Goal: Task Accomplishment & Management: Use online tool/utility

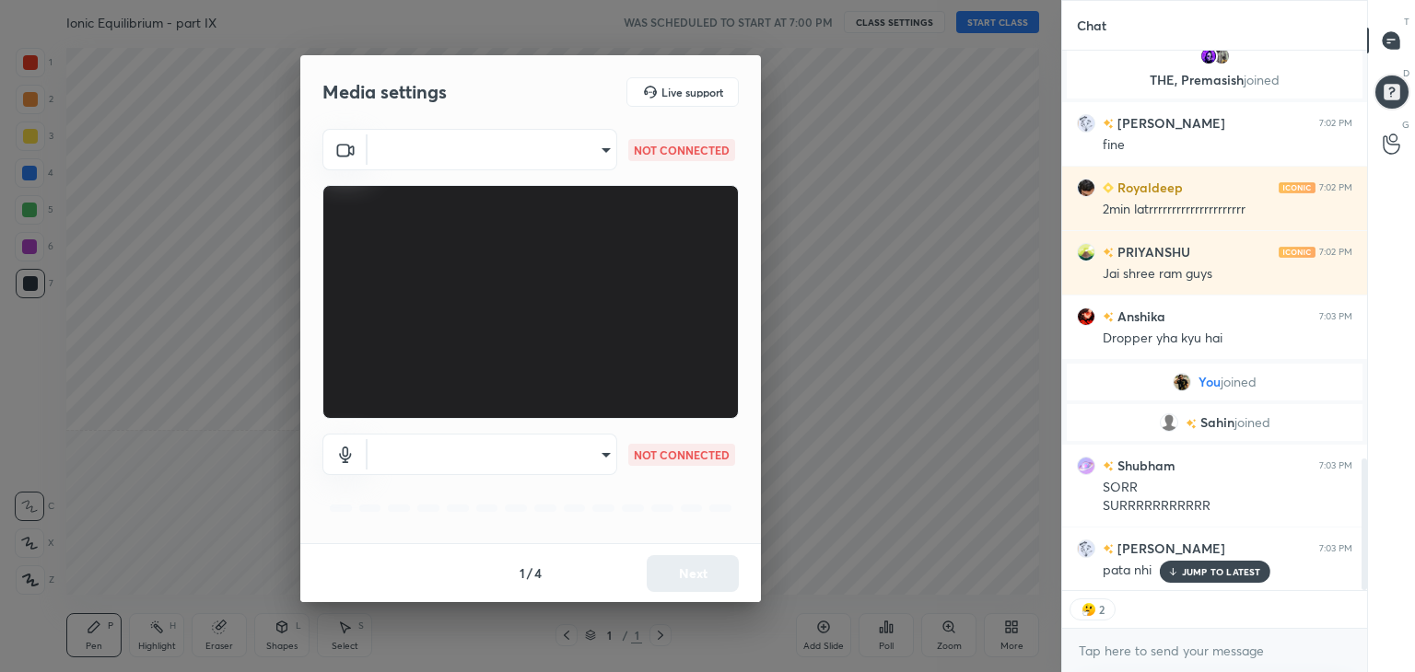
scroll to position [1742, 0]
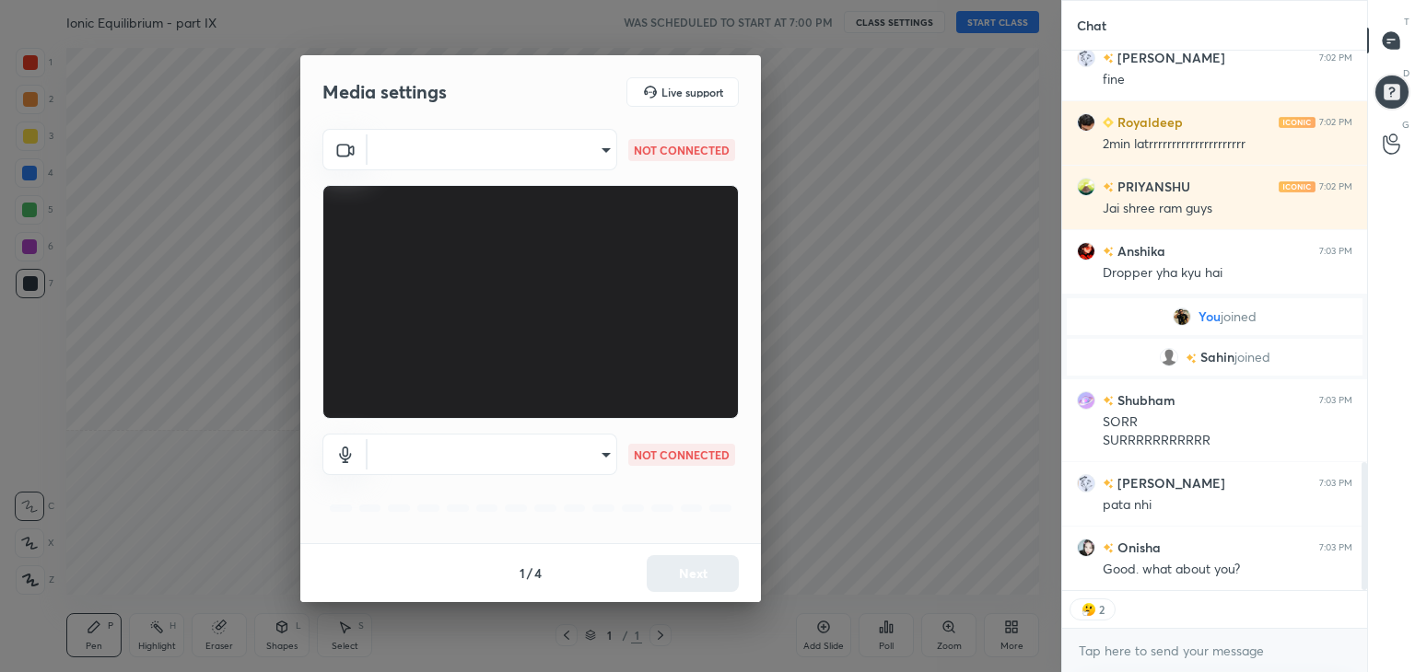
type textarea "x"
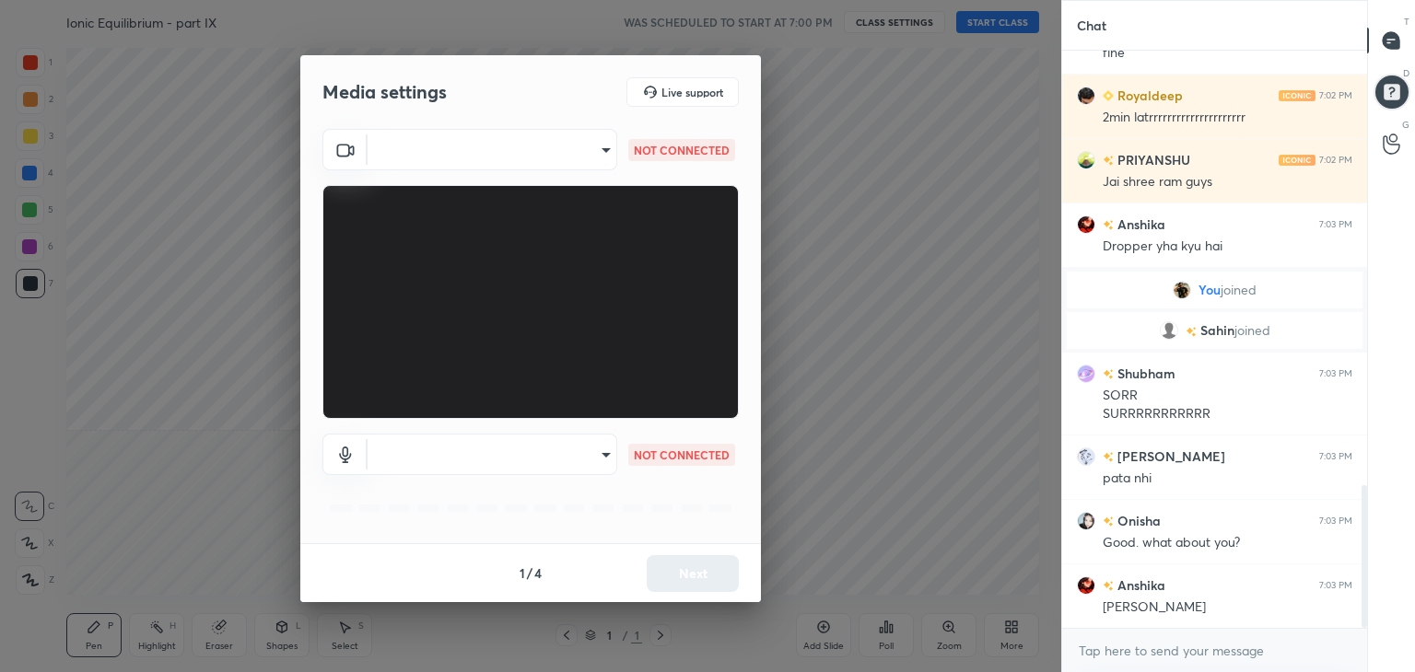
click at [583, 144] on body "1 2 3 4 5 6 7 C X Z C X Z E E Erase all H H Ionic Equilibrium - part IX WAS SCH…" at bounding box center [707, 336] width 1415 height 672
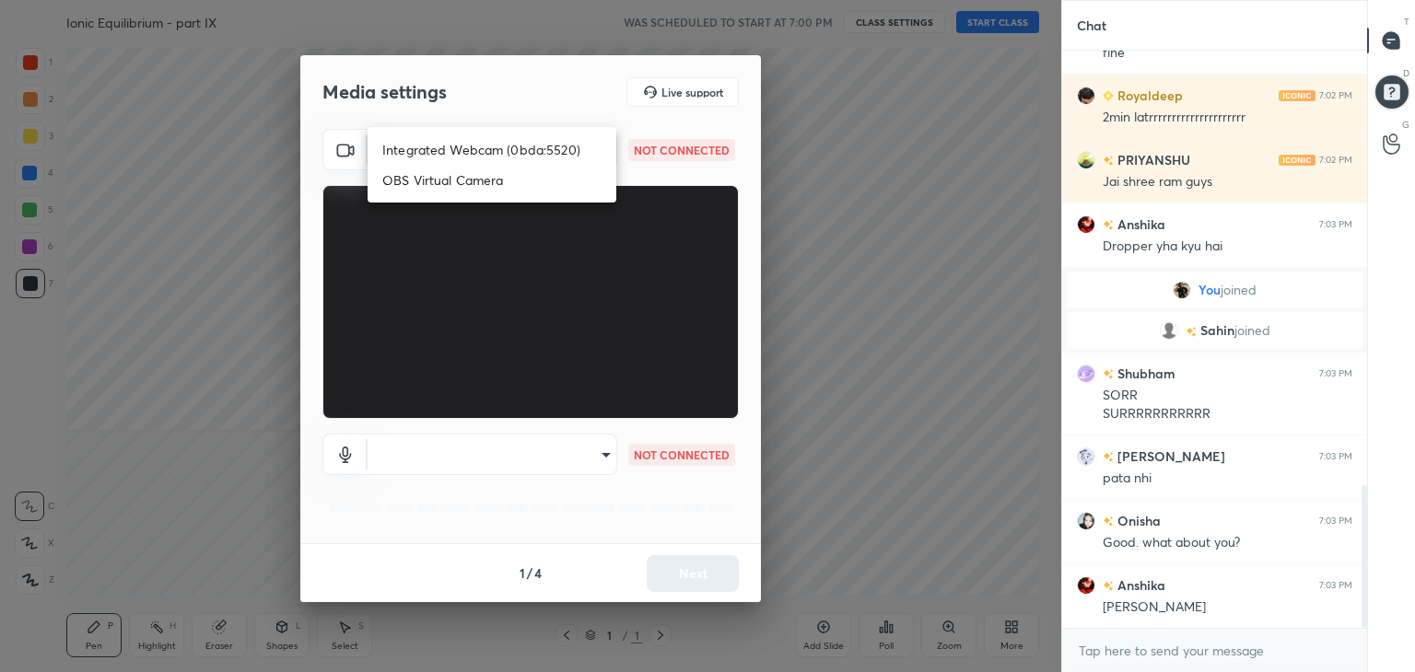
click at [525, 154] on li "Integrated Webcam (0bda:5520)" at bounding box center [492, 149] width 249 height 30
type input "835739b8bbbc063c64165ca8bcdfadf8490a634def27b17a13901f4257b1382b"
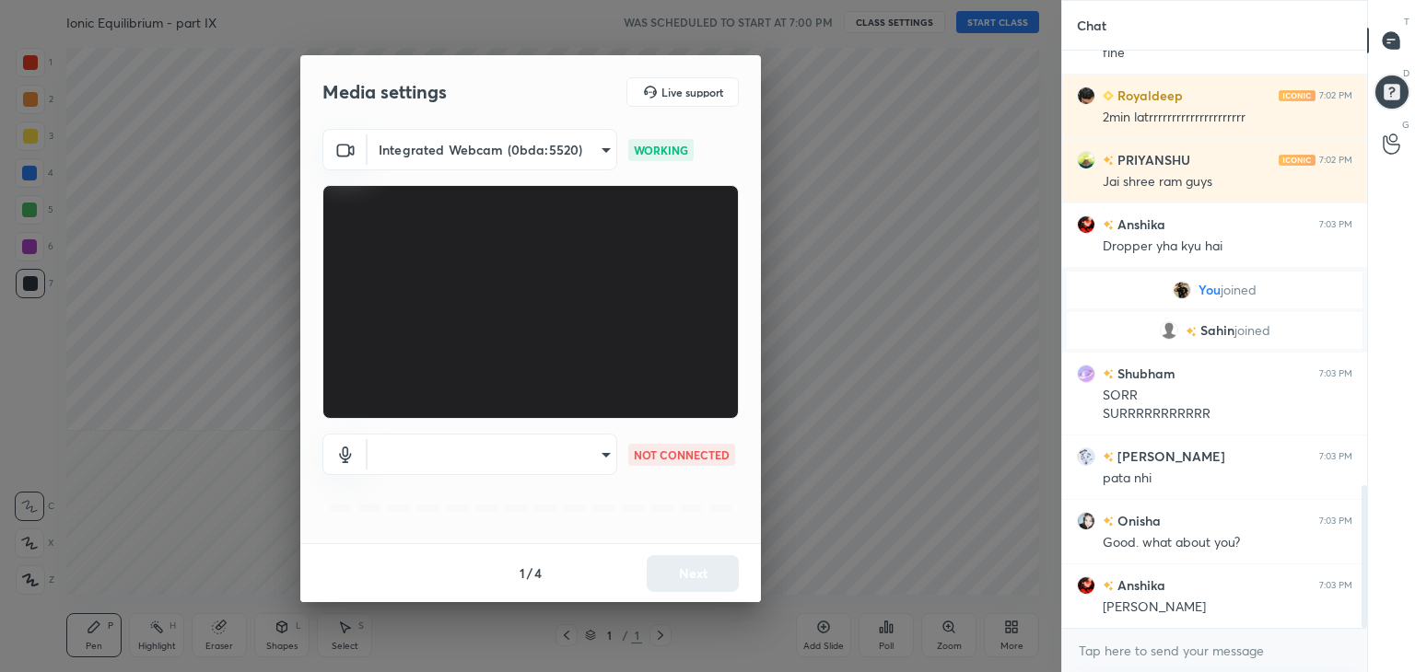
click at [515, 458] on body "1 2 3 4 5 6 7 C X Z C X Z E E Erase all H H Ionic Equilibrium - part IX WAS SCH…" at bounding box center [707, 336] width 1415 height 672
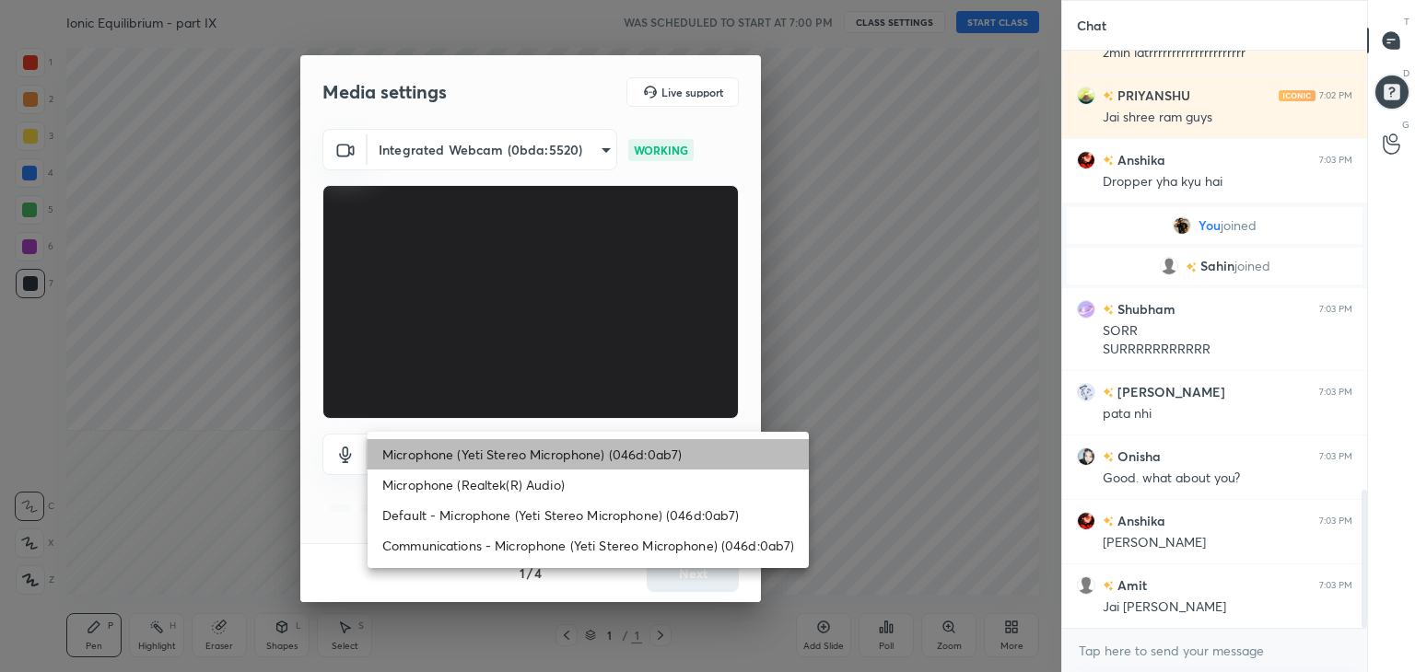
click at [504, 458] on li "Microphone (Yeti Stereo Microphone) (046d:0ab7)" at bounding box center [588, 454] width 441 height 30
type input "2f36efade0c92fe4113cc08c4d40aa7eac00803da464d56b715ab873c1a3eb13"
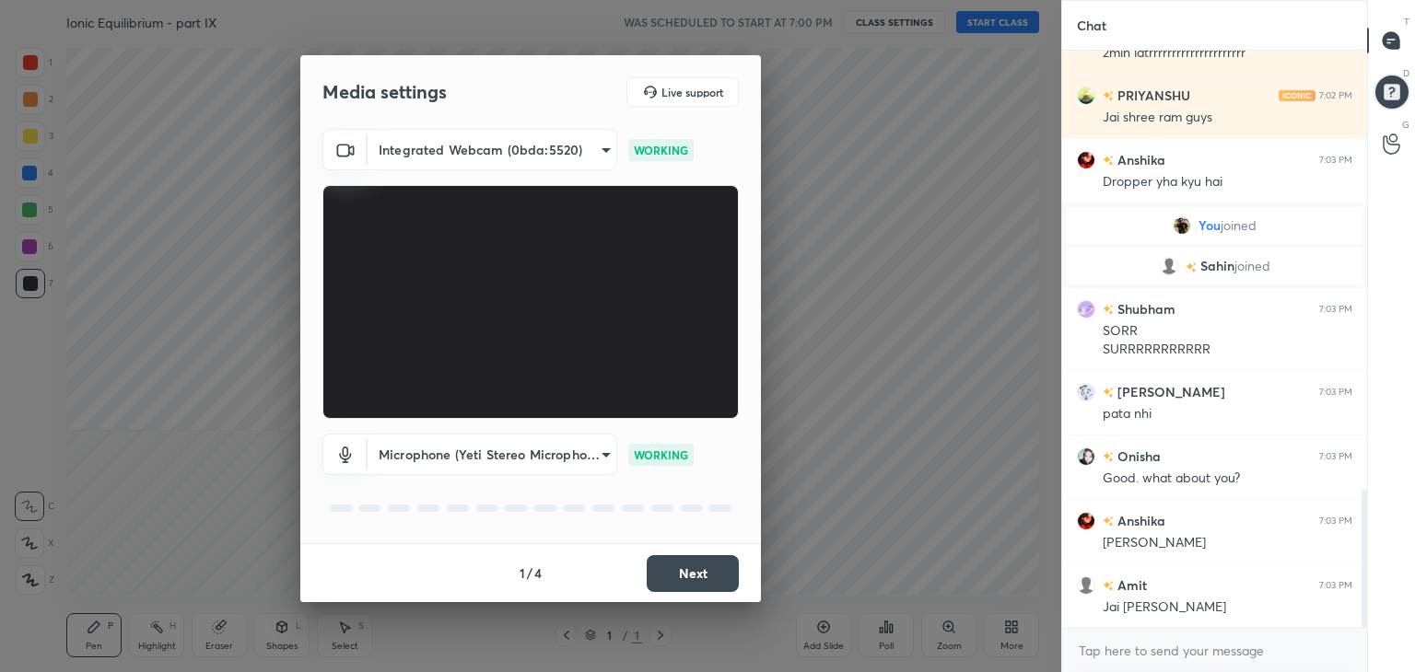
click at [507, 456] on body "1 2 3 4 5 6 7 C X Z C X Z E E Erase all H H Ionic Equilibrium - part IX WAS SCH…" at bounding box center [707, 336] width 1415 height 672
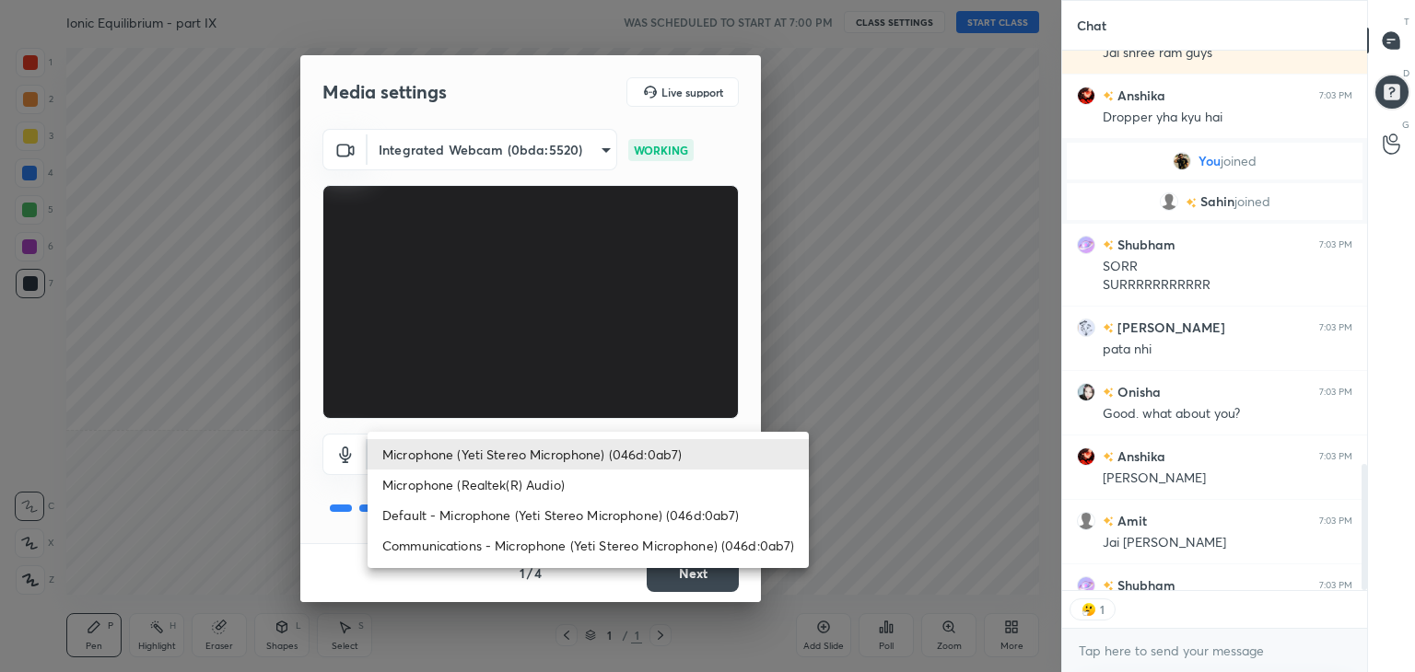
click at [512, 454] on li "Microphone (Yeti Stereo Microphone) (046d:0ab7)" at bounding box center [588, 454] width 441 height 30
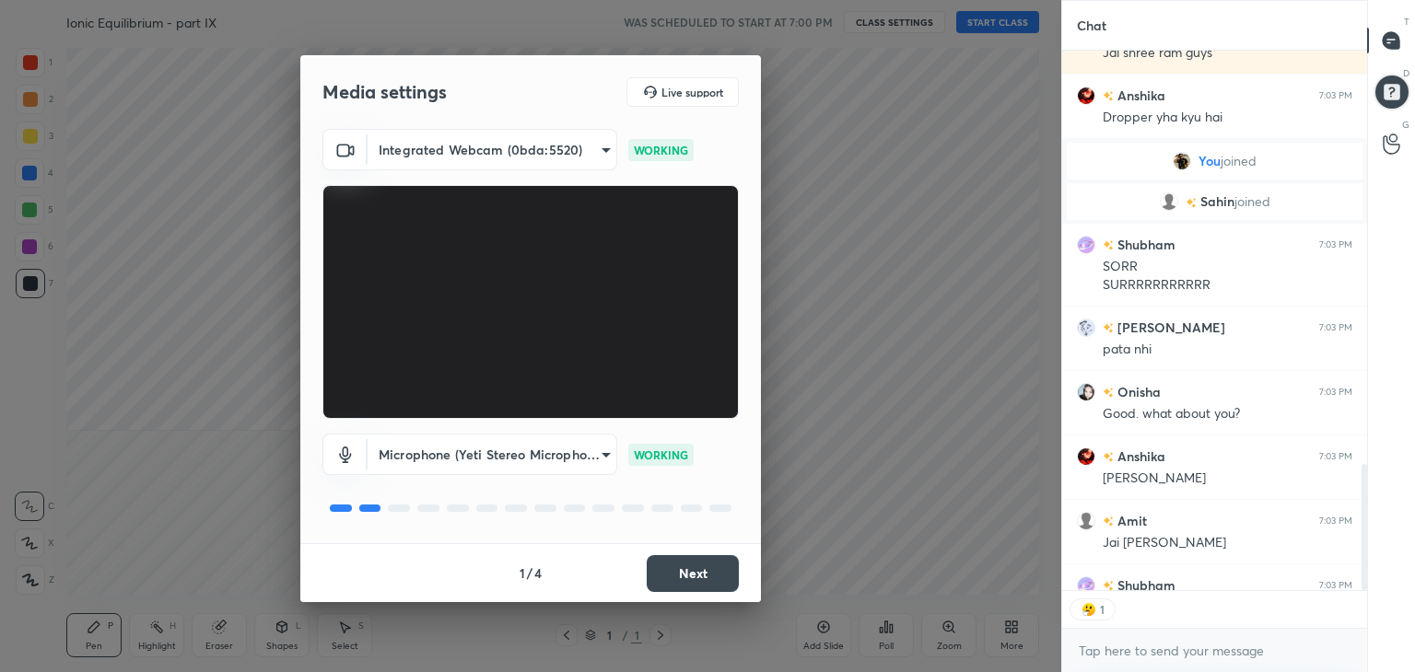
click at [681, 568] on button "Next" at bounding box center [693, 573] width 92 height 37
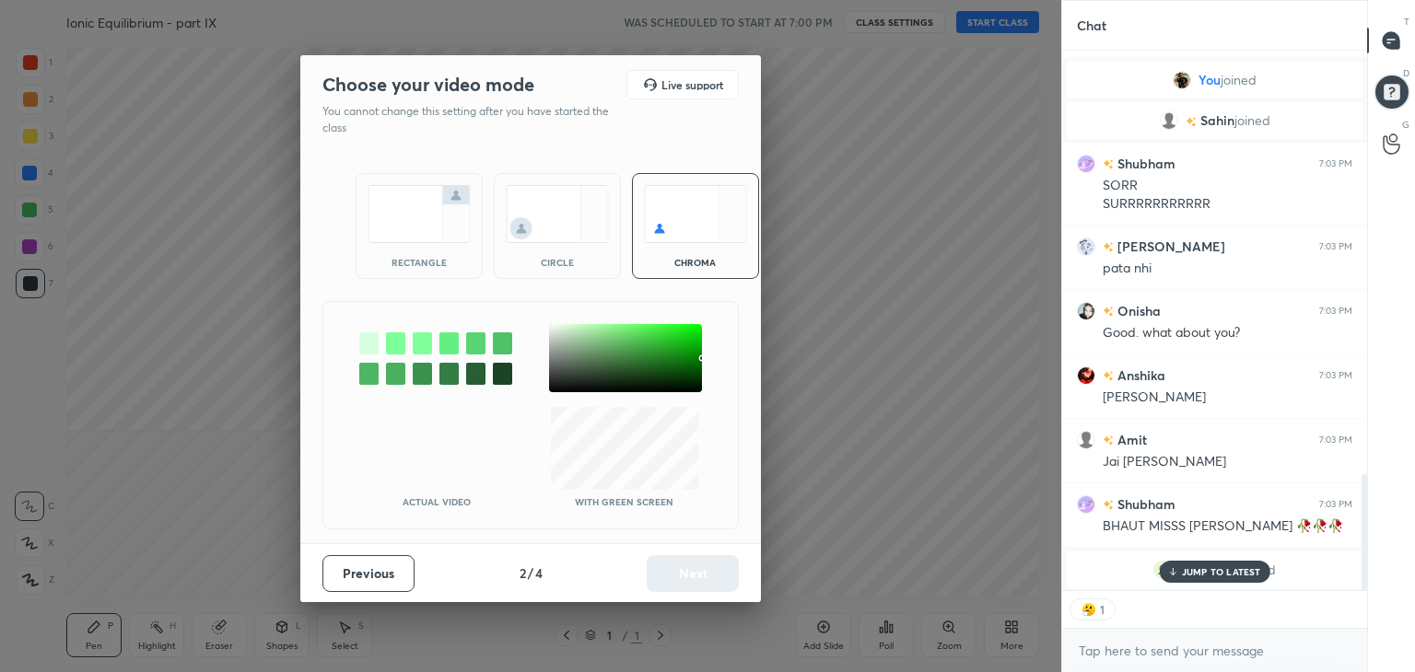
click at [412, 253] on div "rectangle" at bounding box center [419, 226] width 127 height 106
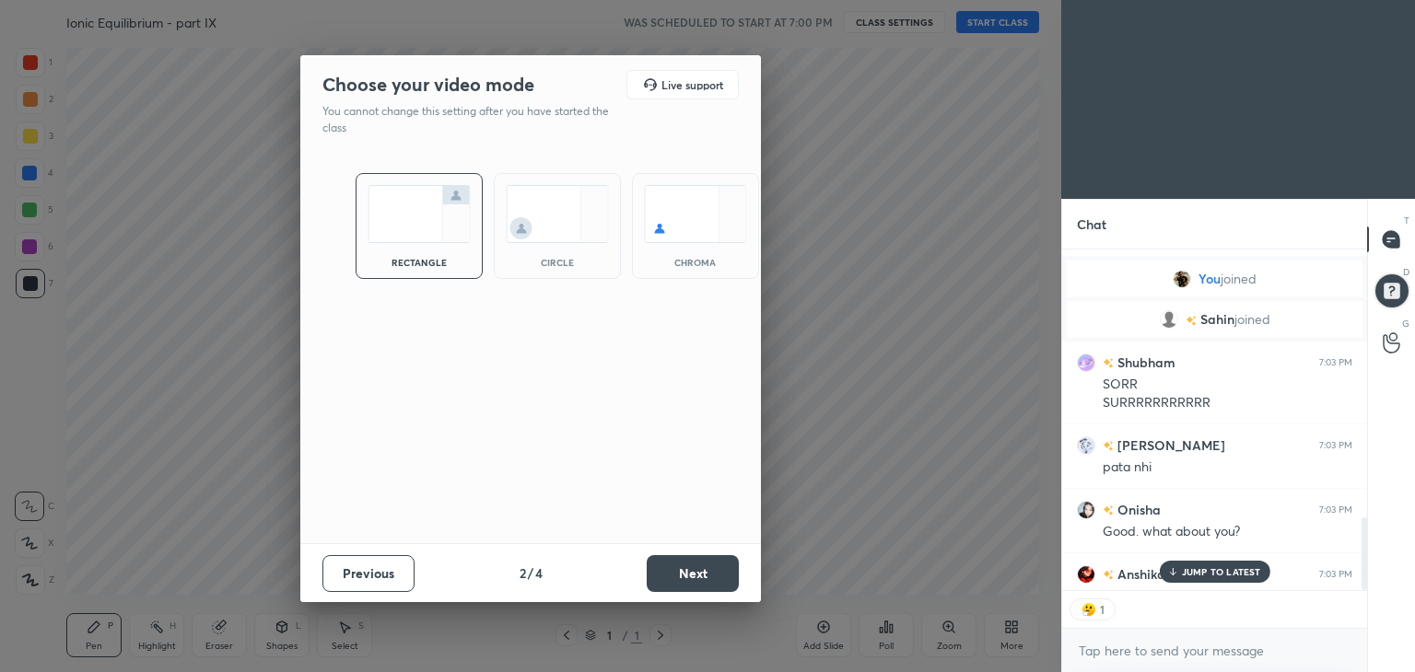
click at [717, 571] on button "Next" at bounding box center [693, 573] width 92 height 37
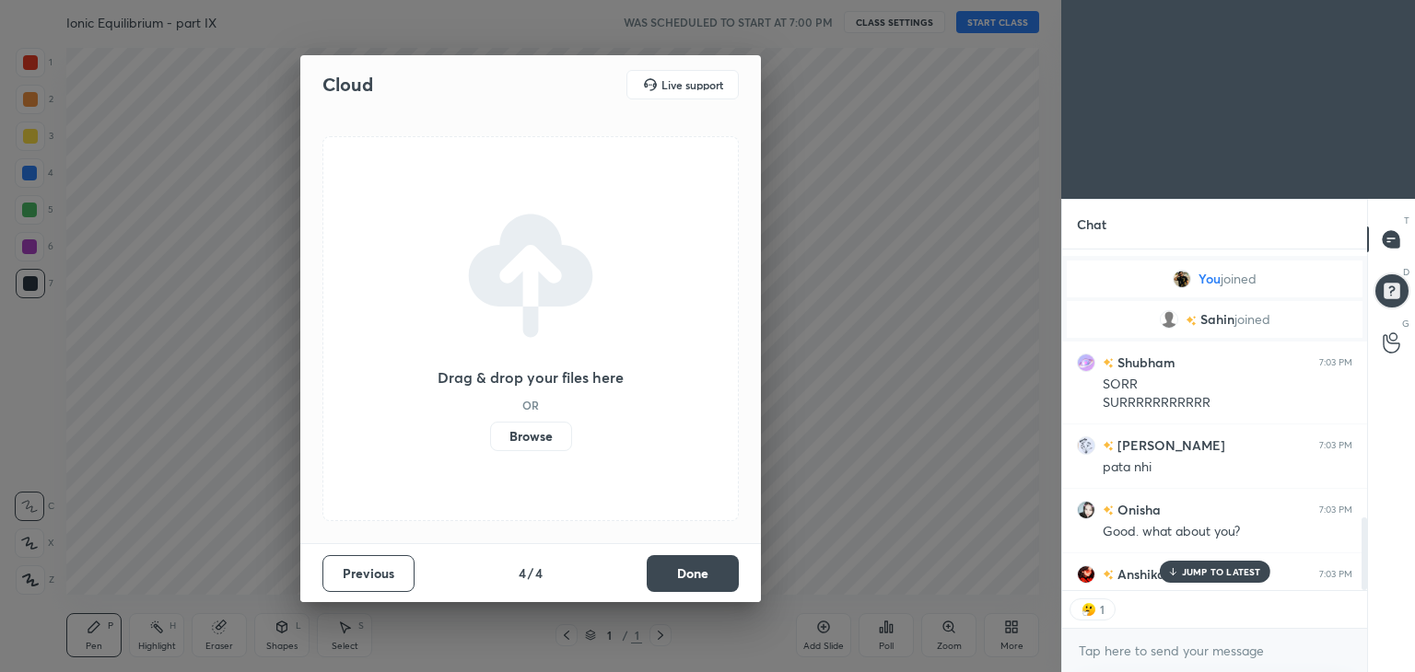
click at [726, 570] on button "Done" at bounding box center [693, 573] width 92 height 37
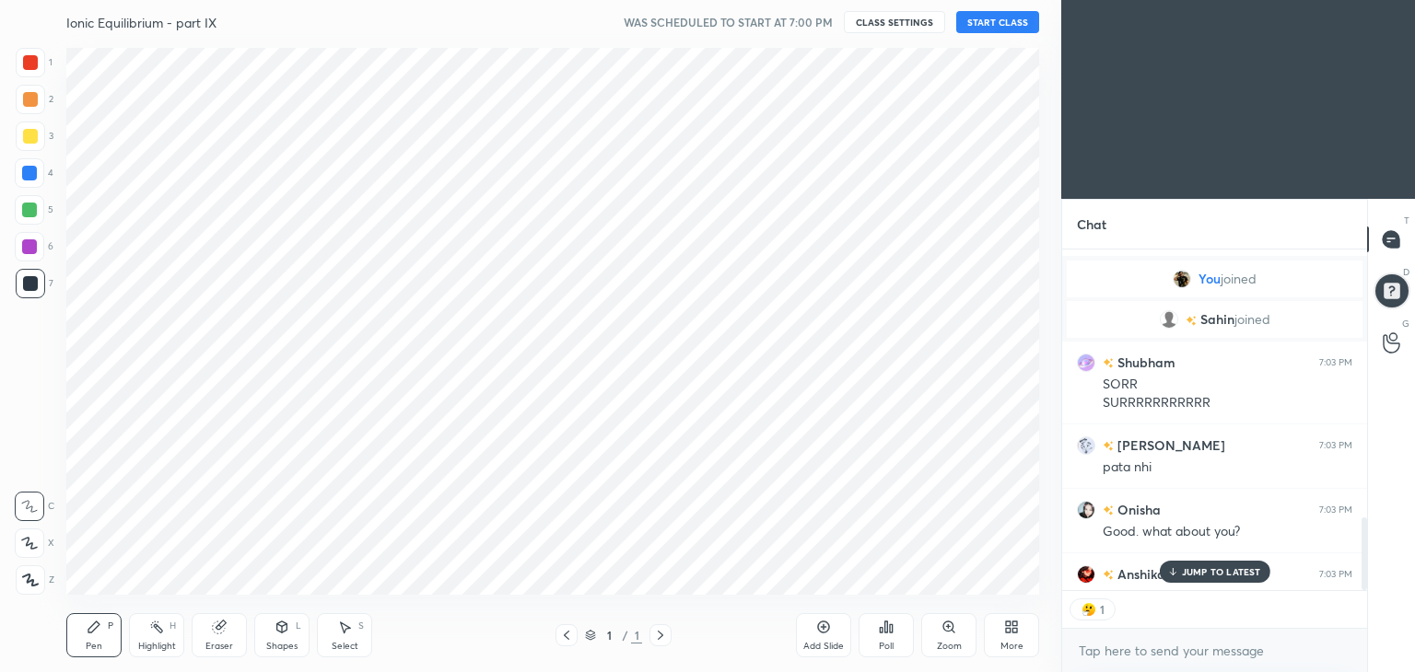
drag, startPoint x: 712, startPoint y: 574, endPoint x: 649, endPoint y: 562, distance: 63.8
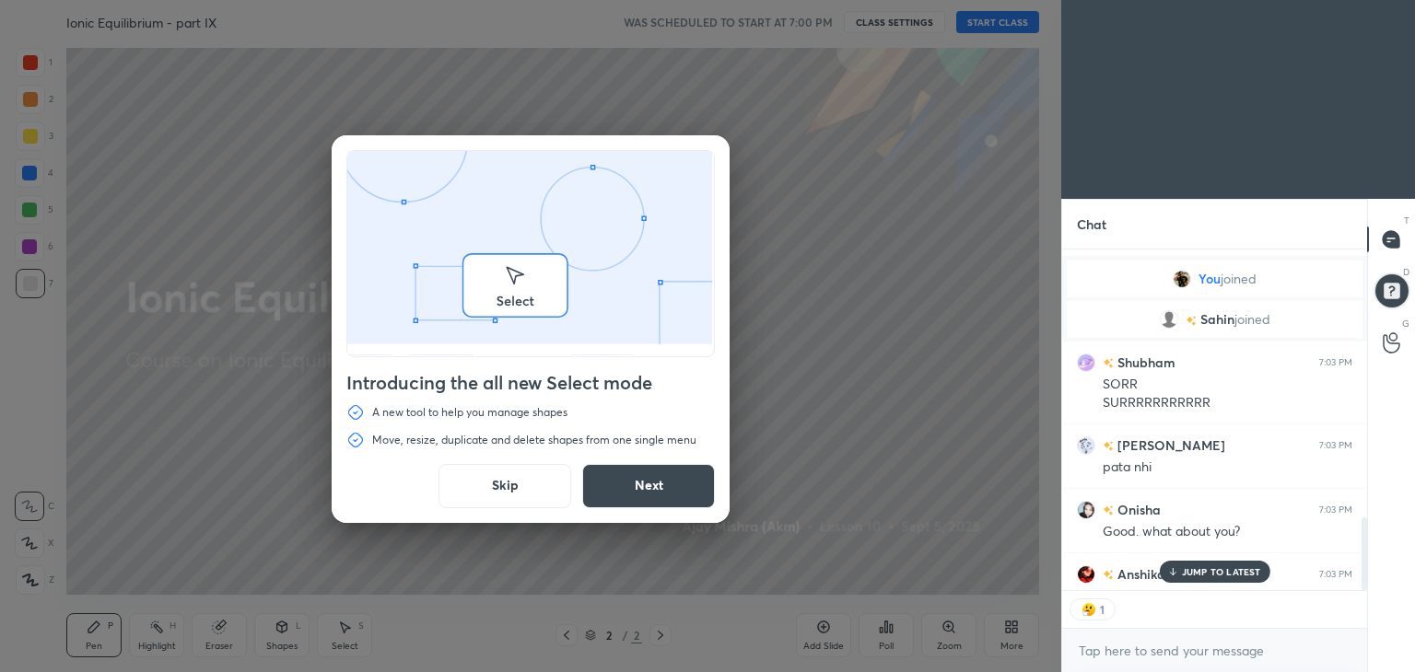
drag, startPoint x: 508, startPoint y: 489, endPoint x: 518, endPoint y: 480, distance: 13.0
click at [512, 490] on button "Skip" at bounding box center [504, 486] width 133 height 44
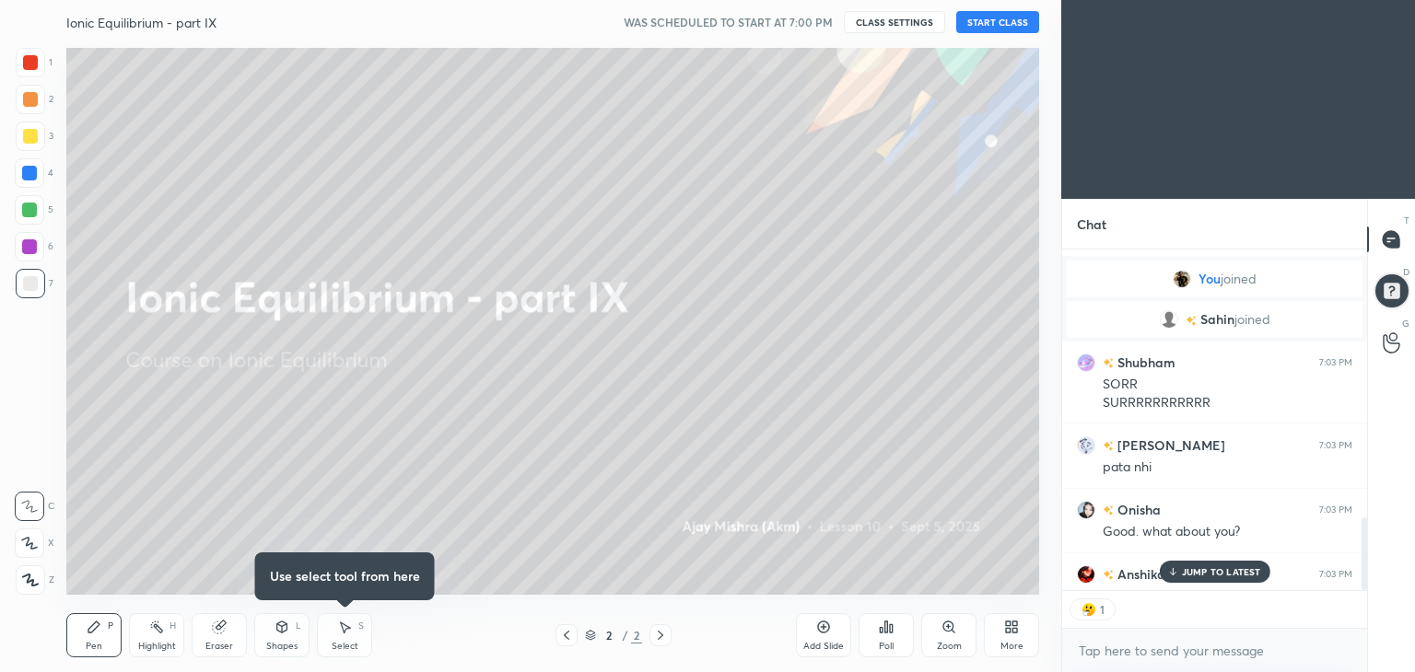
click at [994, 20] on button "START CLASS" at bounding box center [997, 22] width 83 height 22
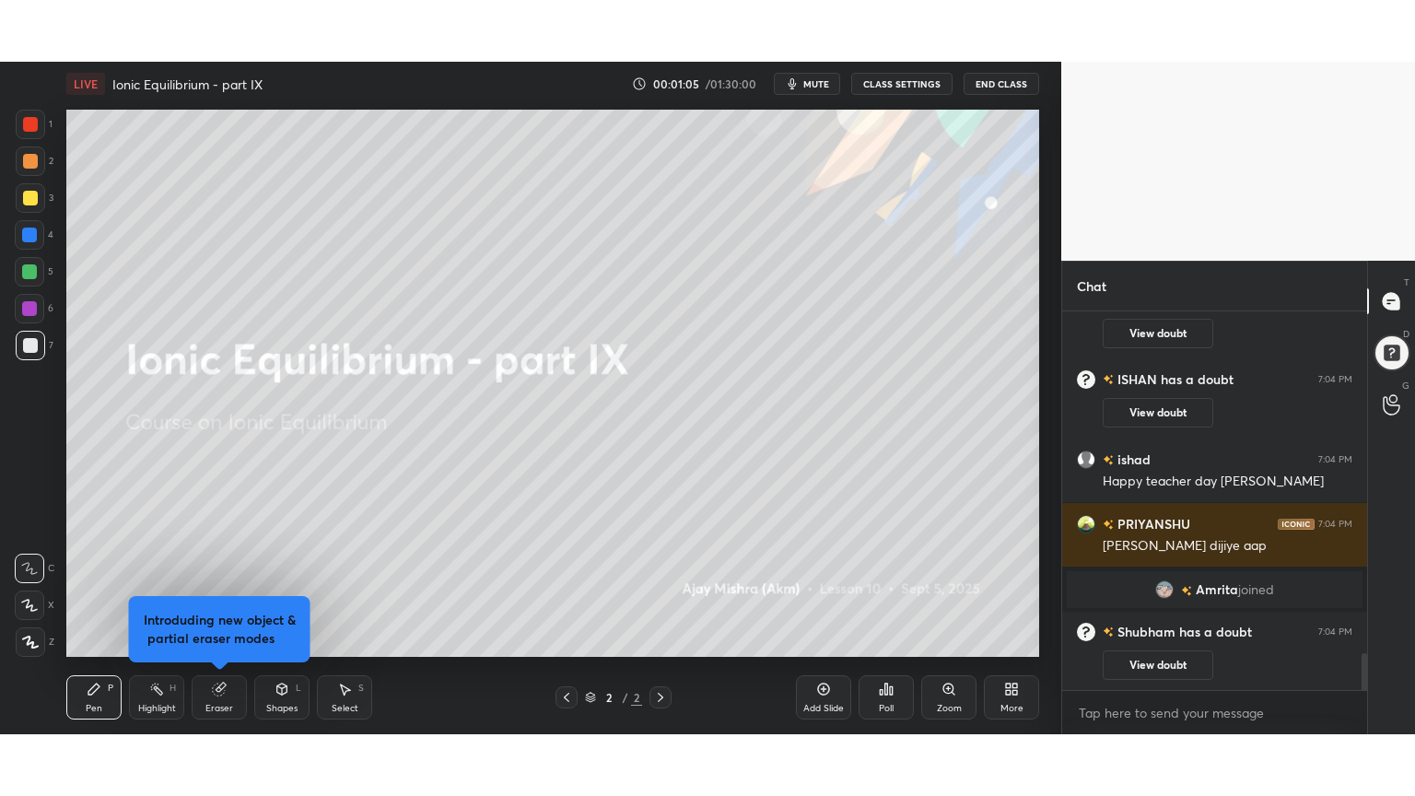
scroll to position [3581, 0]
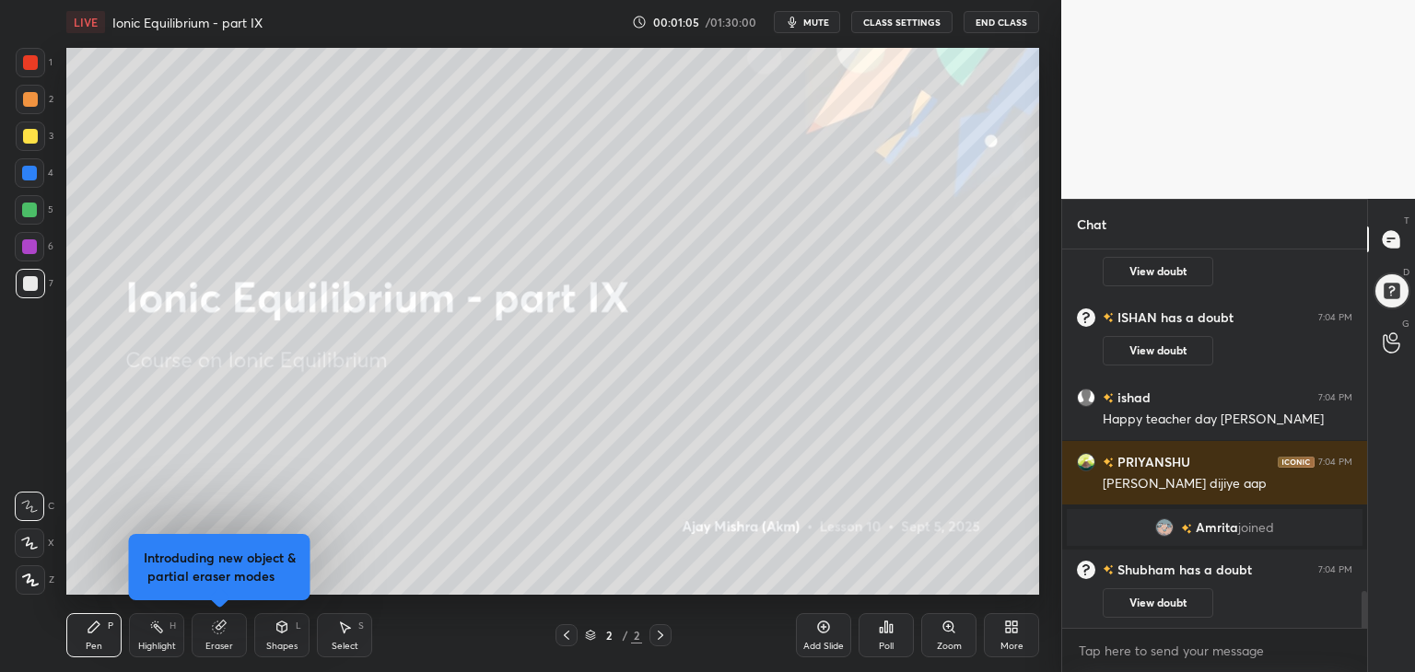
click at [1004, 636] on div "More" at bounding box center [1011, 635] width 55 height 44
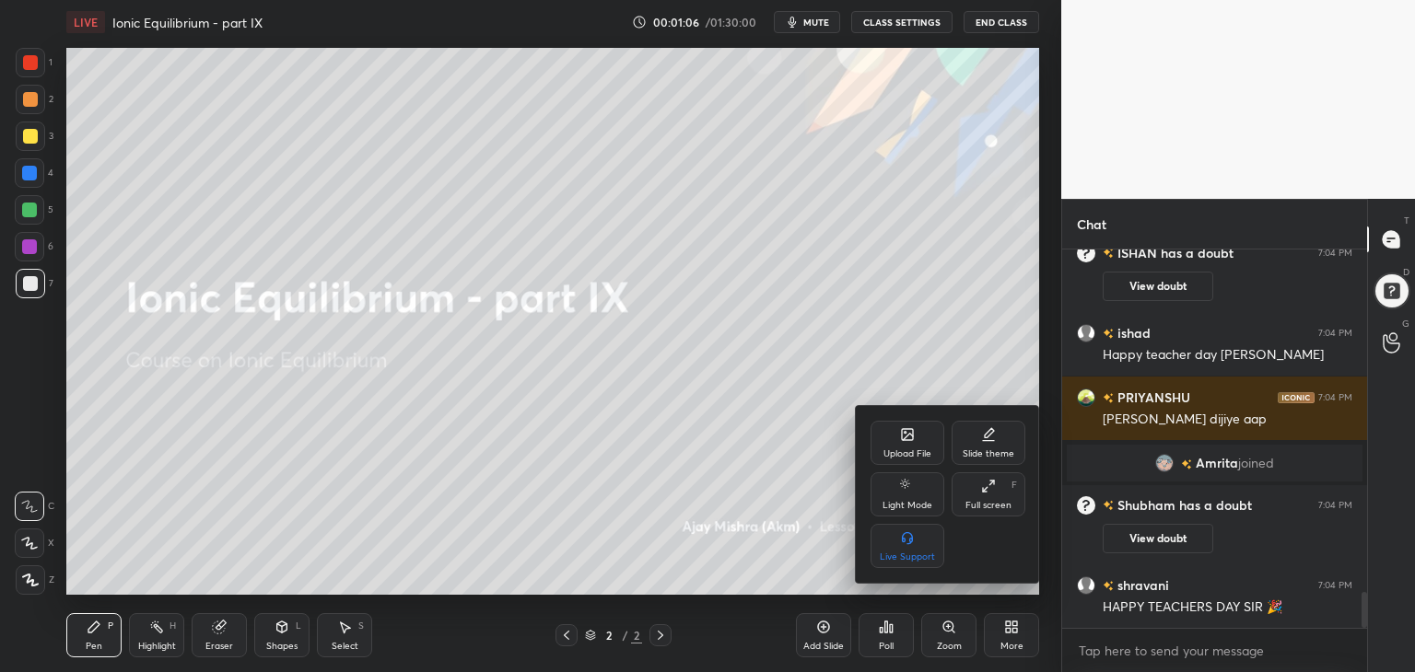
drag, startPoint x: 991, startPoint y: 497, endPoint x: 969, endPoint y: 578, distance: 84.0
click at [982, 498] on div "Full screen F" at bounding box center [989, 495] width 74 height 44
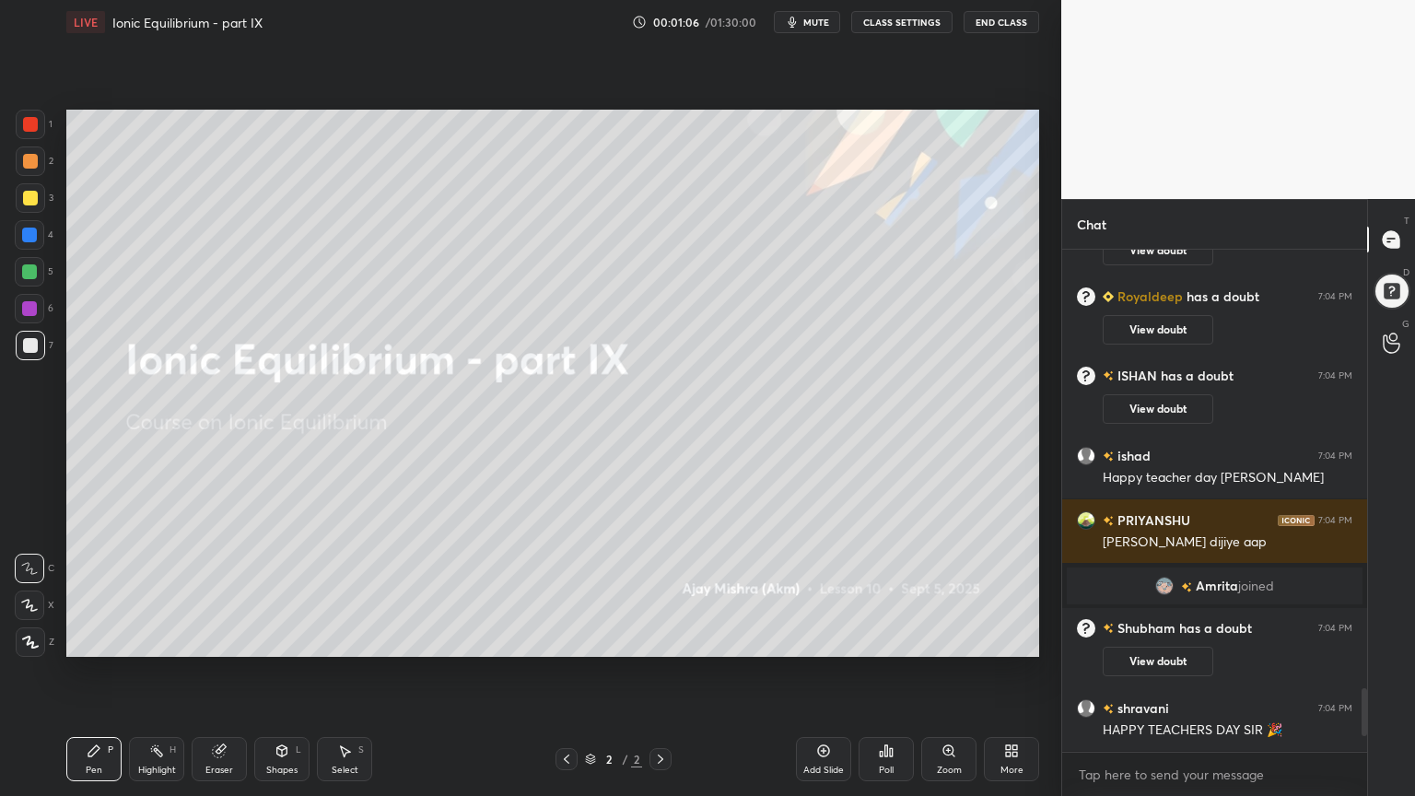
scroll to position [344, 299]
click at [35, 643] on icon at bounding box center [30, 642] width 17 height 13
click at [1012, 672] on icon at bounding box center [1011, 750] width 15 height 15
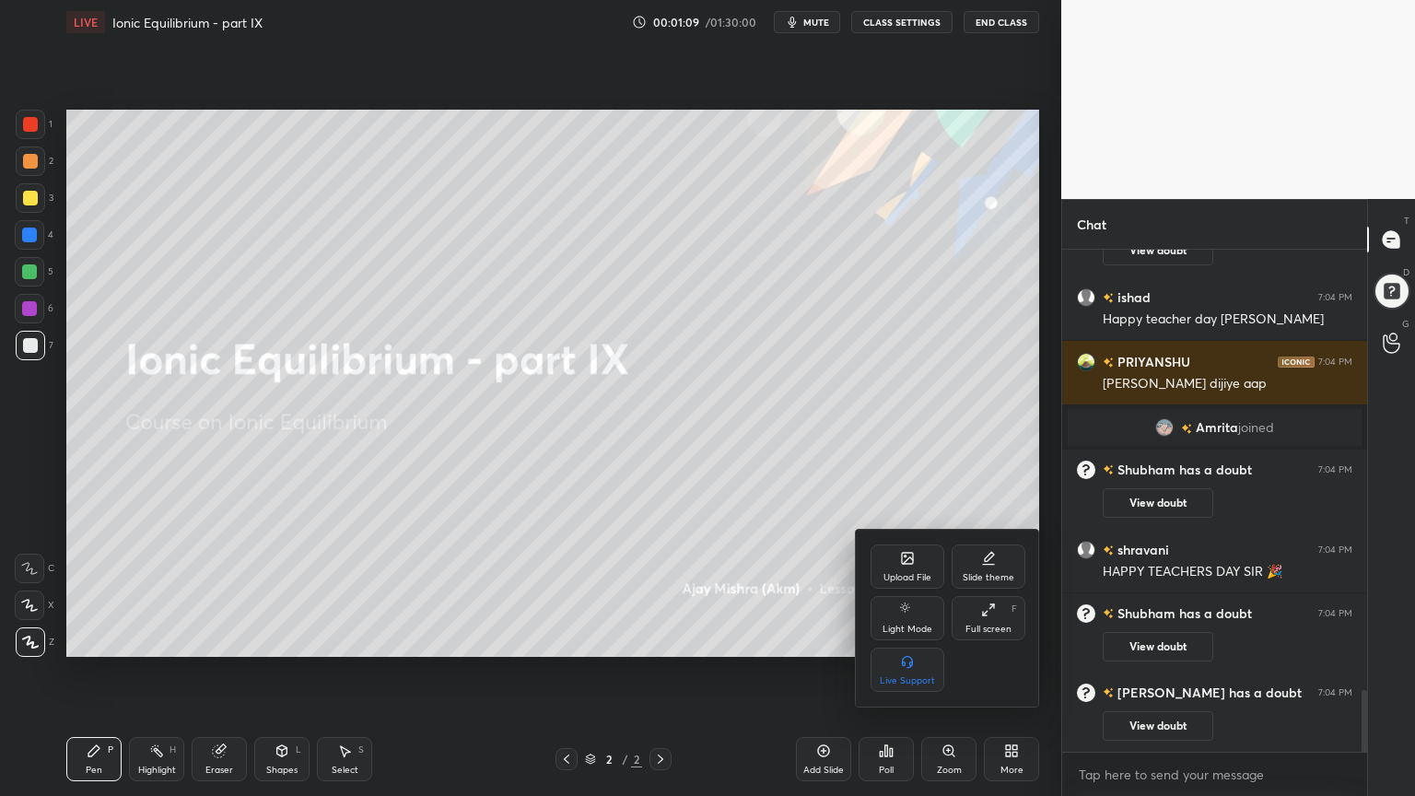
click at [892, 567] on div "Upload File" at bounding box center [907, 566] width 74 height 44
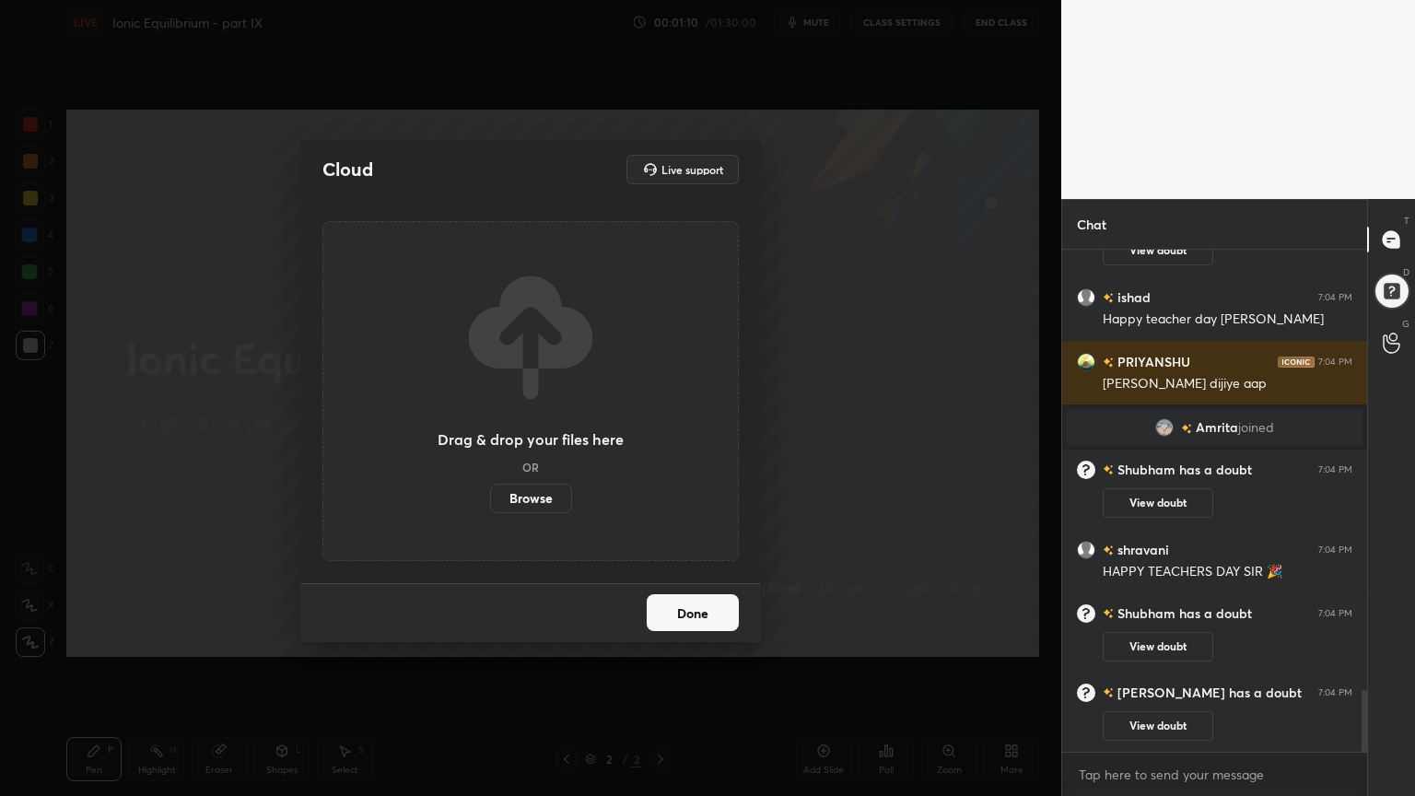
click at [543, 498] on label "Browse" at bounding box center [531, 498] width 82 height 29
click at [490, 498] on input "Browse" at bounding box center [490, 498] width 0 height 29
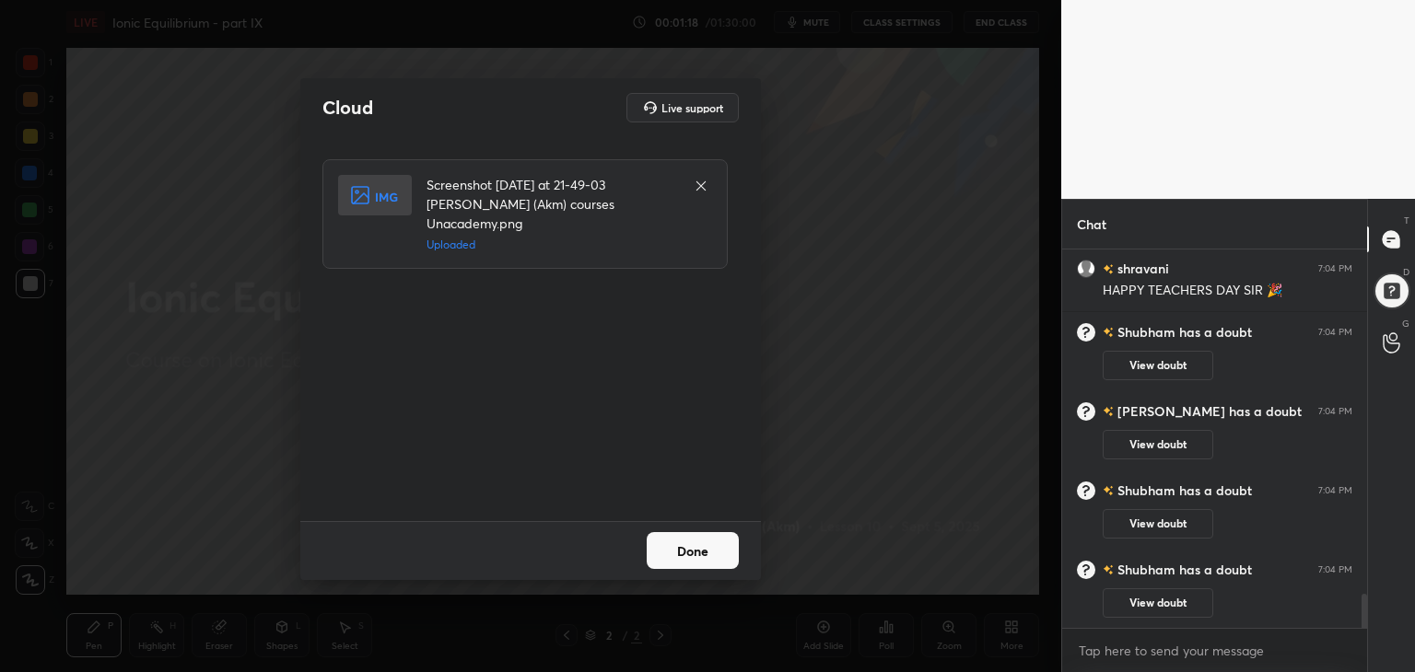
click at [700, 565] on button "Done" at bounding box center [693, 550] width 92 height 37
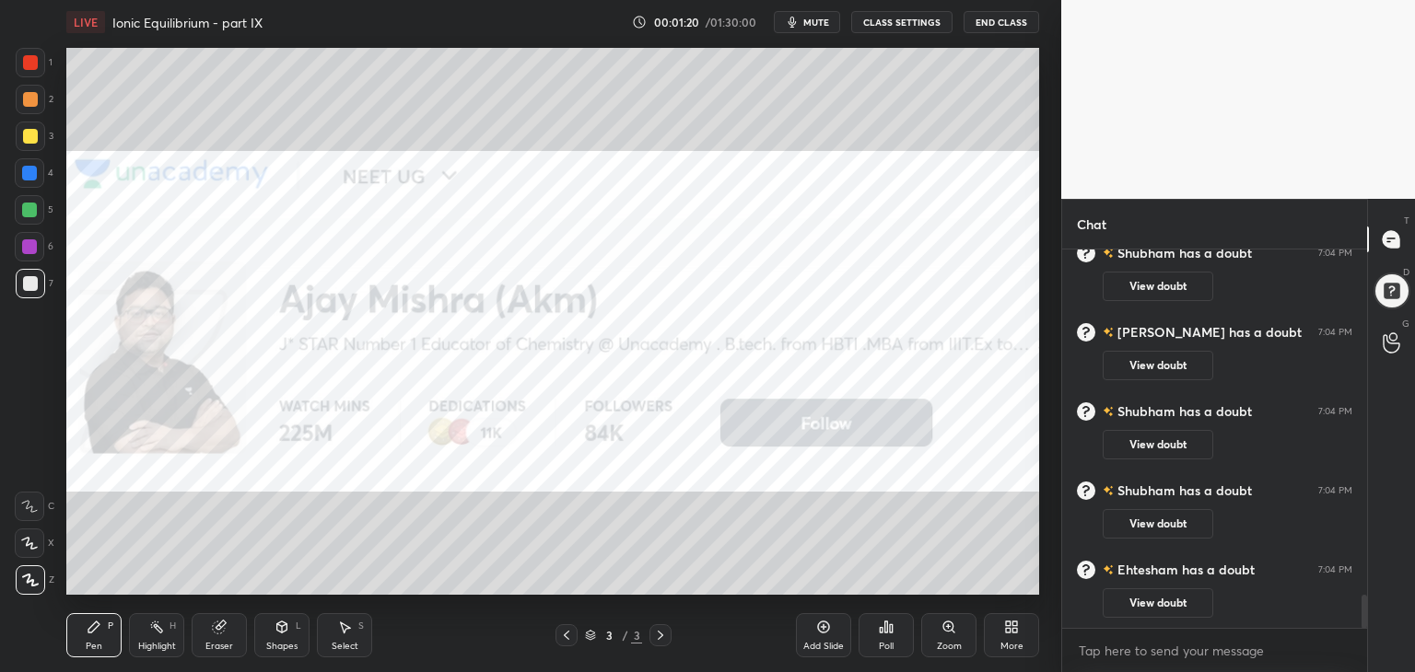
click at [1013, 638] on div "More" at bounding box center [1011, 635] width 55 height 44
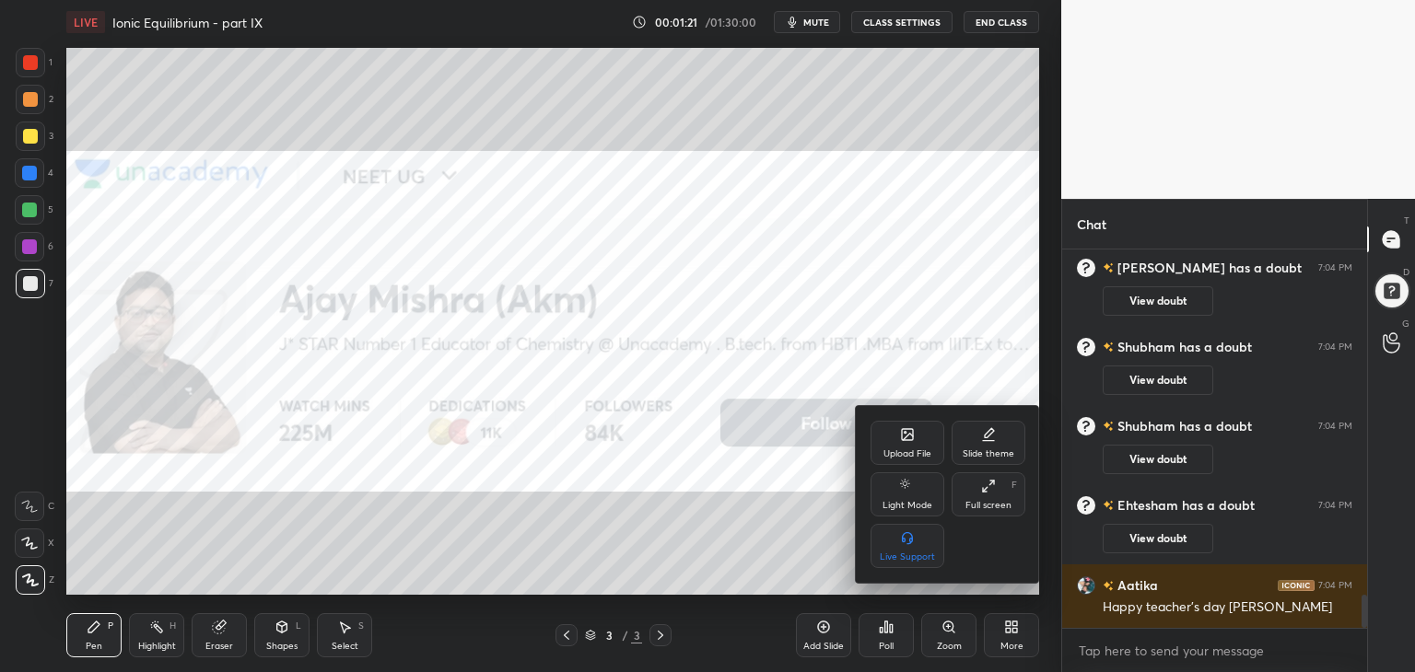
click at [980, 492] on div "Full screen F" at bounding box center [989, 495] width 74 height 44
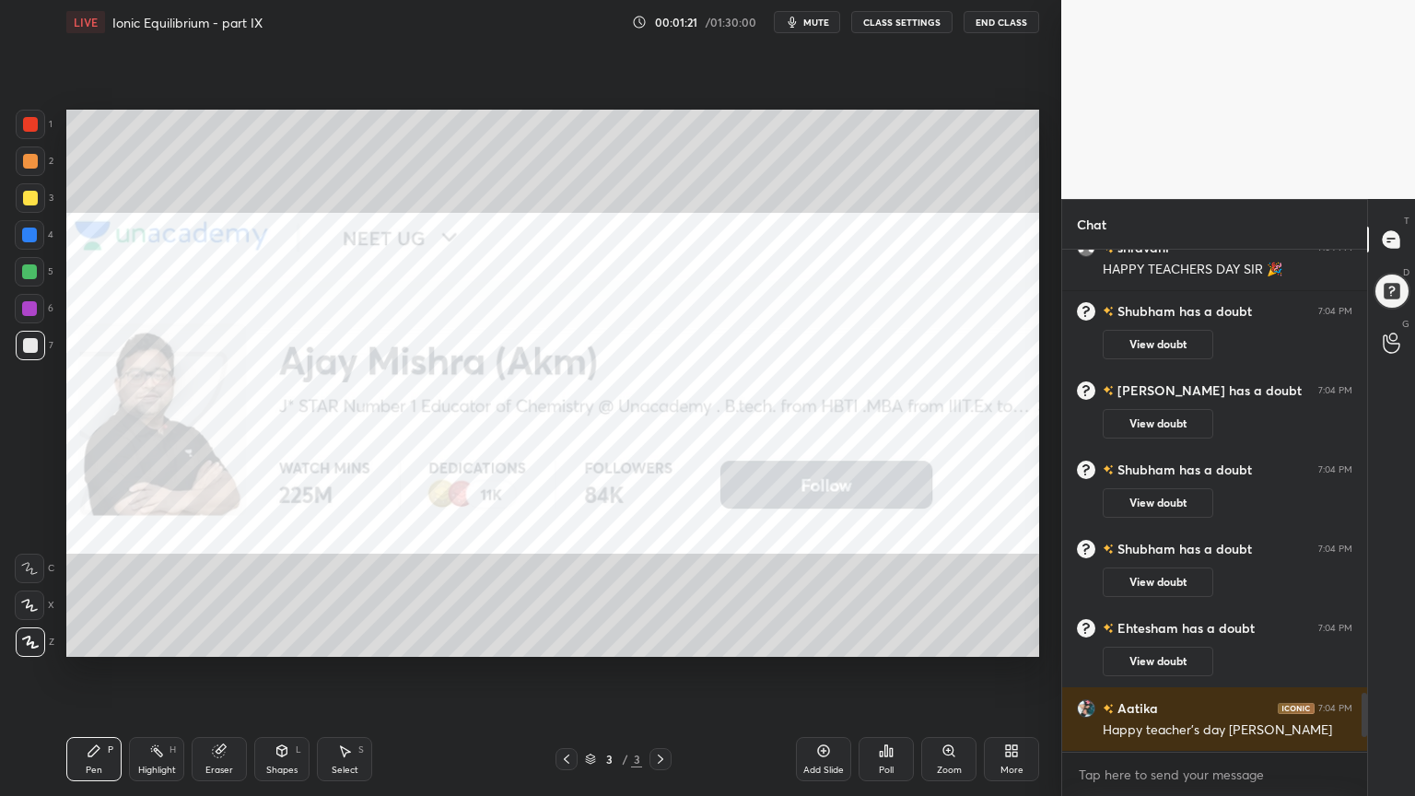
click at [719, 590] on div "Upload File Slide theme Light Mode Full screen F Live Support" at bounding box center [707, 398] width 1415 height 796
click at [1388, 295] on div at bounding box center [1392, 291] width 40 height 40
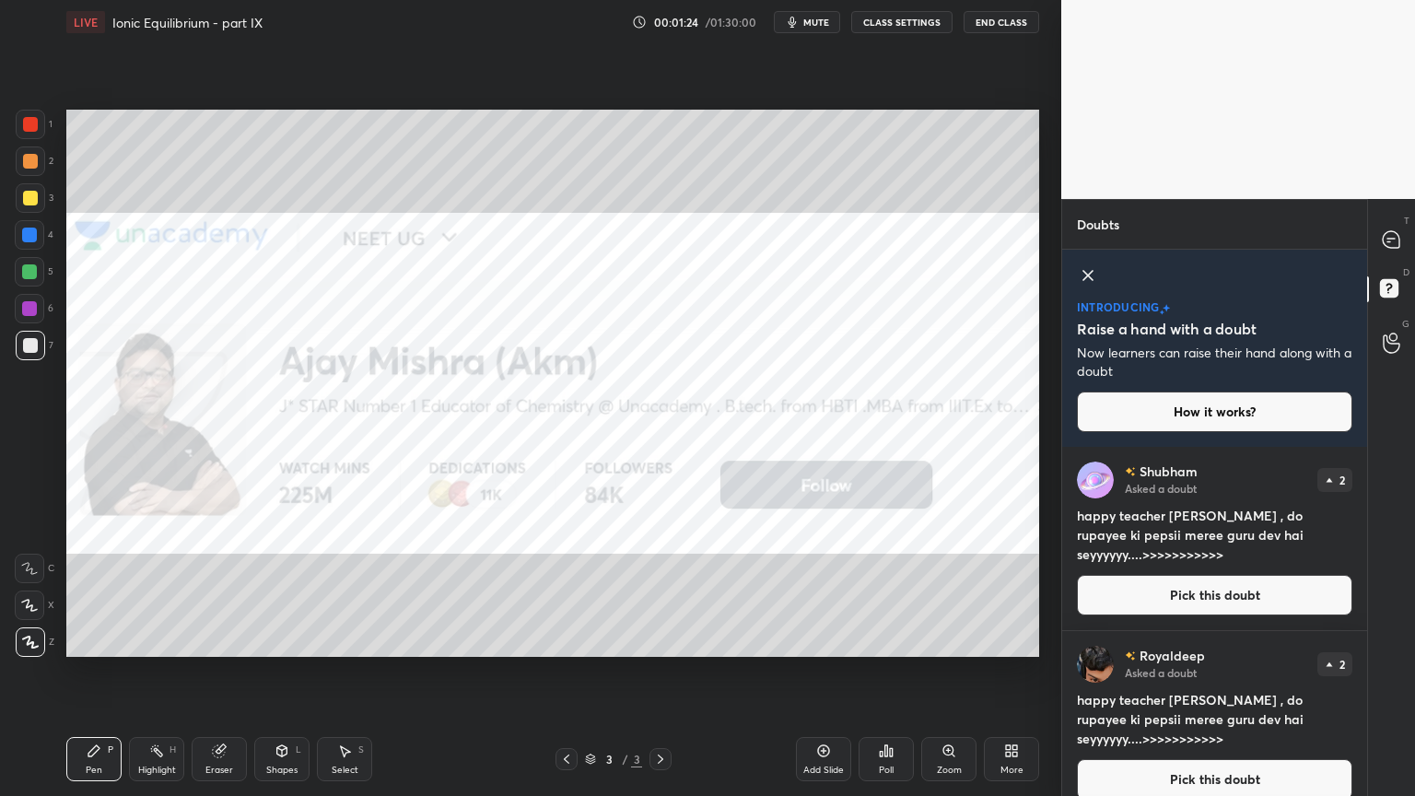
drag, startPoint x: 1089, startPoint y: 275, endPoint x: 1185, endPoint y: 380, distance: 141.5
click at [1088, 276] on icon at bounding box center [1087, 275] width 9 height 9
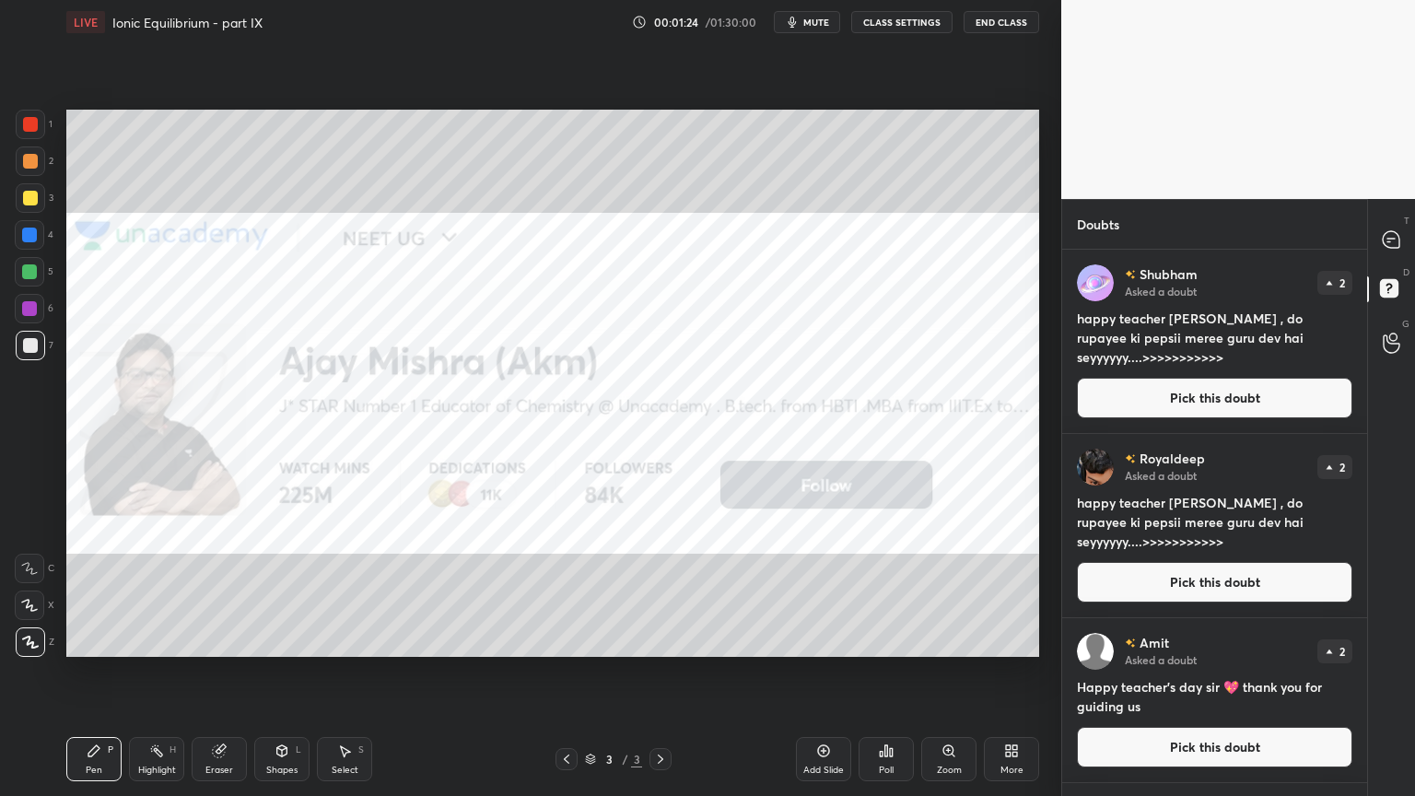
click at [1212, 398] on button "Pick this doubt" at bounding box center [1214, 398] width 275 height 41
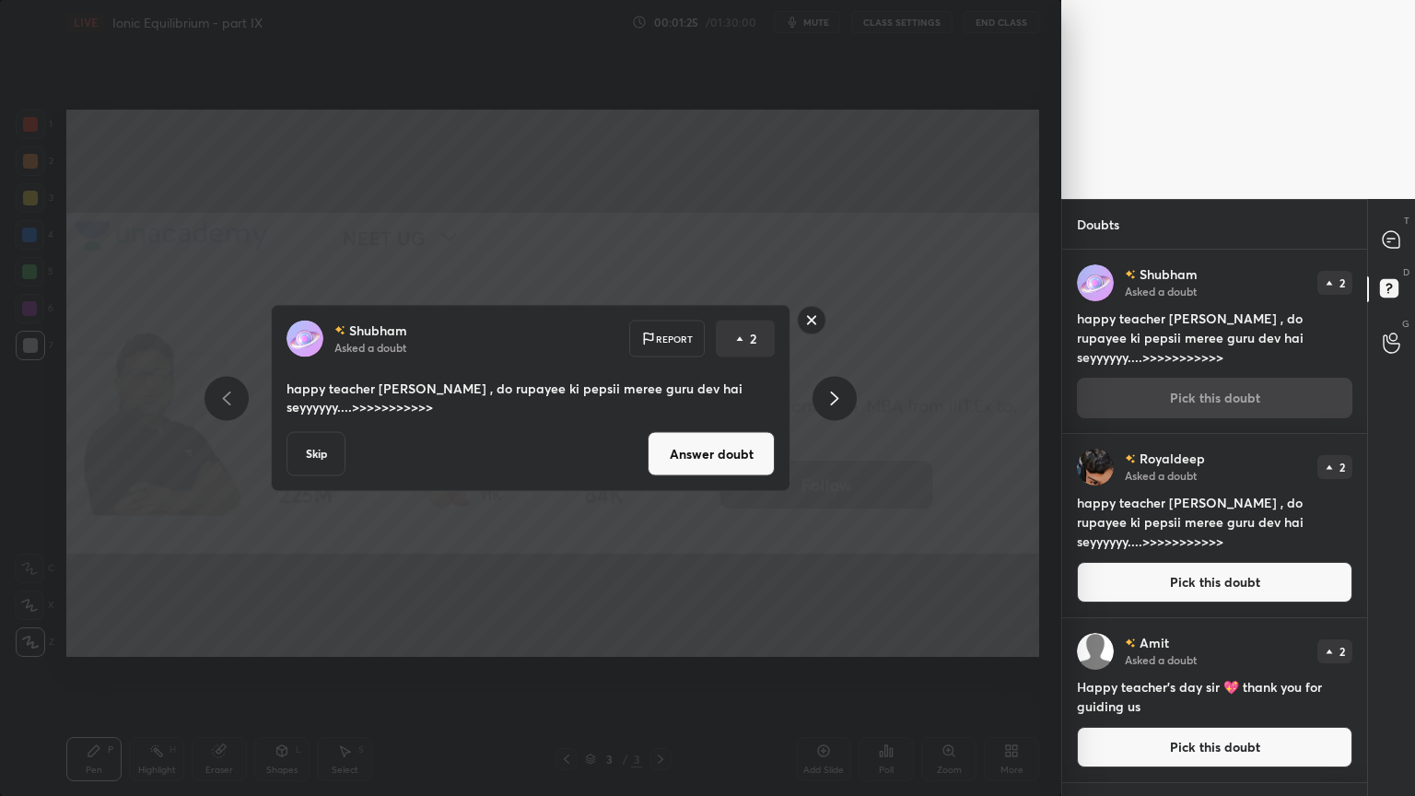
click at [732, 459] on button "Answer doubt" at bounding box center [711, 454] width 127 height 44
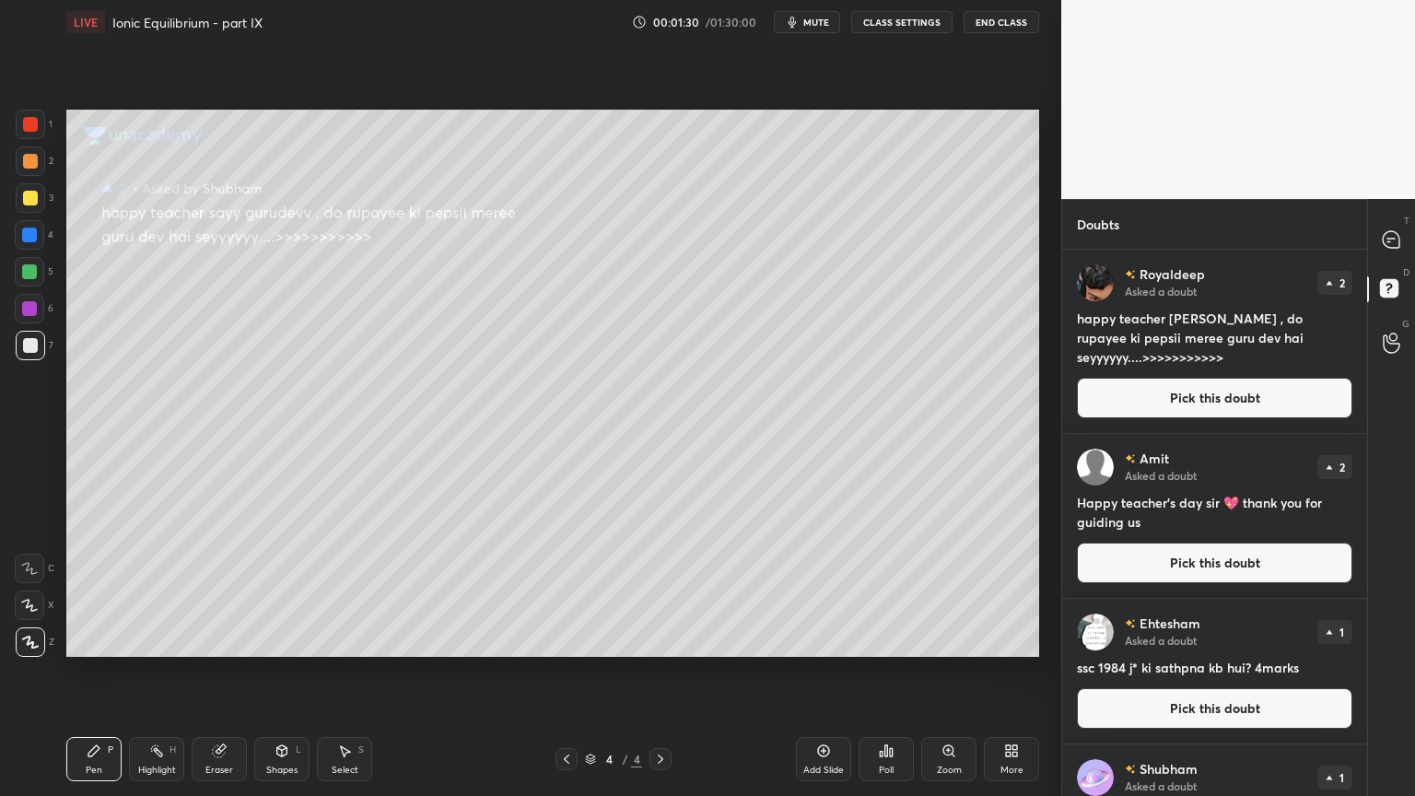
click at [1191, 401] on button "Pick this doubt" at bounding box center [1214, 398] width 275 height 41
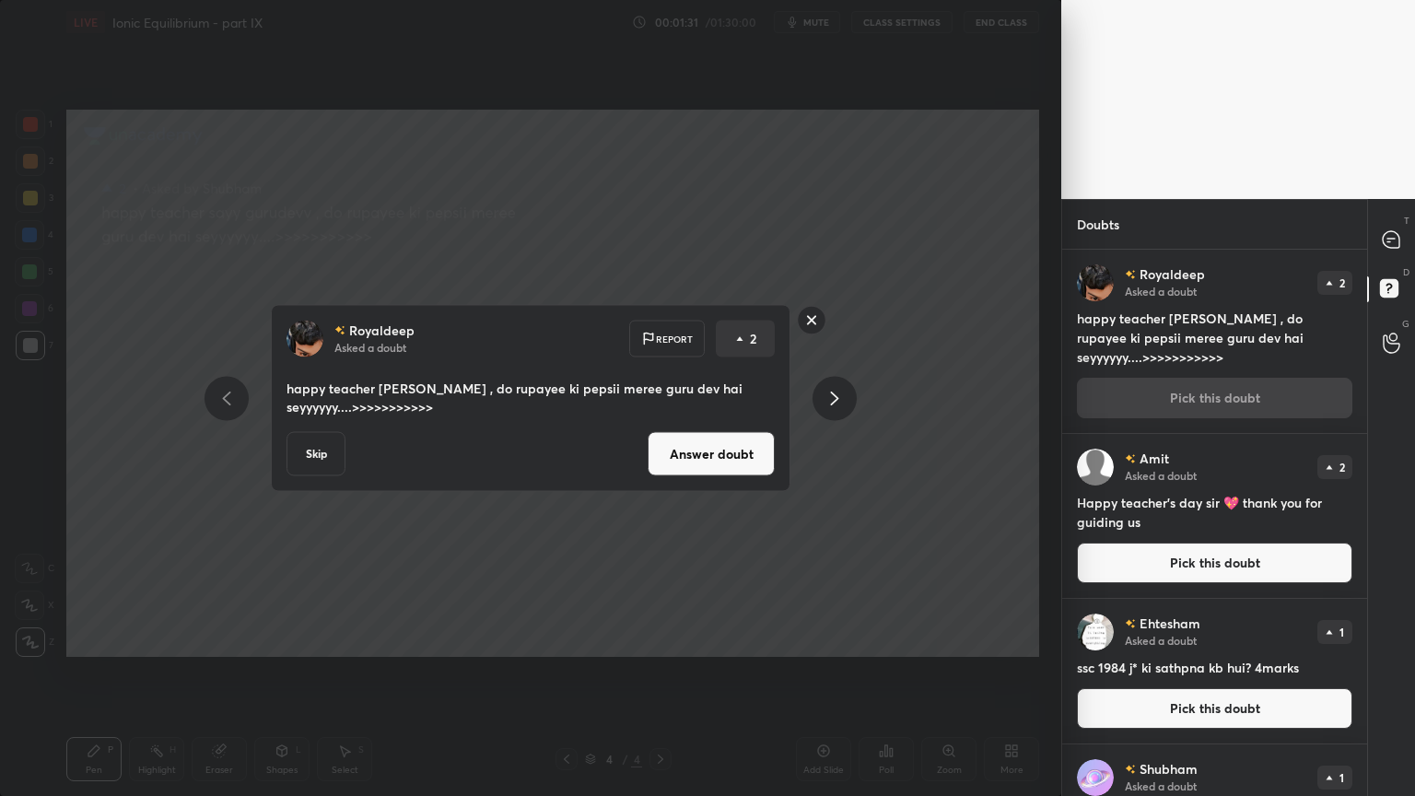
click at [718, 450] on button "Answer doubt" at bounding box center [711, 454] width 127 height 44
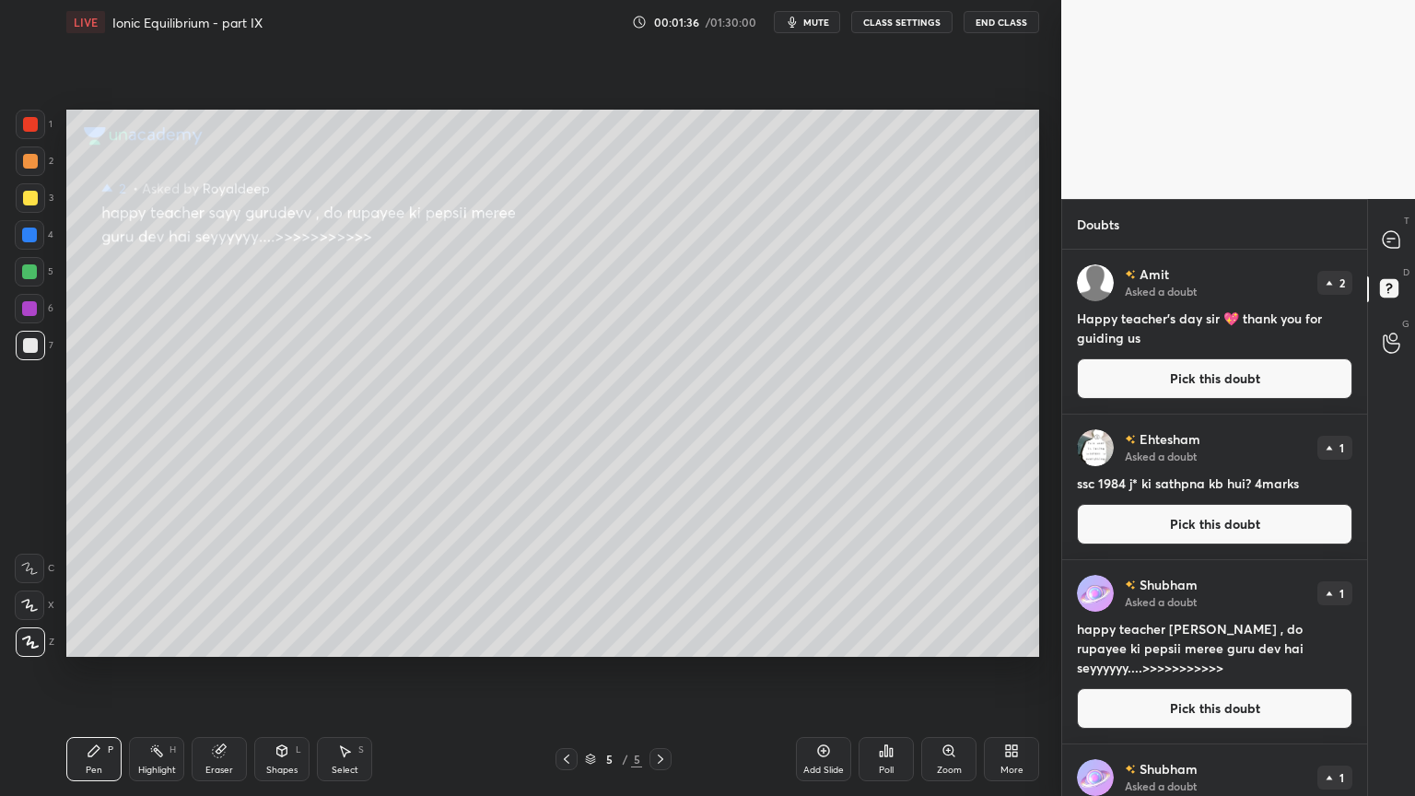
click at [1227, 378] on button "Pick this doubt" at bounding box center [1214, 378] width 275 height 41
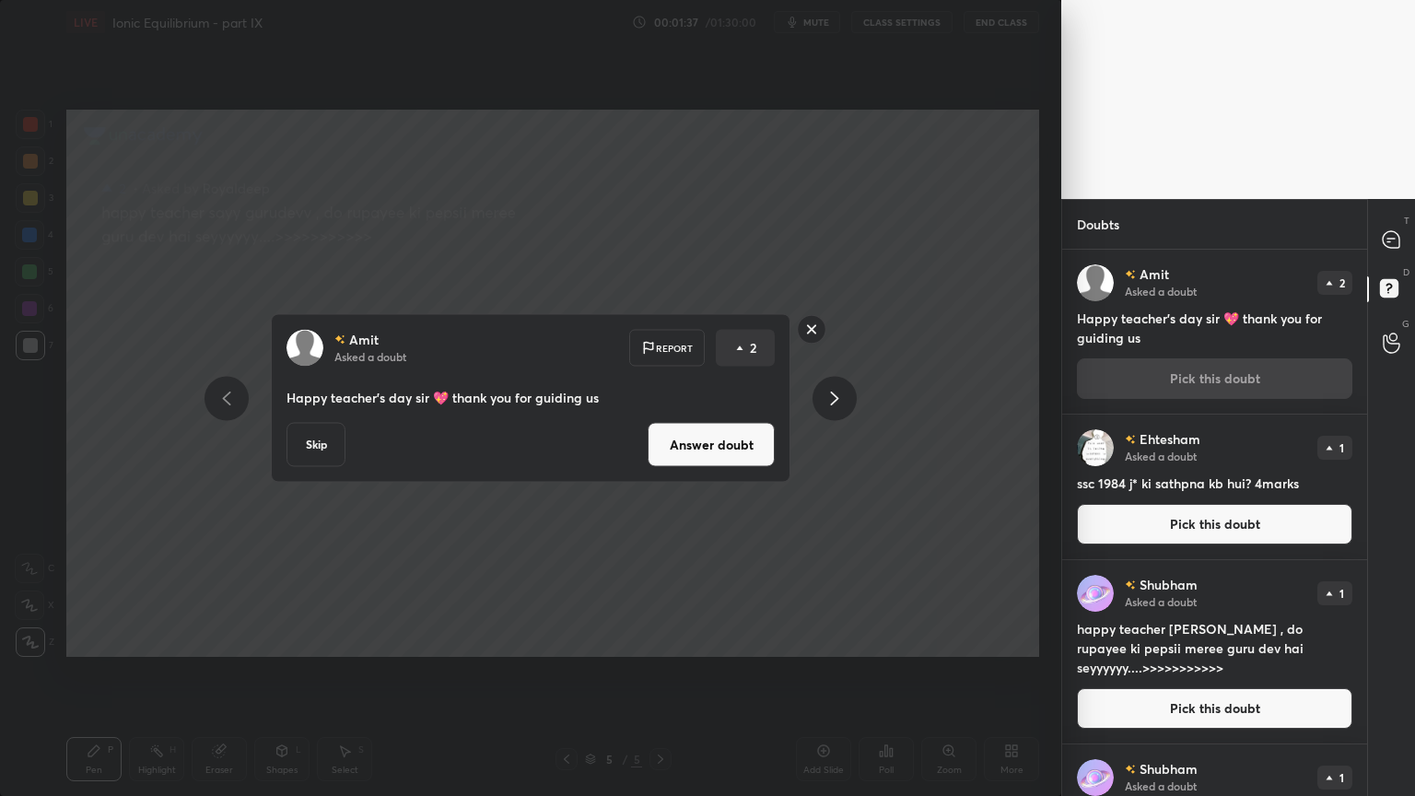
click at [689, 451] on button "Answer doubt" at bounding box center [711, 445] width 127 height 44
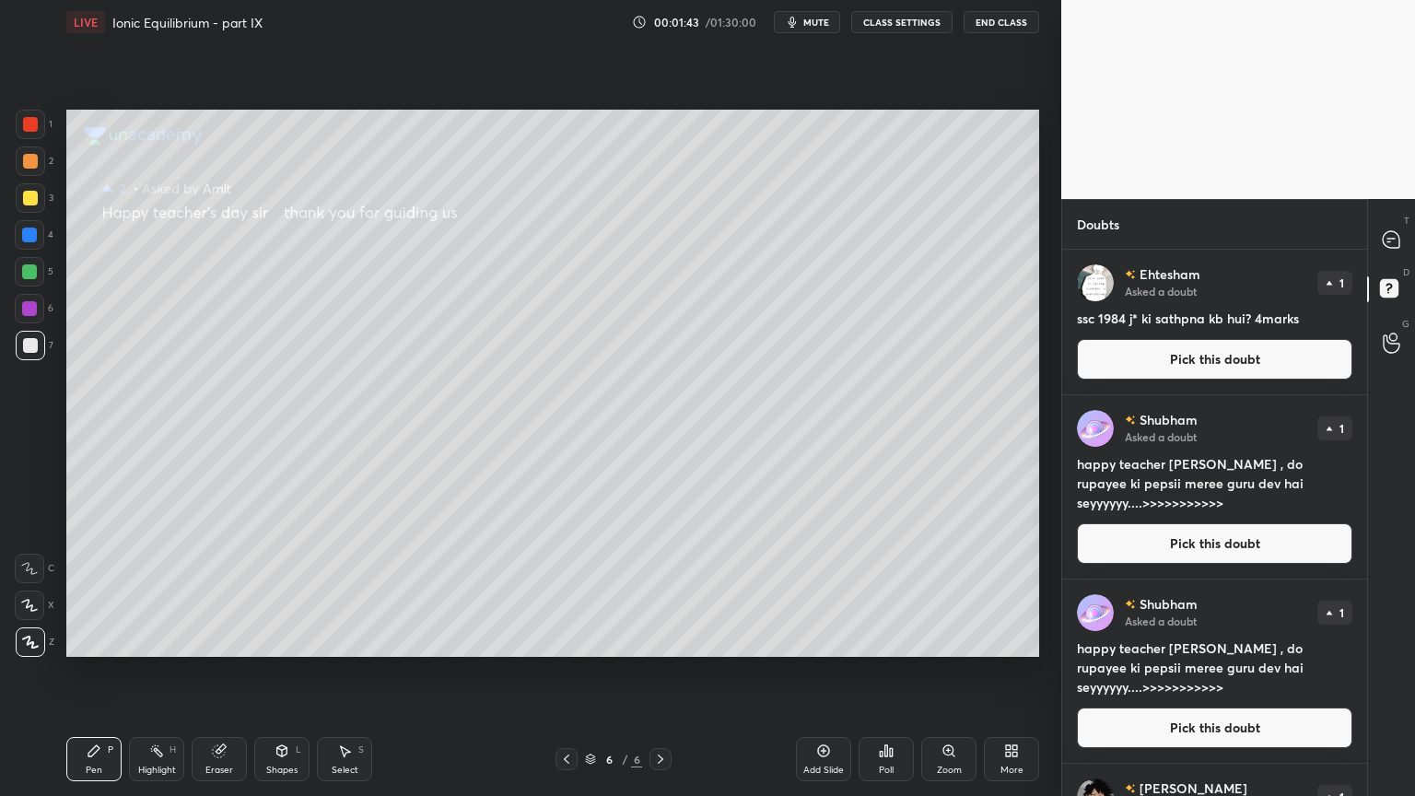
click at [1192, 360] on button "Pick this doubt" at bounding box center [1214, 359] width 275 height 41
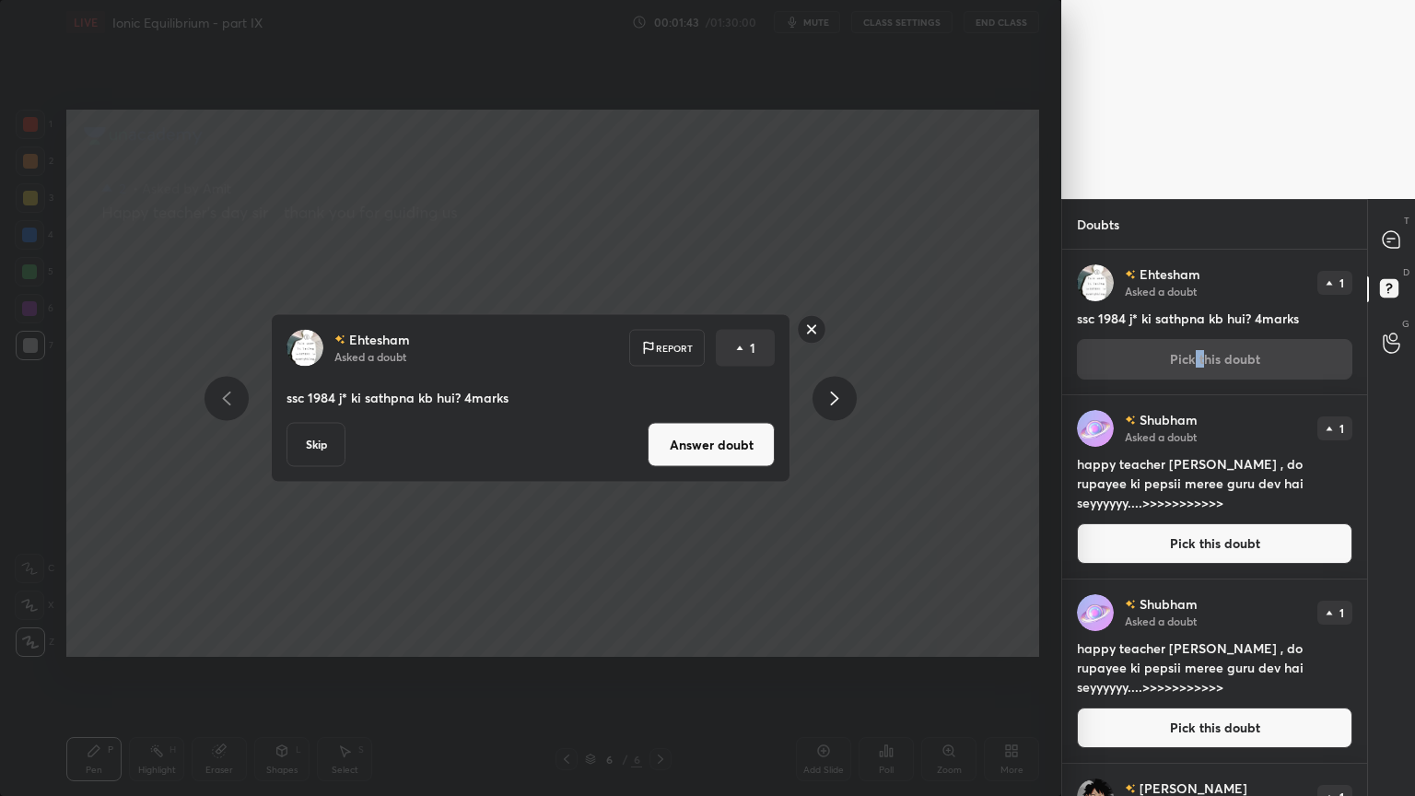
click at [715, 430] on button "Answer doubt" at bounding box center [711, 445] width 127 height 44
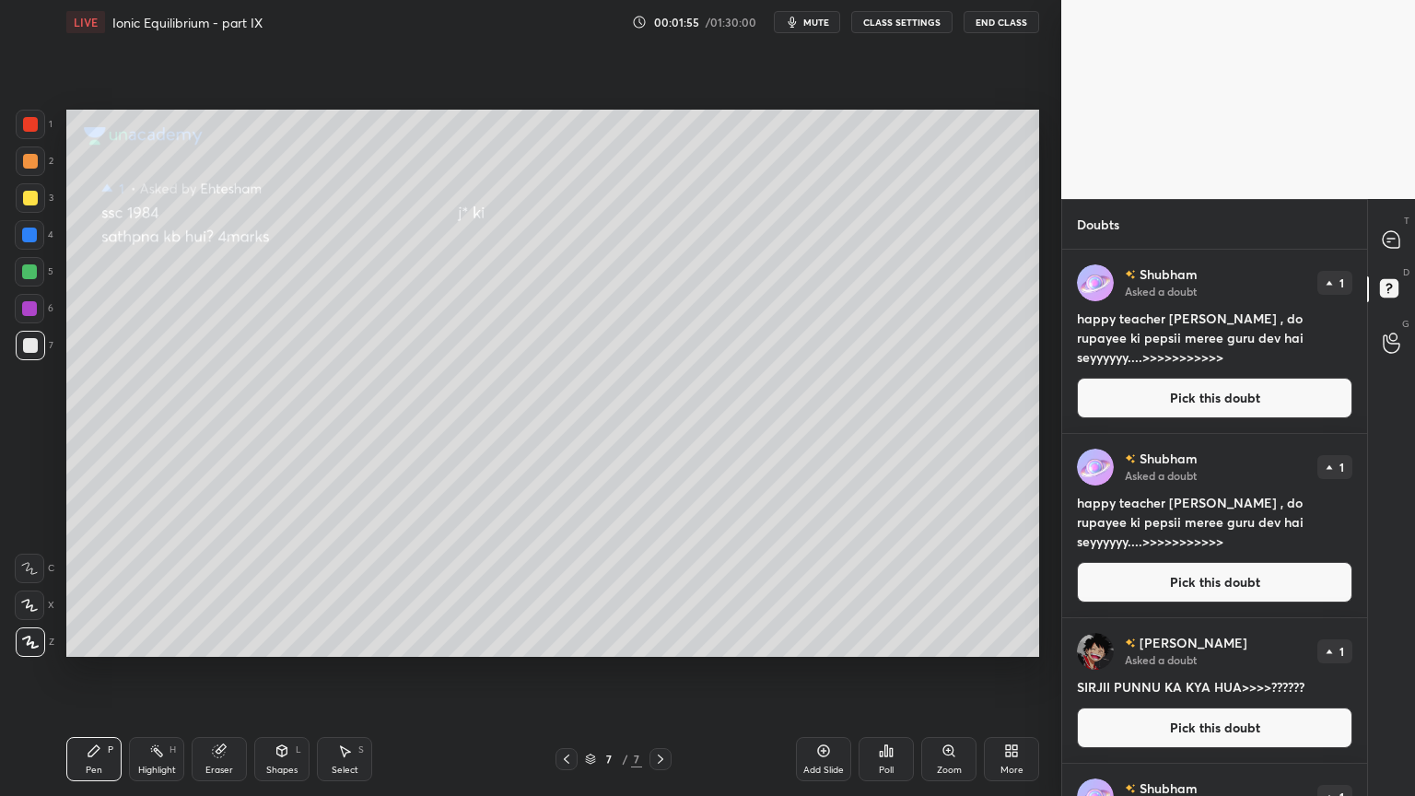
click at [1236, 400] on button "Pick this doubt" at bounding box center [1214, 398] width 275 height 41
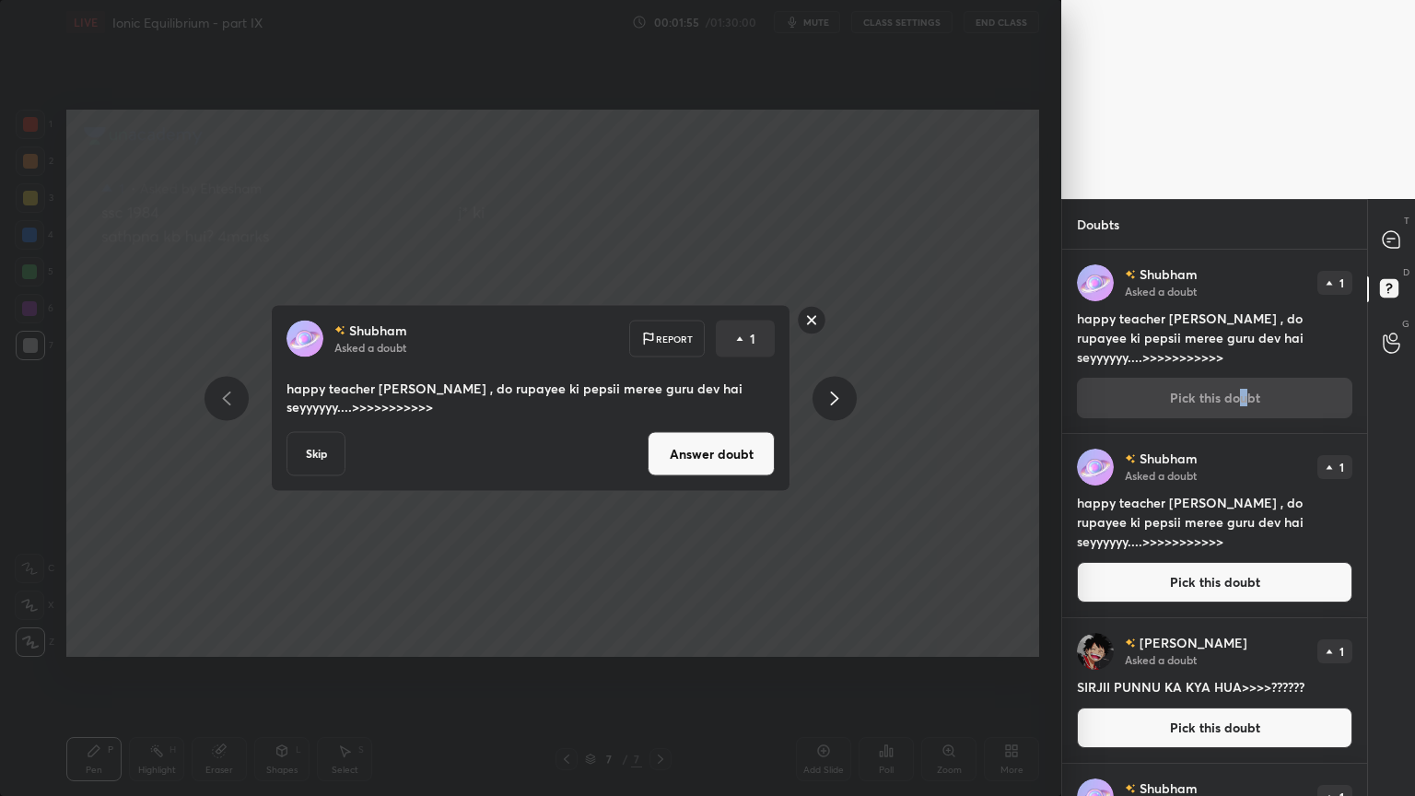
click at [711, 453] on button "Answer doubt" at bounding box center [711, 454] width 127 height 44
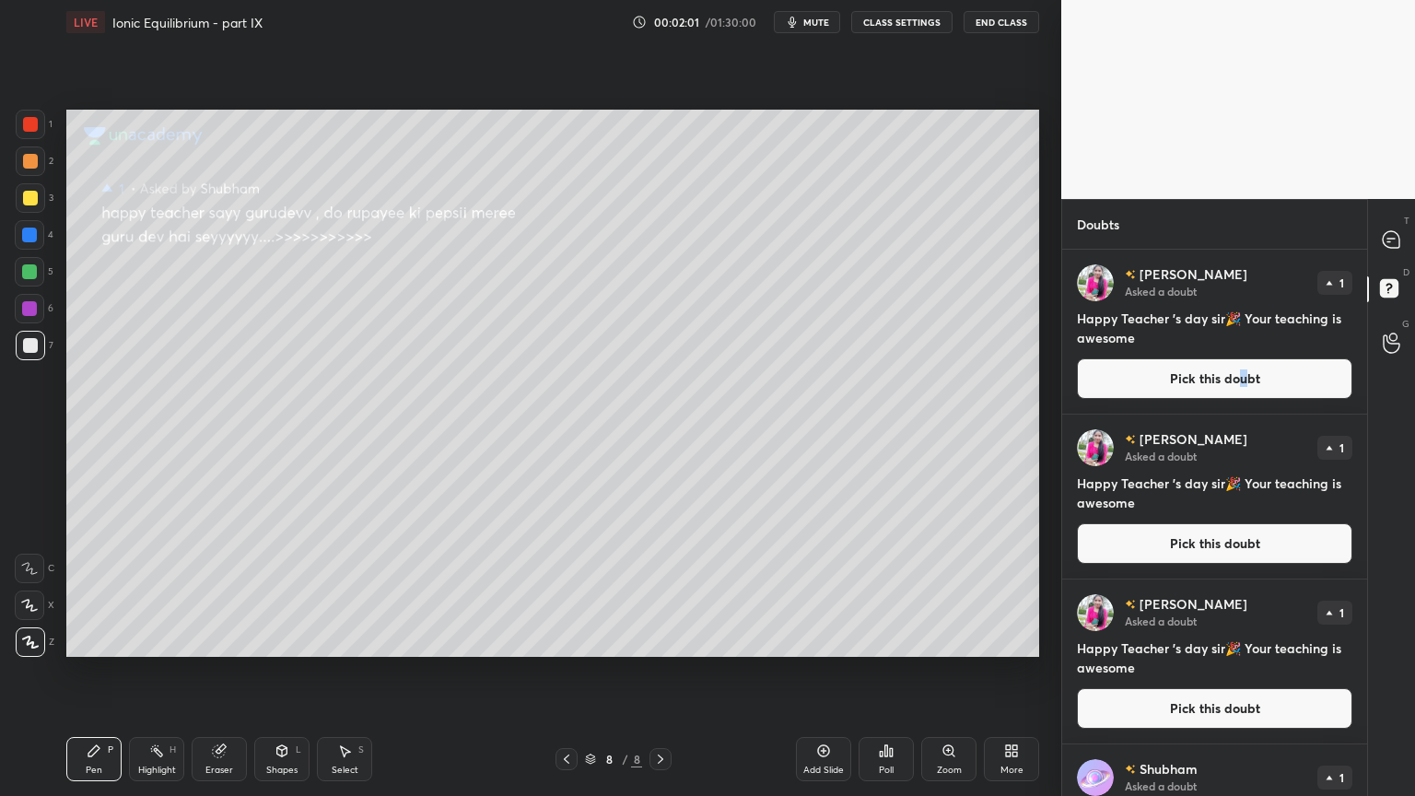
drag, startPoint x: 1274, startPoint y: 387, endPoint x: 1216, endPoint y: 379, distance: 58.6
click at [1267, 387] on button "Pick this doubt" at bounding box center [1214, 378] width 275 height 41
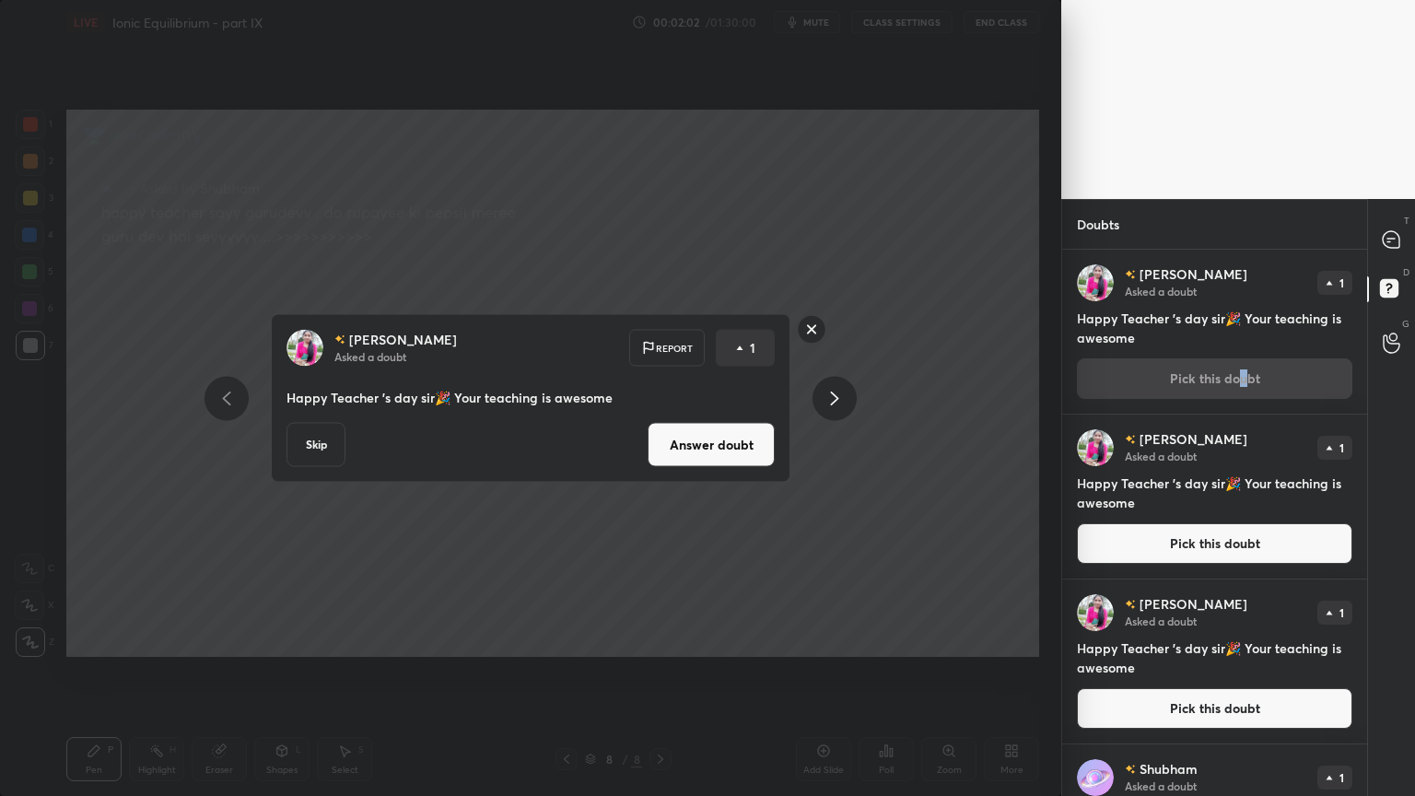
click at [737, 450] on button "Answer doubt" at bounding box center [711, 445] width 127 height 44
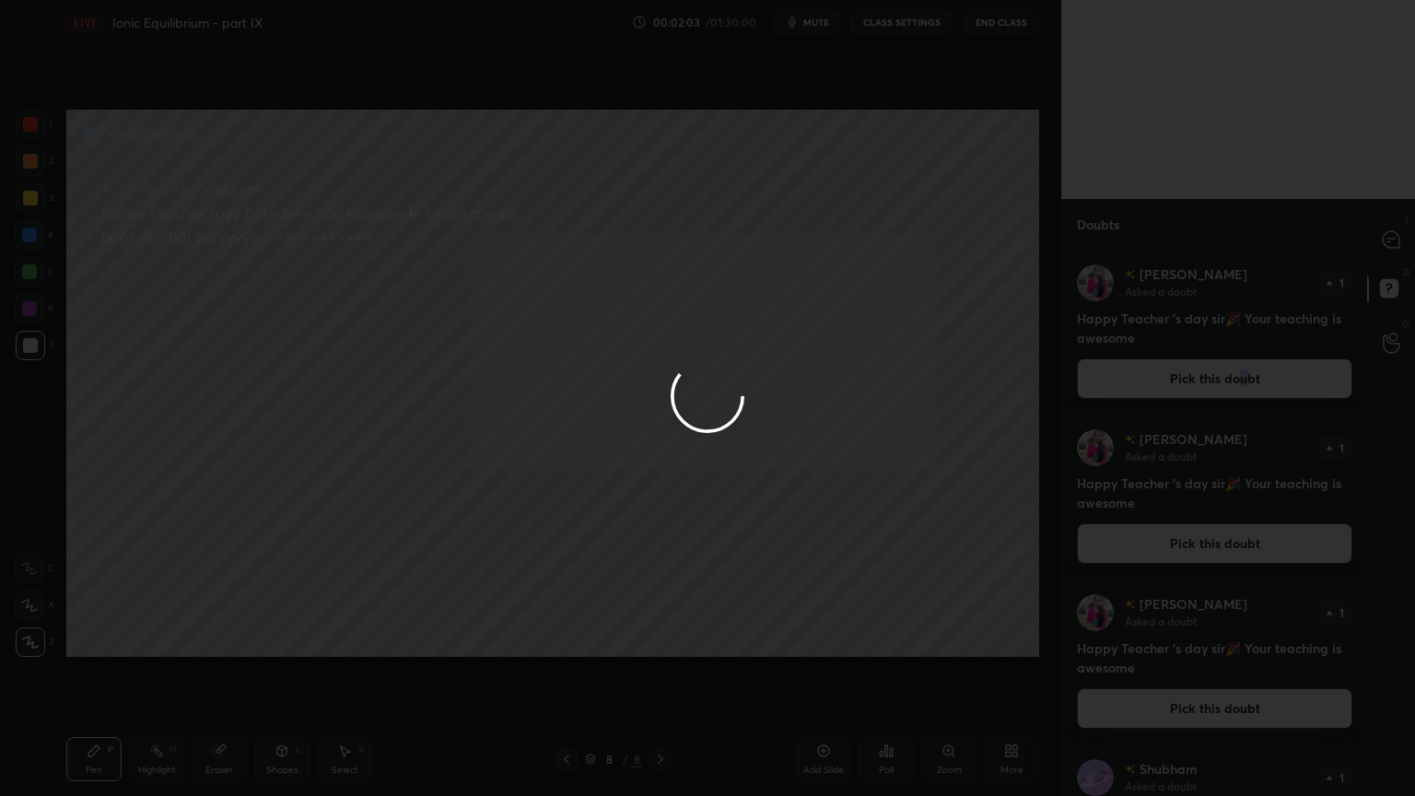
click at [1174, 387] on div at bounding box center [707, 398] width 1415 height 796
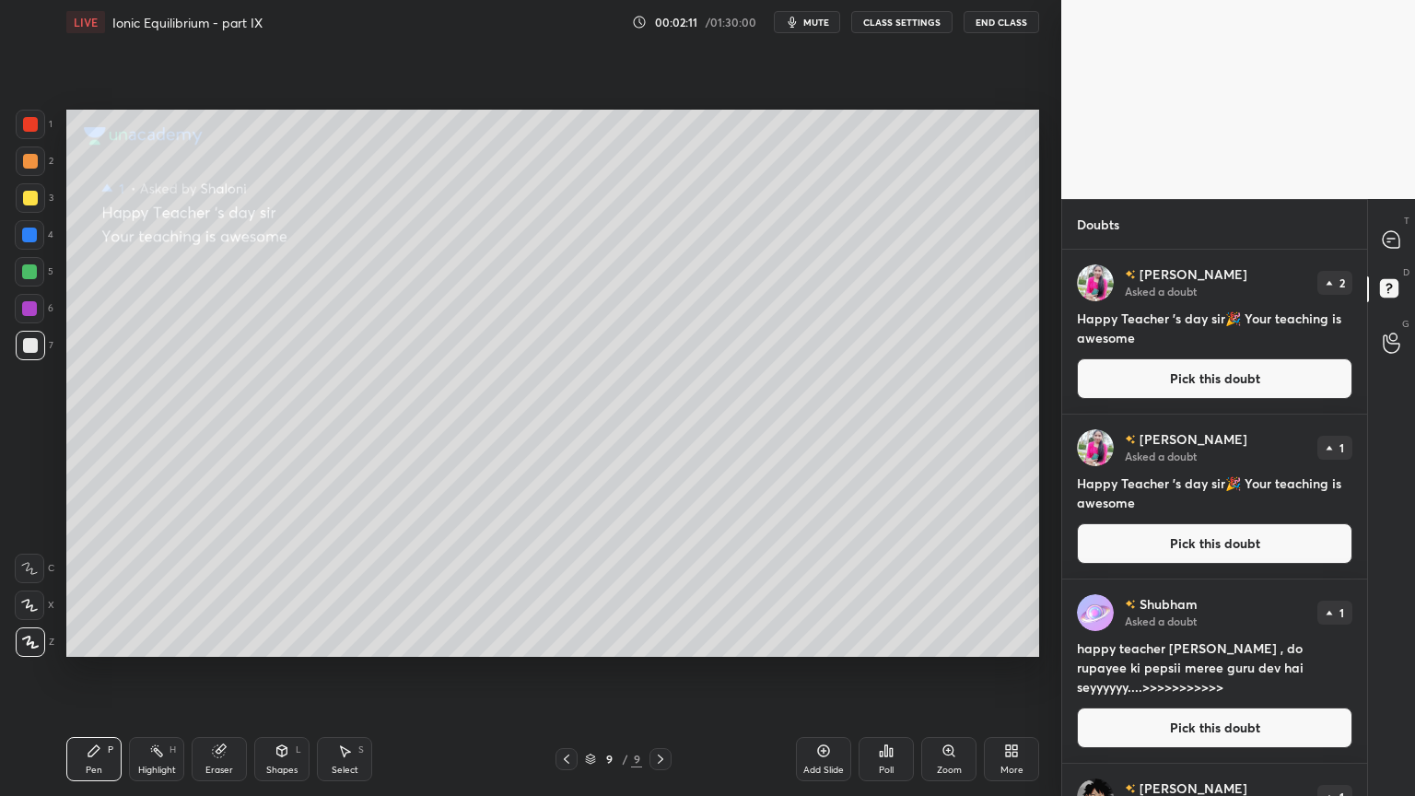
drag, startPoint x: 1178, startPoint y: 384, endPoint x: 1072, endPoint y: 368, distance: 107.1
click at [1174, 384] on button "Pick this doubt" at bounding box center [1214, 378] width 275 height 41
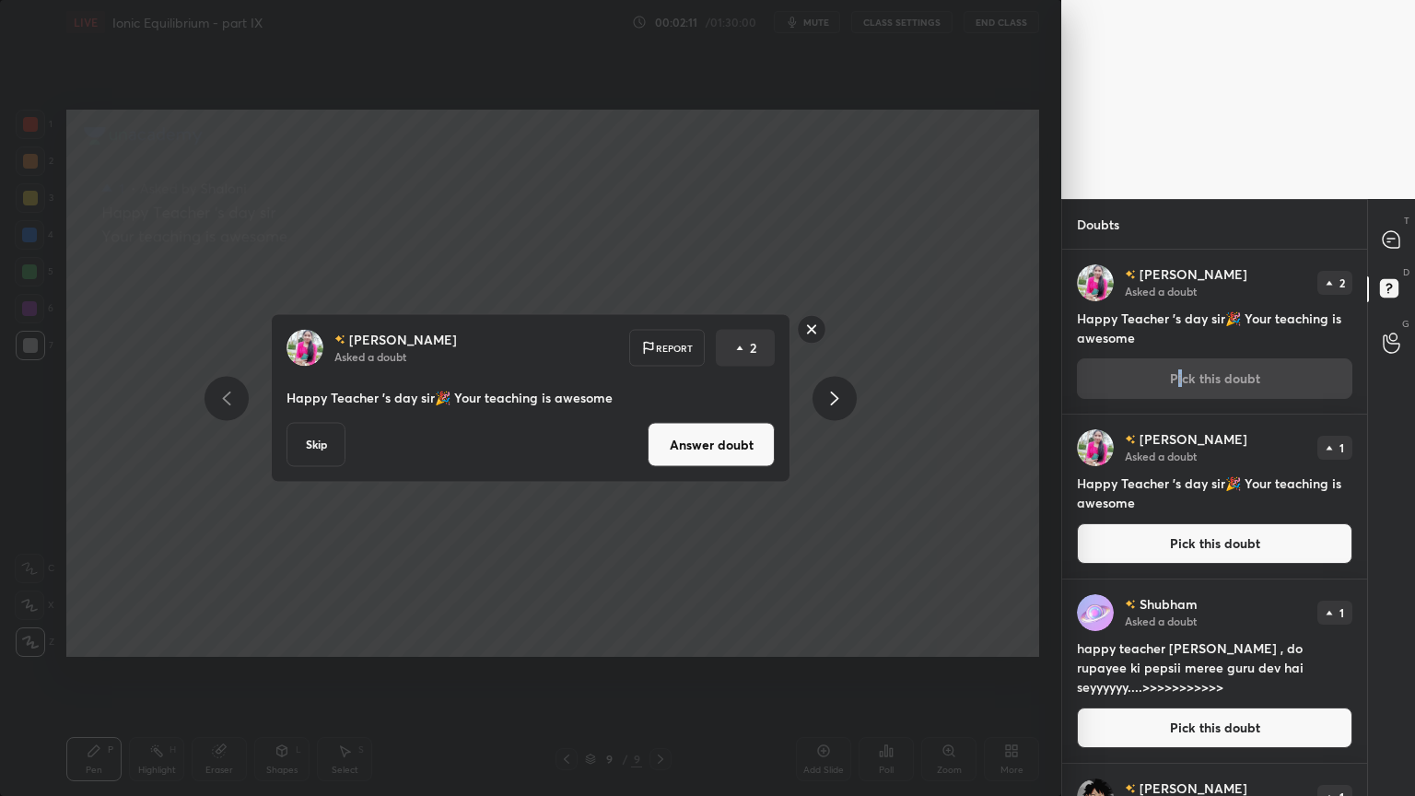
click at [714, 448] on button "Answer doubt" at bounding box center [711, 445] width 127 height 44
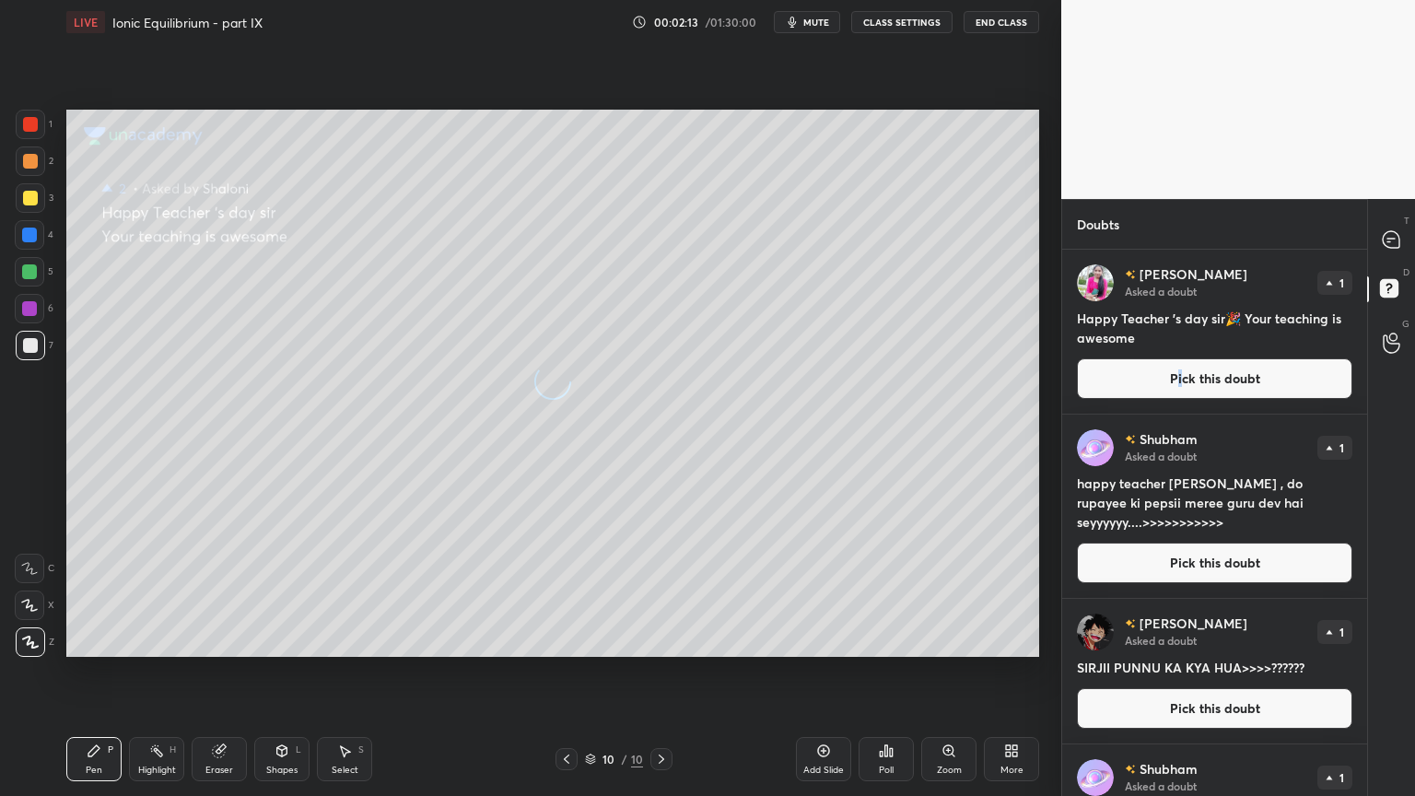
click at [1173, 383] on button "Pick this doubt" at bounding box center [1214, 378] width 275 height 41
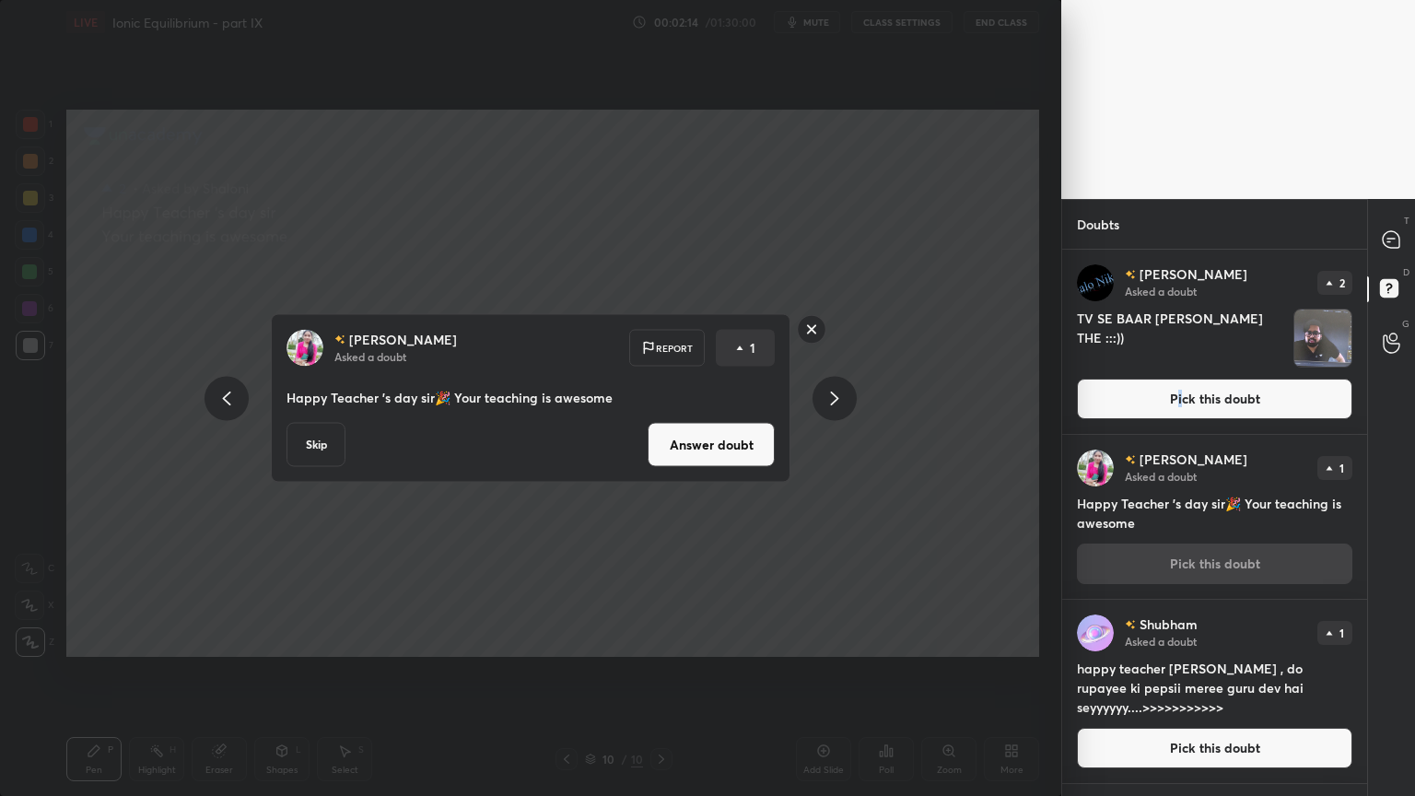
click at [724, 446] on button "Answer doubt" at bounding box center [711, 445] width 127 height 44
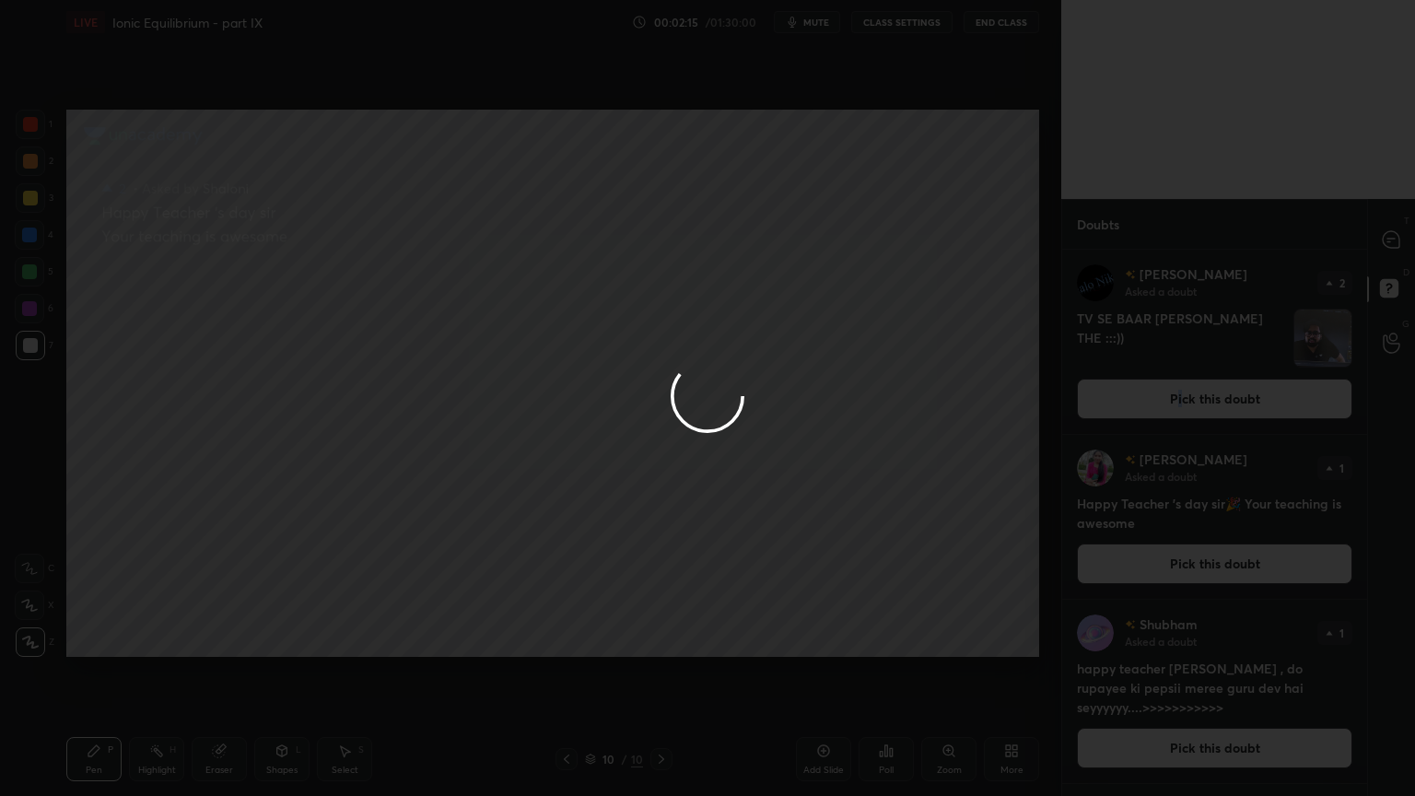
click at [1171, 405] on div at bounding box center [707, 398] width 1415 height 796
click at [1169, 403] on div at bounding box center [707, 398] width 1415 height 796
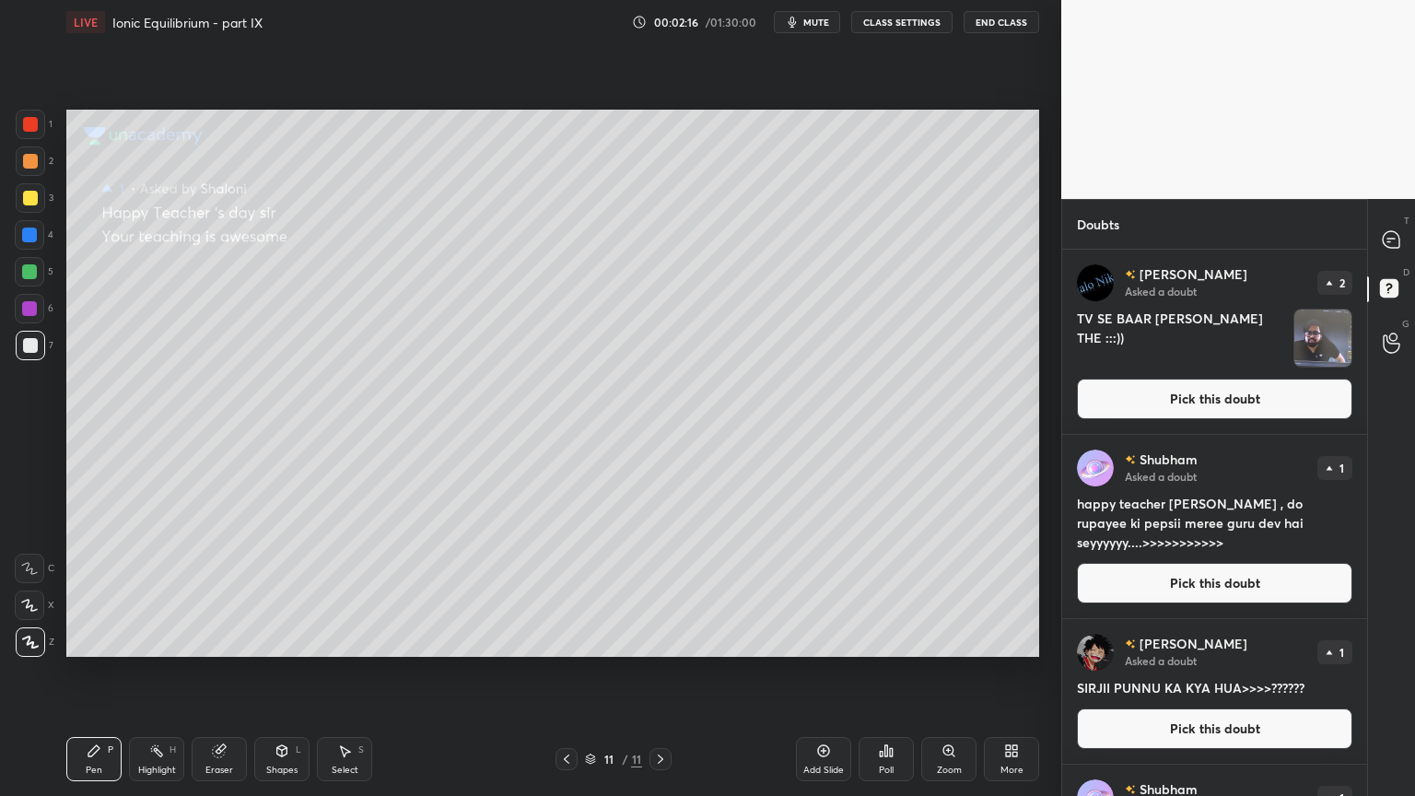
click at [1200, 402] on button "Pick this doubt" at bounding box center [1214, 399] width 275 height 41
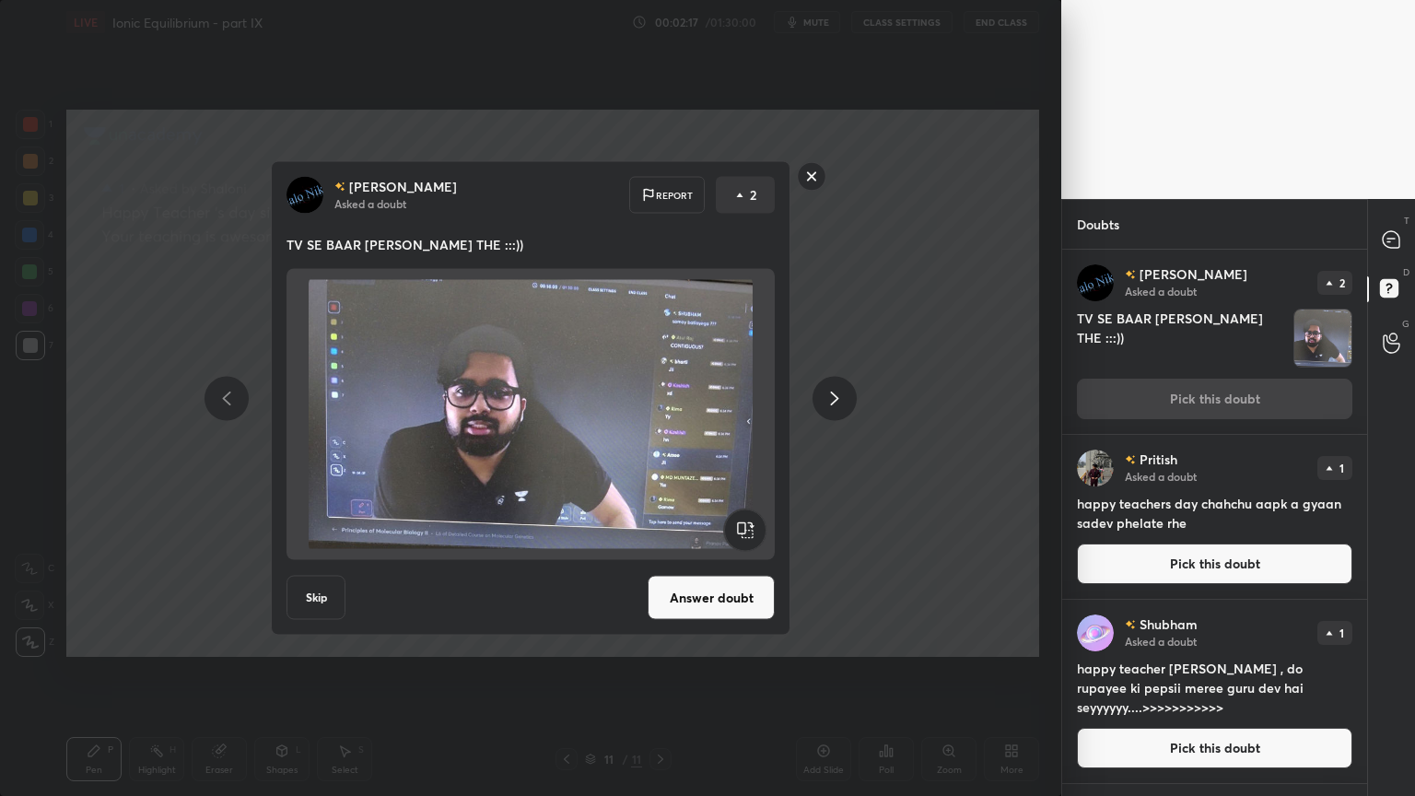
click at [728, 608] on button "Answer doubt" at bounding box center [711, 598] width 127 height 44
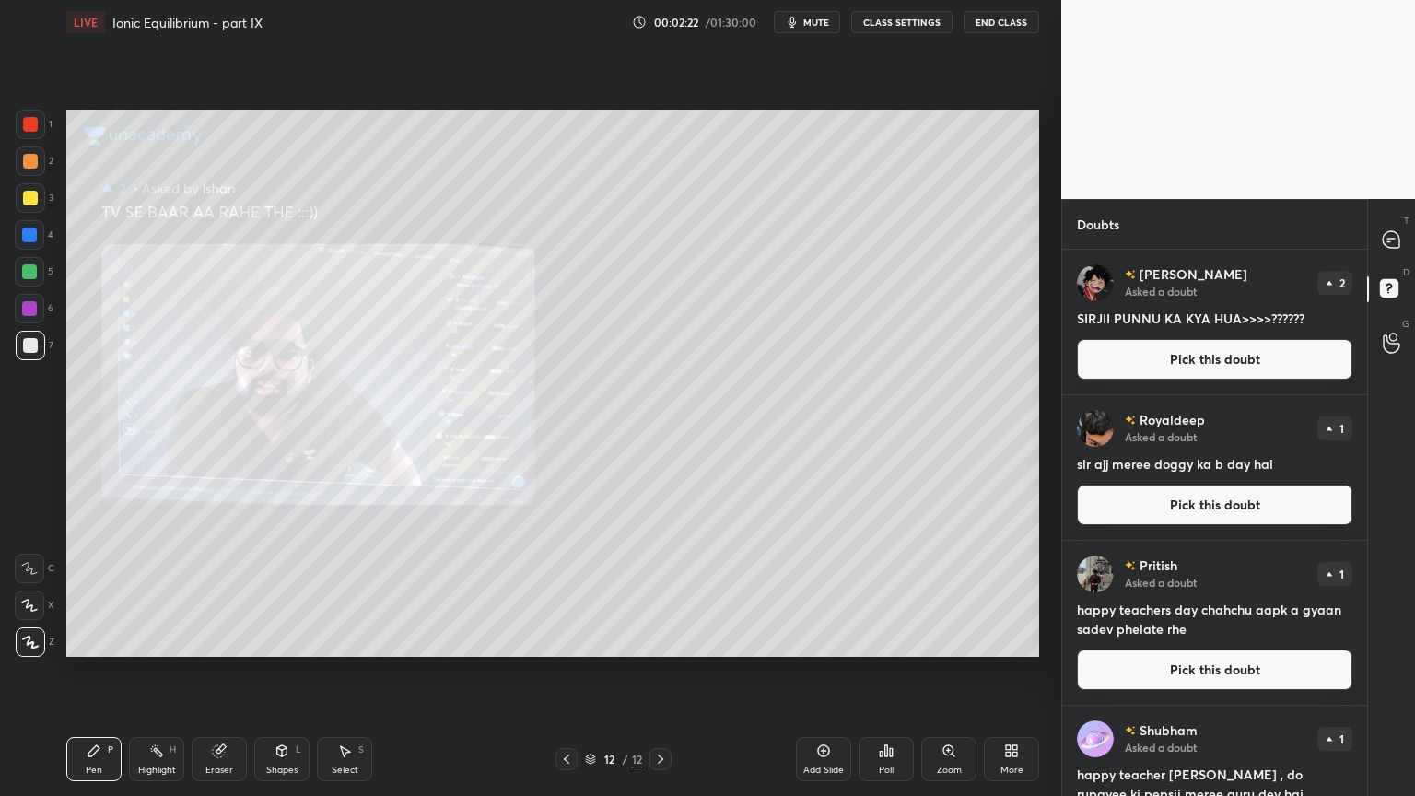
click at [1231, 386] on div "[PERSON_NAME] Asked a doubt 2 SIRJII PUNNU KA KYA HUA>>>>?????? Pick this doubt" at bounding box center [1214, 322] width 305 height 145
click at [1223, 357] on button "Pick this doubt" at bounding box center [1214, 359] width 275 height 41
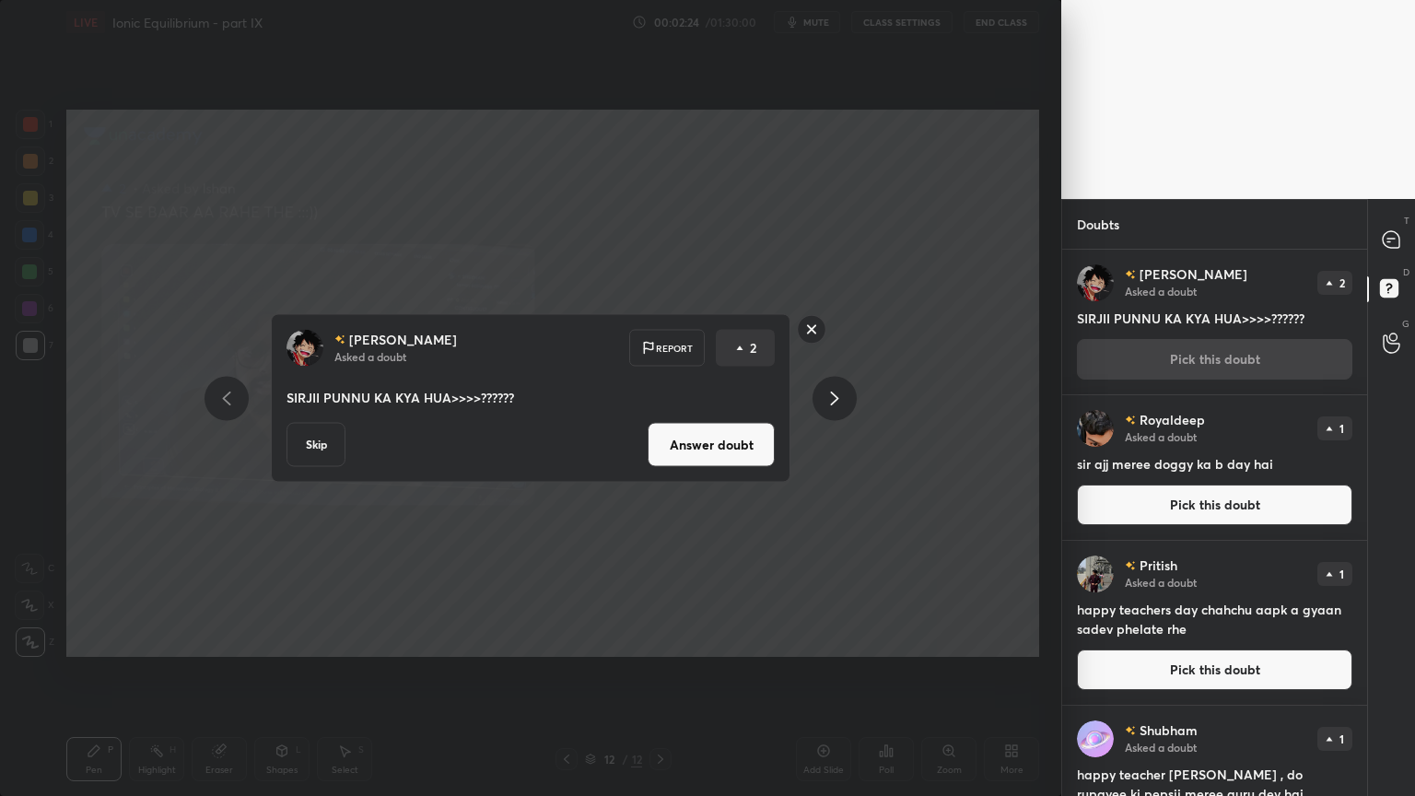
click at [915, 438] on div "[PERSON_NAME] Asked a doubt Report 2 SIRJII PUNNU KA KYA HUA>>>>?????? Skip Ans…" at bounding box center [530, 398] width 1061 height 796
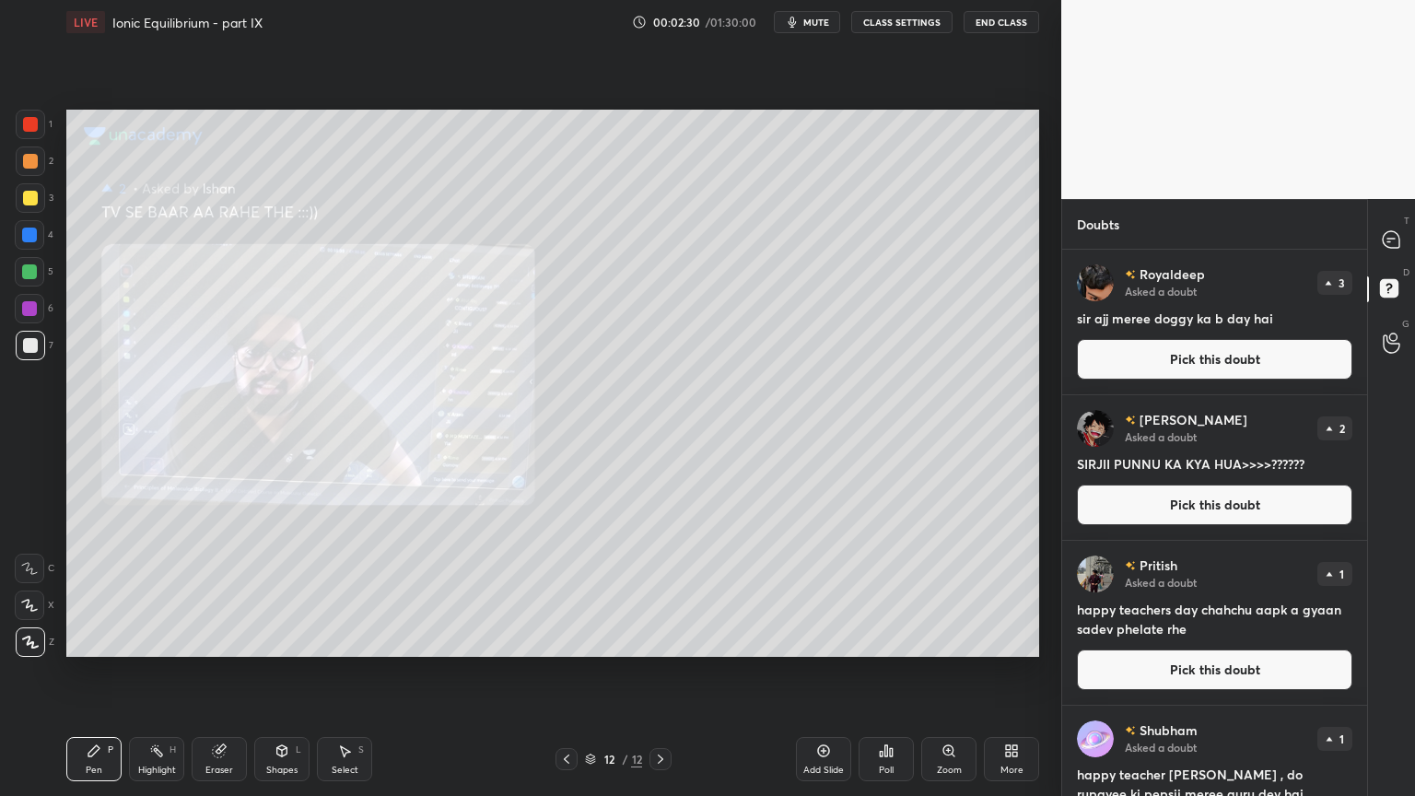
click at [1194, 367] on button "Pick this doubt" at bounding box center [1214, 359] width 275 height 41
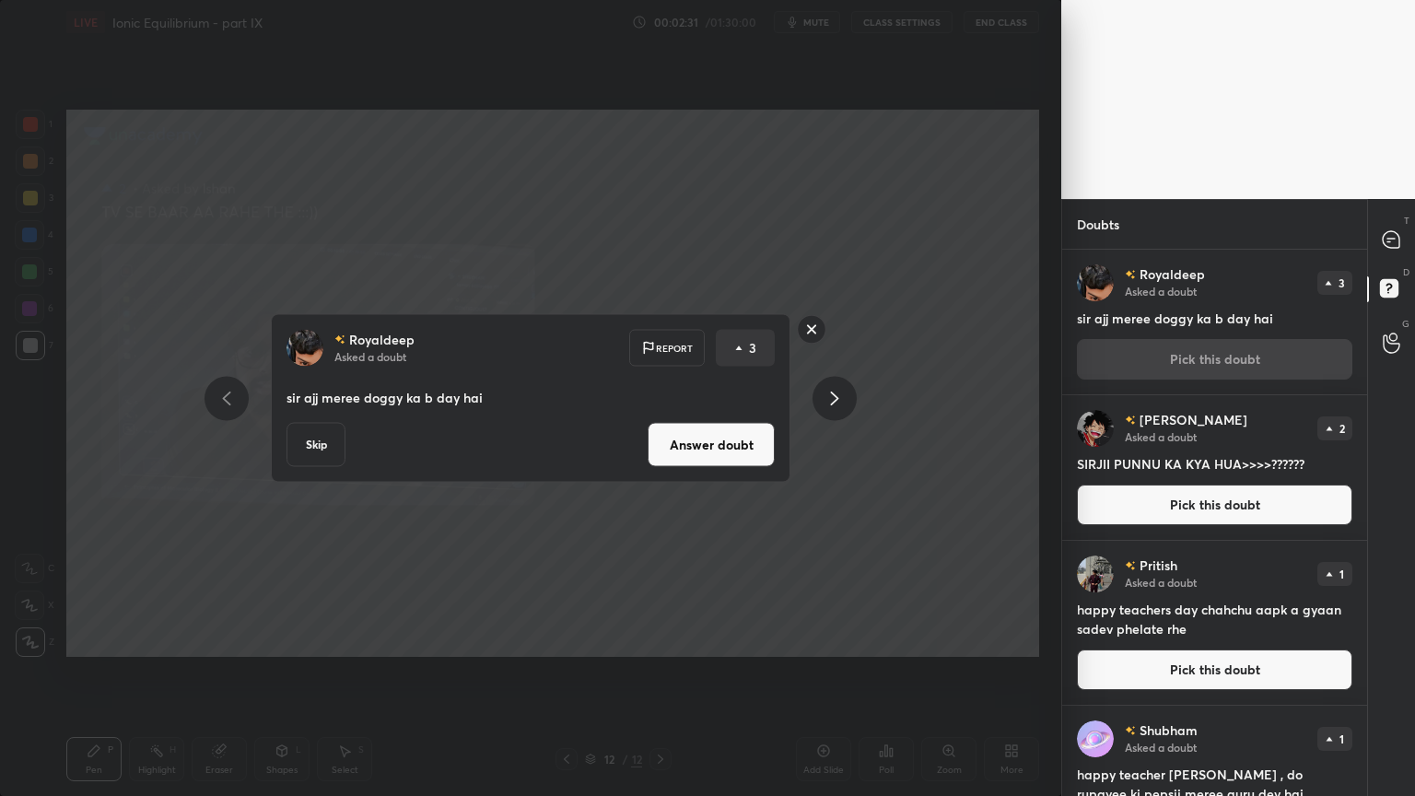
click at [698, 449] on button "Answer doubt" at bounding box center [711, 445] width 127 height 44
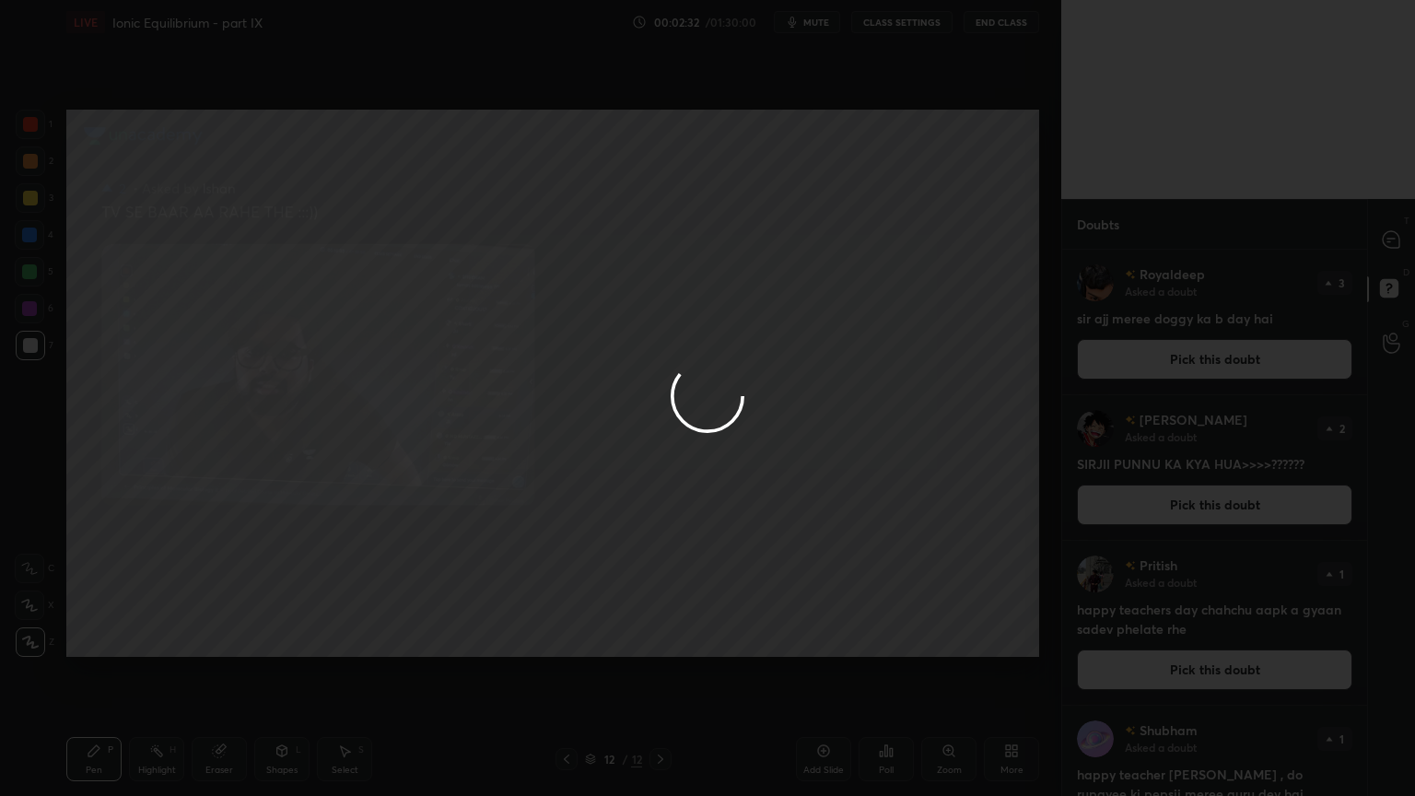
click at [1181, 360] on div at bounding box center [707, 398] width 1415 height 796
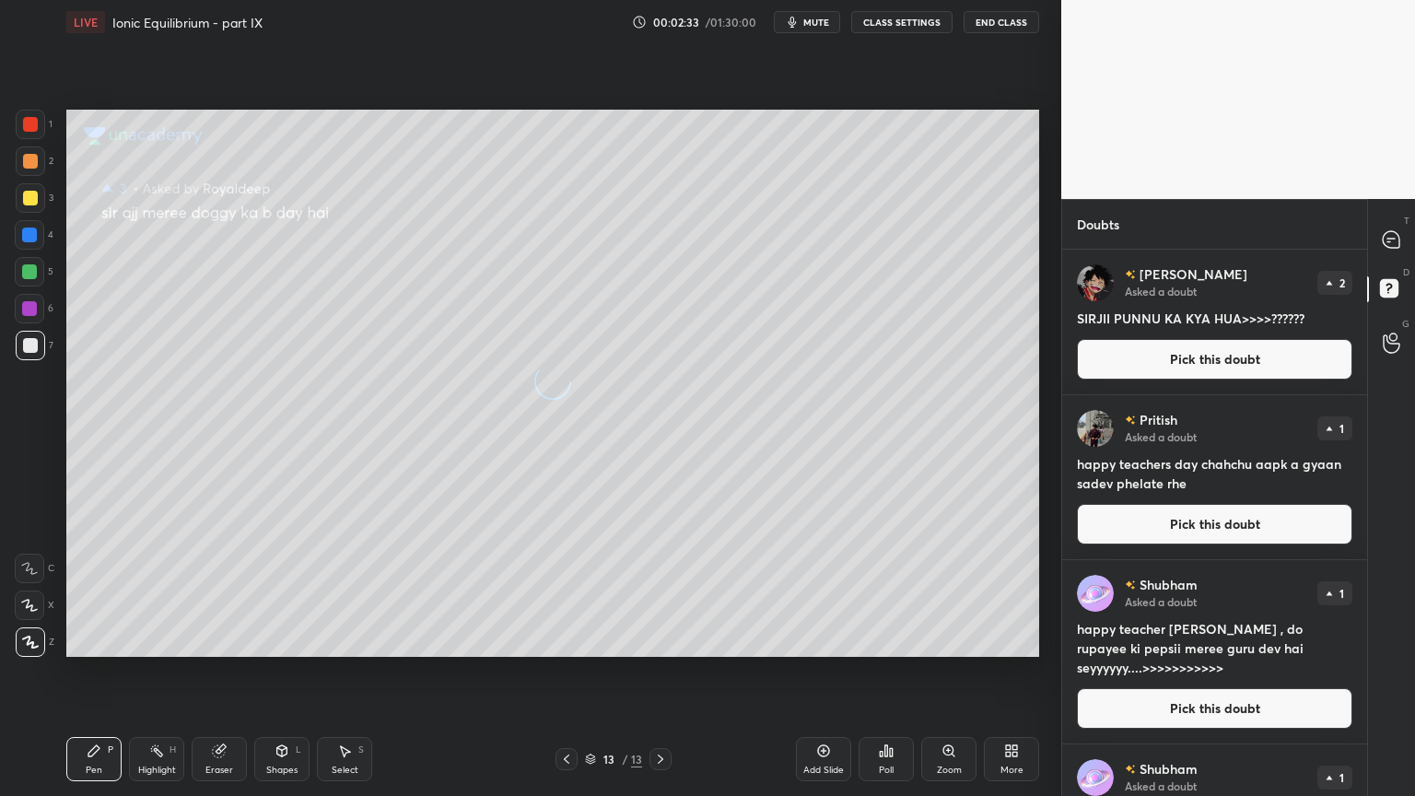
click at [1192, 361] on button "Pick this doubt" at bounding box center [1214, 359] width 275 height 41
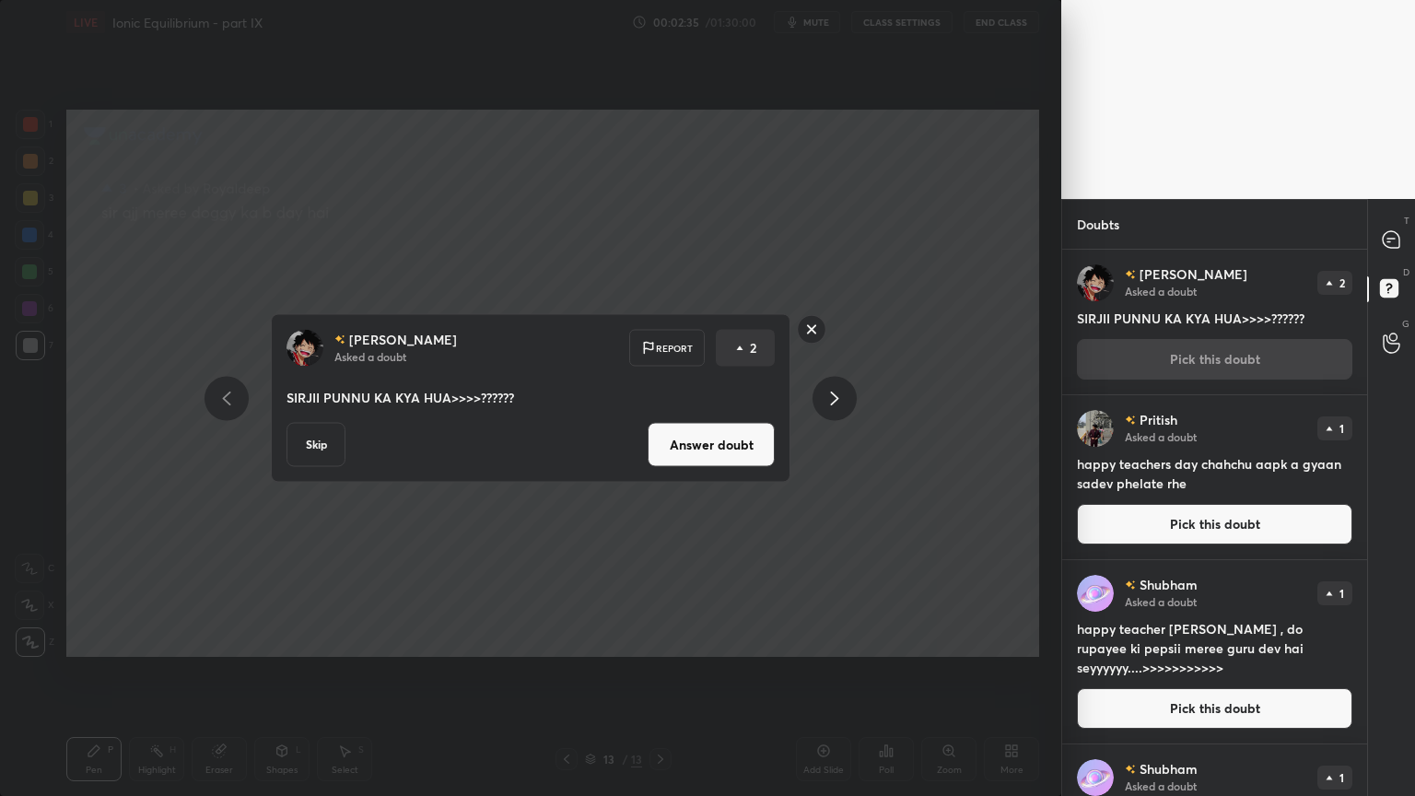
drag, startPoint x: 716, startPoint y: 447, endPoint x: 765, endPoint y: 406, distance: 63.5
click at [720, 444] on button "Answer doubt" at bounding box center [711, 445] width 127 height 44
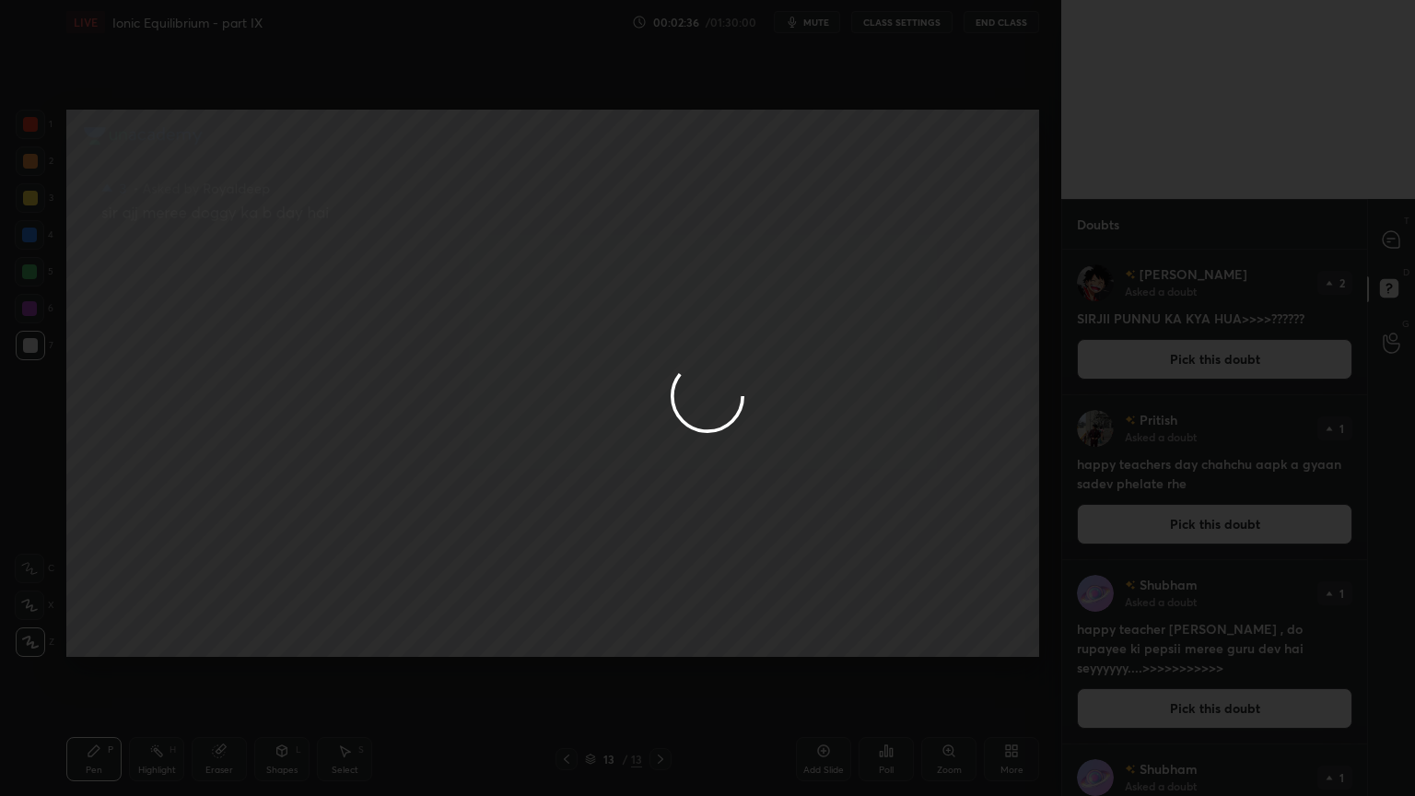
click at [1197, 365] on div at bounding box center [707, 398] width 1415 height 796
click at [1190, 362] on div at bounding box center [707, 398] width 1415 height 796
click at [1194, 362] on button "Pick this doubt" at bounding box center [1214, 359] width 275 height 41
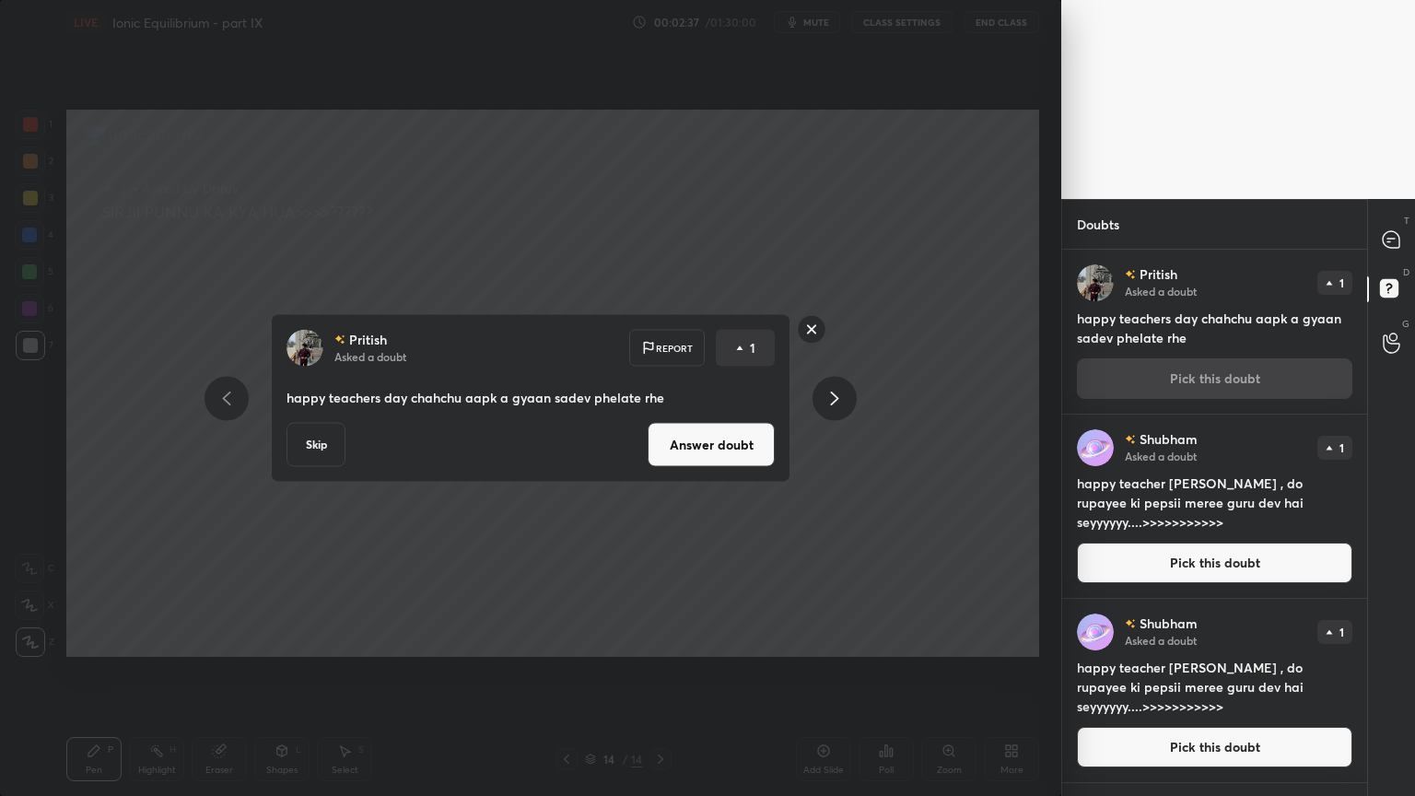
drag, startPoint x: 678, startPoint y: 446, endPoint x: 691, endPoint y: 434, distance: 17.6
click at [682, 444] on button "Answer doubt" at bounding box center [711, 445] width 127 height 44
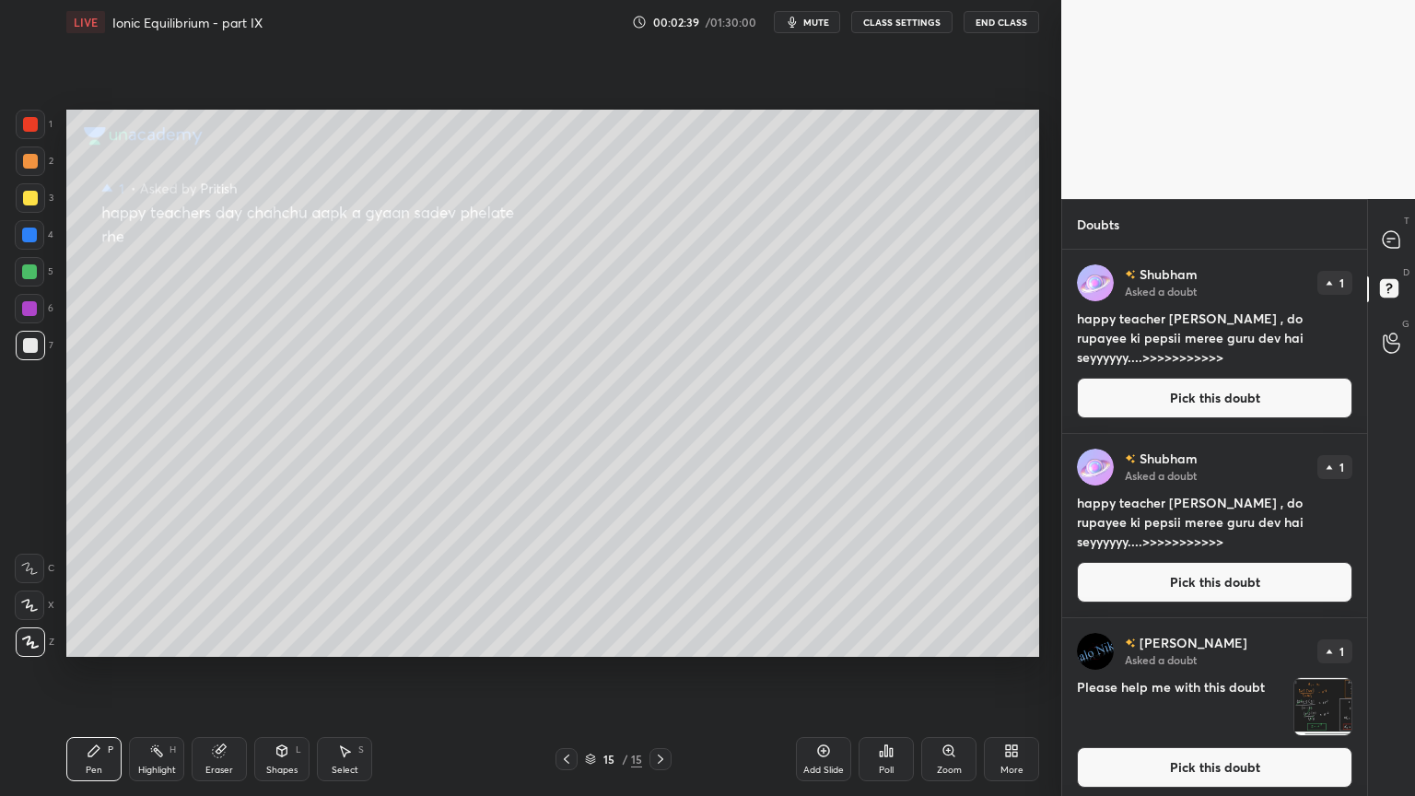
drag, startPoint x: 1205, startPoint y: 389, endPoint x: 1161, endPoint y: 389, distance: 44.2
click at [1197, 390] on button "Pick this doubt" at bounding box center [1214, 398] width 275 height 41
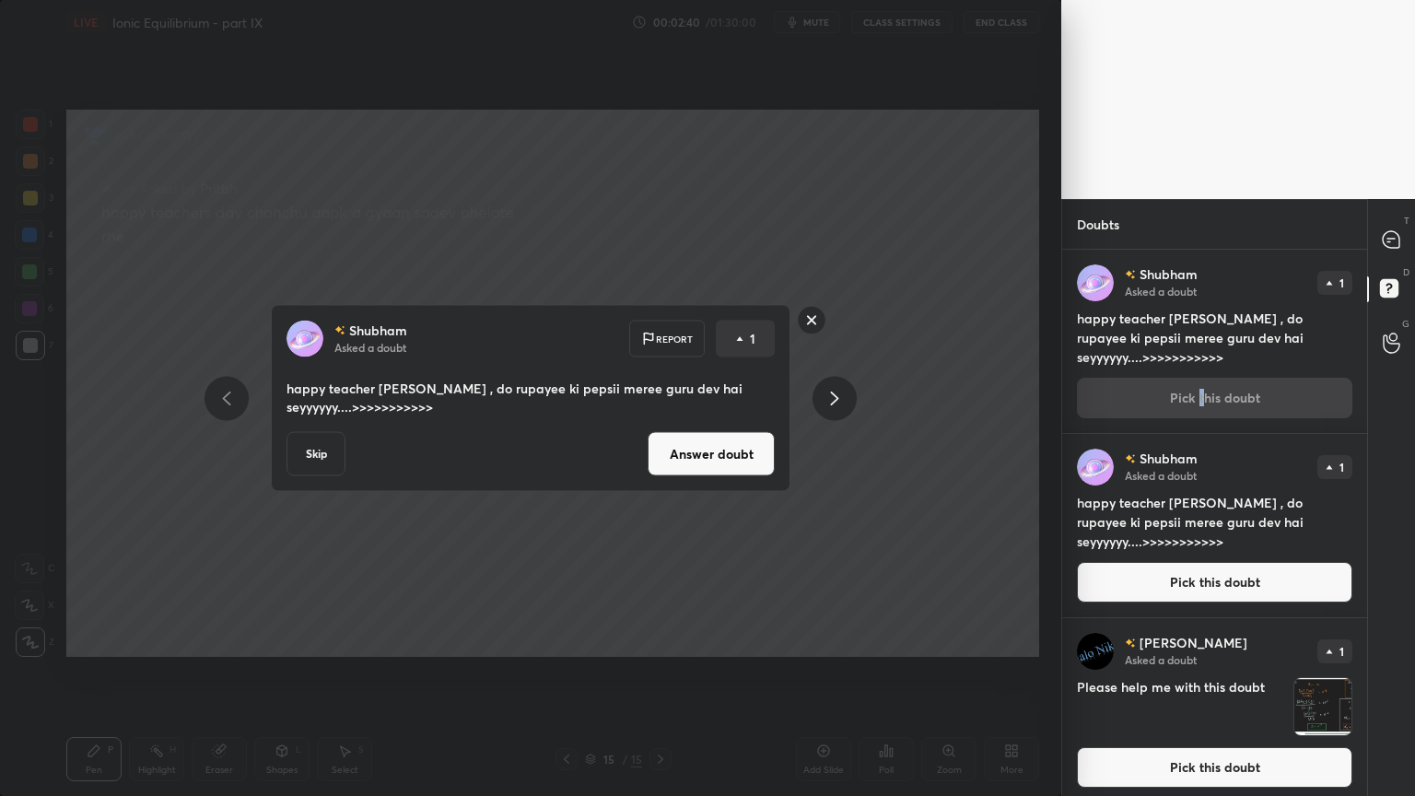
click at [727, 462] on button "Answer doubt" at bounding box center [711, 454] width 127 height 44
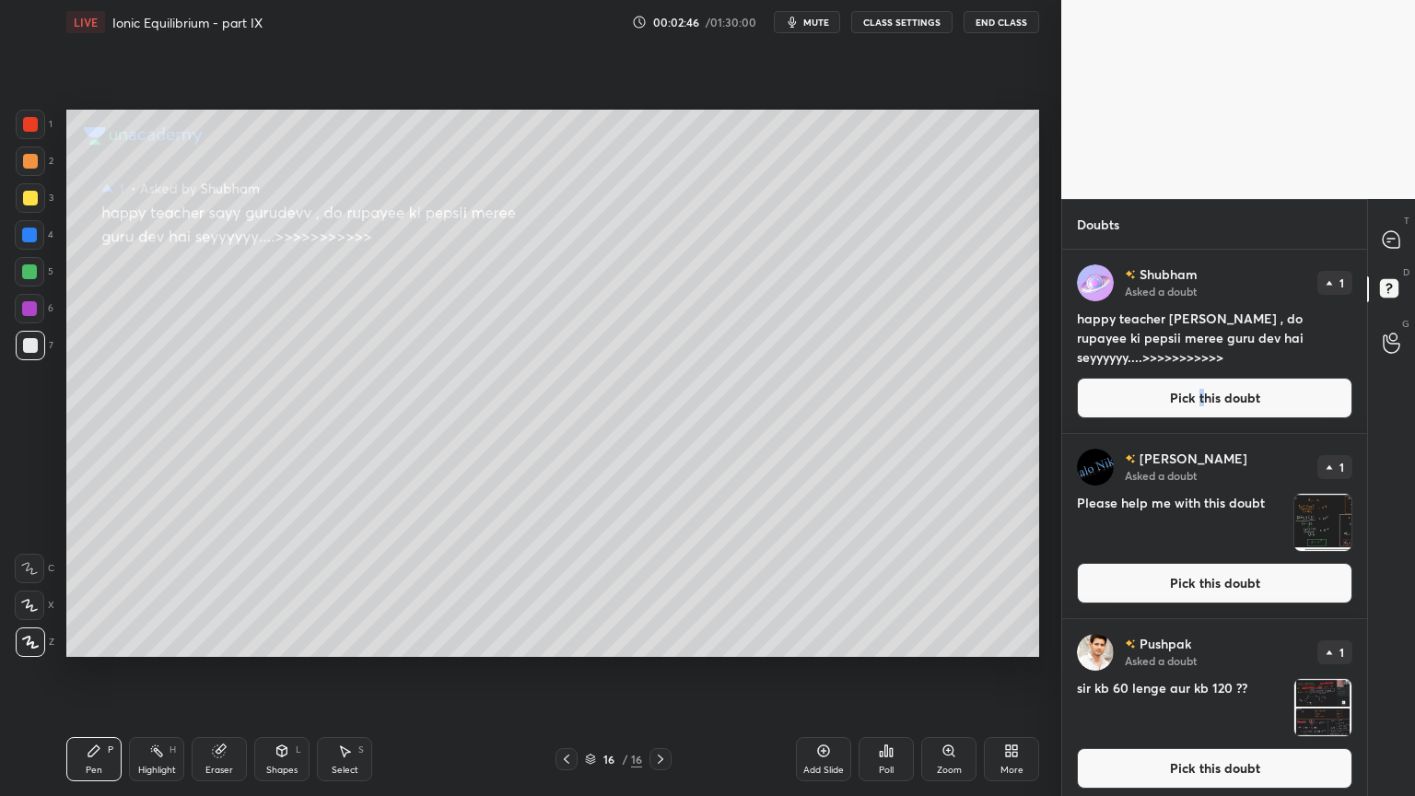
click at [1153, 403] on button "Pick this doubt" at bounding box center [1214, 398] width 275 height 41
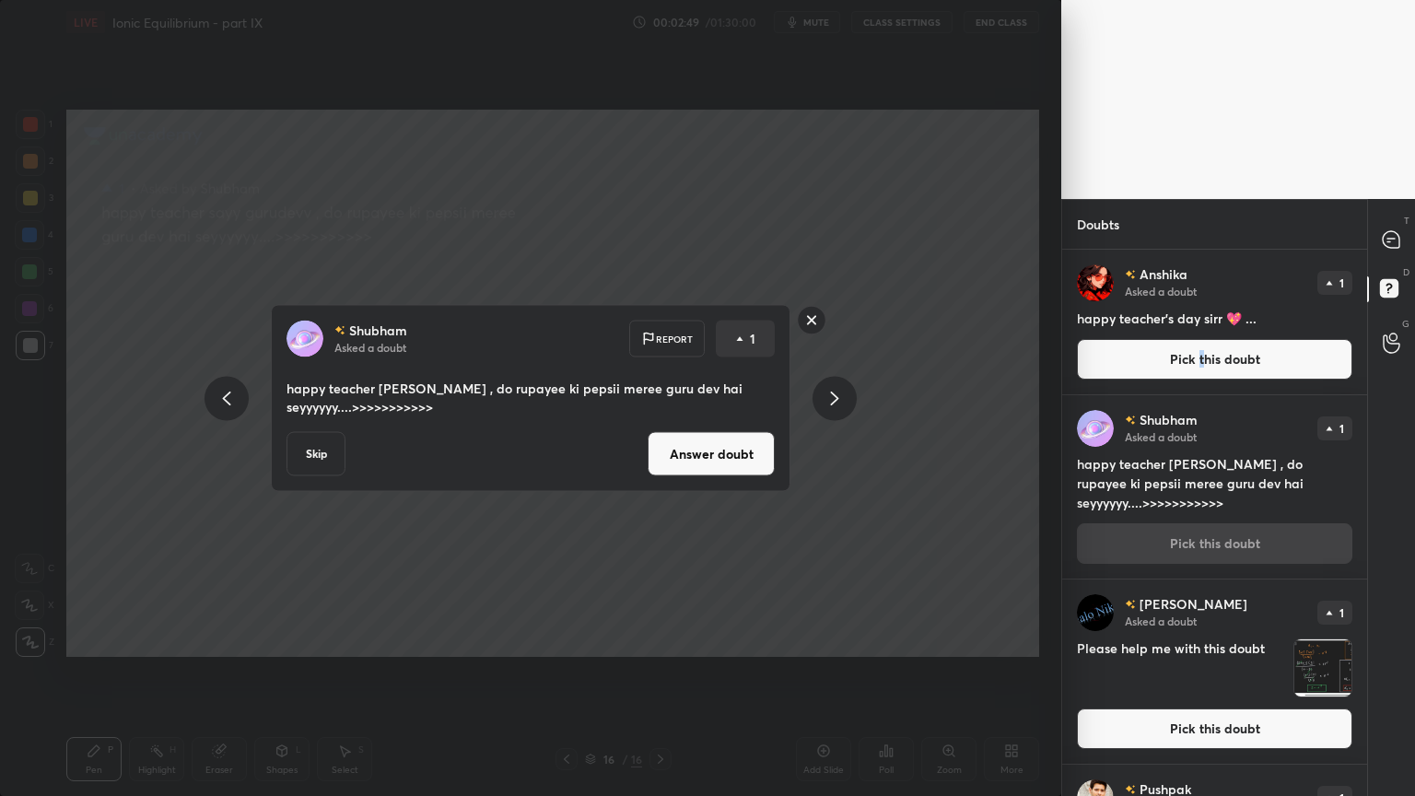
click at [316, 459] on button "Skip" at bounding box center [315, 454] width 59 height 44
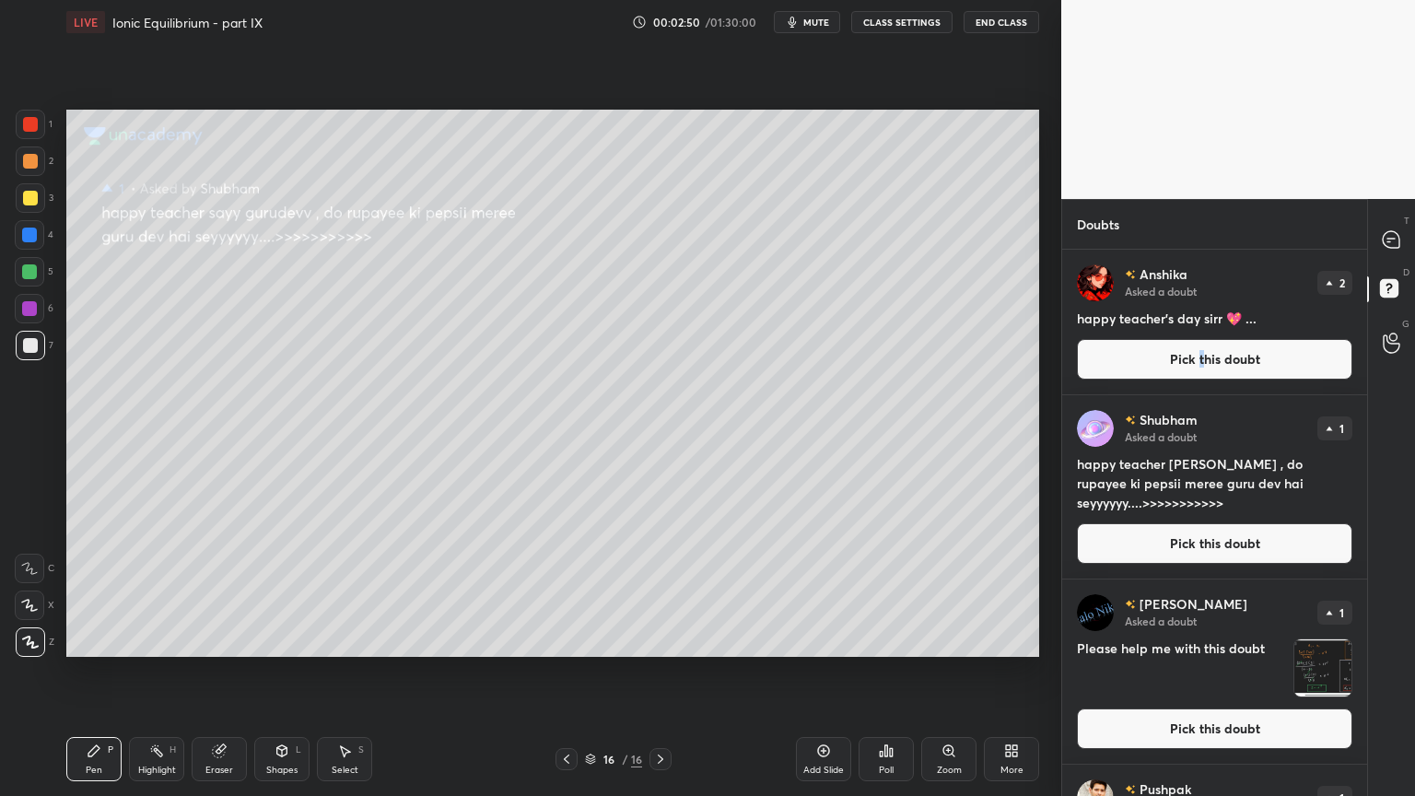
click at [1195, 557] on button "Pick this doubt" at bounding box center [1214, 543] width 275 height 41
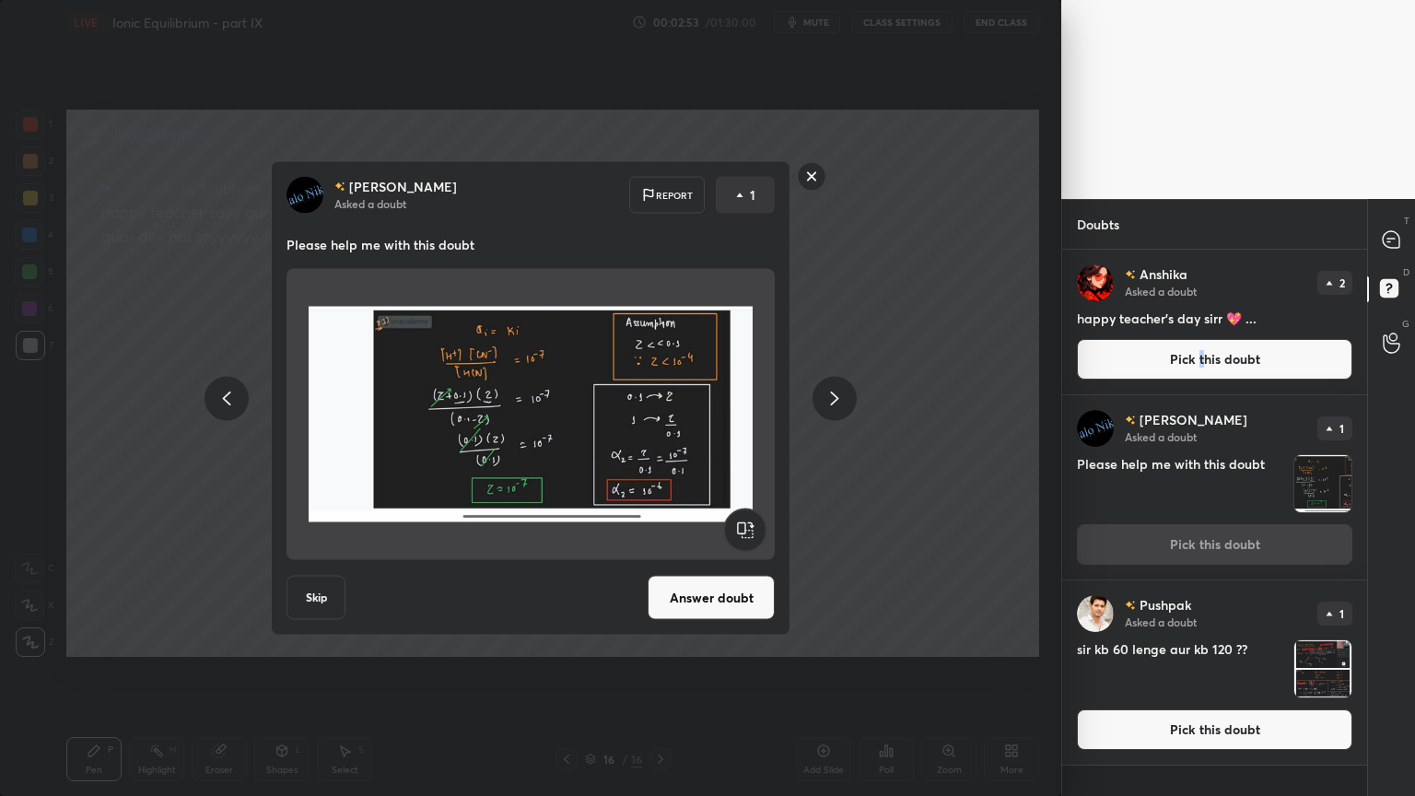
click at [1168, 362] on button "Pick this doubt" at bounding box center [1214, 359] width 275 height 41
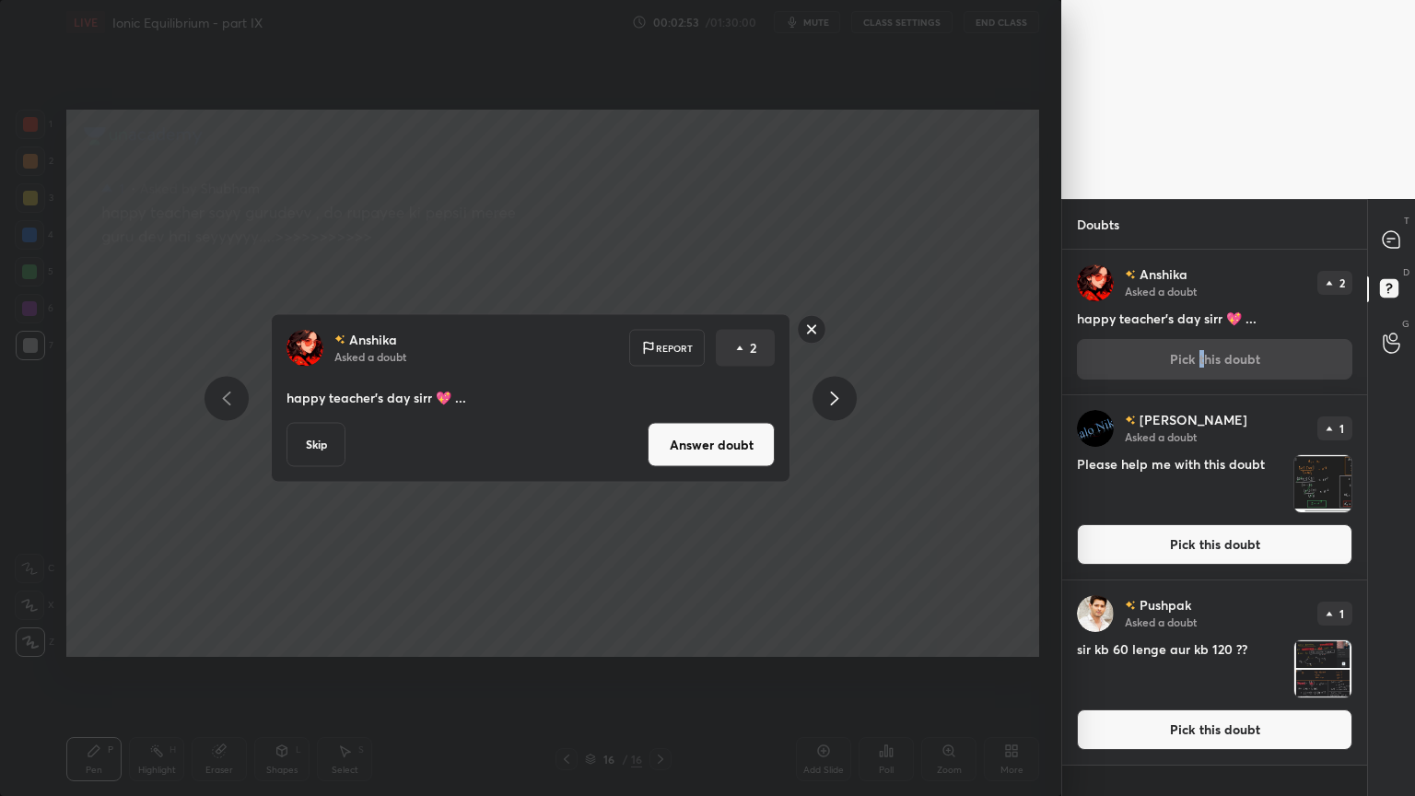
click at [678, 437] on button "Answer doubt" at bounding box center [711, 445] width 127 height 44
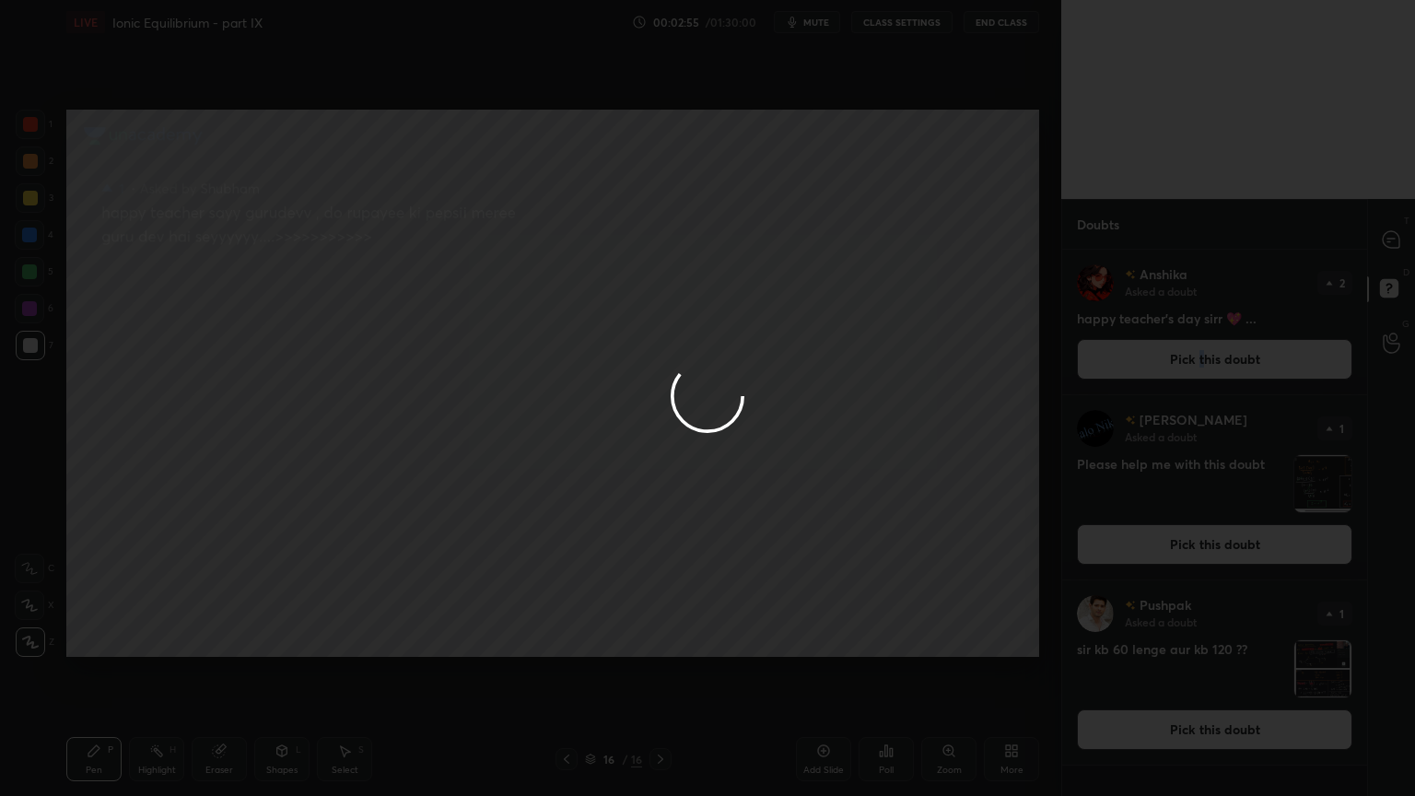
click at [1103, 358] on div at bounding box center [707, 398] width 1415 height 796
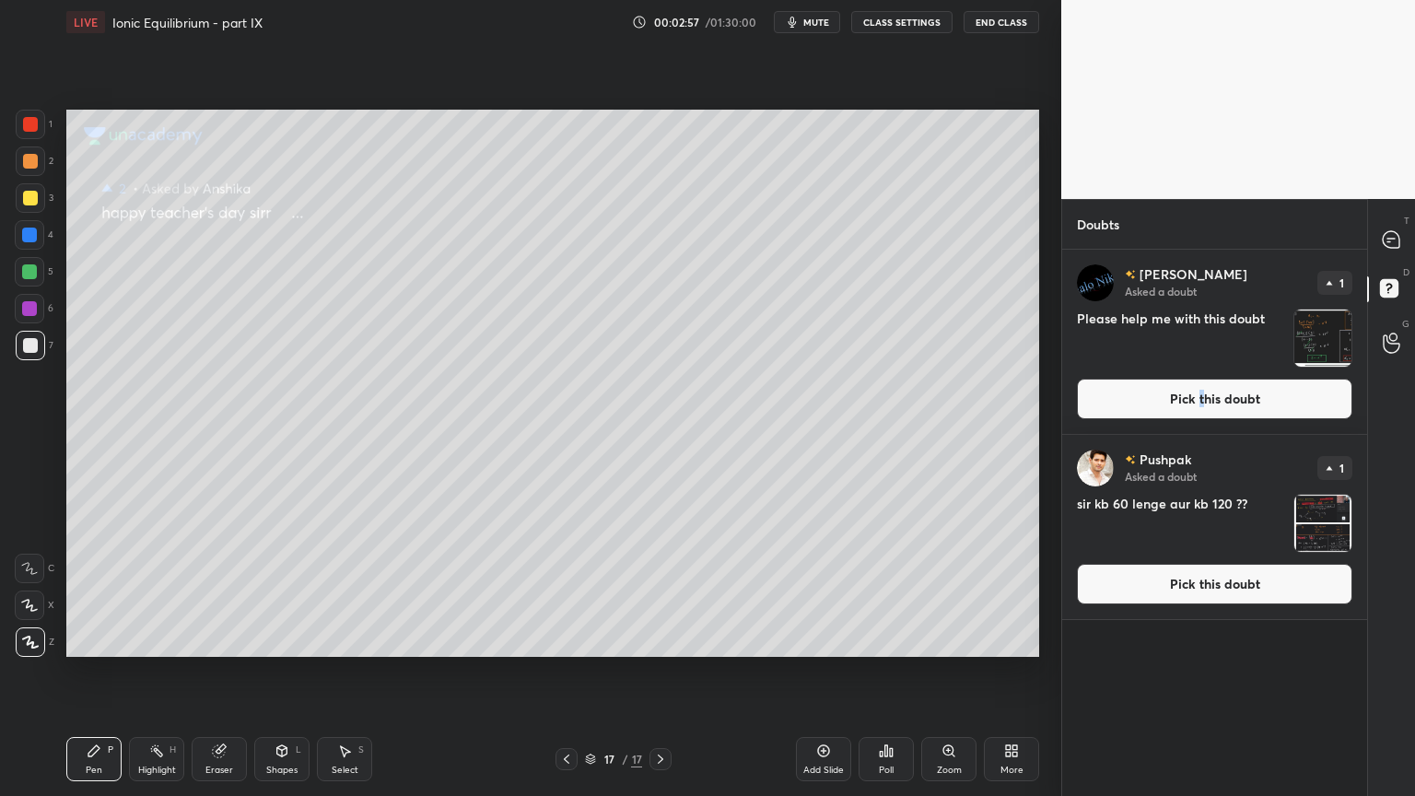
click at [1191, 584] on button "Pick this doubt" at bounding box center [1214, 584] width 275 height 41
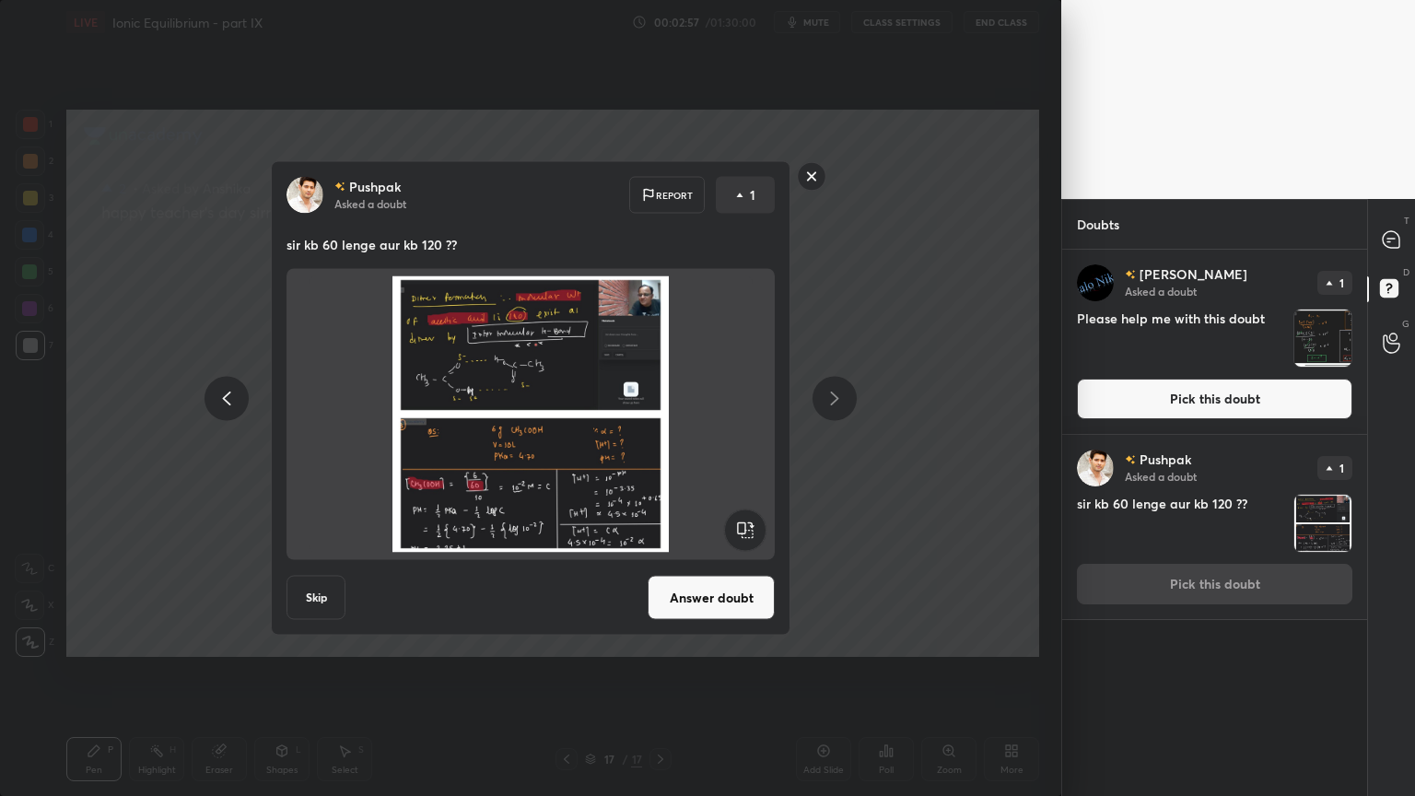
click at [729, 591] on button "Answer doubt" at bounding box center [711, 598] width 127 height 44
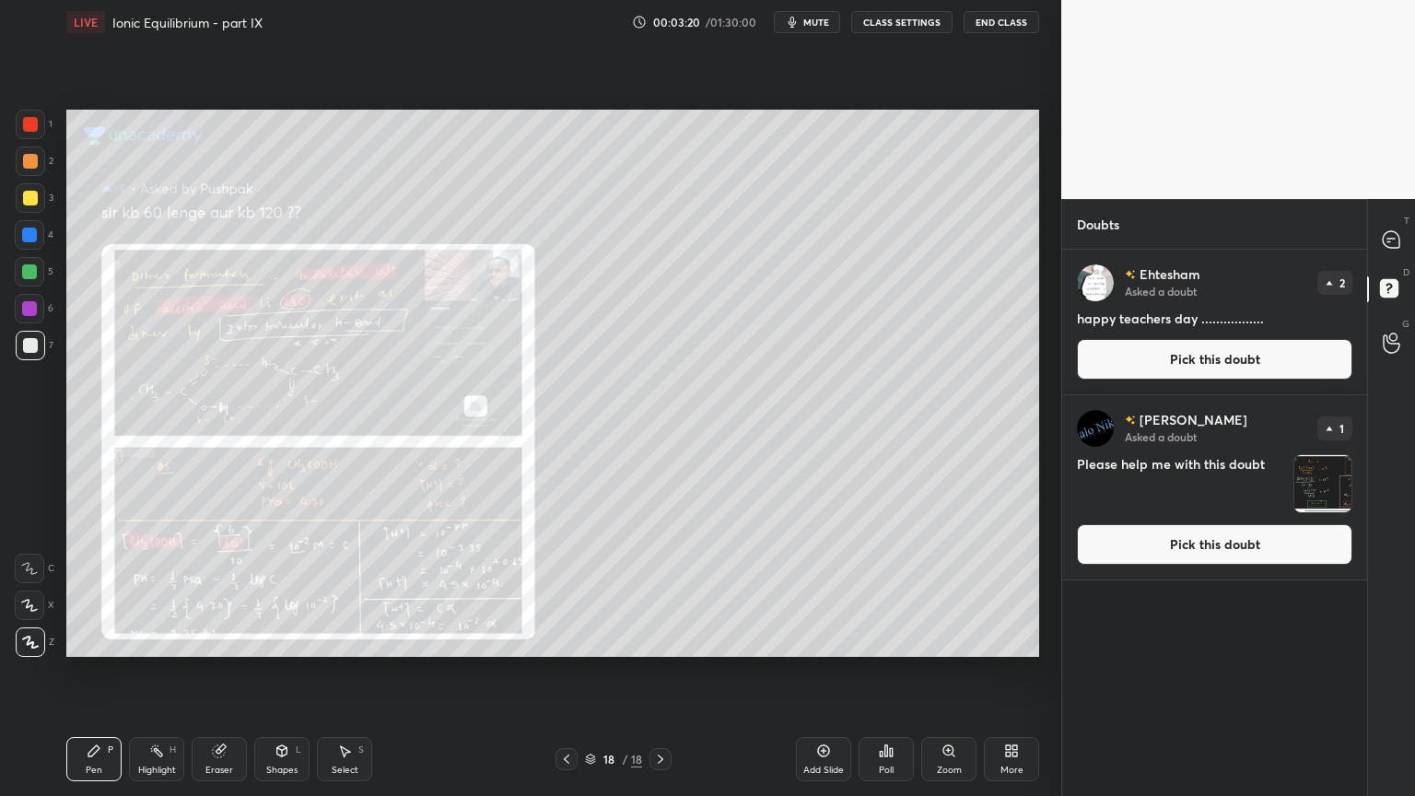
drag, startPoint x: 1205, startPoint y: 549, endPoint x: 1145, endPoint y: 536, distance: 61.2
click at [1207, 551] on button "Pick this doubt" at bounding box center [1214, 544] width 275 height 41
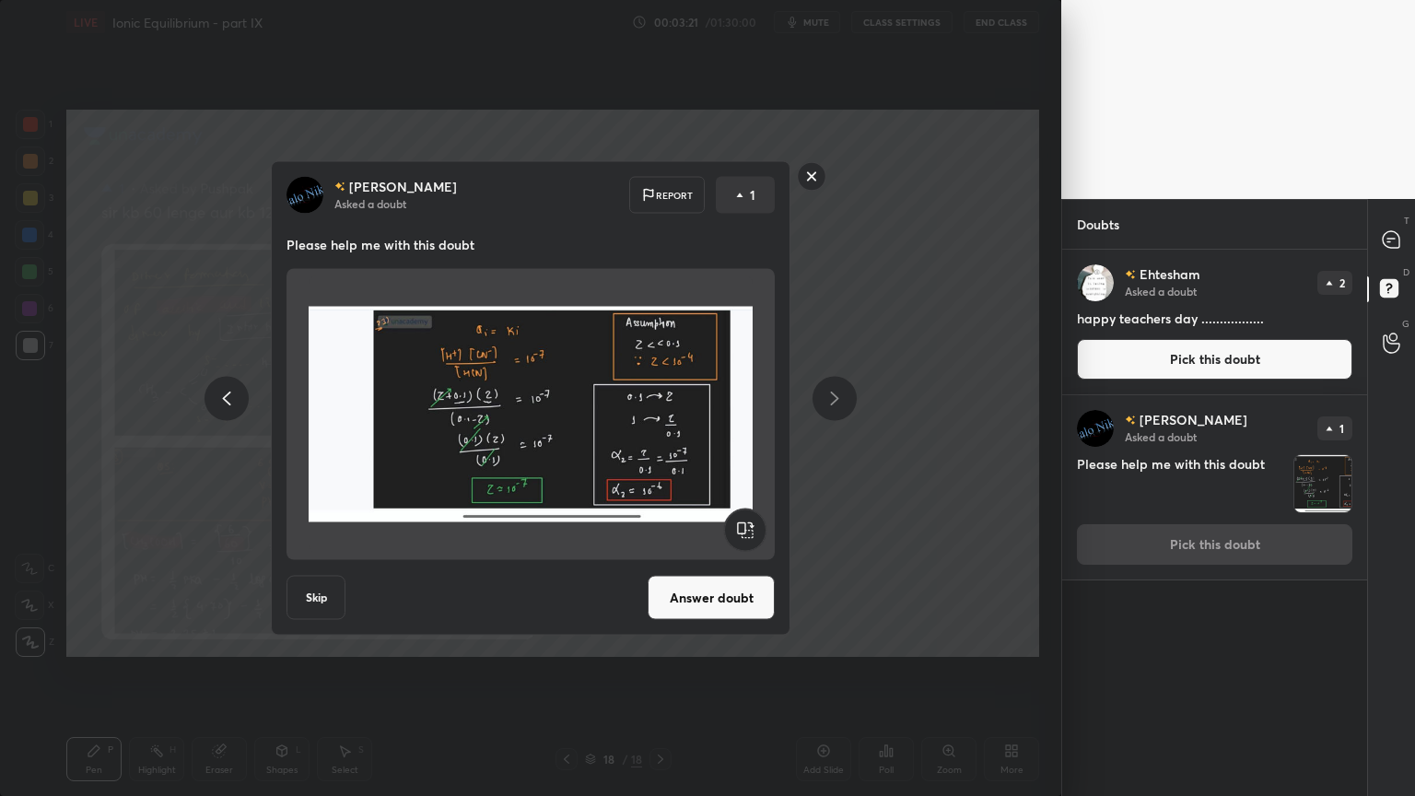
click at [730, 598] on button "Answer doubt" at bounding box center [711, 598] width 127 height 44
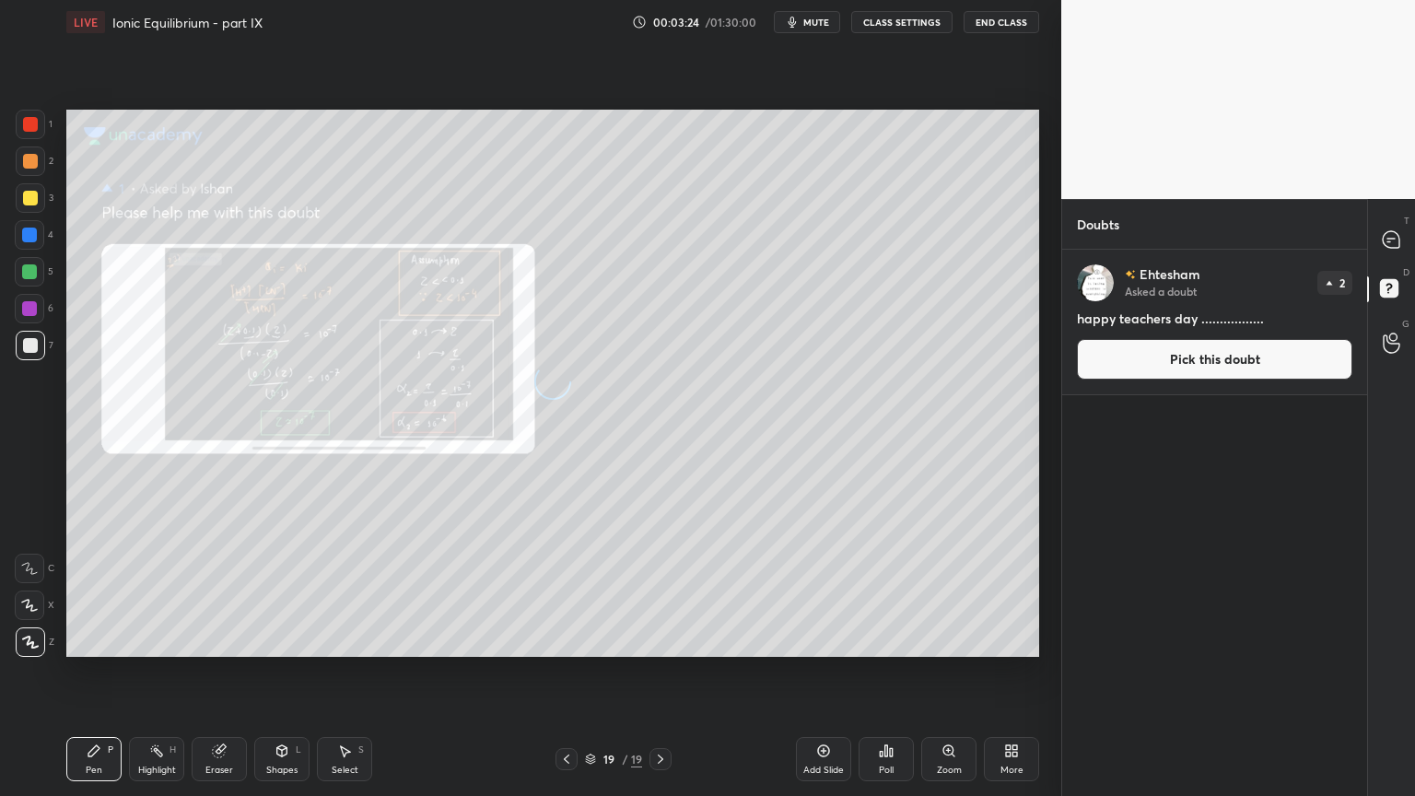
drag, startPoint x: 1179, startPoint y: 362, endPoint x: 1128, endPoint y: 358, distance: 50.8
click at [1165, 360] on button "Pick this doubt" at bounding box center [1214, 359] width 275 height 41
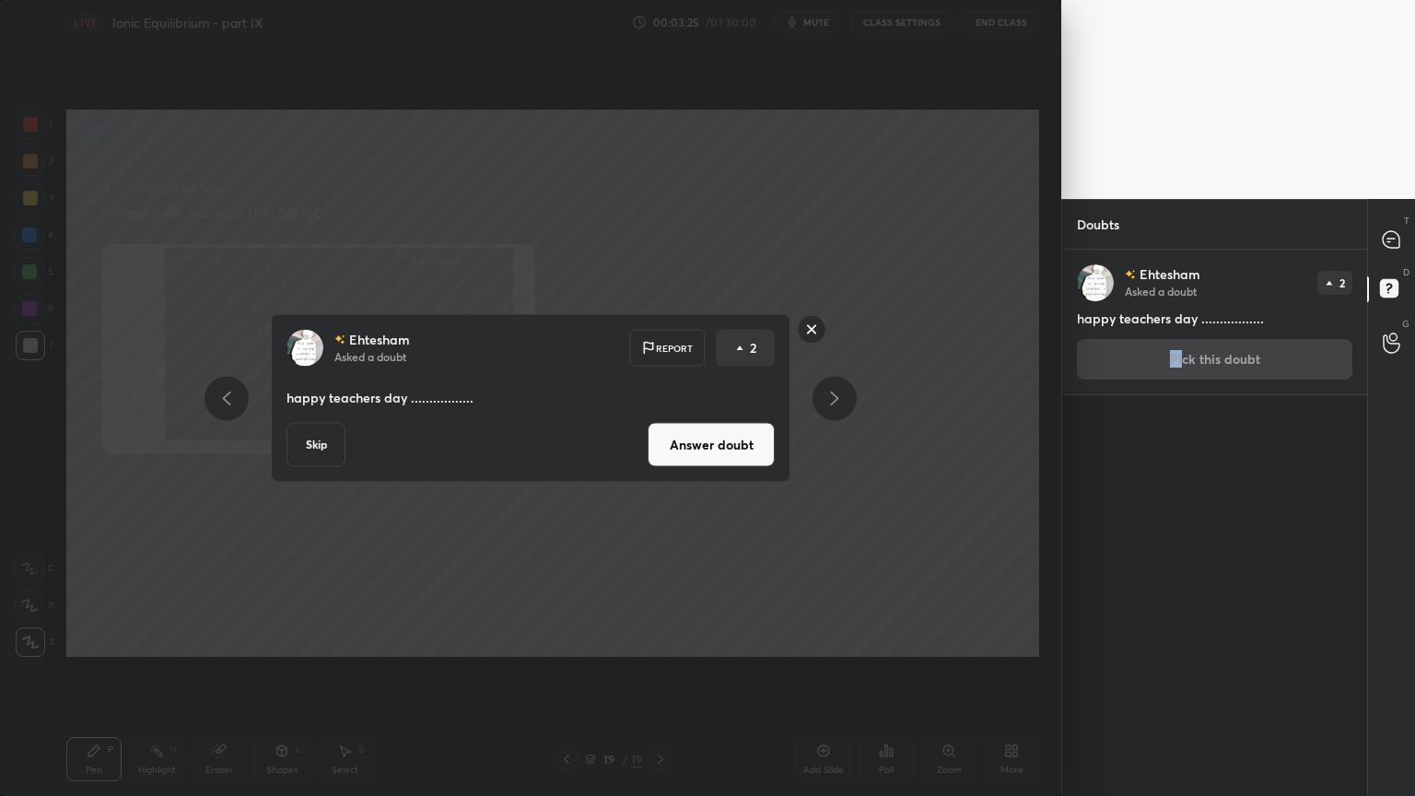
click at [817, 325] on rect at bounding box center [812, 329] width 29 height 29
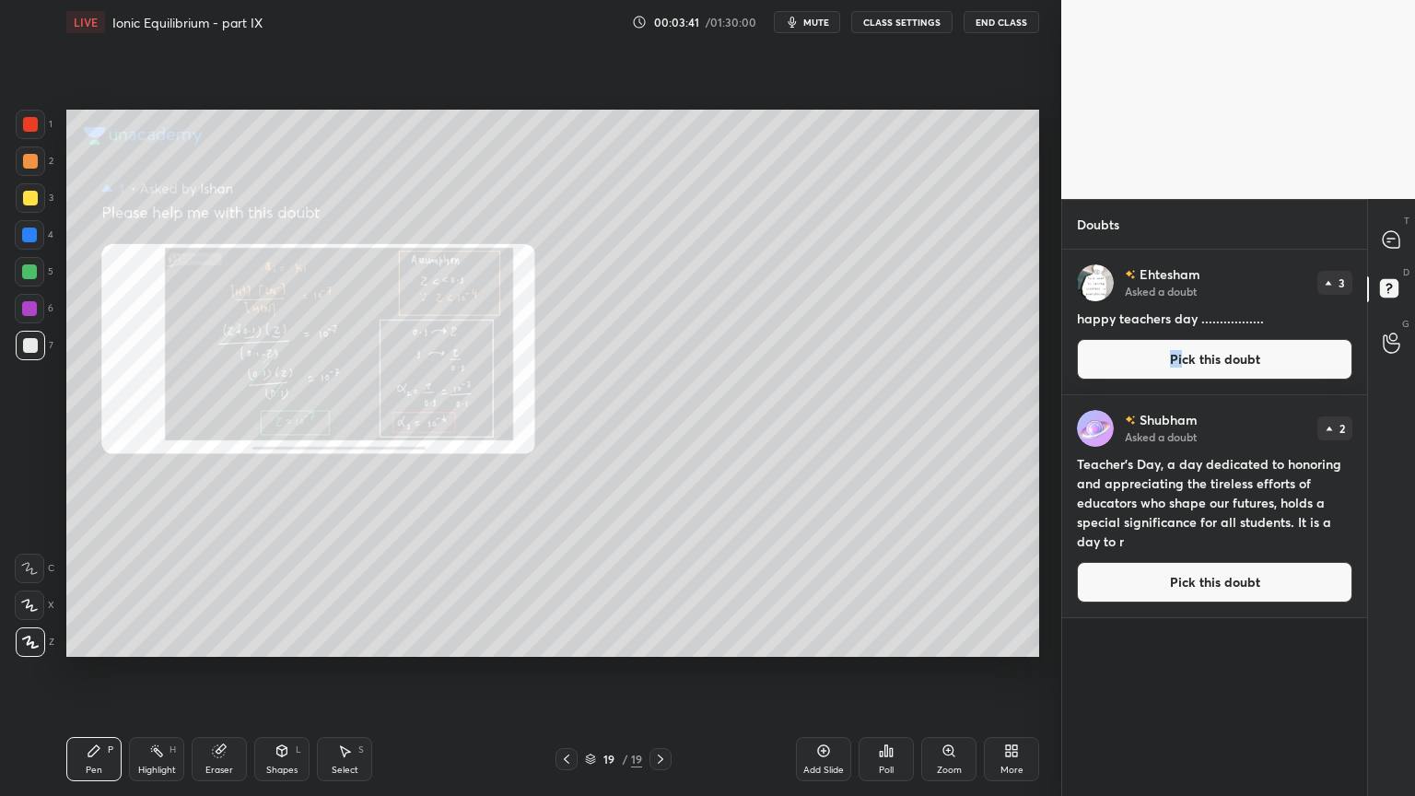
click at [563, 672] on icon at bounding box center [566, 759] width 15 height 15
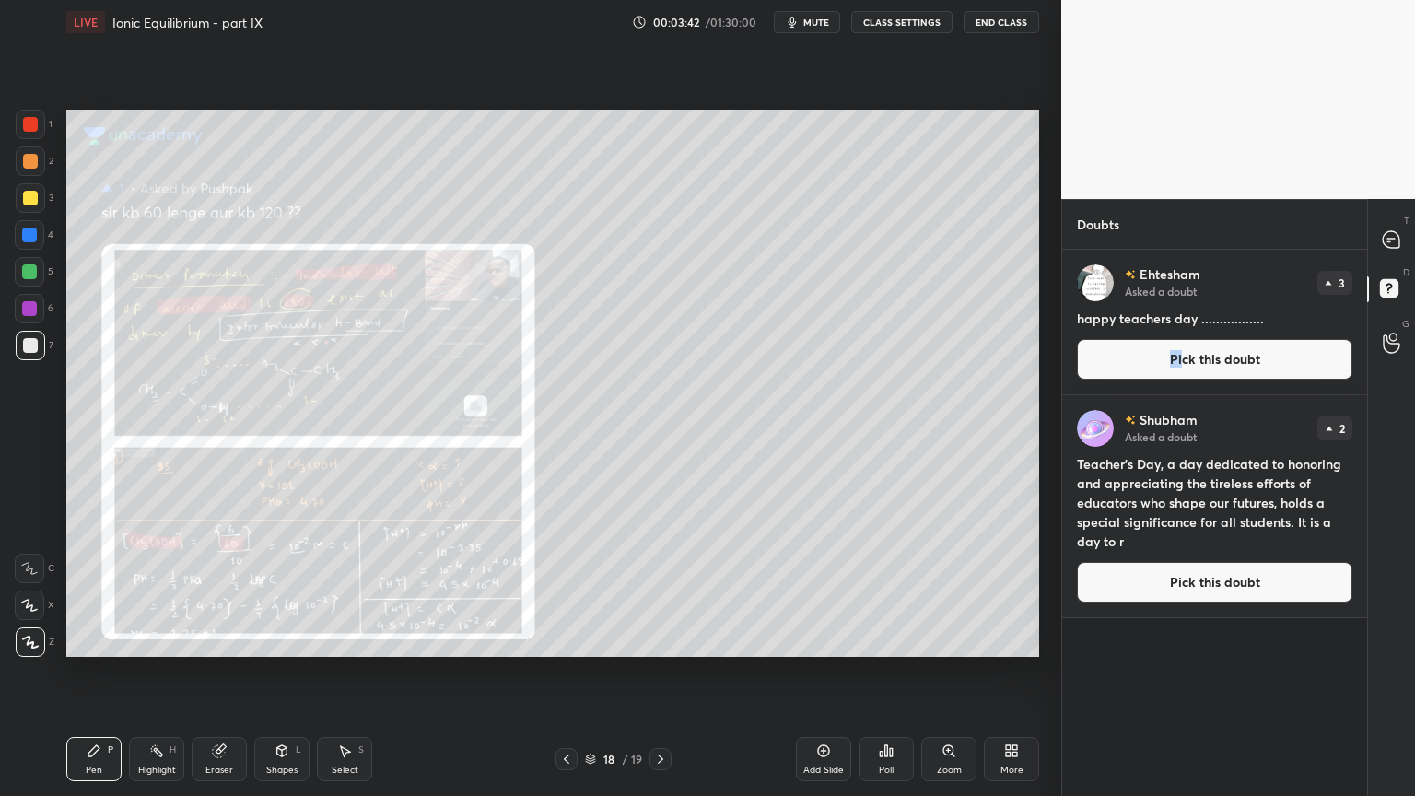
click at [563, 672] on icon at bounding box center [566, 759] width 15 height 15
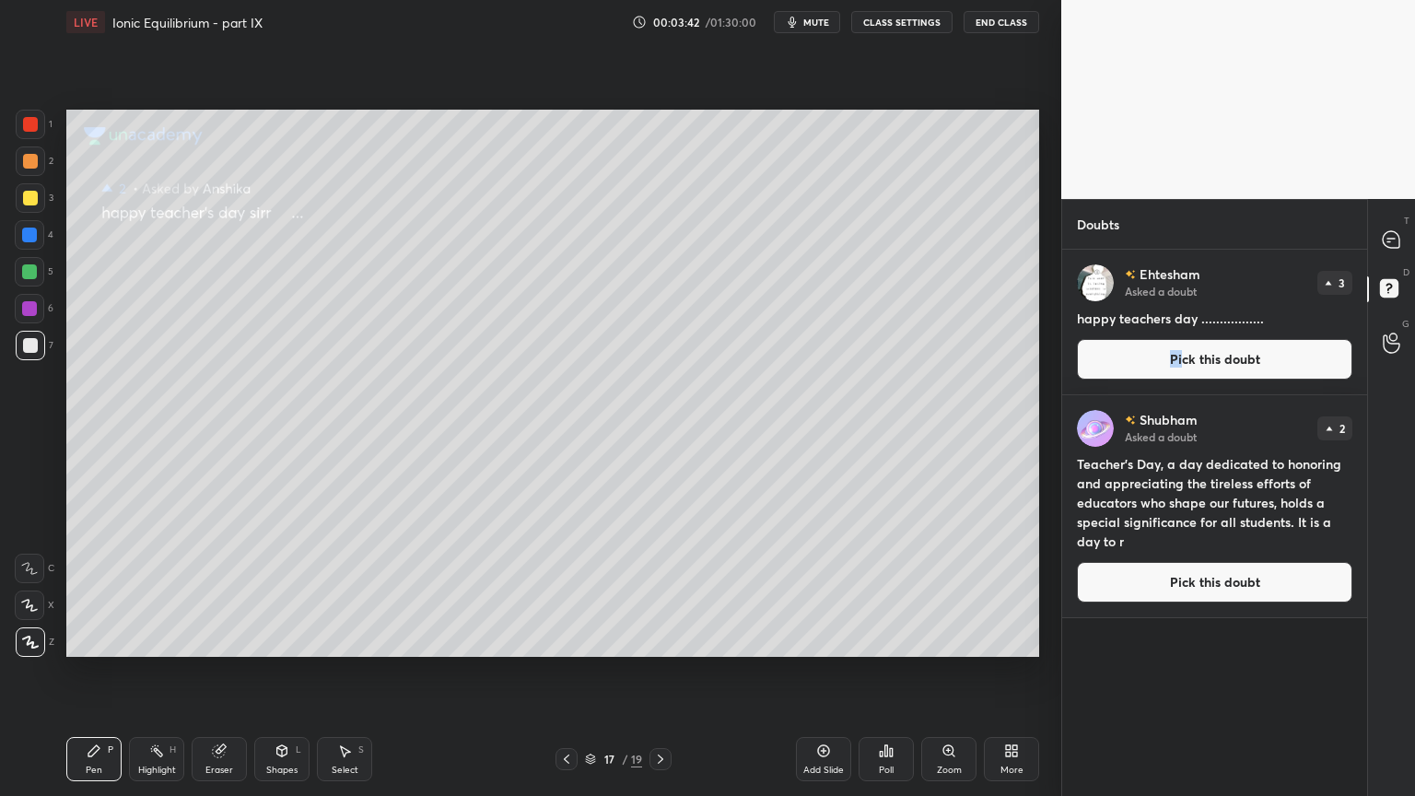
click at [564, 672] on icon at bounding box center [566, 759] width 15 height 15
click at [562, 672] on icon at bounding box center [566, 759] width 15 height 15
click at [560, 672] on div at bounding box center [566, 759] width 22 height 22
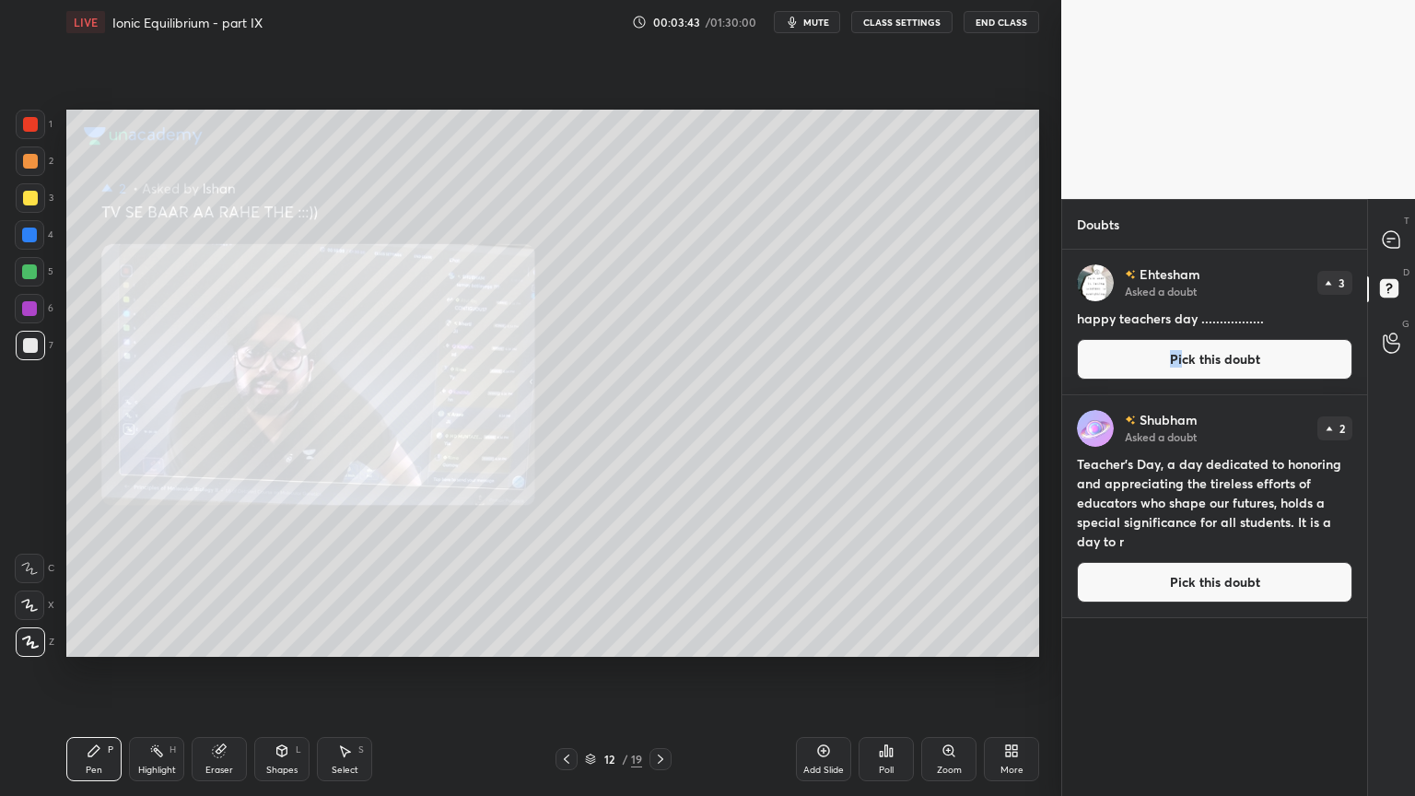
click at [560, 672] on div at bounding box center [566, 759] width 22 height 22
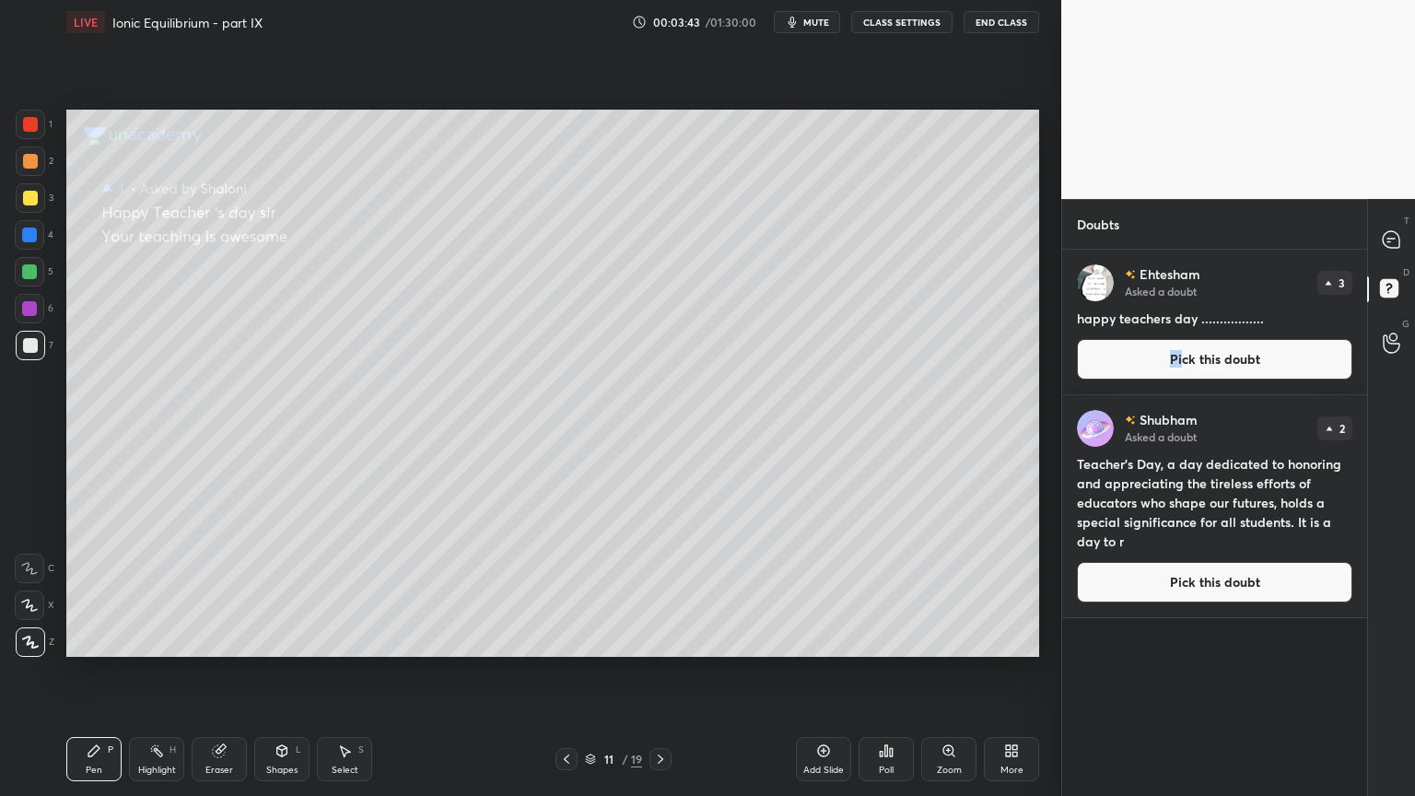
click at [560, 672] on div at bounding box center [566, 759] width 22 height 22
click at [667, 672] on icon at bounding box center [660, 759] width 15 height 15
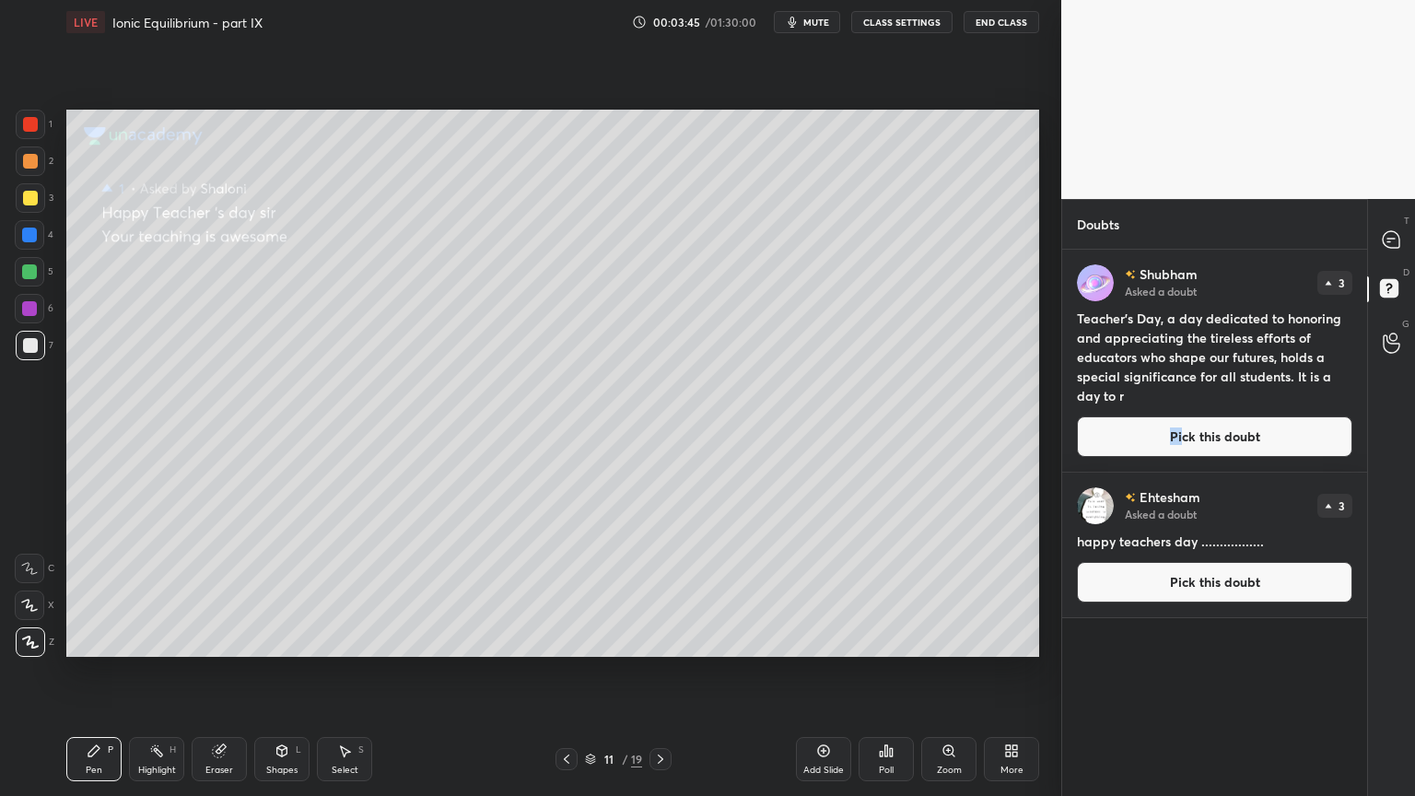
click at [653, 672] on icon at bounding box center [660, 759] width 15 height 15
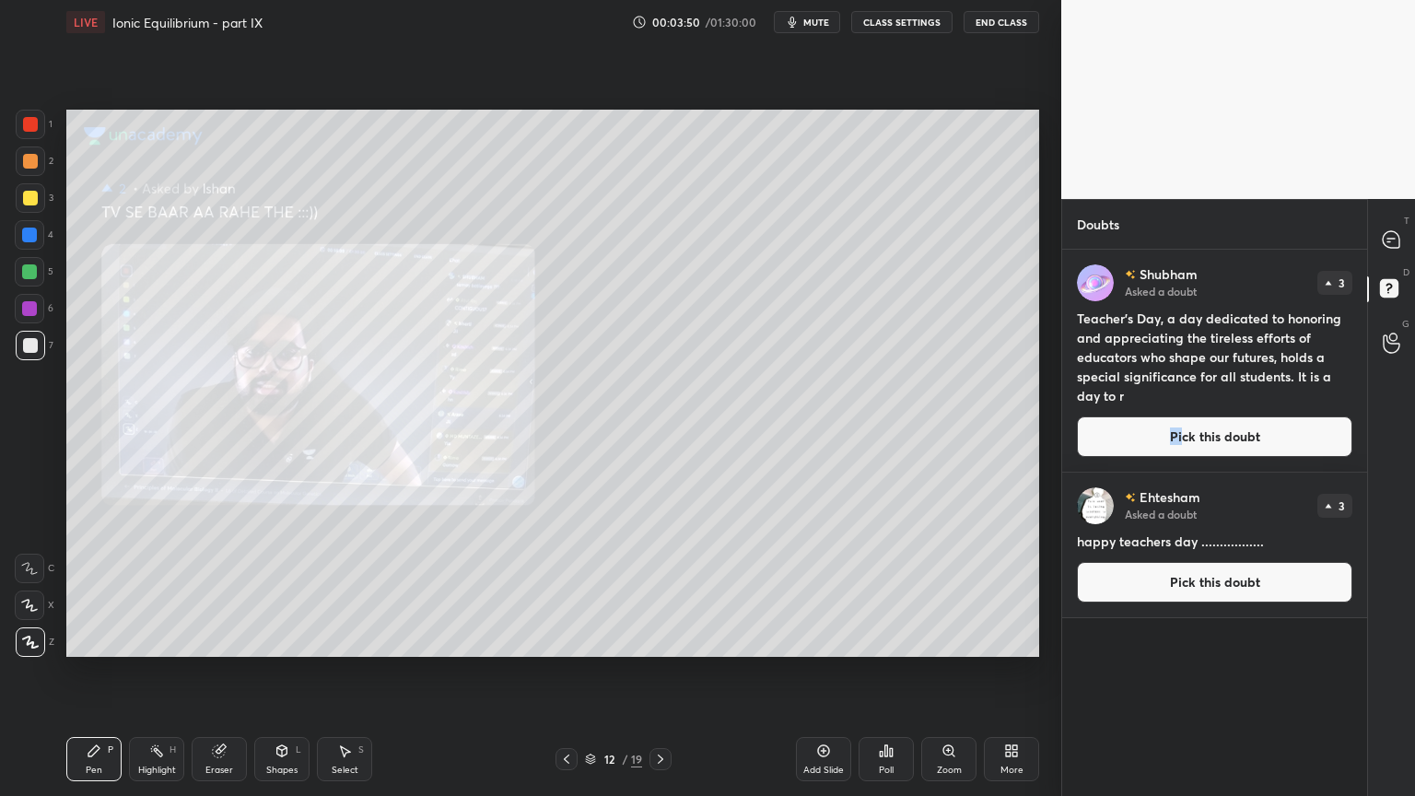
click at [564, 672] on icon at bounding box center [566, 759] width 15 height 15
click at [565, 672] on icon at bounding box center [566, 759] width 15 height 15
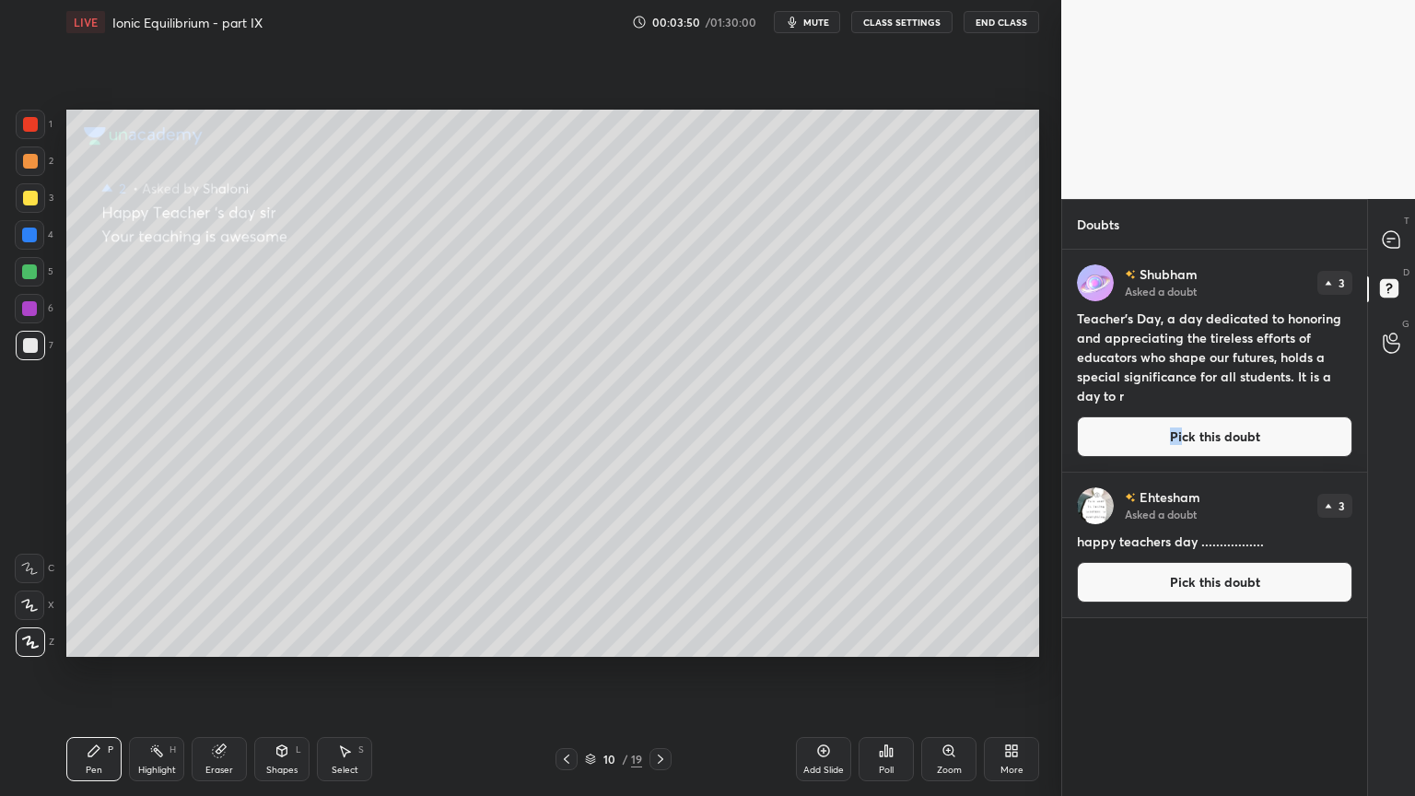
click at [566, 672] on icon at bounding box center [566, 759] width 15 height 15
click at [565, 672] on icon at bounding box center [566, 759] width 15 height 15
click at [564, 672] on icon at bounding box center [566, 759] width 15 height 15
click at [565, 672] on icon at bounding box center [566, 759] width 15 height 15
click at [567, 672] on icon at bounding box center [566, 759] width 15 height 15
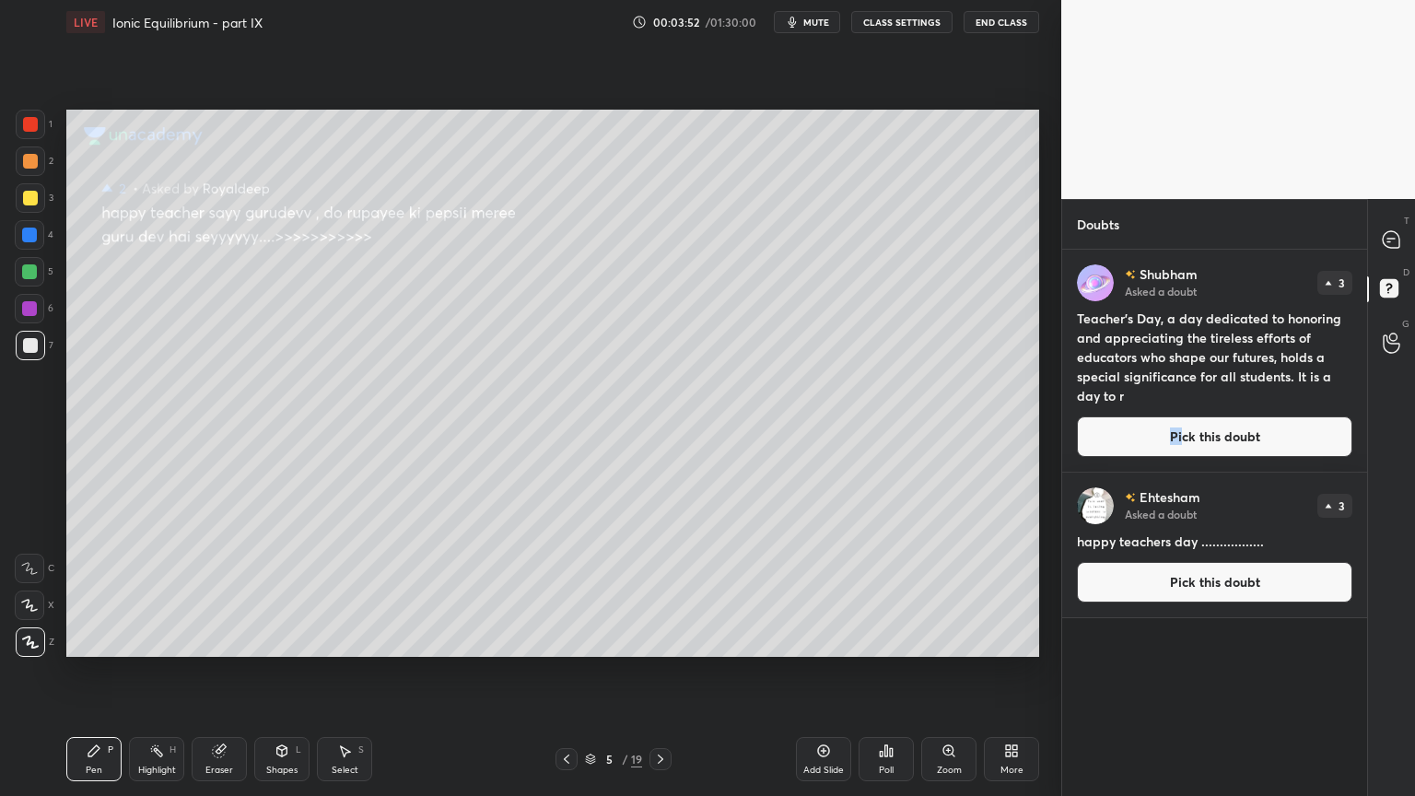
click at [567, 672] on icon at bounding box center [567, 758] width 6 height 9
click at [1198, 435] on button "Pick this doubt" at bounding box center [1214, 436] width 275 height 41
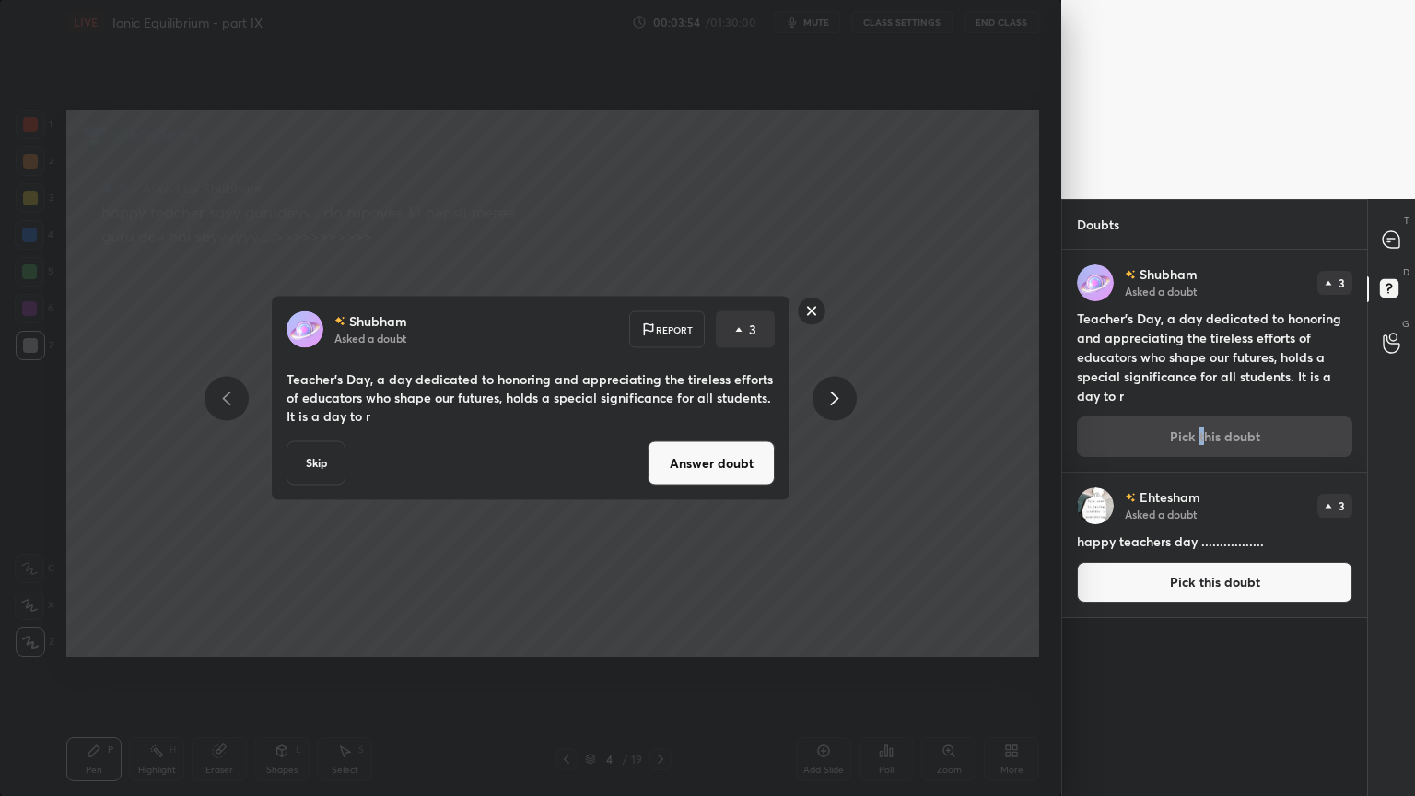
click at [712, 473] on button "Answer doubt" at bounding box center [711, 463] width 127 height 44
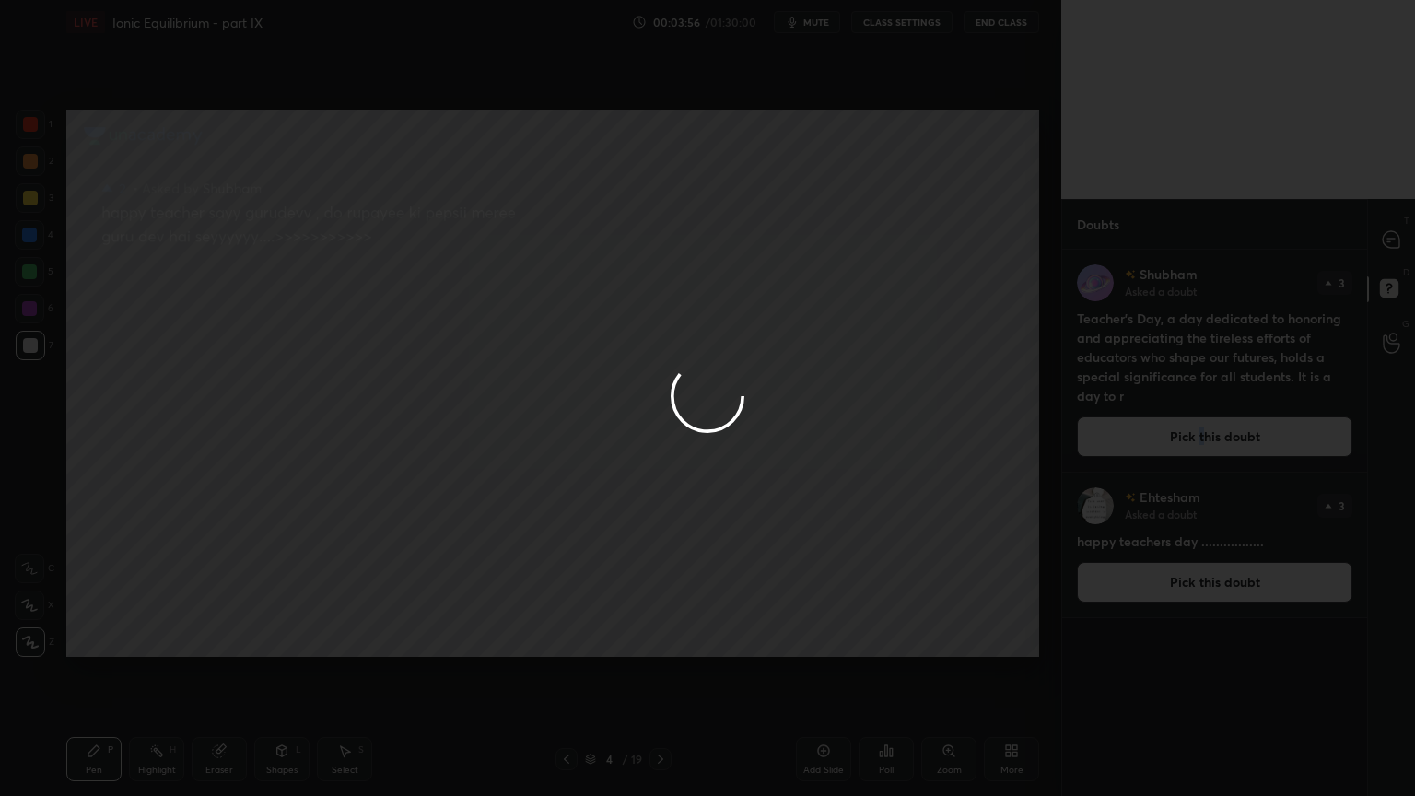
click at [1170, 578] on div at bounding box center [707, 398] width 1415 height 796
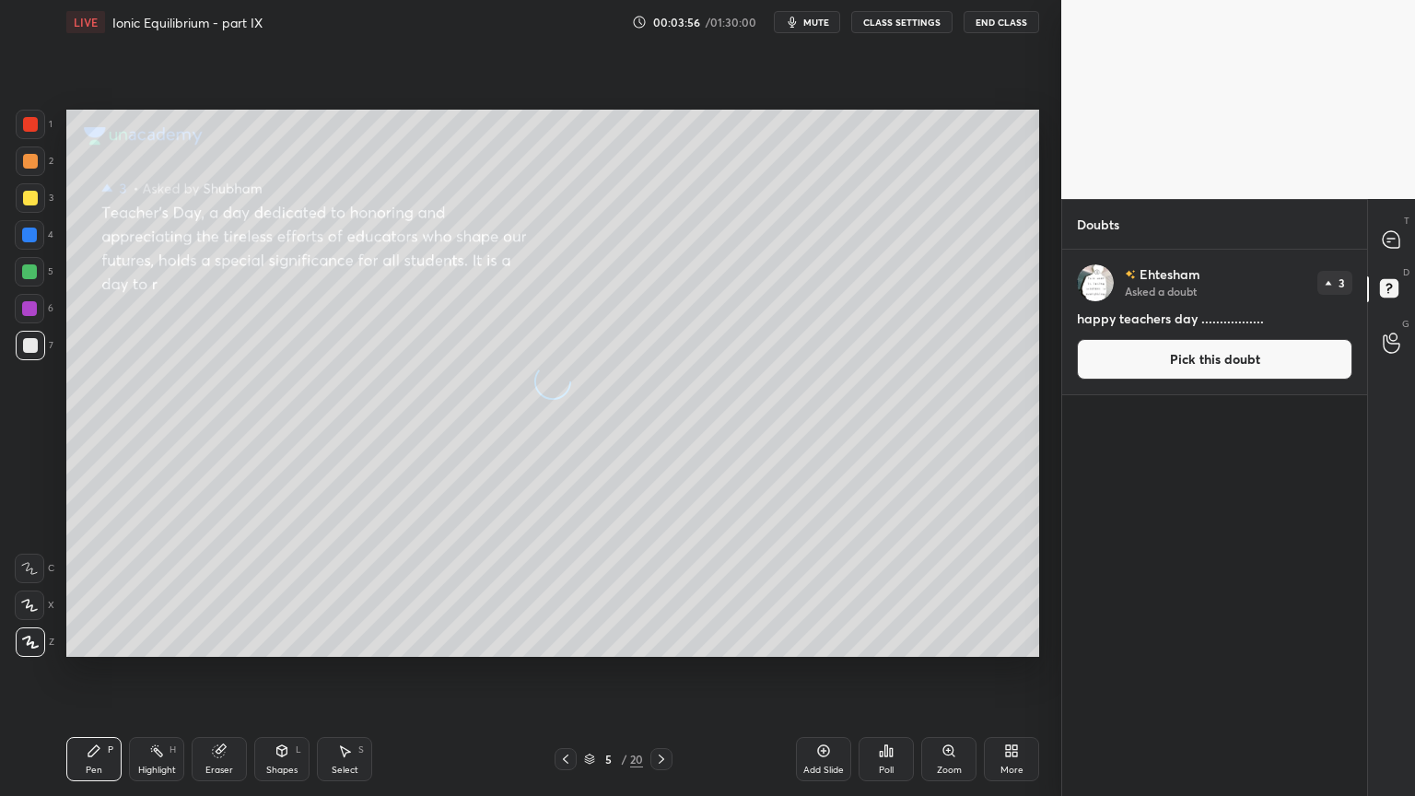
click at [1174, 585] on div "Ehtesham Asked a doubt 3 happy teachers day ................. Pick this doubt" at bounding box center [1214, 523] width 305 height 546
click at [1164, 368] on button "Pick this doubt" at bounding box center [1214, 359] width 275 height 41
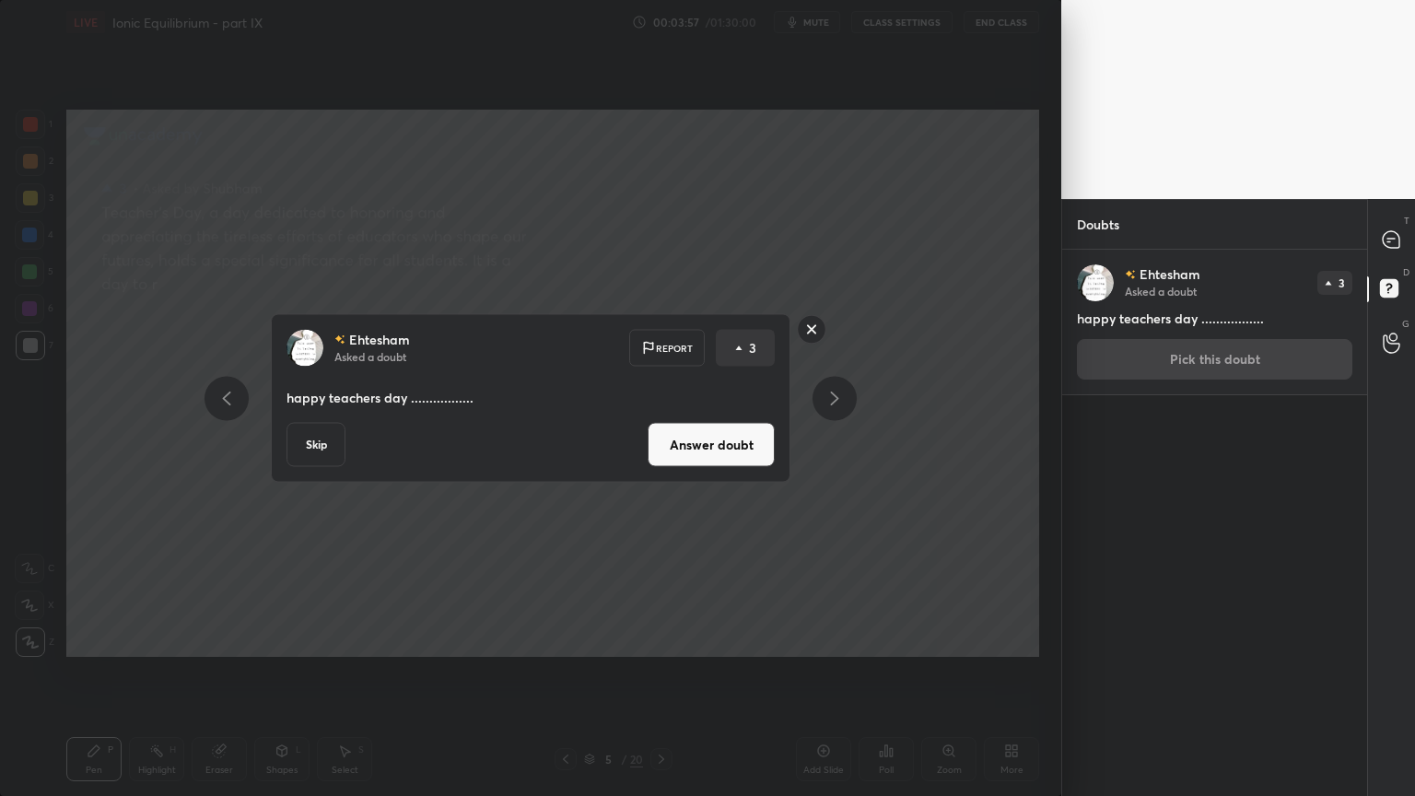
click at [704, 426] on button "Answer doubt" at bounding box center [711, 445] width 127 height 44
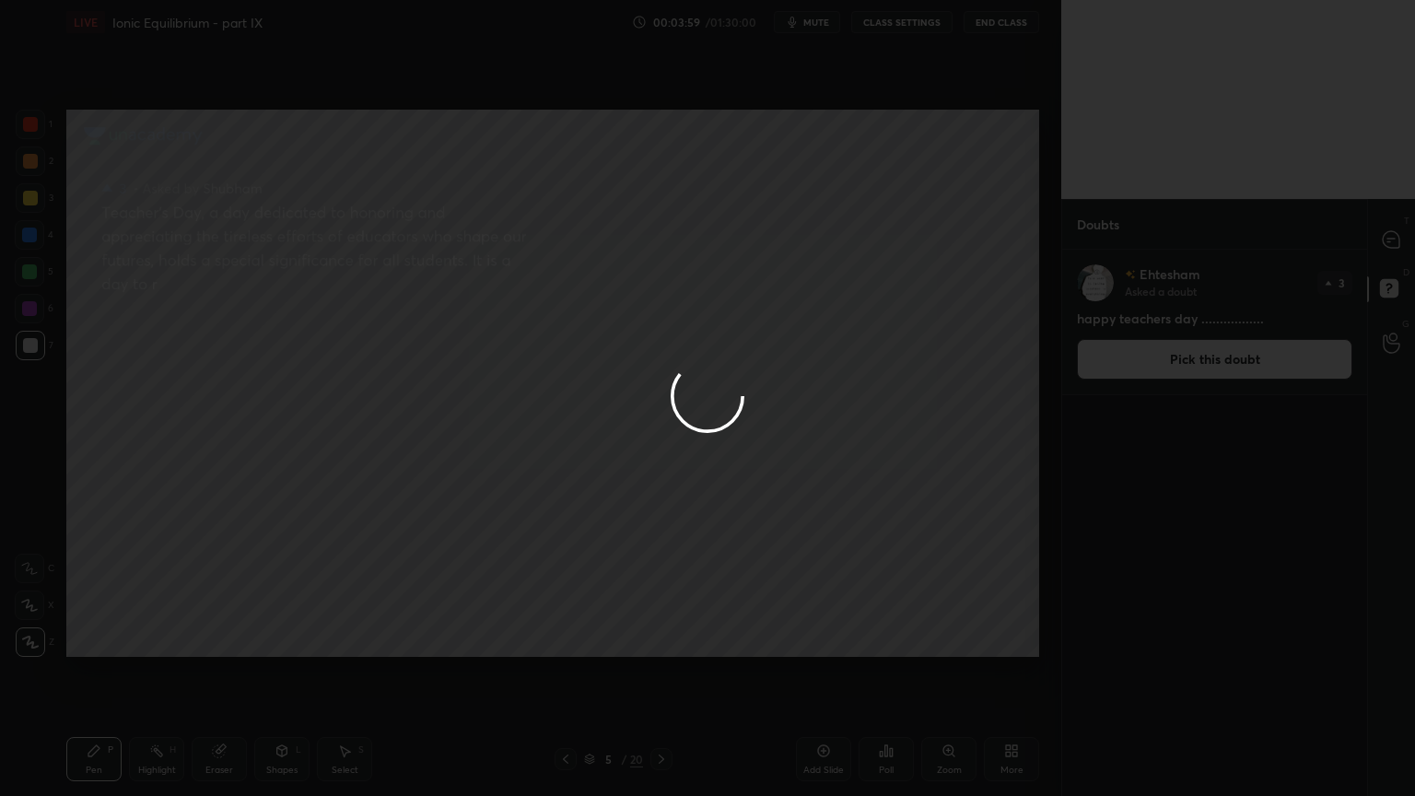
click at [531, 541] on div at bounding box center [707, 398] width 1415 height 796
click at [555, 578] on div at bounding box center [707, 398] width 1415 height 796
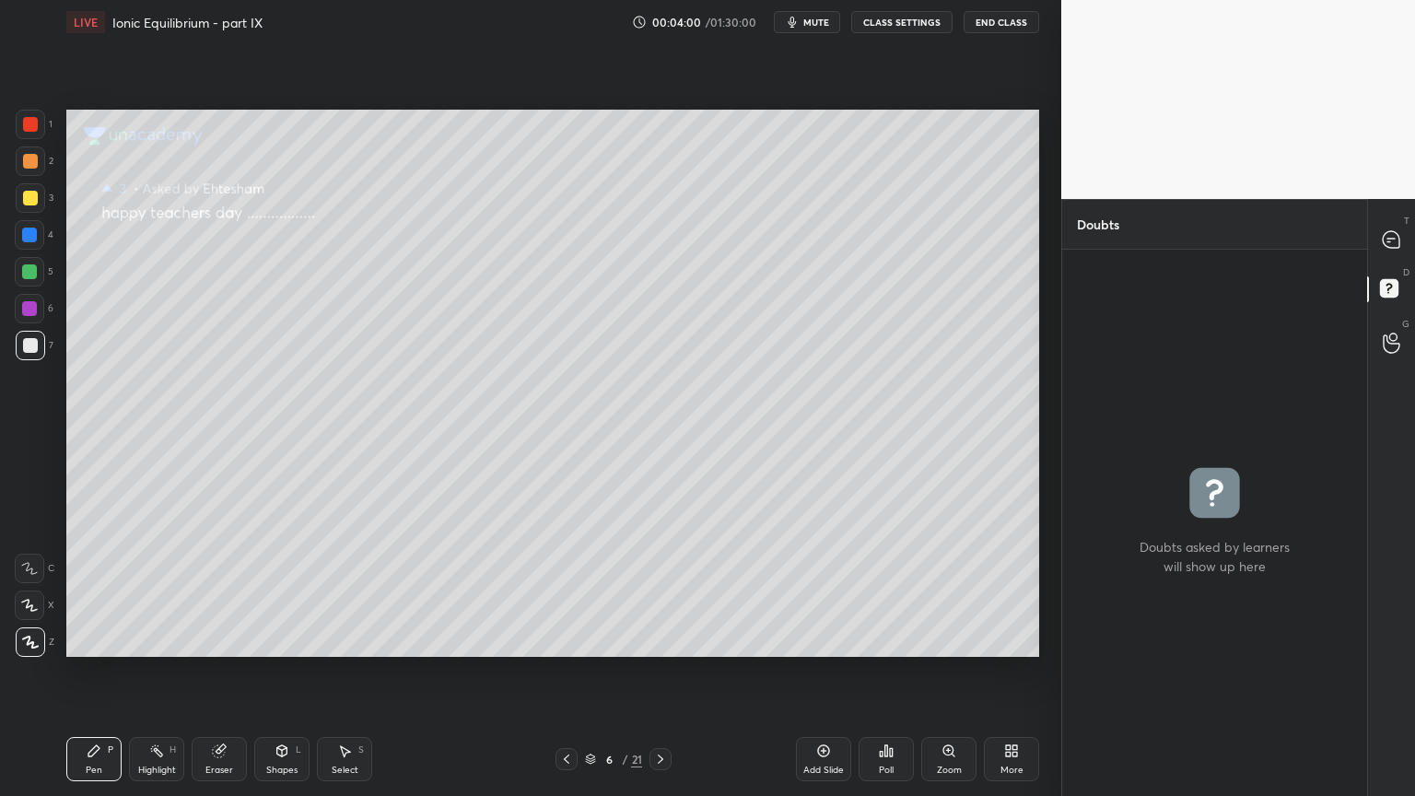
click at [571, 672] on div at bounding box center [566, 759] width 22 height 22
click at [569, 672] on icon at bounding box center [566, 759] width 15 height 15
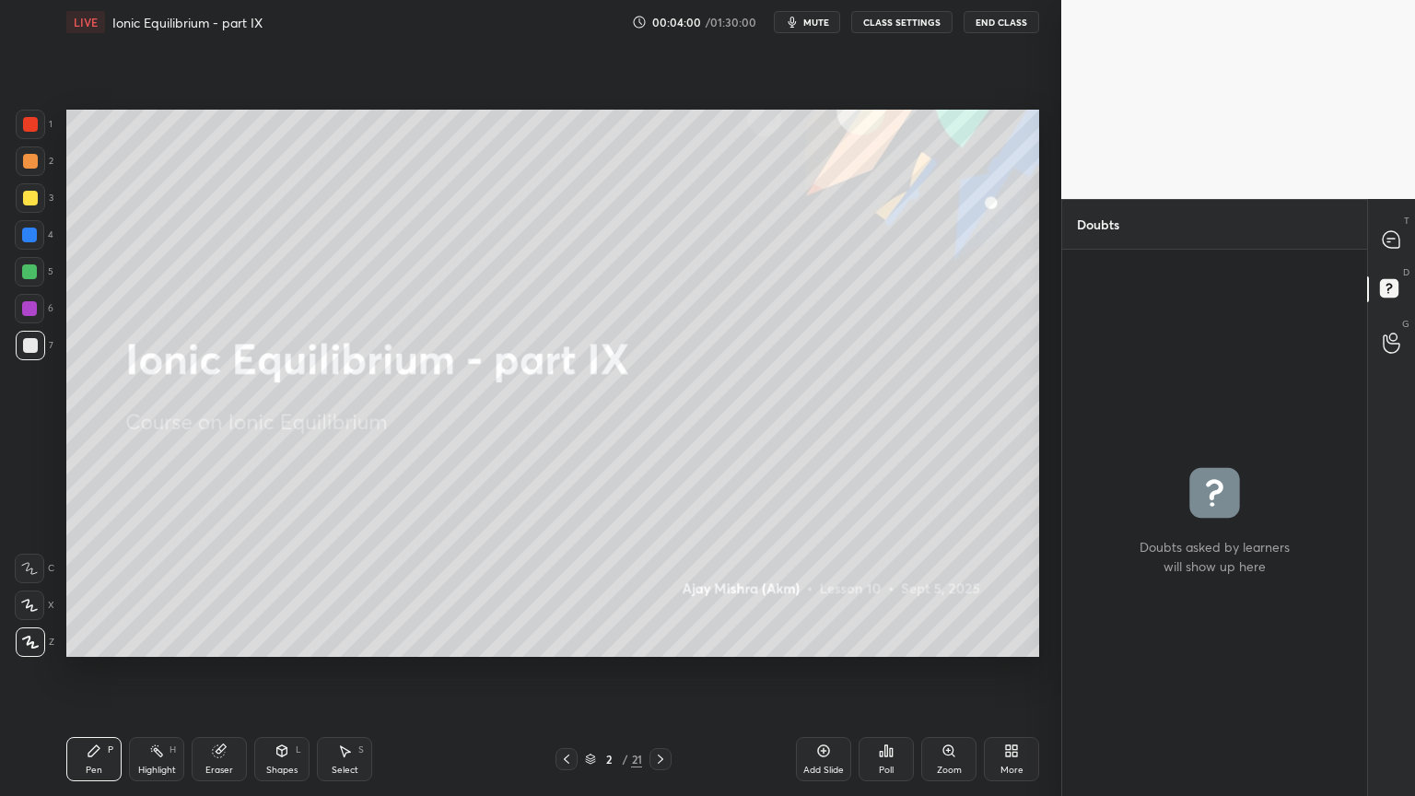
click at [571, 672] on icon at bounding box center [566, 759] width 15 height 15
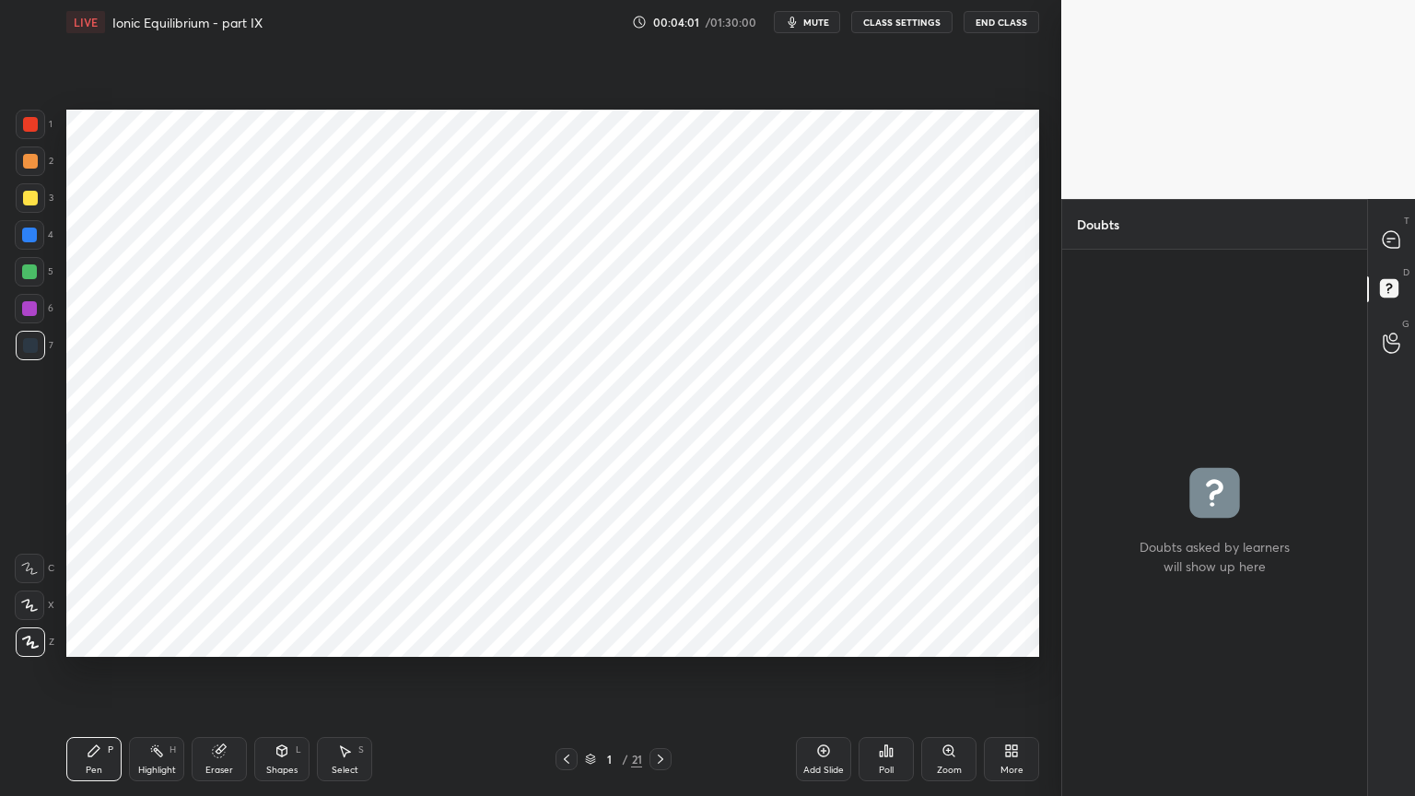
click at [571, 672] on icon at bounding box center [566, 759] width 15 height 15
click at [660, 672] on icon at bounding box center [660, 759] width 15 height 15
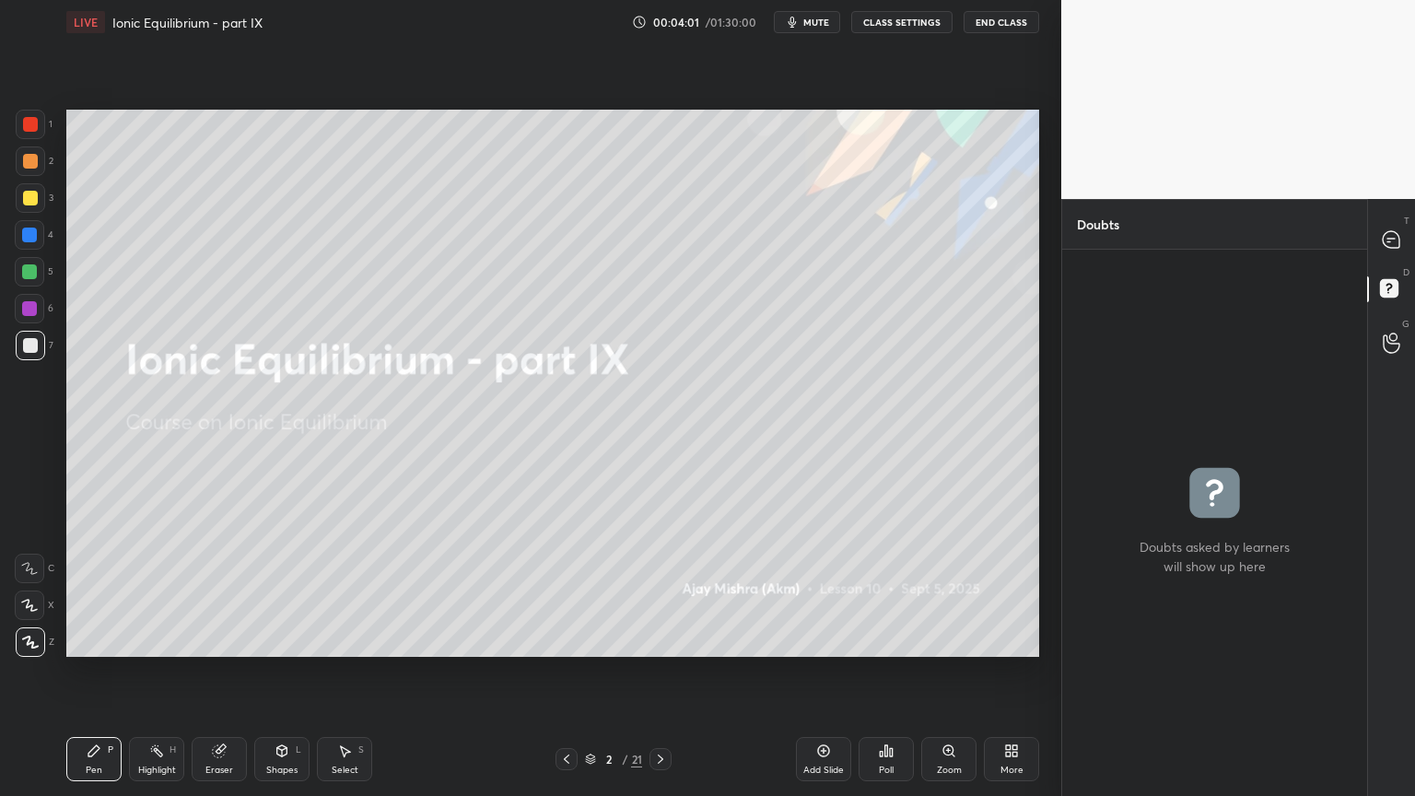
click at [663, 672] on icon at bounding box center [660, 759] width 15 height 15
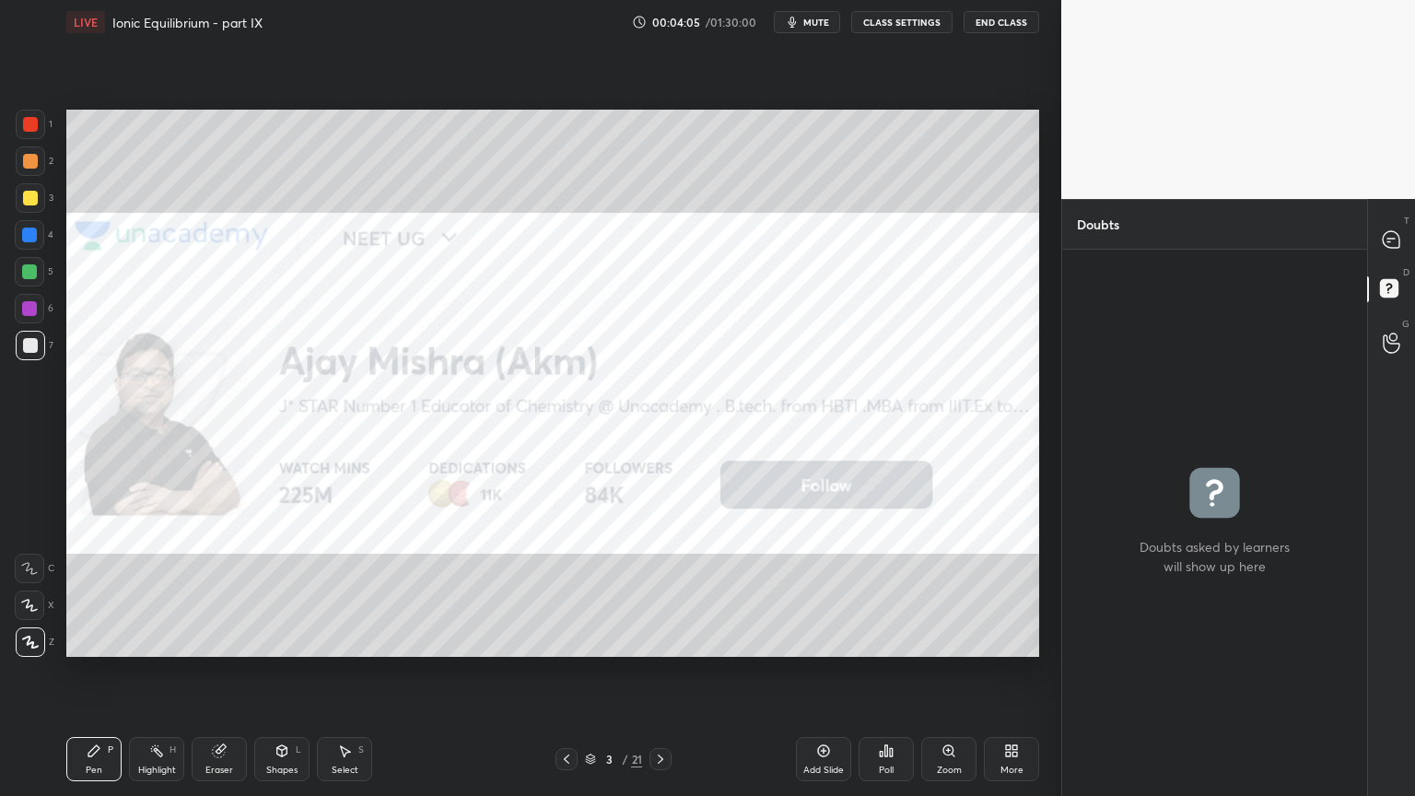
click at [822, 19] on span "mute" at bounding box center [816, 22] width 26 height 13
click at [1391, 235] on icon at bounding box center [1391, 239] width 17 height 17
type textarea "x"
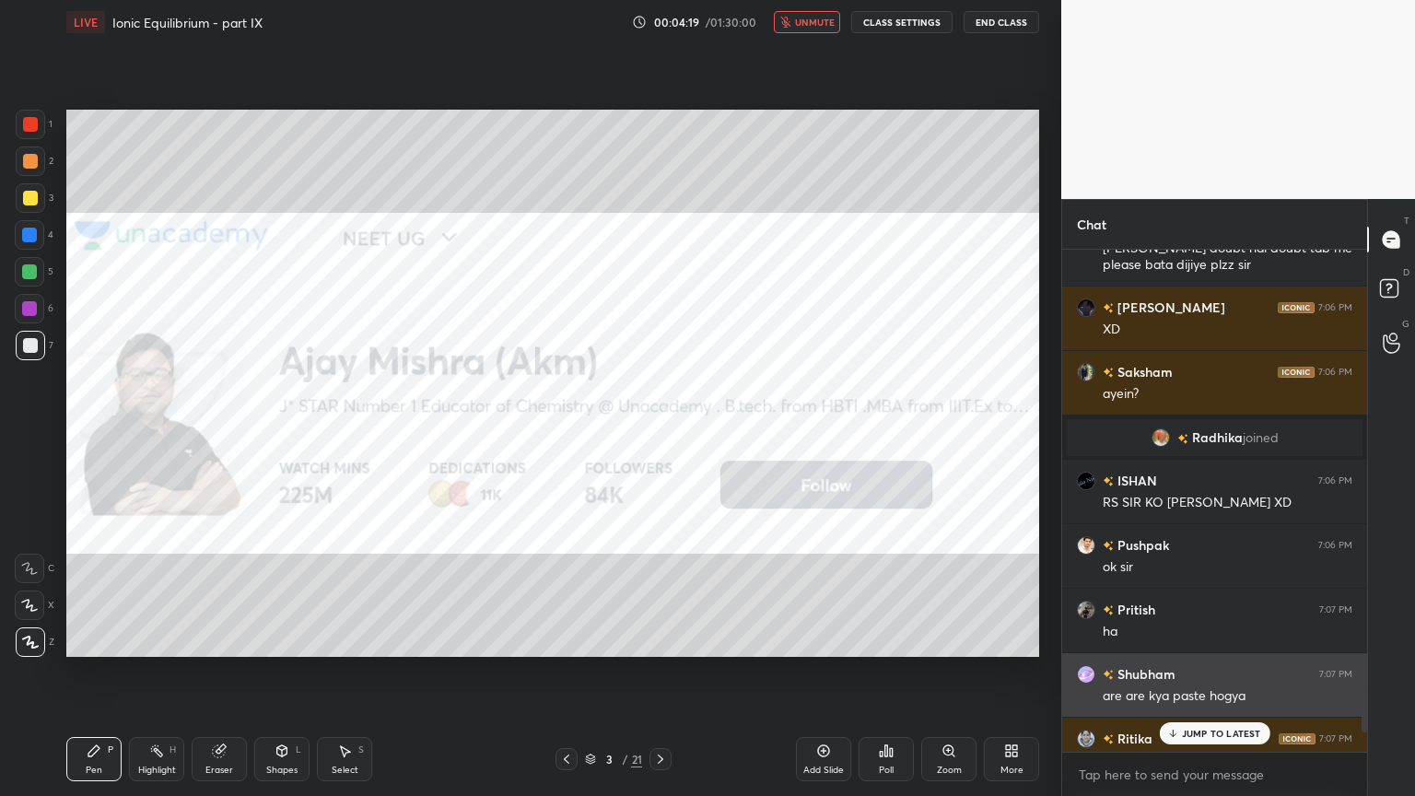
scroll to position [496, 299]
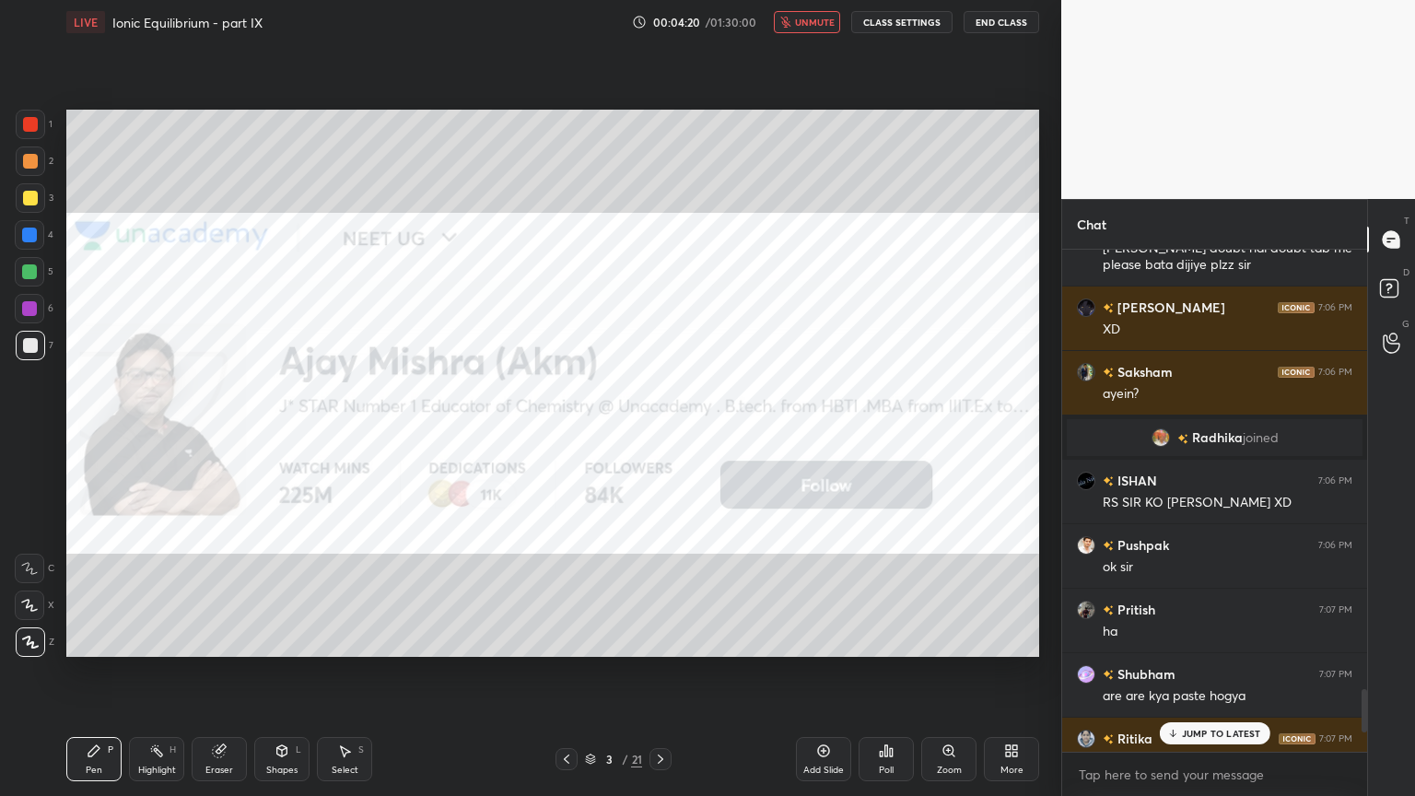
click at [1208, 672] on div "JUMP TO LATEST" at bounding box center [1214, 733] width 111 height 22
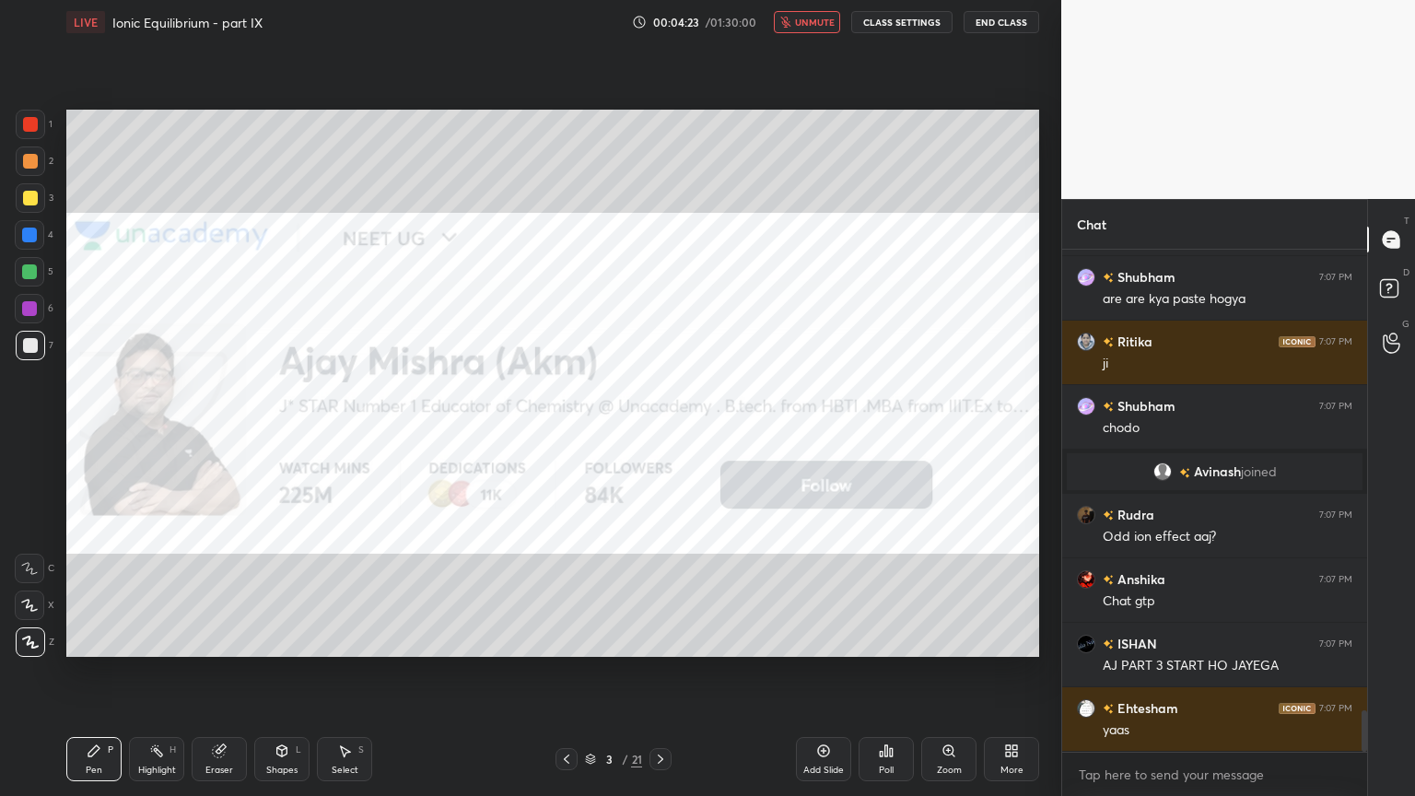
click at [833, 672] on div "Add Slide" at bounding box center [823, 769] width 41 height 9
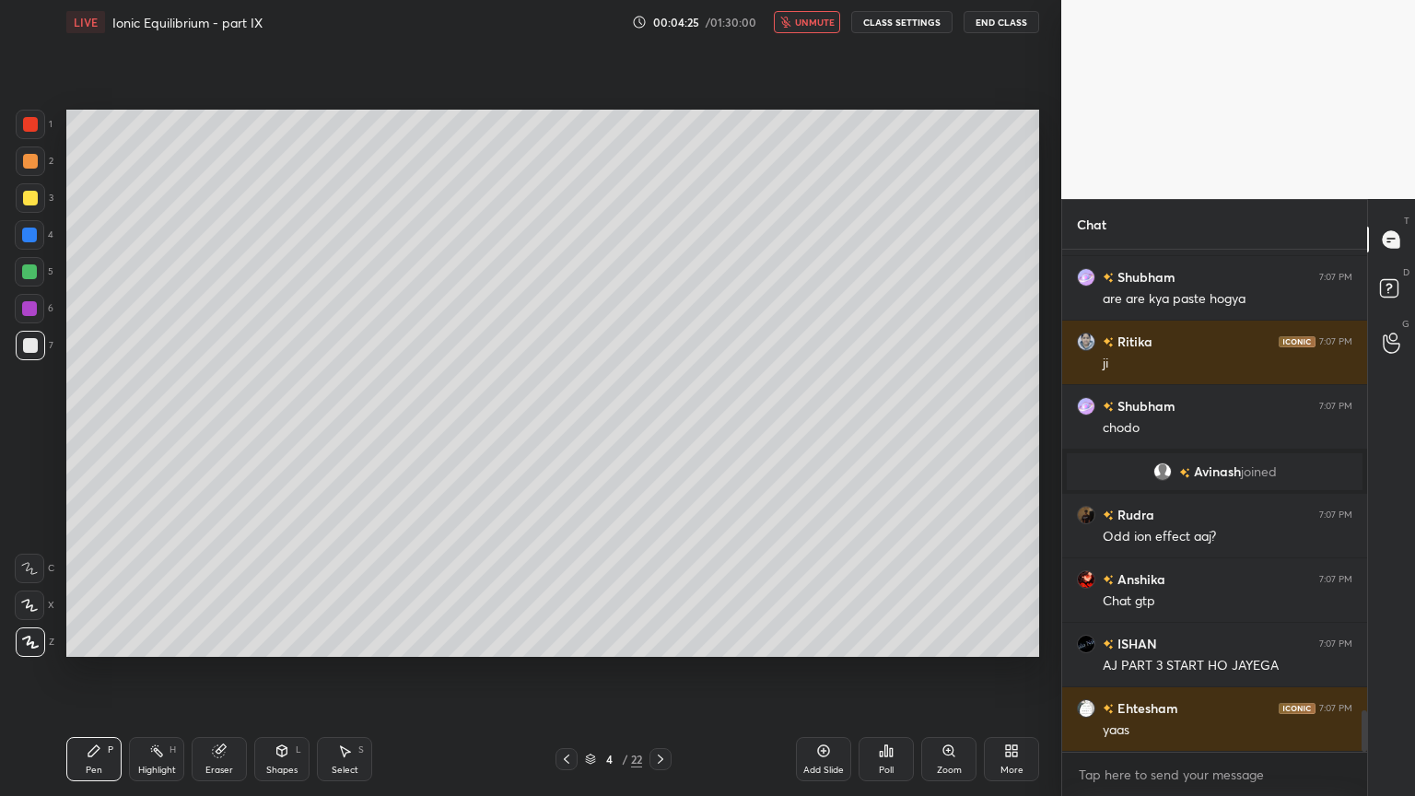
click at [820, 22] on span "unmute" at bounding box center [815, 22] width 40 height 13
click at [907, 23] on button "CLASS SETTINGS" at bounding box center [901, 22] width 101 height 22
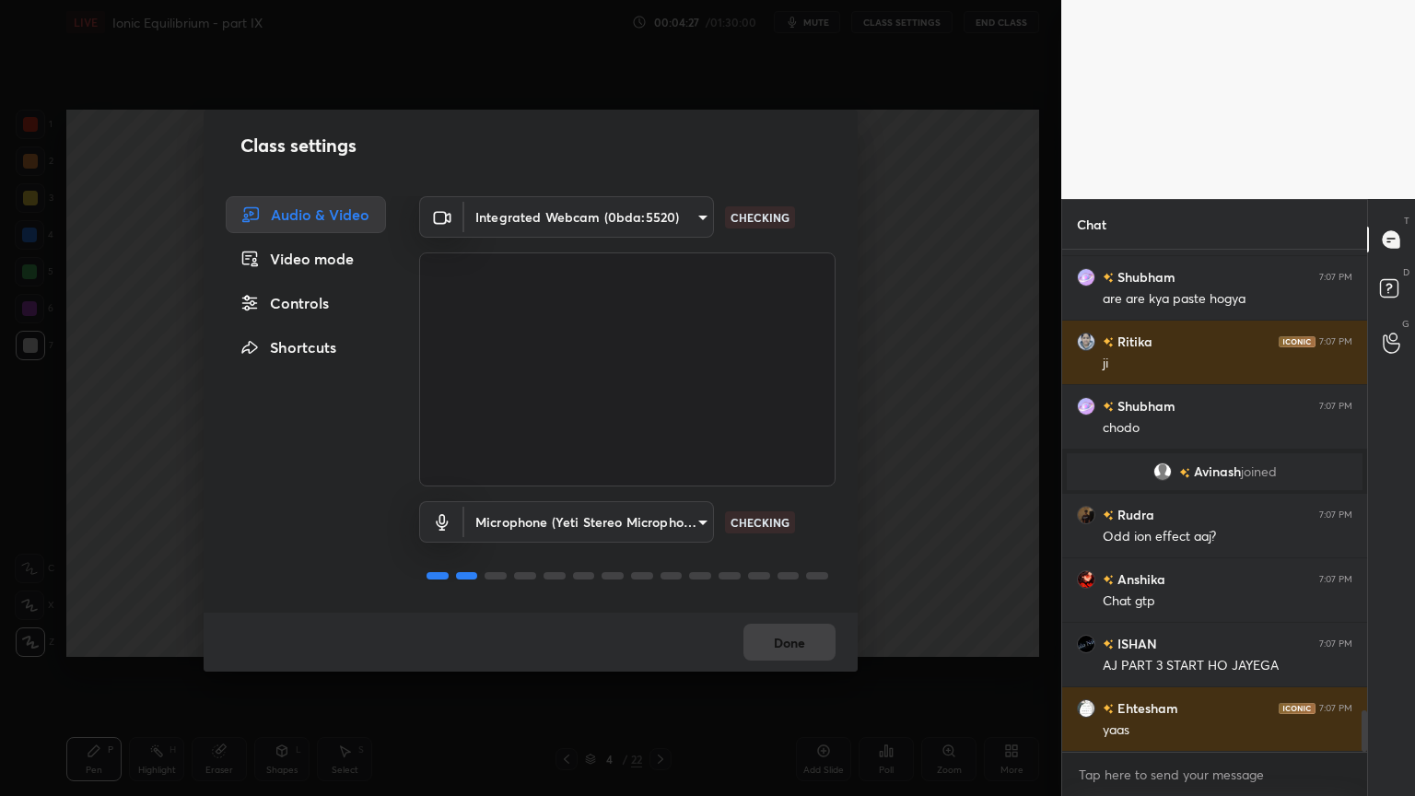
click at [301, 298] on div "Controls" at bounding box center [306, 303] width 160 height 37
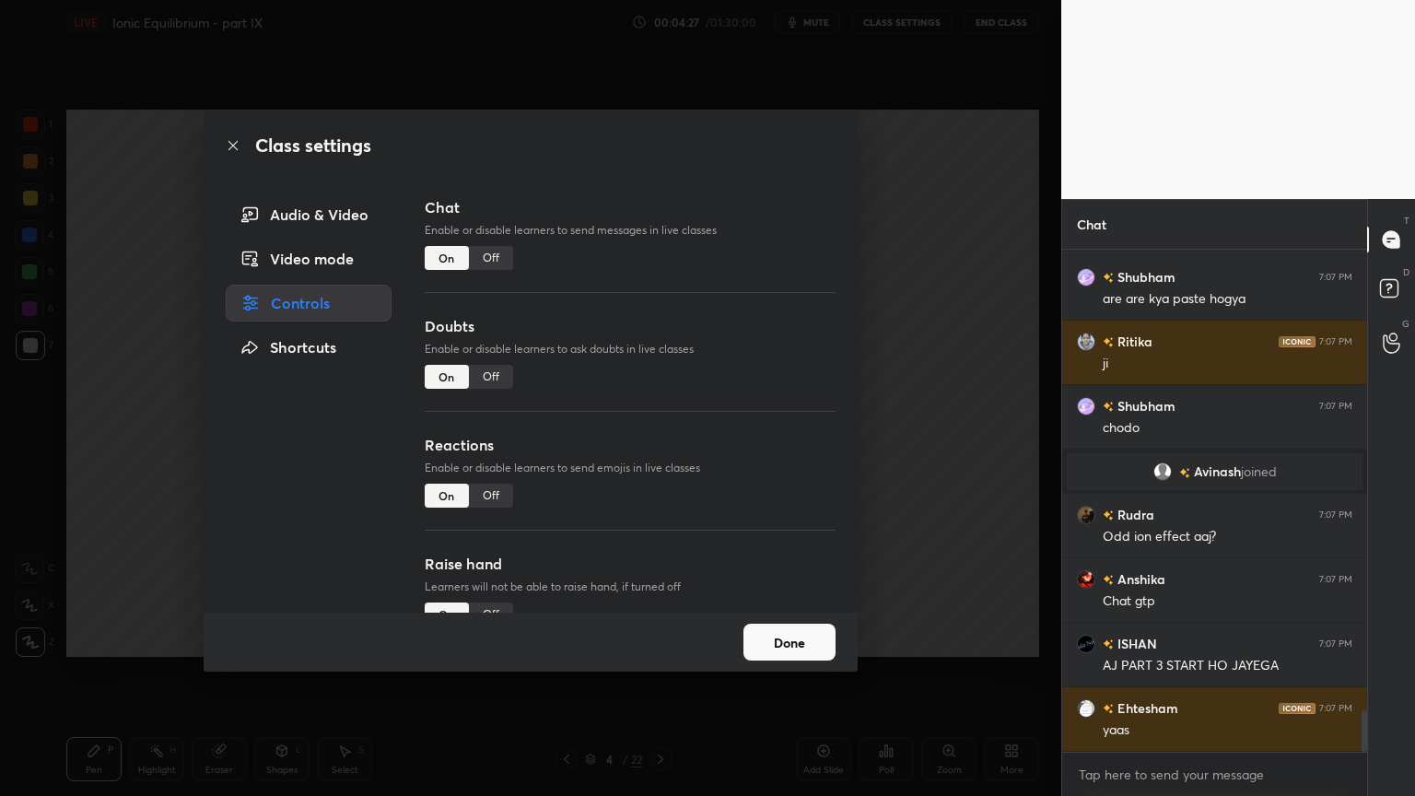
click at [485, 255] on div "Off" at bounding box center [491, 258] width 44 height 24
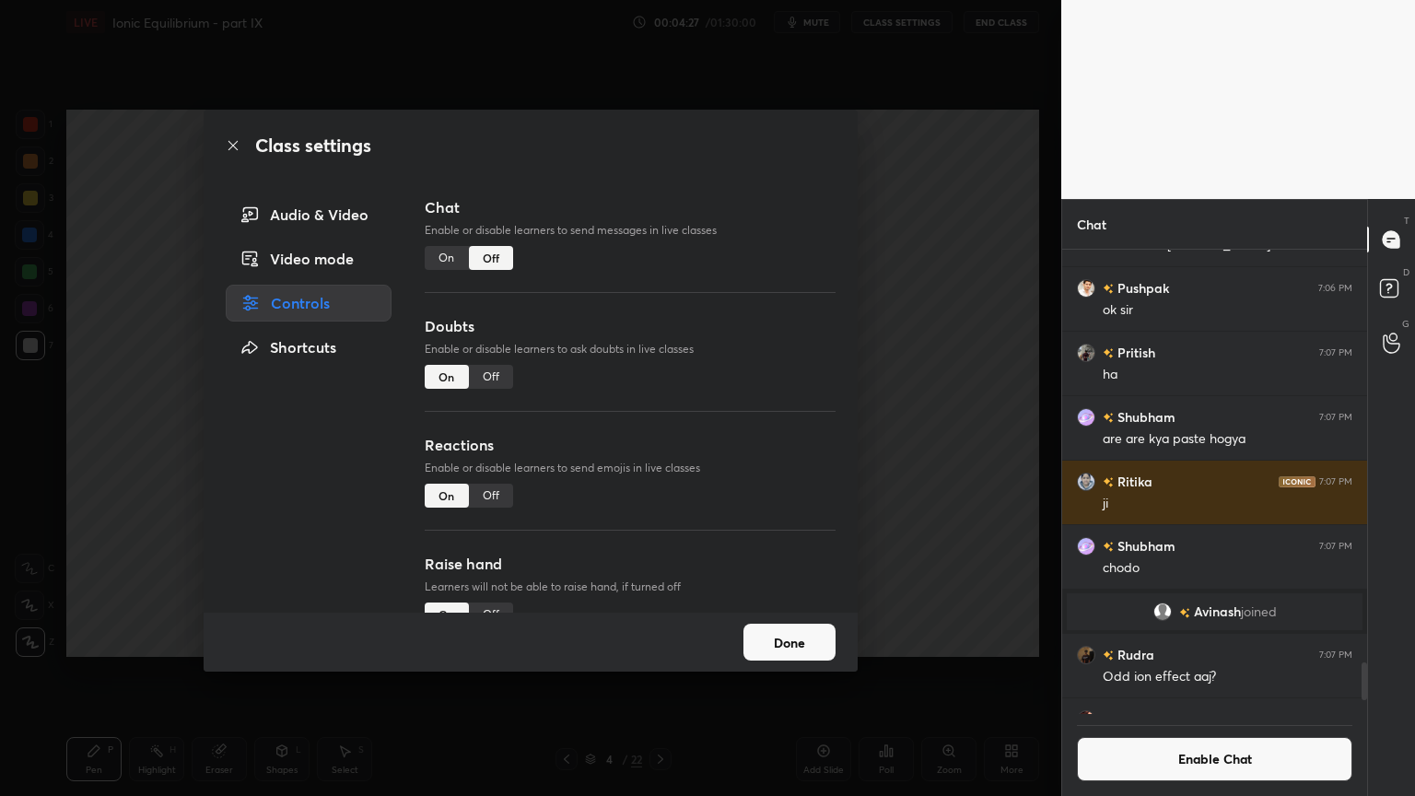
scroll to position [460, 299]
click at [488, 384] on div "Off" at bounding box center [491, 377] width 44 height 24
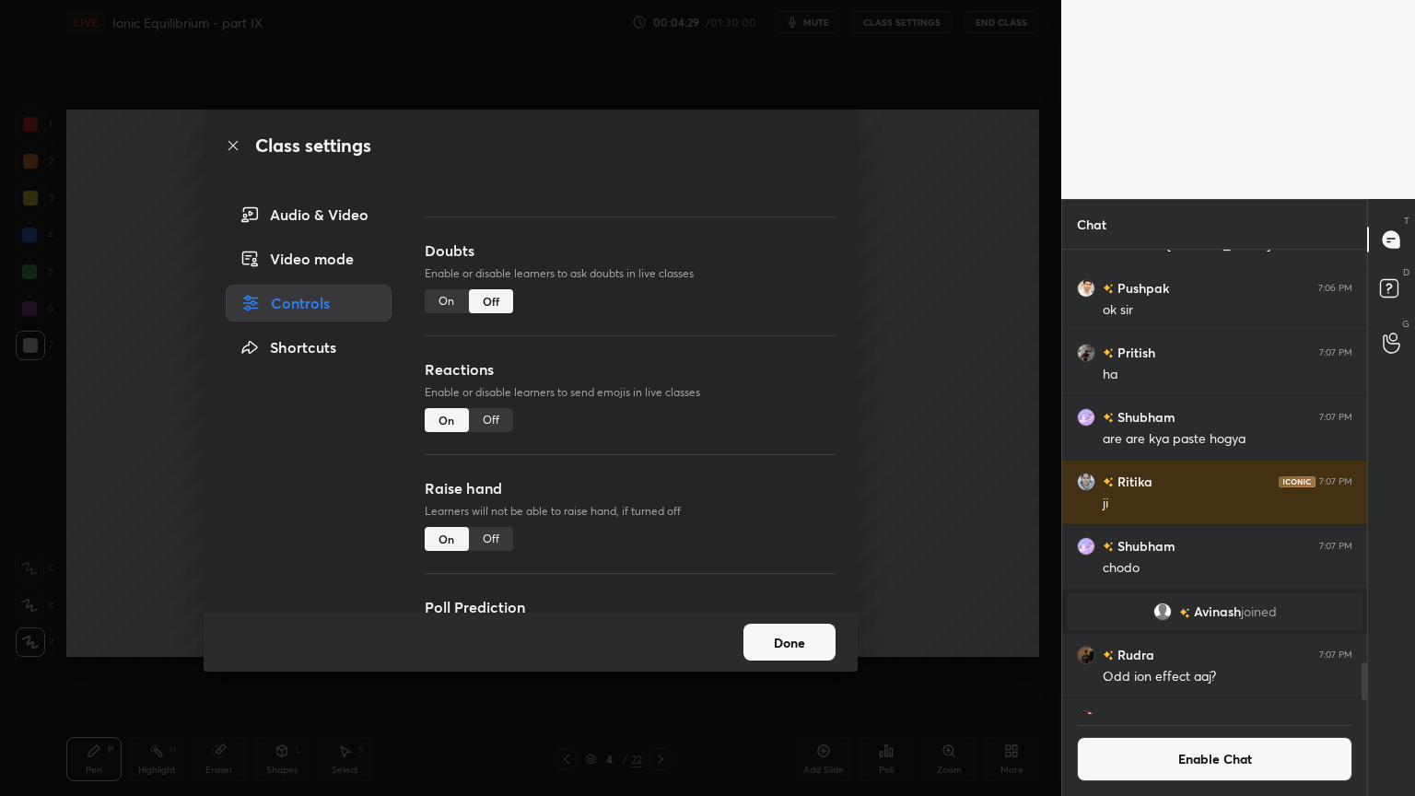
scroll to position [159, 0]
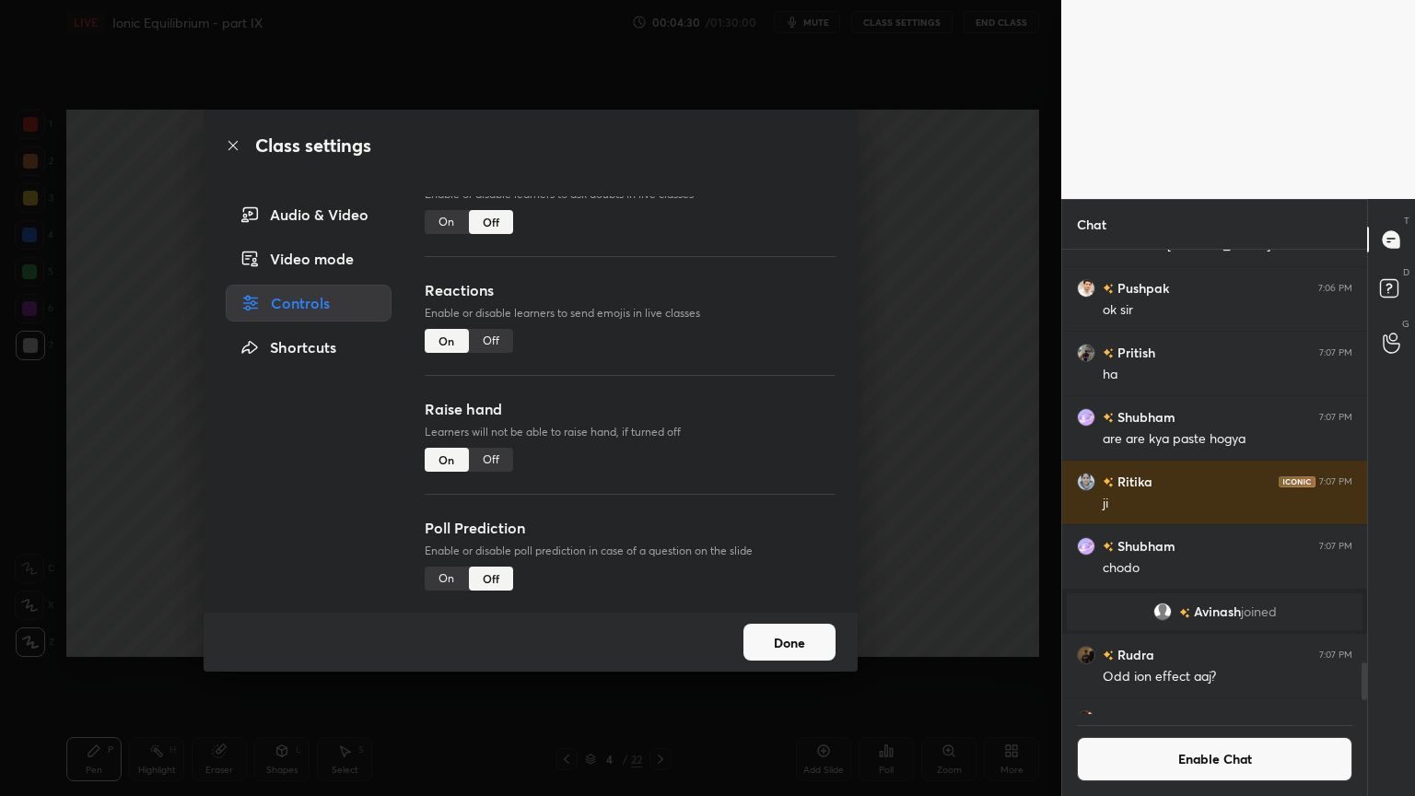
click at [489, 454] on div "Off" at bounding box center [491, 460] width 44 height 24
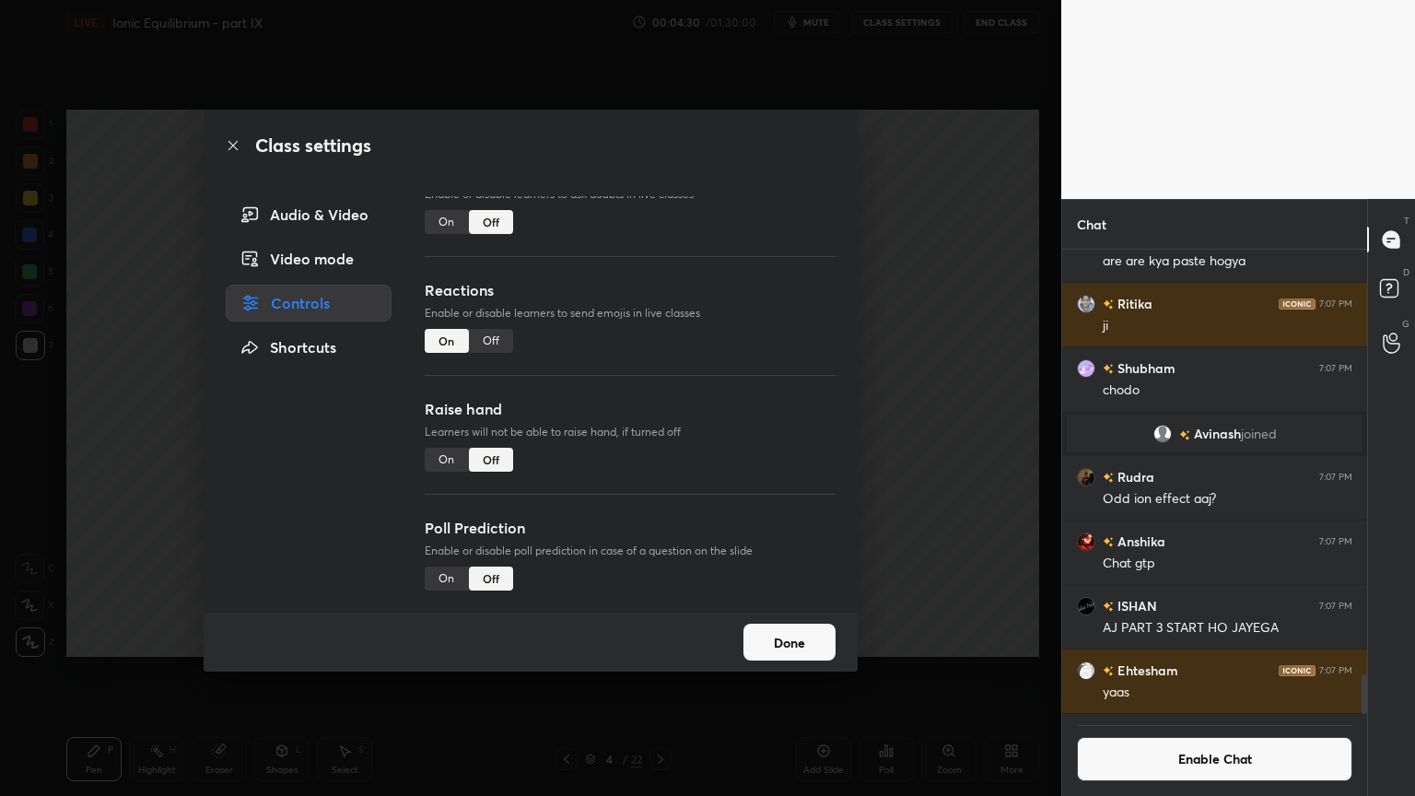
click at [916, 472] on div "Class settings Audio & Video Video mode Controls Shortcuts Chat Enable or disab…" at bounding box center [530, 398] width 1061 height 796
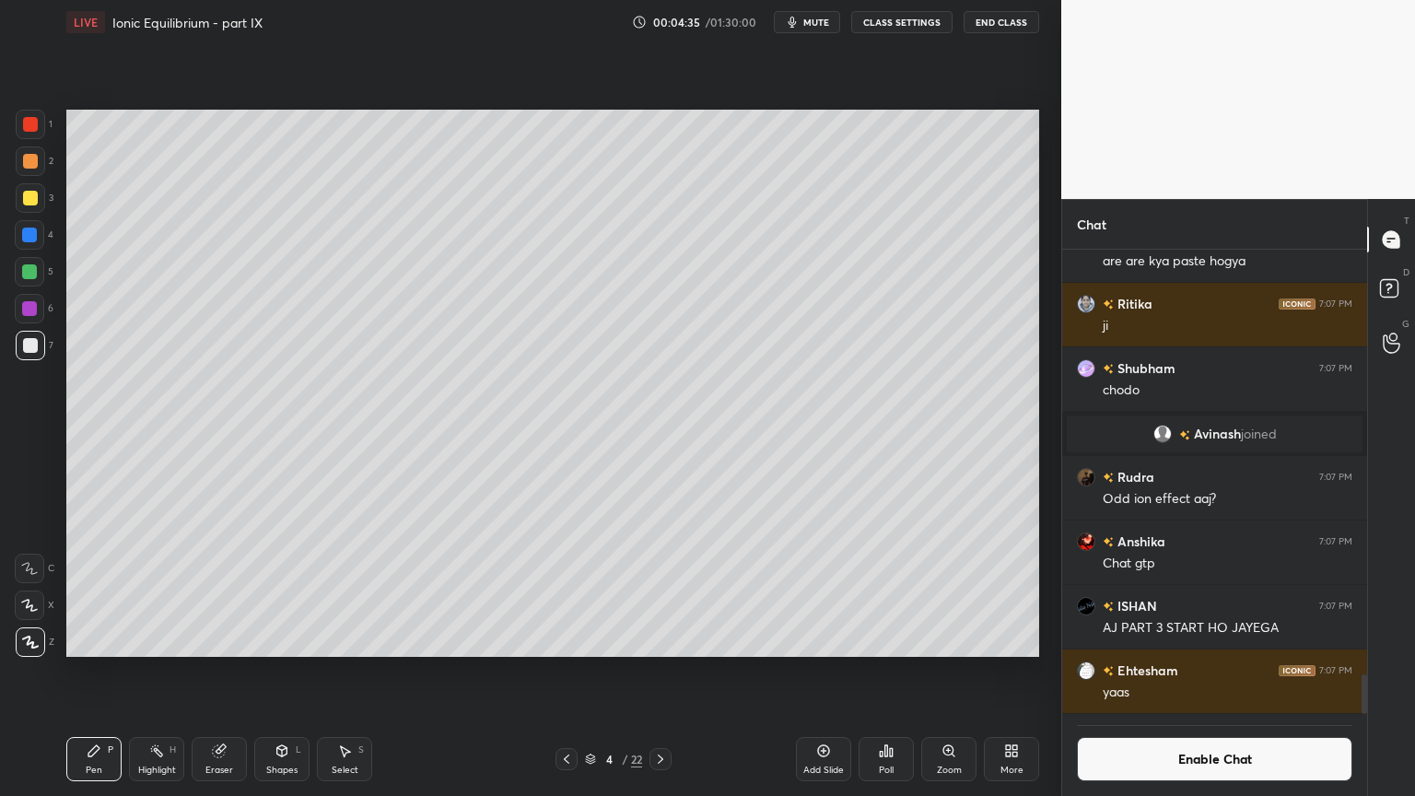
click at [565, 672] on icon at bounding box center [567, 758] width 6 height 9
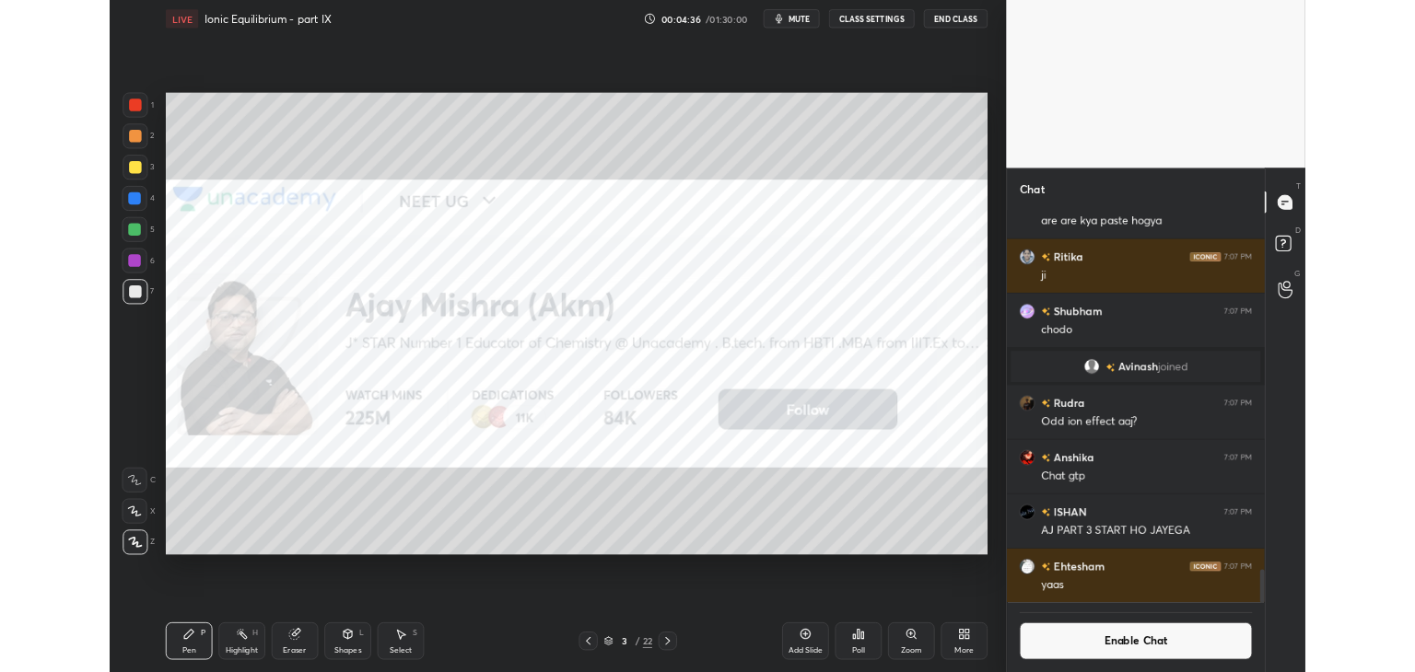
scroll to position [6, 6]
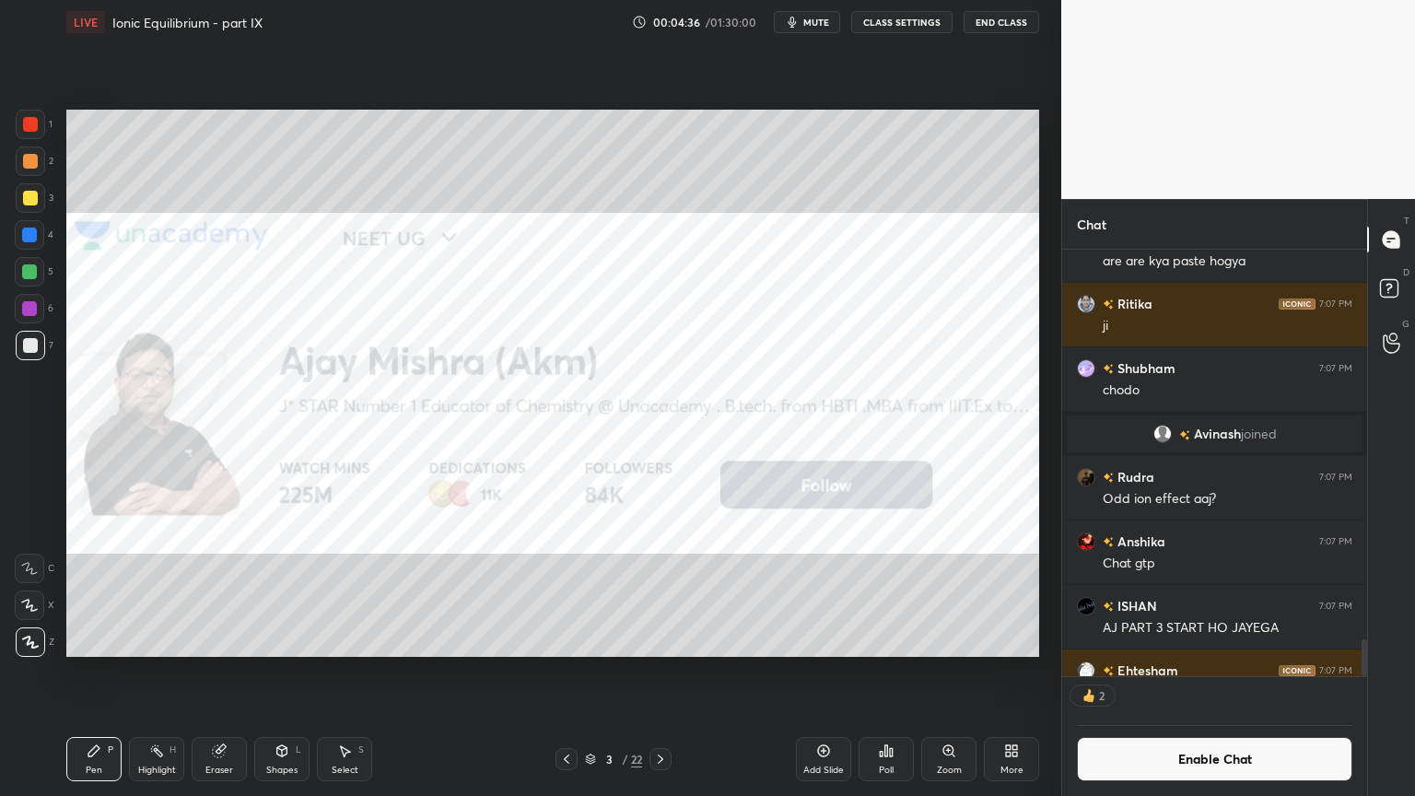
click at [1009, 672] on icon at bounding box center [1011, 750] width 15 height 15
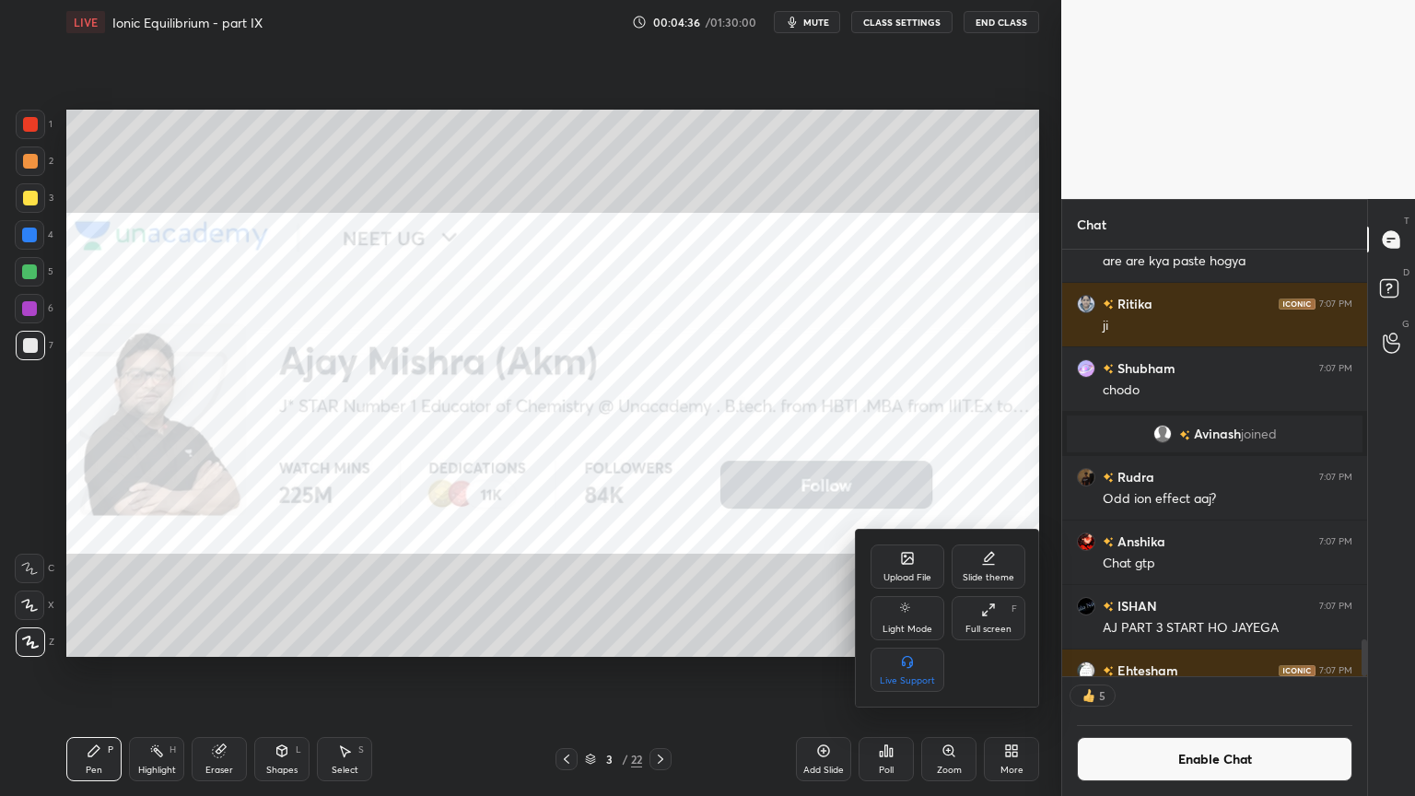
click at [900, 574] on div "Upload File" at bounding box center [907, 577] width 48 height 9
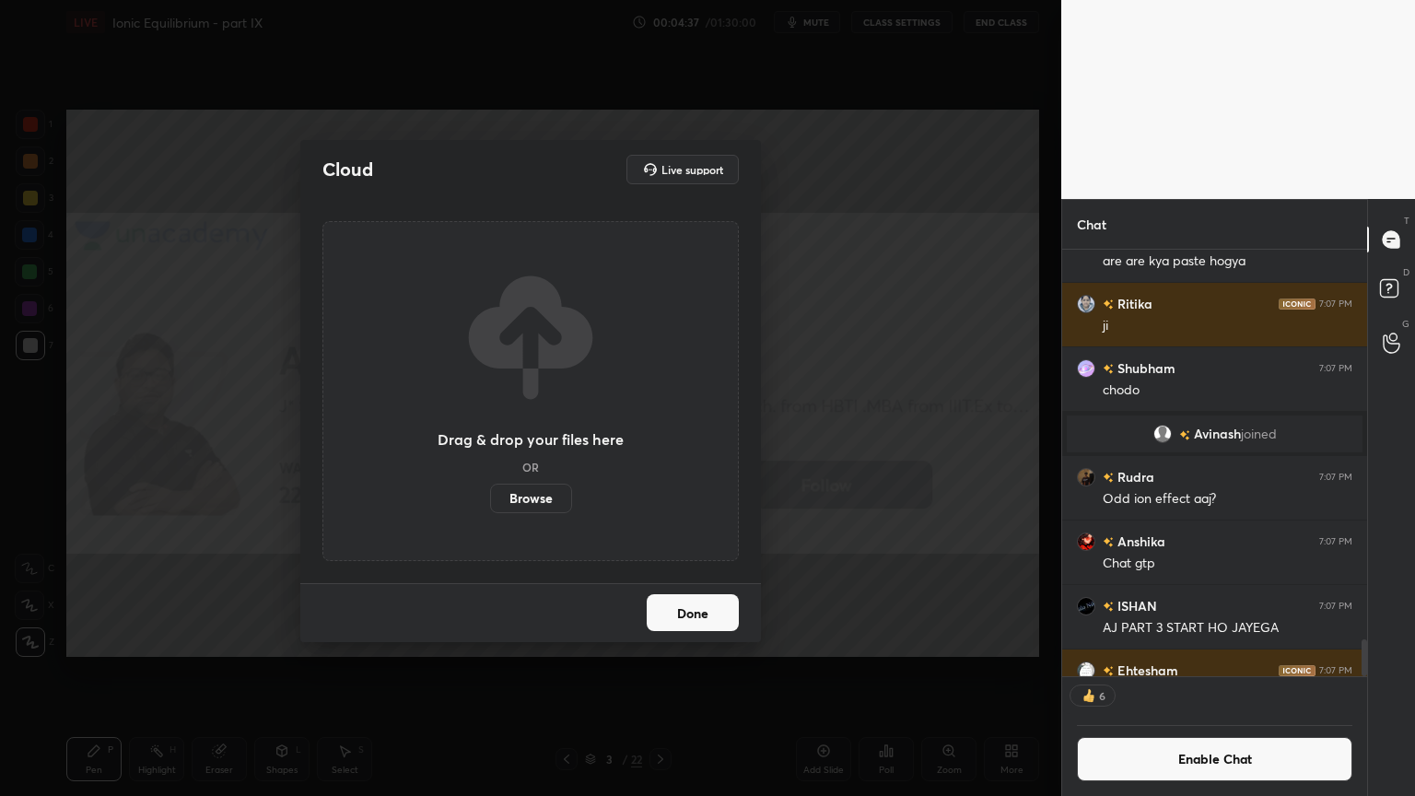
click at [527, 497] on label "Browse" at bounding box center [531, 498] width 82 height 29
click at [490, 497] on input "Browse" at bounding box center [490, 498] width 0 height 29
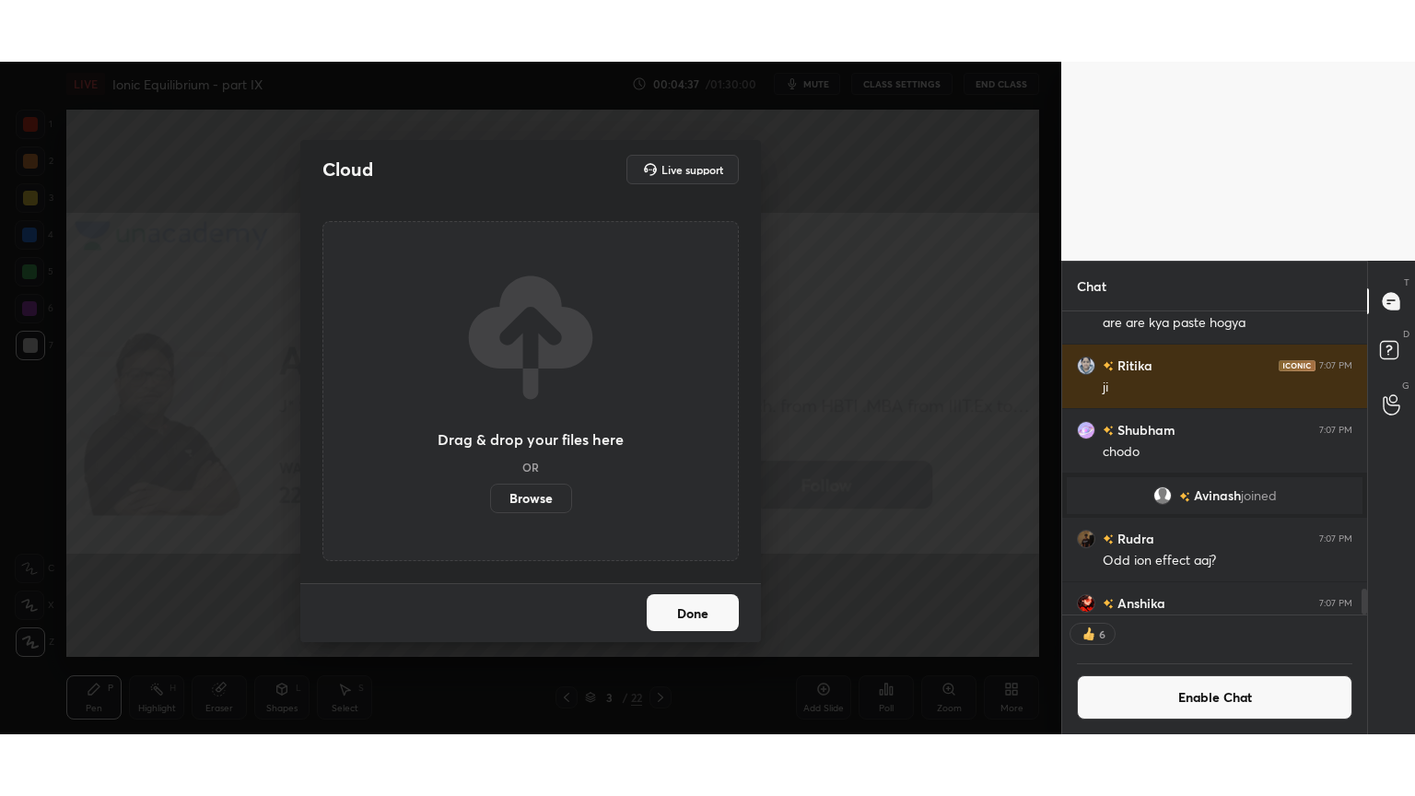
scroll to position [6, 6]
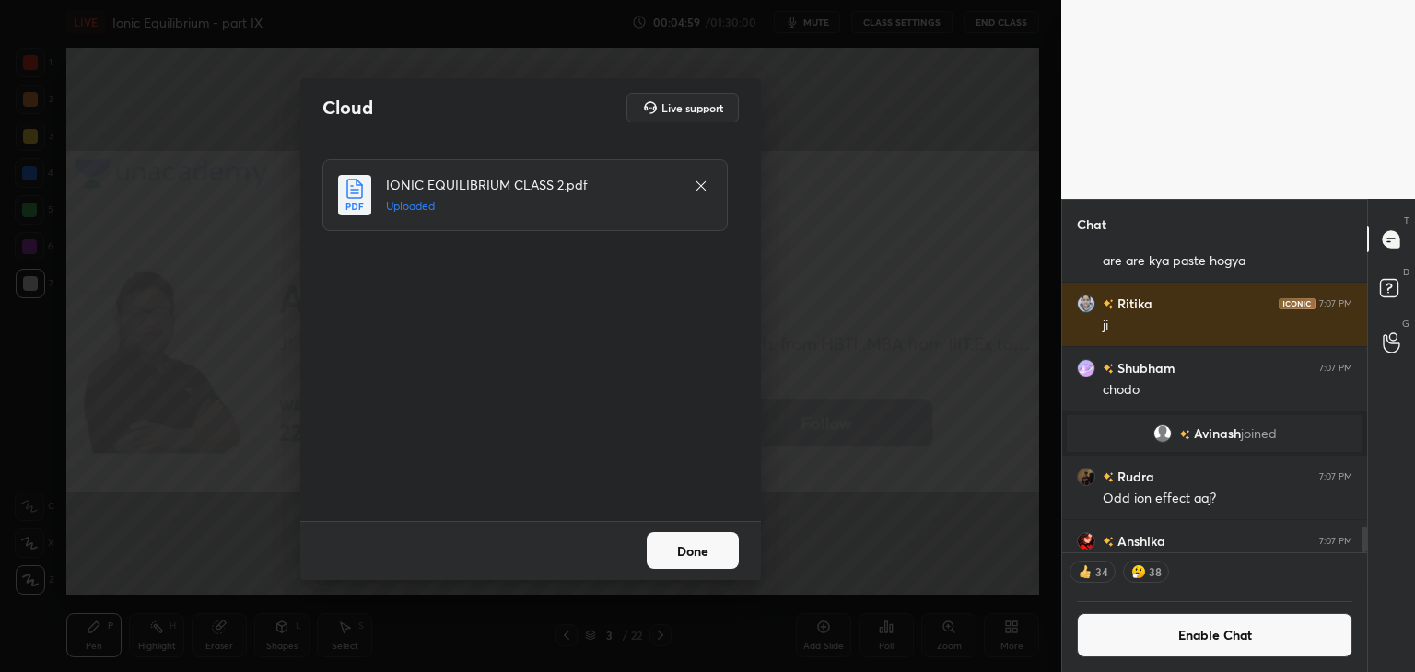
click at [687, 563] on button "Done" at bounding box center [693, 550] width 92 height 37
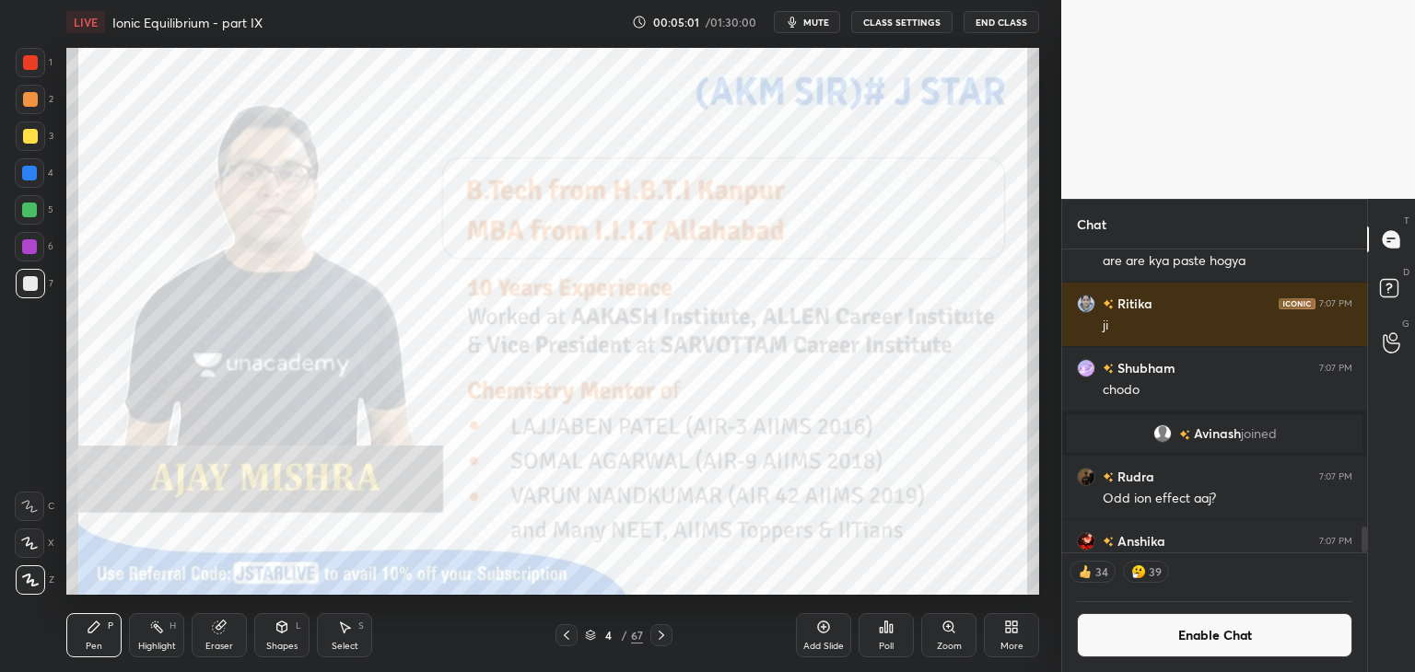
click at [1014, 631] on icon at bounding box center [1014, 630] width 5 height 5
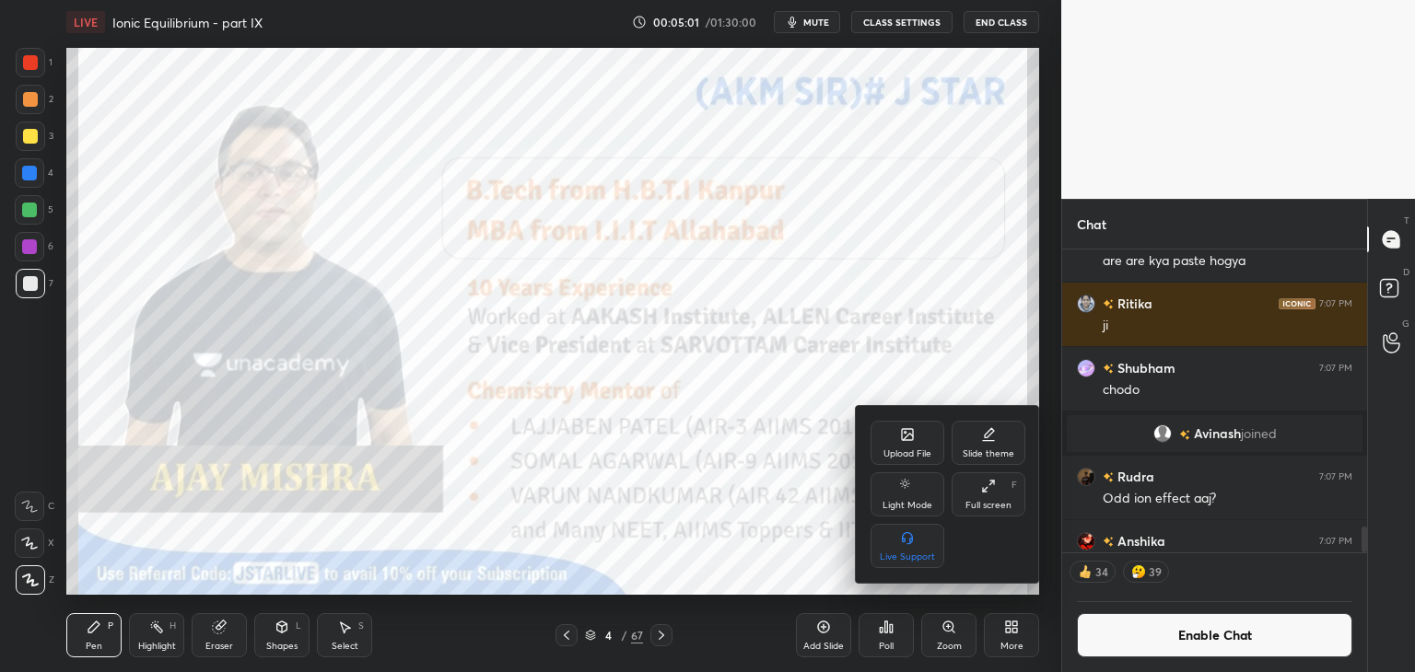
click at [981, 506] on div "Full screen" at bounding box center [988, 505] width 46 height 9
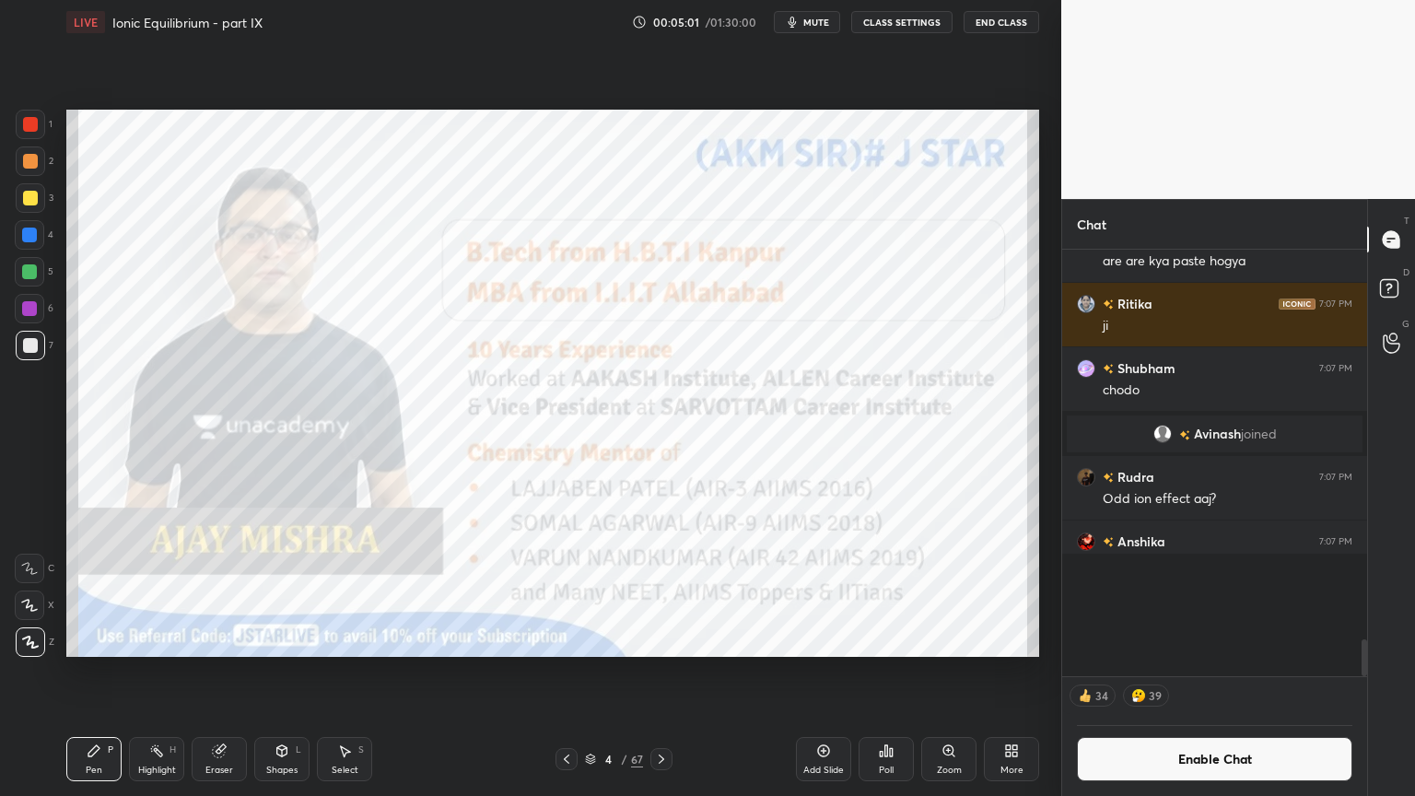
scroll to position [541, 299]
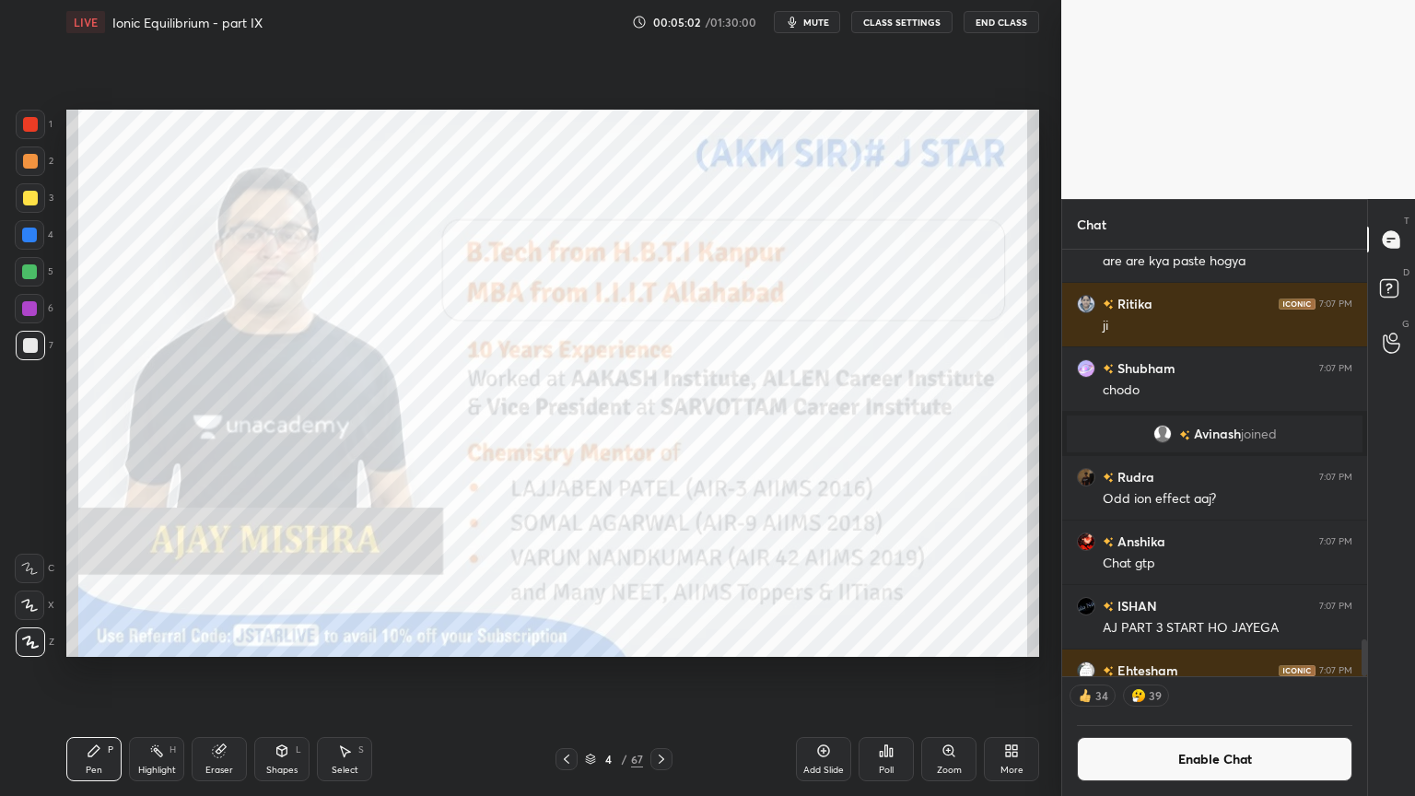
click at [67, 672] on div "Pen P" at bounding box center [93, 759] width 55 height 44
click at [34, 125] on div at bounding box center [30, 124] width 15 height 15
click at [660, 672] on icon at bounding box center [661, 759] width 15 height 15
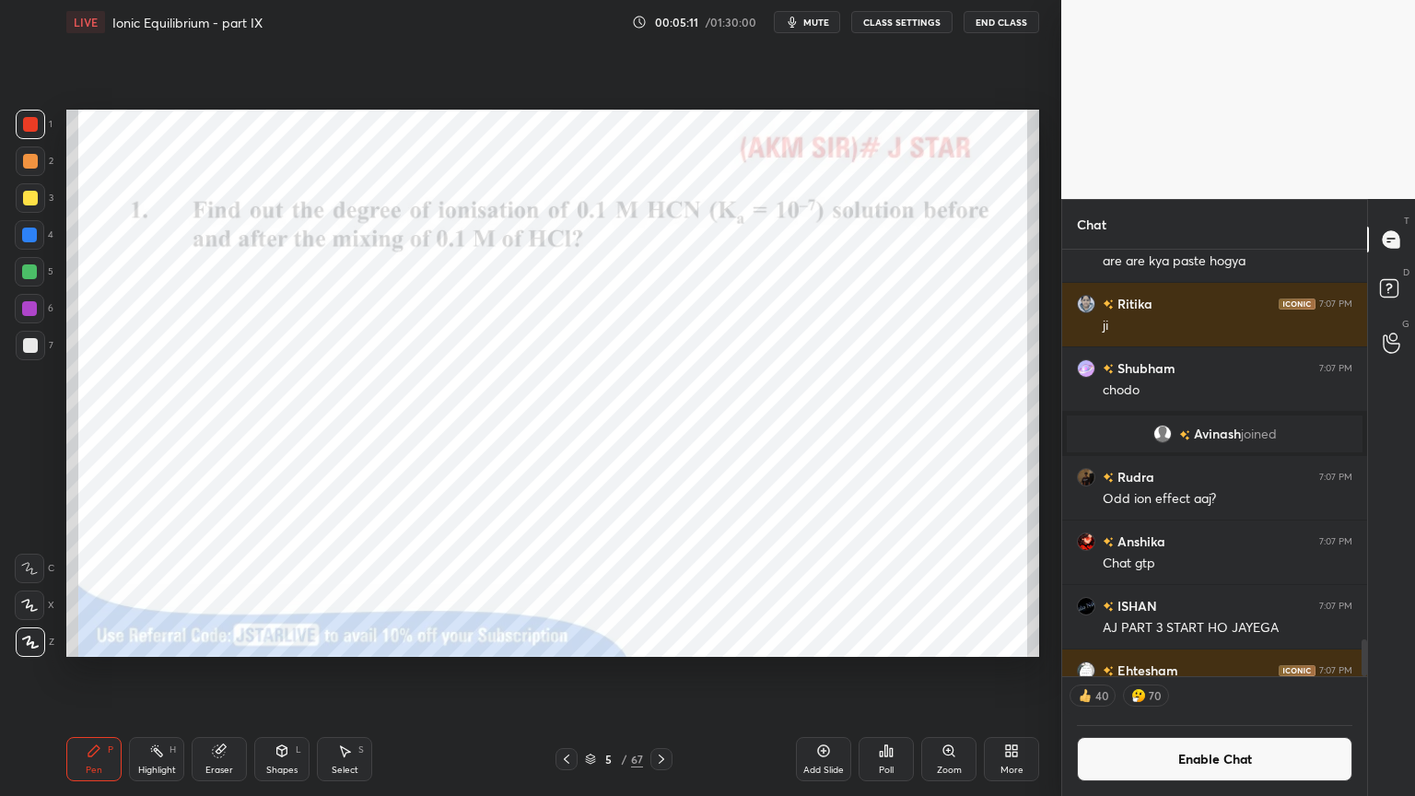
drag, startPoint x: 99, startPoint y: 761, endPoint x: 121, endPoint y: 713, distance: 52.4
click at [99, 672] on div "Pen P" at bounding box center [93, 759] width 55 height 44
click at [166, 672] on div "Highlight H" at bounding box center [156, 759] width 55 height 44
click at [660, 672] on icon at bounding box center [661, 759] width 15 height 15
click at [657, 672] on icon at bounding box center [661, 759] width 15 height 15
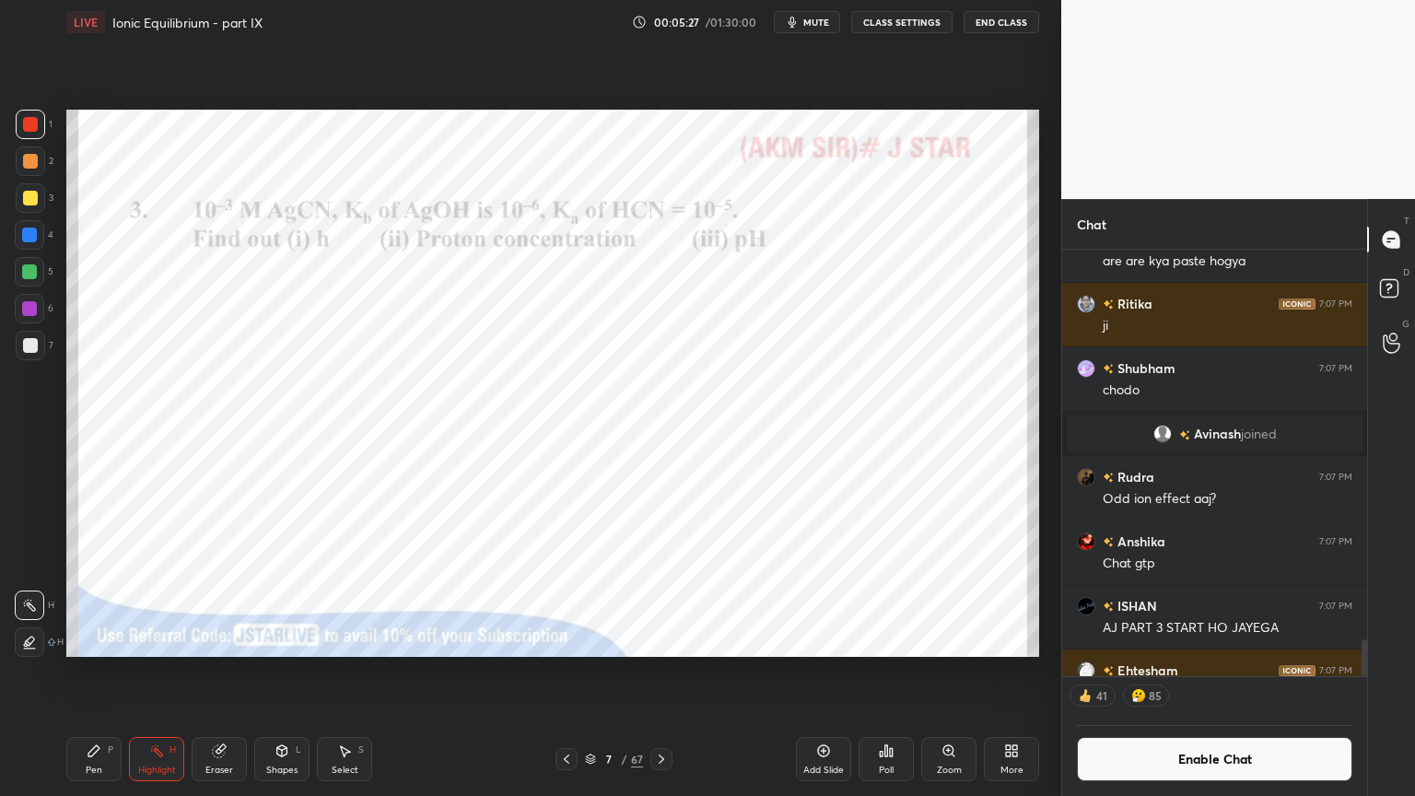
click at [567, 672] on icon at bounding box center [567, 758] width 6 height 9
drag, startPoint x: 590, startPoint y: 754, endPoint x: 619, endPoint y: 729, distance: 39.2
click at [588, 672] on icon at bounding box center [590, 758] width 11 height 11
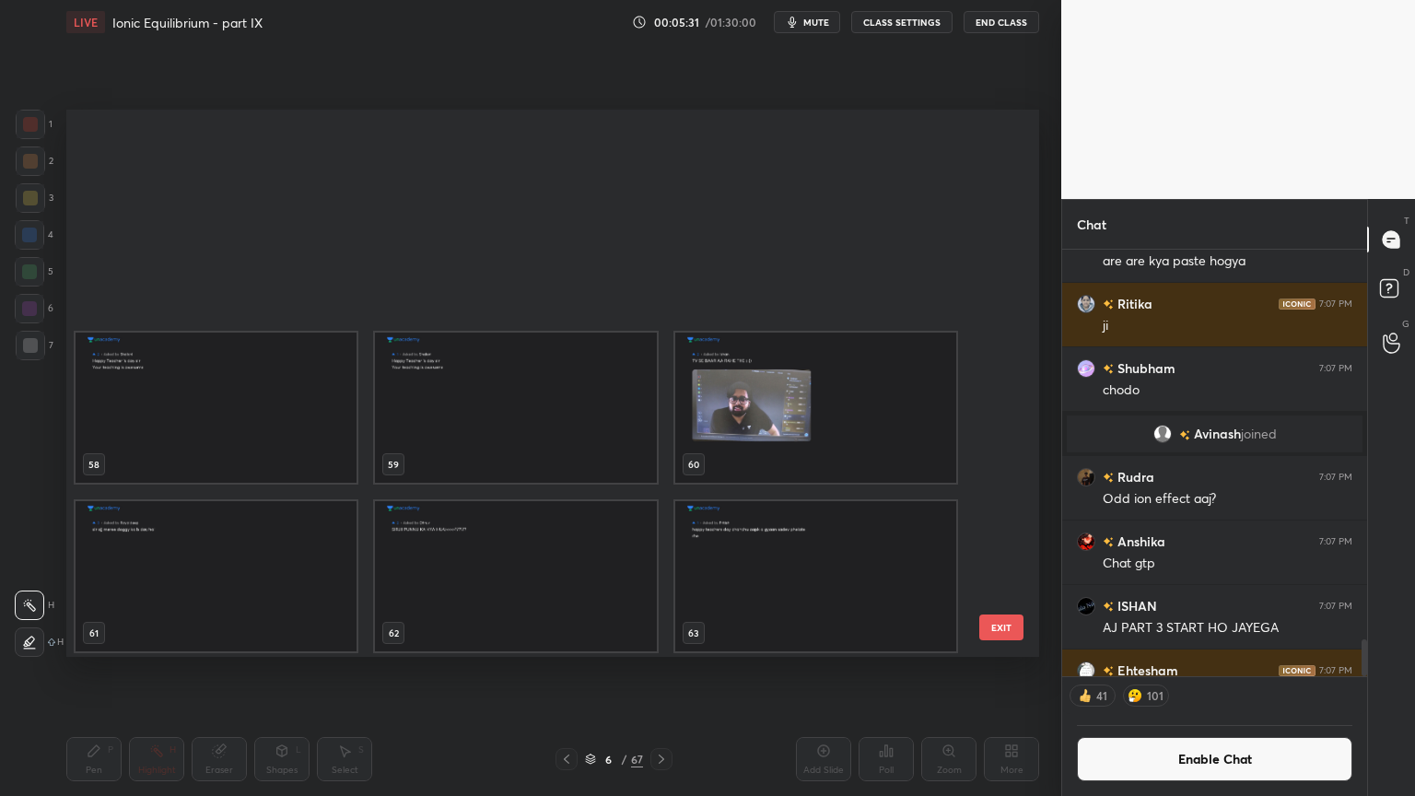
scroll to position [3329, 0]
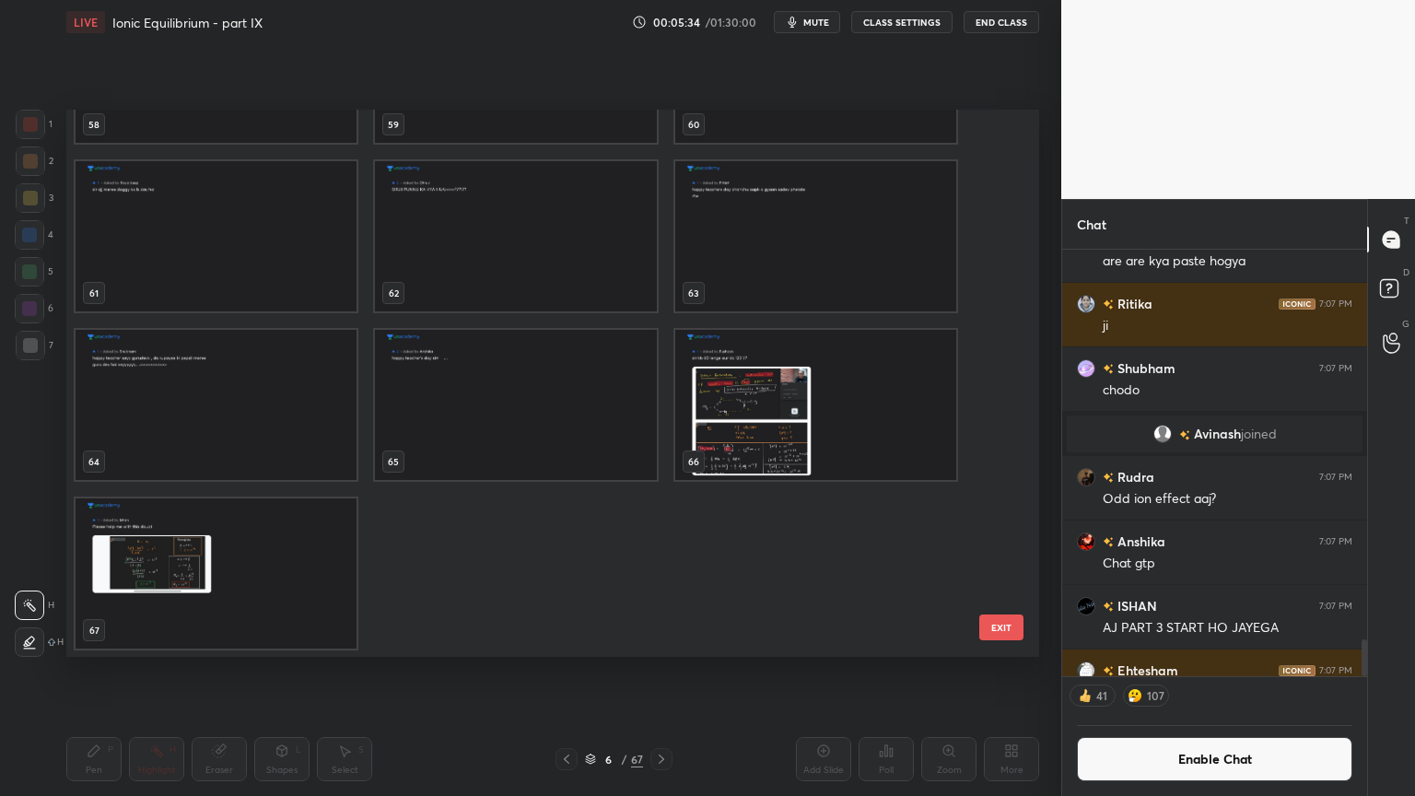
click at [162, 564] on img "grid" at bounding box center [216, 573] width 281 height 150
click at [165, 567] on img "grid" at bounding box center [216, 573] width 281 height 150
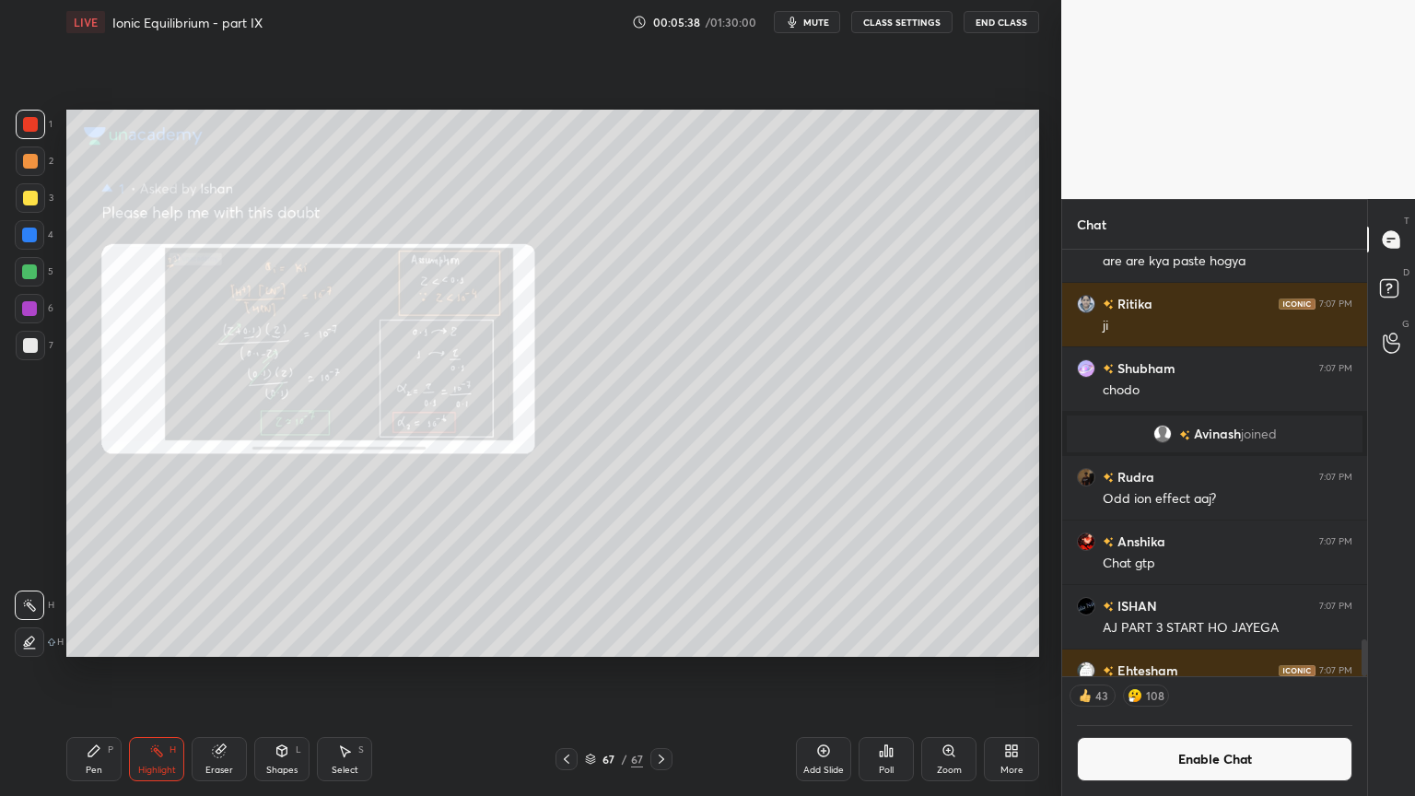
click at [1209, 672] on button "Enable Chat" at bounding box center [1214, 759] width 275 height 44
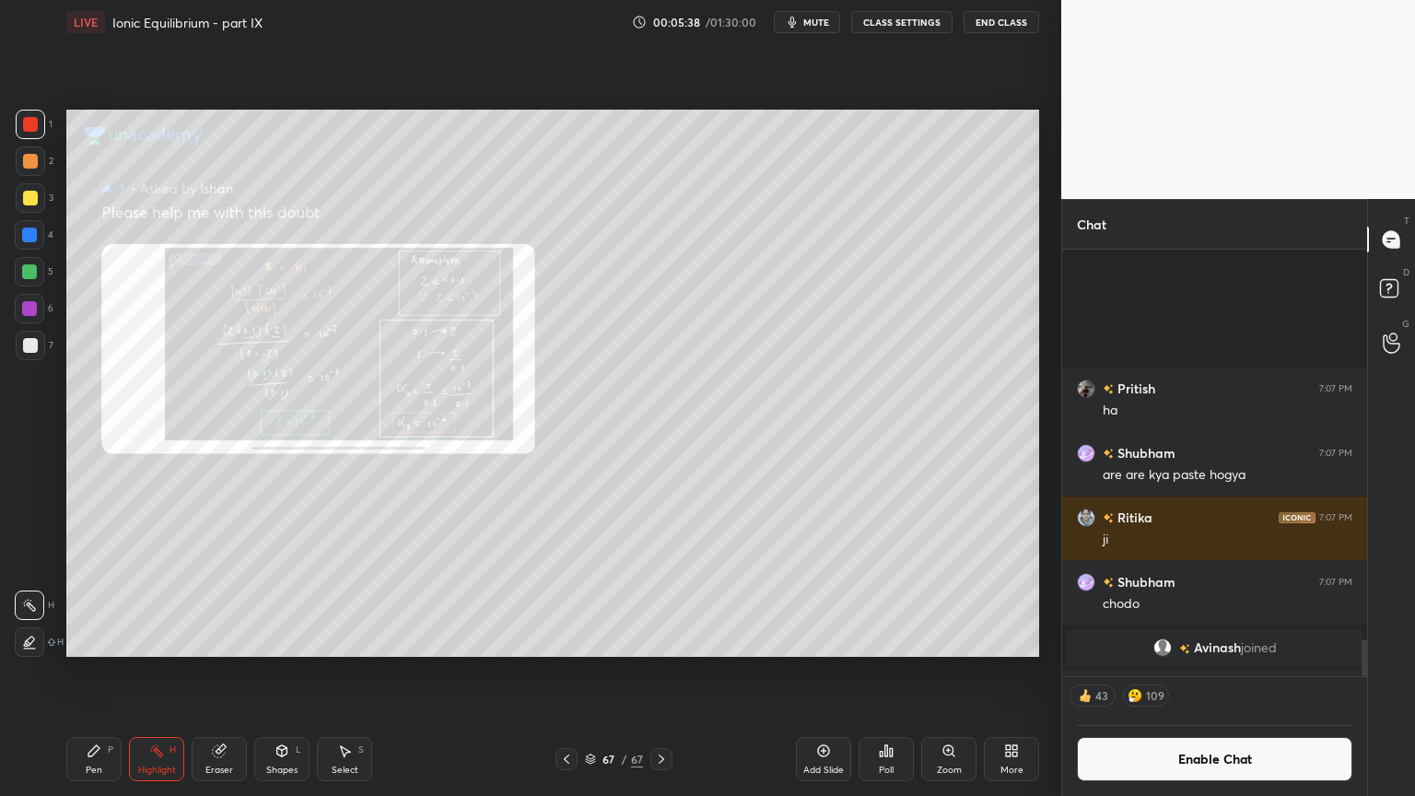
scroll to position [460, 299]
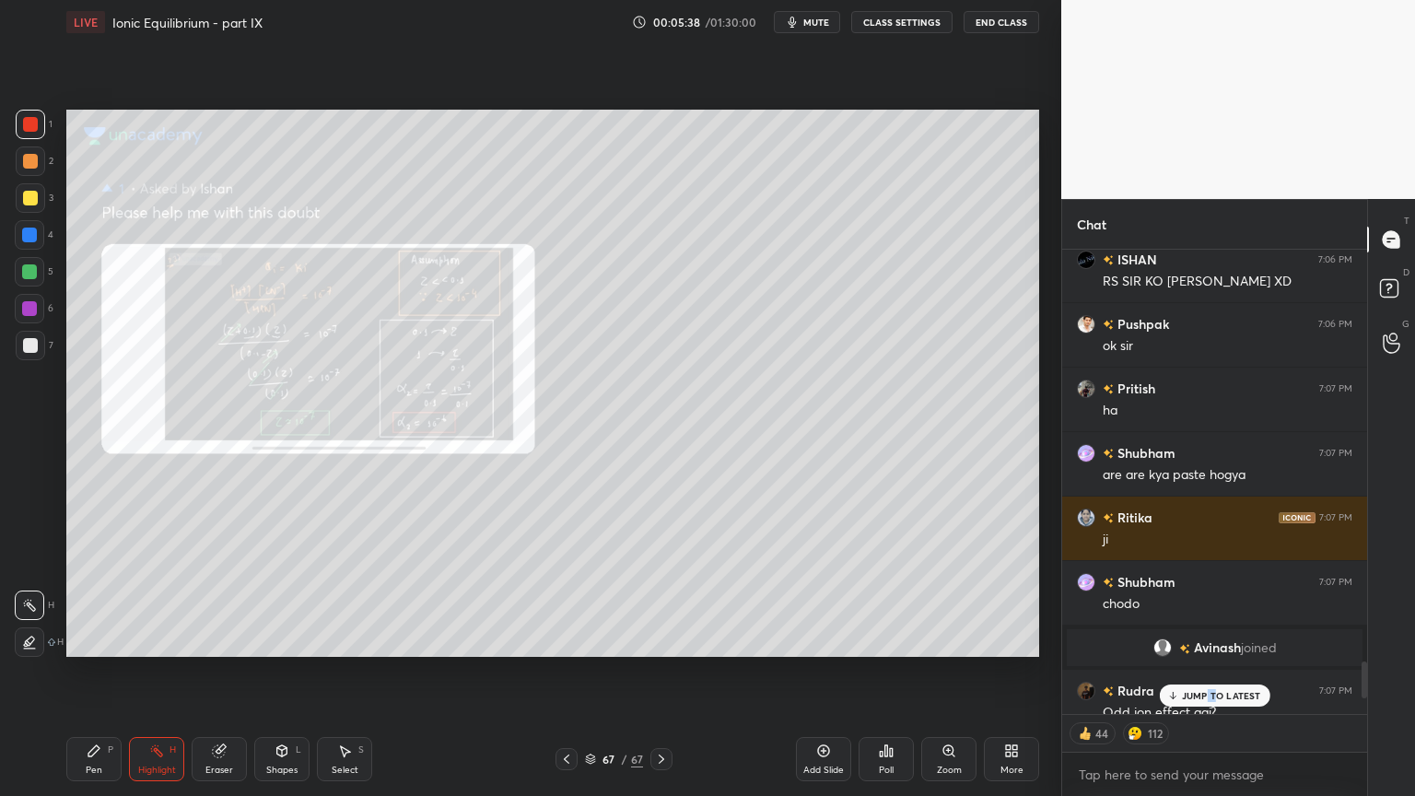
click at [1216, 672] on p "JUMP TO LATEST" at bounding box center [1221, 695] width 79 height 11
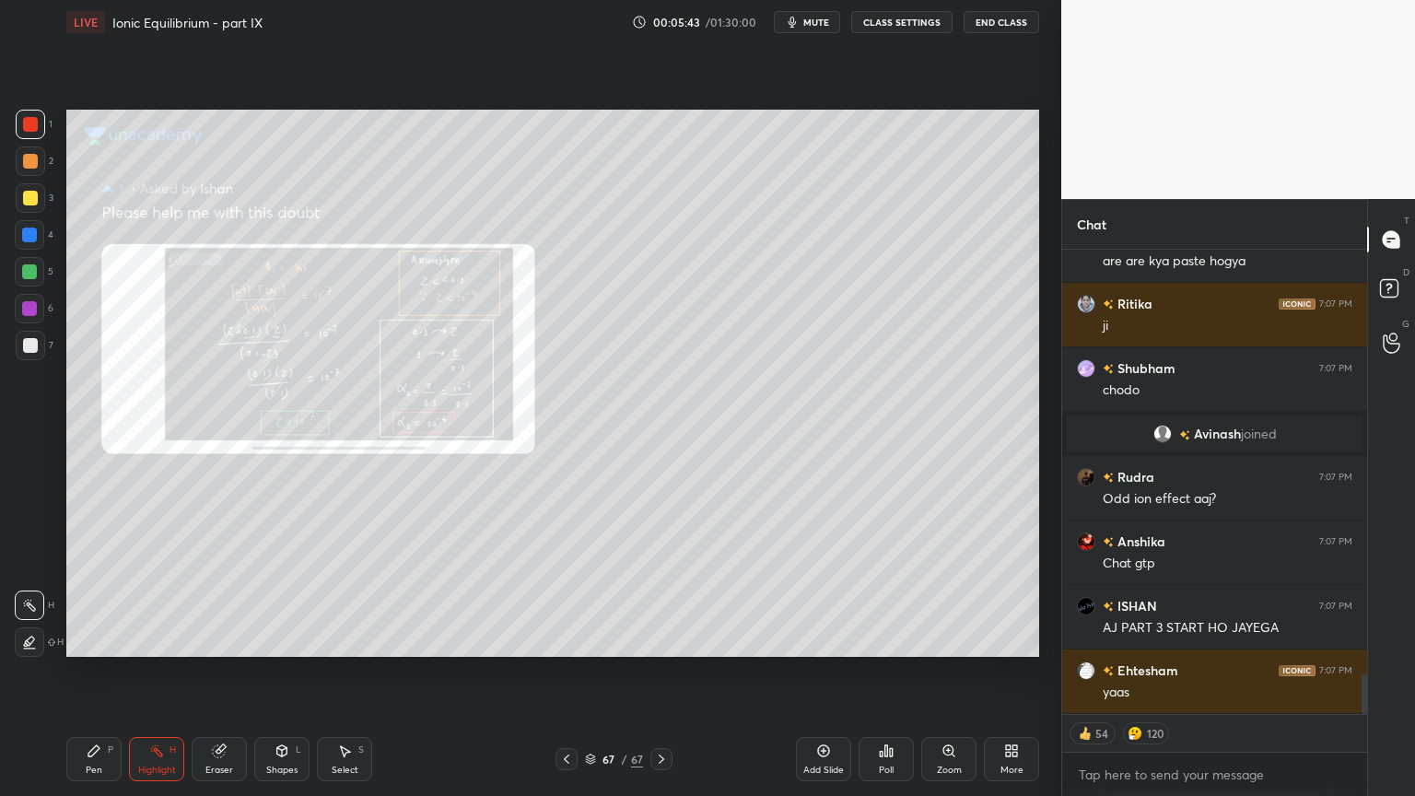
click at [587, 672] on icon at bounding box center [590, 758] width 11 height 11
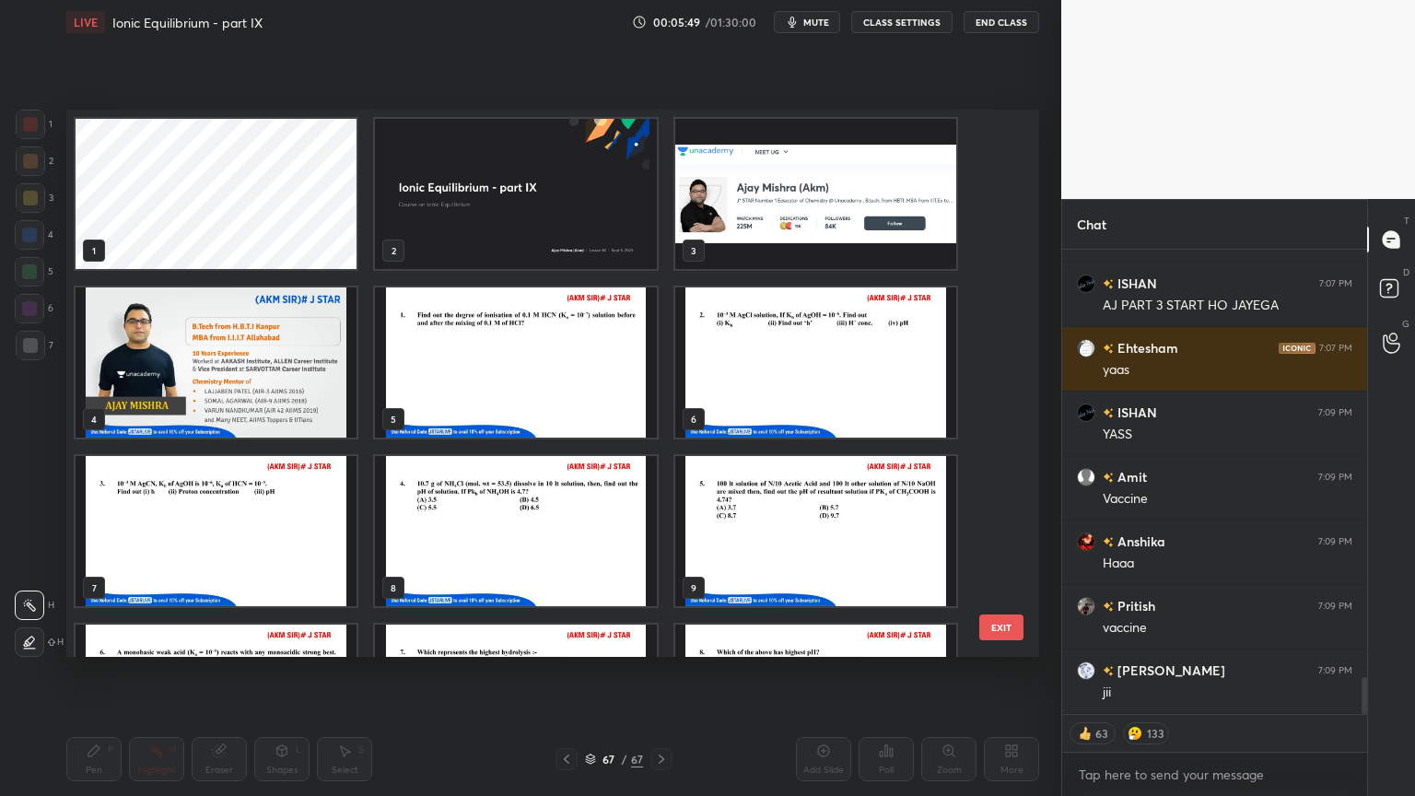
scroll to position [5357, 0]
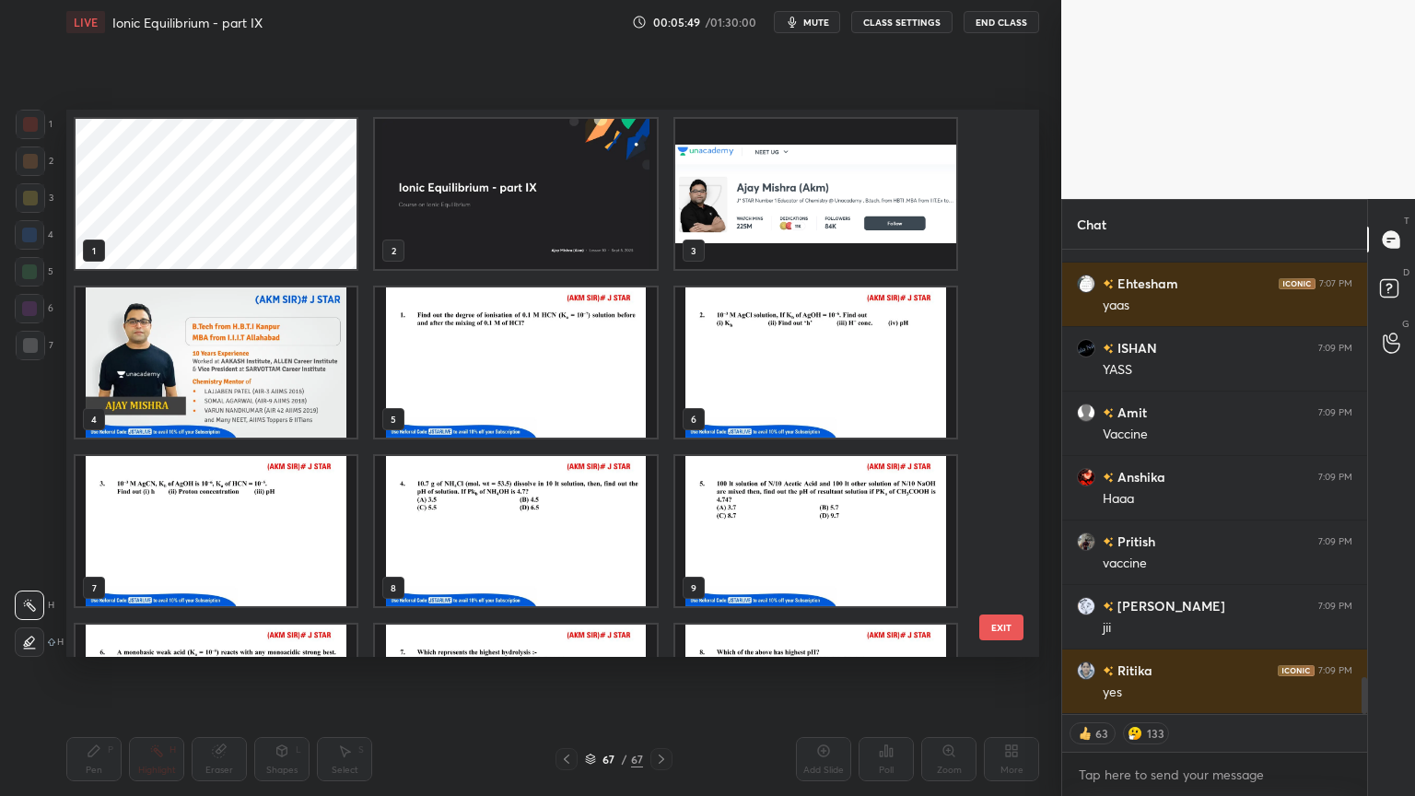
click at [504, 357] on img "grid" at bounding box center [515, 362] width 281 height 150
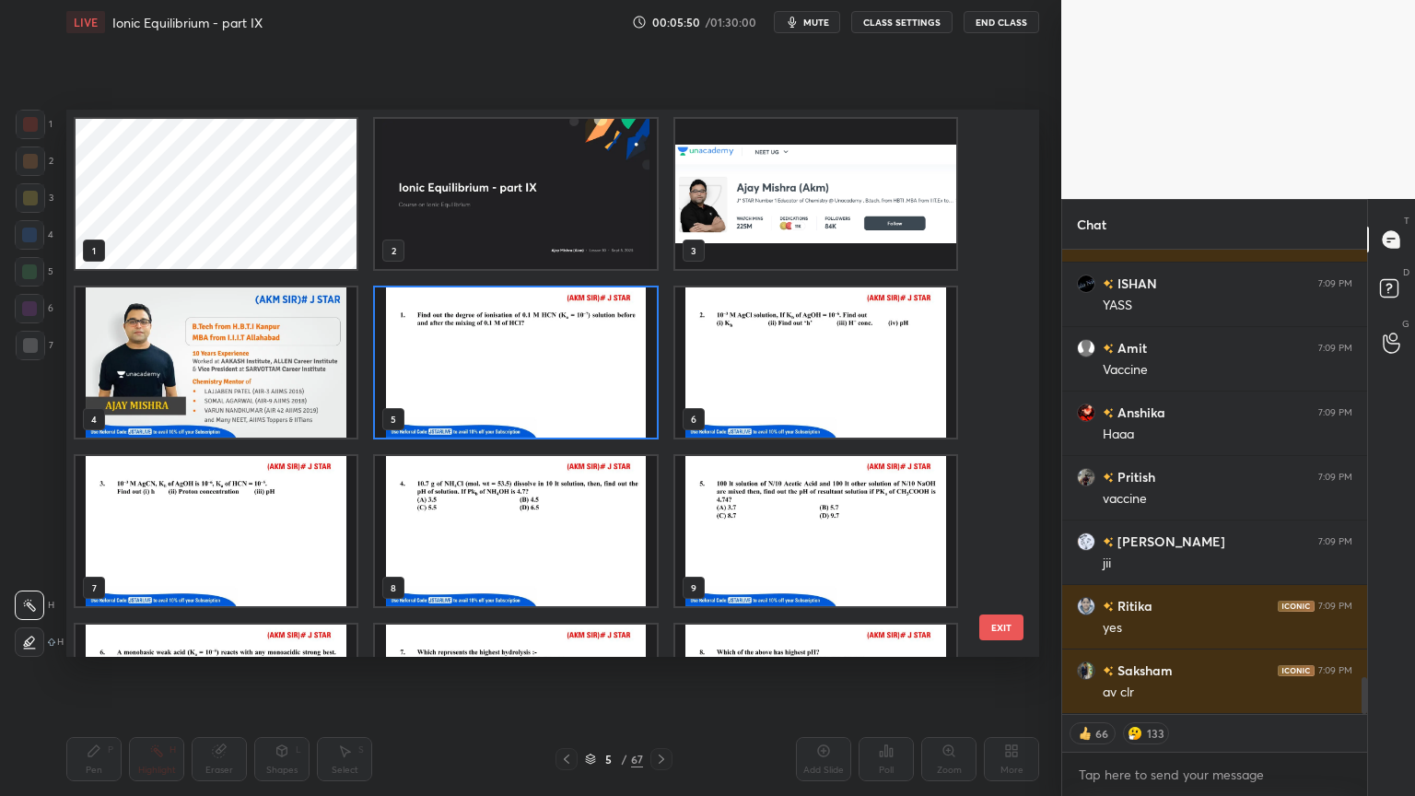
click at [516, 360] on img "grid" at bounding box center [515, 362] width 281 height 150
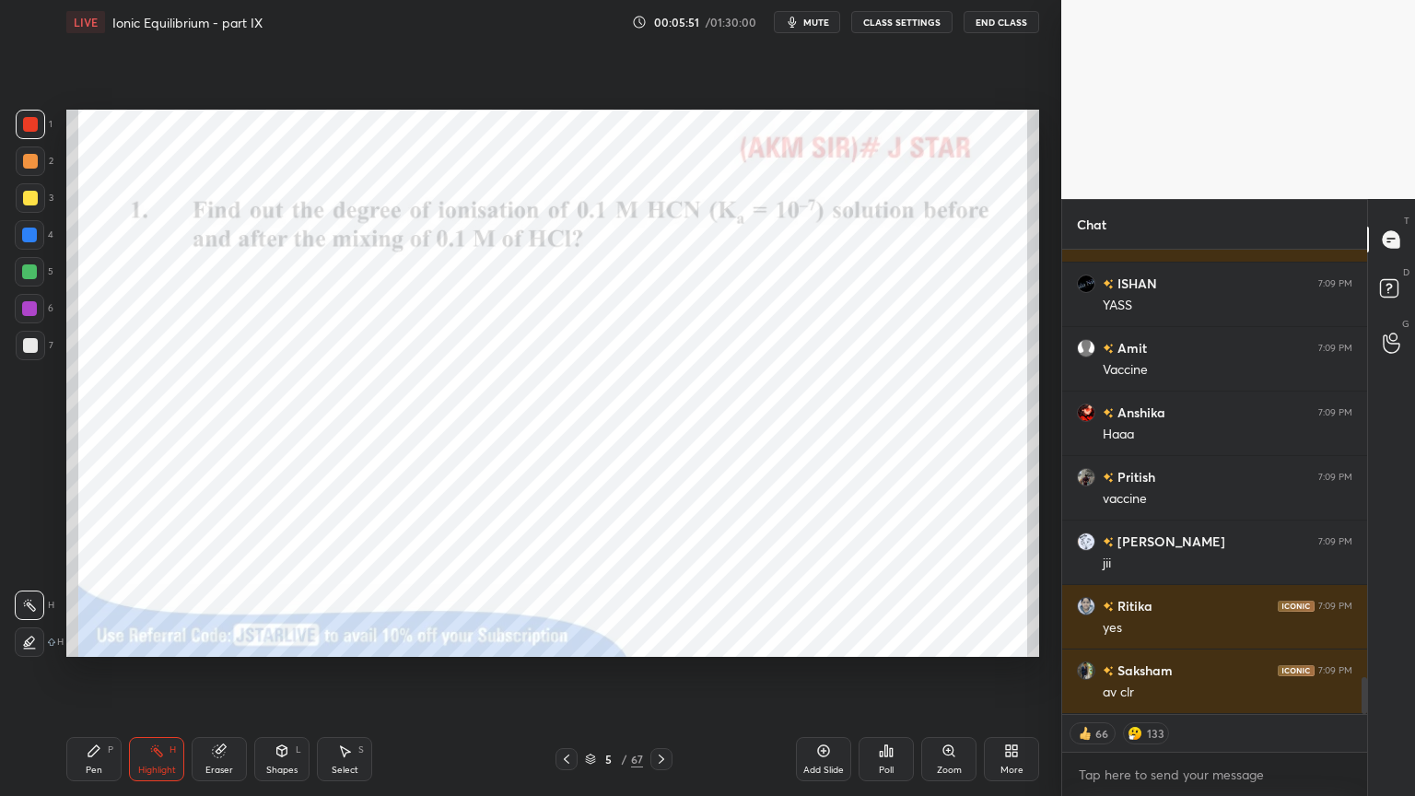
scroll to position [5486, 0]
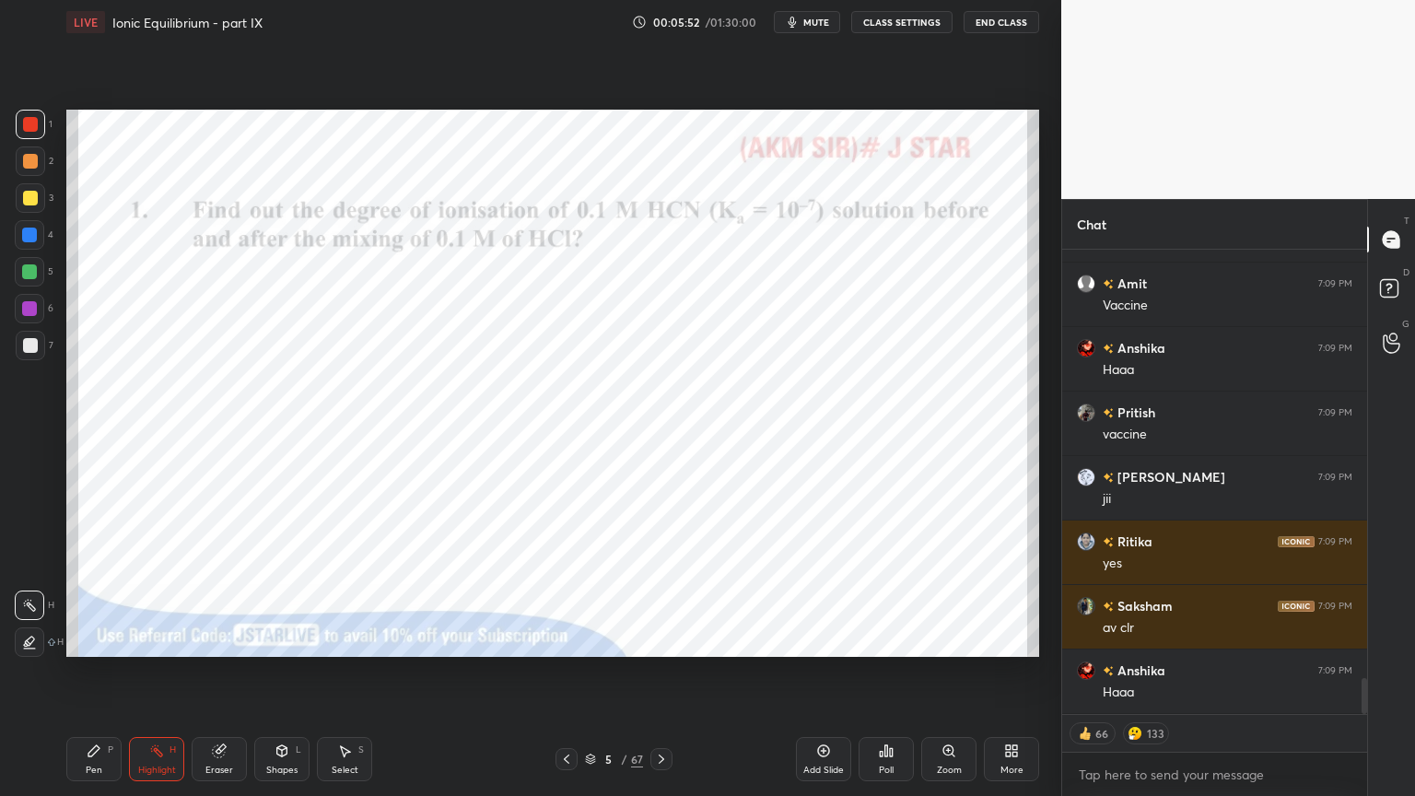
click at [912, 19] on button "CLASS SETTINGS" at bounding box center [901, 22] width 101 height 22
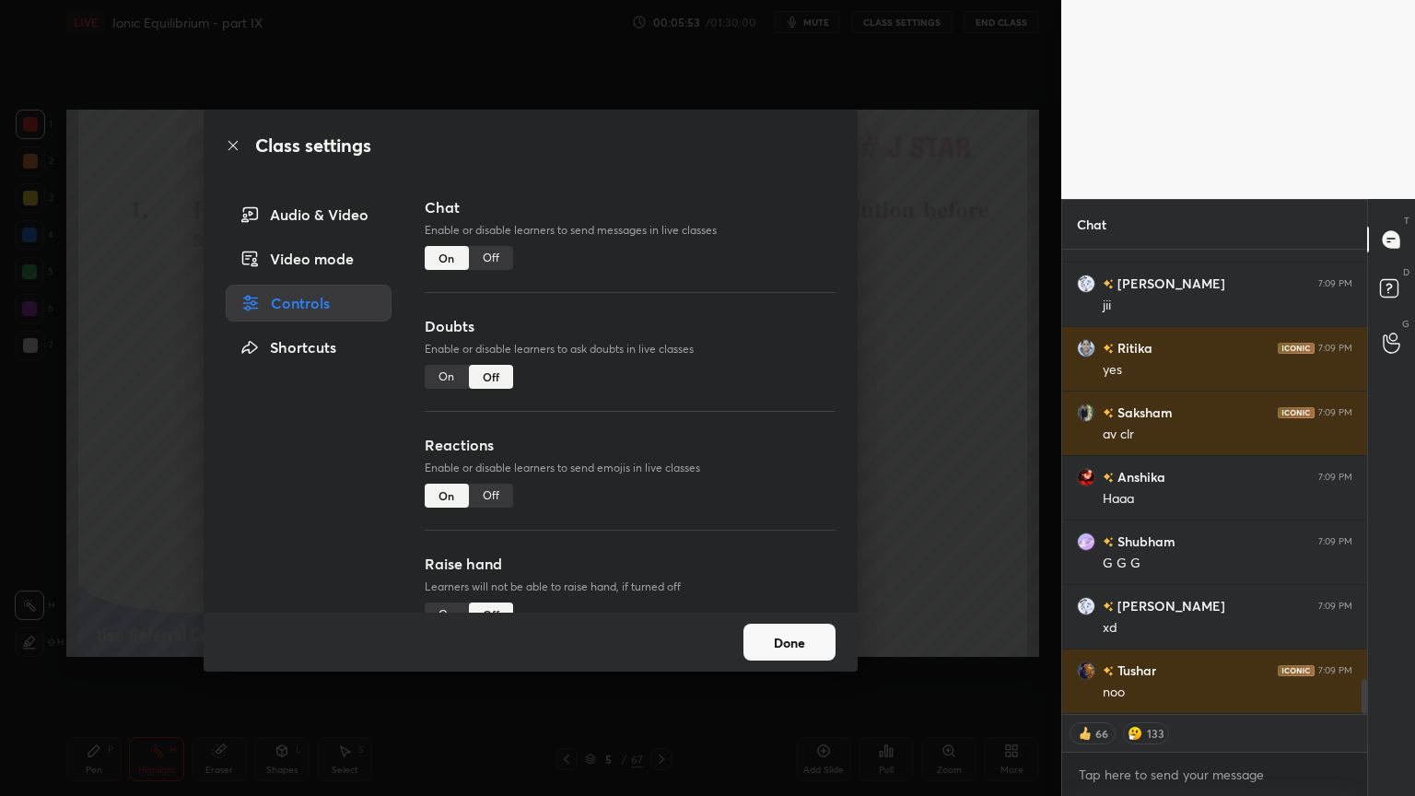
scroll to position [5744, 0]
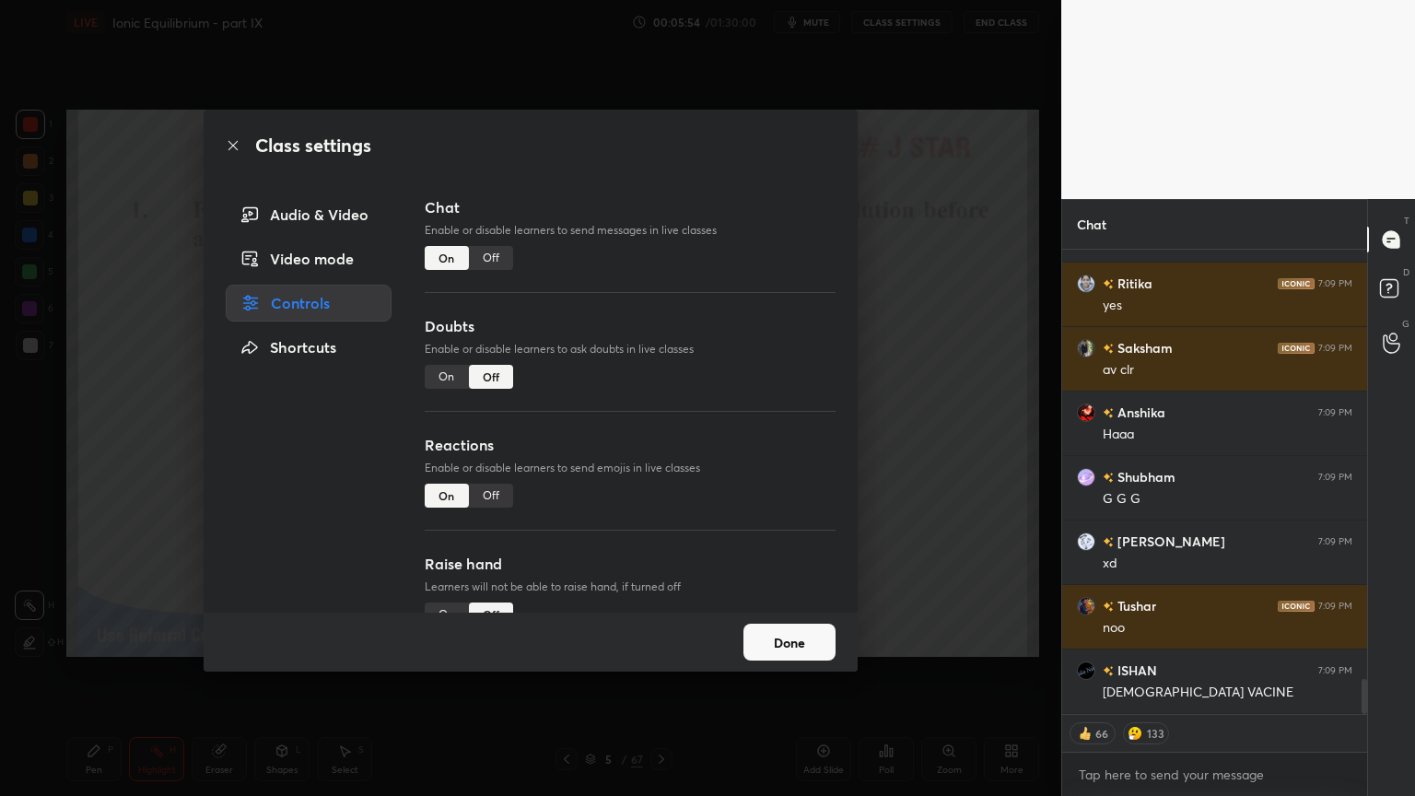
click at [499, 495] on div "Off" at bounding box center [491, 496] width 44 height 24
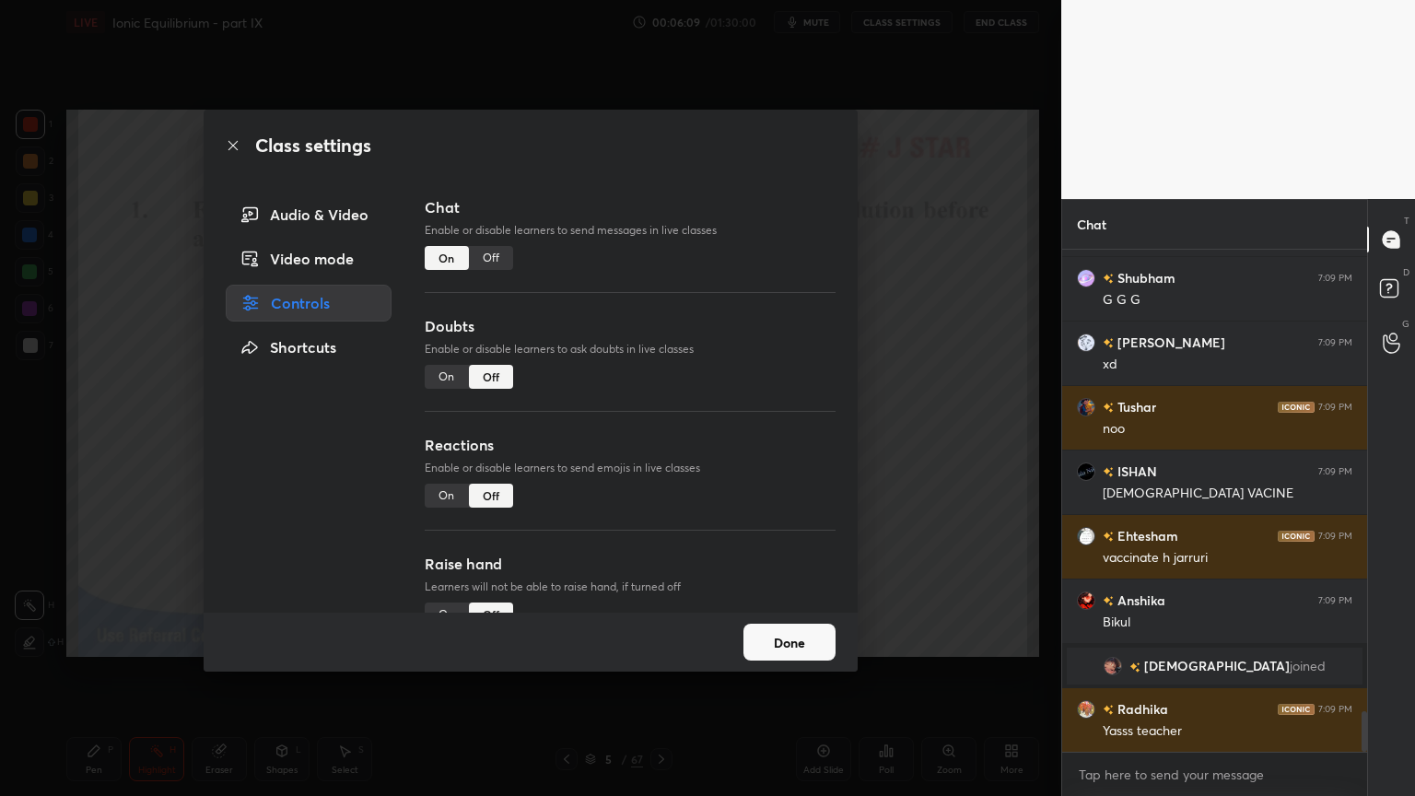
scroll to position [5758, 0]
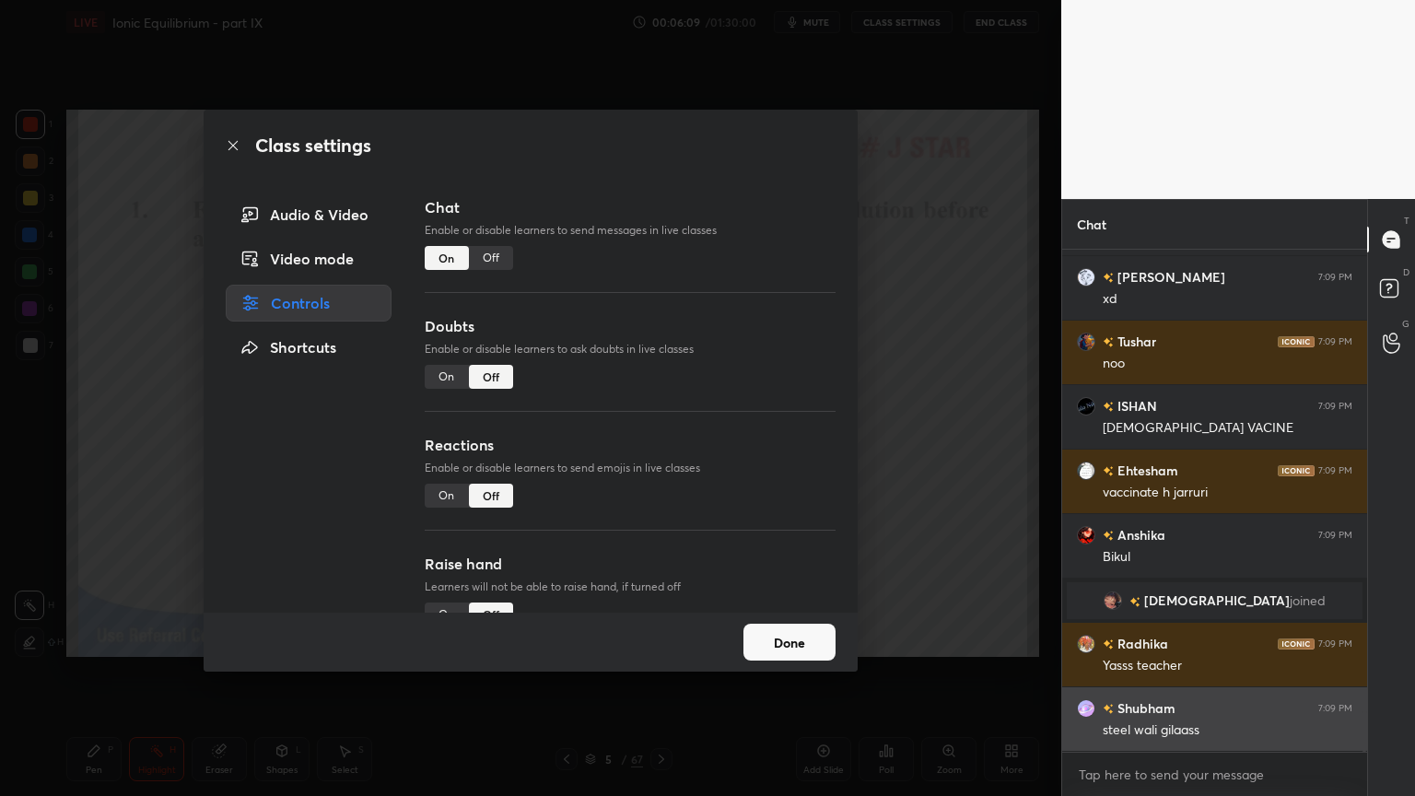
click at [1209, 672] on div "steel wali gilaass" at bounding box center [1228, 730] width 250 height 18
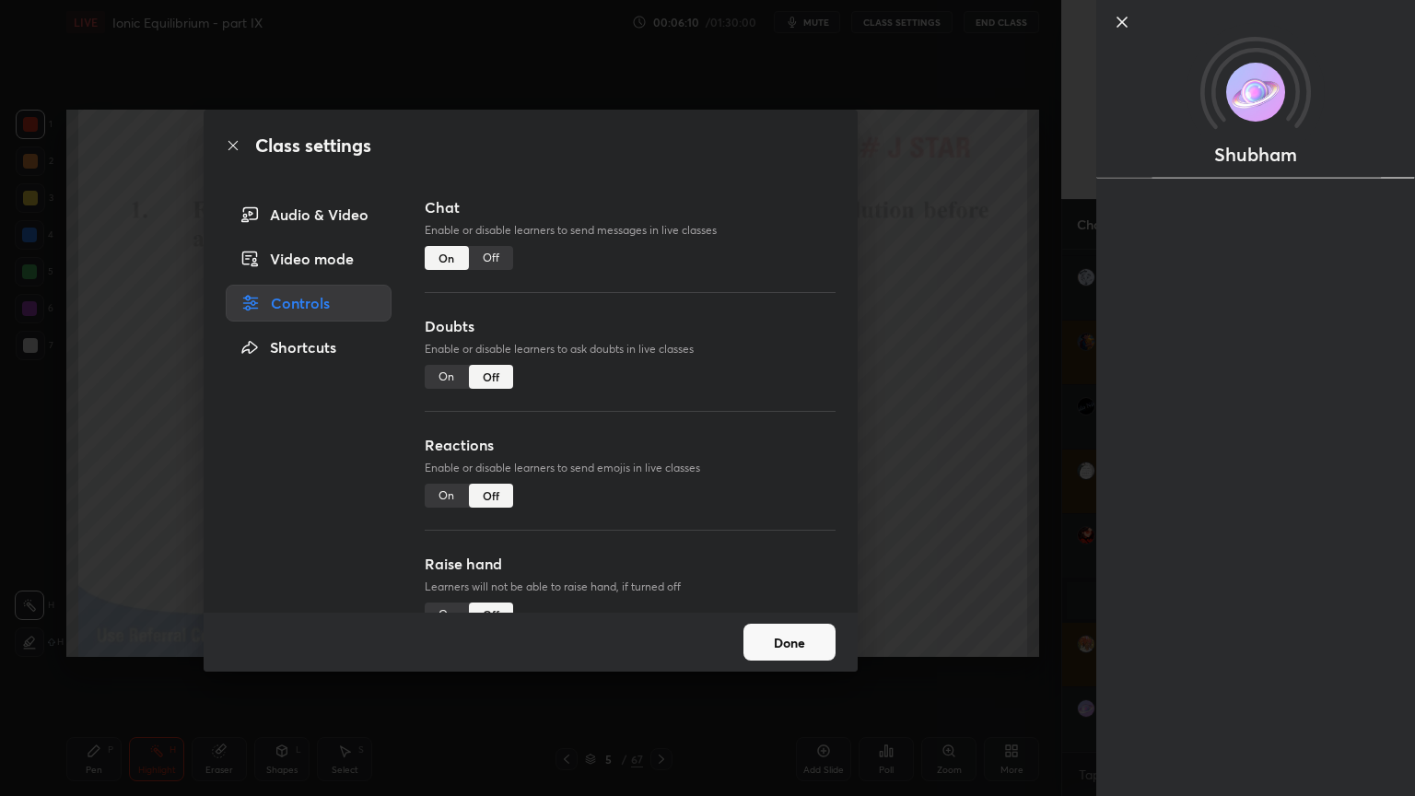
scroll to position [5822, 0]
click at [880, 580] on div "Class settings Audio & Video Video mode Controls Shortcuts Chat Enable or disab…" at bounding box center [530, 398] width 1061 height 796
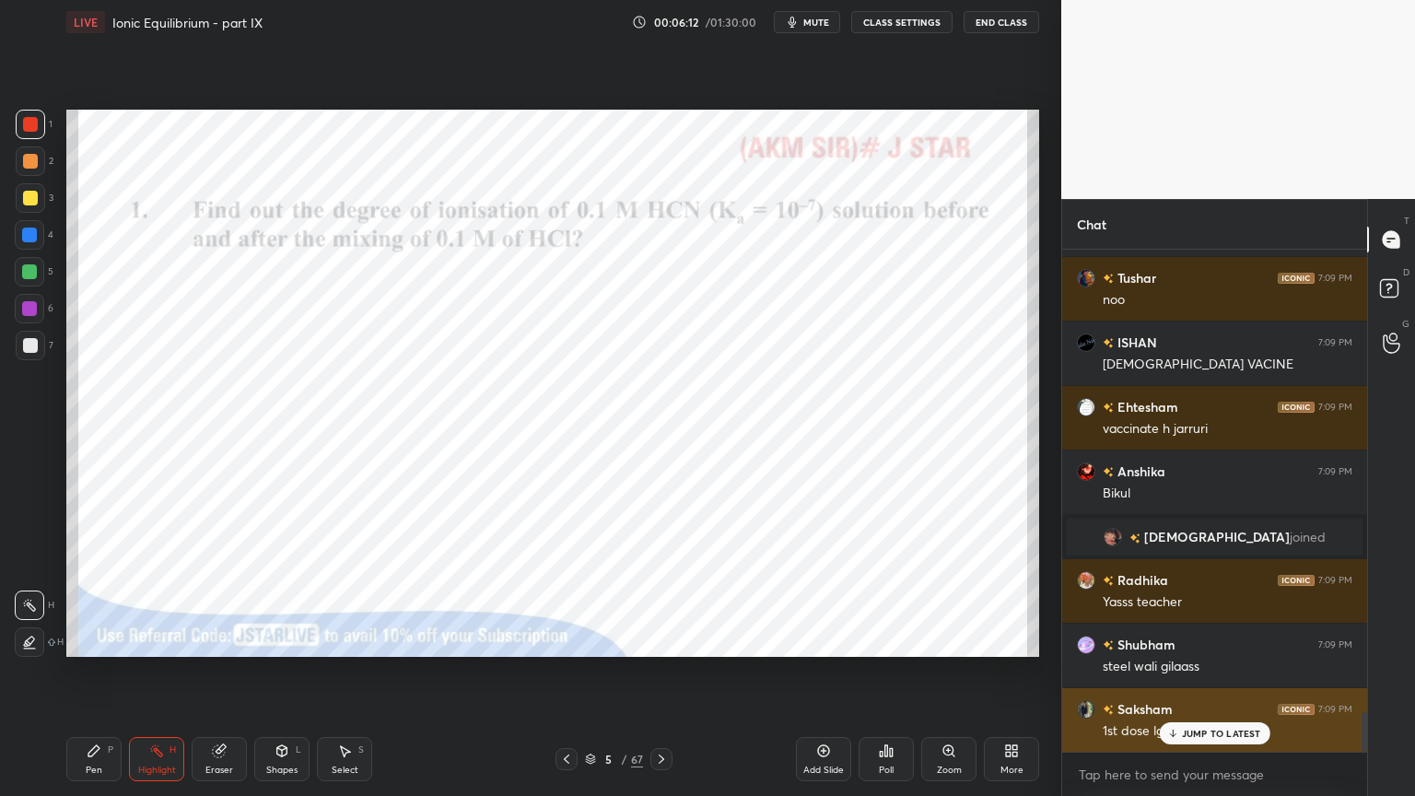
click at [1202, 672] on p "JUMP TO LATEST" at bounding box center [1221, 733] width 79 height 11
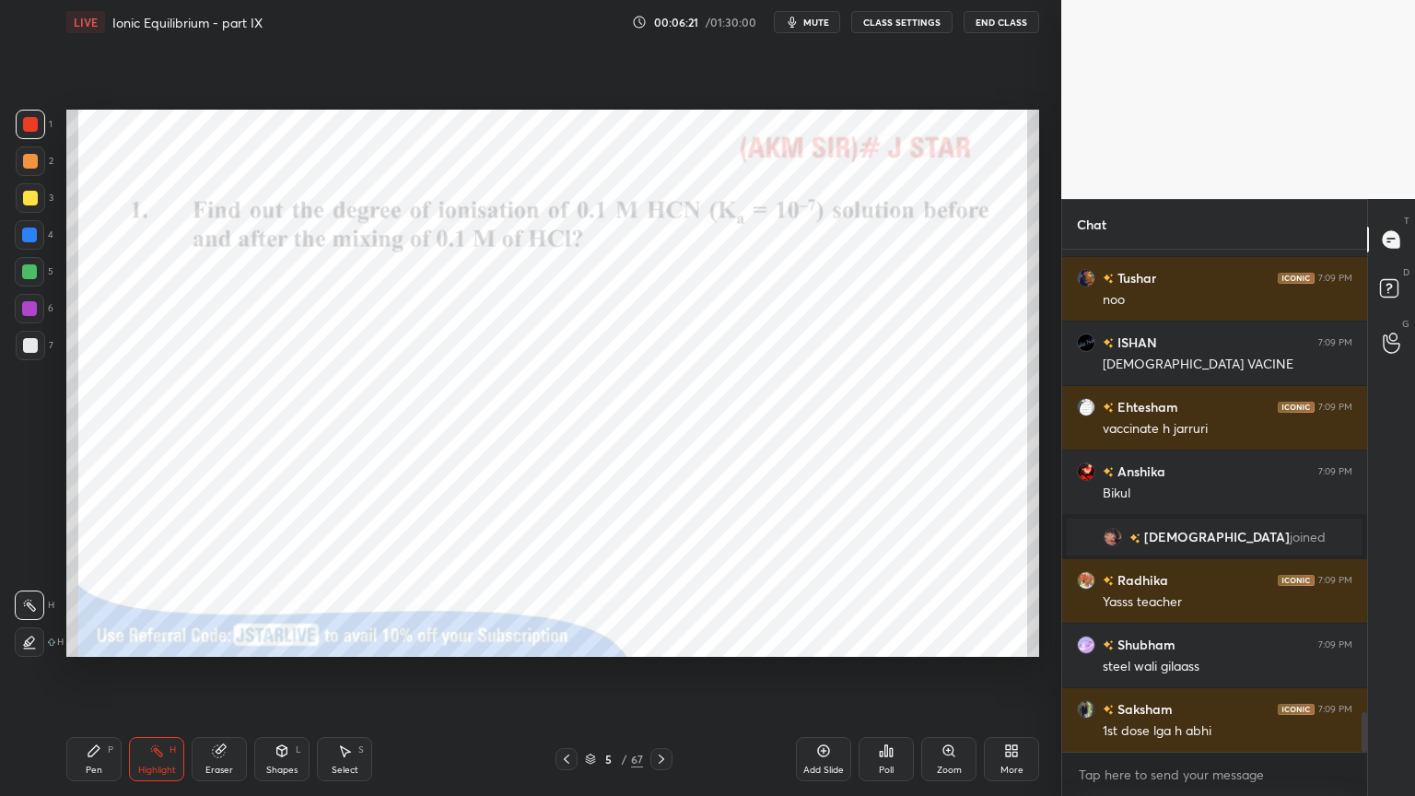
click at [825, 672] on div "Add Slide" at bounding box center [823, 769] width 41 height 9
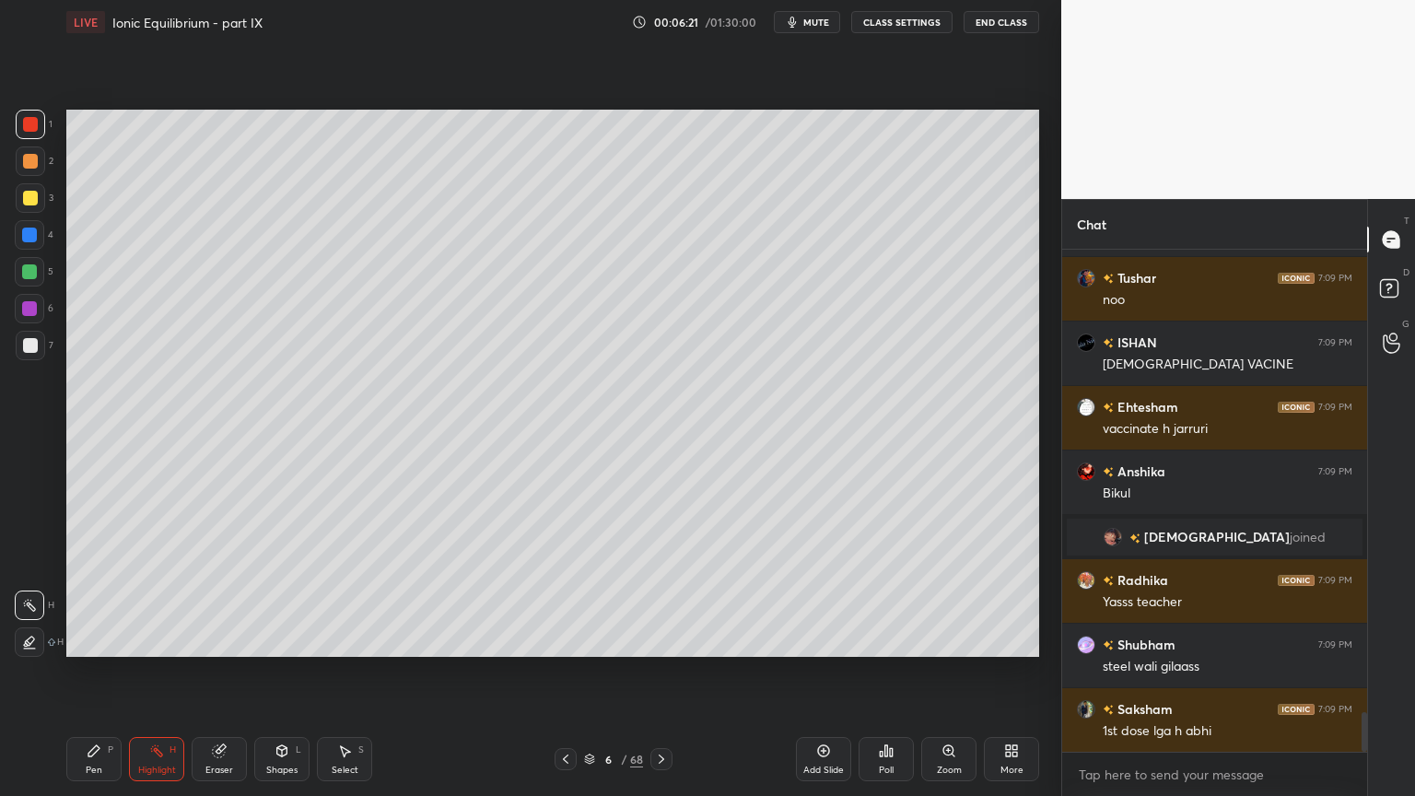
drag, startPoint x: 88, startPoint y: 754, endPoint x: 91, endPoint y: 743, distance: 11.7
click at [88, 672] on icon at bounding box center [94, 750] width 15 height 15
click at [22, 149] on div at bounding box center [30, 160] width 29 height 29
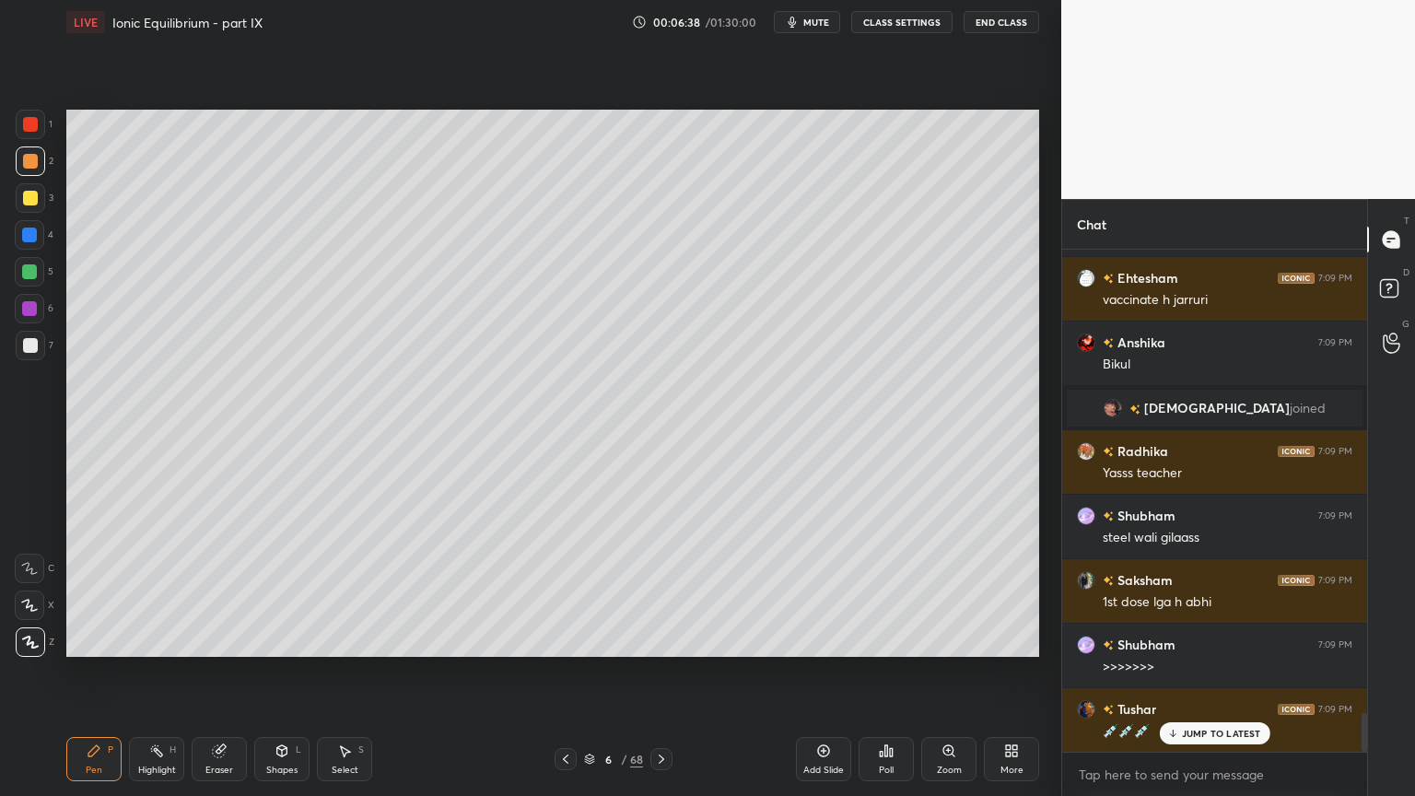
scroll to position [5995, 0]
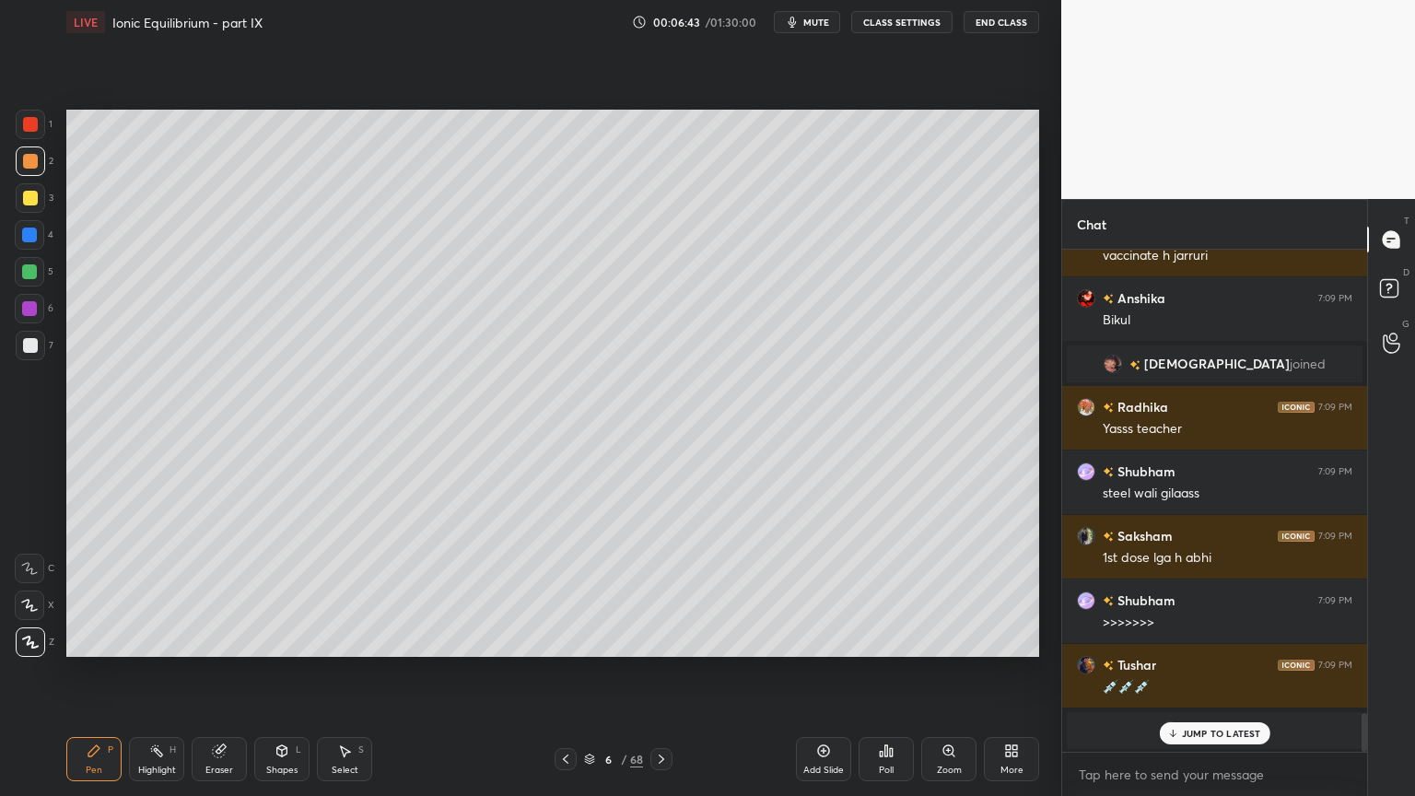
click at [23, 349] on div at bounding box center [30, 345] width 15 height 15
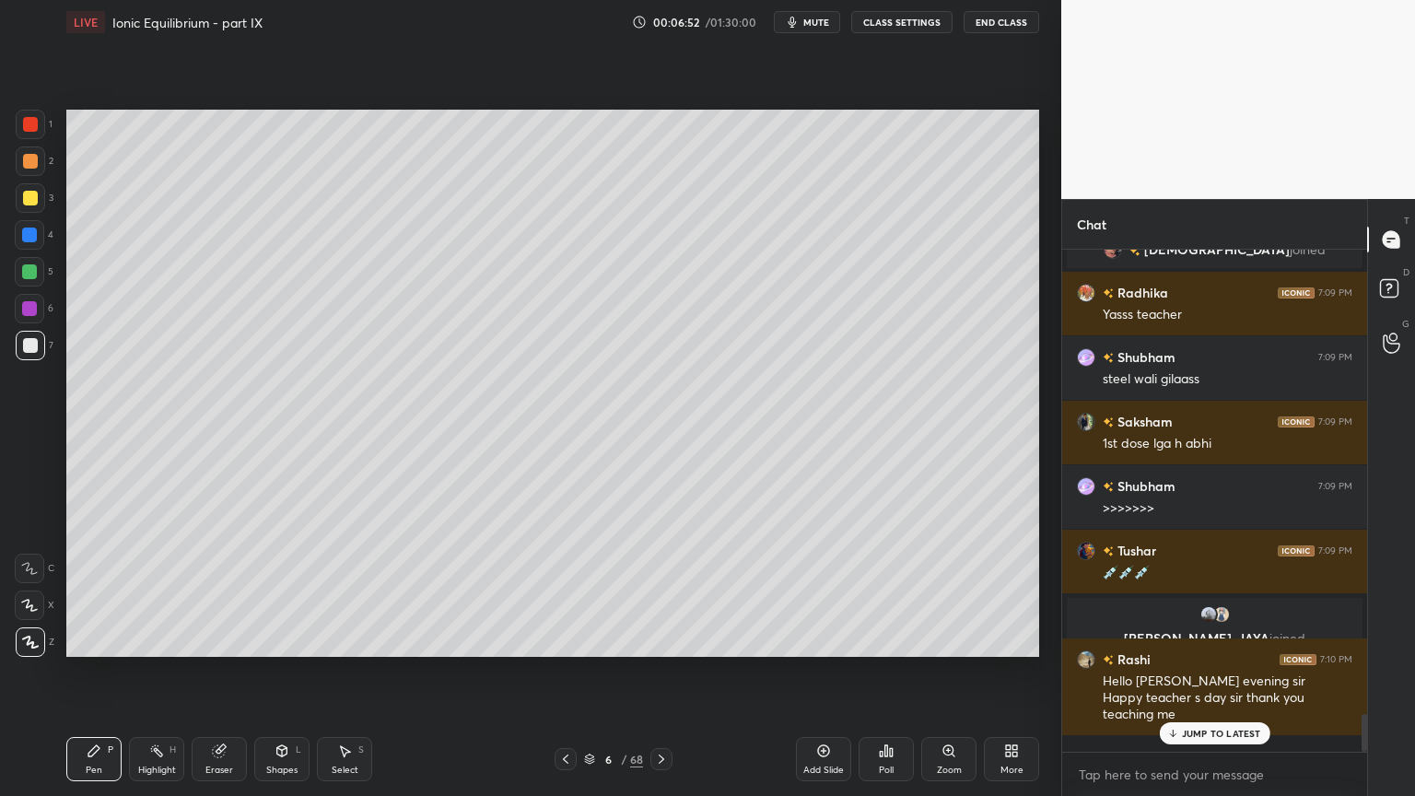
scroll to position [6153, 0]
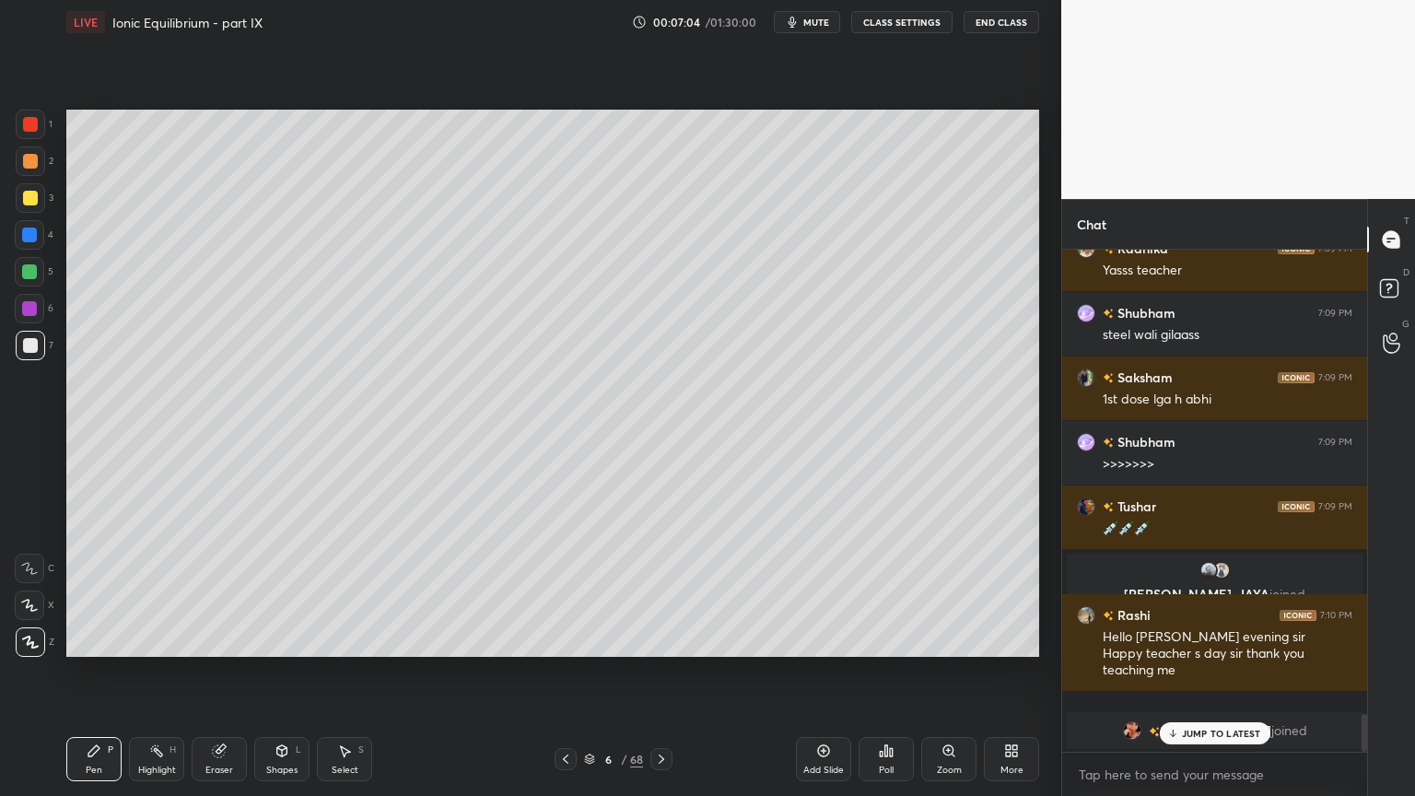
click at [154, 672] on div "Highlight H" at bounding box center [156, 759] width 55 height 44
click at [103, 672] on div "Pen P" at bounding box center [93, 759] width 55 height 44
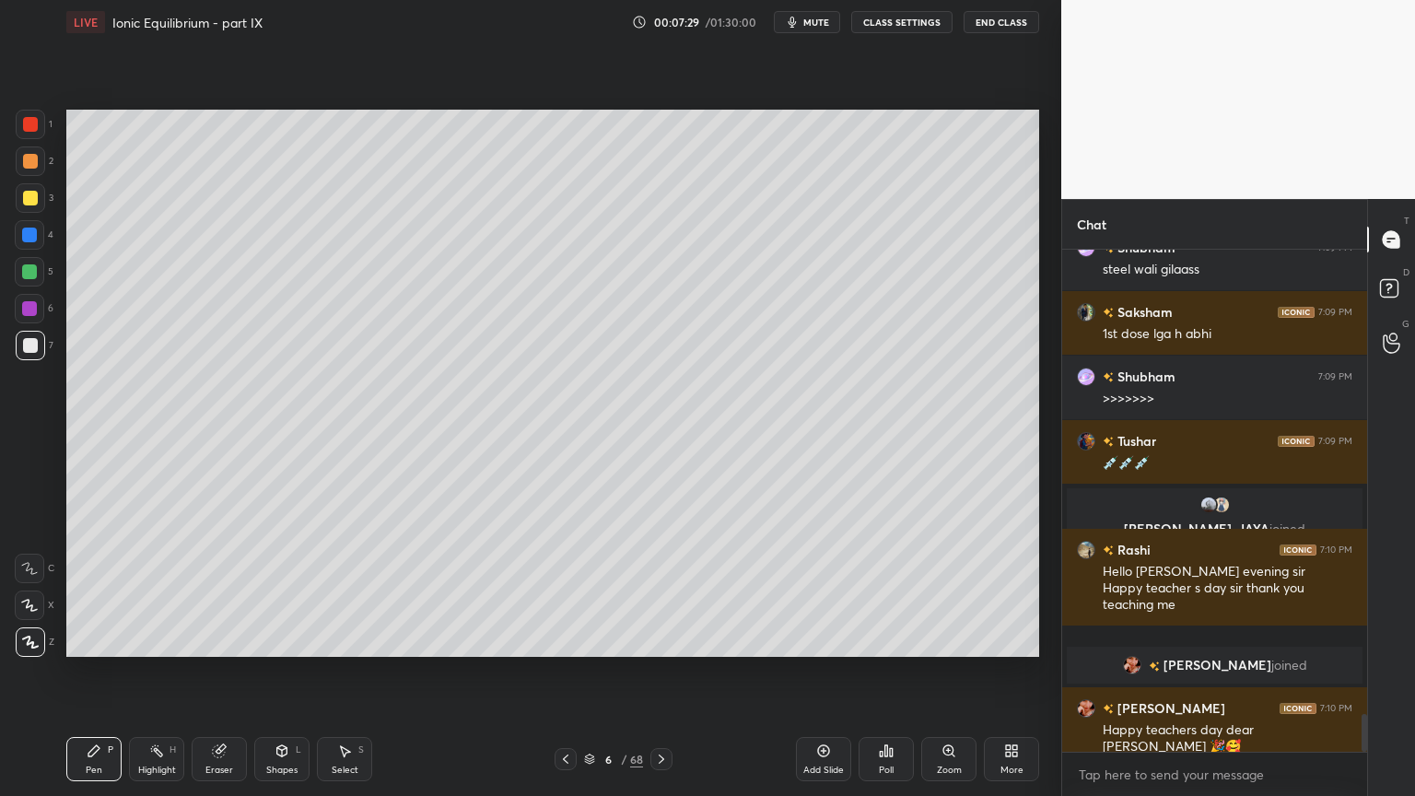
click at [157, 672] on div "Highlight" at bounding box center [157, 769] width 38 height 9
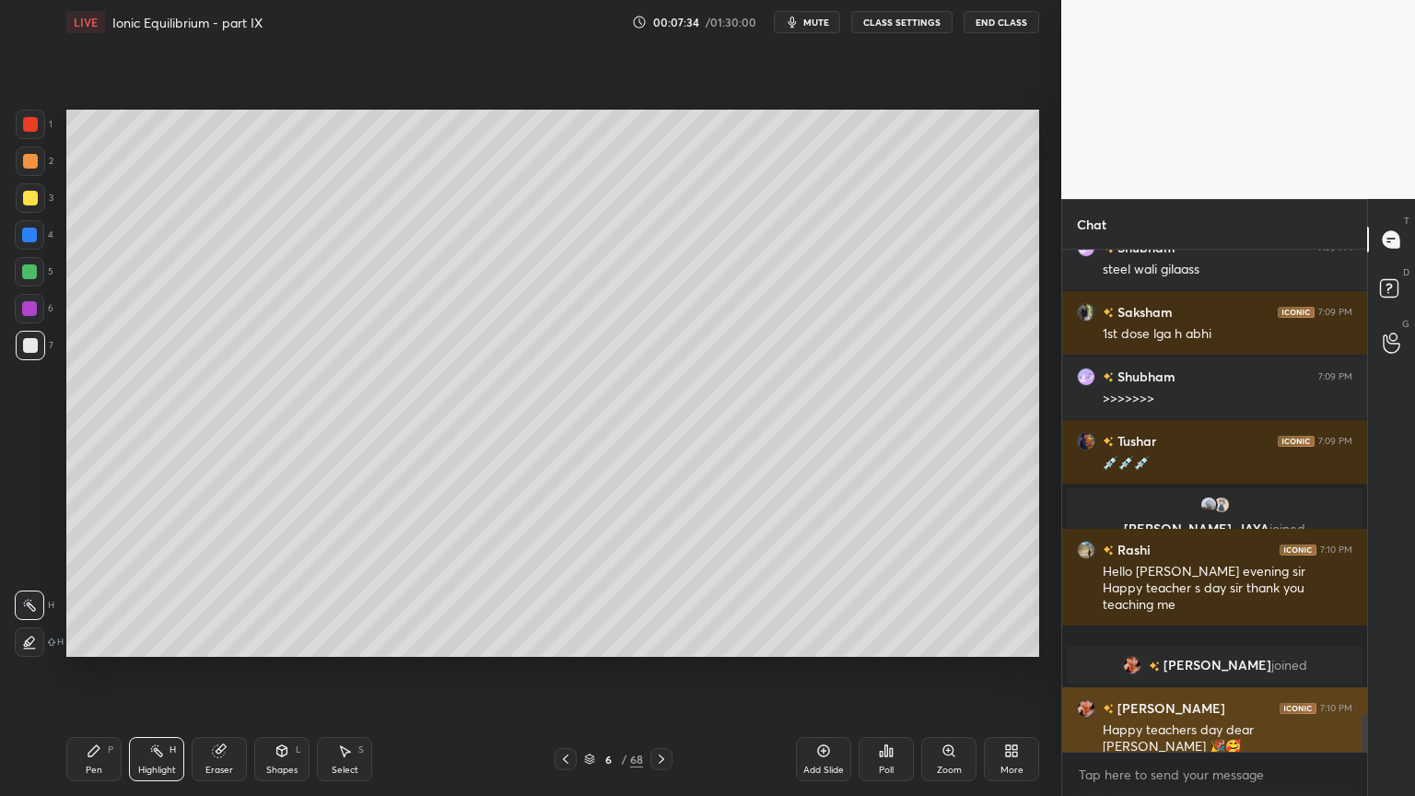
click at [1083, 672] on img "grid" at bounding box center [1086, 708] width 18 height 18
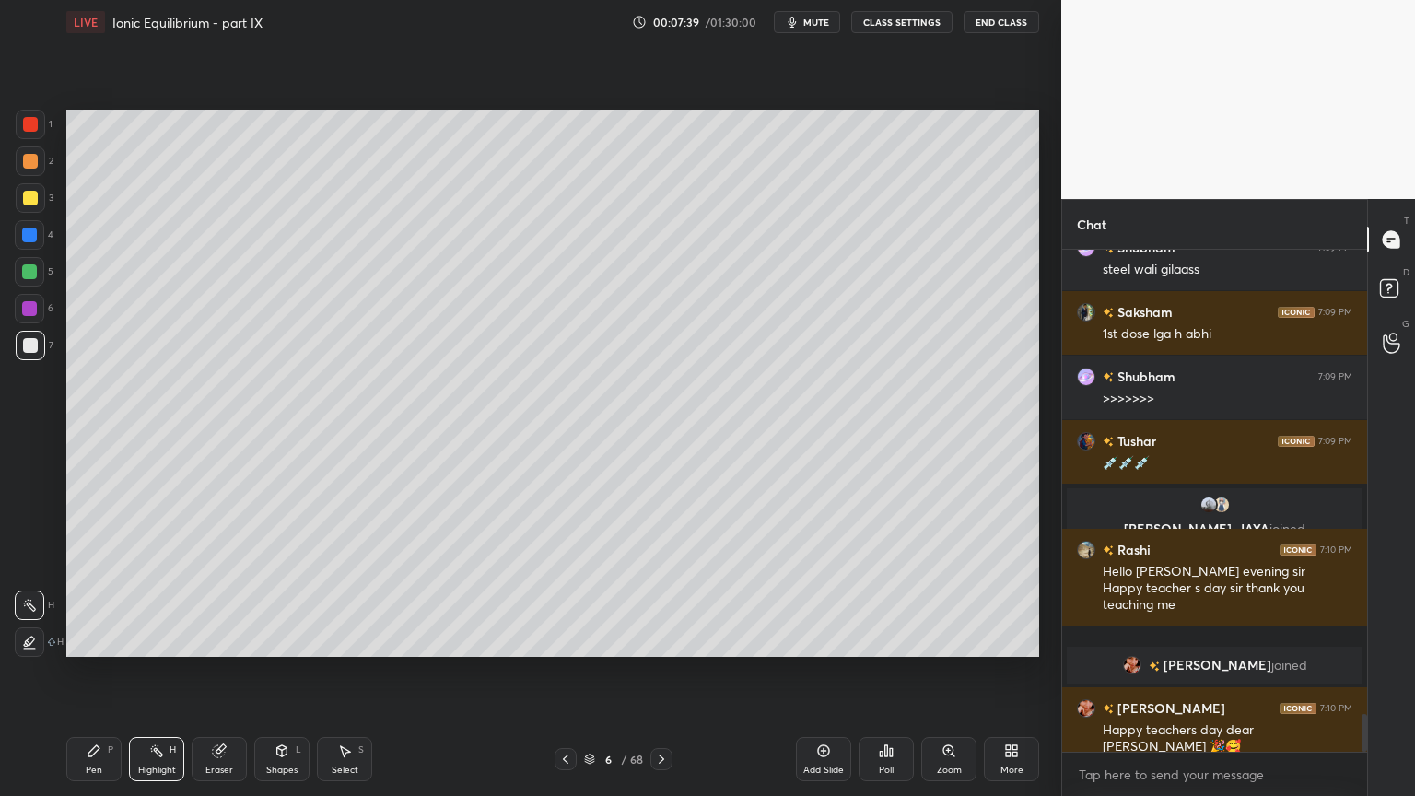
drag, startPoint x: 566, startPoint y: 757, endPoint x: 567, endPoint y: 747, distance: 10.2
click at [566, 672] on icon at bounding box center [565, 759] width 15 height 15
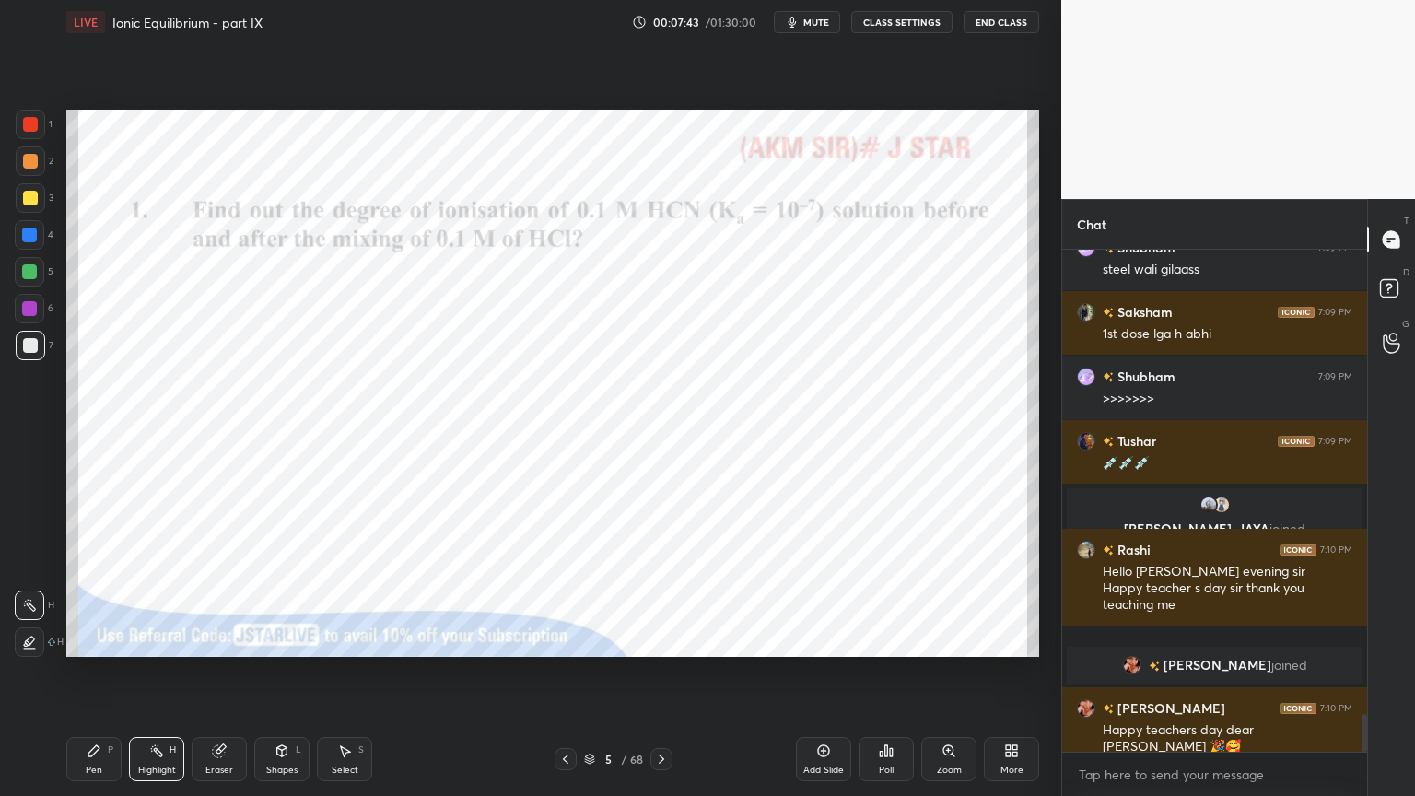
drag, startPoint x: 26, startPoint y: 235, endPoint x: 61, endPoint y: 231, distance: 35.2
click at [36, 236] on div at bounding box center [29, 235] width 15 height 15
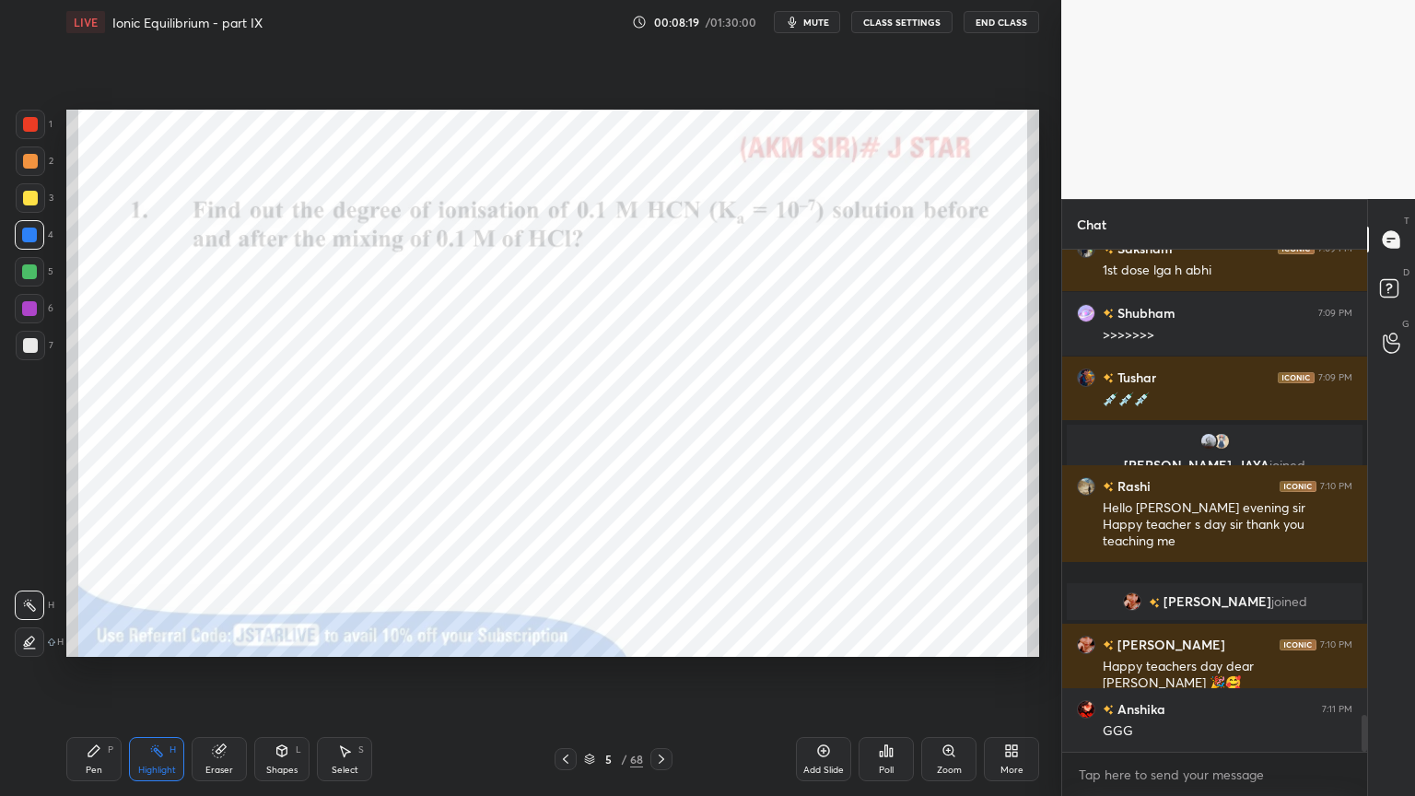
click at [656, 672] on icon at bounding box center [661, 759] width 15 height 15
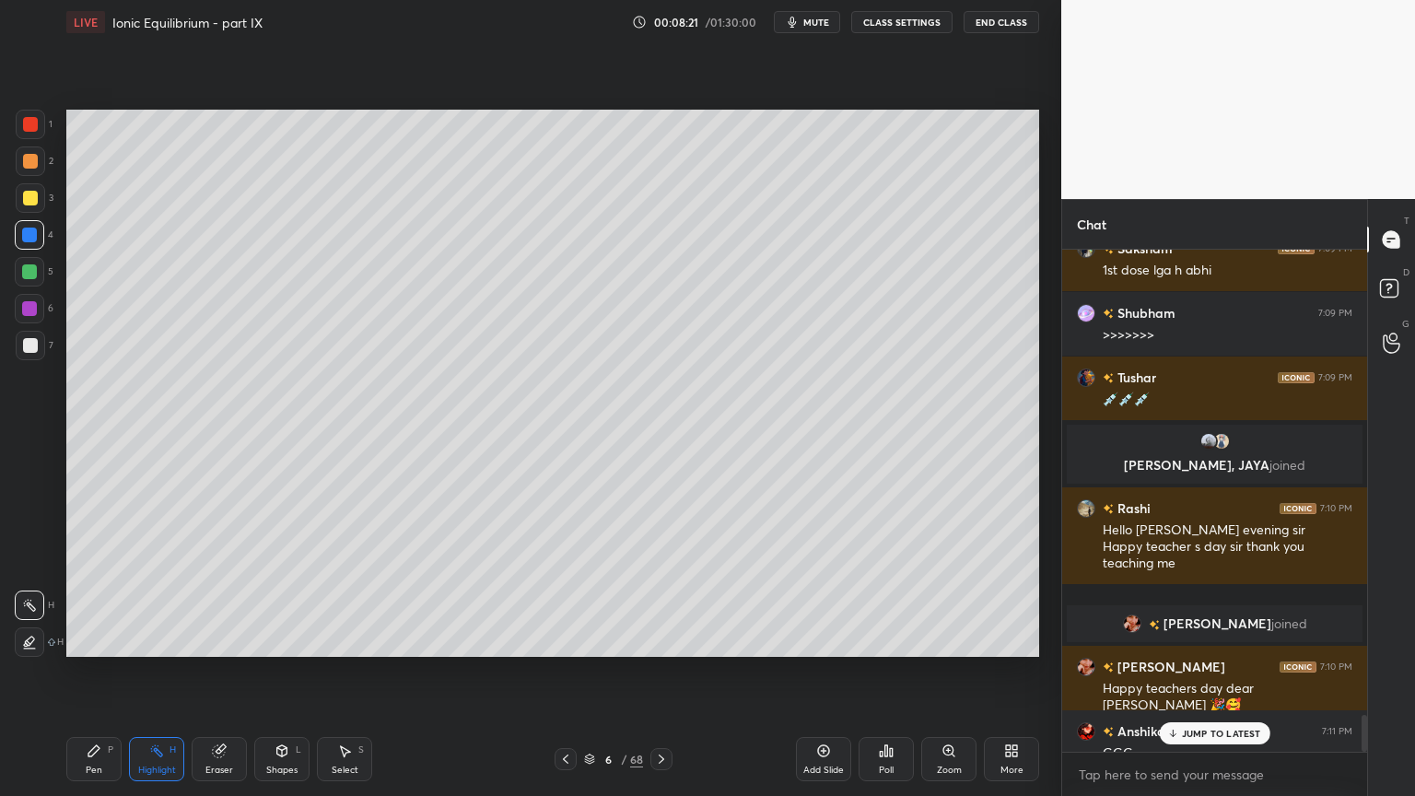
scroll to position [6348, 0]
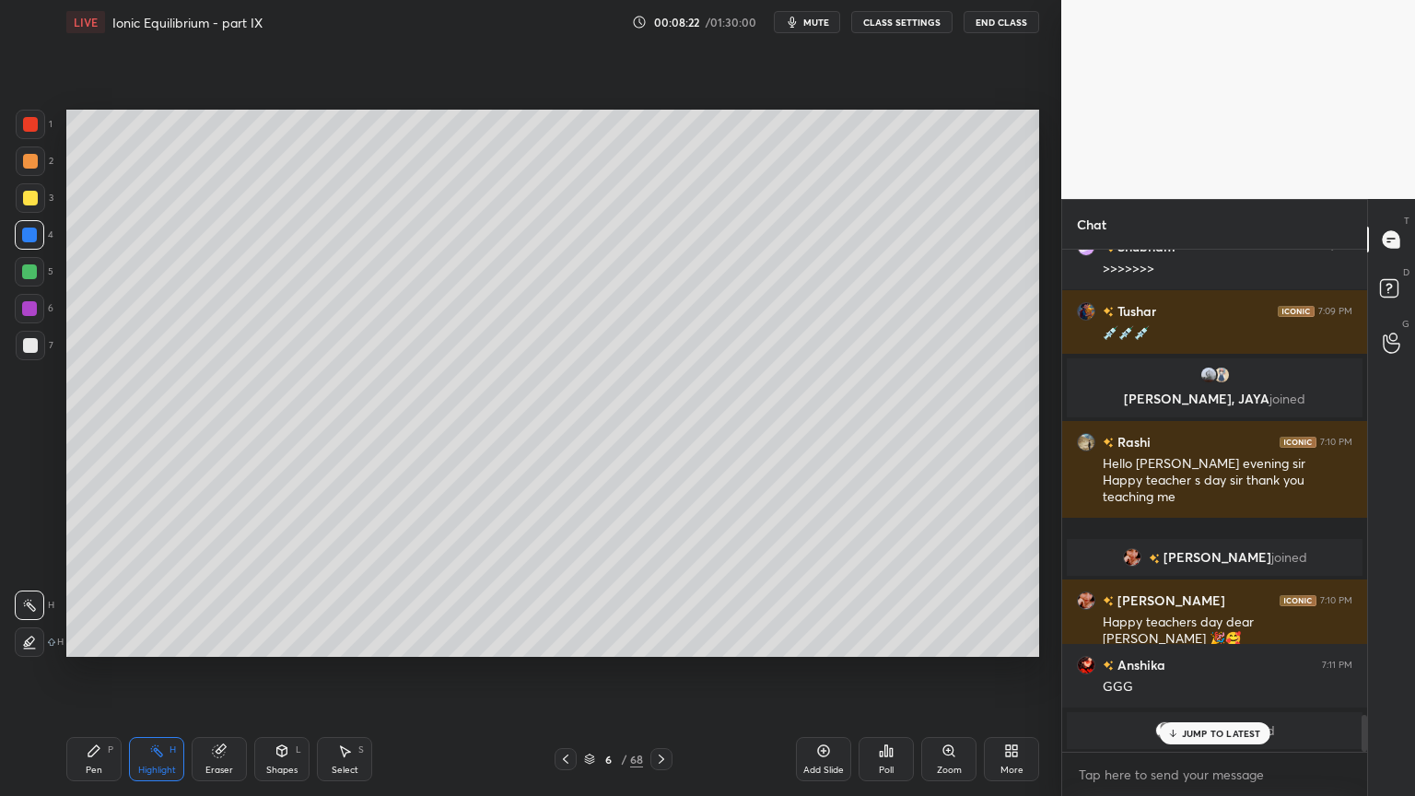
drag, startPoint x: 172, startPoint y: 754, endPoint x: 184, endPoint y: 737, distance: 21.2
click at [174, 672] on div "H" at bounding box center [172, 749] width 6 height 9
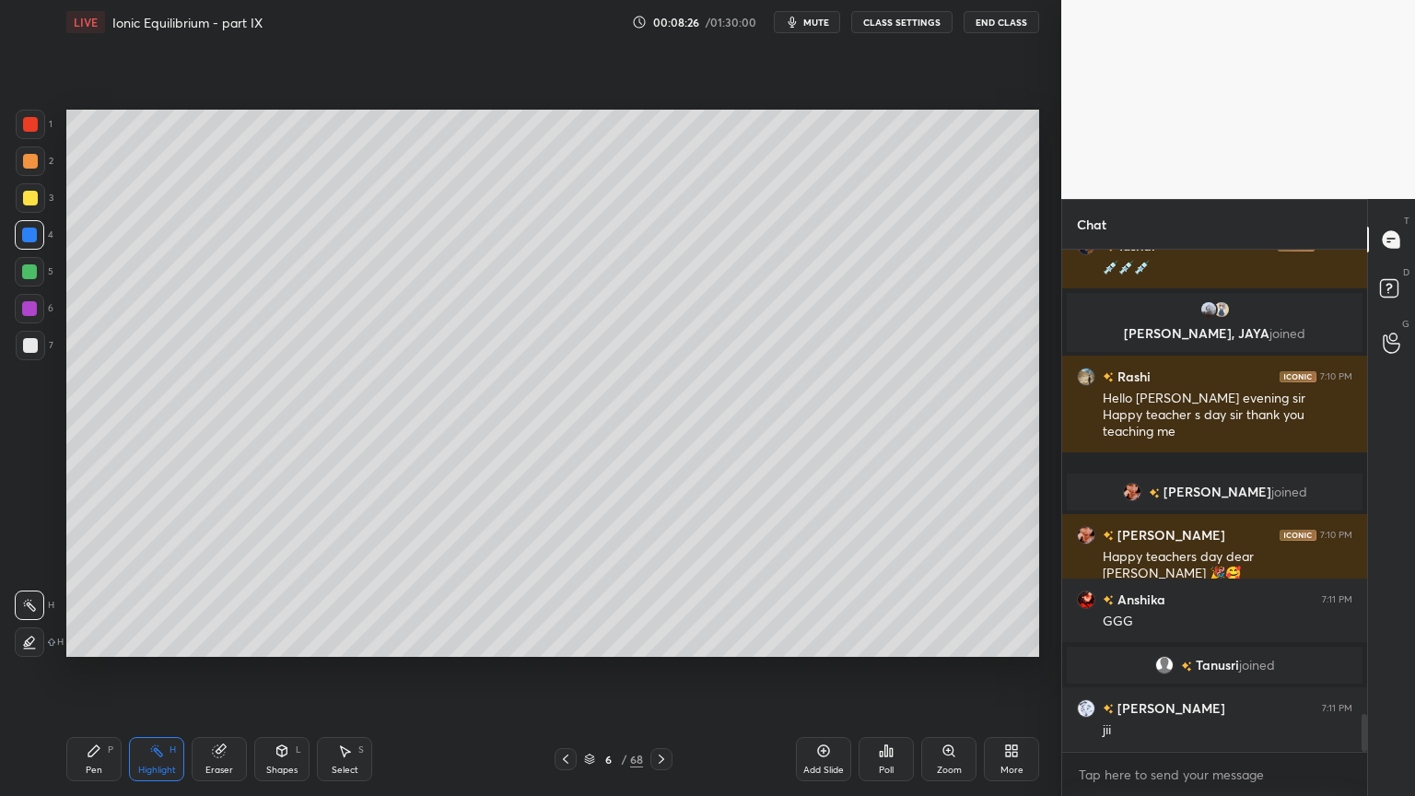
scroll to position [6194, 0]
click at [95, 672] on div "Pen P" at bounding box center [93, 759] width 55 height 44
click at [33, 341] on div at bounding box center [30, 345] width 15 height 15
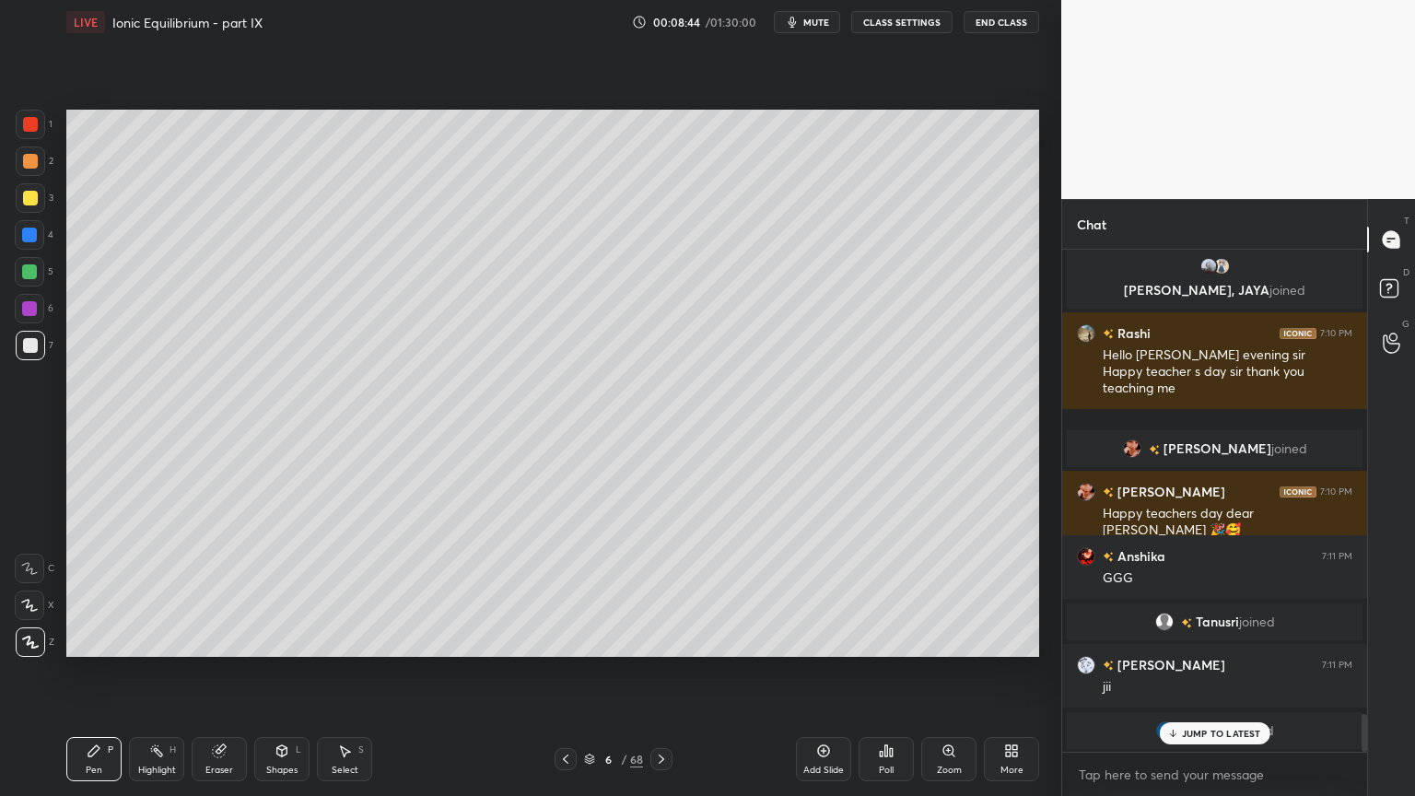
scroll to position [6266, 0]
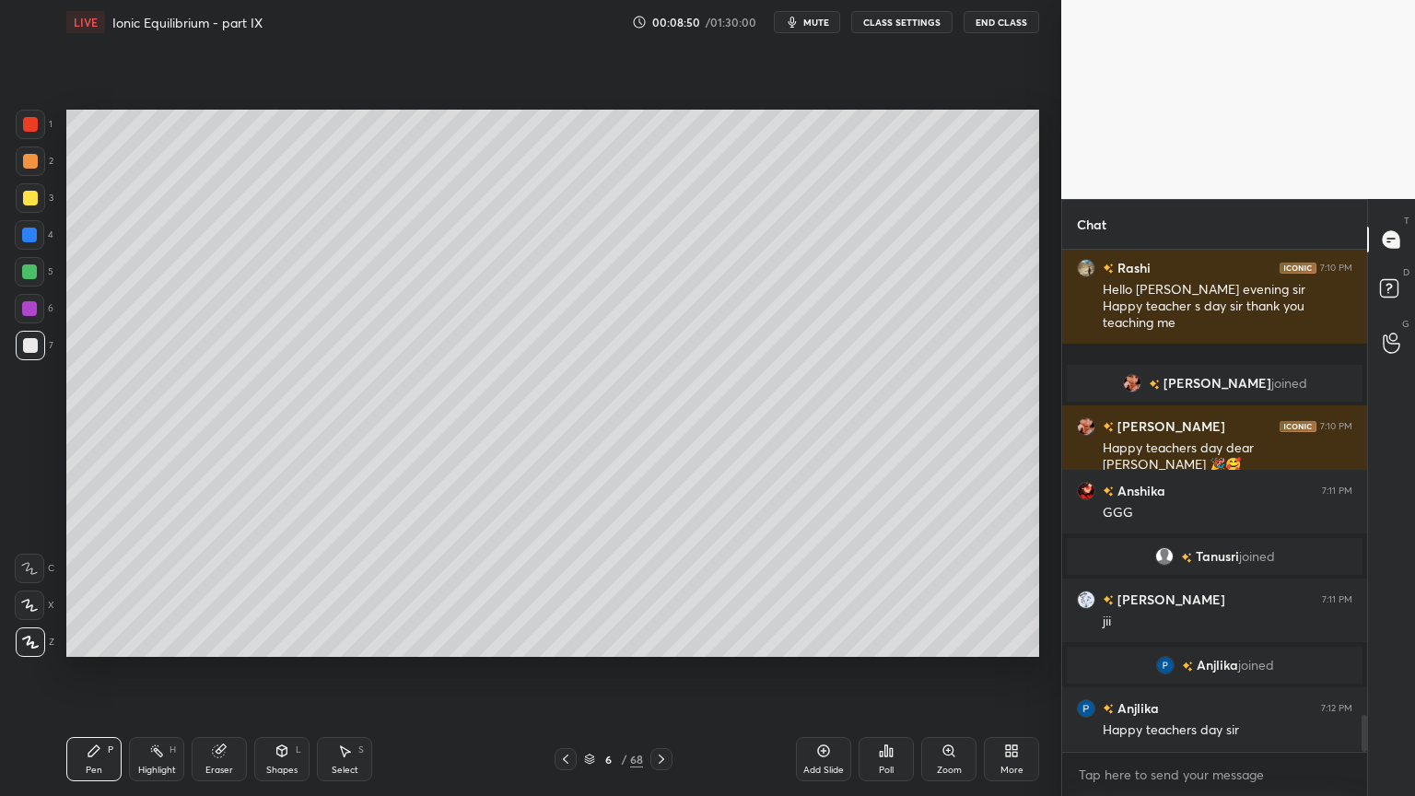
click at [286, 672] on icon at bounding box center [281, 750] width 15 height 15
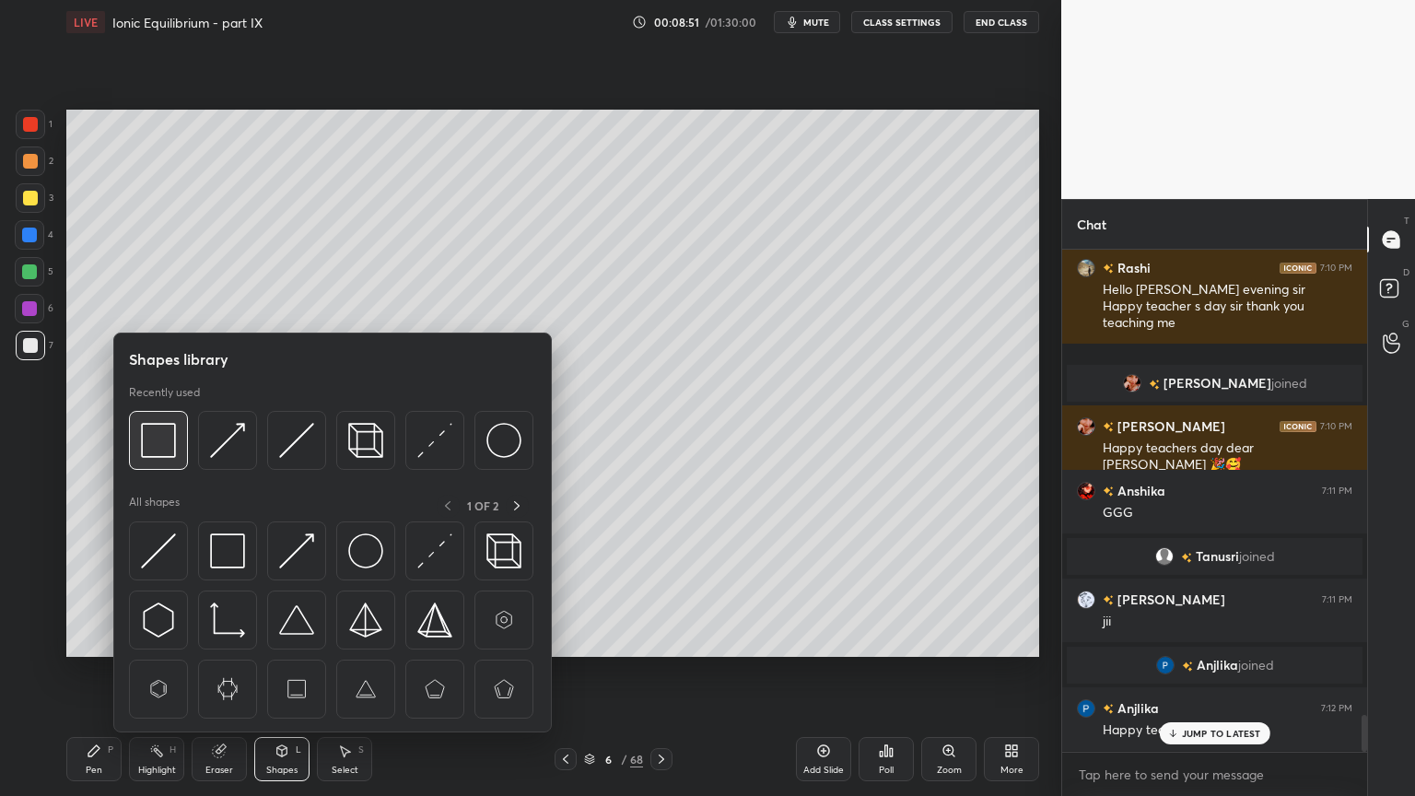
scroll to position [6330, 0]
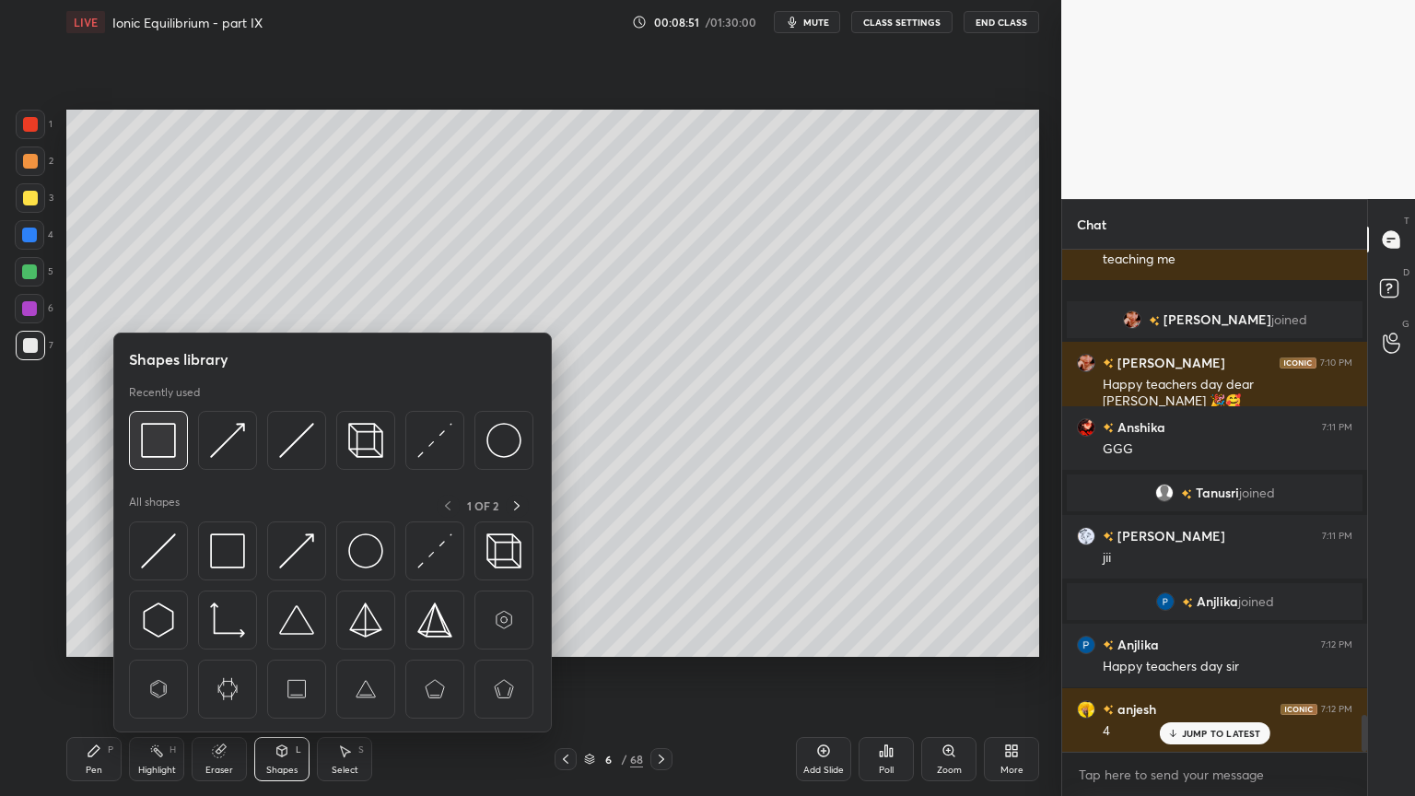
click at [166, 438] on img at bounding box center [158, 440] width 35 height 35
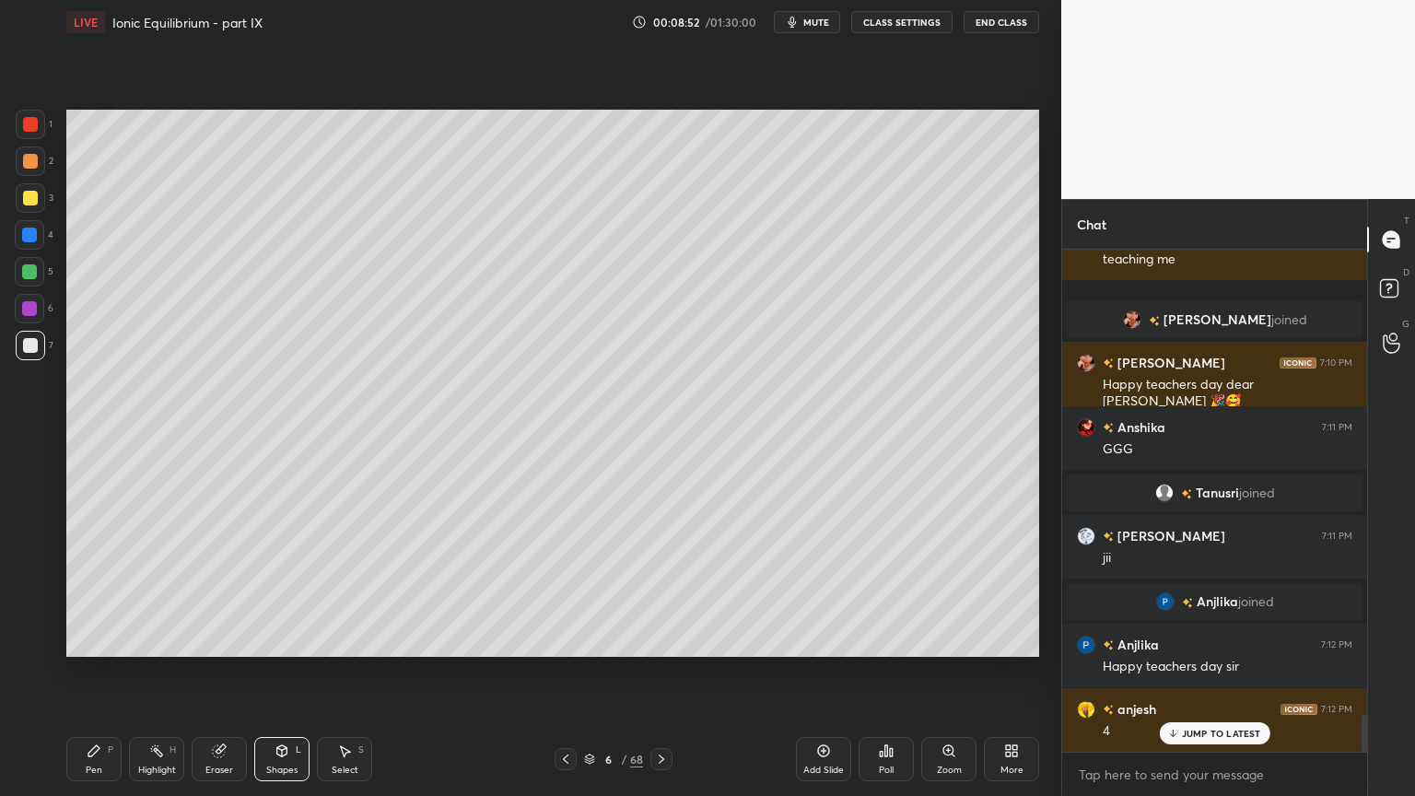
click at [30, 195] on div at bounding box center [30, 198] width 15 height 15
click at [161, 672] on div "Highlight H" at bounding box center [156, 759] width 55 height 44
drag, startPoint x: 289, startPoint y: 755, endPoint x: 280, endPoint y: 742, distance: 16.6
click at [287, 672] on div "Shapes L" at bounding box center [281, 759] width 55 height 44
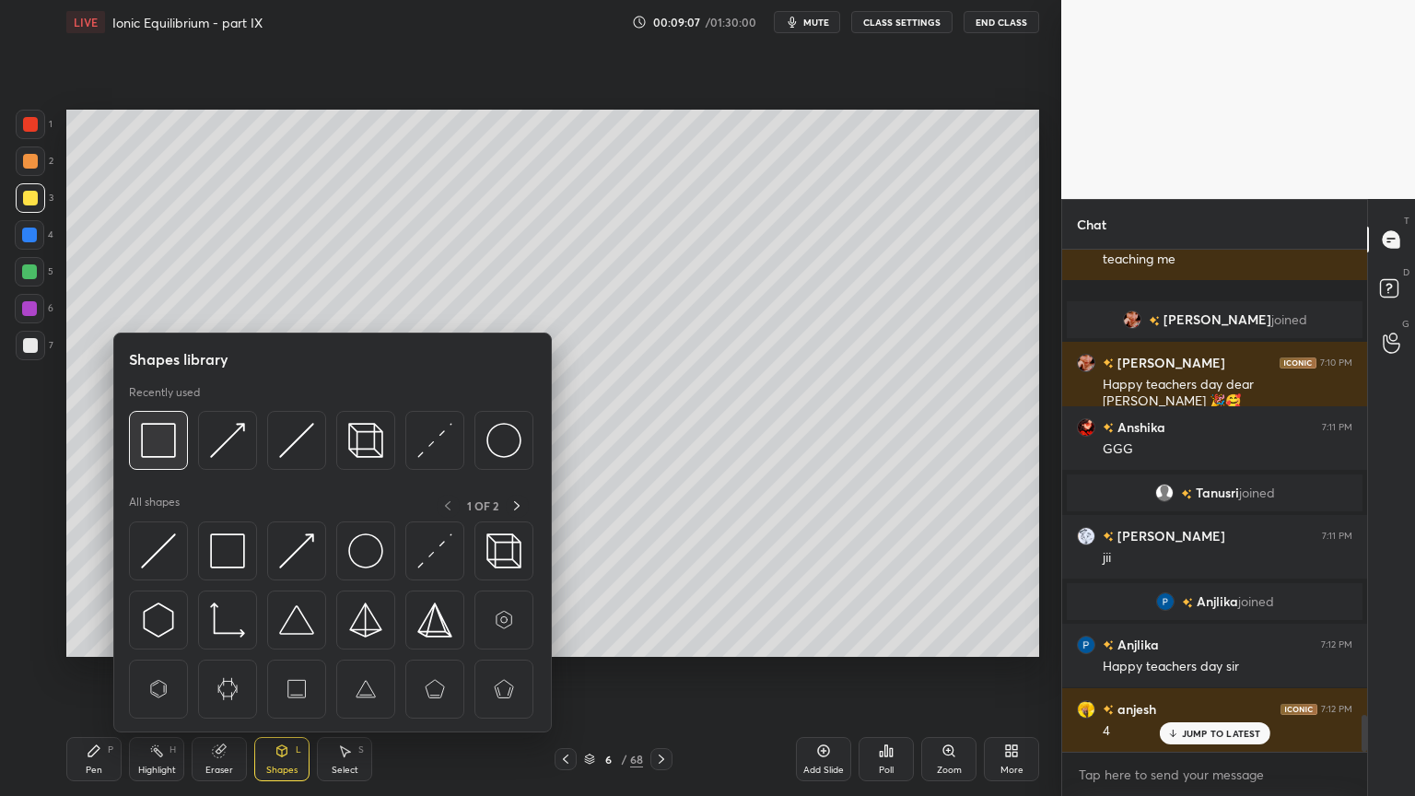
click at [157, 450] on img at bounding box center [158, 440] width 35 height 35
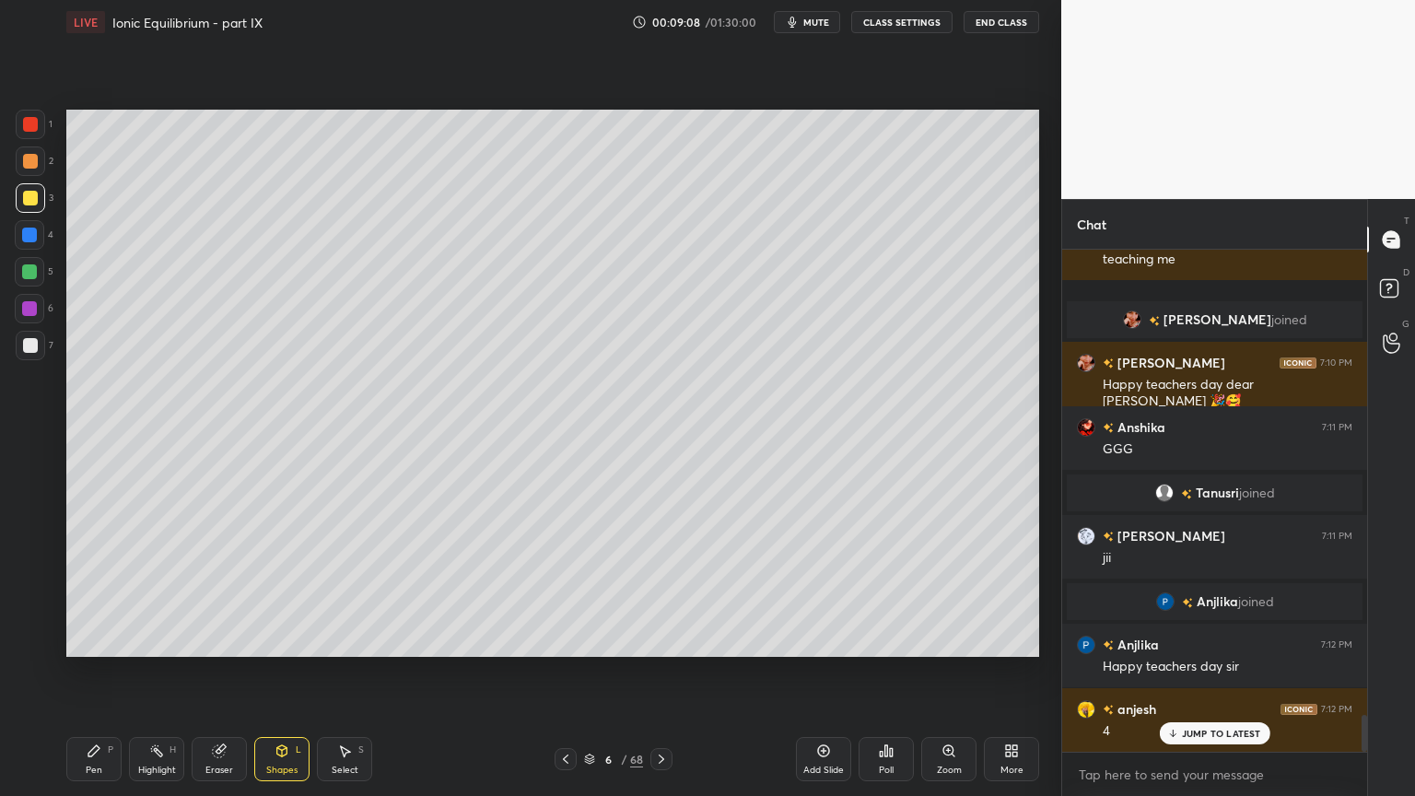
click at [34, 346] on div at bounding box center [30, 345] width 15 height 15
click at [99, 672] on div "Pen P" at bounding box center [93, 759] width 55 height 44
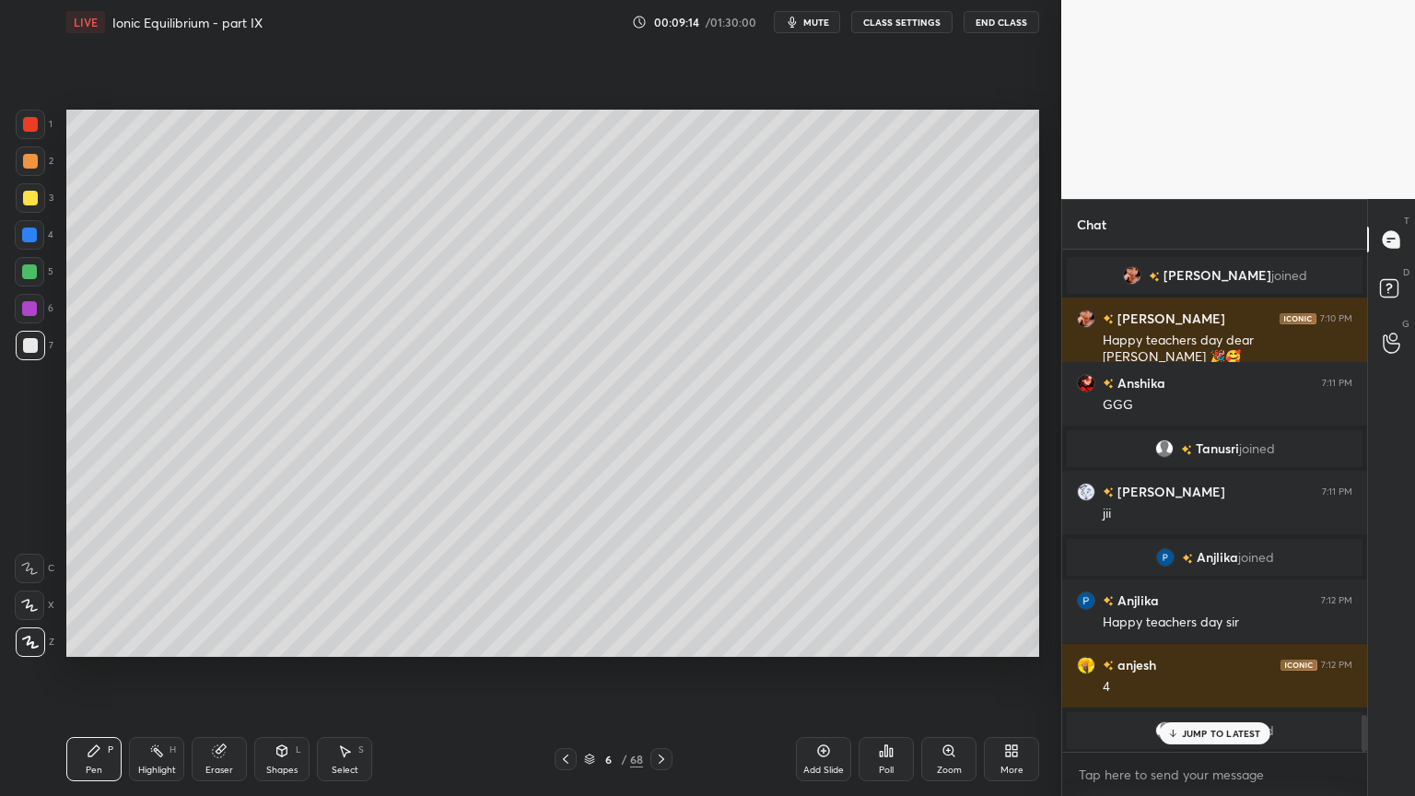
click at [32, 159] on div at bounding box center [30, 161] width 15 height 15
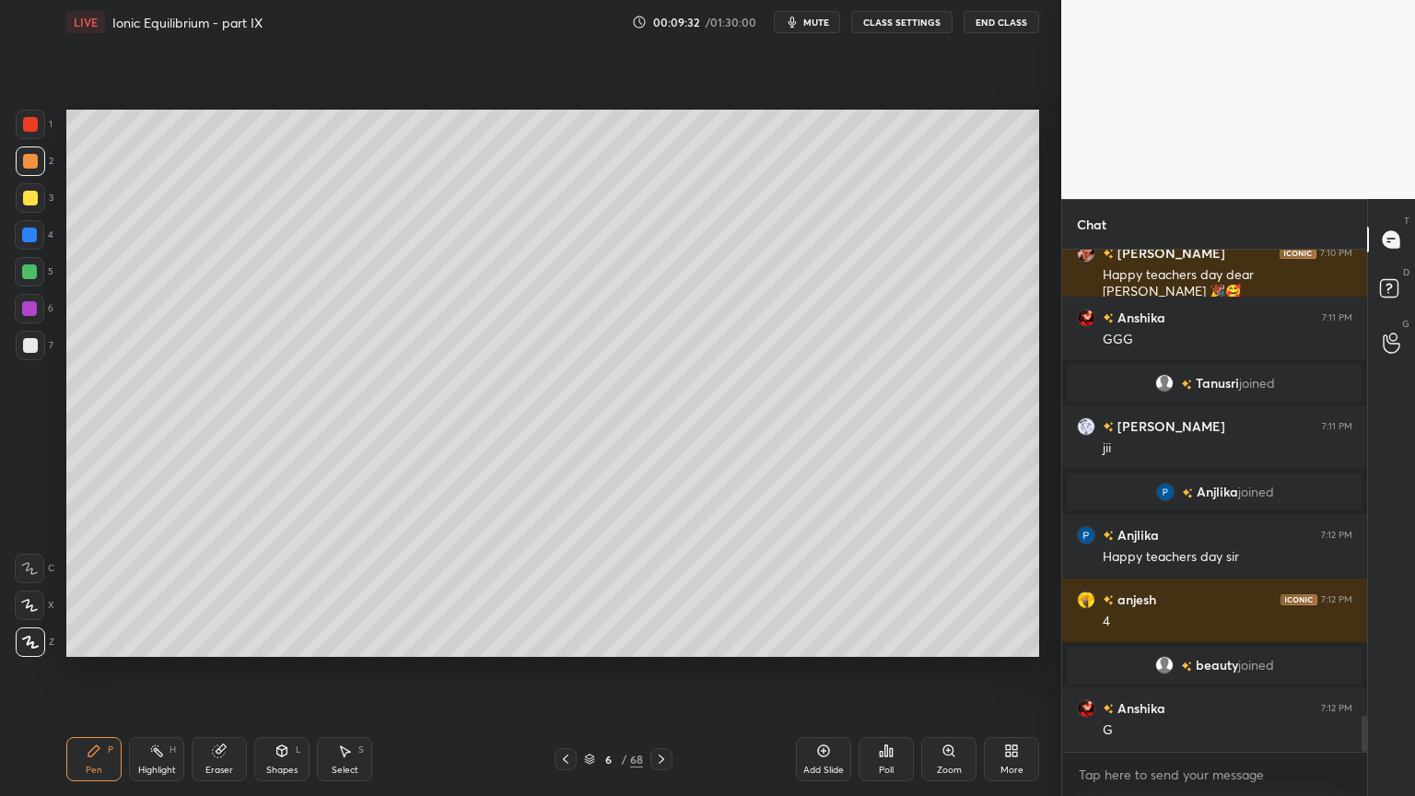
click at [27, 345] on div at bounding box center [30, 345] width 15 height 15
click at [158, 672] on div "Highlight H" at bounding box center [156, 759] width 55 height 44
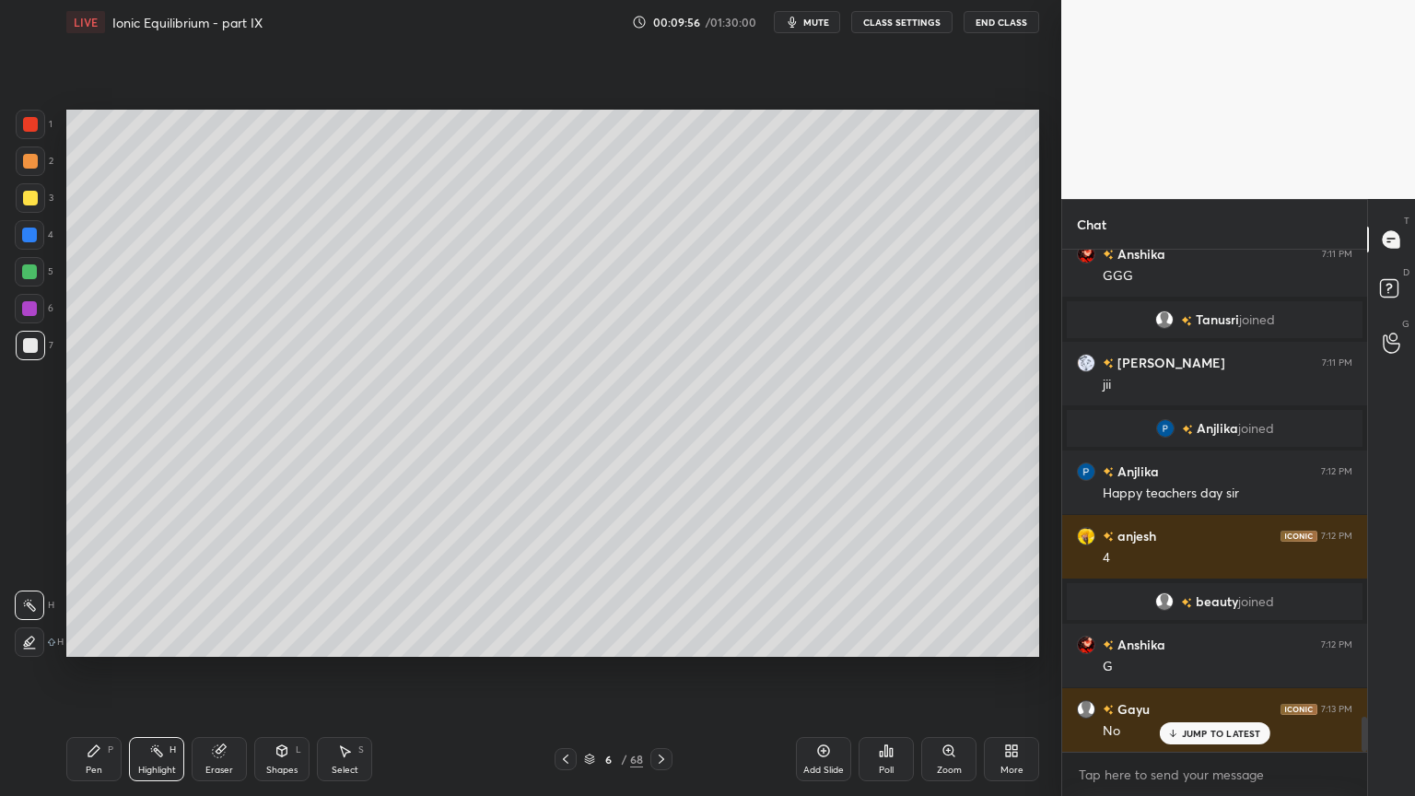
scroll to position [6632, 0]
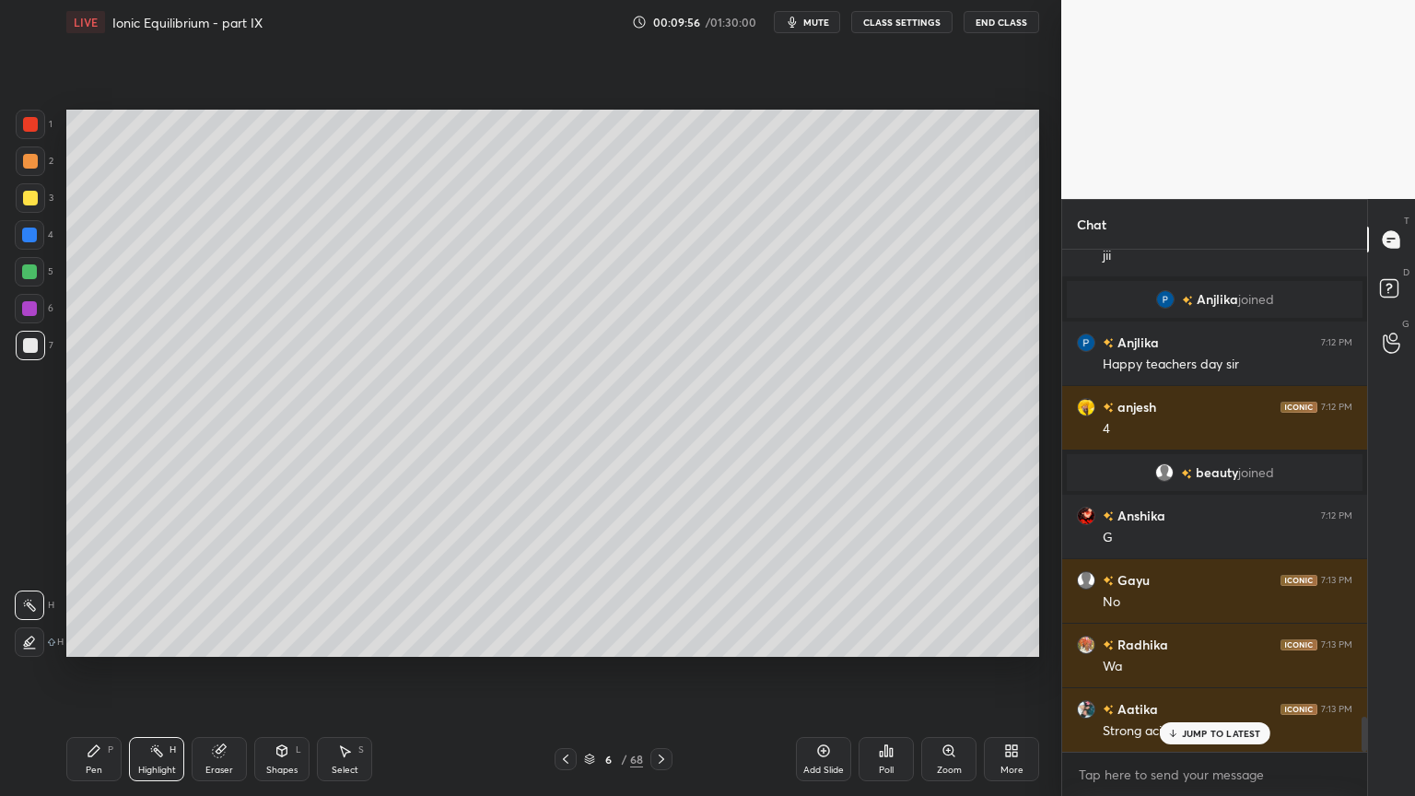
click at [158, 672] on rect at bounding box center [158, 752] width 9 height 9
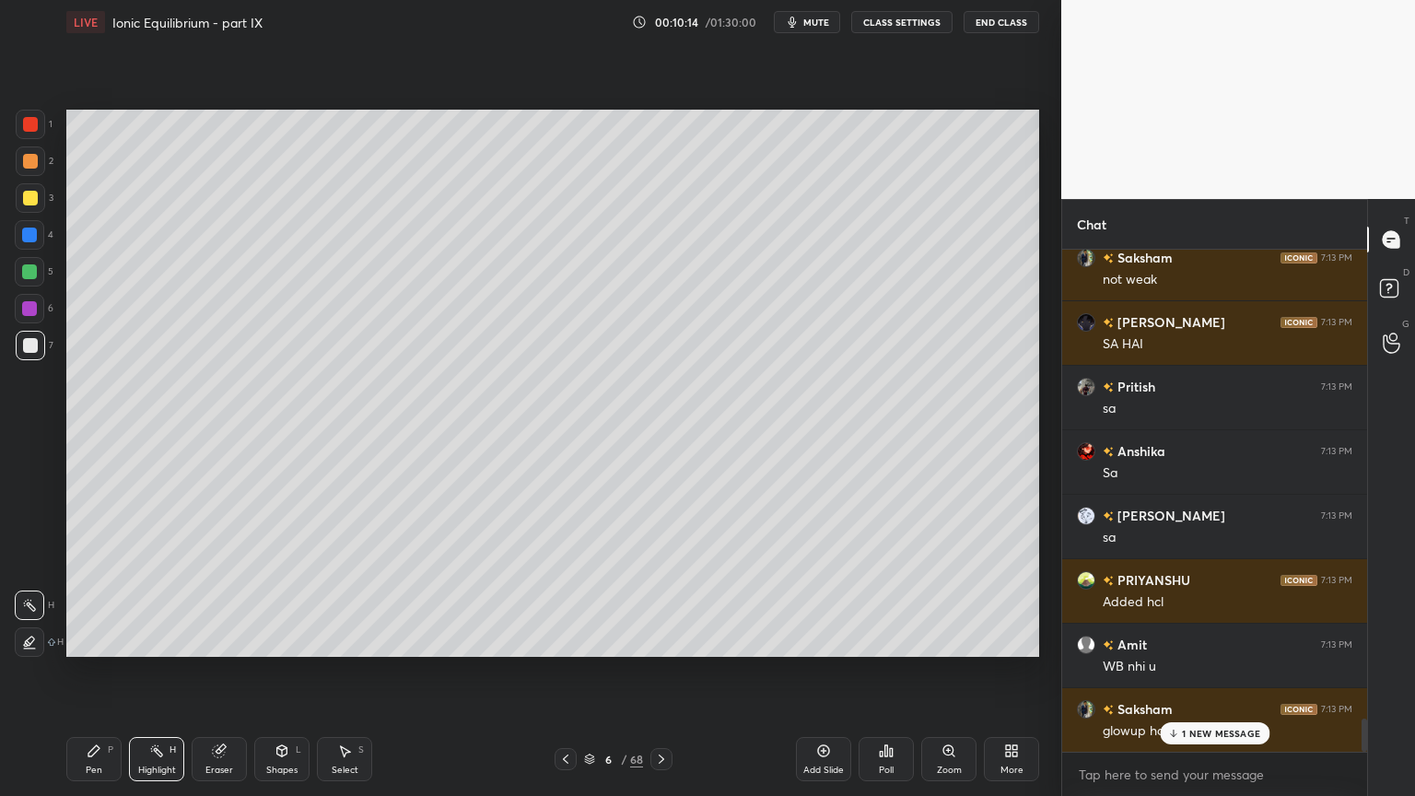
scroll to position [7213, 0]
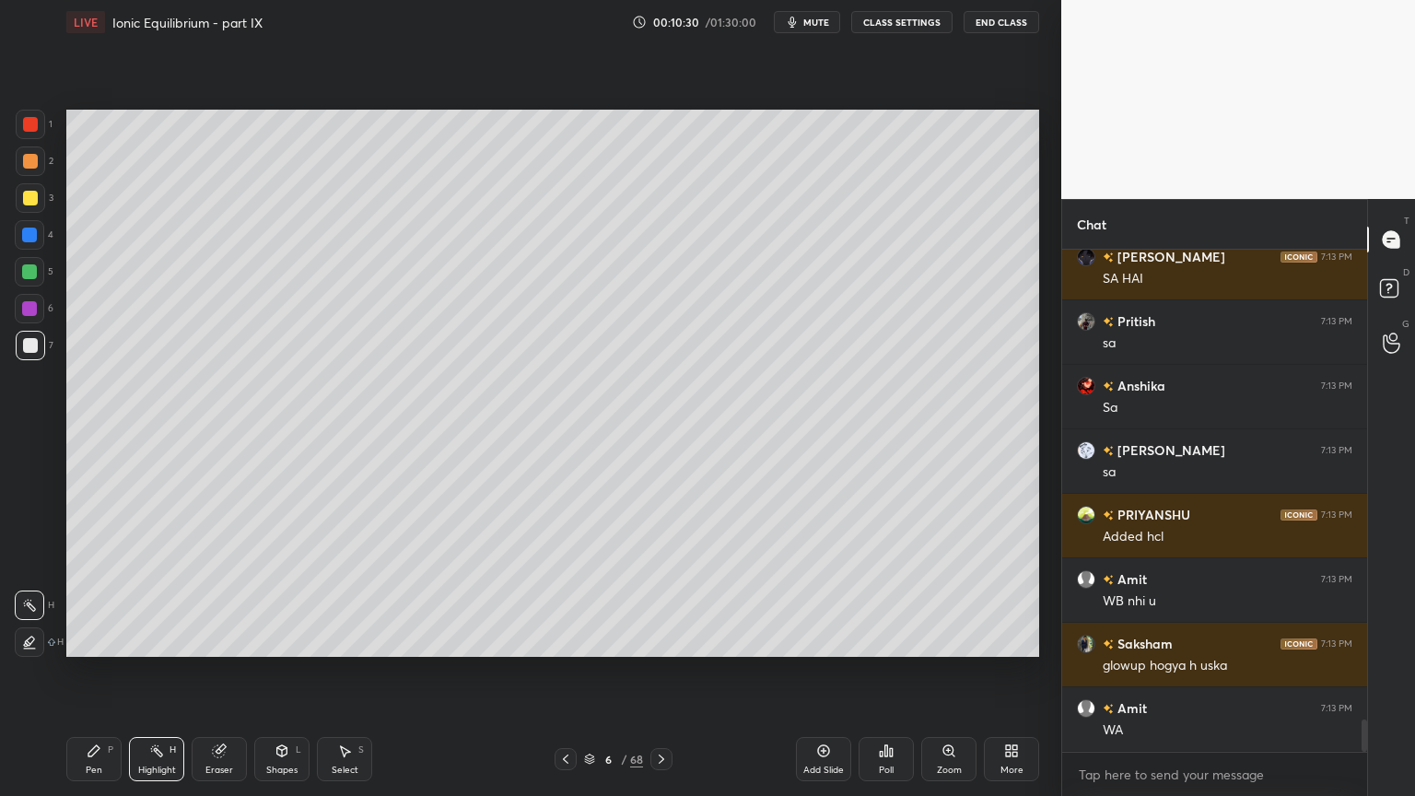
click at [91, 672] on div "Pen P" at bounding box center [93, 759] width 55 height 44
drag, startPoint x: 22, startPoint y: 203, endPoint x: 56, endPoint y: 290, distance: 93.9
click at [23, 203] on div at bounding box center [30, 198] width 15 height 15
drag, startPoint x: 128, startPoint y: 757, endPoint x: 166, endPoint y: 730, distance: 46.3
click at [136, 672] on div "Pen P Highlight H Eraser Shapes L Select S" at bounding box center [248, 759] width 365 height 44
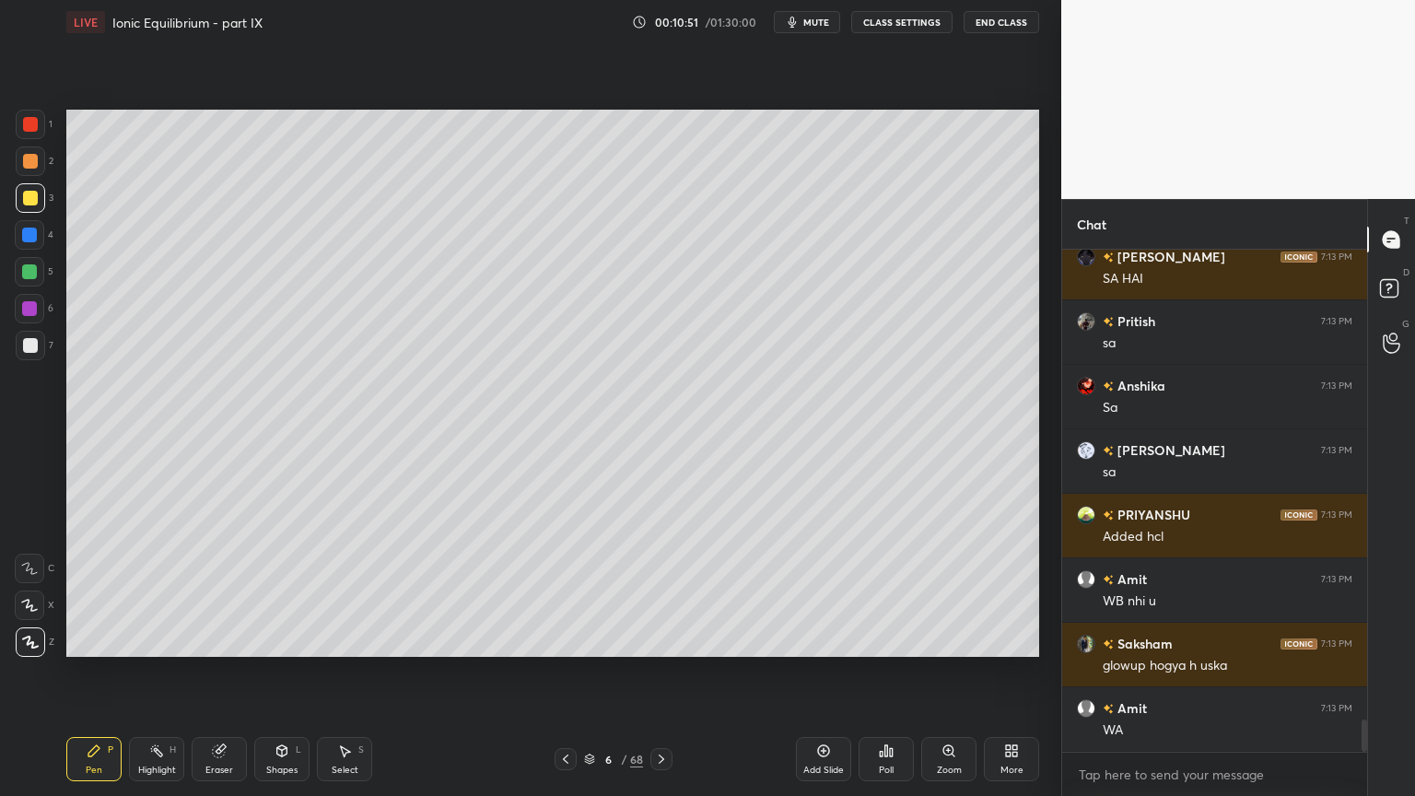
click at [138, 672] on div "Highlight" at bounding box center [157, 769] width 38 height 9
click at [277, 672] on div "Shapes L" at bounding box center [281, 759] width 55 height 44
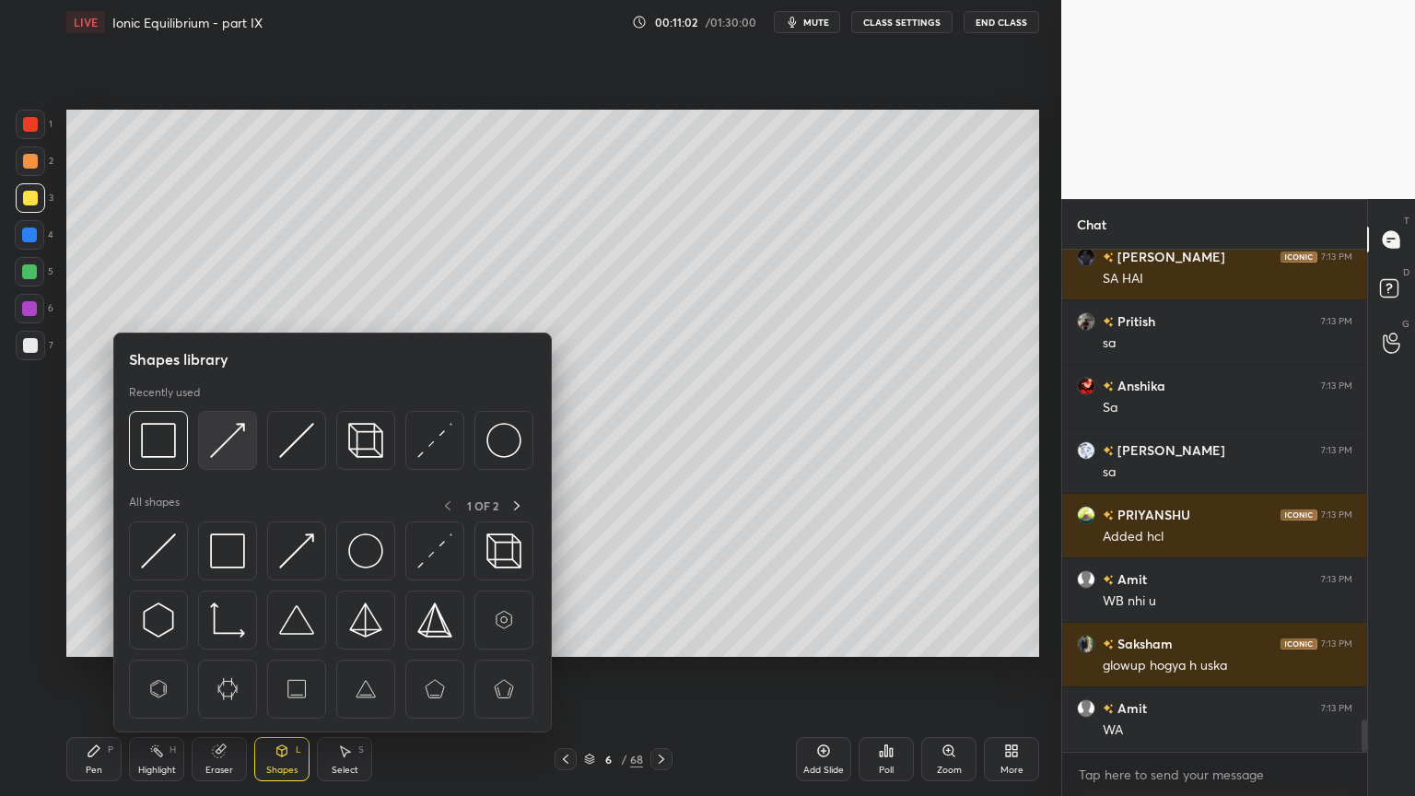
click at [228, 438] on img at bounding box center [227, 440] width 35 height 35
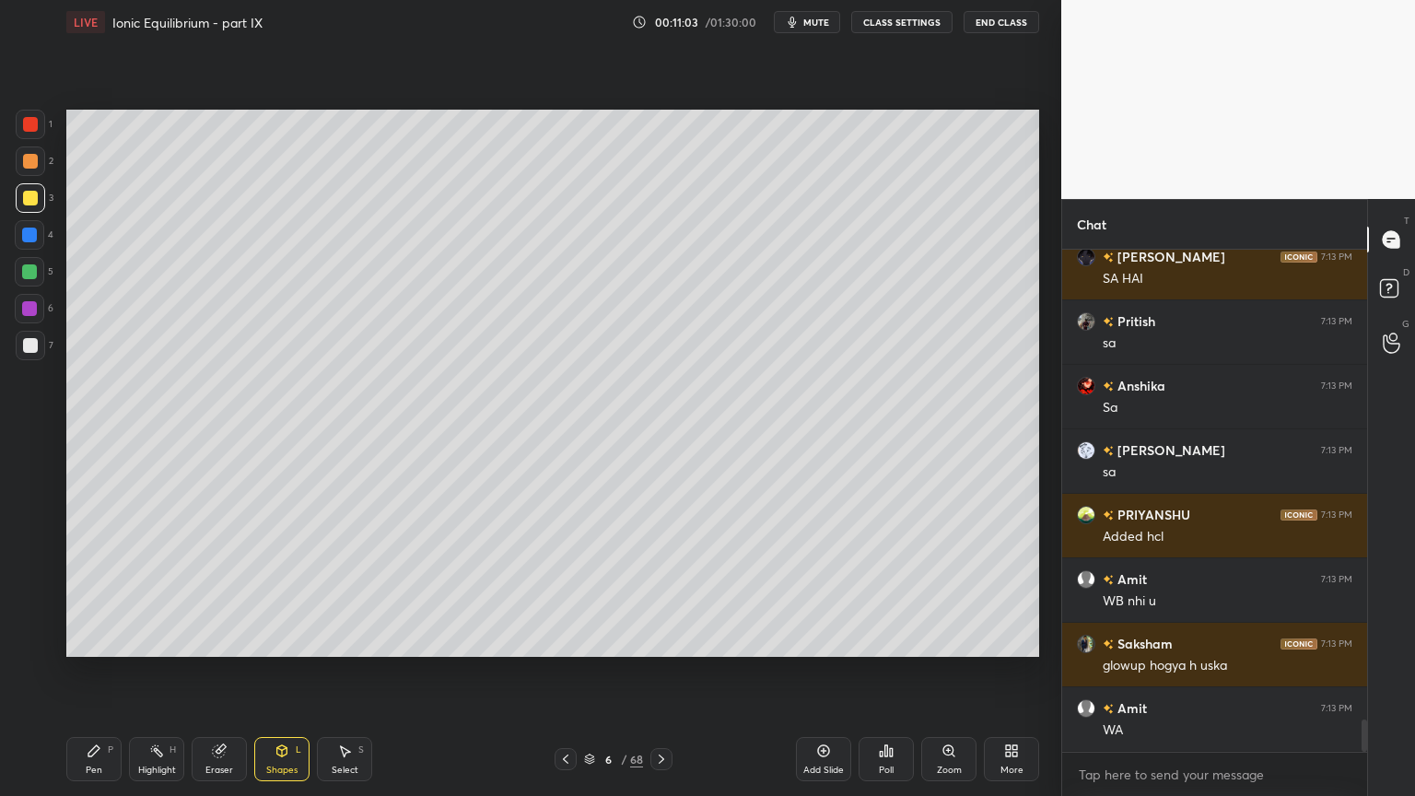
click at [34, 344] on div at bounding box center [30, 345] width 15 height 15
click at [94, 672] on div "Pen" at bounding box center [94, 769] width 17 height 9
click at [25, 271] on div at bounding box center [29, 271] width 15 height 15
click at [174, 672] on div "Highlight H" at bounding box center [156, 759] width 55 height 44
drag, startPoint x: 161, startPoint y: 765, endPoint x: 158, endPoint y: 739, distance: 25.9
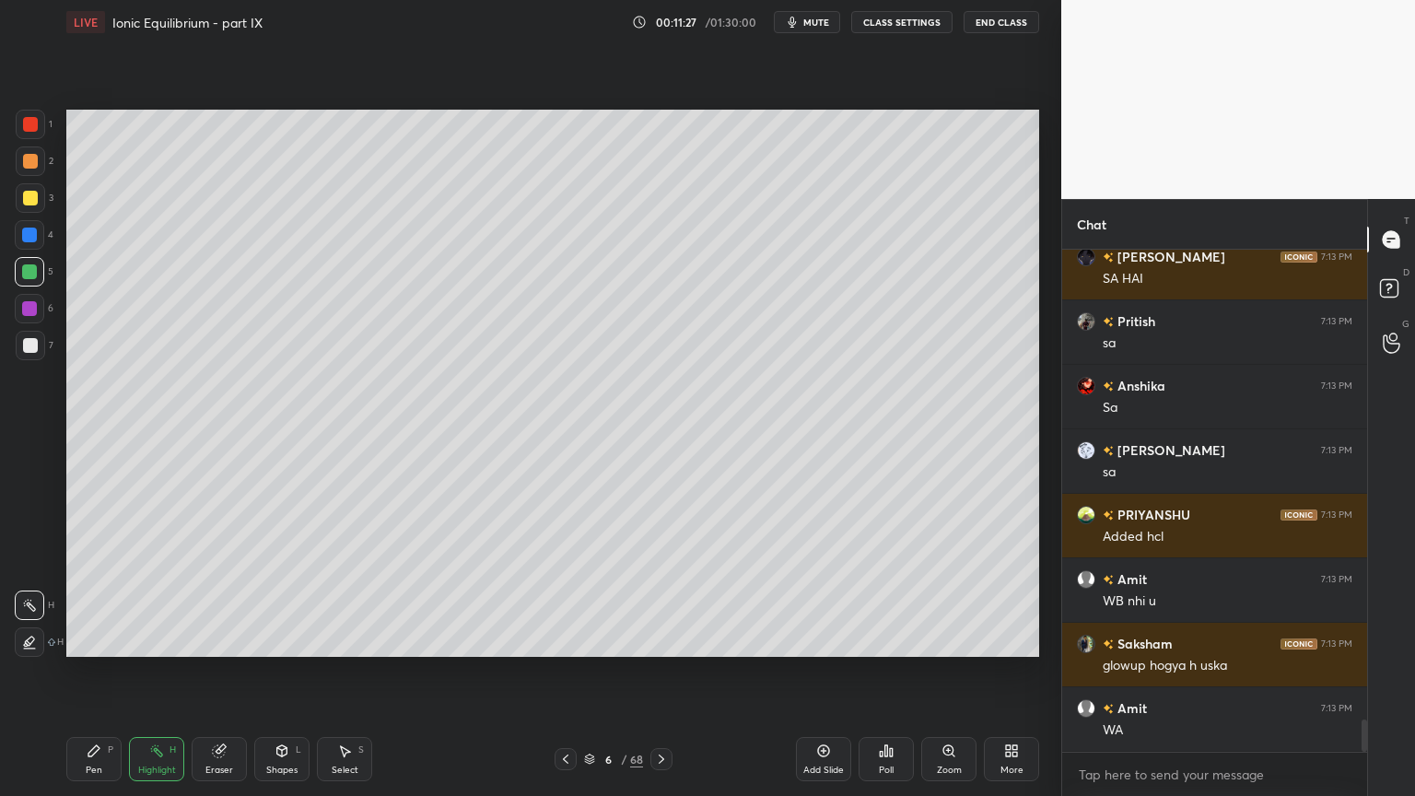
click at [159, 672] on div "Highlight" at bounding box center [157, 769] width 38 height 9
drag, startPoint x: 213, startPoint y: 760, endPoint x: 236, endPoint y: 666, distance: 96.7
click at [216, 672] on div "Eraser" at bounding box center [219, 759] width 55 height 44
click at [68, 672] on div "LIVE Ionic Equilibrium - part IX 00:11:33 / 01:30:00 mute CLASS SETTINGS End Cl…" at bounding box center [552, 398] width 987 height 796
click at [82, 672] on div "Pen P" at bounding box center [93, 759] width 55 height 44
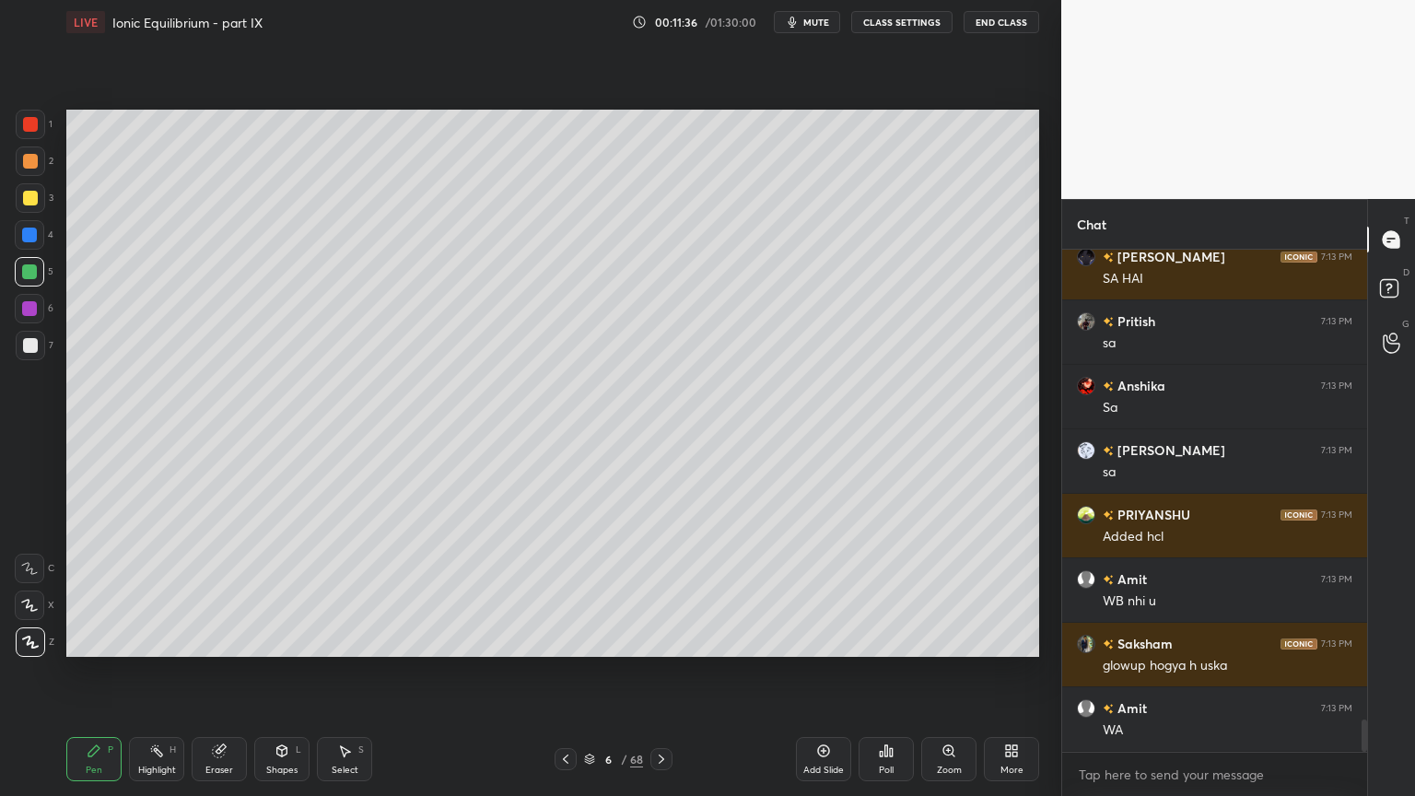
scroll to position [7277, 0]
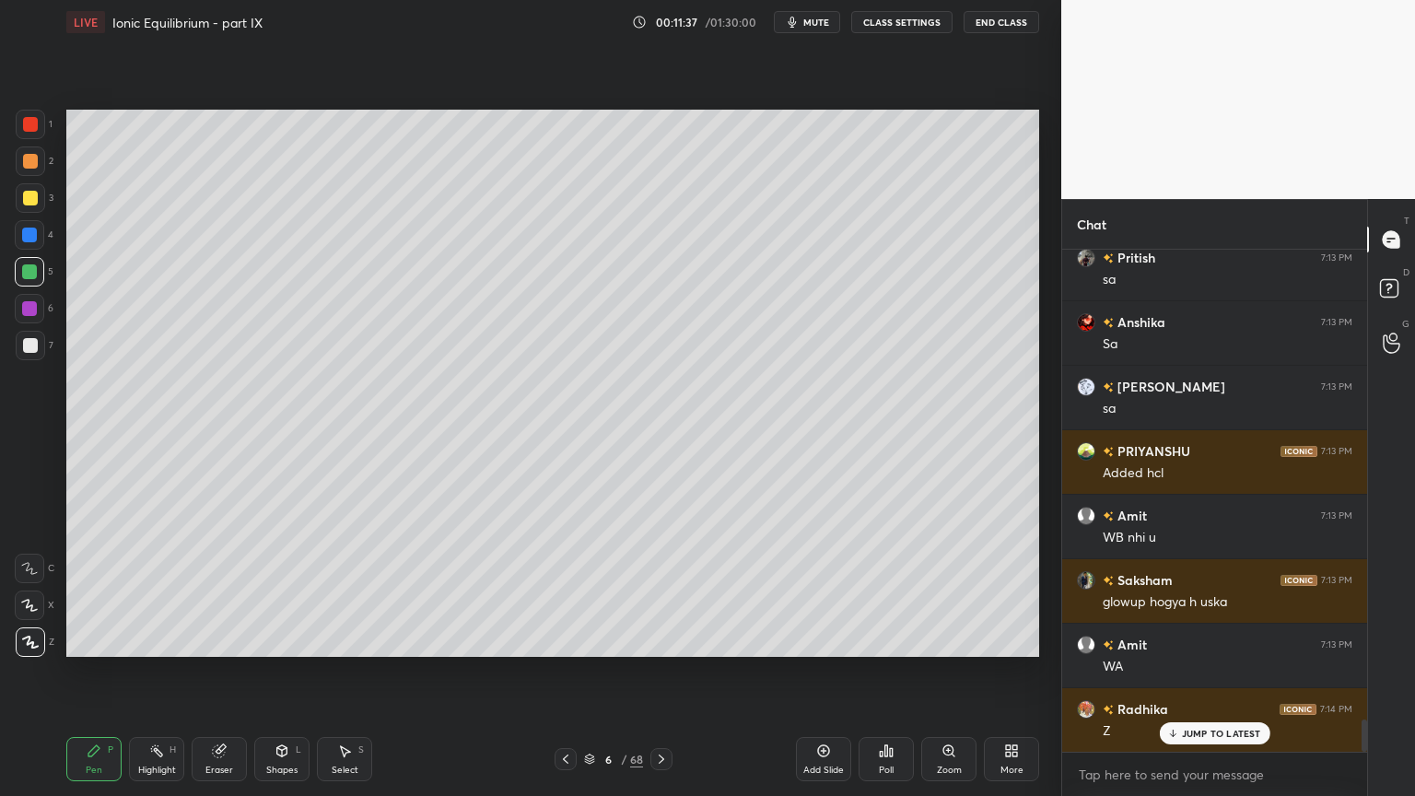
drag, startPoint x: 32, startPoint y: 196, endPoint x: 53, endPoint y: 266, distance: 73.1
click at [33, 205] on div at bounding box center [30, 197] width 29 height 29
click at [158, 672] on div "Highlight H" at bounding box center [156, 759] width 55 height 44
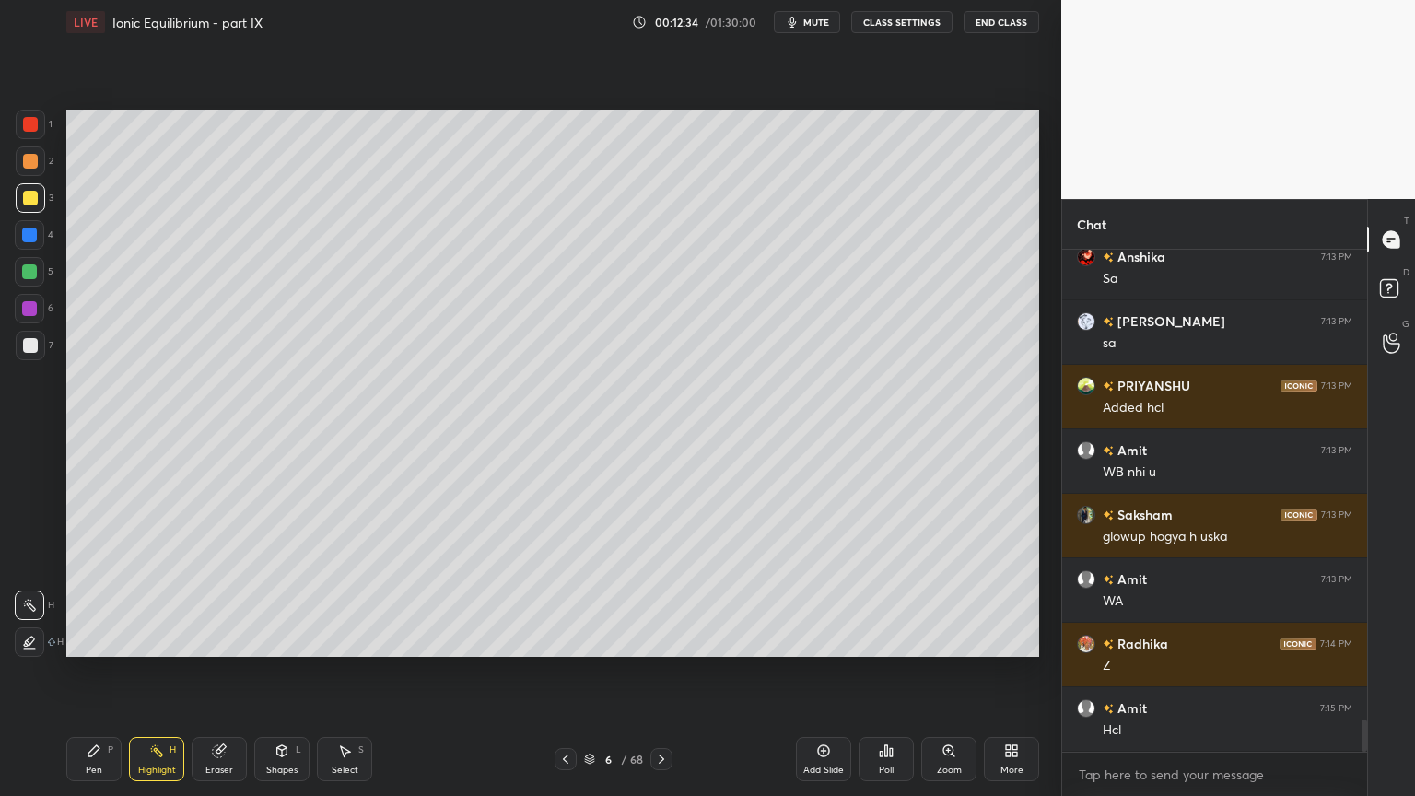
click at [100, 672] on div "Pen" at bounding box center [94, 769] width 17 height 9
click at [217, 672] on icon at bounding box center [219, 751] width 12 height 12
click at [109, 672] on div "Pen P" at bounding box center [93, 759] width 55 height 44
drag, startPoint x: 176, startPoint y: 765, endPoint x: 183, endPoint y: 738, distance: 27.7
click at [175, 672] on div "Highlight H" at bounding box center [156, 759] width 55 height 44
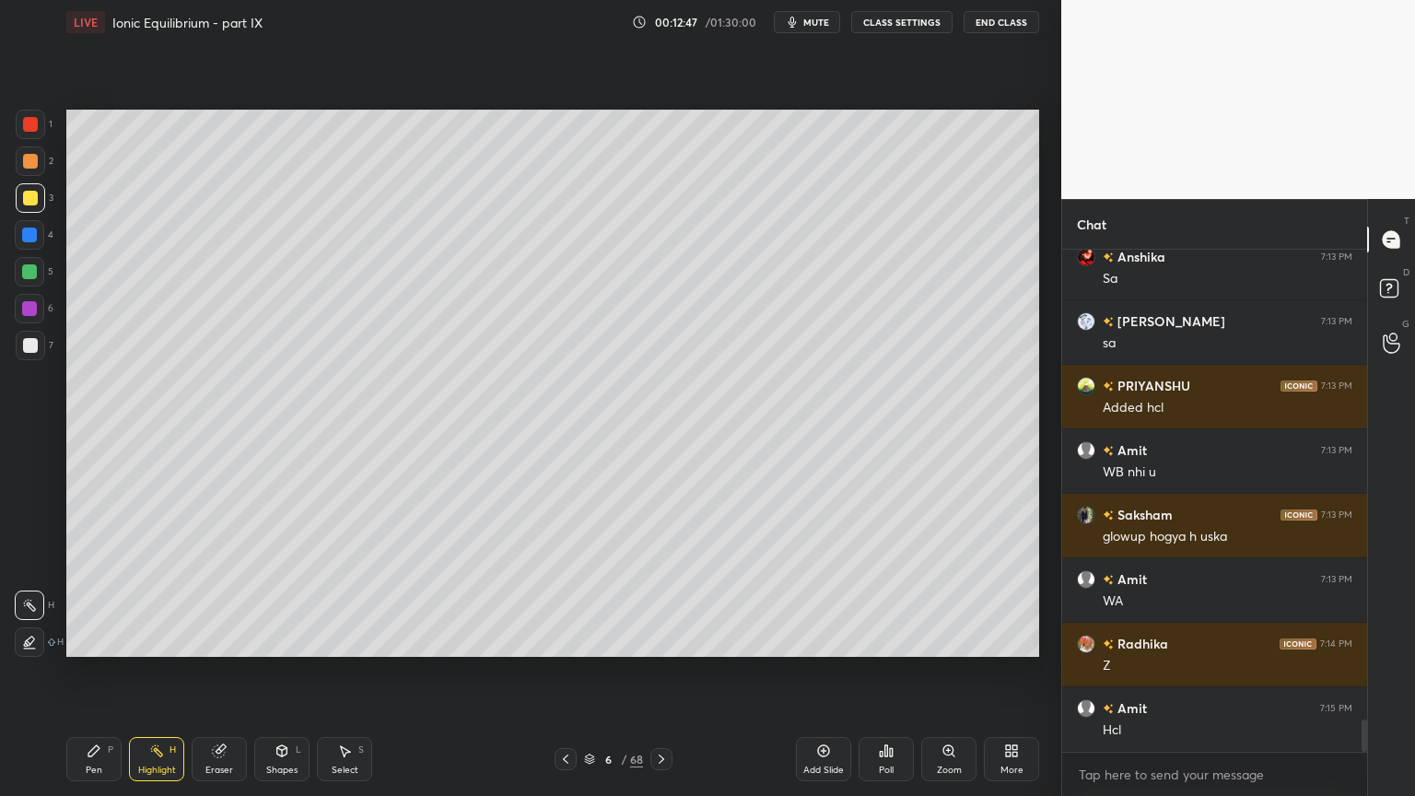
scroll to position [7406, 0]
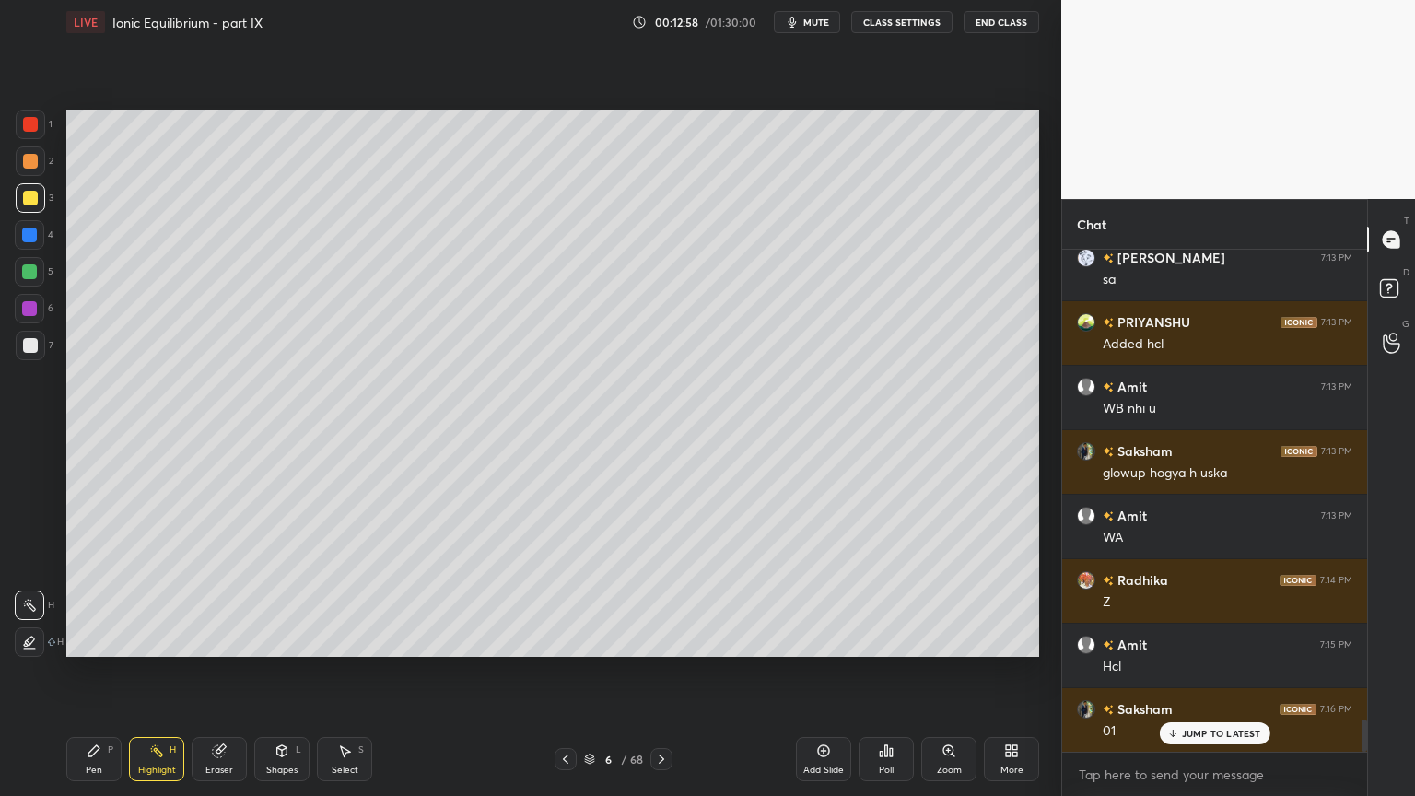
click at [283, 672] on icon at bounding box center [282, 750] width 10 height 11
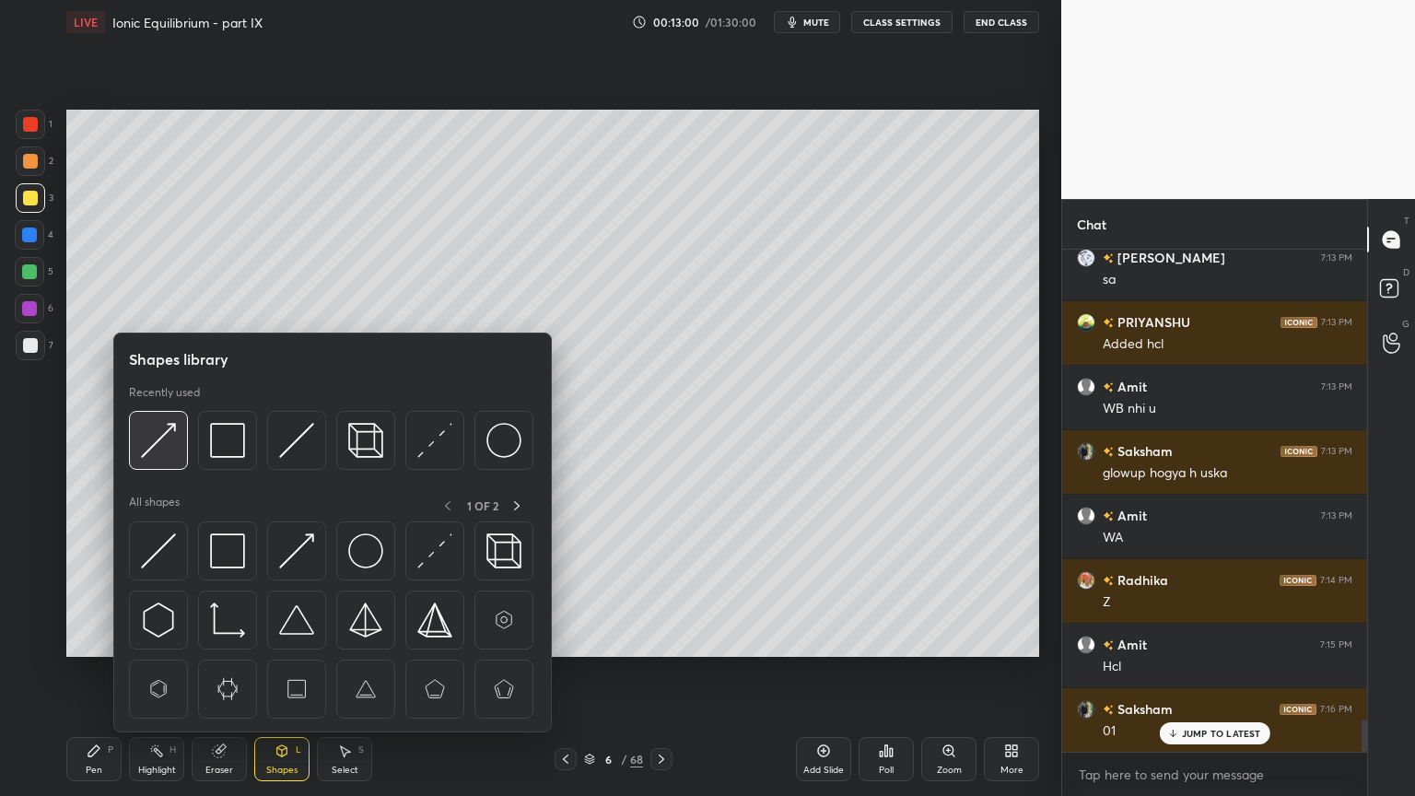
click at [153, 449] on img at bounding box center [158, 440] width 35 height 35
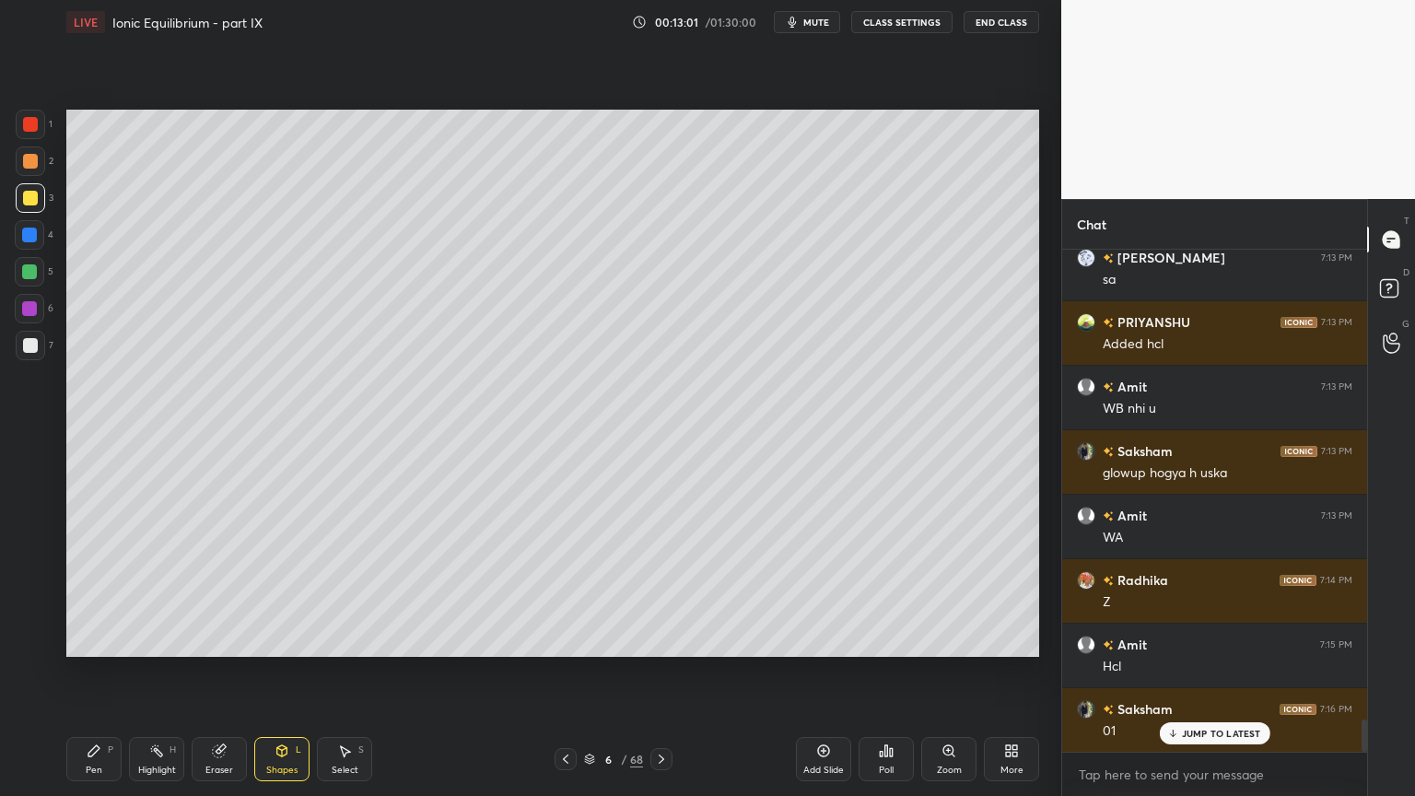
click at [33, 119] on div at bounding box center [30, 124] width 15 height 15
click at [160, 672] on icon at bounding box center [156, 750] width 15 height 15
drag, startPoint x: 99, startPoint y: 763, endPoint x: 155, endPoint y: 662, distance: 114.6
click at [103, 672] on div "Pen P" at bounding box center [93, 759] width 55 height 44
click at [35, 356] on div at bounding box center [30, 345] width 29 height 29
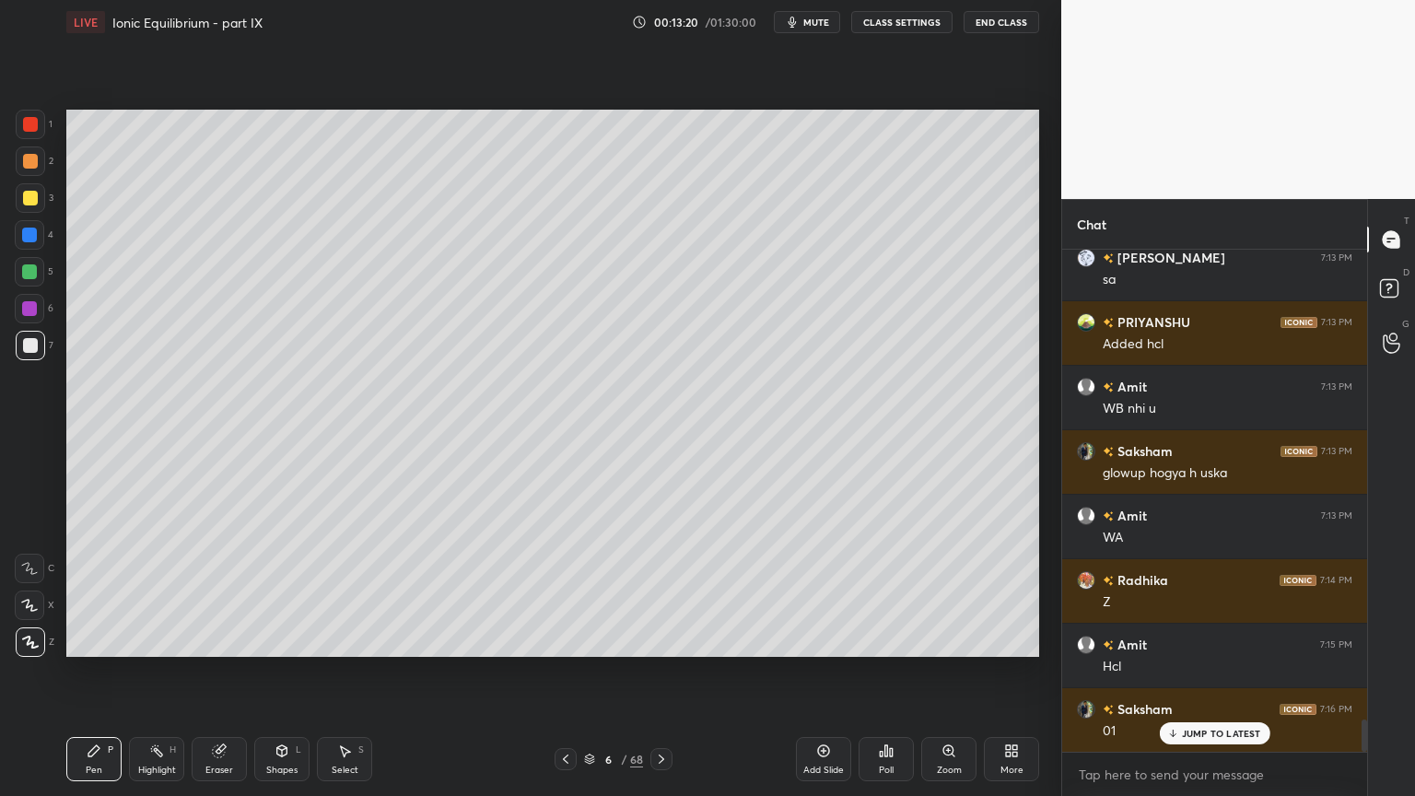
click at [168, 672] on div "Highlight H" at bounding box center [156, 759] width 55 height 44
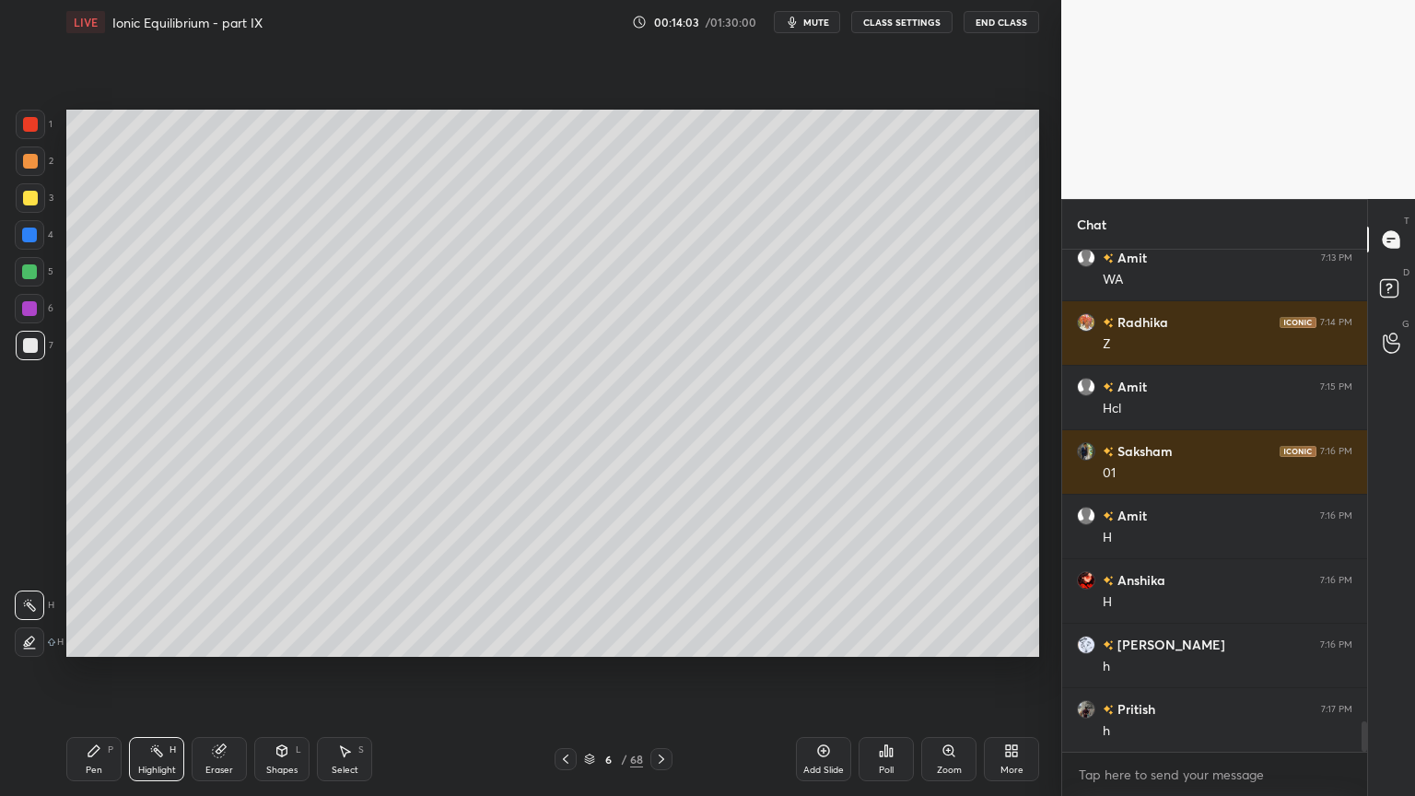
scroll to position [7729, 0]
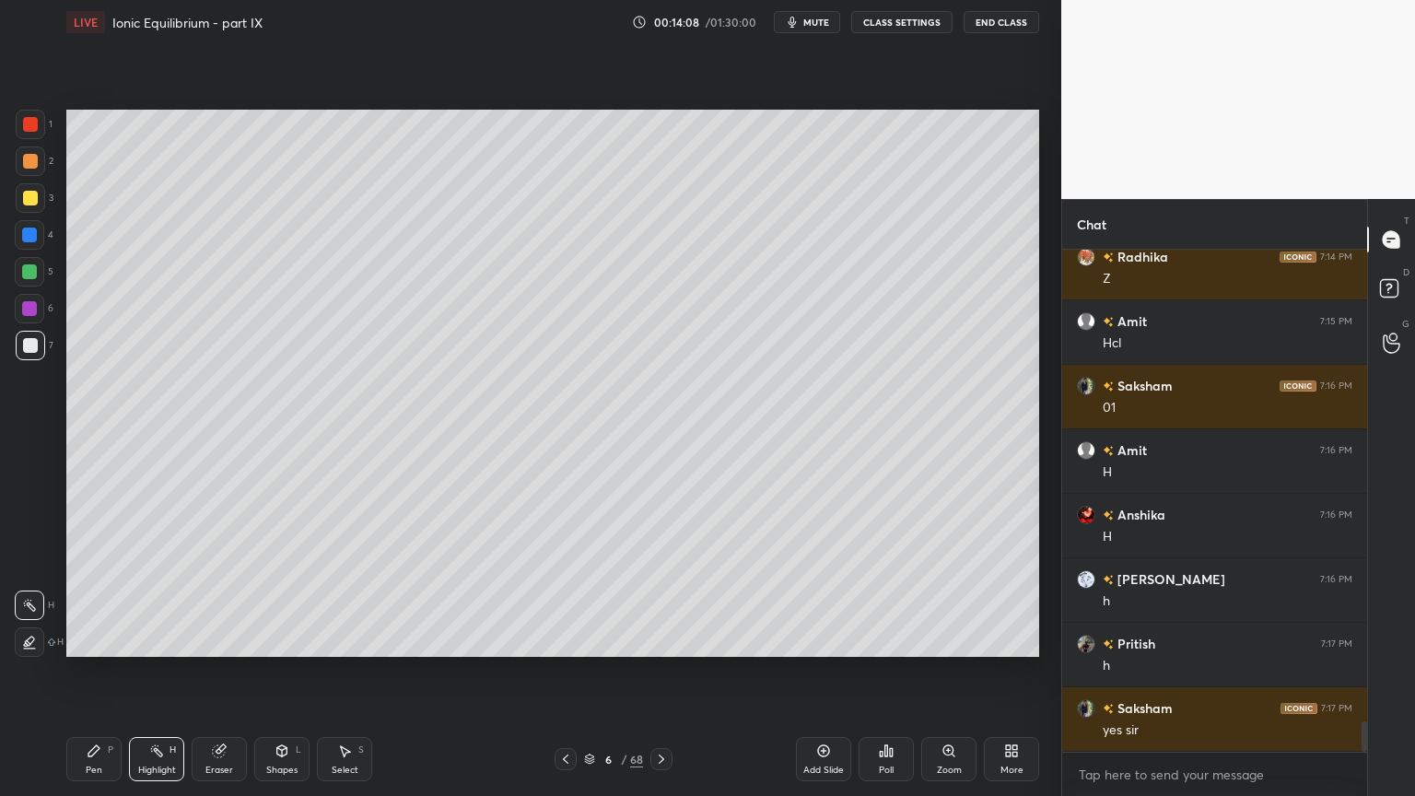
click at [160, 672] on div "Highlight H" at bounding box center [156, 759] width 55 height 44
drag, startPoint x: 87, startPoint y: 762, endPoint x: 119, endPoint y: 721, distance: 51.8
click at [88, 672] on div "Pen P" at bounding box center [93, 759] width 55 height 44
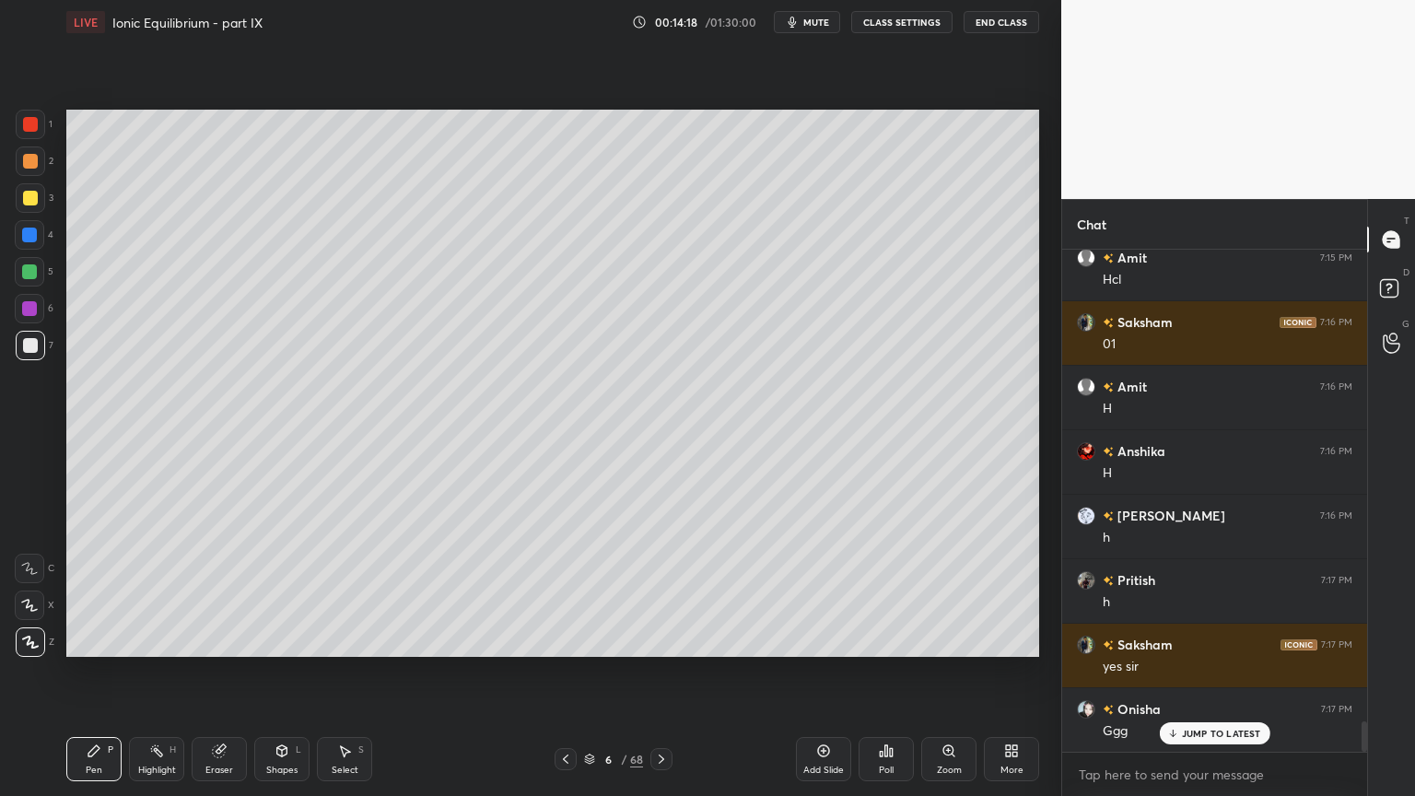
scroll to position [7837, 0]
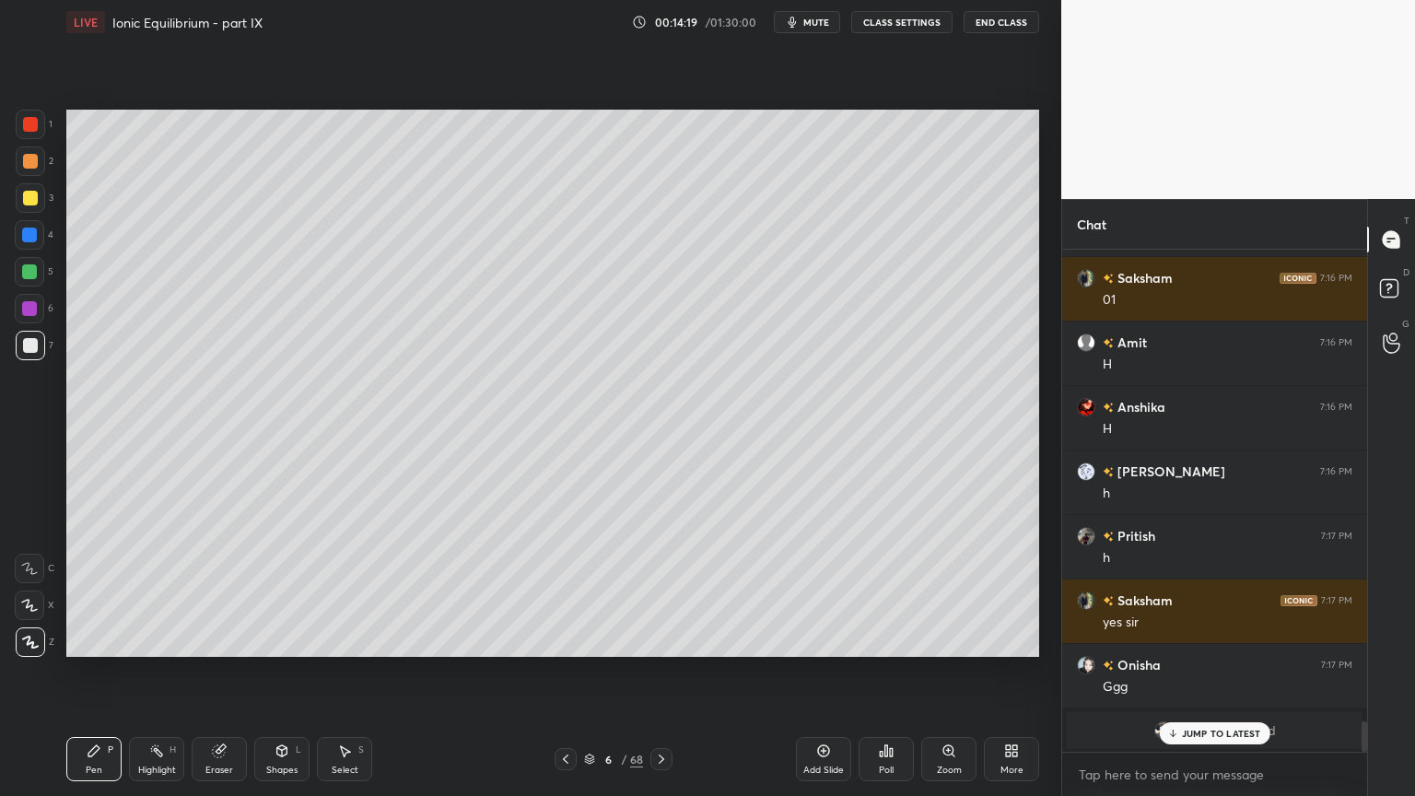
drag, startPoint x: 31, startPoint y: 313, endPoint x: 63, endPoint y: 370, distance: 65.1
click at [30, 317] on div at bounding box center [29, 308] width 29 height 29
click at [156, 672] on div "Highlight H" at bounding box center [156, 759] width 55 height 44
click at [85, 672] on div "Pen P" at bounding box center [93, 759] width 55 height 44
drag, startPoint x: 37, startPoint y: 353, endPoint x: 53, endPoint y: 369, distance: 23.4
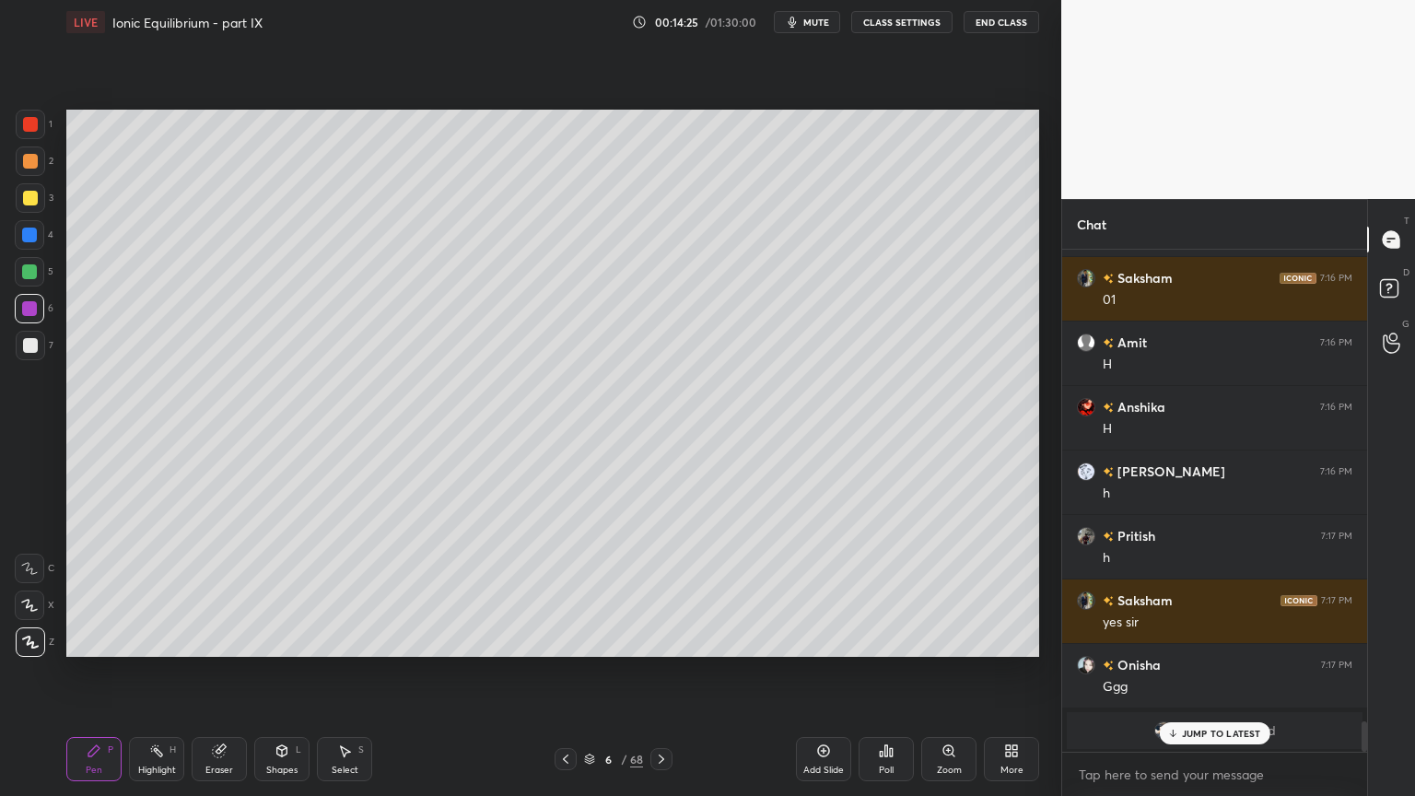
click at [37, 359] on div at bounding box center [30, 345] width 29 height 29
click at [155, 672] on div "Highlight H" at bounding box center [156, 759] width 55 height 44
drag, startPoint x: 103, startPoint y: 758, endPoint x: 118, endPoint y: 735, distance: 27.3
click at [103, 672] on div "Pen P" at bounding box center [93, 759] width 55 height 44
click at [270, 672] on div "Shapes" at bounding box center [281, 769] width 31 height 9
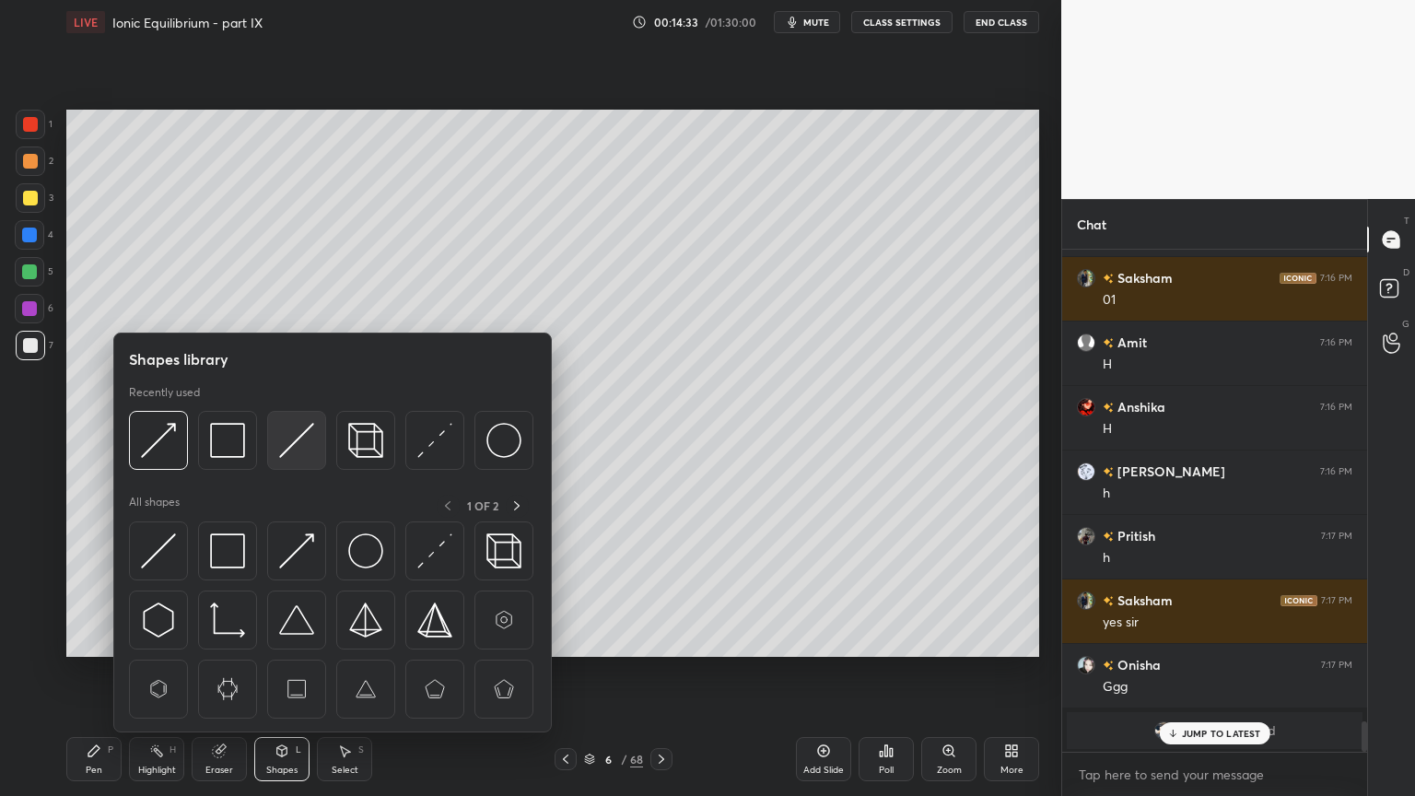
click at [291, 442] on img at bounding box center [296, 440] width 35 height 35
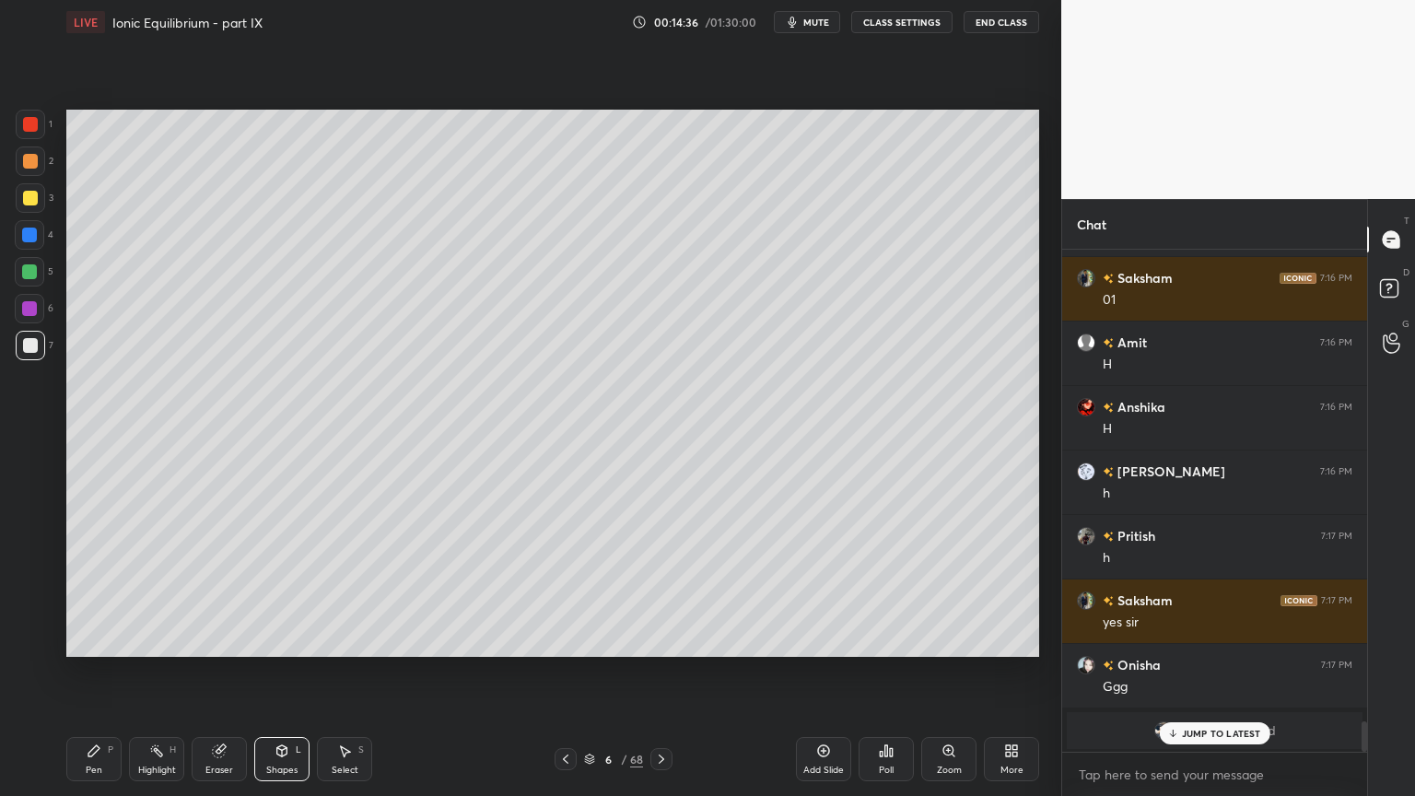
drag, startPoint x: 104, startPoint y: 762, endPoint x: 122, endPoint y: 742, distance: 26.1
click at [107, 672] on div "Pen P" at bounding box center [93, 759] width 55 height 44
click at [168, 672] on div "Highlight H" at bounding box center [156, 759] width 55 height 44
click at [29, 206] on div at bounding box center [30, 197] width 29 height 29
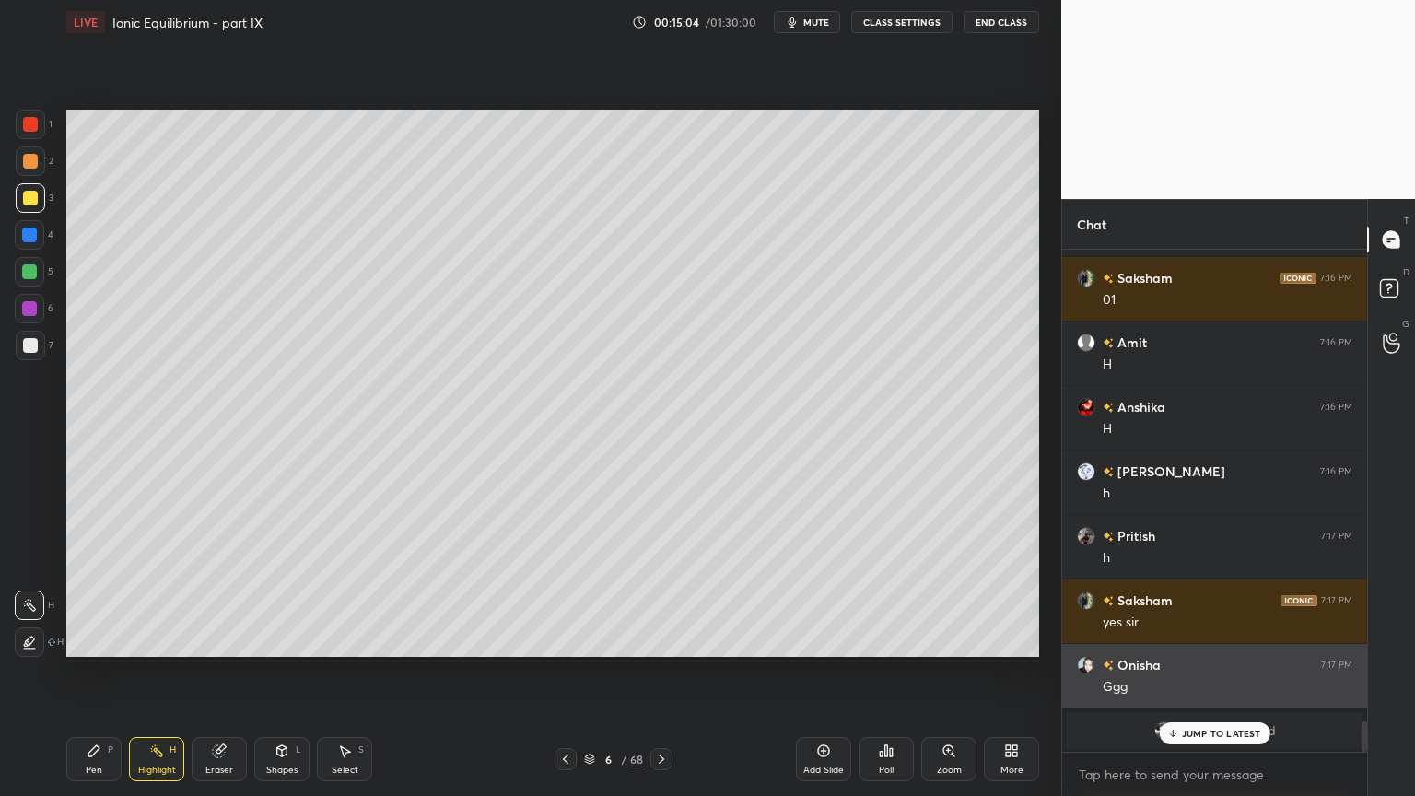
click at [1234, 672] on p "JUMP TO LATEST" at bounding box center [1221, 733] width 79 height 11
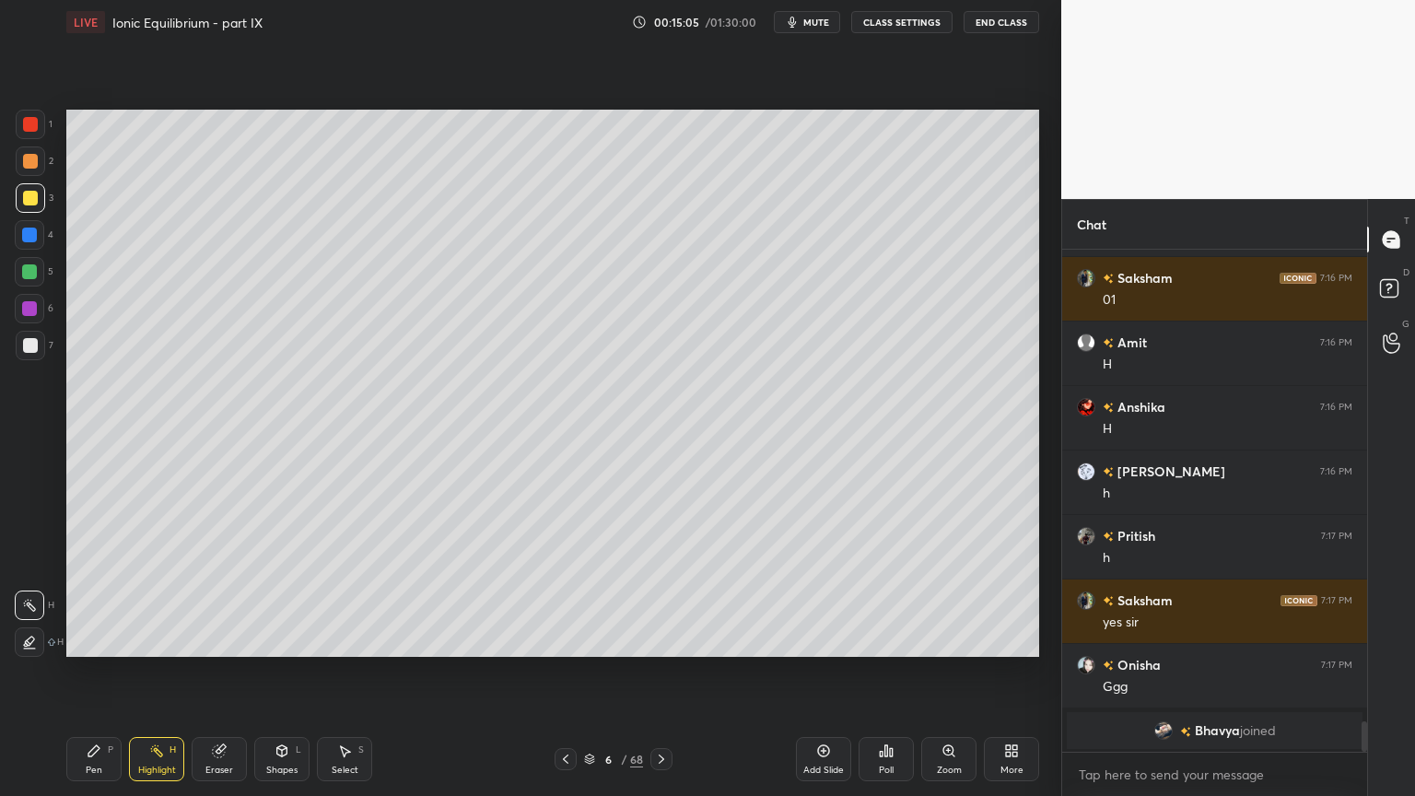
click at [898, 18] on button "CLASS SETTINGS" at bounding box center [901, 22] width 101 height 22
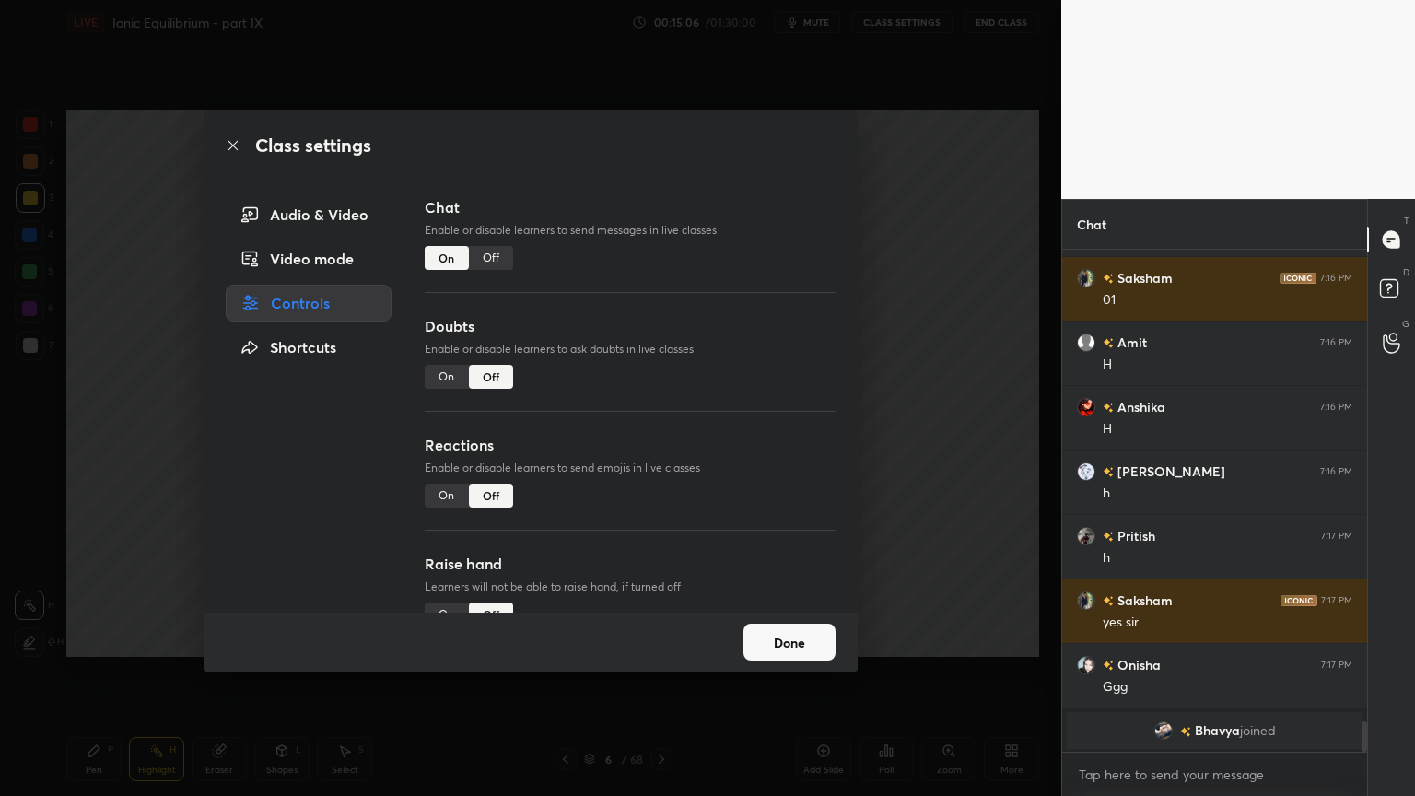
scroll to position [7902, 0]
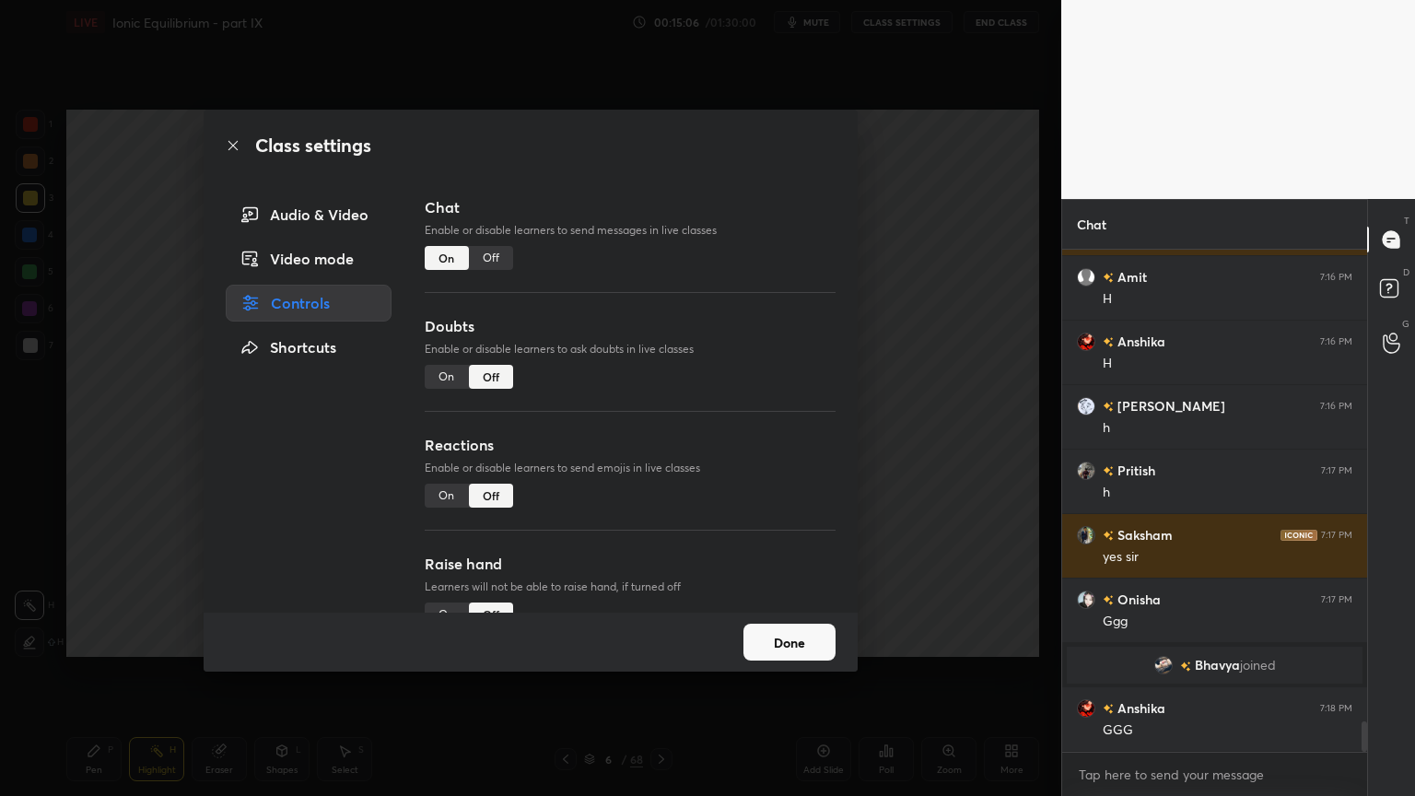
drag, startPoint x: 438, startPoint y: 490, endPoint x: 655, endPoint y: 460, distance: 218.6
click at [442, 491] on div "On" at bounding box center [447, 496] width 44 height 24
click at [986, 455] on div "Class settings Audio & Video Video mode Controls Shortcuts Chat Enable or disab…" at bounding box center [530, 398] width 1061 height 796
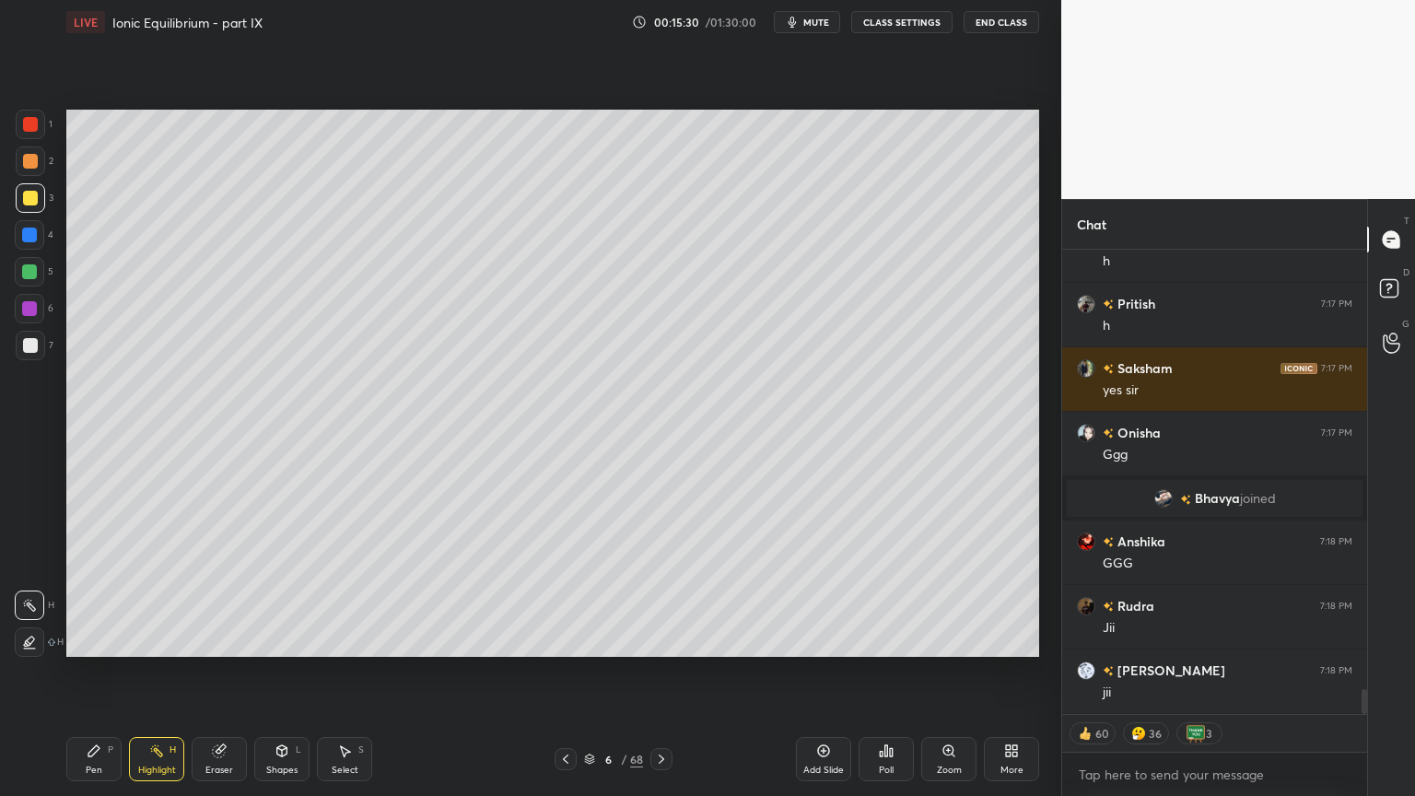
scroll to position [8134, 0]
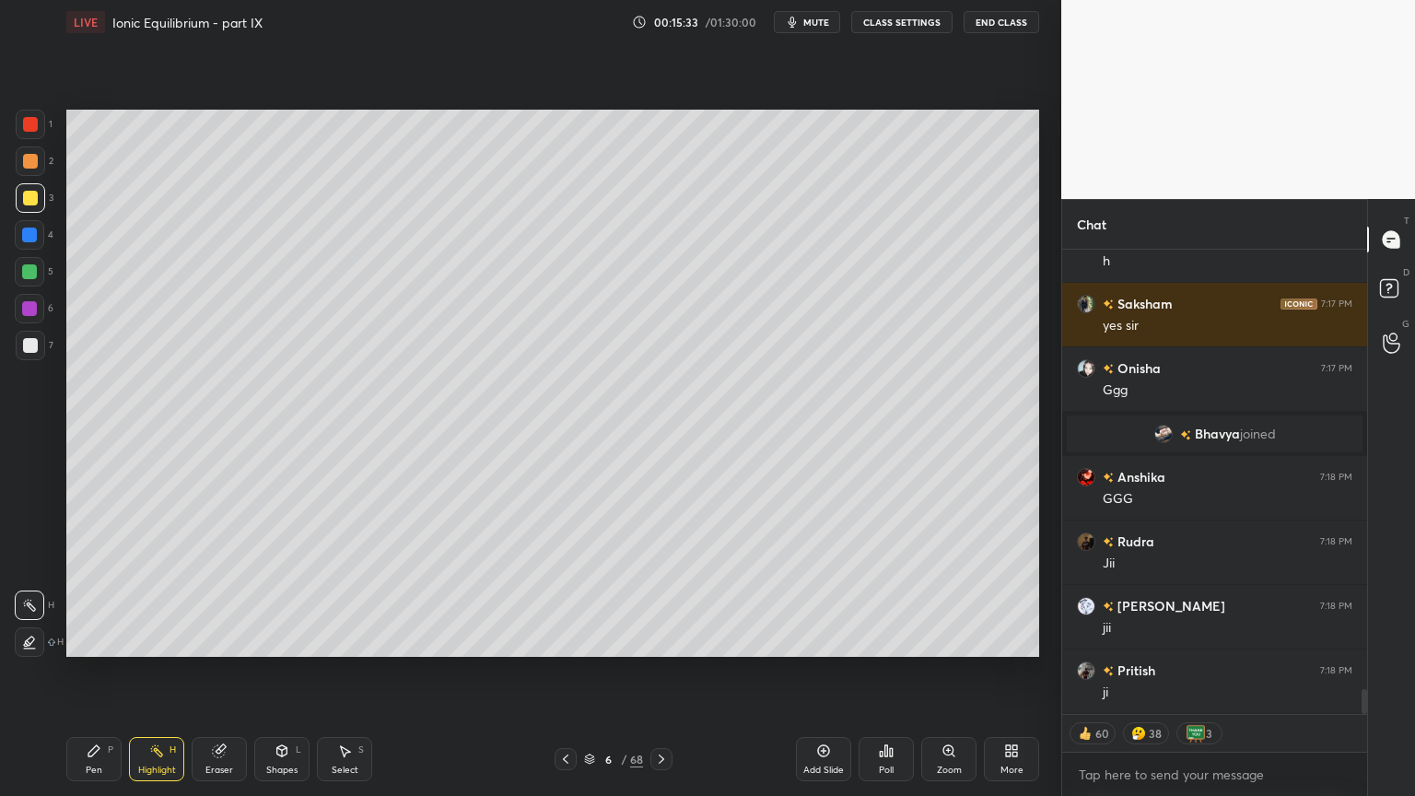
click at [98, 672] on div "Pen" at bounding box center [94, 769] width 17 height 9
type textarea "x"
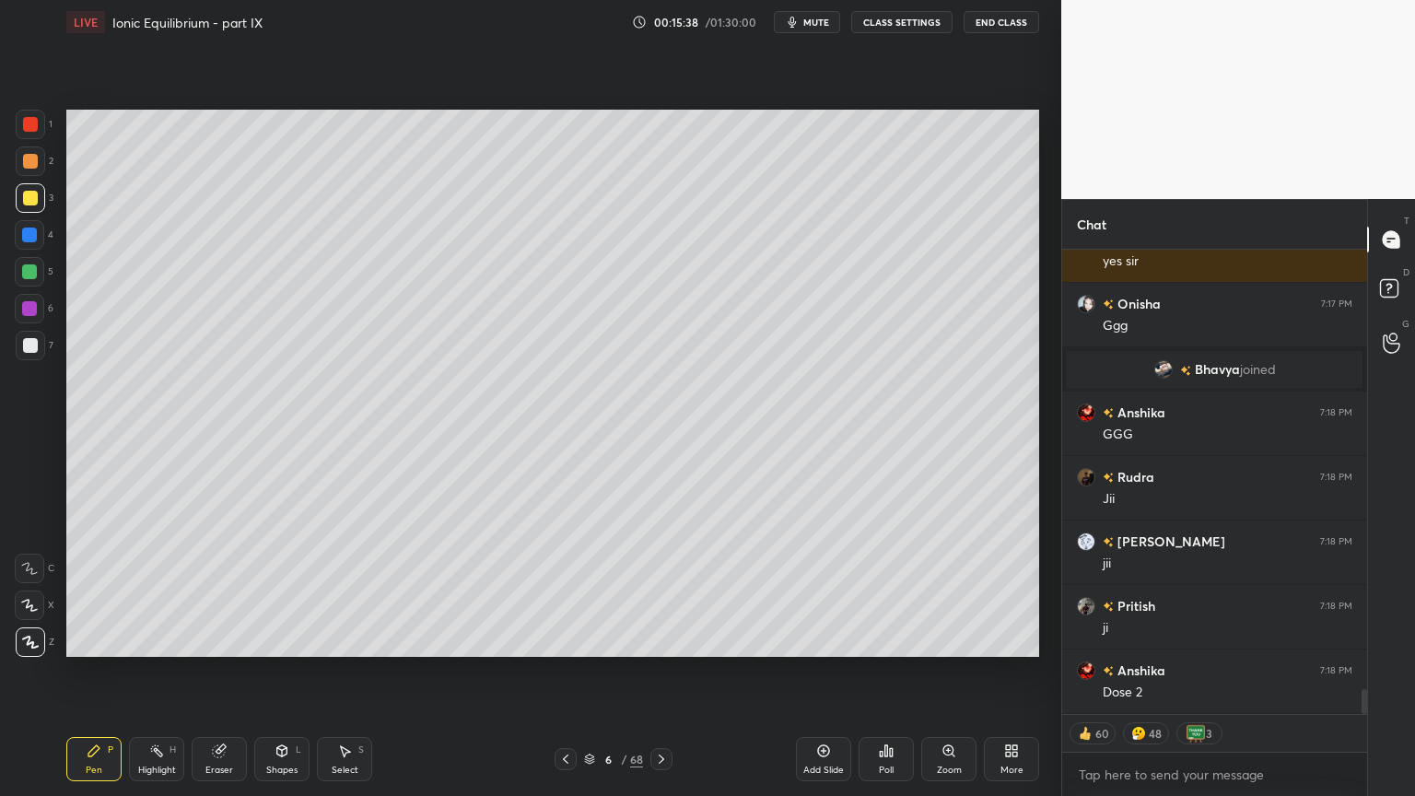
scroll to position [8263, 0]
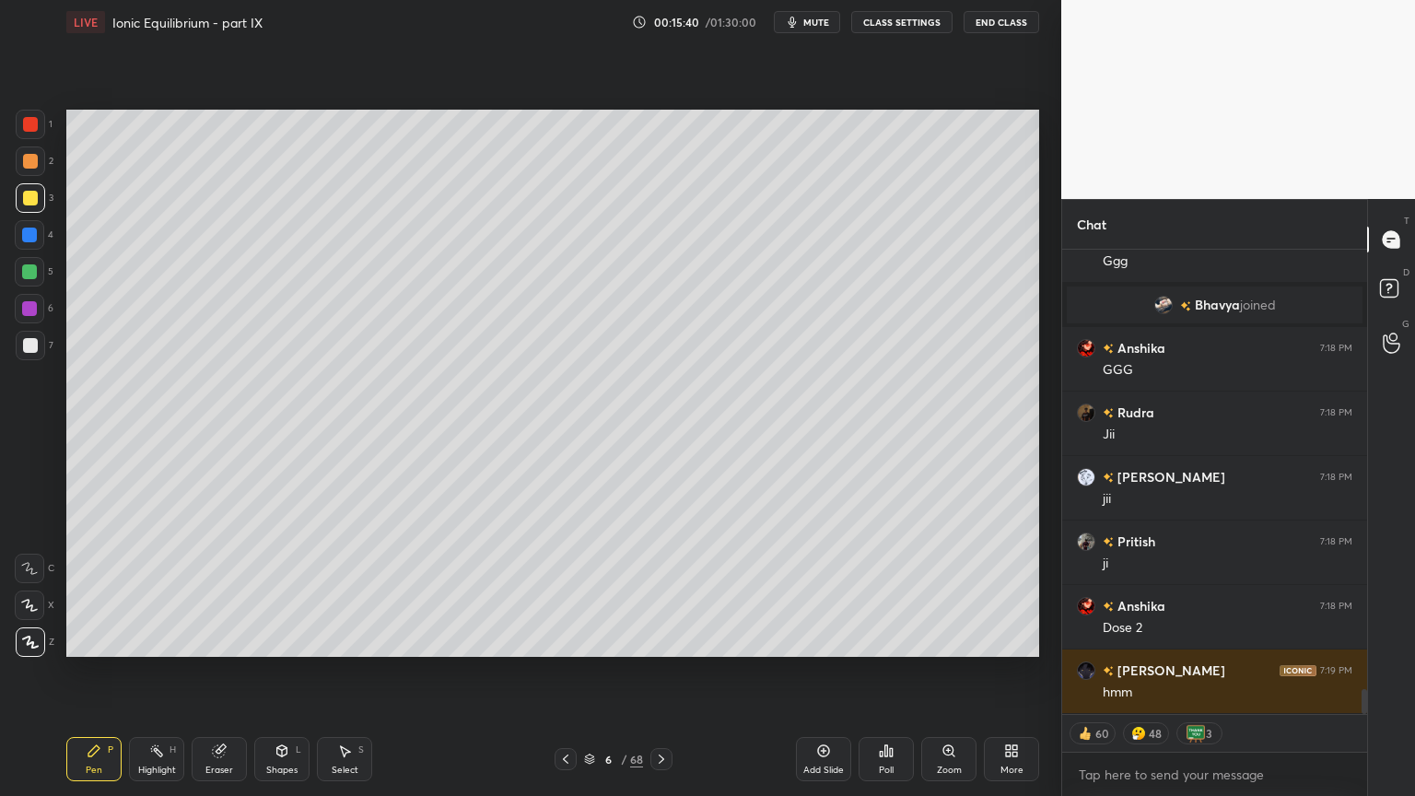
click at [898, 20] on button "CLASS SETTINGS" at bounding box center [901, 22] width 101 height 22
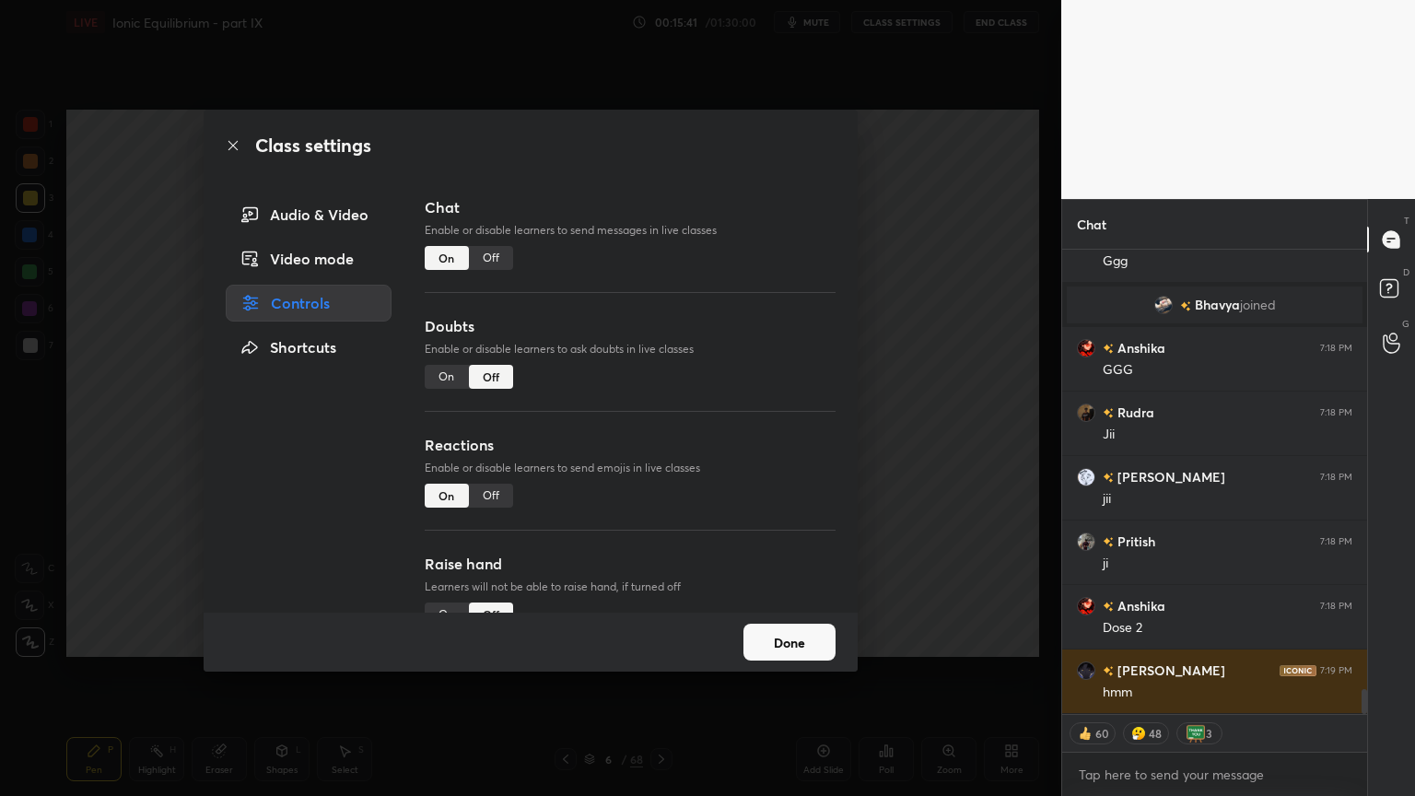
click at [495, 496] on div "Off" at bounding box center [491, 496] width 44 height 24
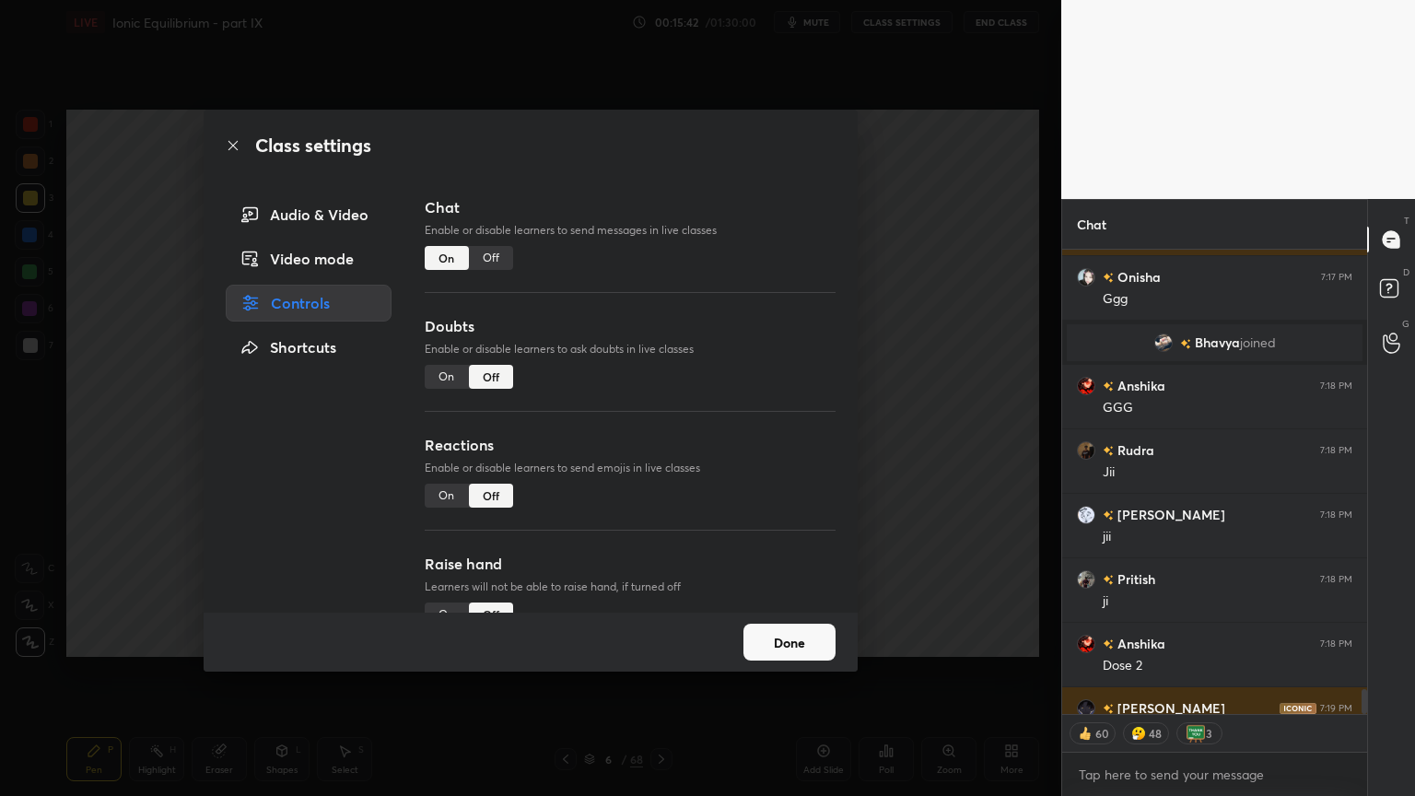
click at [927, 492] on div "Class settings Audio & Video Video mode Controls Shortcuts Chat Enable or disab…" at bounding box center [530, 398] width 1061 height 796
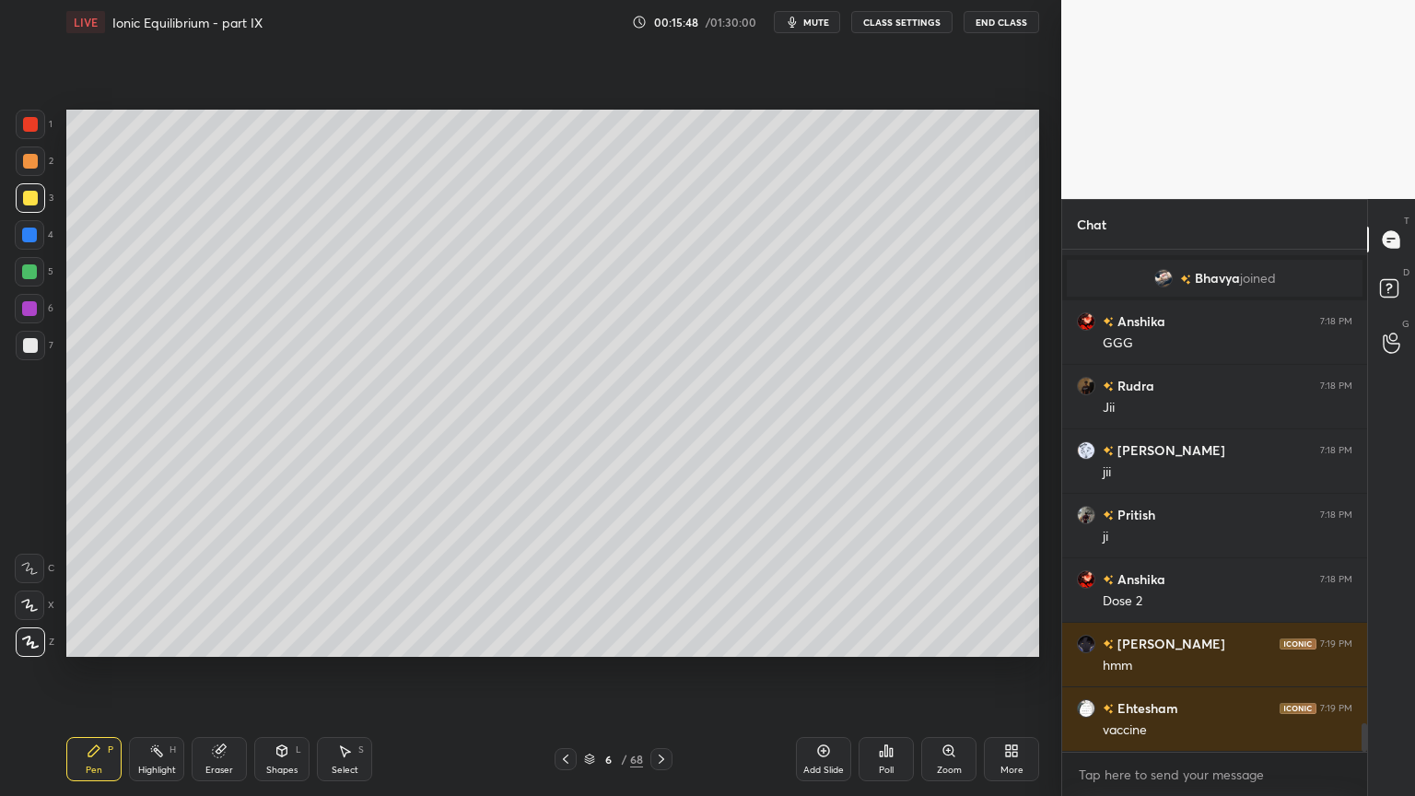
scroll to position [8353, 0]
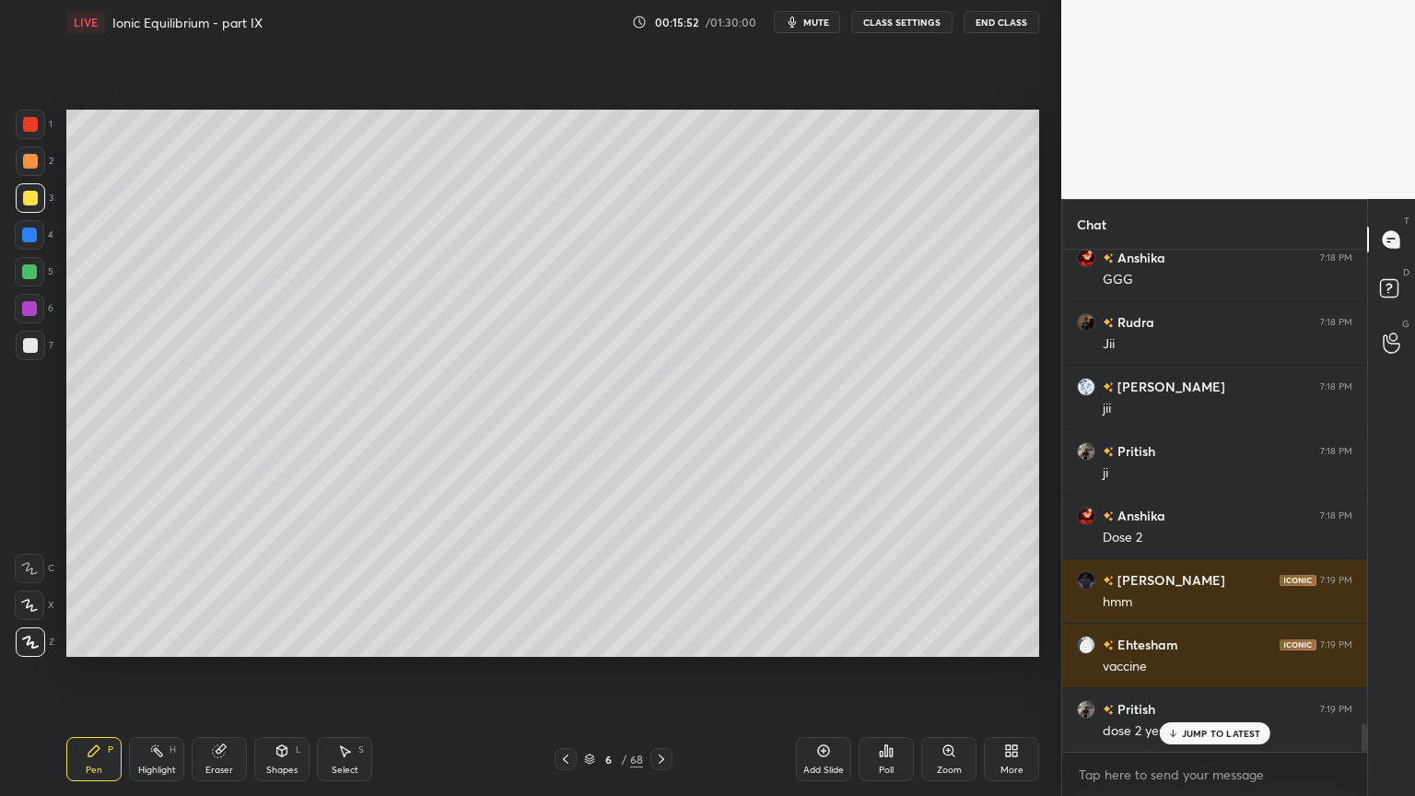
click at [1227, 672] on p "JUMP TO LATEST" at bounding box center [1221, 733] width 79 height 11
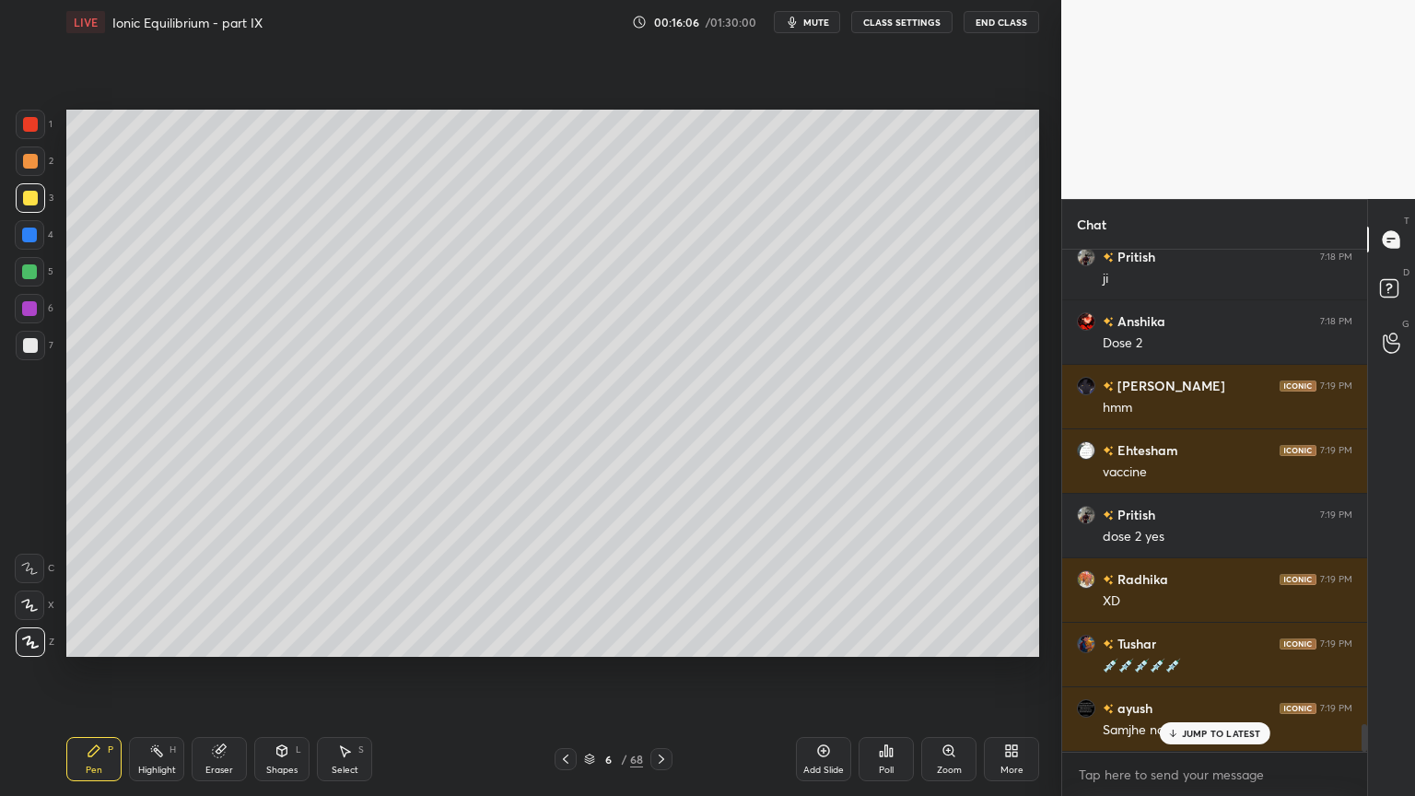
scroll to position [8611, 0]
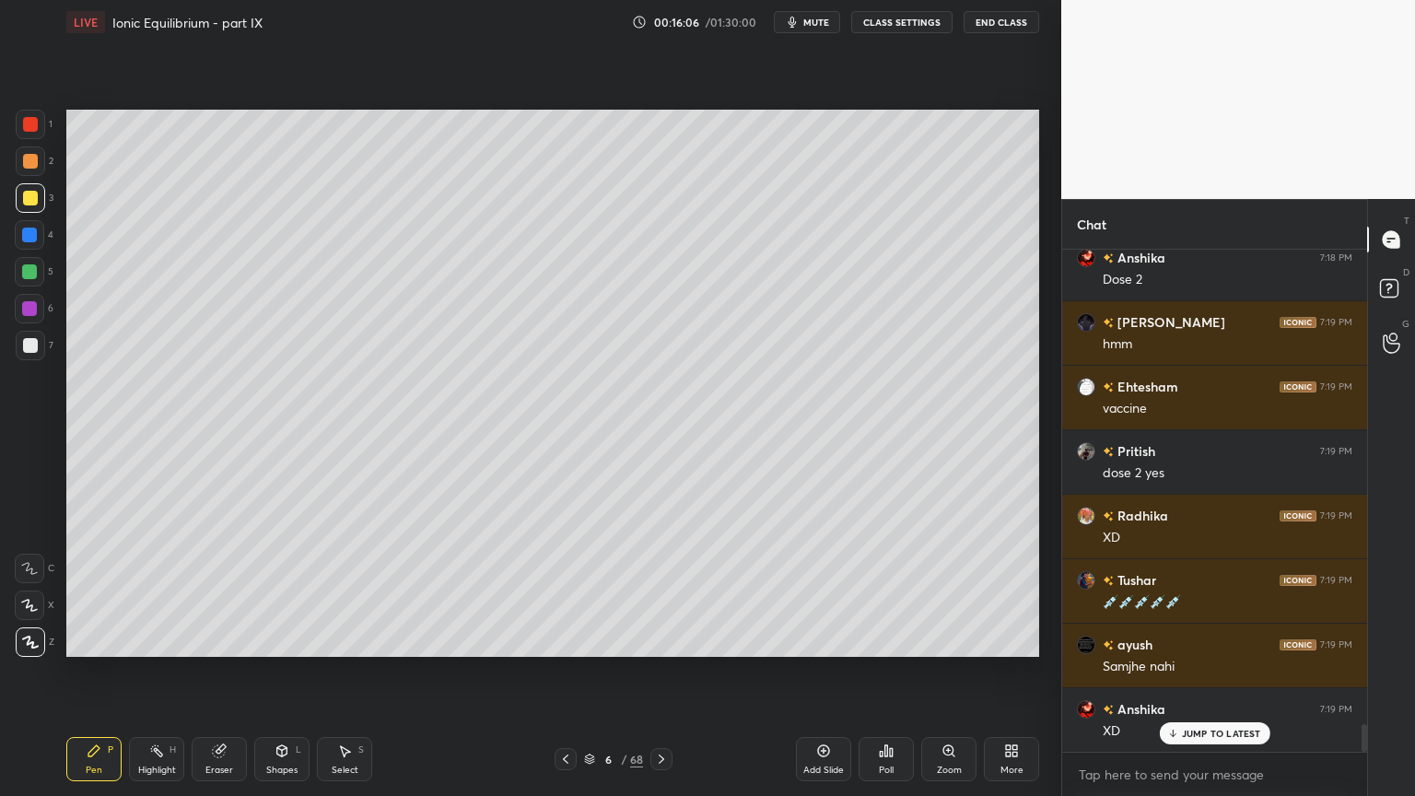
click at [102, 672] on div "Pen P" at bounding box center [93, 759] width 55 height 44
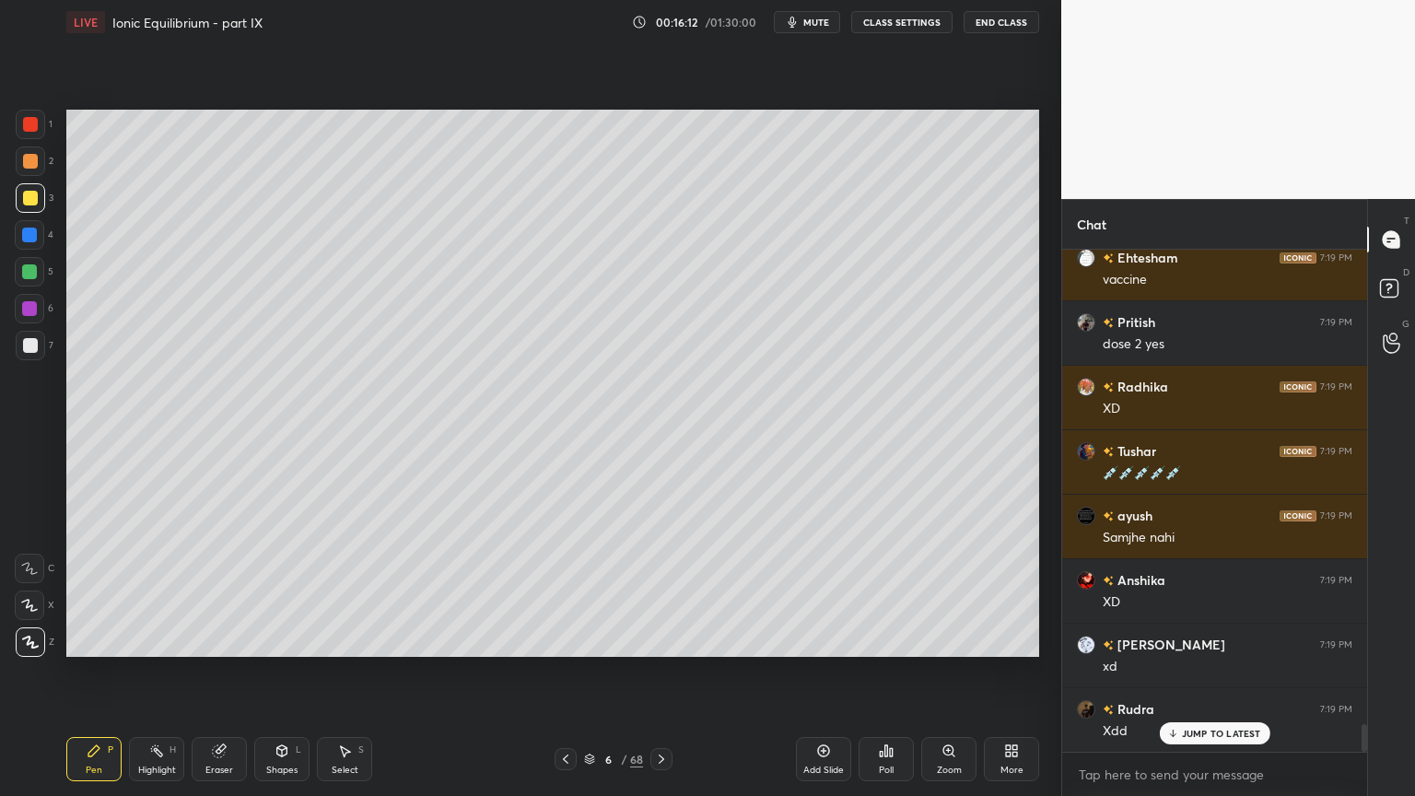
scroll to position [8849, 0]
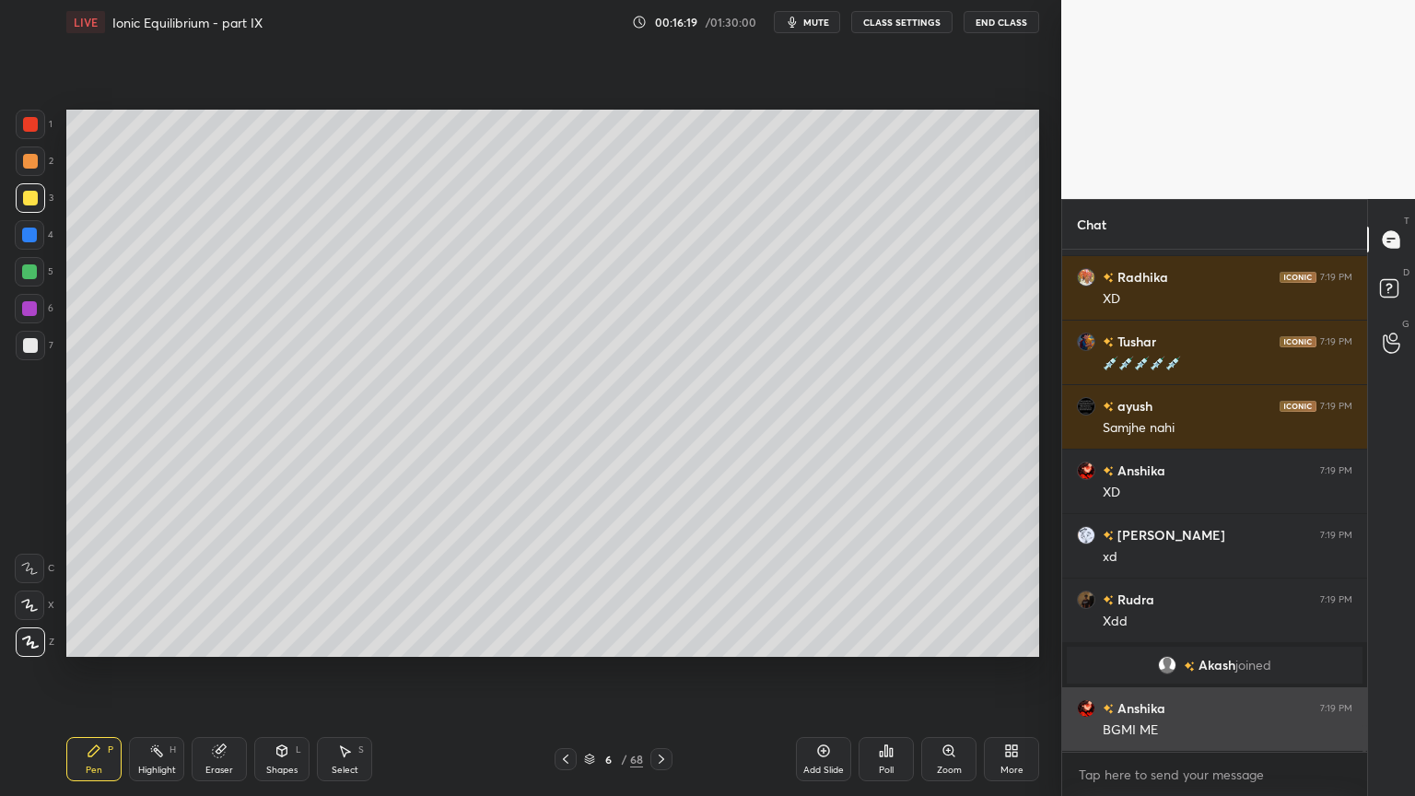
click at [1087, 672] on img "grid" at bounding box center [1086, 708] width 18 height 18
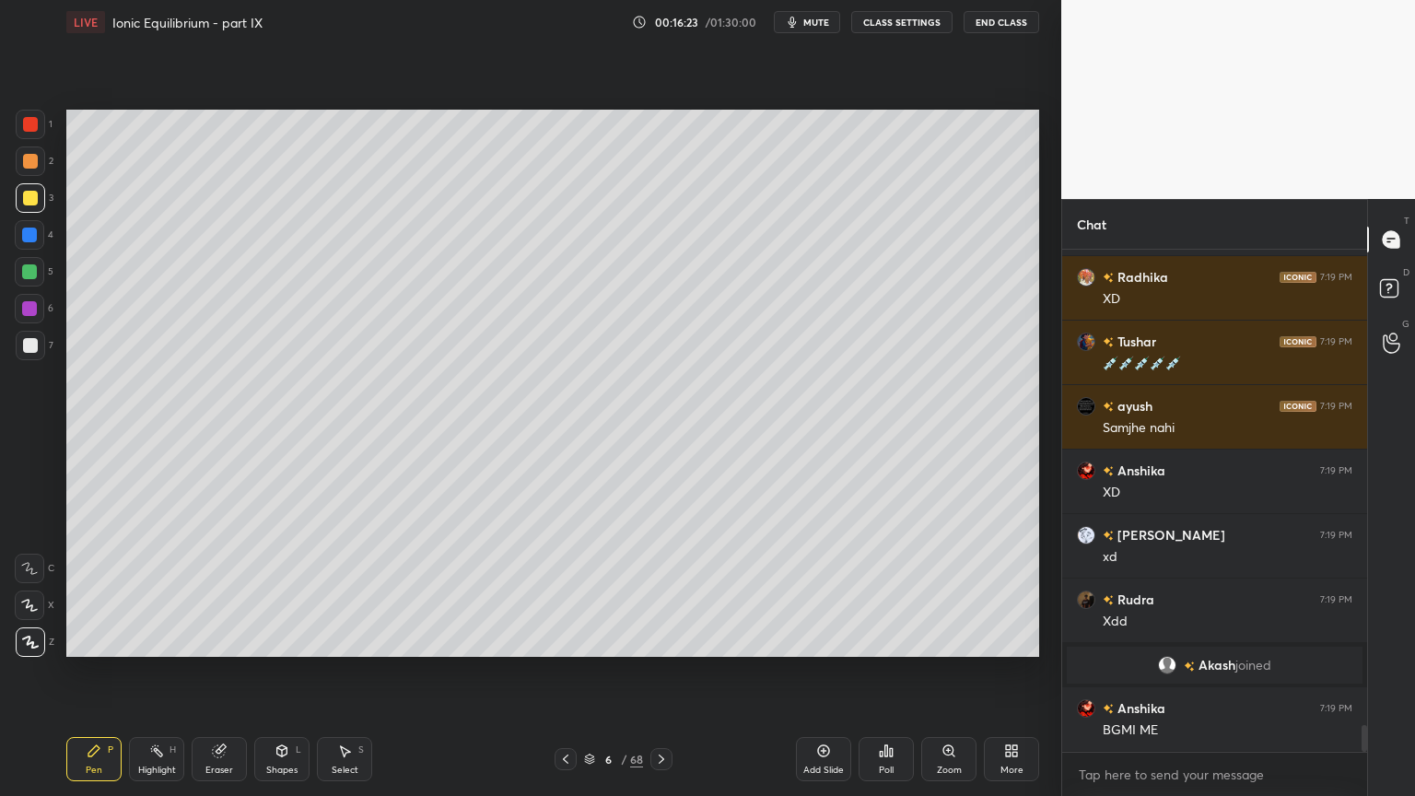
click at [92, 672] on div "Pen P" at bounding box center [93, 759] width 55 height 44
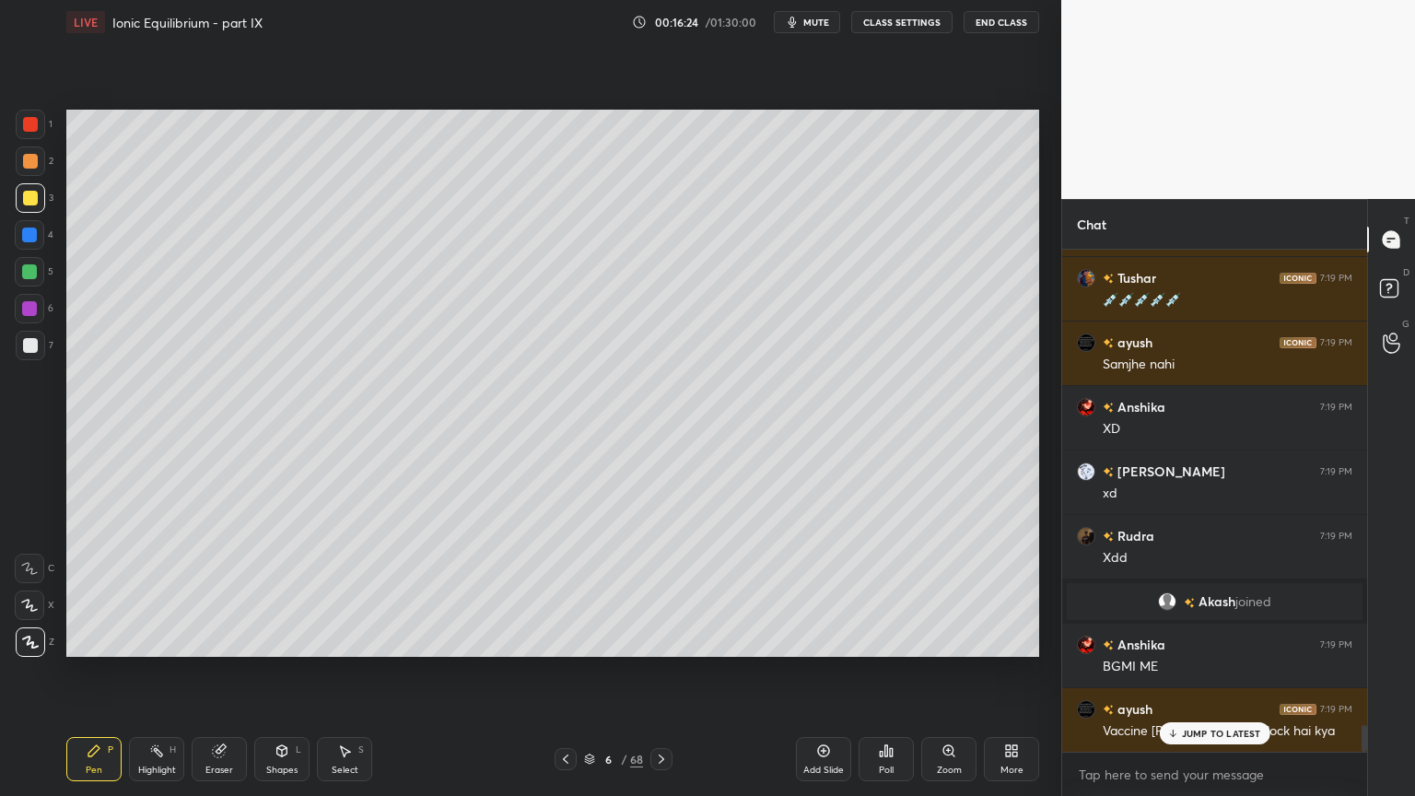
click at [29, 350] on div at bounding box center [30, 345] width 15 height 15
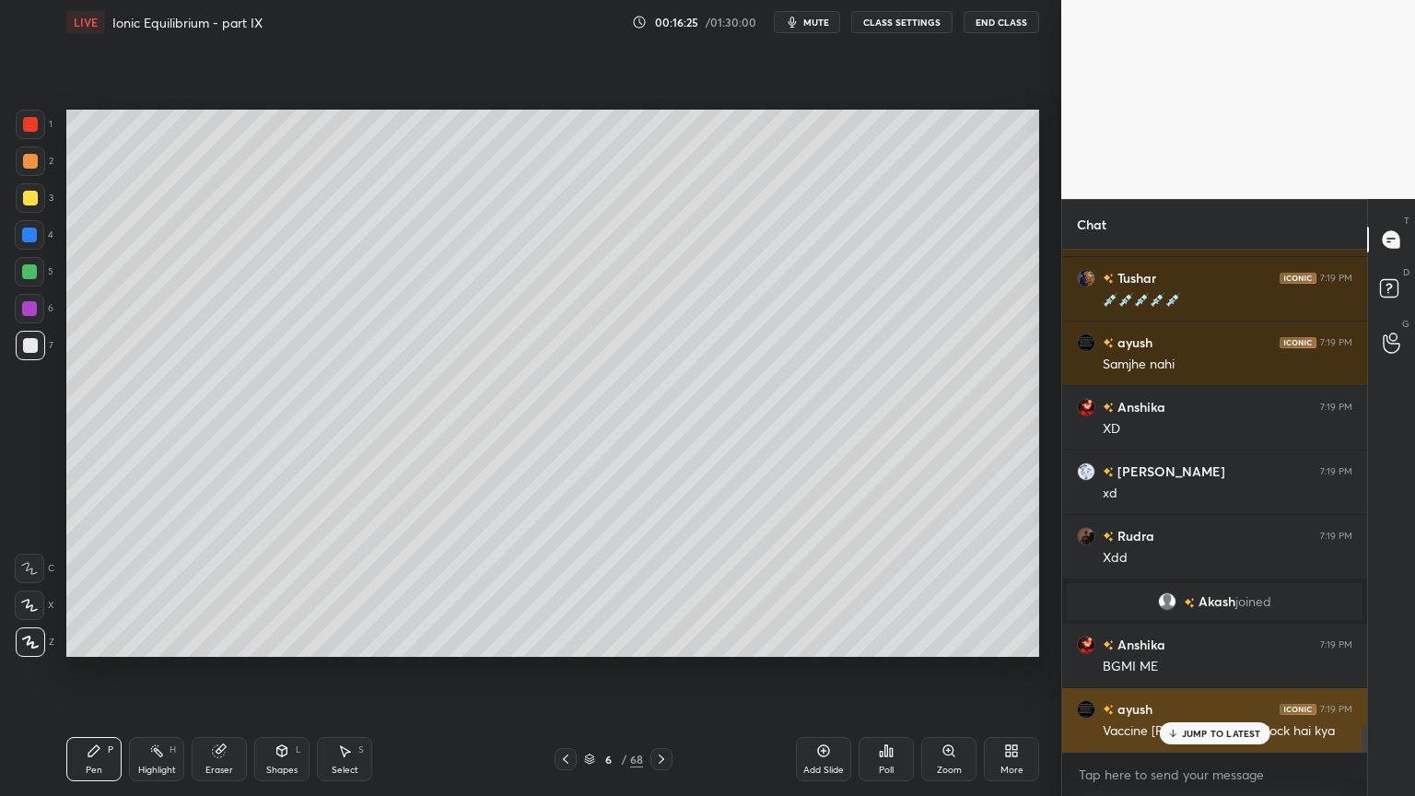
click at [1205, 672] on p "JUMP TO LATEST" at bounding box center [1221, 733] width 79 height 11
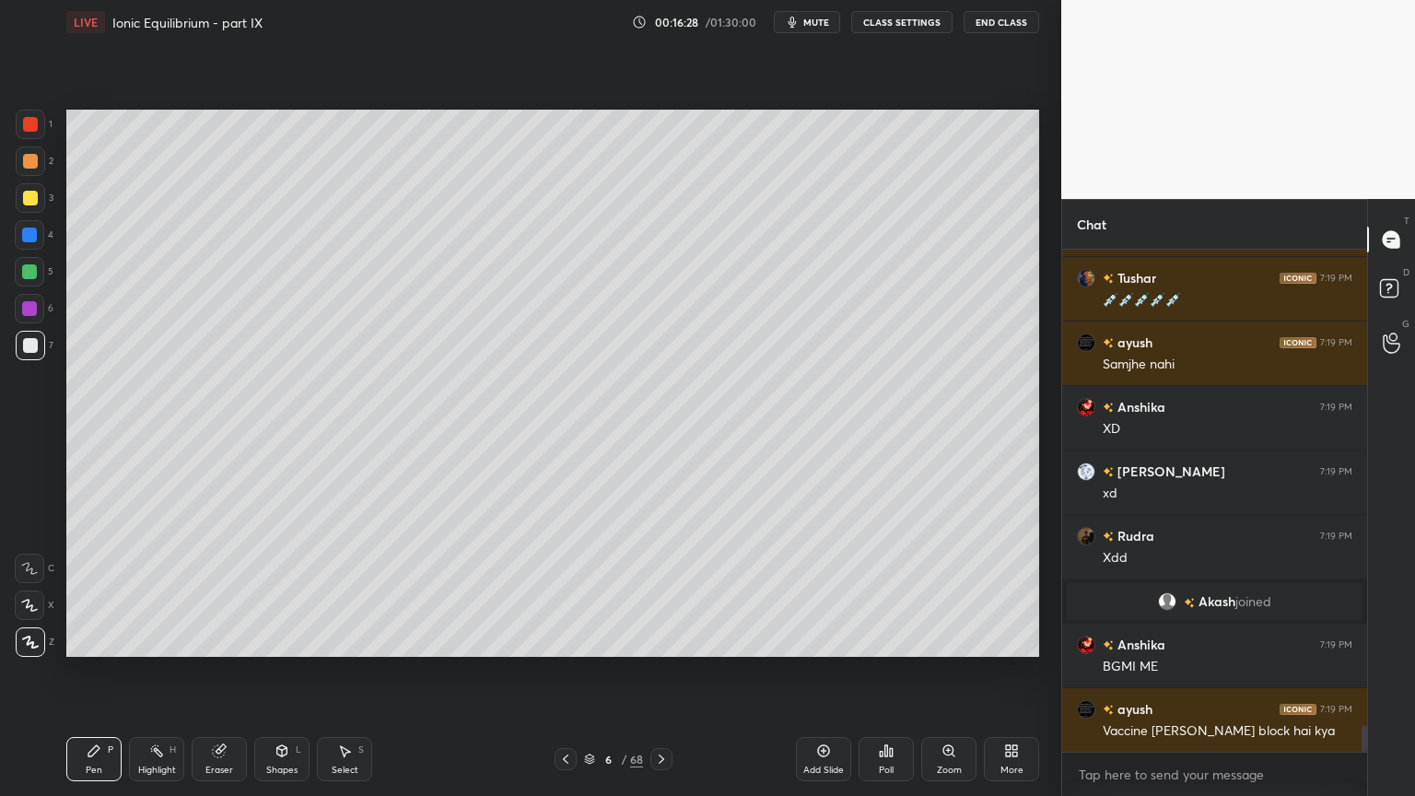
scroll to position [8978, 0]
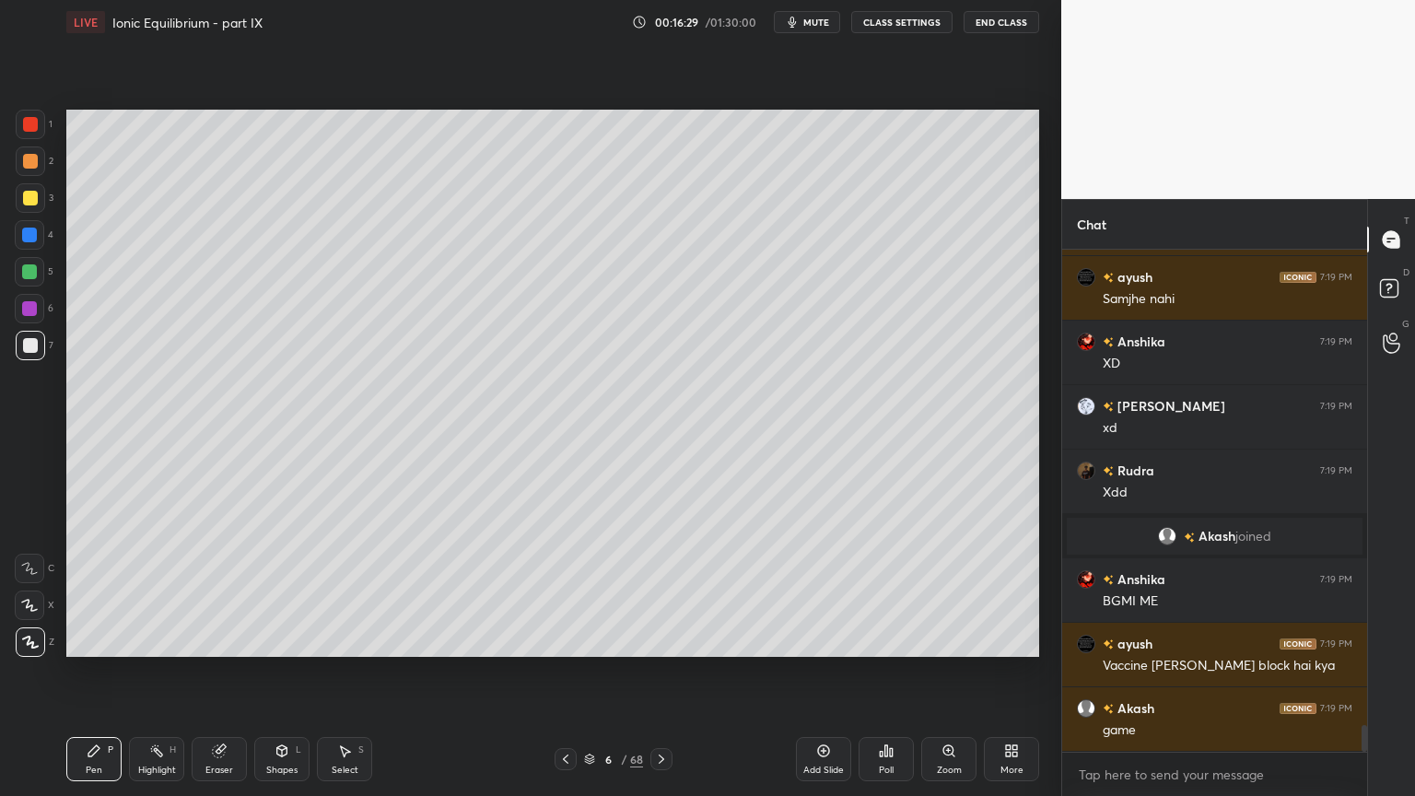
click at [217, 672] on div "Eraser" at bounding box center [219, 769] width 28 height 9
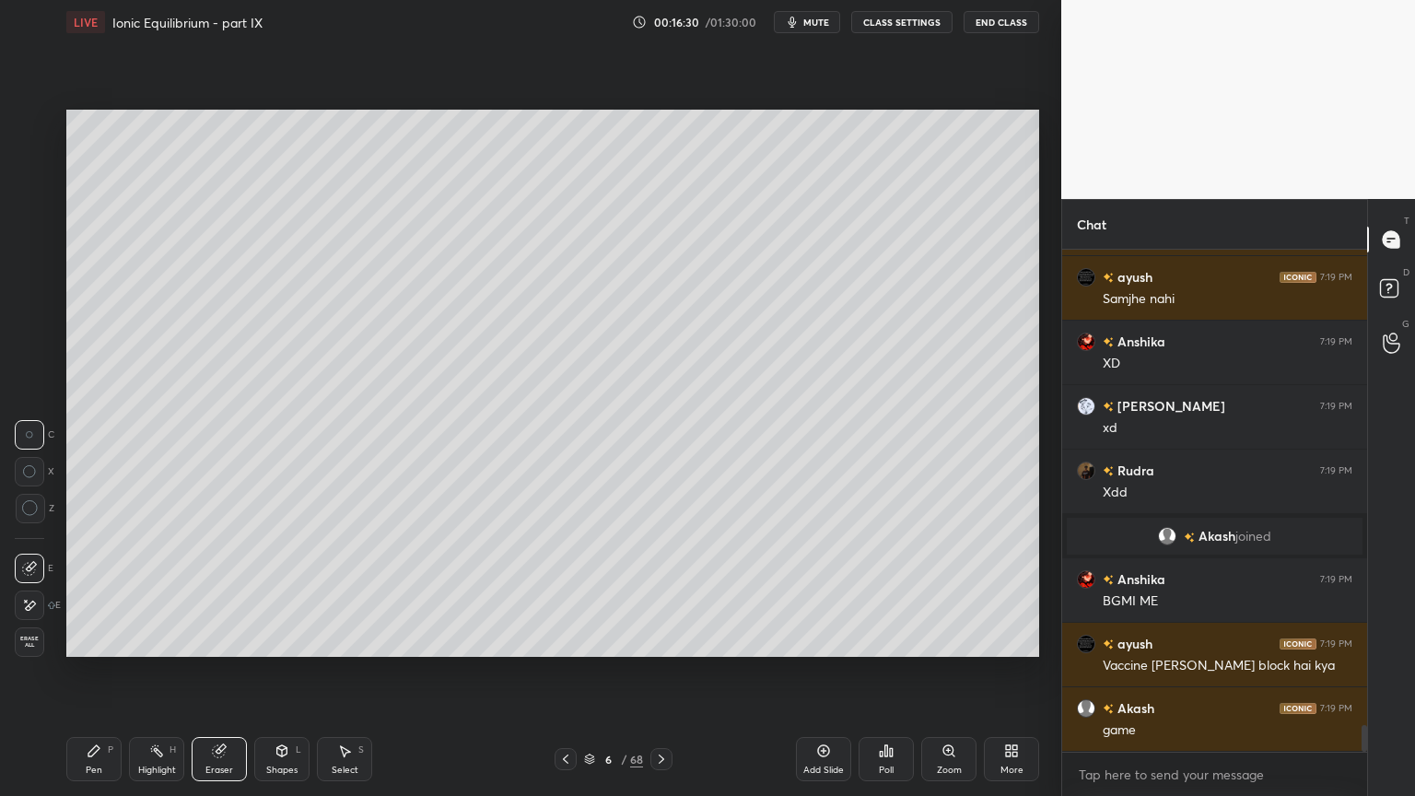
scroll to position [9042, 0]
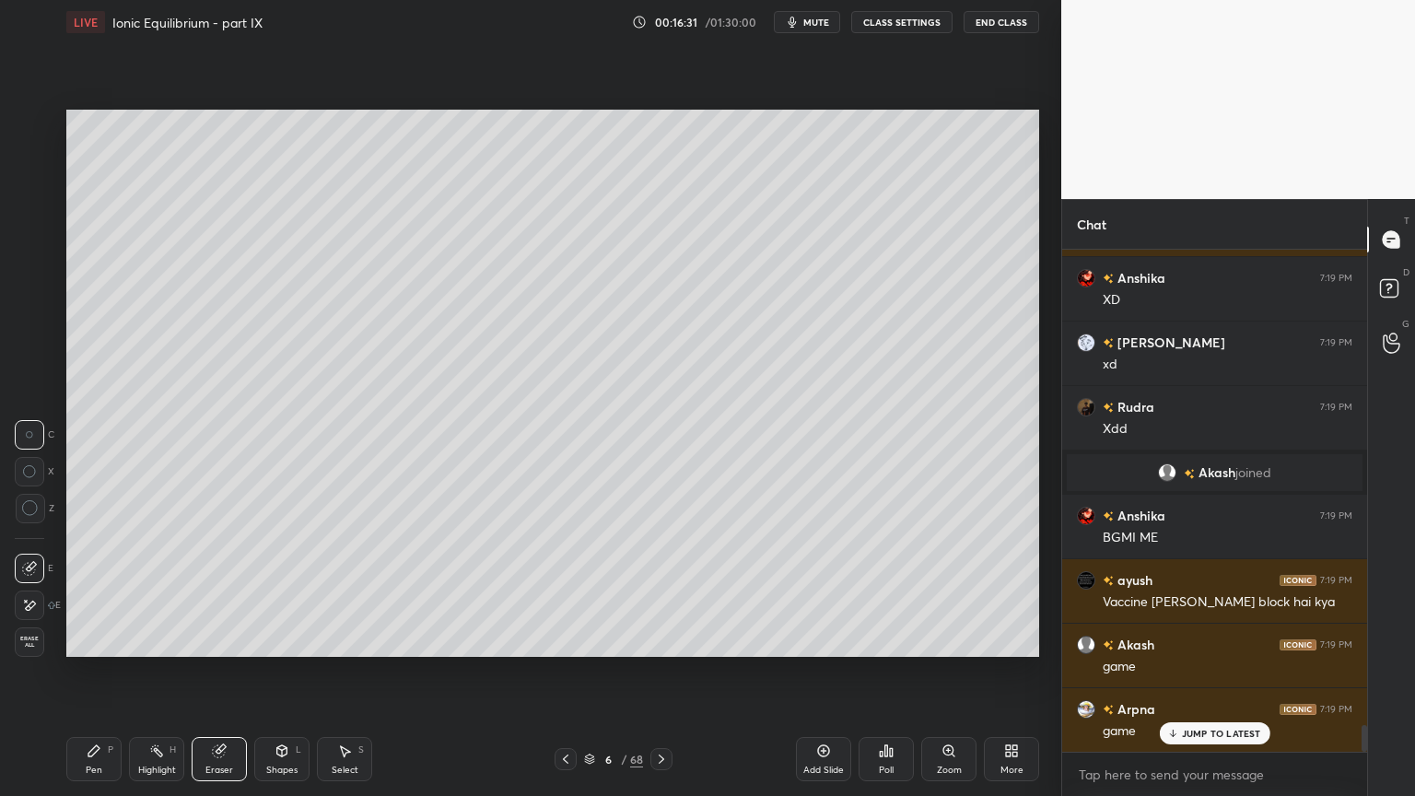
click at [95, 672] on div "Pen P" at bounding box center [93, 759] width 55 height 44
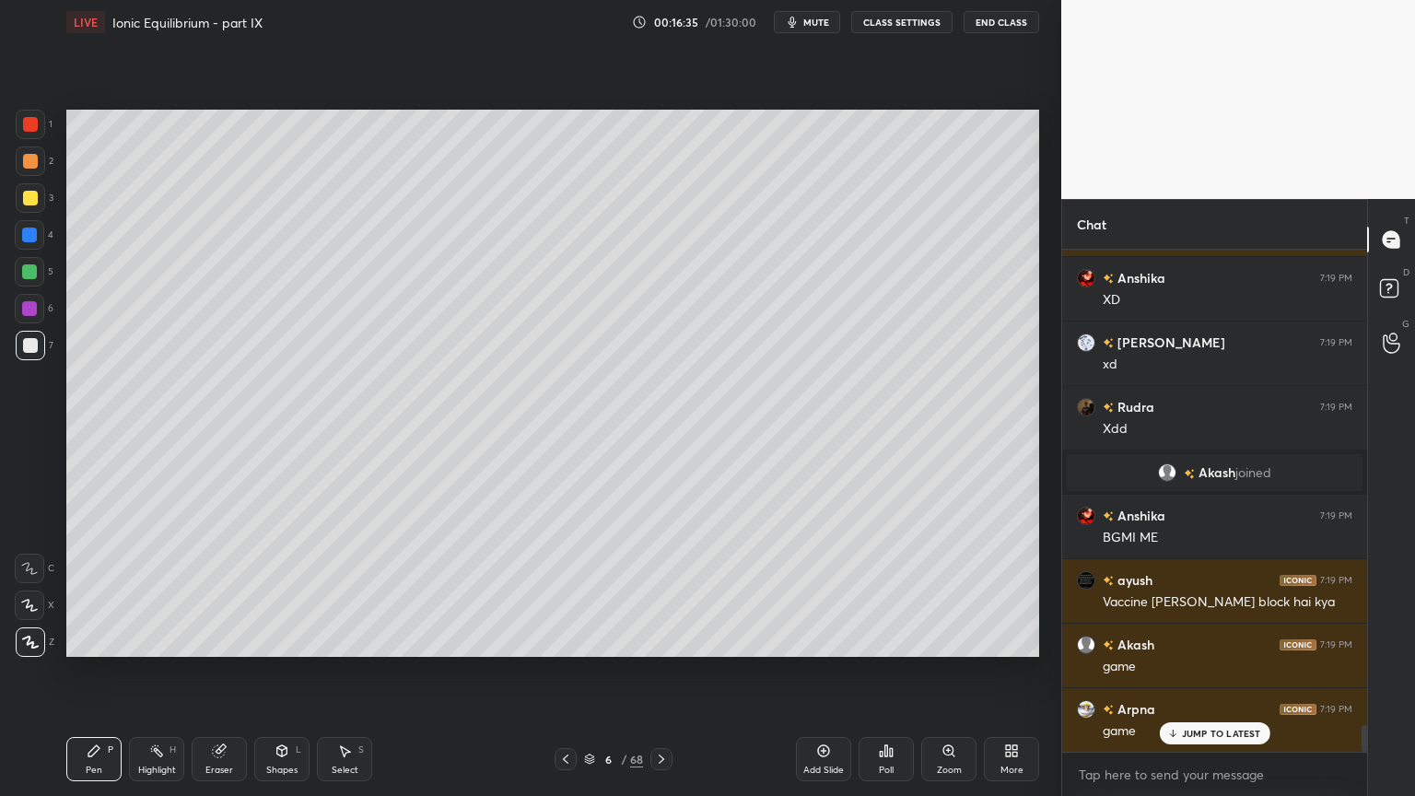
click at [140, 672] on div "Highlight H" at bounding box center [156, 759] width 55 height 44
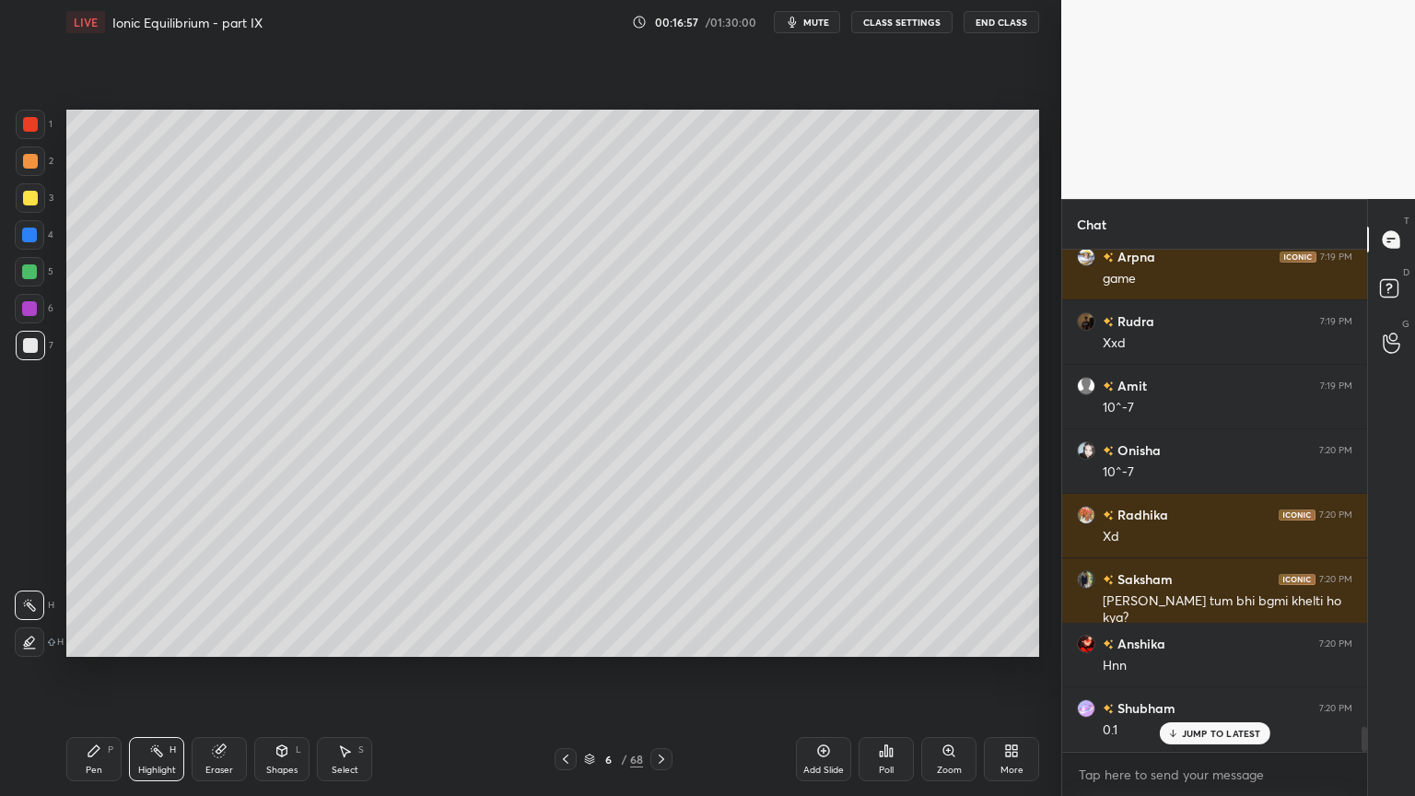
scroll to position [9558, 0]
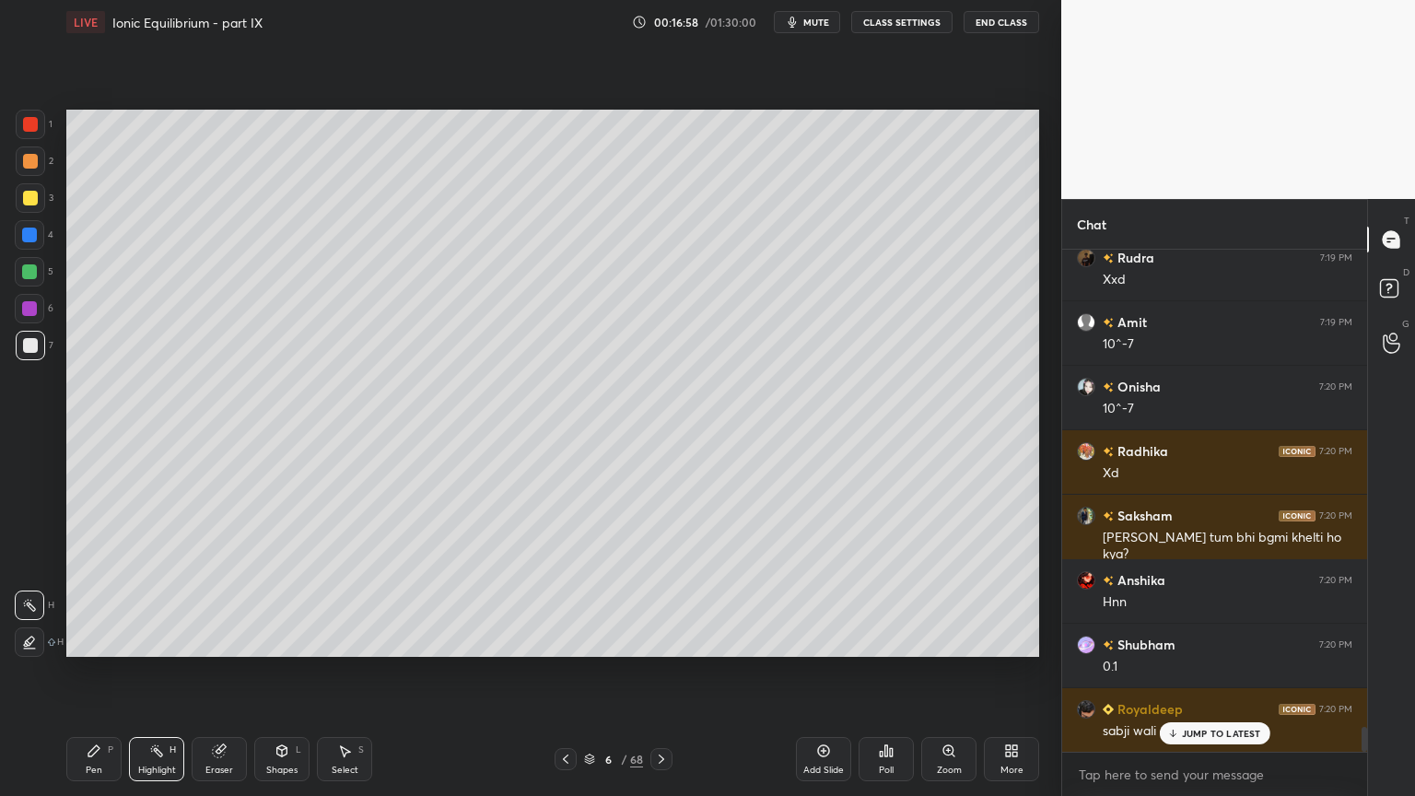
click at [96, 672] on div "Pen P" at bounding box center [93, 759] width 55 height 44
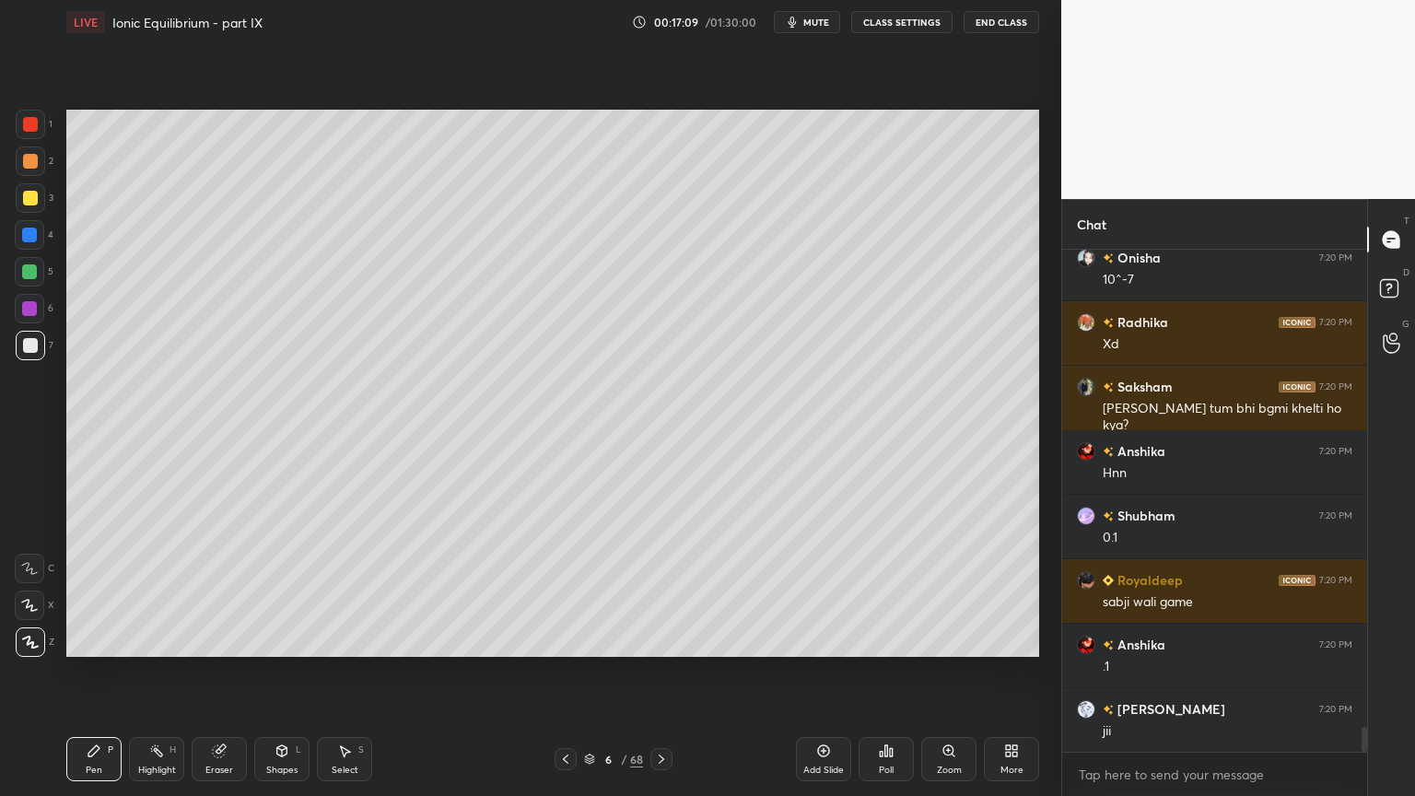
scroll to position [9752, 0]
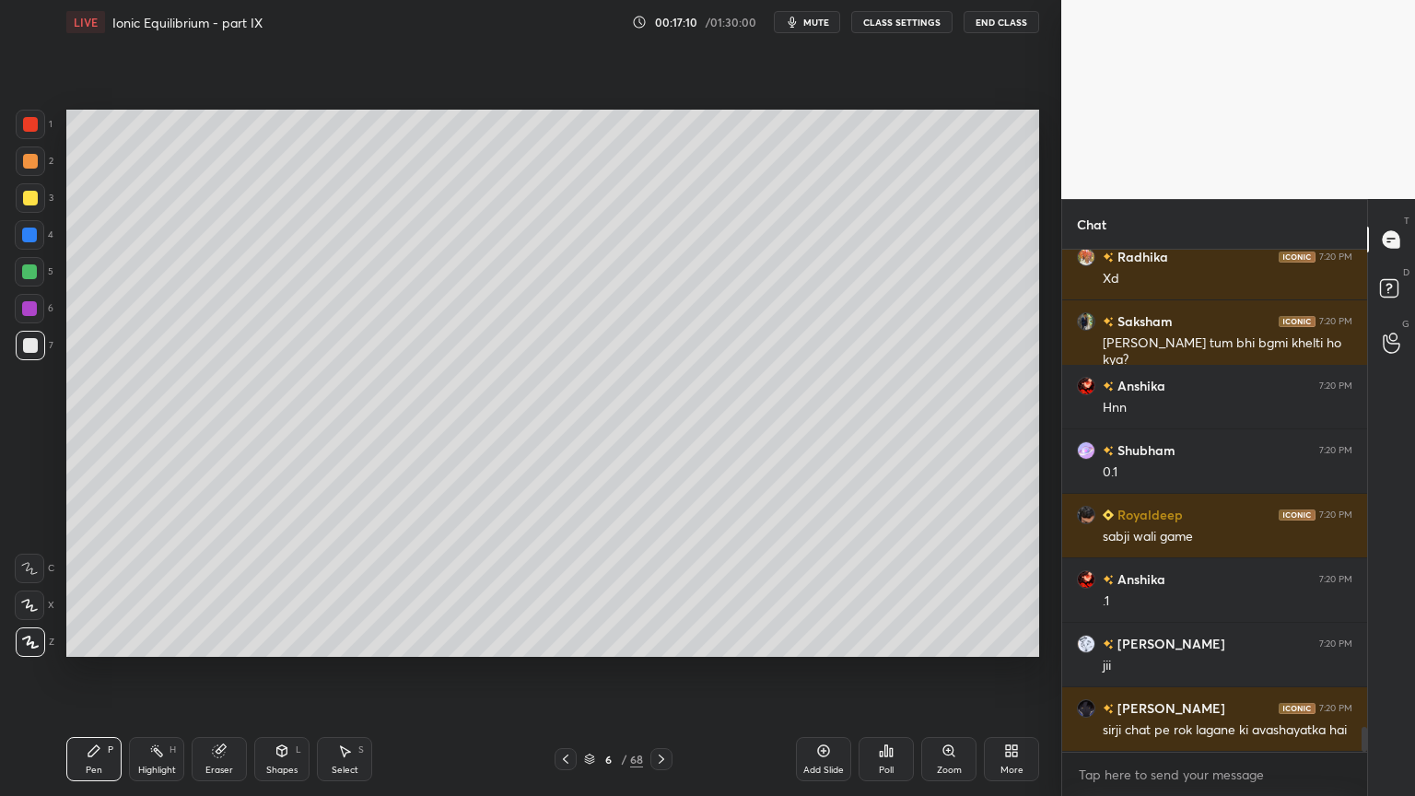
click at [23, 199] on div at bounding box center [30, 198] width 15 height 15
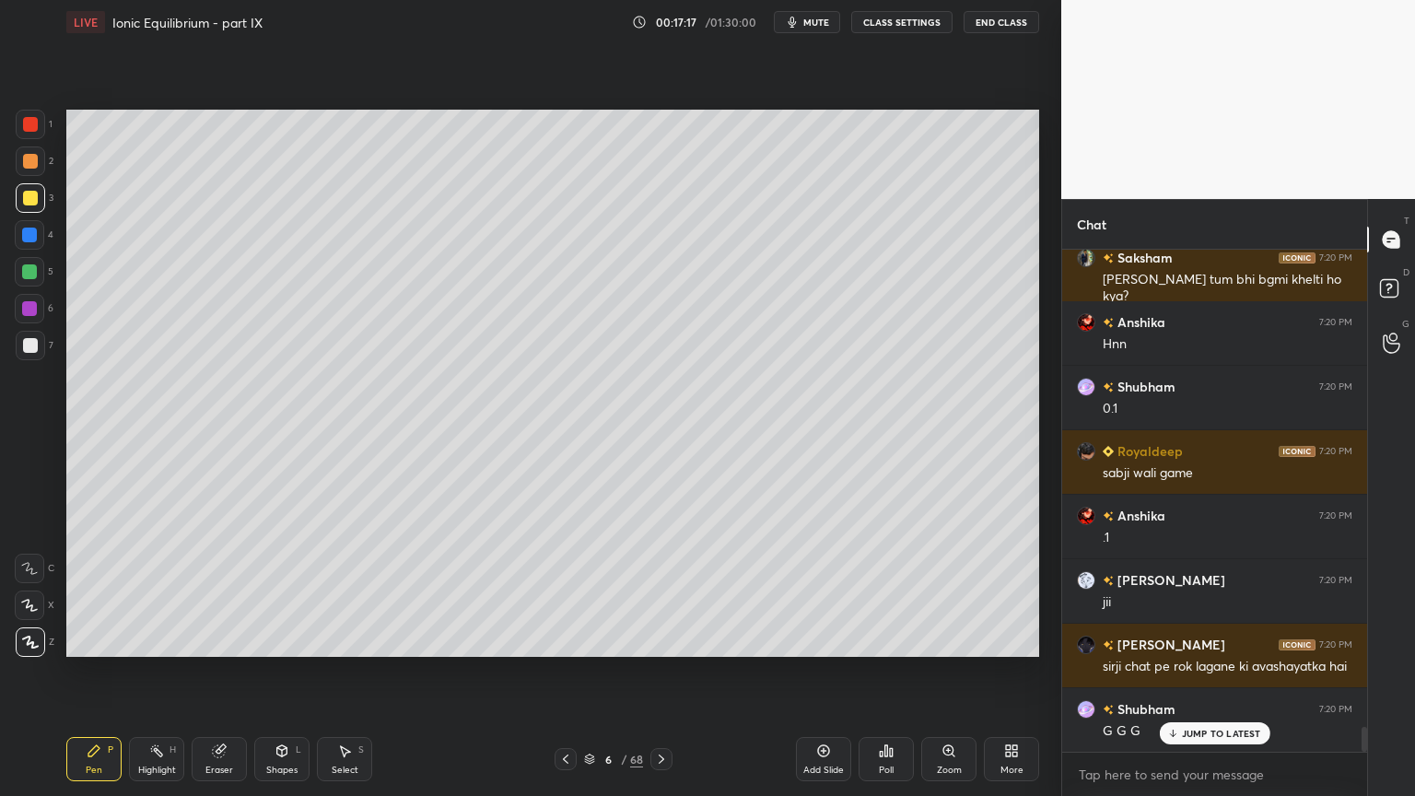
click at [899, 21] on button "CLASS SETTINGS" at bounding box center [901, 22] width 101 height 22
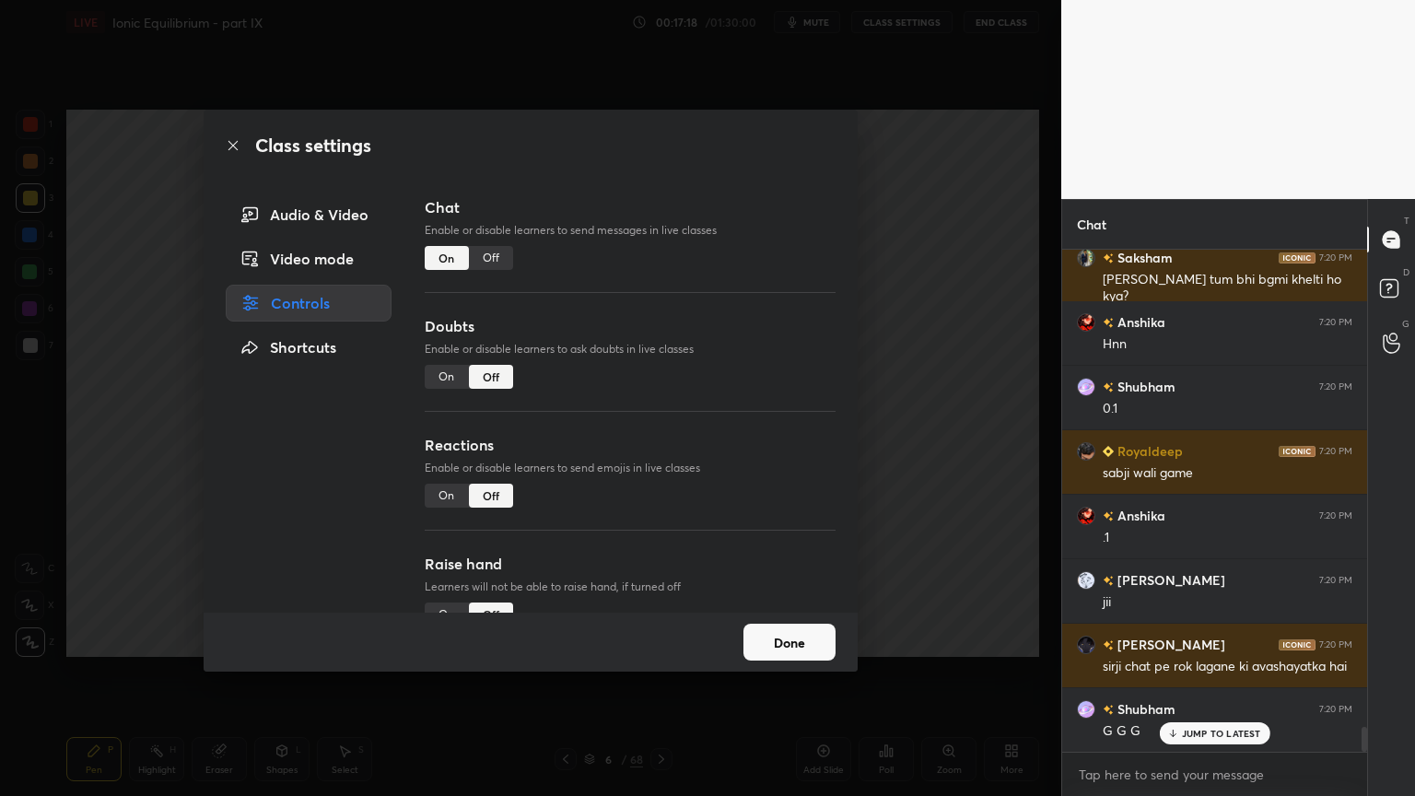
click at [493, 258] on div "Off" at bounding box center [491, 258] width 44 height 24
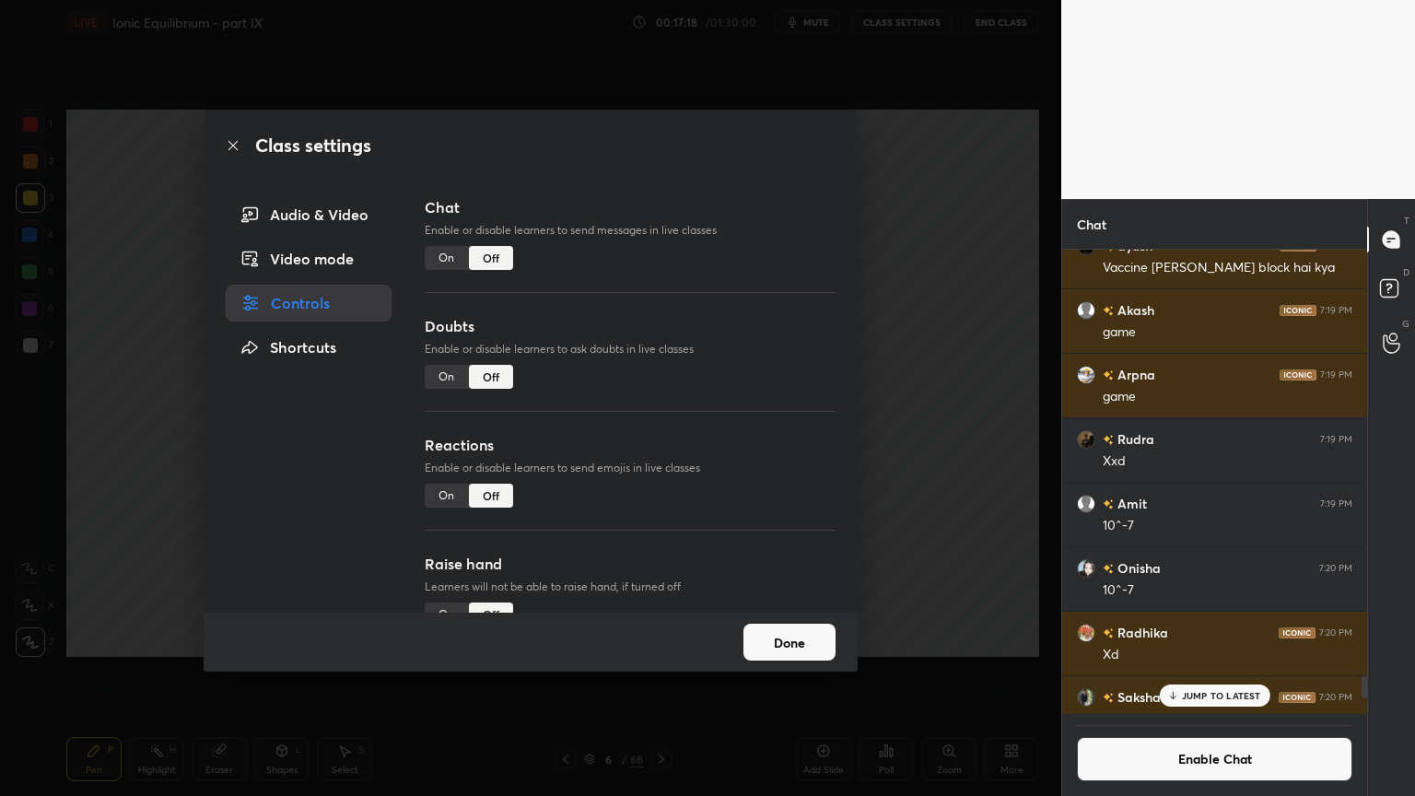
scroll to position [460, 299]
click at [910, 276] on div "Class settings Audio & Video Video mode Controls Shortcuts Chat Enable or disab…" at bounding box center [530, 398] width 1061 height 796
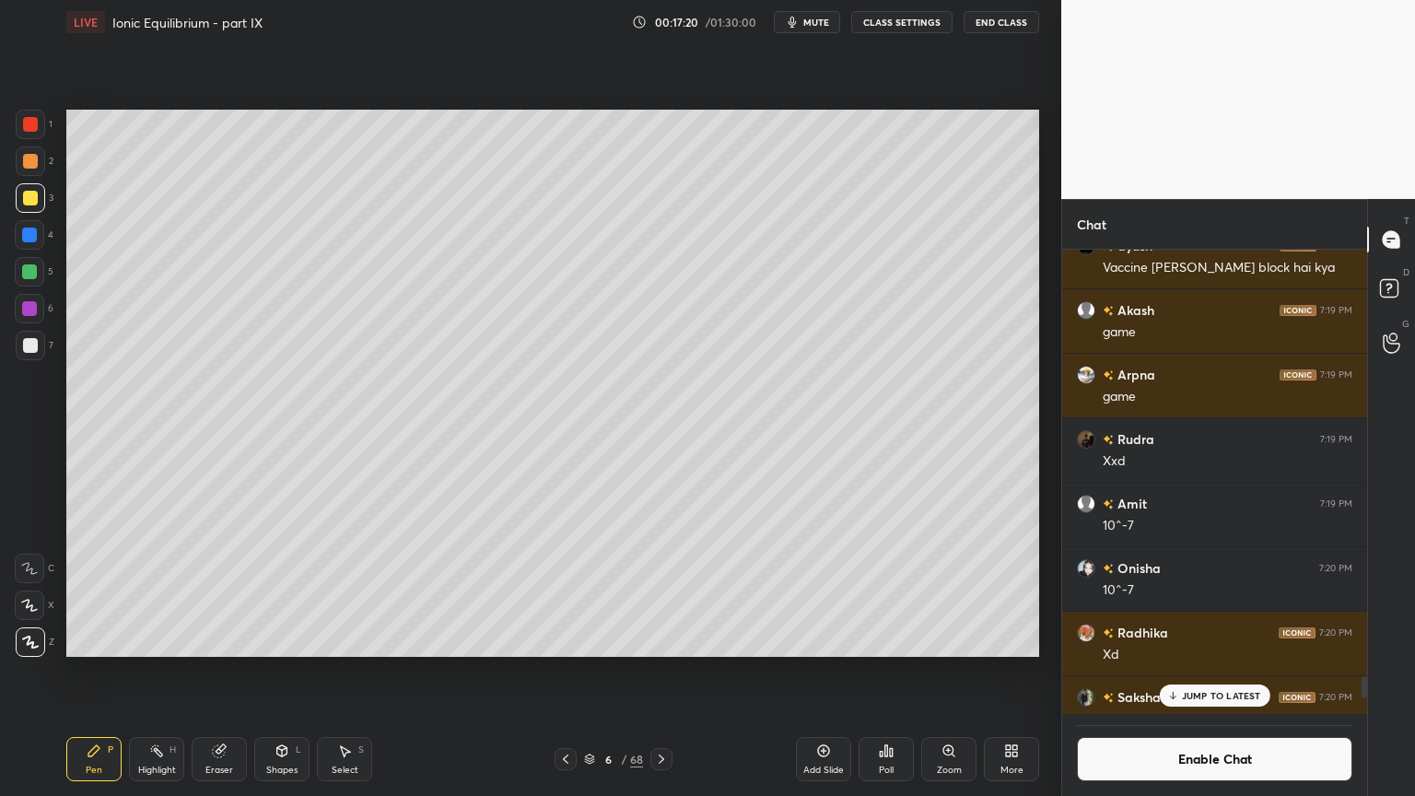
click at [1208, 672] on p "JUMP TO LATEST" at bounding box center [1221, 695] width 79 height 11
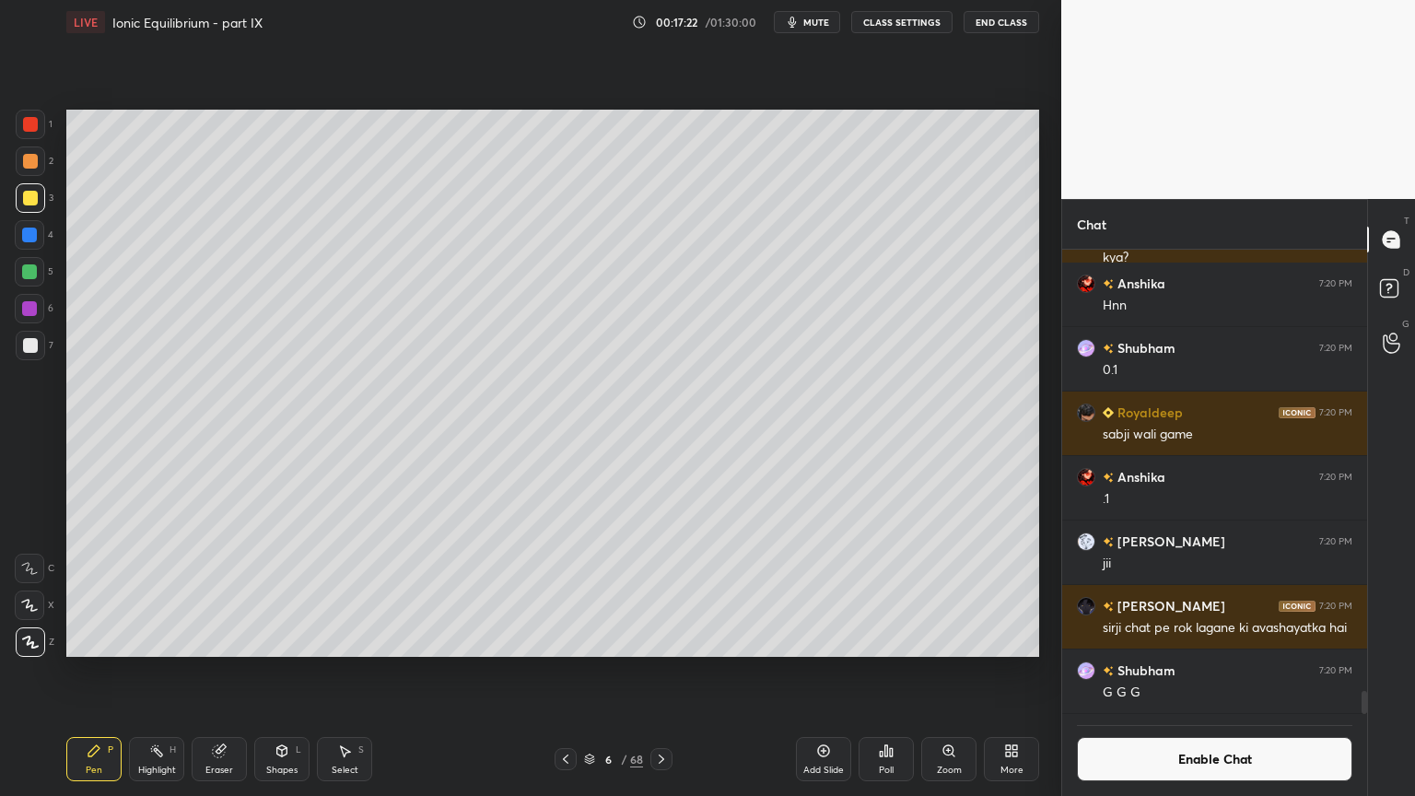
click at [157, 672] on div "Highlight H" at bounding box center [156, 759] width 55 height 44
click at [894, 18] on button "CLASS SETTINGS" at bounding box center [901, 22] width 101 height 22
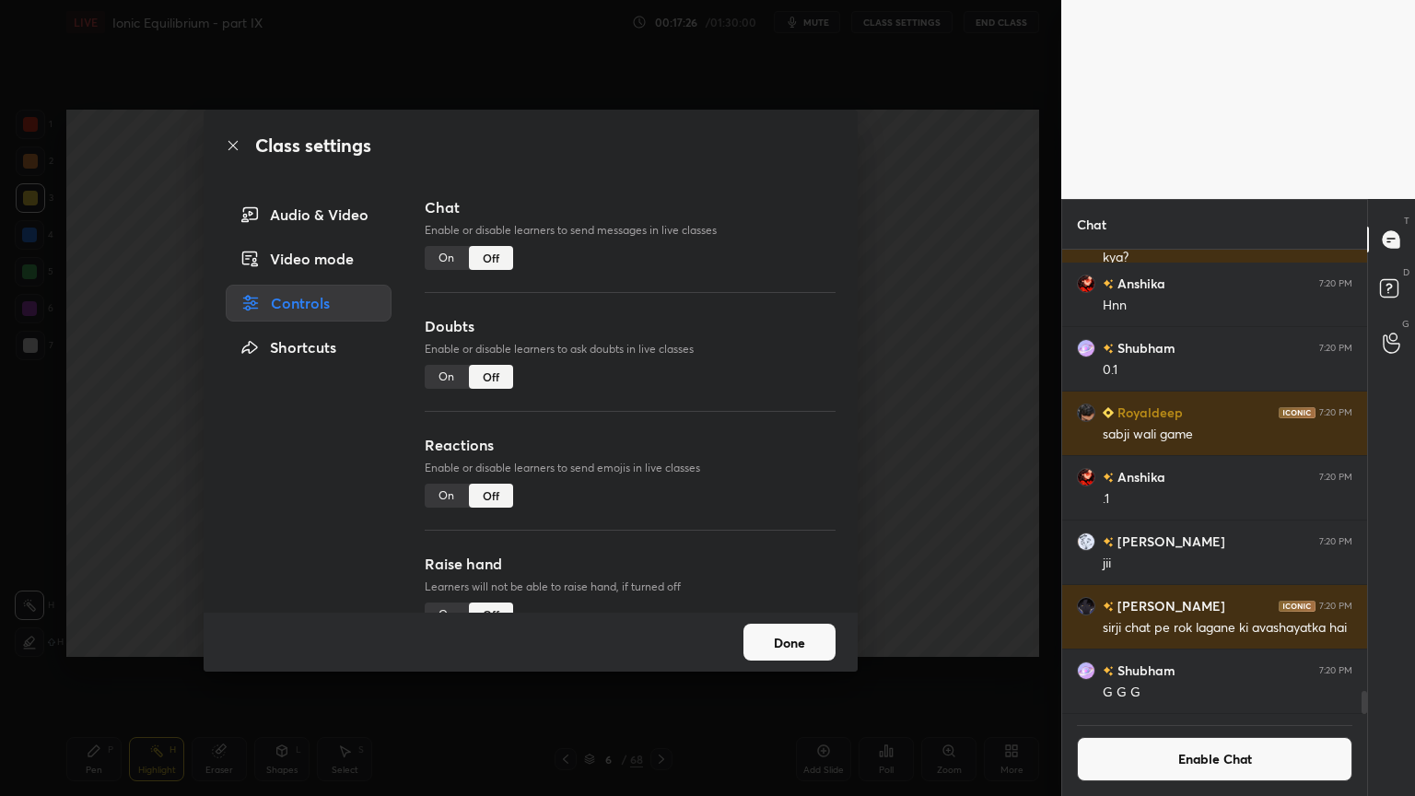
drag, startPoint x: 438, startPoint y: 498, endPoint x: 531, endPoint y: 474, distance: 95.2
click at [438, 497] on div "On" at bounding box center [447, 496] width 44 height 24
click at [874, 460] on div "Class settings Audio & Video Video mode Controls Shortcuts Chat Enable or disab…" at bounding box center [530, 398] width 1061 height 796
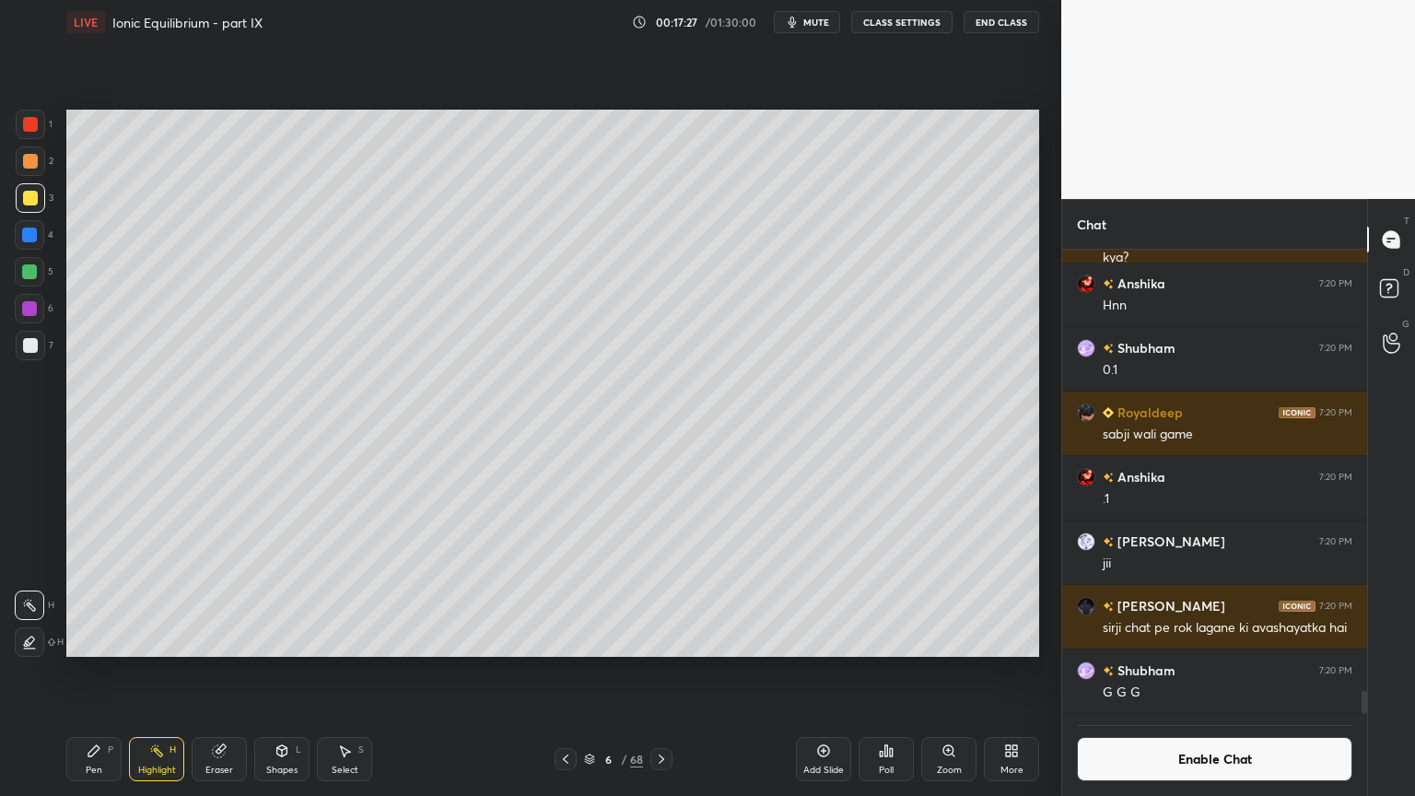
click at [157, 672] on div "Highlight" at bounding box center [157, 769] width 38 height 9
click at [1217, 672] on button "Enable Chat" at bounding box center [1214, 759] width 275 height 44
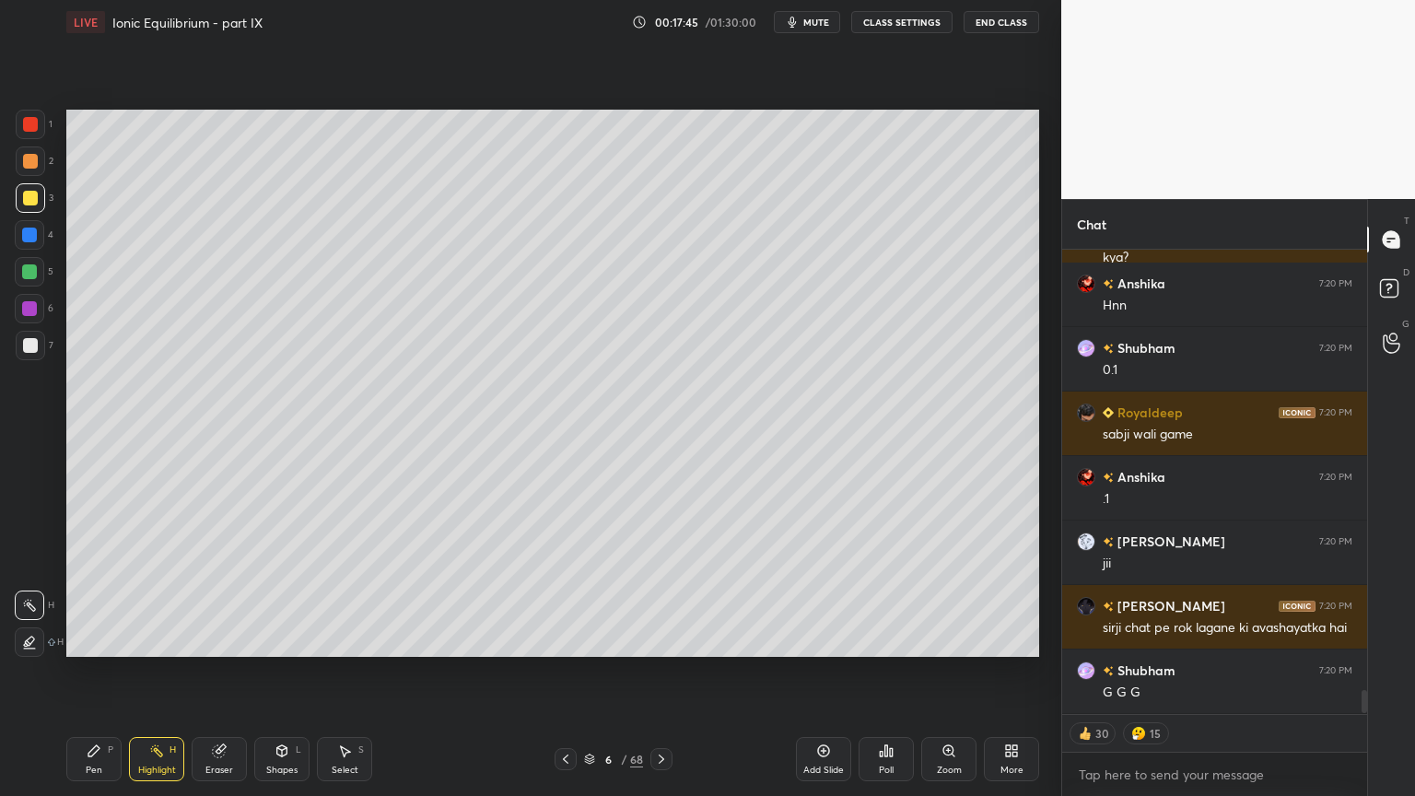
scroll to position [460, 299]
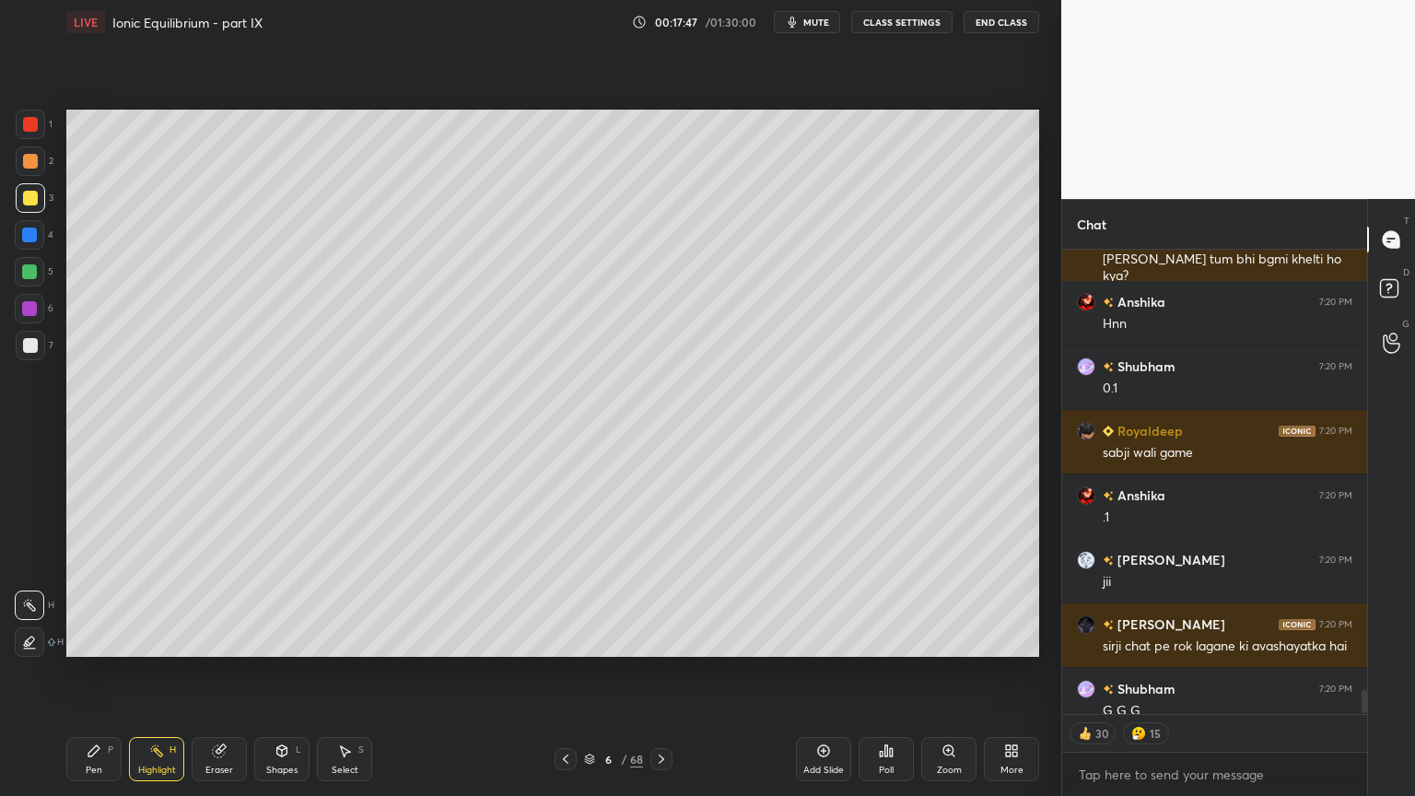
click at [906, 19] on button "CLASS SETTINGS" at bounding box center [901, 22] width 101 height 22
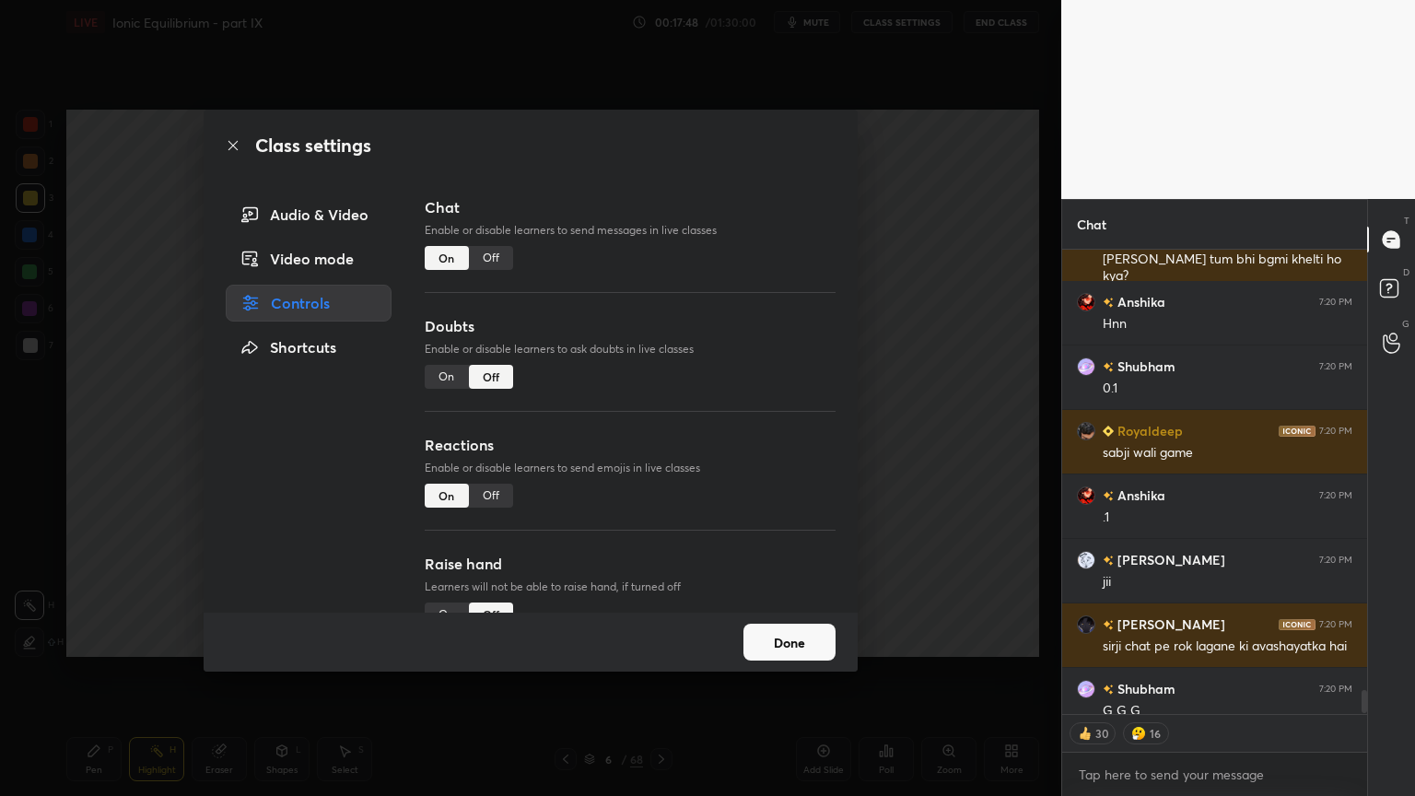
type textarea "x"
click at [487, 258] on div "Off" at bounding box center [491, 258] width 44 height 24
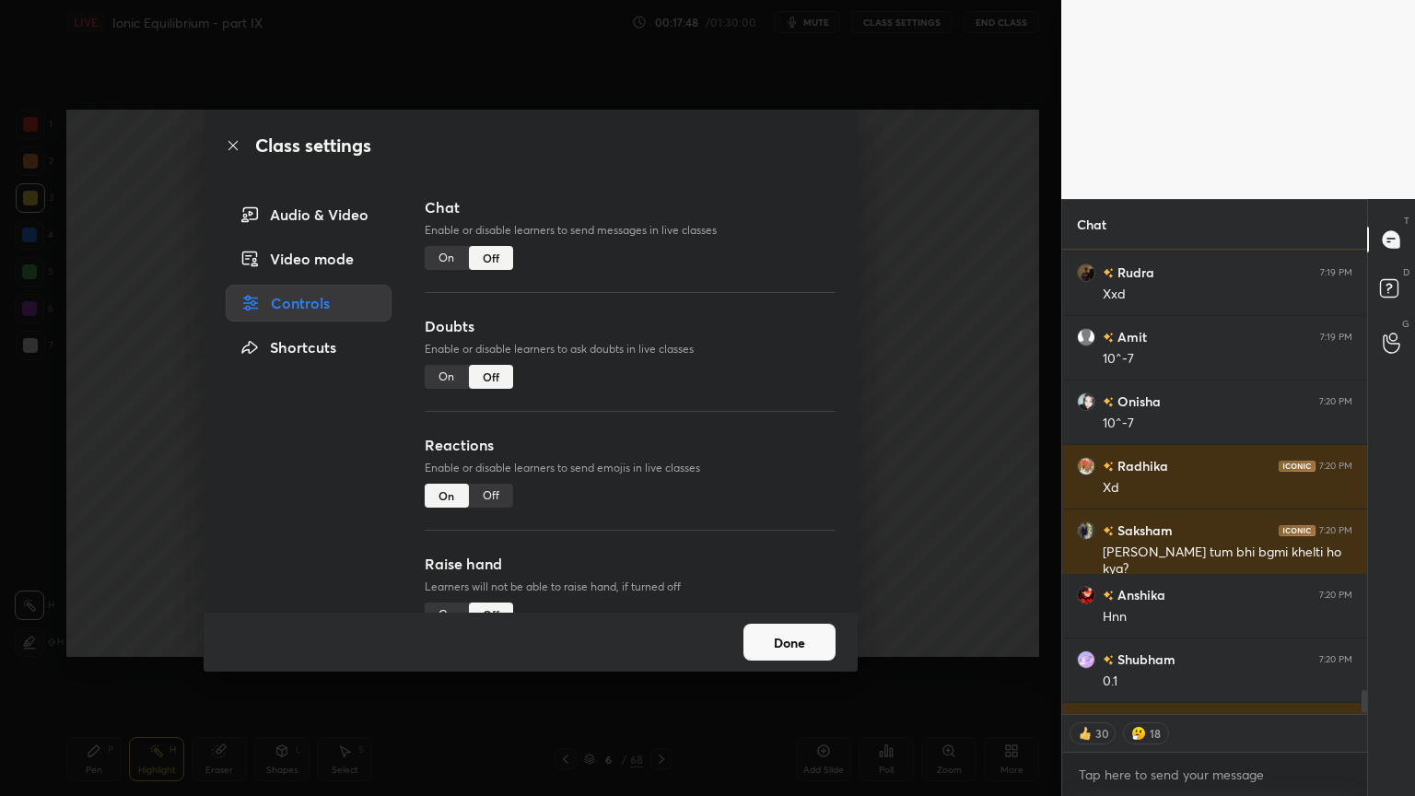
click at [863, 284] on div "Class settings Audio & Video Video mode Controls Shortcuts Chat Enable or disab…" at bounding box center [530, 398] width 1061 height 796
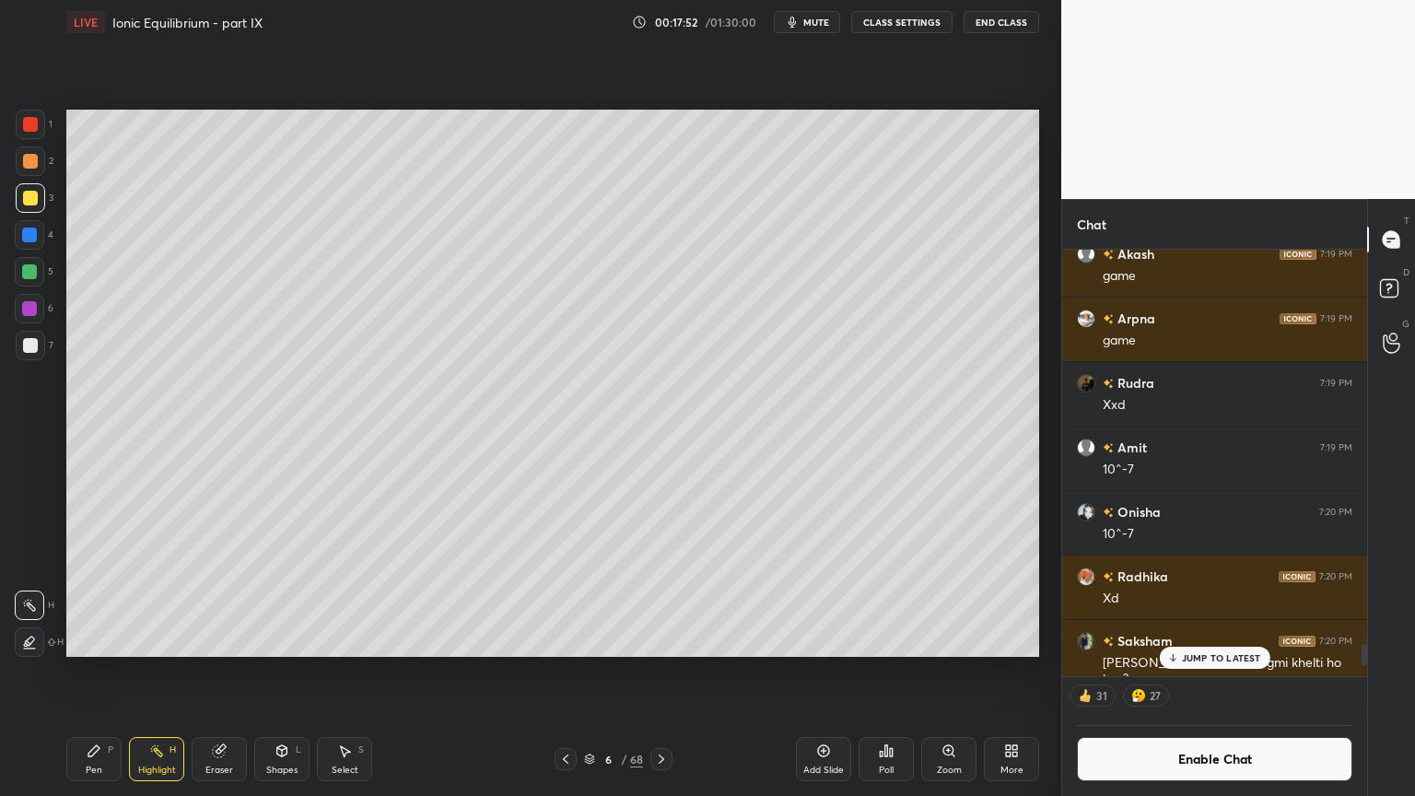
click at [1205, 656] on p "JUMP TO LATEST" at bounding box center [1221, 657] width 79 height 11
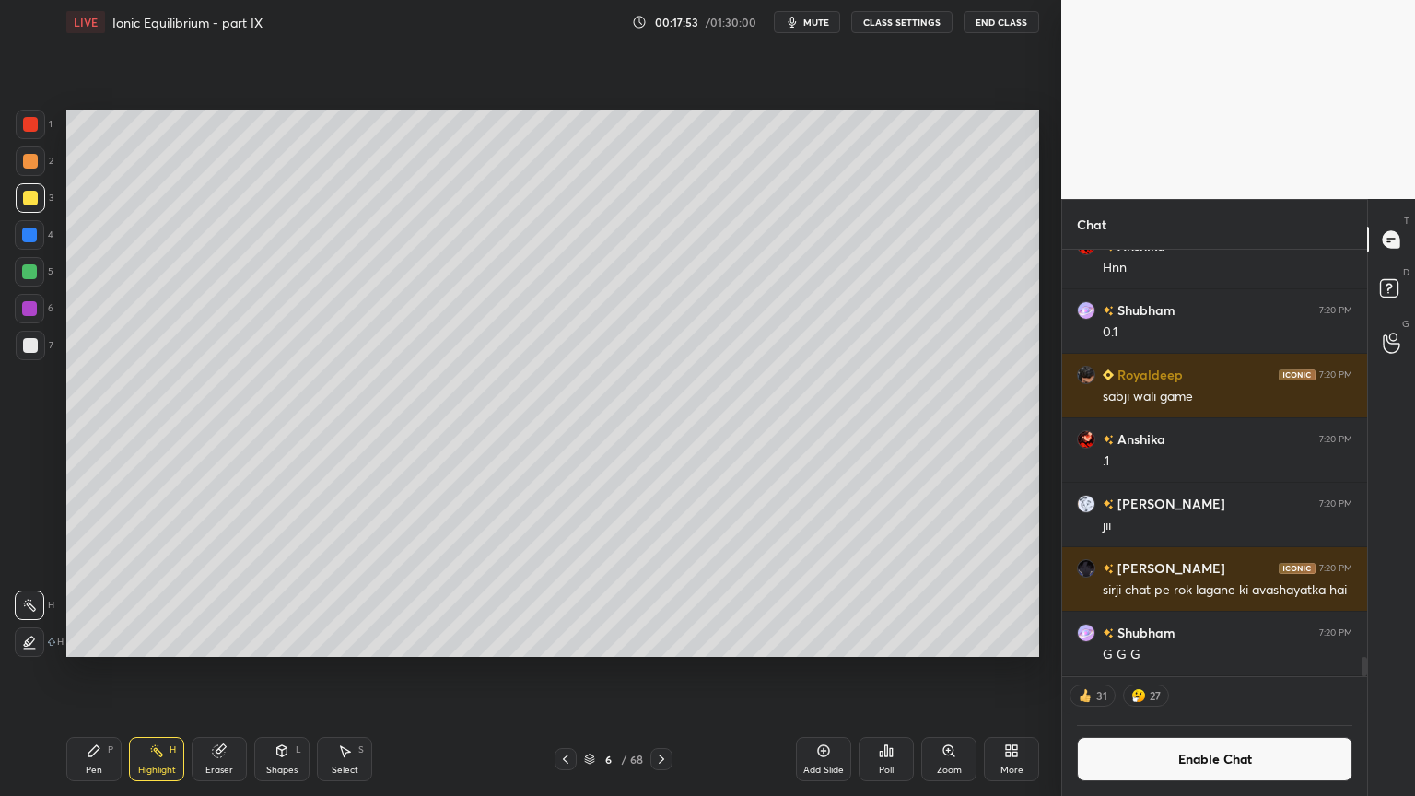
click at [891, 18] on button "CLASS SETTINGS" at bounding box center [901, 22] width 101 height 22
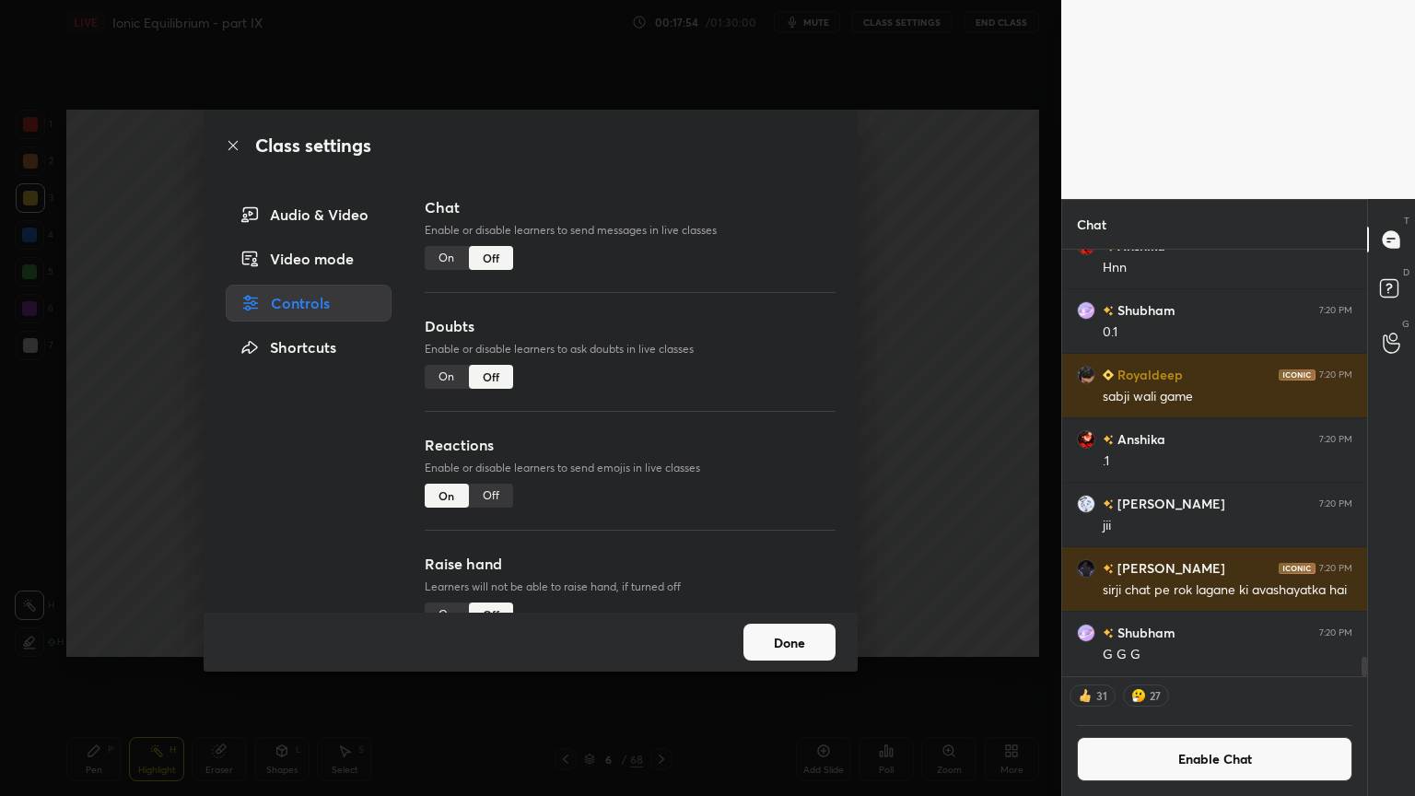
click at [495, 494] on div "Off" at bounding box center [491, 496] width 44 height 24
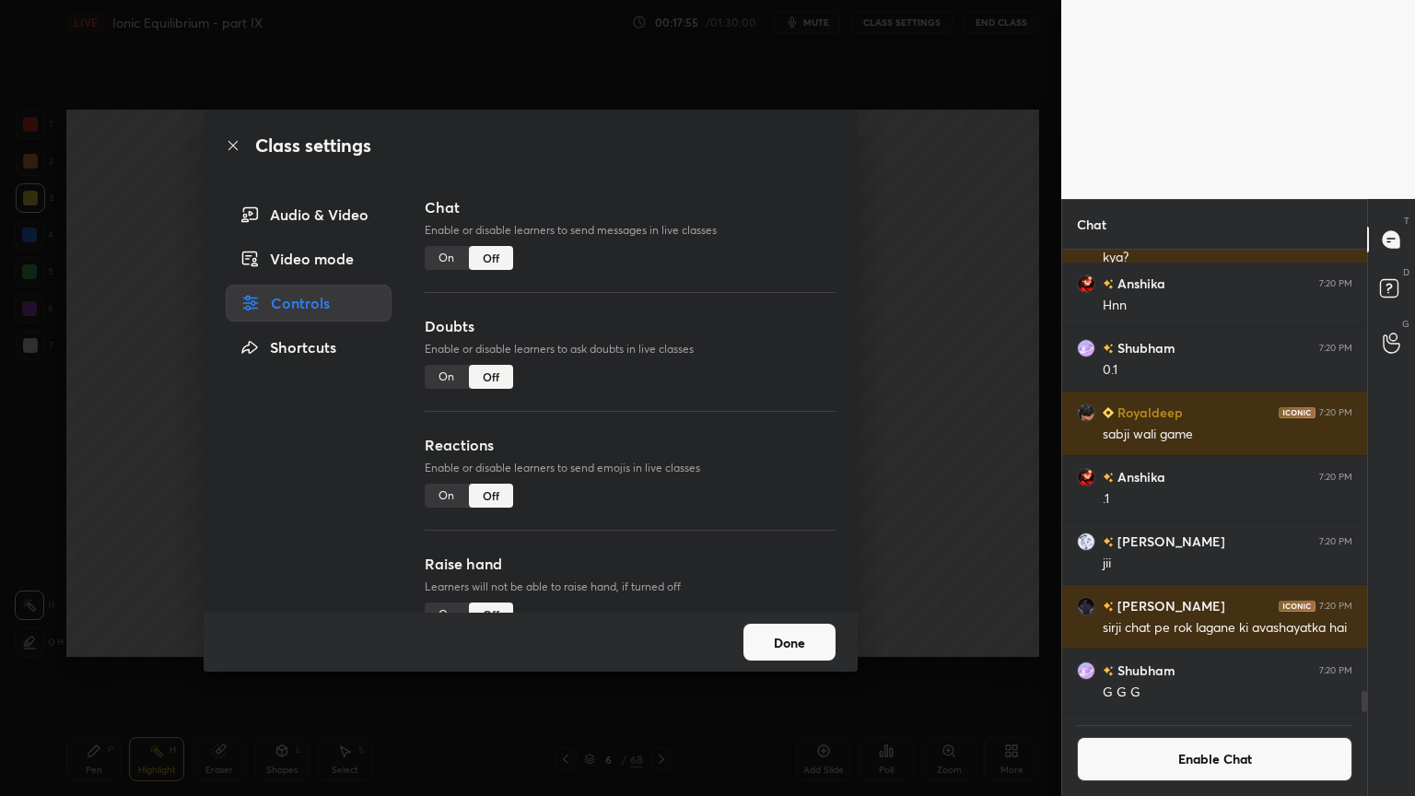
scroll to position [8985, 0]
drag, startPoint x: 1201, startPoint y: 766, endPoint x: 1171, endPoint y: 723, distance: 52.9
click at [1197, 672] on button "Enable Chat" at bounding box center [1214, 759] width 275 height 44
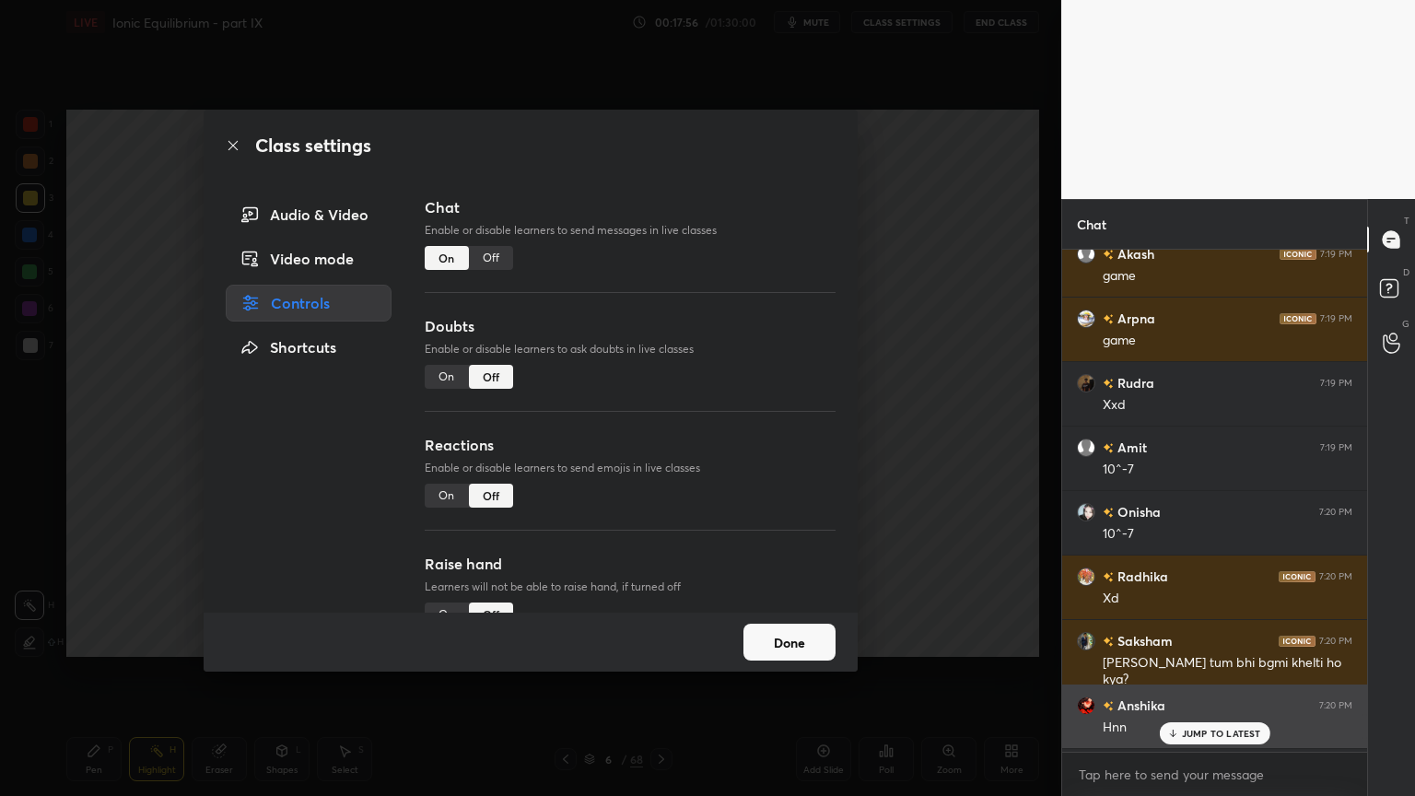
click at [1205, 672] on div "Hnn" at bounding box center [1228, 727] width 250 height 18
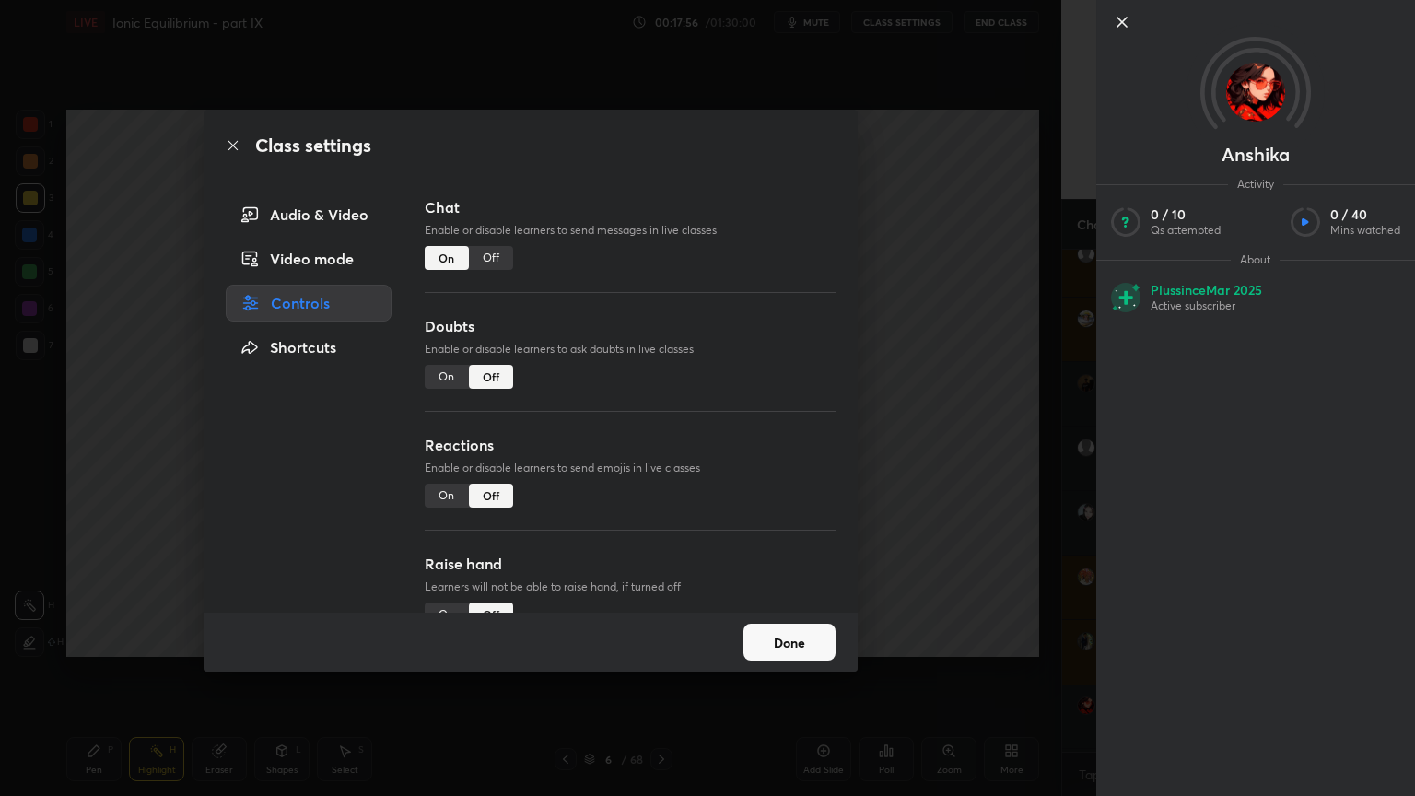
click at [922, 497] on div "Class settings Audio & Video Video mode Controls Shortcuts Chat Enable or disab…" at bounding box center [530, 398] width 1061 height 796
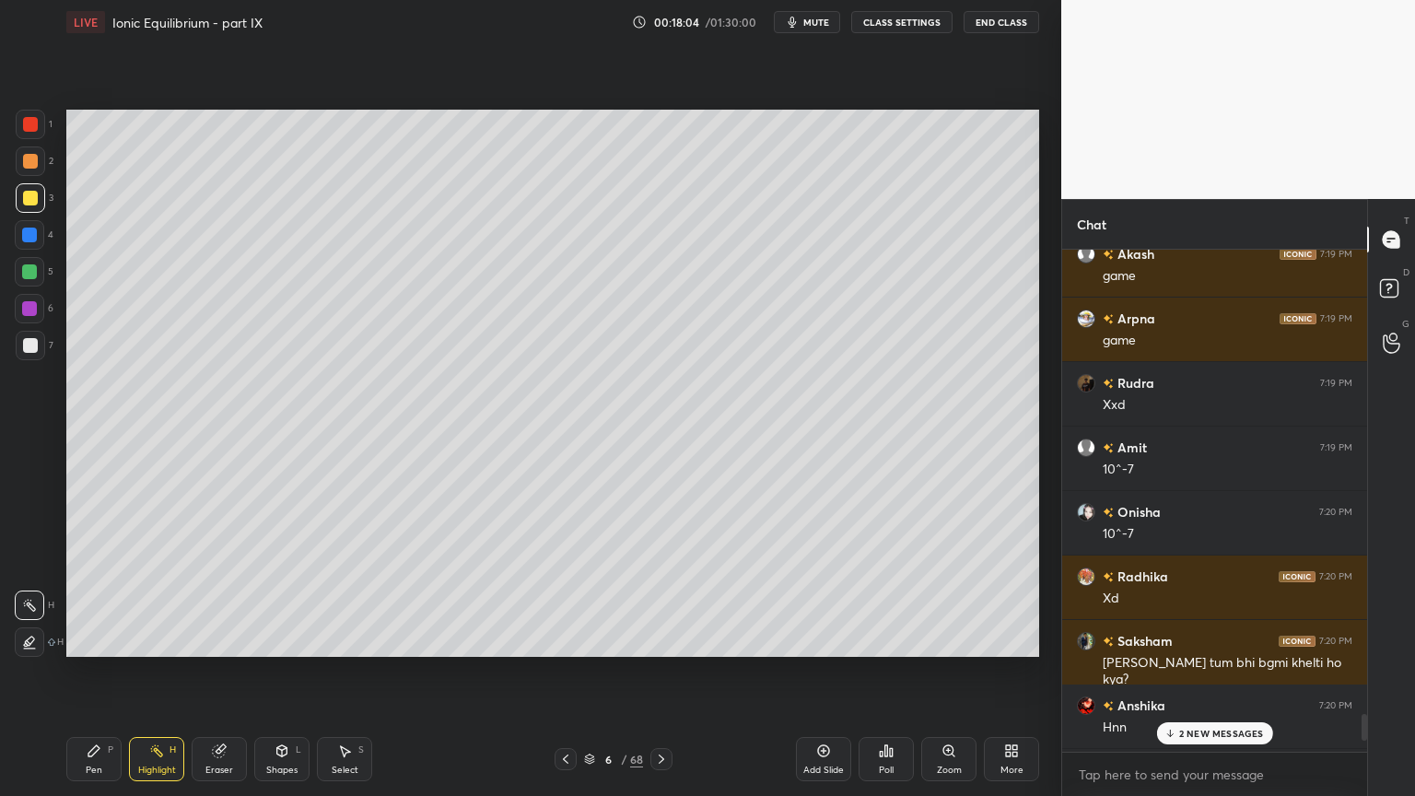
click at [1245, 672] on div "2 NEW MESSAGES" at bounding box center [1214, 733] width 116 height 22
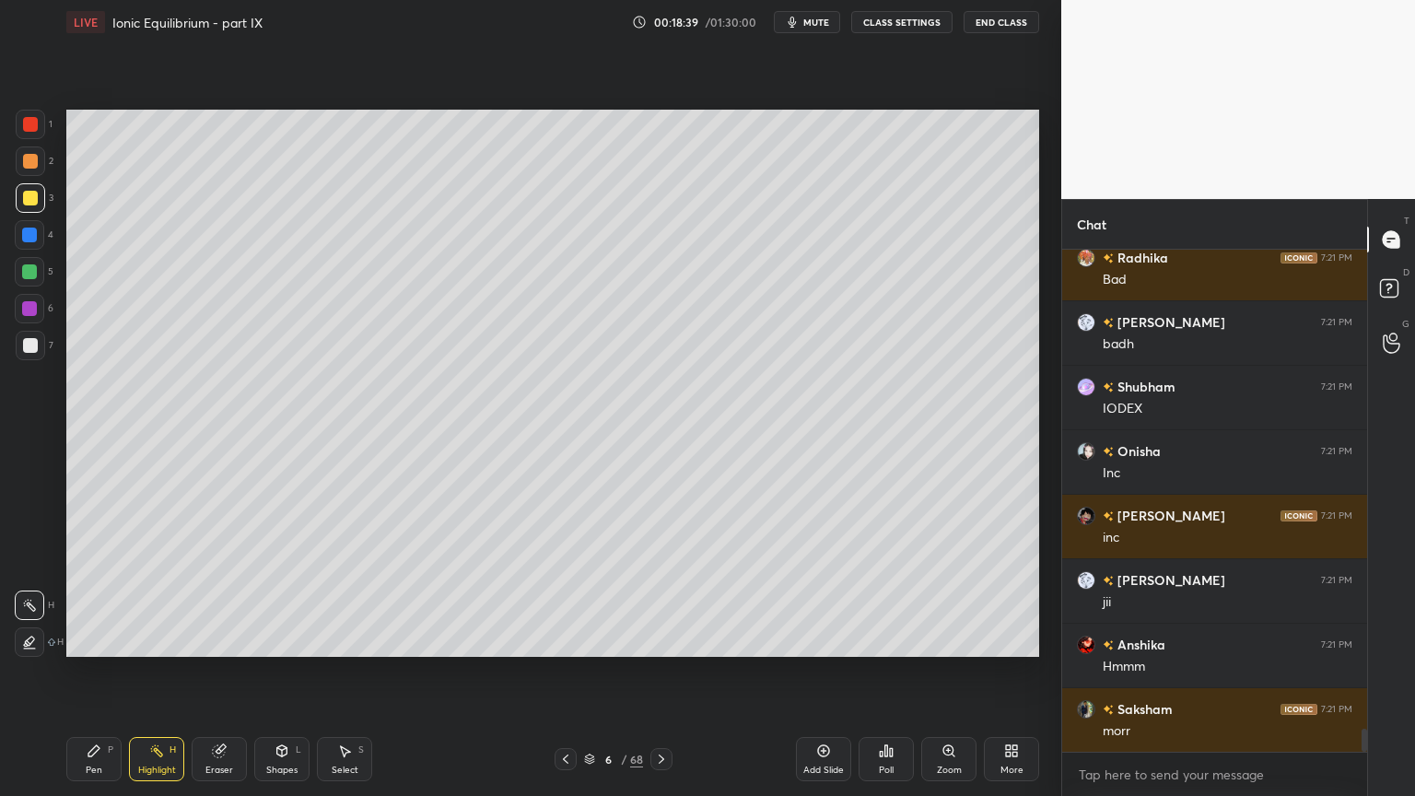
scroll to position [10559, 0]
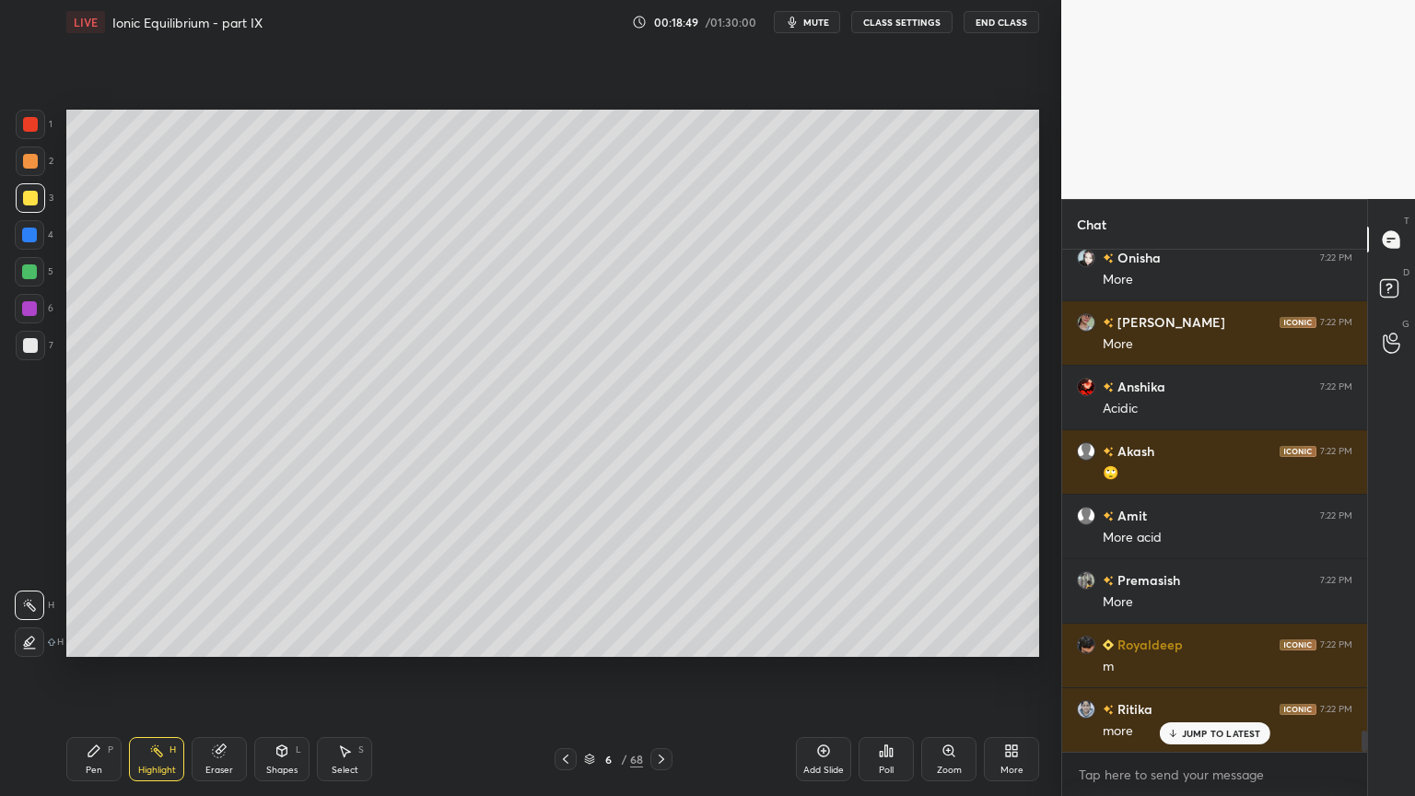
click at [830, 672] on div "Add Slide" at bounding box center [823, 759] width 55 height 44
click at [103, 672] on div "Pen P" at bounding box center [93, 759] width 55 height 44
click at [564, 672] on icon at bounding box center [565, 759] width 15 height 15
click at [661, 672] on icon at bounding box center [662, 758] width 6 height 9
click at [29, 161] on div at bounding box center [30, 161] width 15 height 15
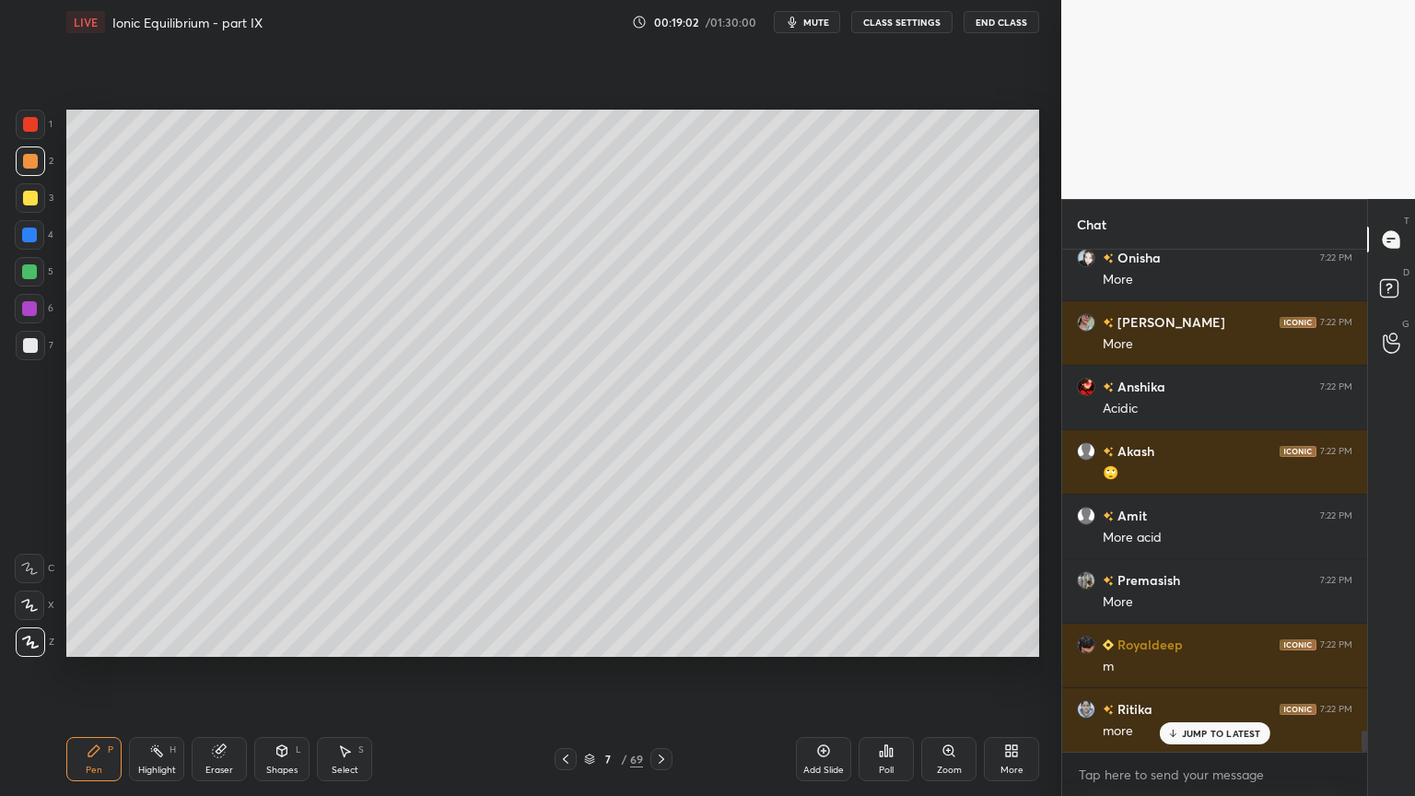
click at [19, 353] on div at bounding box center [30, 345] width 29 height 29
drag, startPoint x: 562, startPoint y: 757, endPoint x: 533, endPoint y: 762, distance: 28.9
click at [560, 672] on icon at bounding box center [565, 759] width 15 height 15
drag, startPoint x: 161, startPoint y: 766, endPoint x: 146, endPoint y: 763, distance: 15.2
click at [159, 672] on div "Highlight" at bounding box center [157, 769] width 38 height 9
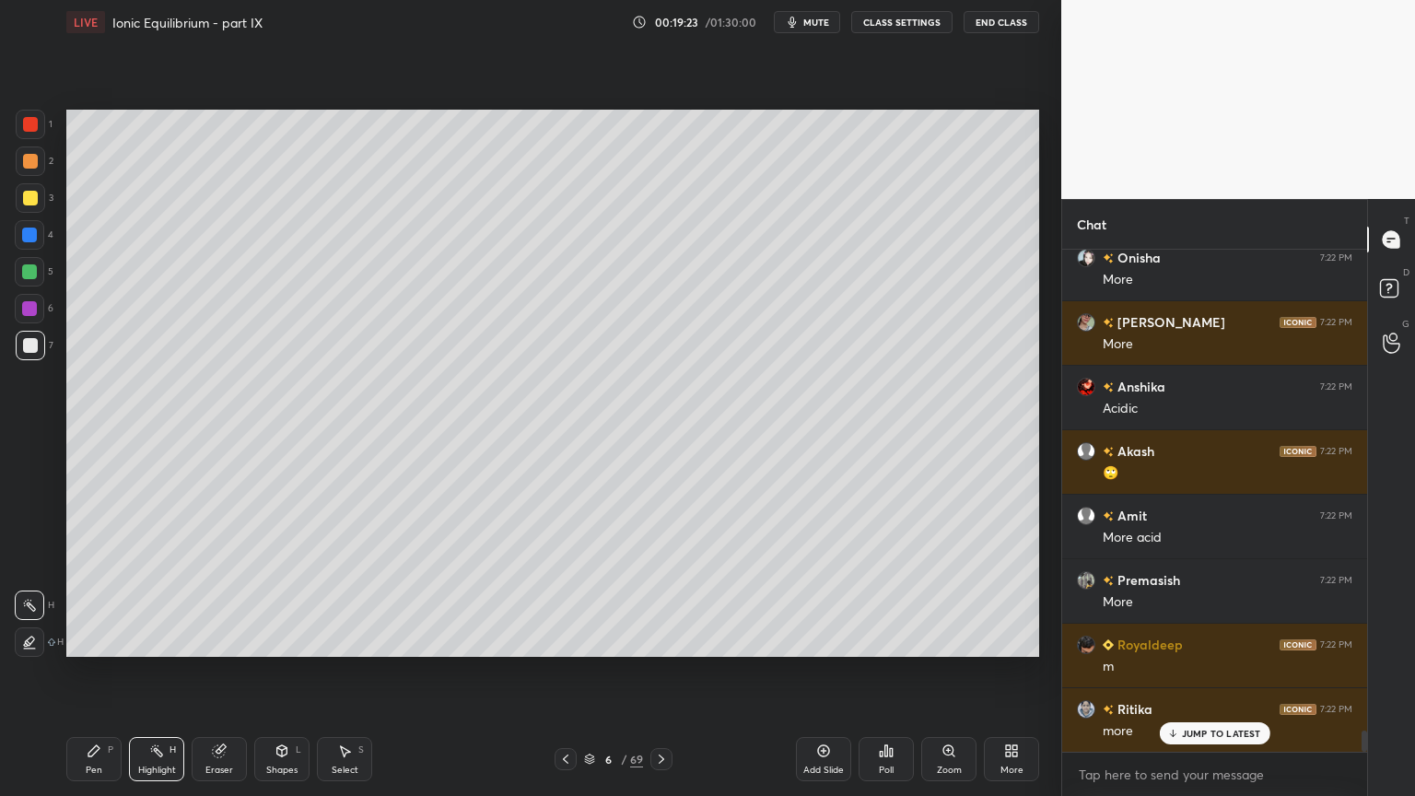
click at [664, 672] on div at bounding box center [661, 759] width 22 height 22
click at [102, 672] on div "Pen P" at bounding box center [93, 759] width 55 height 44
drag, startPoint x: 273, startPoint y: 763, endPoint x: 264, endPoint y: 746, distance: 18.5
click at [273, 672] on div "Shapes L" at bounding box center [281, 759] width 55 height 44
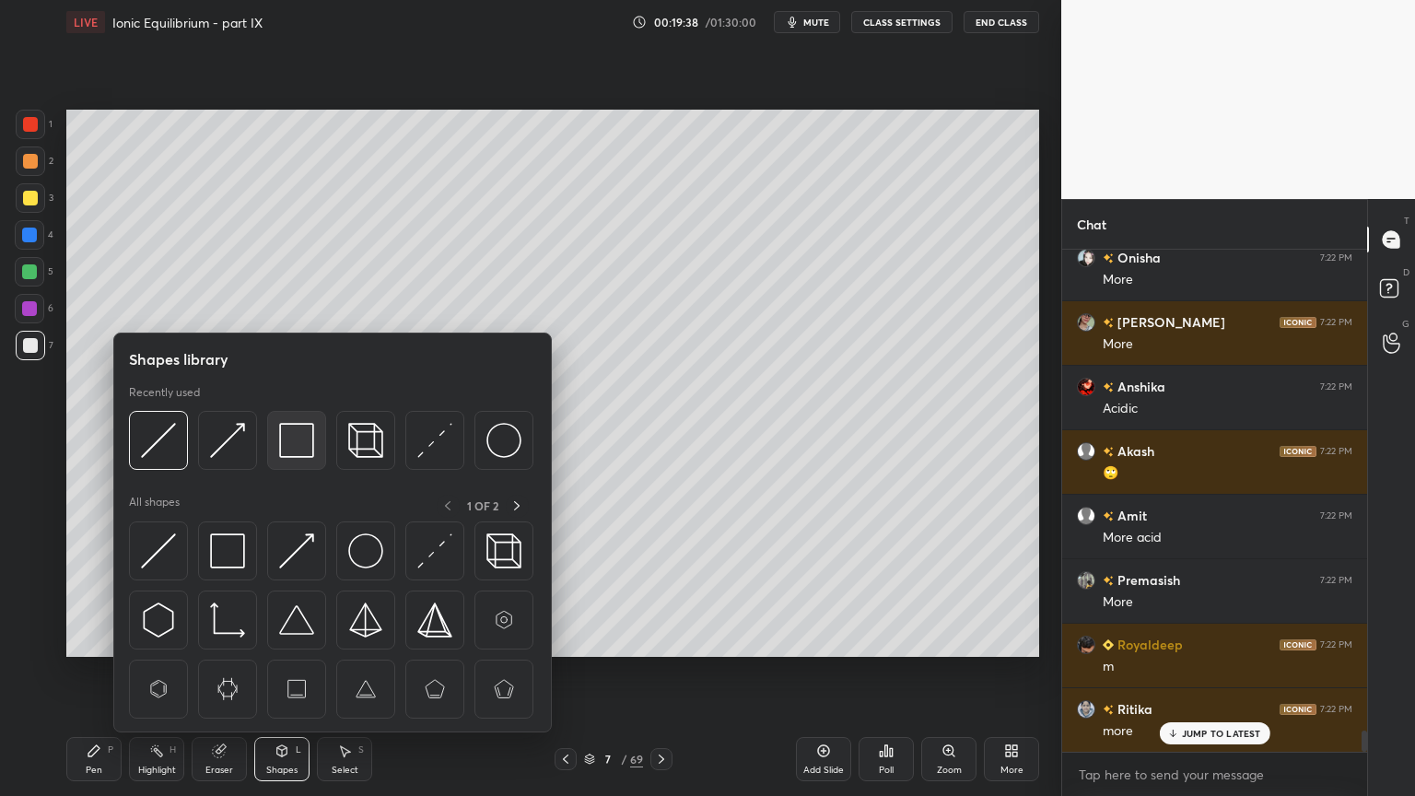
click at [306, 445] on img at bounding box center [296, 440] width 35 height 35
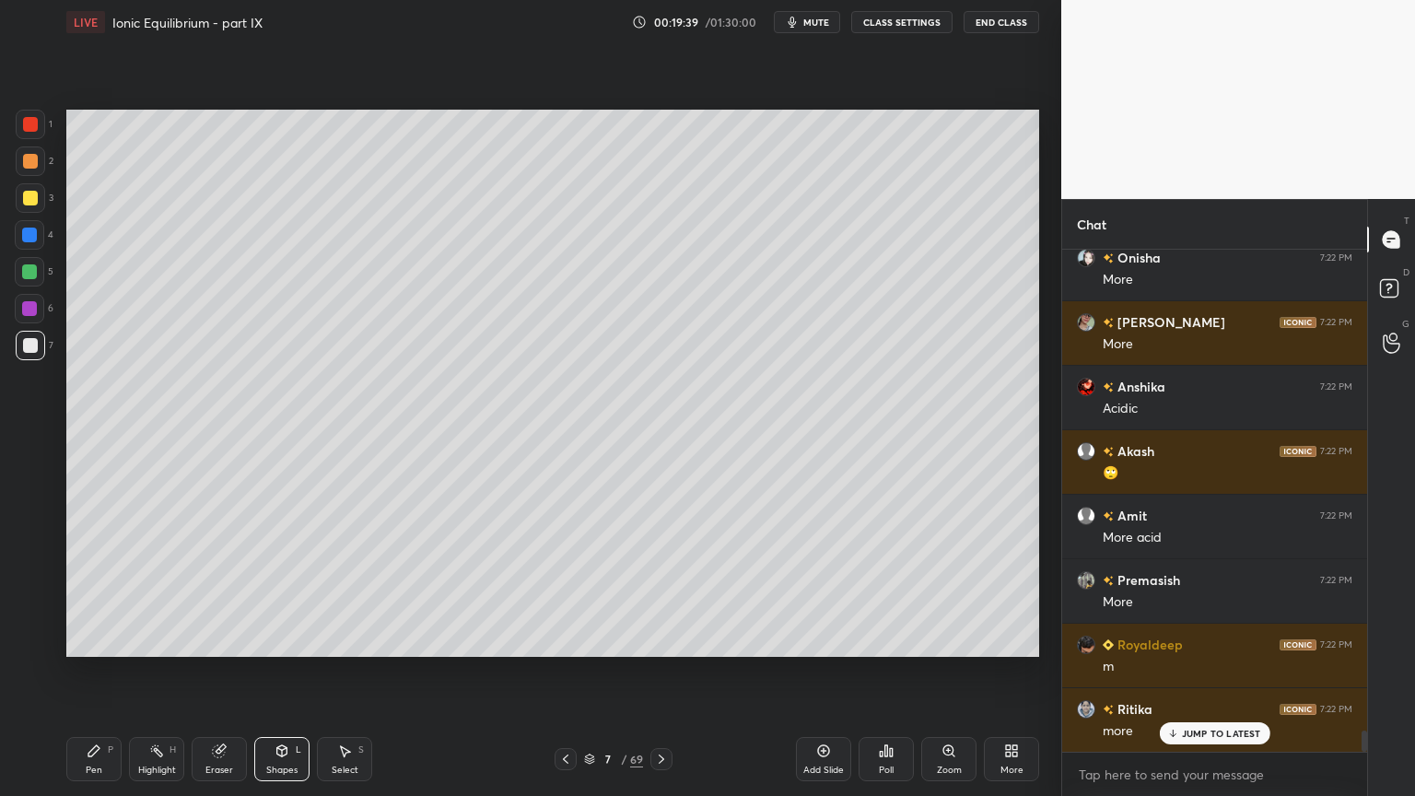
click at [37, 129] on div at bounding box center [30, 124] width 29 height 29
click at [164, 672] on div "Highlight H" at bounding box center [156, 759] width 55 height 44
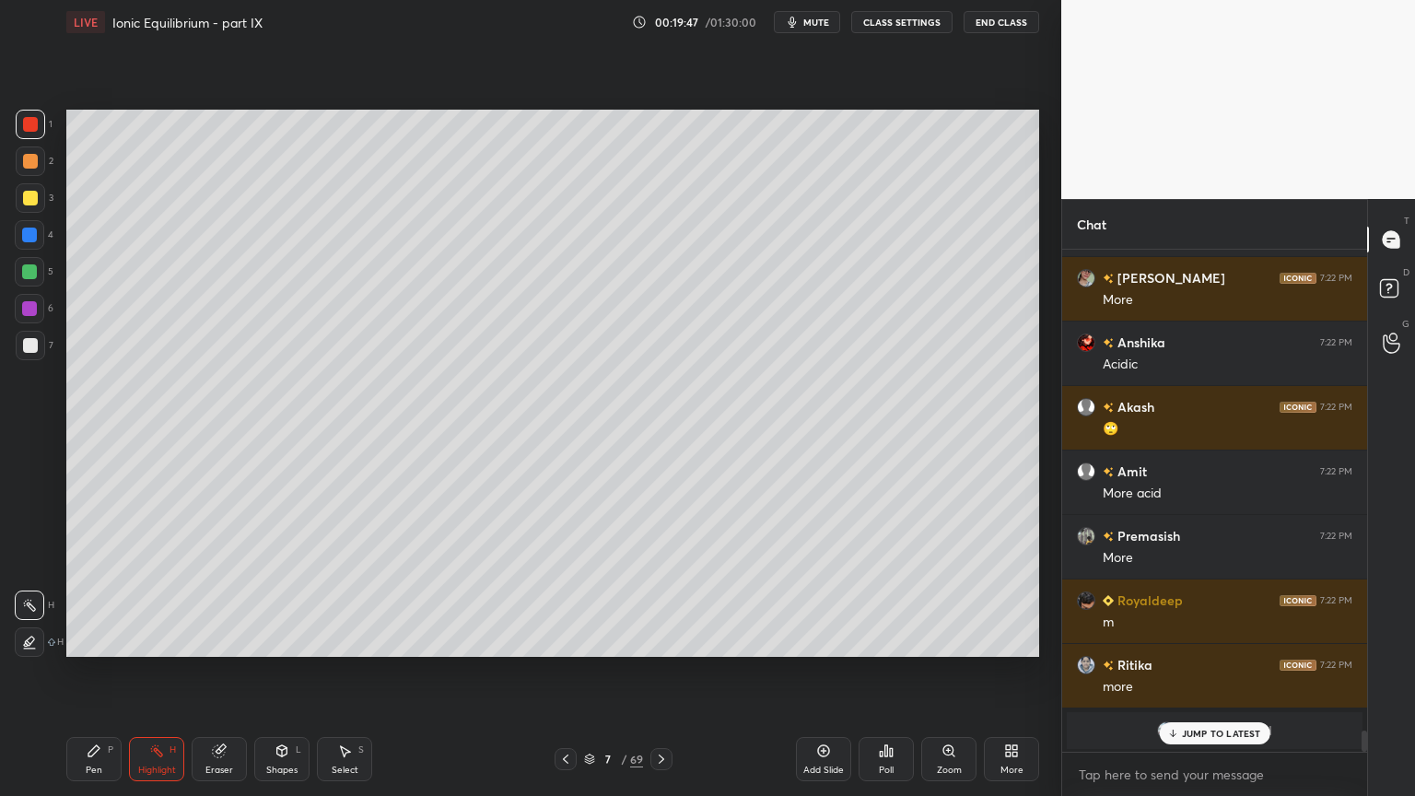
click at [166, 672] on div "Highlight H" at bounding box center [156, 759] width 55 height 44
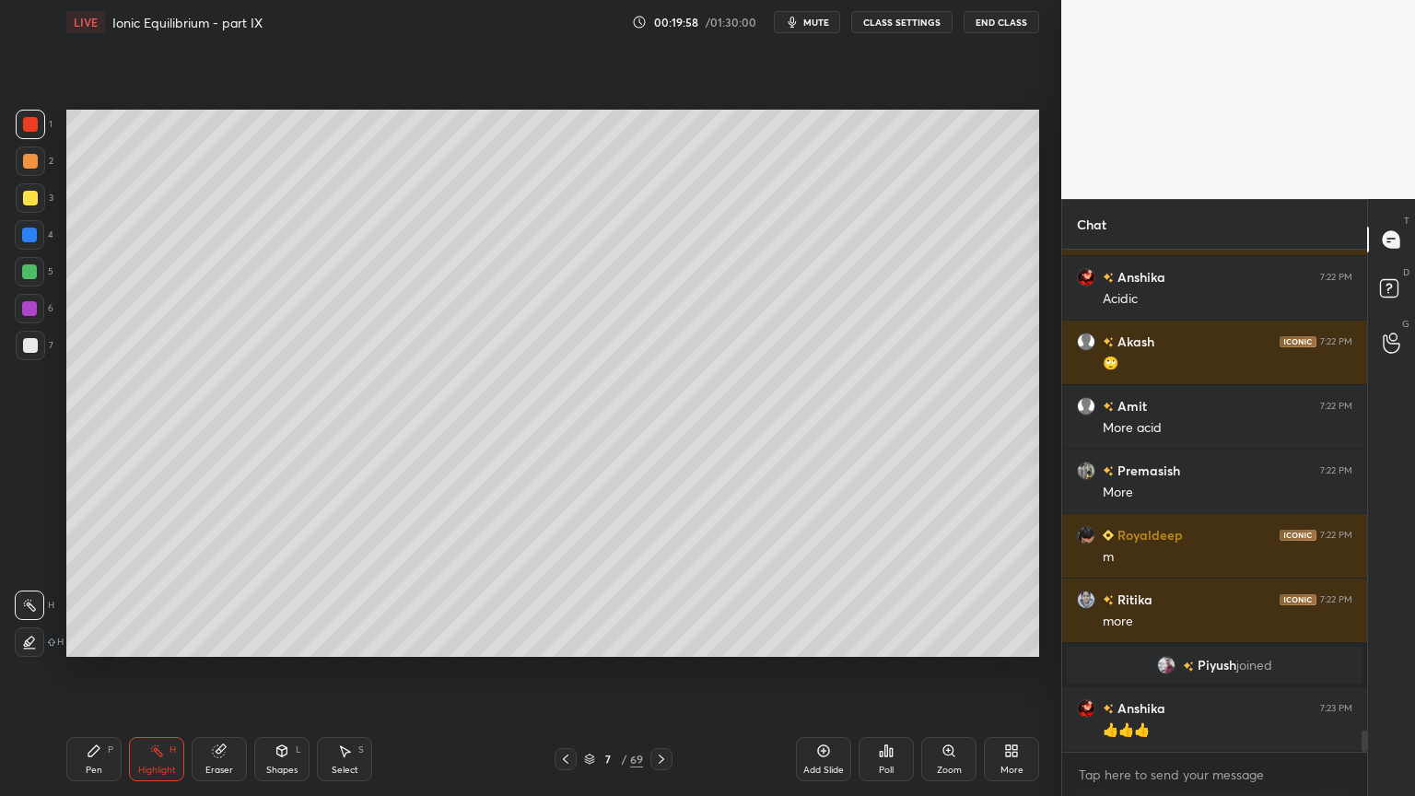
click at [818, 672] on div "Add Slide" at bounding box center [823, 769] width 41 height 9
click at [96, 672] on div "Pen" at bounding box center [94, 769] width 17 height 9
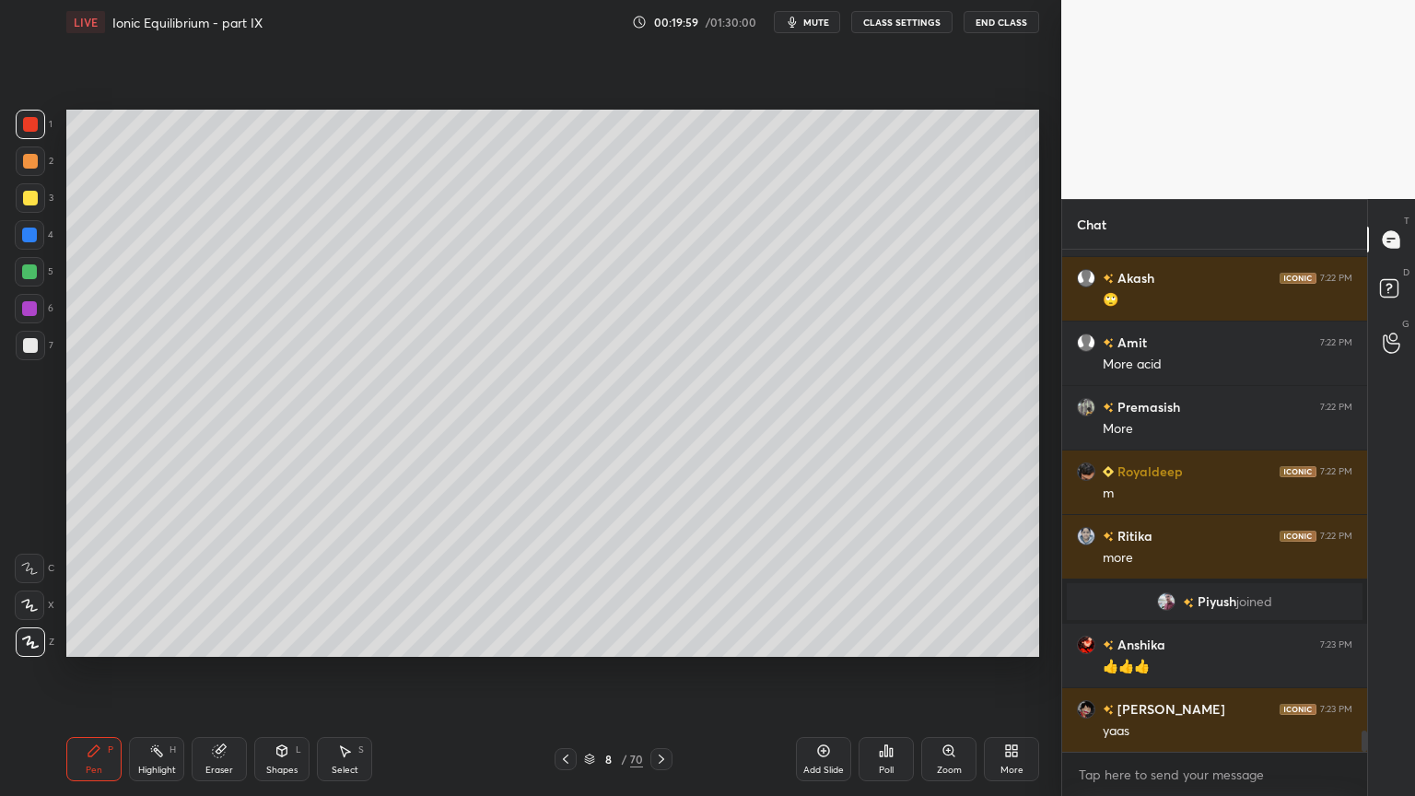
click at [31, 162] on div at bounding box center [30, 161] width 15 height 15
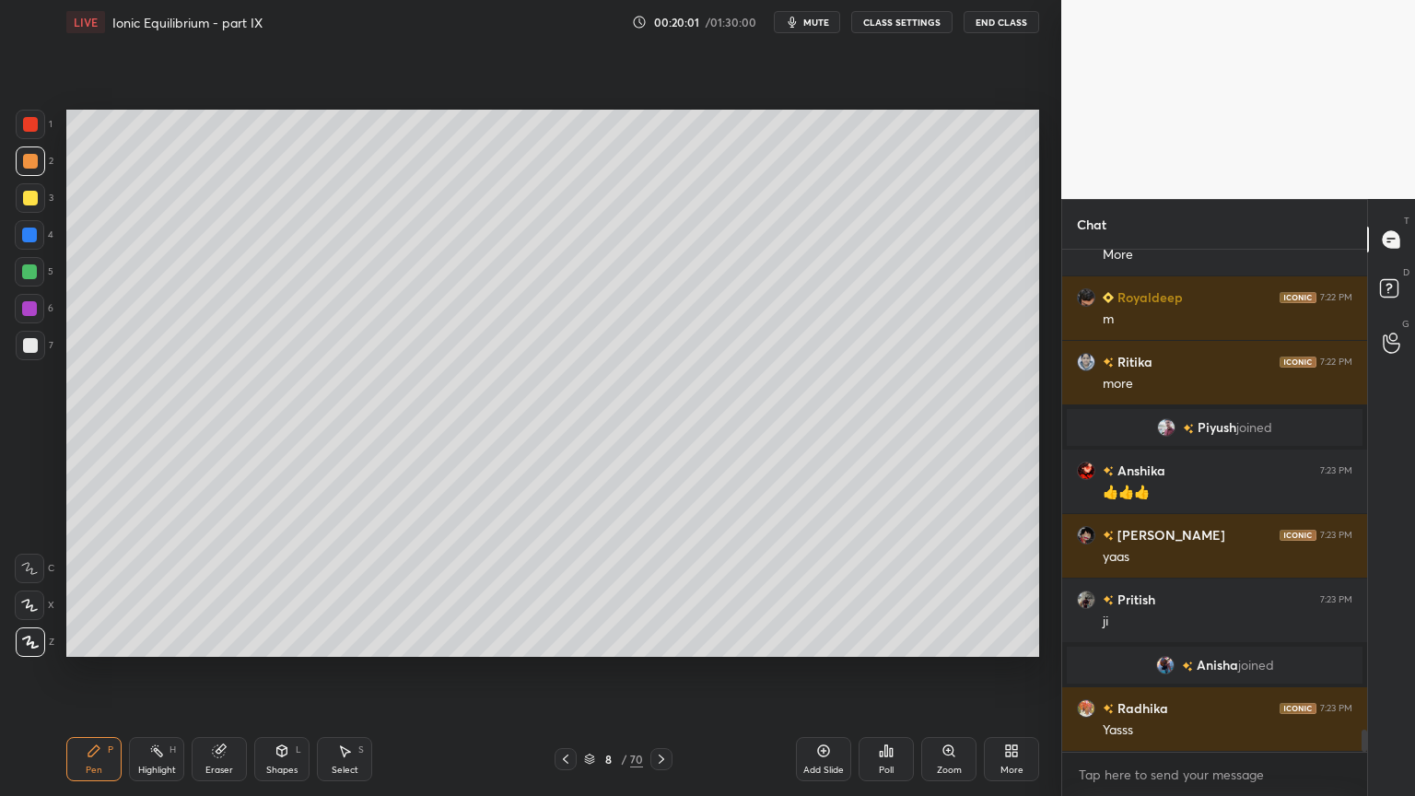
scroll to position [10916, 0]
click at [233, 672] on div "Eraser" at bounding box center [219, 759] width 55 height 44
click at [92, 672] on div "Pen" at bounding box center [94, 769] width 17 height 9
drag, startPoint x: 215, startPoint y: 749, endPoint x: 247, endPoint y: 685, distance: 71.3
click at [220, 672] on icon at bounding box center [219, 751] width 12 height 12
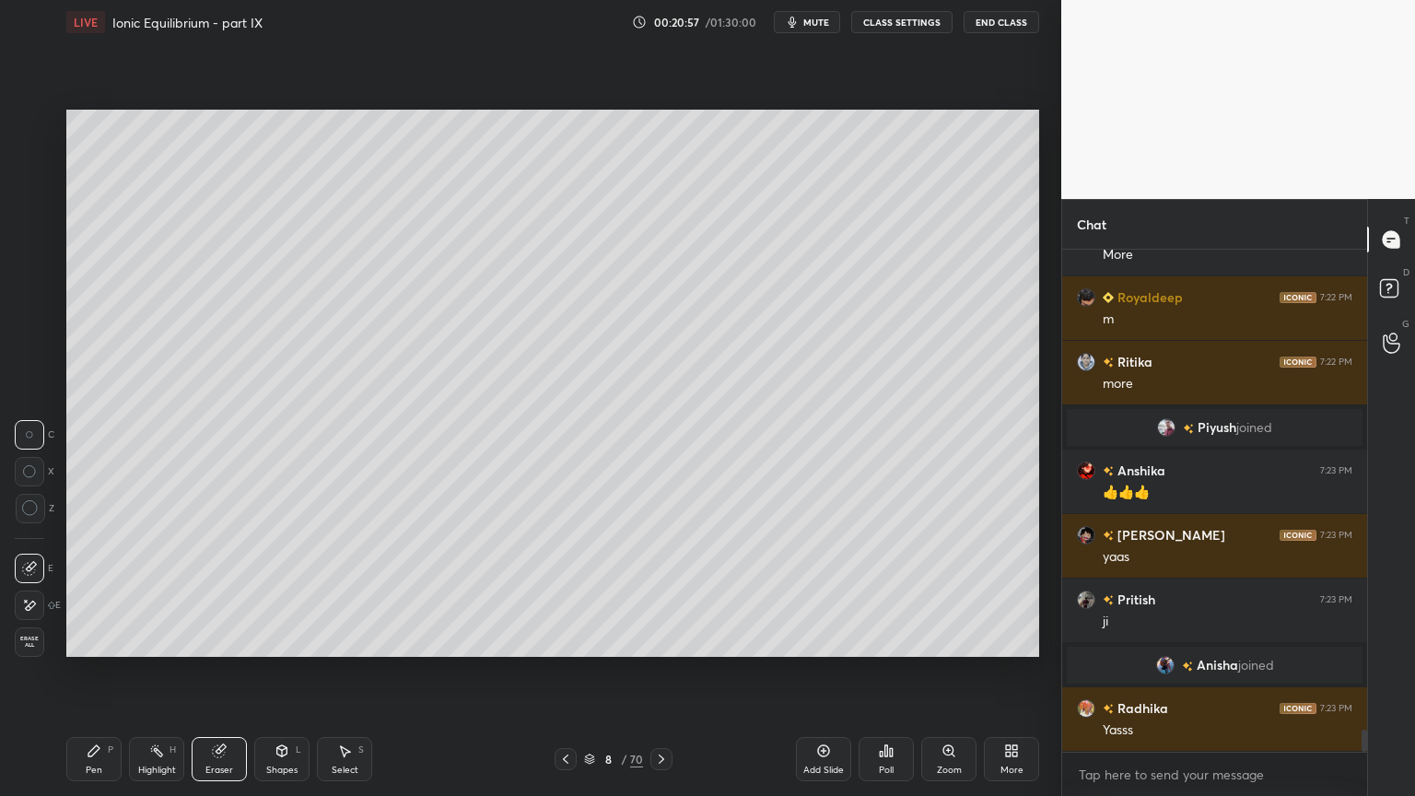
click at [94, 672] on icon at bounding box center [94, 750] width 15 height 15
click at [29, 345] on div at bounding box center [30, 345] width 15 height 15
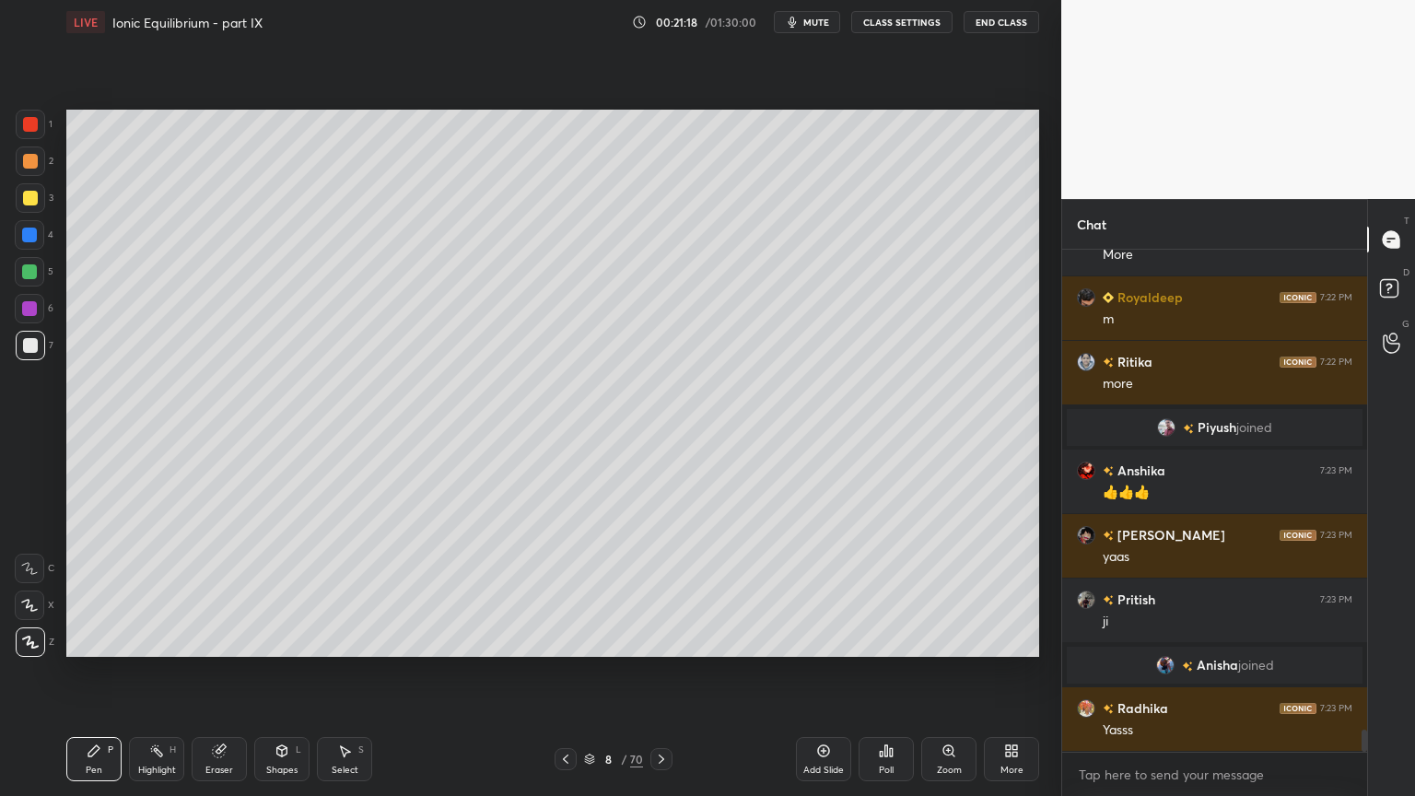
drag, startPoint x: 160, startPoint y: 759, endPoint x: 237, endPoint y: 657, distance: 127.7
click at [165, 672] on div "Highlight H" at bounding box center [156, 759] width 55 height 44
click at [814, 19] on span "mute" at bounding box center [816, 22] width 26 height 13
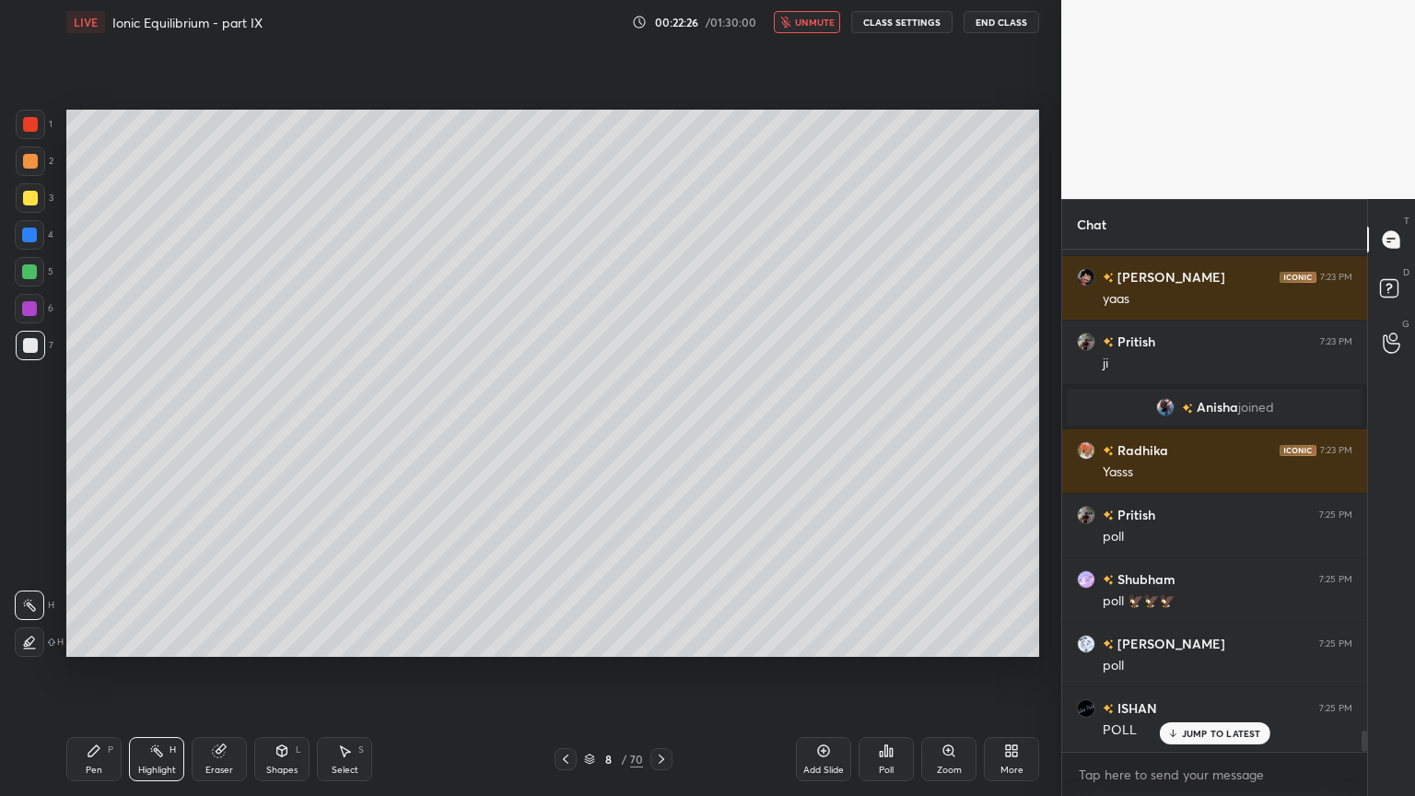
scroll to position [11238, 0]
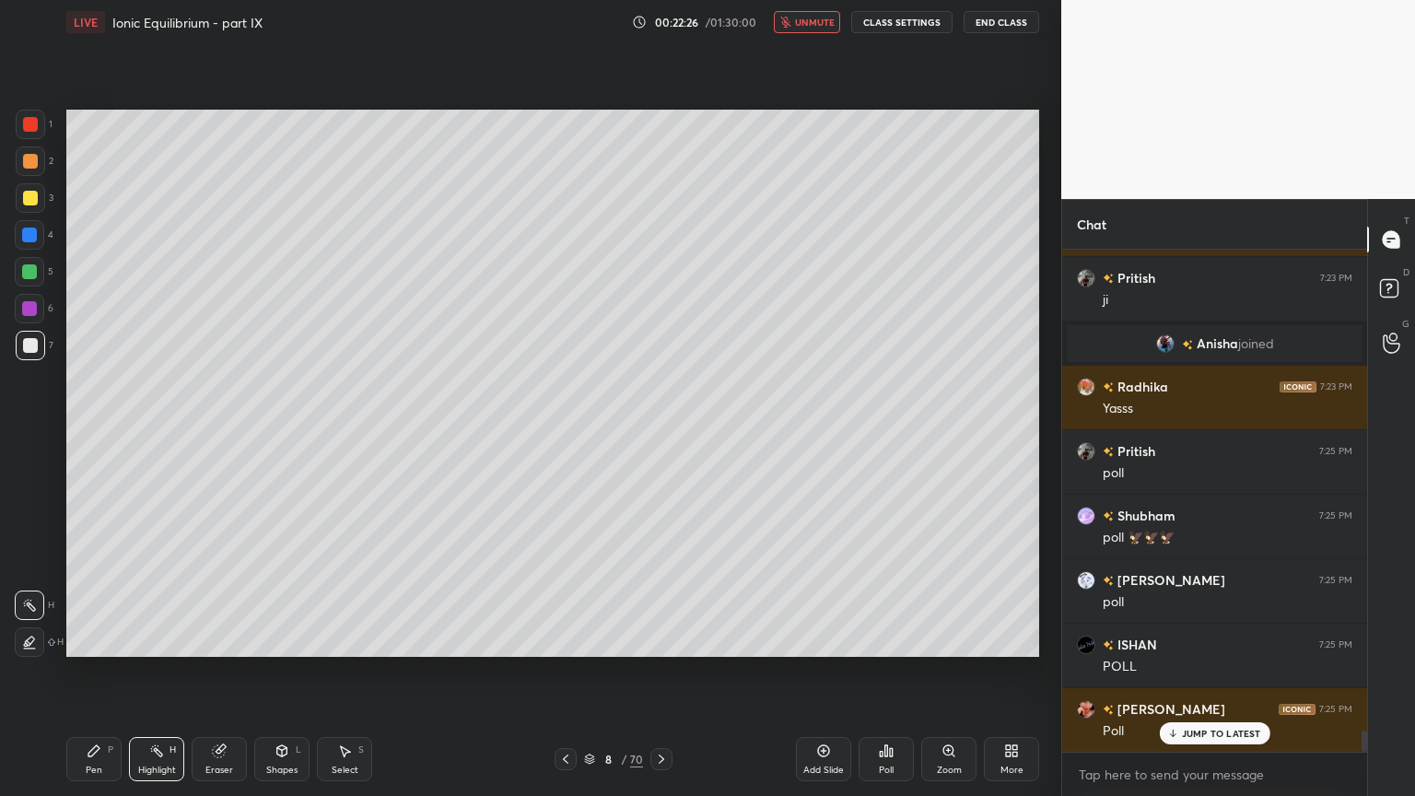
click at [811, 23] on span "unmute" at bounding box center [815, 22] width 40 height 13
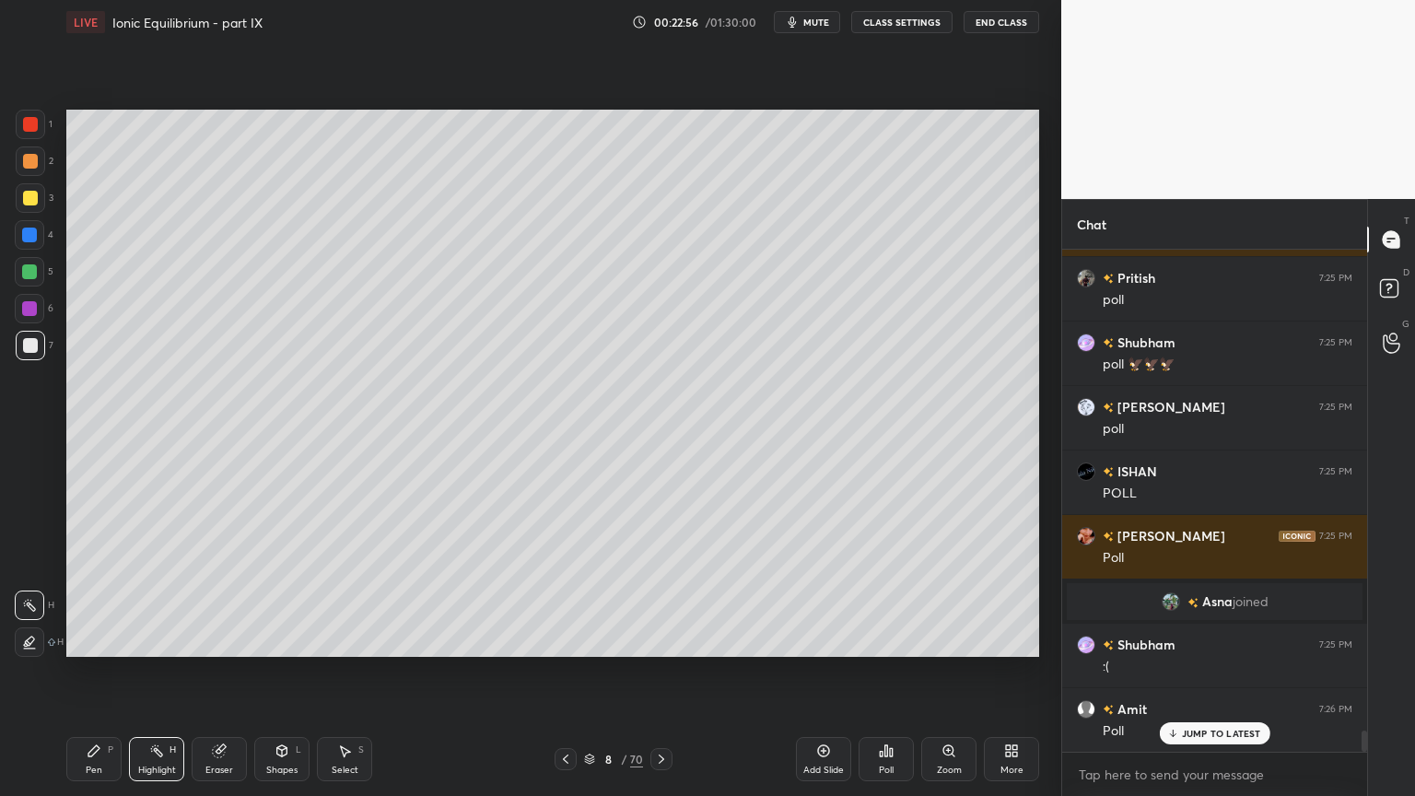
scroll to position [11558, 0]
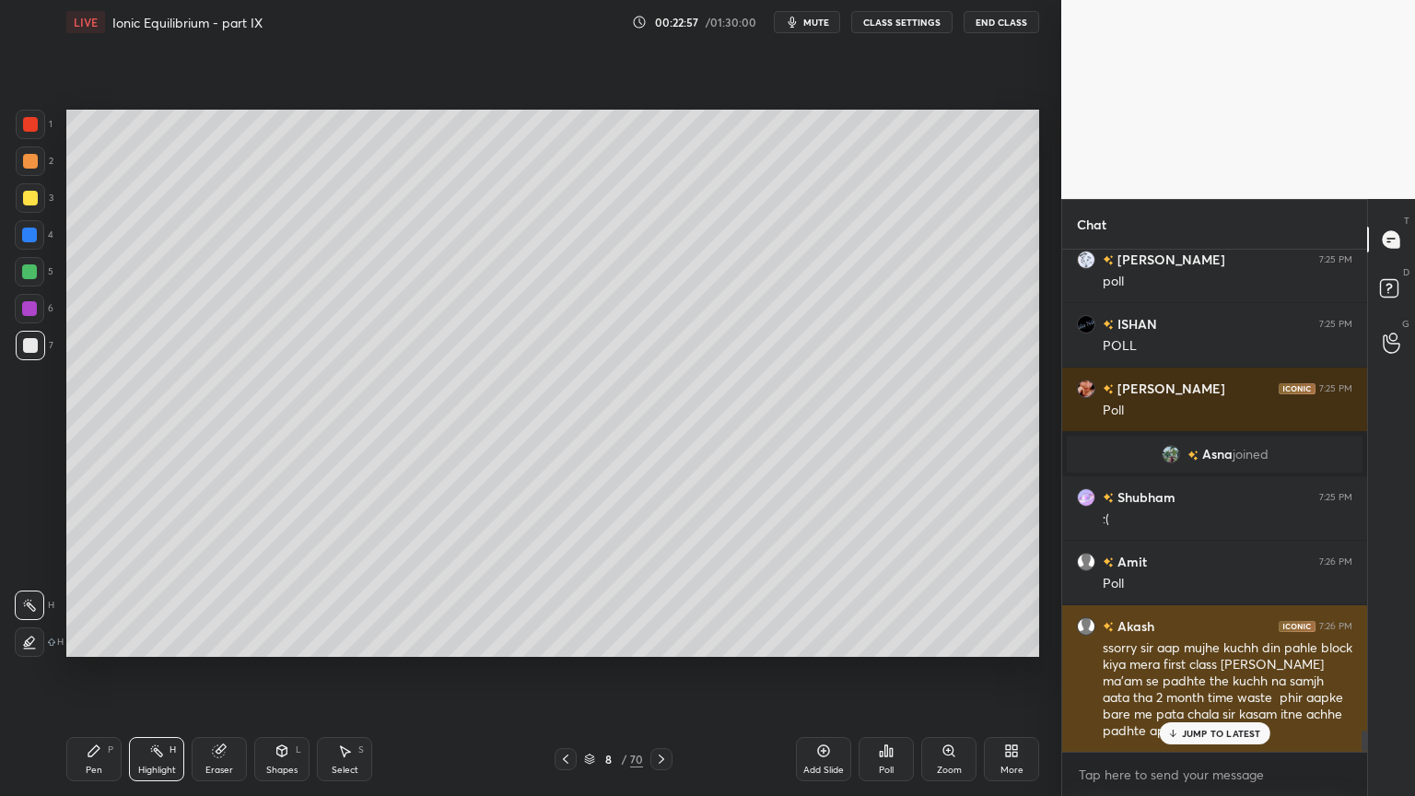
click at [1246, 672] on p "JUMP TO LATEST" at bounding box center [1221, 733] width 79 height 11
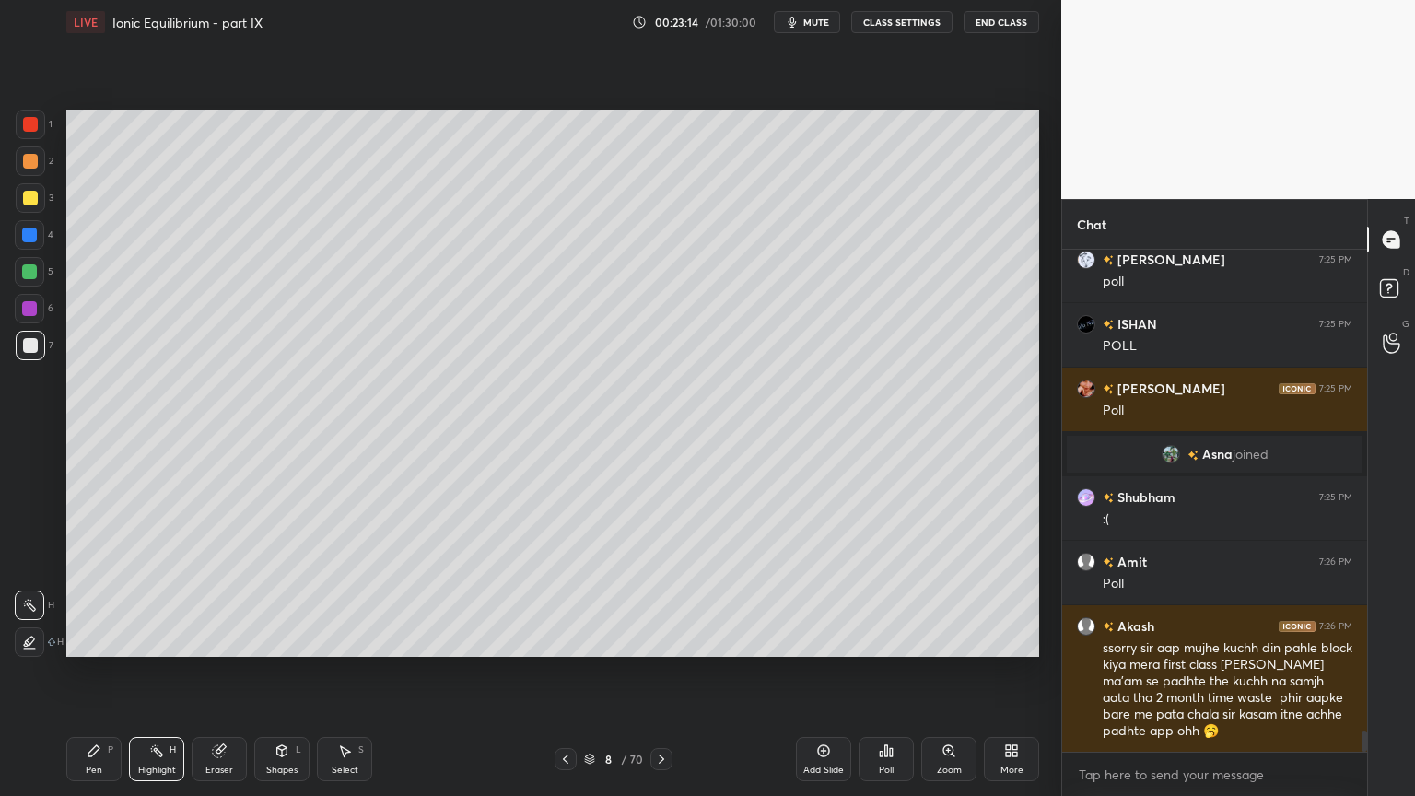
click at [896, 672] on div "Poll" at bounding box center [885, 759] width 55 height 44
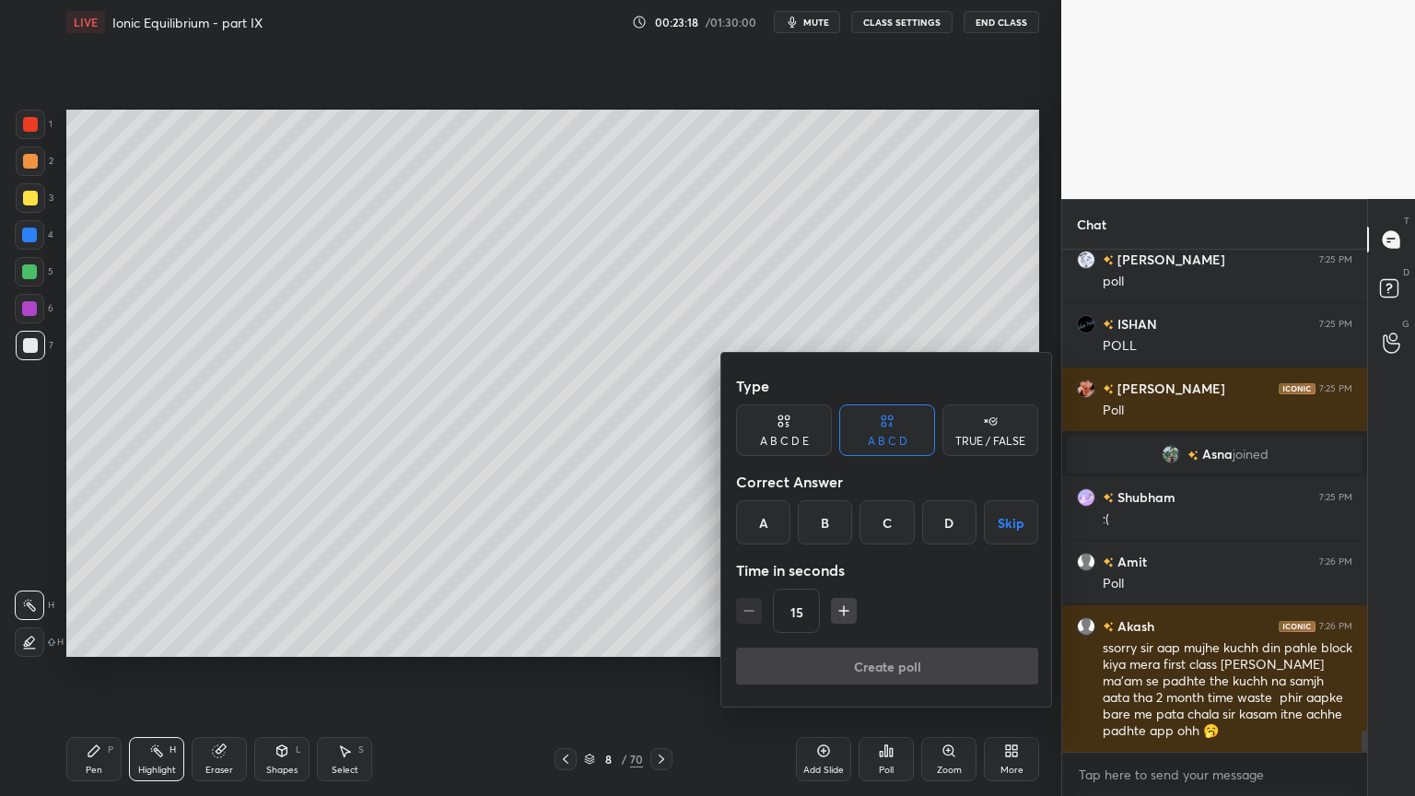
drag, startPoint x: 762, startPoint y: 517, endPoint x: 785, endPoint y: 568, distance: 56.5
click at [761, 520] on div "A" at bounding box center [763, 522] width 54 height 44
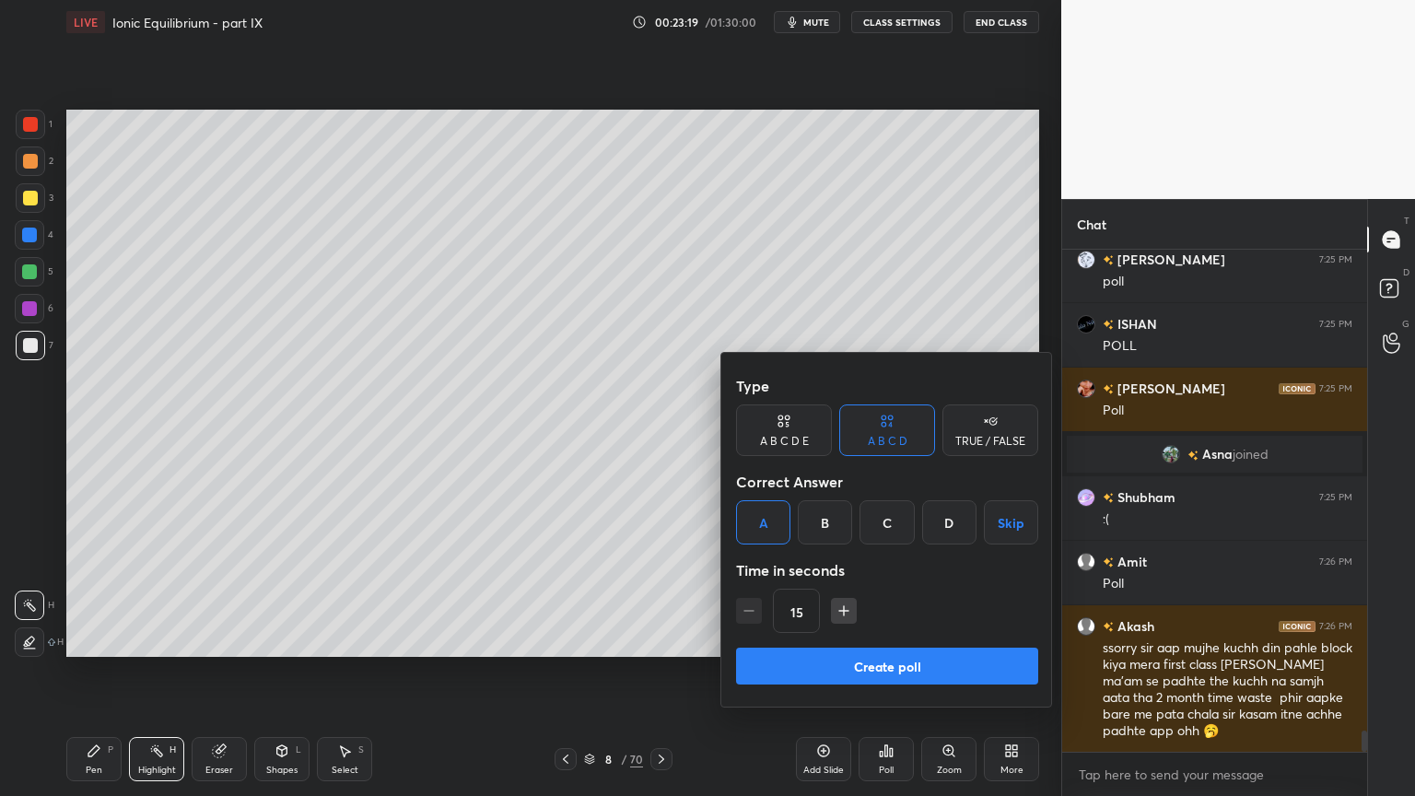
click at [920, 667] on button "Create poll" at bounding box center [887, 666] width 302 height 37
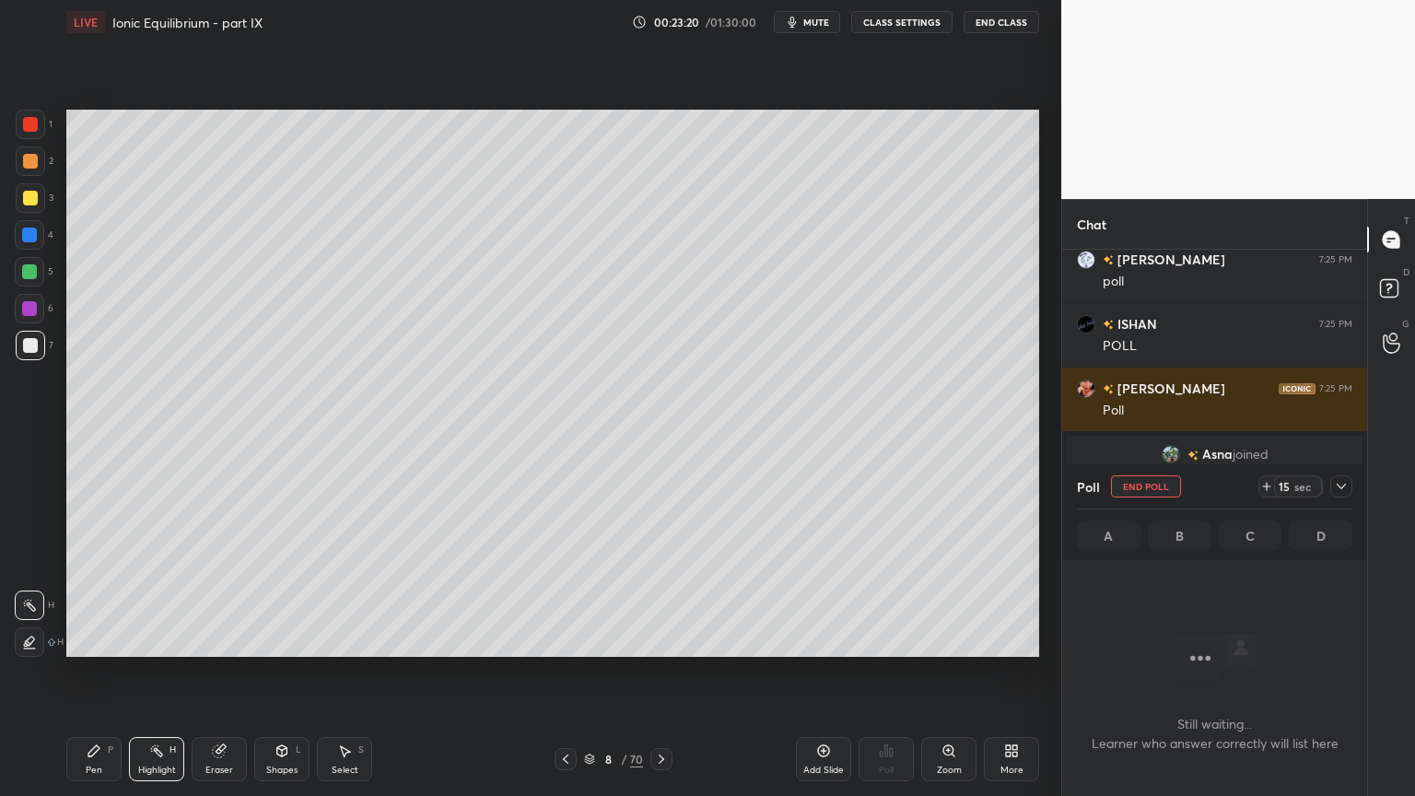
scroll to position [6, 6]
click at [1341, 484] on icon at bounding box center [1341, 486] width 15 height 15
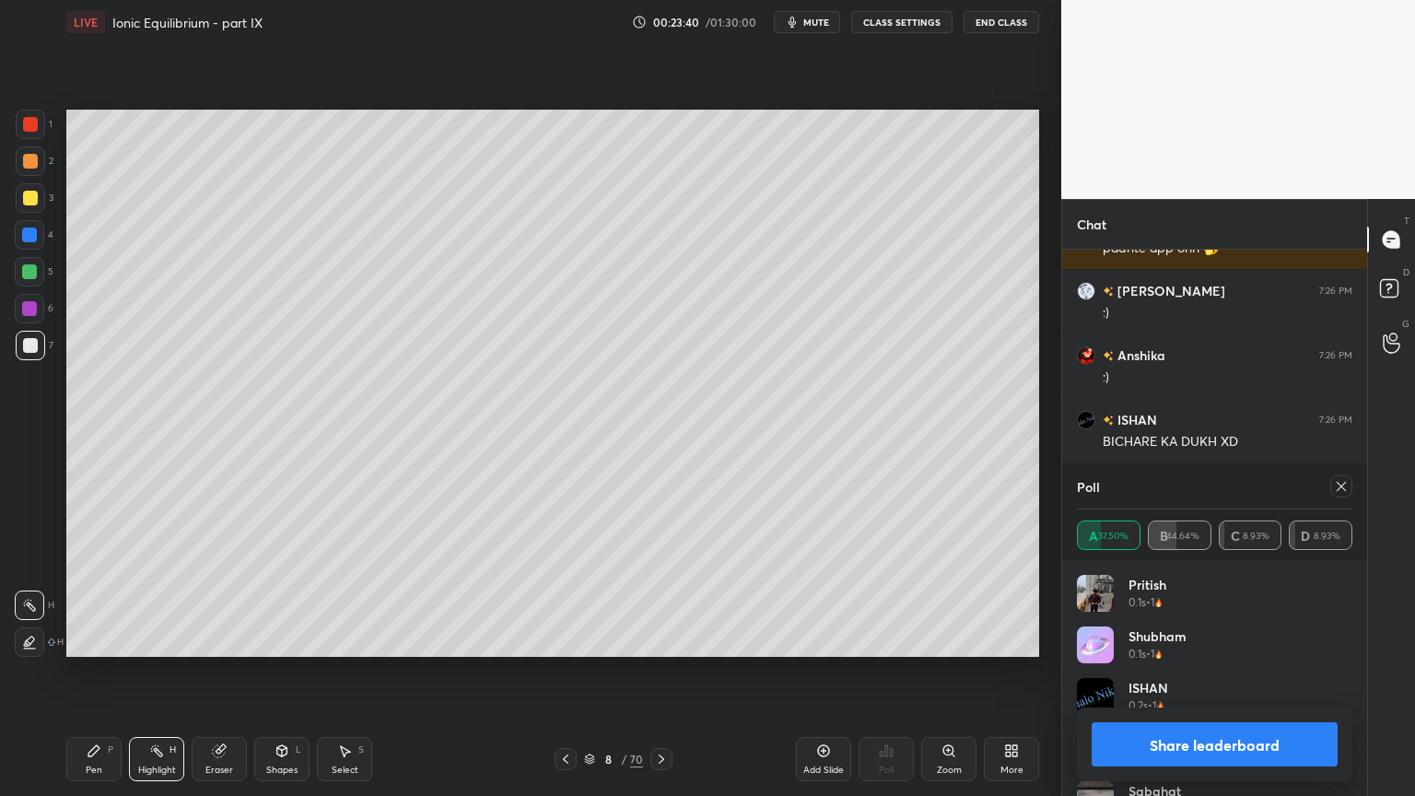
scroll to position [12106, 0]
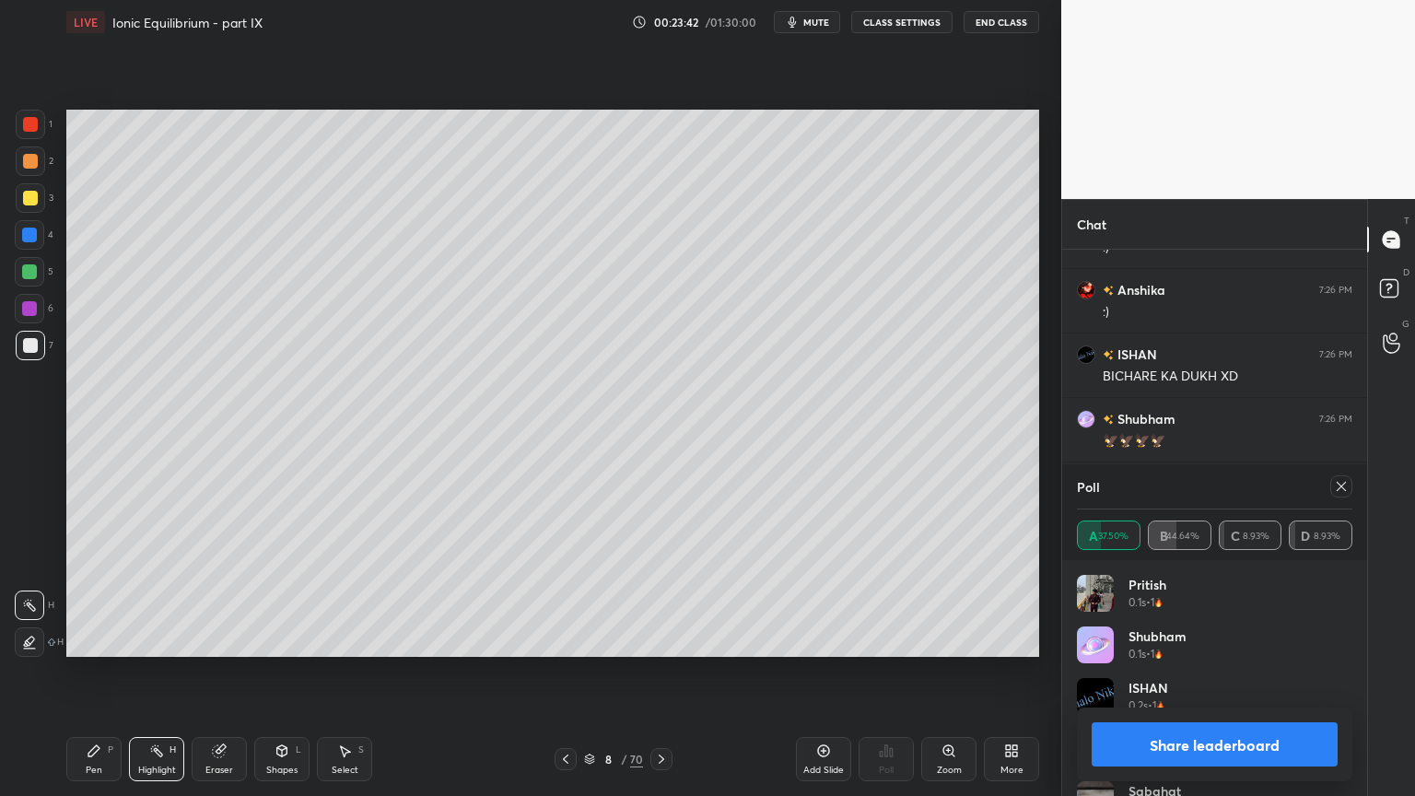
click at [1230, 672] on button "Share leaderboard" at bounding box center [1215, 744] width 246 height 44
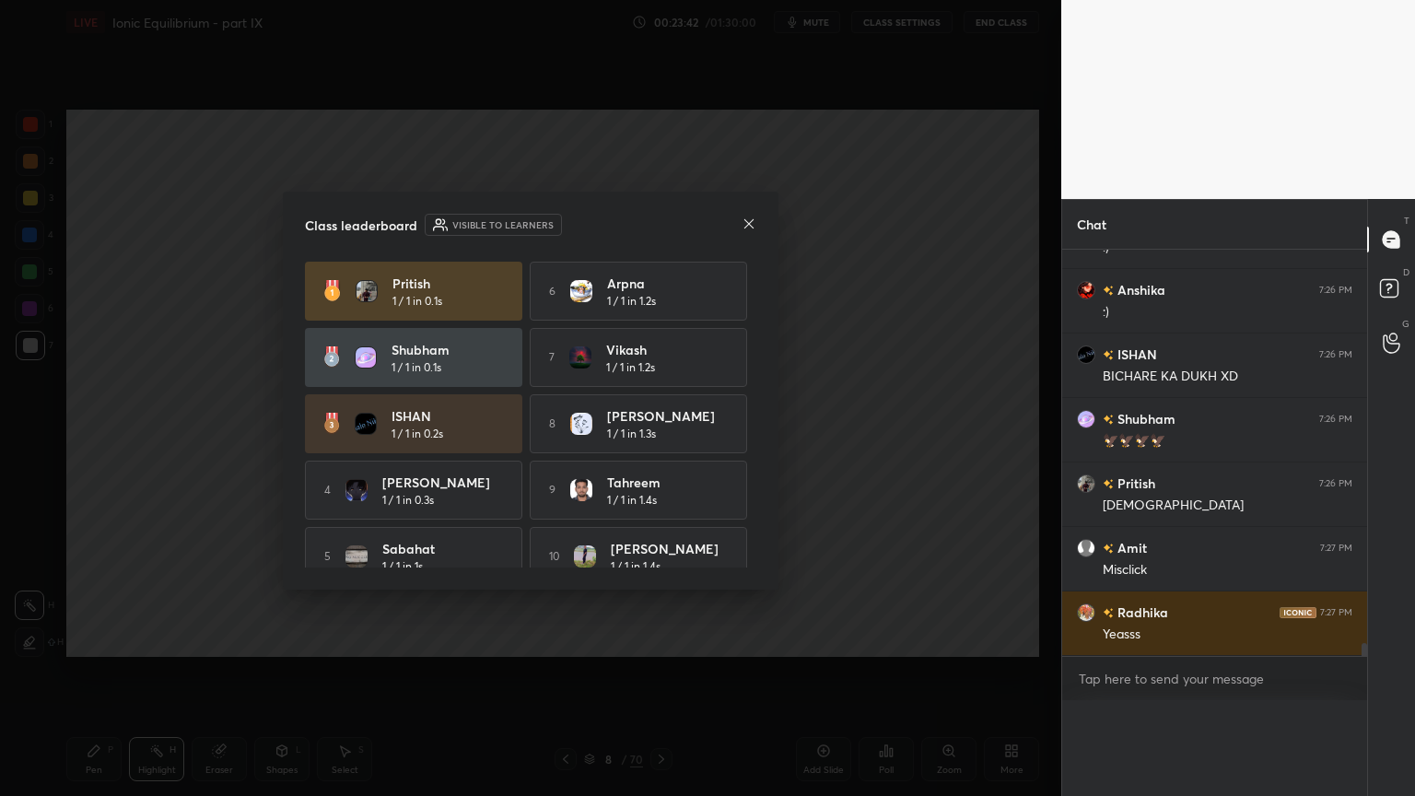
scroll to position [6, 6]
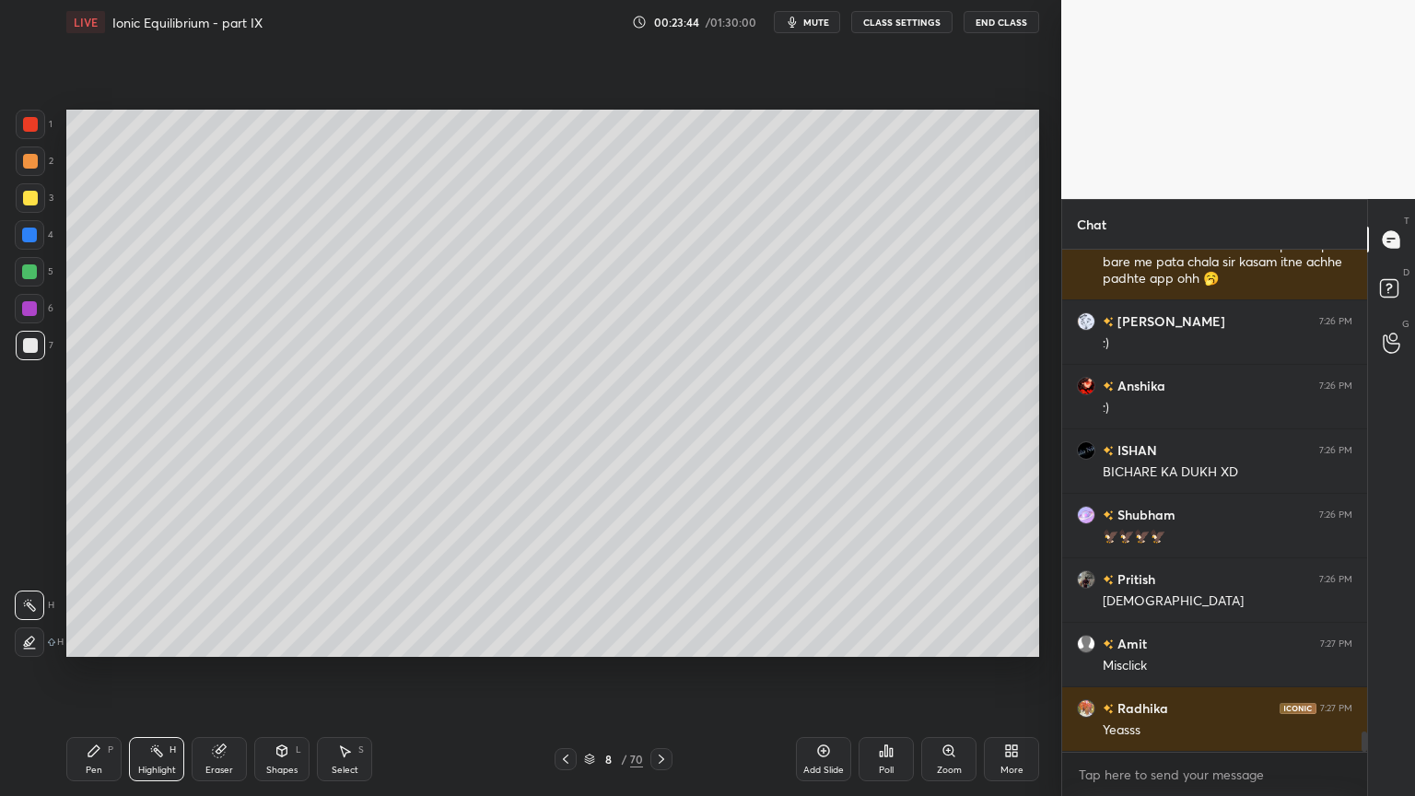
click at [158, 672] on div "Highlight H" at bounding box center [156, 759] width 55 height 44
click at [563, 672] on icon at bounding box center [565, 759] width 15 height 15
click at [200, 332] on div "Setting up your live class Poll for secs No correct answer Start poll" at bounding box center [552, 383] width 987 height 678
click at [571, 672] on icon at bounding box center [565, 759] width 15 height 15
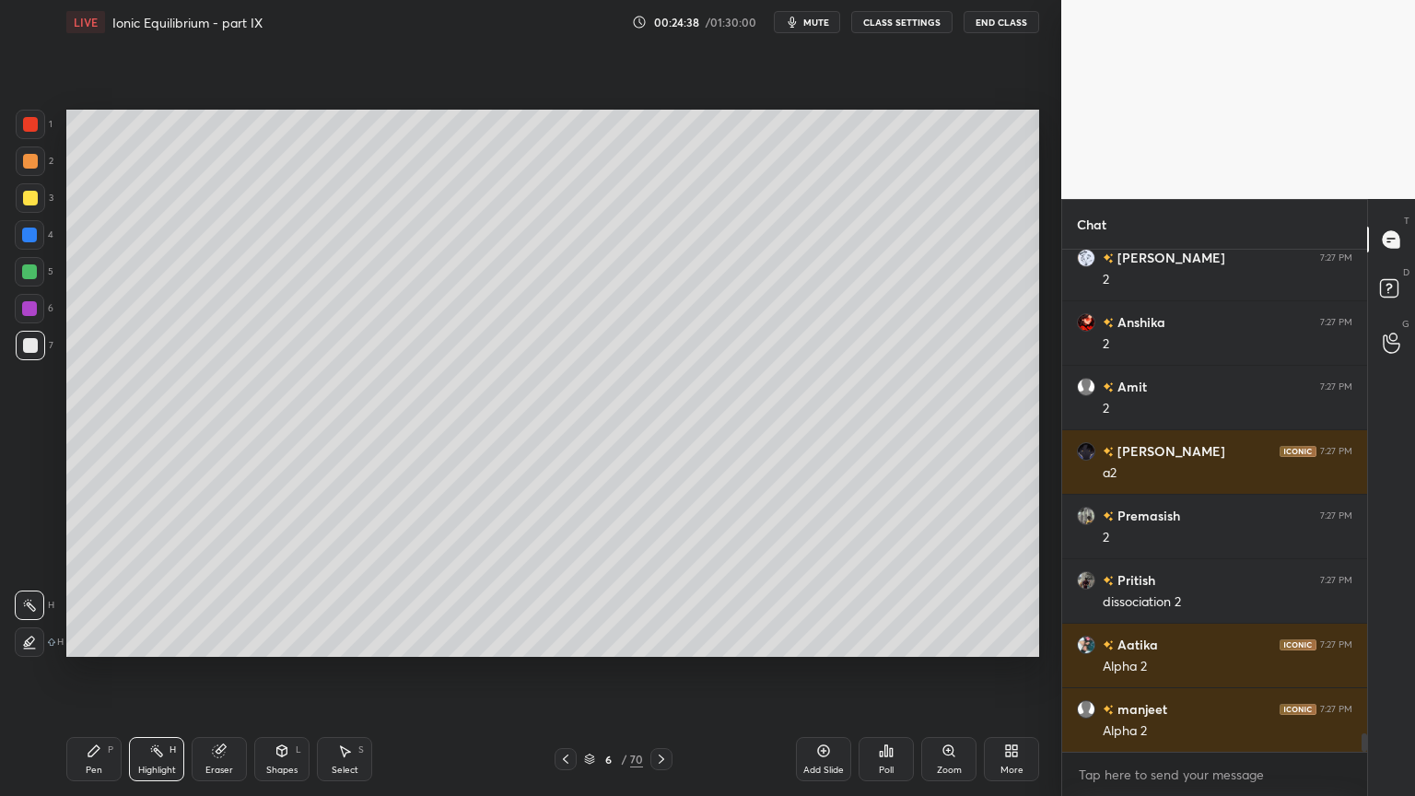
scroll to position [12913, 0]
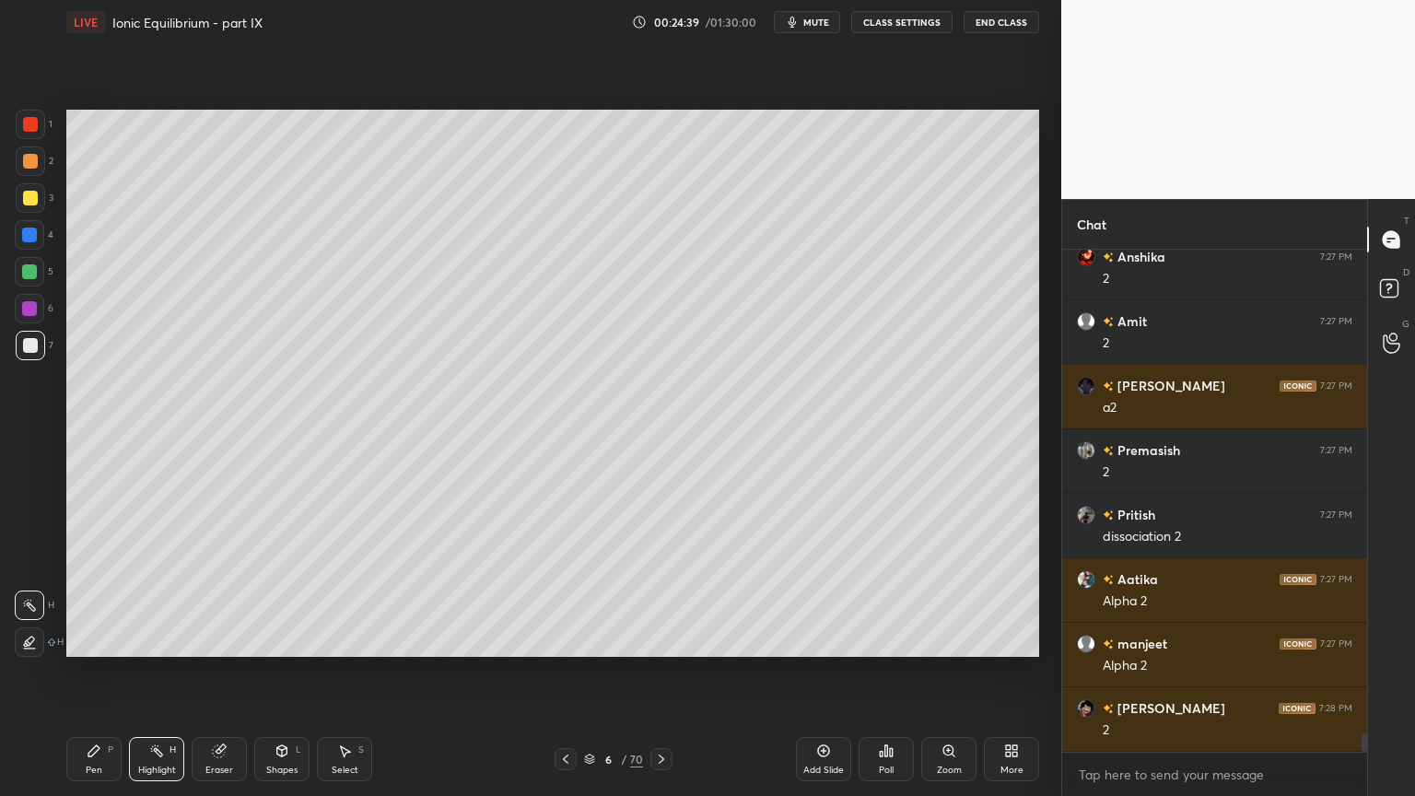
click at [660, 672] on icon at bounding box center [661, 759] width 15 height 15
click at [659, 672] on icon at bounding box center [661, 759] width 15 height 15
drag, startPoint x: 287, startPoint y: 767, endPoint x: 277, endPoint y: 763, distance: 11.1
click at [280, 672] on div "Shapes" at bounding box center [281, 769] width 31 height 9
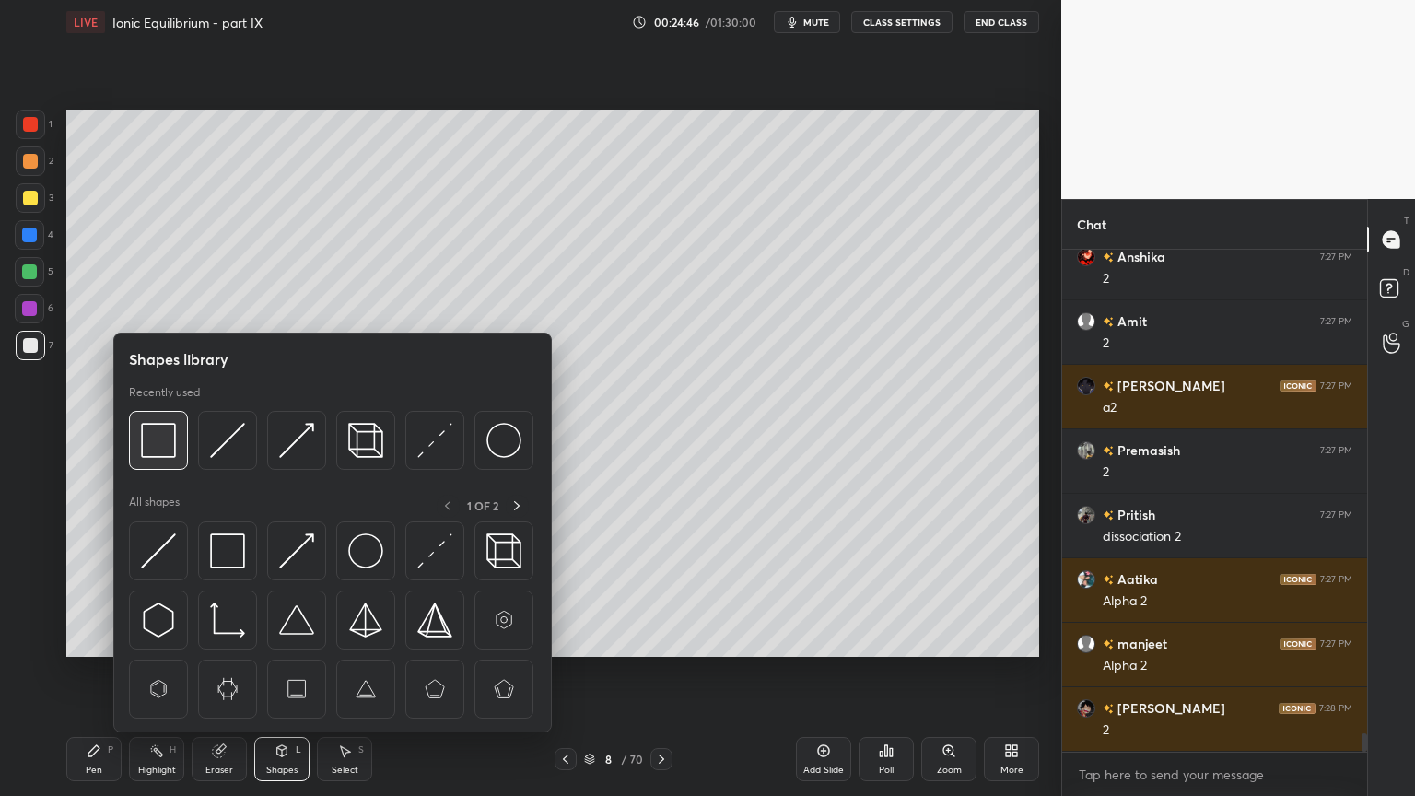
click at [157, 442] on img at bounding box center [158, 440] width 35 height 35
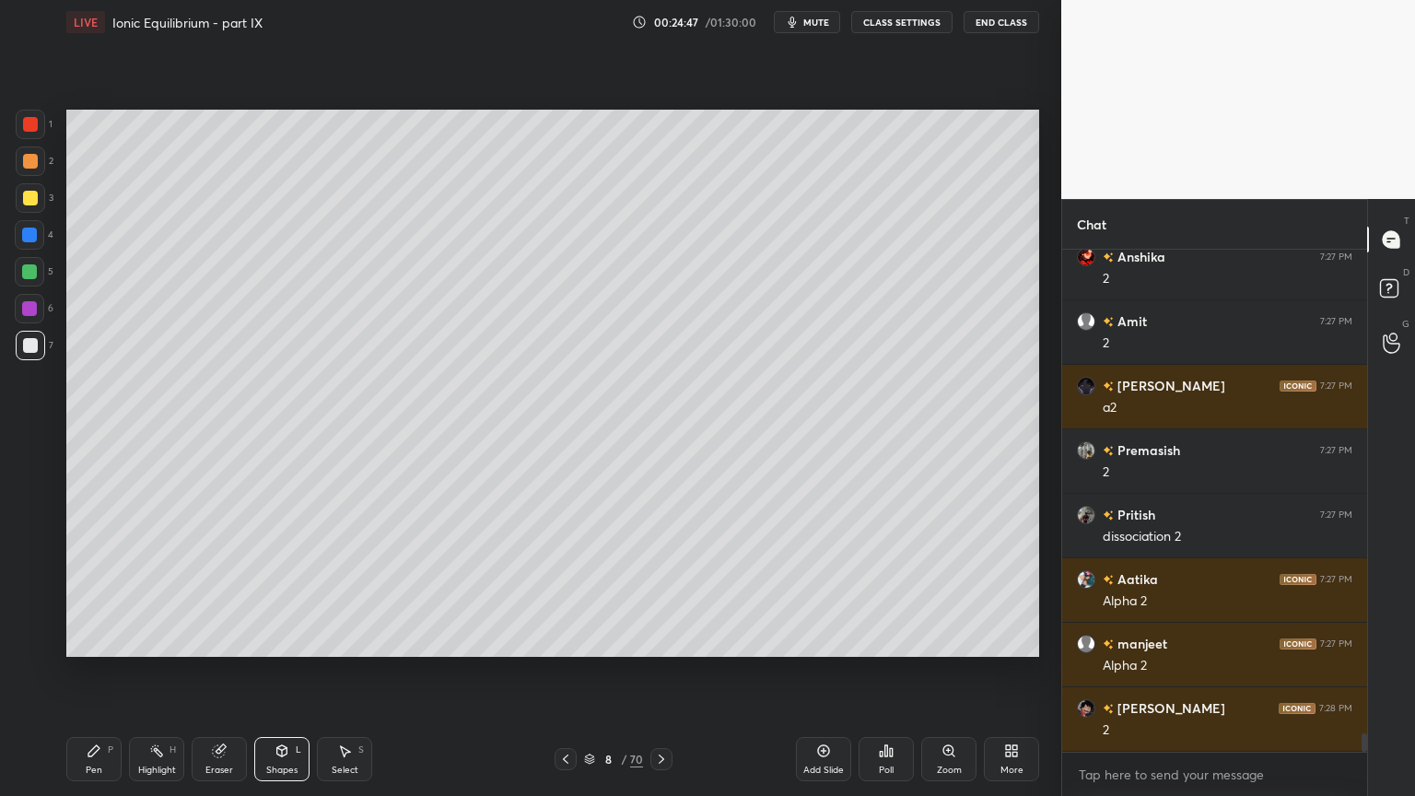
click at [27, 203] on div at bounding box center [30, 198] width 15 height 15
click at [186, 672] on div "Pen P Highlight H Eraser Shapes L Select S" at bounding box center [248, 759] width 365 height 44
click at [159, 672] on div "Highlight H" at bounding box center [156, 759] width 55 height 44
click at [566, 672] on icon at bounding box center [565, 759] width 15 height 15
click at [563, 672] on icon at bounding box center [565, 759] width 15 height 15
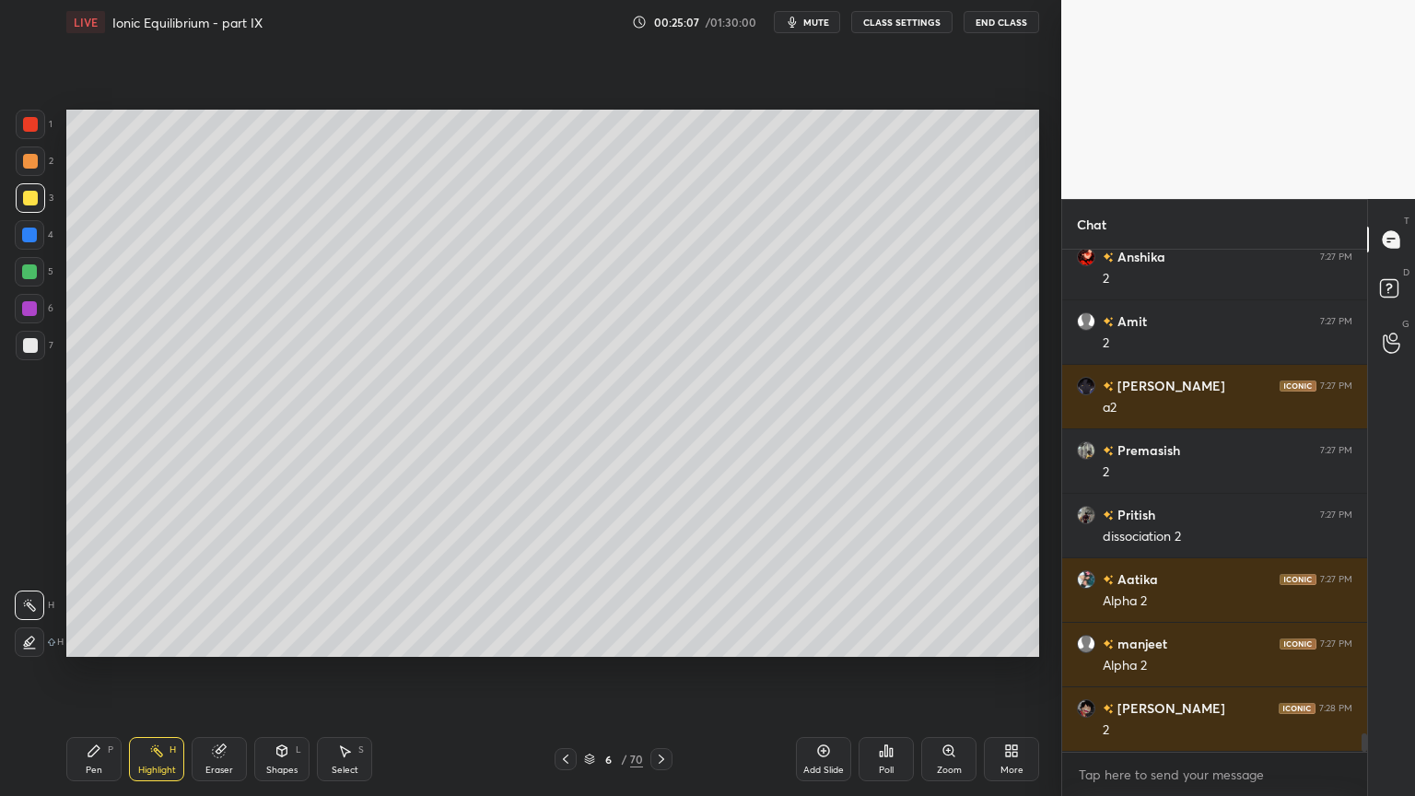
click at [663, 672] on icon at bounding box center [661, 759] width 15 height 15
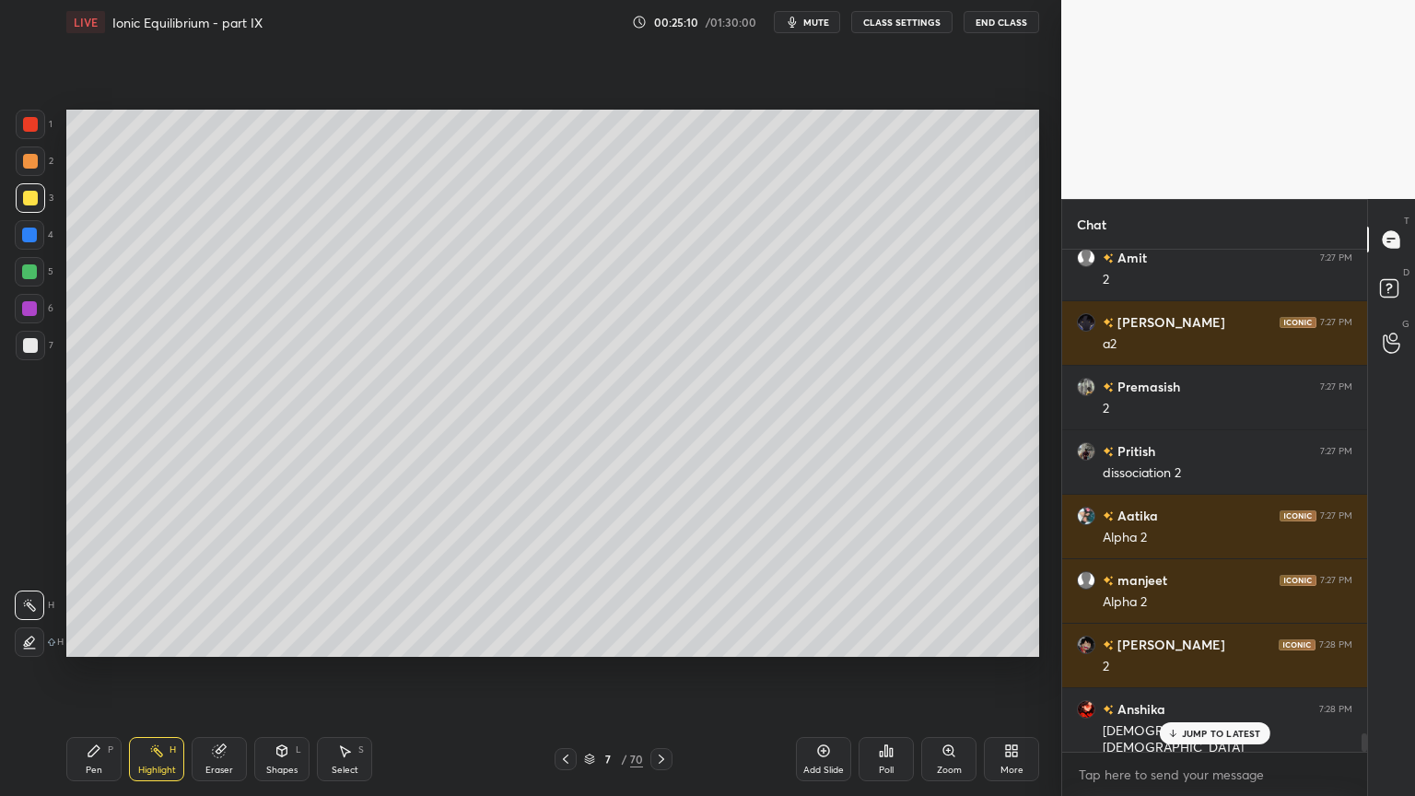
click at [652, 672] on div at bounding box center [661, 759] width 22 height 22
click at [99, 672] on div "Pen" at bounding box center [94, 769] width 17 height 9
click at [218, 672] on div "Eraser" at bounding box center [219, 759] width 55 height 44
click at [88, 672] on icon at bounding box center [93, 750] width 11 height 11
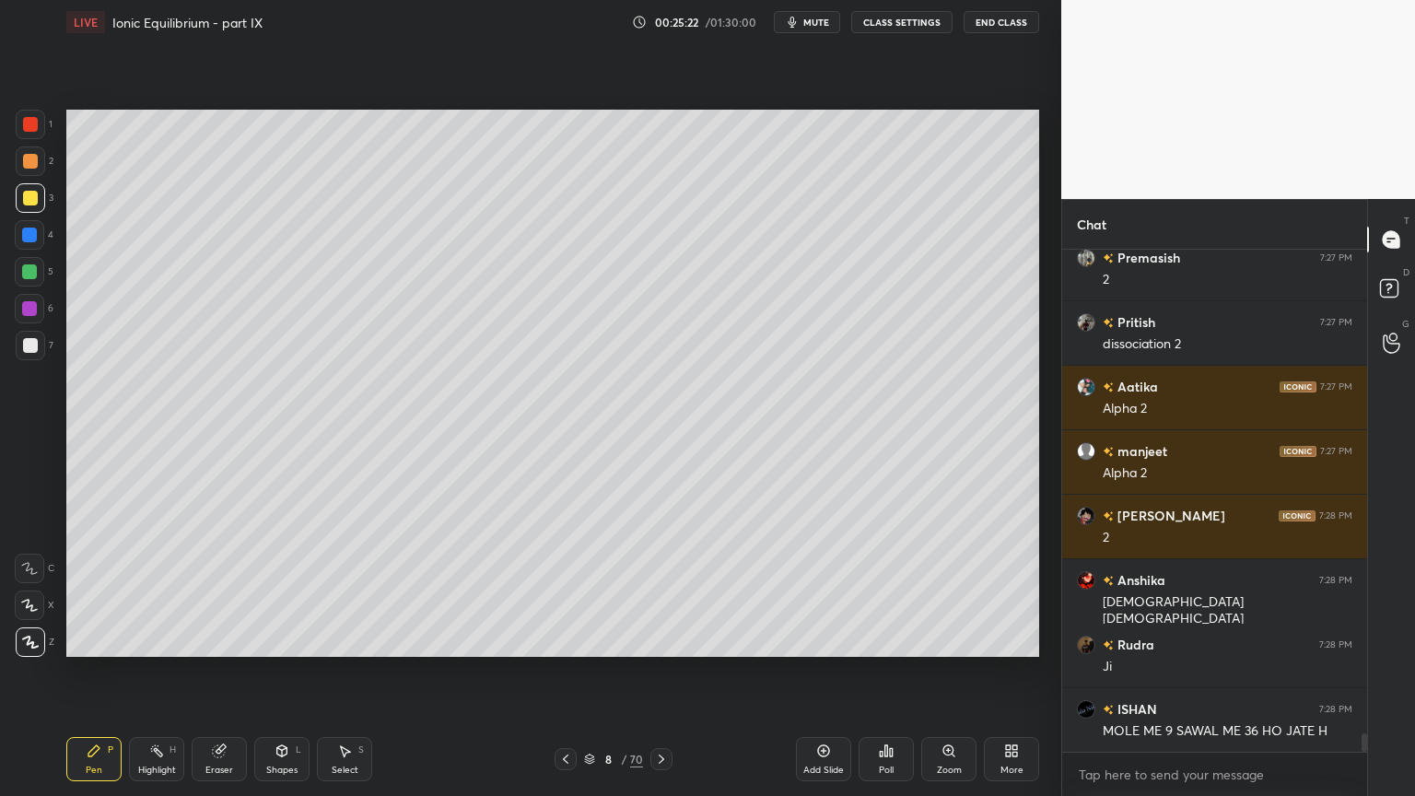
scroll to position [13171, 0]
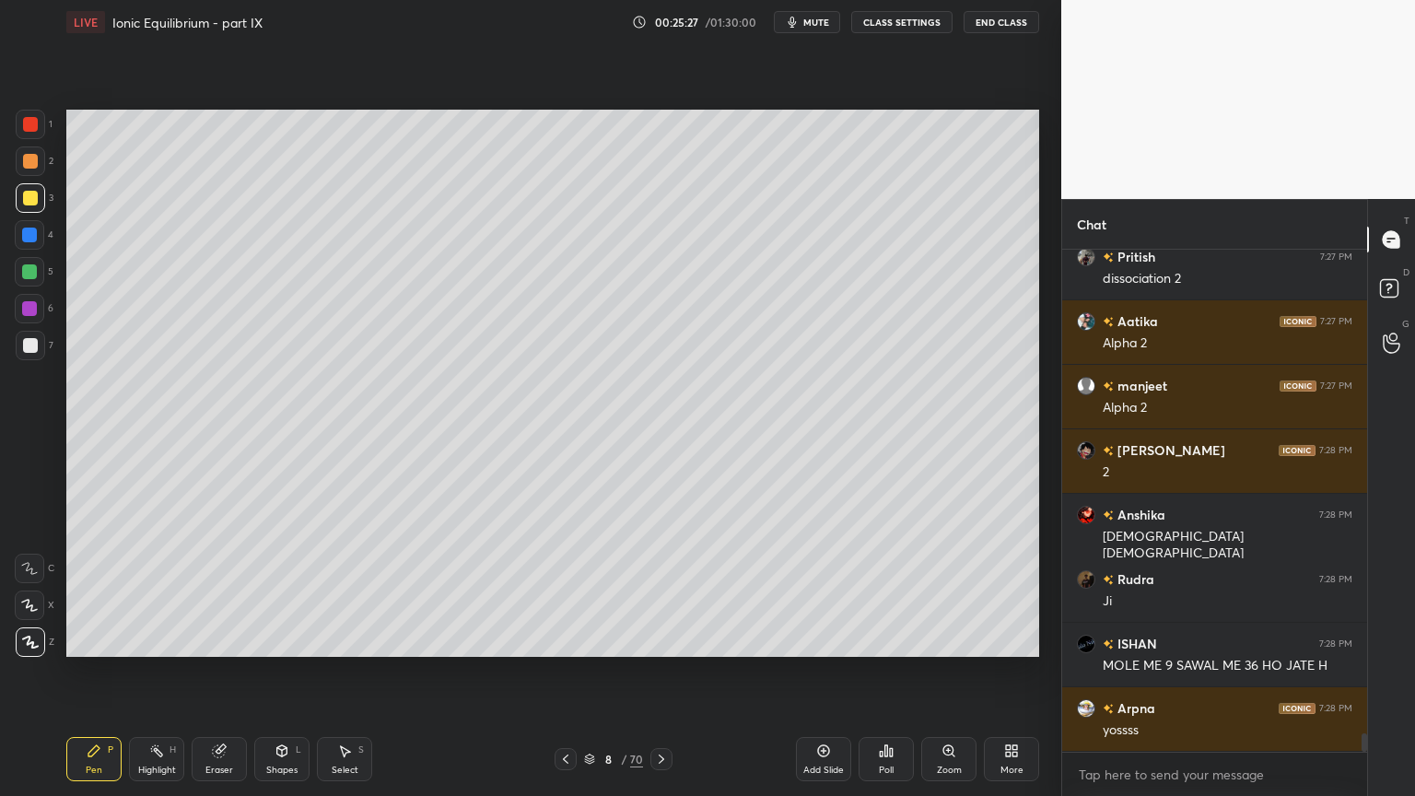
click at [27, 341] on div at bounding box center [30, 345] width 15 height 15
click at [158, 672] on div "Highlight H" at bounding box center [156, 759] width 55 height 44
click at [571, 672] on icon at bounding box center [565, 759] width 15 height 15
click at [567, 672] on icon at bounding box center [565, 759] width 15 height 15
click at [88, 672] on div "Pen P" at bounding box center [93, 759] width 55 height 44
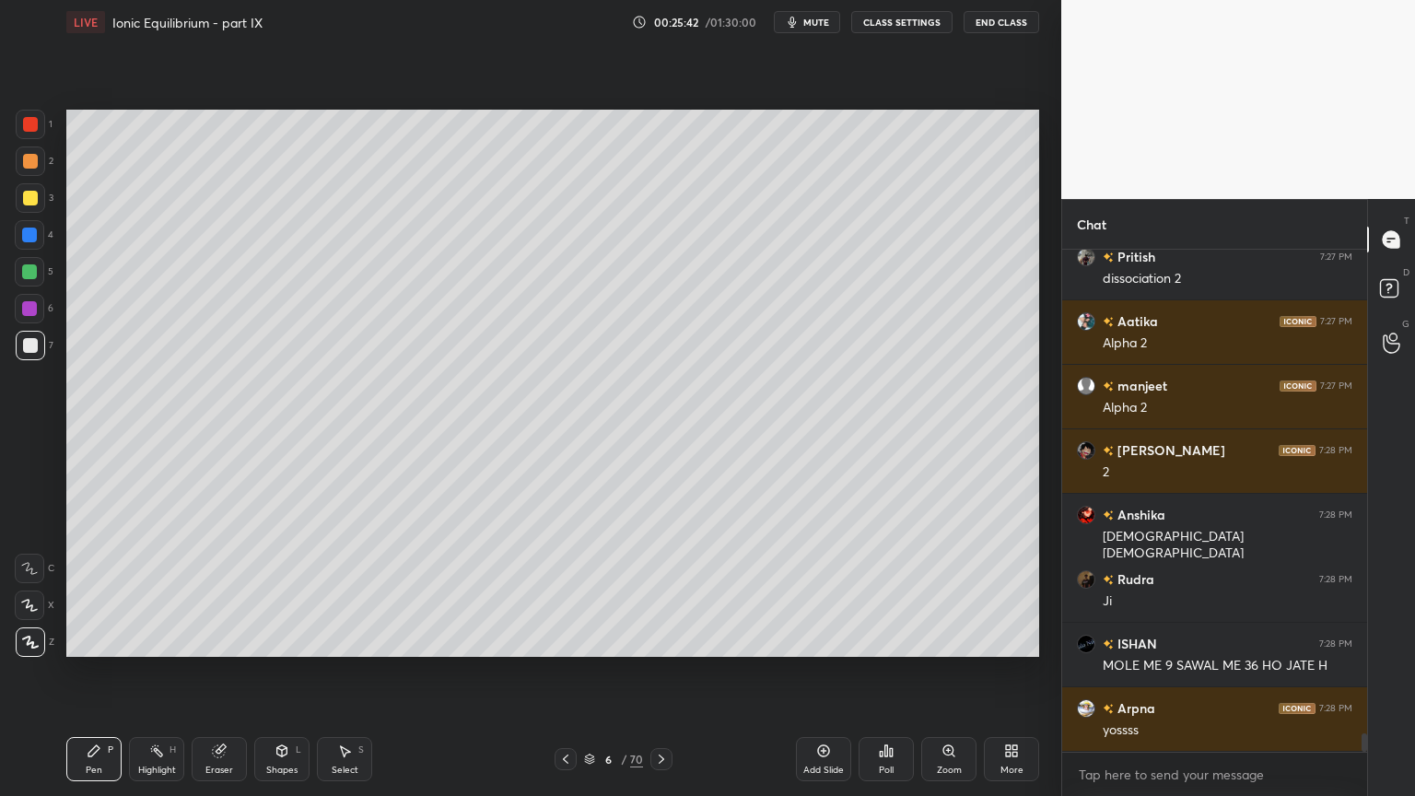
click at [660, 672] on icon at bounding box center [662, 758] width 6 height 9
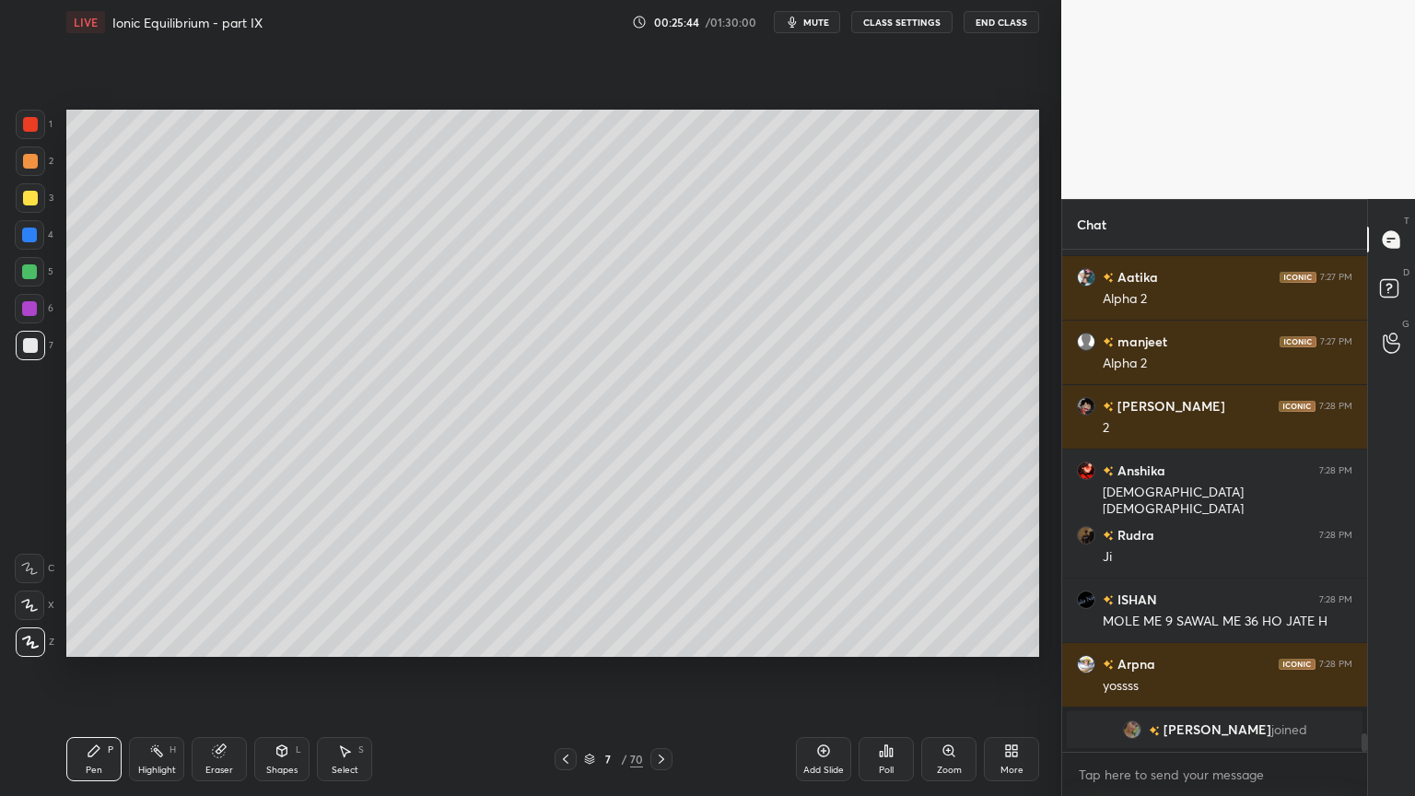
click at [660, 672] on icon at bounding box center [662, 758] width 6 height 9
drag, startPoint x: 95, startPoint y: 759, endPoint x: 84, endPoint y: 748, distance: 15.6
click at [90, 672] on div "Pen P" at bounding box center [93, 759] width 55 height 44
click at [34, 271] on div at bounding box center [29, 271] width 15 height 15
drag, startPoint x: 157, startPoint y: 752, endPoint x: 293, endPoint y: 663, distance: 162.5
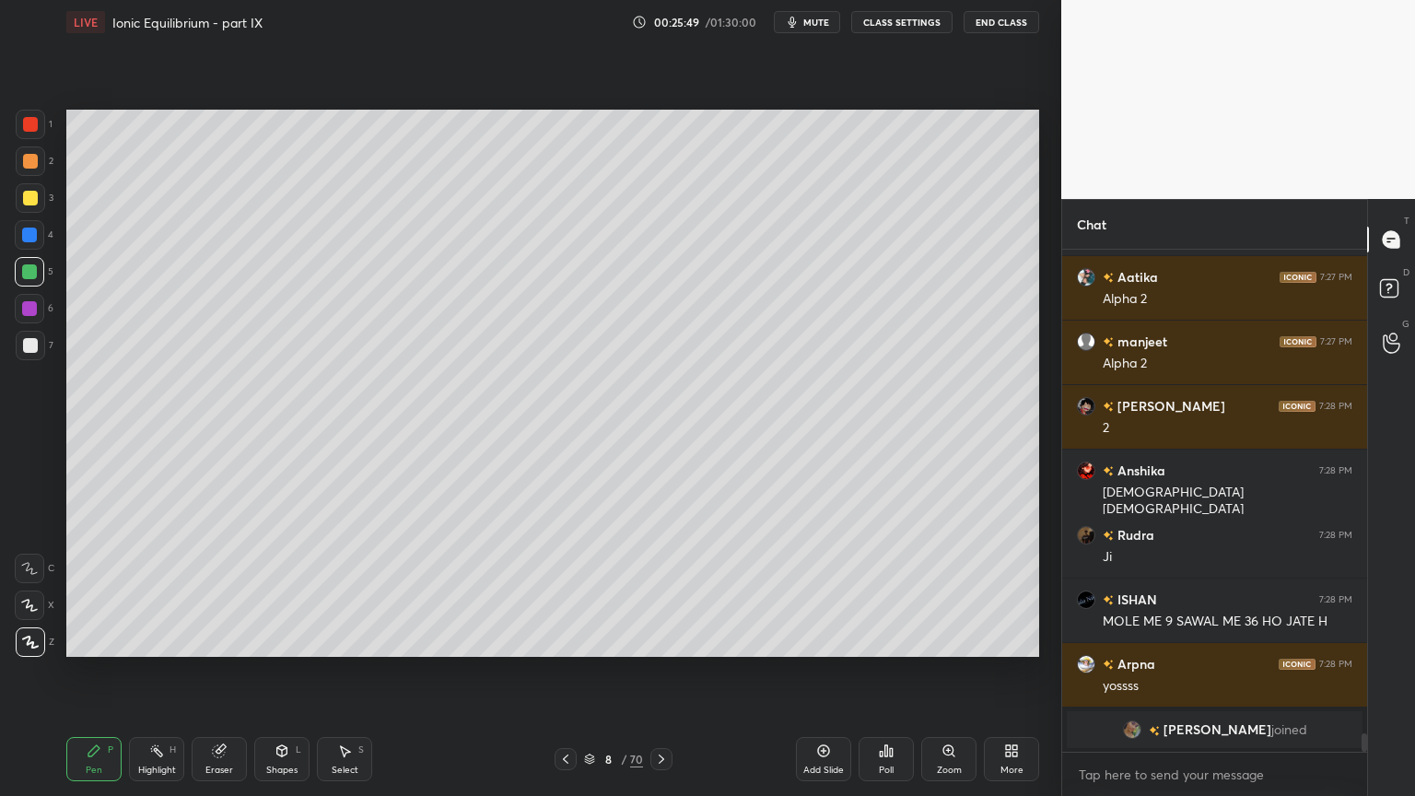
click at [157, 672] on icon at bounding box center [156, 750] width 15 height 15
click at [96, 672] on div "Pen P" at bounding box center [93, 759] width 55 height 44
click at [163, 672] on div "Highlight H" at bounding box center [156, 759] width 55 height 44
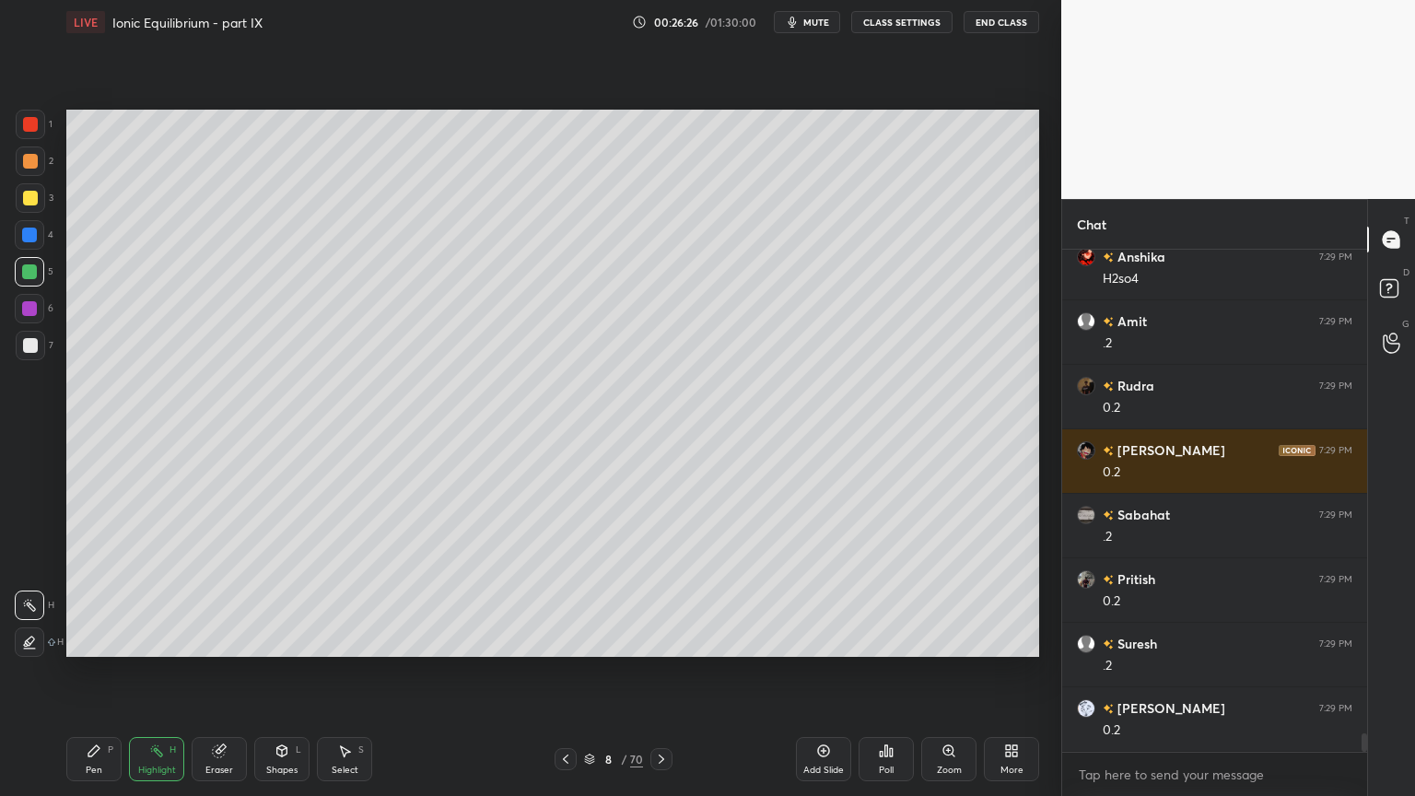
scroll to position [13175, 0]
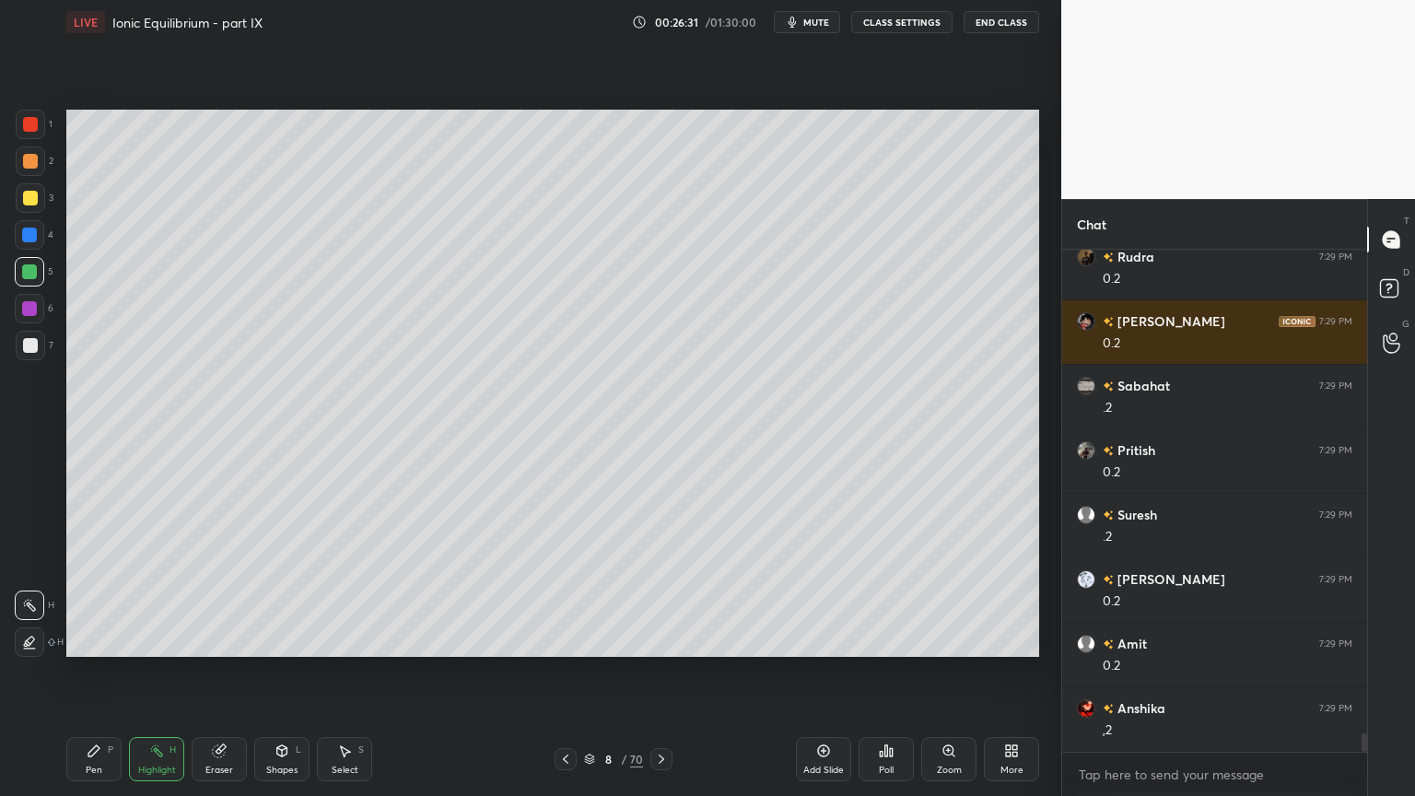
click at [92, 672] on div "Pen" at bounding box center [94, 769] width 17 height 9
click at [35, 346] on div at bounding box center [30, 345] width 15 height 15
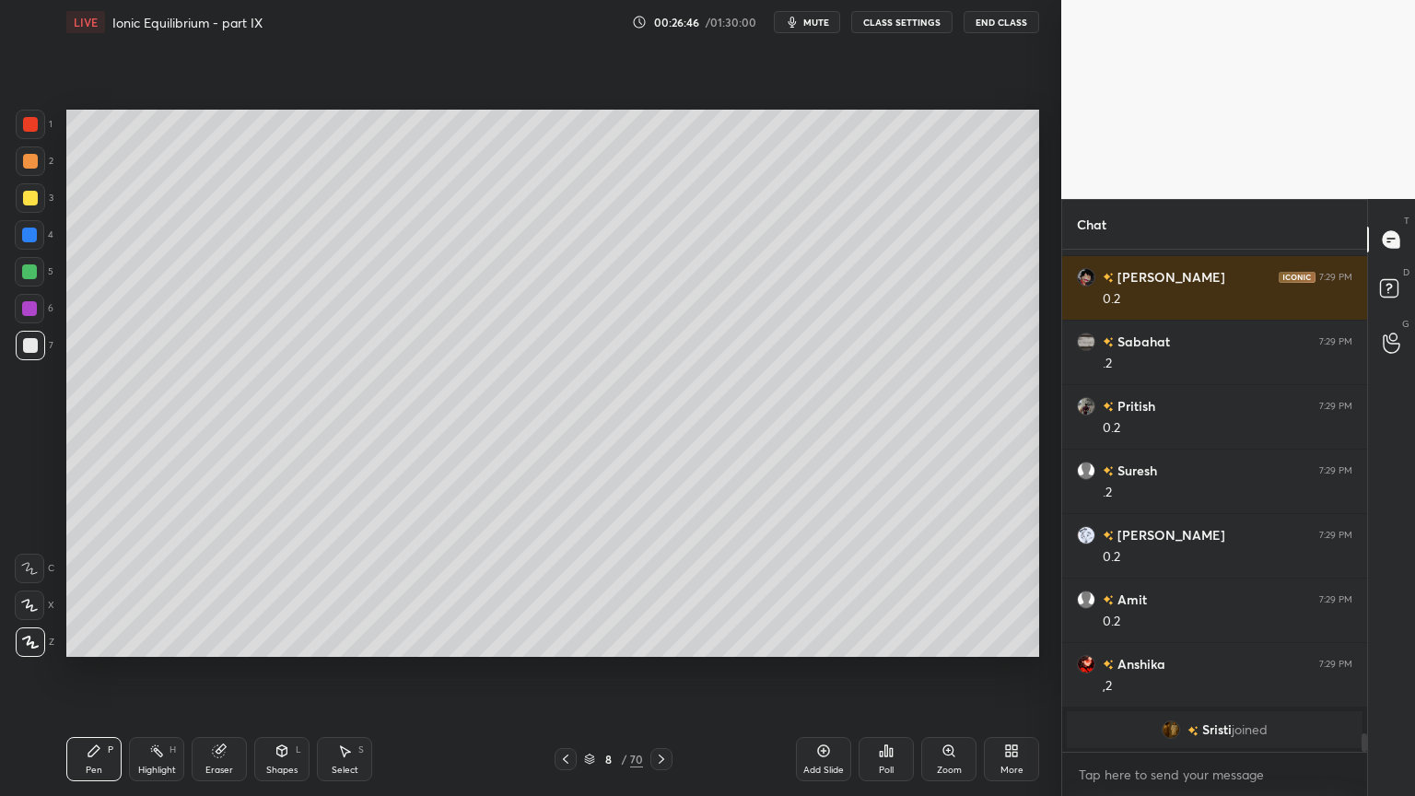
click at [158, 672] on div "Highlight H" at bounding box center [156, 759] width 55 height 44
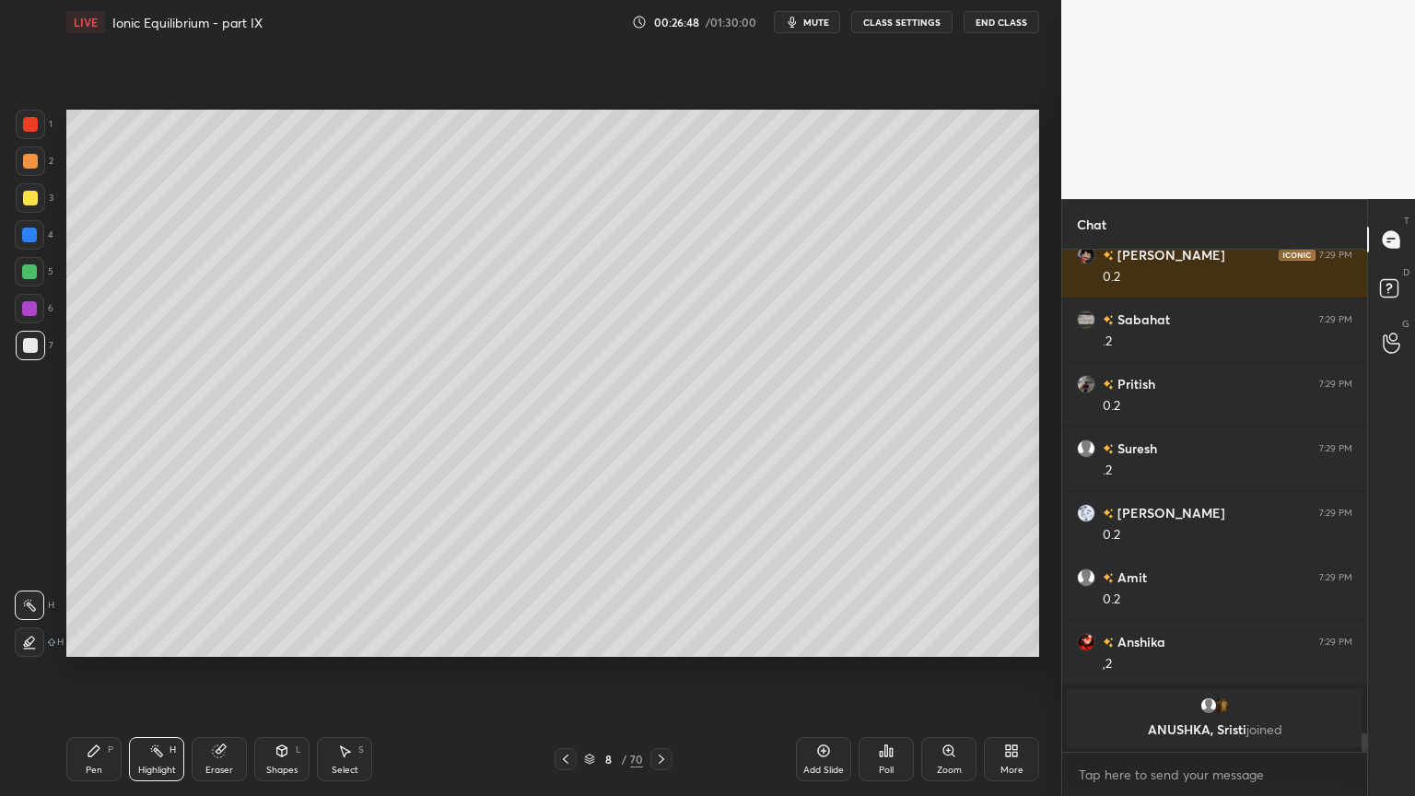
drag, startPoint x: 88, startPoint y: 763, endPoint x: 158, endPoint y: 691, distance: 100.3
click at [90, 672] on div "Pen P" at bounding box center [93, 759] width 55 height 44
click at [282, 672] on icon at bounding box center [281, 750] width 15 height 15
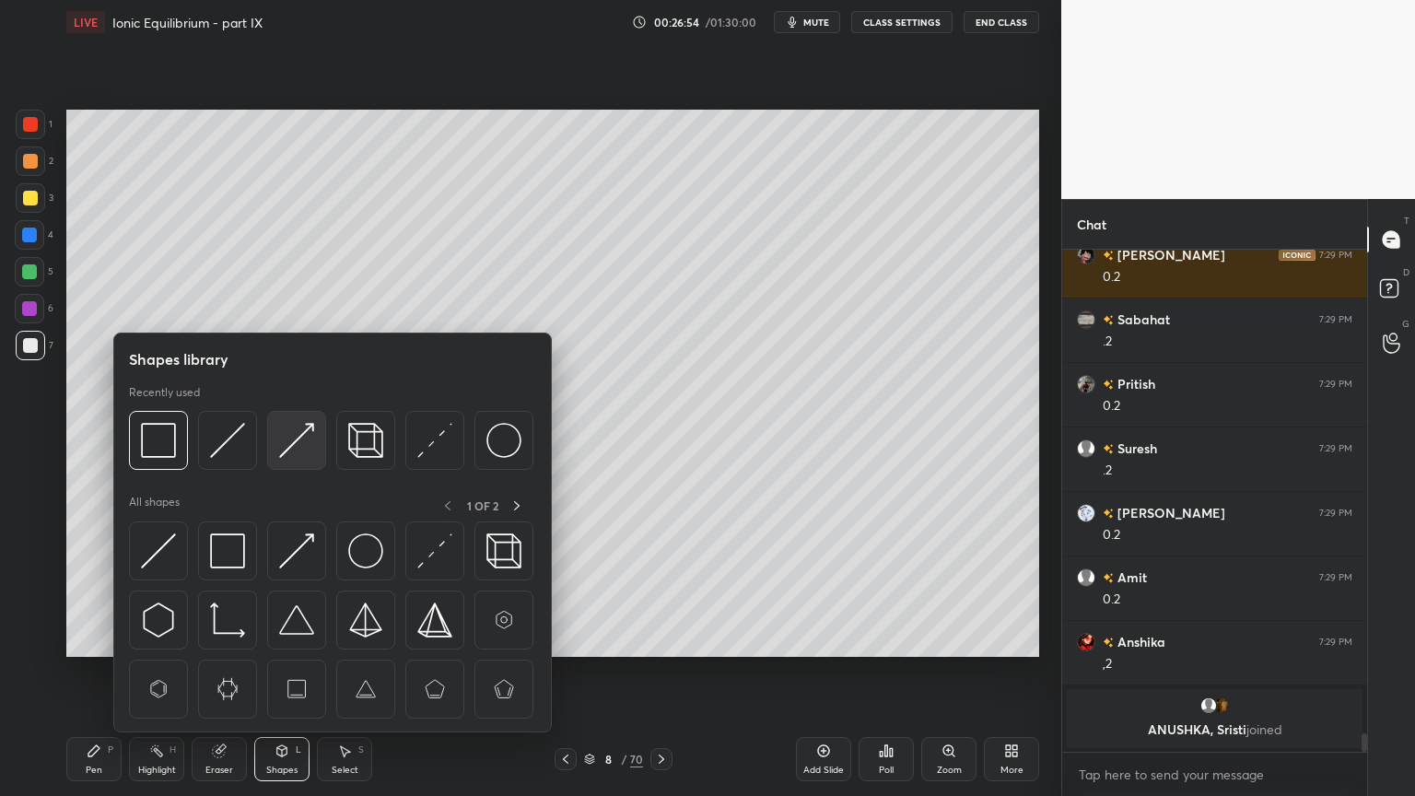
click at [298, 446] on img at bounding box center [296, 440] width 35 height 35
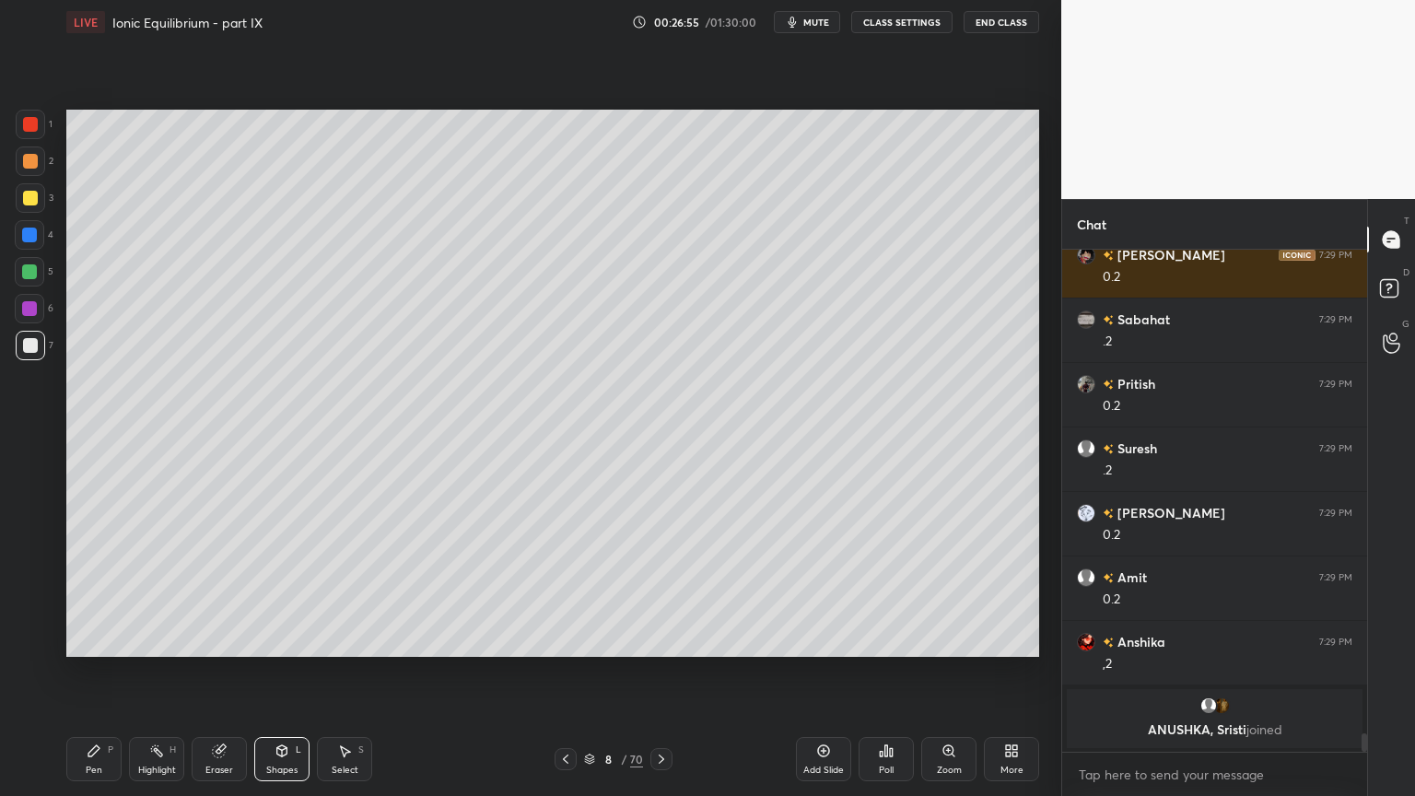
click at [33, 268] on div at bounding box center [29, 271] width 15 height 15
click at [91, 672] on icon at bounding box center [93, 750] width 11 height 11
click at [44, 350] on div at bounding box center [30, 345] width 29 height 29
drag, startPoint x: 147, startPoint y: 764, endPoint x: 284, endPoint y: 673, distance: 163.5
click at [152, 672] on div "Highlight H" at bounding box center [156, 759] width 55 height 44
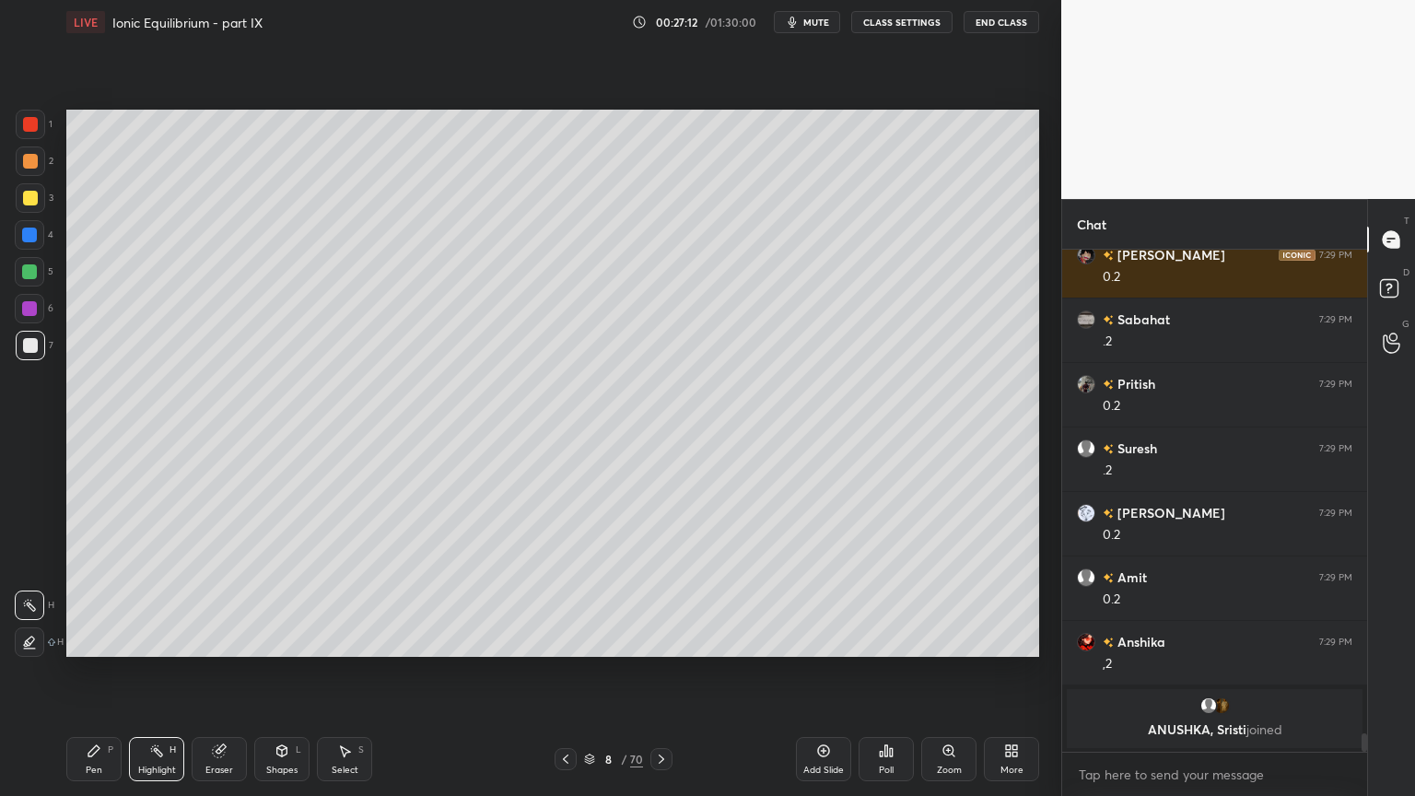
drag, startPoint x: 98, startPoint y: 770, endPoint x: 147, endPoint y: 708, distance: 79.3
click at [100, 672] on div "Pen" at bounding box center [94, 769] width 17 height 9
click at [172, 672] on div "Highlight H" at bounding box center [156, 759] width 55 height 44
click at [561, 672] on icon at bounding box center [565, 759] width 15 height 15
click at [565, 672] on icon at bounding box center [566, 758] width 6 height 9
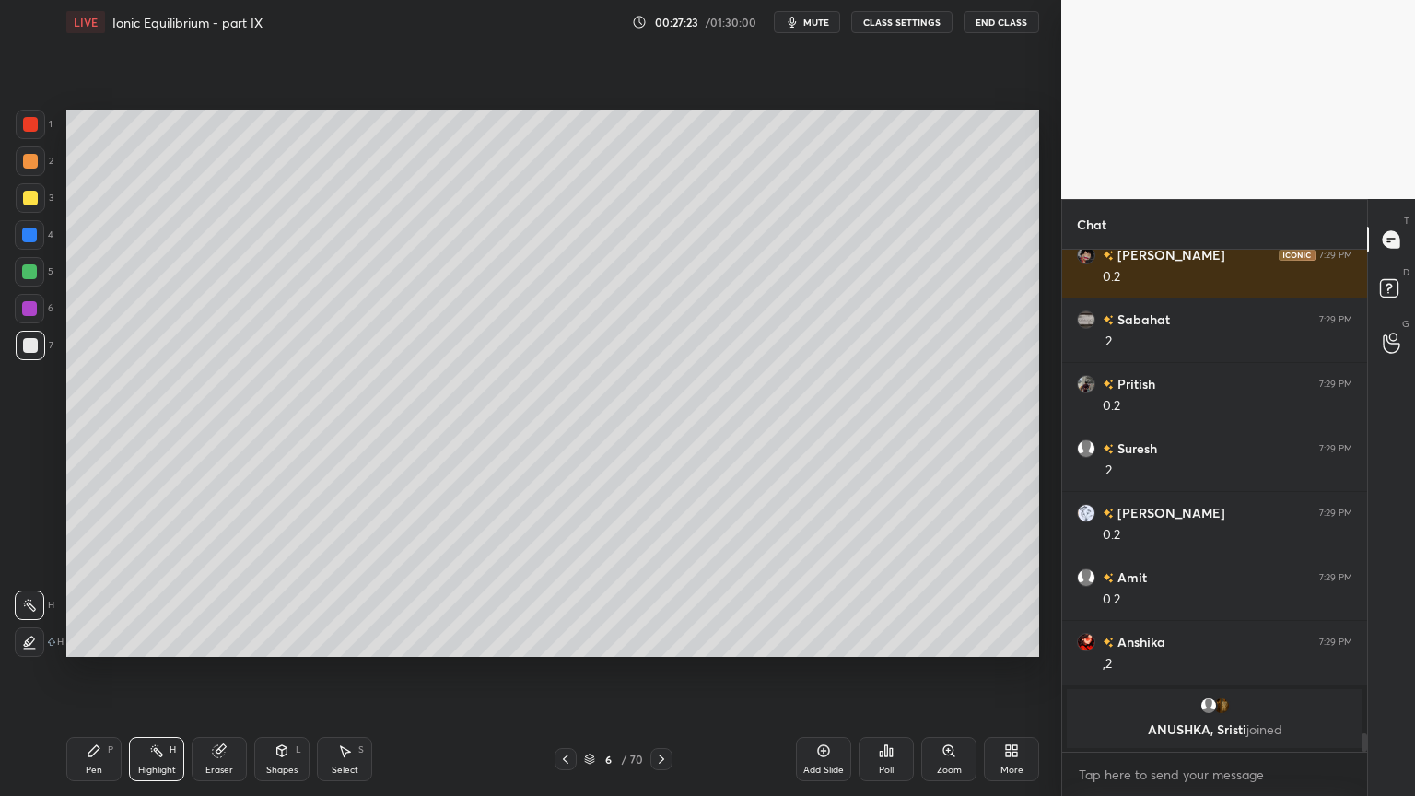
click at [660, 672] on icon at bounding box center [661, 759] width 15 height 15
click at [663, 672] on icon at bounding box center [661, 759] width 15 height 15
click at [111, 672] on div "Pen P" at bounding box center [93, 759] width 55 height 44
click at [225, 672] on div "Eraser" at bounding box center [219, 759] width 55 height 44
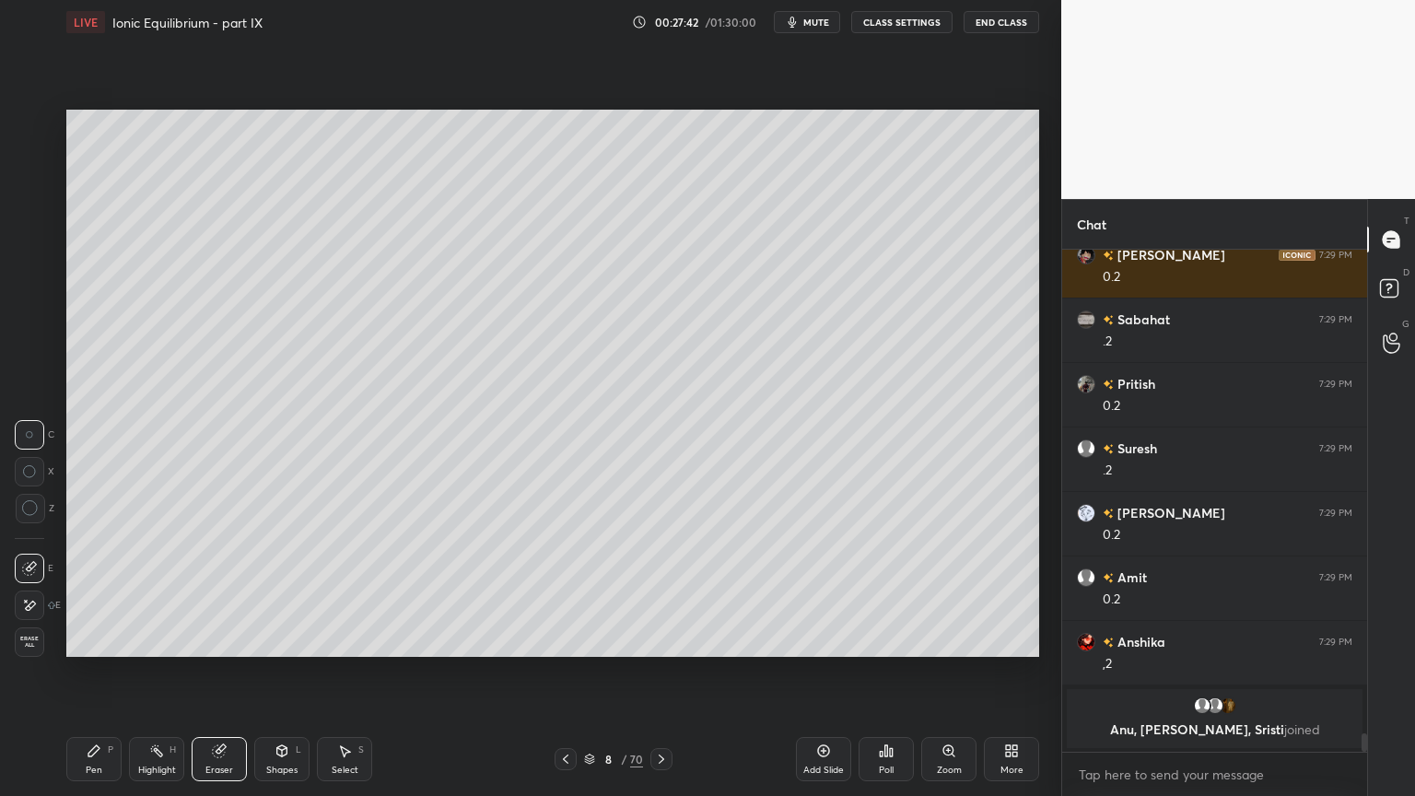
drag, startPoint x: 102, startPoint y: 762, endPoint x: 106, endPoint y: 752, distance: 10.8
click at [102, 672] on div "Pen P" at bounding box center [93, 759] width 55 height 44
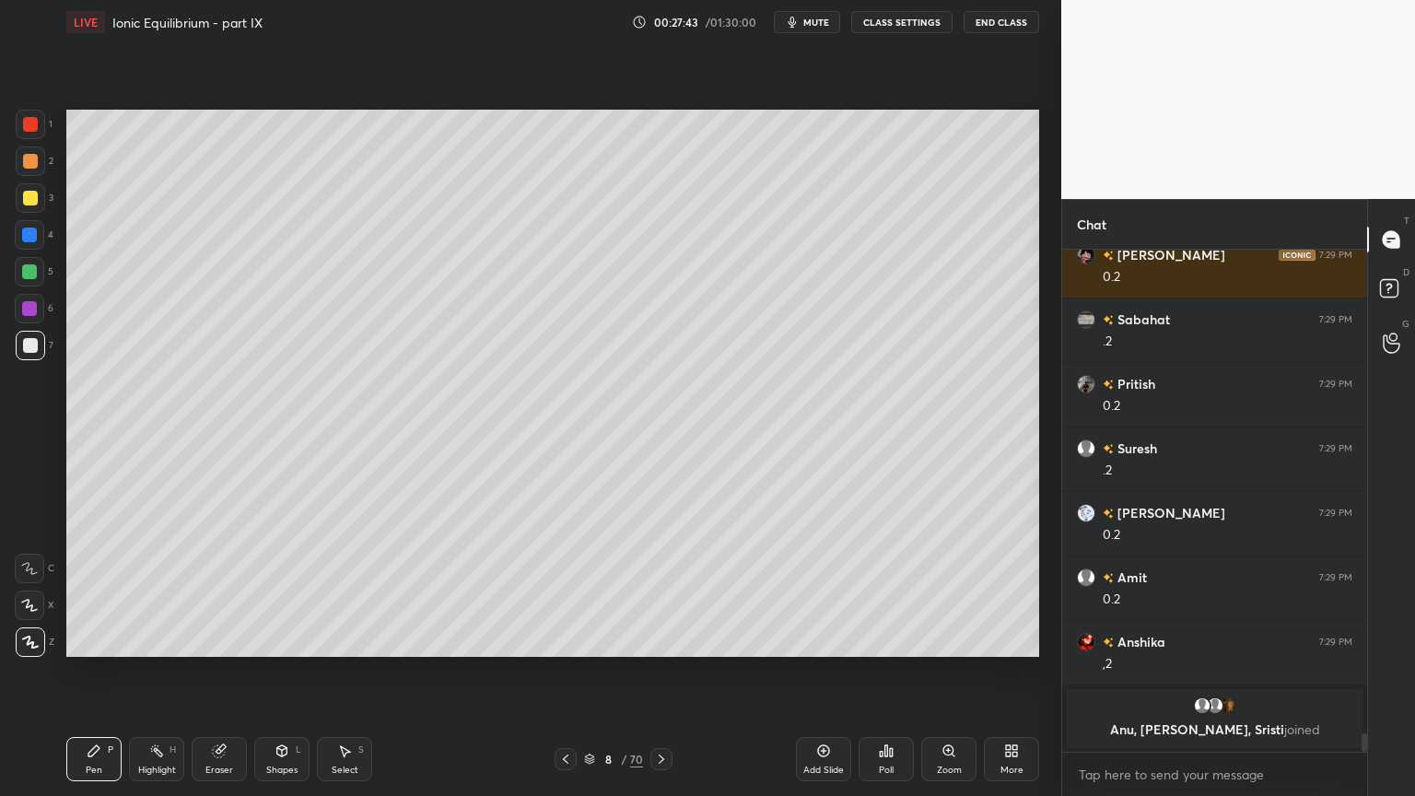
click at [165, 672] on div "Highlight H" at bounding box center [156, 759] width 55 height 44
click at [284, 672] on div "Shapes" at bounding box center [281, 769] width 31 height 9
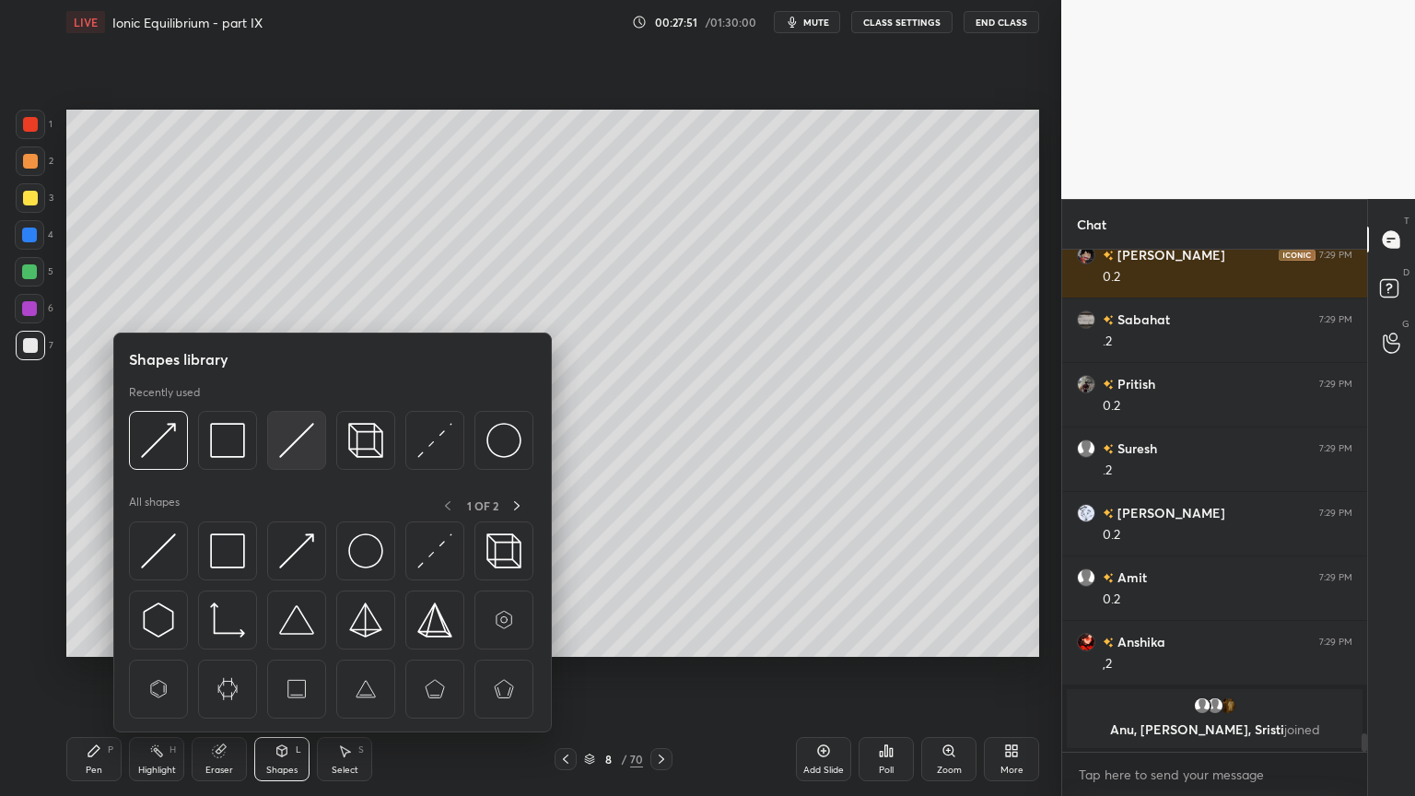
click at [302, 443] on img at bounding box center [296, 440] width 35 height 35
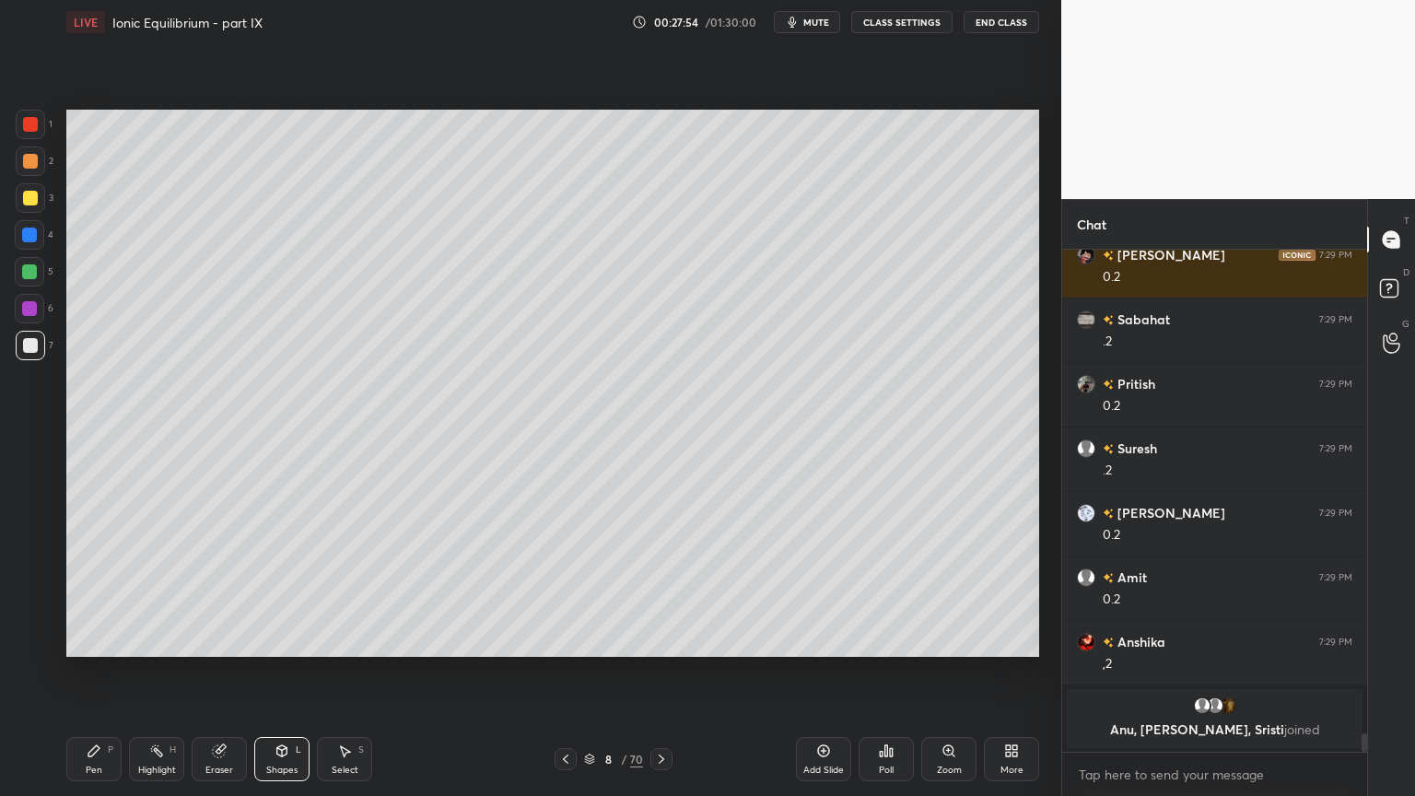
click at [571, 672] on icon at bounding box center [565, 759] width 15 height 15
click at [566, 672] on icon at bounding box center [565, 759] width 15 height 15
click at [165, 672] on div "Highlight H" at bounding box center [156, 759] width 55 height 44
click at [660, 672] on icon at bounding box center [661, 759] width 15 height 15
click at [662, 672] on icon at bounding box center [661, 759] width 15 height 15
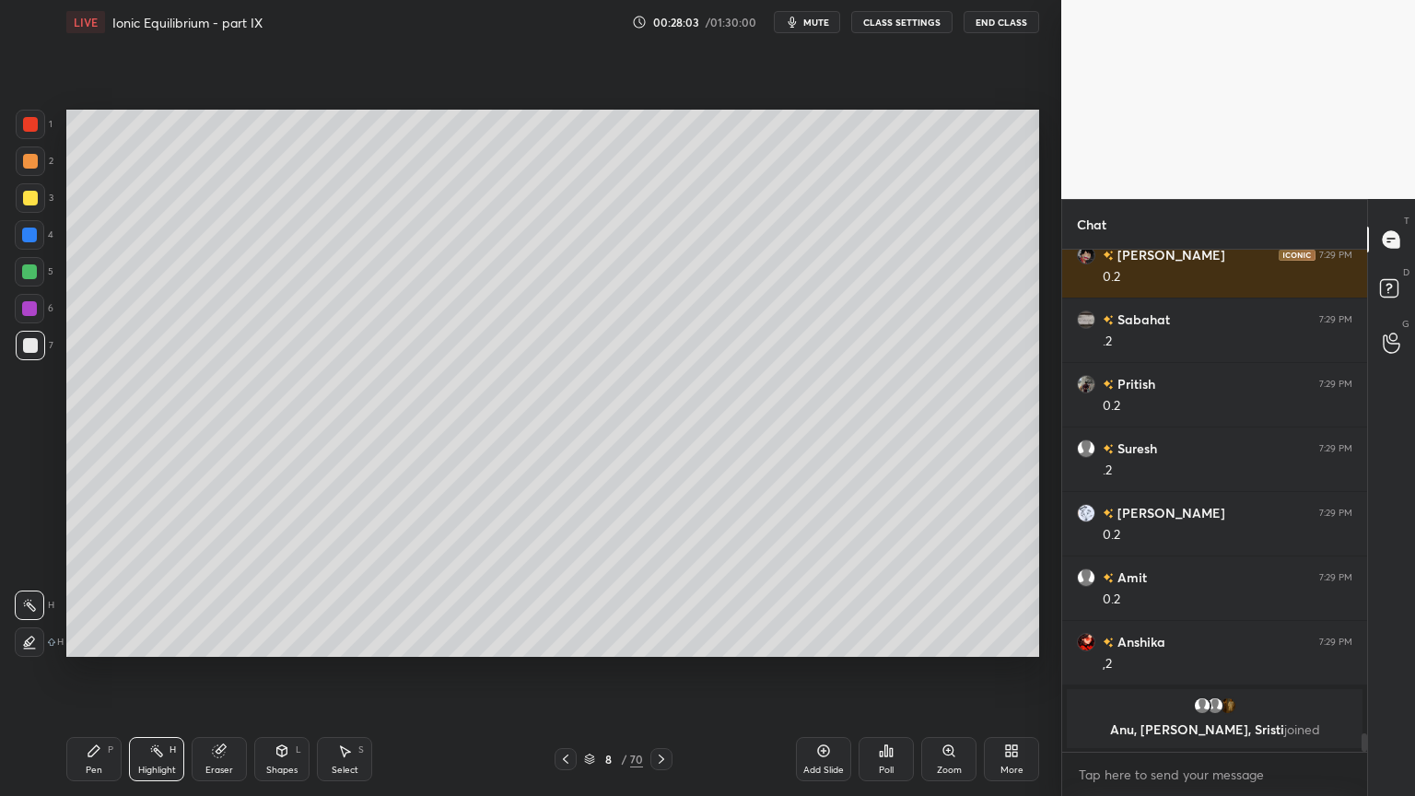
drag, startPoint x: 103, startPoint y: 751, endPoint x: 130, endPoint y: 671, distance: 84.5
click at [105, 672] on div "Pen P" at bounding box center [93, 759] width 55 height 44
drag, startPoint x: 28, startPoint y: 200, endPoint x: 56, endPoint y: 229, distance: 41.0
click at [30, 208] on div at bounding box center [30, 197] width 29 height 29
click at [24, 339] on div at bounding box center [30, 345] width 15 height 15
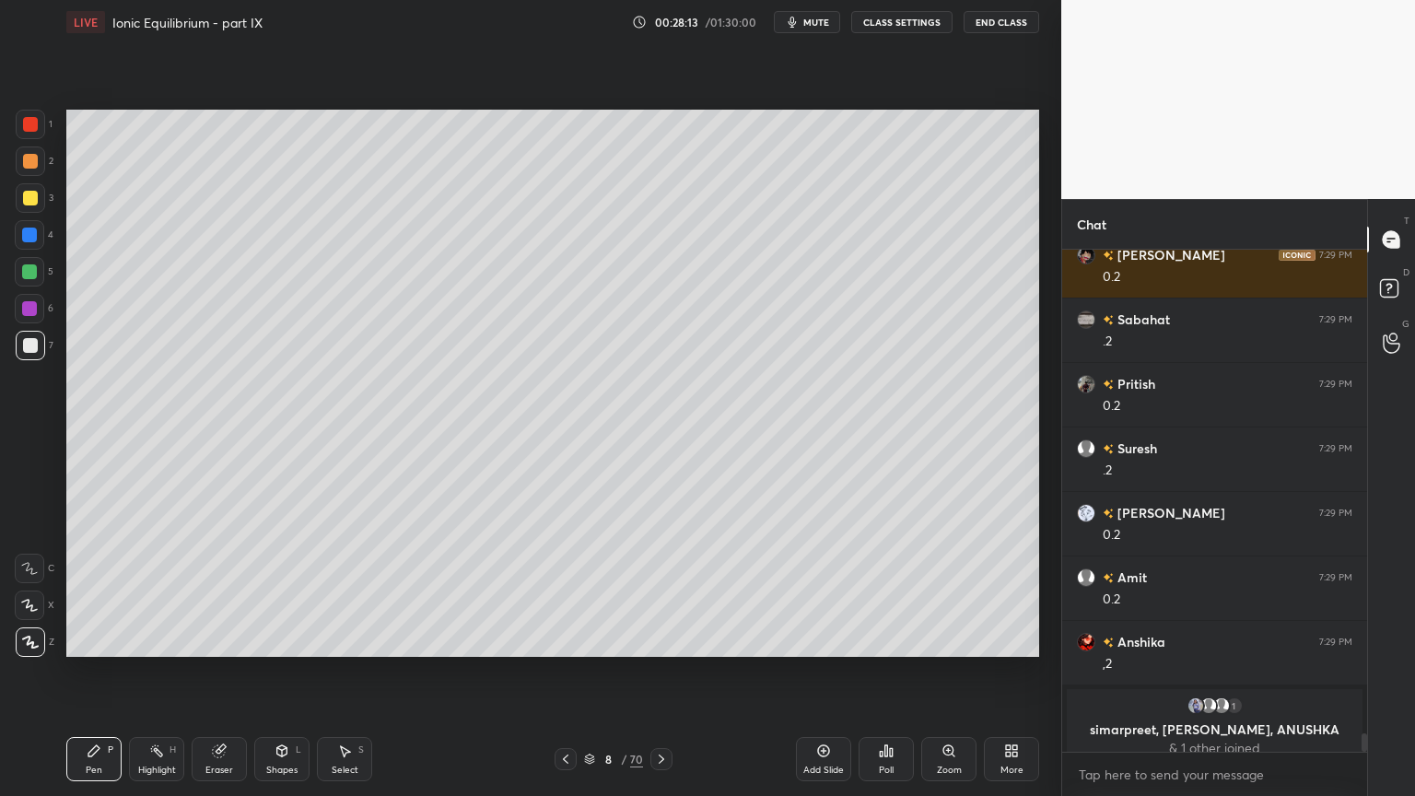
scroll to position [13256, 0]
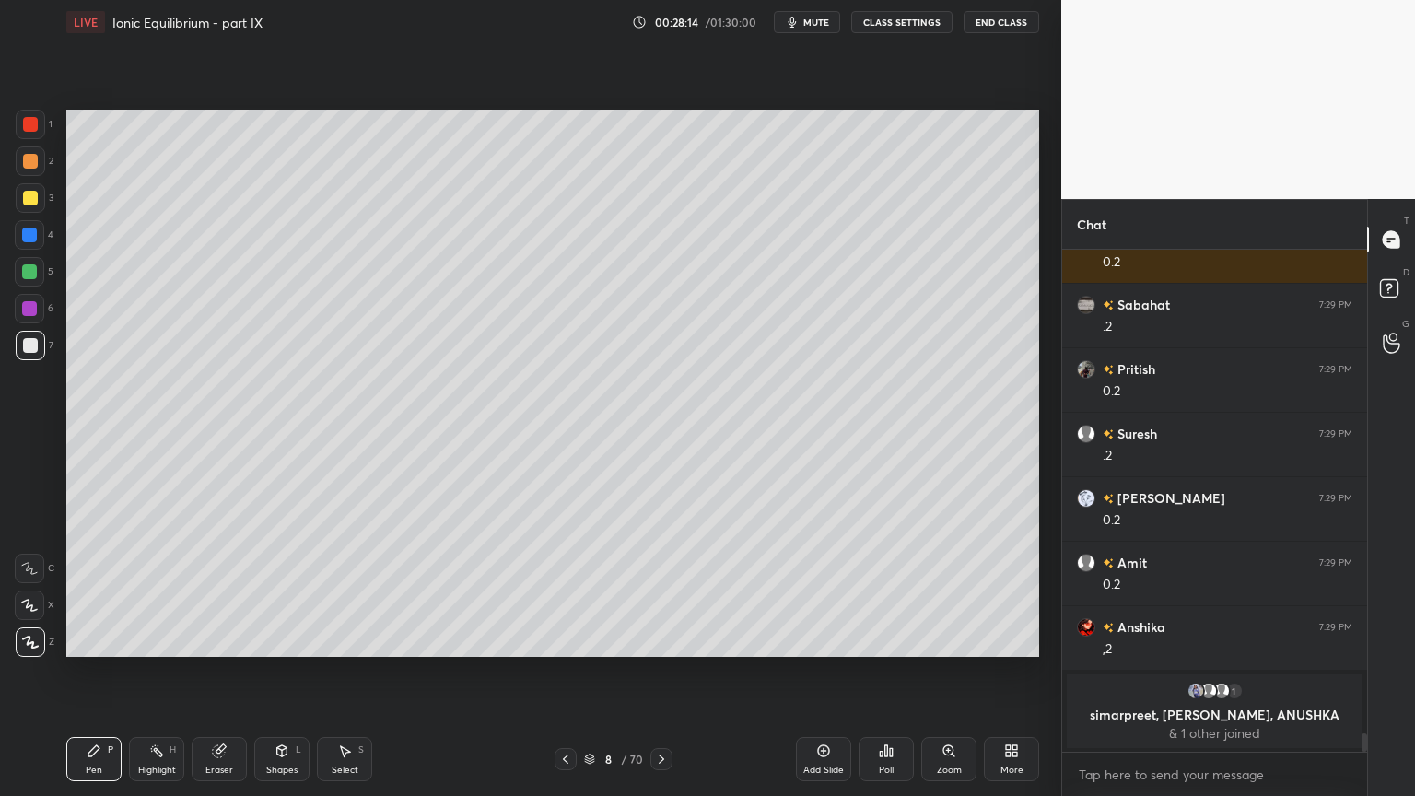
drag, startPoint x: 141, startPoint y: 767, endPoint x: 282, endPoint y: 677, distance: 167.4
click at [141, 672] on div "Highlight" at bounding box center [157, 769] width 38 height 9
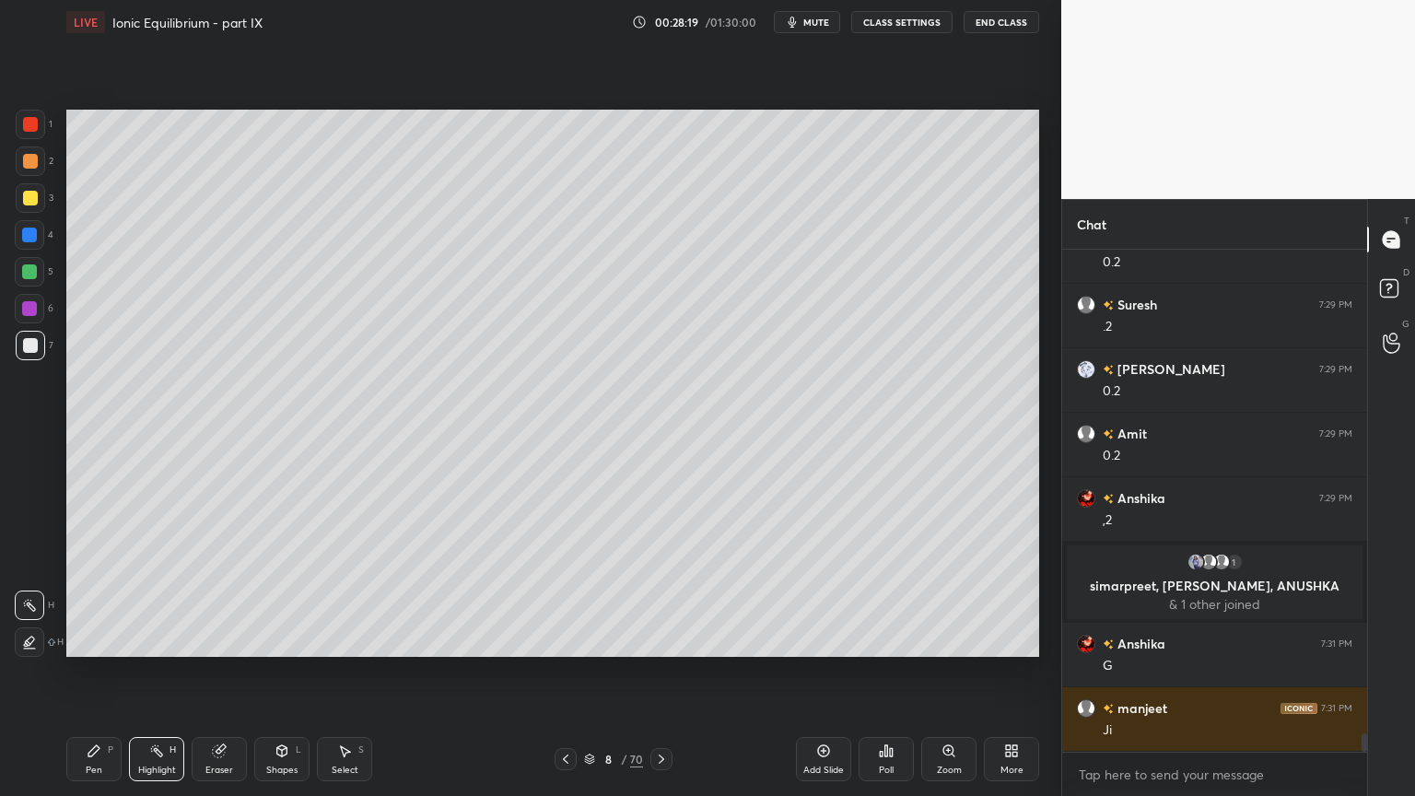
scroll to position [13227, 0]
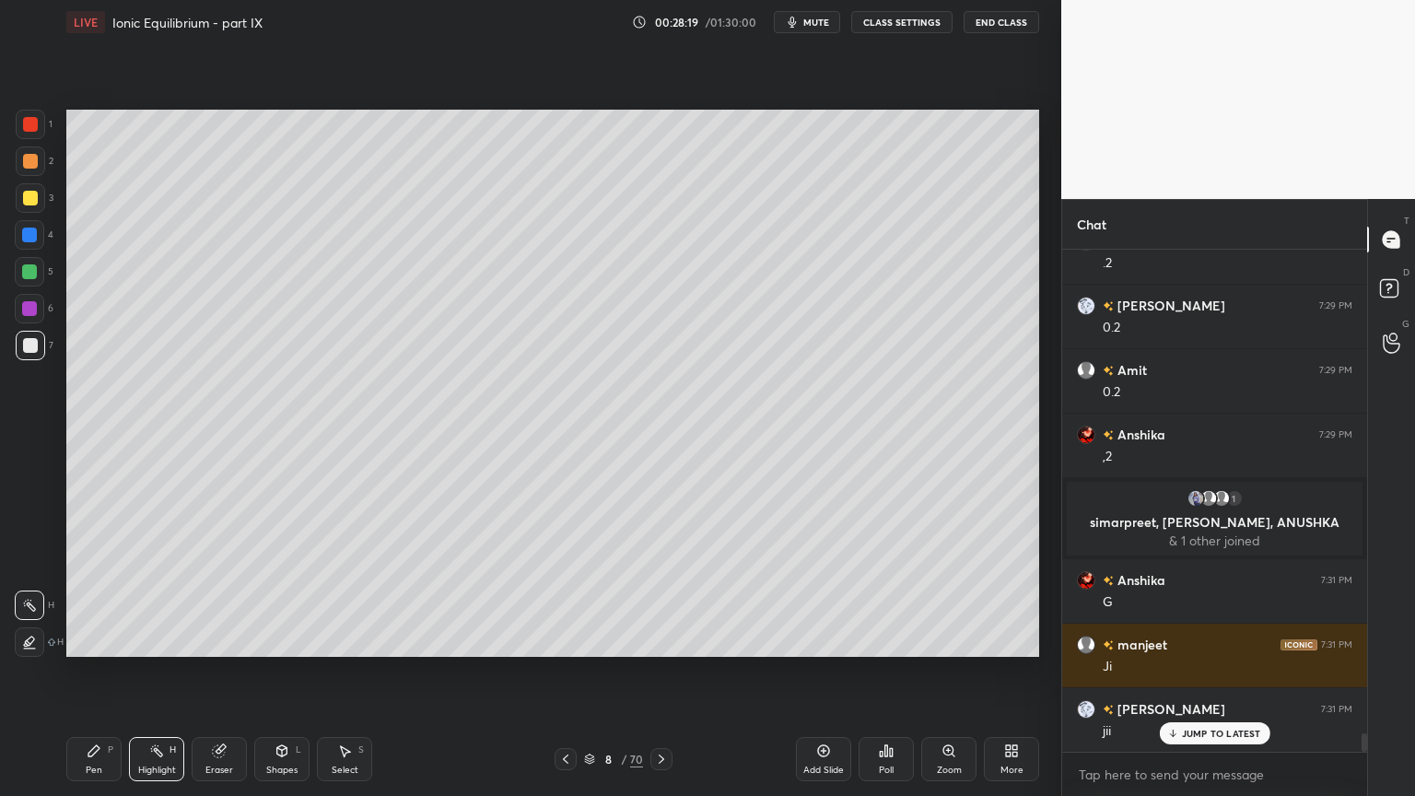
click at [101, 672] on div "Pen P" at bounding box center [93, 759] width 55 height 44
drag, startPoint x: 154, startPoint y: 765, endPoint x: 304, endPoint y: 663, distance: 181.1
click at [155, 672] on div "Highlight H" at bounding box center [156, 759] width 55 height 44
click at [80, 672] on div "Pen P" at bounding box center [93, 759] width 55 height 44
click at [140, 672] on div "Highlight H" at bounding box center [156, 759] width 55 height 44
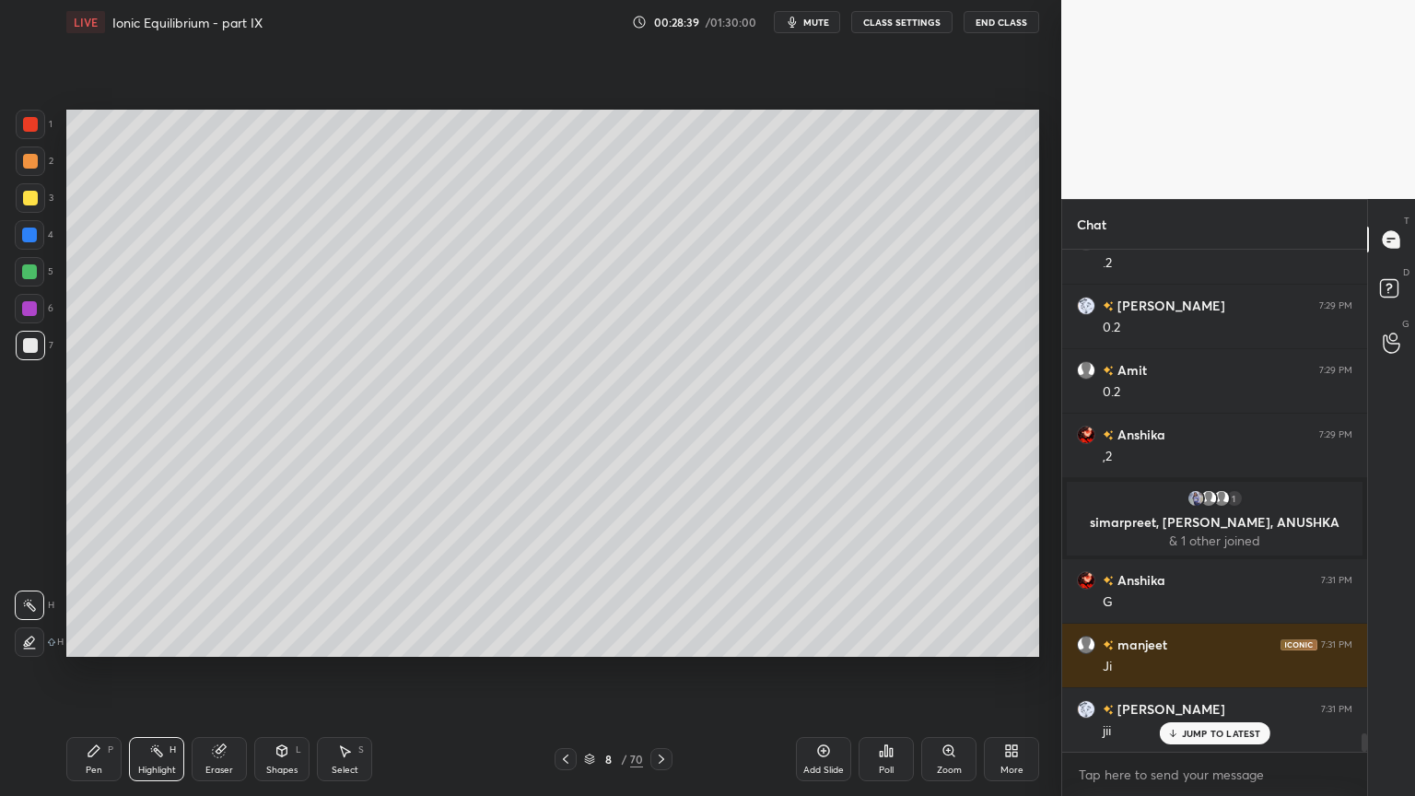
drag, startPoint x: 83, startPoint y: 765, endPoint x: 303, endPoint y: 659, distance: 244.7
click at [88, 672] on div "Pen P" at bounding box center [93, 759] width 55 height 44
drag, startPoint x: 26, startPoint y: 120, endPoint x: 64, endPoint y: 239, distance: 125.8
click at [32, 128] on div at bounding box center [30, 124] width 15 height 15
drag, startPoint x: 151, startPoint y: 755, endPoint x: 220, endPoint y: 663, distance: 115.1
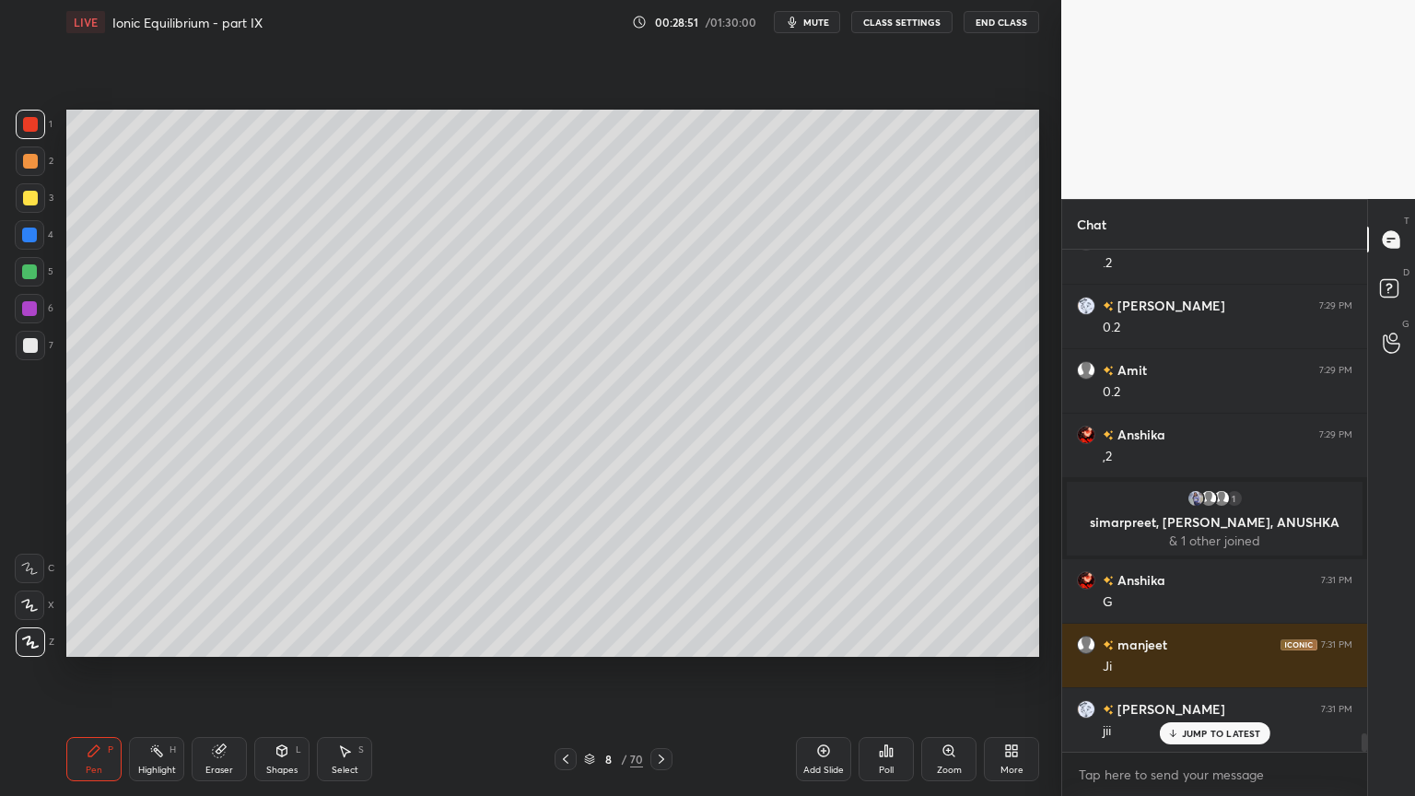
click at [151, 672] on icon at bounding box center [156, 750] width 15 height 15
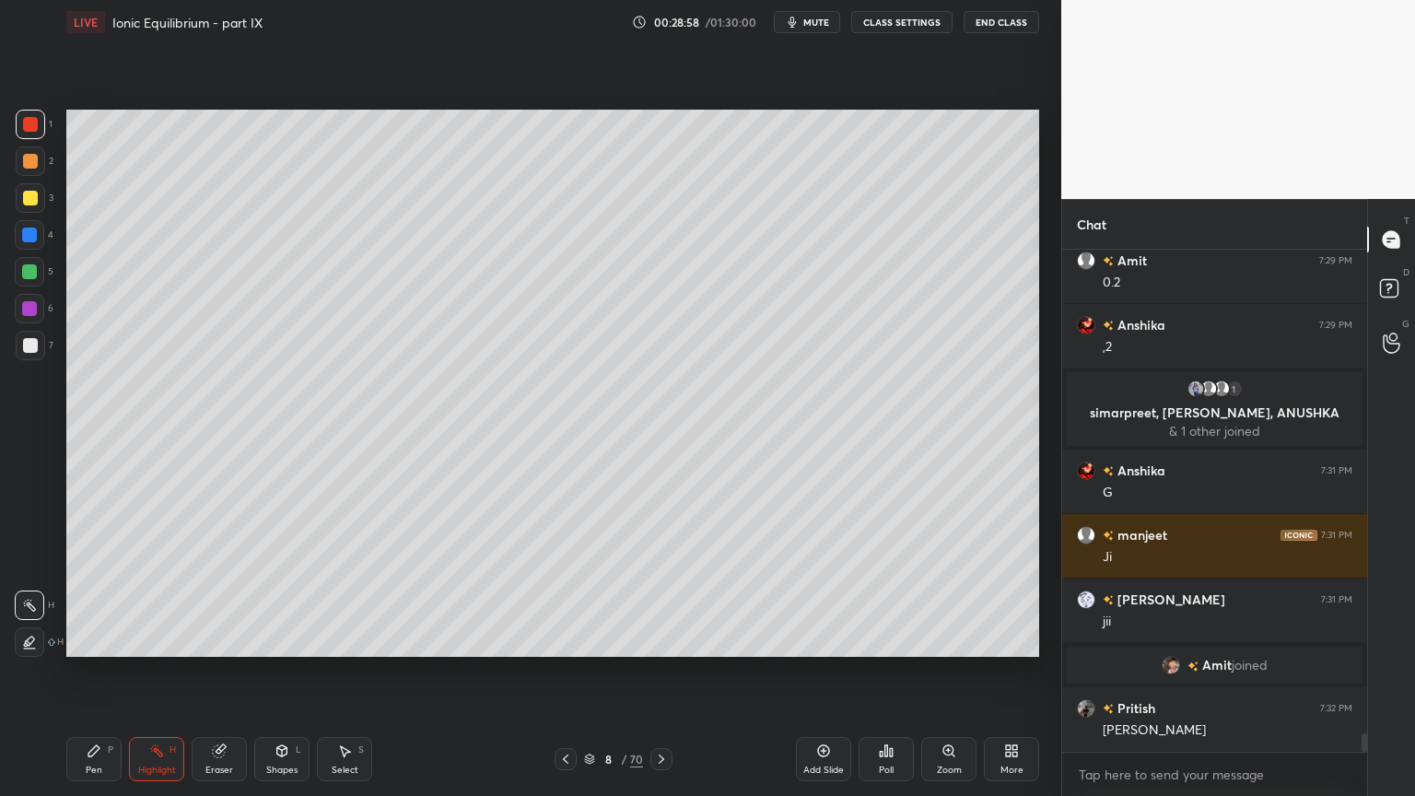
scroll to position [13401, 0]
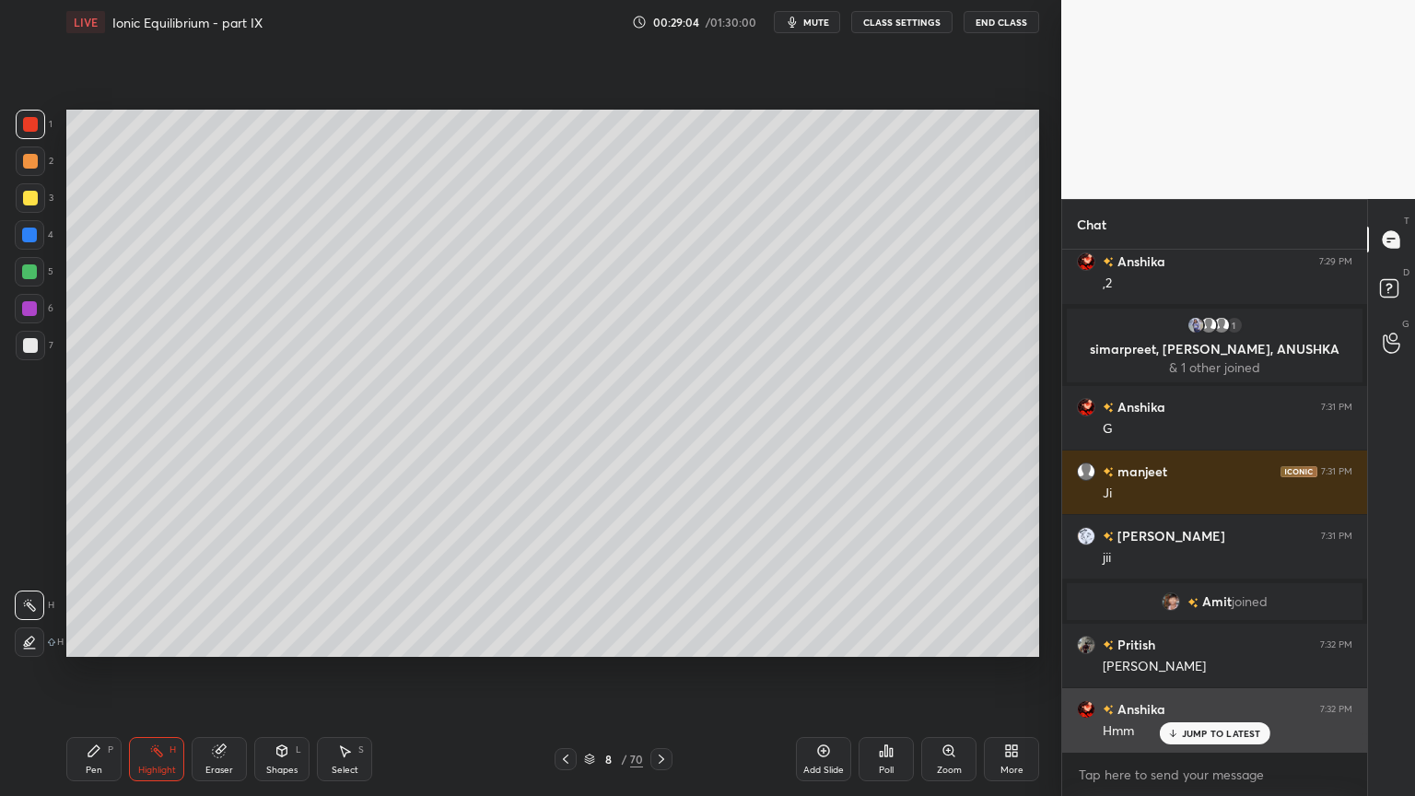
click at [1210, 672] on p "JUMP TO LATEST" at bounding box center [1221, 733] width 79 height 11
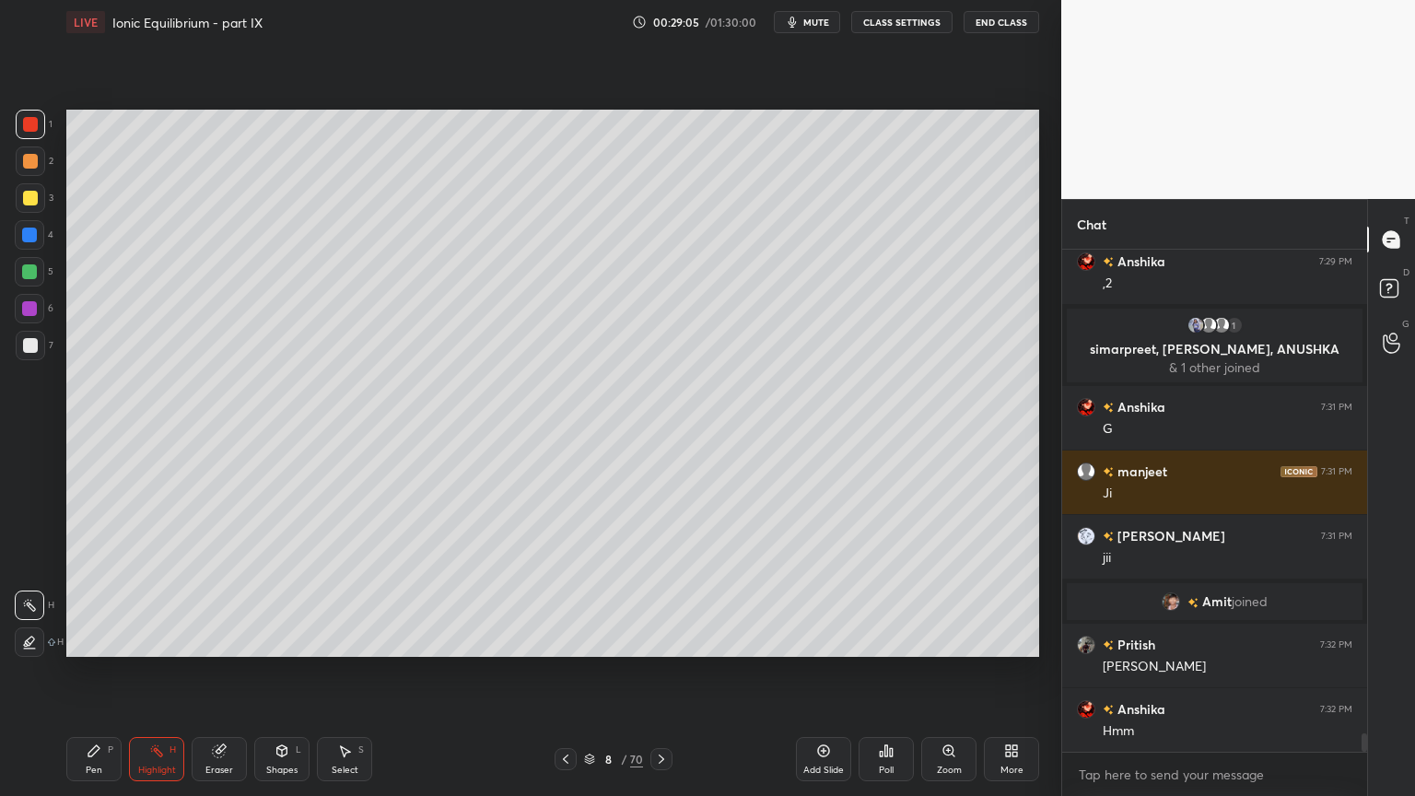
scroll to position [13466, 0]
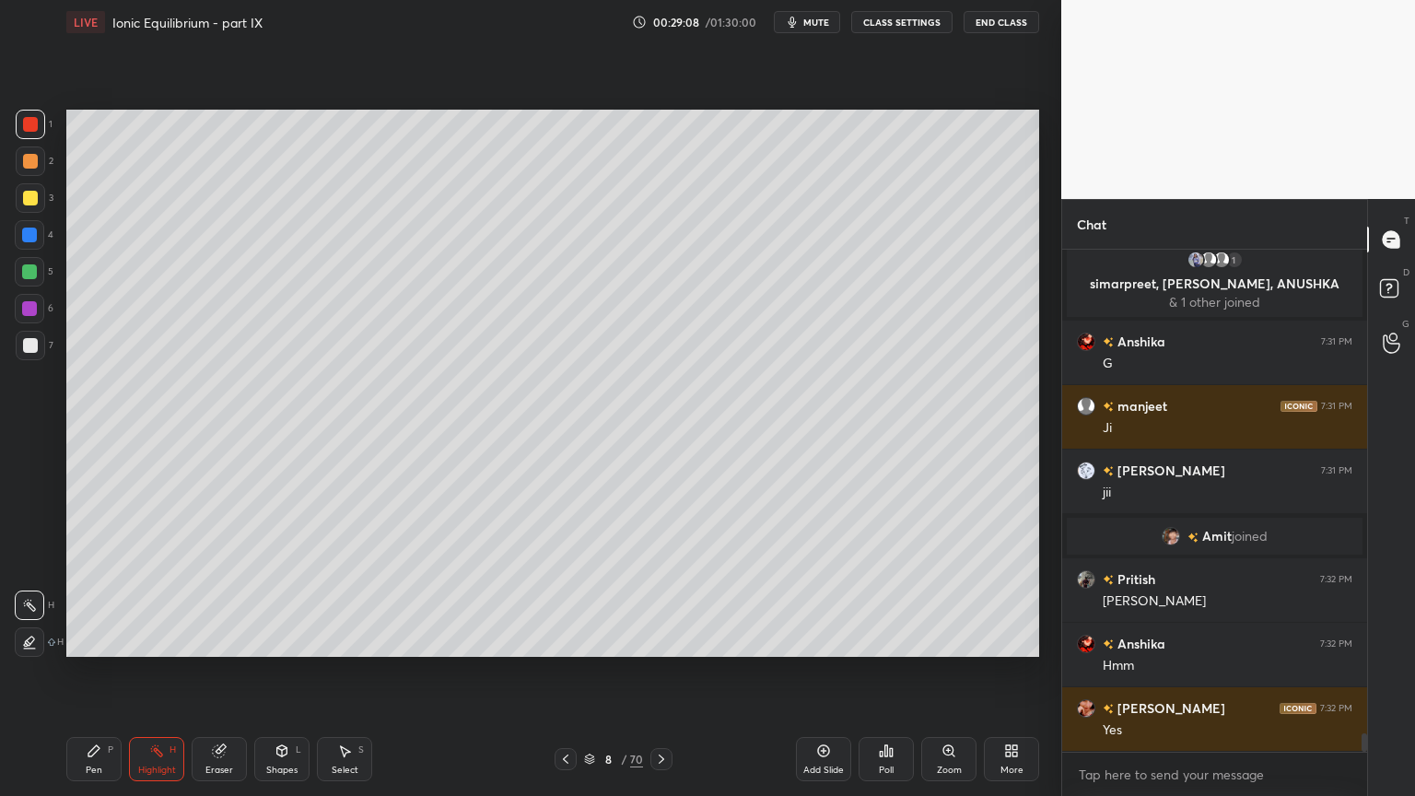
drag, startPoint x: 162, startPoint y: 765, endPoint x: 166, endPoint y: 738, distance: 27.9
click at [158, 672] on div "Highlight" at bounding box center [157, 769] width 38 height 9
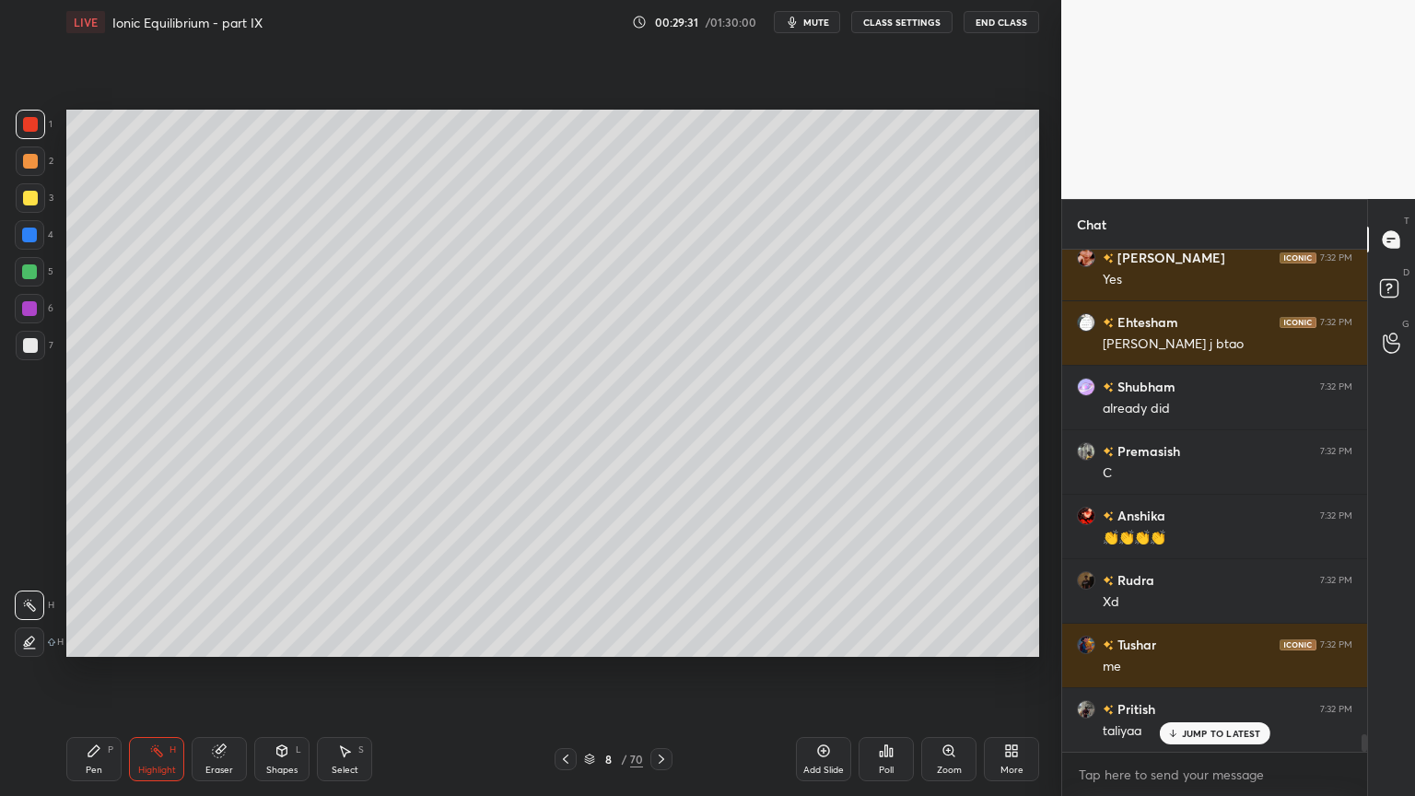
scroll to position [13982, 0]
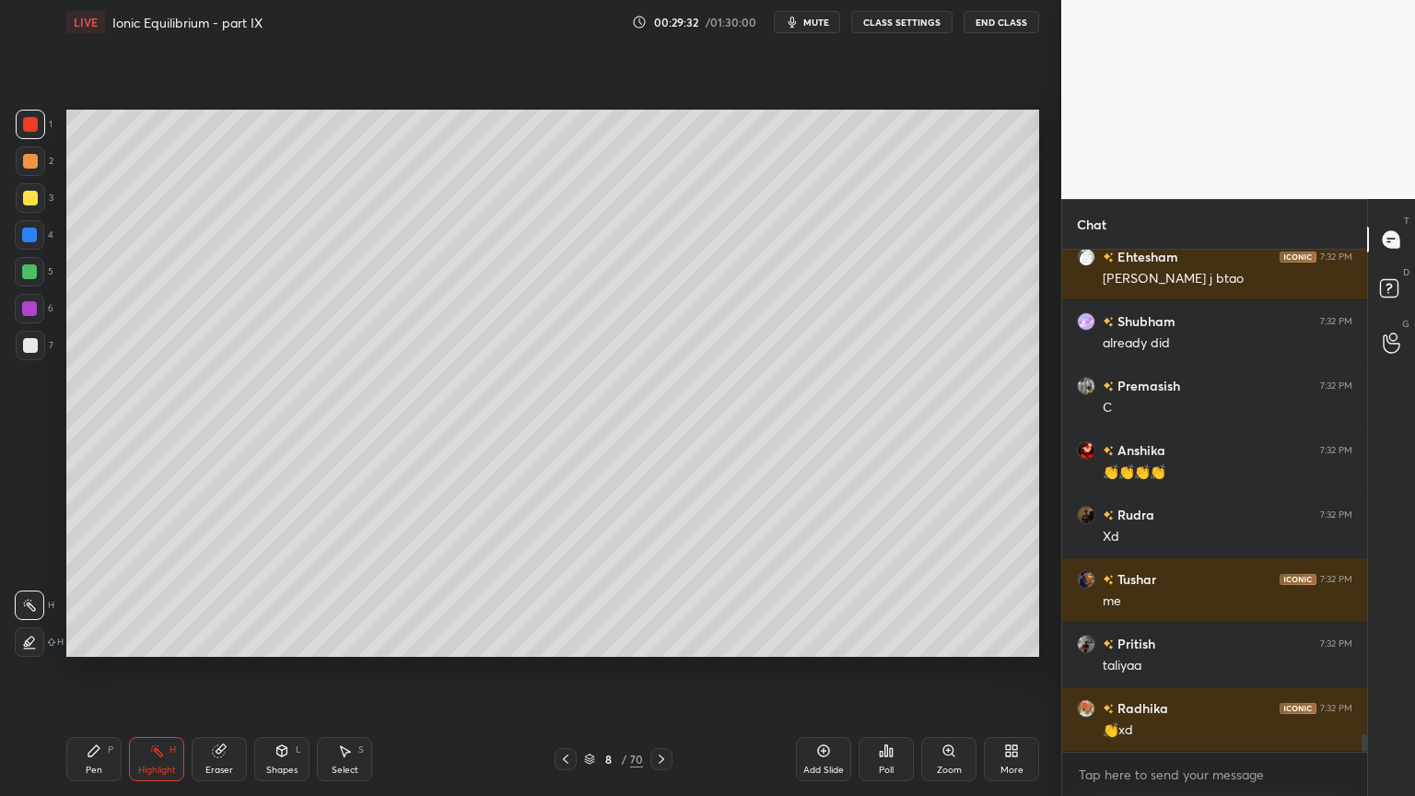
click at [99, 672] on div "Pen P" at bounding box center [93, 759] width 55 height 44
click at [36, 285] on div at bounding box center [29, 271] width 29 height 29
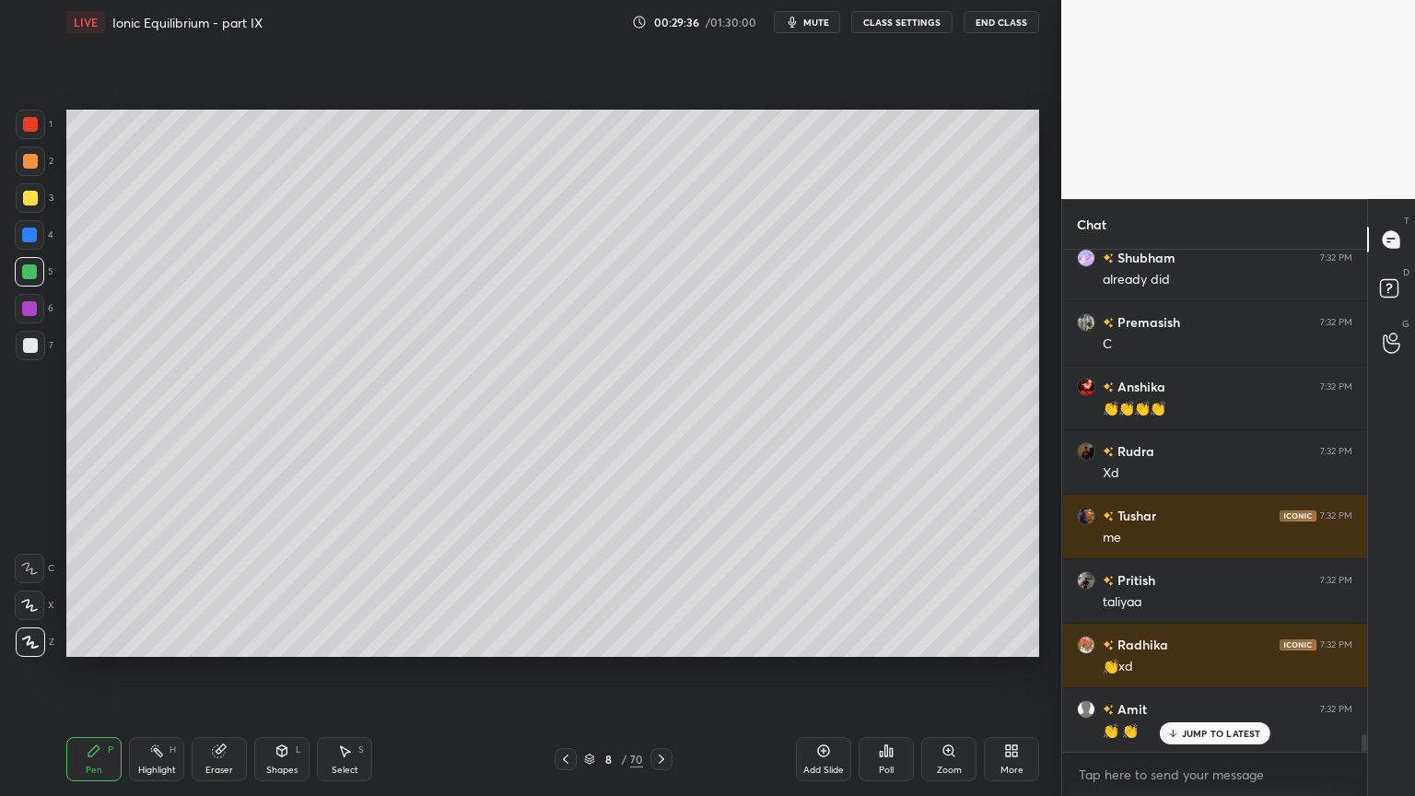
drag, startPoint x: 171, startPoint y: 755, endPoint x: 168, endPoint y: 730, distance: 26.1
click at [169, 672] on div "Highlight H" at bounding box center [156, 759] width 55 height 44
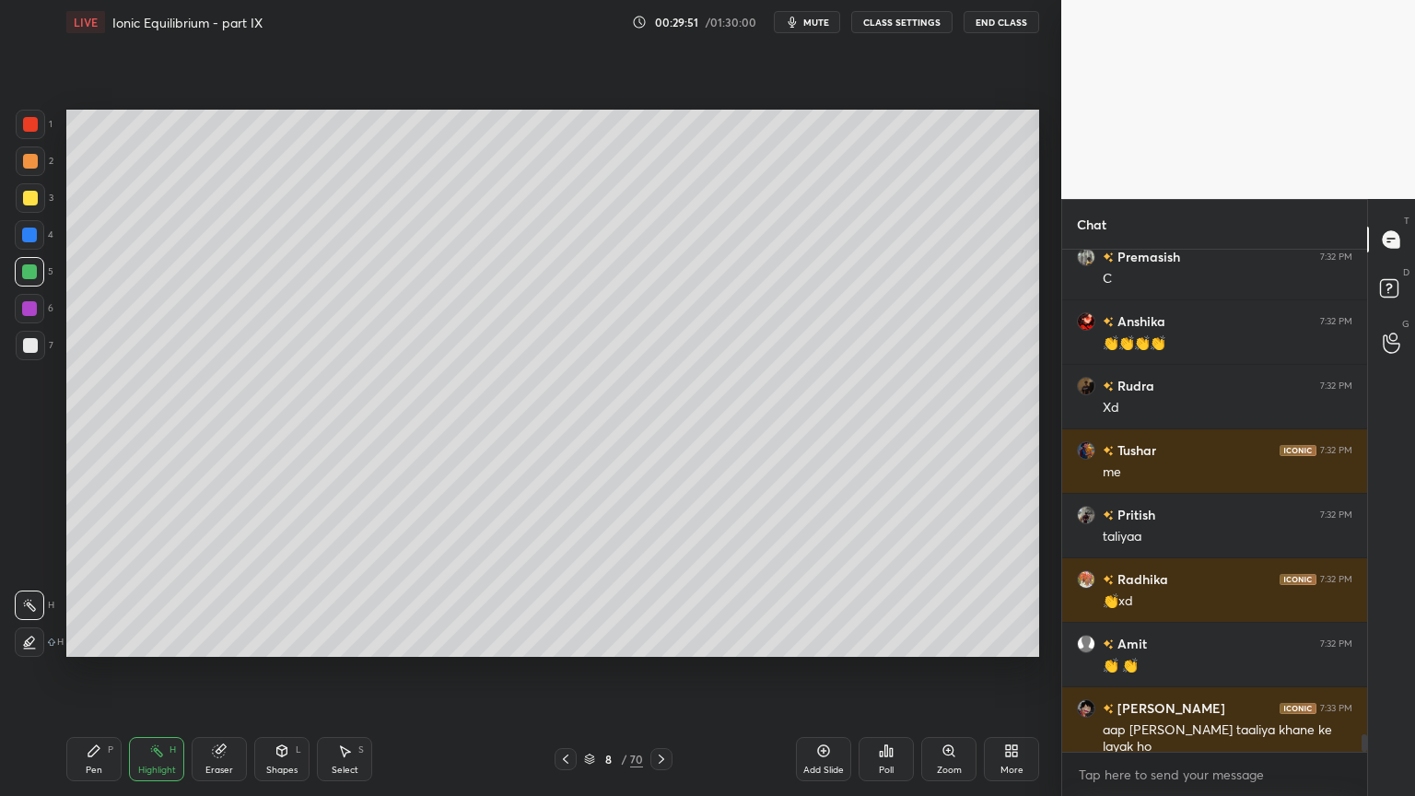
click at [64, 494] on div "Setting up your live class Poll for secs No correct answer Start poll" at bounding box center [552, 383] width 987 height 678
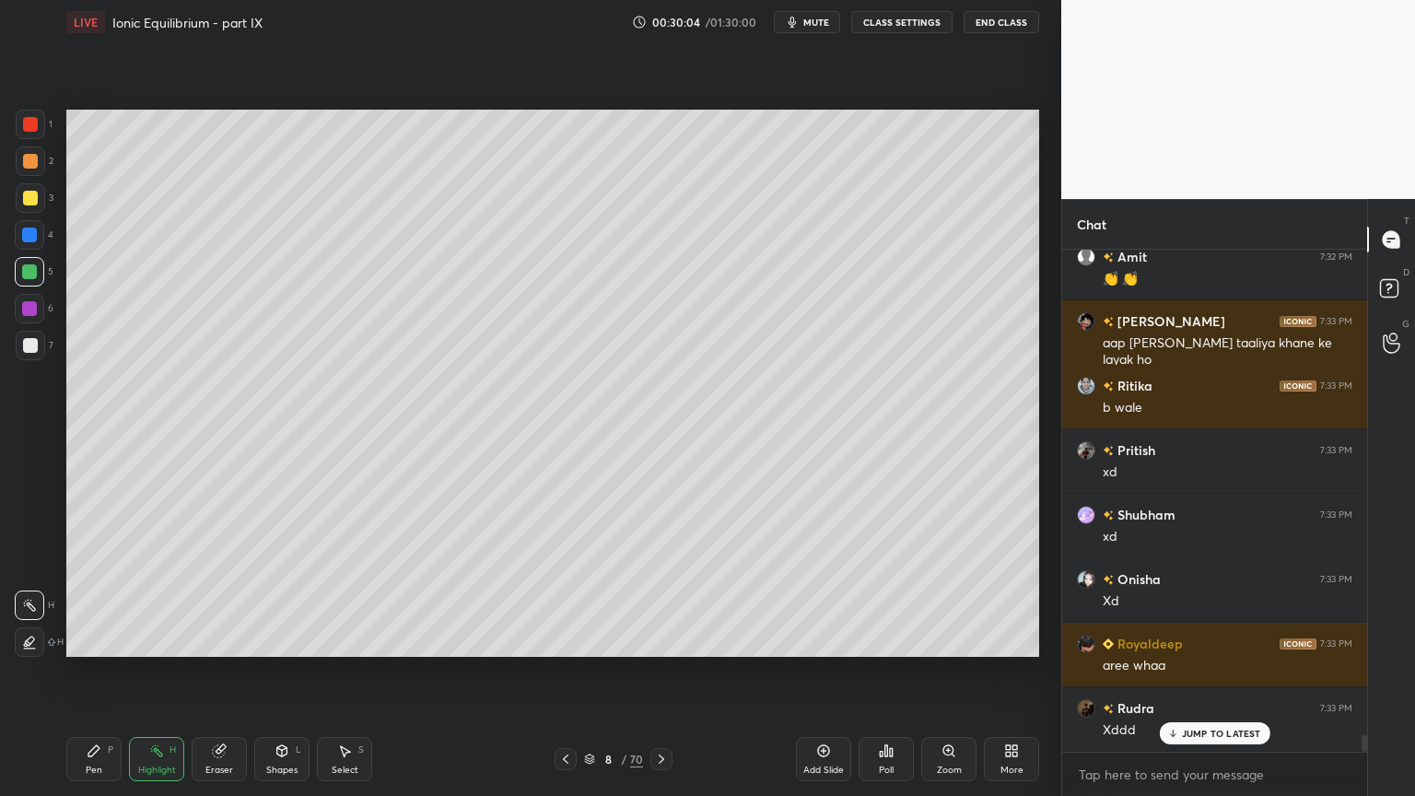
scroll to position [14561, 0]
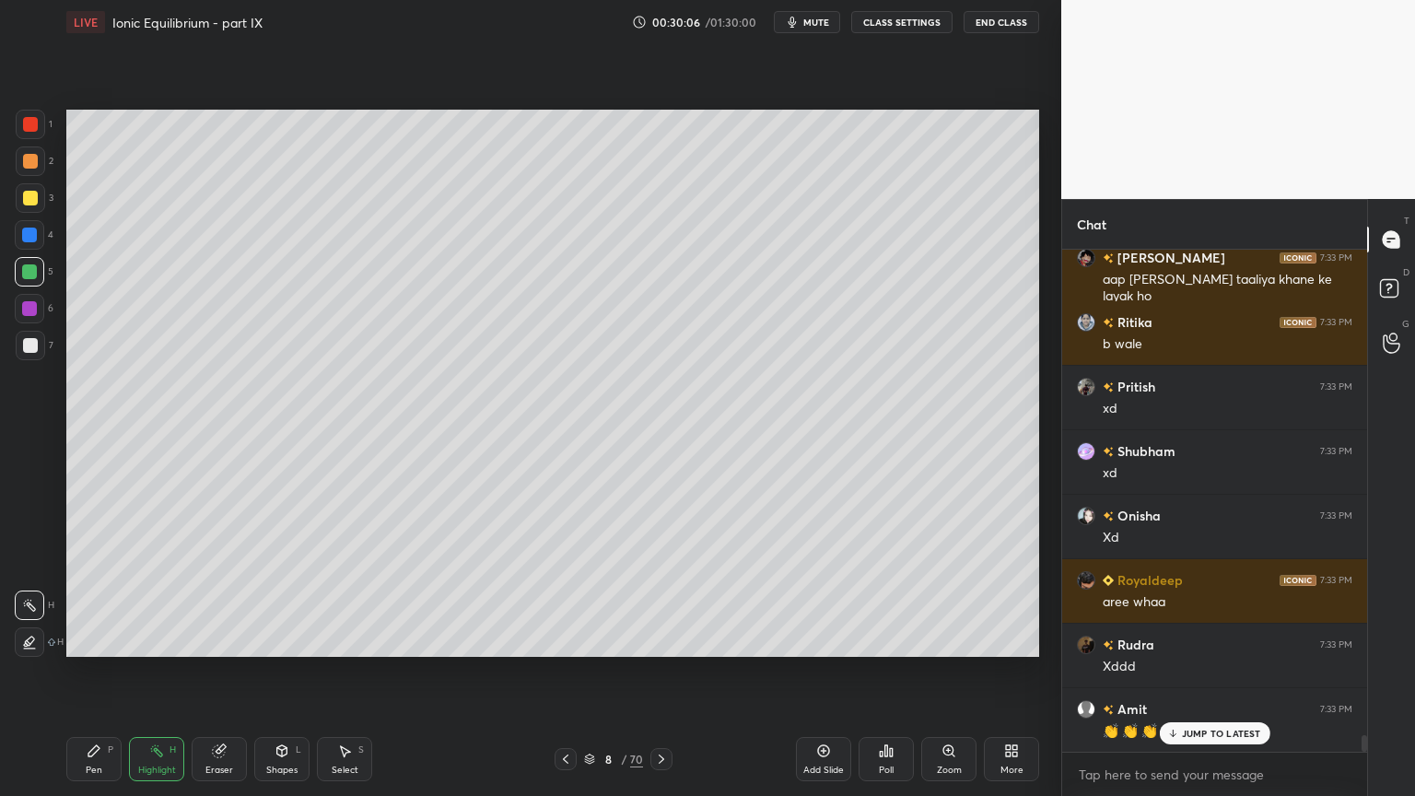
click at [159, 672] on div "Highlight H" at bounding box center [156, 759] width 55 height 44
click at [33, 346] on div at bounding box center [30, 345] width 15 height 15
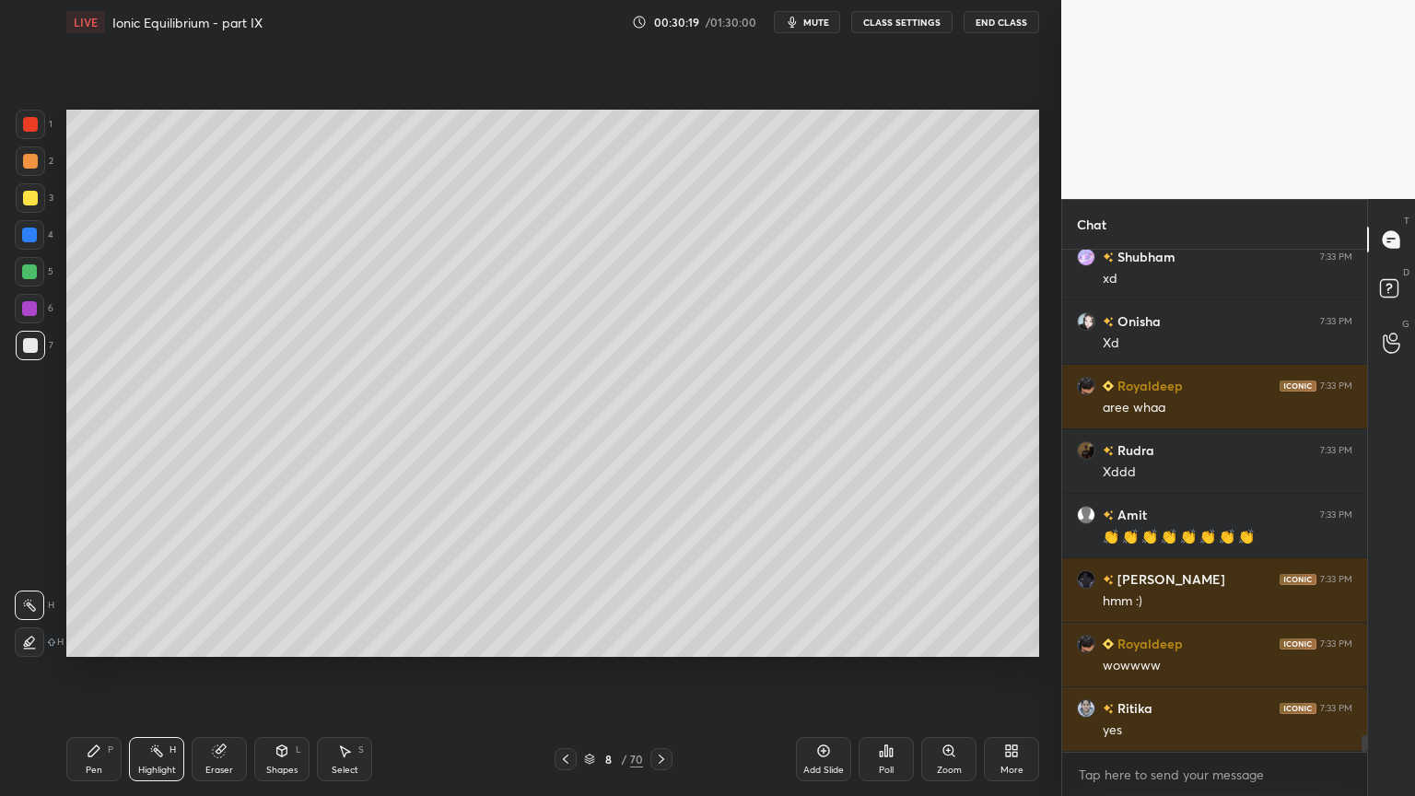
scroll to position [14819, 0]
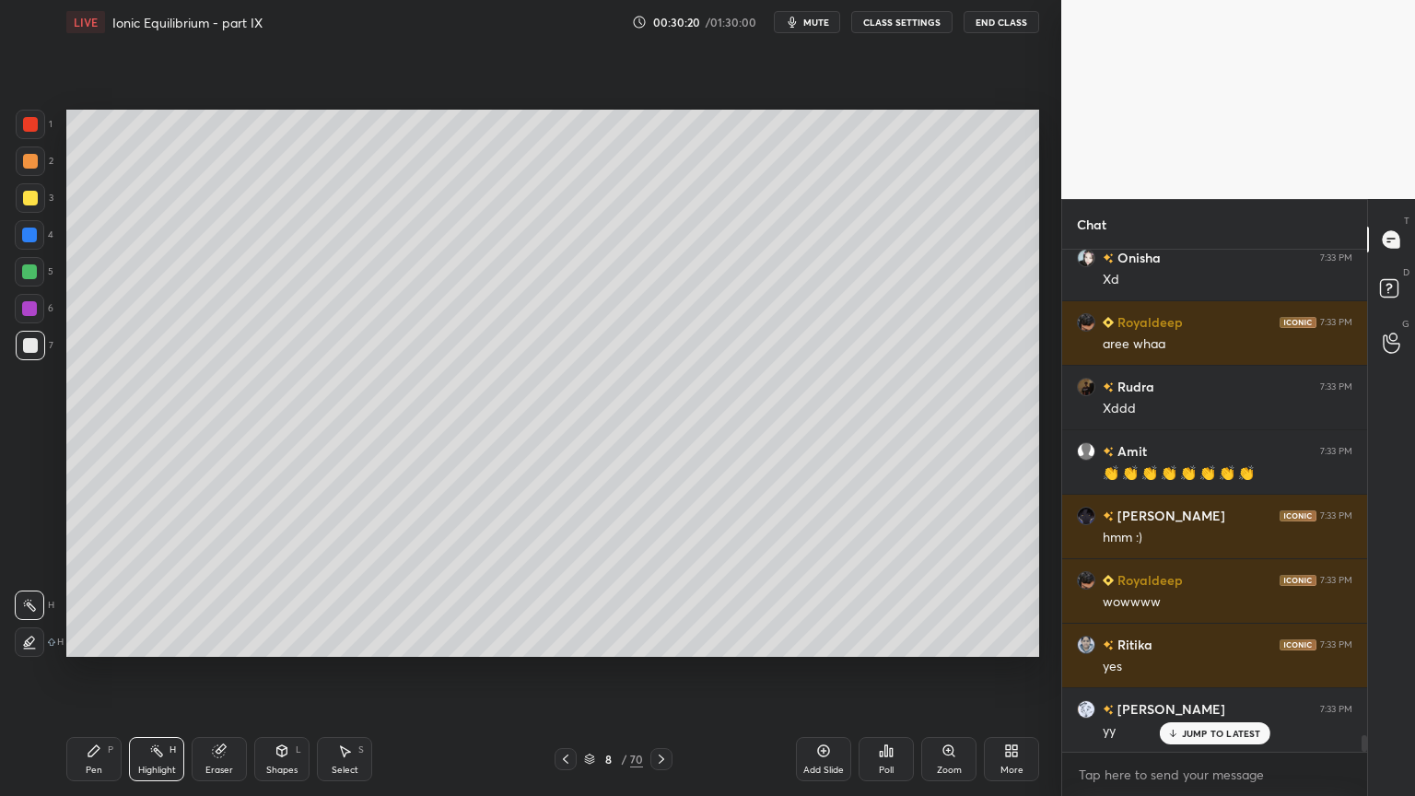
click at [65, 540] on div "Setting up your live class Poll for secs No correct answer Start poll" at bounding box center [552, 383] width 987 height 678
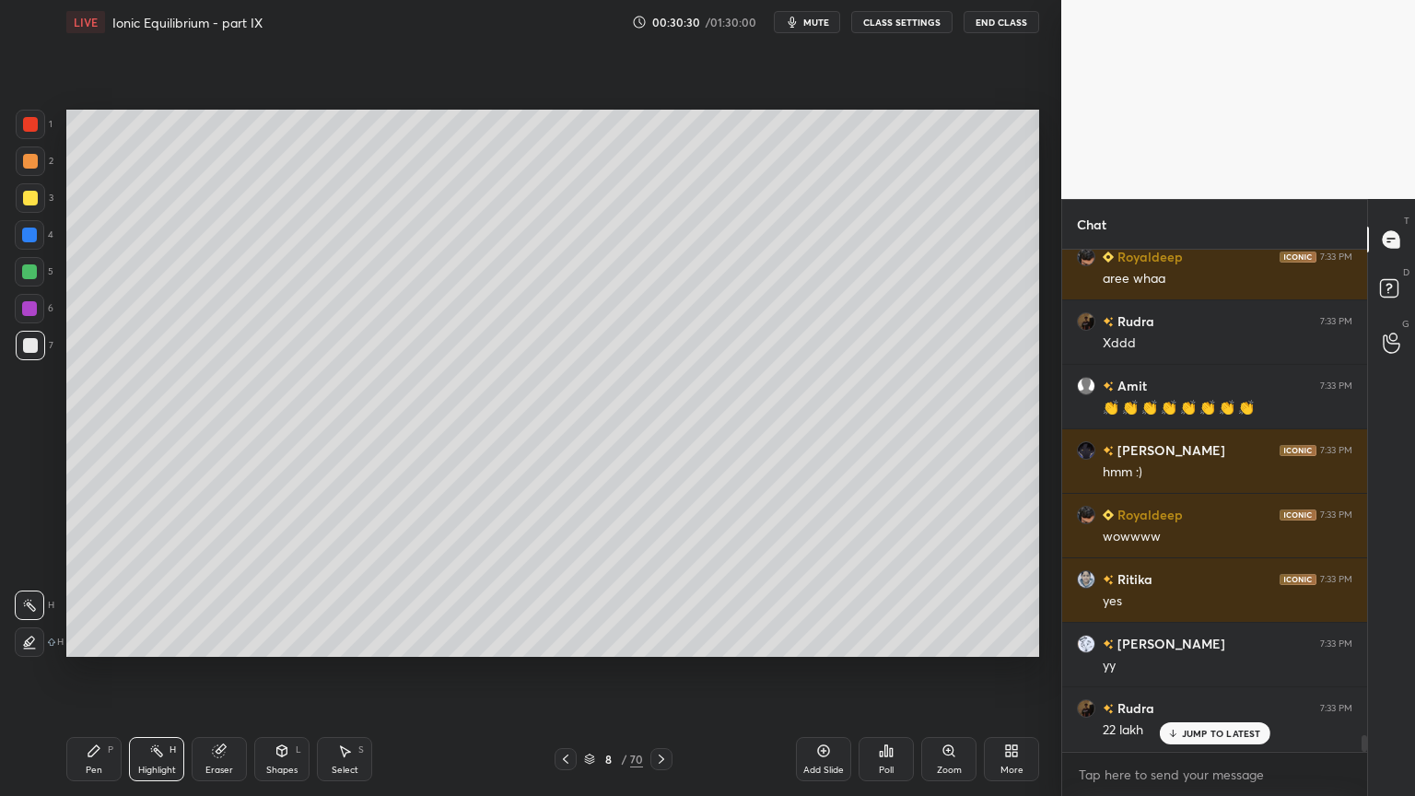
scroll to position [14948, 0]
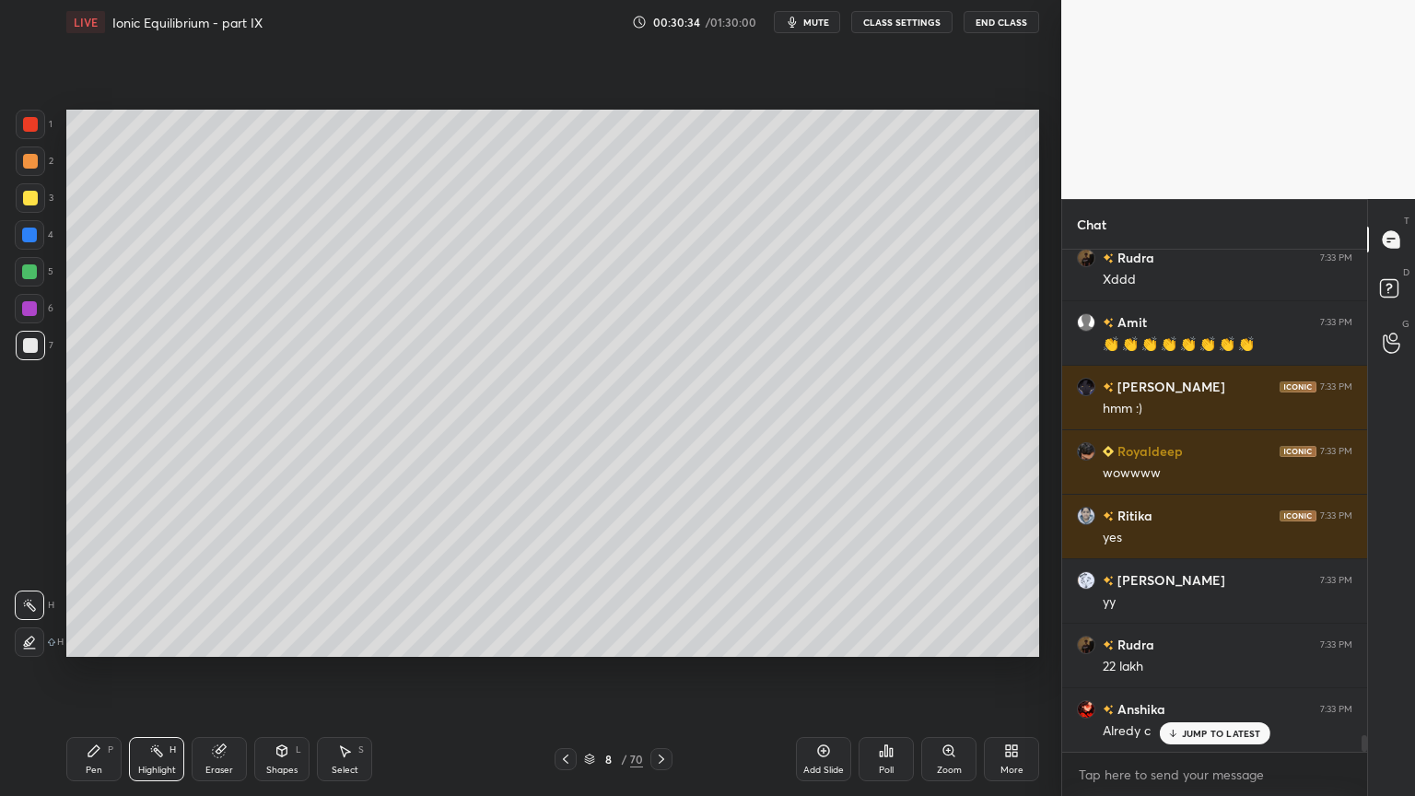
drag, startPoint x: 824, startPoint y: 755, endPoint x: 778, endPoint y: 748, distance: 46.6
click at [816, 672] on icon at bounding box center [823, 750] width 15 height 15
click at [97, 672] on div "Pen" at bounding box center [94, 769] width 17 height 9
click at [37, 173] on div at bounding box center [30, 160] width 29 height 29
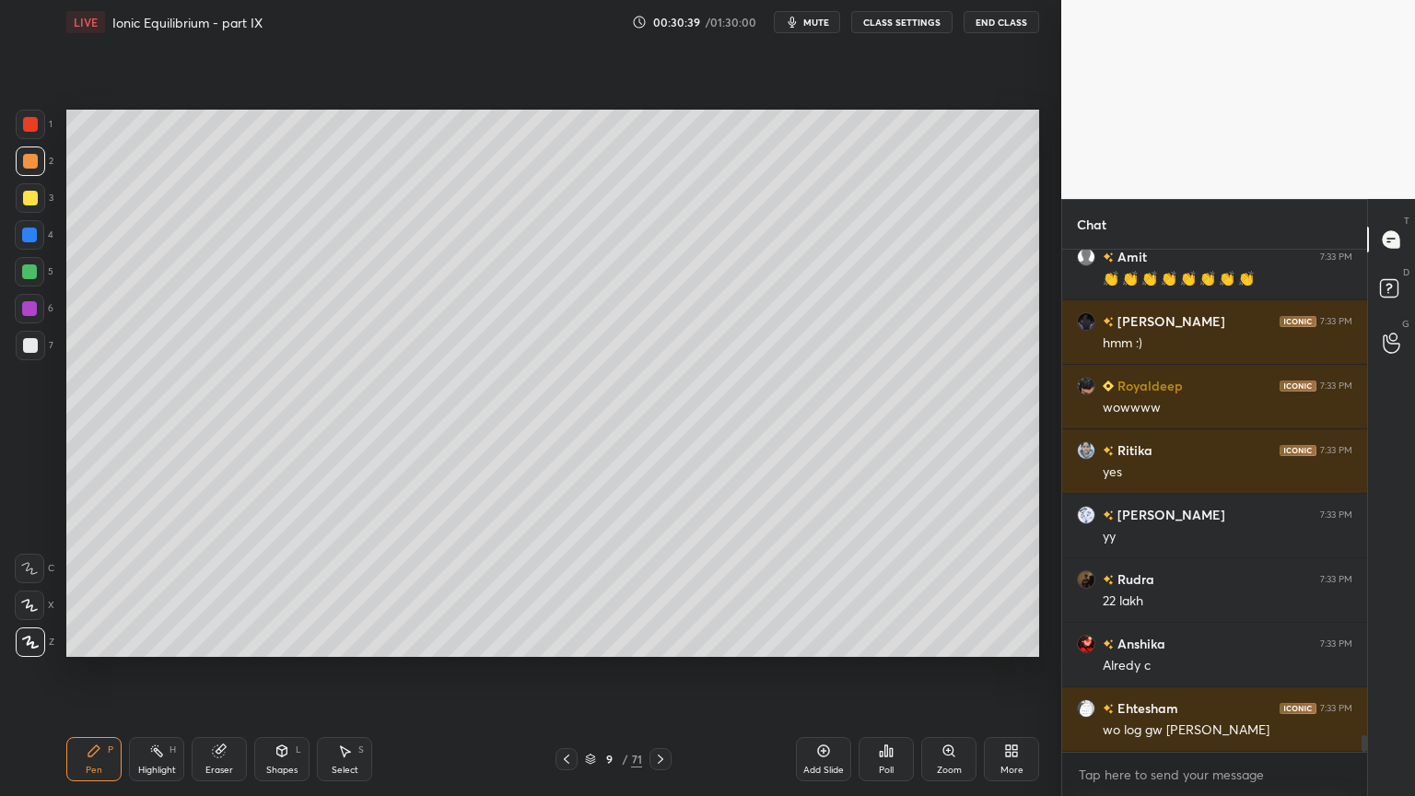
drag, startPoint x: 569, startPoint y: 759, endPoint x: 613, endPoint y: 767, distance: 44.1
click at [568, 672] on icon at bounding box center [566, 759] width 15 height 15
click at [659, 672] on icon at bounding box center [660, 759] width 15 height 15
click at [35, 127] on div at bounding box center [30, 124] width 15 height 15
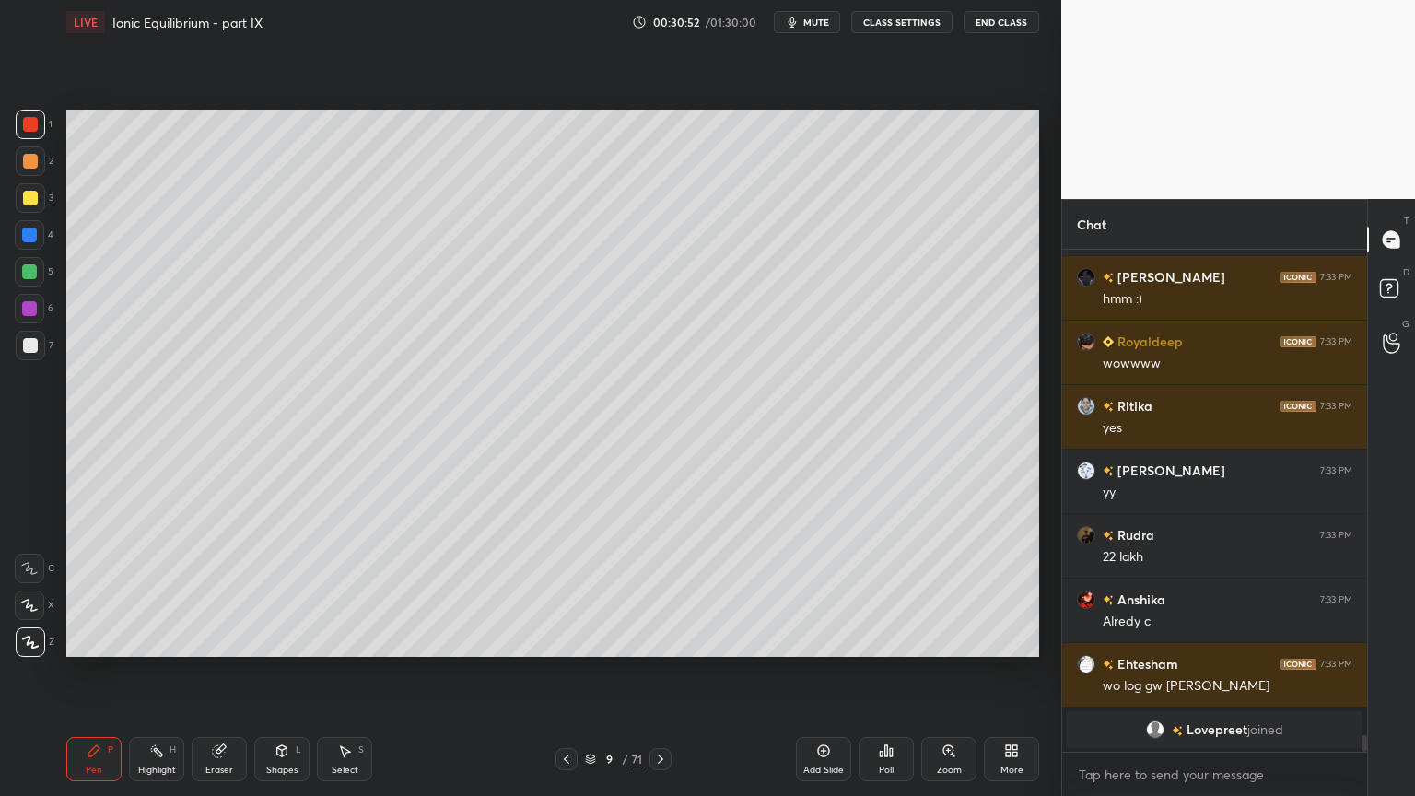
click at [282, 672] on icon at bounding box center [282, 753] width 0 height 6
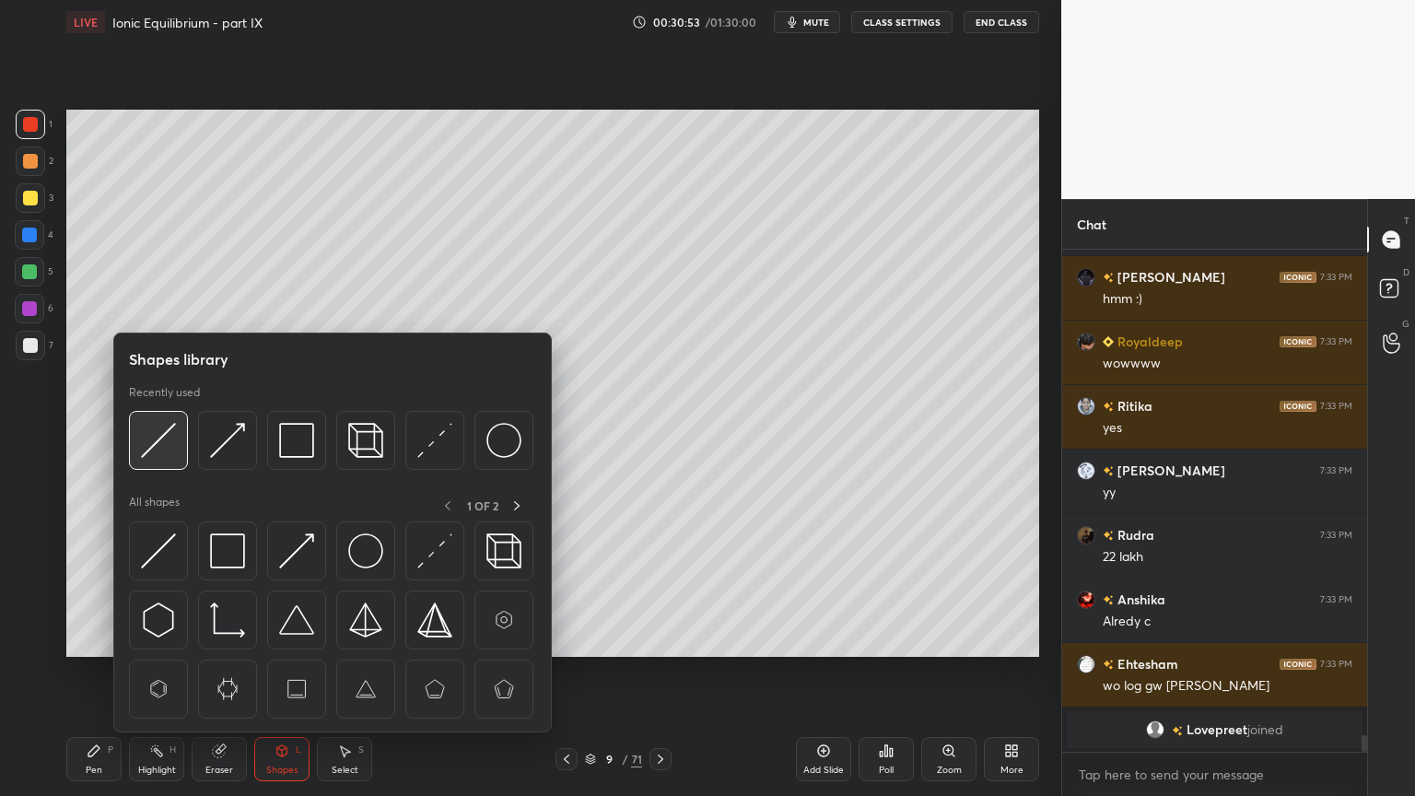
click at [169, 449] on img at bounding box center [158, 440] width 35 height 35
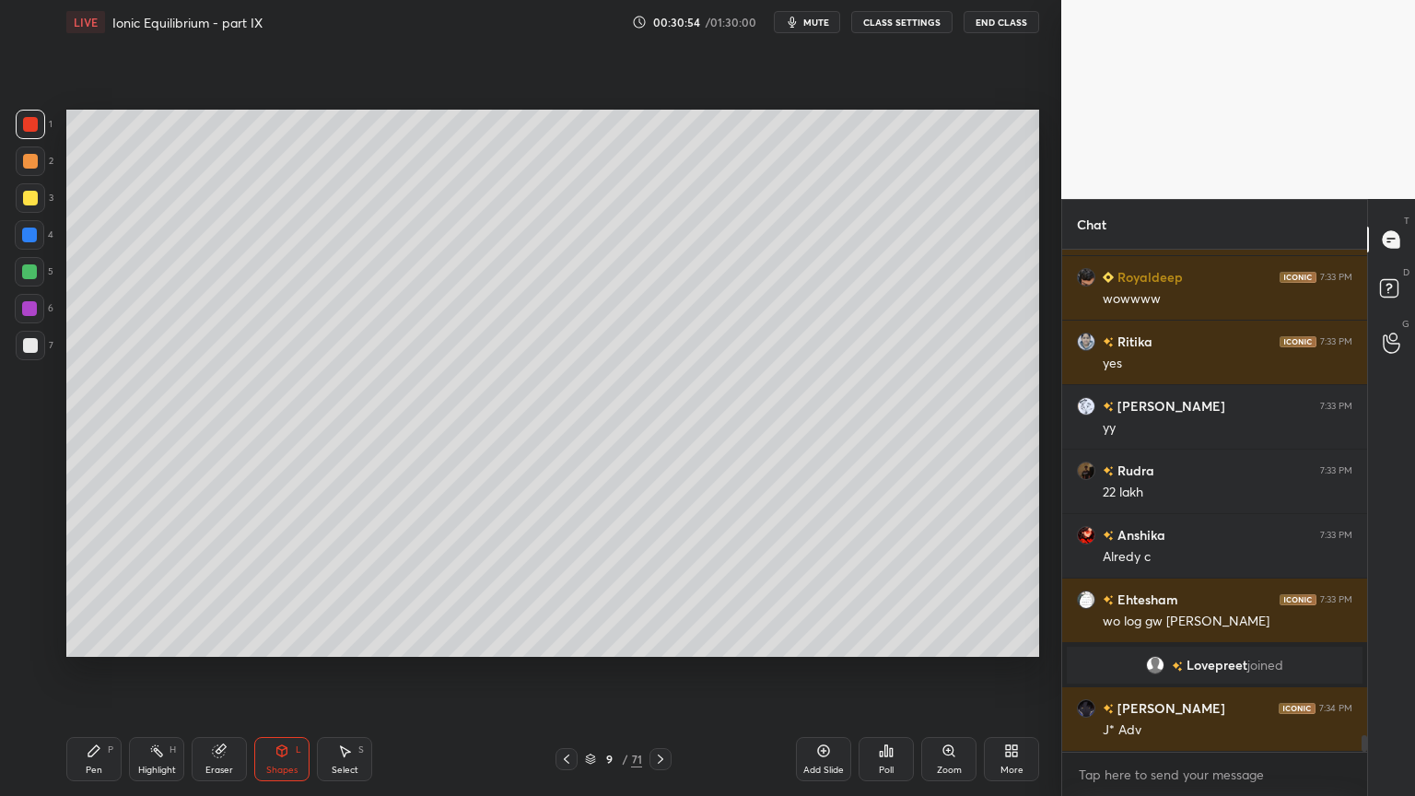
scroll to position [14538, 0]
click at [92, 672] on icon at bounding box center [94, 750] width 15 height 15
click at [158, 672] on icon at bounding box center [156, 750] width 15 height 15
click at [564, 672] on icon at bounding box center [566, 759] width 15 height 15
click at [660, 672] on icon at bounding box center [660, 759] width 15 height 15
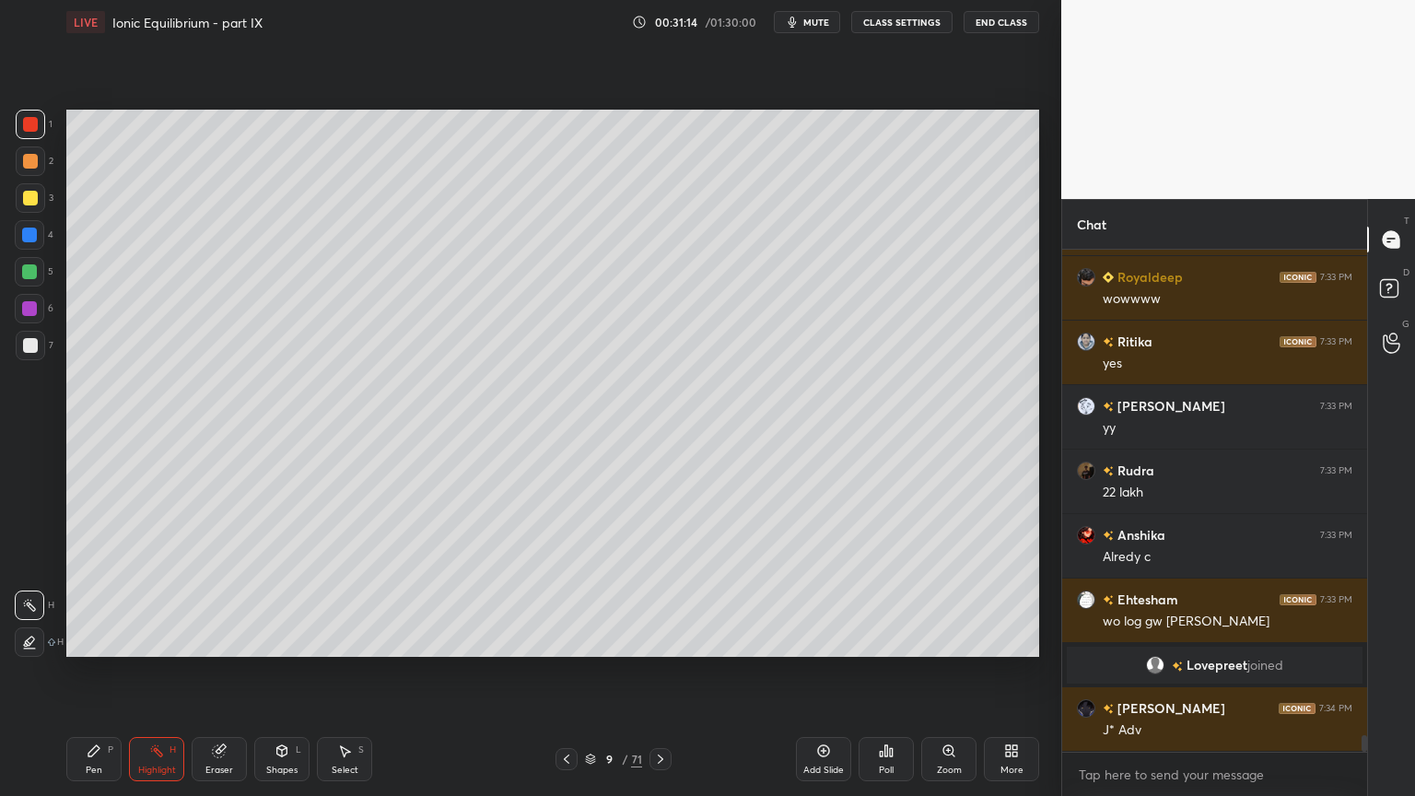
drag, startPoint x: 84, startPoint y: 779, endPoint x: 124, endPoint y: 701, distance: 88.2
click at [86, 672] on div "Pen P" at bounding box center [93, 759] width 55 height 44
click at [26, 344] on div at bounding box center [30, 345] width 15 height 15
drag, startPoint x: 564, startPoint y: 756, endPoint x: 613, endPoint y: 672, distance: 97.5
click at [563, 672] on icon at bounding box center [566, 759] width 15 height 15
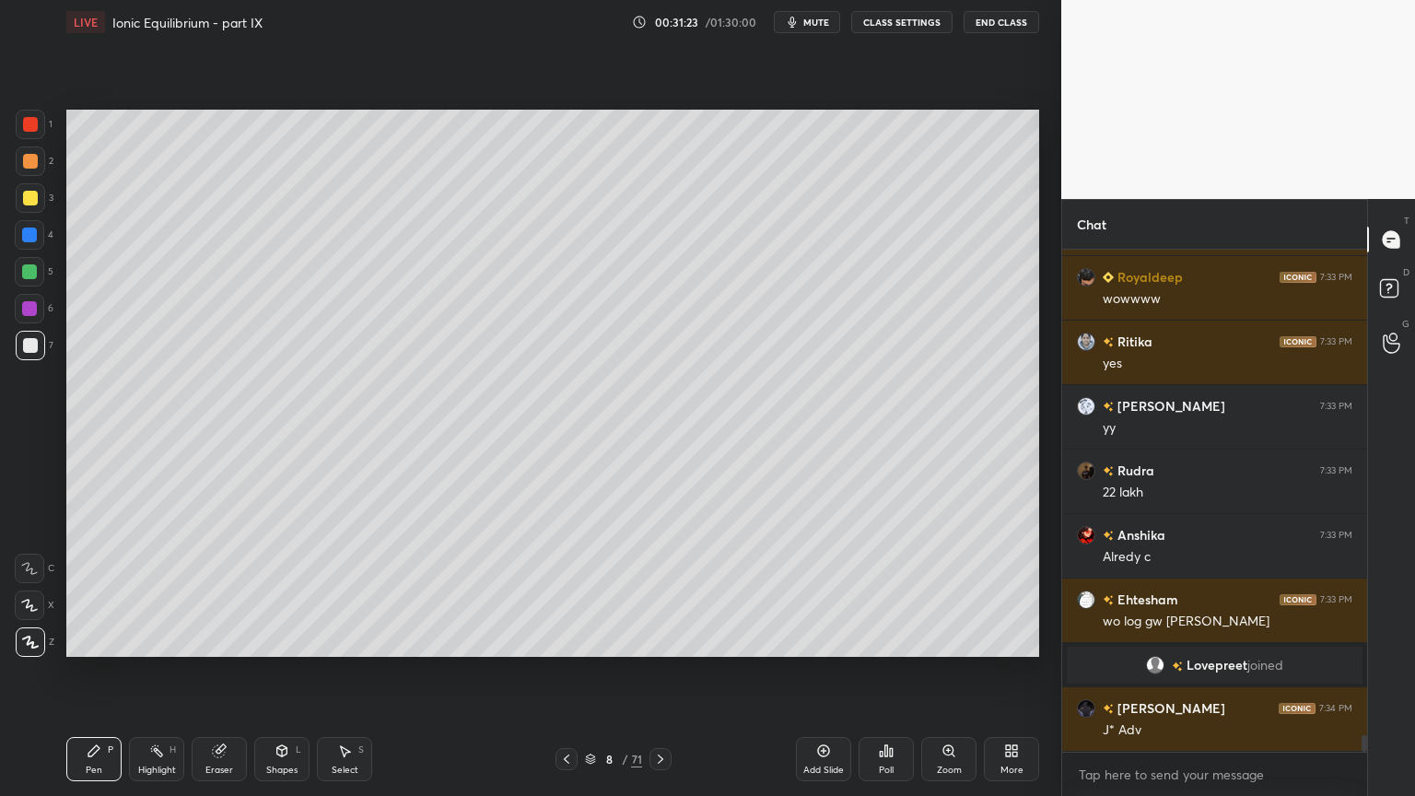
click at [660, 672] on icon at bounding box center [660, 759] width 15 height 15
click at [64, 672] on div "LIVE Ionic Equilibrium - part IX 00:31:23 / 01:30:00 mute CLASS SETTINGS End Cl…" at bounding box center [552, 398] width 987 height 796
drag, startPoint x: 170, startPoint y: 756, endPoint x: 256, endPoint y: 665, distance: 125.1
click at [169, 672] on div "Highlight H" at bounding box center [156, 759] width 55 height 44
click at [105, 672] on div "Pen P" at bounding box center [93, 759] width 55 height 44
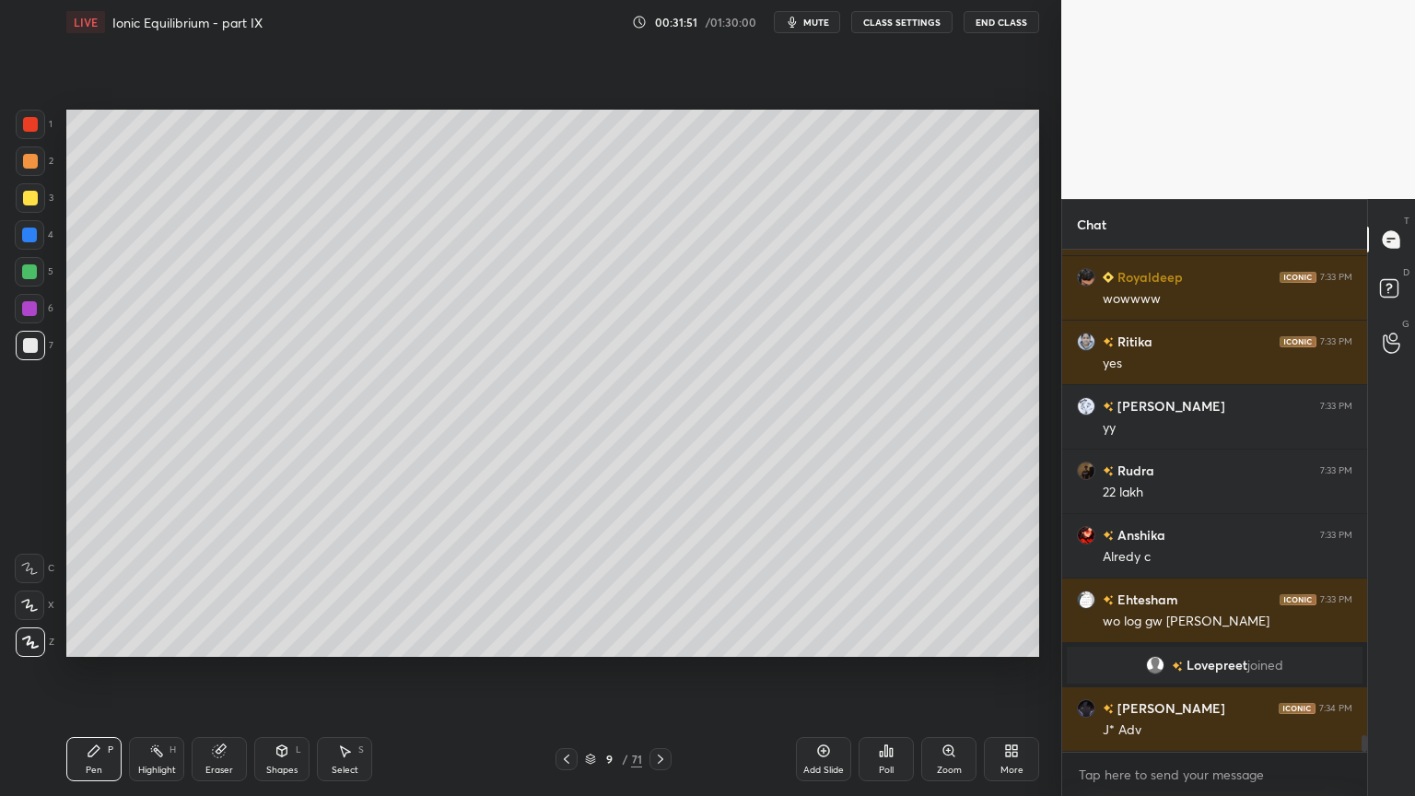
click at [156, 672] on div "Highlight" at bounding box center [157, 769] width 38 height 9
click at [565, 672] on icon at bounding box center [567, 758] width 6 height 9
click at [660, 672] on icon at bounding box center [660, 759] width 15 height 15
click at [567, 672] on icon at bounding box center [566, 759] width 15 height 15
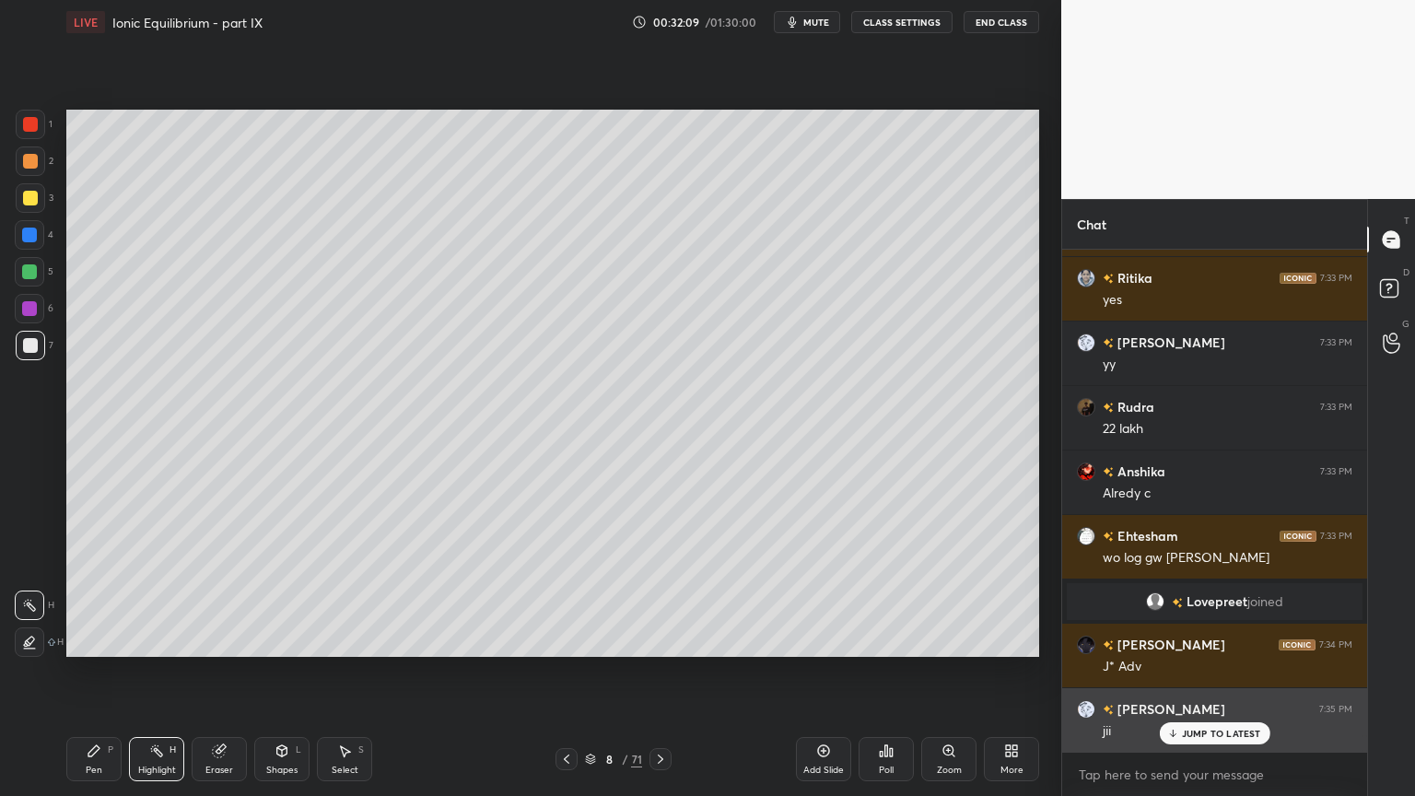
drag, startPoint x: 1245, startPoint y: 729, endPoint x: 1223, endPoint y: 730, distance: 22.1
click at [1241, 672] on p "JUMP TO LATEST" at bounding box center [1221, 733] width 79 height 11
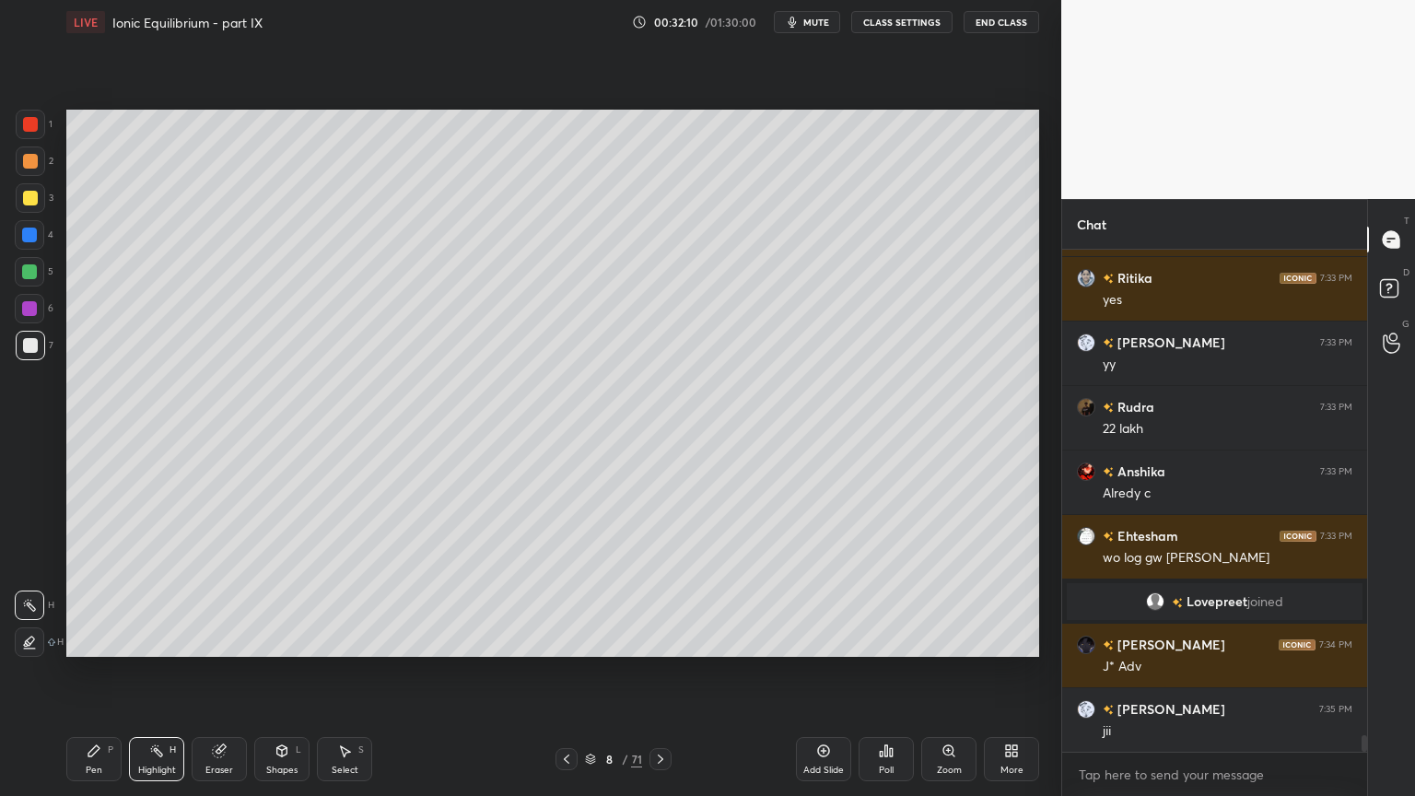
click at [668, 672] on div at bounding box center [660, 759] width 22 height 22
click at [103, 672] on div "Pen P" at bounding box center [93, 759] width 55 height 44
drag, startPoint x: 169, startPoint y: 746, endPoint x: 168, endPoint y: 737, distance: 9.4
click at [169, 672] on div "Highlight H" at bounding box center [156, 759] width 55 height 44
drag, startPoint x: 564, startPoint y: 759, endPoint x: 520, endPoint y: 680, distance: 90.7
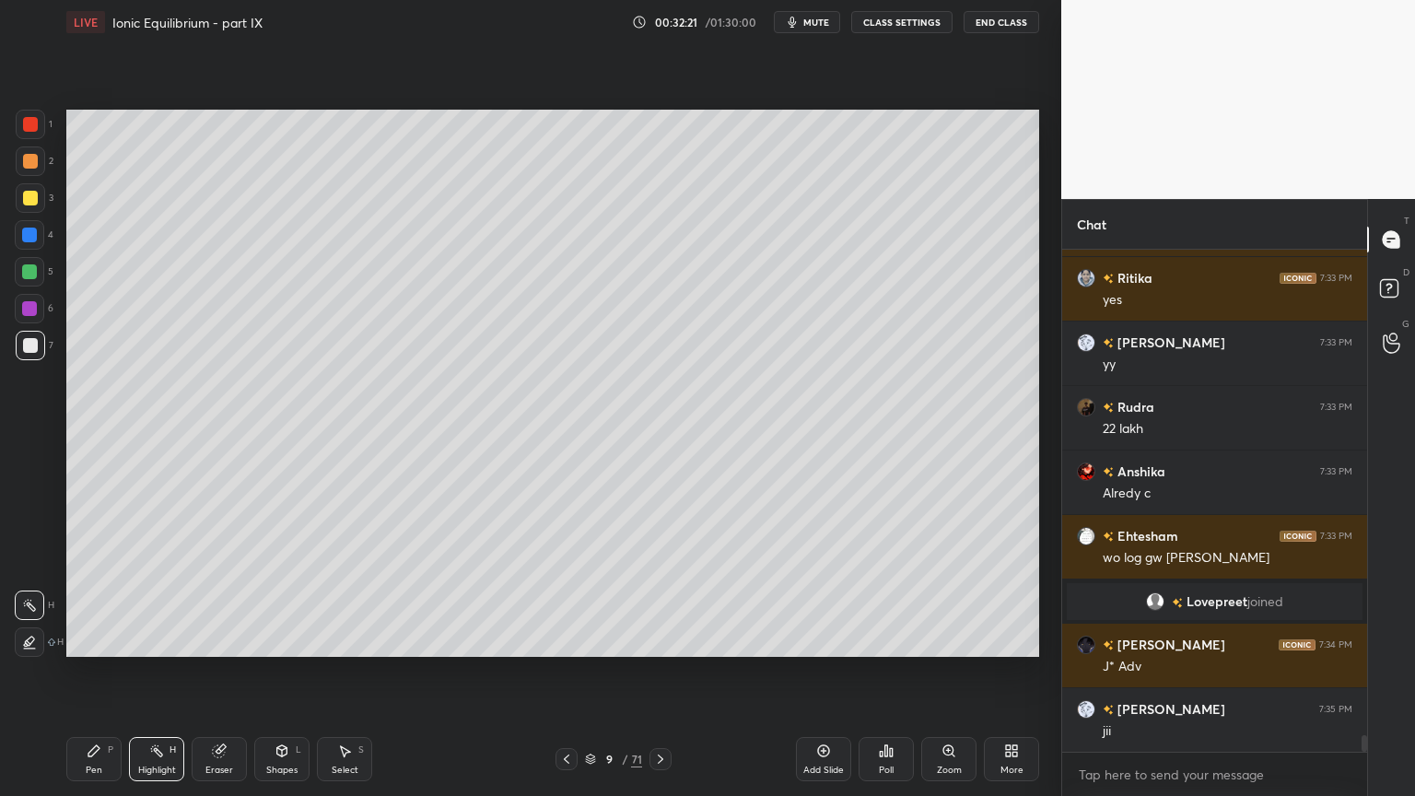
click at [563, 672] on icon at bounding box center [566, 759] width 15 height 15
drag, startPoint x: 667, startPoint y: 755, endPoint x: 653, endPoint y: 758, distance: 14.1
click at [663, 672] on icon at bounding box center [660, 759] width 15 height 15
click at [92, 672] on div "Pen P" at bounding box center [93, 759] width 55 height 44
click at [166, 672] on div "Highlight H" at bounding box center [156, 759] width 55 height 44
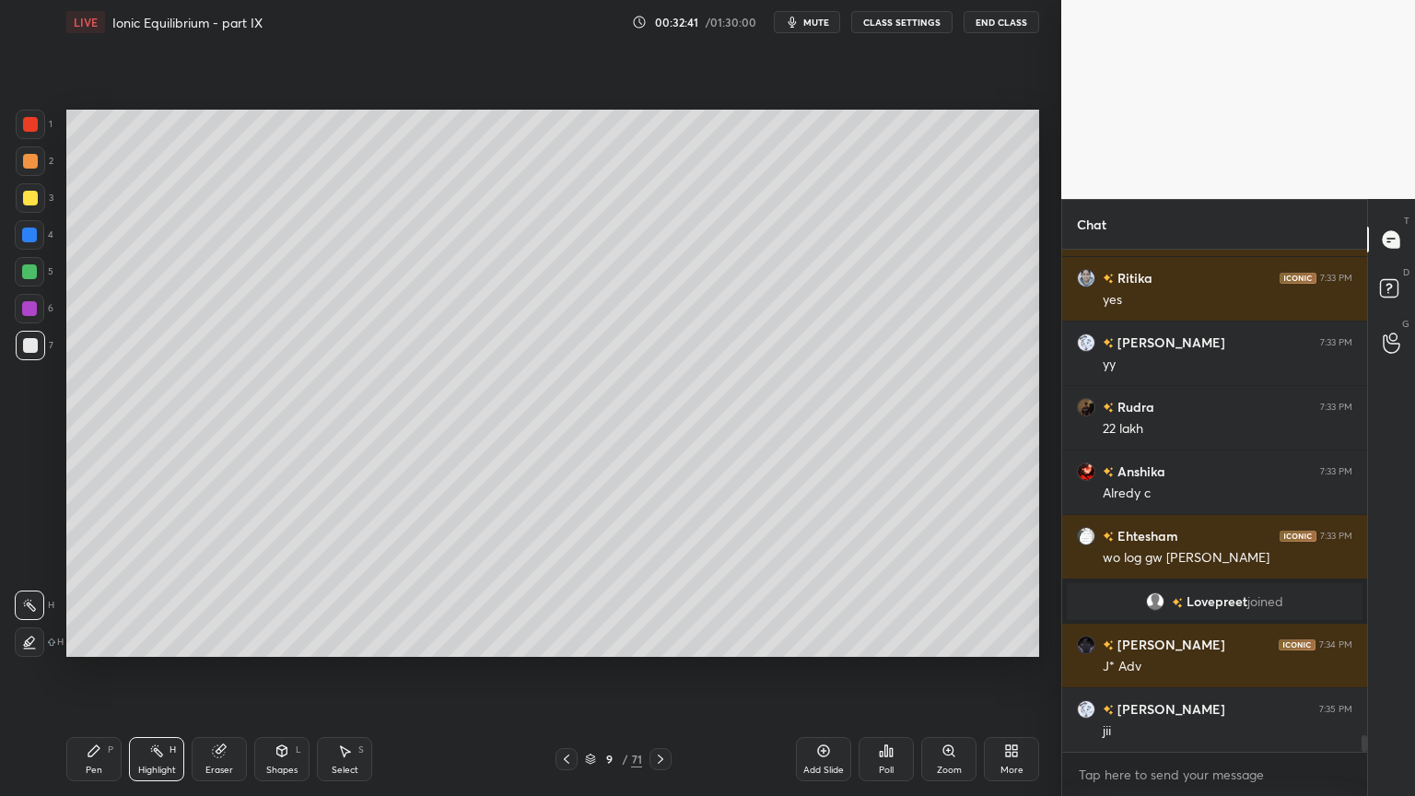
click at [94, 672] on div "Pen" at bounding box center [94, 769] width 17 height 9
click at [29, 196] on div at bounding box center [30, 198] width 15 height 15
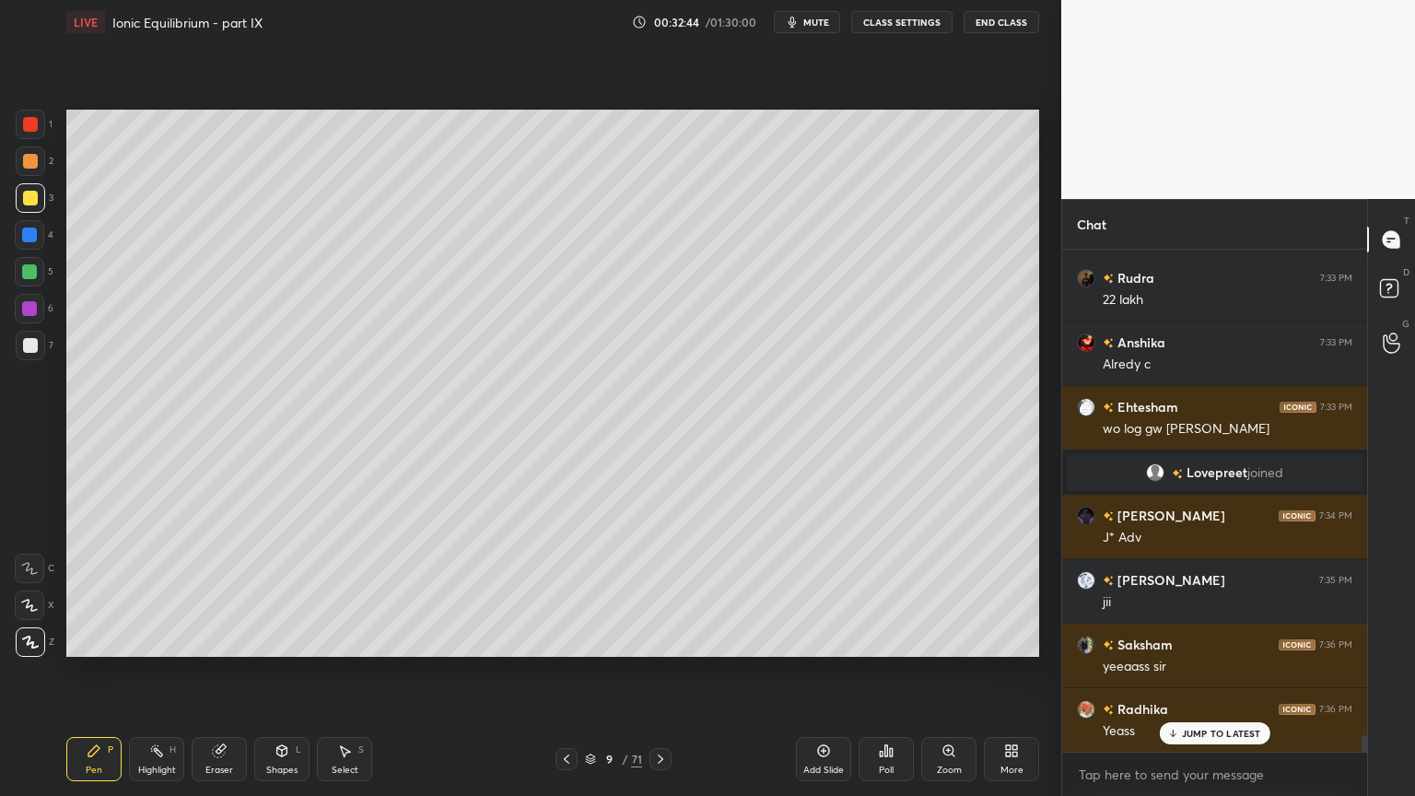
scroll to position [14860, 0]
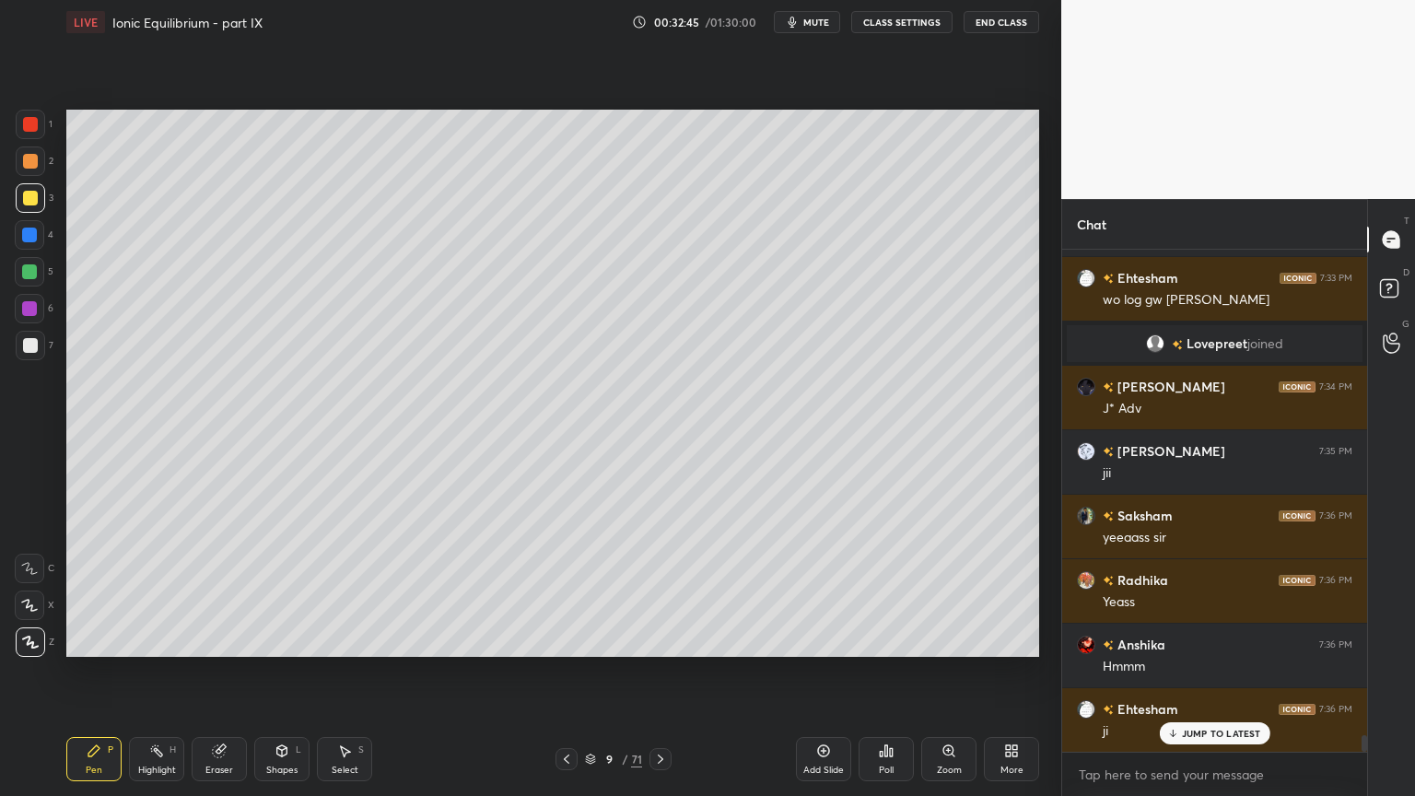
click at [563, 672] on icon at bounding box center [566, 759] width 15 height 15
drag, startPoint x: 157, startPoint y: 765, endPoint x: 204, endPoint y: 718, distance: 67.7
click at [156, 672] on div "Highlight H" at bounding box center [156, 759] width 55 height 44
drag, startPoint x: 662, startPoint y: 756, endPoint x: 656, endPoint y: 741, distance: 16.9
click at [658, 672] on div at bounding box center [660, 759] width 22 height 22
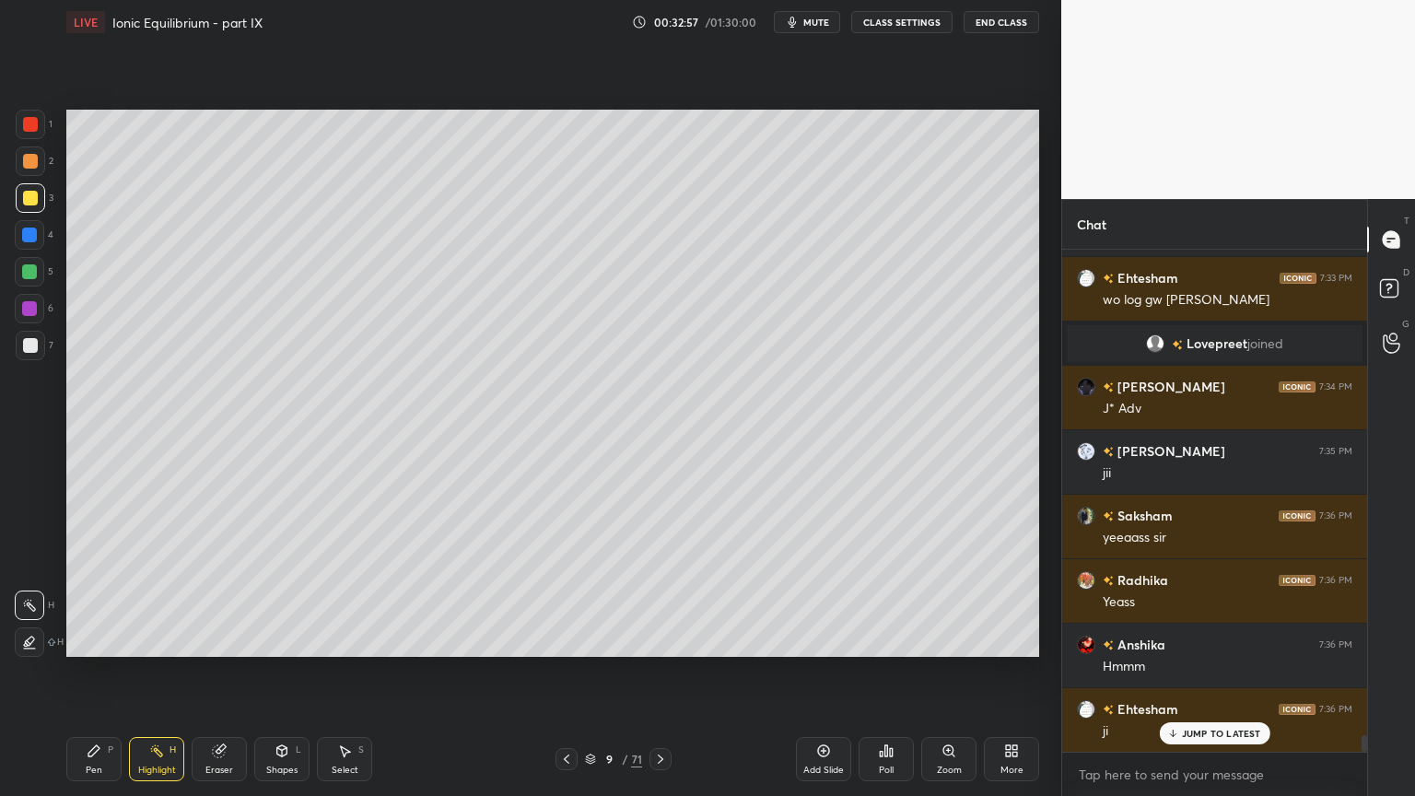
scroll to position [14925, 0]
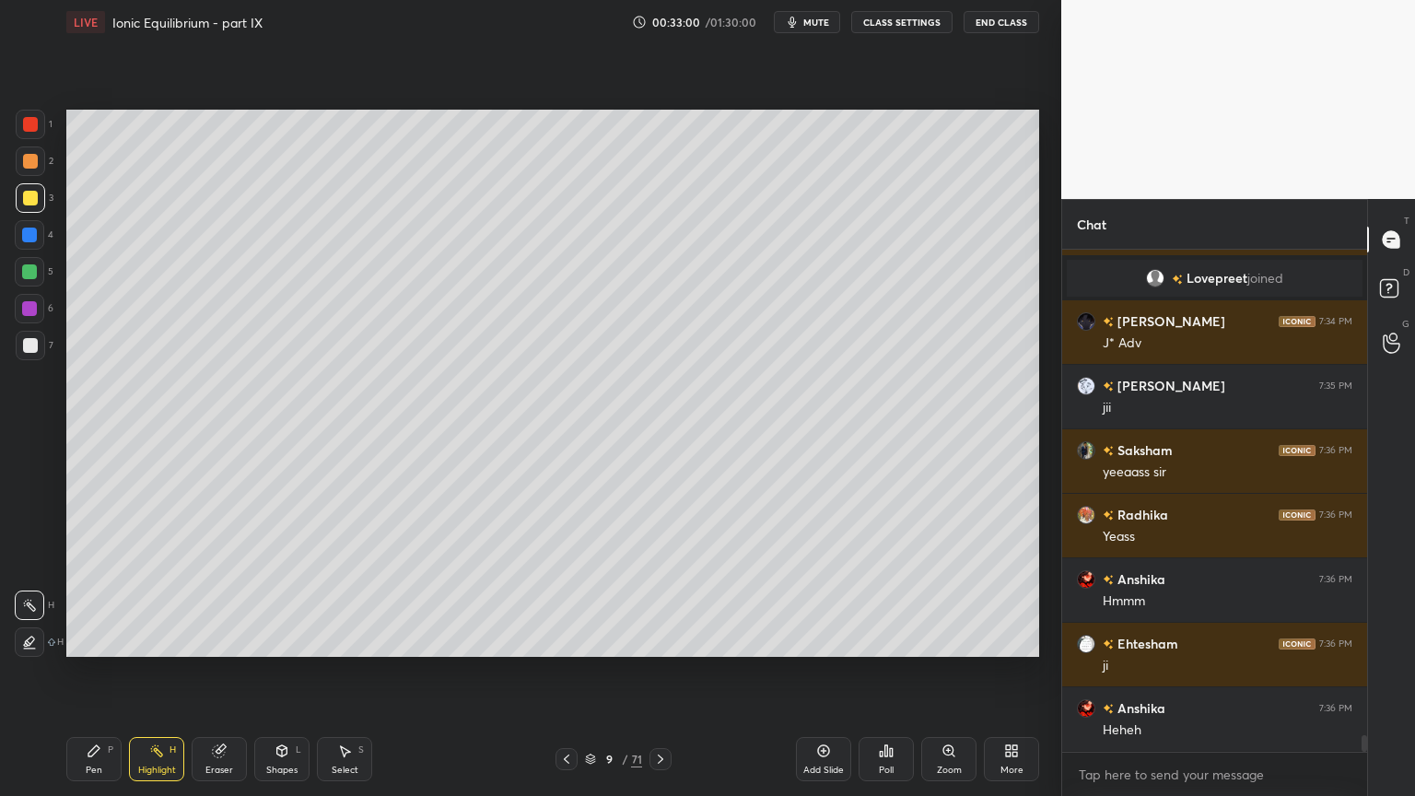
click at [814, 672] on div "Add Slide" at bounding box center [823, 759] width 55 height 44
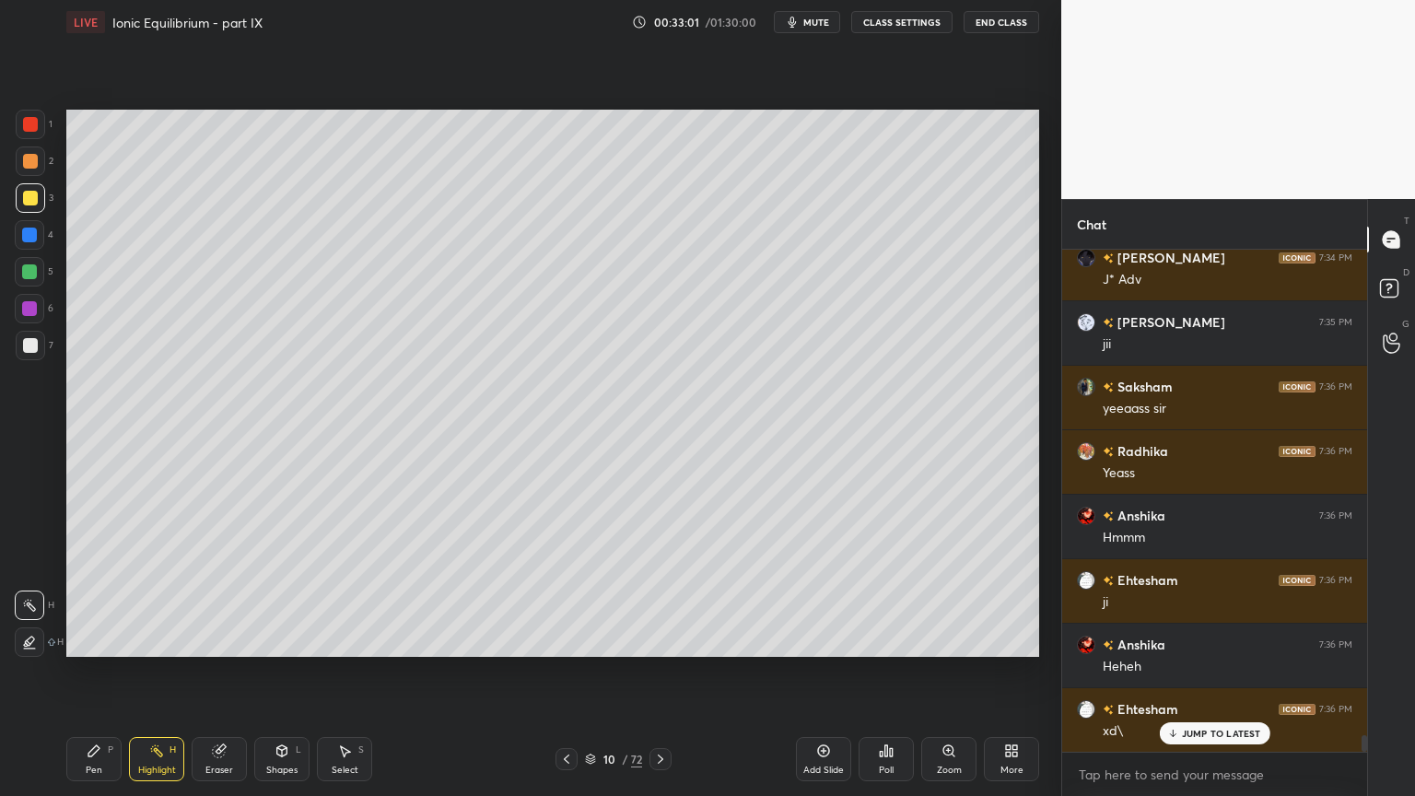
drag, startPoint x: 88, startPoint y: 761, endPoint x: 106, endPoint y: 679, distance: 83.8
click at [90, 672] on div "Pen P" at bounding box center [93, 759] width 55 height 44
click at [31, 158] on div at bounding box center [30, 161] width 15 height 15
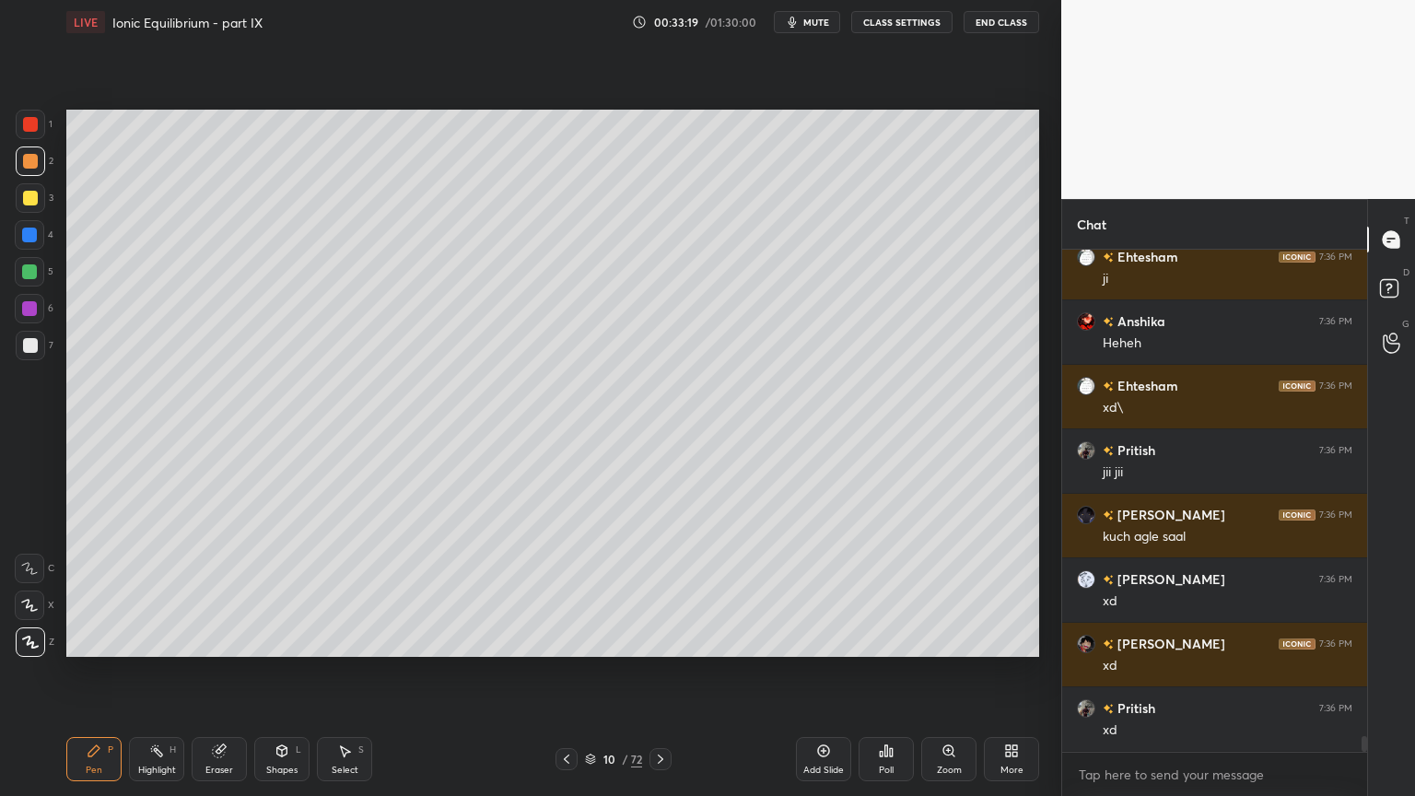
scroll to position [15375, 0]
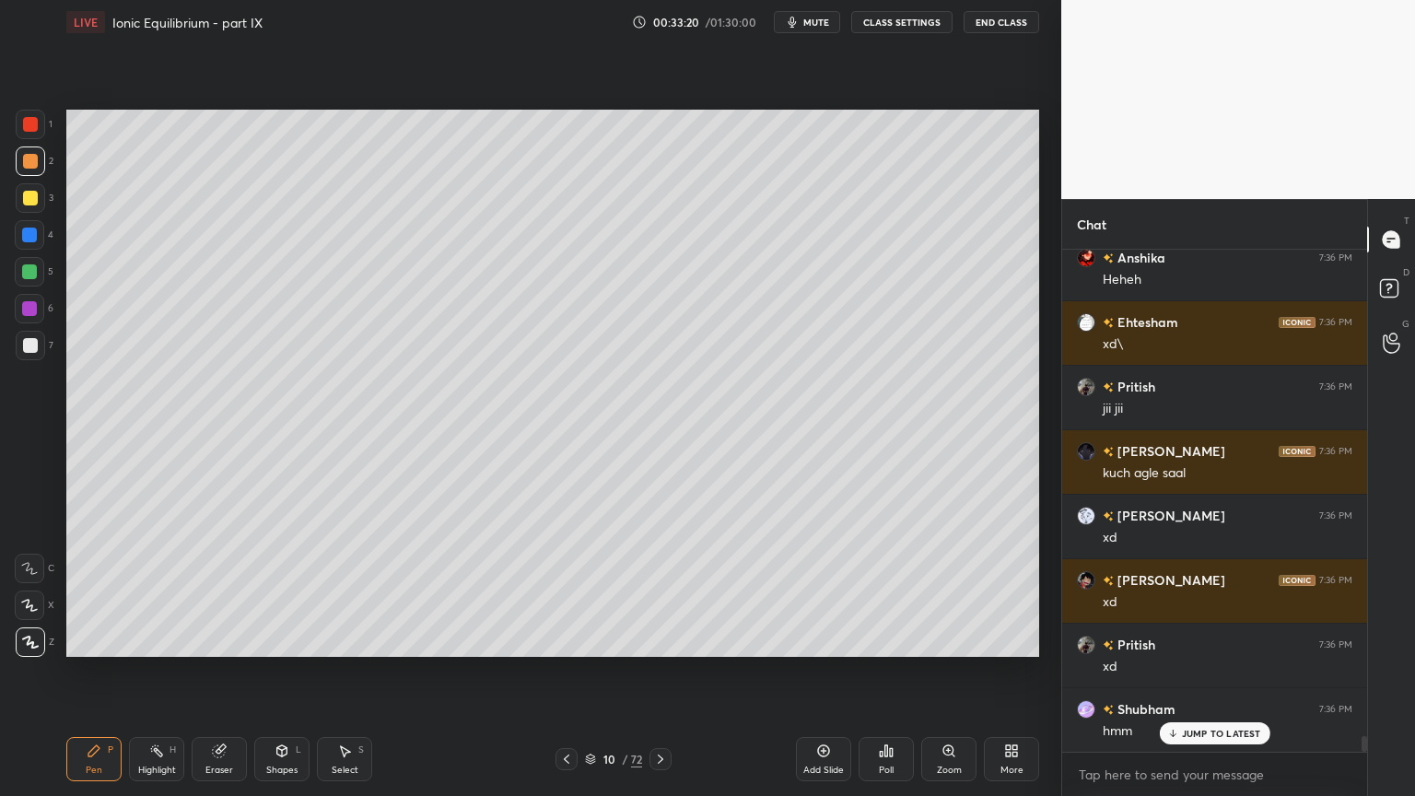
click at [87, 672] on div "Pen P" at bounding box center [93, 759] width 55 height 44
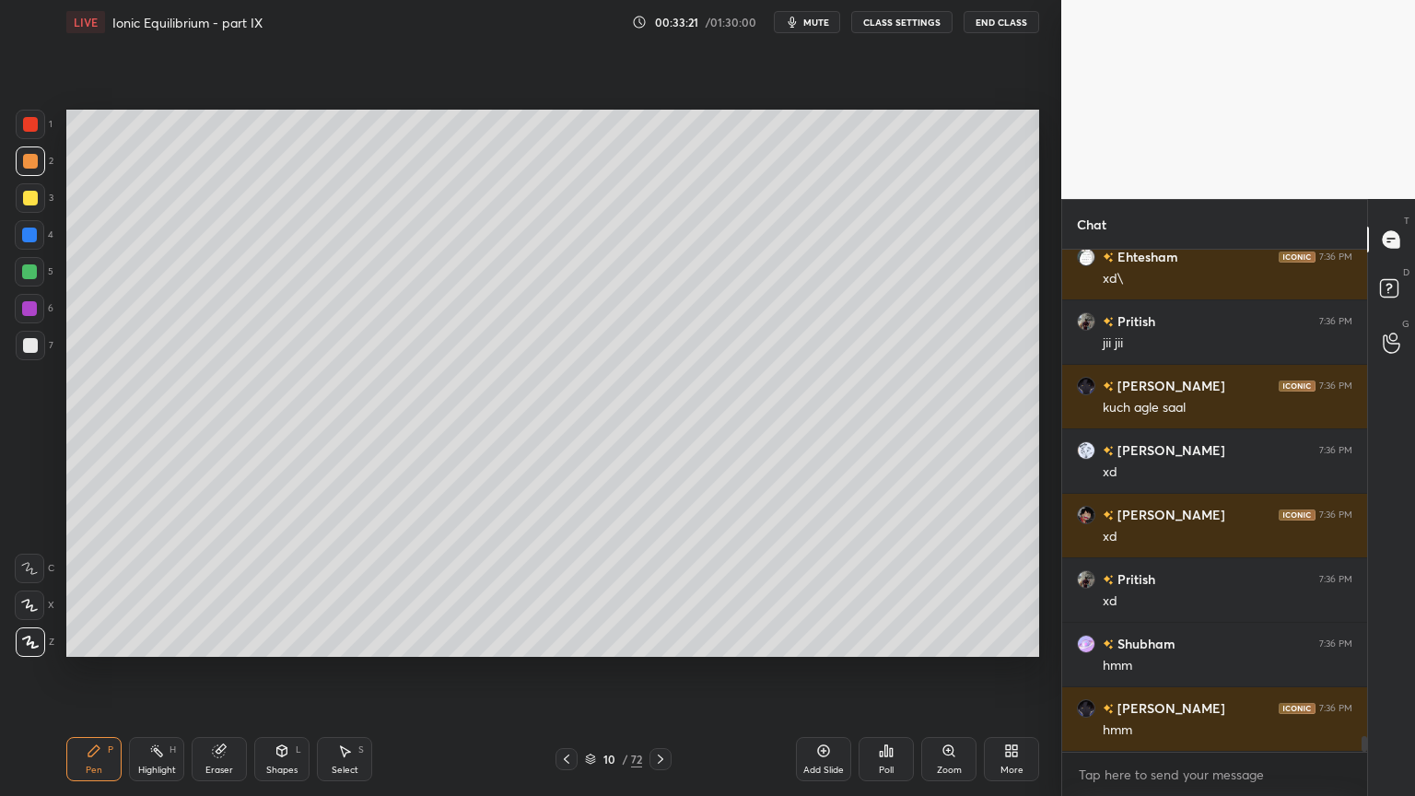
click at [90, 672] on div "Pen P" at bounding box center [93, 759] width 55 height 44
click at [26, 158] on div at bounding box center [30, 161] width 15 height 15
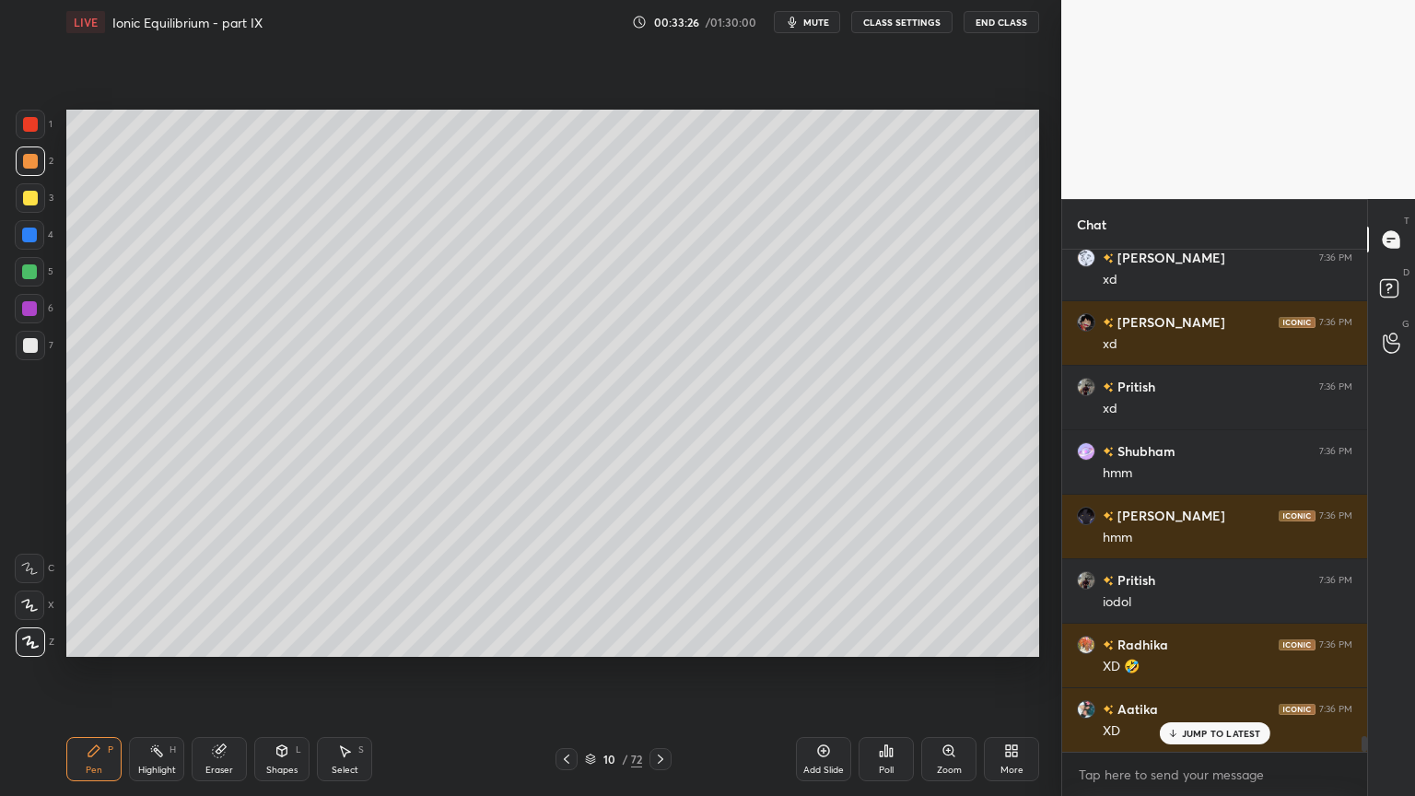
scroll to position [15699, 0]
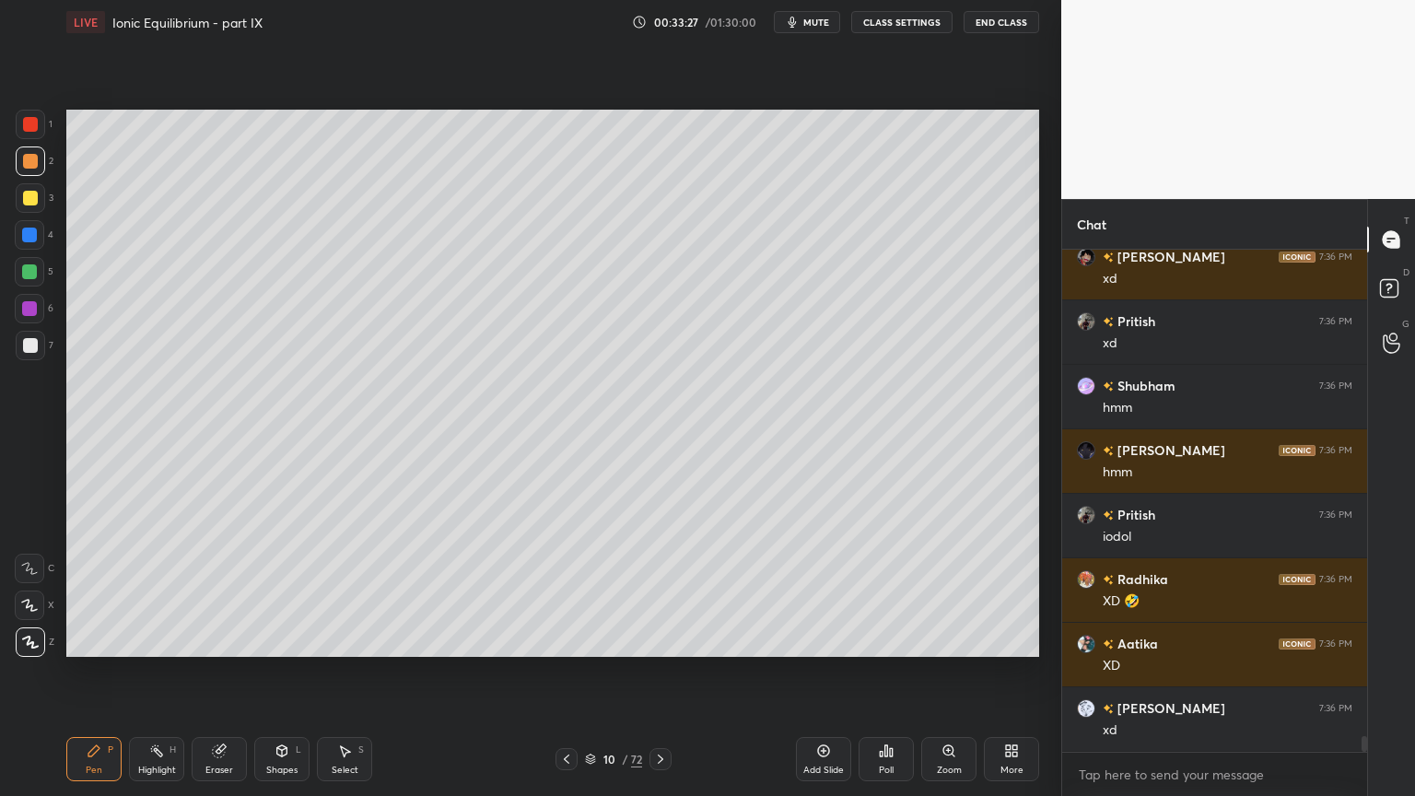
drag, startPoint x: 158, startPoint y: 765, endPoint x: 204, endPoint y: 685, distance: 92.0
click at [155, 672] on div "Highlight H" at bounding box center [156, 759] width 55 height 44
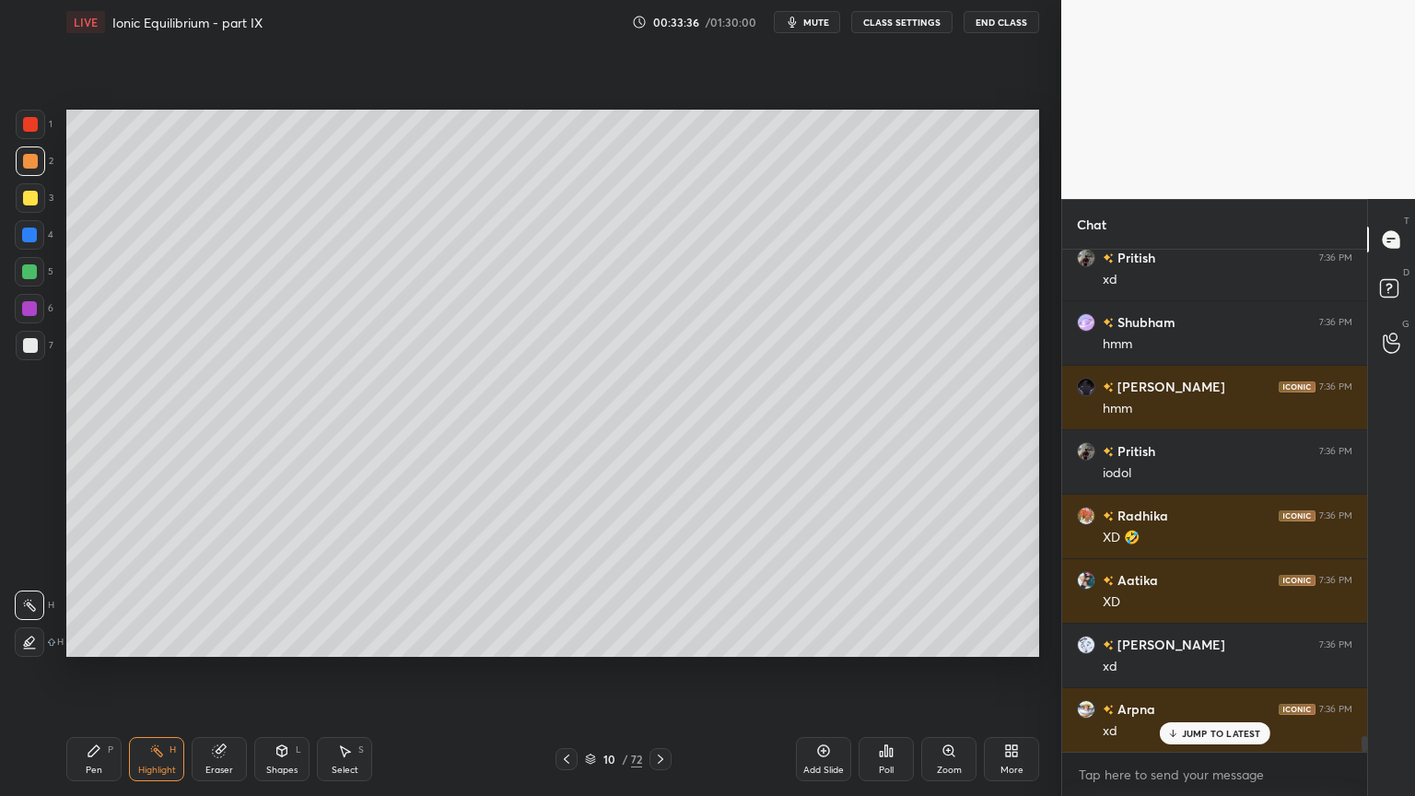
drag, startPoint x: 104, startPoint y: 757, endPoint x: 118, endPoint y: 742, distance: 20.9
click at [106, 672] on div "Pen P" at bounding box center [93, 759] width 55 height 44
click at [33, 198] on div at bounding box center [30, 198] width 15 height 15
drag, startPoint x: 29, startPoint y: 122, endPoint x: 61, endPoint y: 142, distance: 37.3
click at [29, 125] on div at bounding box center [30, 124] width 15 height 15
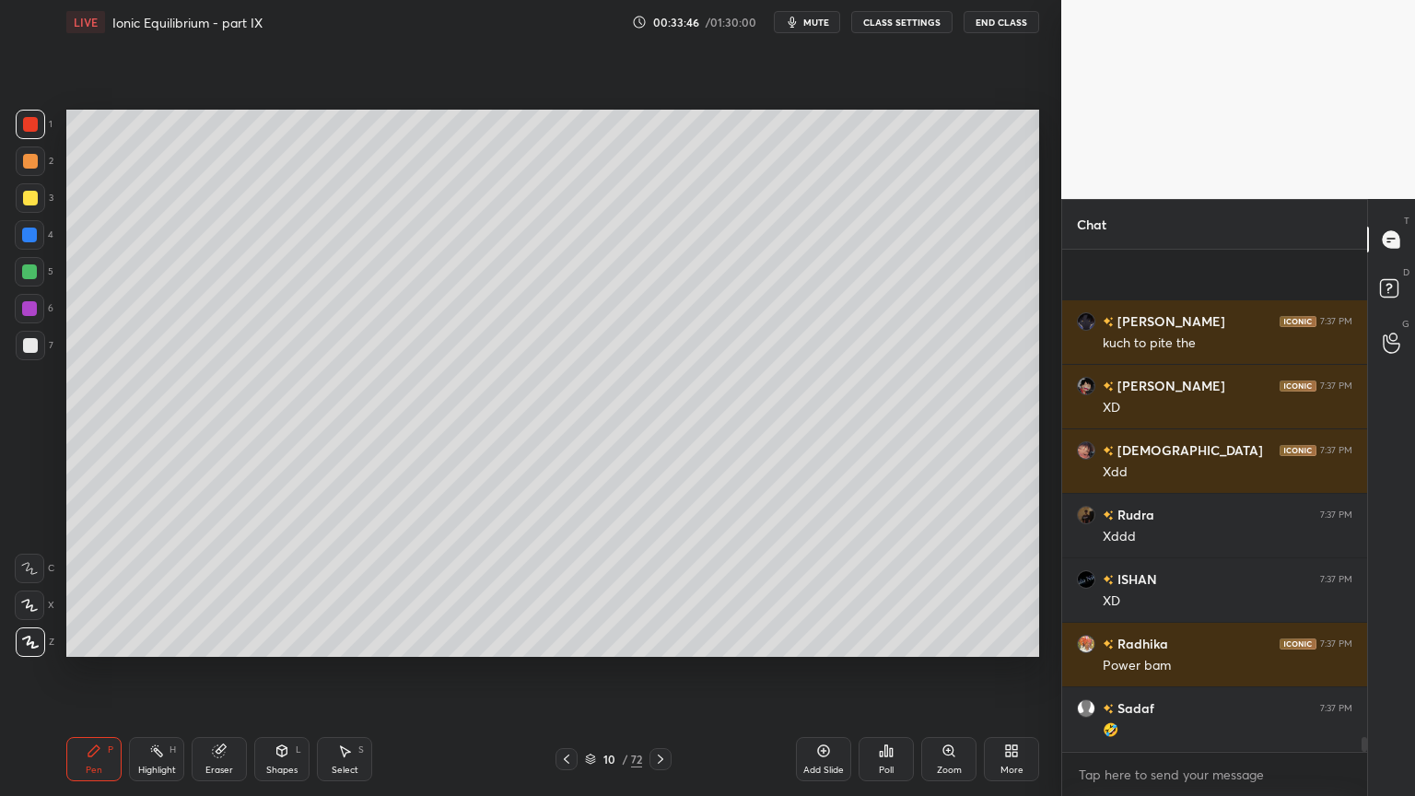
scroll to position [16344, 0]
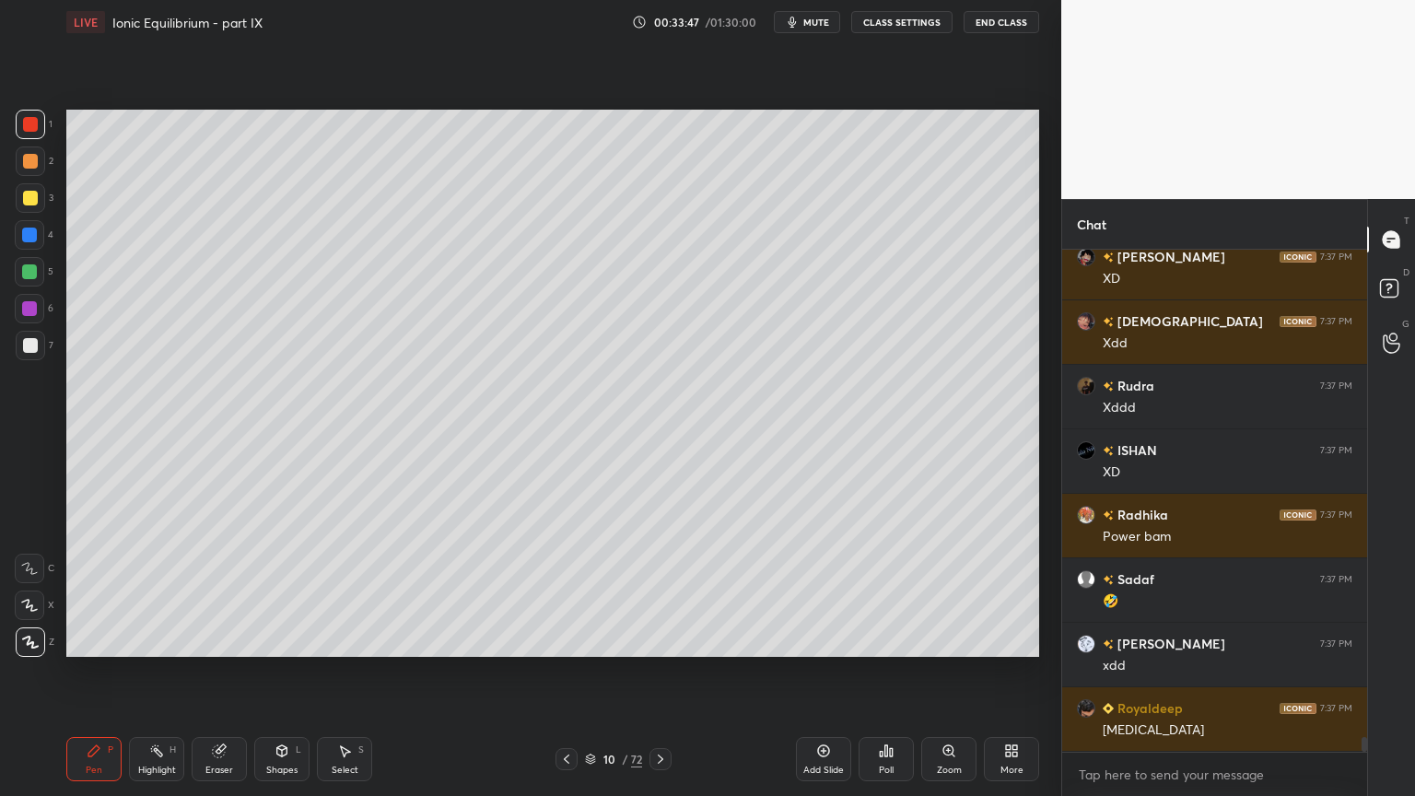
drag, startPoint x: 153, startPoint y: 774, endPoint x: 169, endPoint y: 763, distance: 19.2
click at [147, 672] on div "Highlight" at bounding box center [157, 769] width 38 height 9
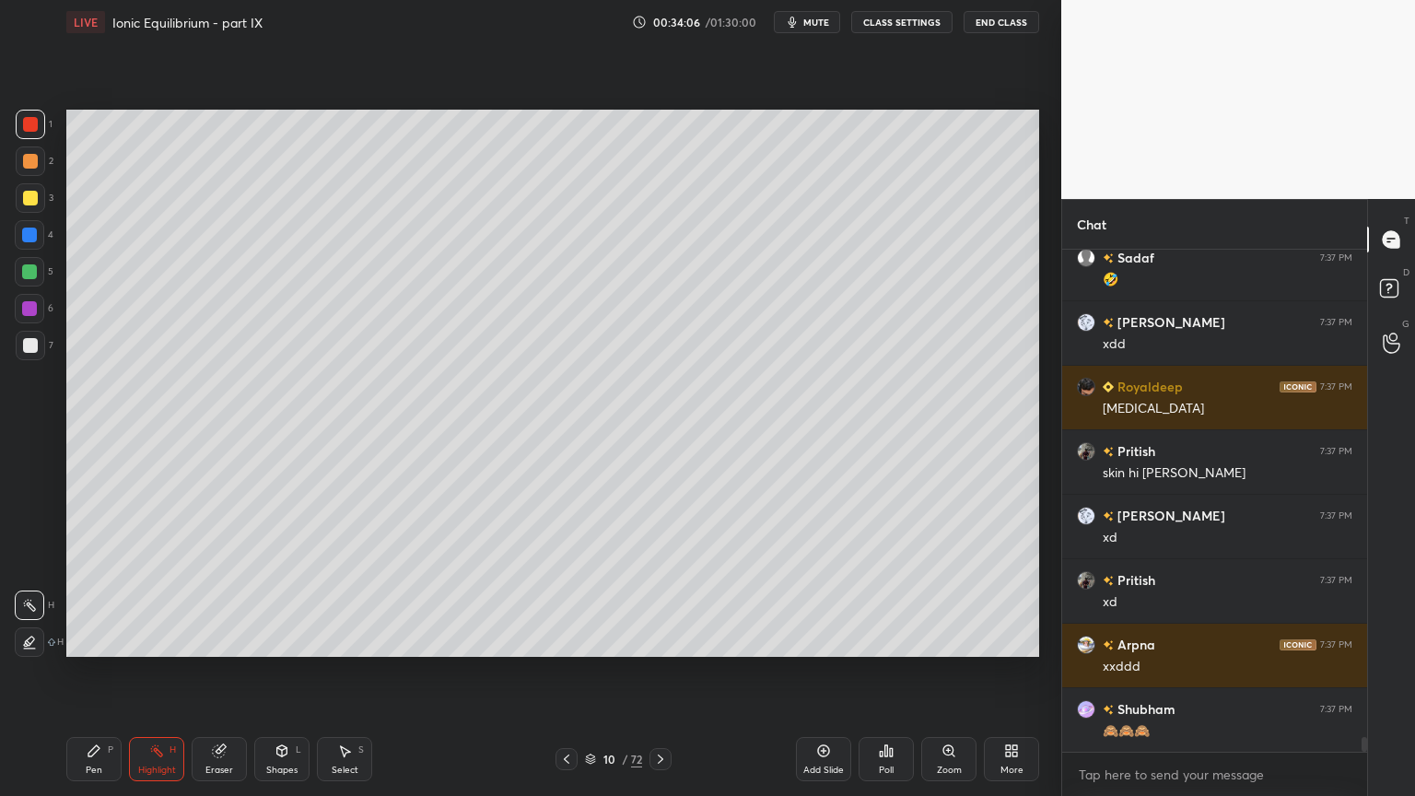
scroll to position [16730, 0]
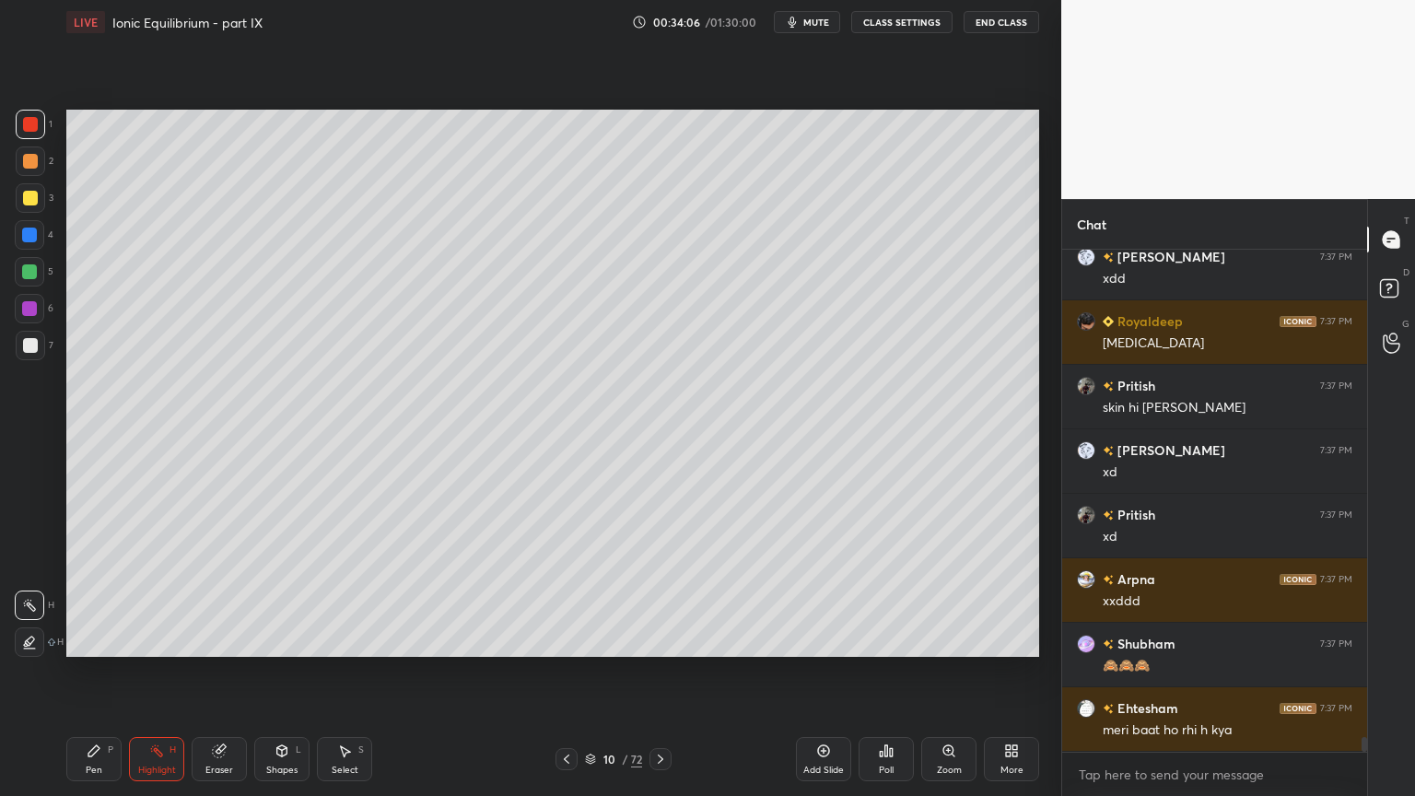
click at [95, 672] on div "Pen P" at bounding box center [93, 759] width 55 height 44
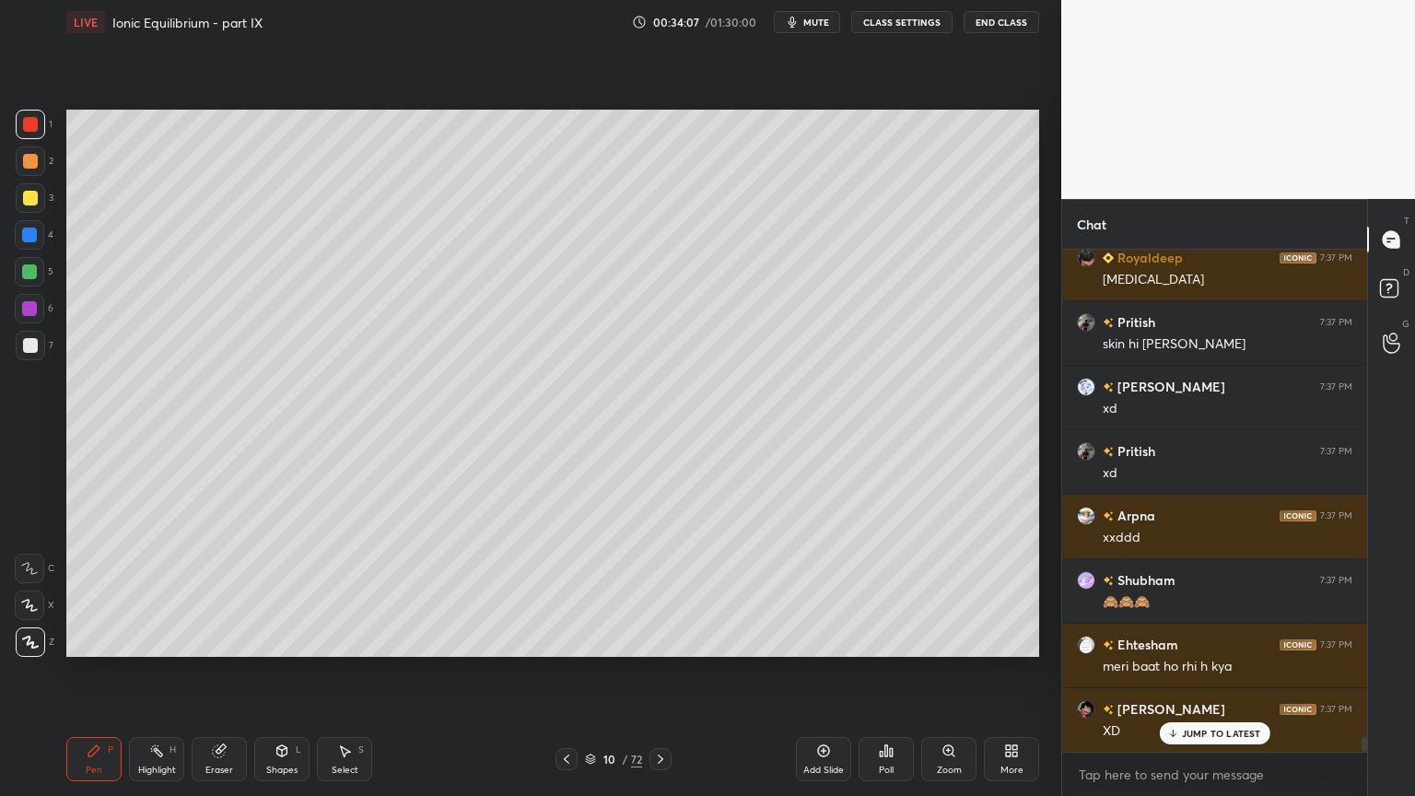
click at [29, 349] on div at bounding box center [30, 345] width 15 height 15
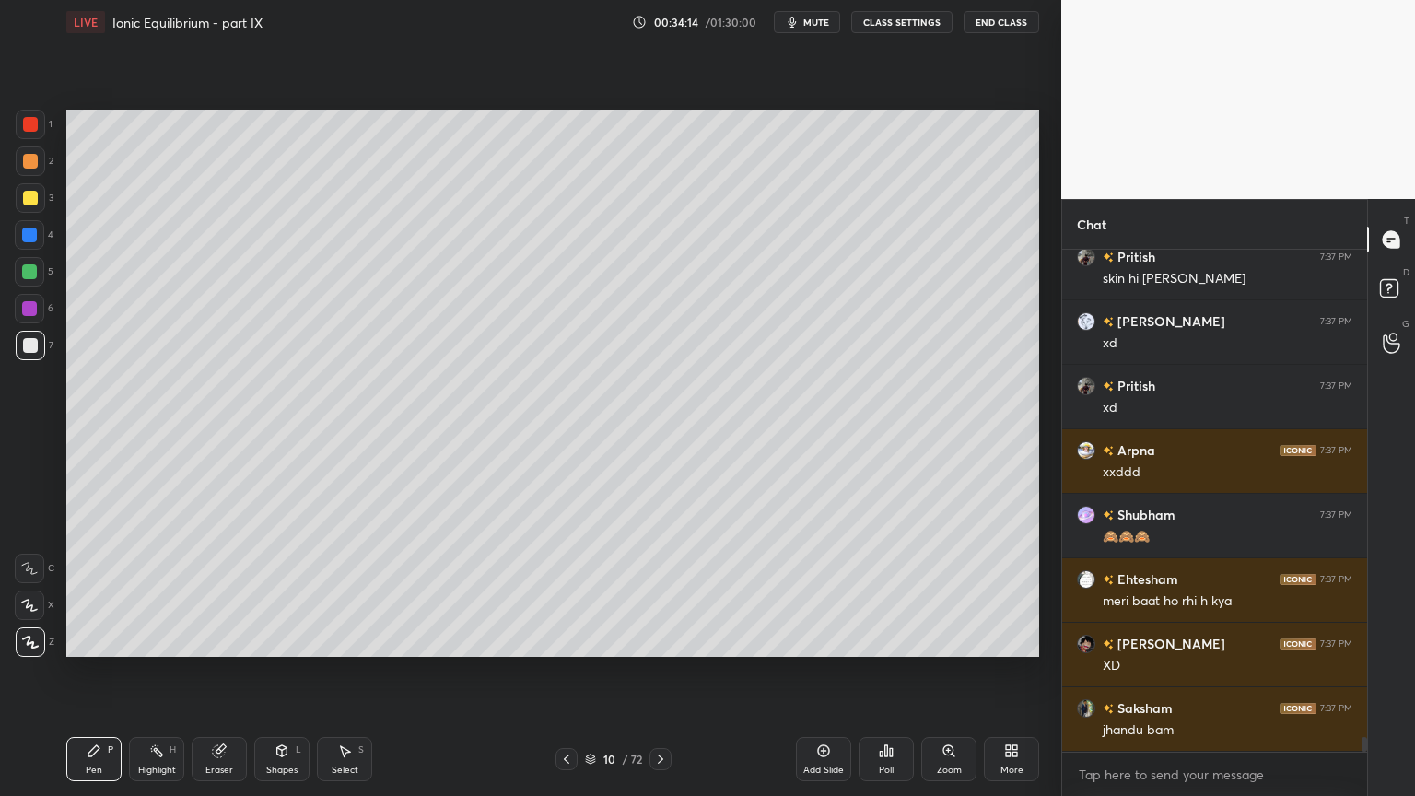
click at [155, 672] on div "Highlight" at bounding box center [157, 769] width 38 height 9
drag, startPoint x: 88, startPoint y: 762, endPoint x: 111, endPoint y: 741, distance: 30.6
click at [92, 672] on div "Pen P" at bounding box center [93, 759] width 55 height 44
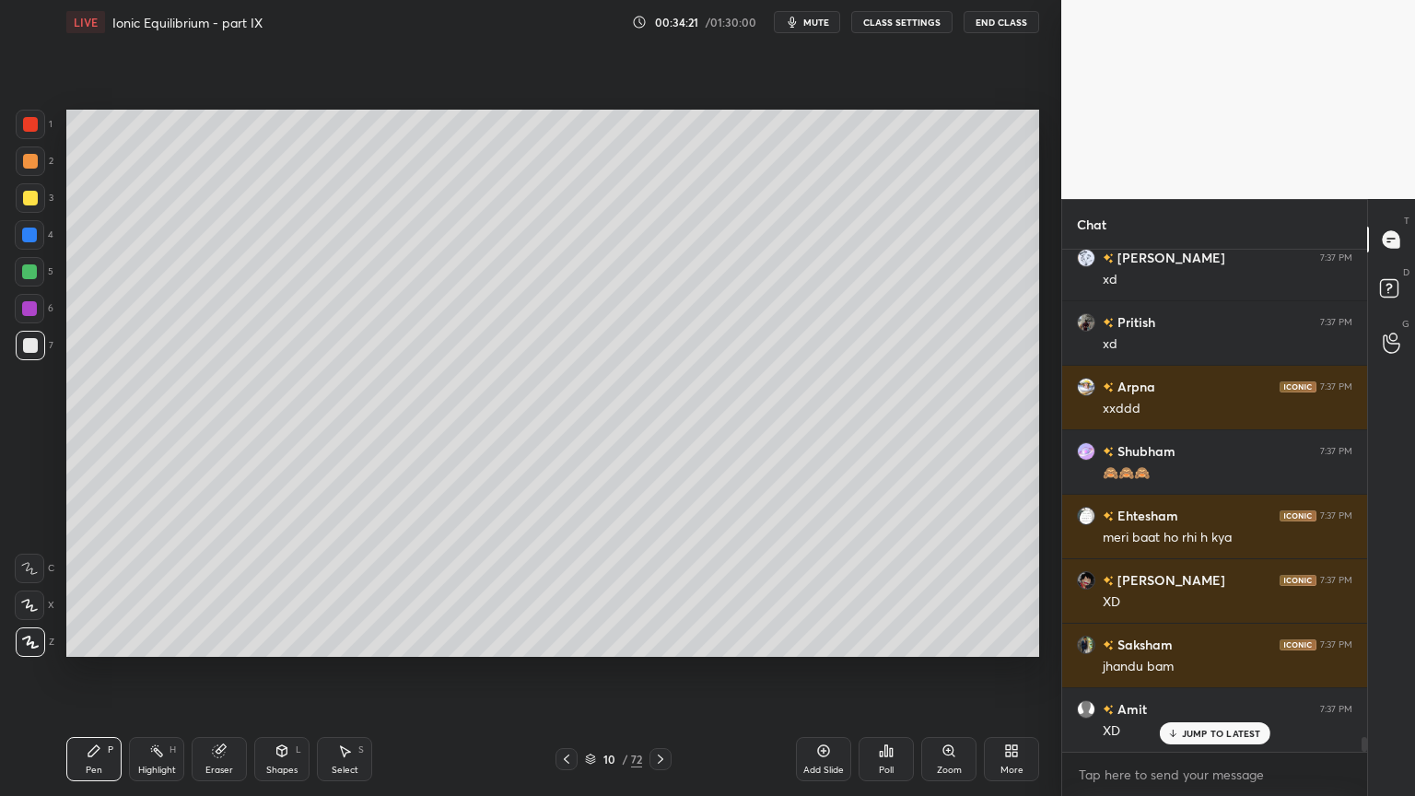
scroll to position [16988, 0]
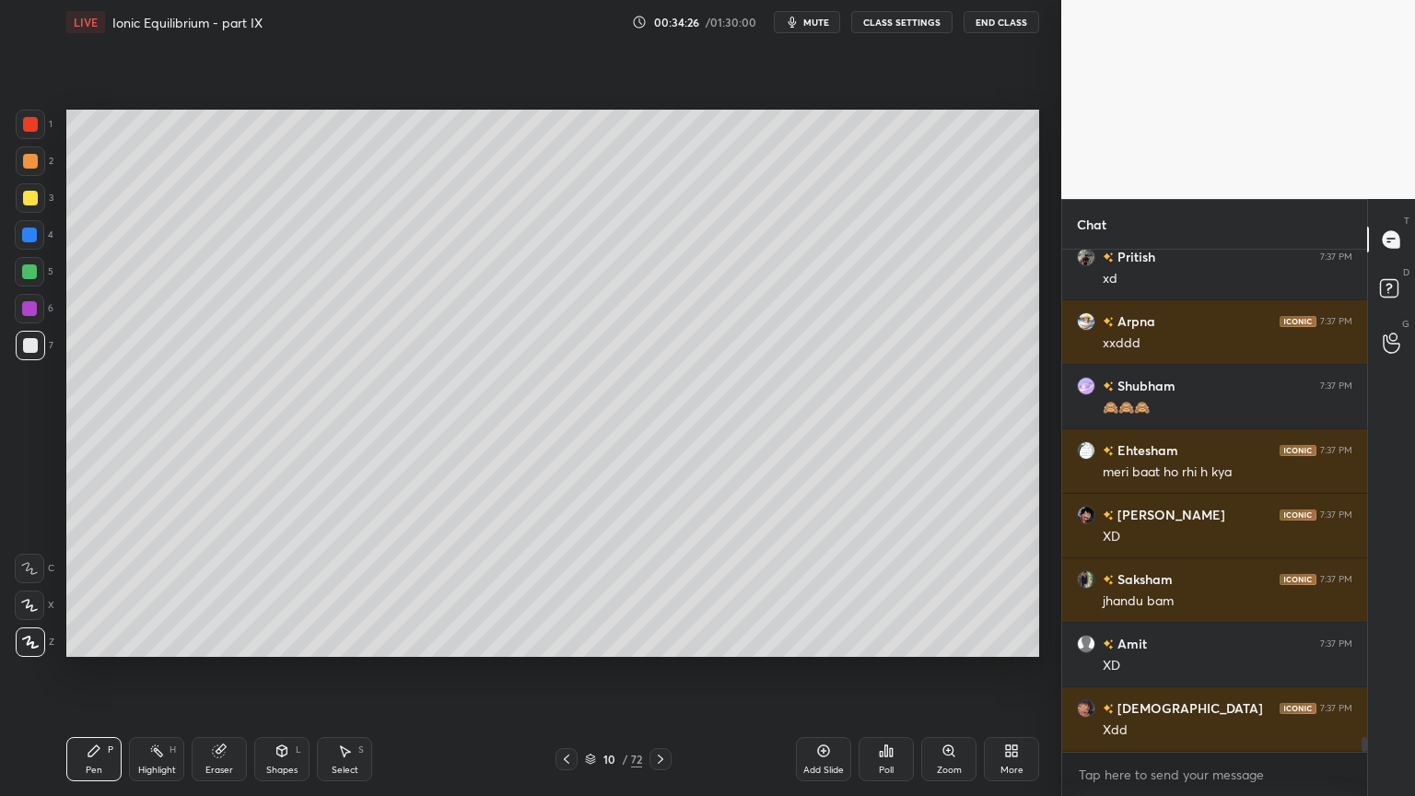
click at [37, 206] on div at bounding box center [30, 197] width 29 height 29
click at [282, 672] on div "Shapes L" at bounding box center [281, 759] width 55 height 44
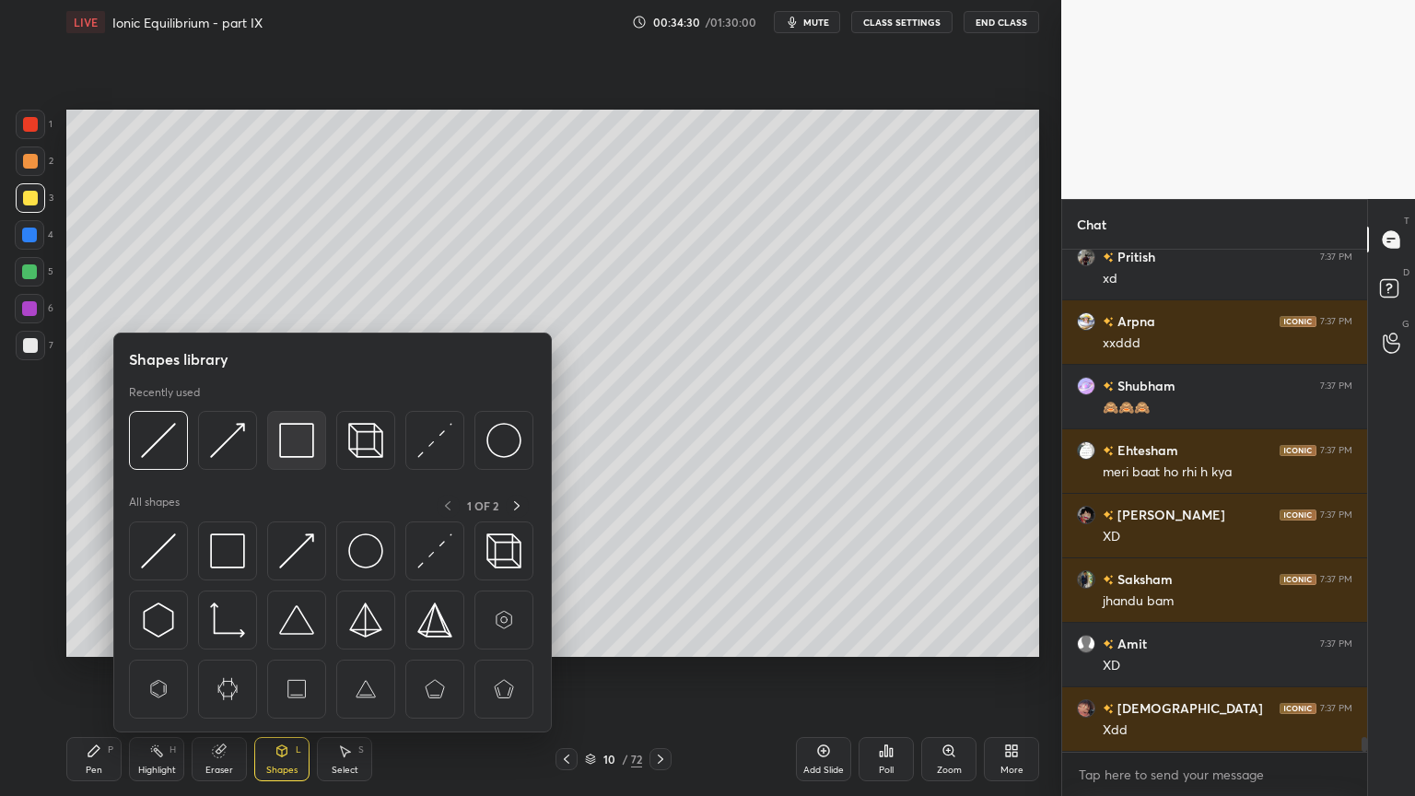
click at [296, 441] on img at bounding box center [296, 440] width 35 height 35
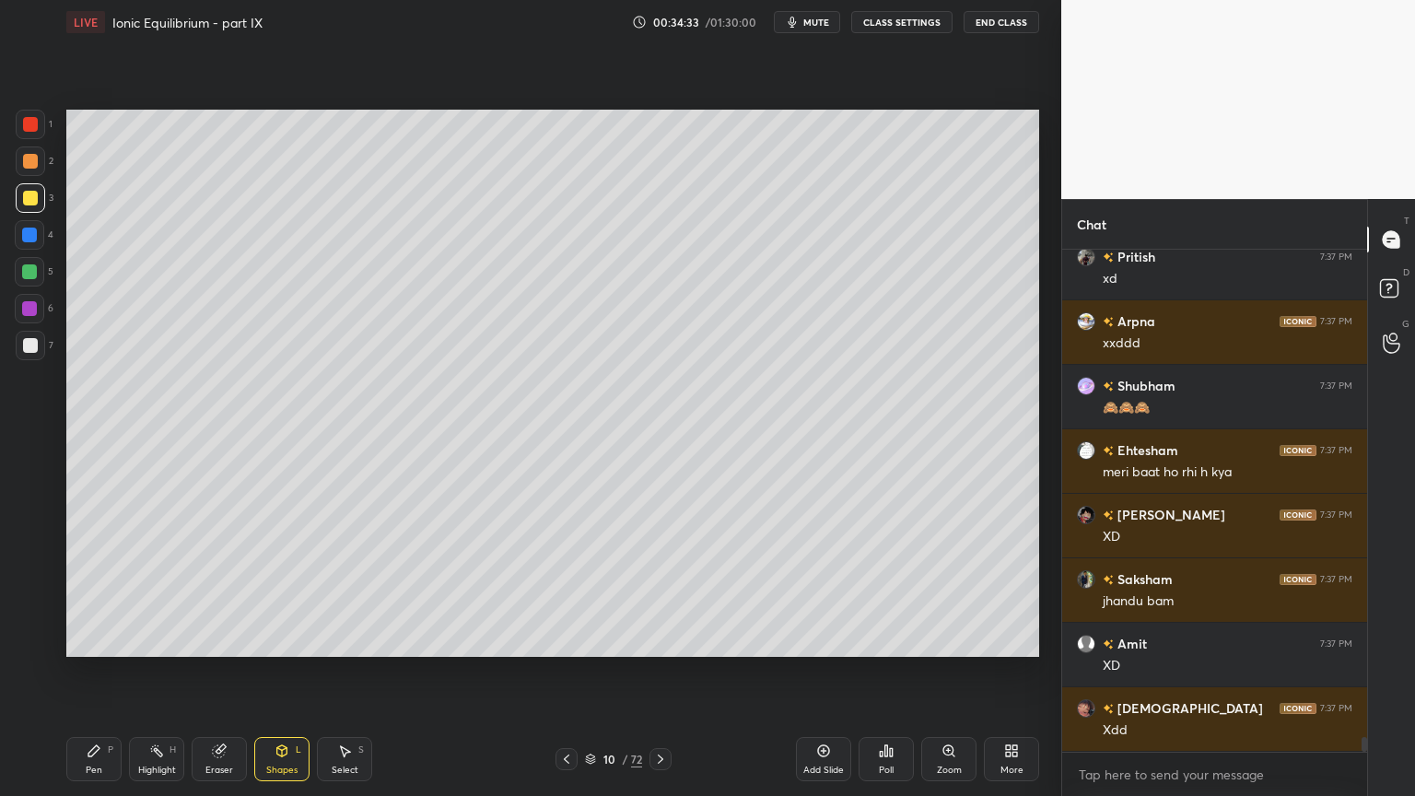
click at [99, 672] on div "Pen P" at bounding box center [93, 759] width 55 height 44
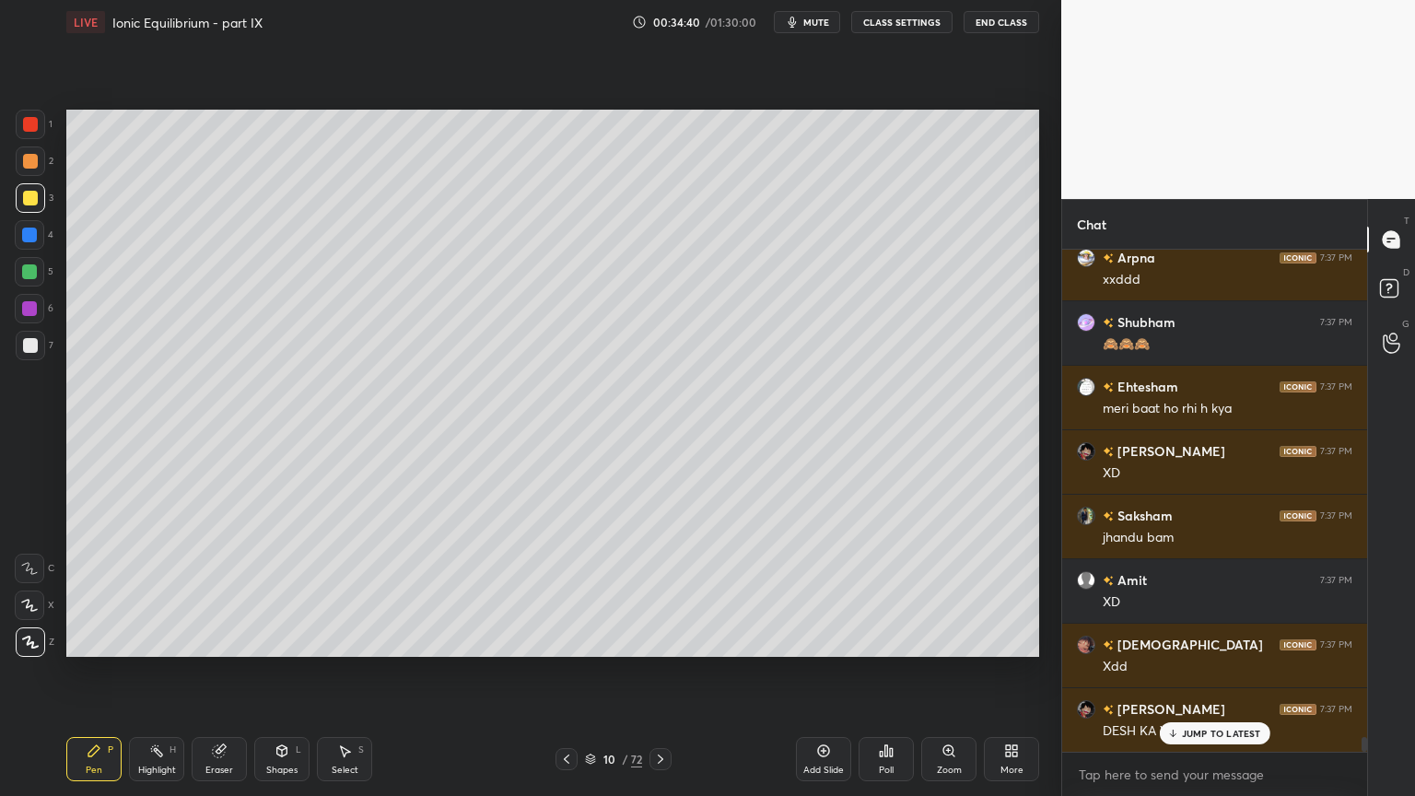
drag, startPoint x: 20, startPoint y: 339, endPoint x: 55, endPoint y: 345, distance: 35.6
click at [19, 341] on div at bounding box center [30, 345] width 29 height 29
drag, startPoint x: 280, startPoint y: 763, endPoint x: 287, endPoint y: 732, distance: 31.3
click at [278, 672] on div "Shapes L" at bounding box center [281, 759] width 55 height 44
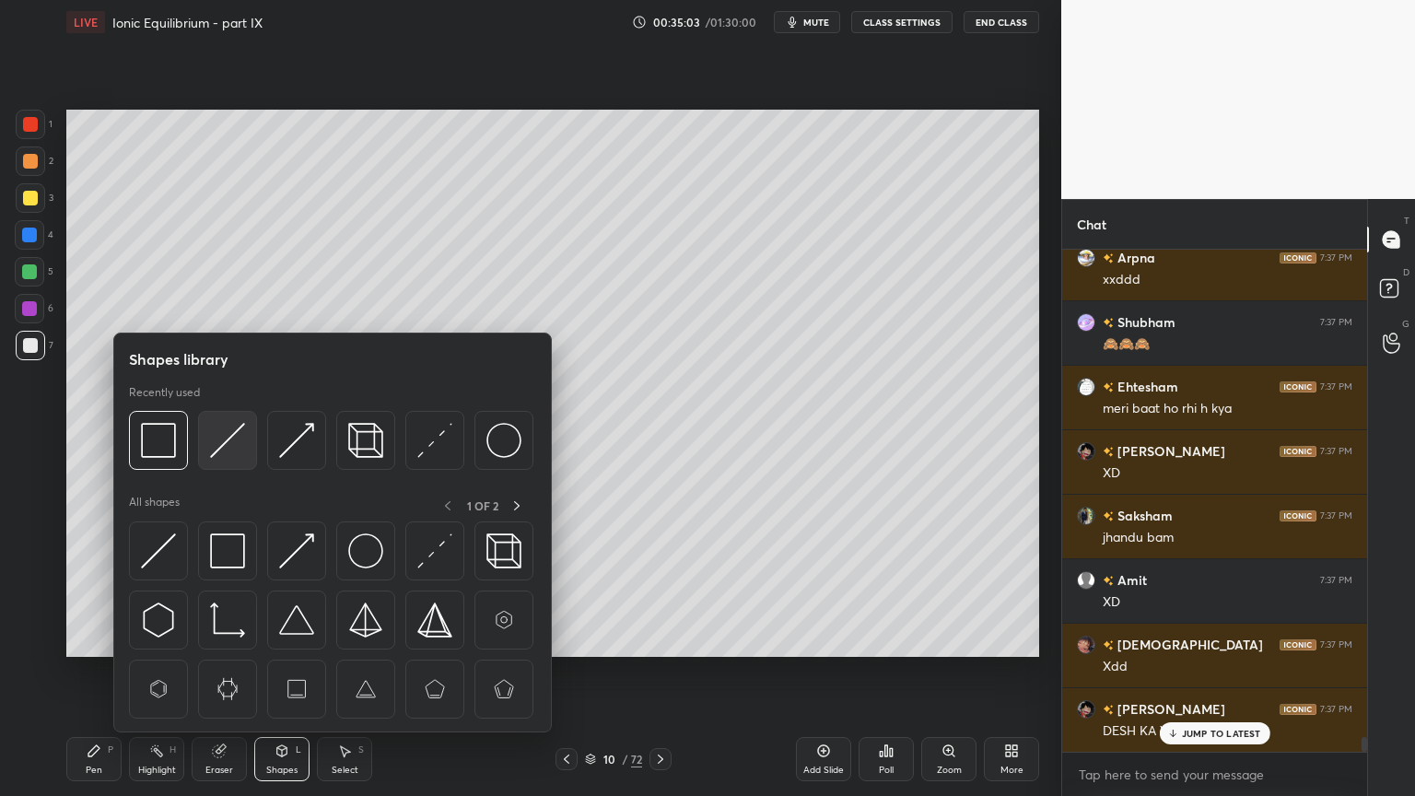
click at [228, 445] on img at bounding box center [227, 440] width 35 height 35
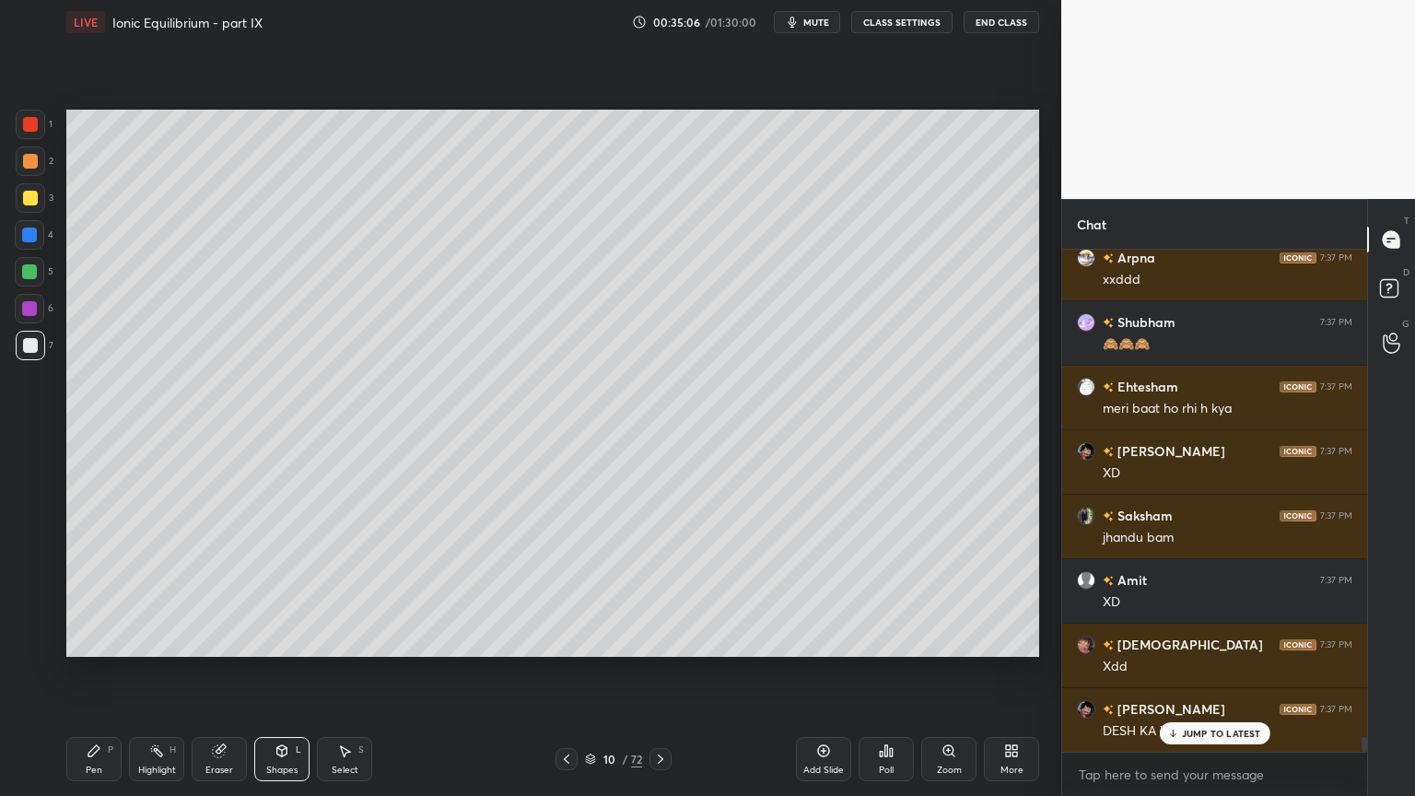
click at [109, 672] on div "Pen P" at bounding box center [93, 759] width 55 height 44
click at [28, 127] on div at bounding box center [30, 124] width 15 height 15
click at [74, 672] on div "Pen P" at bounding box center [93, 759] width 55 height 44
click at [29, 202] on div at bounding box center [30, 198] width 15 height 15
click at [38, 340] on div at bounding box center [30, 345] width 29 height 29
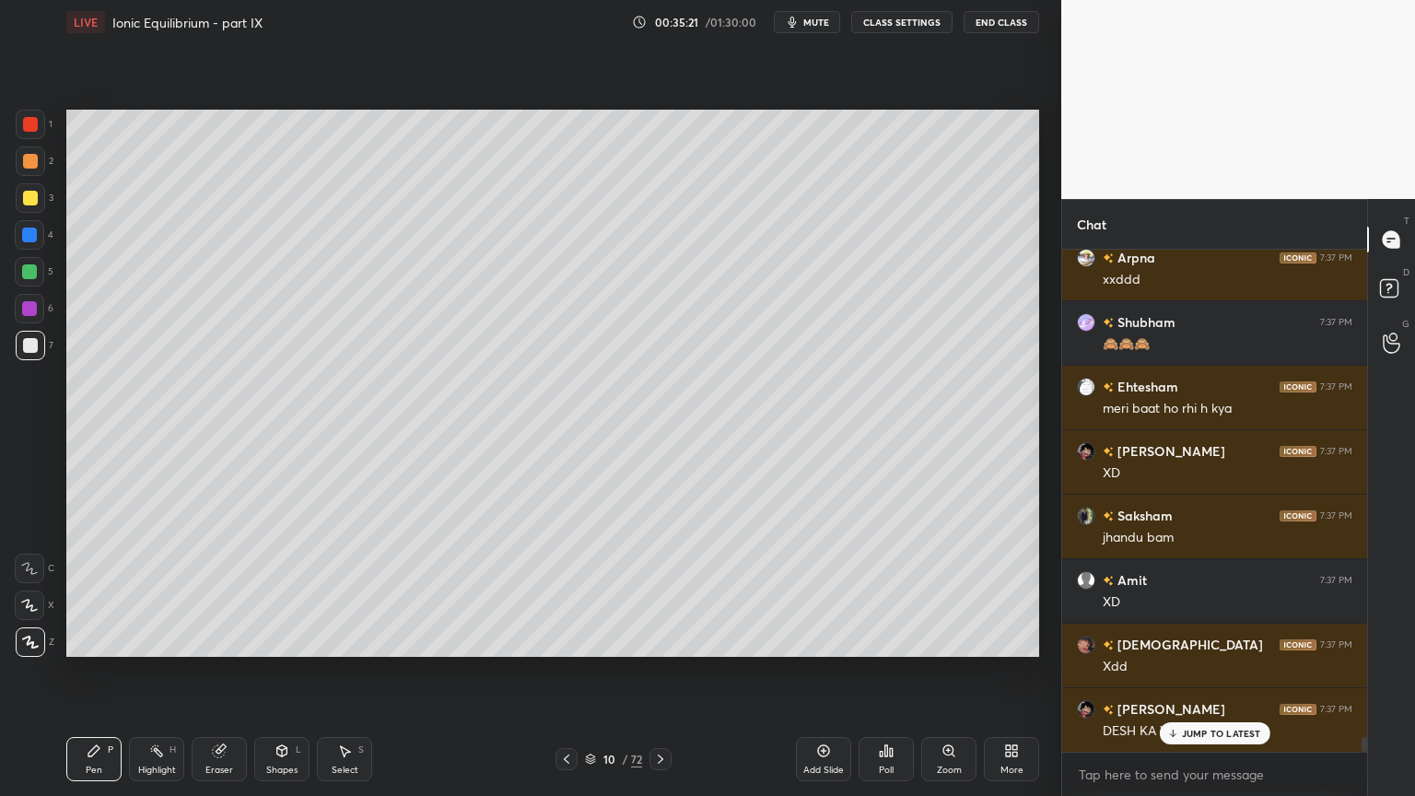
drag, startPoint x: 284, startPoint y: 764, endPoint x: 284, endPoint y: 749, distance: 14.7
click at [284, 672] on div "Shapes L" at bounding box center [281, 759] width 55 height 44
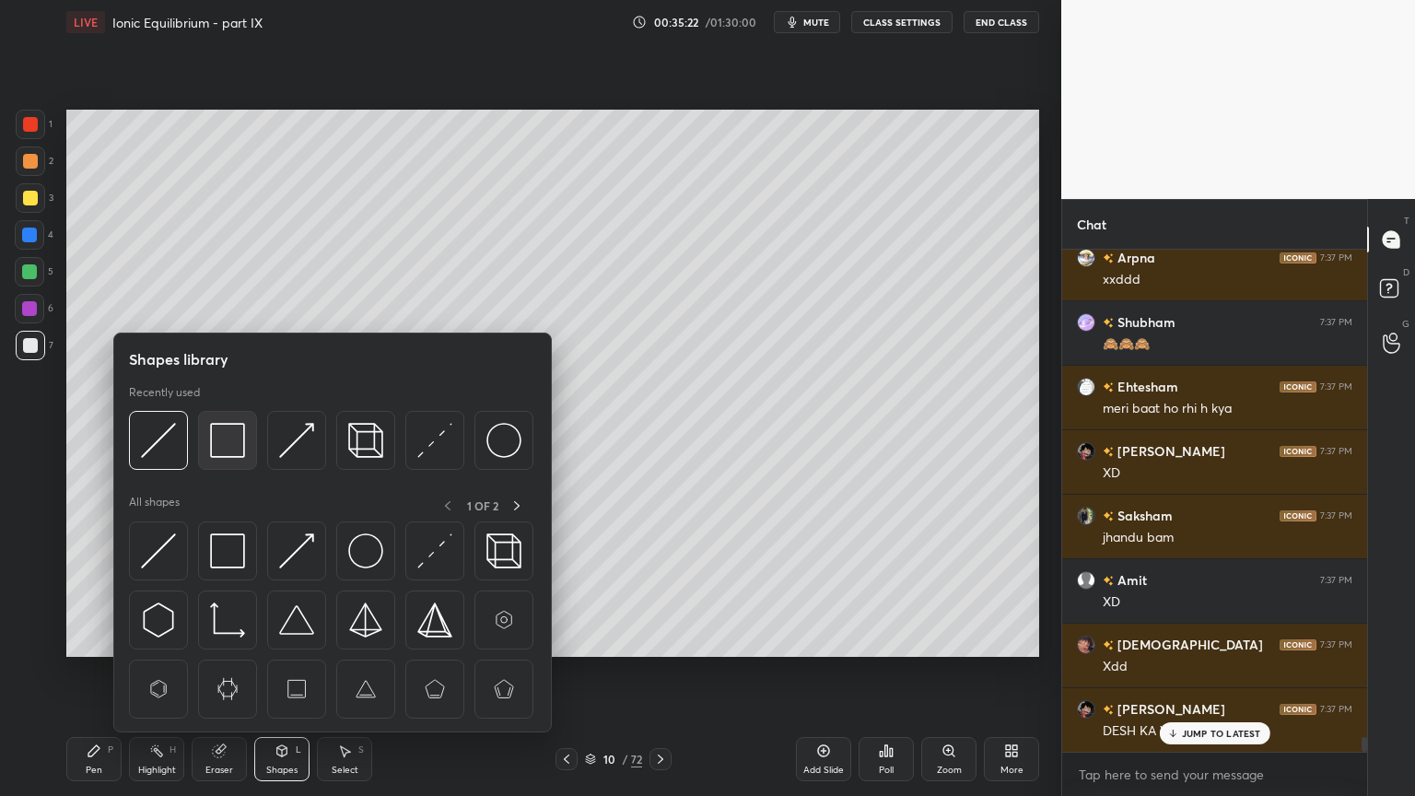
click at [221, 442] on img at bounding box center [227, 440] width 35 height 35
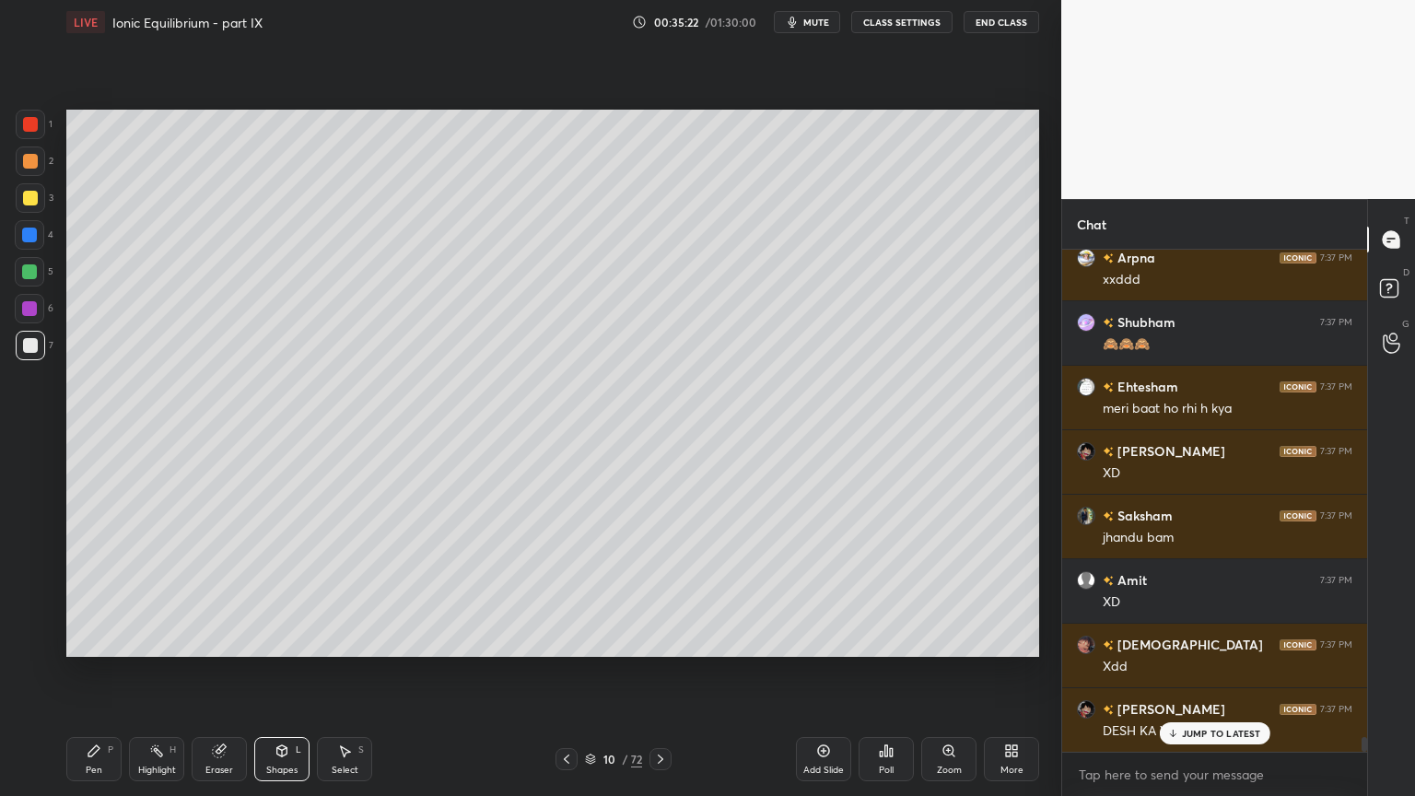
click at [28, 191] on div at bounding box center [30, 198] width 15 height 15
click at [68, 672] on div "Pen P" at bounding box center [93, 759] width 55 height 44
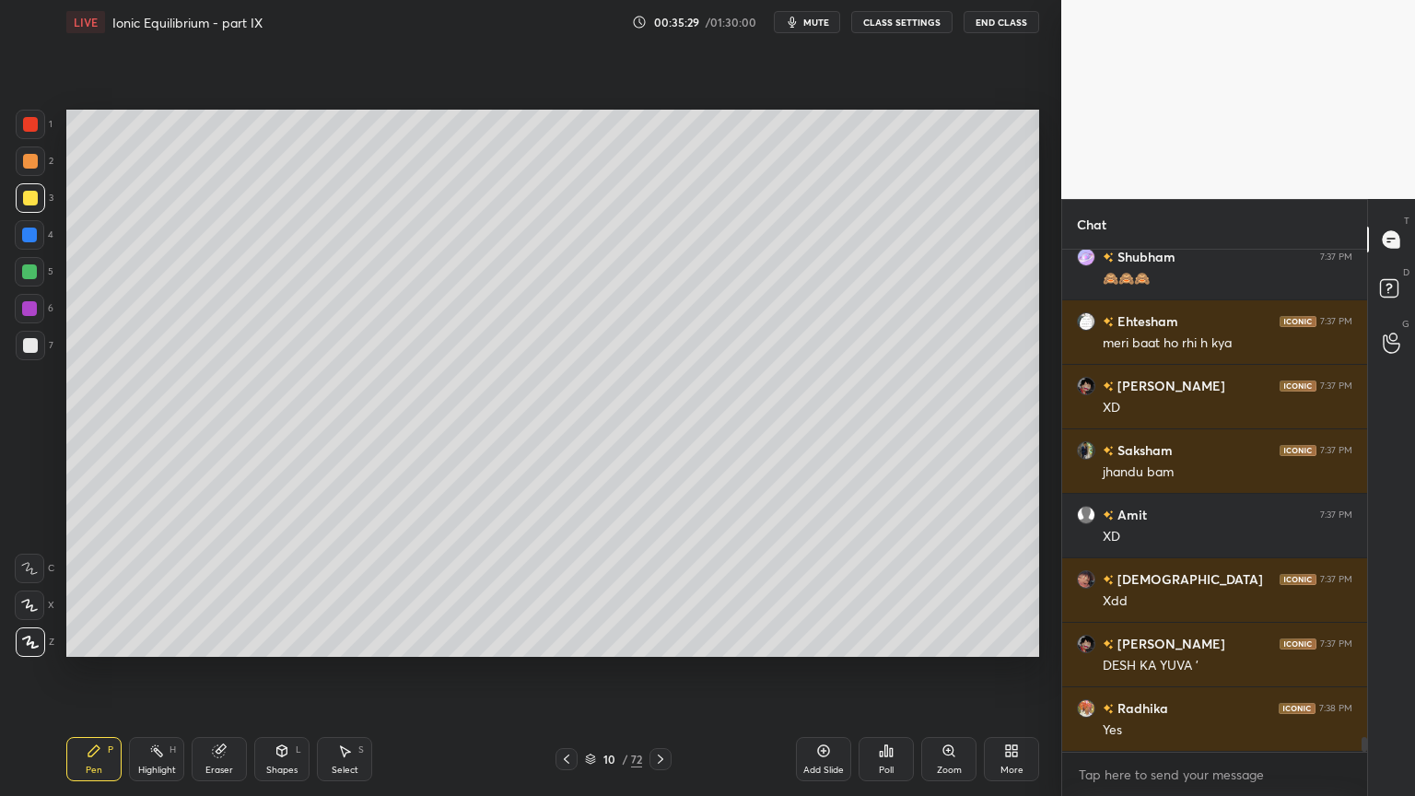
click at [137, 672] on div "Highlight H" at bounding box center [156, 759] width 55 height 44
click at [154, 672] on div "Highlight" at bounding box center [157, 769] width 38 height 9
click at [92, 672] on div "Pen P" at bounding box center [93, 759] width 55 height 44
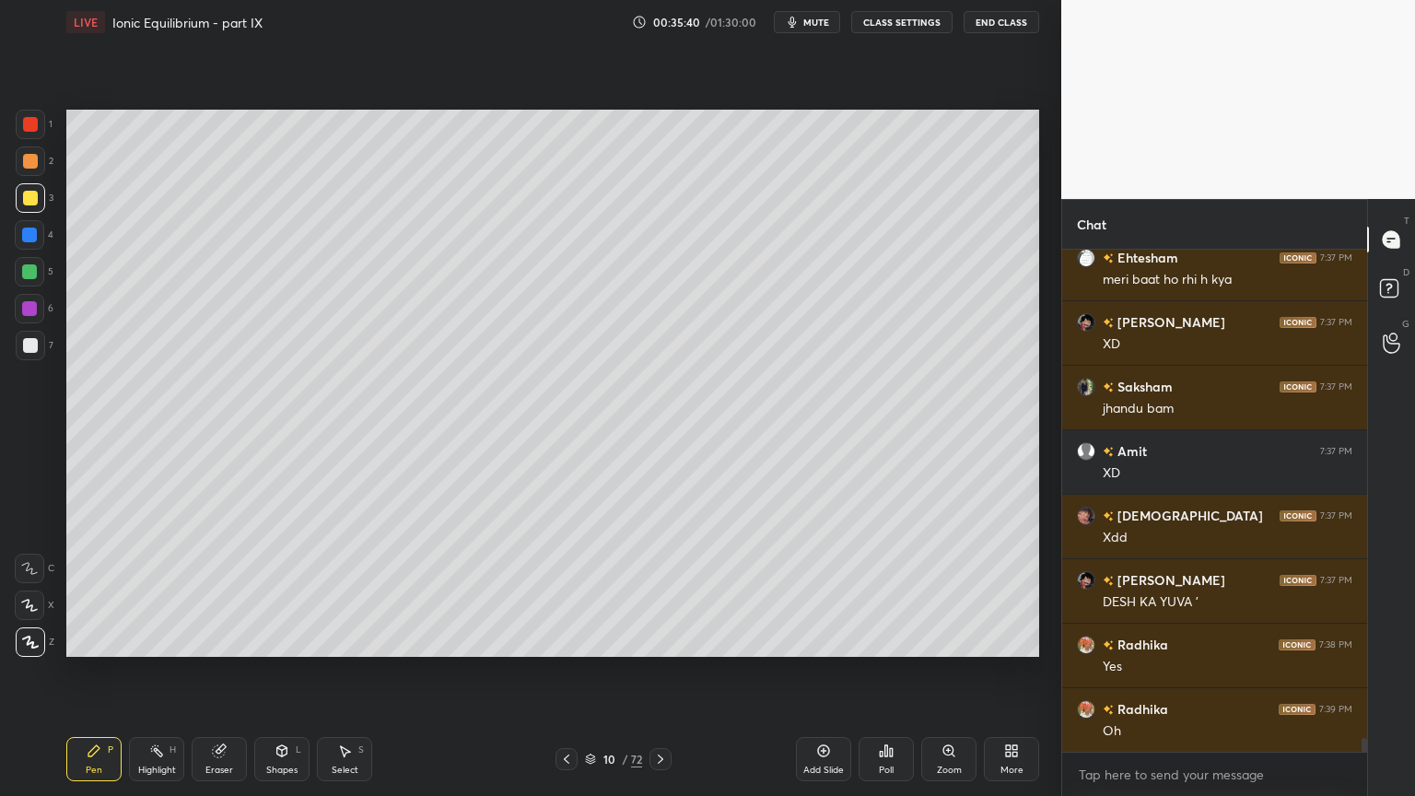
scroll to position [17375, 0]
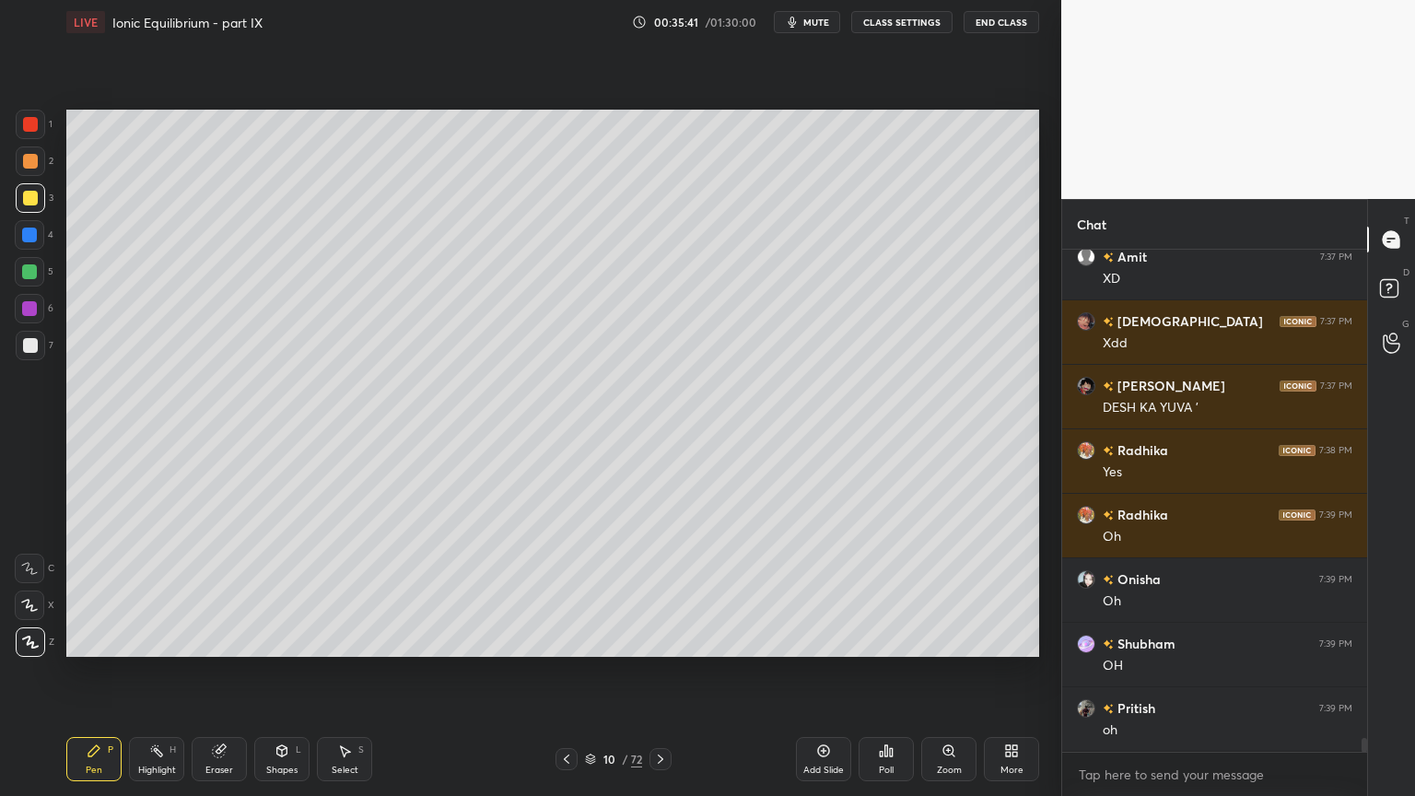
click at [160, 672] on div "Highlight H" at bounding box center [156, 759] width 55 height 44
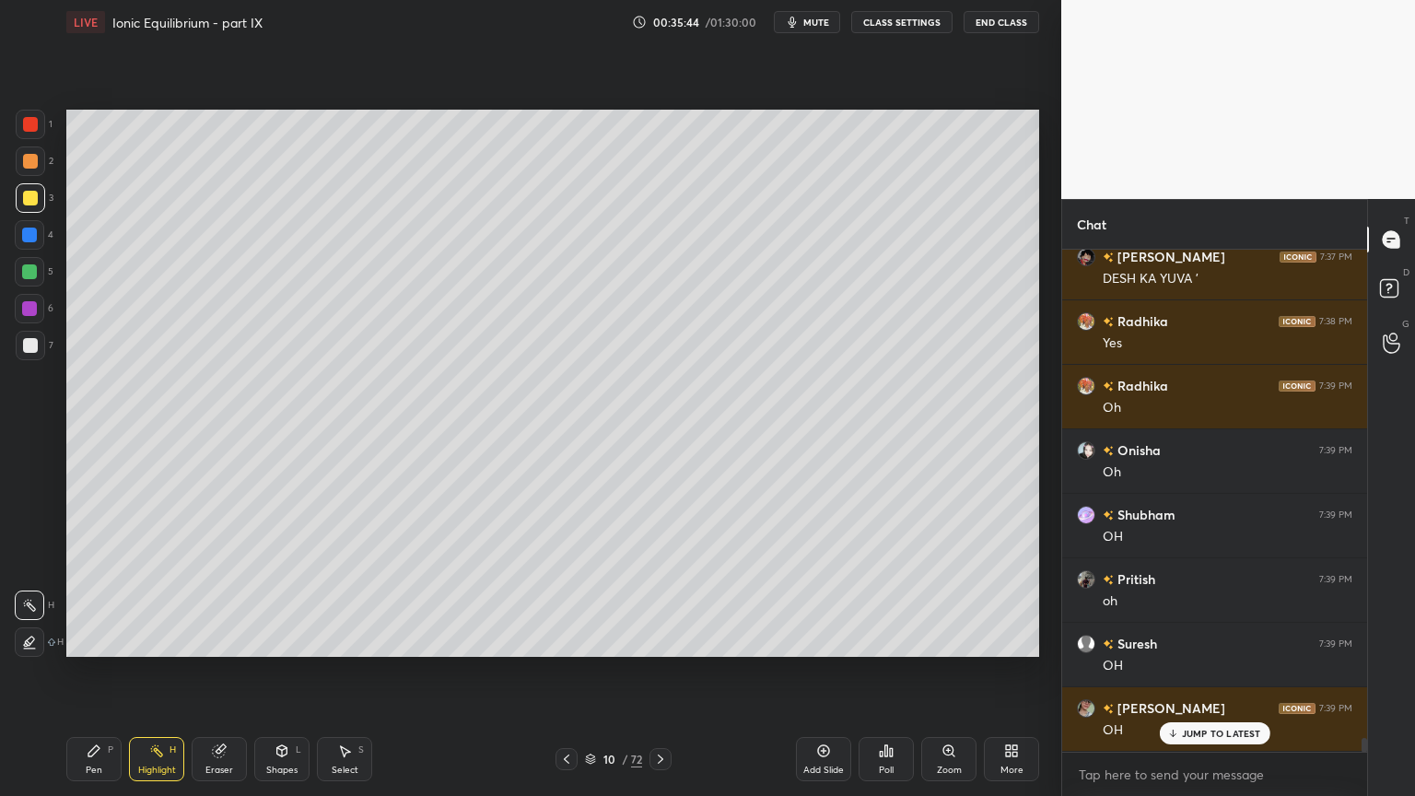
scroll to position [17568, 0]
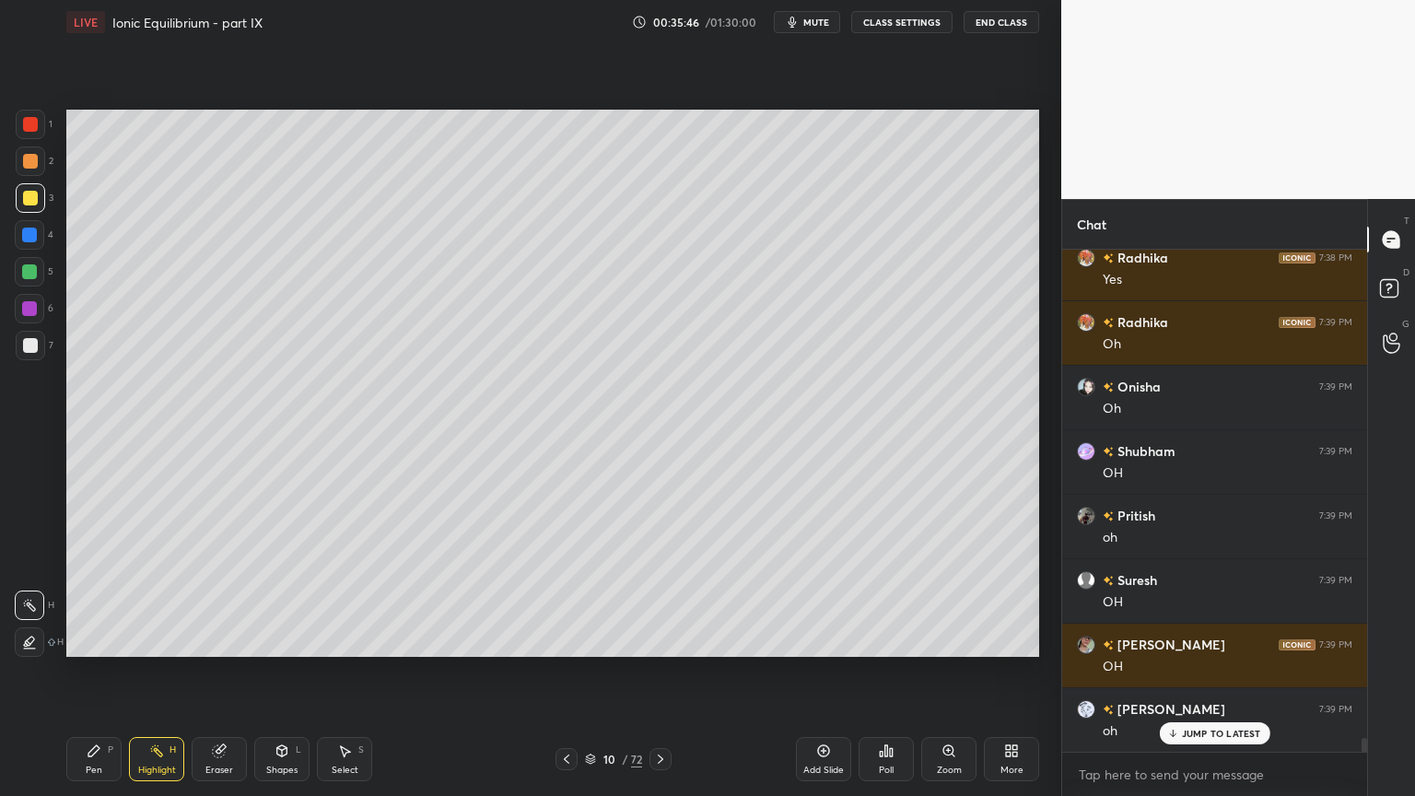
click at [89, 672] on div "Pen" at bounding box center [94, 769] width 17 height 9
click at [148, 672] on div "Highlight H" at bounding box center [156, 759] width 55 height 44
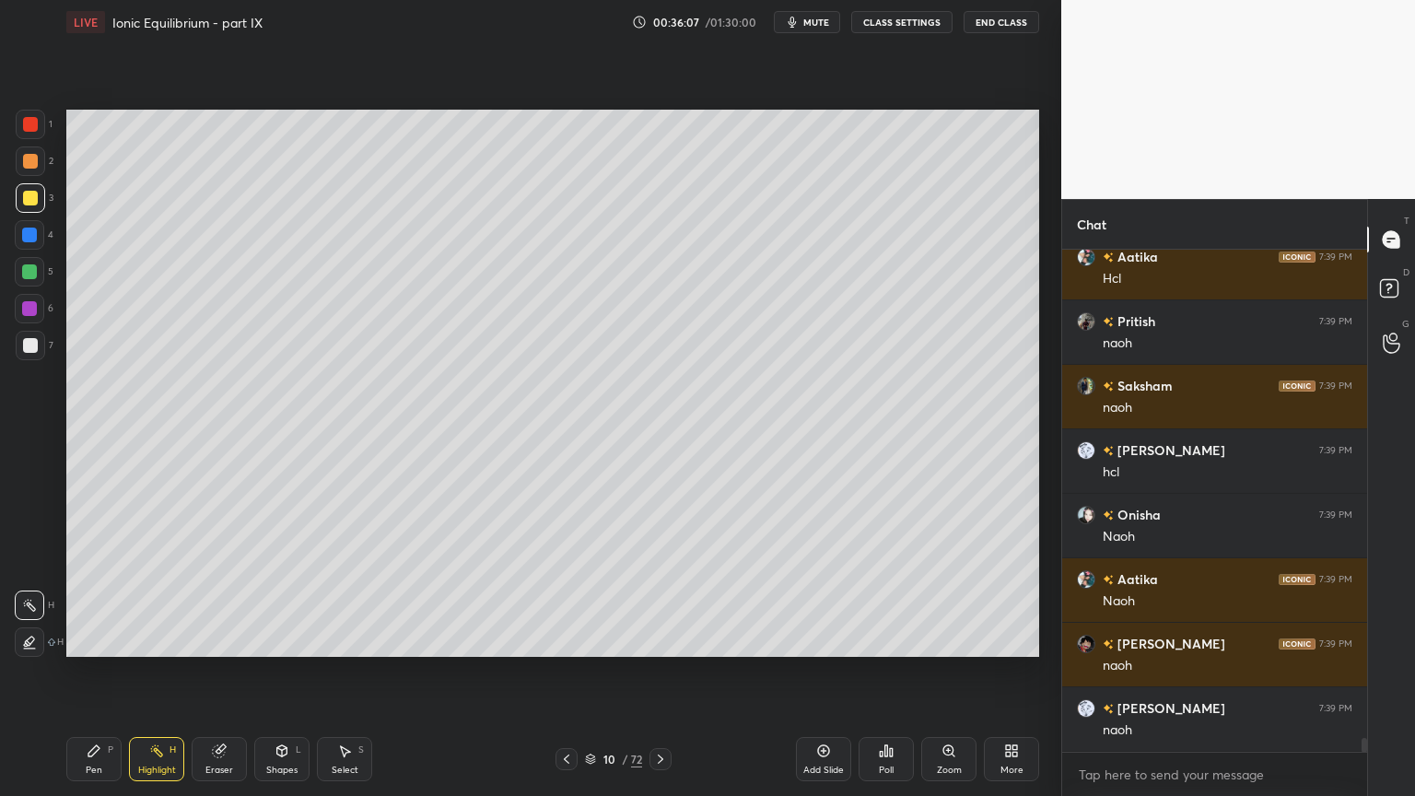
scroll to position [18341, 0]
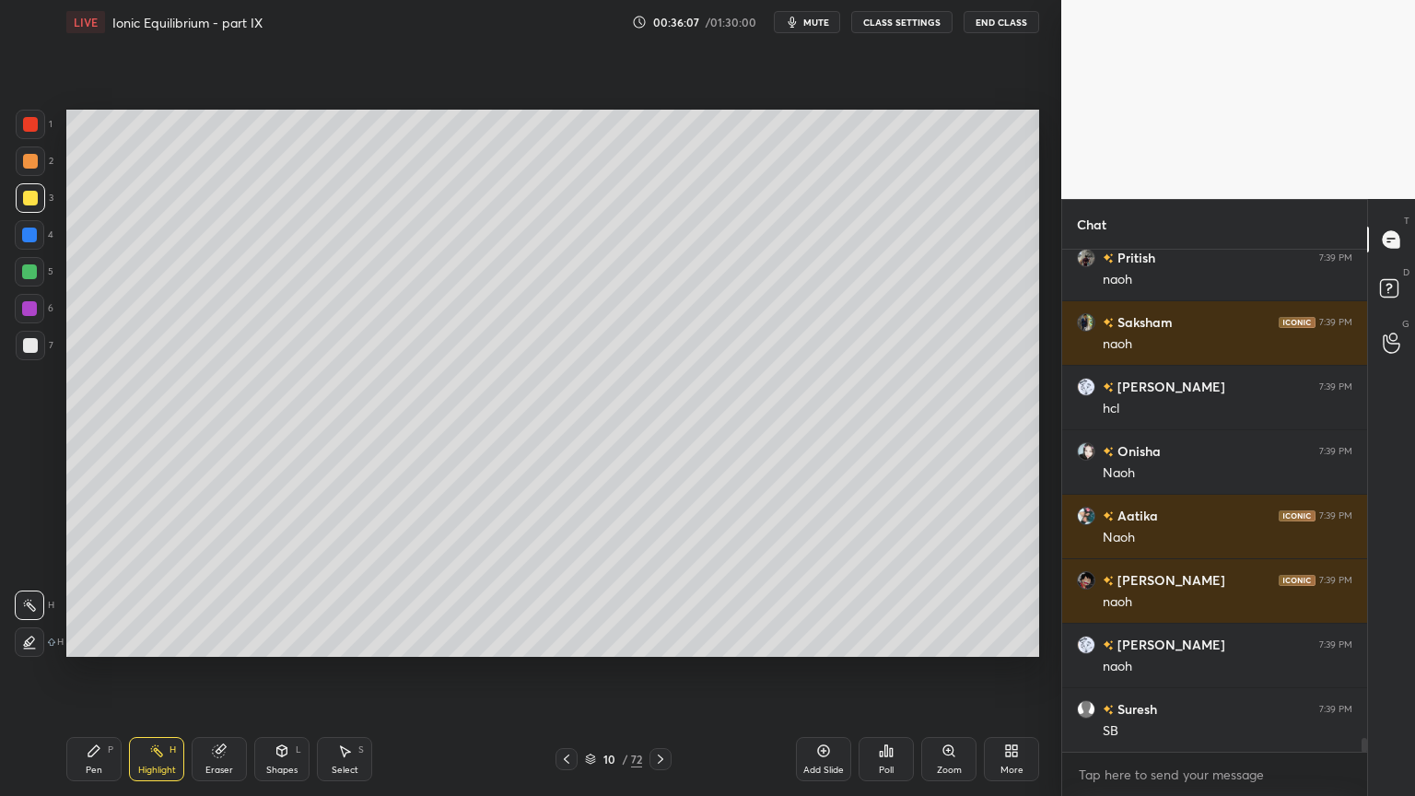
drag, startPoint x: 84, startPoint y: 769, endPoint x: 98, endPoint y: 743, distance: 29.3
click at [80, 672] on div "Pen P" at bounding box center [93, 759] width 55 height 44
click at [34, 346] on div at bounding box center [30, 345] width 15 height 15
drag, startPoint x: 167, startPoint y: 765, endPoint x: 219, endPoint y: 728, distance: 64.7
click at [166, 672] on div "Highlight H" at bounding box center [156, 759] width 55 height 44
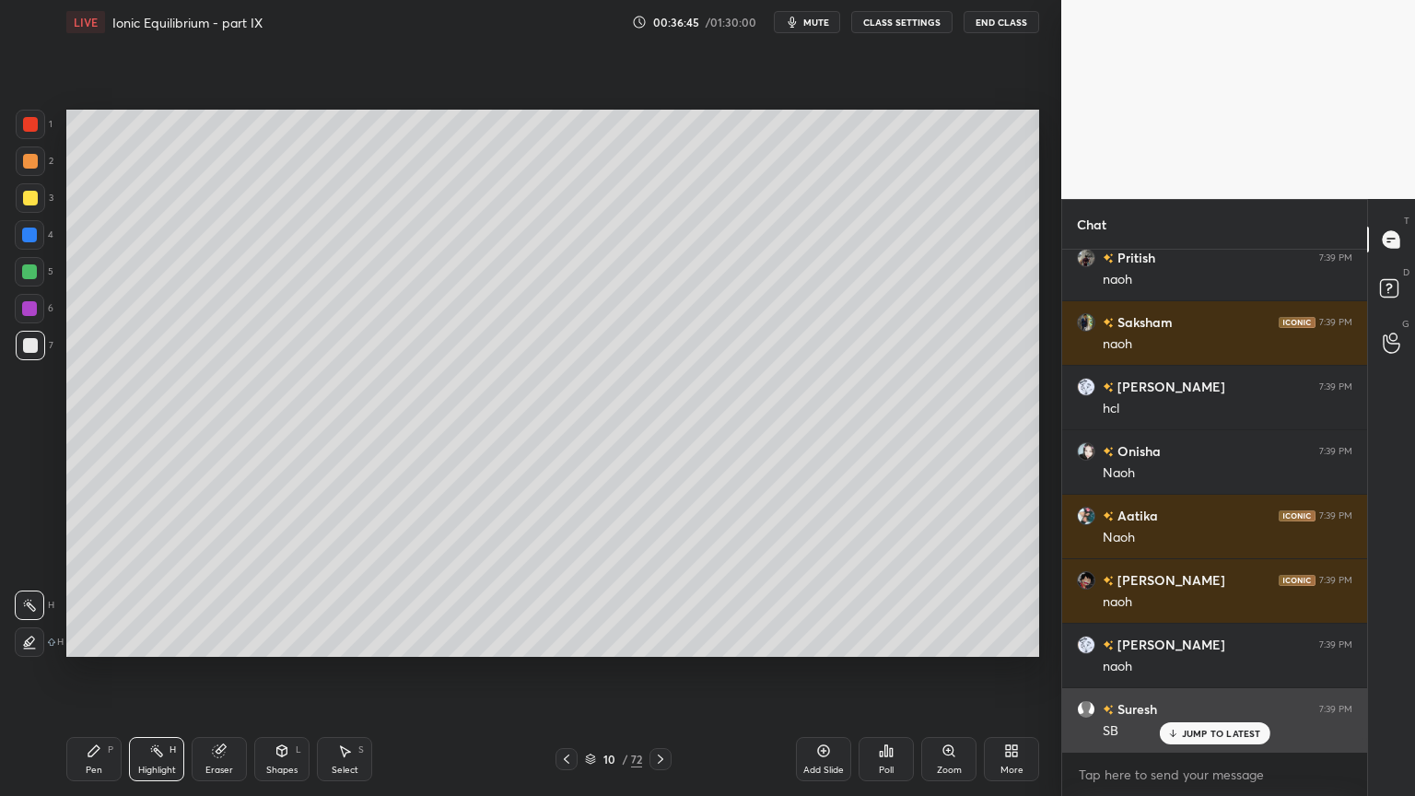
click at [1228, 672] on p "JUMP TO LATEST" at bounding box center [1221, 733] width 79 height 11
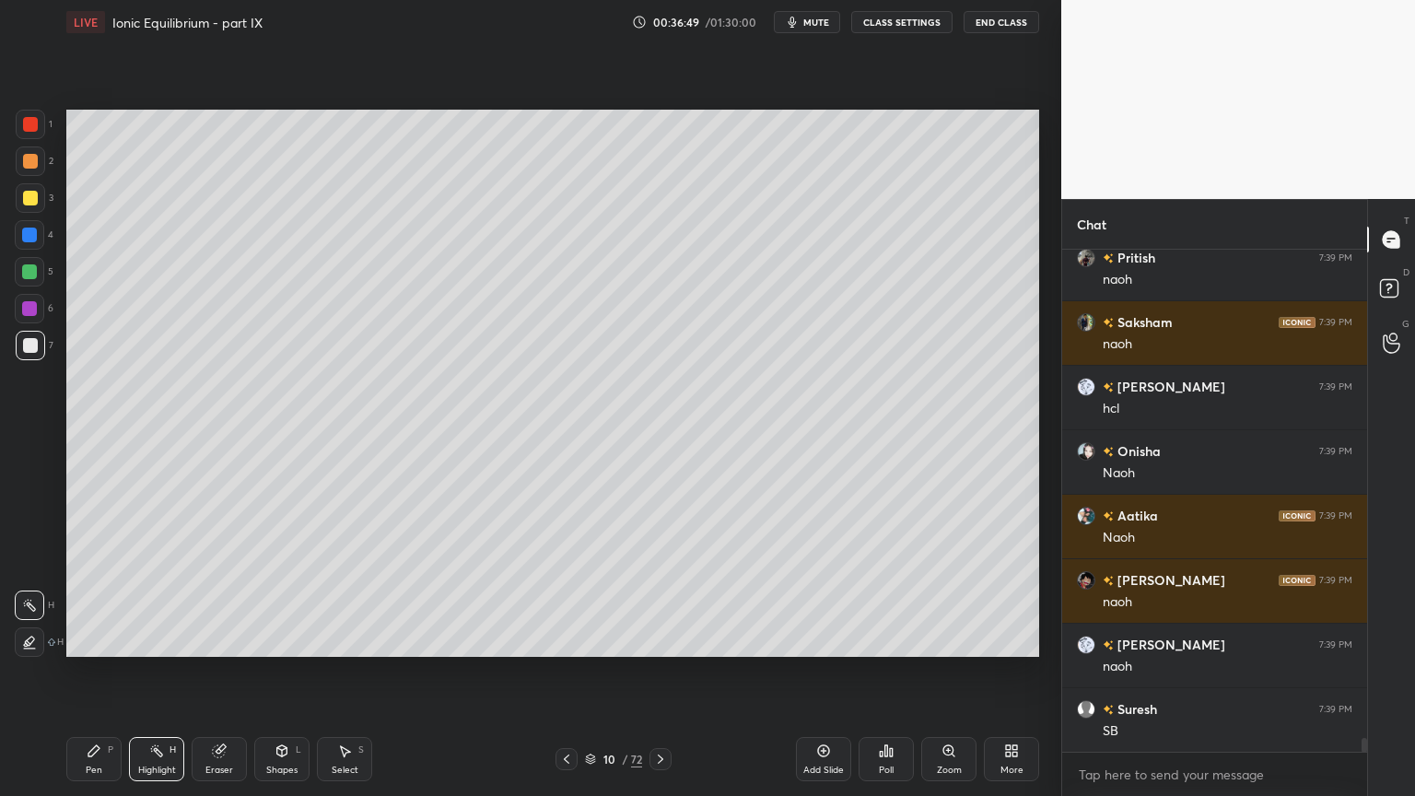
click at [564, 672] on icon at bounding box center [566, 759] width 15 height 15
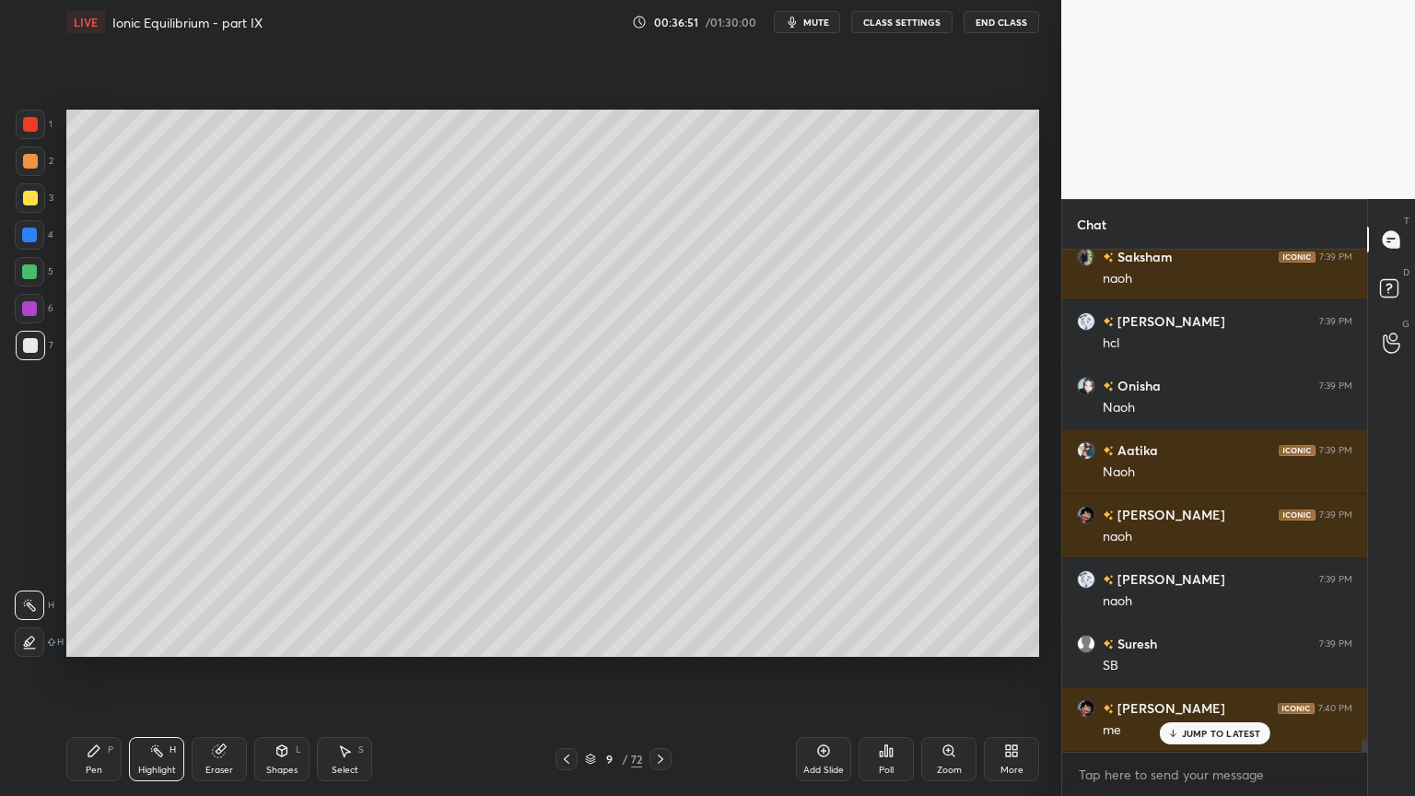
scroll to position [18470, 0]
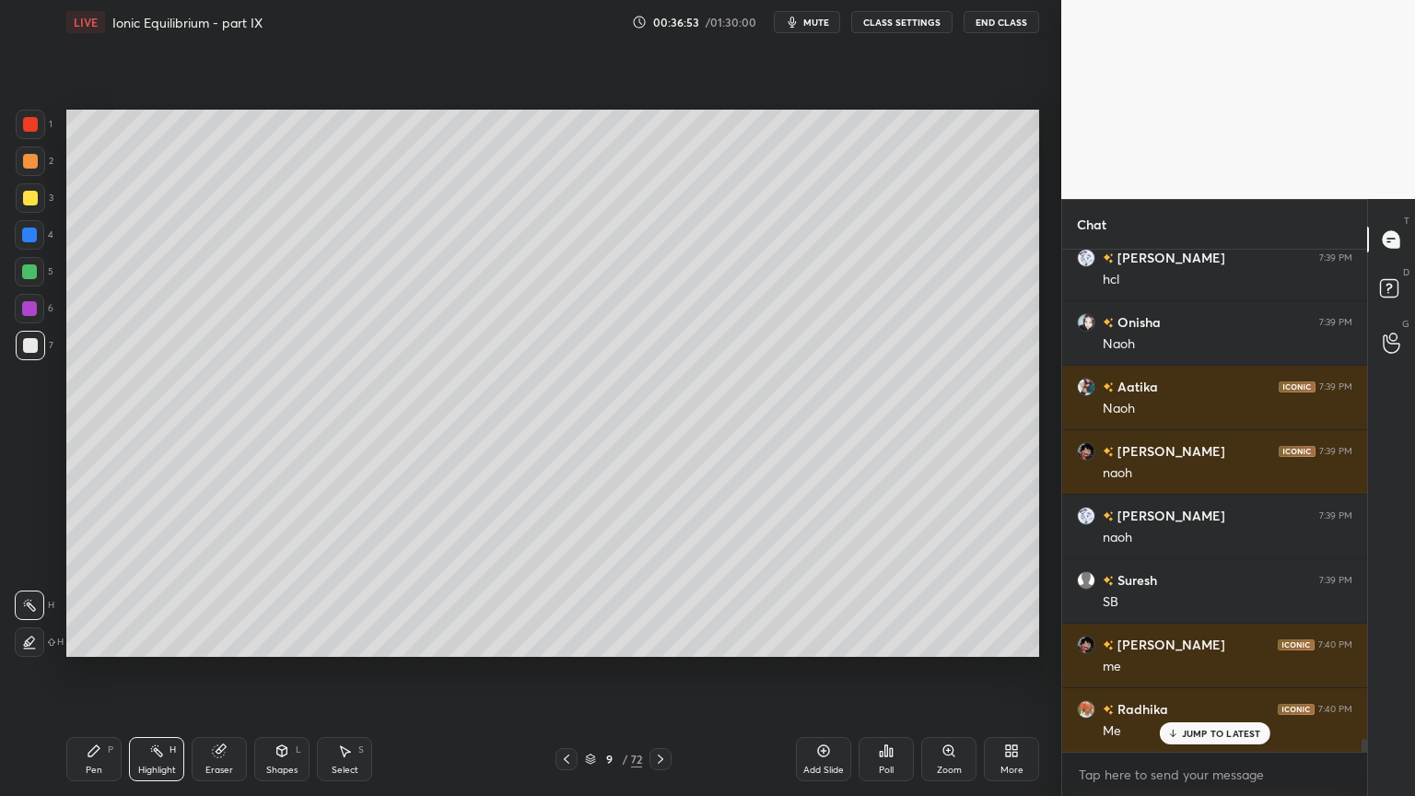
drag, startPoint x: 566, startPoint y: 756, endPoint x: 585, endPoint y: 731, distance: 31.5
click at [565, 672] on div "9 / 72" at bounding box center [613, 759] width 116 height 22
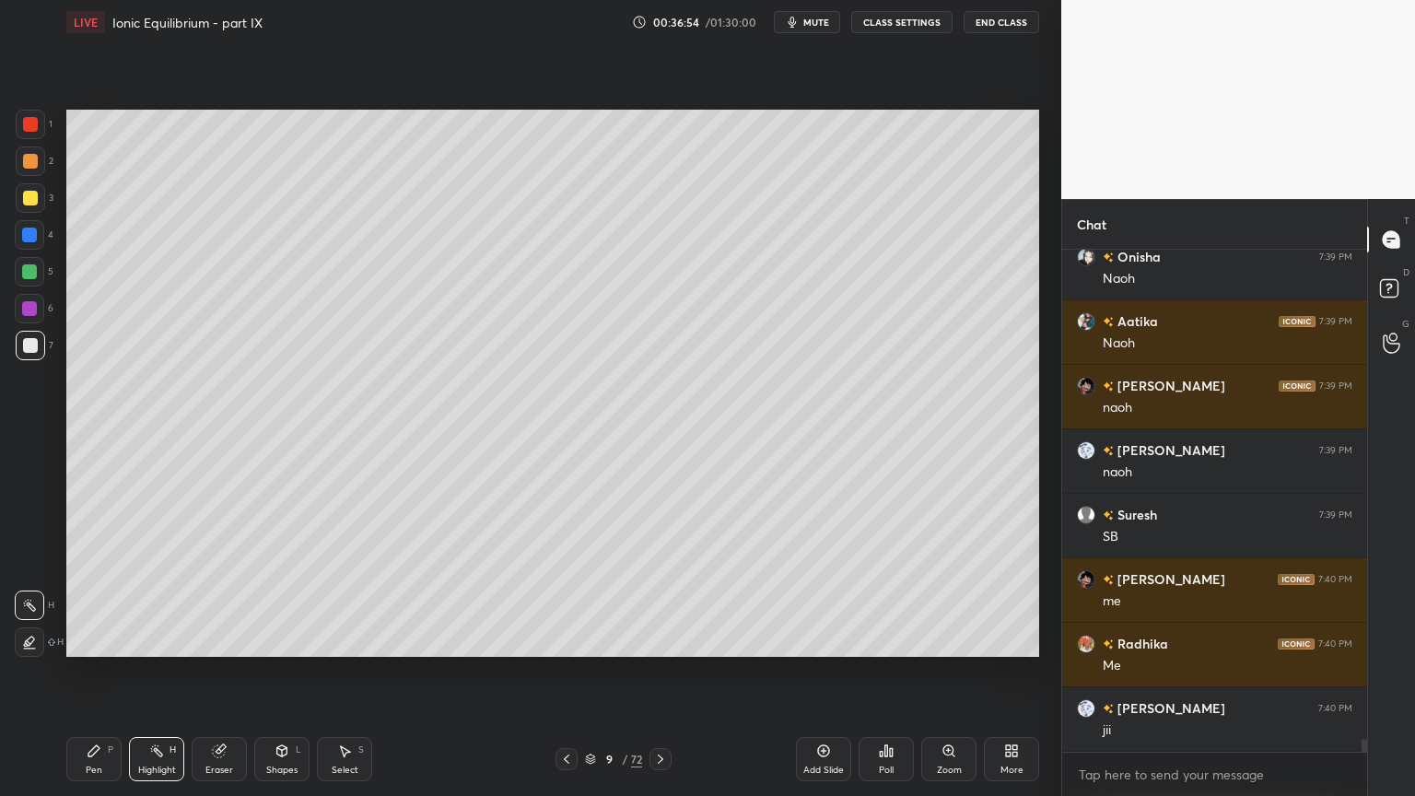
click at [571, 672] on icon at bounding box center [566, 759] width 15 height 15
click at [661, 672] on icon at bounding box center [660, 759] width 15 height 15
drag, startPoint x: 652, startPoint y: 759, endPoint x: 659, endPoint y: 766, distance: 9.8
click at [649, 672] on div at bounding box center [660, 759] width 22 height 22
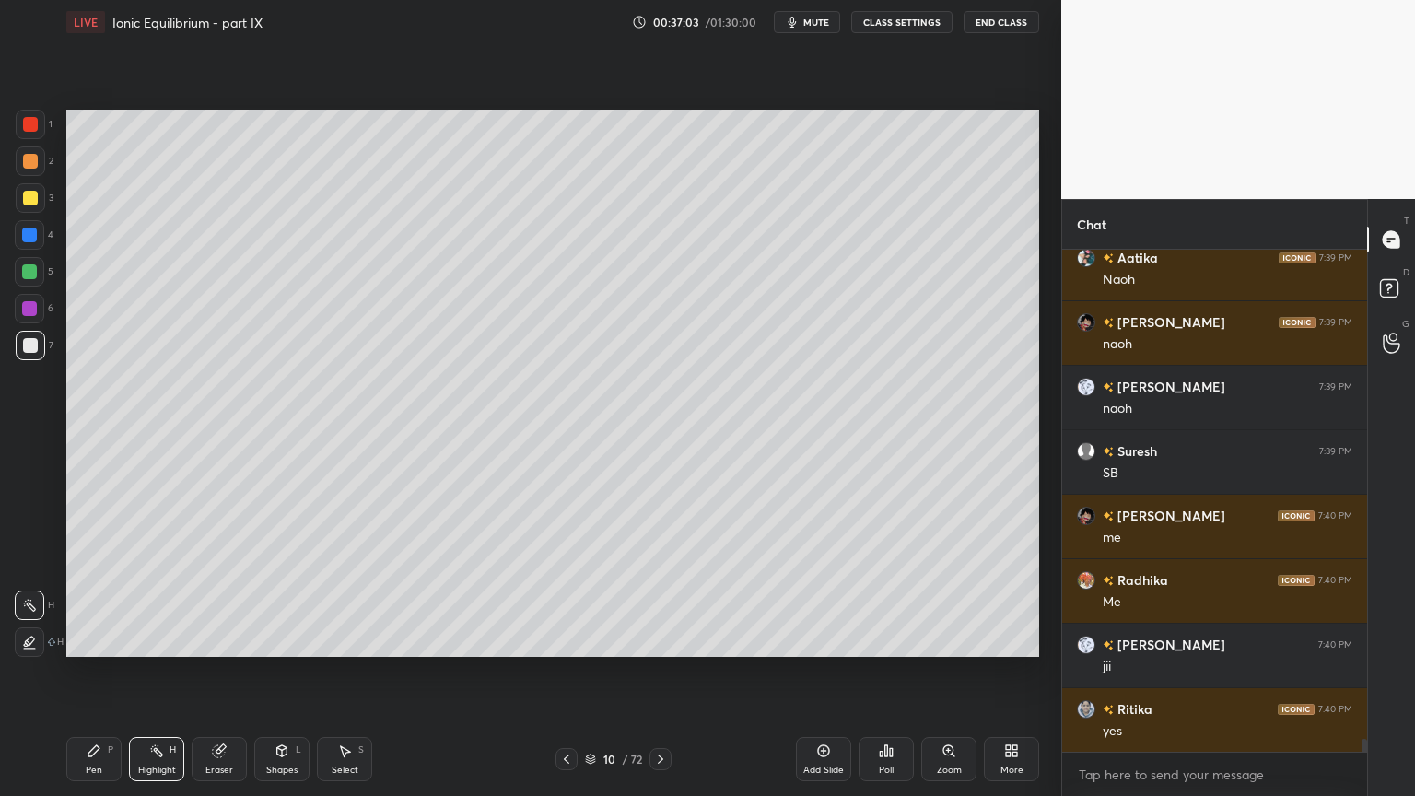
scroll to position [18665, 0]
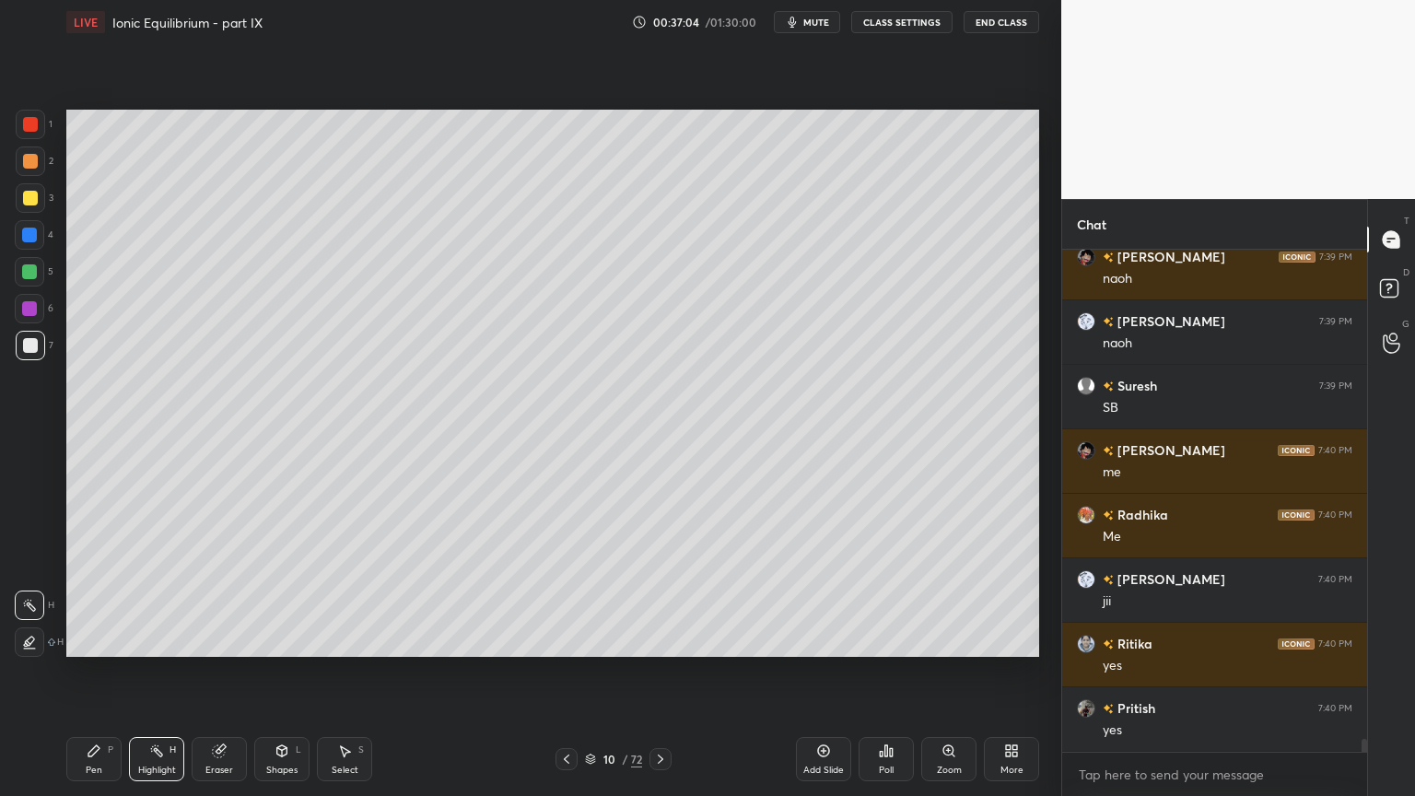
drag, startPoint x: 822, startPoint y: 770, endPoint x: 546, endPoint y: 760, distance: 275.6
click at [811, 672] on div "Add Slide" at bounding box center [823, 769] width 41 height 9
click at [101, 672] on div "Pen P" at bounding box center [93, 759] width 55 height 44
click at [35, 136] on div at bounding box center [30, 124] width 29 height 29
click at [33, 163] on div at bounding box center [30, 161] width 15 height 15
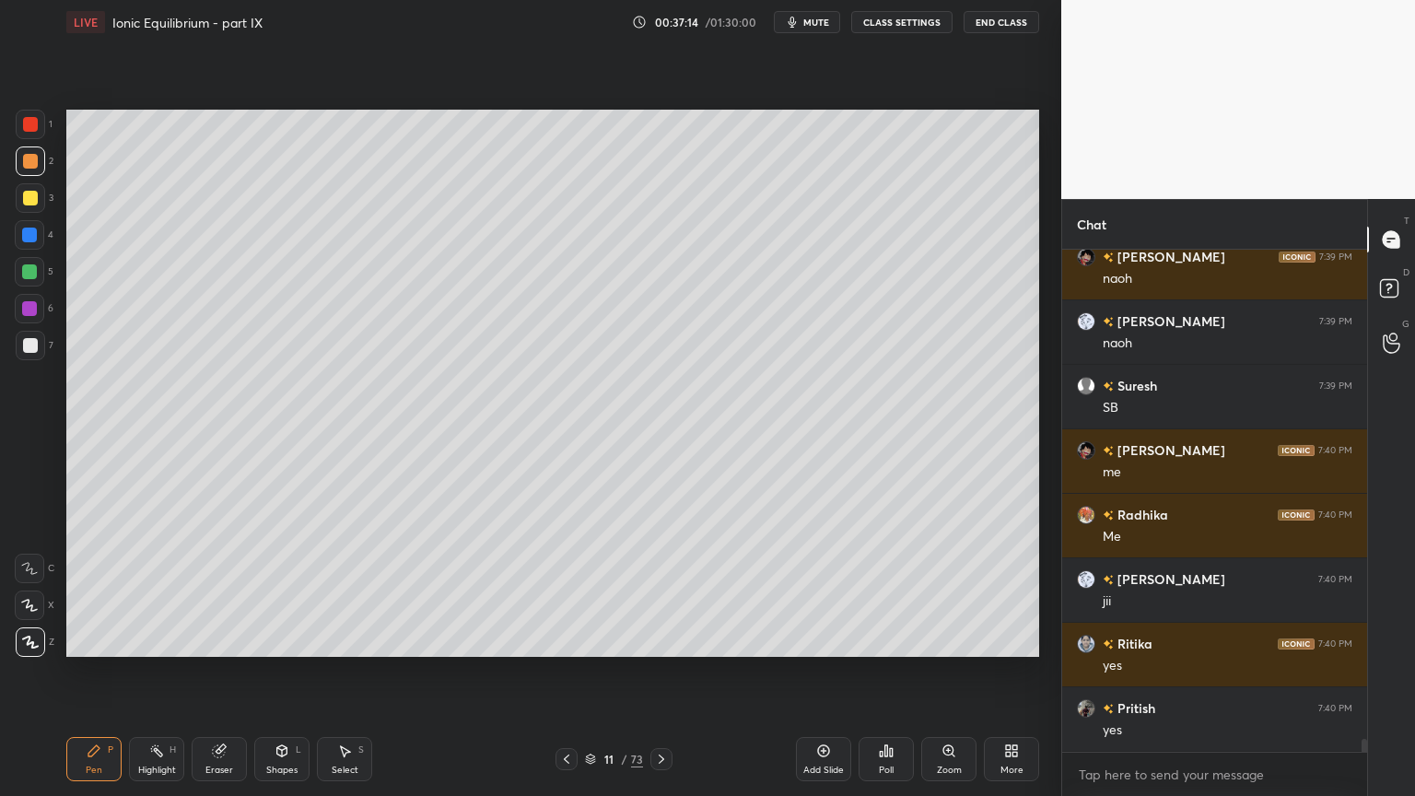
click at [264, 672] on div "Shapes L" at bounding box center [281, 759] width 55 height 44
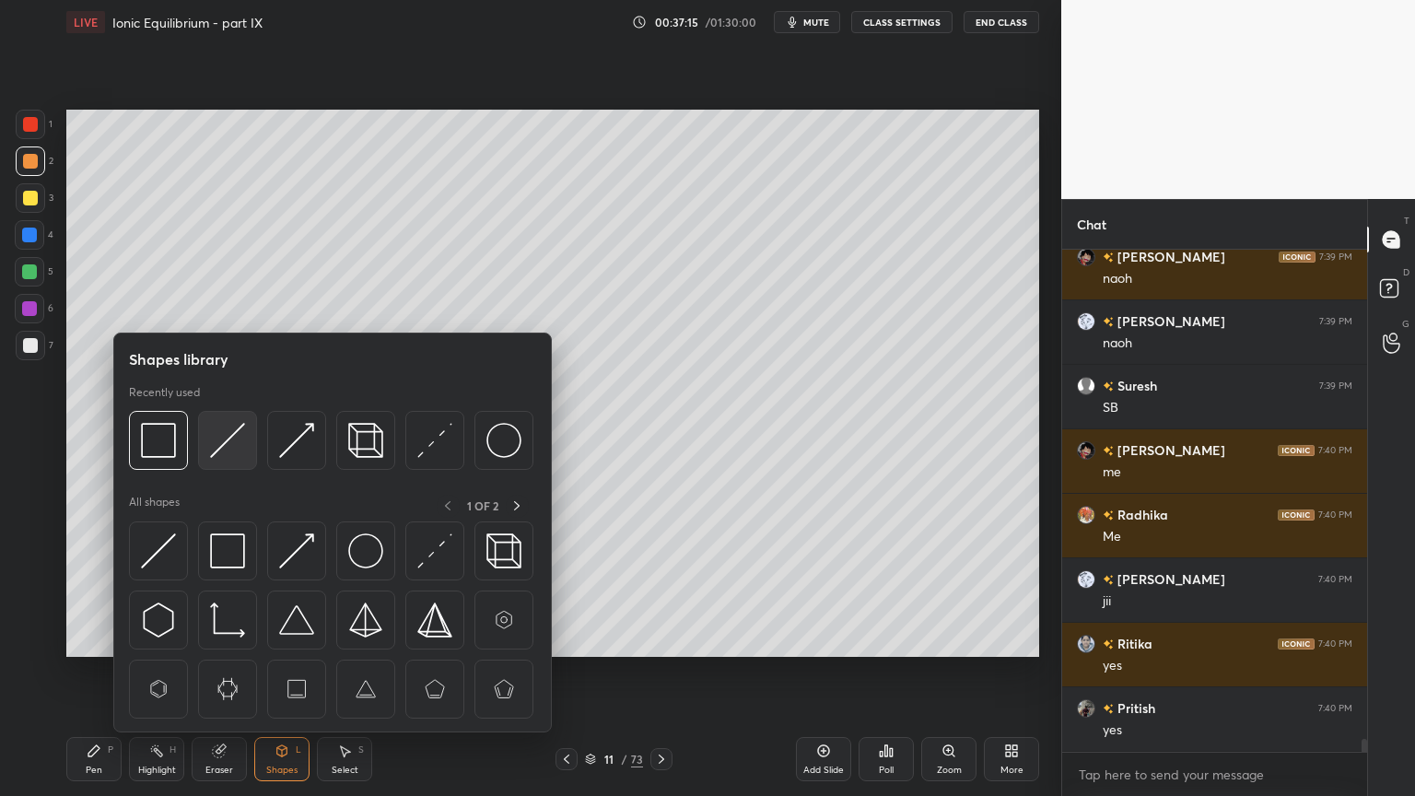
click at [229, 445] on img at bounding box center [227, 440] width 35 height 35
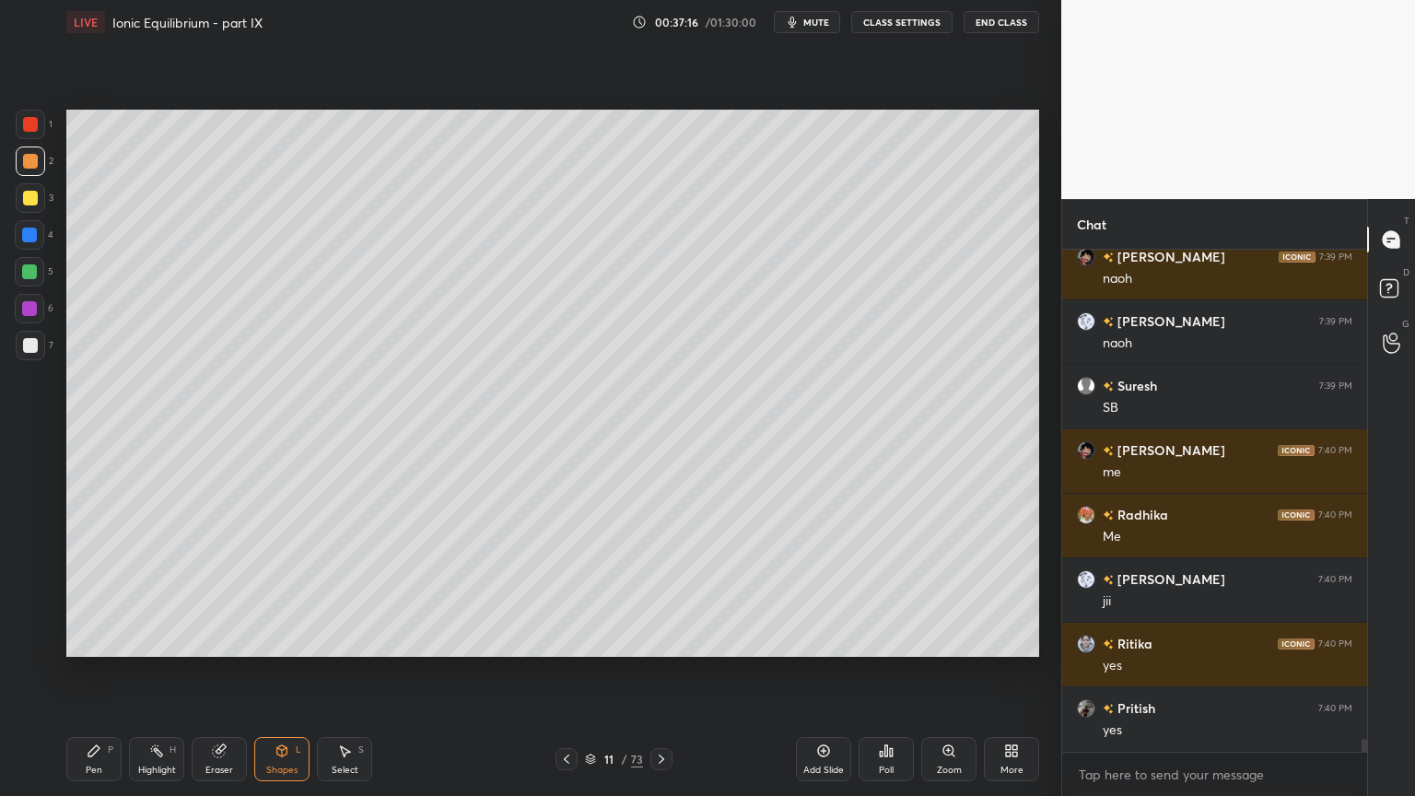
drag, startPoint x: 107, startPoint y: 763, endPoint x: 109, endPoint y: 750, distance: 13.0
click at [108, 672] on div "Pen P" at bounding box center [93, 759] width 55 height 44
click at [32, 353] on div at bounding box center [30, 345] width 29 height 29
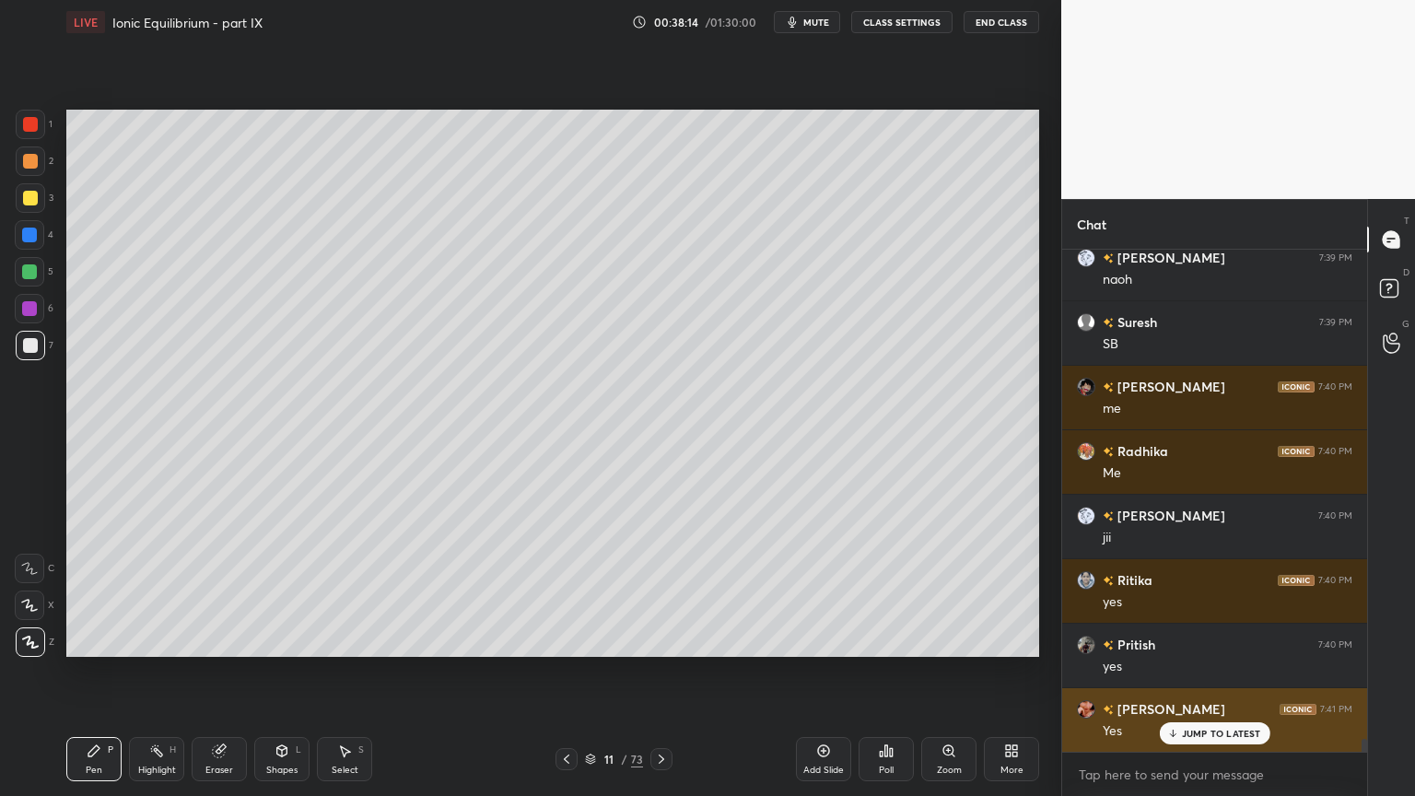
click at [1206, 672] on div "JUMP TO LATEST" at bounding box center [1214, 733] width 111 height 22
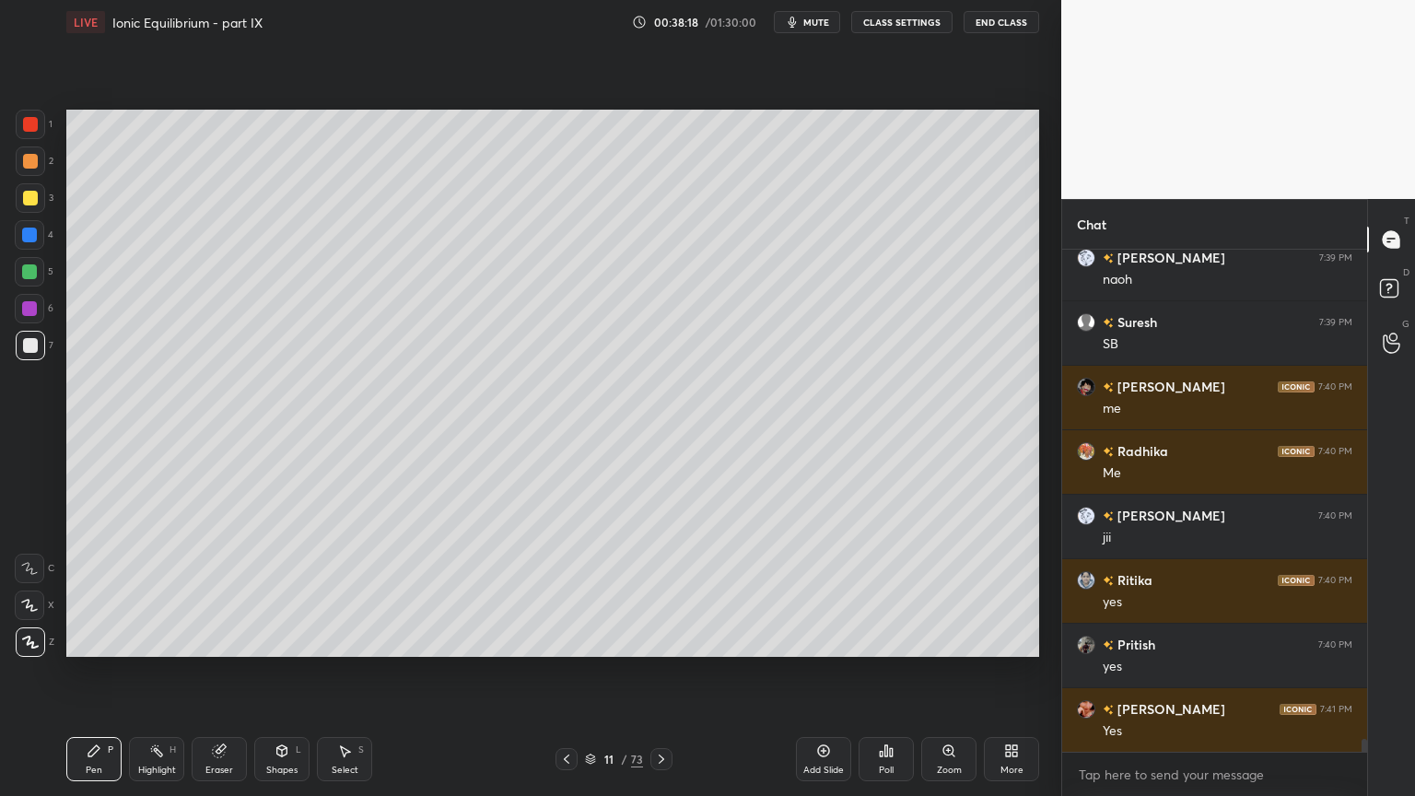
click at [277, 672] on div "Shapes" at bounding box center [281, 769] width 31 height 9
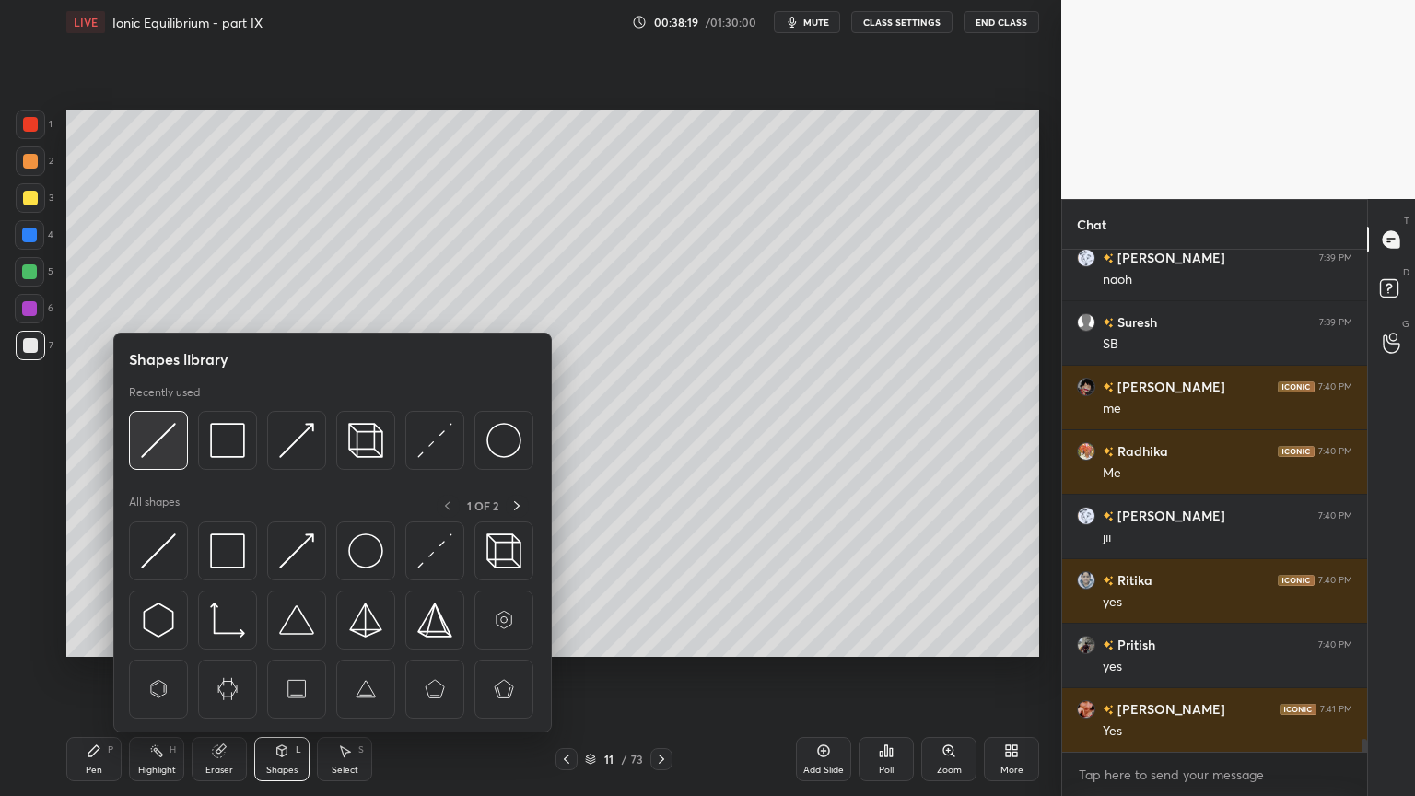
click at [151, 445] on img at bounding box center [158, 440] width 35 height 35
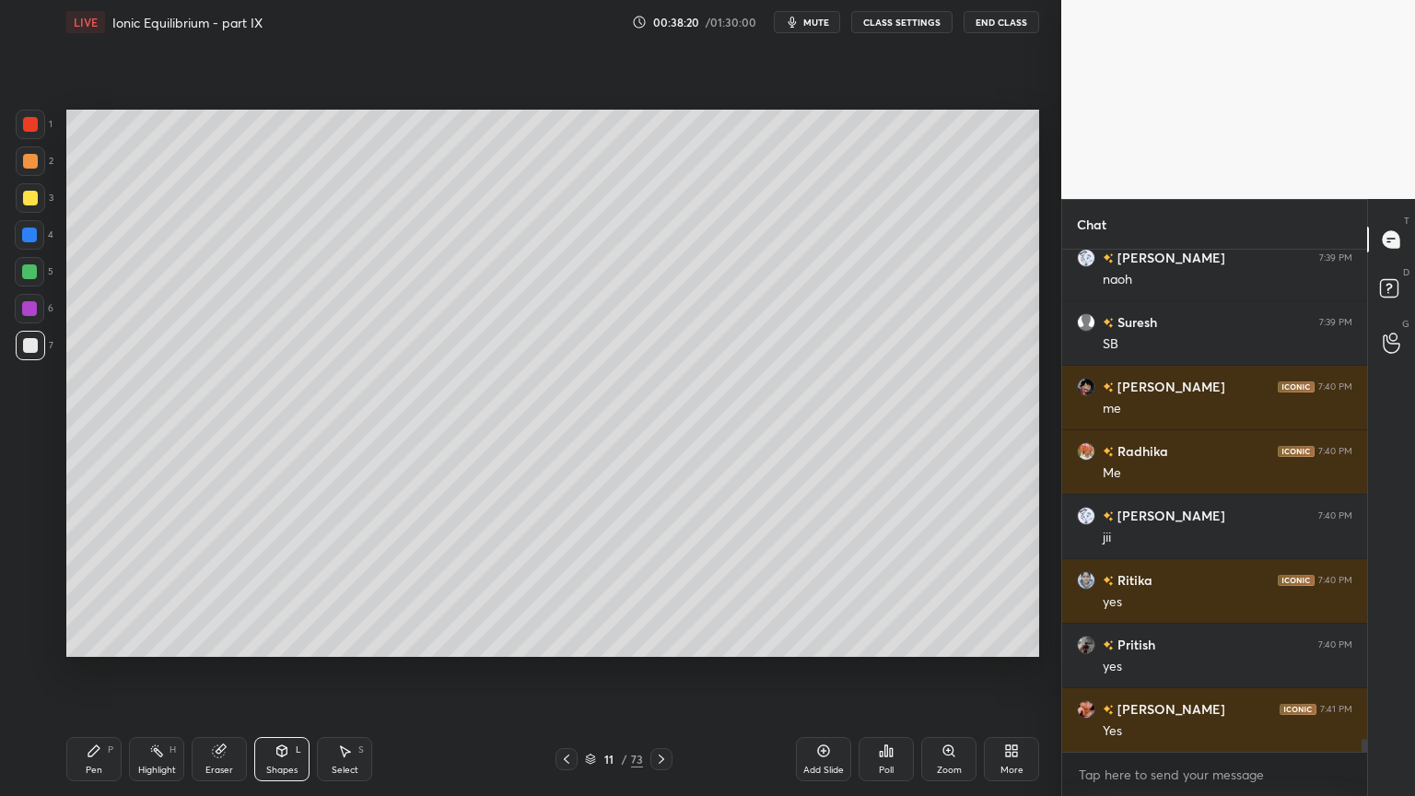
click at [29, 236] on div at bounding box center [29, 235] width 15 height 15
drag, startPoint x: 173, startPoint y: 761, endPoint x: 158, endPoint y: 666, distance: 96.0
click at [173, 672] on div "Highlight H" at bounding box center [156, 759] width 55 height 44
click at [276, 672] on div "Shapes" at bounding box center [281, 769] width 31 height 9
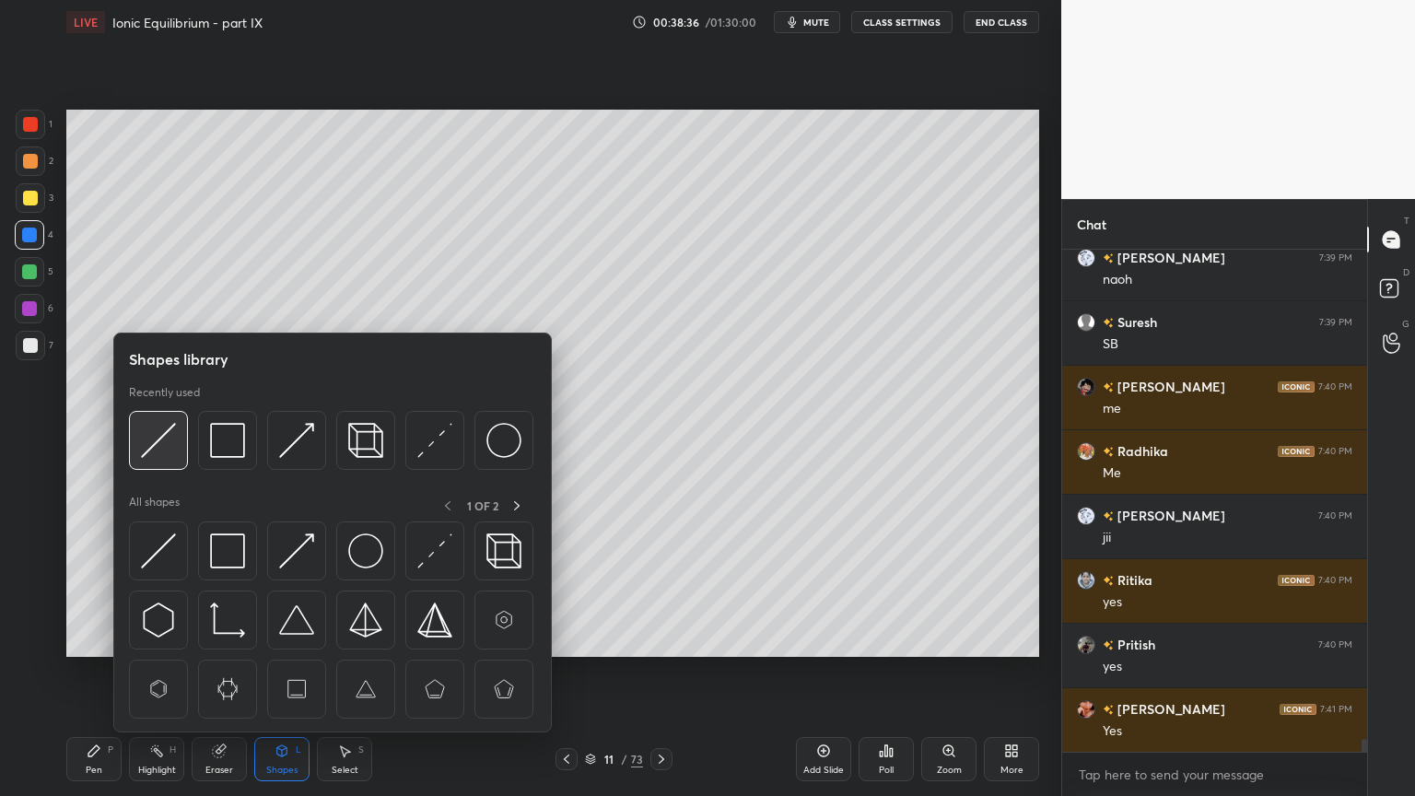
click at [169, 450] on img at bounding box center [158, 440] width 35 height 35
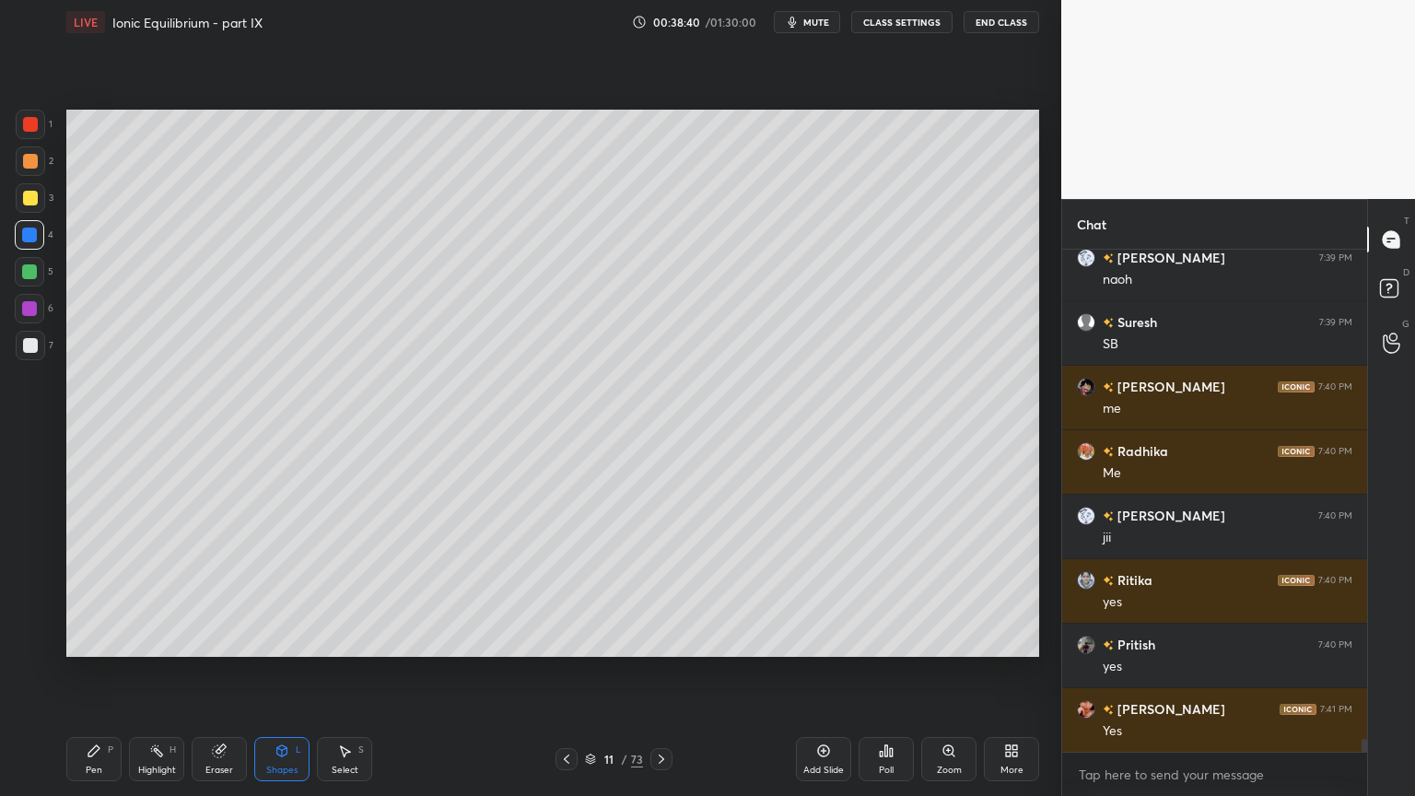
click at [280, 672] on div "Shapes" at bounding box center [281, 769] width 31 height 9
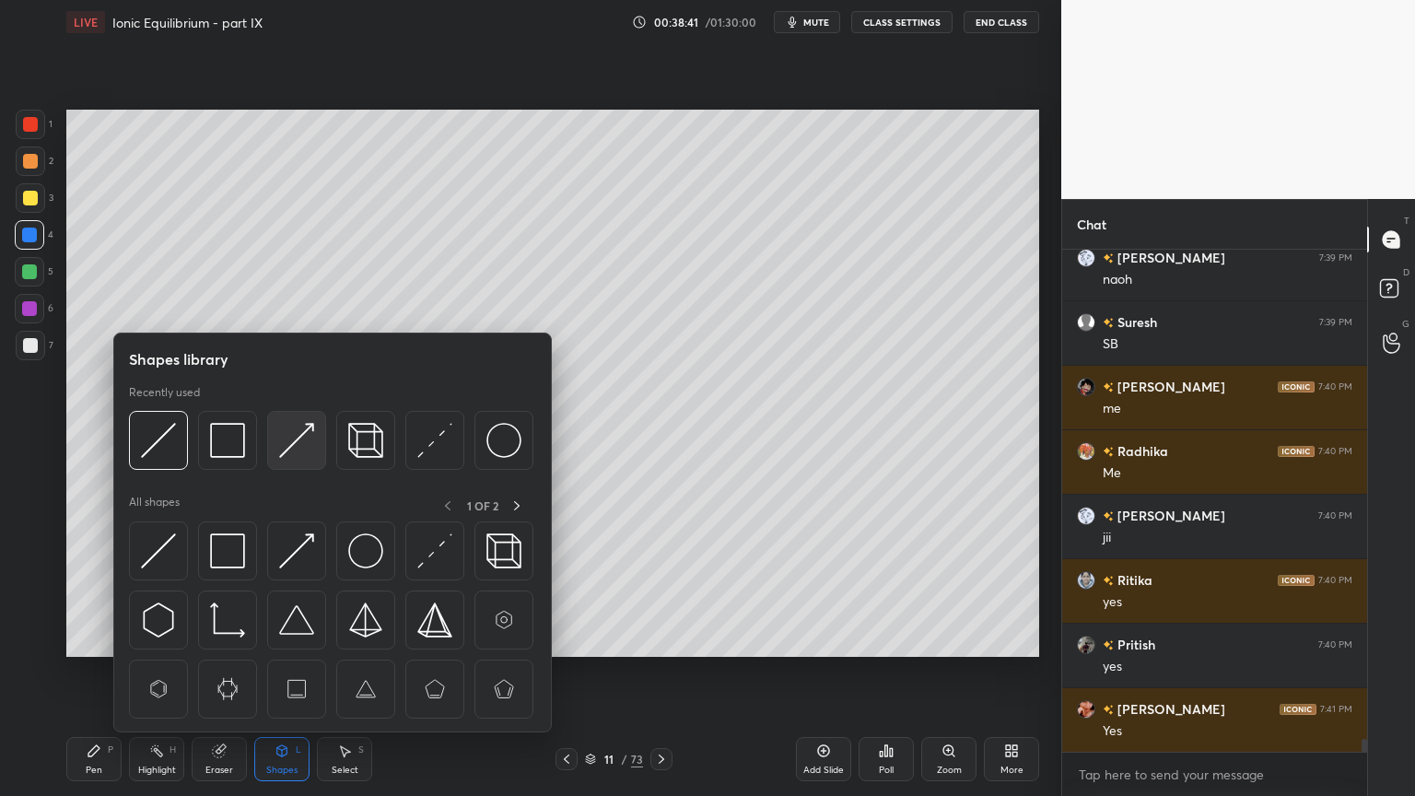
click at [287, 448] on img at bounding box center [296, 440] width 35 height 35
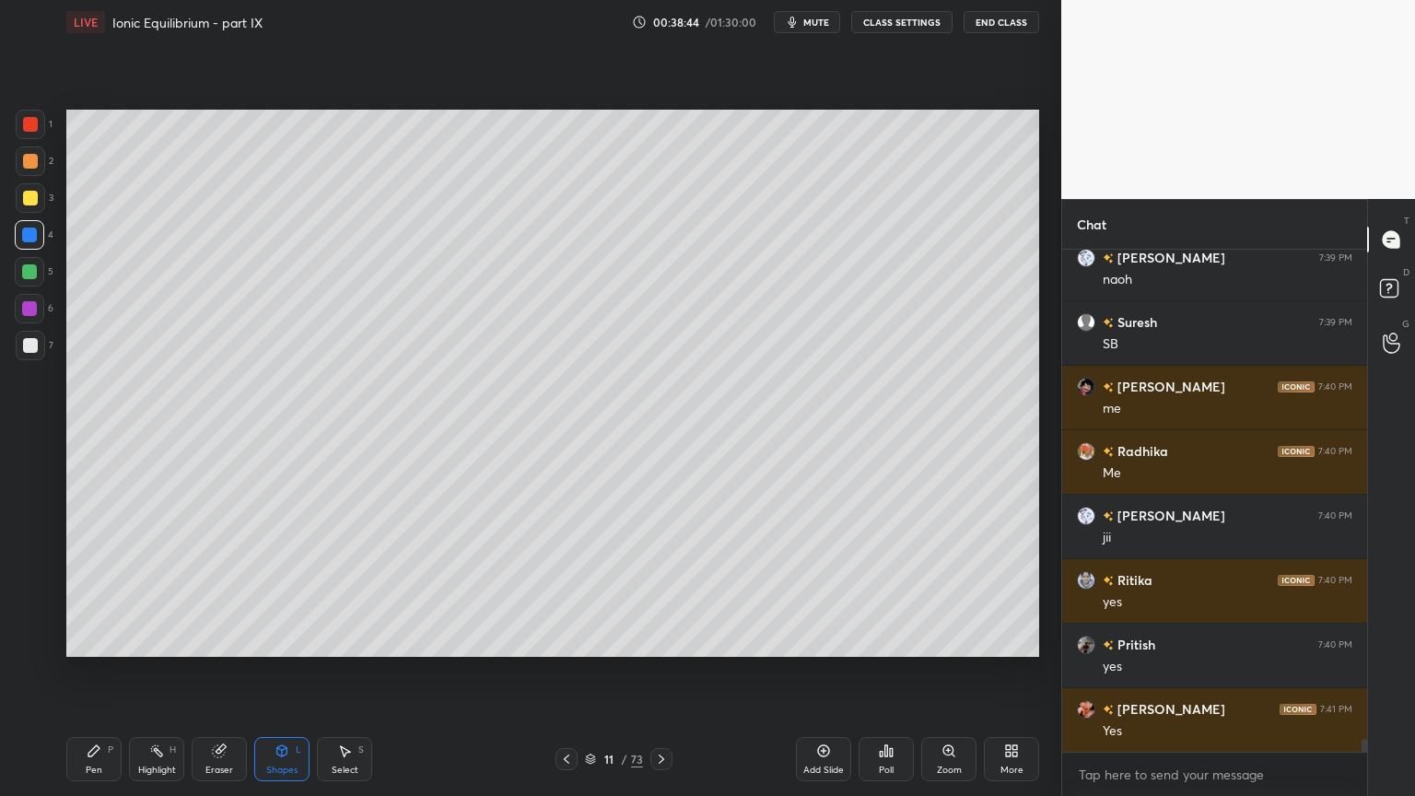
click at [164, 672] on div "Highlight H" at bounding box center [156, 759] width 55 height 44
click at [817, 672] on div "Add Slide" at bounding box center [823, 759] width 55 height 44
drag, startPoint x: 109, startPoint y: 766, endPoint x: 111, endPoint y: 666, distance: 100.4
click at [109, 672] on div "Pen P" at bounding box center [93, 759] width 55 height 44
click at [33, 162] on div at bounding box center [30, 161] width 15 height 15
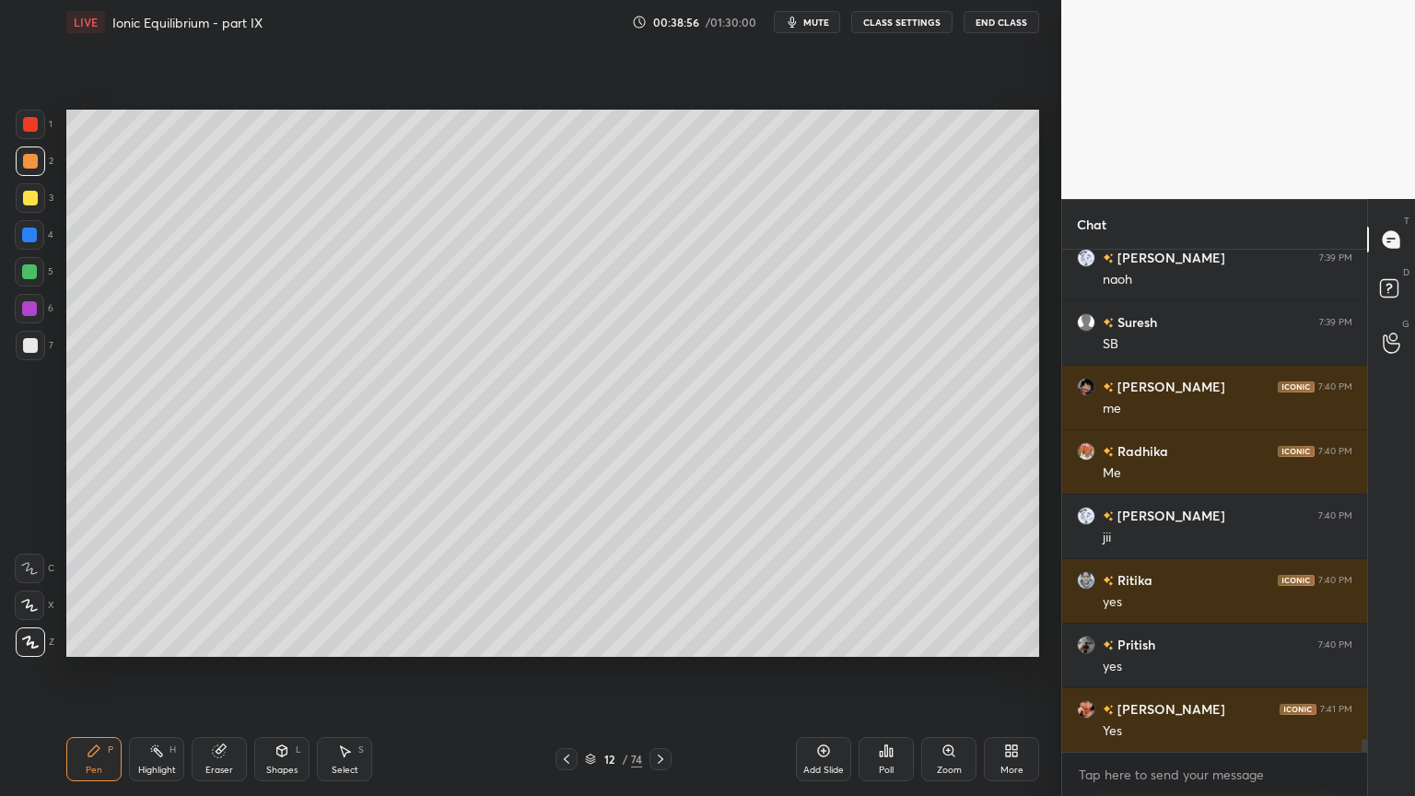
click at [29, 356] on div at bounding box center [30, 345] width 29 height 29
drag, startPoint x: 221, startPoint y: 759, endPoint x: 226, endPoint y: 747, distance: 12.8
click at [224, 672] on div "Eraser" at bounding box center [219, 759] width 55 height 44
drag, startPoint x: 92, startPoint y: 762, endPoint x: 136, endPoint y: 683, distance: 89.9
click at [89, 672] on div "Pen P" at bounding box center [93, 759] width 55 height 44
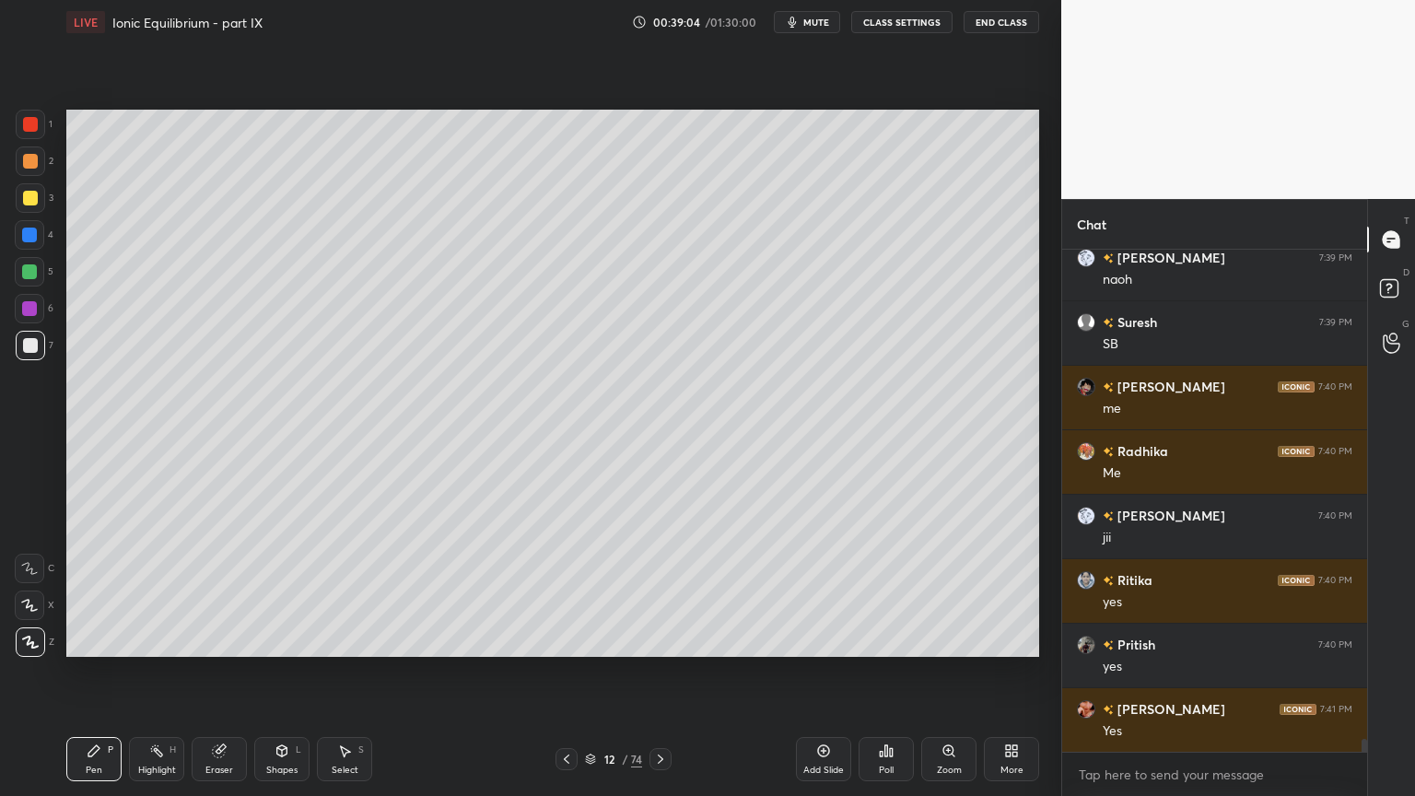
scroll to position [18773, 0]
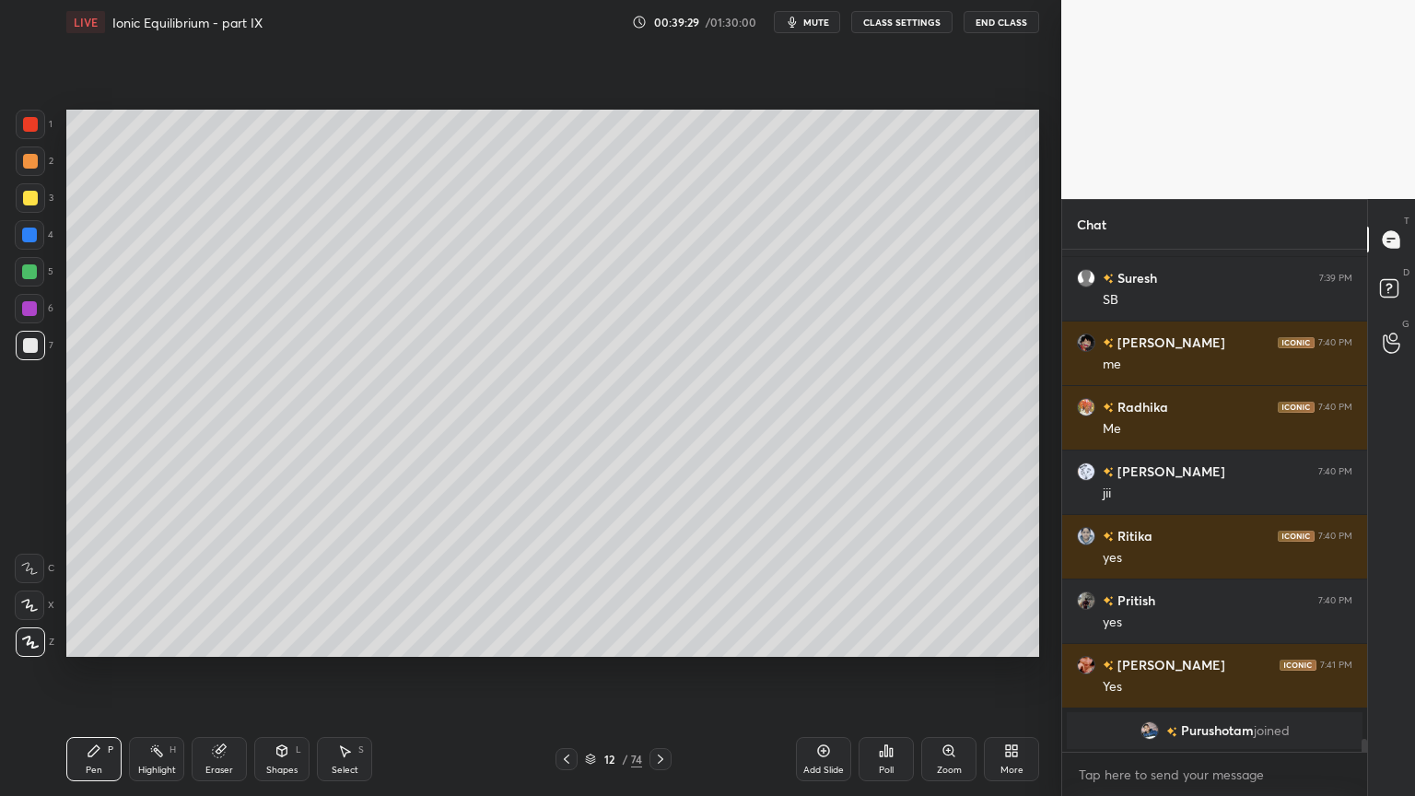
click at [36, 237] on div at bounding box center [29, 235] width 15 height 15
click at [155, 672] on div "Highlight" at bounding box center [157, 769] width 38 height 9
click at [99, 672] on icon at bounding box center [94, 750] width 15 height 15
drag, startPoint x: 42, startPoint y: 210, endPoint x: 51, endPoint y: 218, distance: 11.7
click at [41, 211] on div "3" at bounding box center [35, 197] width 38 height 29
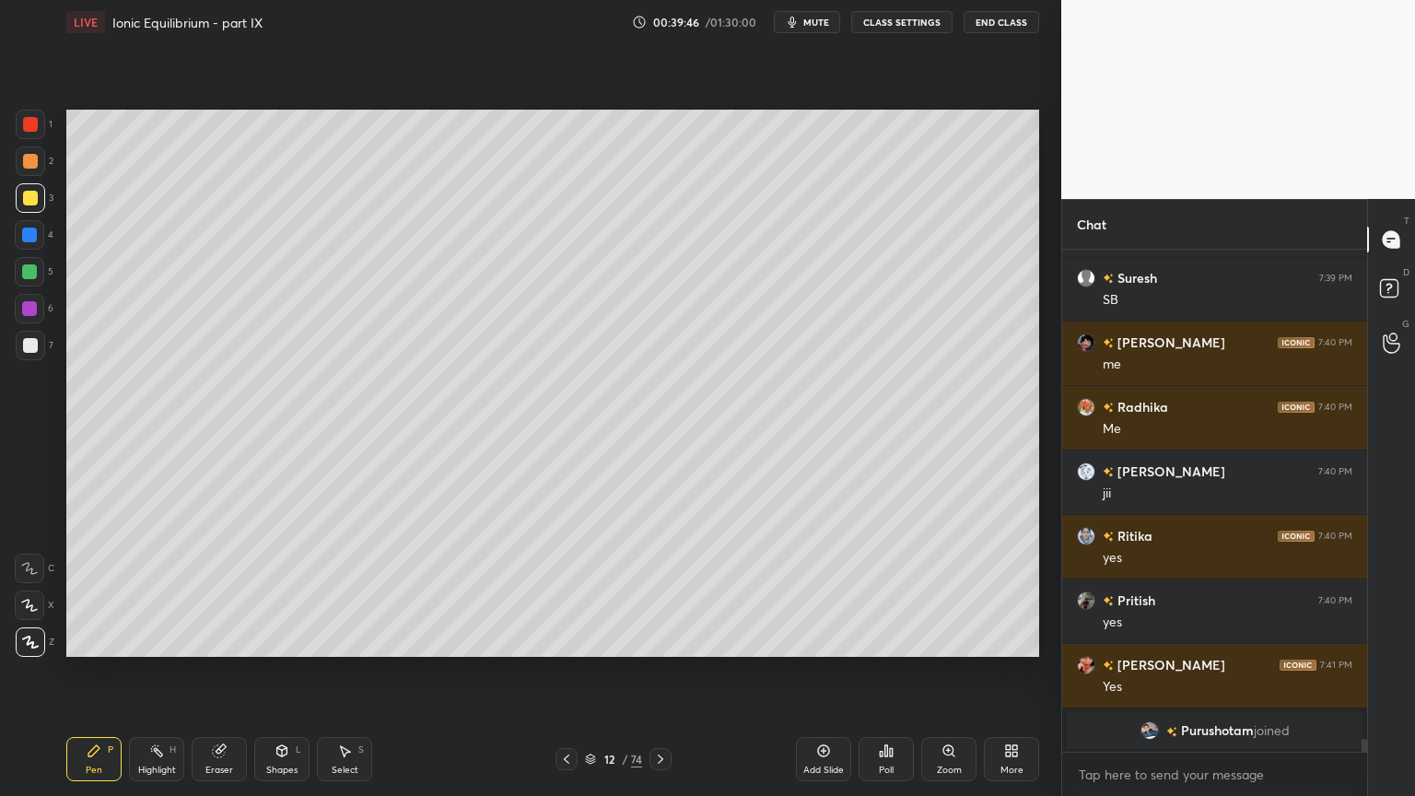
click at [85, 672] on div "Pen P" at bounding box center [93, 759] width 55 height 44
drag, startPoint x: 163, startPoint y: 759, endPoint x: 166, endPoint y: 732, distance: 26.9
click at [162, 672] on div "Highlight H" at bounding box center [156, 759] width 55 height 44
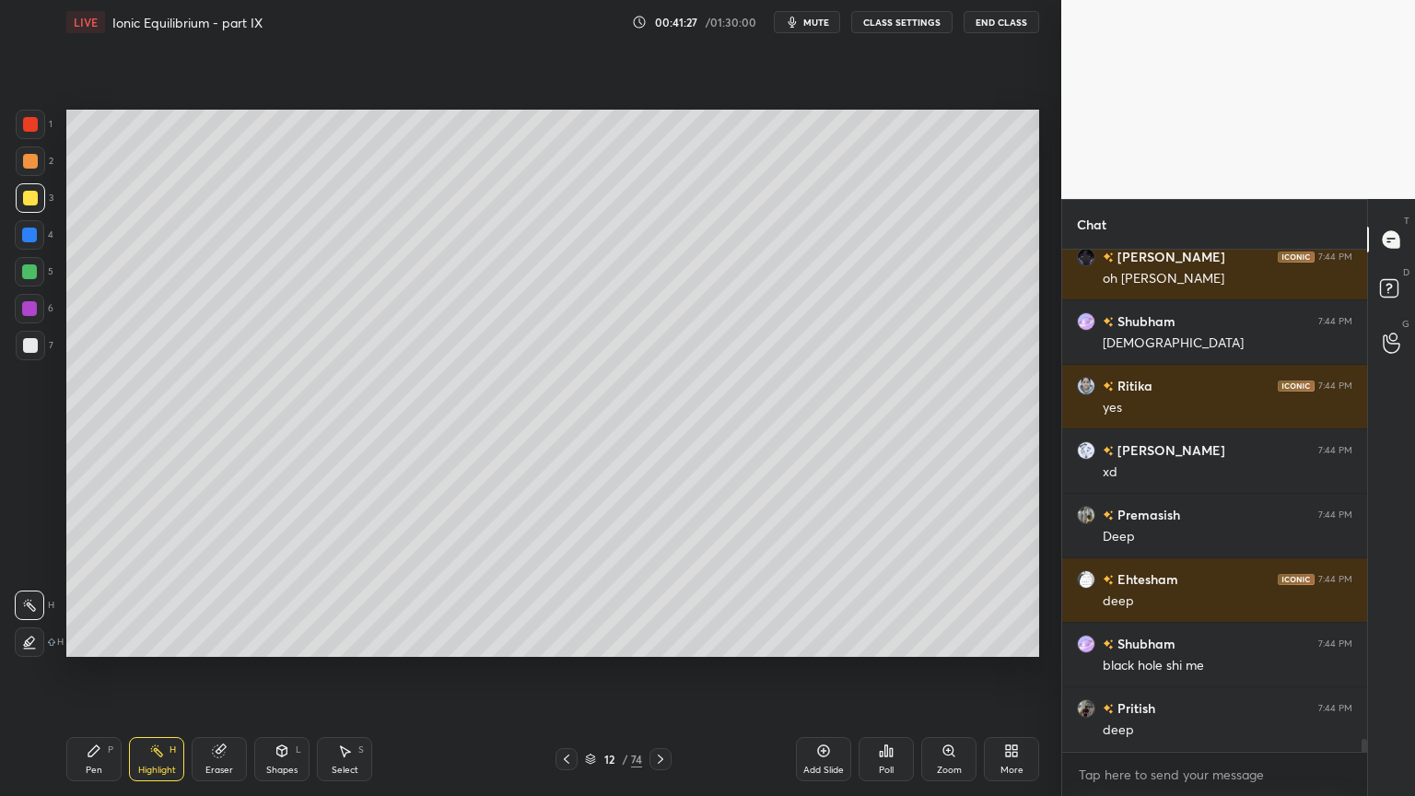
scroll to position [19170, 0]
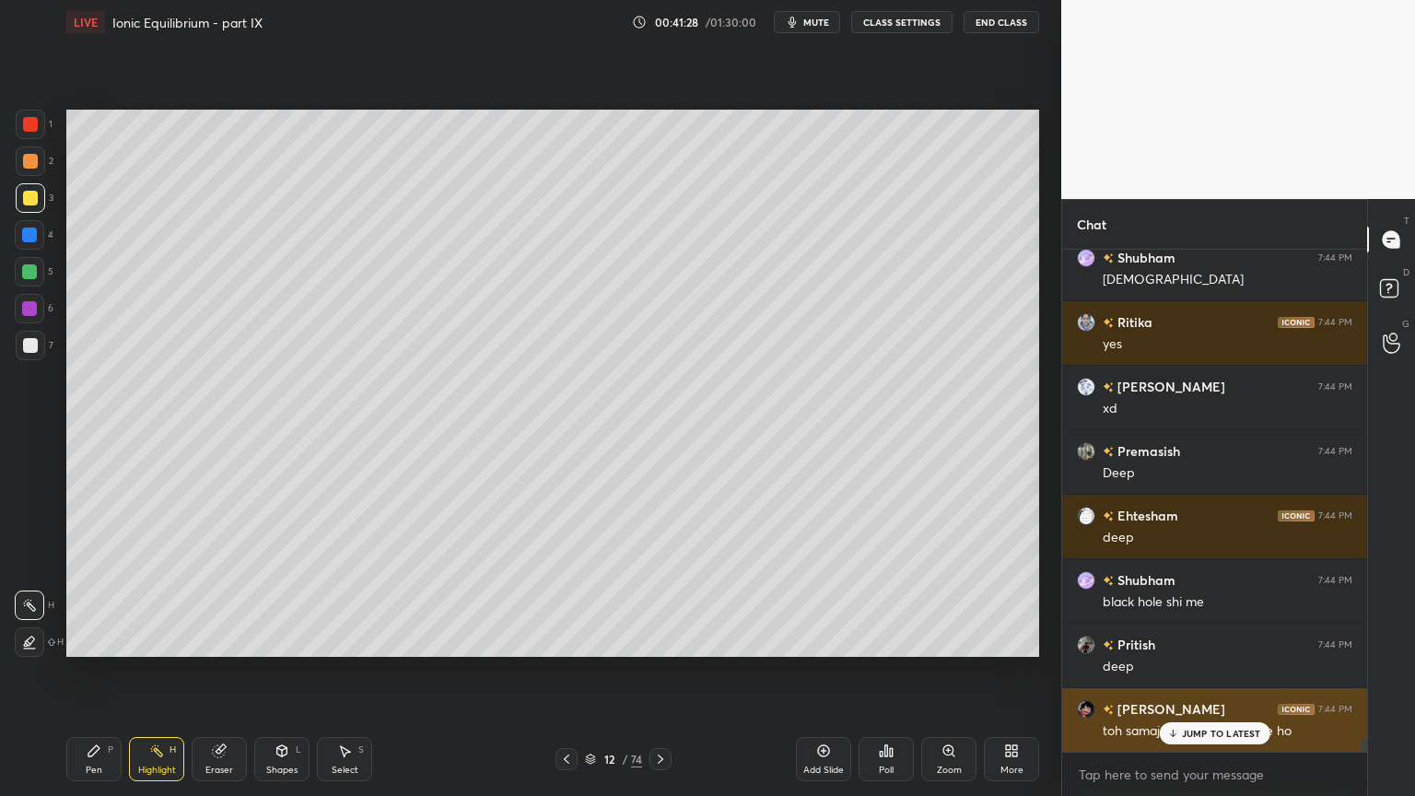
click at [1206, 672] on p "JUMP TO LATEST" at bounding box center [1221, 733] width 79 height 11
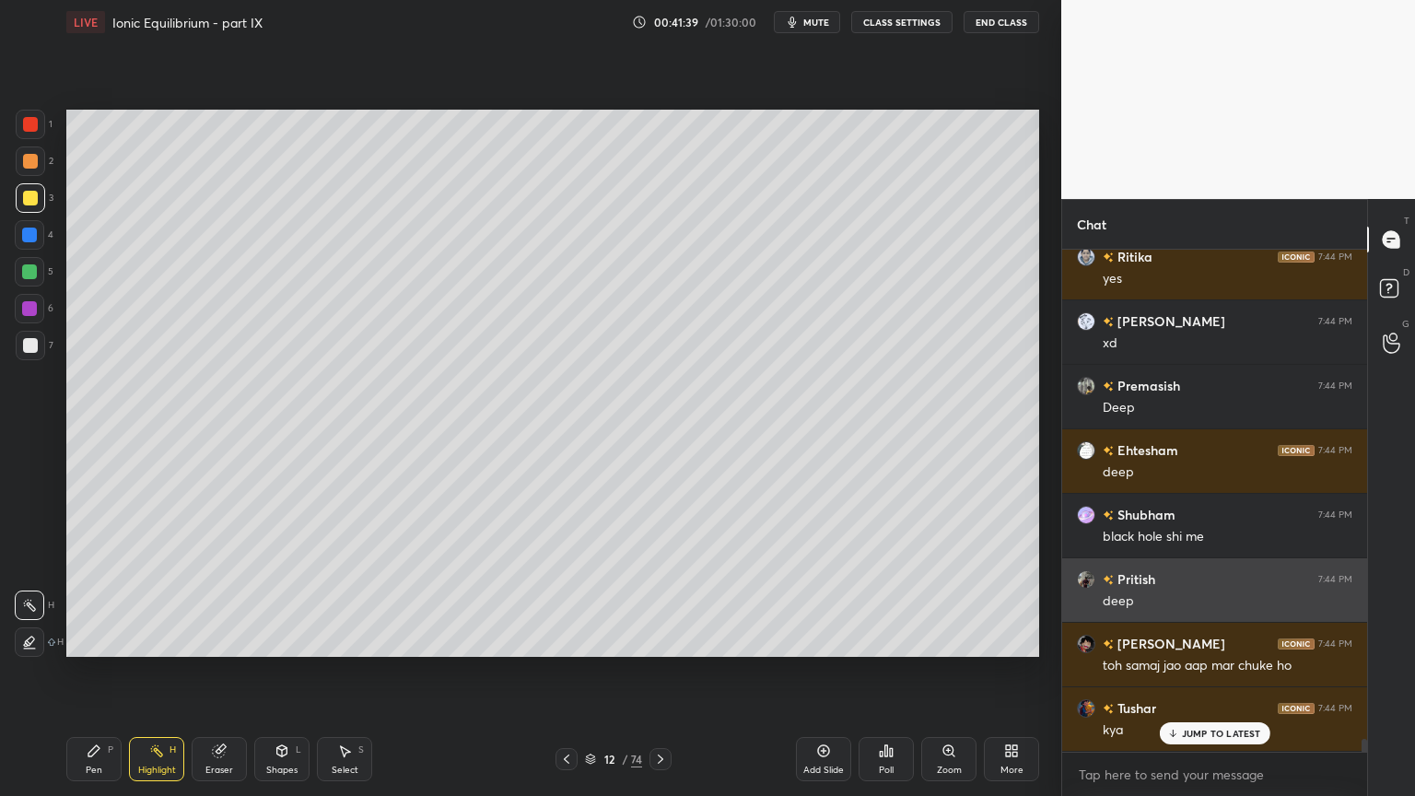
scroll to position [19299, 0]
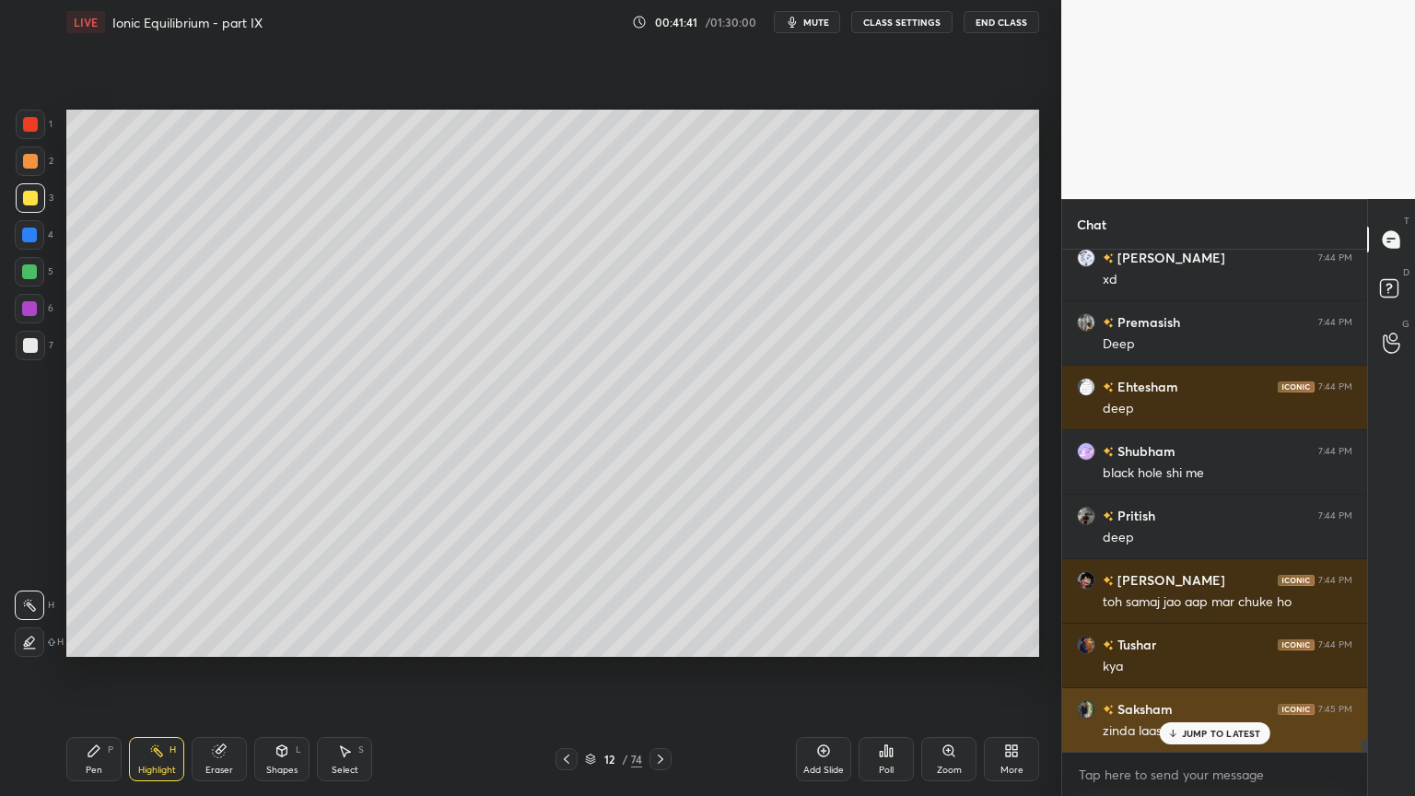
drag, startPoint x: 1218, startPoint y: 733, endPoint x: 1179, endPoint y: 729, distance: 39.0
click at [1217, 672] on p "JUMP TO LATEST" at bounding box center [1221, 733] width 79 height 11
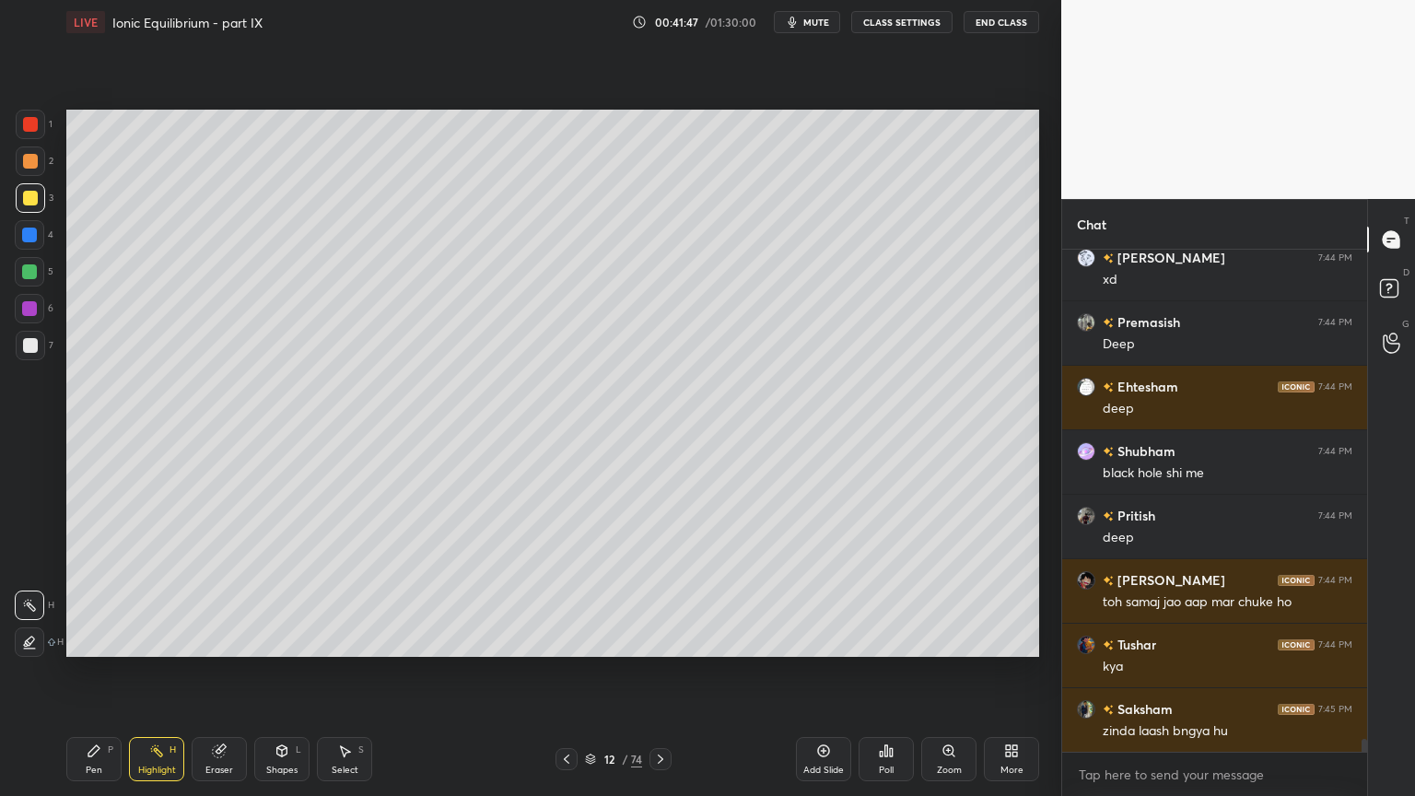
scroll to position [19365, 0]
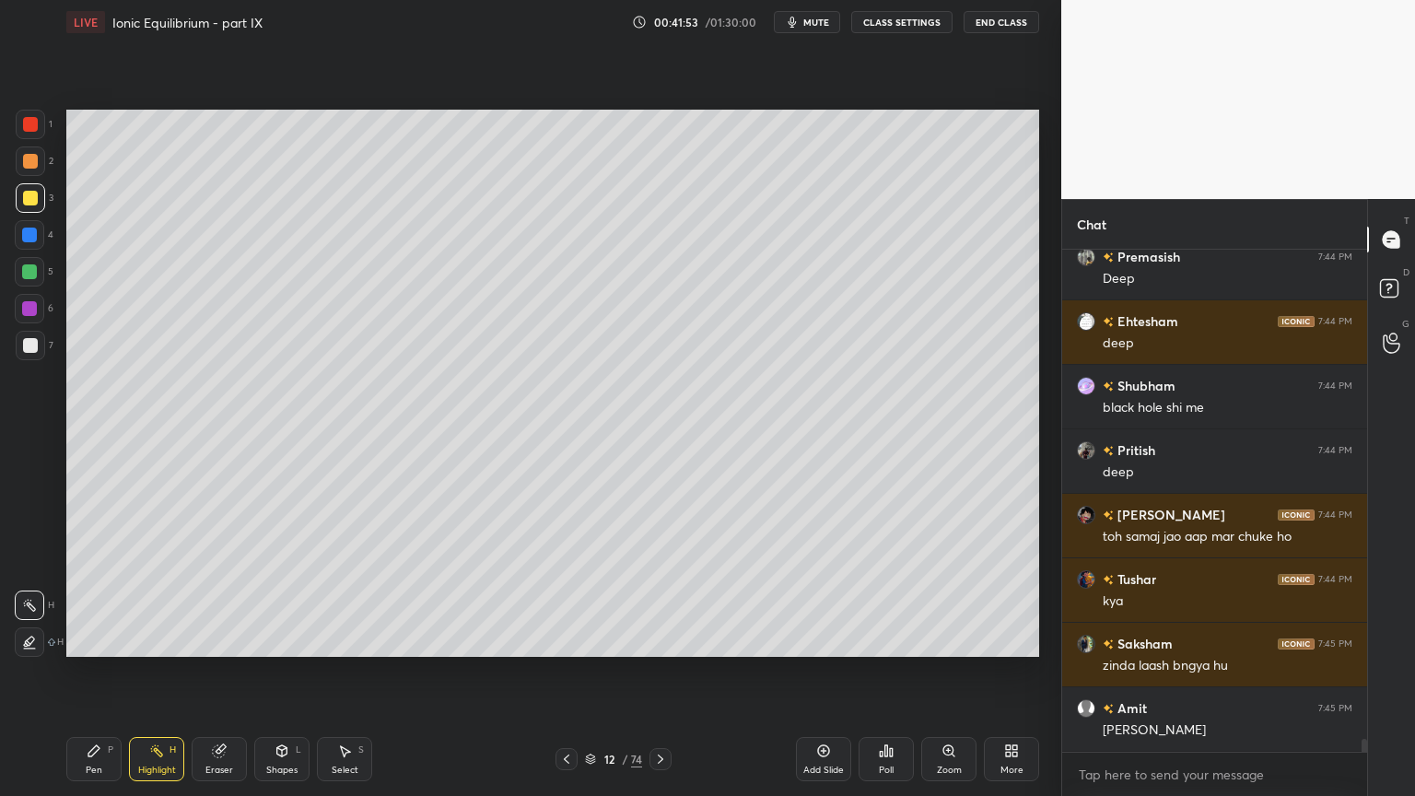
click at [157, 672] on div "Highlight H" at bounding box center [156, 759] width 55 height 44
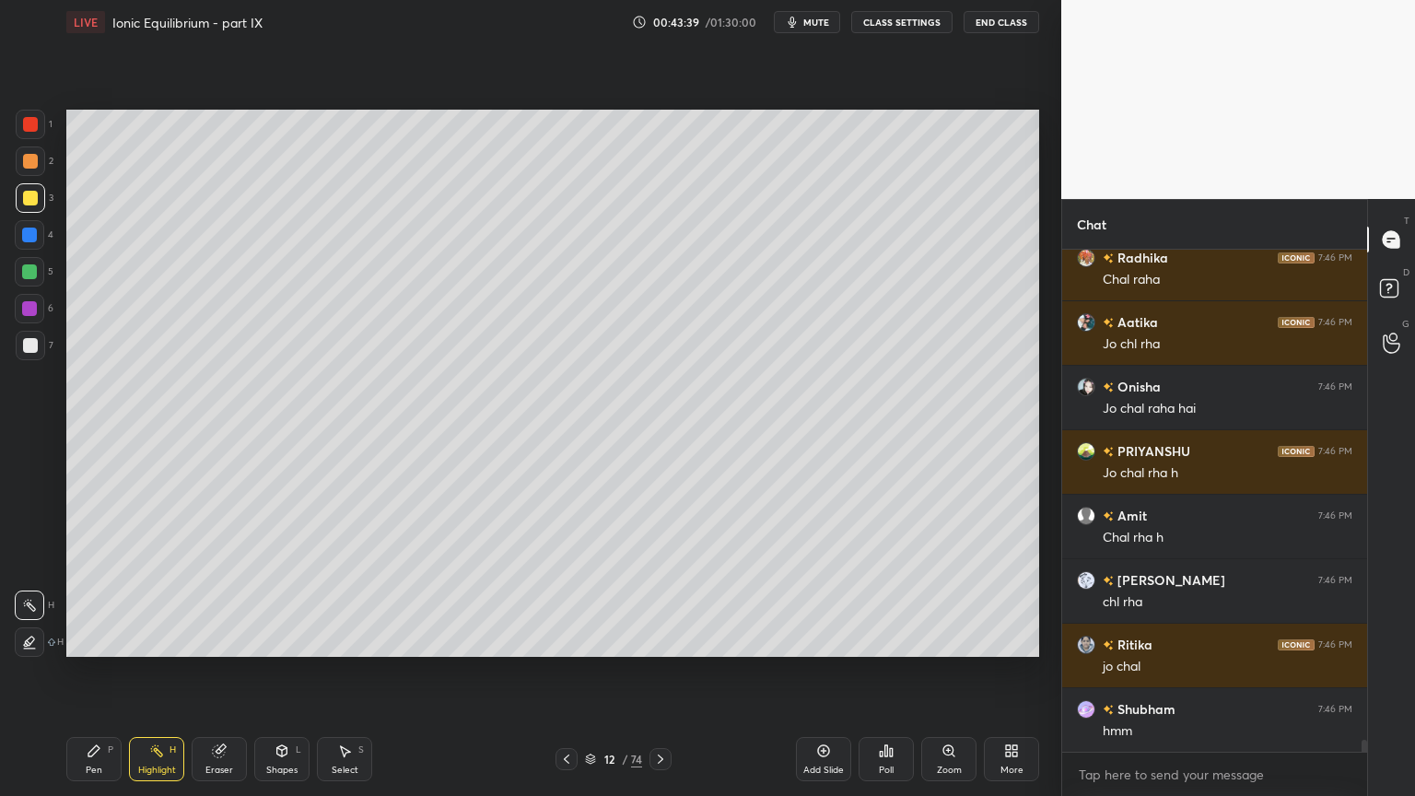
scroll to position [20993, 0]
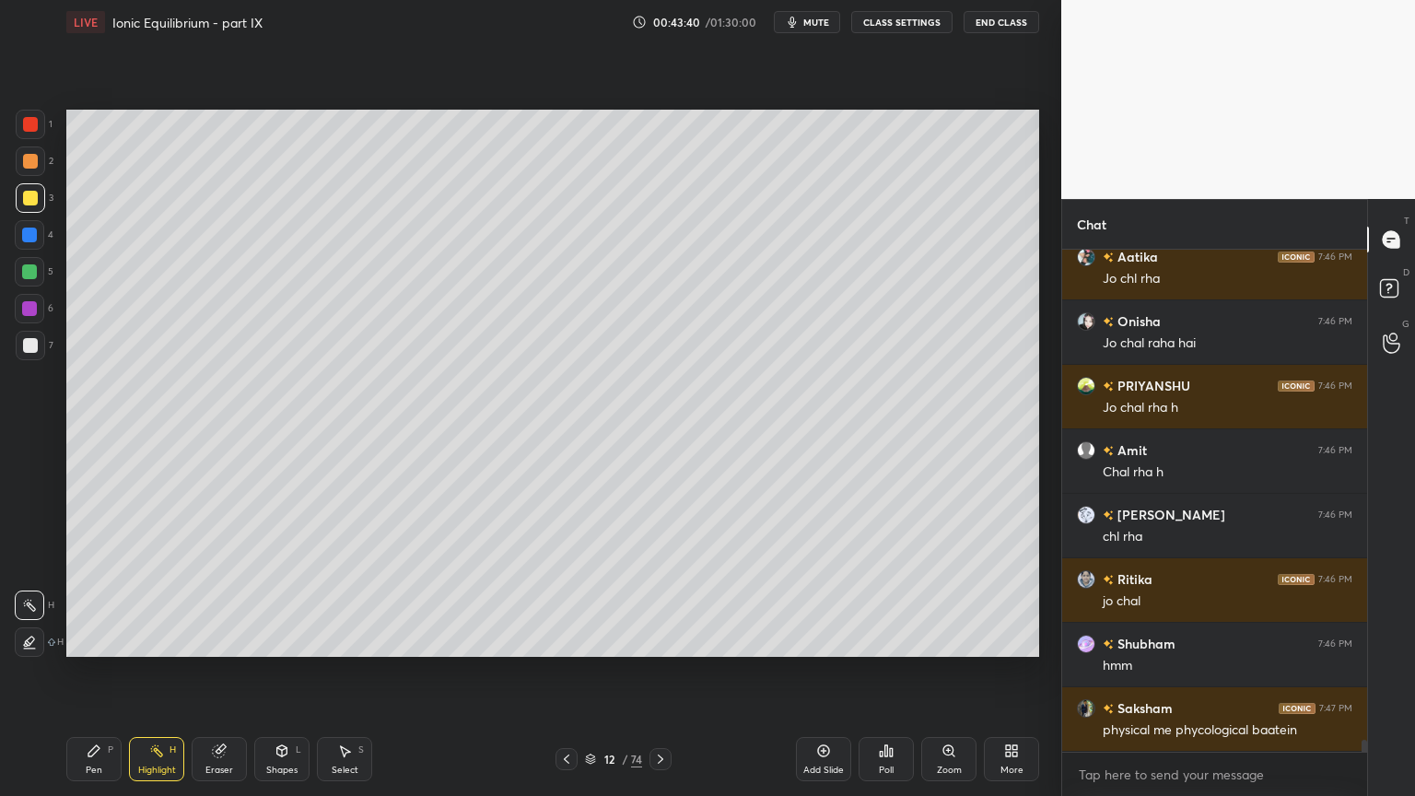
click at [44, 329] on div "1 2 3 4 5 6 7 C X Z C X Z E E Erase all H H LIVE Ionic Equilibrium - part IX 00…" at bounding box center [523, 398] width 1046 height 796
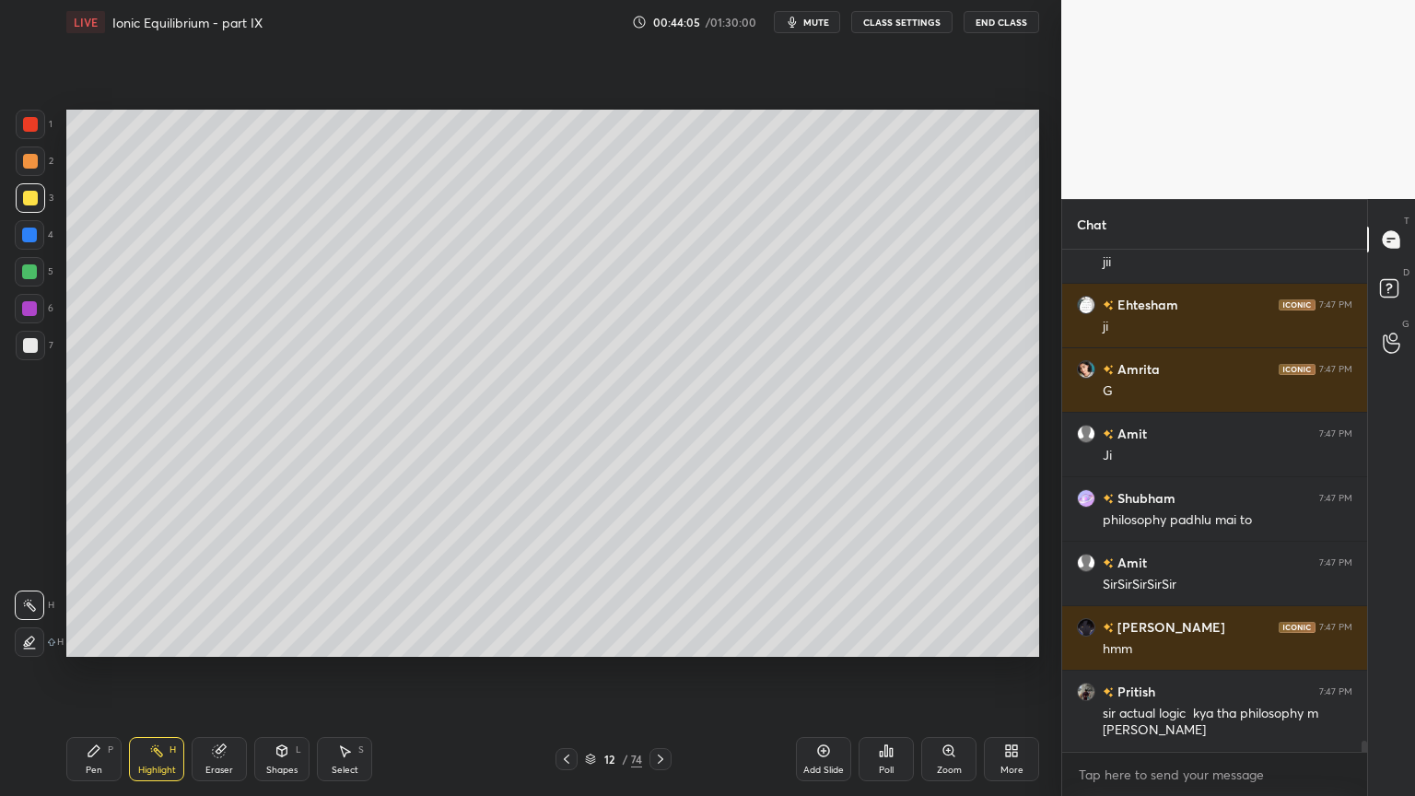
scroll to position [21654, 0]
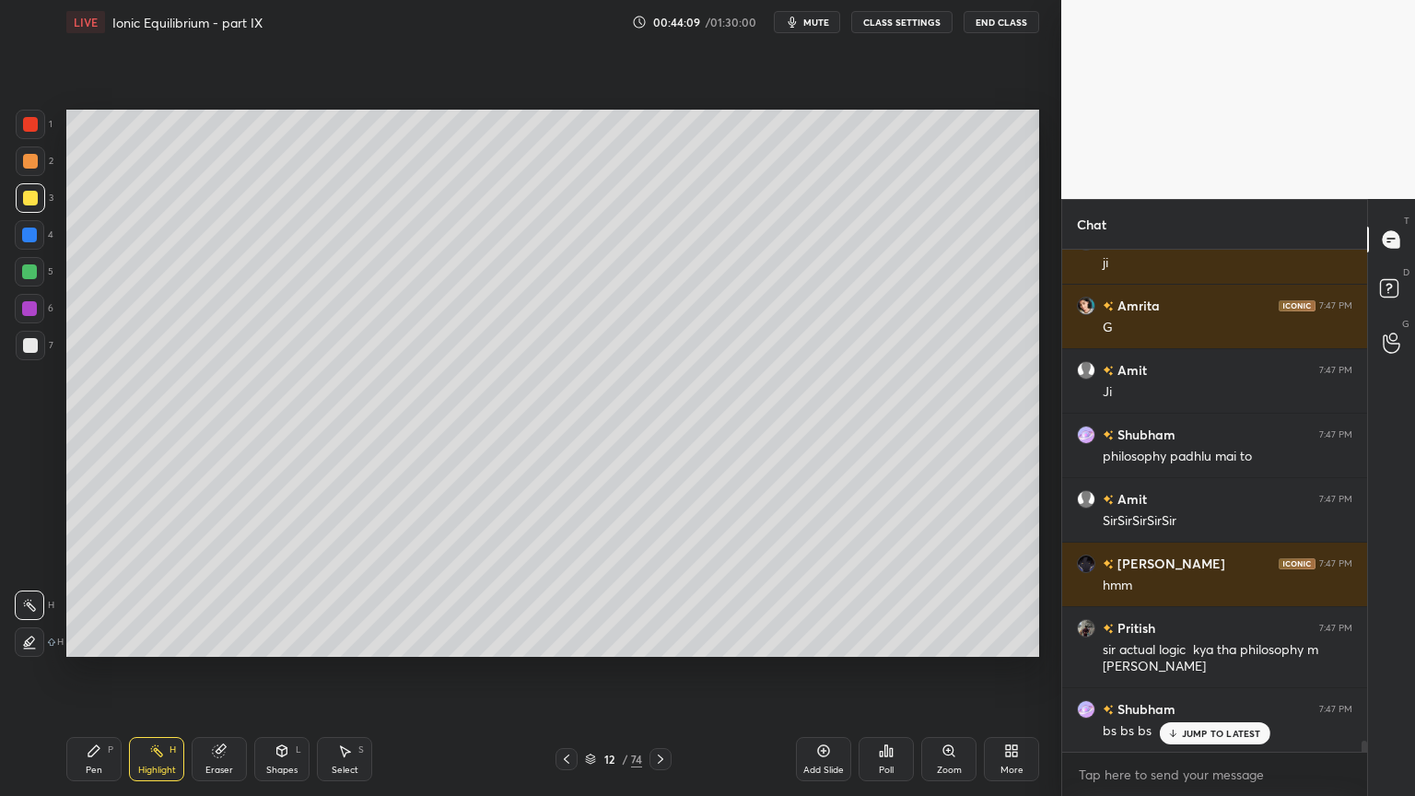
click at [154, 672] on div "Highlight H" at bounding box center [156, 759] width 55 height 44
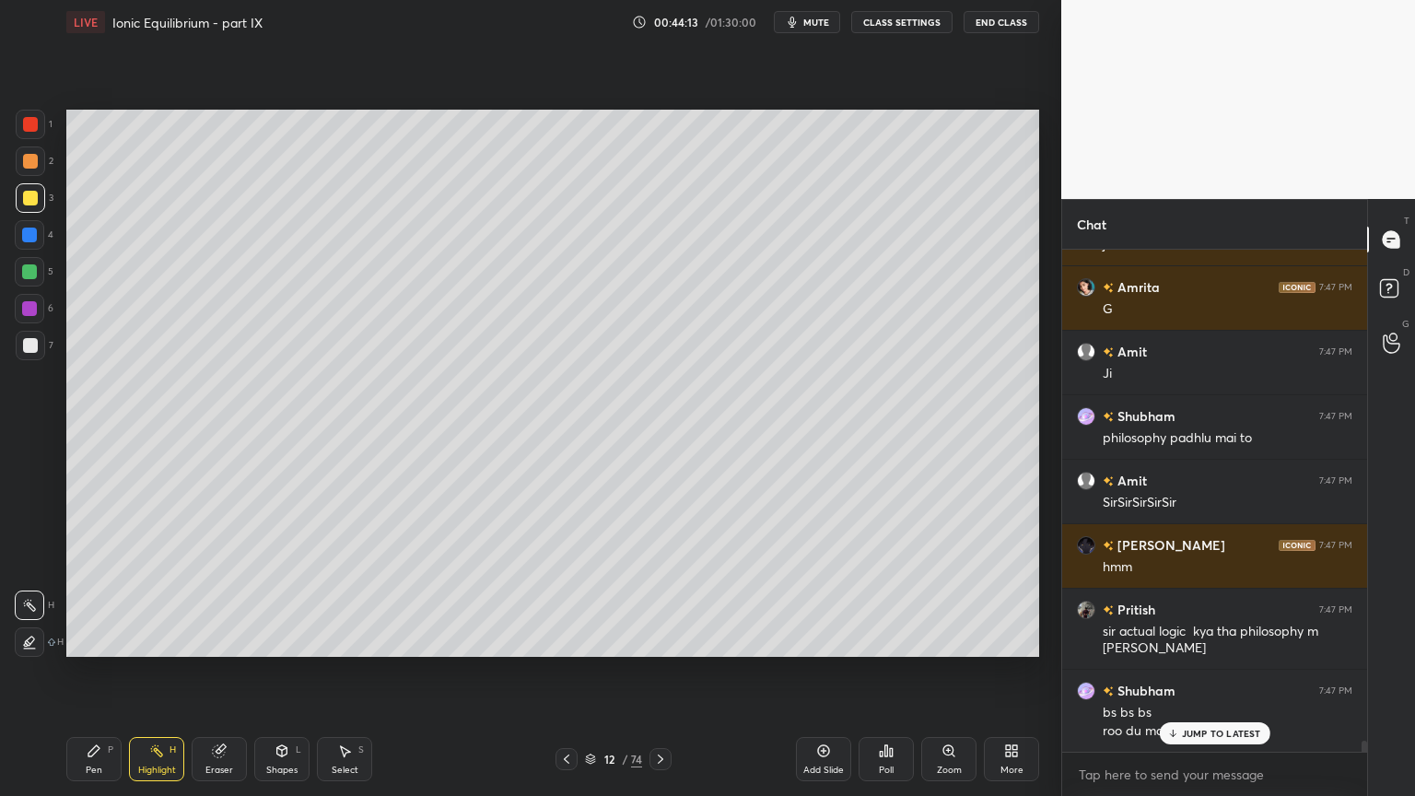
click at [154, 672] on div "Highlight H" at bounding box center [156, 759] width 55 height 44
click at [278, 672] on div "Shapes L" at bounding box center [281, 759] width 55 height 44
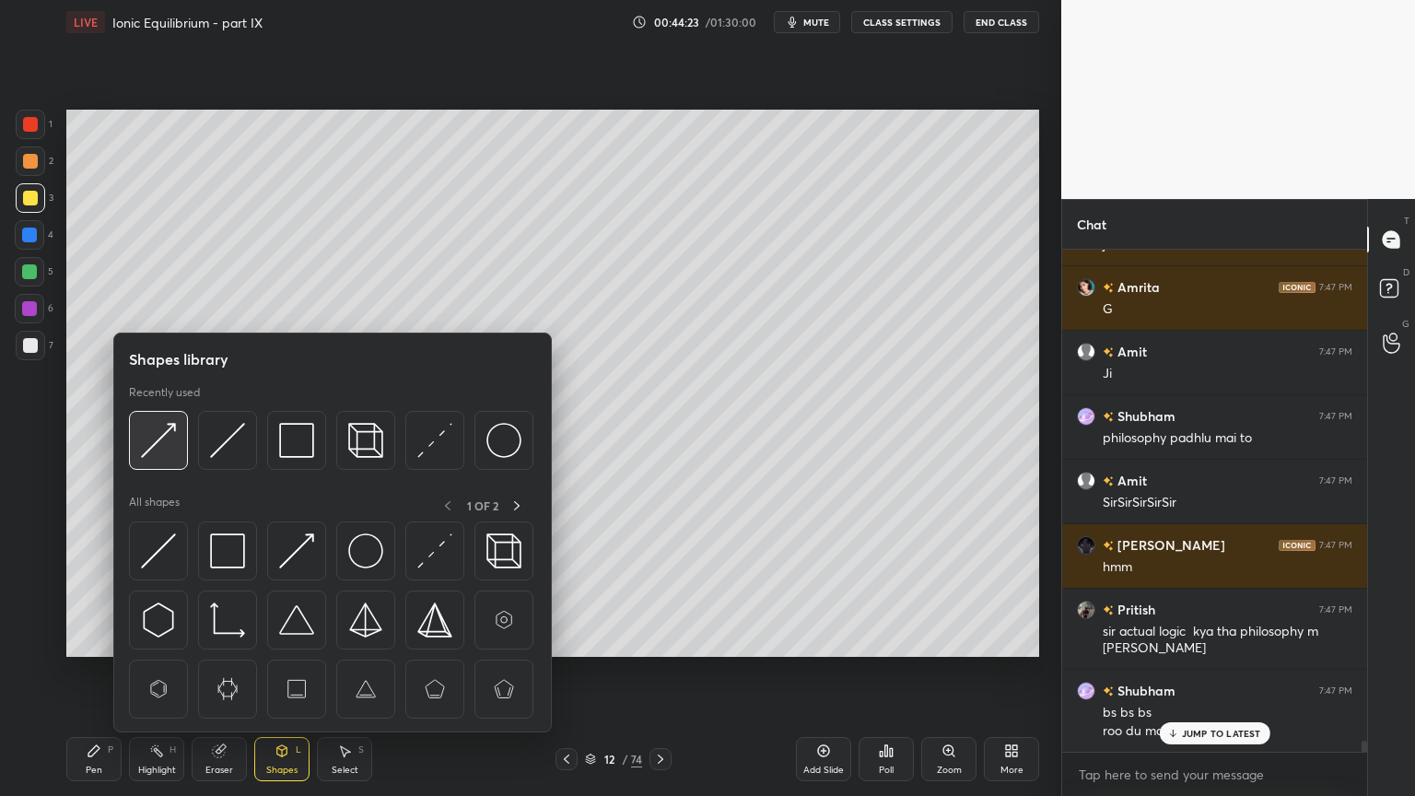
click at [155, 434] on img at bounding box center [158, 440] width 35 height 35
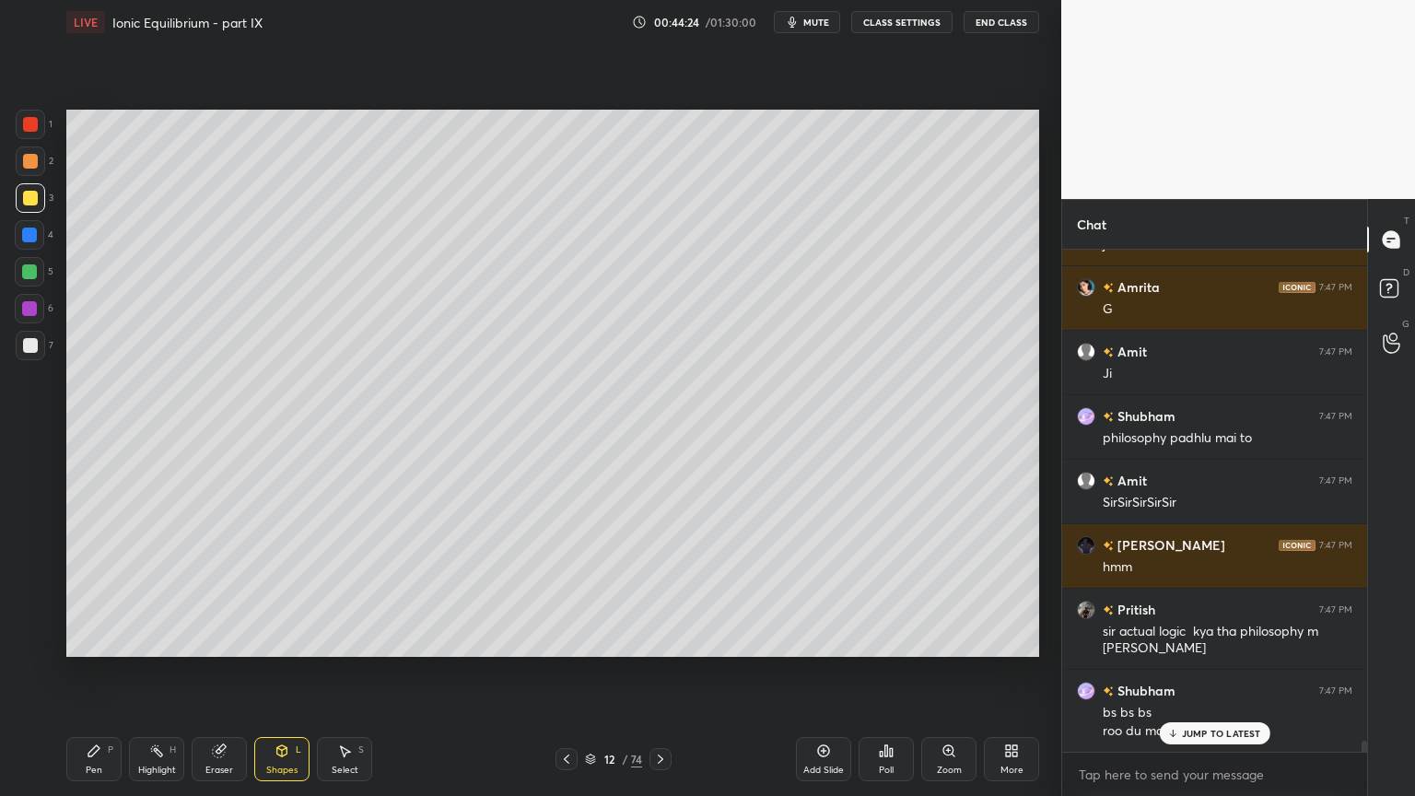
click at [26, 262] on div at bounding box center [29, 271] width 29 height 29
drag, startPoint x: 166, startPoint y: 751, endPoint x: 192, endPoint y: 682, distance: 73.7
click at [168, 672] on div "Highlight H" at bounding box center [156, 759] width 55 height 44
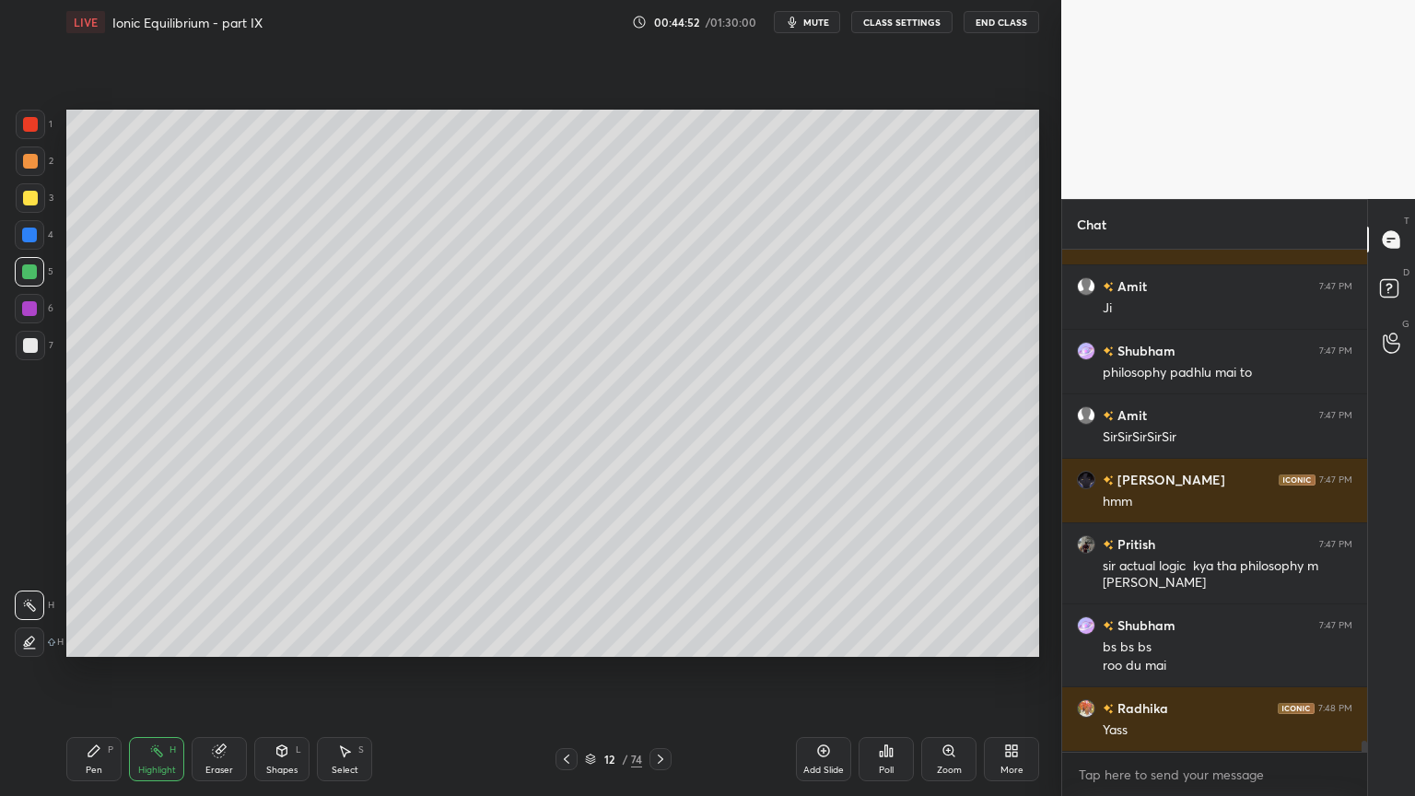
click at [85, 672] on div "Pen P" at bounding box center [93, 759] width 55 height 44
click at [26, 208] on div at bounding box center [30, 197] width 29 height 29
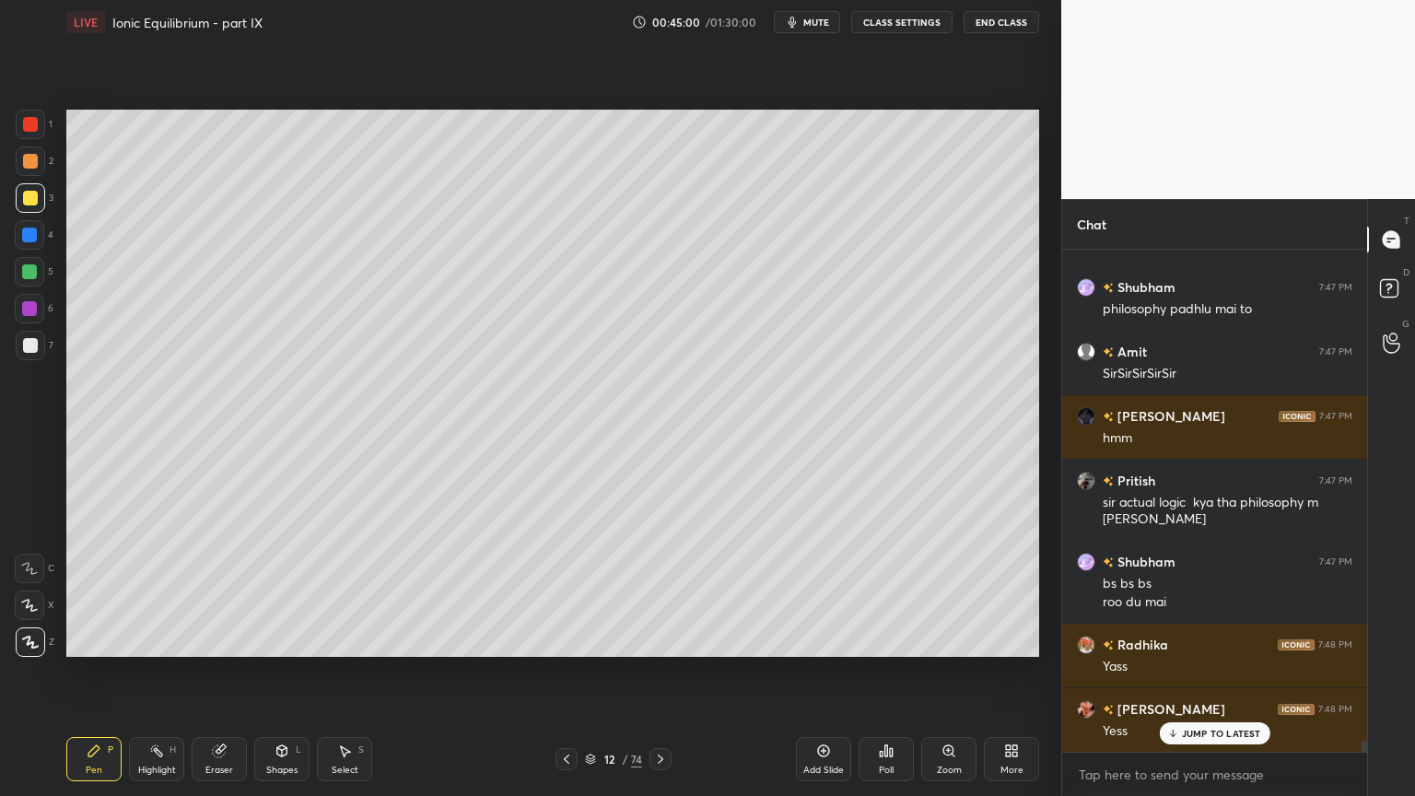
click at [156, 672] on div "Highlight H" at bounding box center [156, 759] width 55 height 44
click at [561, 672] on icon at bounding box center [566, 759] width 15 height 15
click at [140, 672] on div "Highlight H" at bounding box center [156, 759] width 55 height 44
click at [664, 672] on icon at bounding box center [660, 759] width 15 height 15
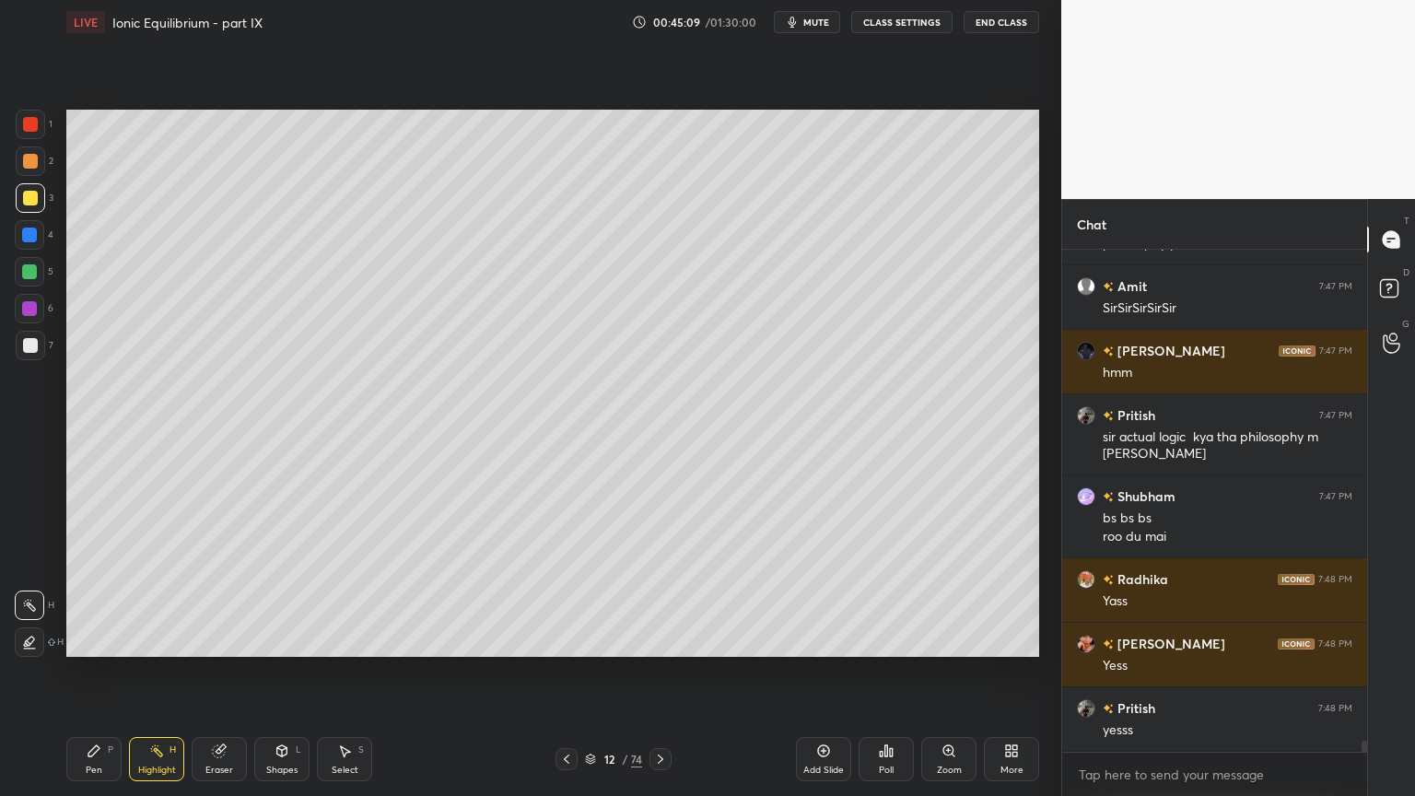
click at [824, 672] on div "Add Slide" at bounding box center [823, 769] width 41 height 9
click at [96, 672] on div "Pen P" at bounding box center [93, 759] width 55 height 44
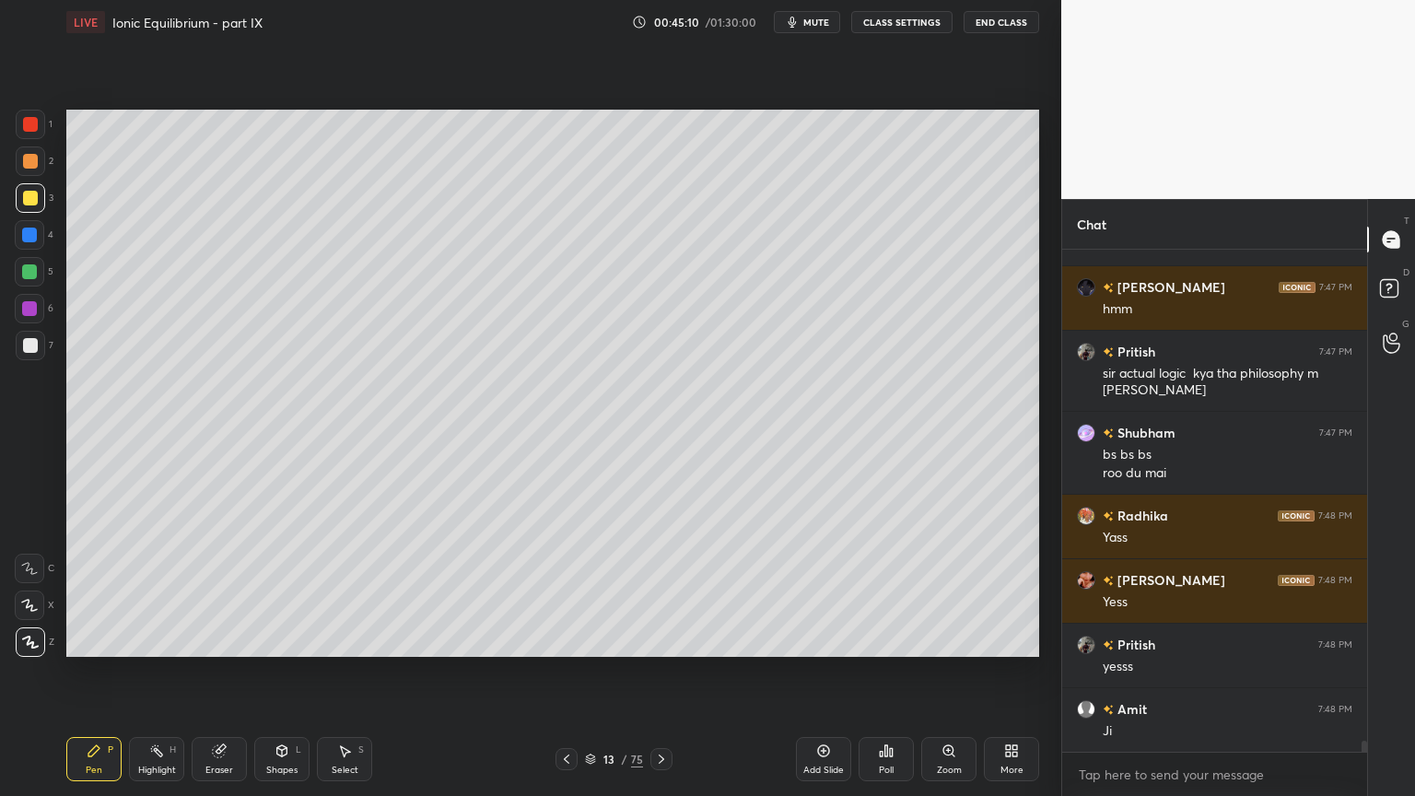
click at [31, 165] on div at bounding box center [30, 161] width 15 height 15
click at [110, 672] on div "Pen P" at bounding box center [93, 759] width 55 height 44
click at [26, 346] on div at bounding box center [30, 345] width 15 height 15
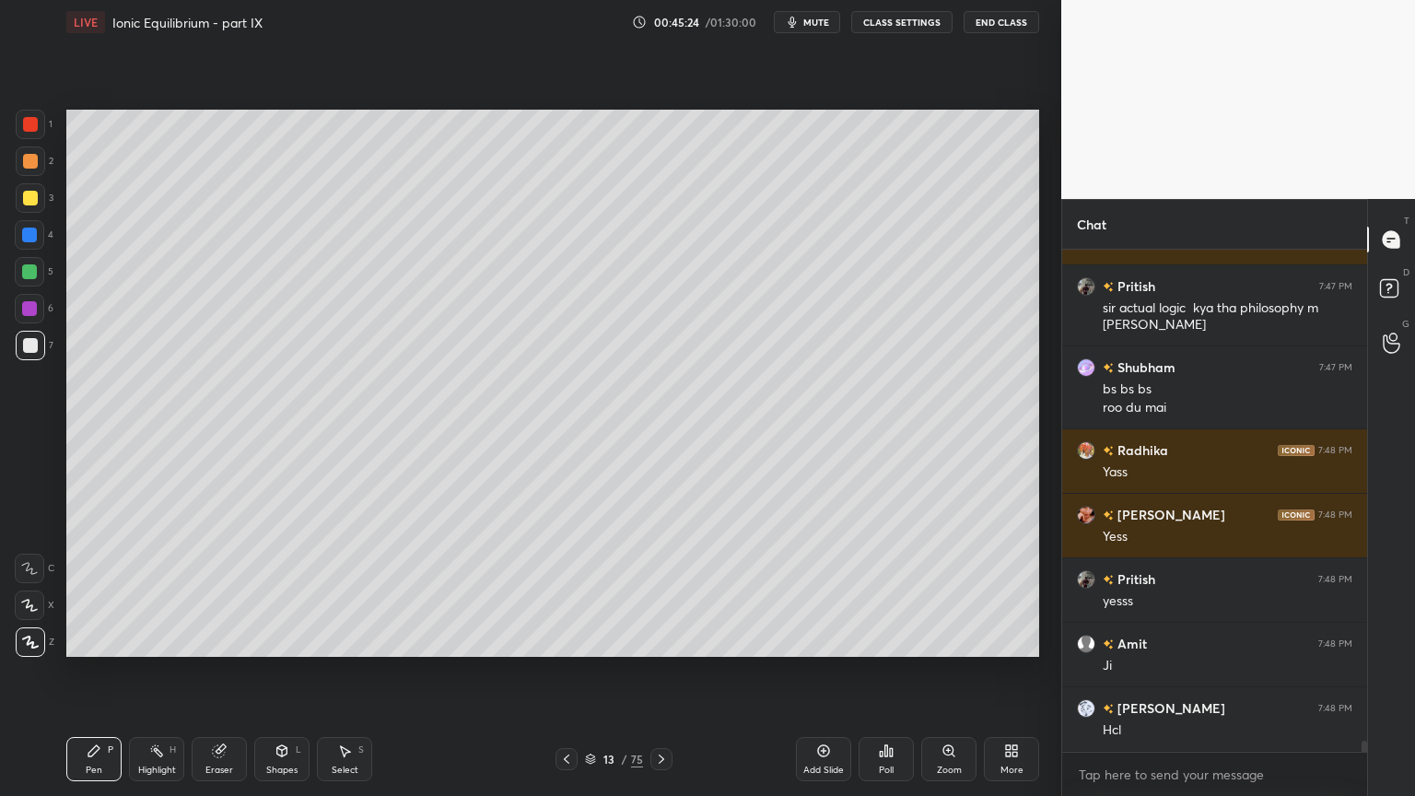
click at [29, 205] on div at bounding box center [30, 197] width 29 height 29
drag, startPoint x: 27, startPoint y: 345, endPoint x: 48, endPoint y: 344, distance: 21.3
click at [31, 345] on div at bounding box center [30, 345] width 15 height 15
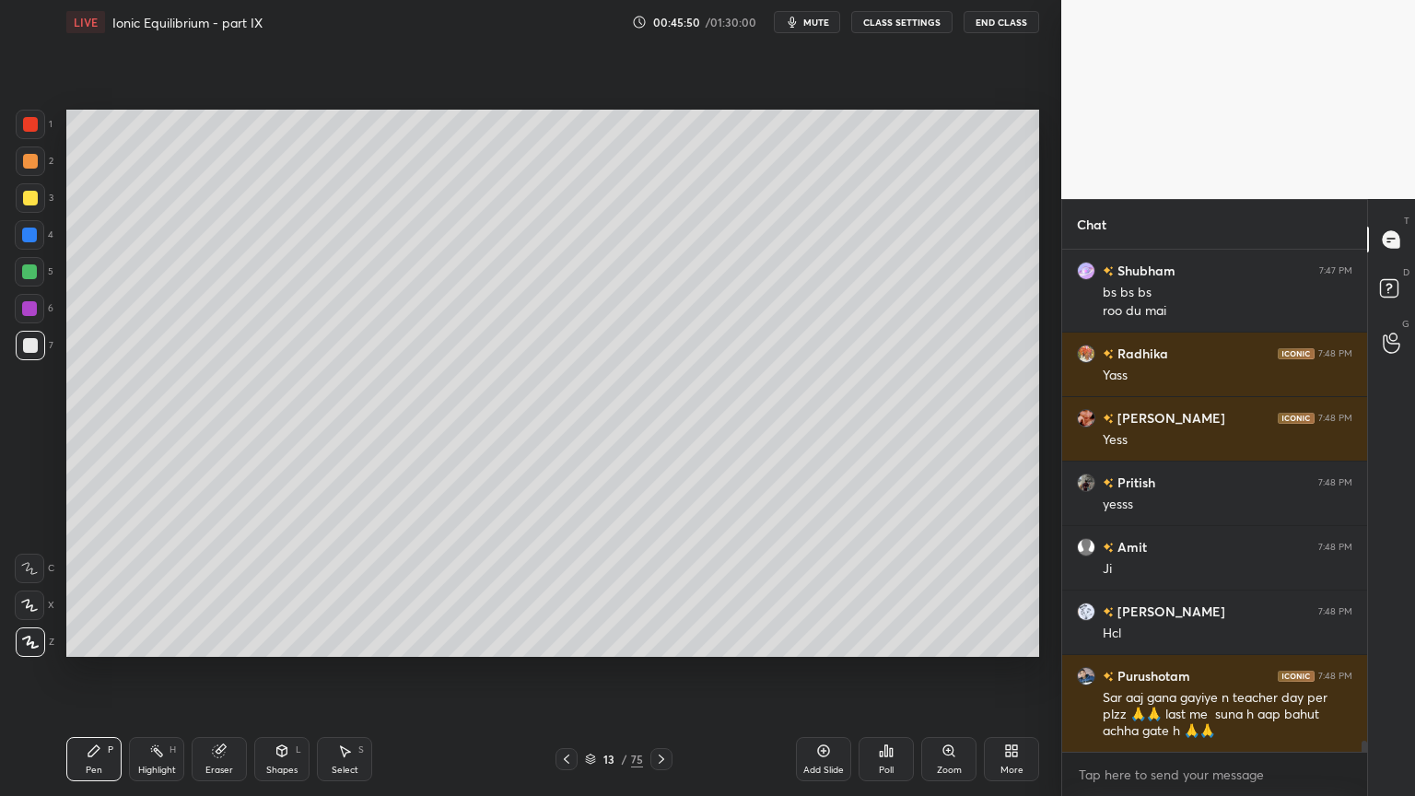
click at [161, 672] on div "Highlight H" at bounding box center [156, 759] width 55 height 44
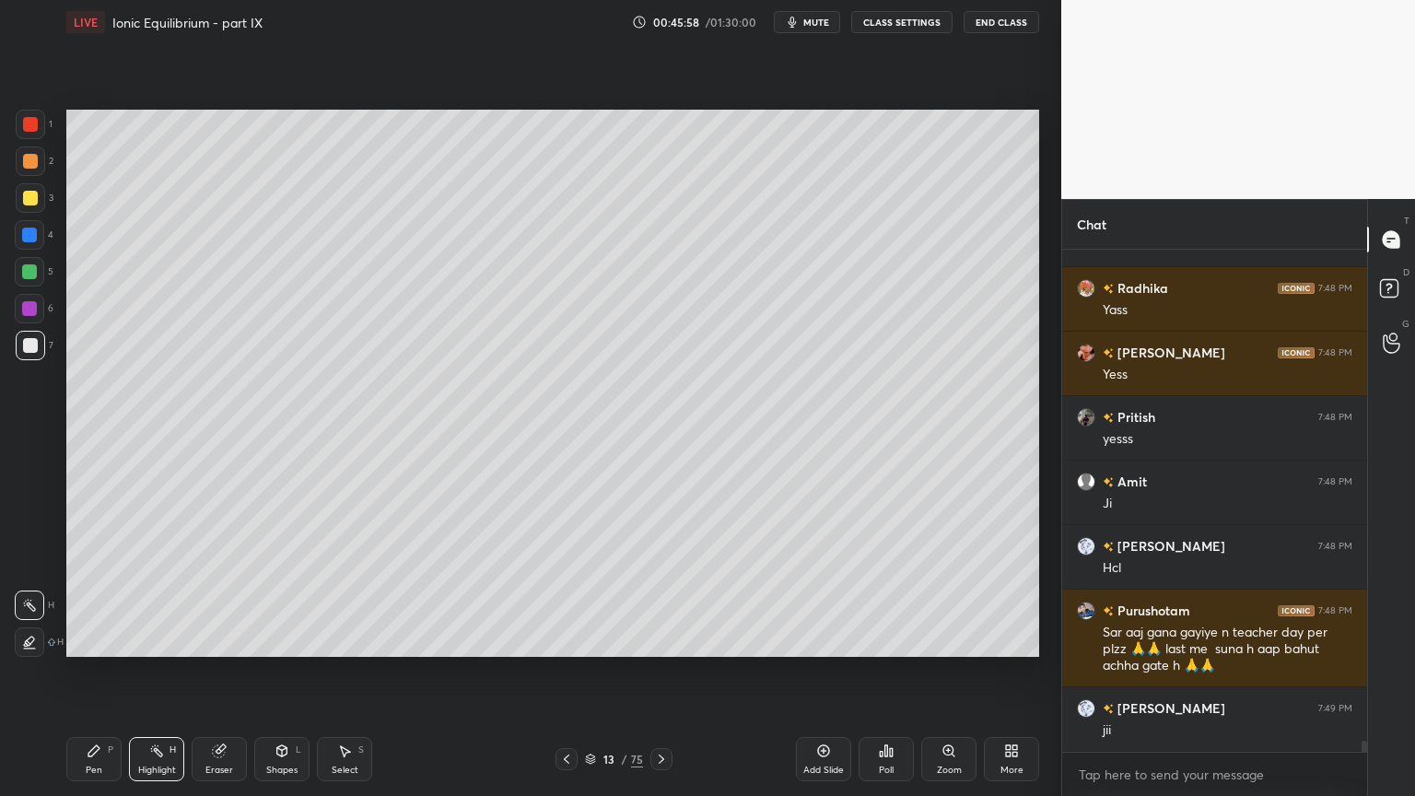
click at [92, 672] on icon at bounding box center [94, 750] width 15 height 15
click at [37, 209] on div at bounding box center [30, 197] width 29 height 29
click at [273, 672] on div "Shapes L" at bounding box center [281, 759] width 55 height 44
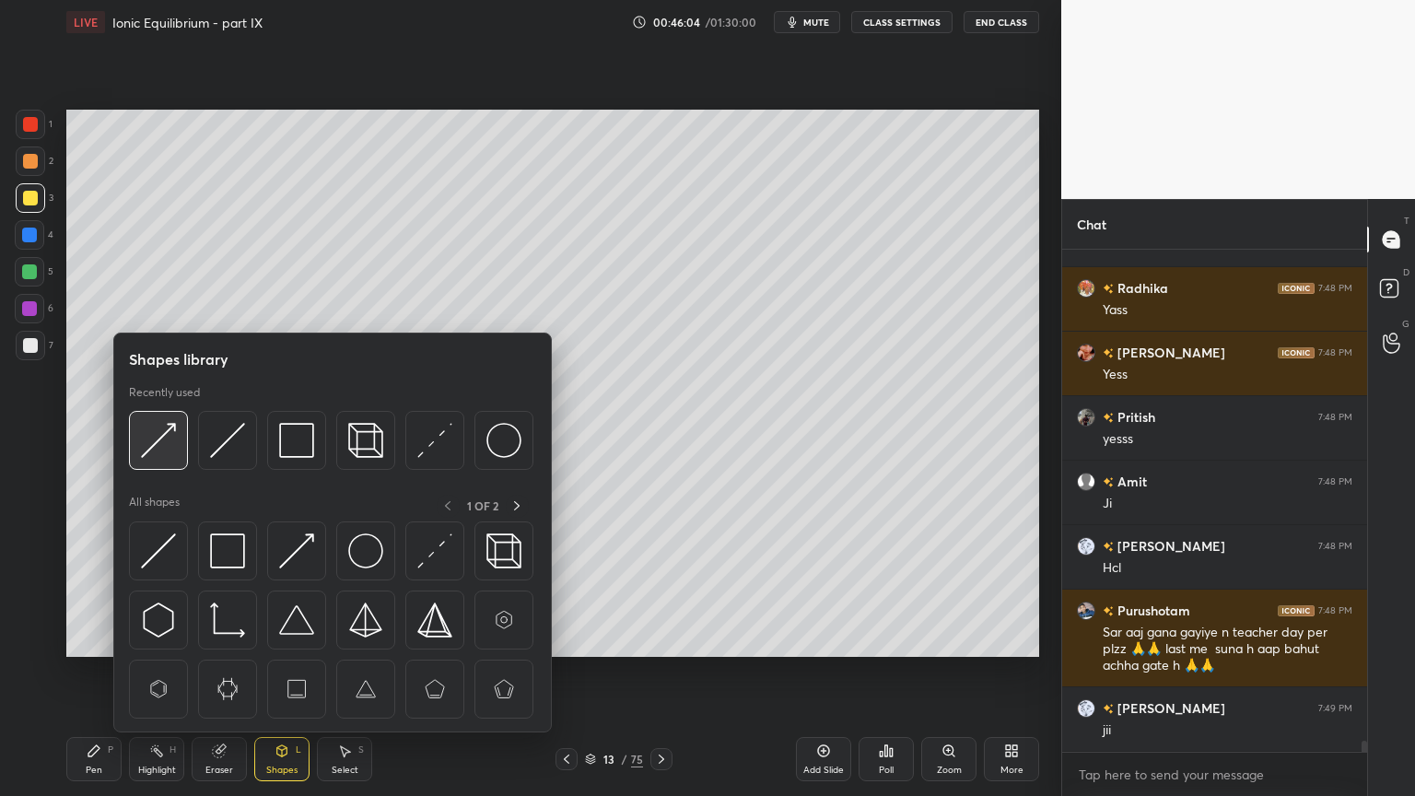
click at [159, 450] on img at bounding box center [158, 440] width 35 height 35
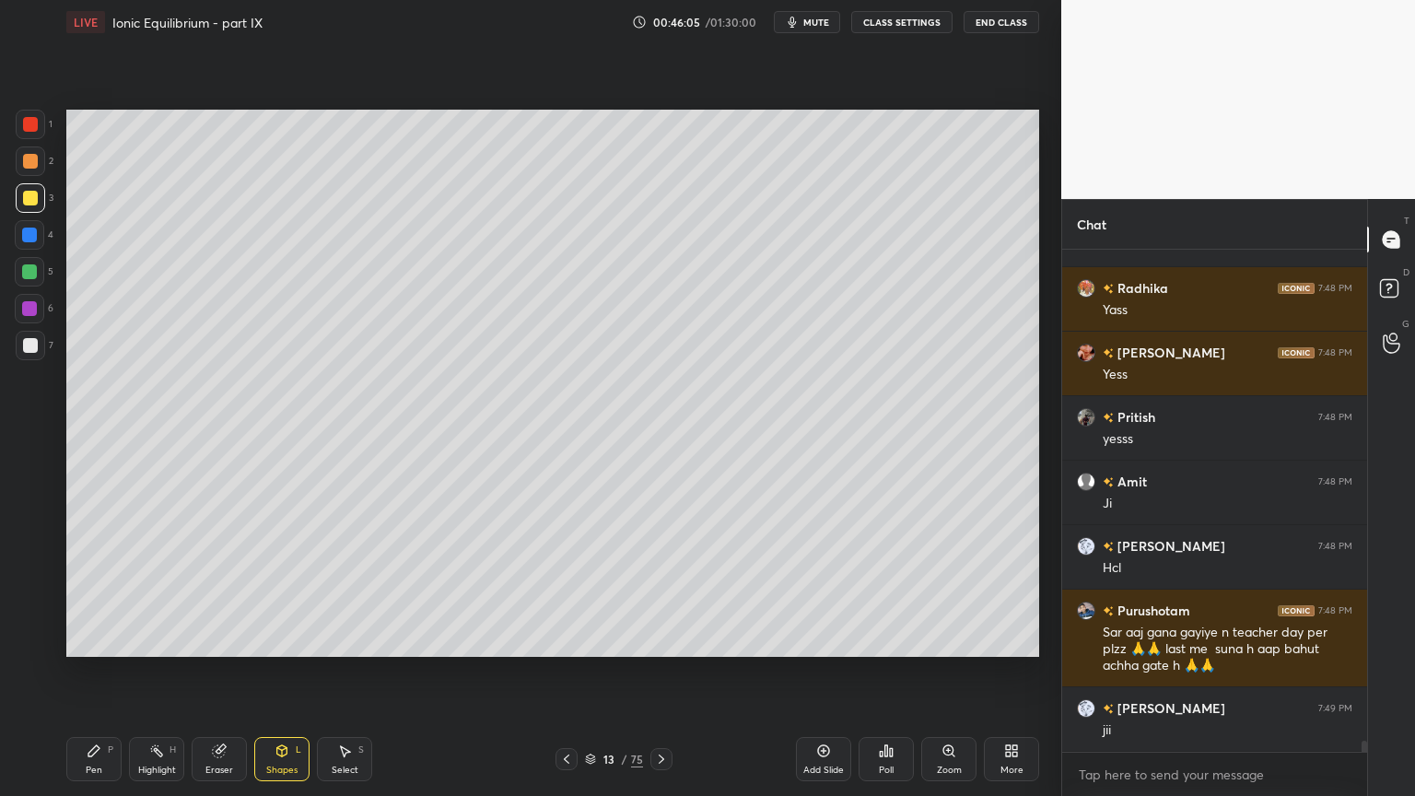
click at [29, 118] on div at bounding box center [30, 124] width 15 height 15
drag, startPoint x: 96, startPoint y: 759, endPoint x: 150, endPoint y: 677, distance: 98.4
click at [99, 672] on div "Pen P" at bounding box center [93, 759] width 55 height 44
drag, startPoint x: 168, startPoint y: 749, endPoint x: 202, endPoint y: 660, distance: 94.8
click at [167, 672] on div "Highlight H" at bounding box center [156, 759] width 55 height 44
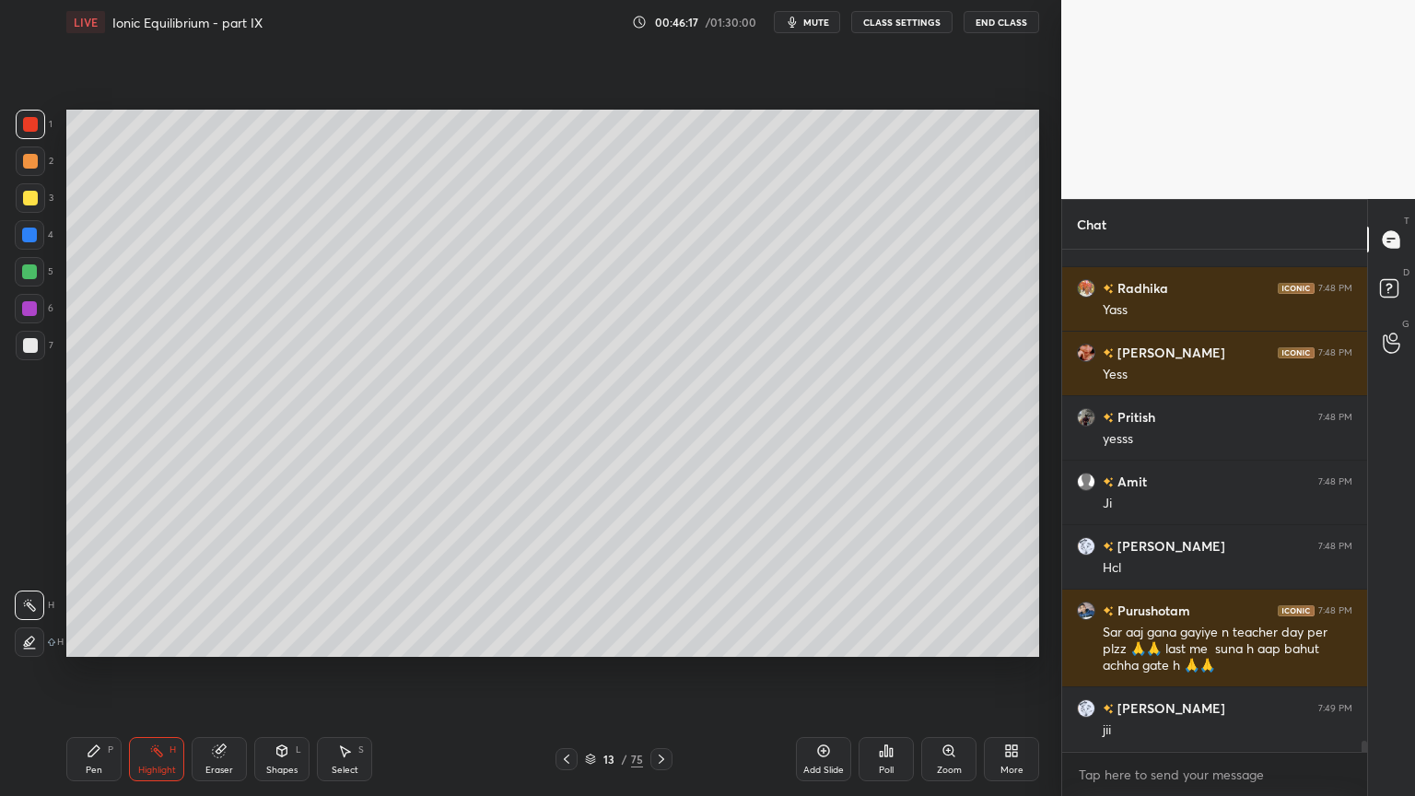
click at [83, 672] on div "Pen P" at bounding box center [93, 759] width 55 height 44
drag, startPoint x: 33, startPoint y: 273, endPoint x: 60, endPoint y: 372, distance: 103.0
click at [29, 286] on div at bounding box center [29, 271] width 29 height 29
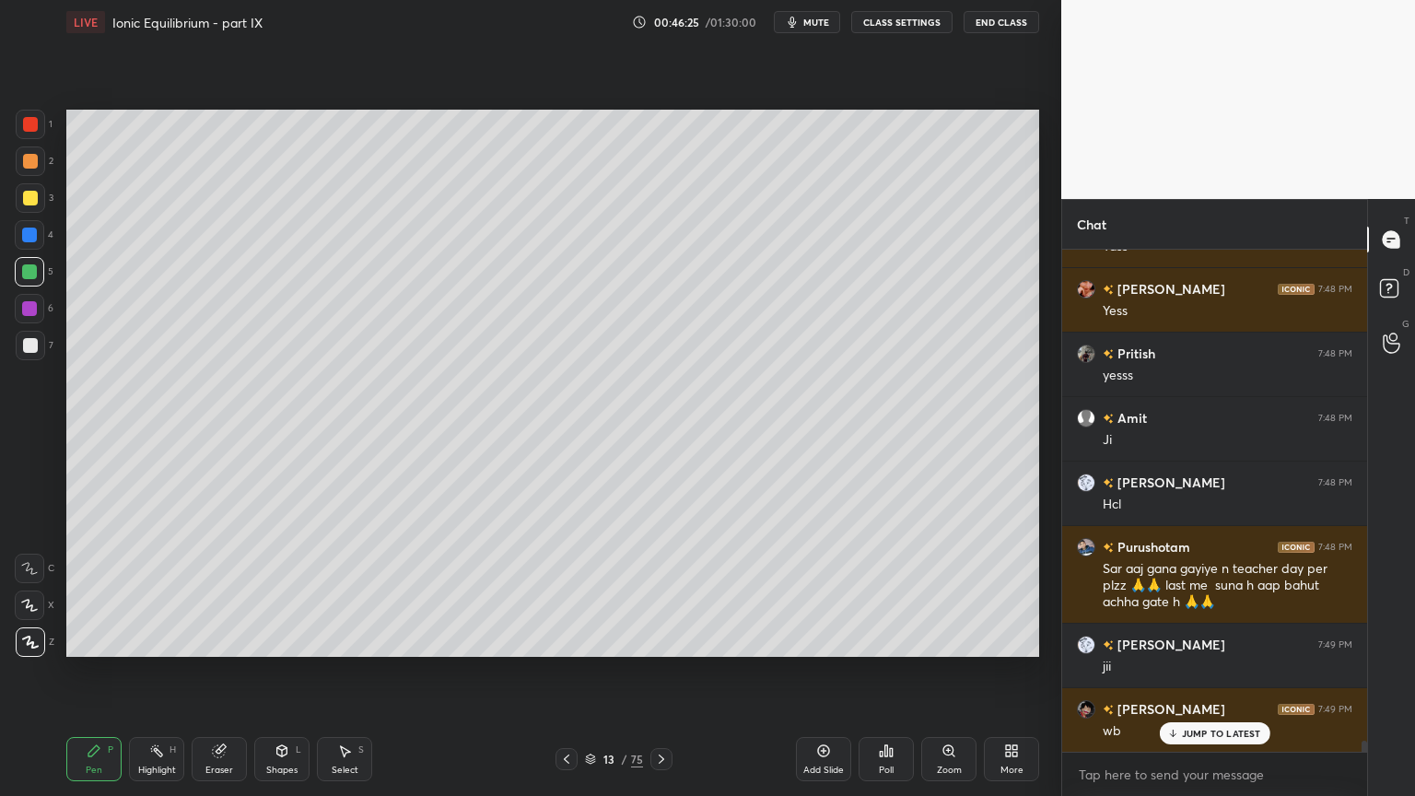
scroll to position [22302, 0]
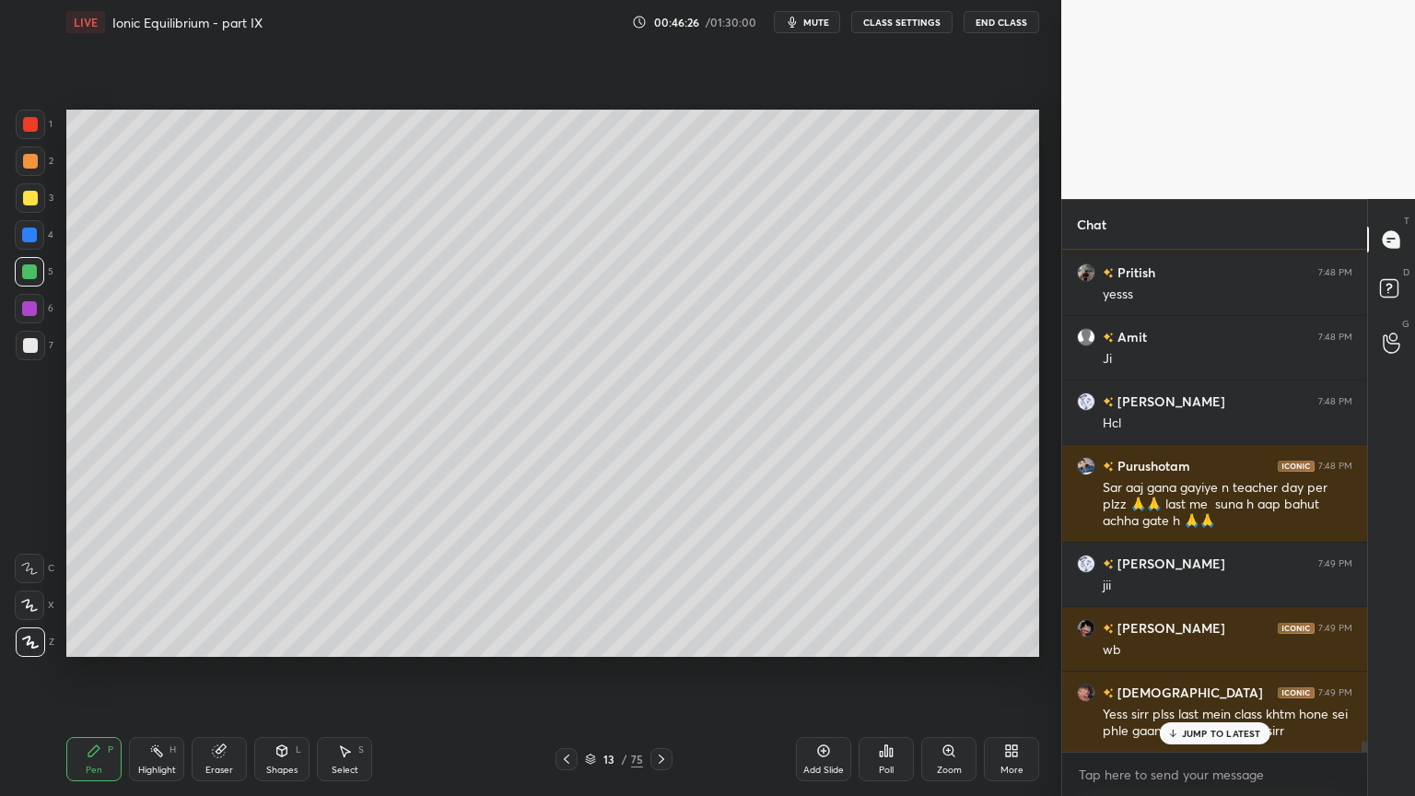
click at [166, 672] on div "Highlight H" at bounding box center [156, 759] width 55 height 44
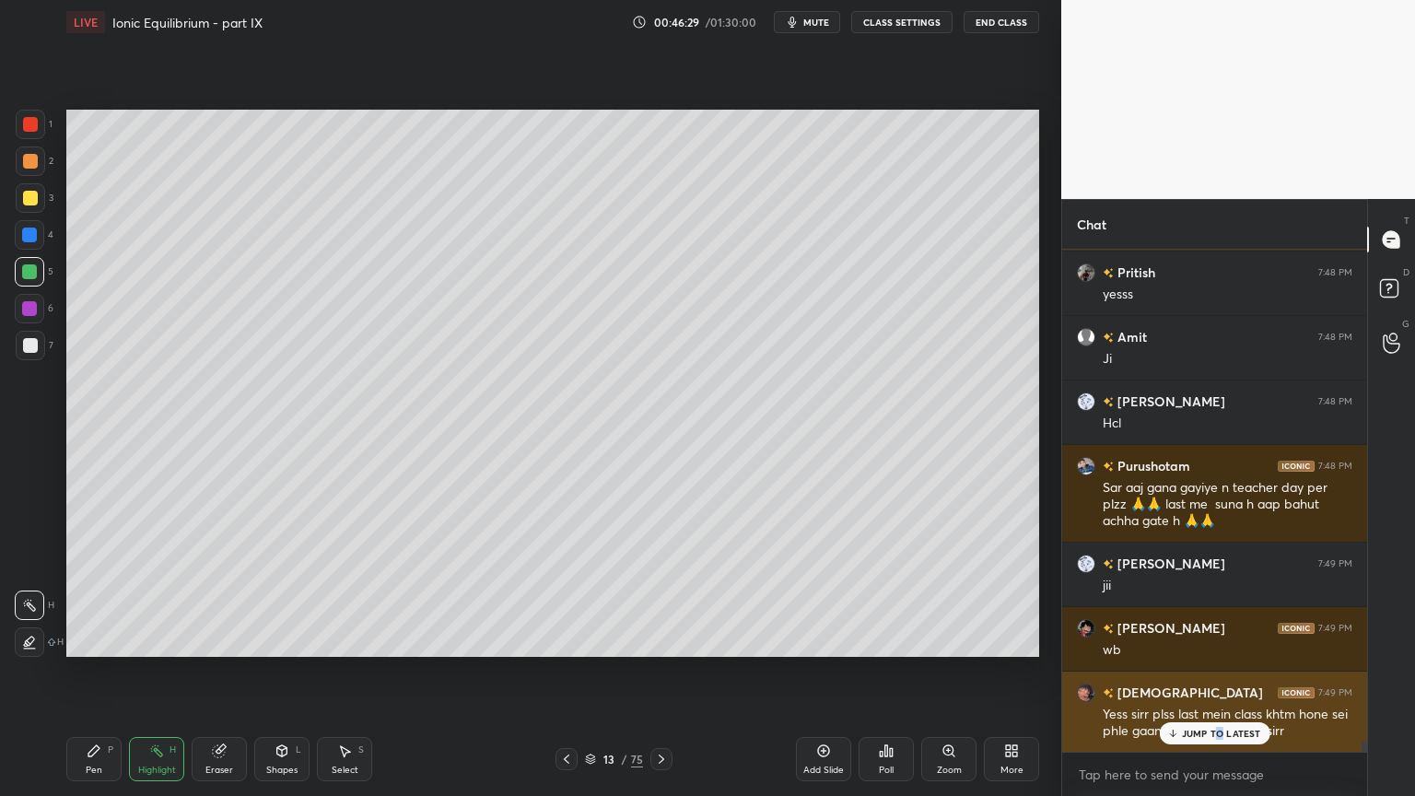
drag, startPoint x: 1220, startPoint y: 729, endPoint x: 1194, endPoint y: 733, distance: 26.2
click at [1214, 672] on p "JUMP TO LATEST" at bounding box center [1221, 733] width 79 height 11
click at [1080, 672] on img "grid" at bounding box center [1086, 692] width 18 height 18
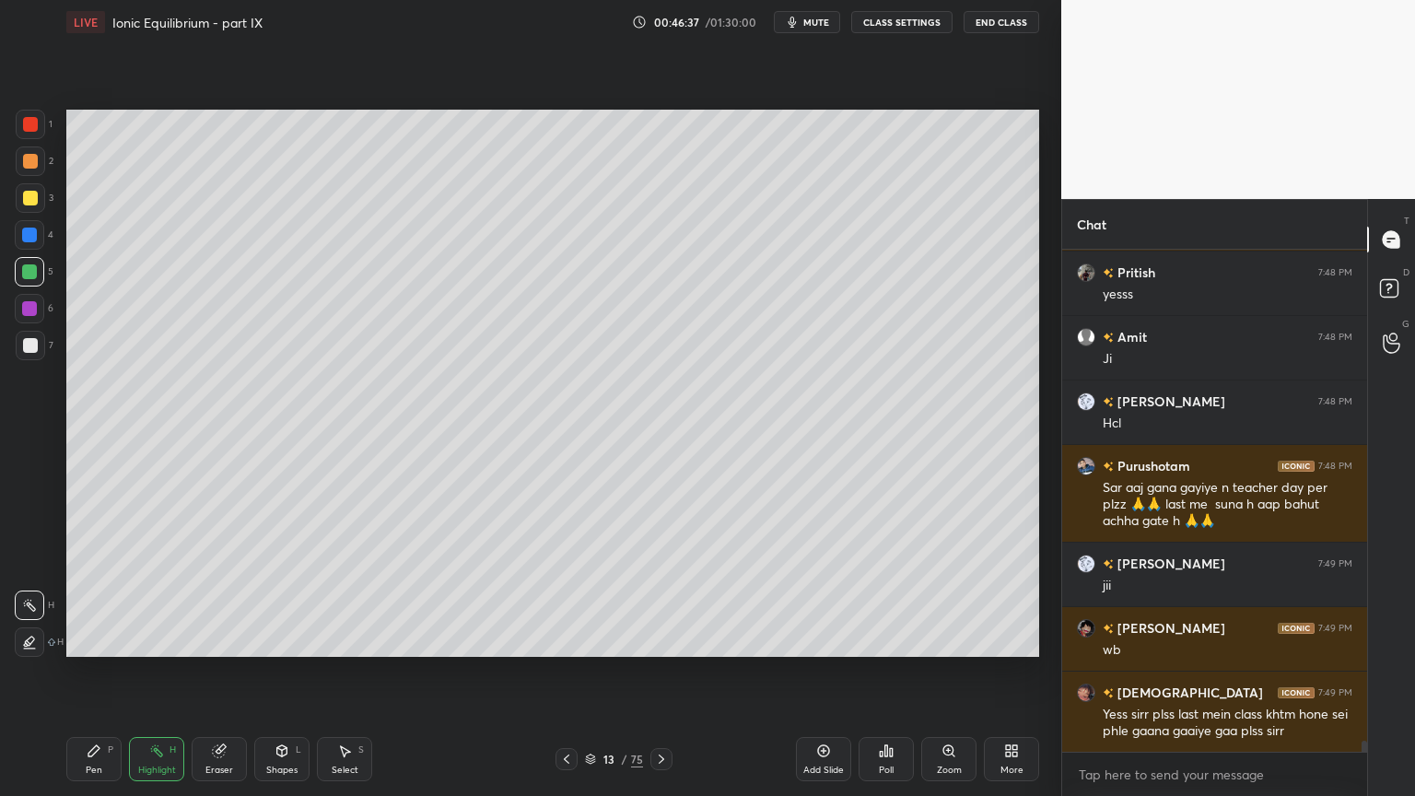
click at [811, 672] on div "Add Slide" at bounding box center [823, 769] width 41 height 9
drag, startPoint x: 95, startPoint y: 764, endPoint x: 114, endPoint y: 724, distance: 44.1
click at [91, 672] on div "Pen P" at bounding box center [93, 759] width 55 height 44
click at [35, 166] on div at bounding box center [30, 161] width 15 height 15
click at [39, 346] on div at bounding box center [30, 345] width 29 height 29
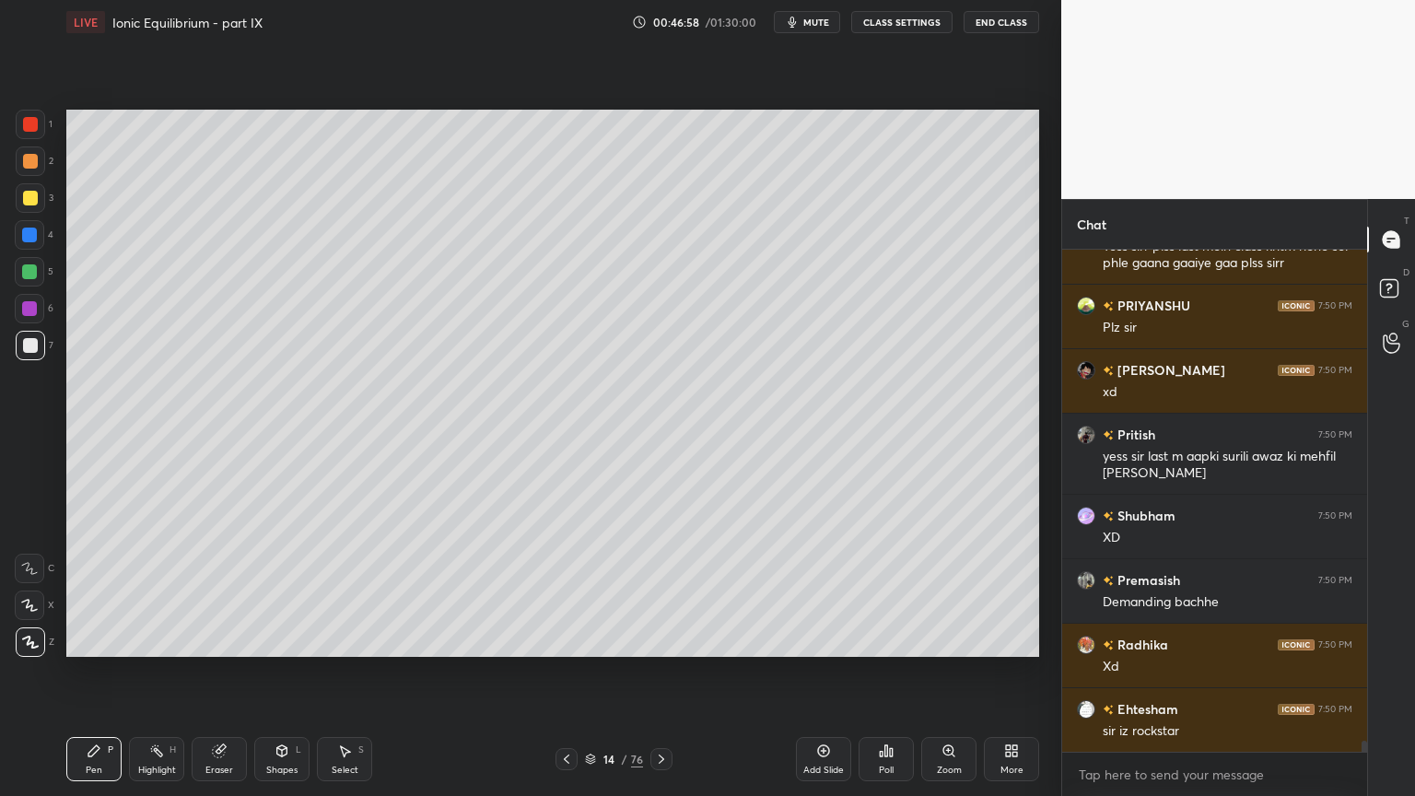
scroll to position [22836, 0]
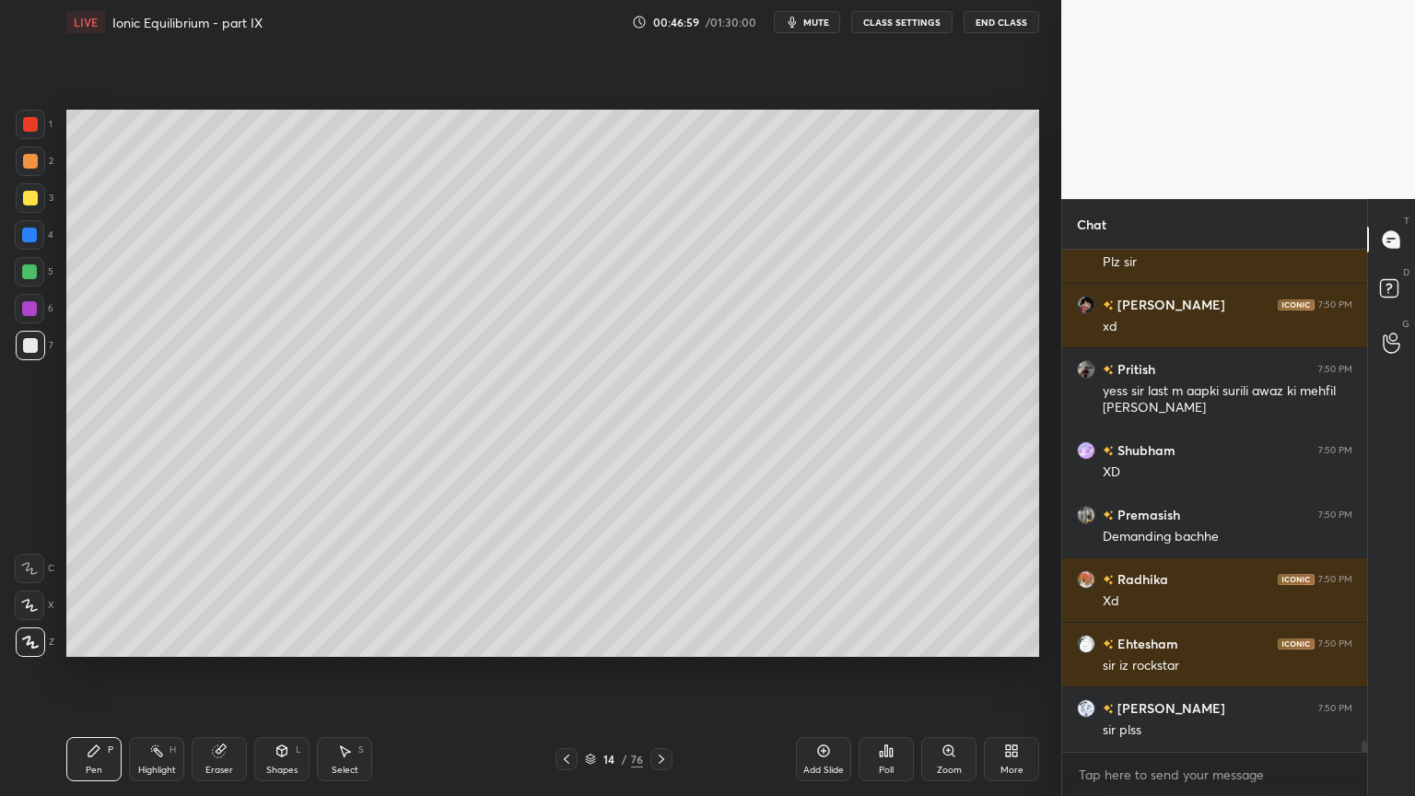
click at [277, 672] on div "Shapes L" at bounding box center [281, 759] width 55 height 44
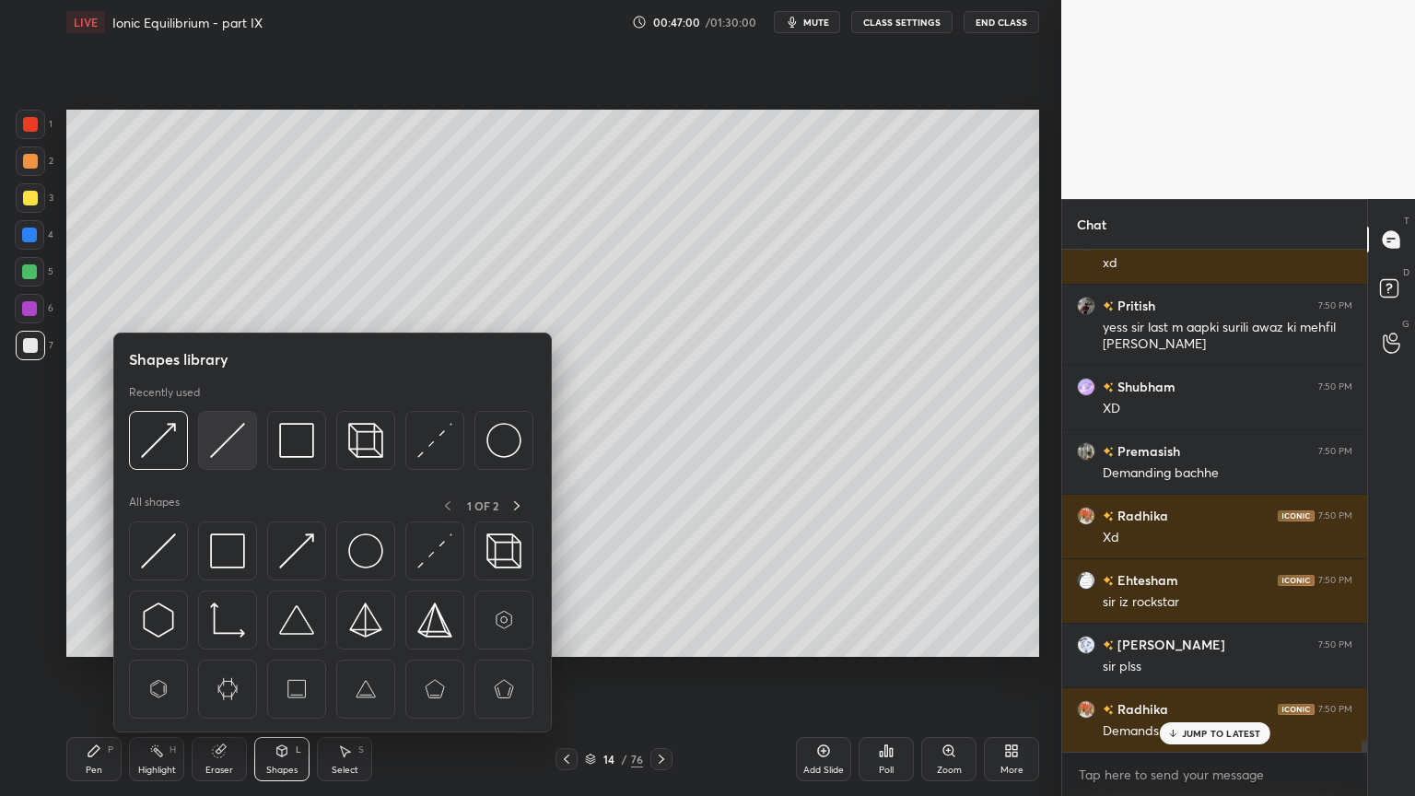
click at [230, 437] on img at bounding box center [227, 440] width 35 height 35
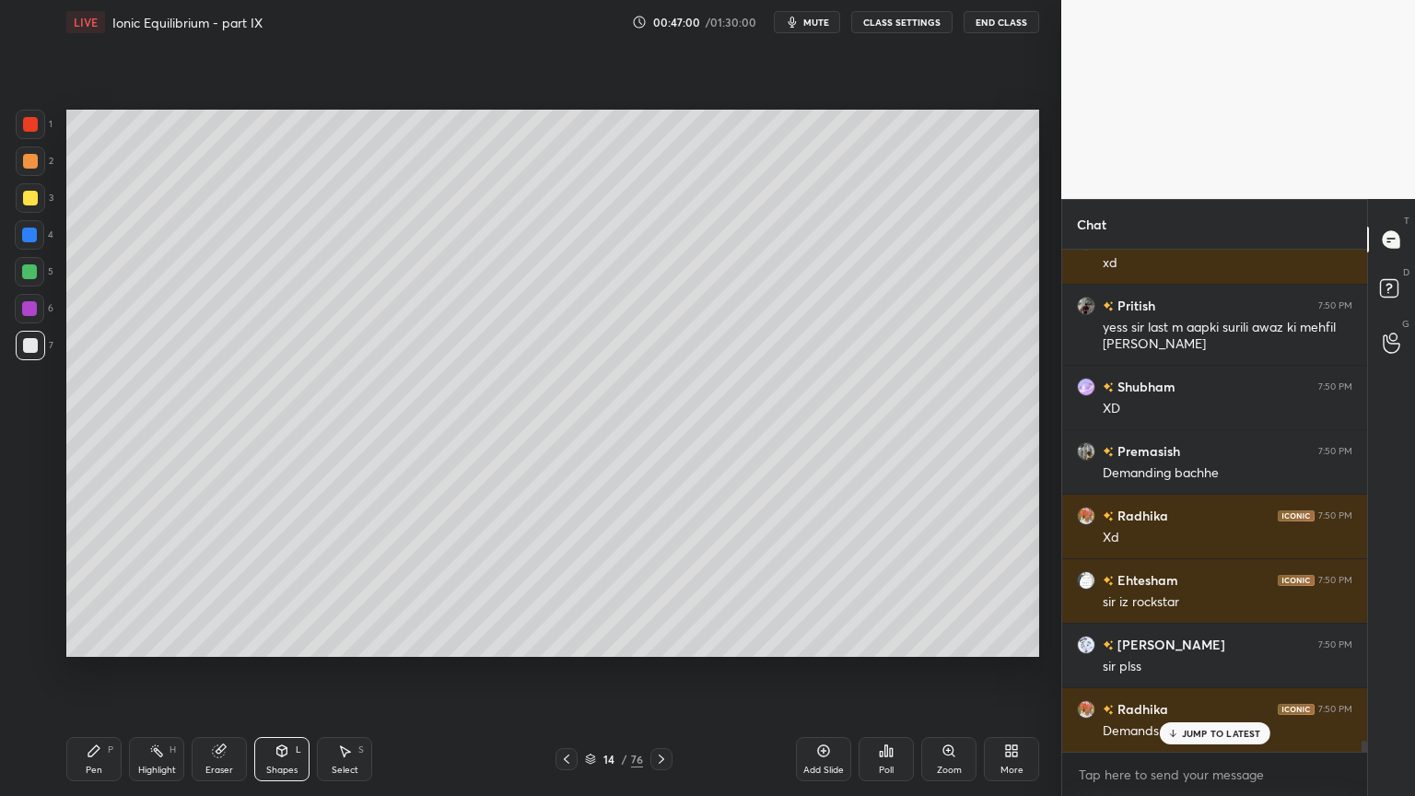
click at [34, 345] on div at bounding box center [30, 345] width 15 height 15
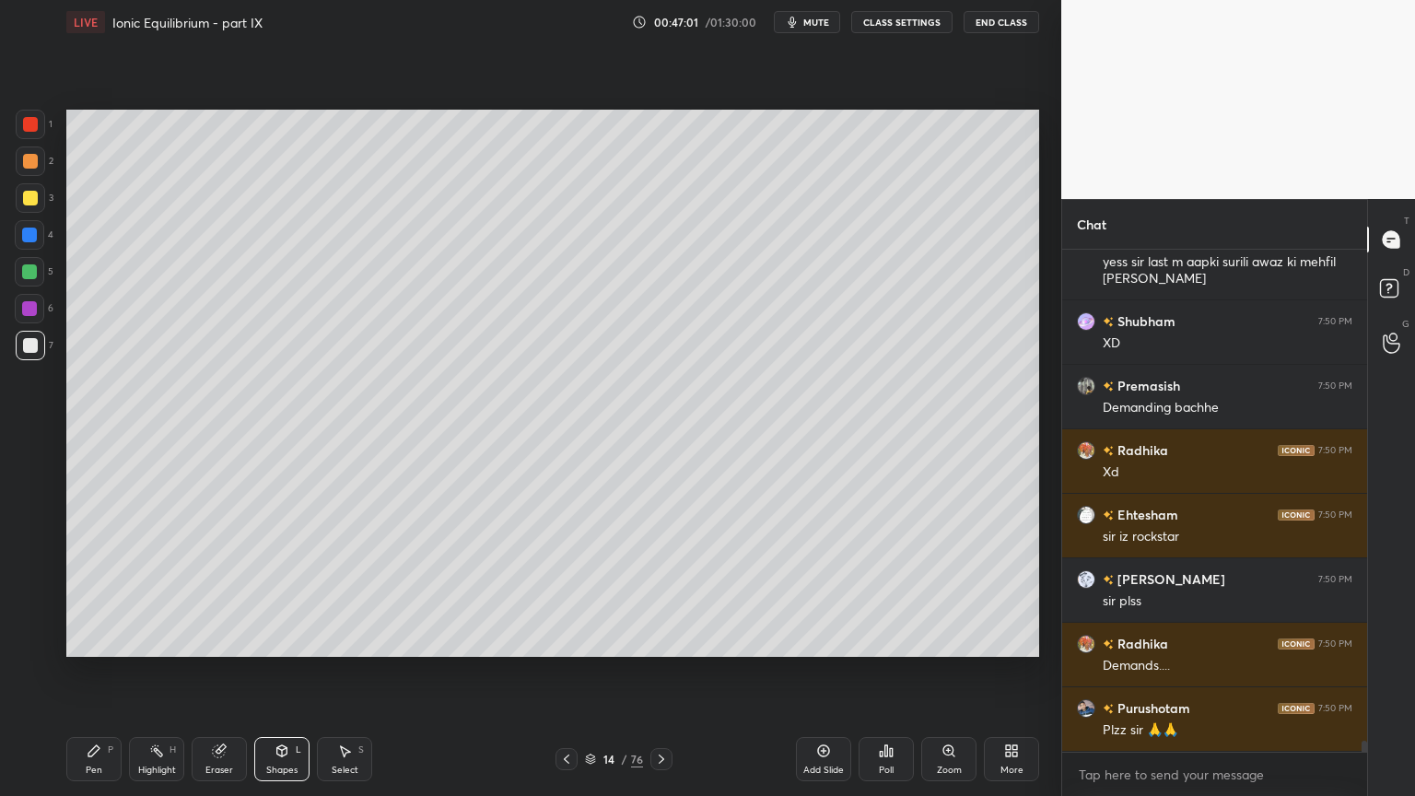
drag, startPoint x: 23, startPoint y: 190, endPoint x: 52, endPoint y: 204, distance: 32.1
click at [26, 192] on div at bounding box center [30, 197] width 29 height 29
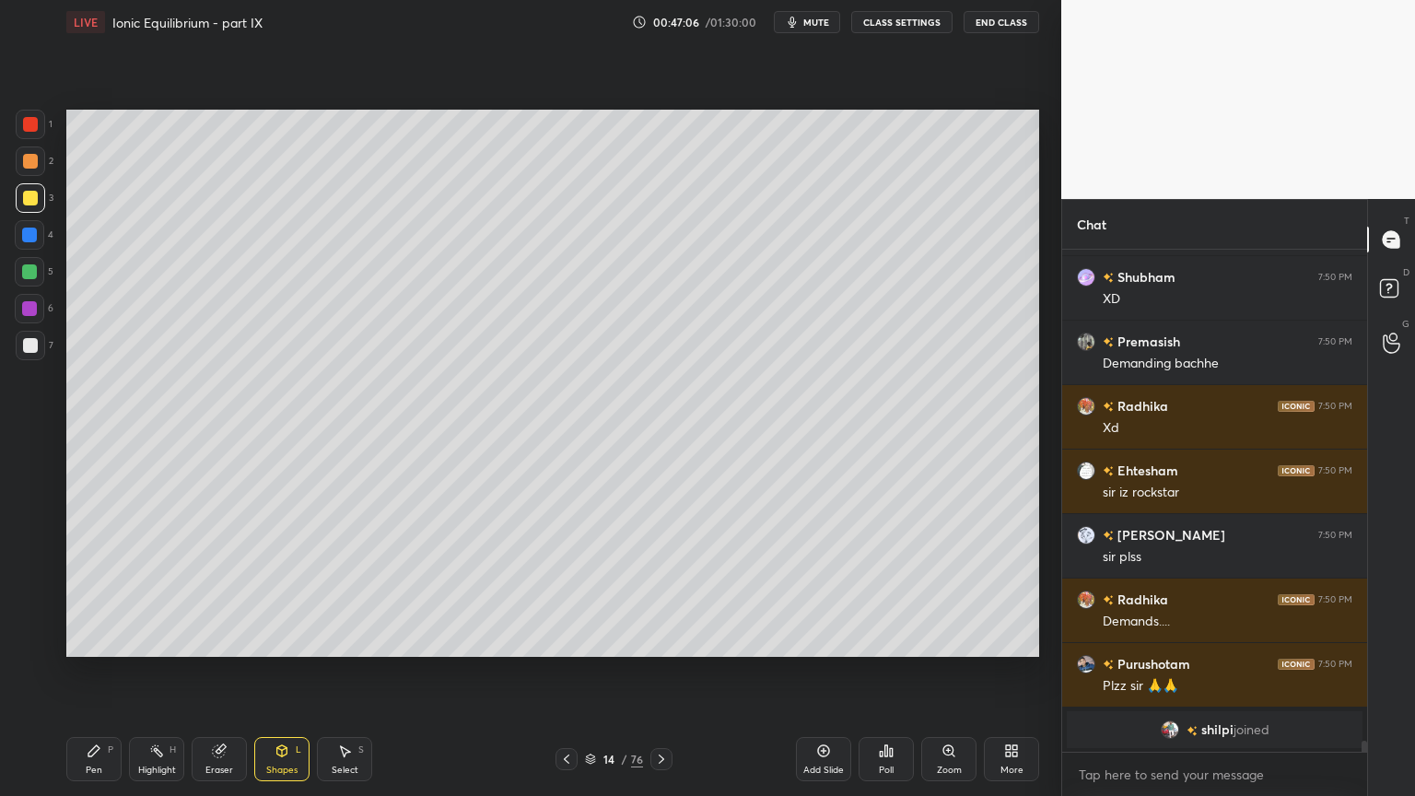
click at [161, 672] on div "Highlight H" at bounding box center [156, 759] width 55 height 44
drag, startPoint x: 278, startPoint y: 759, endPoint x: 282, endPoint y: 736, distance: 23.3
click at [278, 672] on div "Shapes L" at bounding box center [281, 759] width 55 height 44
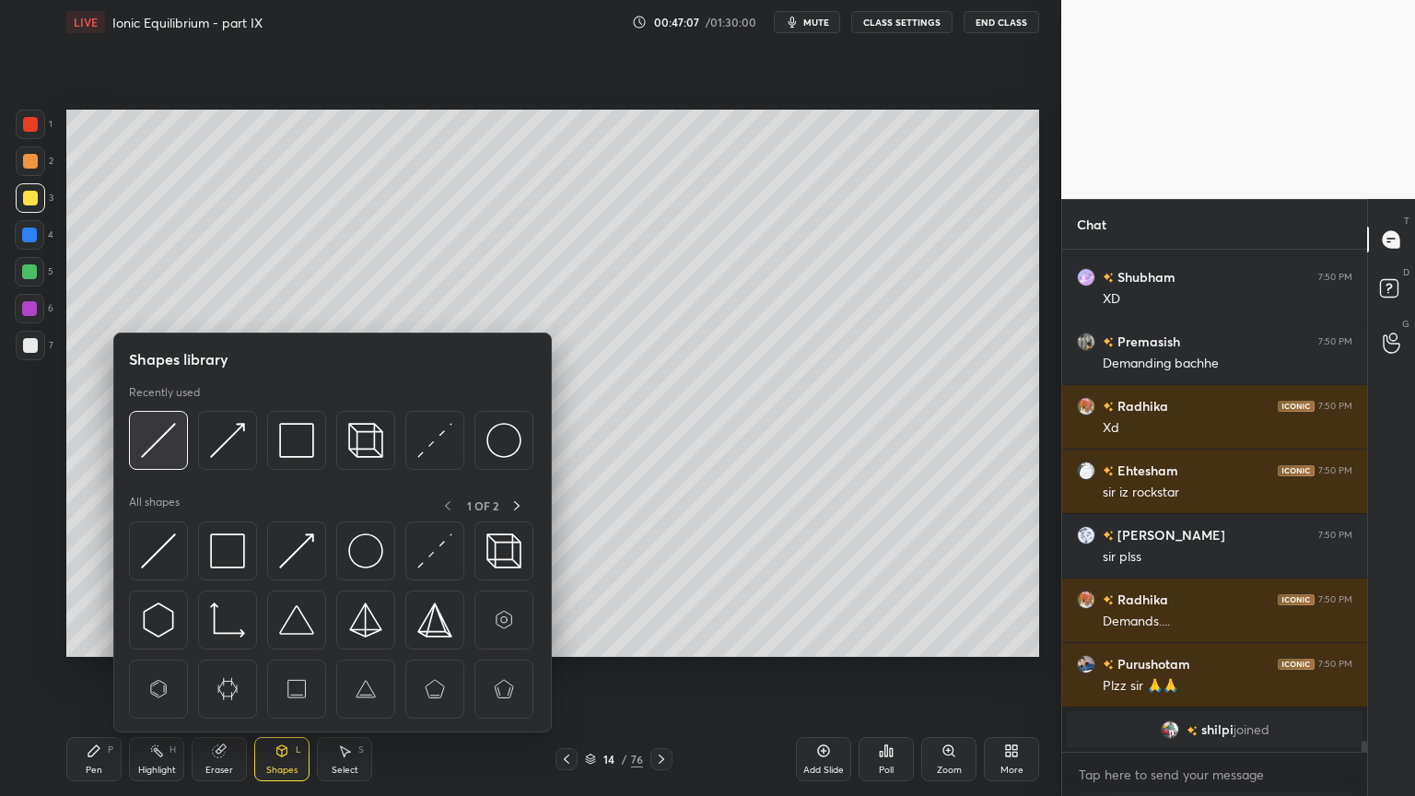
click at [162, 450] on img at bounding box center [158, 440] width 35 height 35
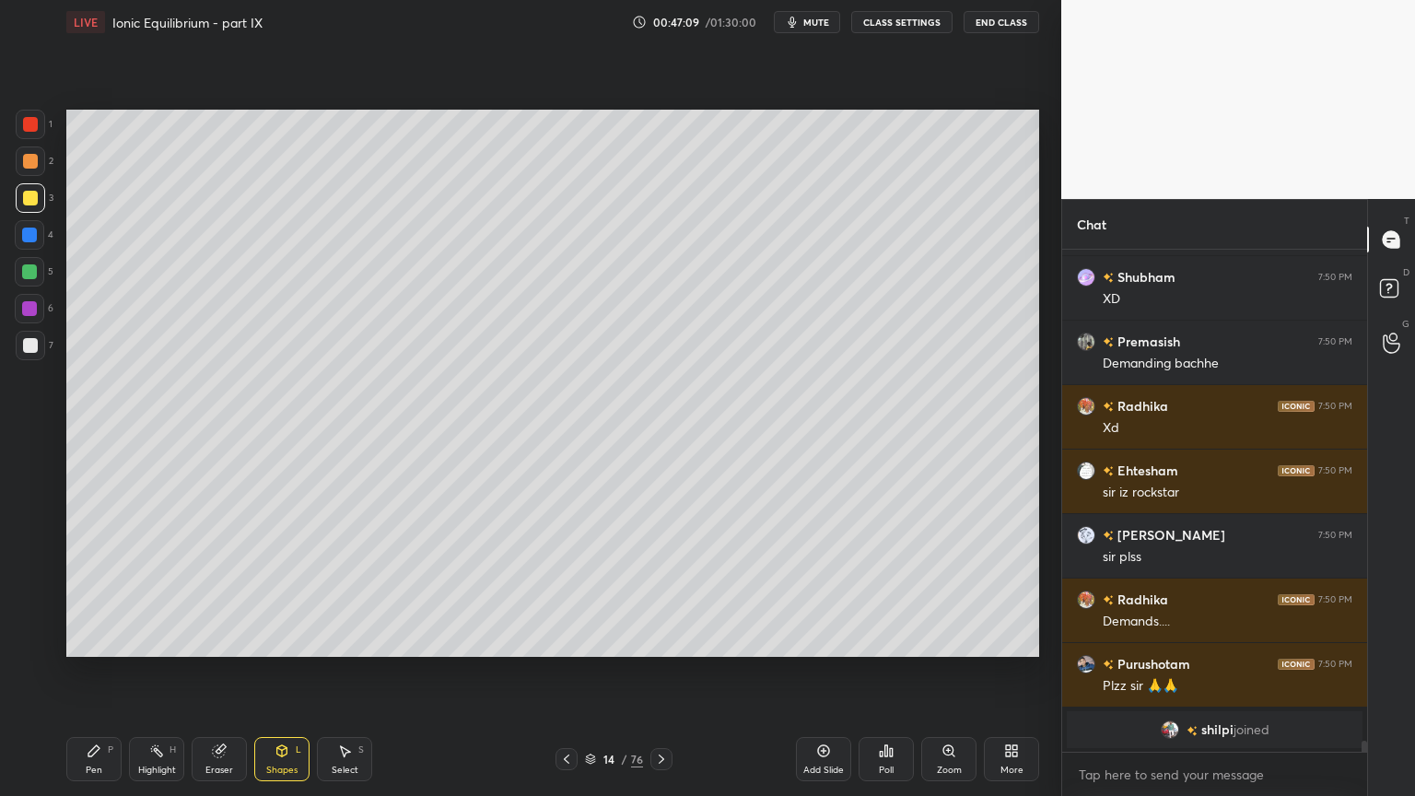
drag, startPoint x: 92, startPoint y: 759, endPoint x: 81, endPoint y: 695, distance: 64.5
click at [92, 672] on div "Pen P" at bounding box center [93, 759] width 55 height 44
click at [34, 351] on div at bounding box center [30, 345] width 15 height 15
click at [33, 273] on div at bounding box center [29, 271] width 15 height 15
click at [160, 672] on icon at bounding box center [156, 750] width 15 height 15
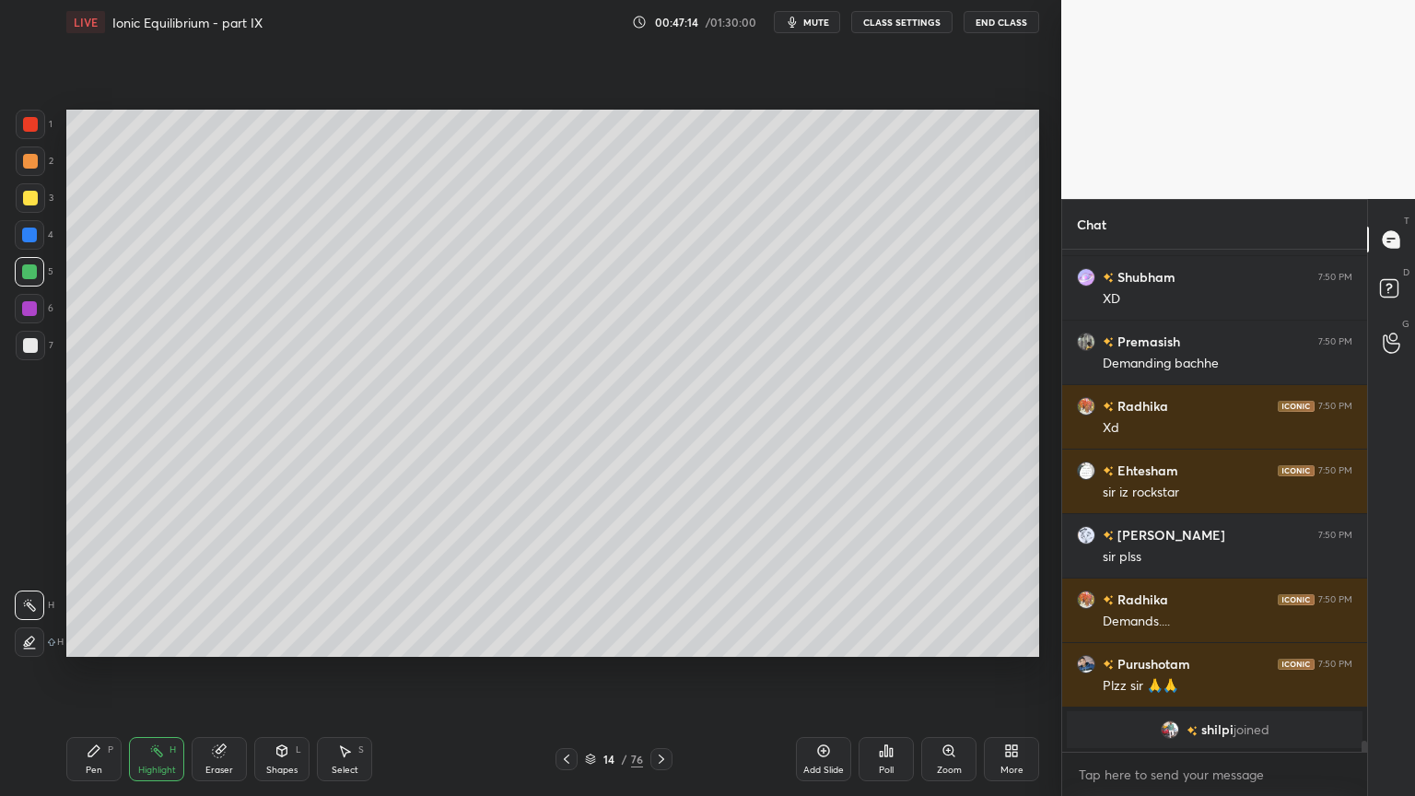
scroll to position [21602, 0]
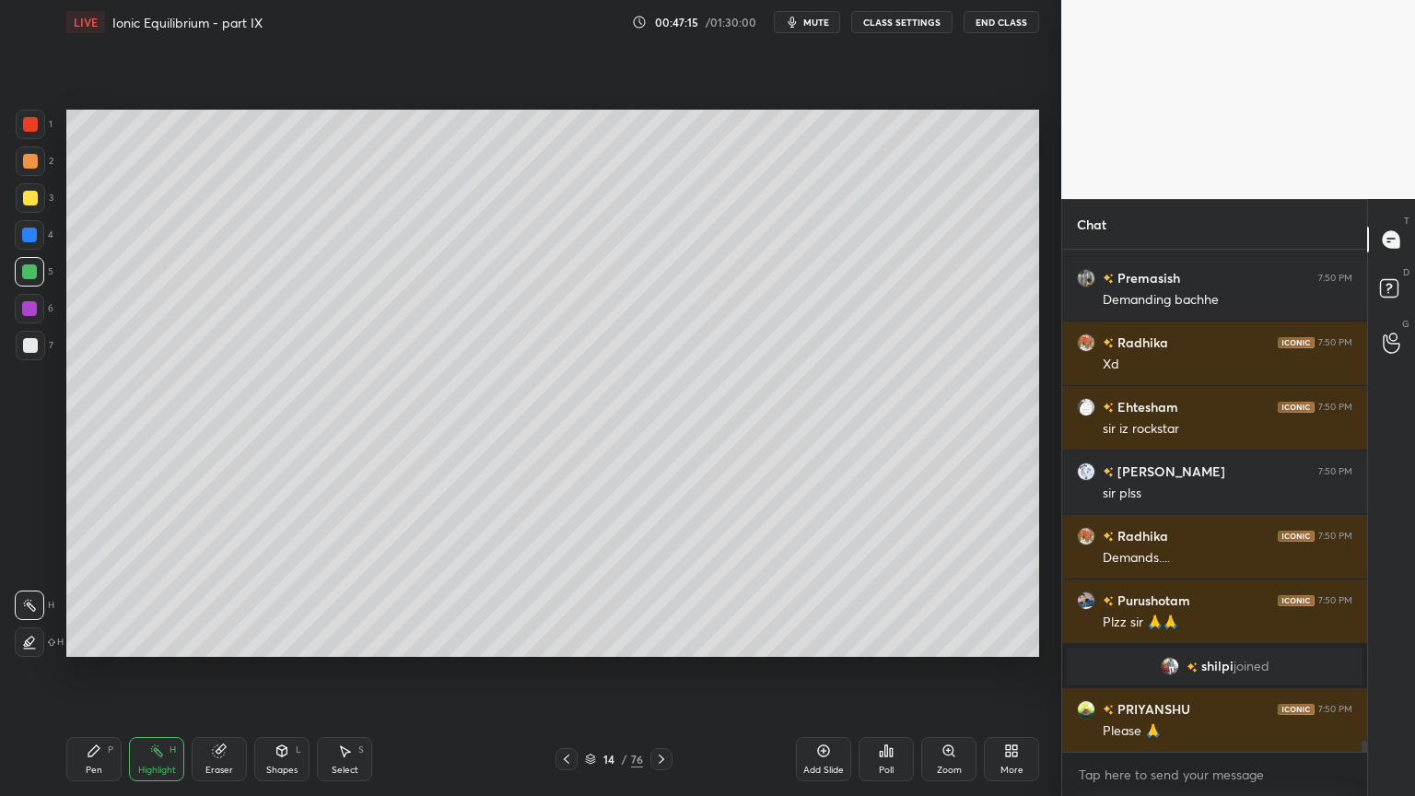
drag, startPoint x: 103, startPoint y: 766, endPoint x: 100, endPoint y: 750, distance: 16.8
click at [102, 672] on div "Pen P" at bounding box center [93, 759] width 55 height 44
drag, startPoint x: 140, startPoint y: 764, endPoint x: 170, endPoint y: 712, distance: 59.9
click at [144, 672] on div "Highlight H" at bounding box center [156, 759] width 55 height 44
click at [81, 672] on div "Pen P" at bounding box center [93, 759] width 55 height 44
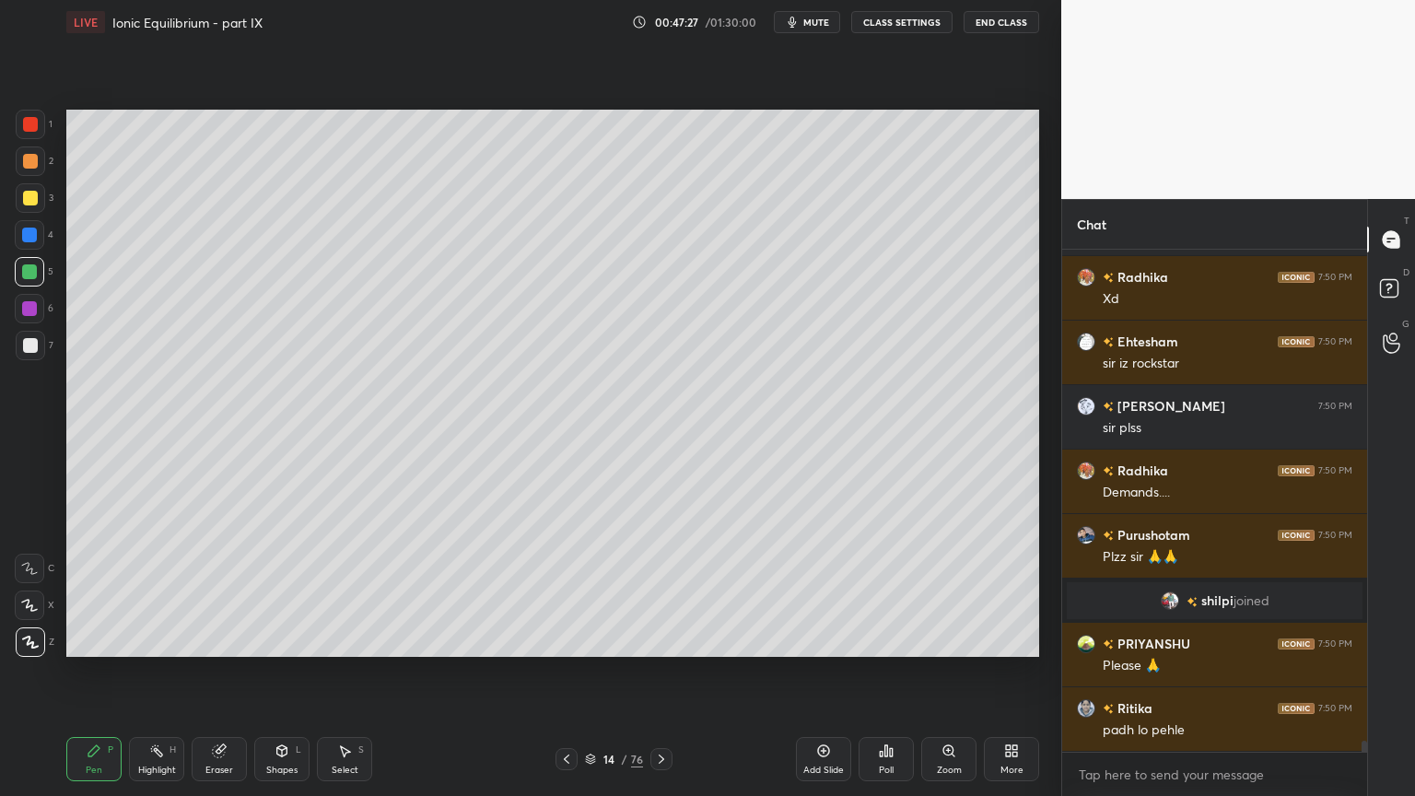
click at [266, 672] on div "Shapes L" at bounding box center [281, 759] width 55 height 44
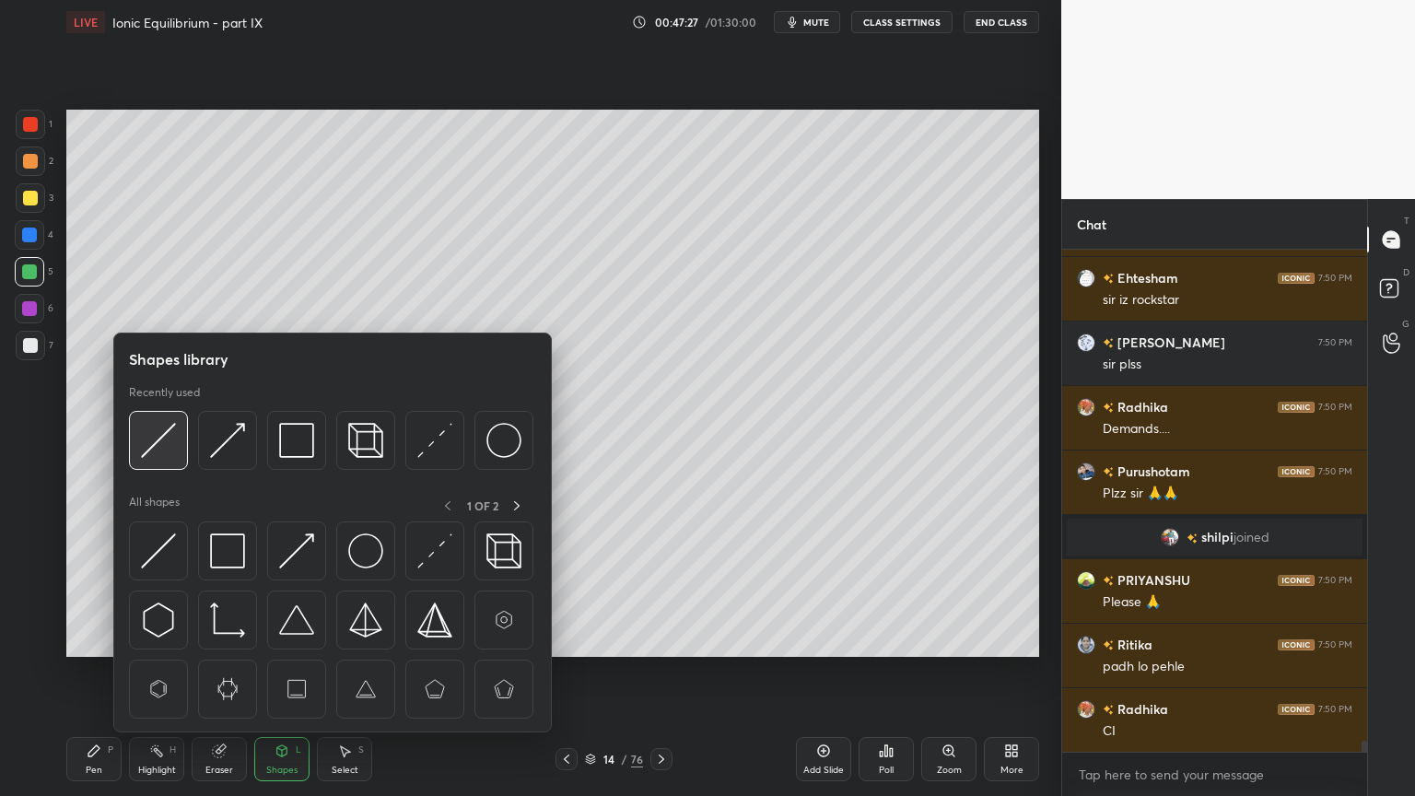
click at [155, 454] on img at bounding box center [158, 440] width 35 height 35
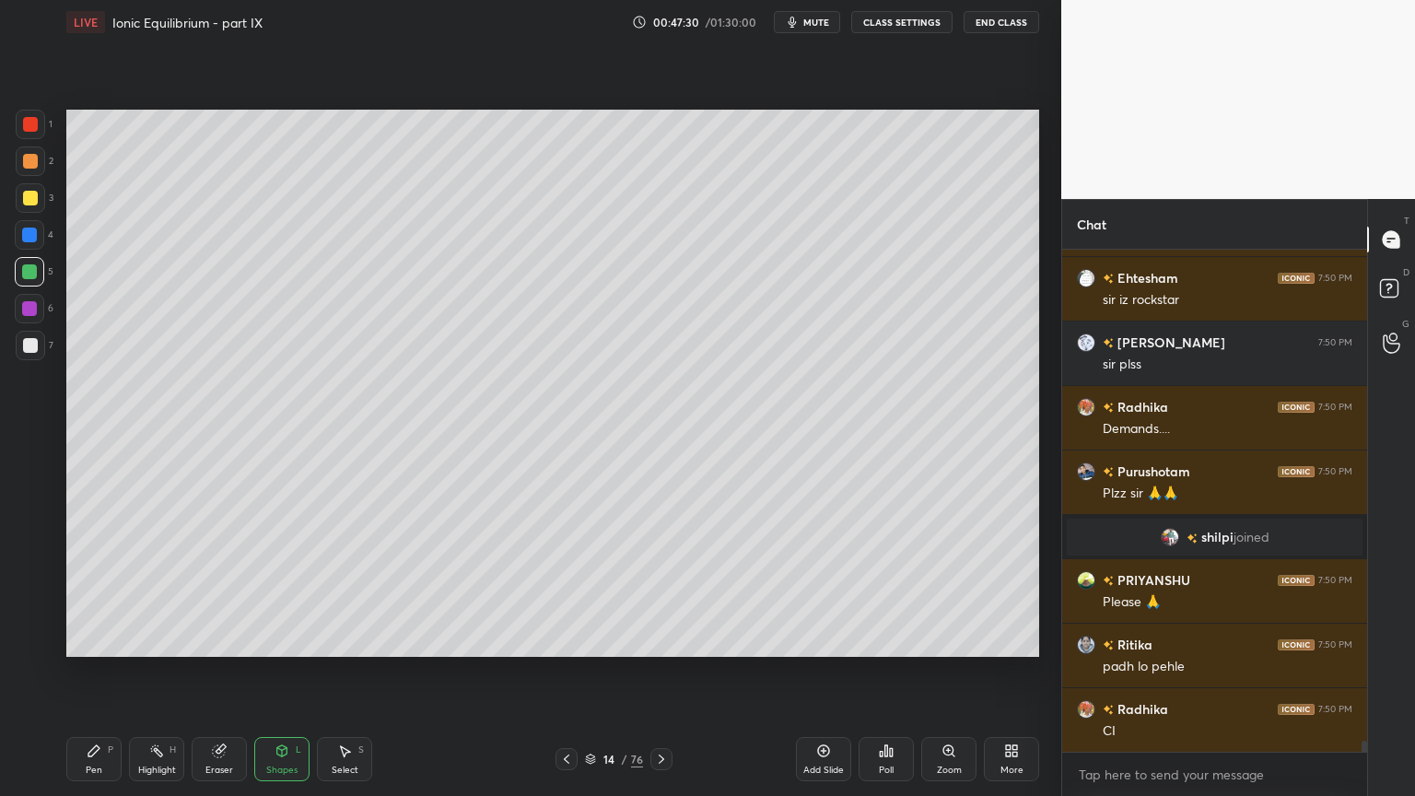
click at [111, 672] on div "Pen P" at bounding box center [93, 759] width 55 height 44
drag, startPoint x: 29, startPoint y: 346, endPoint x: 47, endPoint y: 368, distance: 28.2
click at [29, 354] on div at bounding box center [30, 345] width 29 height 29
click at [149, 672] on div "Highlight H" at bounding box center [156, 759] width 55 height 44
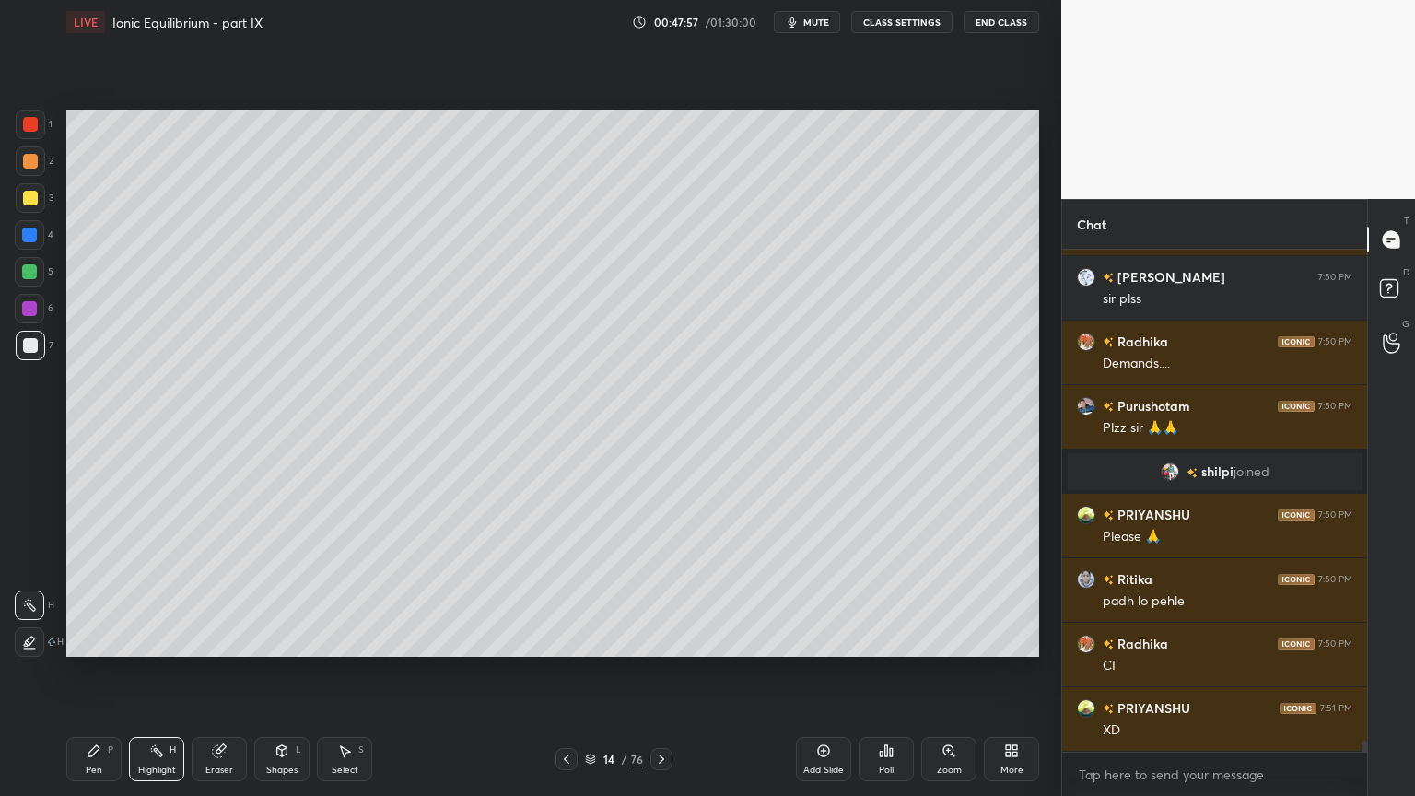
click at [86, 672] on div "Pen P" at bounding box center [93, 759] width 55 height 44
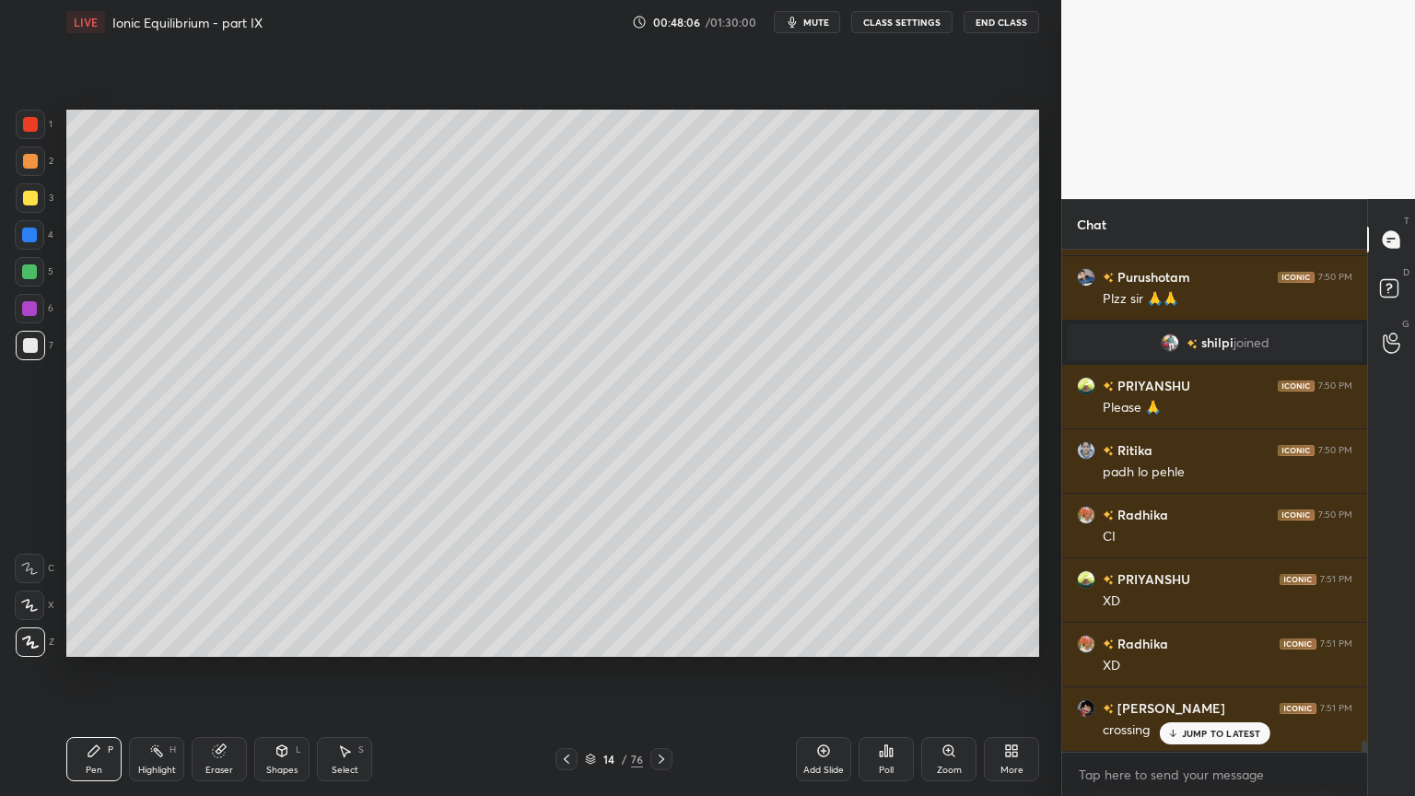
scroll to position [21989, 0]
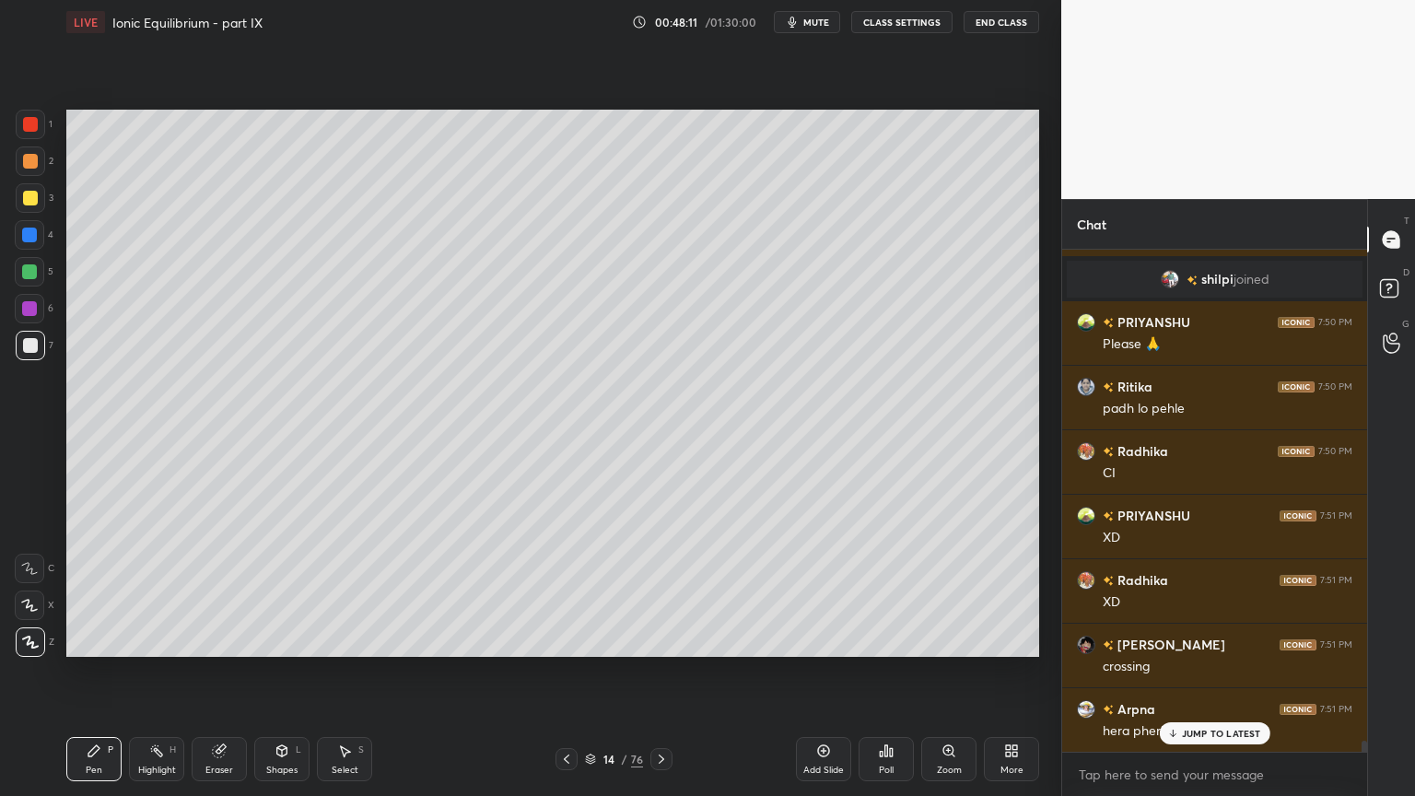
click at [284, 672] on div "Shapes L" at bounding box center [281, 759] width 55 height 44
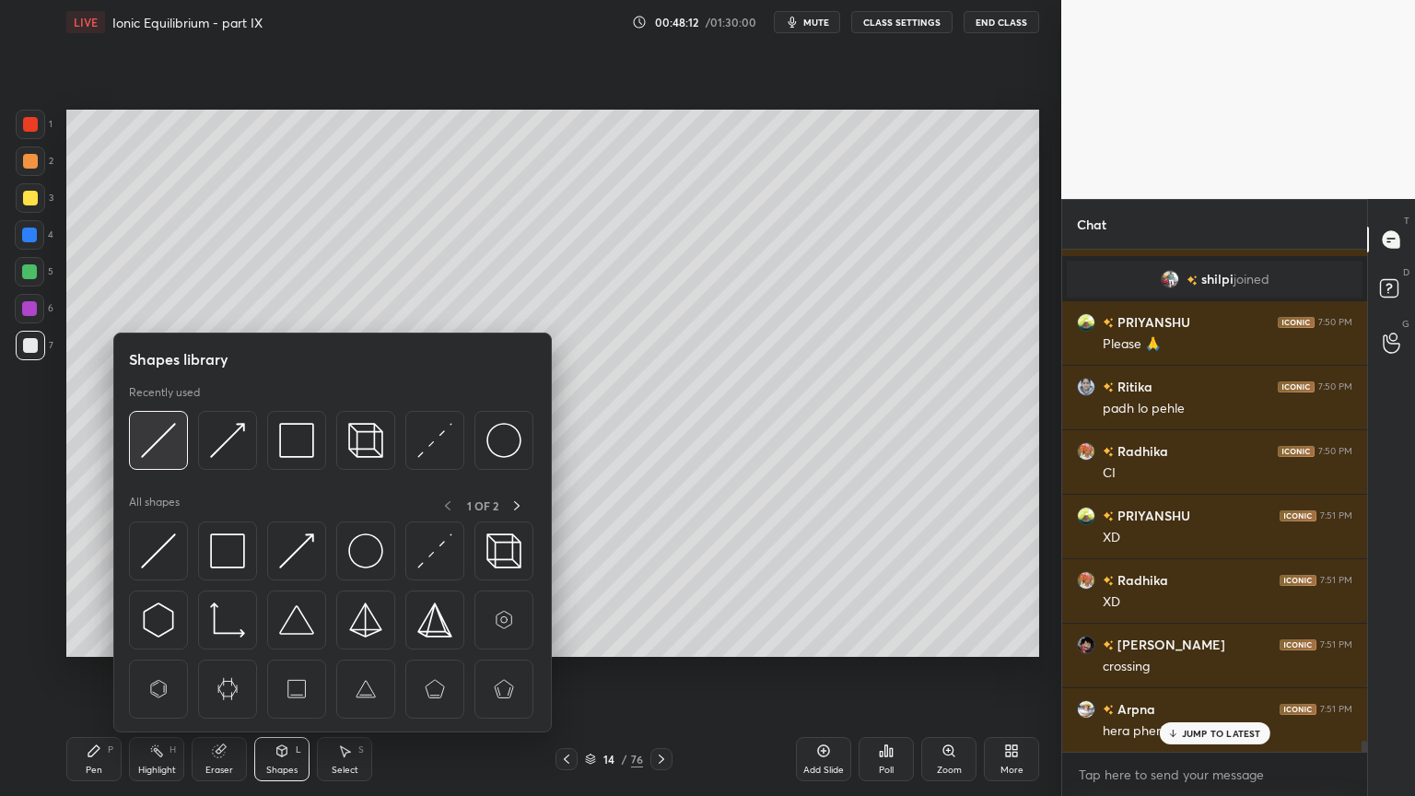
click at [165, 450] on img at bounding box center [158, 440] width 35 height 35
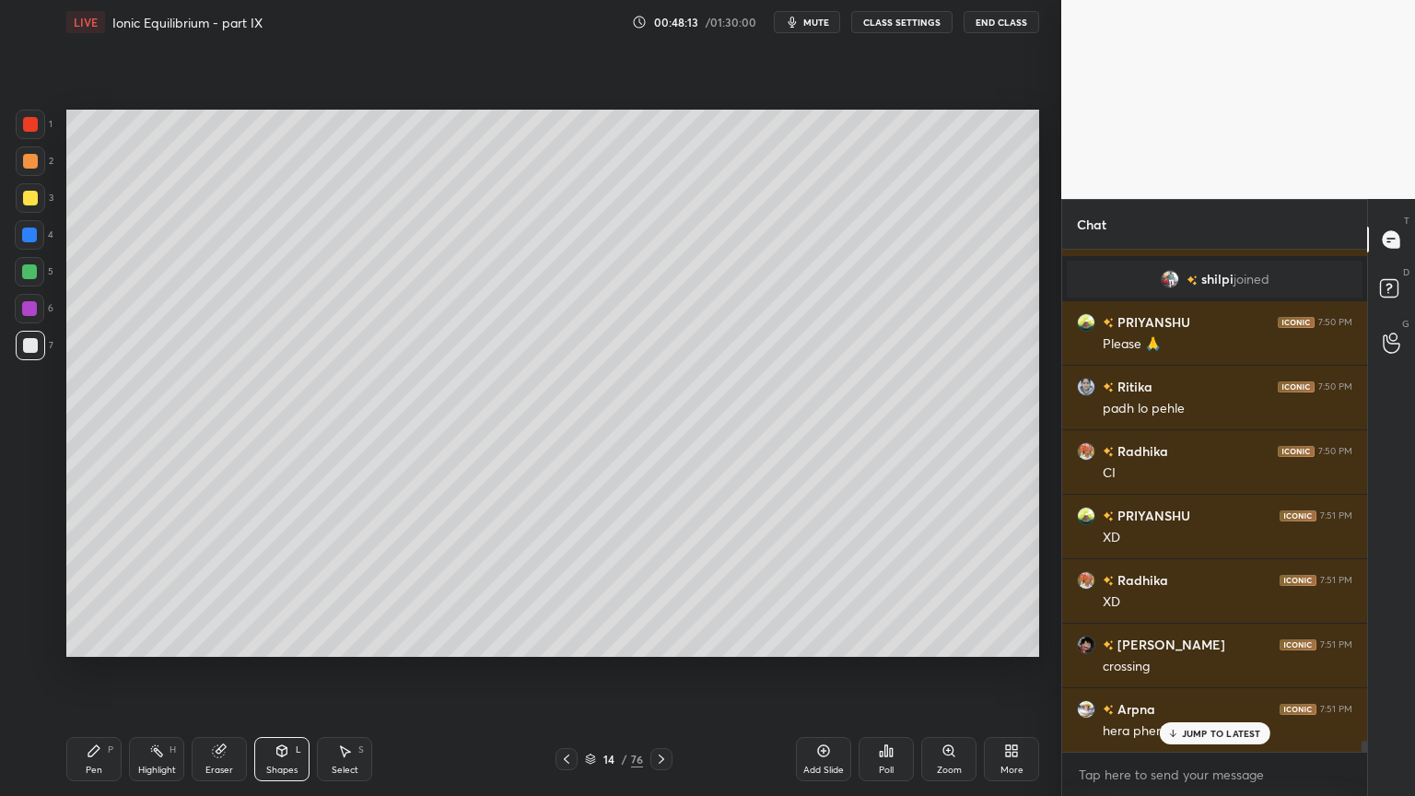
click at [33, 195] on div at bounding box center [30, 198] width 15 height 15
click at [141, 672] on div "Highlight H" at bounding box center [156, 759] width 55 height 44
click at [107, 672] on div "Pen P" at bounding box center [93, 759] width 55 height 44
click at [270, 672] on div "Shapes L" at bounding box center [281, 759] width 55 height 44
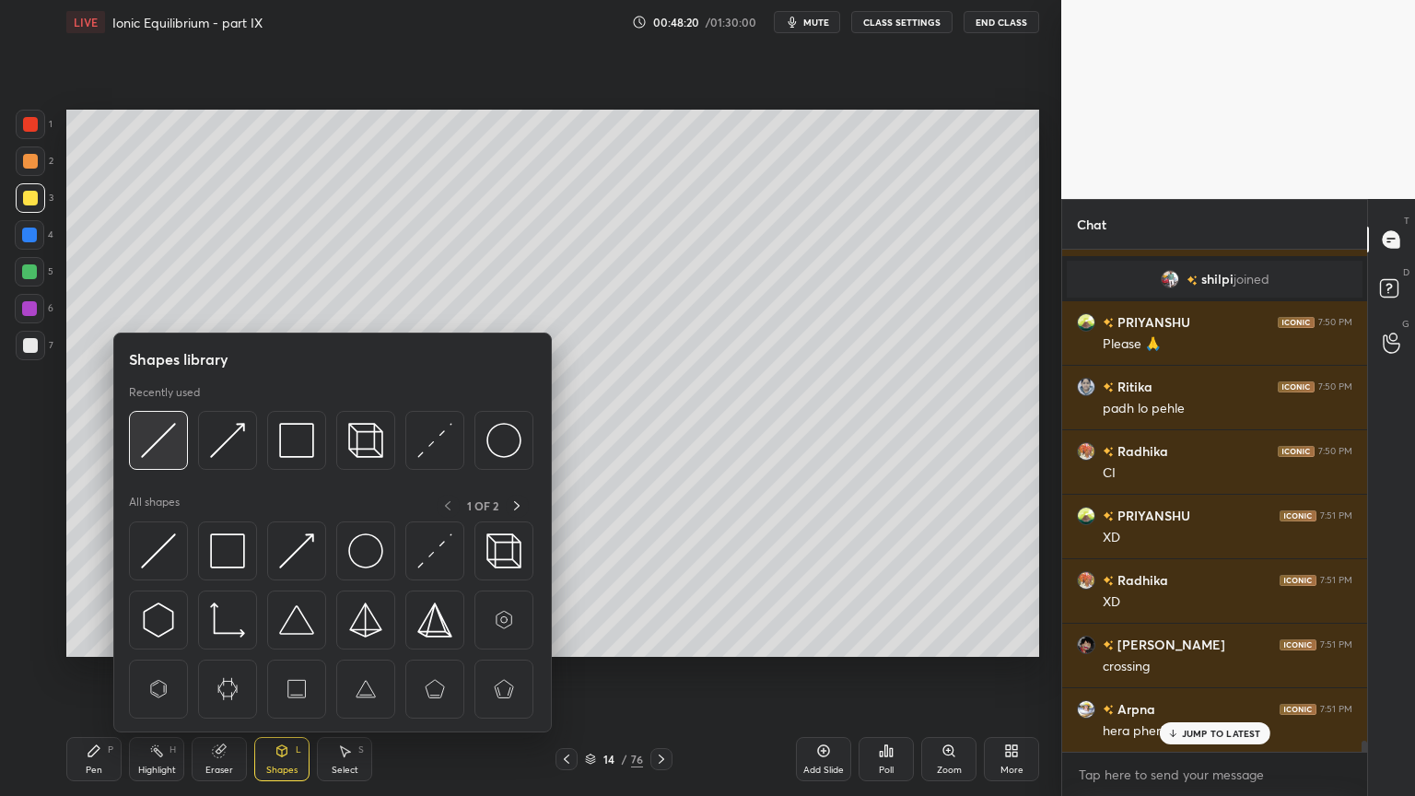
click at [169, 451] on img at bounding box center [158, 440] width 35 height 35
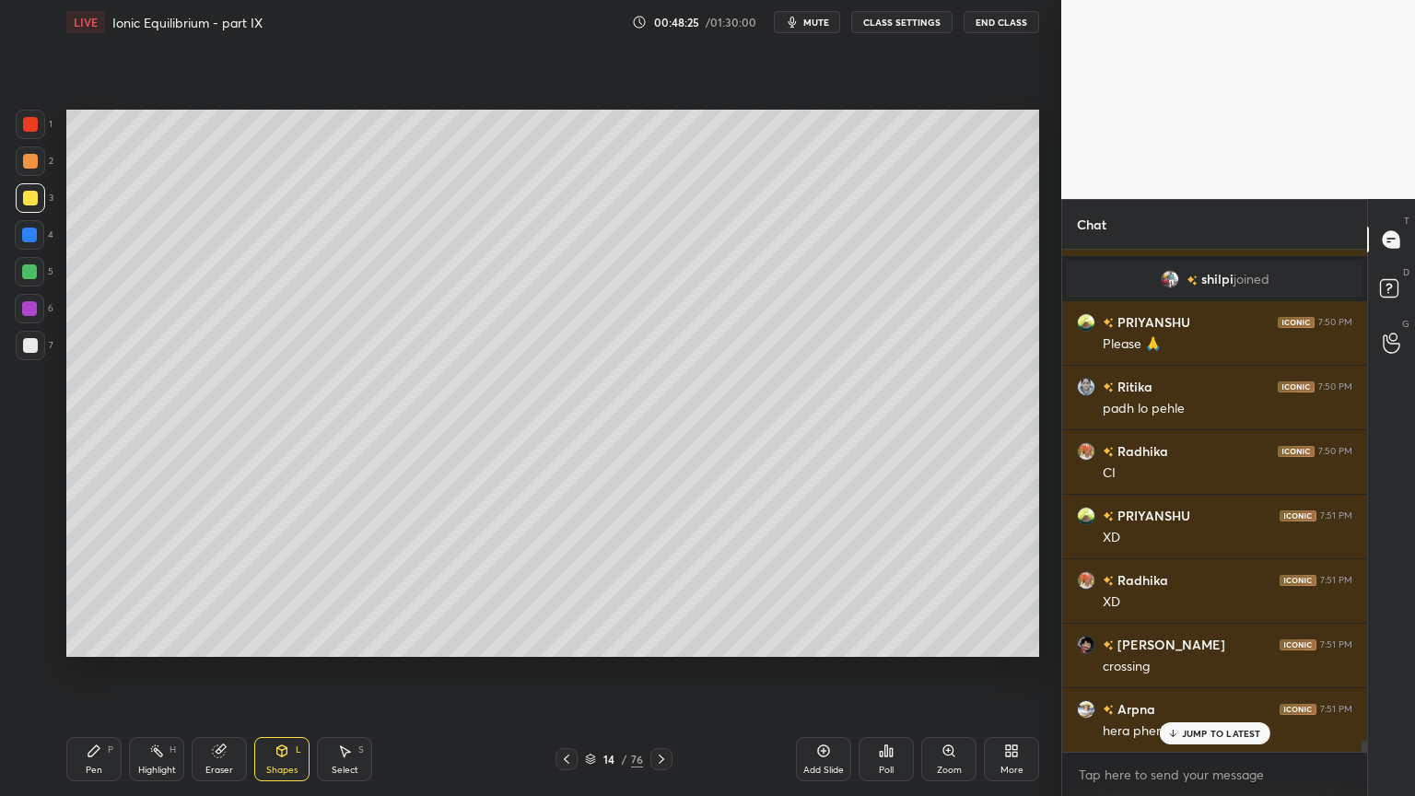
click at [84, 672] on div "Pen P" at bounding box center [93, 759] width 55 height 44
drag, startPoint x: 163, startPoint y: 755, endPoint x: 255, endPoint y: 658, distance: 134.2
click at [158, 672] on icon at bounding box center [156, 750] width 15 height 15
drag, startPoint x: 79, startPoint y: 757, endPoint x: 209, endPoint y: 671, distance: 156.1
click at [85, 672] on div "Pen P" at bounding box center [93, 759] width 55 height 44
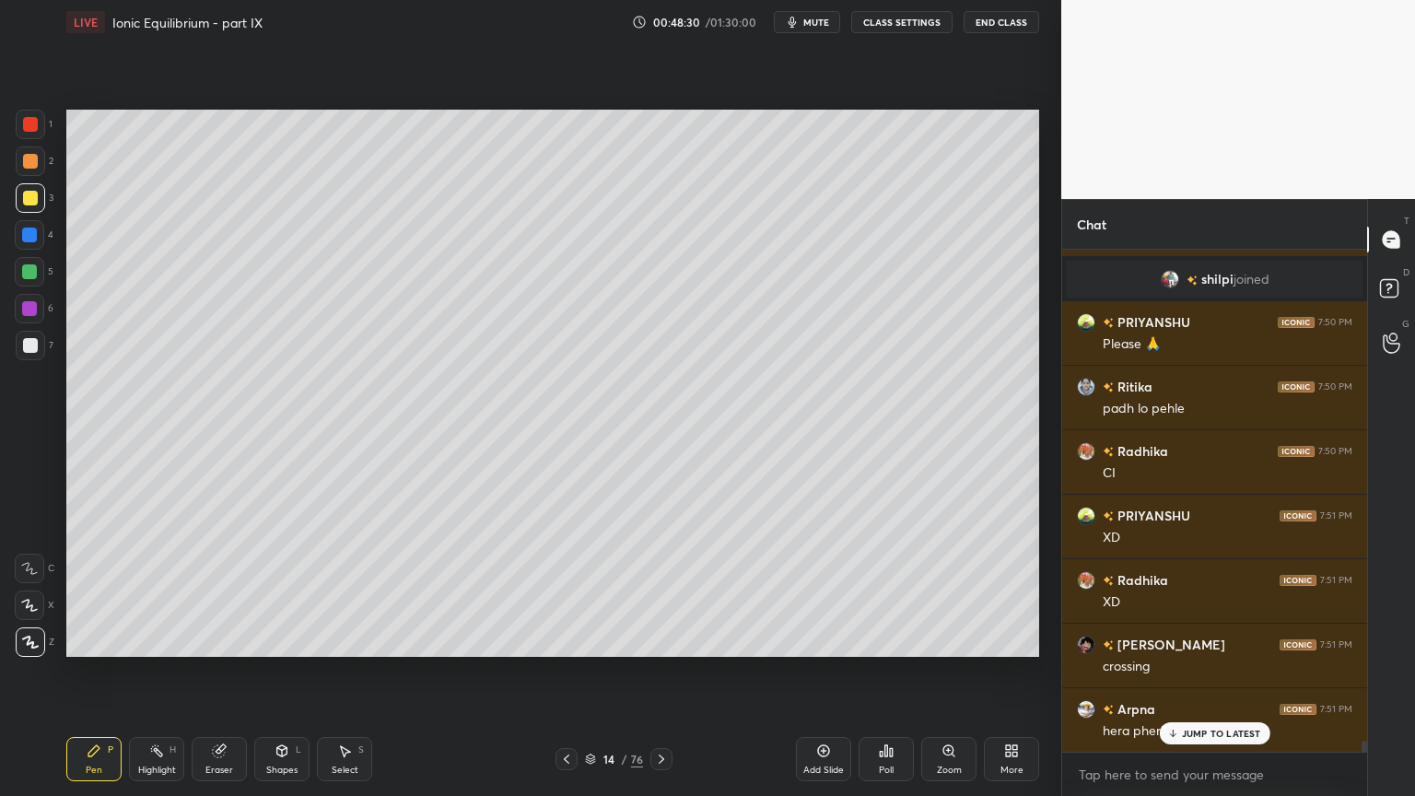
drag, startPoint x: 18, startPoint y: 346, endPoint x: 48, endPoint y: 353, distance: 30.2
click at [26, 349] on div at bounding box center [30, 345] width 29 height 29
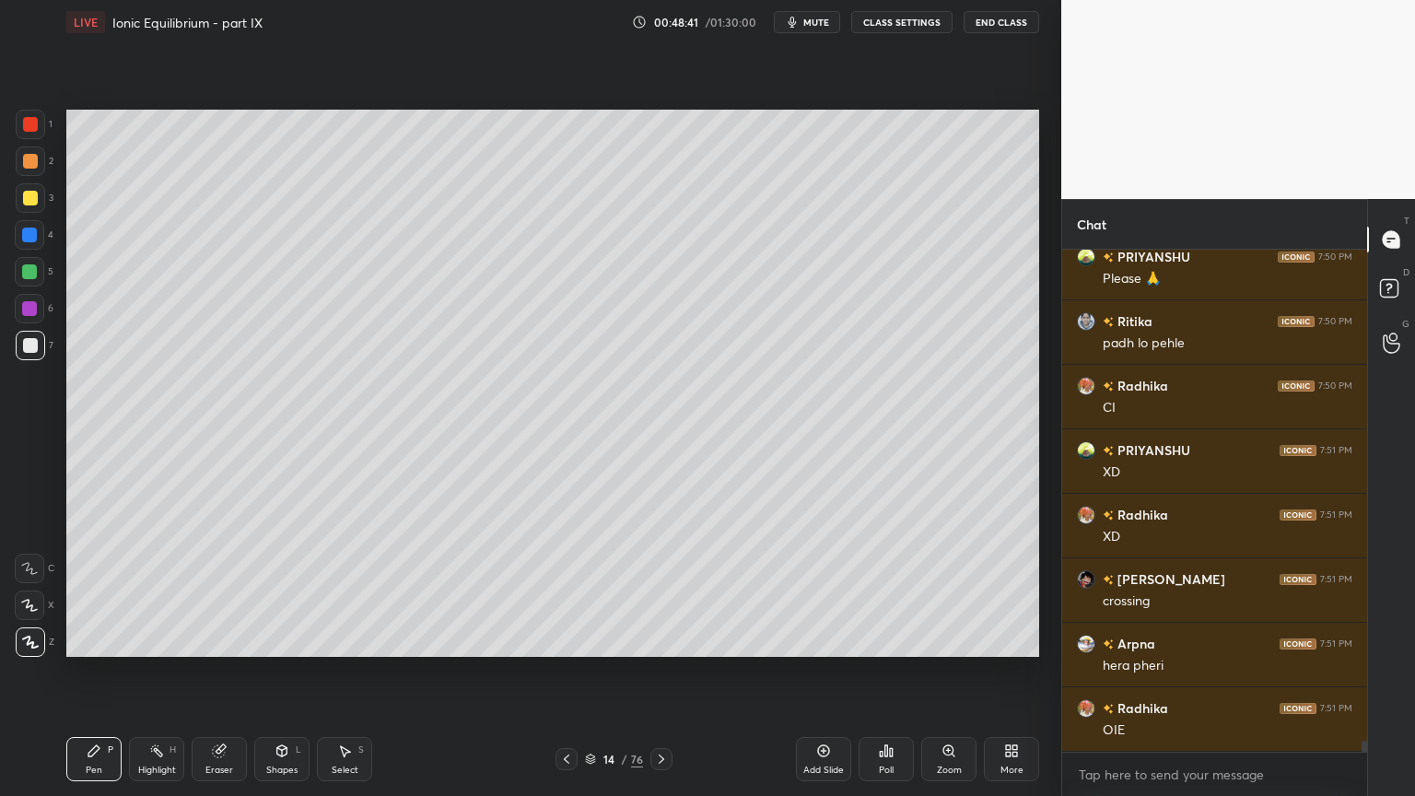
scroll to position [22099, 0]
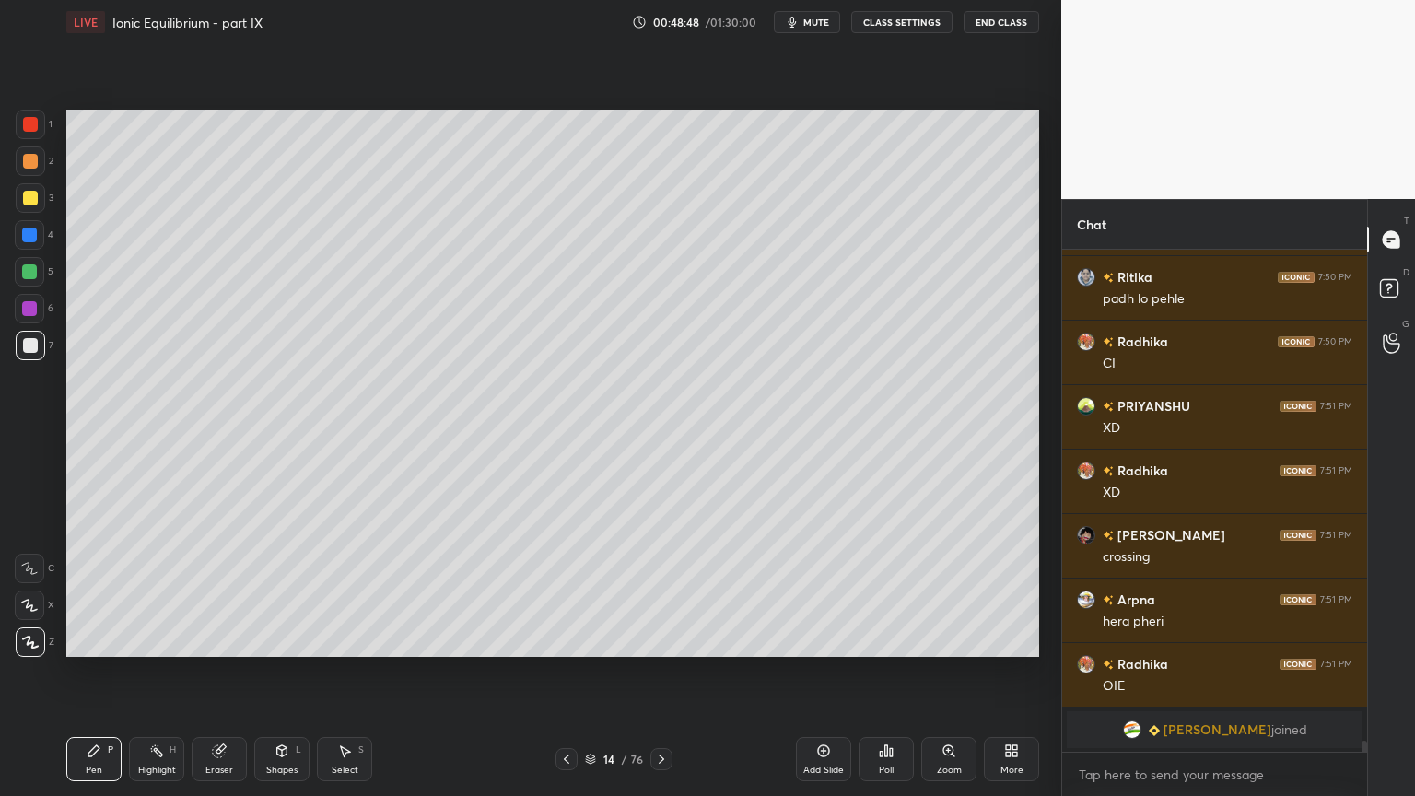
click at [217, 672] on div "Eraser" at bounding box center [219, 769] width 28 height 9
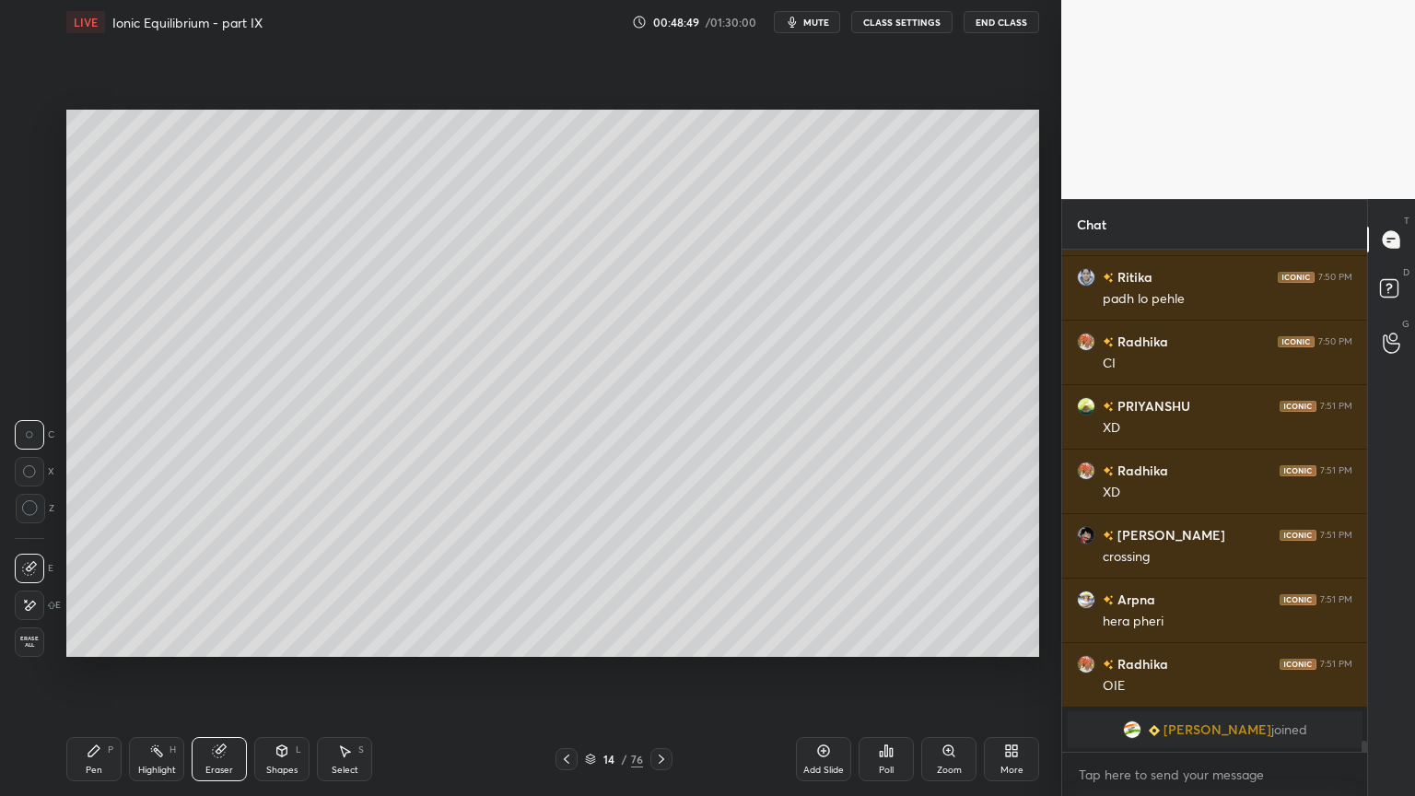
drag, startPoint x: 276, startPoint y: 764, endPoint x: 277, endPoint y: 736, distance: 27.6
click at [274, 672] on div "Shapes L" at bounding box center [281, 759] width 55 height 44
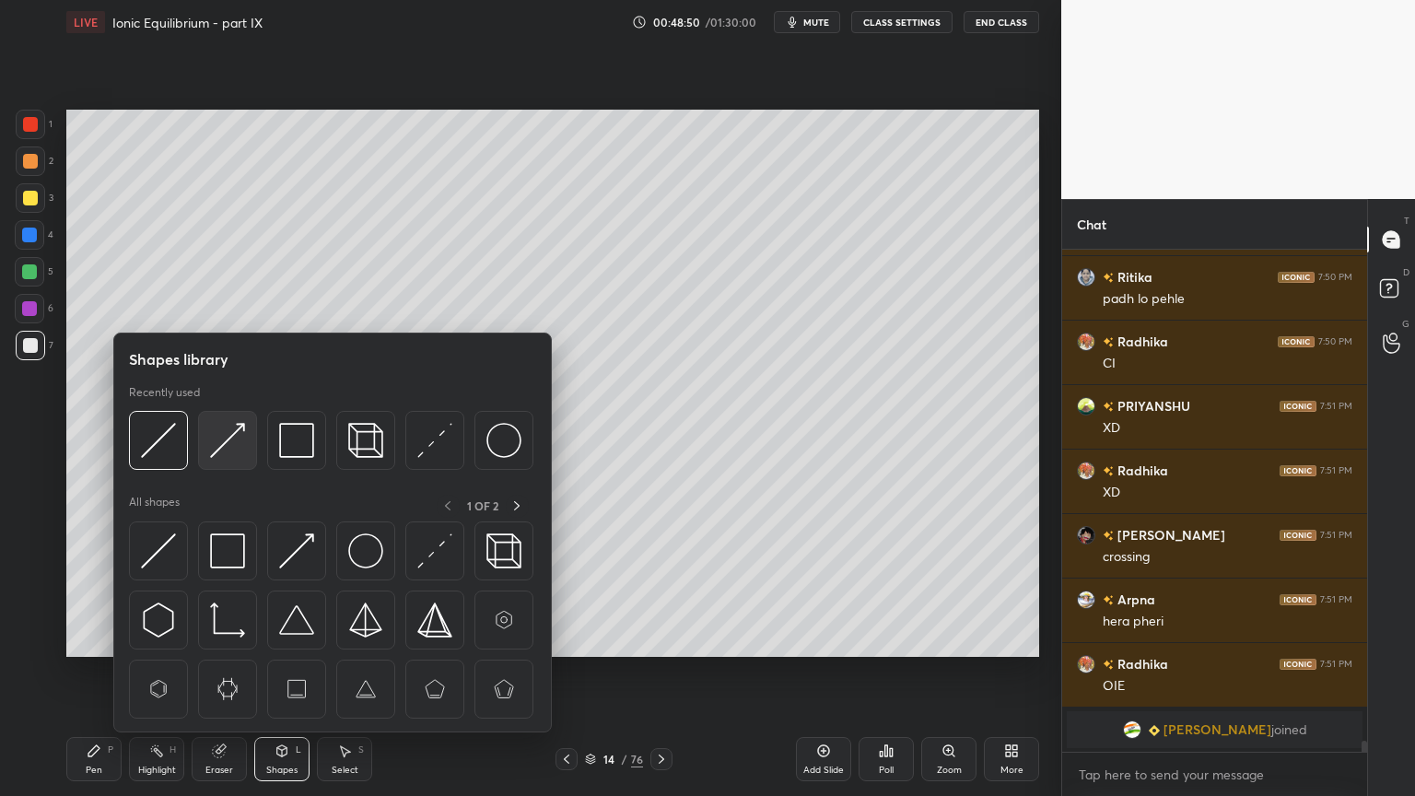
click at [232, 461] on div at bounding box center [227, 440] width 59 height 59
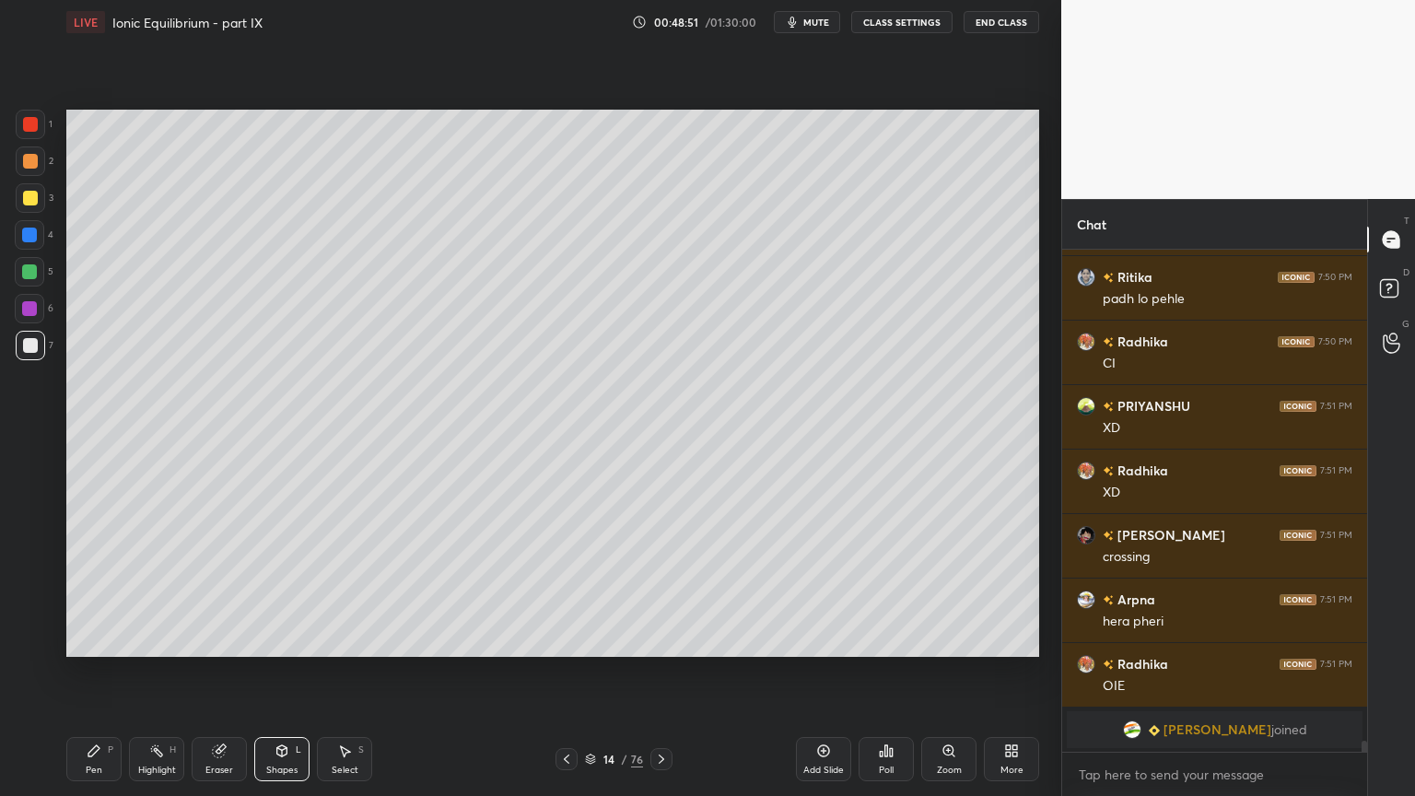
drag, startPoint x: 184, startPoint y: 759, endPoint x: 192, endPoint y: 737, distance: 23.3
click at [184, 672] on div "Pen P Highlight H Eraser Shapes L Select S" at bounding box center [248, 759] width 365 height 44
click at [162, 672] on div "Highlight H" at bounding box center [156, 759] width 55 height 44
click at [819, 672] on div "Add Slide" at bounding box center [823, 769] width 41 height 9
drag, startPoint x: 93, startPoint y: 763, endPoint x: 105, endPoint y: 674, distance: 89.2
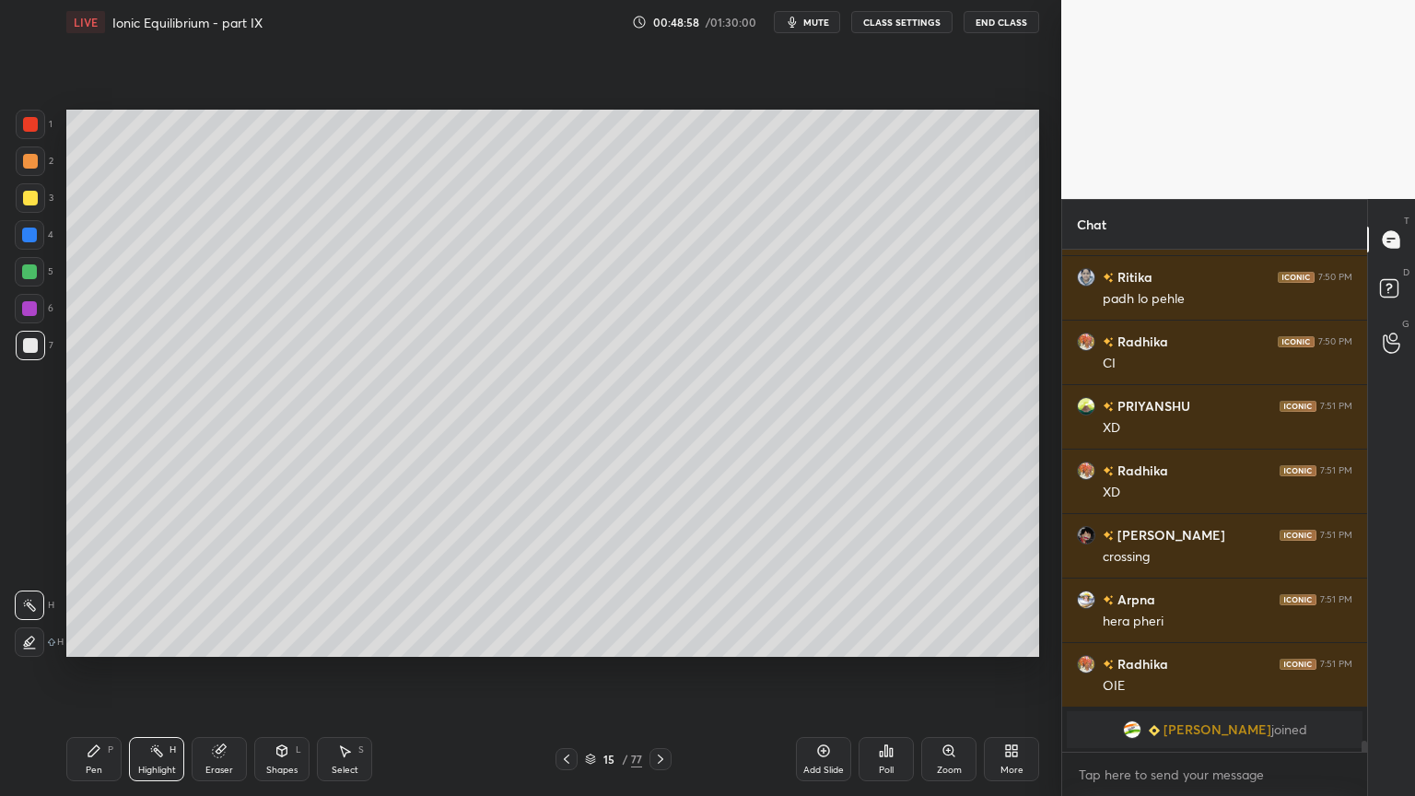
click at [90, 672] on div "Pen P" at bounding box center [93, 759] width 55 height 44
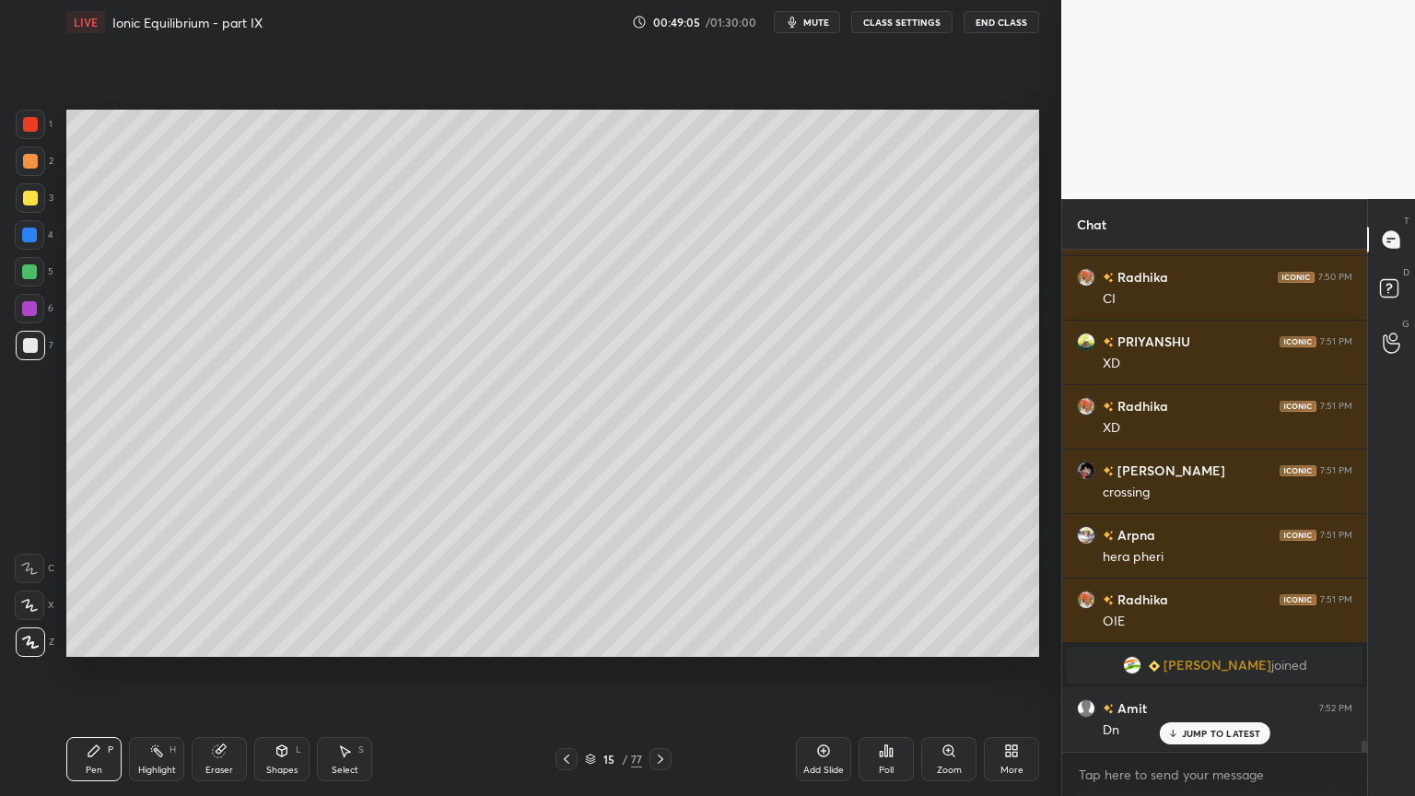
scroll to position [21993, 0]
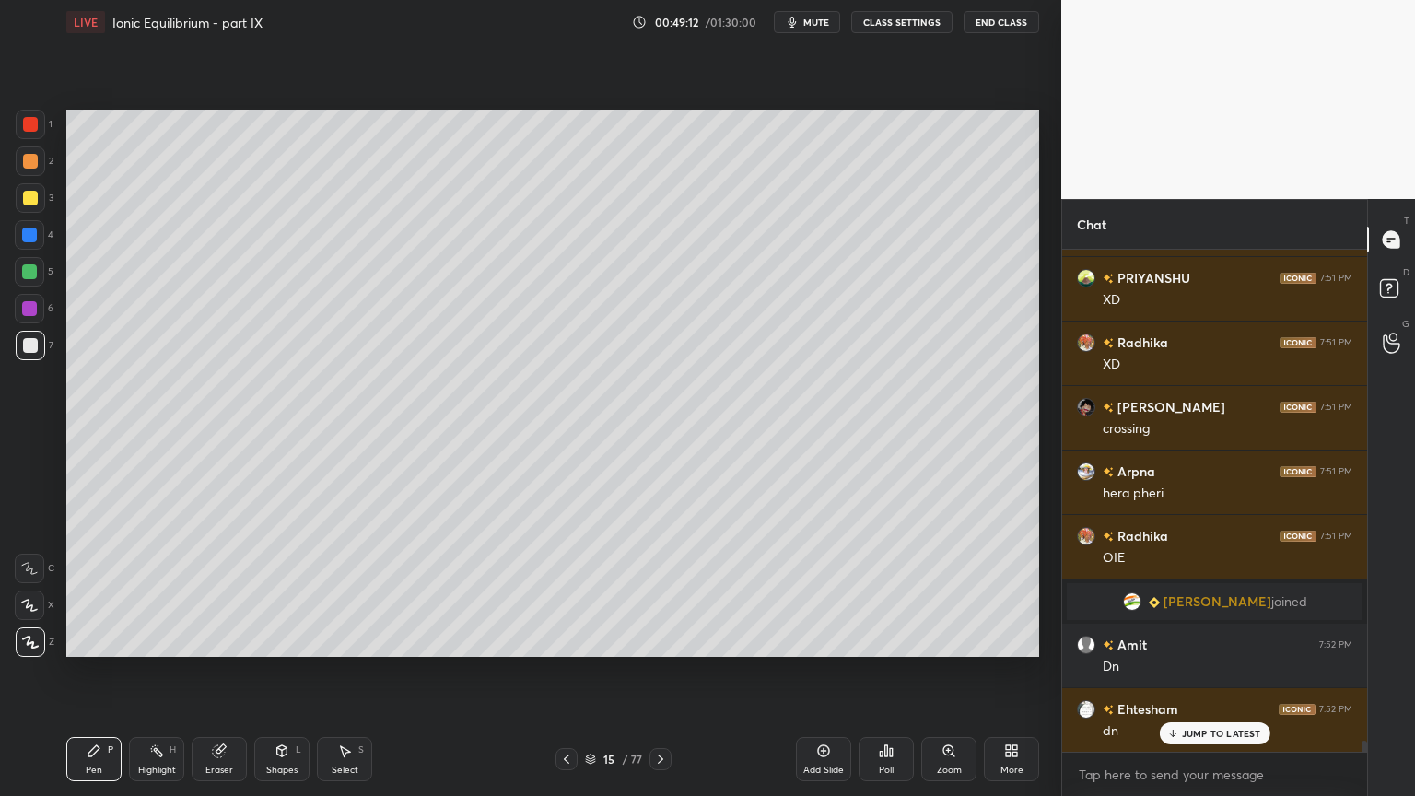
click at [561, 672] on icon at bounding box center [566, 759] width 15 height 15
click at [155, 672] on div "Highlight H" at bounding box center [156, 759] width 55 height 44
click at [570, 672] on icon at bounding box center [566, 759] width 15 height 15
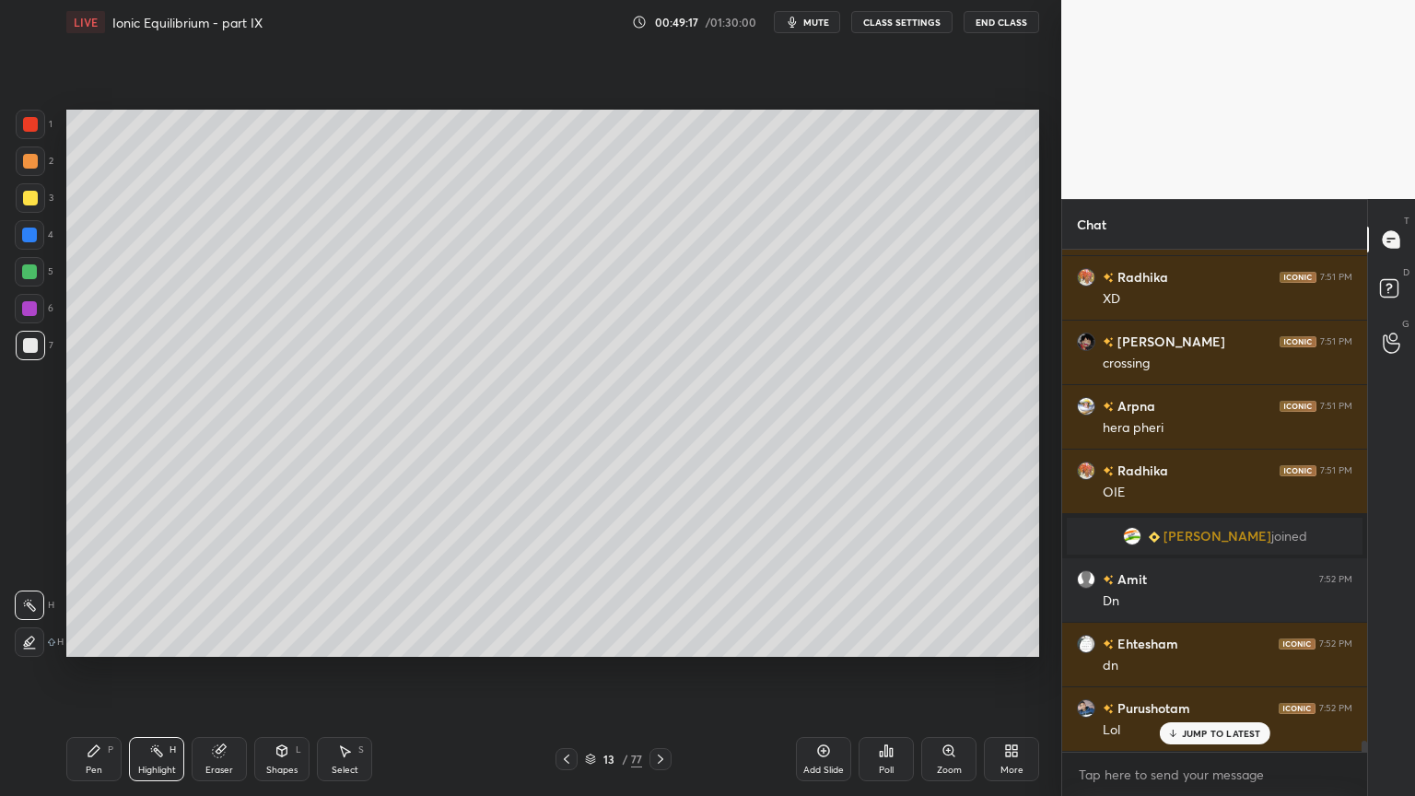
scroll to position [22122, 0]
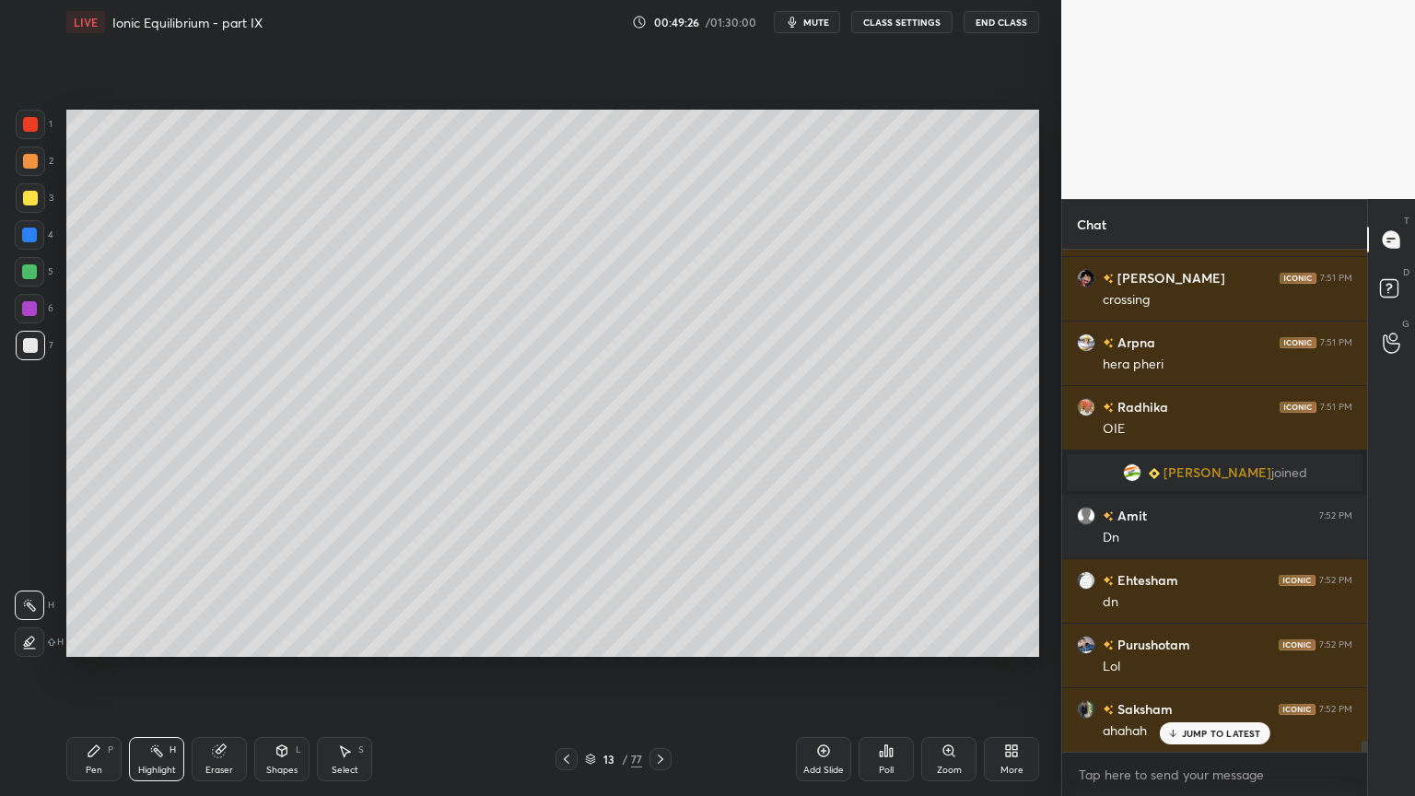
click at [576, 672] on div at bounding box center [566, 759] width 22 height 22
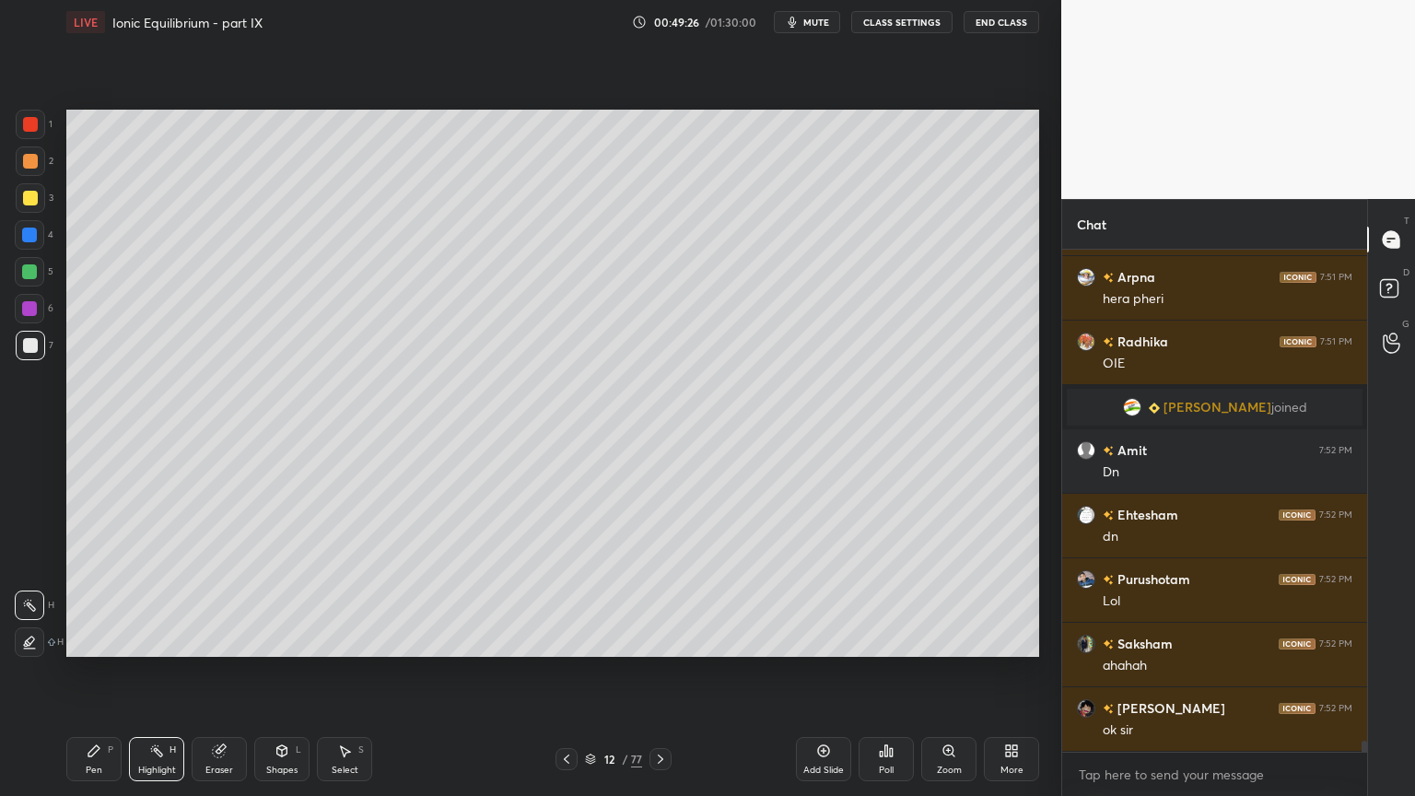
click at [571, 672] on icon at bounding box center [566, 759] width 15 height 15
click at [574, 672] on div at bounding box center [566, 759] width 22 height 22
click at [573, 672] on icon at bounding box center [566, 759] width 15 height 15
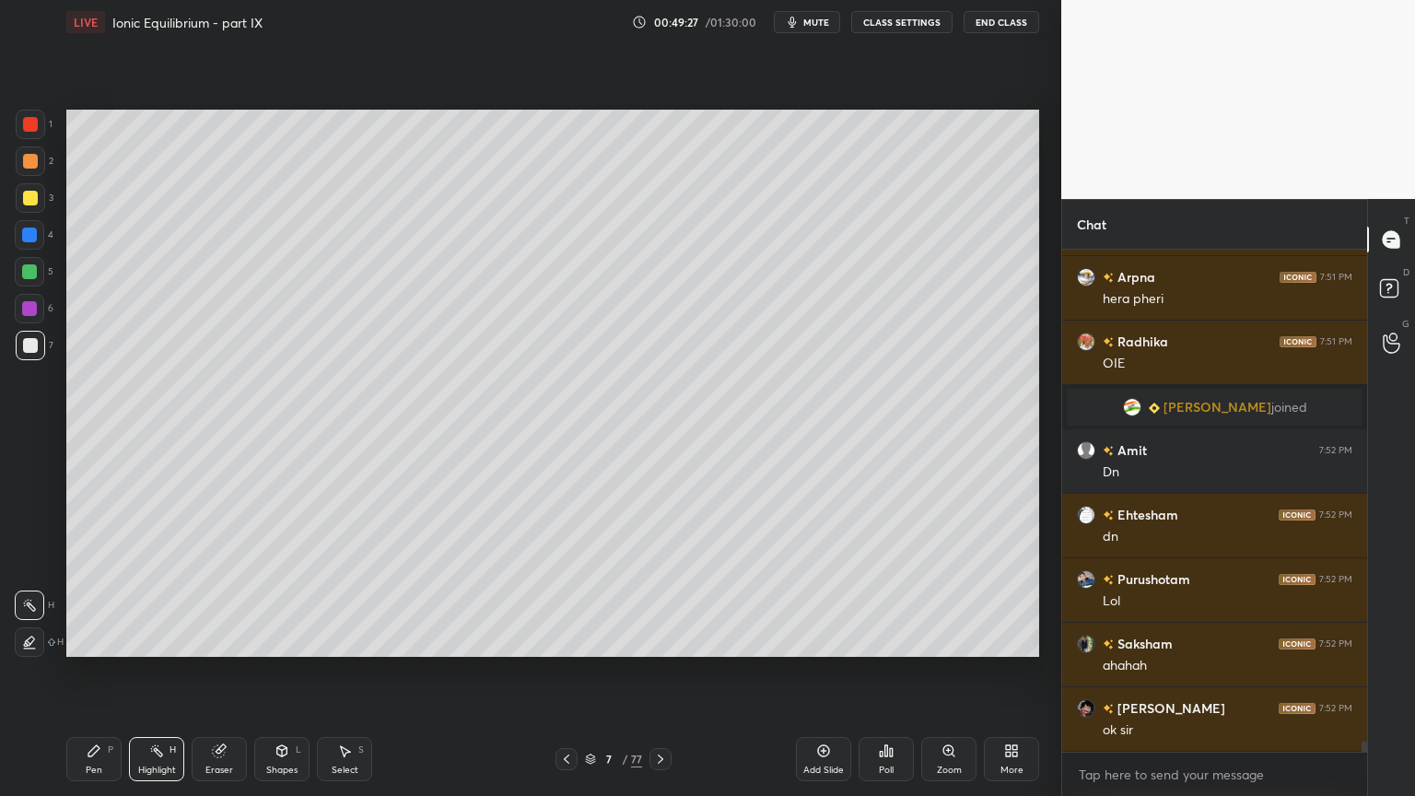
click at [573, 672] on icon at bounding box center [566, 759] width 15 height 15
click at [572, 672] on icon at bounding box center [566, 759] width 15 height 15
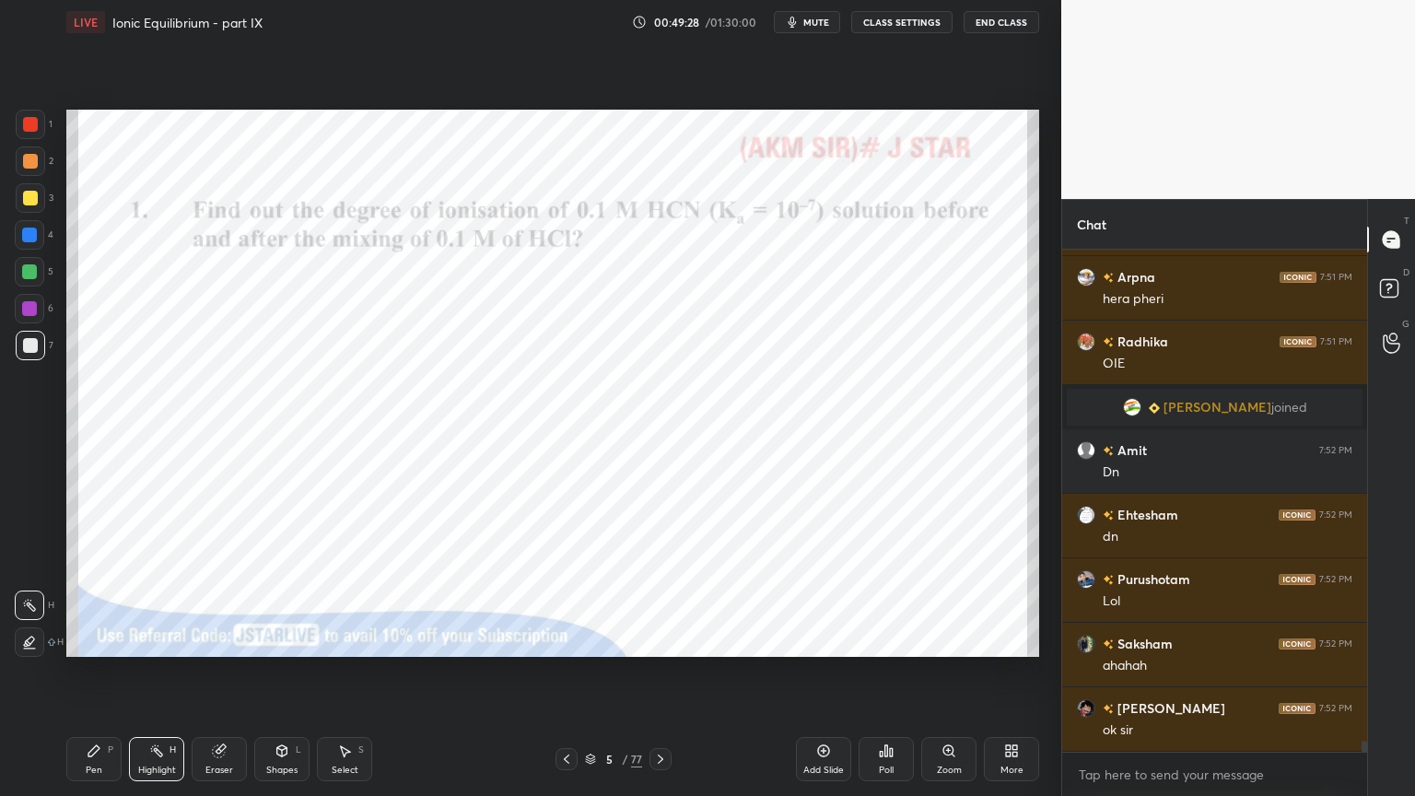
click at [569, 672] on div at bounding box center [566, 759] width 22 height 22
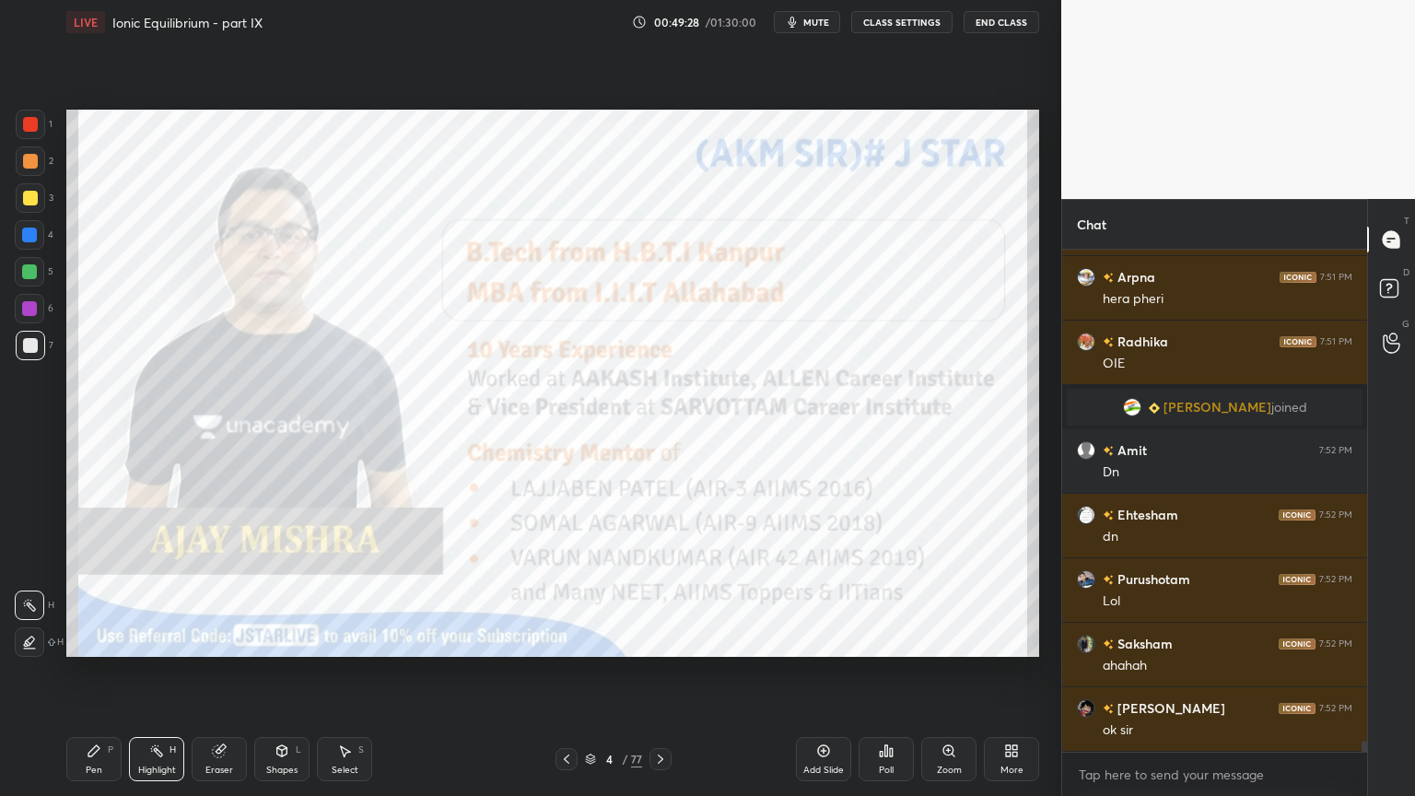
click at [570, 672] on icon at bounding box center [566, 759] width 15 height 15
click at [569, 672] on div at bounding box center [566, 759] width 22 height 22
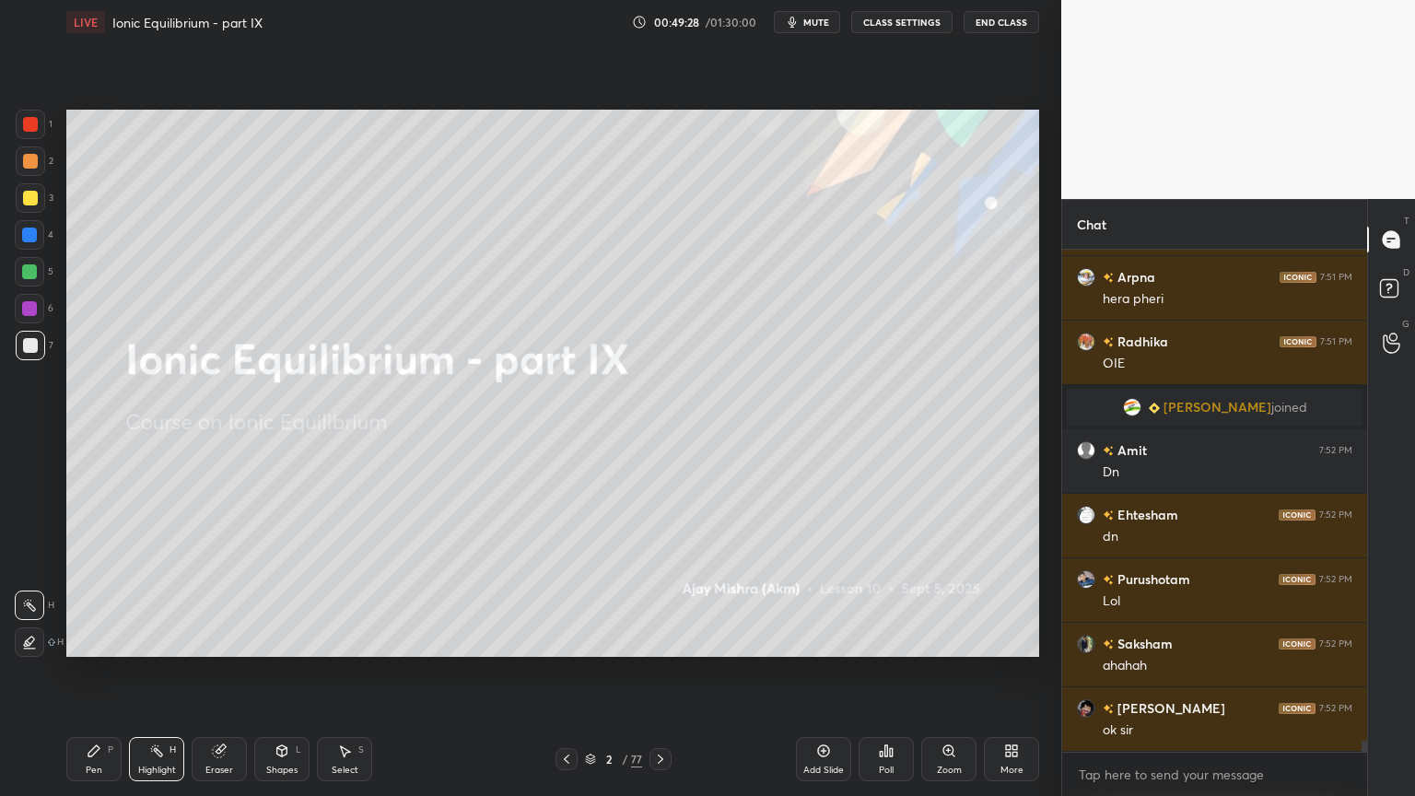
click at [568, 672] on div at bounding box center [566, 759] width 22 height 22
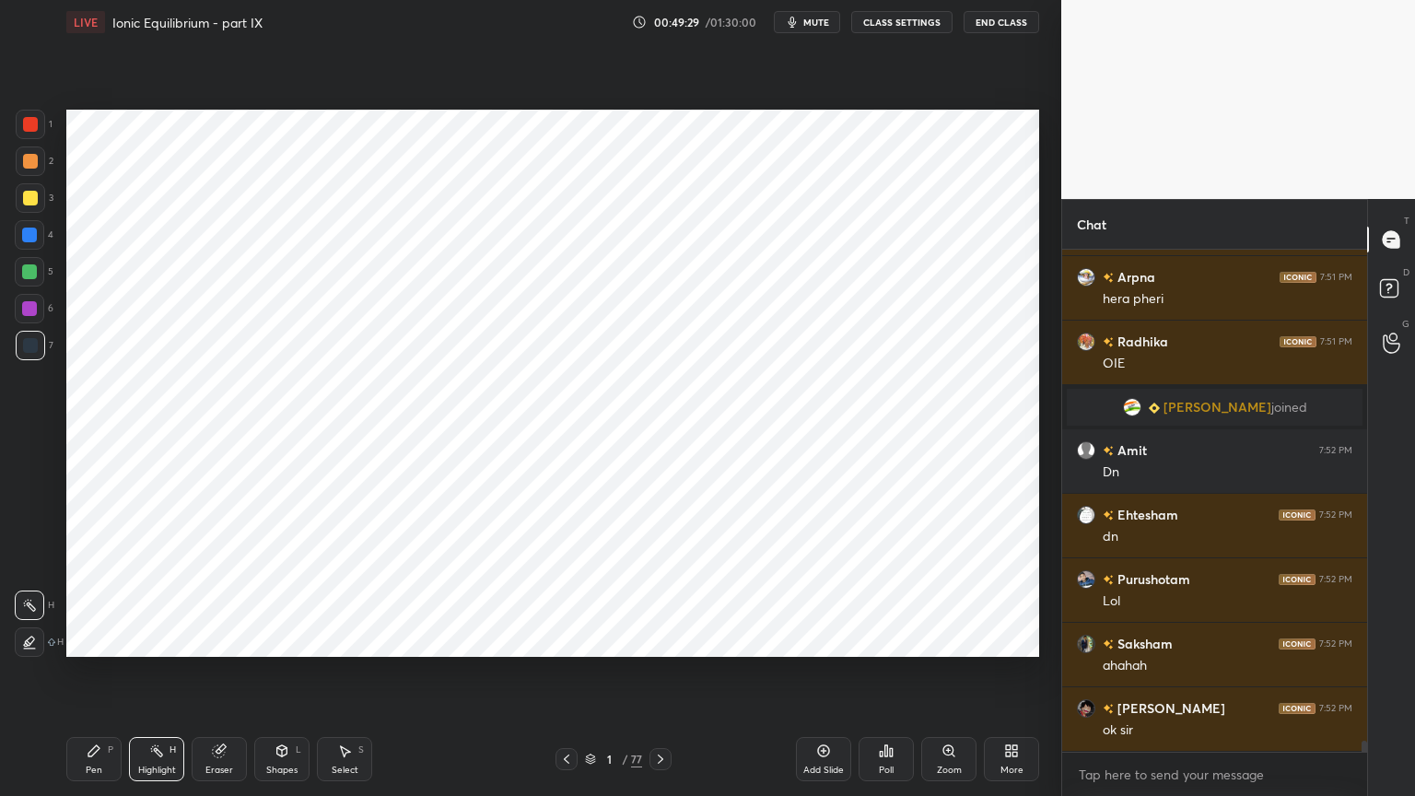
click at [567, 672] on div "Pen P Highlight H Eraser Shapes L Select S 1 / 77 Add Slide Poll Zoom More" at bounding box center [552, 759] width 973 height 74
click at [666, 672] on icon at bounding box center [660, 759] width 15 height 15
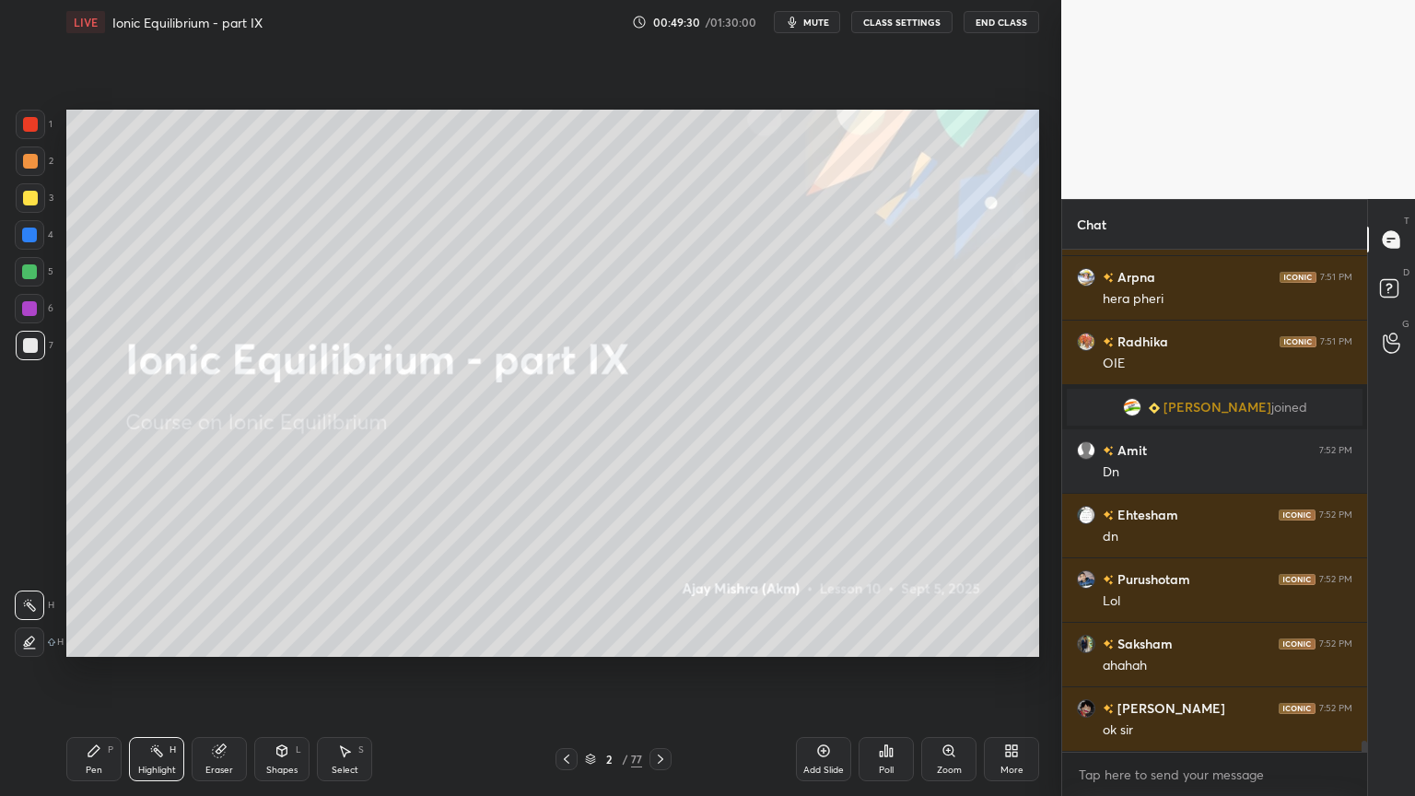
click at [659, 672] on icon at bounding box center [660, 759] width 15 height 15
click at [657, 672] on icon at bounding box center [660, 759] width 15 height 15
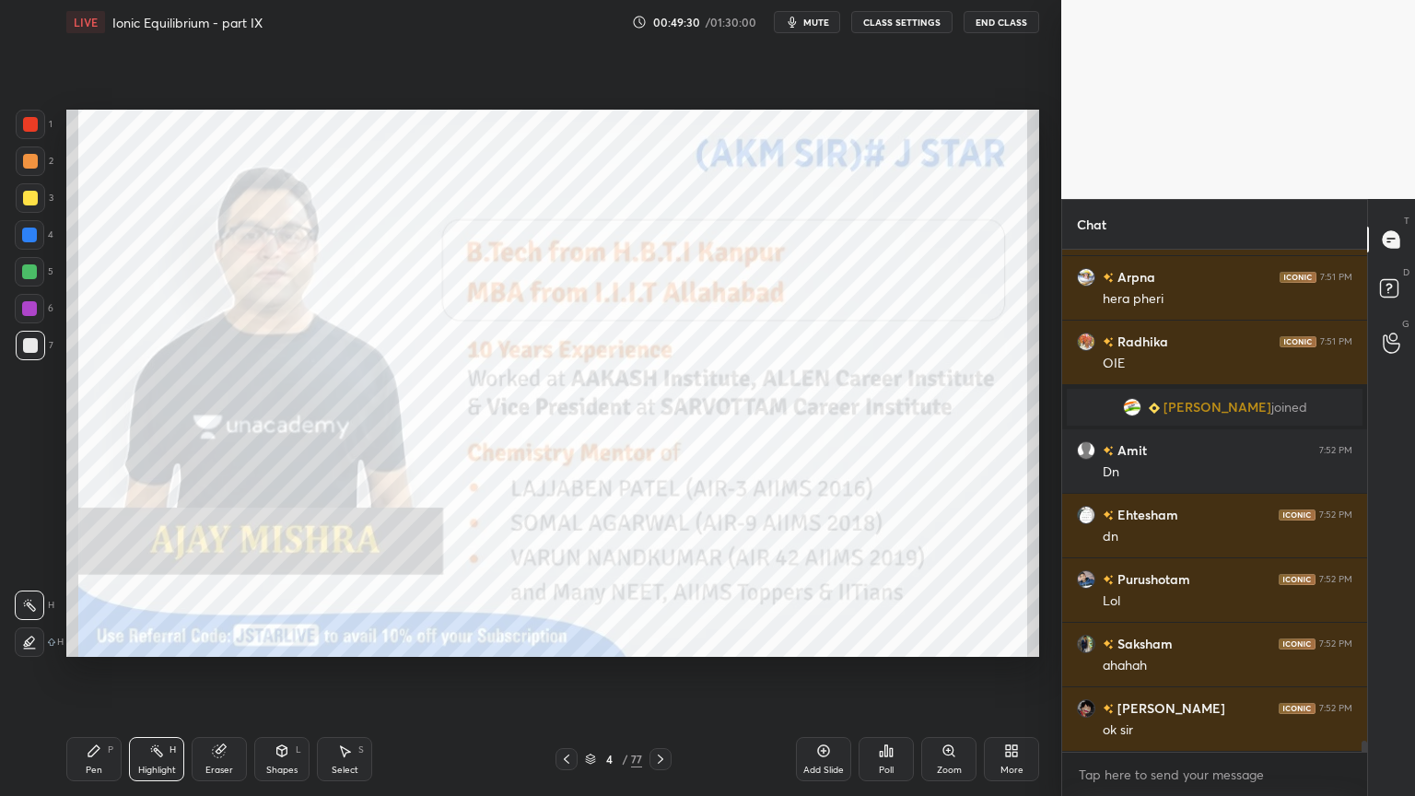
click at [660, 672] on icon at bounding box center [660, 759] width 15 height 15
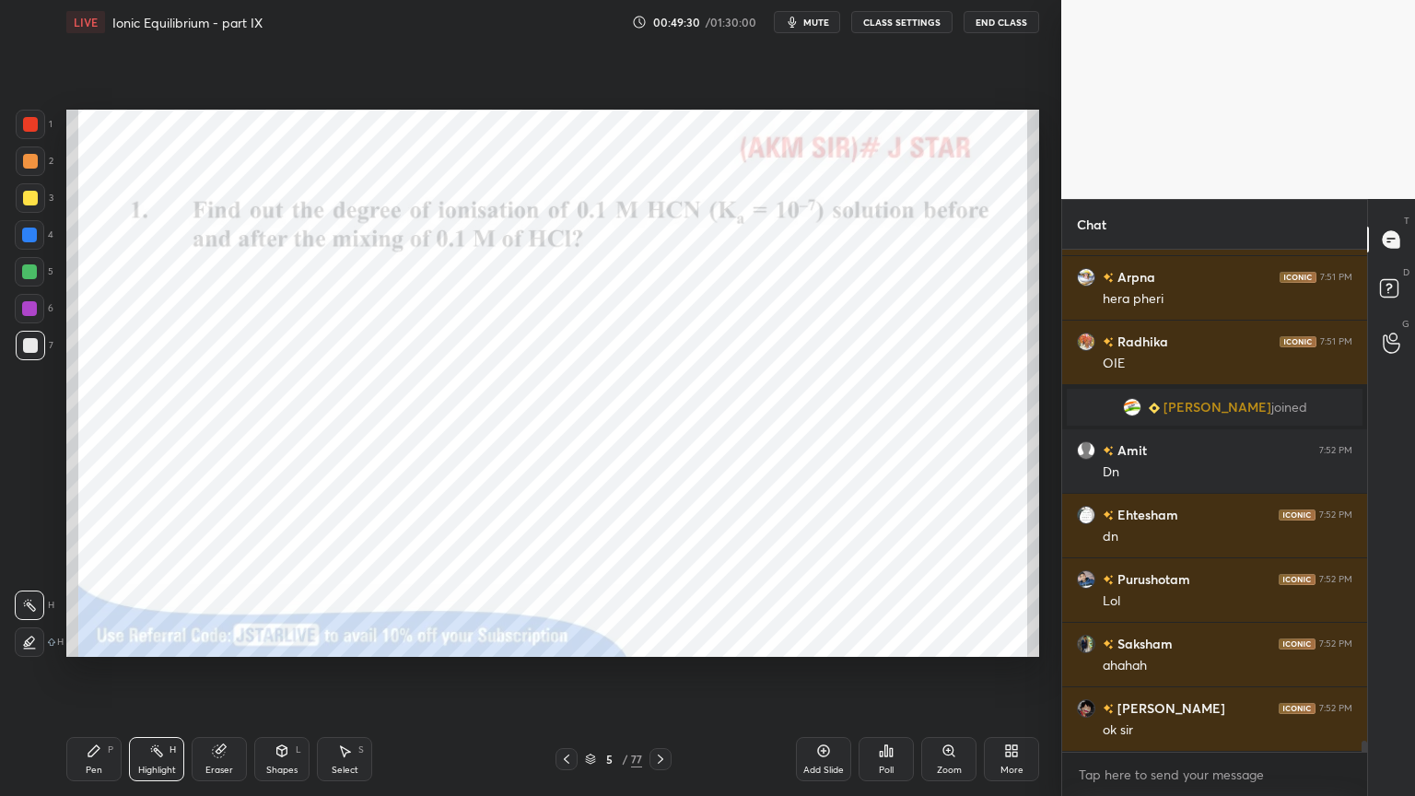
click at [660, 672] on icon at bounding box center [660, 759] width 15 height 15
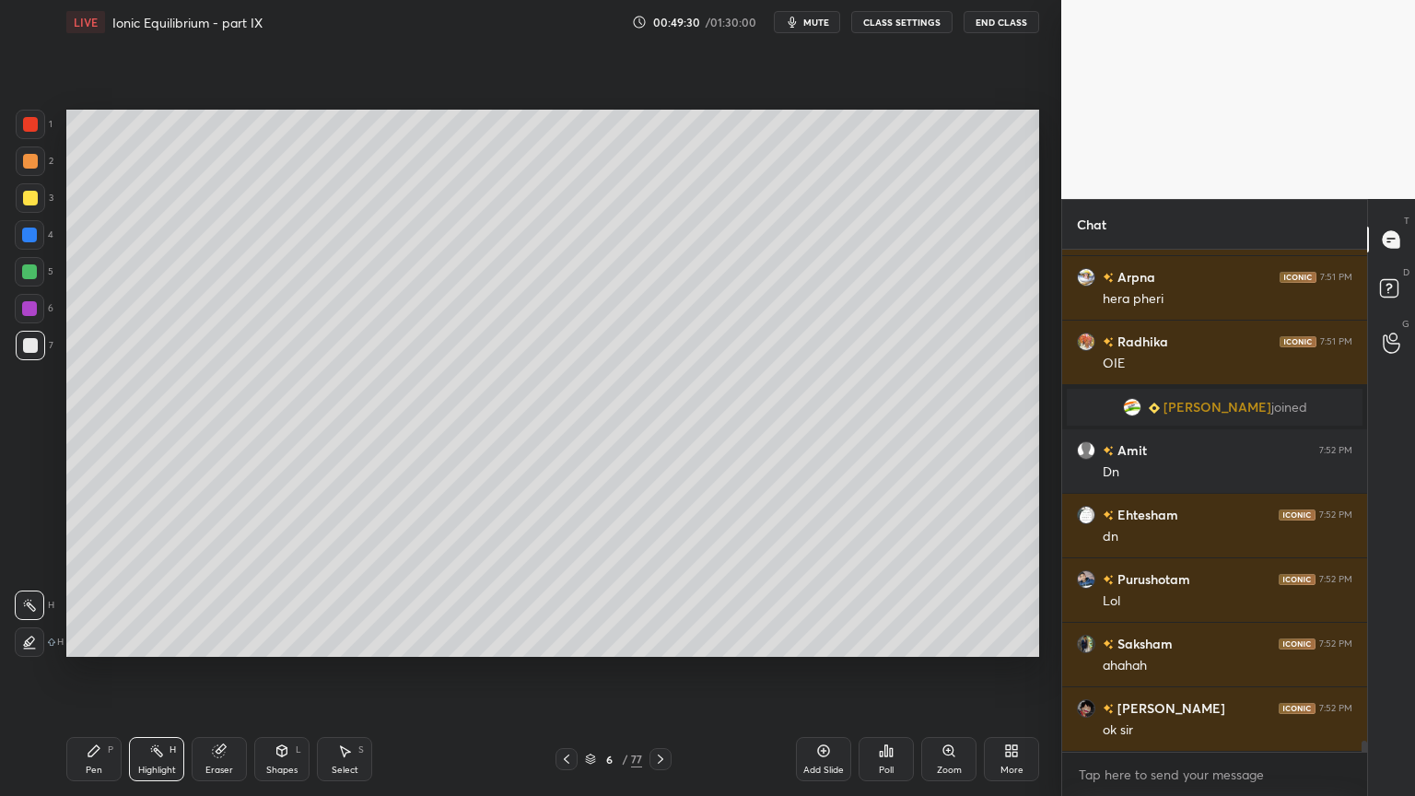
click at [663, 672] on icon at bounding box center [660, 759] width 15 height 15
click at [662, 672] on icon at bounding box center [660, 759] width 15 height 15
click at [661, 672] on icon at bounding box center [660, 759] width 15 height 15
click at [662, 672] on icon at bounding box center [660, 759] width 15 height 15
click at [660, 672] on icon at bounding box center [660, 759] width 15 height 15
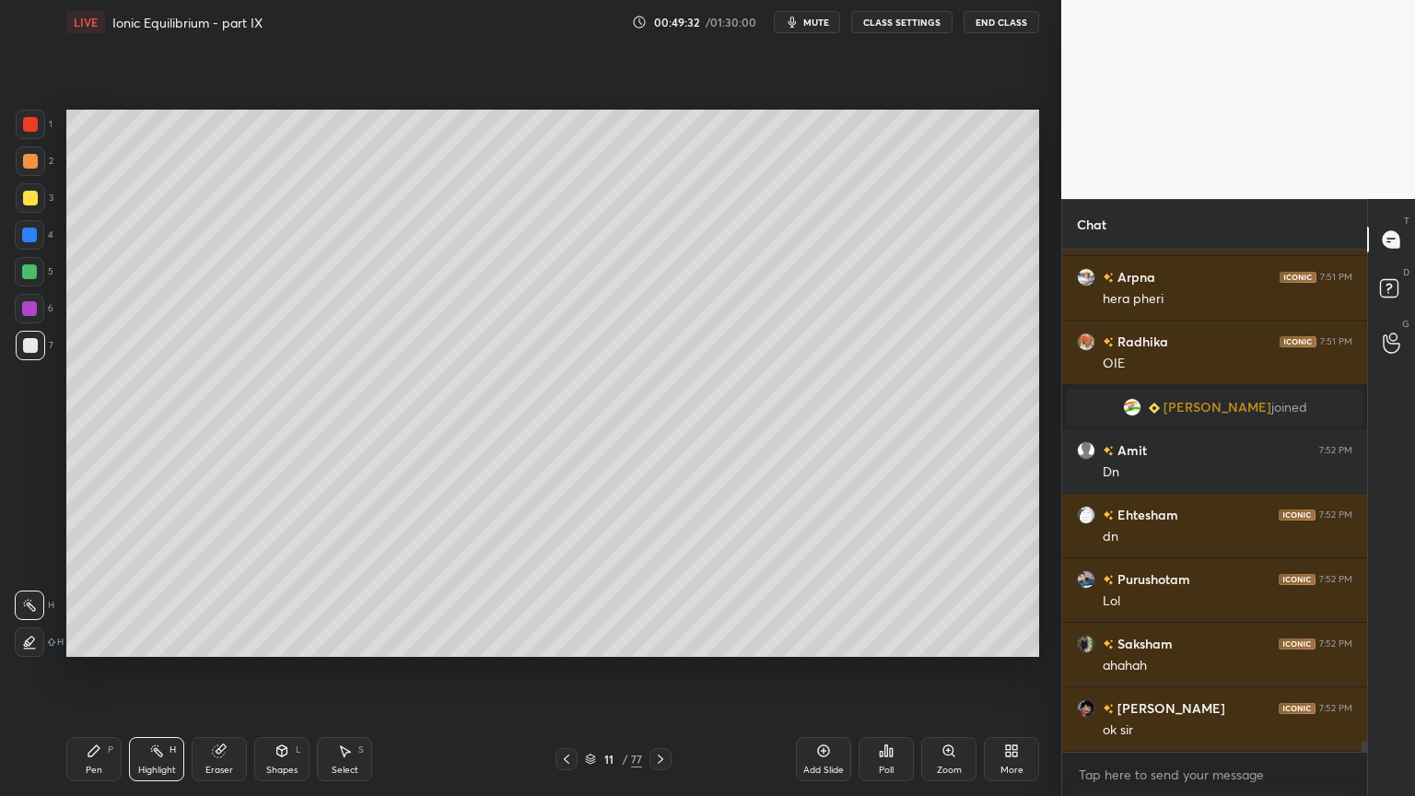
click at [660, 672] on icon at bounding box center [660, 759] width 15 height 15
click at [657, 672] on icon at bounding box center [660, 759] width 15 height 15
click at [655, 672] on icon at bounding box center [660, 759] width 15 height 15
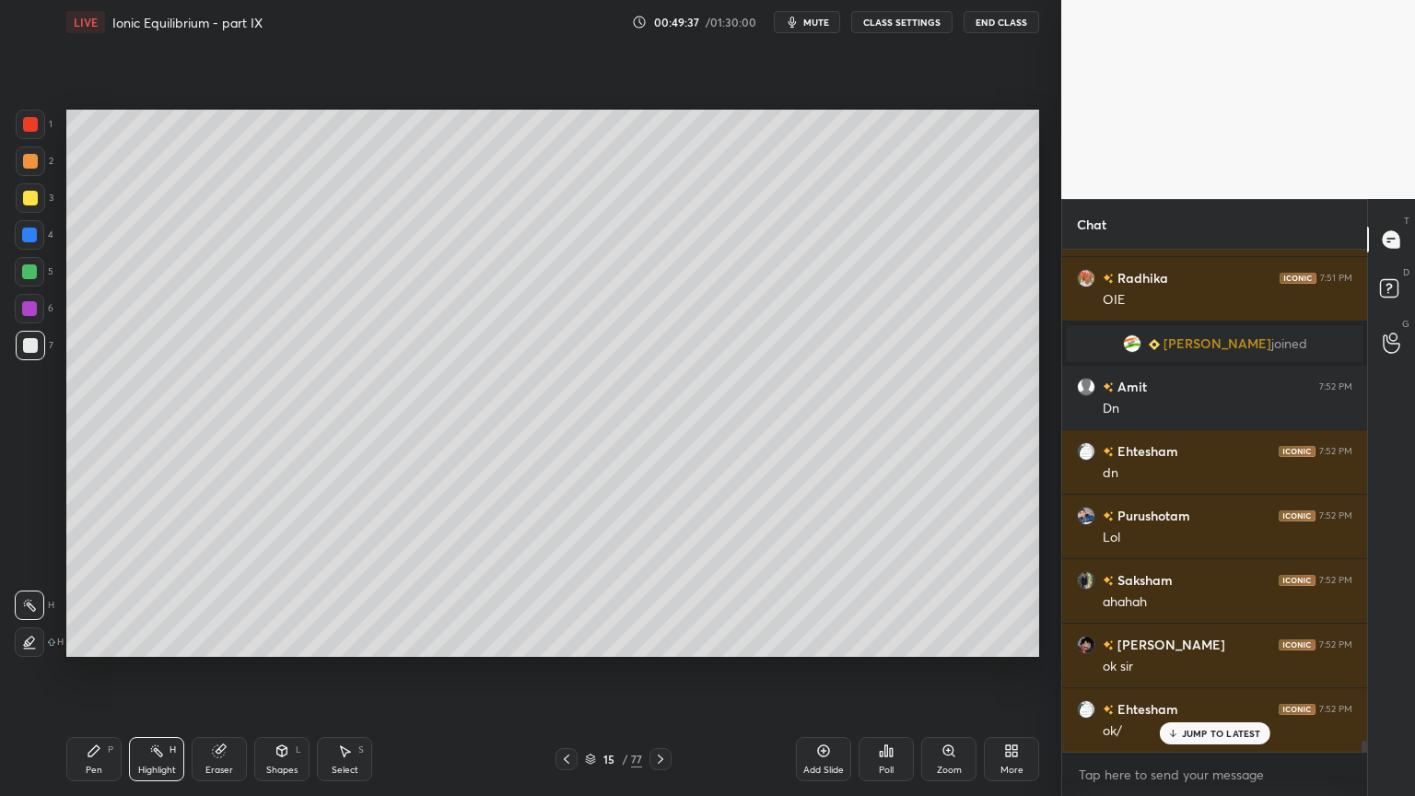
drag, startPoint x: 566, startPoint y: 754, endPoint x: 624, endPoint y: 706, distance: 75.8
click at [566, 672] on icon at bounding box center [566, 759] width 15 height 15
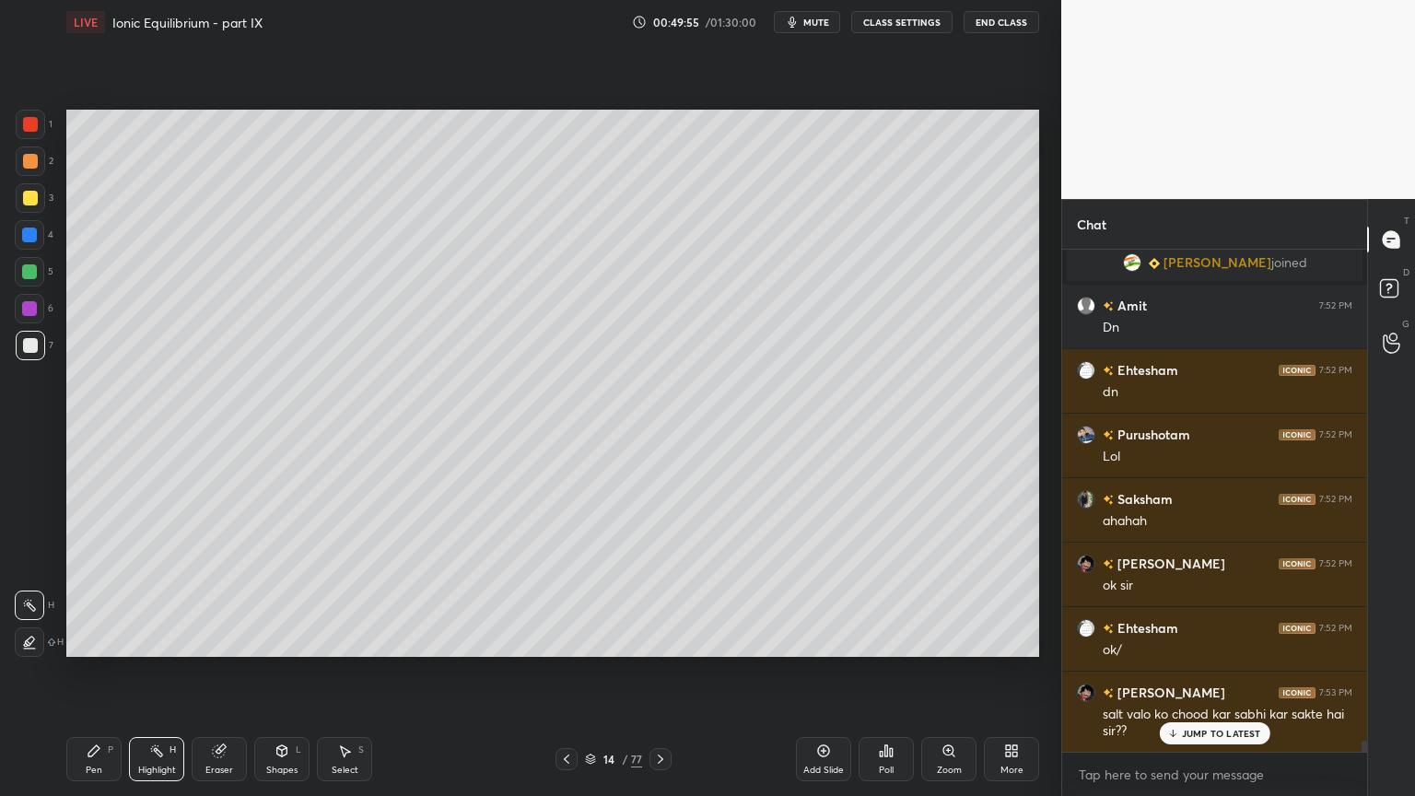
click at [821, 672] on div "Add Slide" at bounding box center [823, 759] width 55 height 44
click at [84, 672] on div "Pen P" at bounding box center [93, 759] width 55 height 44
click at [29, 164] on div at bounding box center [30, 161] width 15 height 15
click at [97, 672] on icon at bounding box center [94, 750] width 15 height 15
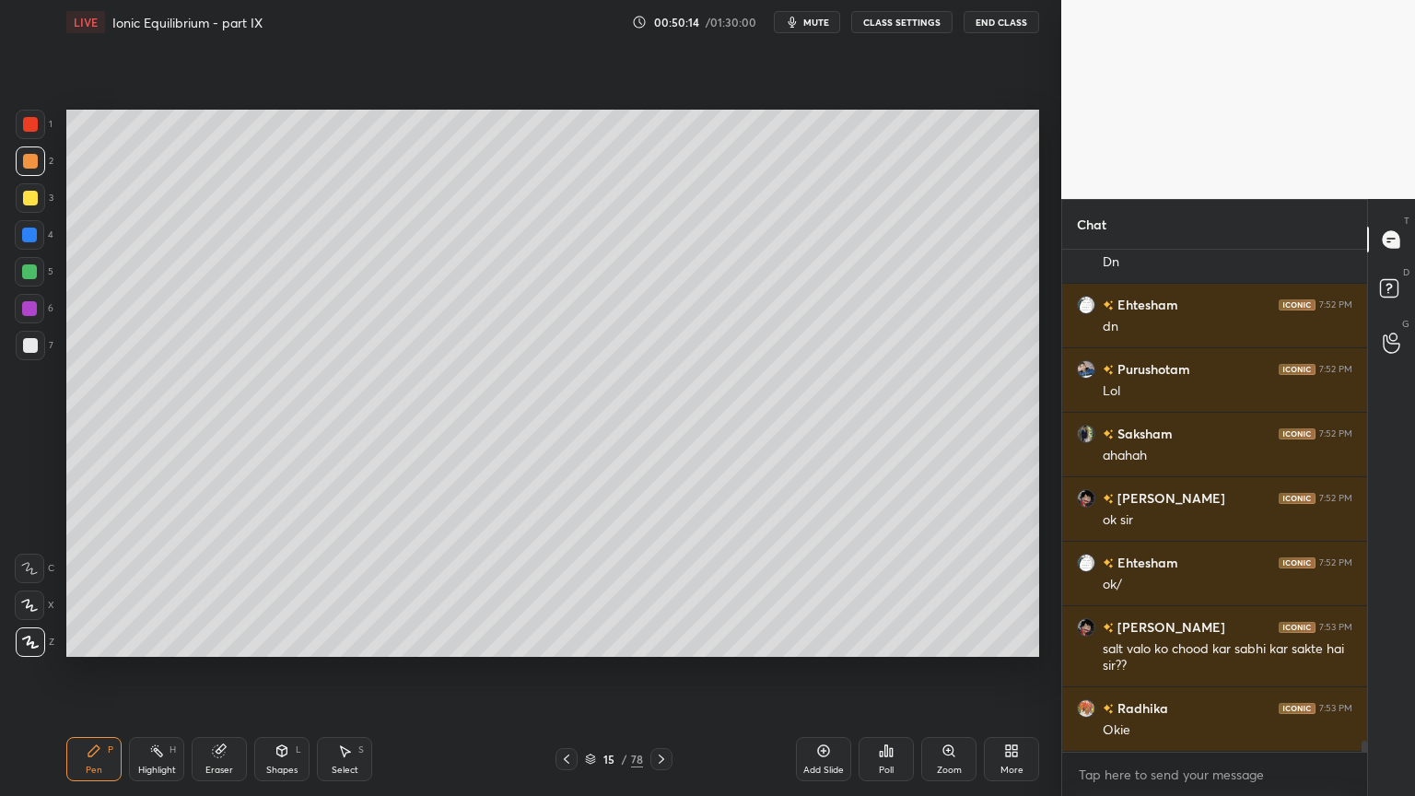
click at [149, 672] on icon at bounding box center [156, 750] width 15 height 15
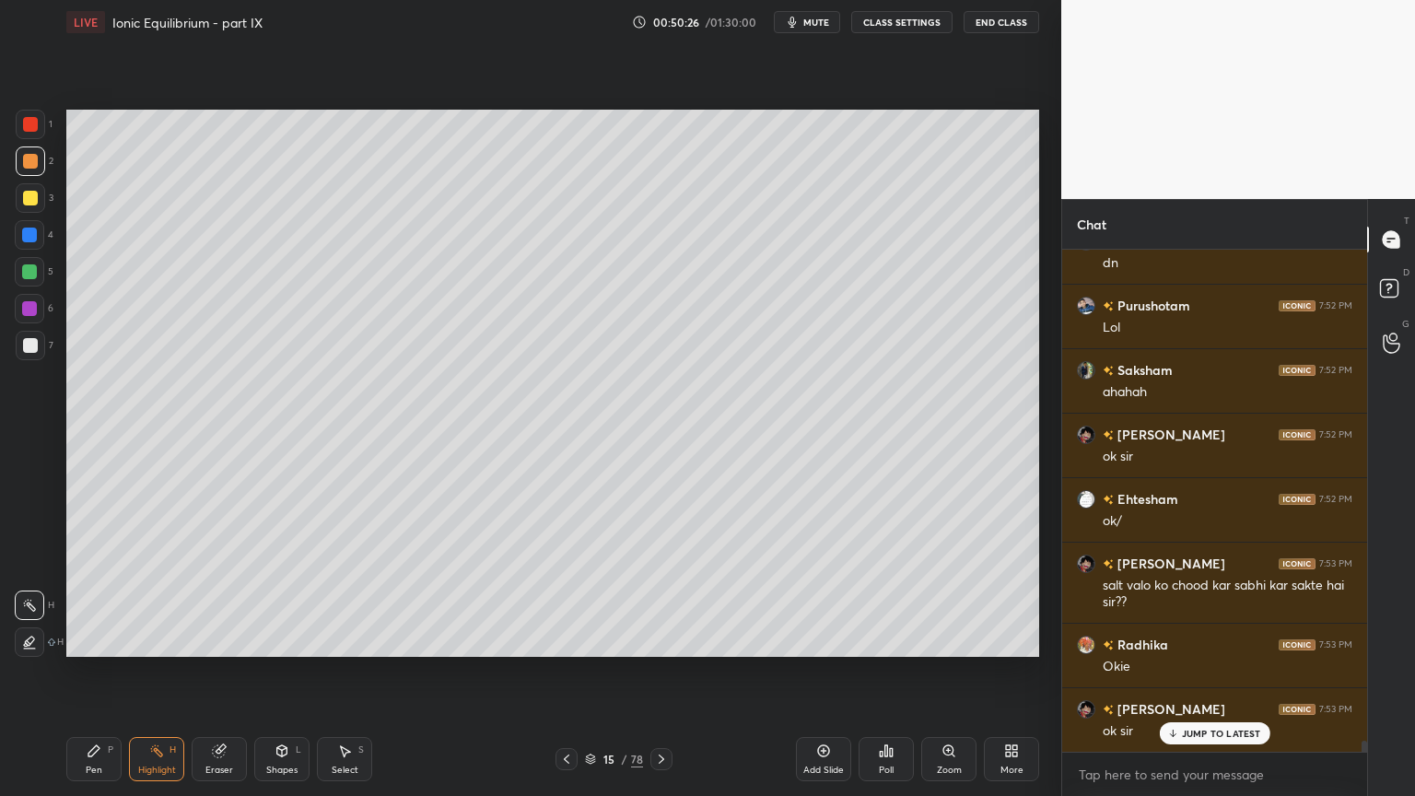
scroll to position [22526, 0]
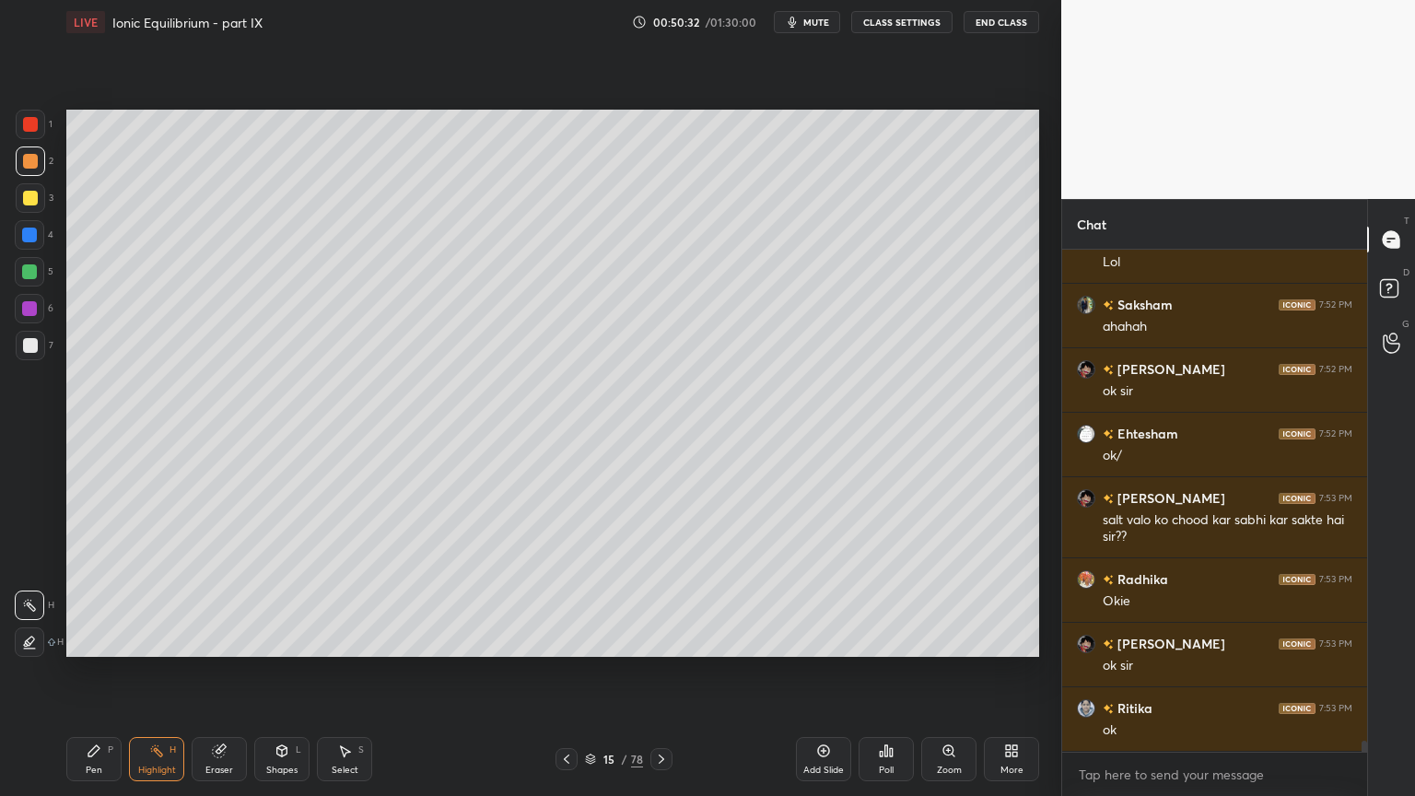
click at [95, 672] on div "Pen P" at bounding box center [93, 759] width 55 height 44
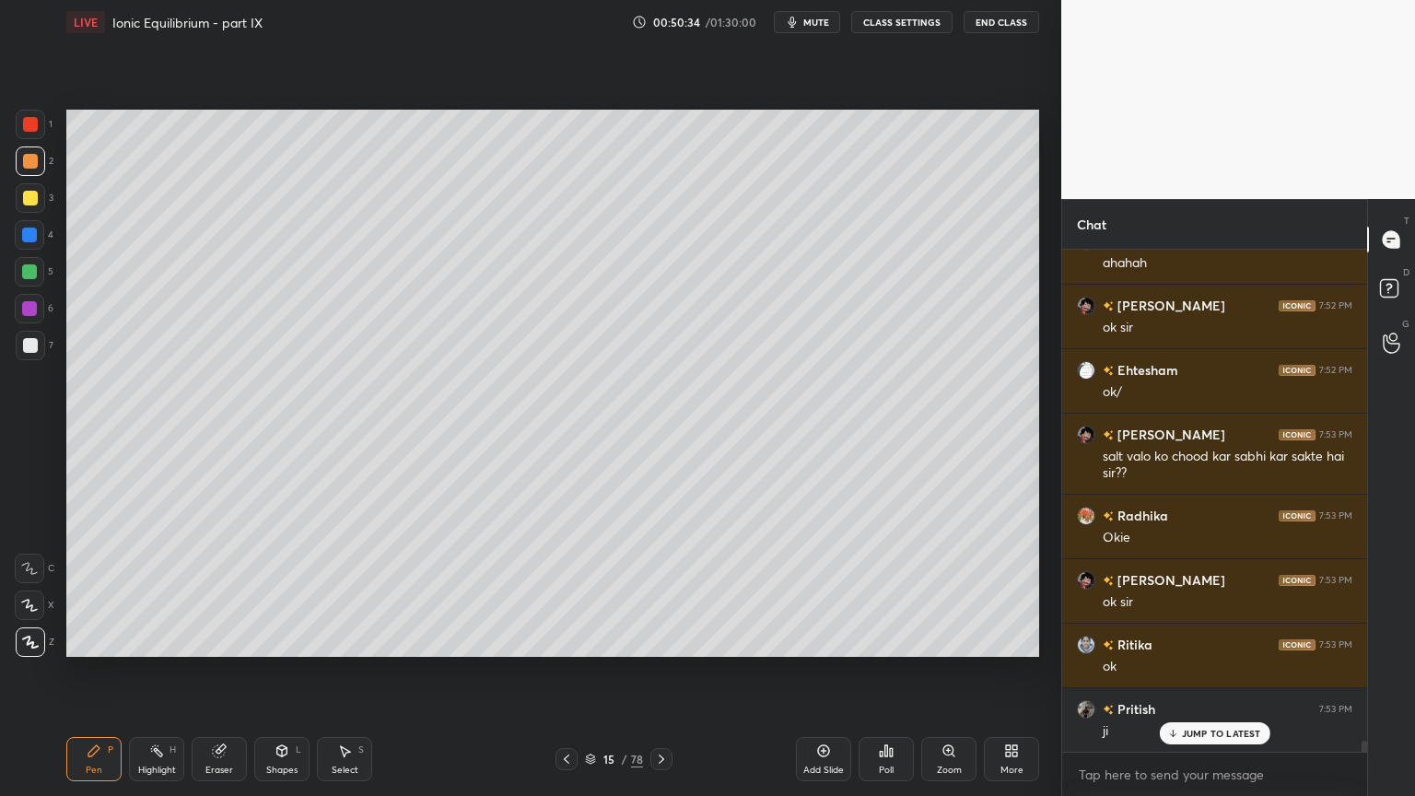
click at [25, 126] on div at bounding box center [30, 124] width 15 height 15
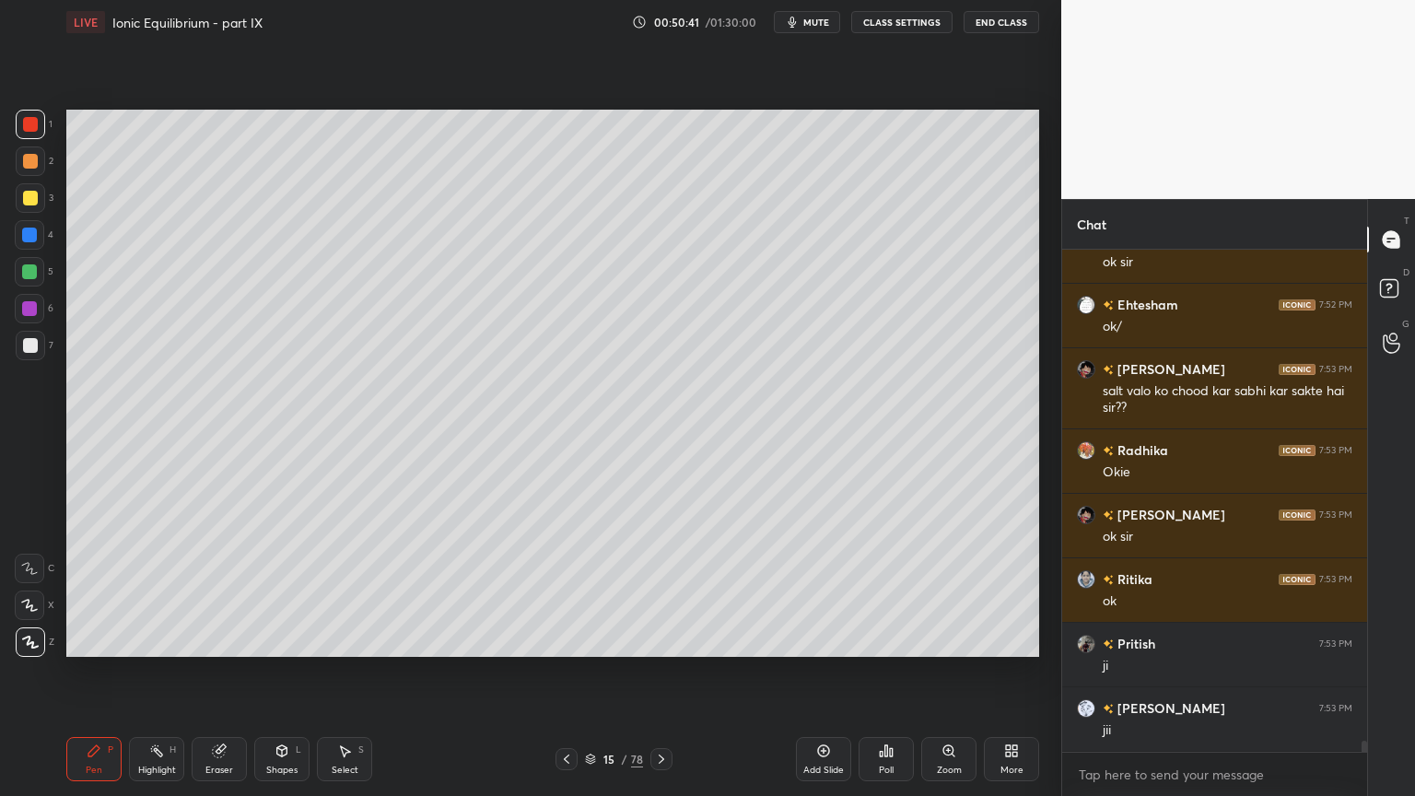
click at [278, 672] on div "Shapes L" at bounding box center [281, 759] width 55 height 44
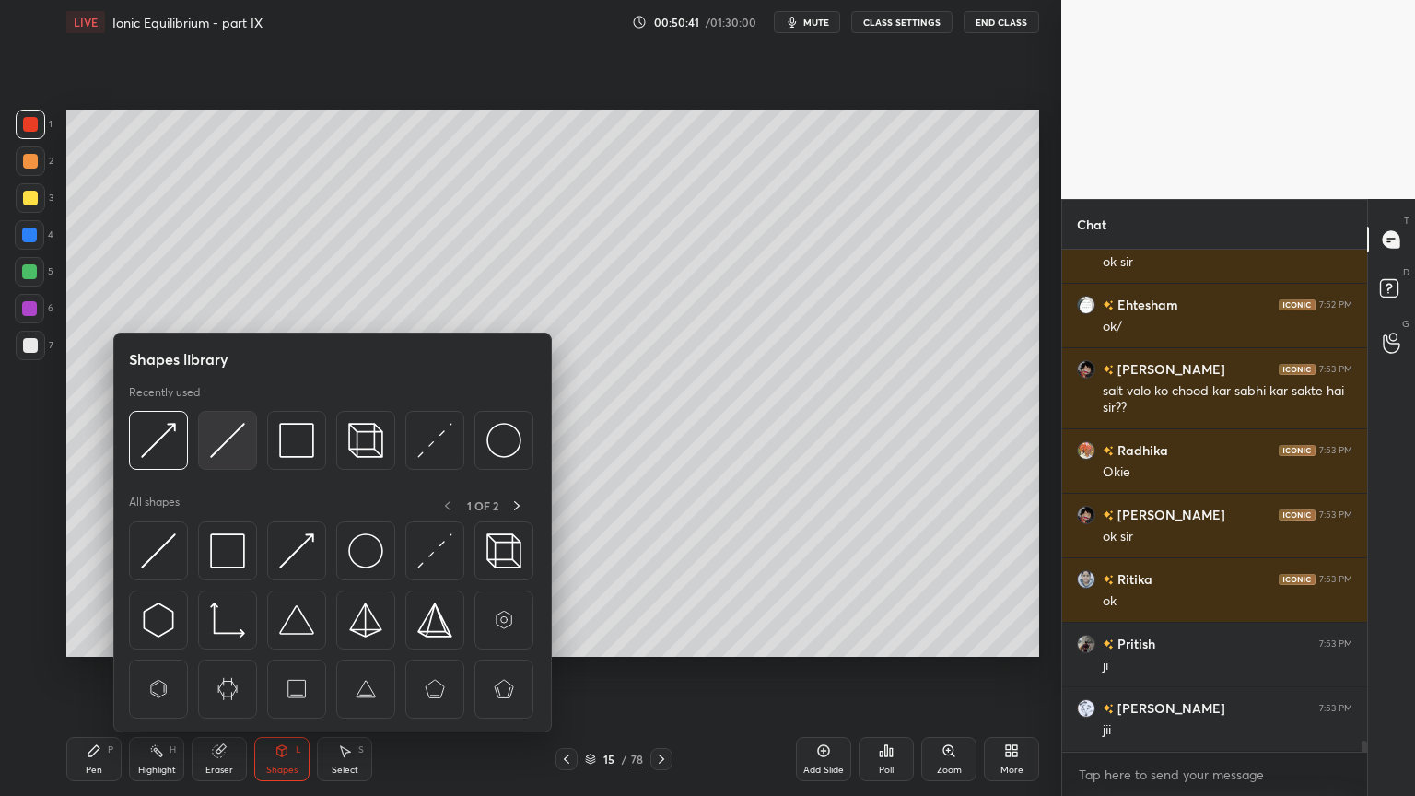
click at [229, 450] on img at bounding box center [227, 440] width 35 height 35
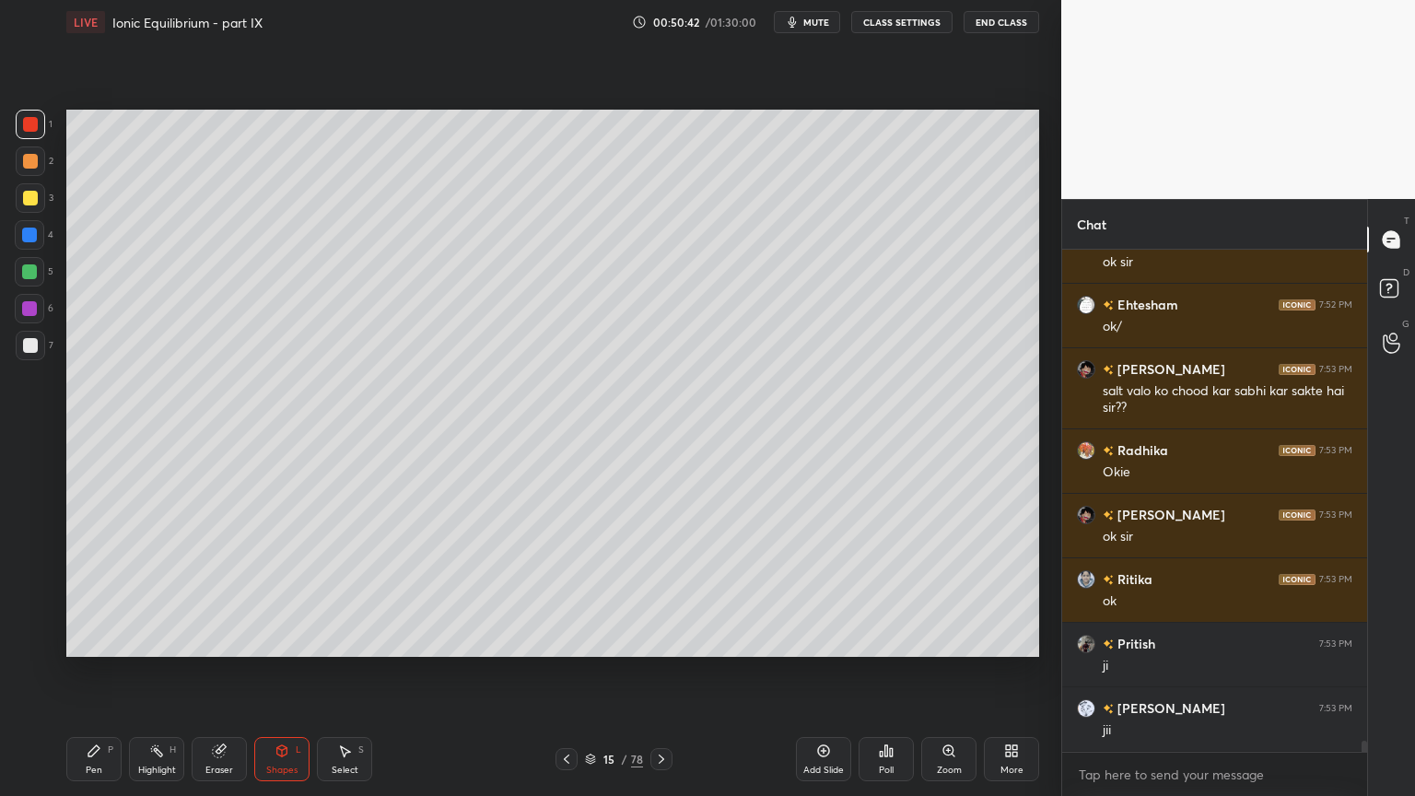
drag, startPoint x: 27, startPoint y: 347, endPoint x: 54, endPoint y: 335, distance: 30.1
click at [26, 348] on div at bounding box center [30, 345] width 15 height 15
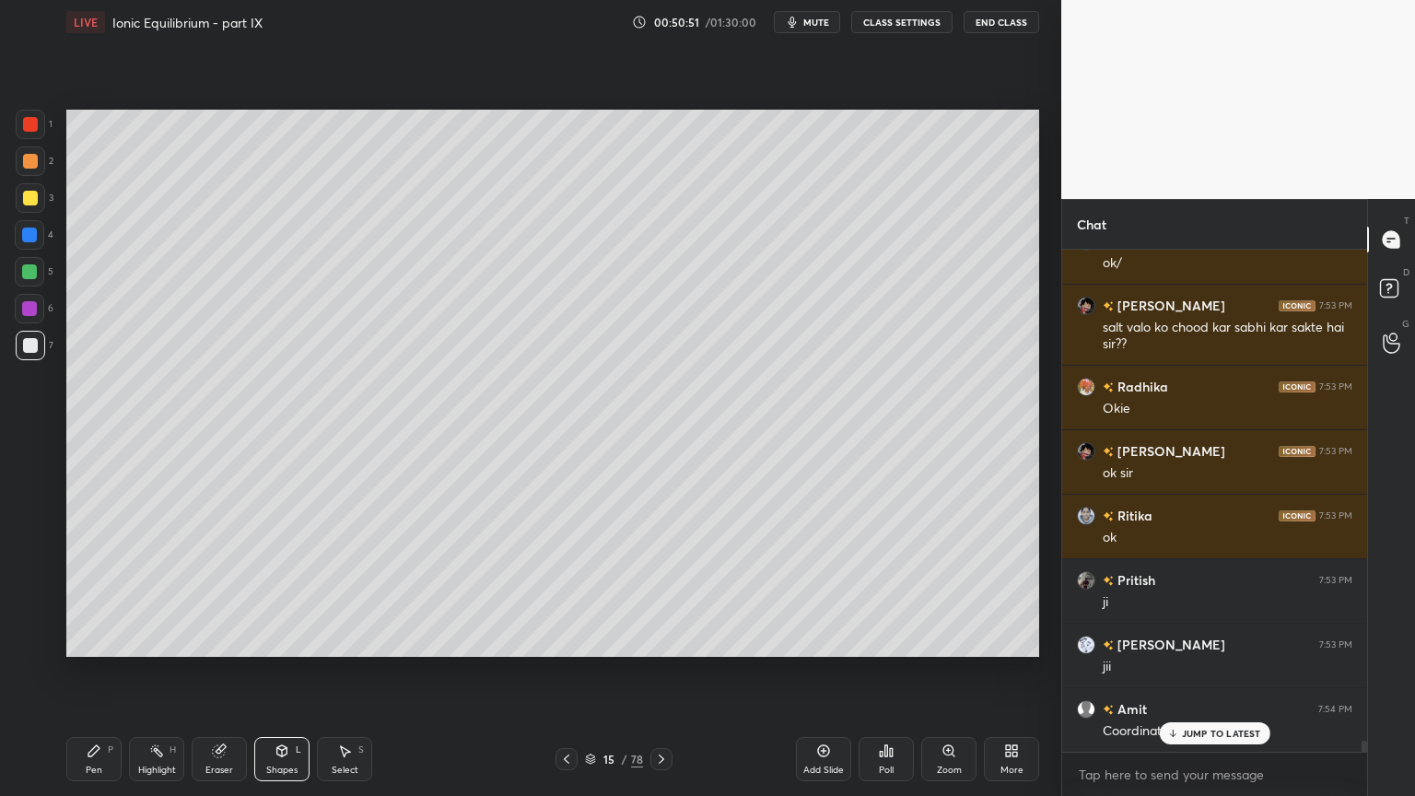
drag, startPoint x: 109, startPoint y: 758, endPoint x: 122, endPoint y: 740, distance: 22.5
click at [109, 672] on div "Pen P" at bounding box center [93, 759] width 55 height 44
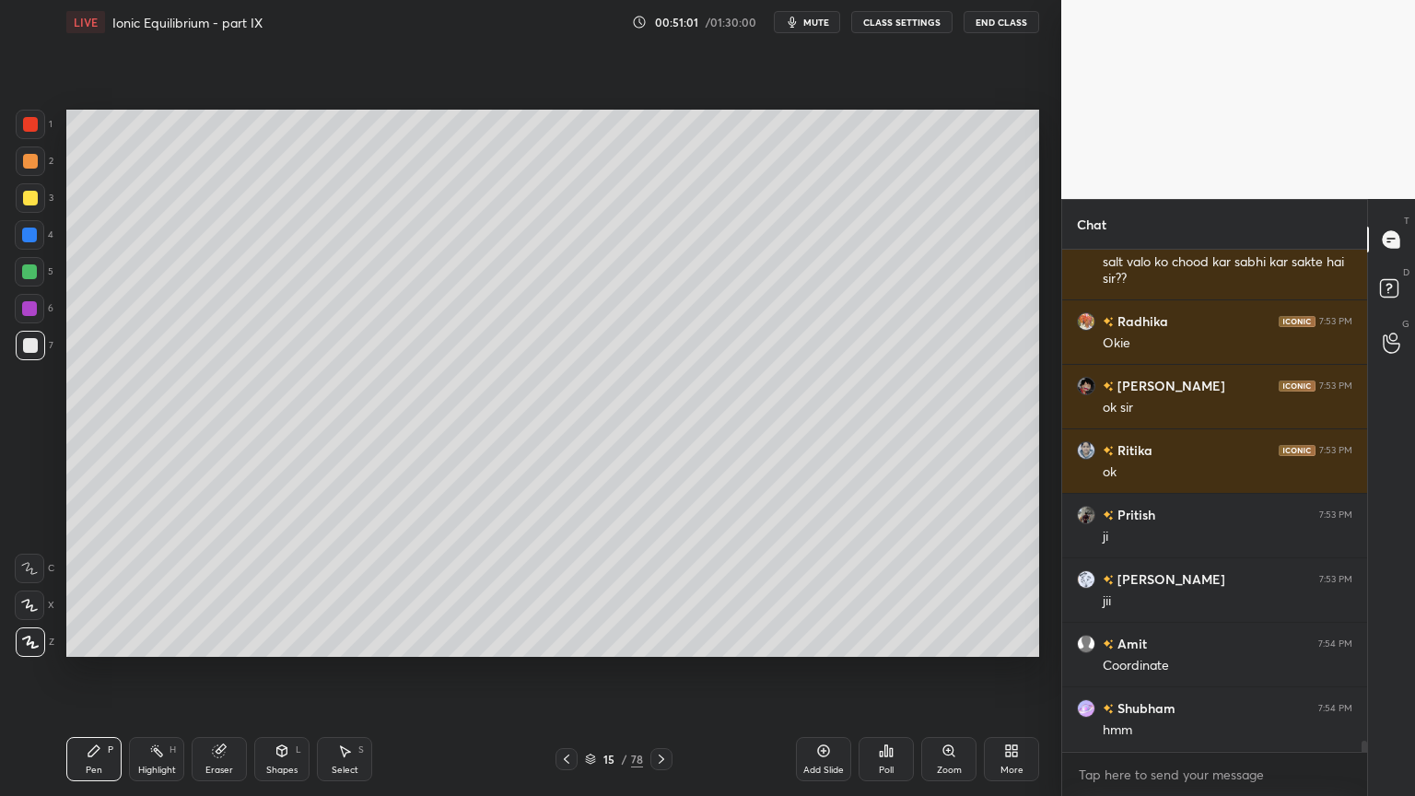
click at [164, 672] on div "Highlight H" at bounding box center [156, 759] width 55 height 44
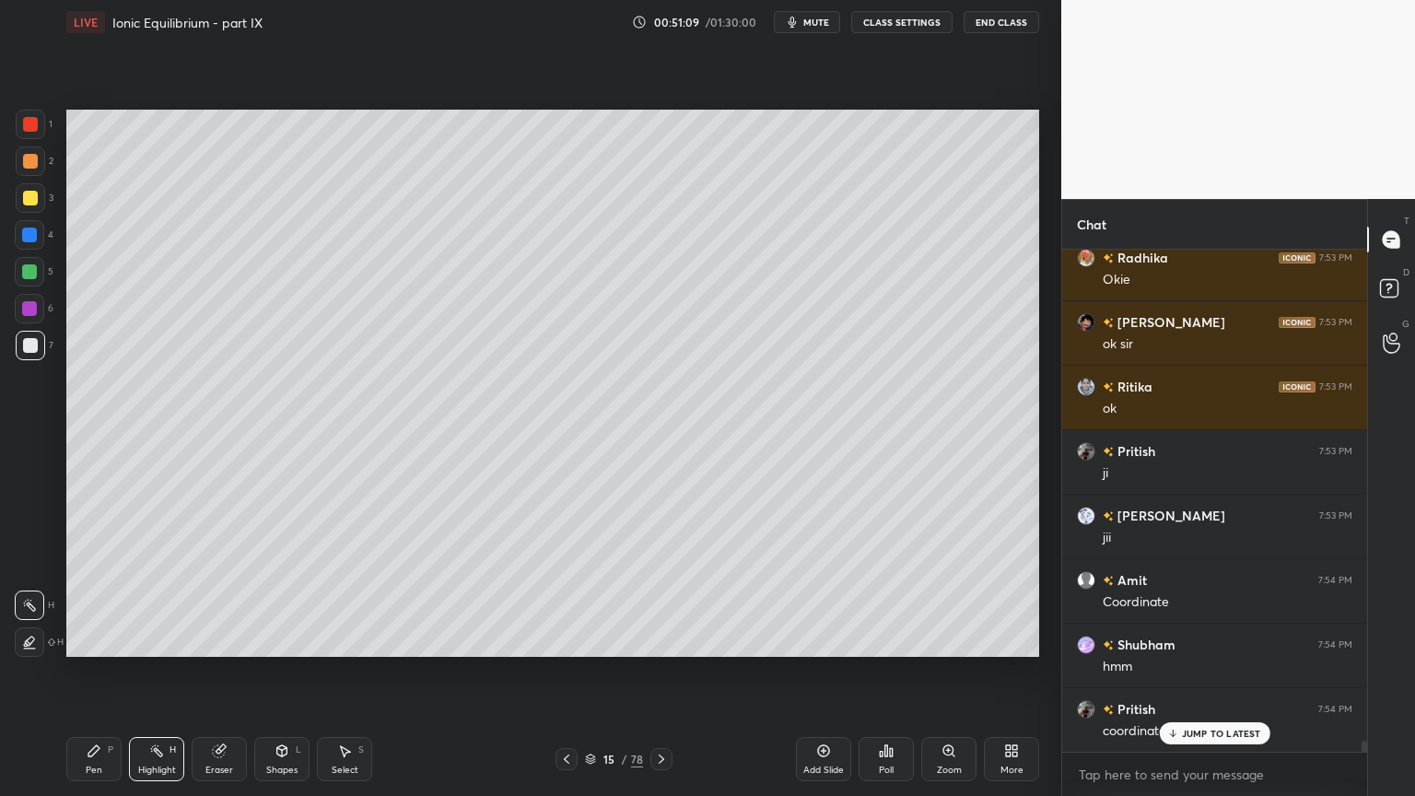
click at [156, 672] on div "Highlight H" at bounding box center [156, 759] width 55 height 44
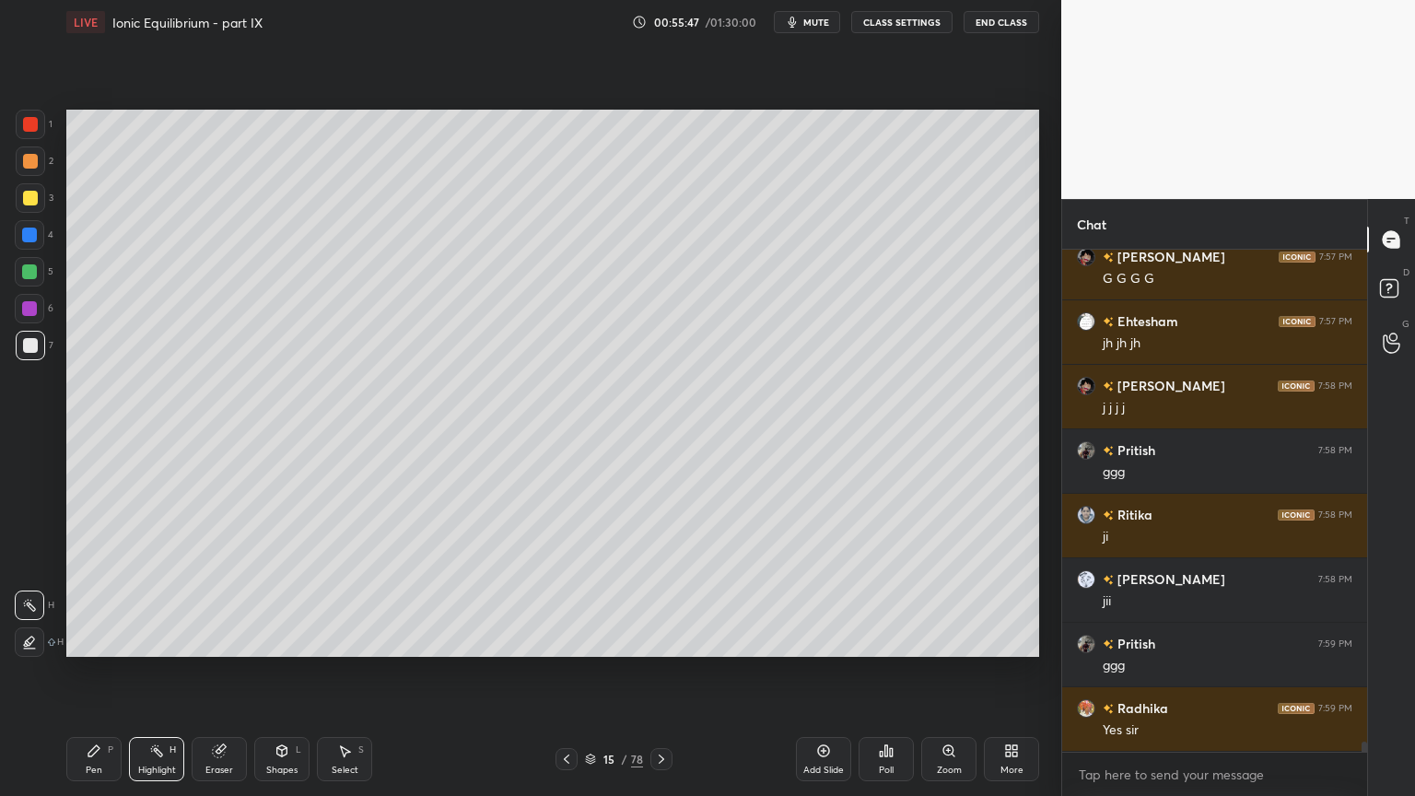
scroll to position [24266, 0]
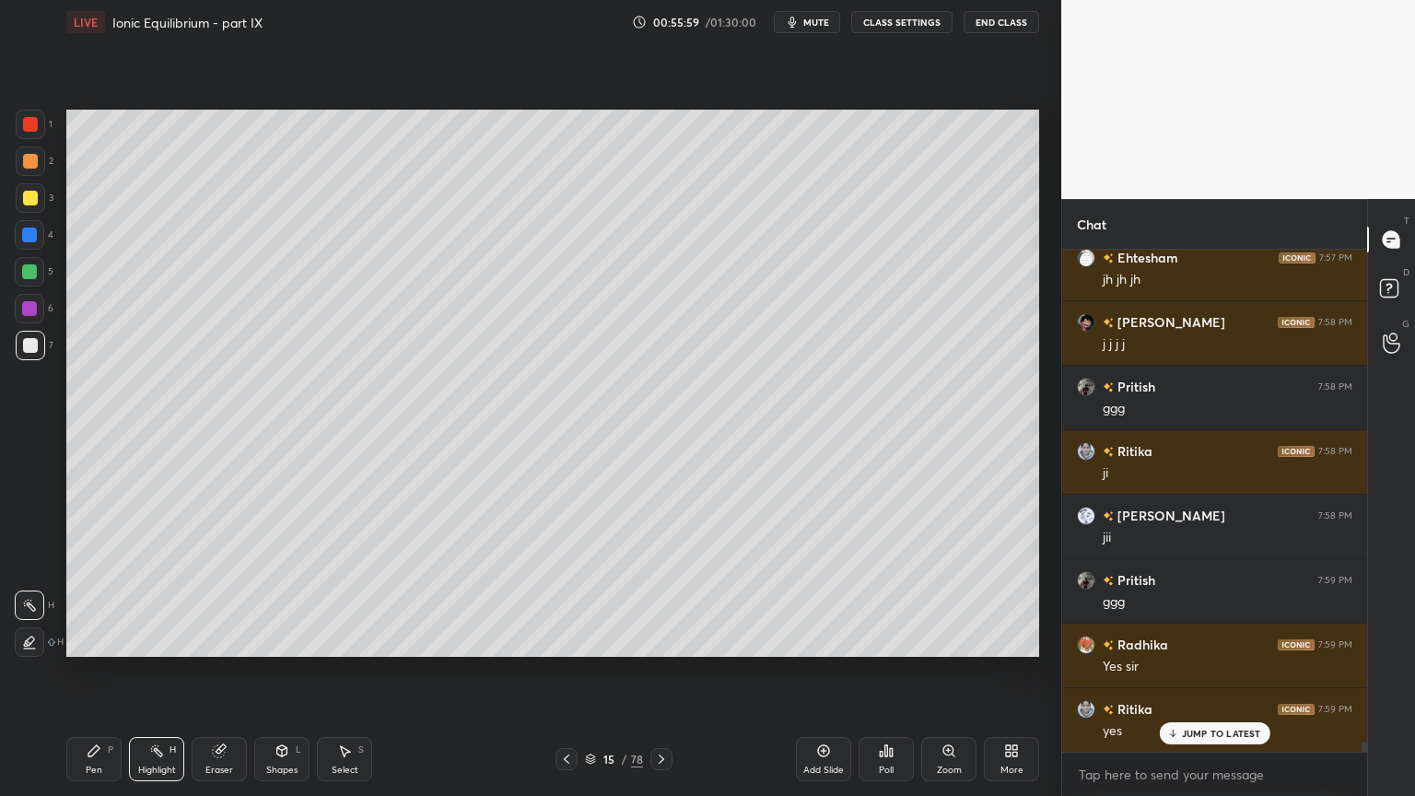
click at [903, 25] on button "CLASS SETTINGS" at bounding box center [901, 22] width 101 height 22
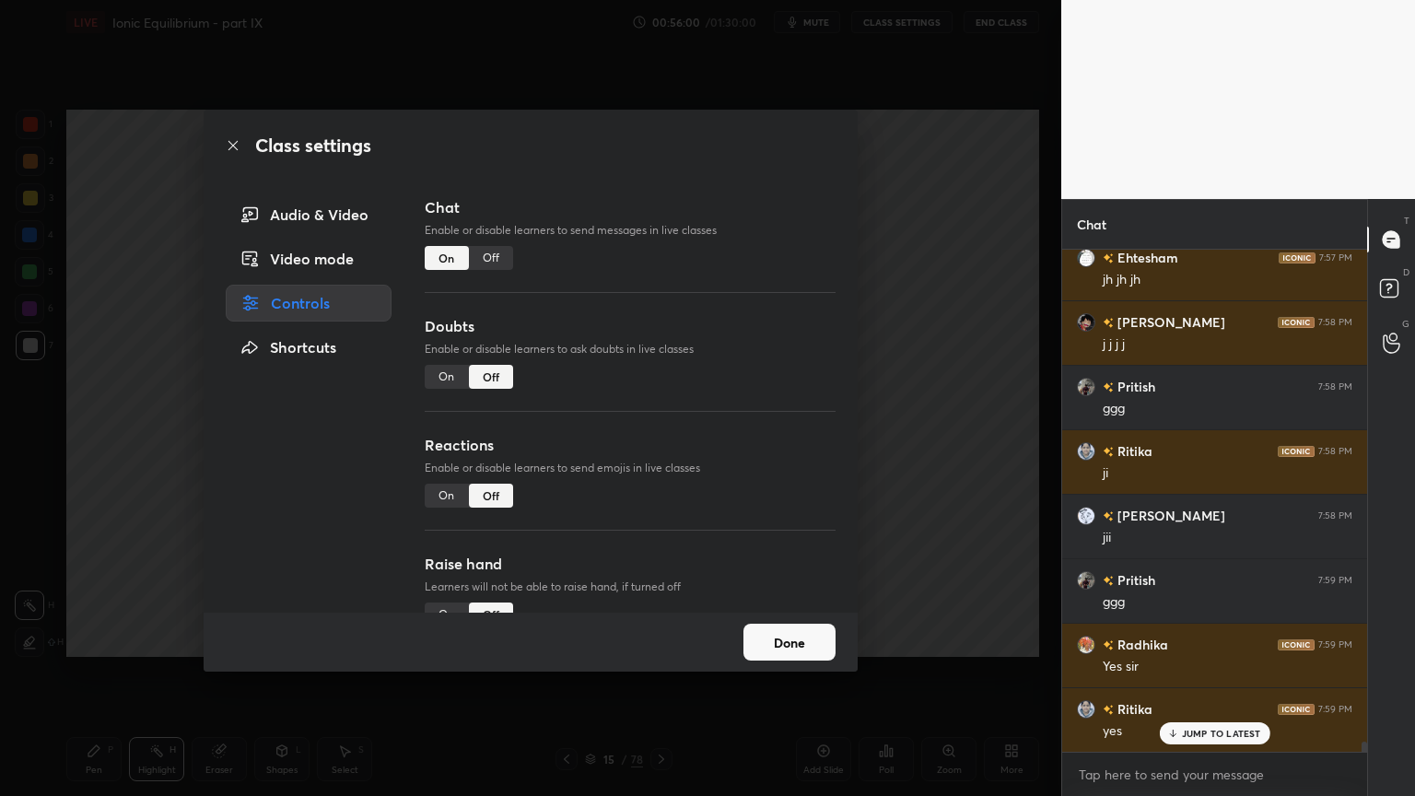
click at [451, 502] on div "On" at bounding box center [447, 496] width 44 height 24
click at [980, 469] on div "Class settings Audio & Video Video mode Controls Shortcuts Chat Enable or disab…" at bounding box center [530, 398] width 1061 height 796
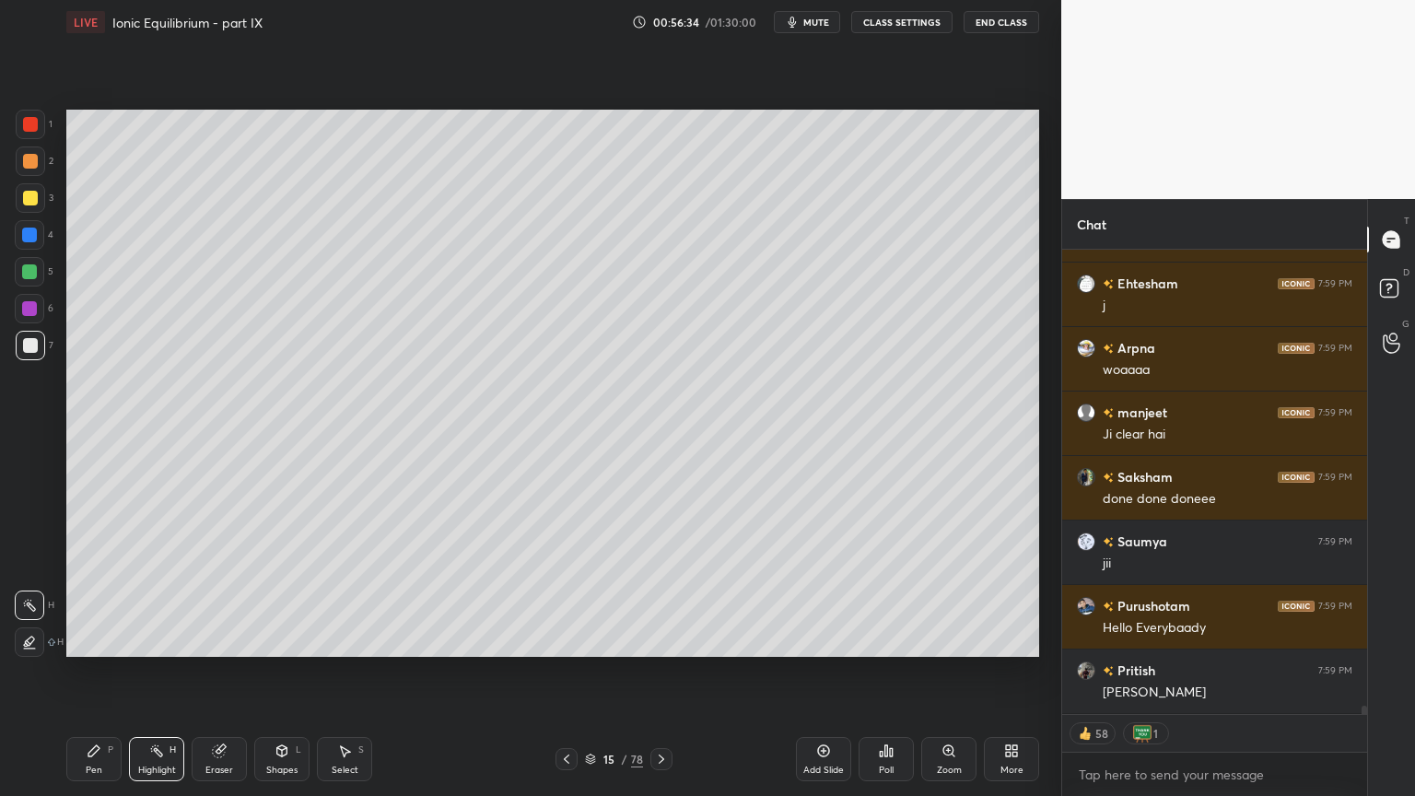
scroll to position [25208, 0]
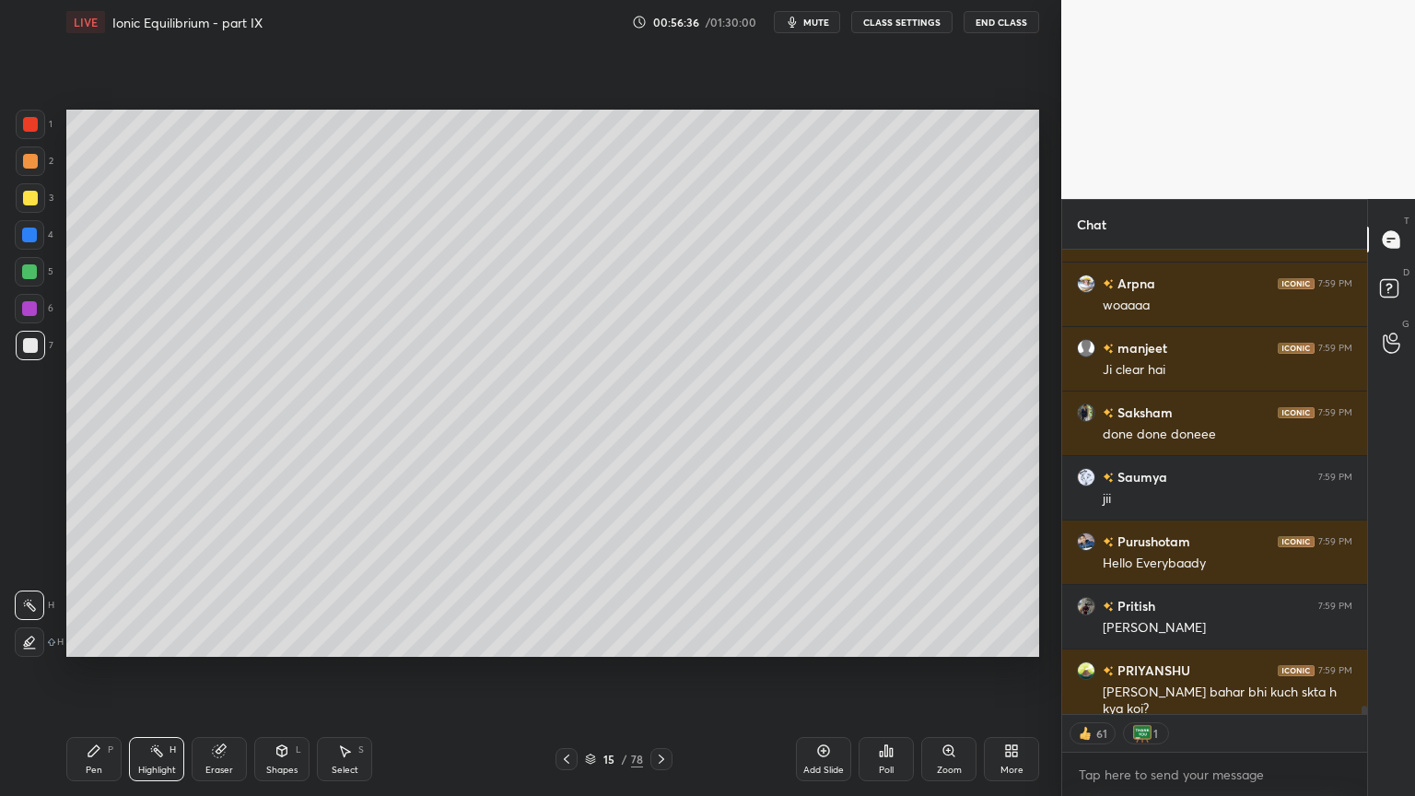
click at [159, 672] on div "Highlight H" at bounding box center [156, 759] width 55 height 44
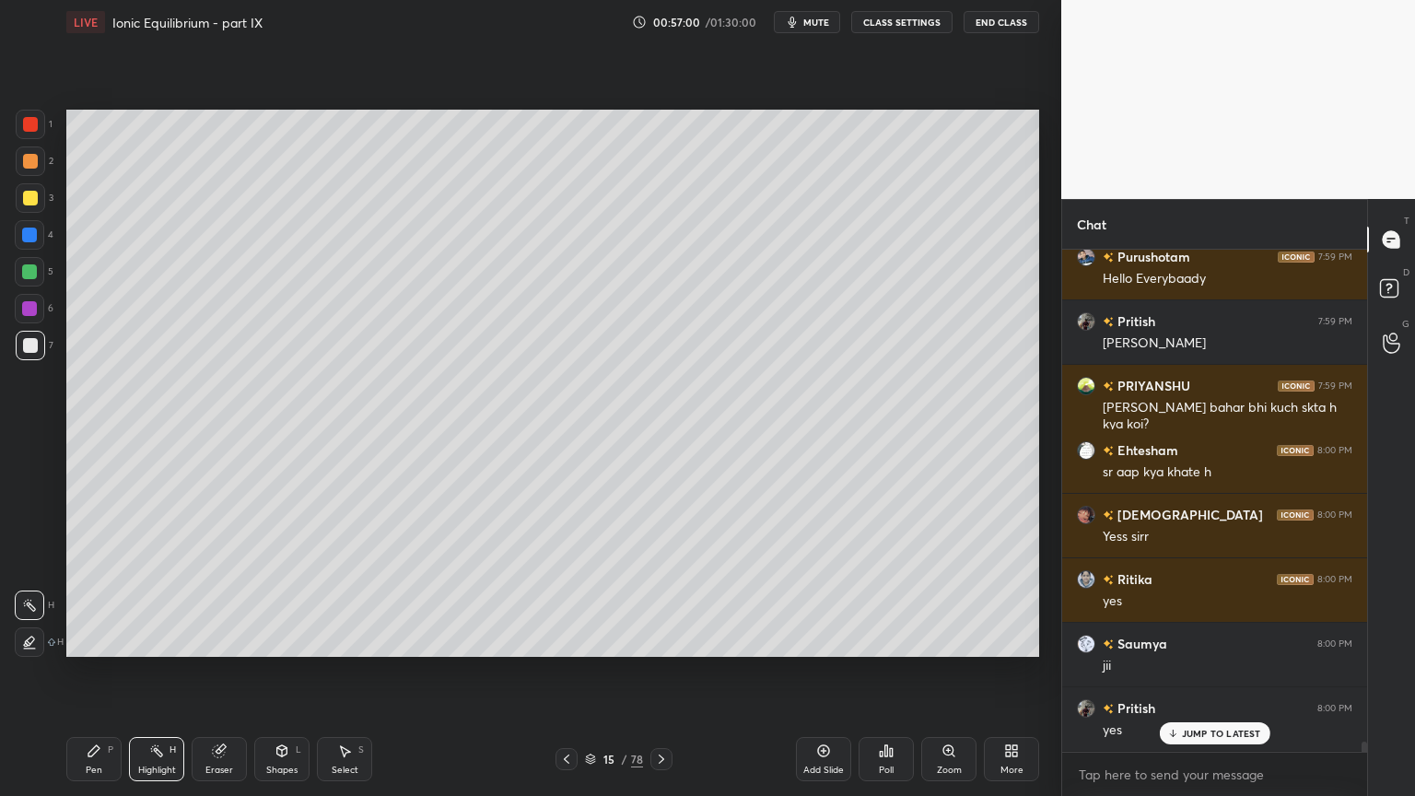
scroll to position [25556, 0]
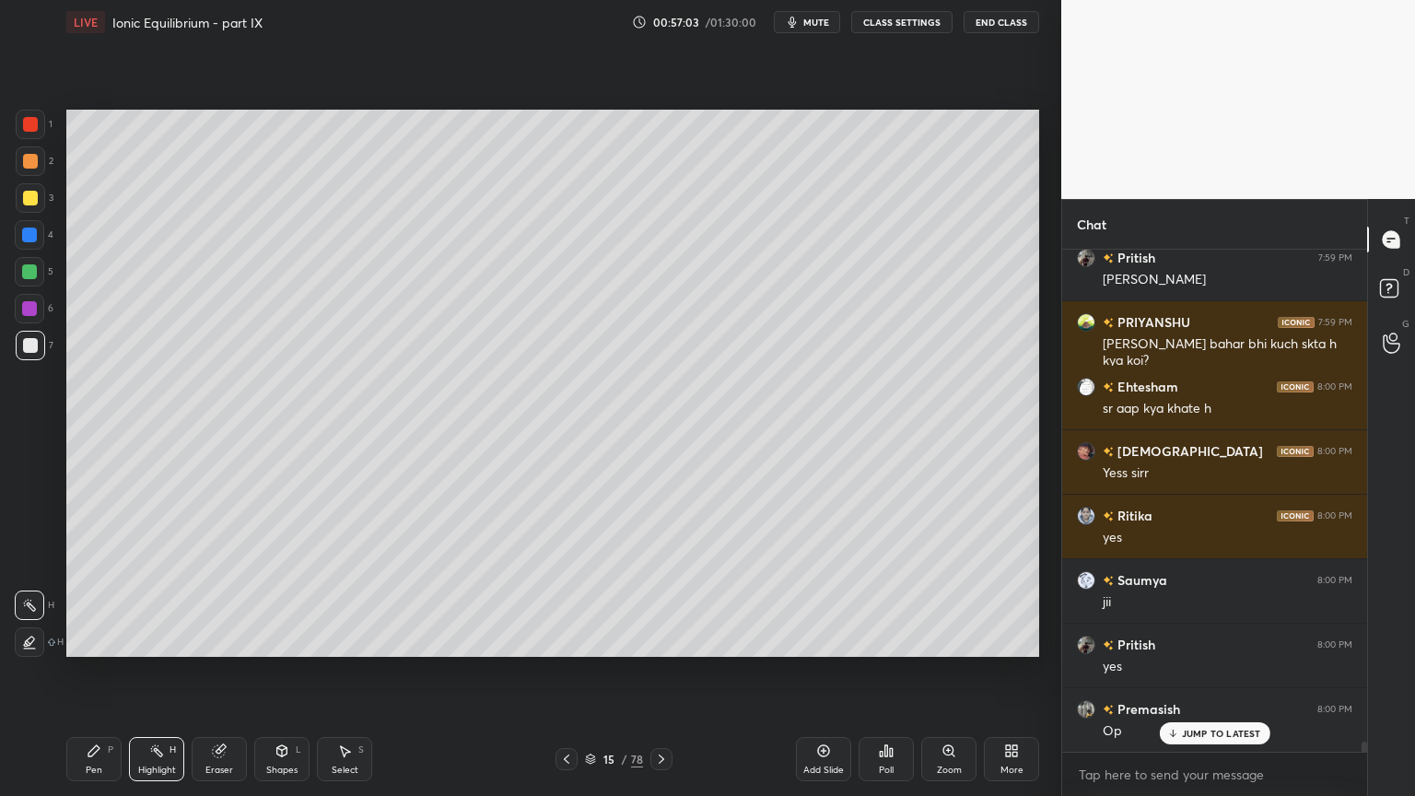
click at [126, 672] on div "Pen P Highlight H Eraser Shapes L Select S" at bounding box center [248, 759] width 365 height 44
click at [97, 672] on div "Pen" at bounding box center [94, 769] width 17 height 9
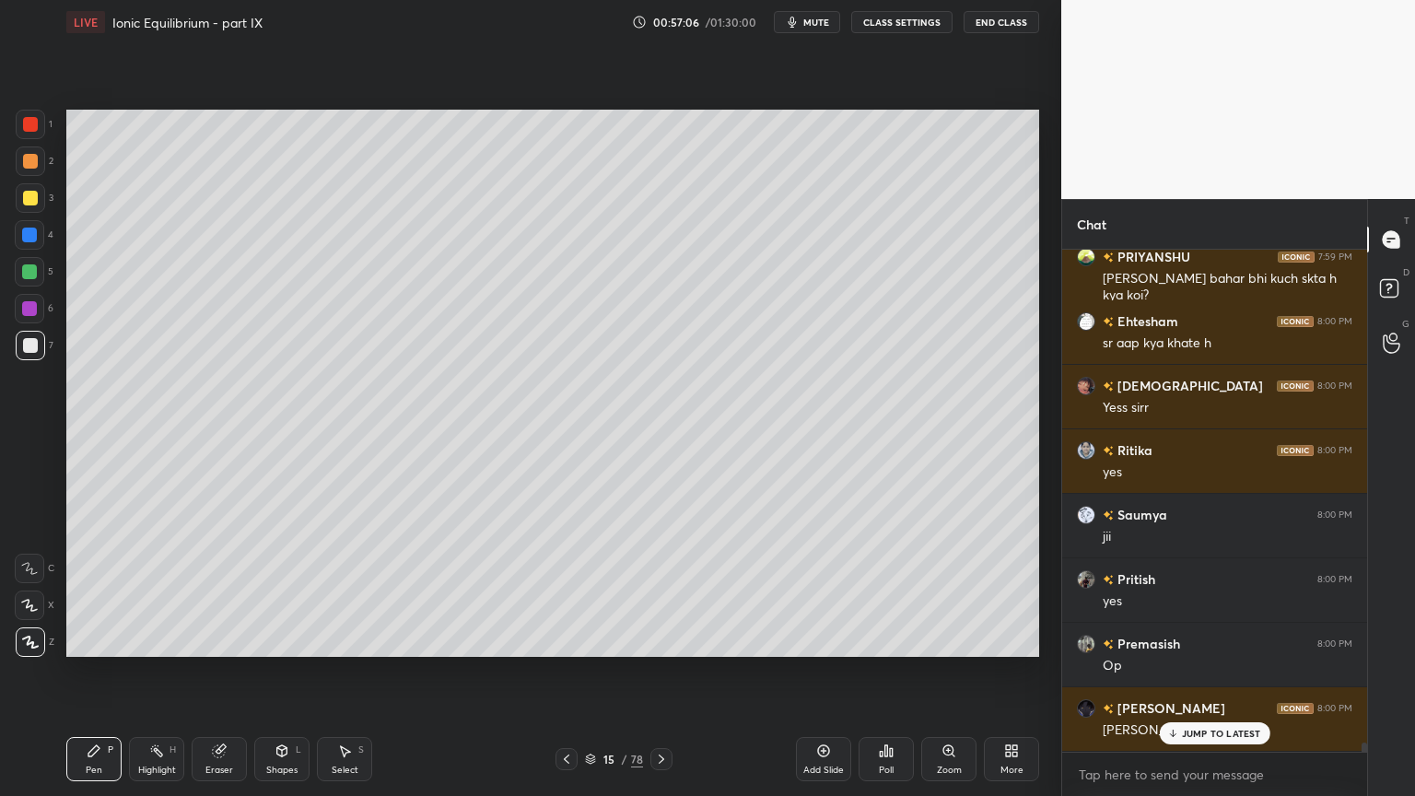
scroll to position [25685, 0]
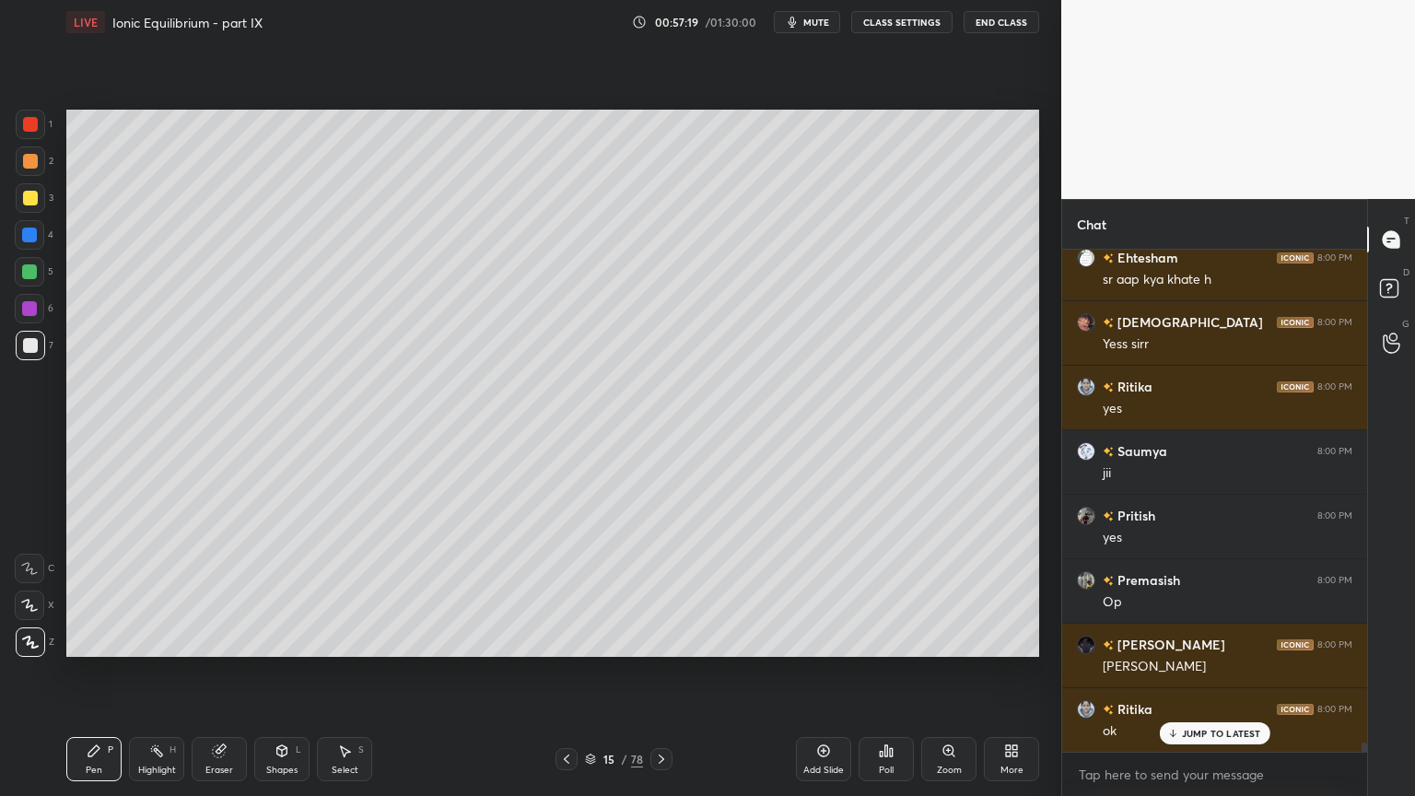
click at [95, 672] on div "Pen" at bounding box center [94, 769] width 17 height 9
click at [33, 162] on div at bounding box center [30, 161] width 15 height 15
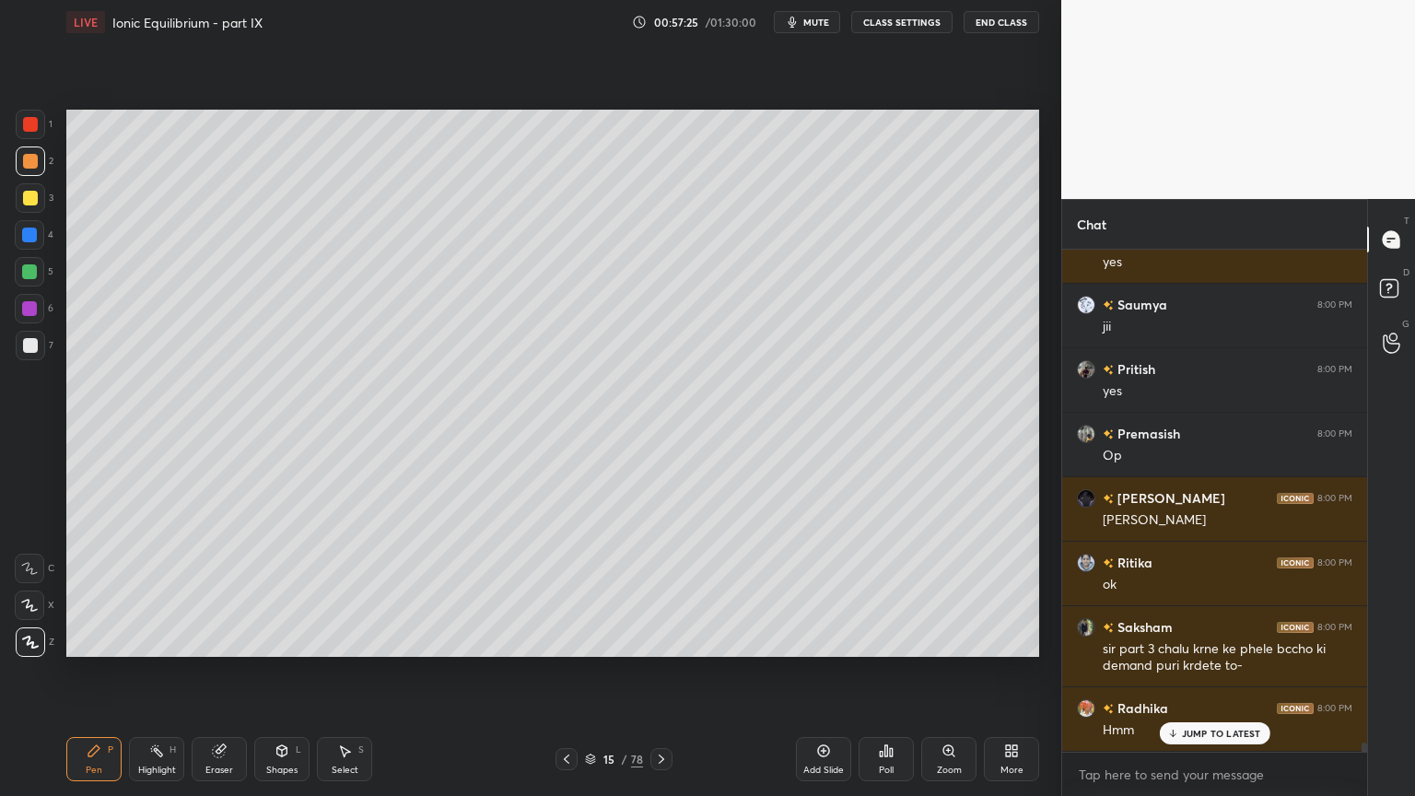
scroll to position [25895, 0]
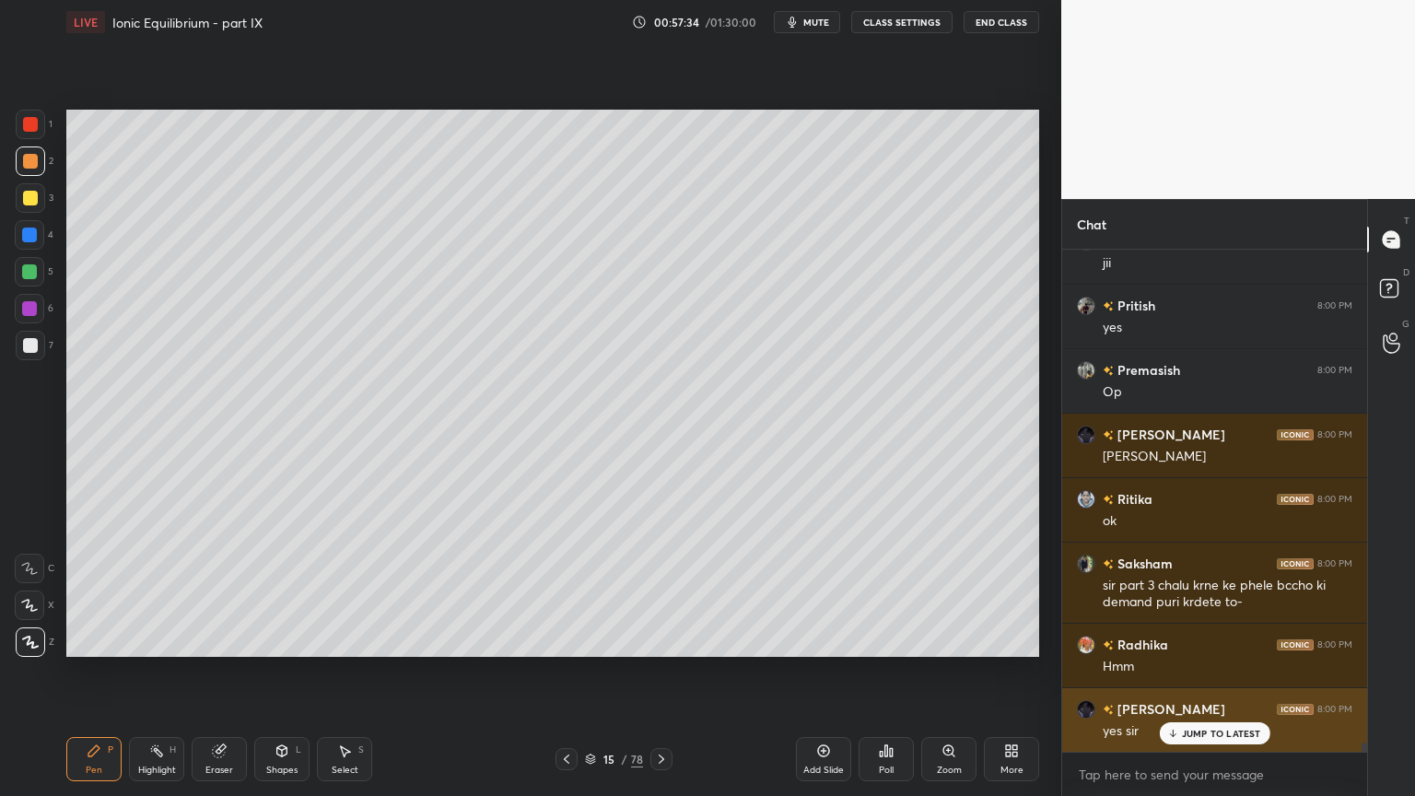
drag, startPoint x: 1215, startPoint y: 733, endPoint x: 1189, endPoint y: 735, distance: 25.9
click at [1211, 672] on p "JUMP TO LATEST" at bounding box center [1221, 733] width 79 height 11
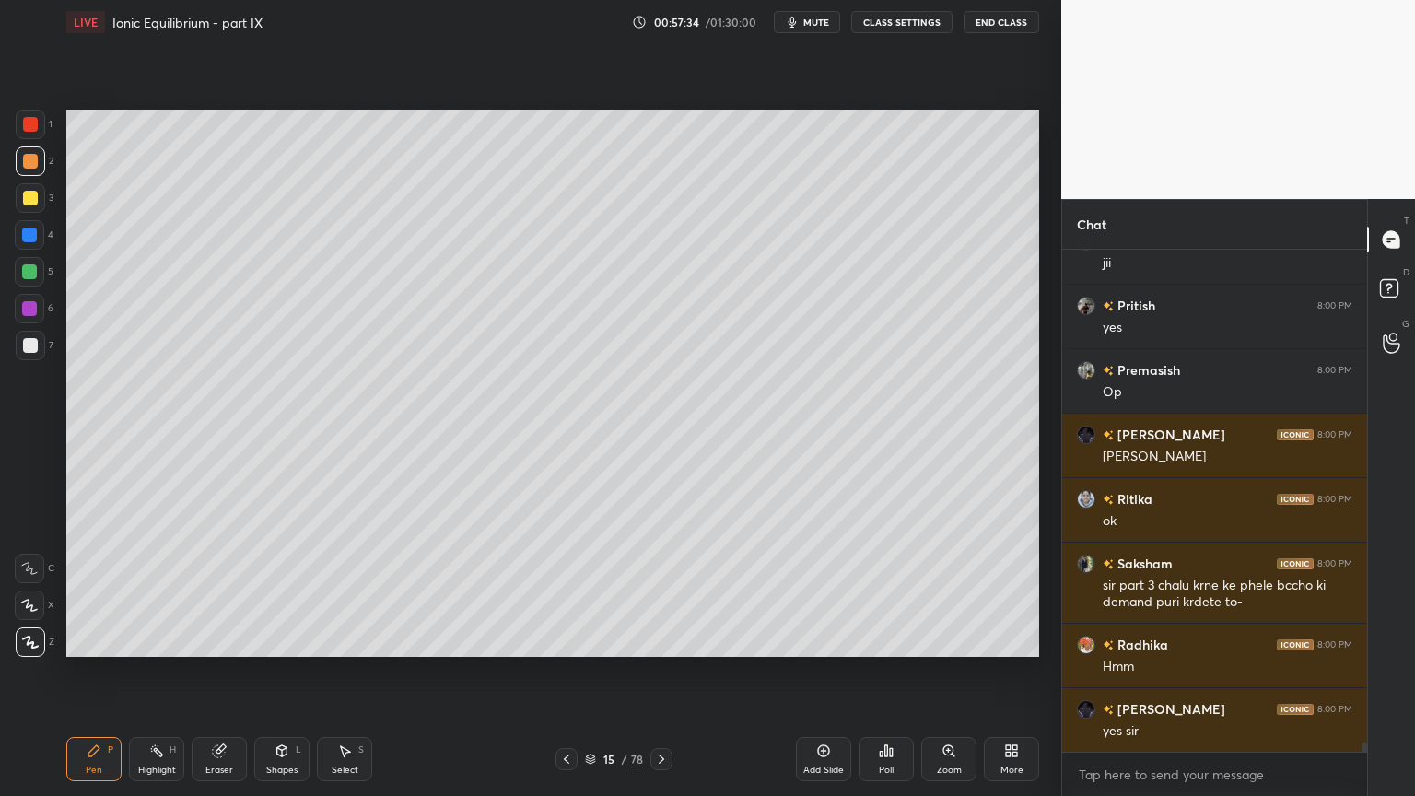
scroll to position [25960, 0]
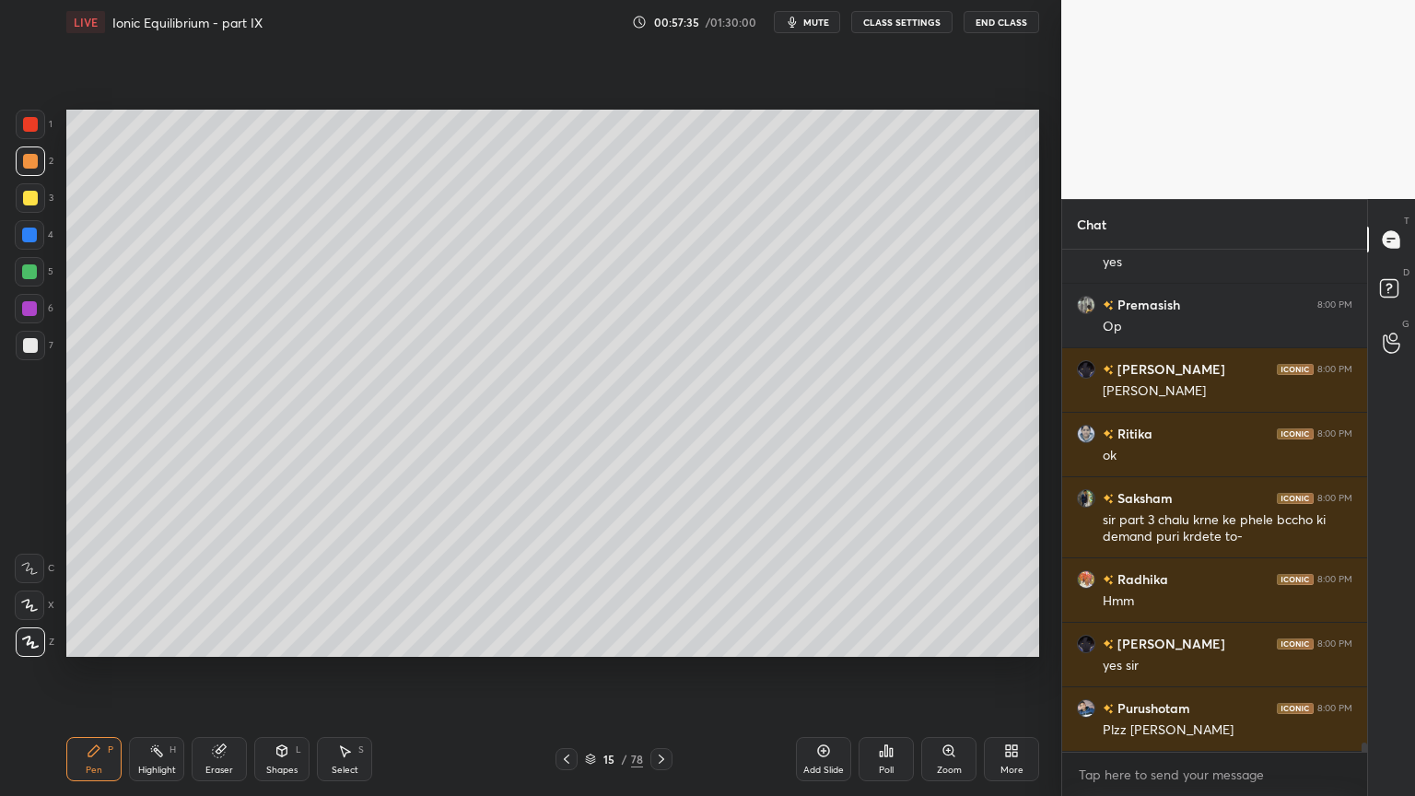
click at [99, 672] on div "Pen P" at bounding box center [93, 759] width 55 height 44
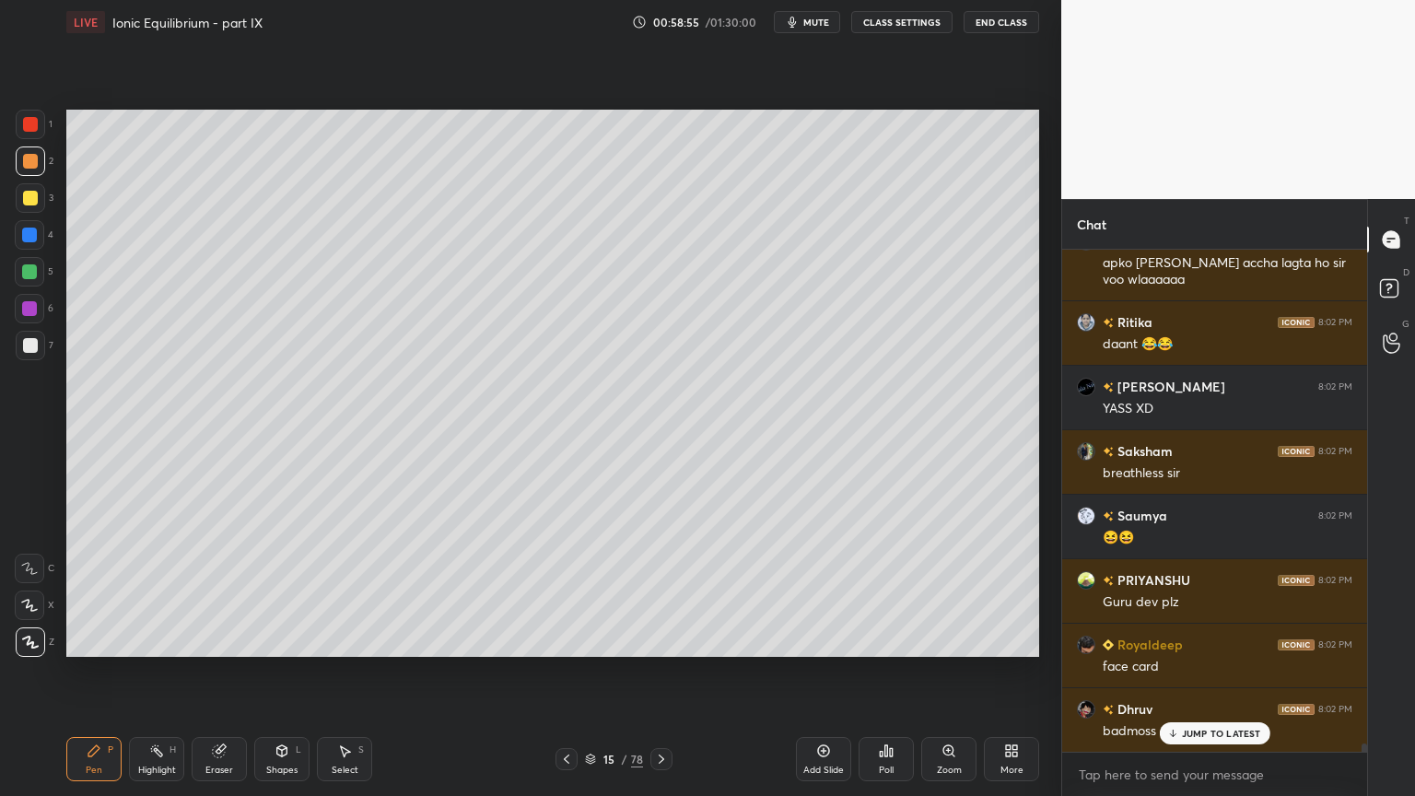
scroll to position [29152, 0]
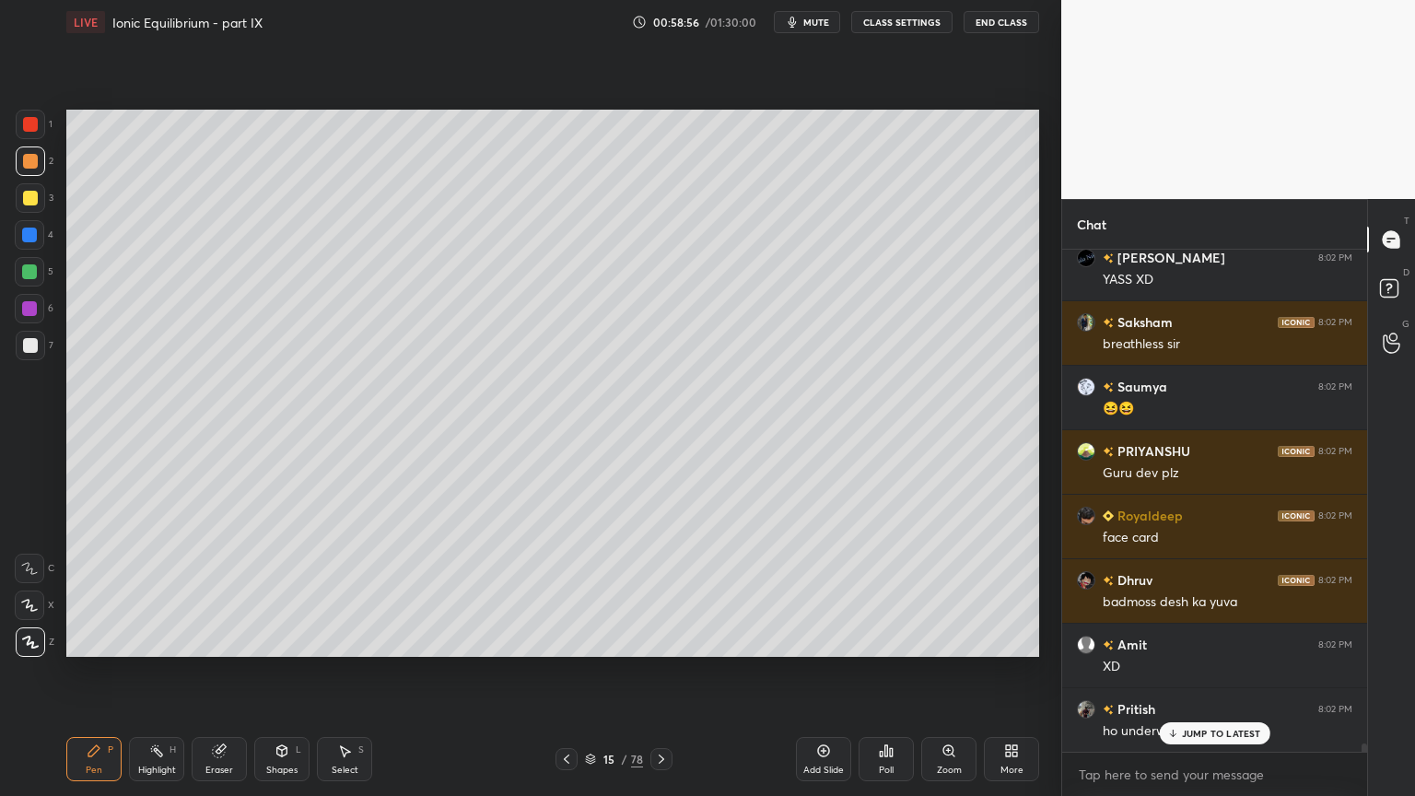
drag, startPoint x: 98, startPoint y: 759, endPoint x: 112, endPoint y: 724, distance: 38.0
click at [100, 672] on div "Pen P" at bounding box center [93, 759] width 55 height 44
click at [1197, 672] on p "JUMP TO LATEST" at bounding box center [1221, 733] width 79 height 11
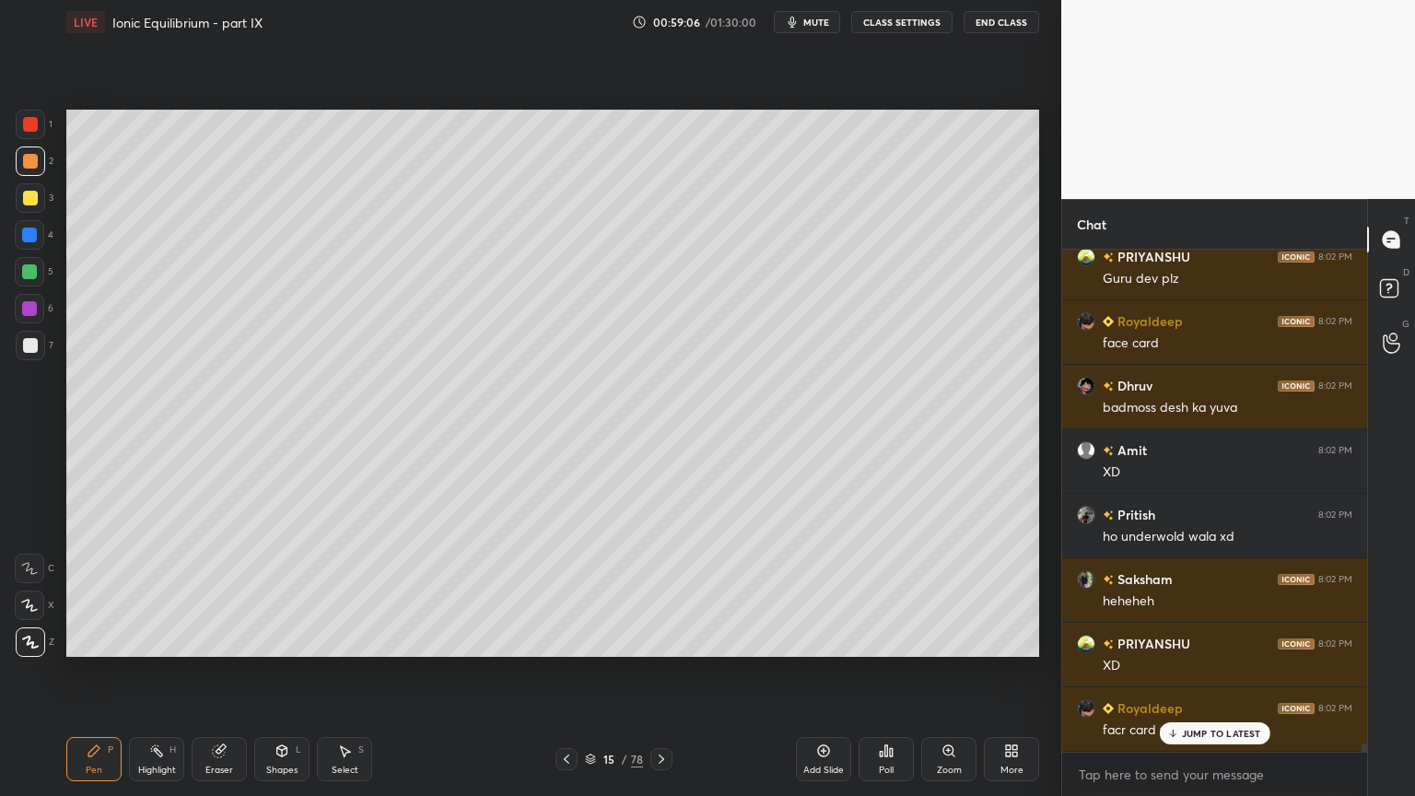
scroll to position [29410, 0]
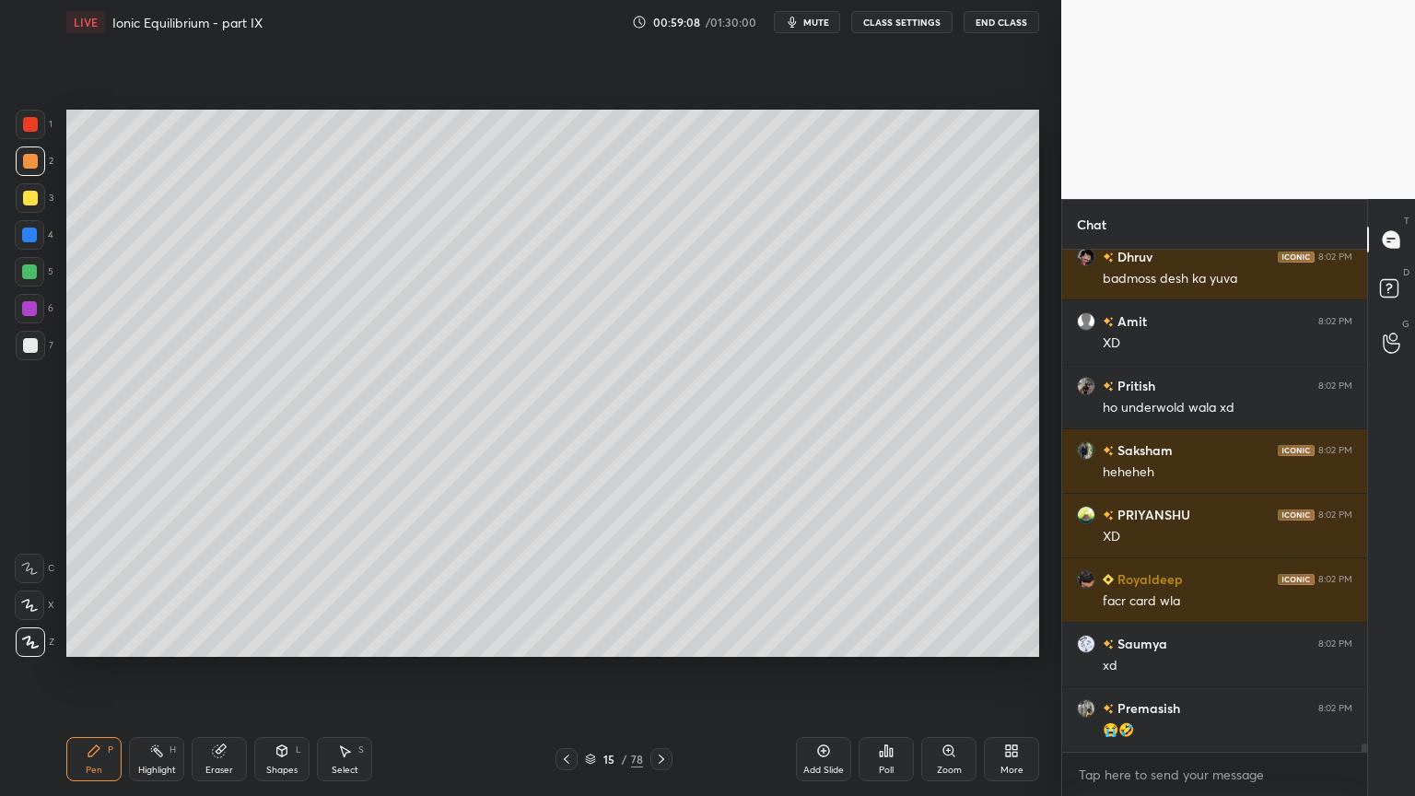
click at [147, 672] on div "Highlight" at bounding box center [157, 769] width 38 height 9
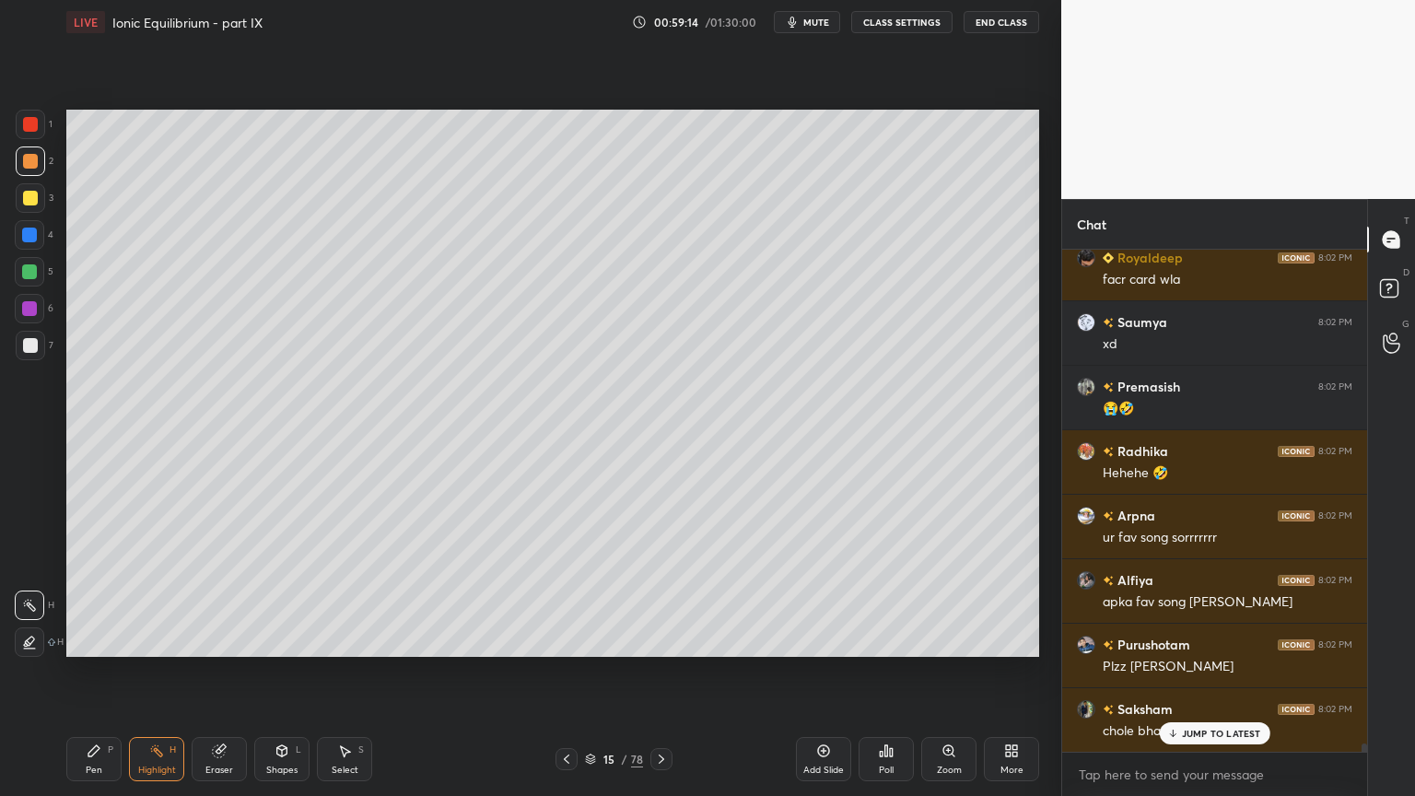
click at [89, 672] on div "Pen" at bounding box center [94, 769] width 17 height 9
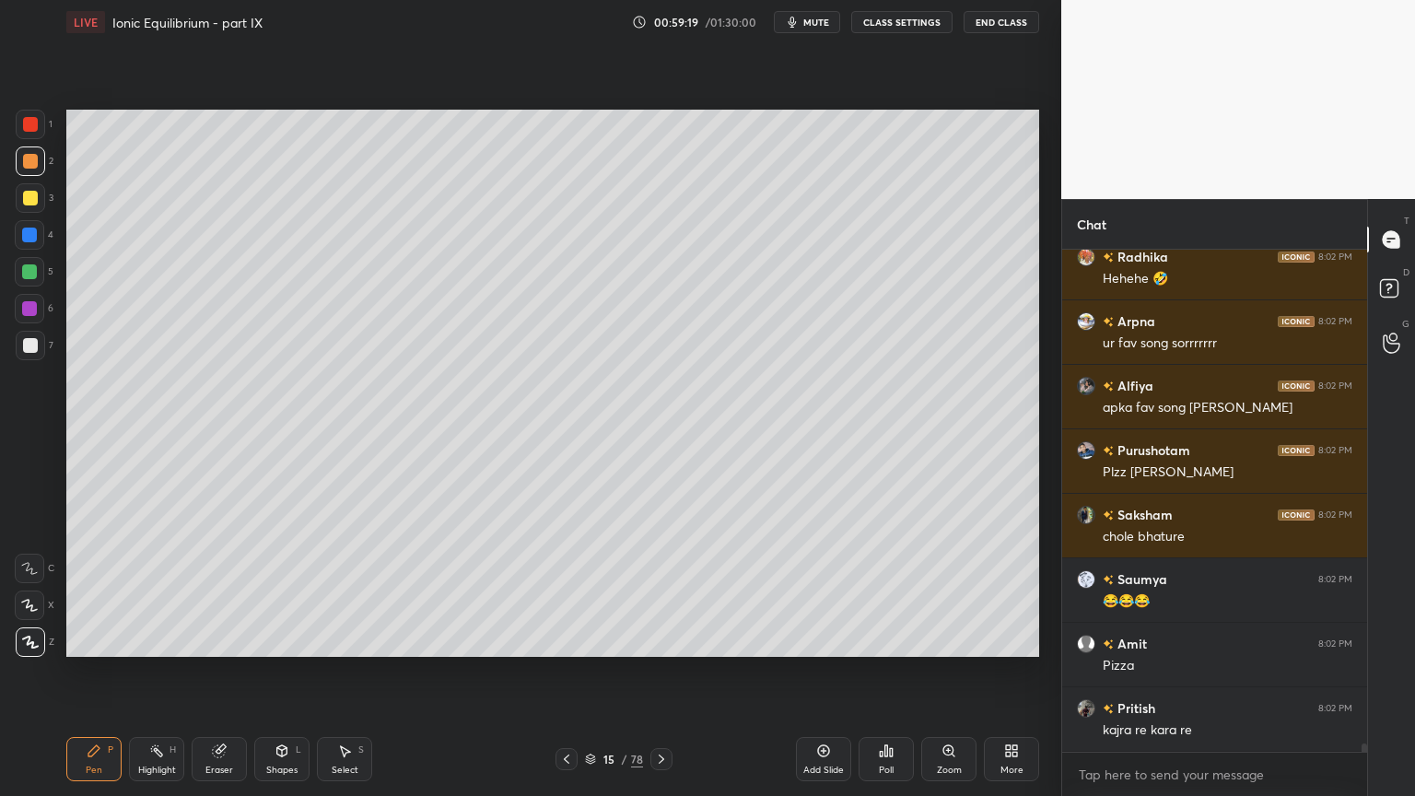
click at [153, 672] on div "Highlight" at bounding box center [157, 769] width 38 height 9
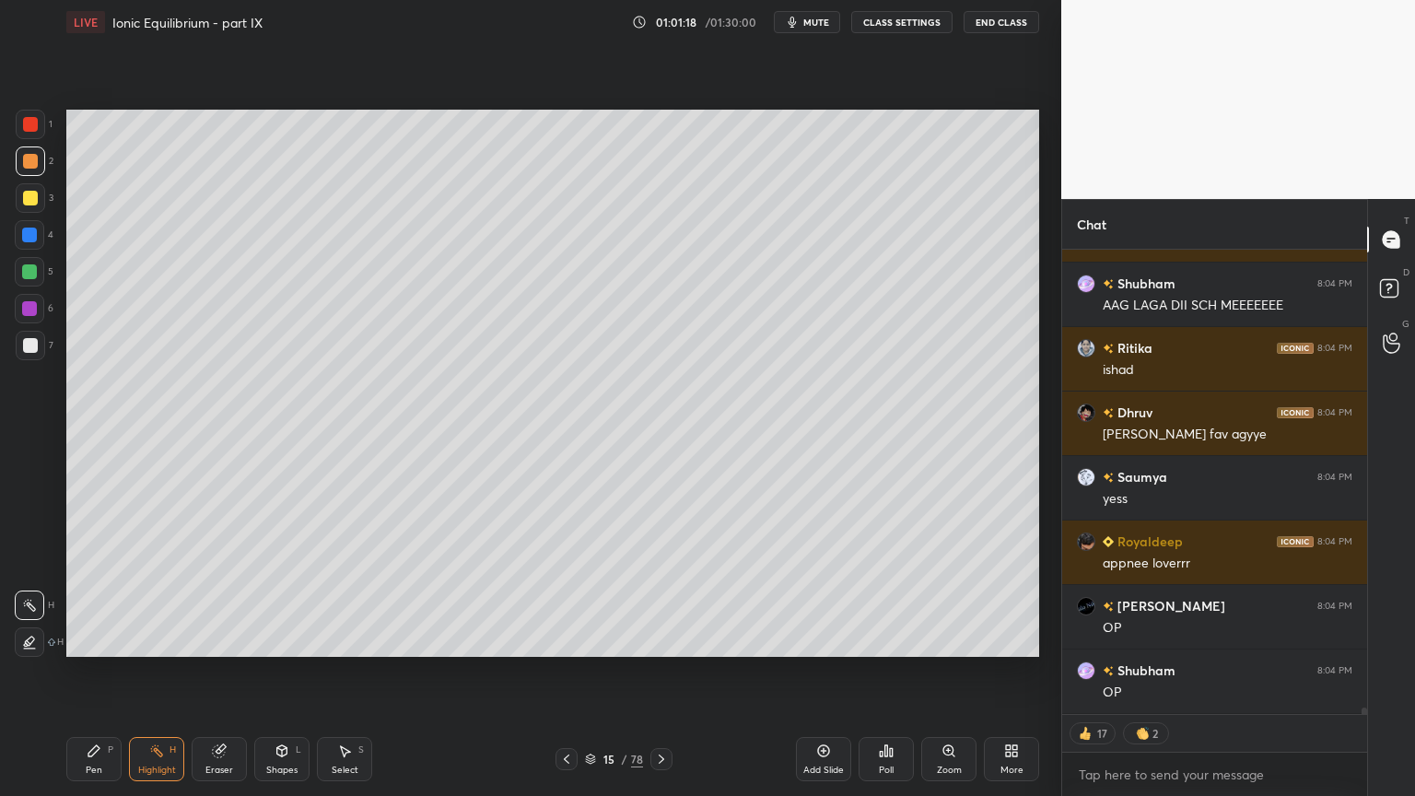
scroll to position [33675, 0]
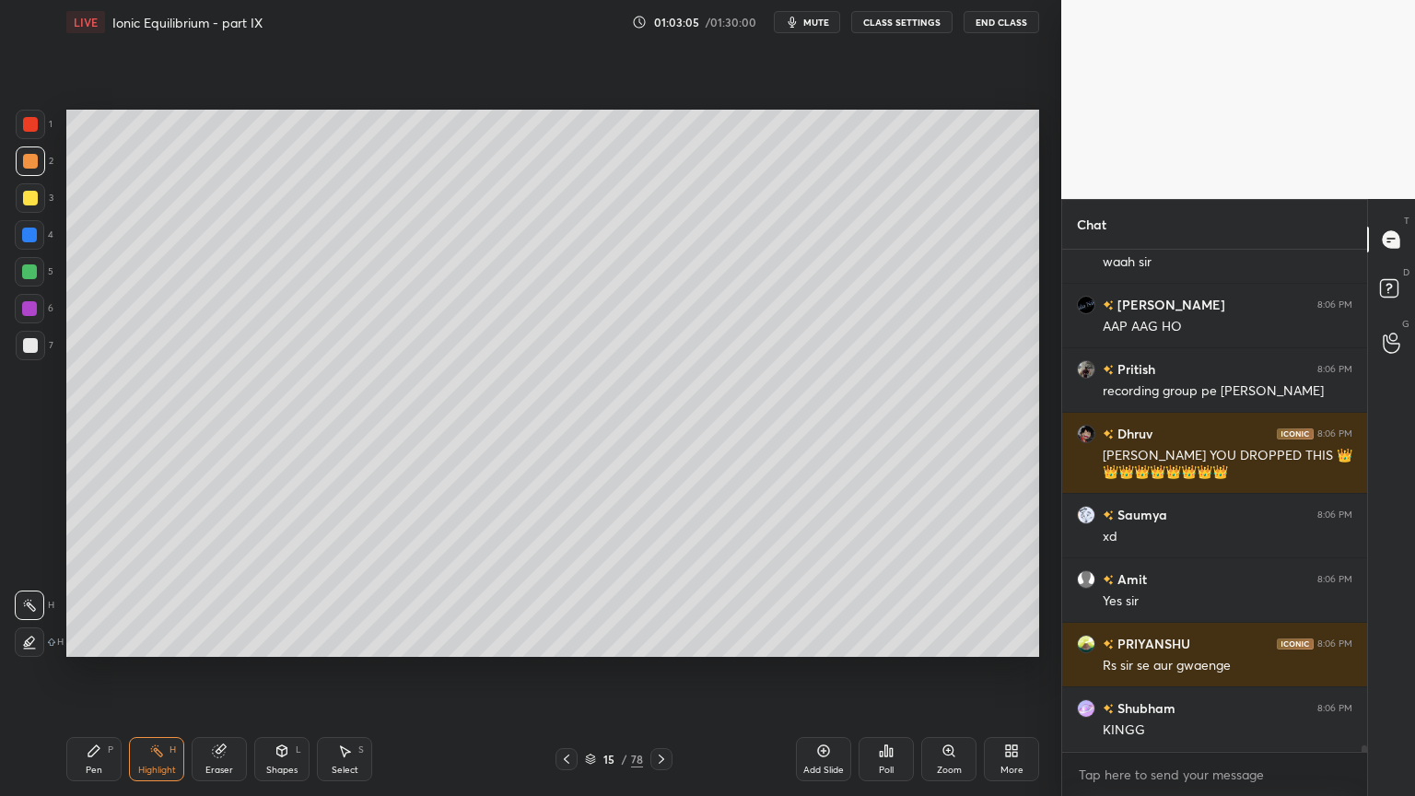
click at [180, 672] on div "Highlight H" at bounding box center [156, 759] width 55 height 44
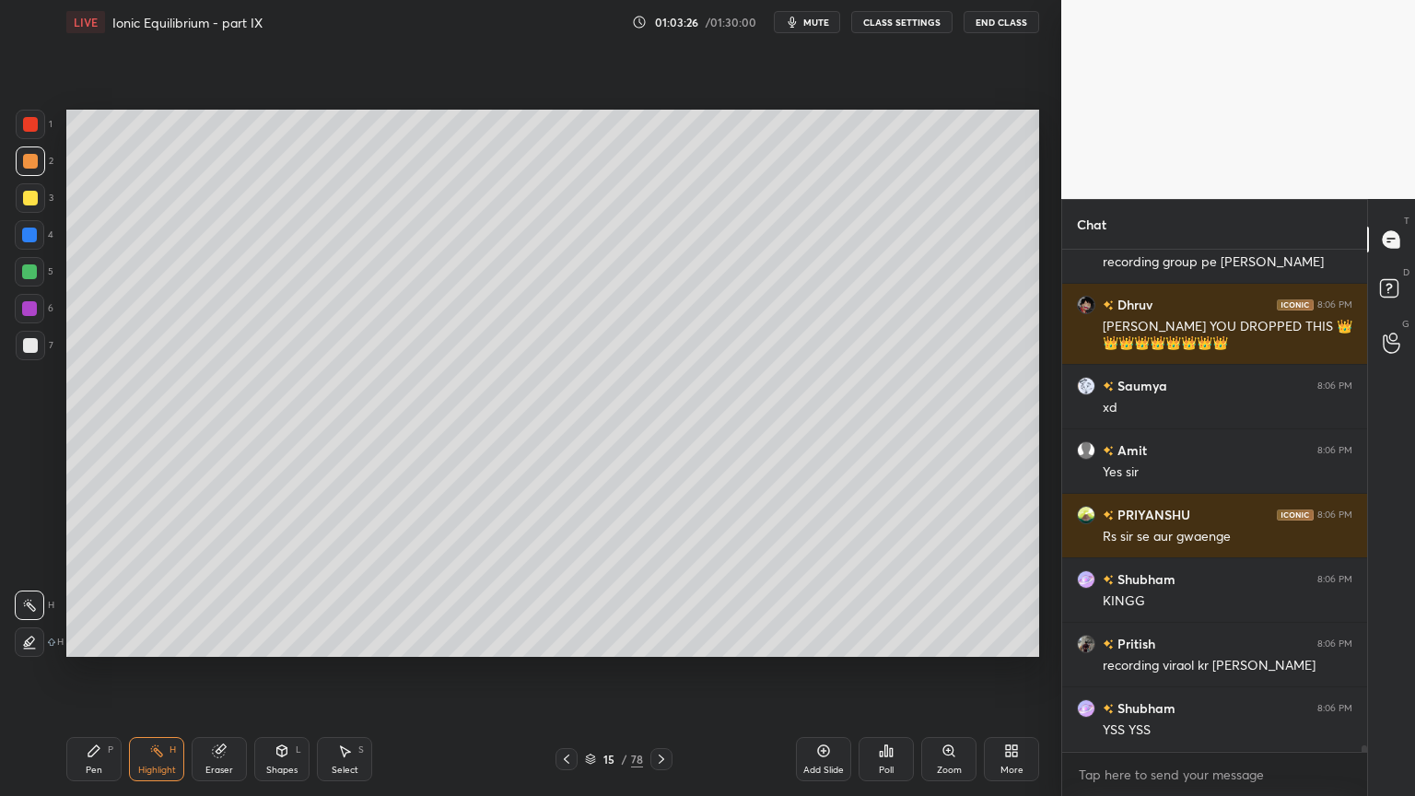
scroll to position [41056, 0]
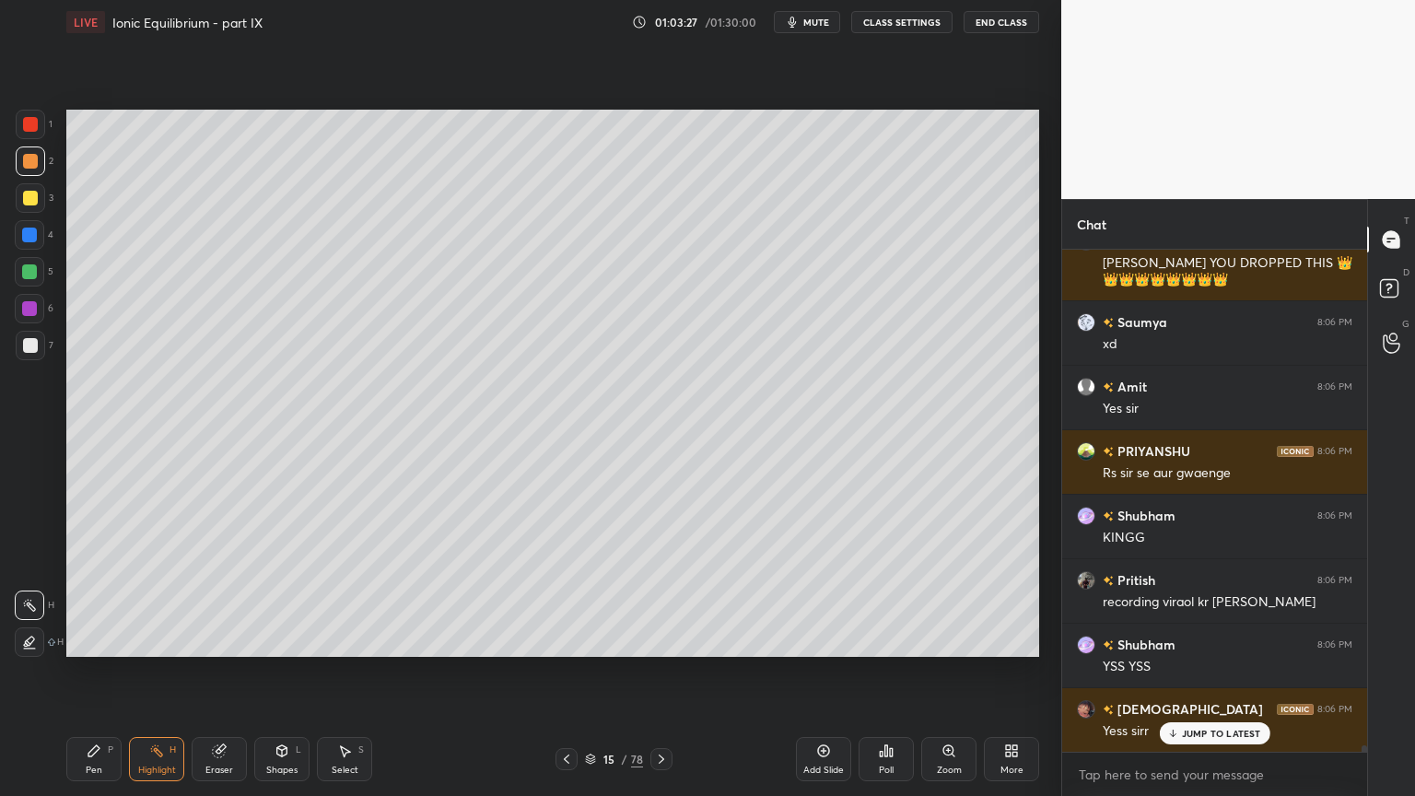
click at [280, 672] on div "Shapes" at bounding box center [281, 769] width 31 height 9
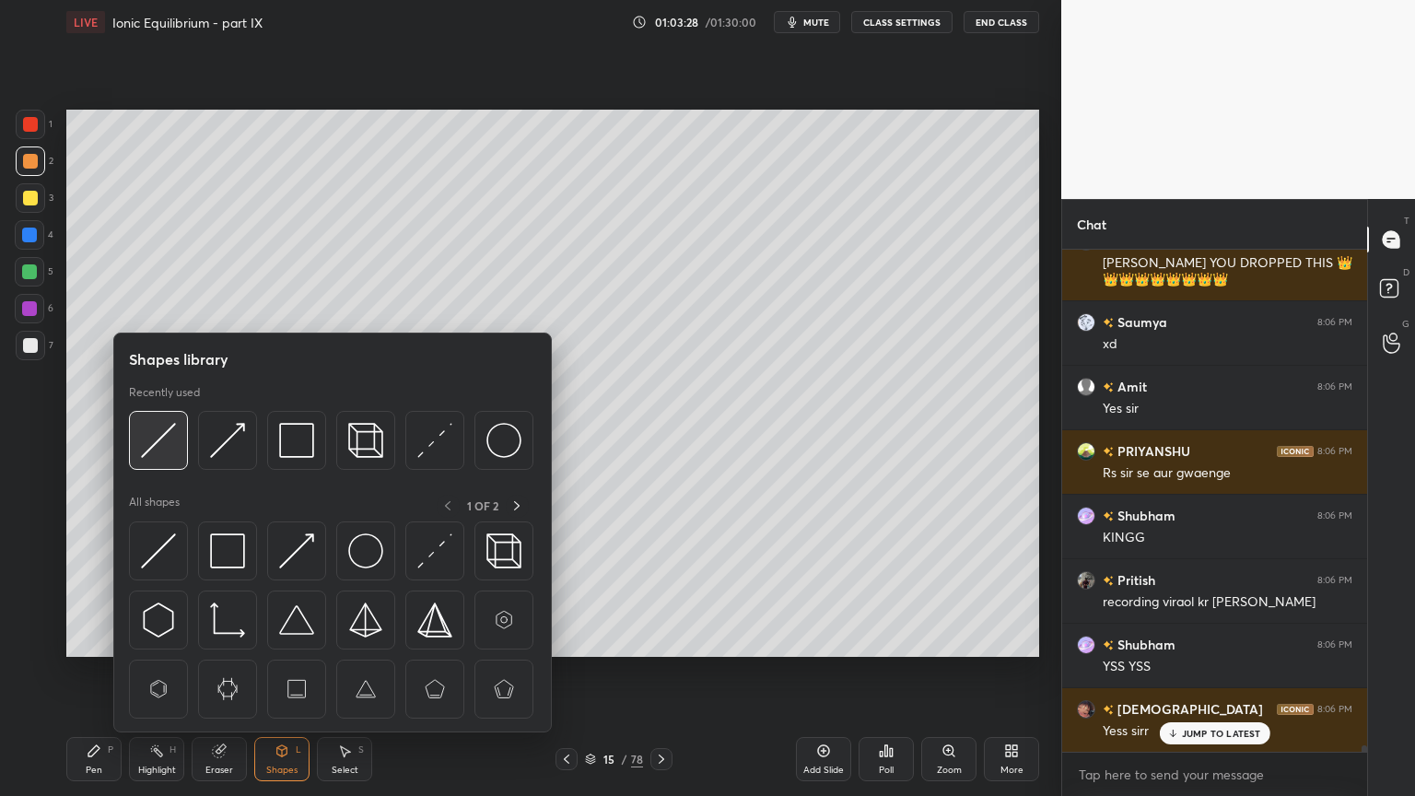
click at [162, 453] on img at bounding box center [158, 440] width 35 height 35
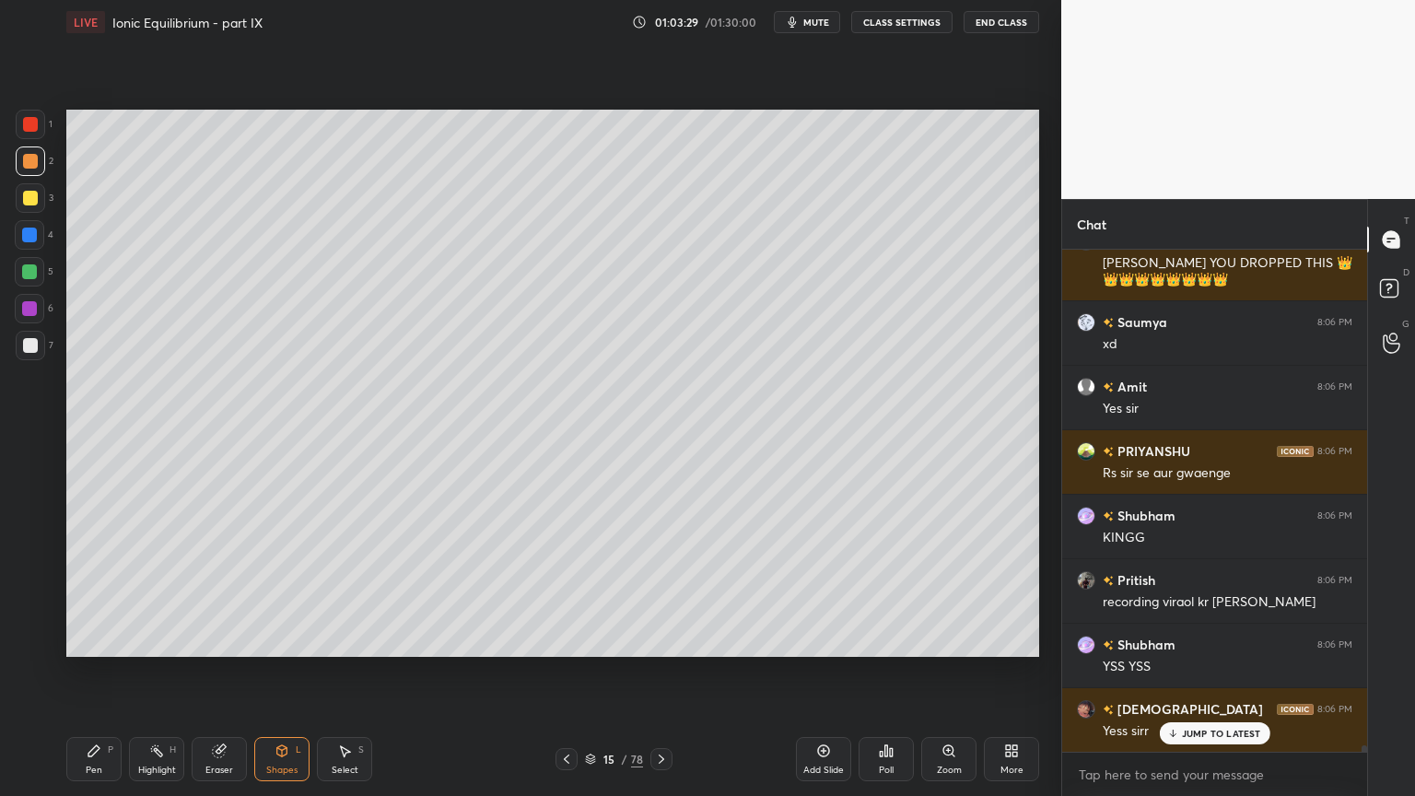
click at [29, 347] on div at bounding box center [30, 345] width 15 height 15
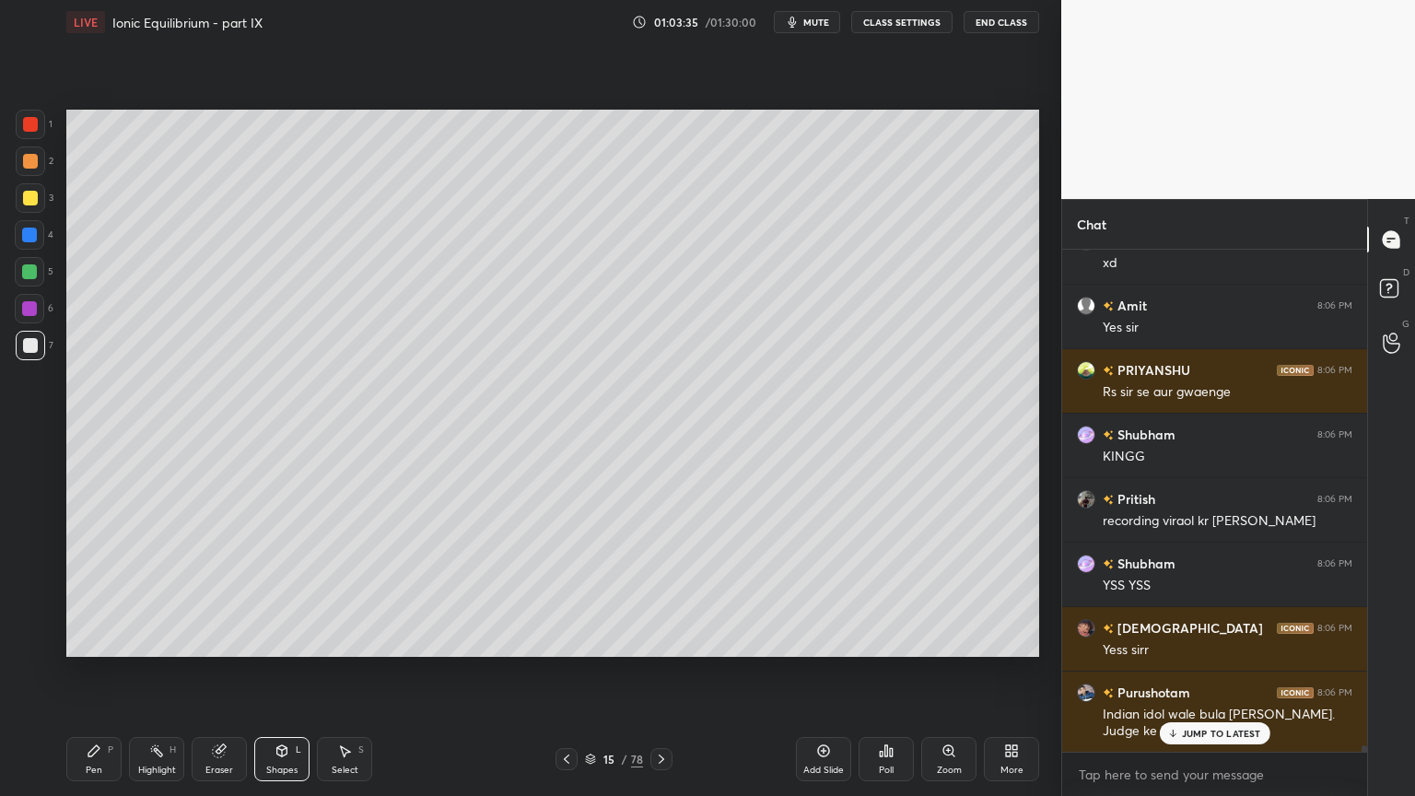
click at [1222, 672] on p "JUMP TO LATEST" at bounding box center [1221, 733] width 79 height 11
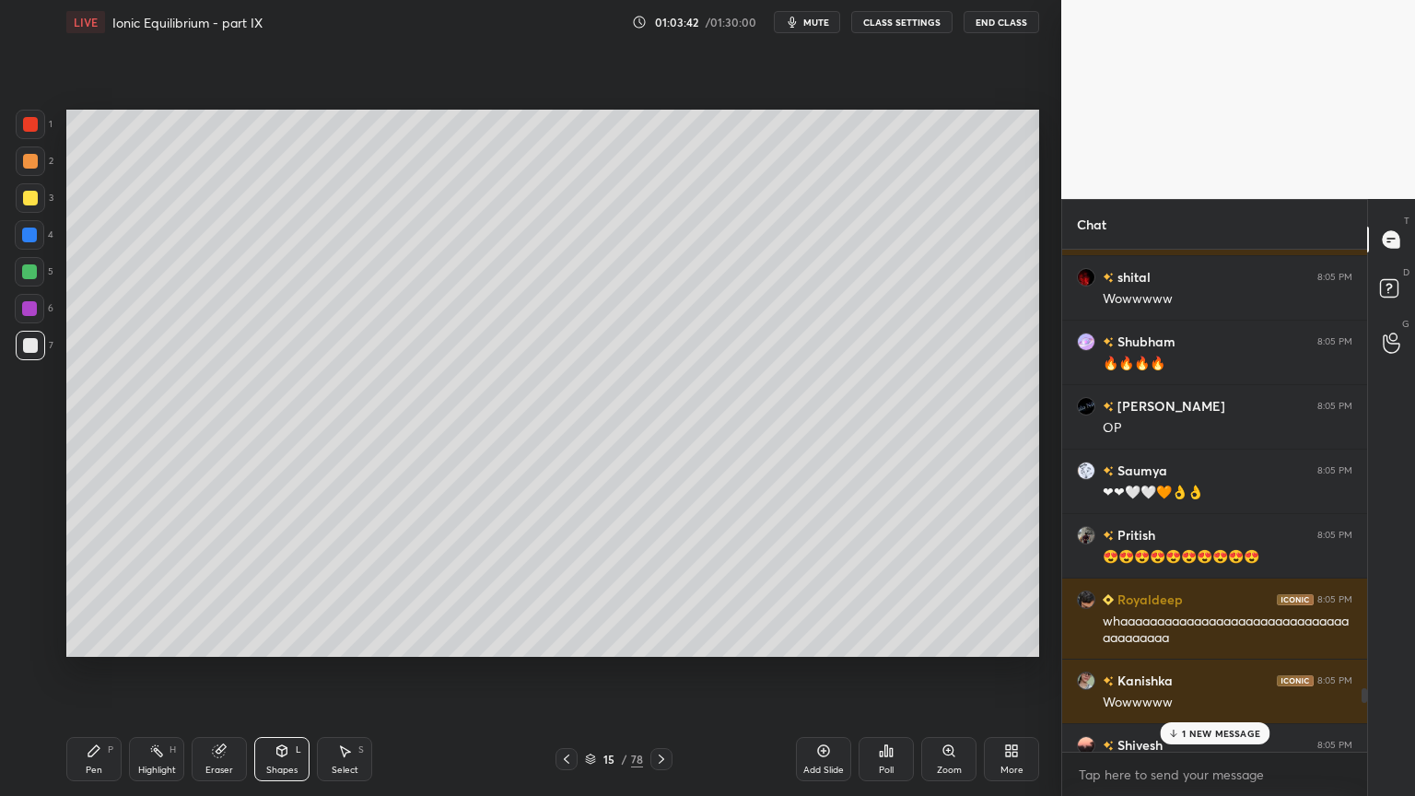
drag, startPoint x: 1364, startPoint y: 748, endPoint x: 1367, endPoint y: 653, distance: 94.9
click at [1374, 672] on div "Chat Nandini 8:04 PM 🔥🔥🔥 [PERSON_NAME] 8:04 PM Wow [PERSON_NAME] 8:04 PM Woahh🔥…" at bounding box center [1238, 497] width 354 height 597
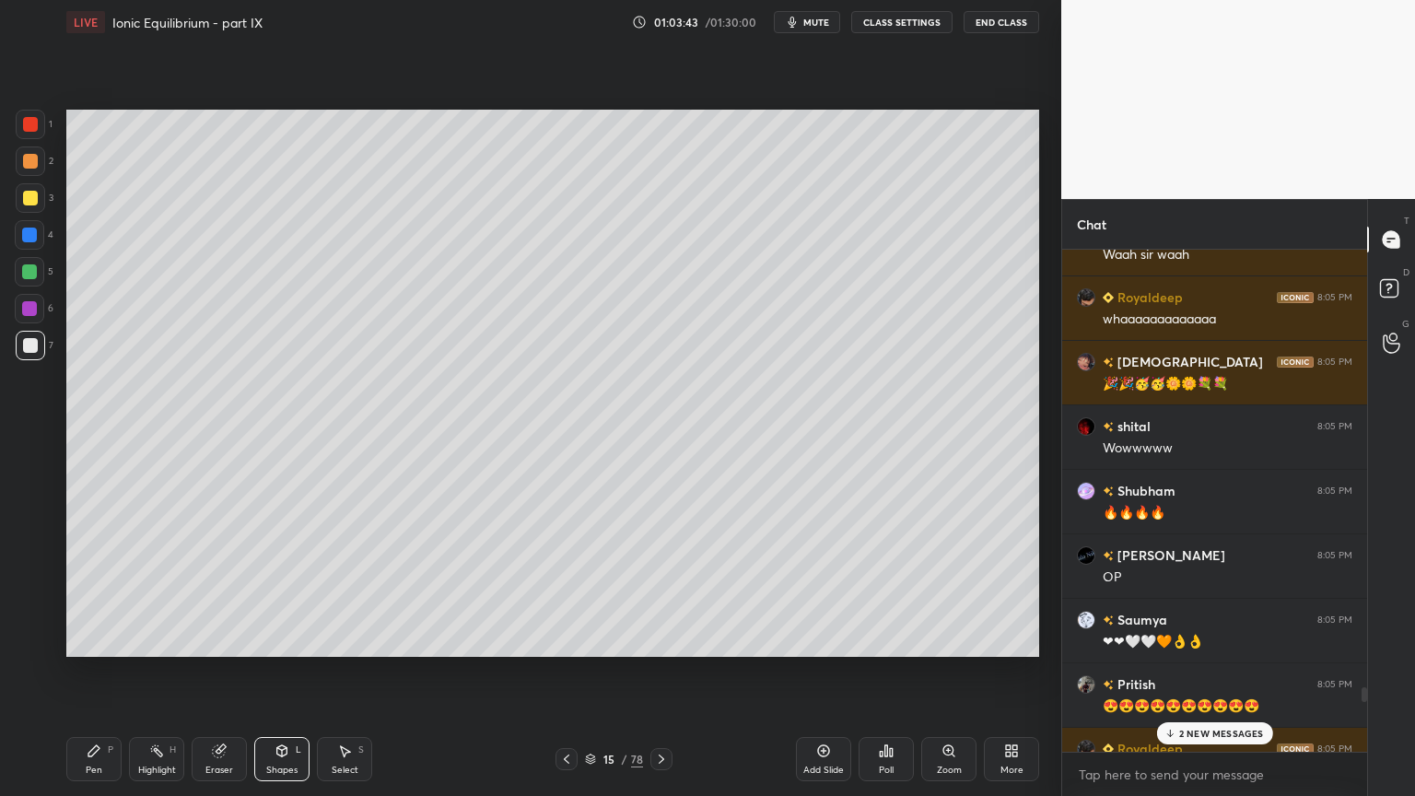
click at [896, 17] on button "CLASS SETTINGS" at bounding box center [901, 22] width 101 height 22
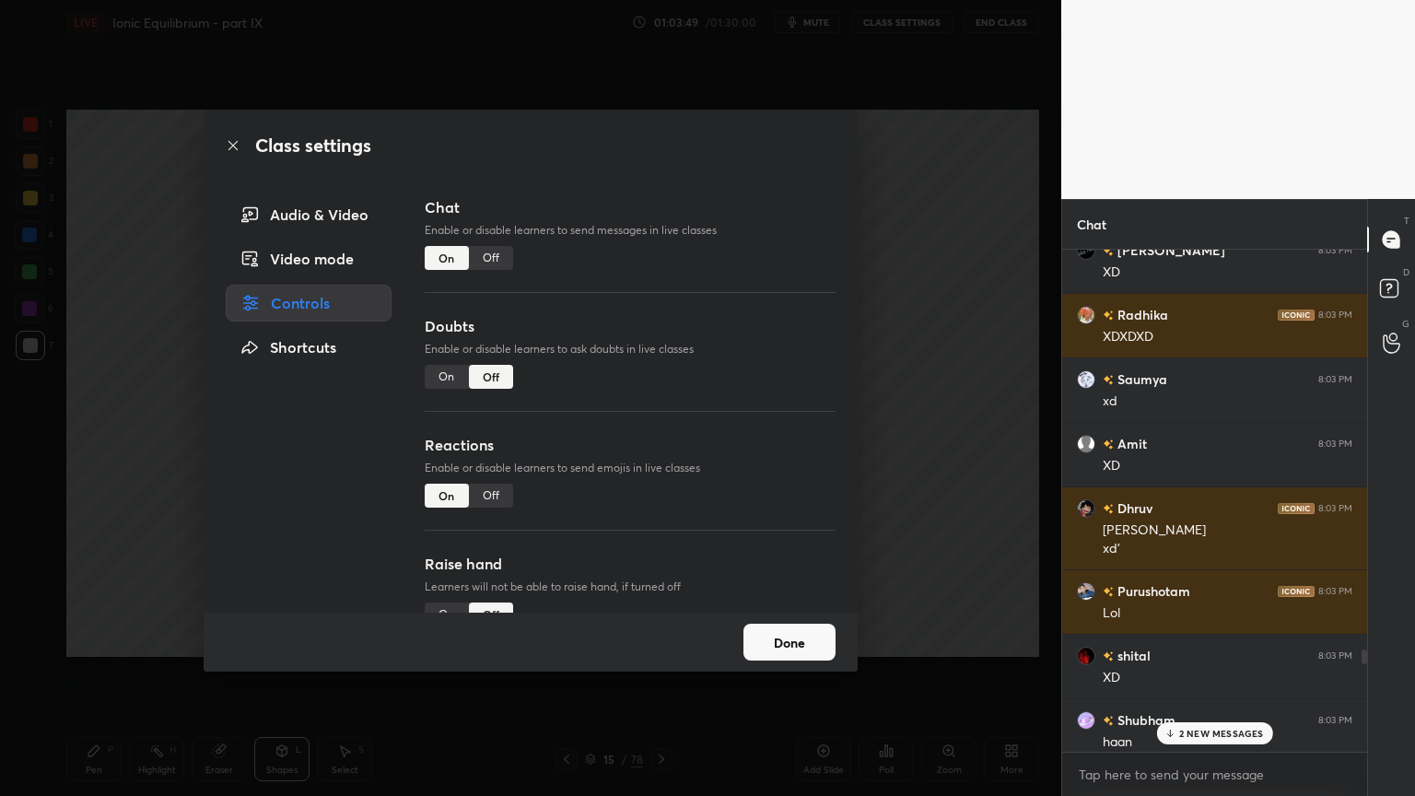
scroll to position [30662, 0]
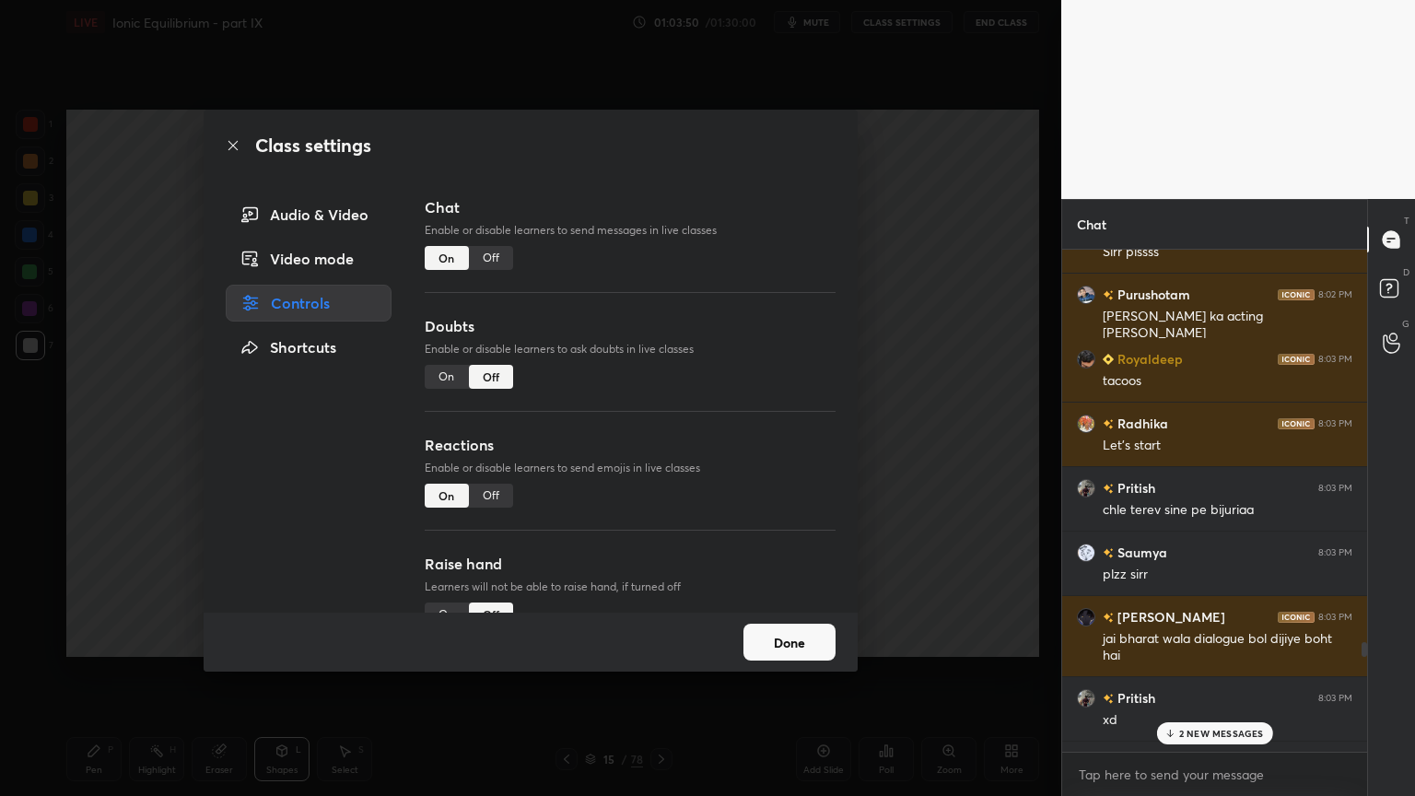
drag, startPoint x: 1362, startPoint y: 693, endPoint x: 1290, endPoint y: 693, distance: 71.8
click at [1371, 636] on div "Chat Radhika 8:02 PM Hehehe 🤣 [PERSON_NAME] 8:02 PM ur fav song sorrrrrrr [PERS…" at bounding box center [1238, 497] width 354 height 597
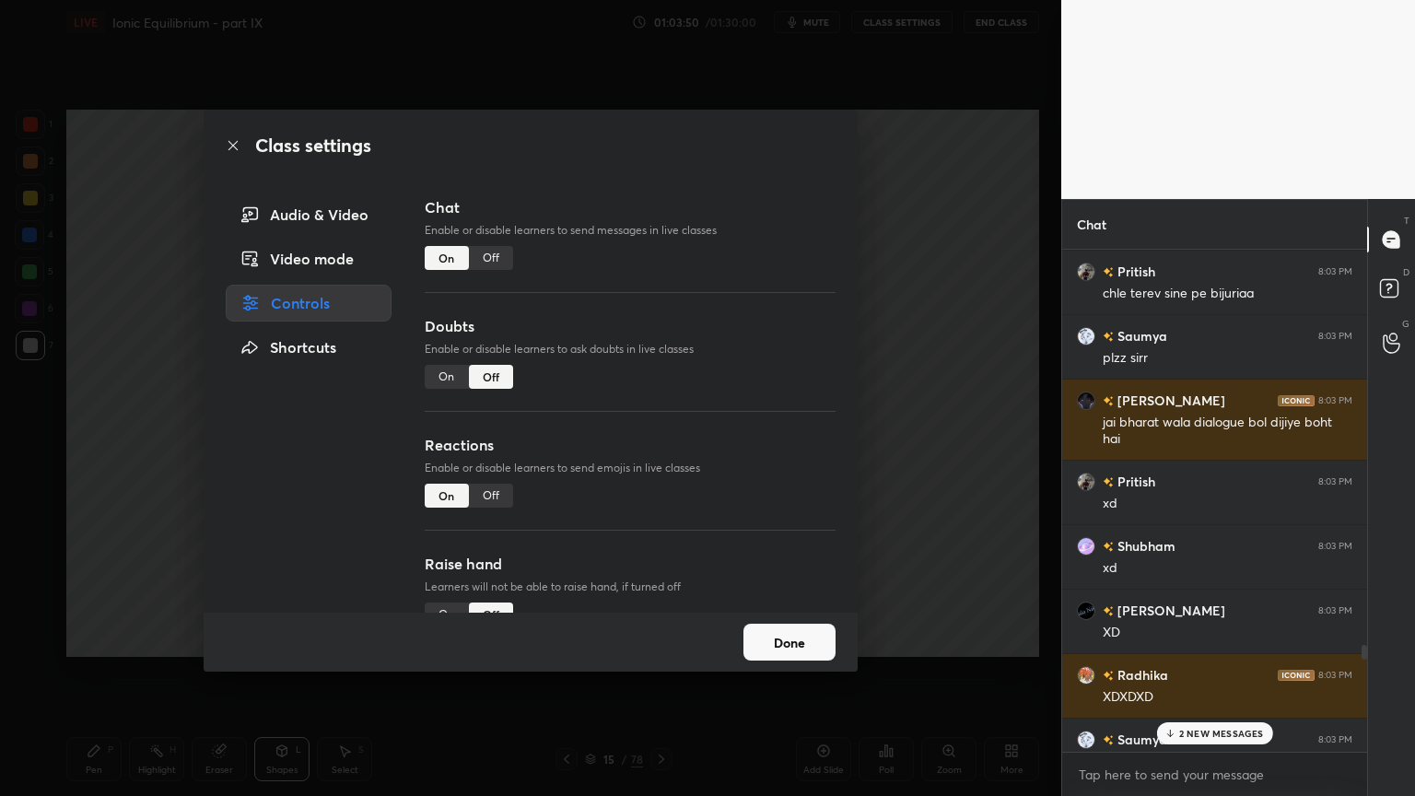
click at [1221, 672] on p "2 NEW MESSAGES" at bounding box center [1221, 733] width 85 height 11
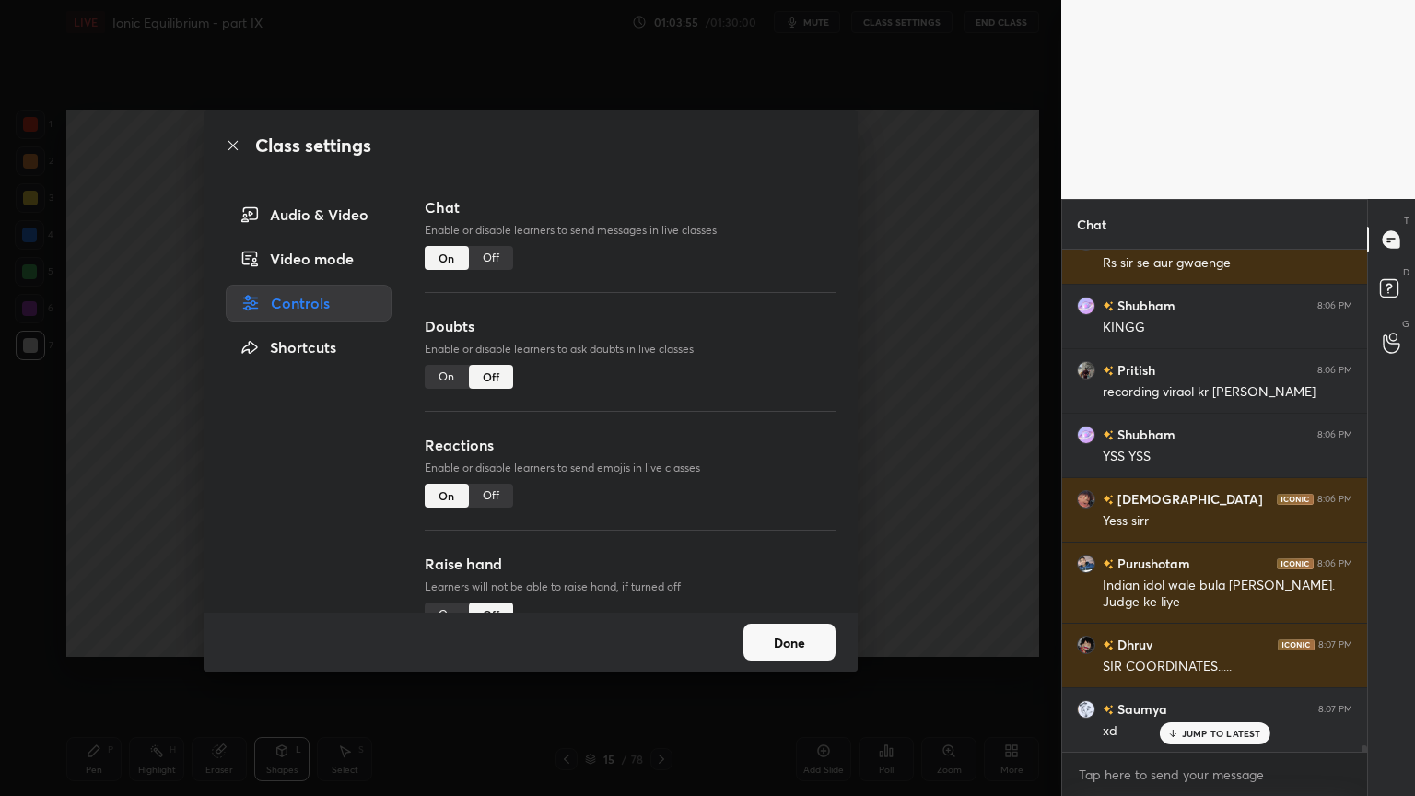
click at [935, 565] on div "Class settings Audio & Video Video mode Controls Shortcuts Chat Enable or disab…" at bounding box center [530, 398] width 1061 height 796
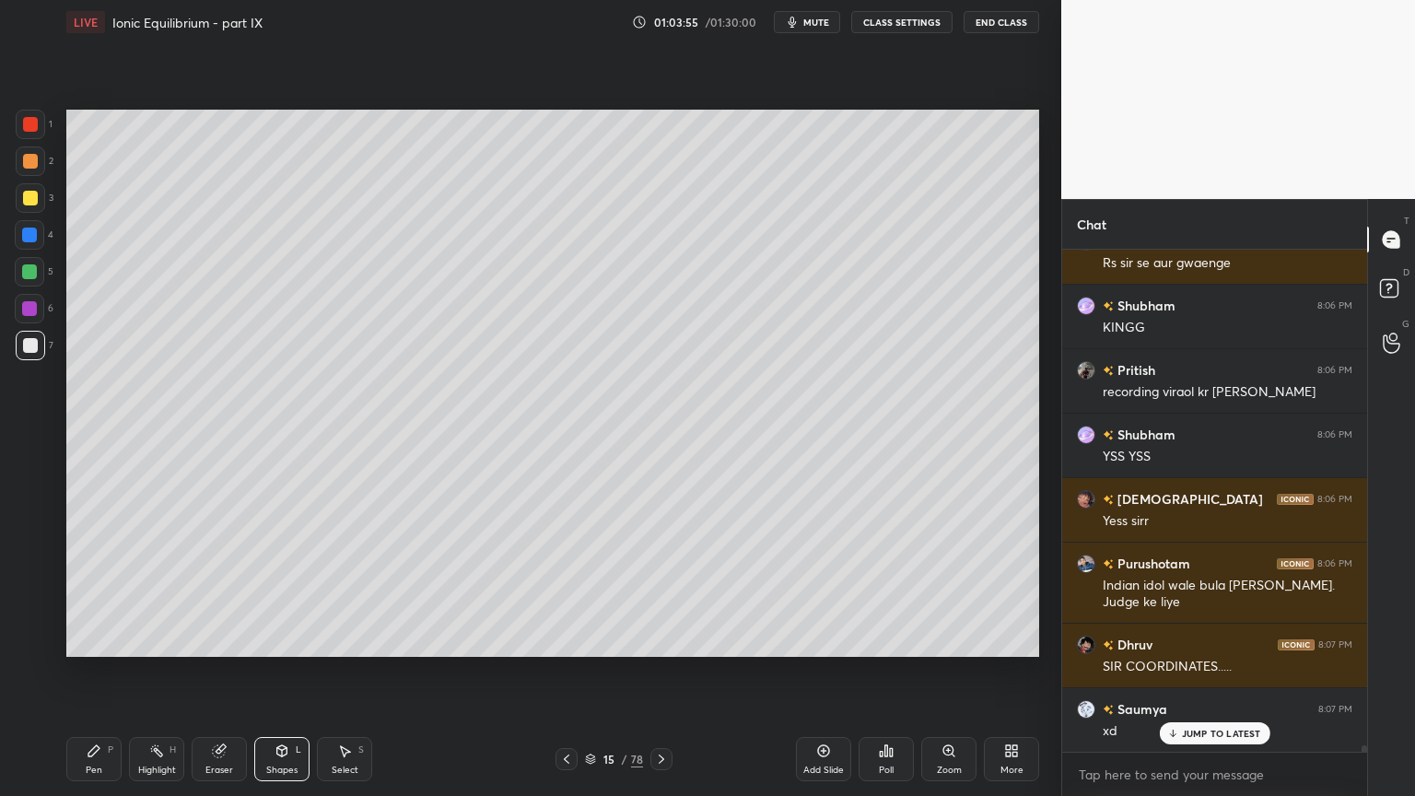
click at [1231, 672] on p "JUMP TO LATEST" at bounding box center [1221, 733] width 79 height 11
drag, startPoint x: 158, startPoint y: 762, endPoint x: 167, endPoint y: 748, distance: 16.6
click at [160, 672] on div "Highlight H" at bounding box center [156, 759] width 55 height 44
click at [95, 672] on div "Pen P" at bounding box center [93, 759] width 55 height 44
drag, startPoint x: 155, startPoint y: 758, endPoint x: 201, endPoint y: 660, distance: 108.8
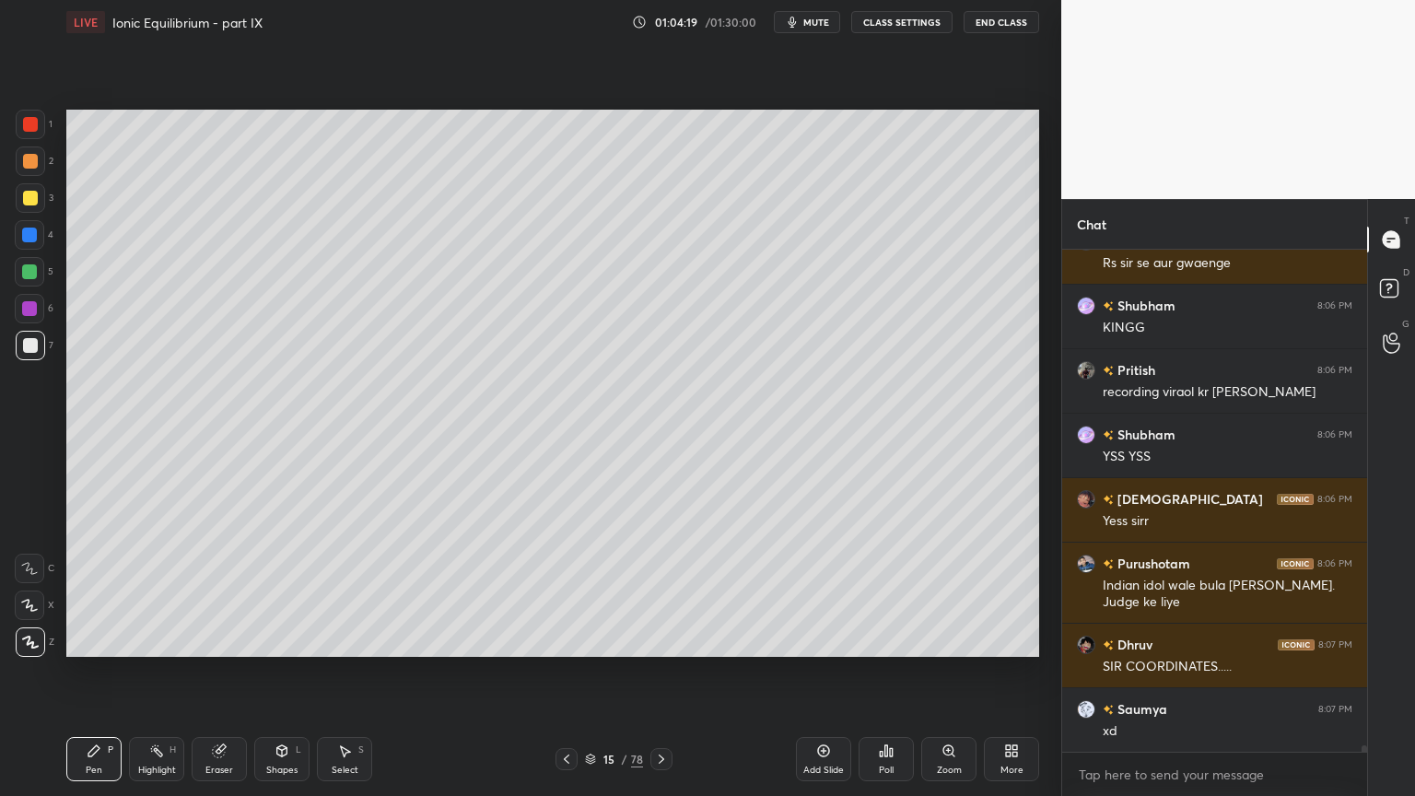
click at [155, 672] on div "Highlight H" at bounding box center [156, 759] width 55 height 44
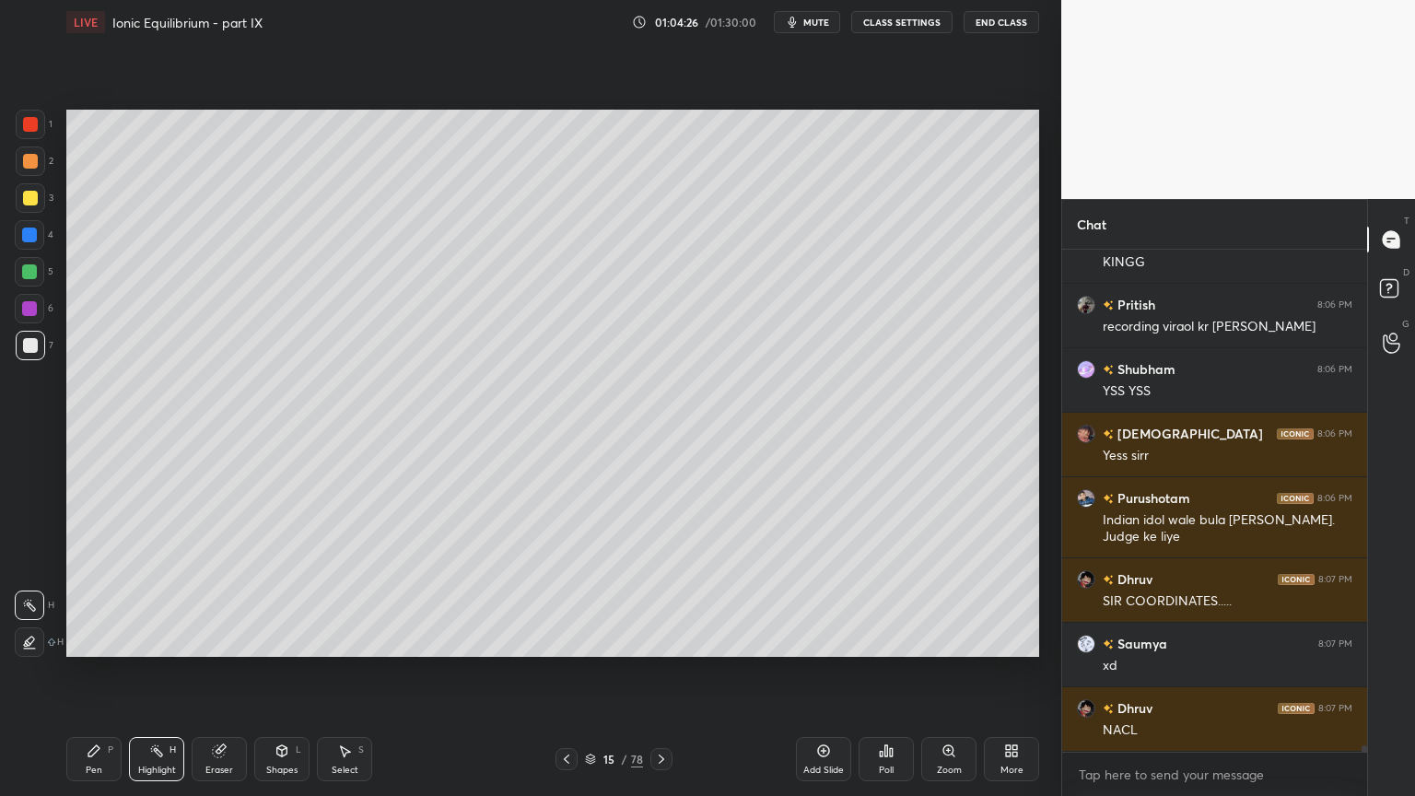
click at [92, 672] on div "Pen P" at bounding box center [93, 759] width 55 height 44
click at [158, 672] on div "Highlight H" at bounding box center [156, 759] width 55 height 44
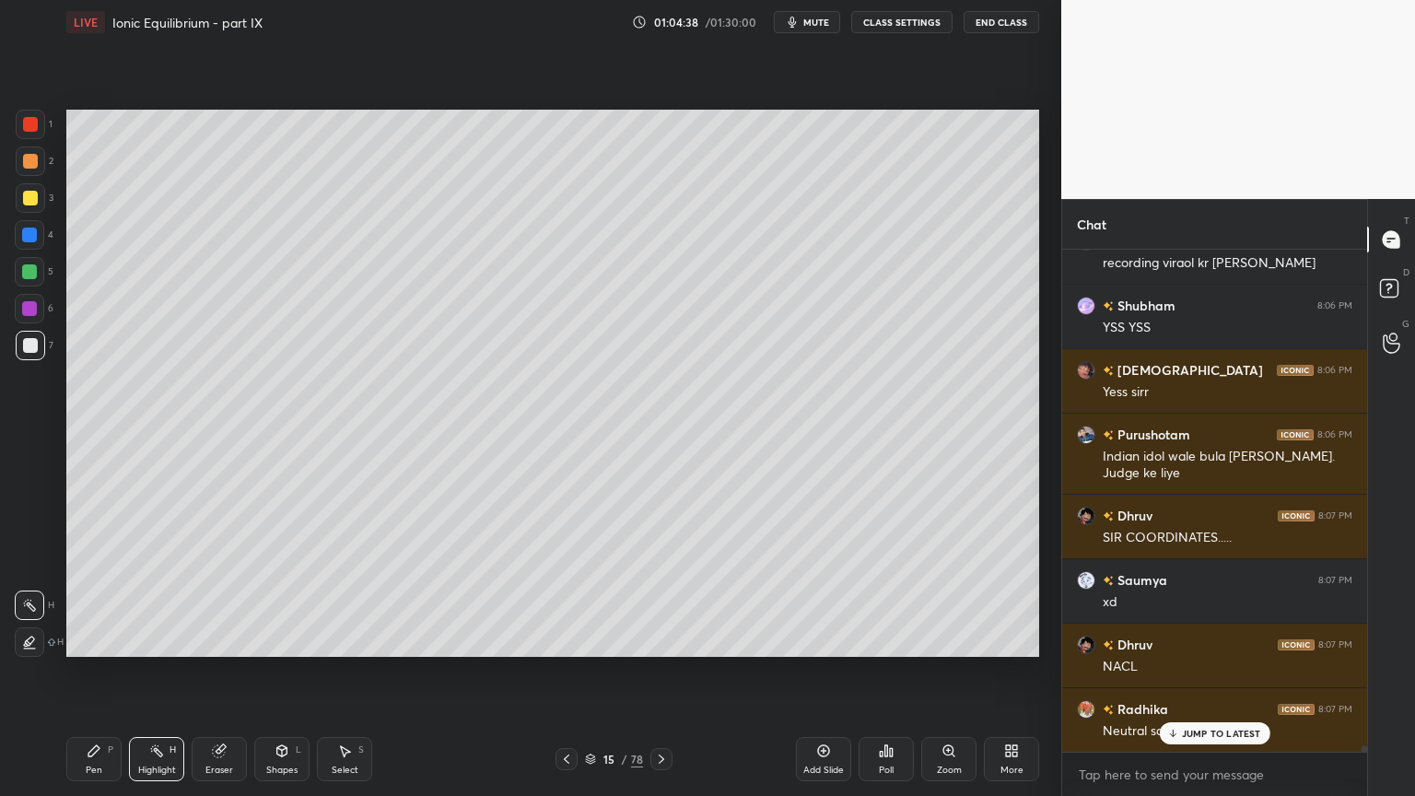
drag, startPoint x: 88, startPoint y: 758, endPoint x: 163, endPoint y: 669, distance: 116.4
click at [91, 672] on div "Pen P" at bounding box center [93, 759] width 55 height 44
drag, startPoint x: 166, startPoint y: 769, endPoint x: 221, endPoint y: 672, distance: 112.2
click at [169, 672] on div "Highlight H" at bounding box center [156, 759] width 55 height 44
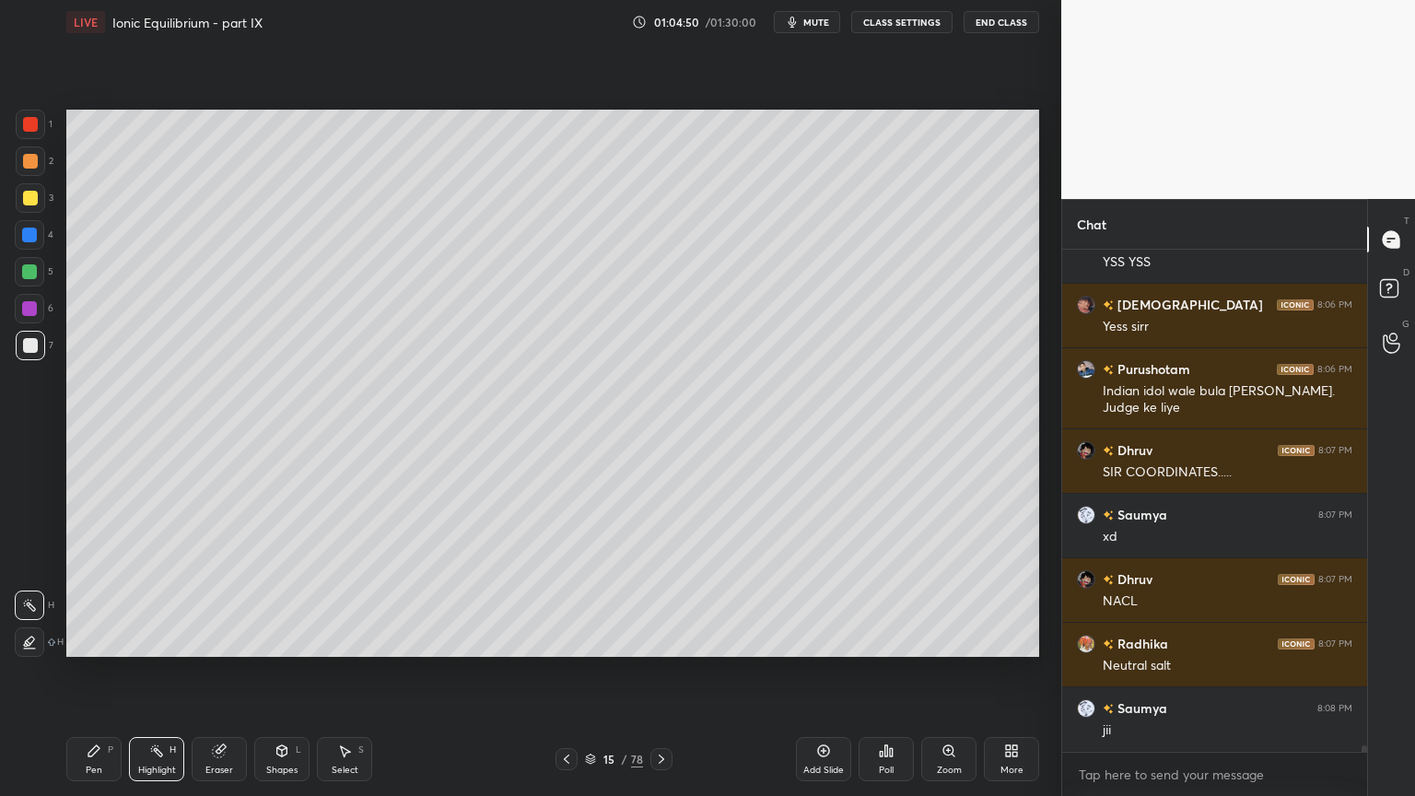
drag, startPoint x: 104, startPoint y: 757, endPoint x: 166, endPoint y: 667, distance: 109.4
click at [108, 672] on div "Pen P" at bounding box center [93, 759] width 55 height 44
click at [149, 672] on div "Highlight H" at bounding box center [156, 759] width 55 height 44
drag, startPoint x: 92, startPoint y: 756, endPoint x: 183, endPoint y: 718, distance: 98.7
click at [92, 672] on icon at bounding box center [94, 750] width 15 height 15
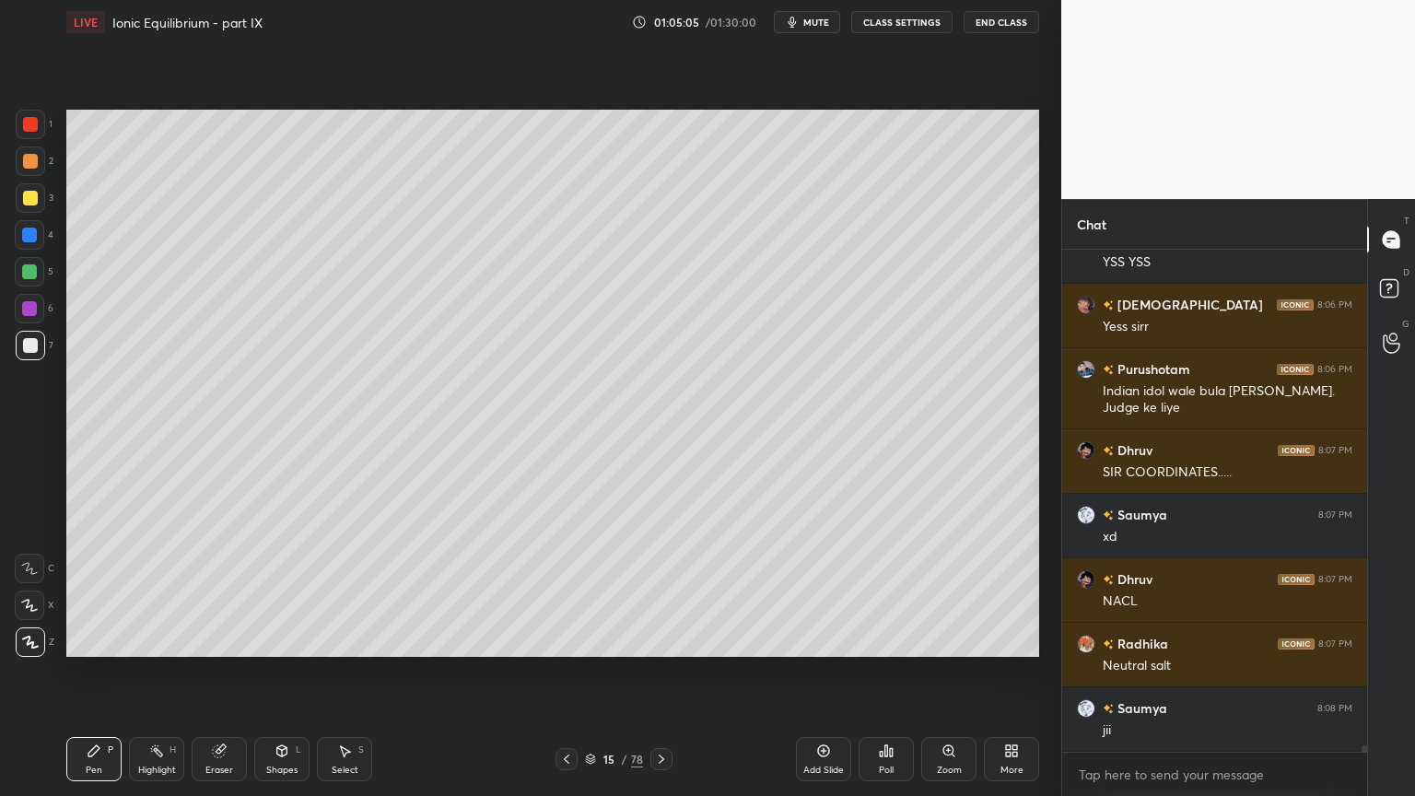
scroll to position [41505, 0]
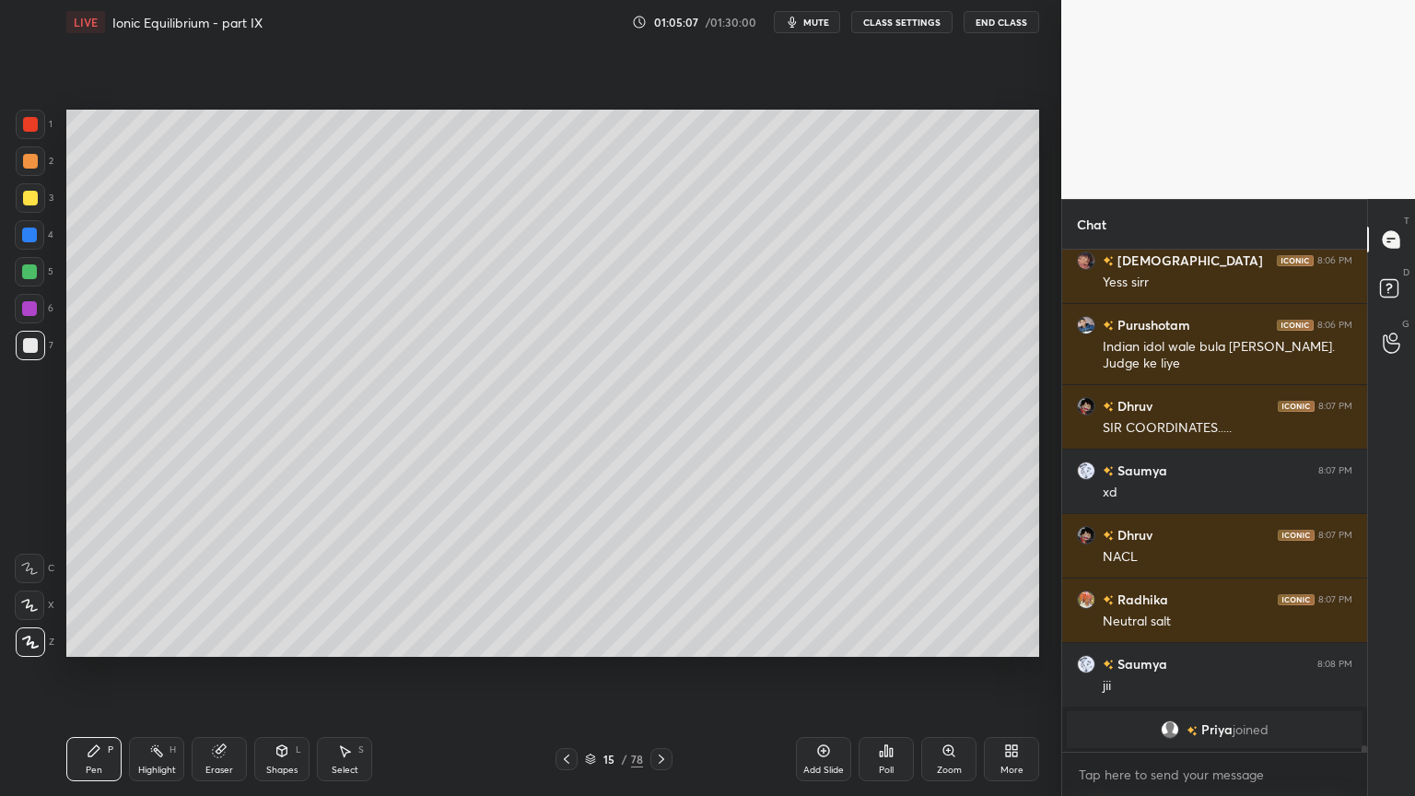
click at [160, 672] on div "Highlight H" at bounding box center [156, 759] width 55 height 44
click at [93, 672] on div "Pen P" at bounding box center [93, 759] width 55 height 44
click at [169, 672] on div "Highlight H" at bounding box center [156, 759] width 55 height 44
click at [87, 672] on icon at bounding box center [94, 750] width 15 height 15
click at [152, 672] on div "Highlight H" at bounding box center [156, 759] width 55 height 44
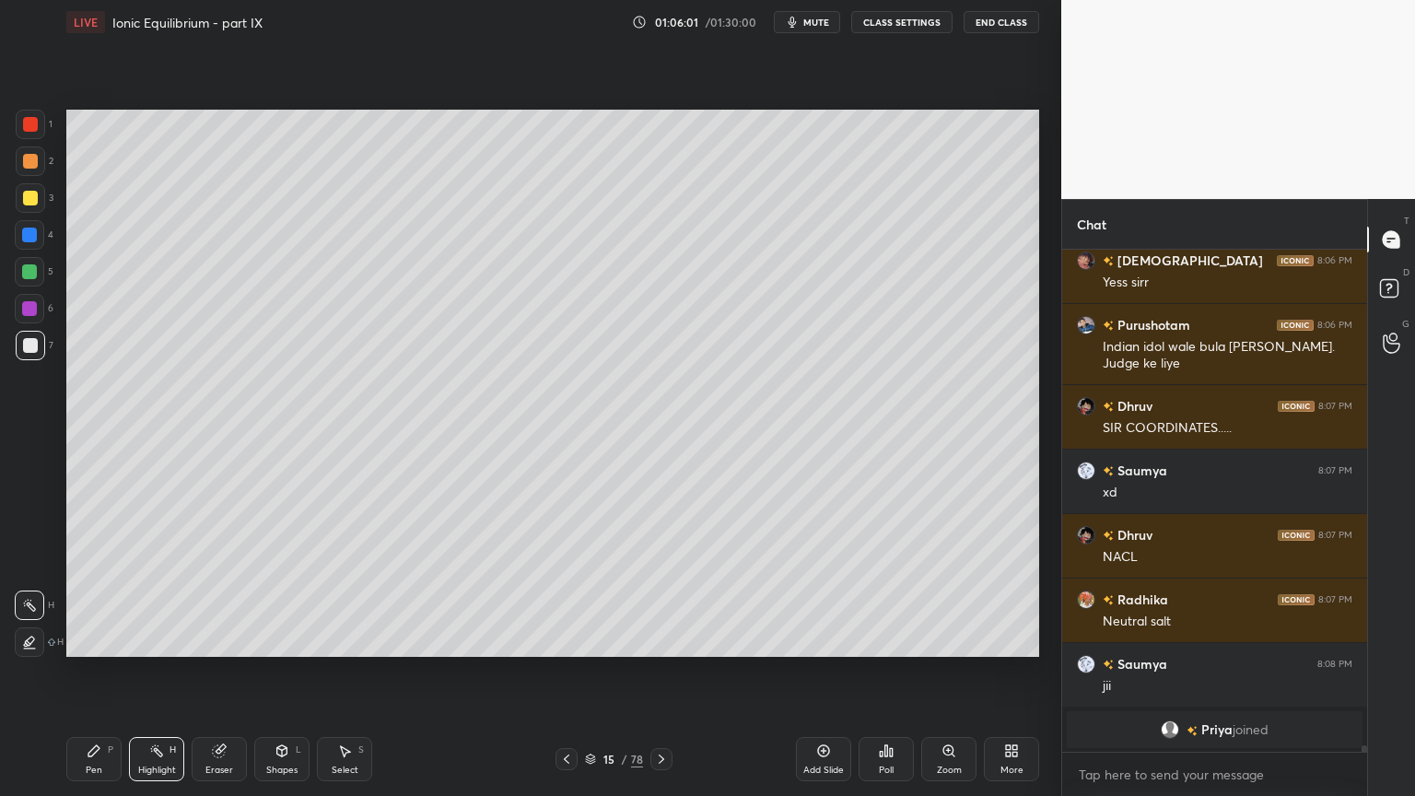
click at [111, 672] on div "Pen P" at bounding box center [93, 759] width 55 height 44
click at [33, 131] on div at bounding box center [30, 124] width 15 height 15
click at [169, 672] on div "H" at bounding box center [172, 749] width 6 height 9
click at [109, 672] on div "Pen P" at bounding box center [93, 759] width 55 height 44
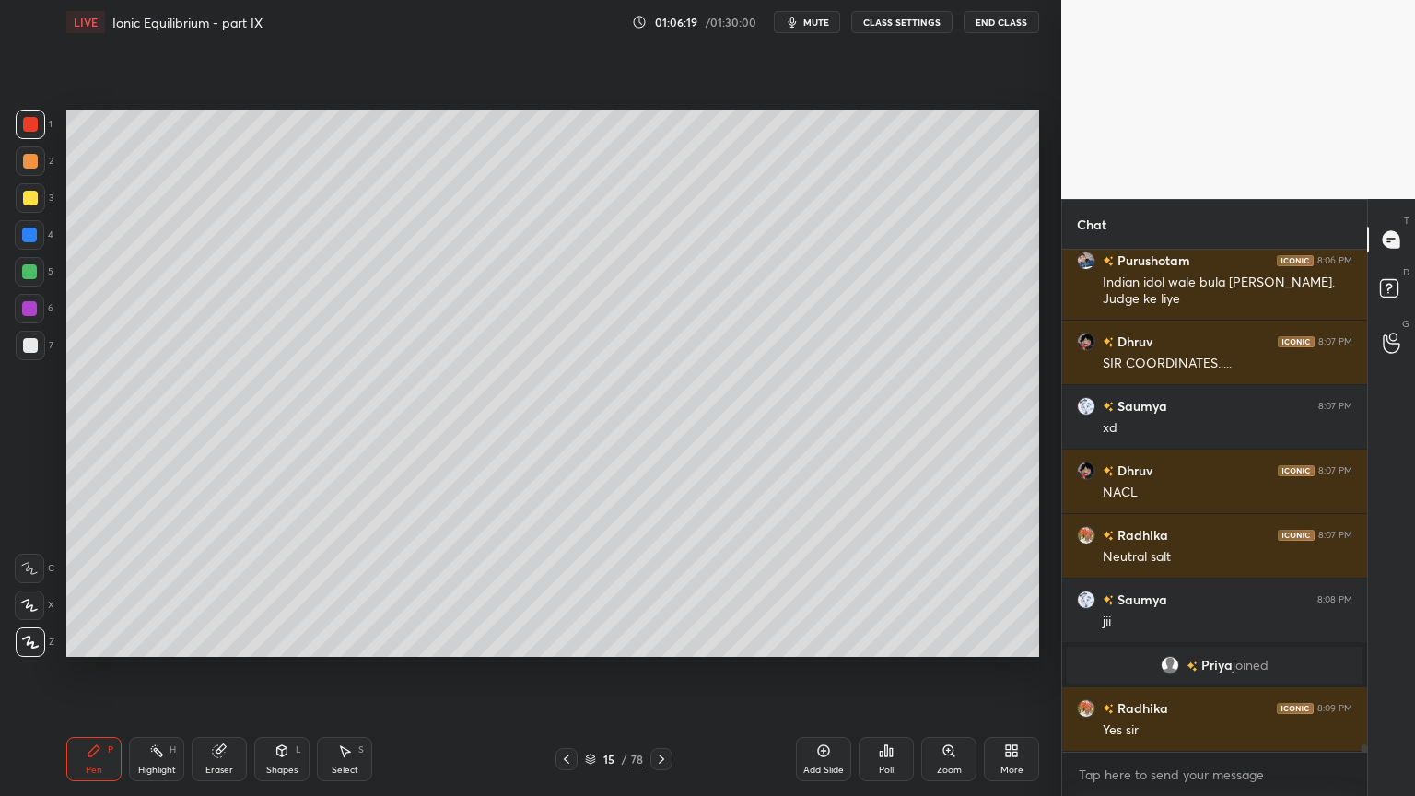
scroll to position [35765, 0]
drag, startPoint x: 219, startPoint y: 772, endPoint x: 251, endPoint y: 687, distance: 90.3
click at [221, 672] on div "Eraser" at bounding box center [219, 769] width 28 height 9
click at [178, 672] on div "Highlight H" at bounding box center [156, 759] width 55 height 44
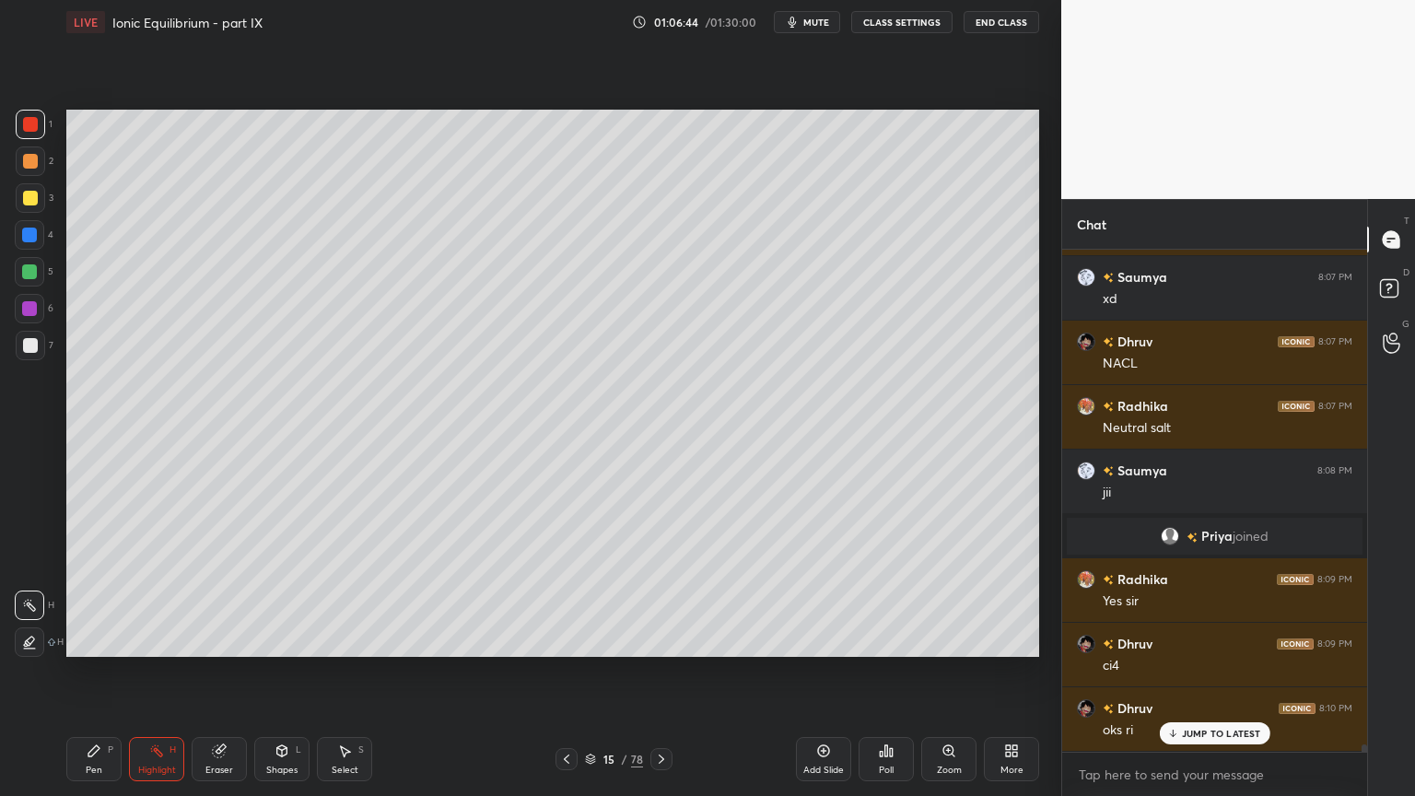
scroll to position [35957, 0]
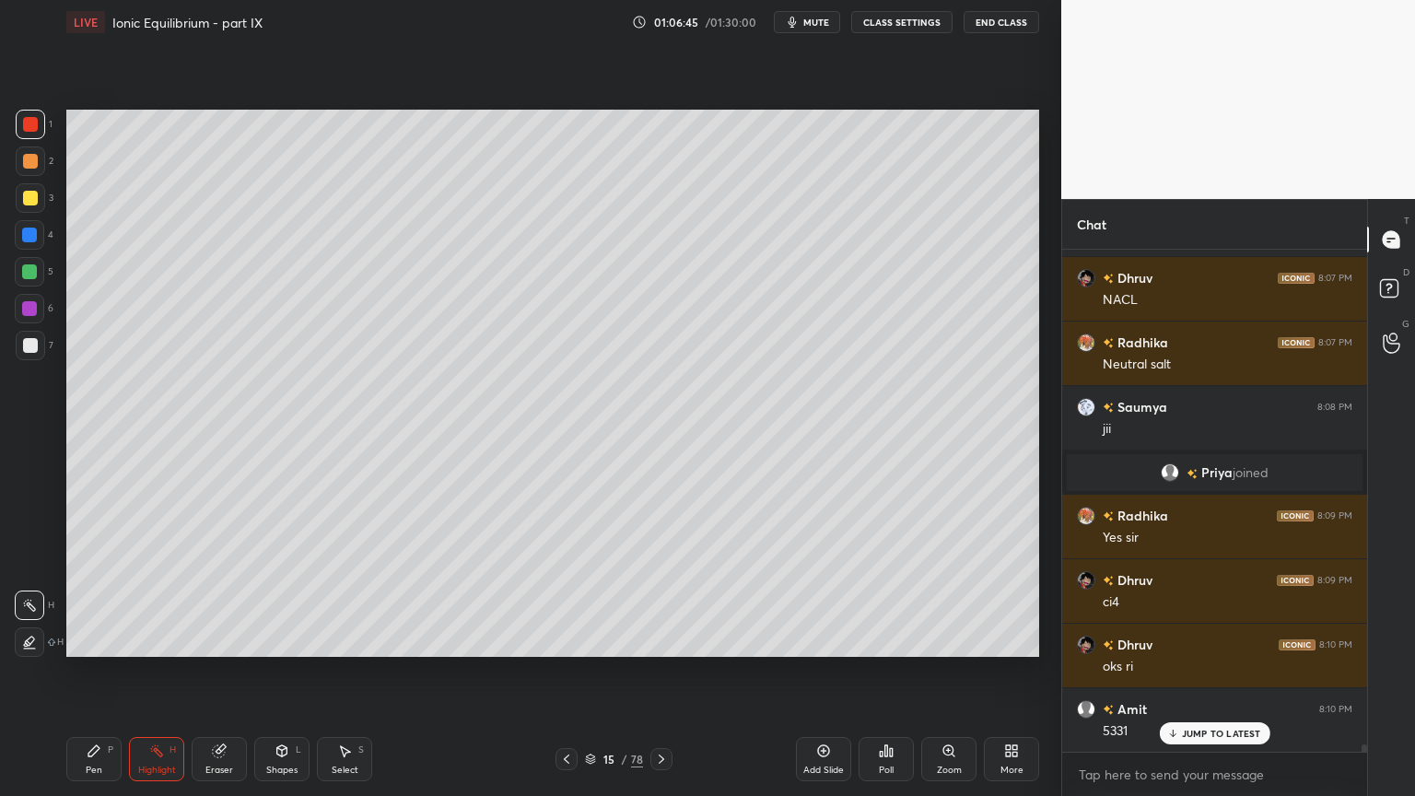
click at [829, 672] on div "Add Slide" at bounding box center [823, 759] width 55 height 44
click at [86, 672] on div "Pen P" at bounding box center [93, 759] width 55 height 44
click at [31, 161] on div at bounding box center [30, 161] width 15 height 15
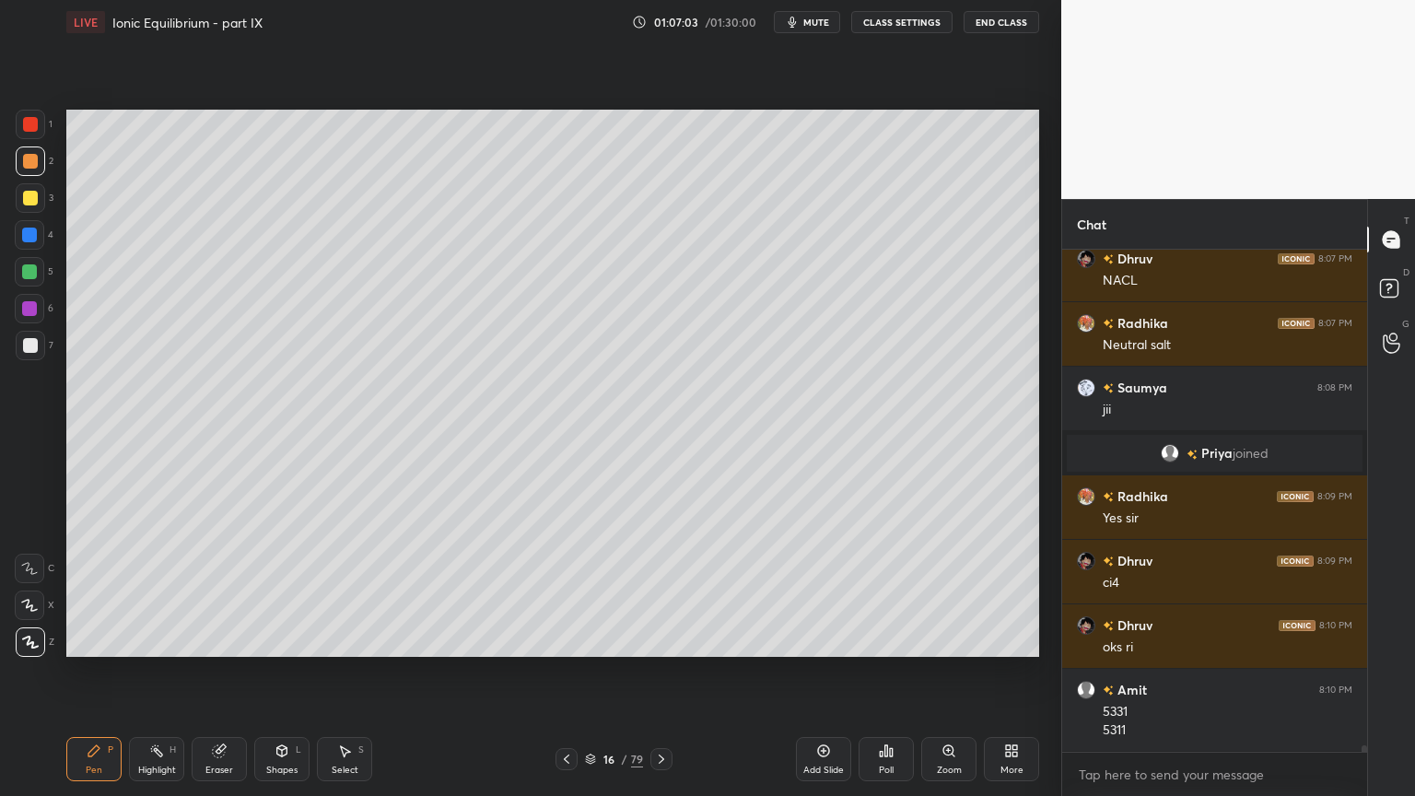
scroll to position [6, 6]
click at [281, 672] on div "Shapes L" at bounding box center [281, 759] width 55 height 44
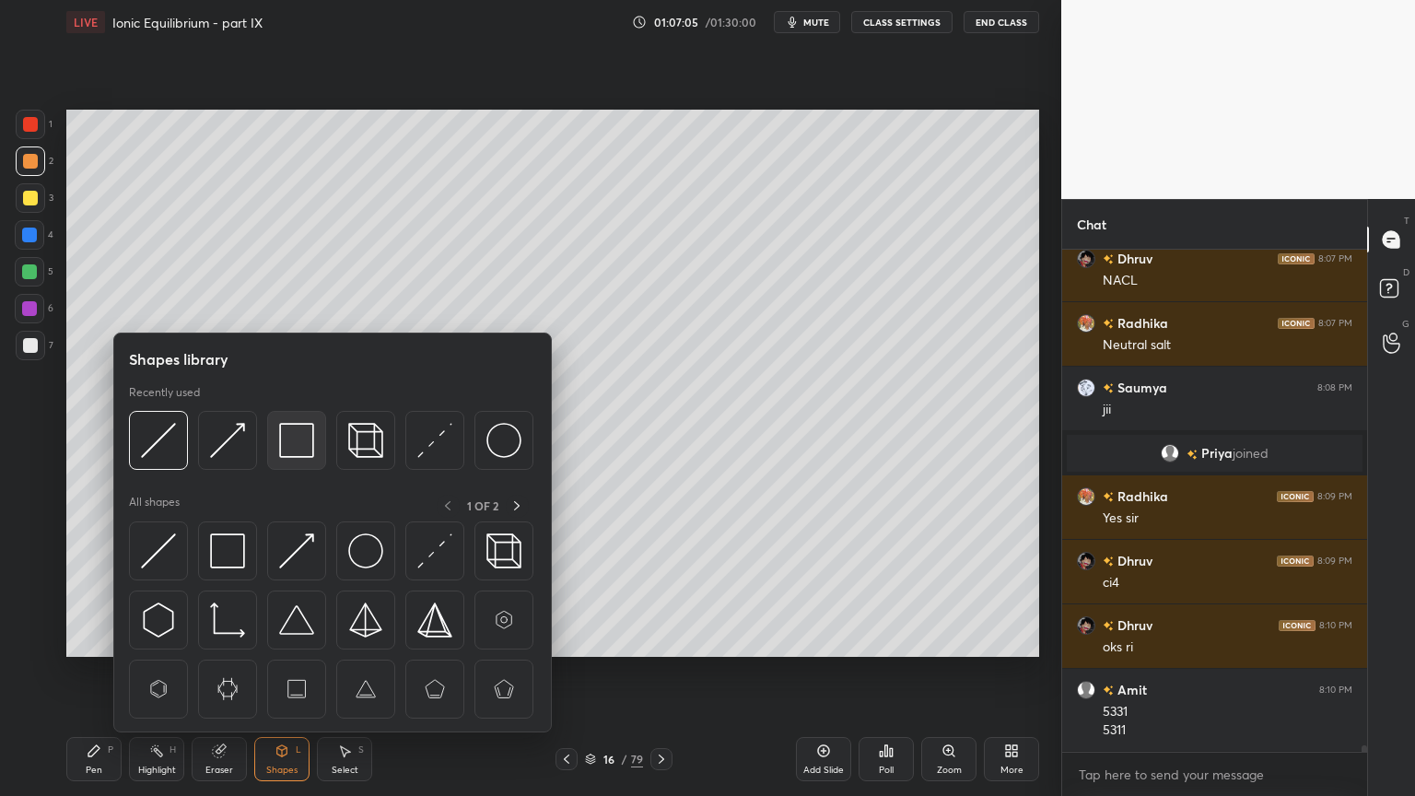
click at [299, 442] on img at bounding box center [296, 440] width 35 height 35
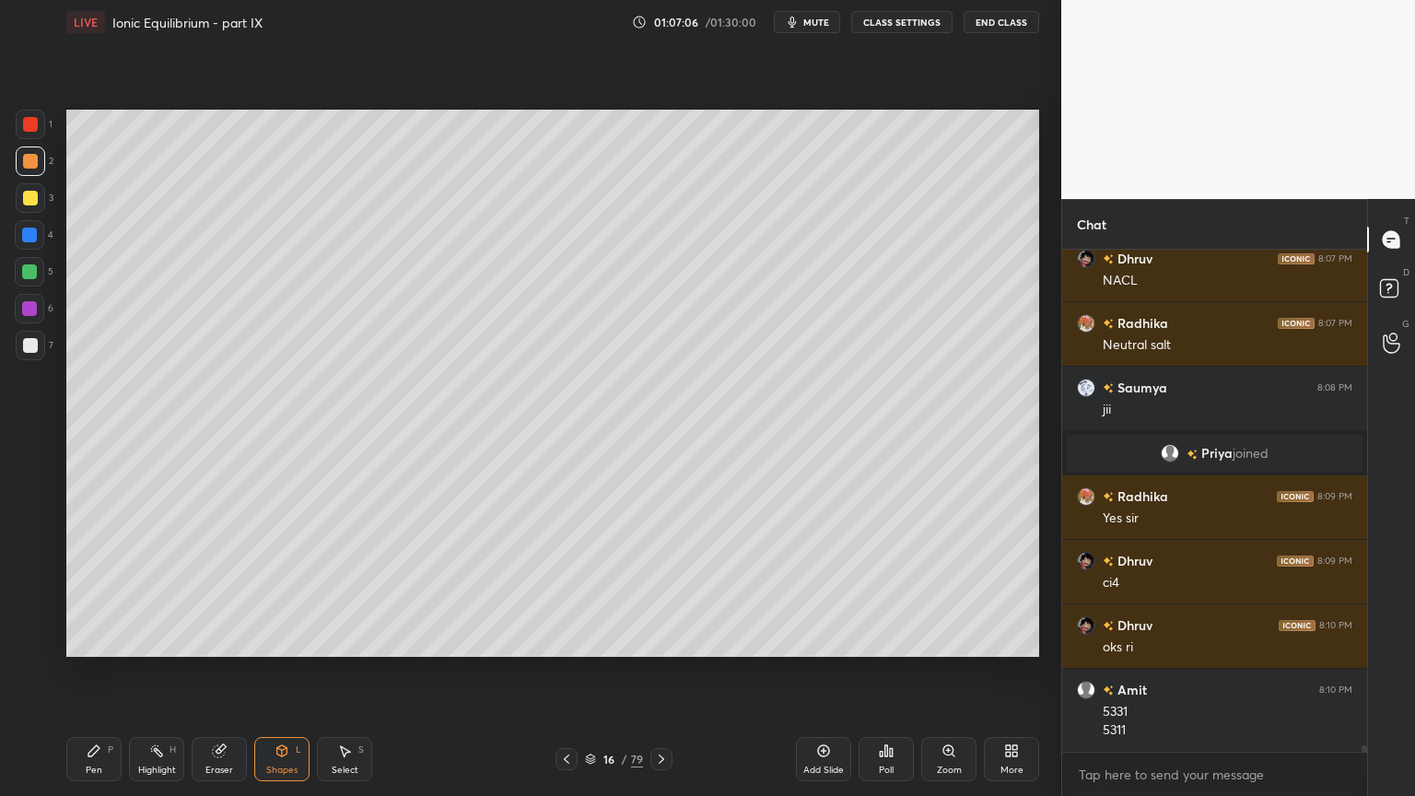
click at [43, 346] on div at bounding box center [30, 345] width 29 height 29
click at [106, 672] on div "Pen P" at bounding box center [93, 759] width 55 height 44
click at [39, 345] on div at bounding box center [30, 345] width 29 height 29
click at [26, 163] on div at bounding box center [30, 161] width 15 height 15
click at [26, 350] on div at bounding box center [30, 345] width 15 height 15
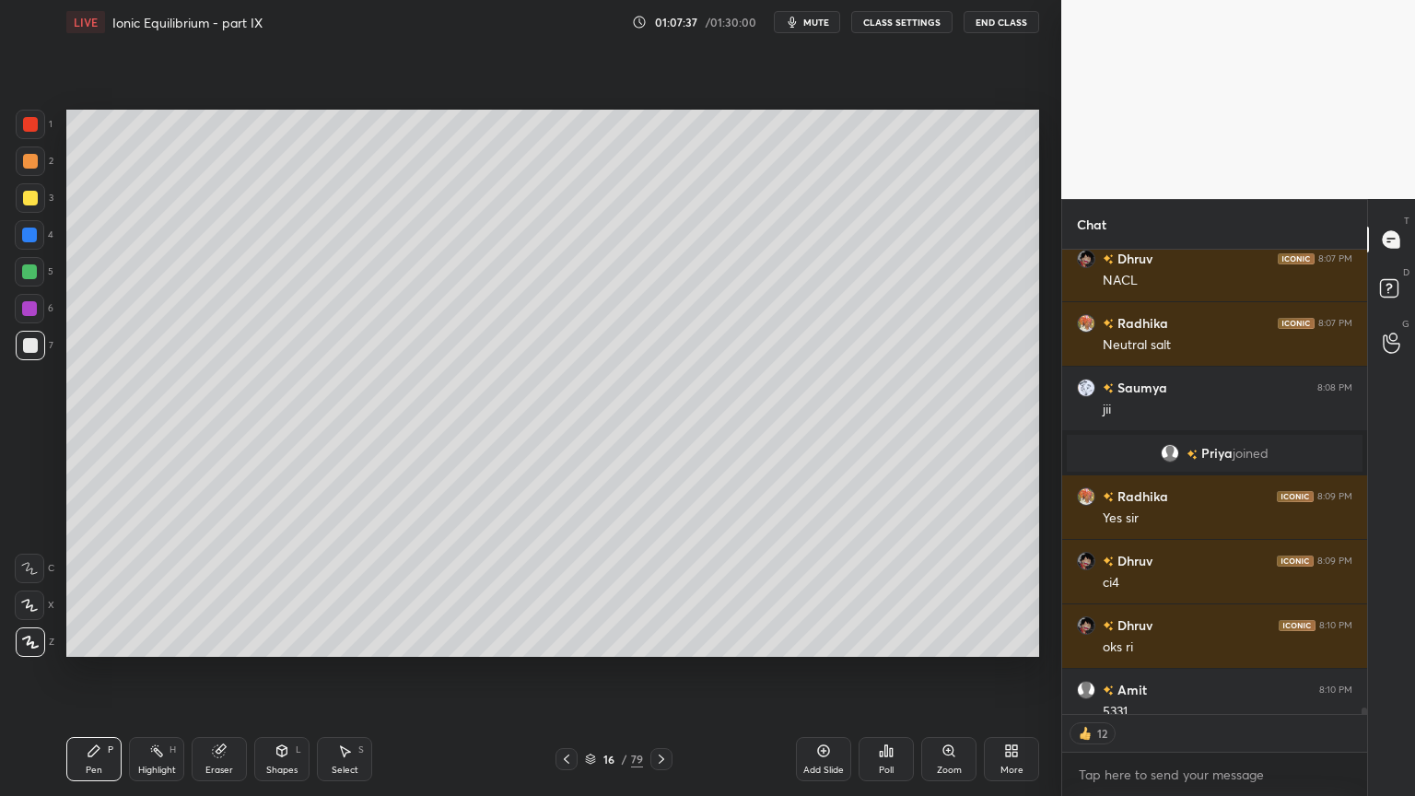
drag, startPoint x: 158, startPoint y: 755, endPoint x: 160, endPoint y: 667, distance: 88.4
click at [158, 672] on div "Highlight H" at bounding box center [156, 759] width 55 height 44
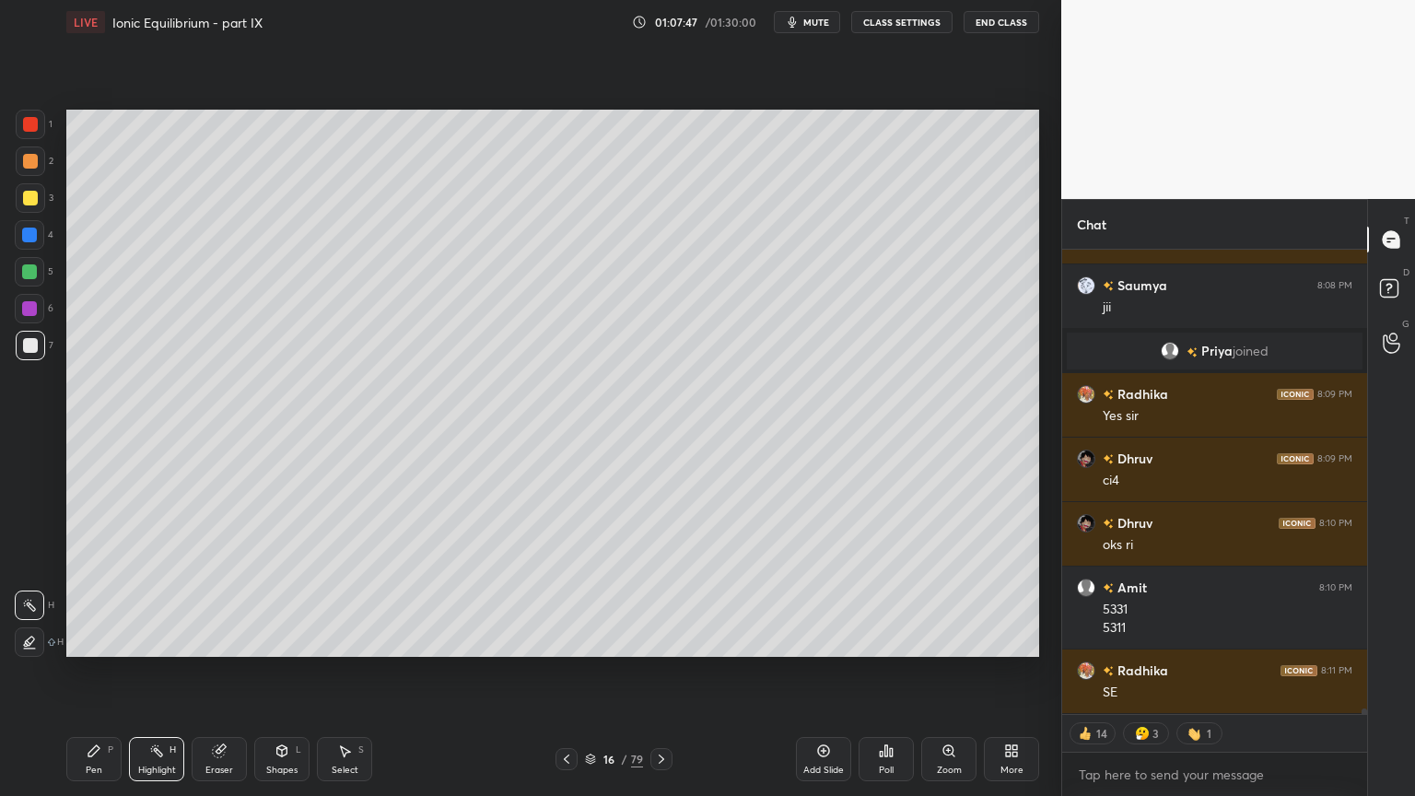
click at [100, 672] on div "Pen P" at bounding box center [93, 759] width 55 height 44
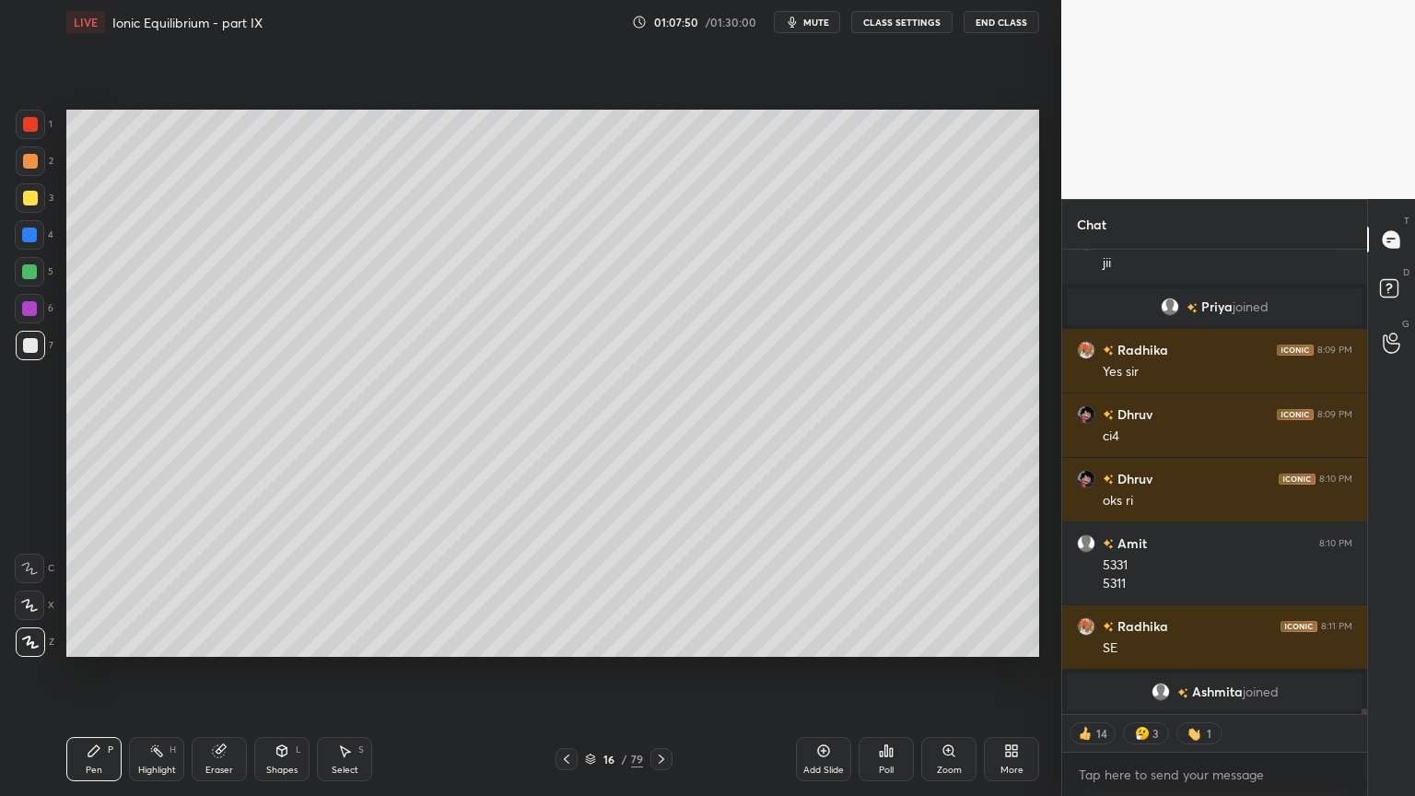
scroll to position [496, 299]
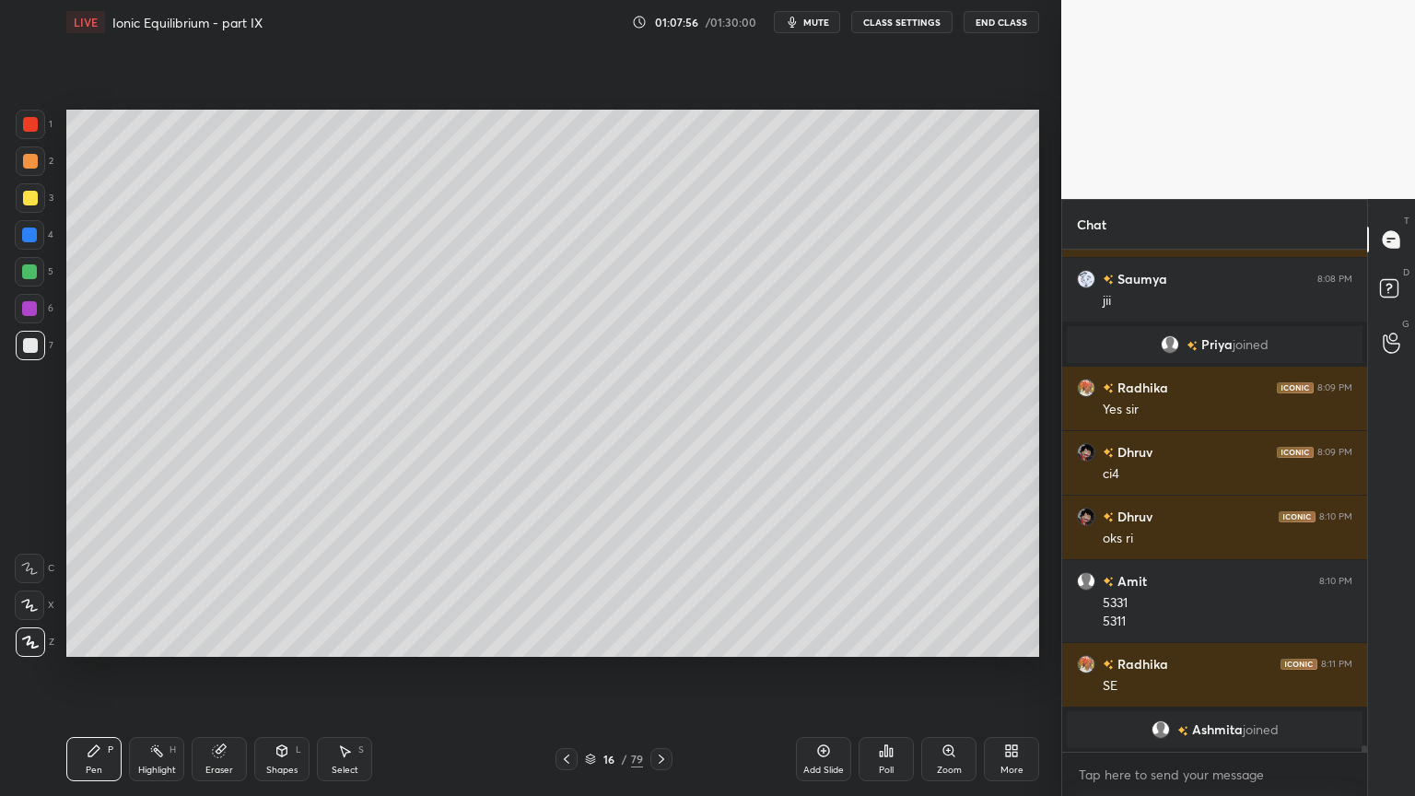
click at [153, 672] on div "Highlight H" at bounding box center [156, 759] width 55 height 44
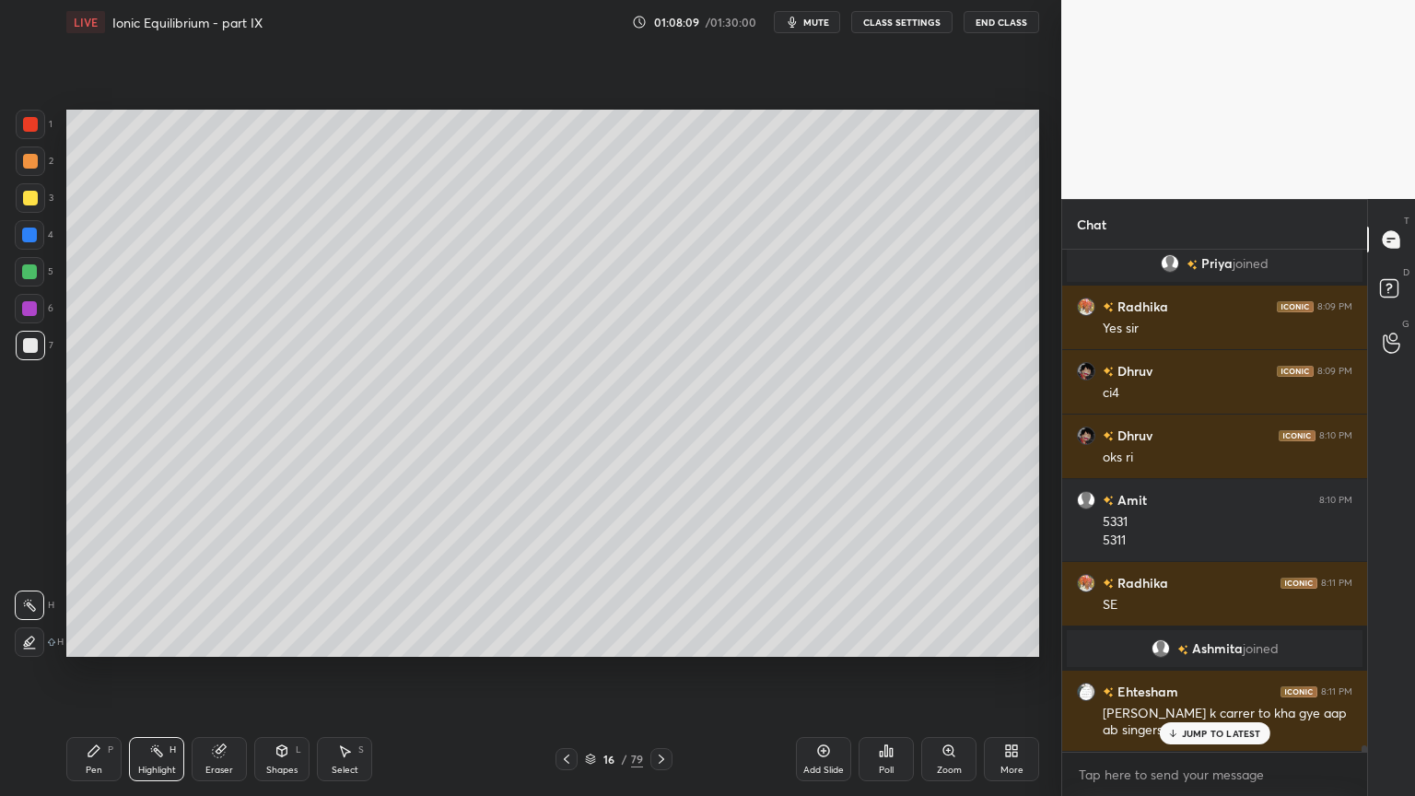
scroll to position [36049, 0]
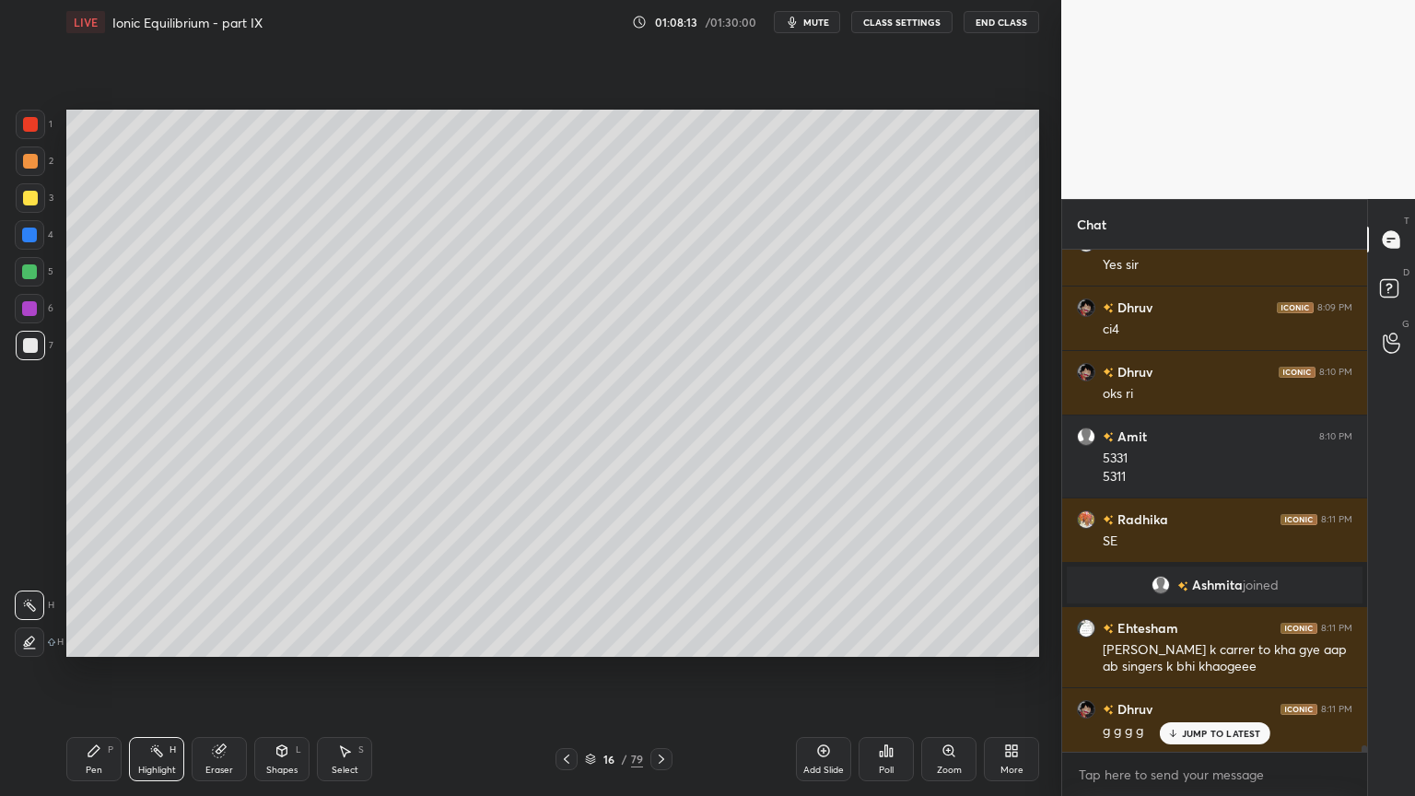
click at [284, 672] on icon at bounding box center [281, 750] width 15 height 15
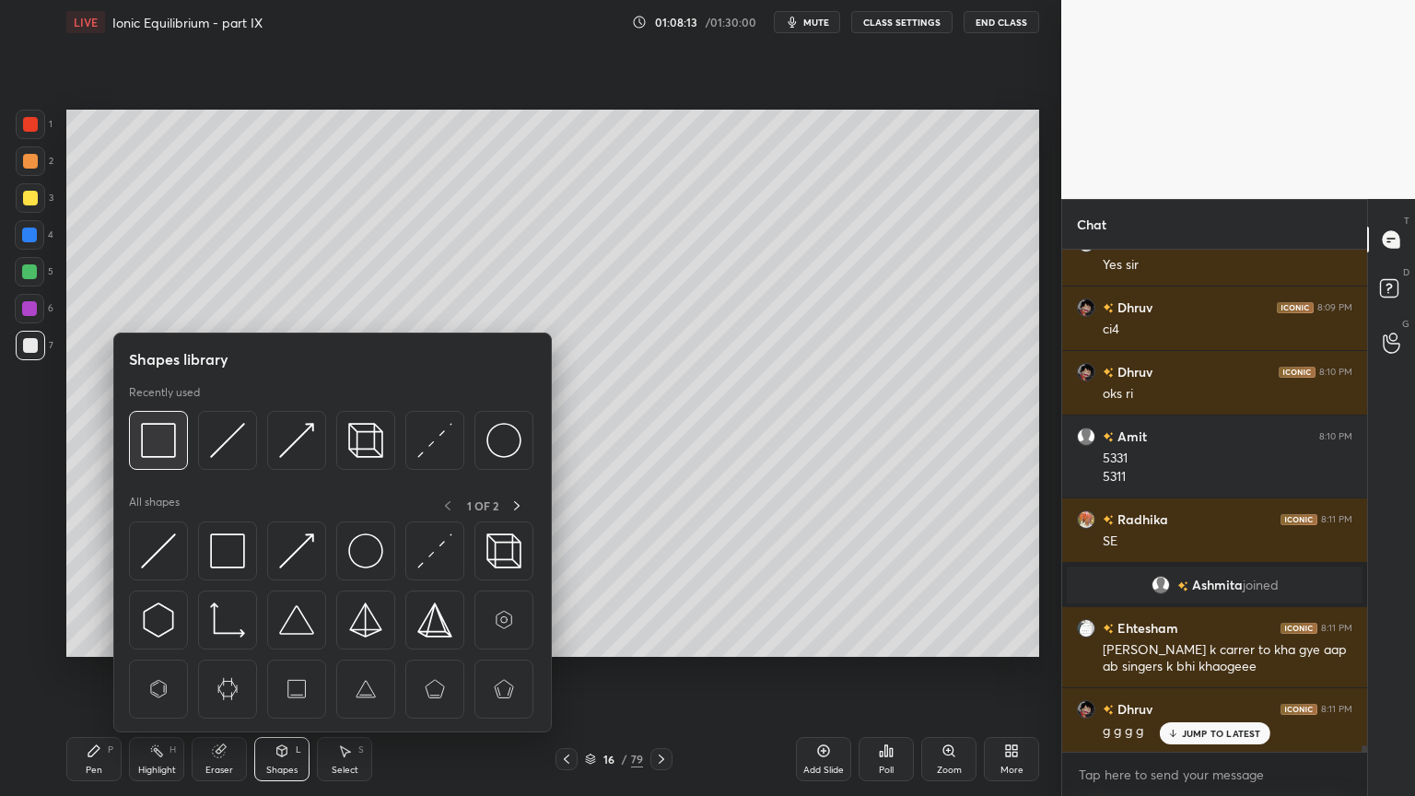
click at [169, 449] on img at bounding box center [158, 440] width 35 height 35
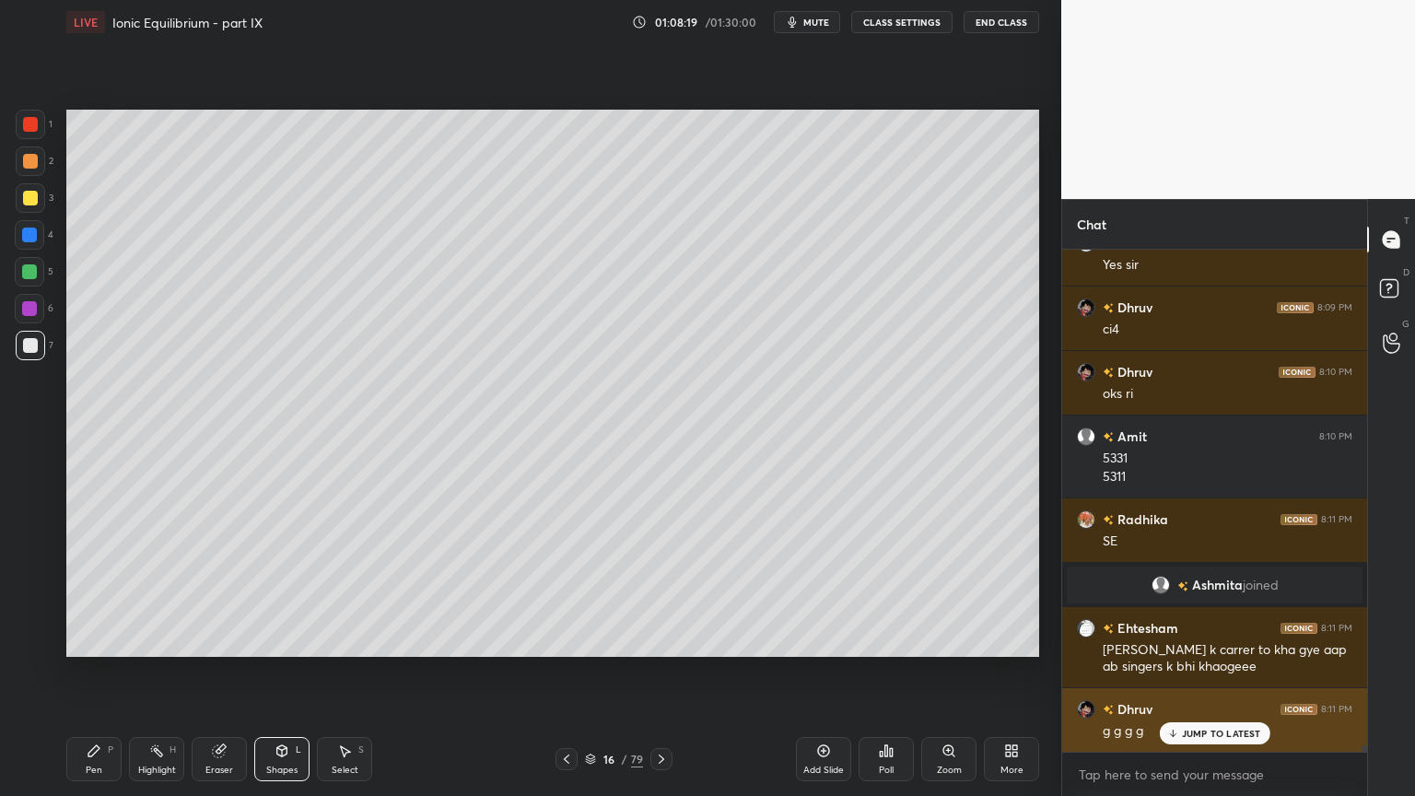
click at [1233, 672] on div "JUMP TO LATEST" at bounding box center [1214, 733] width 111 height 22
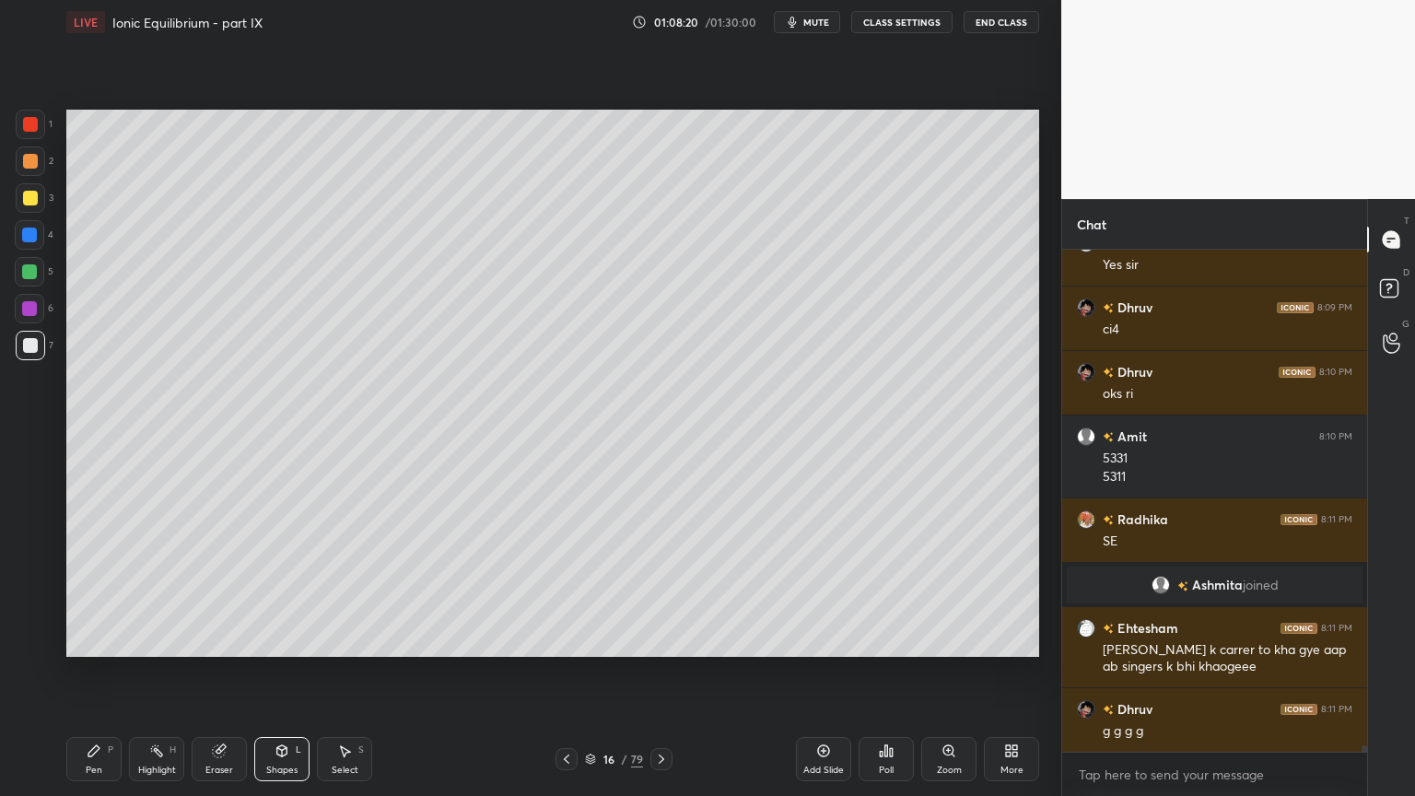
drag, startPoint x: 103, startPoint y: 769, endPoint x: 102, endPoint y: 749, distance: 20.3
click at [100, 672] on div "Pen P" at bounding box center [93, 759] width 55 height 44
click at [39, 282] on div at bounding box center [29, 271] width 29 height 29
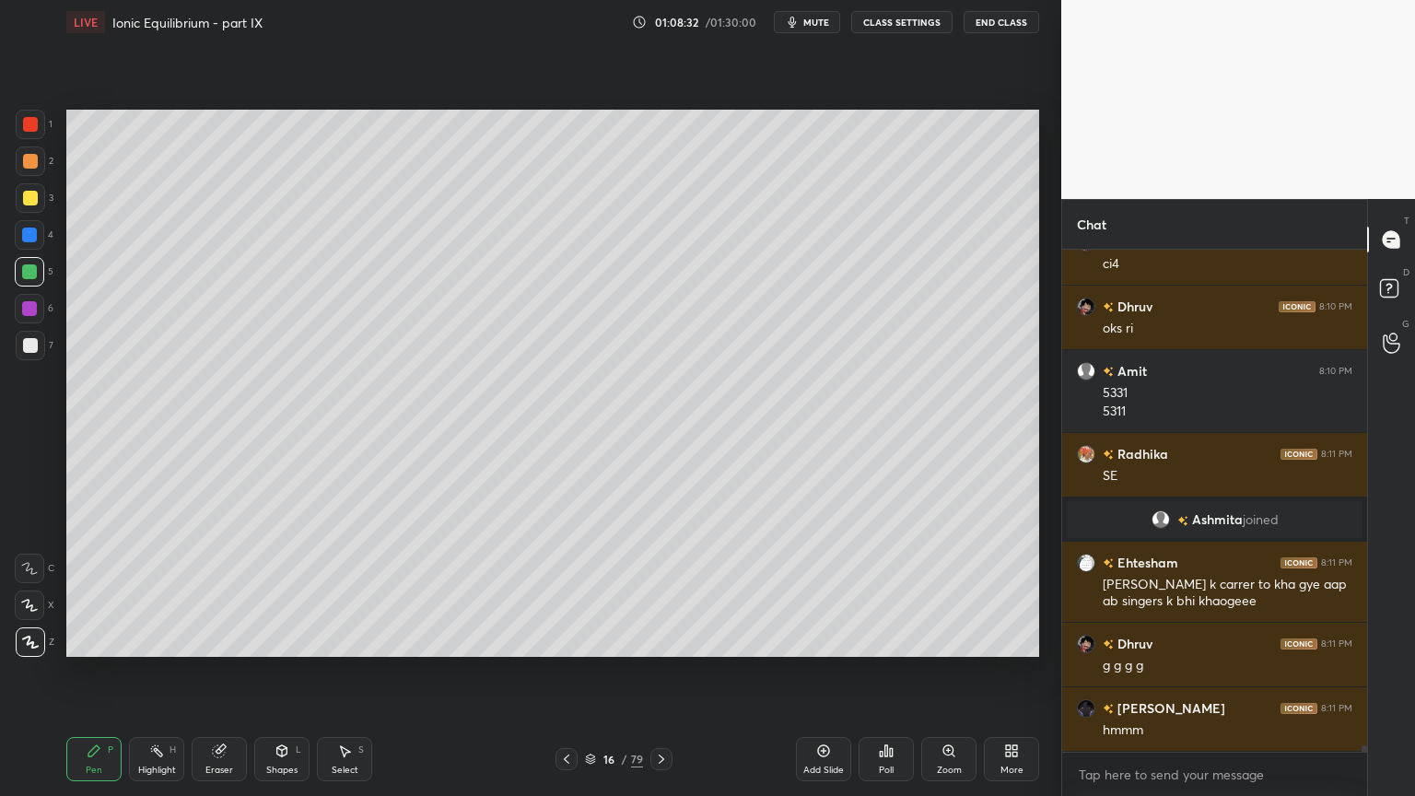
scroll to position [36178, 0]
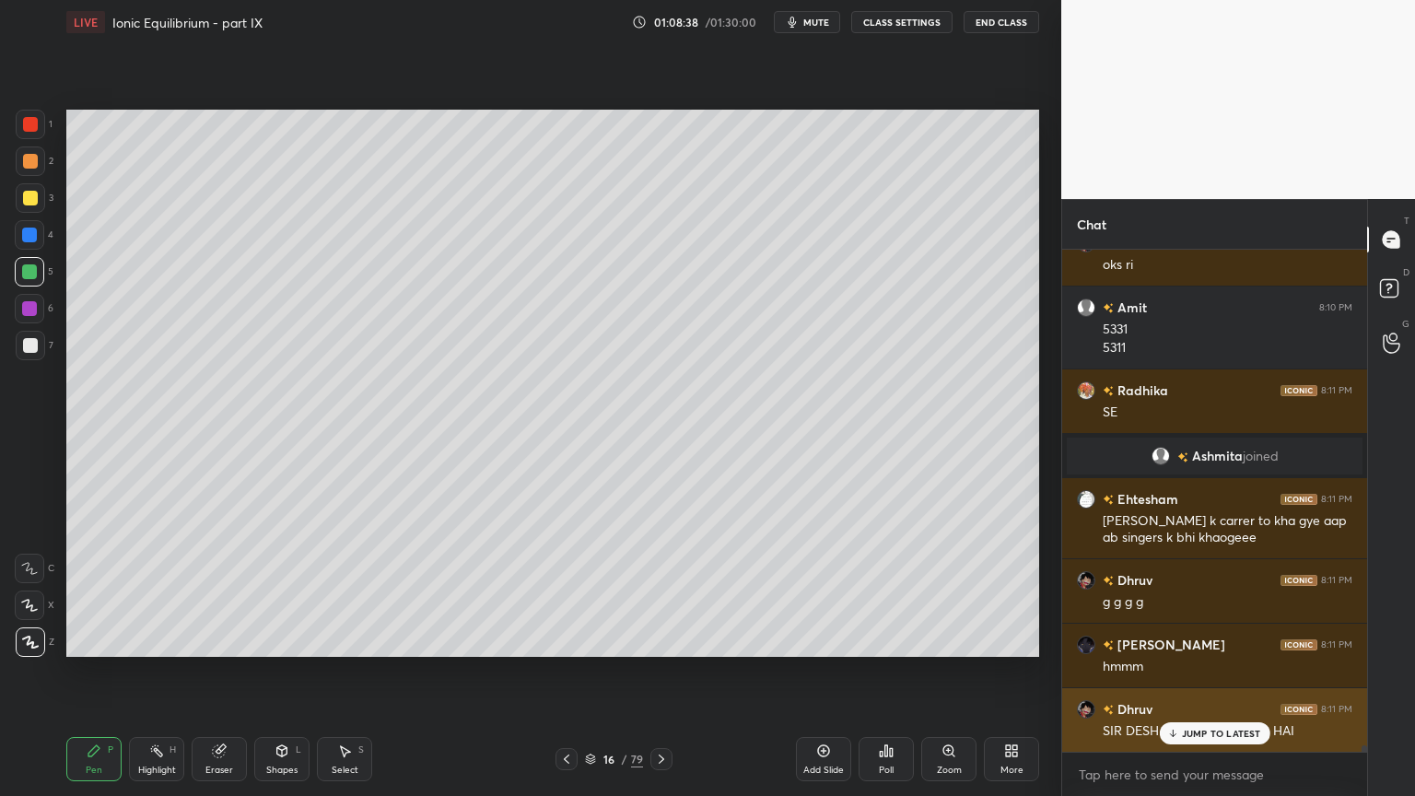
click at [1230, 672] on p "JUMP TO LATEST" at bounding box center [1221, 733] width 79 height 11
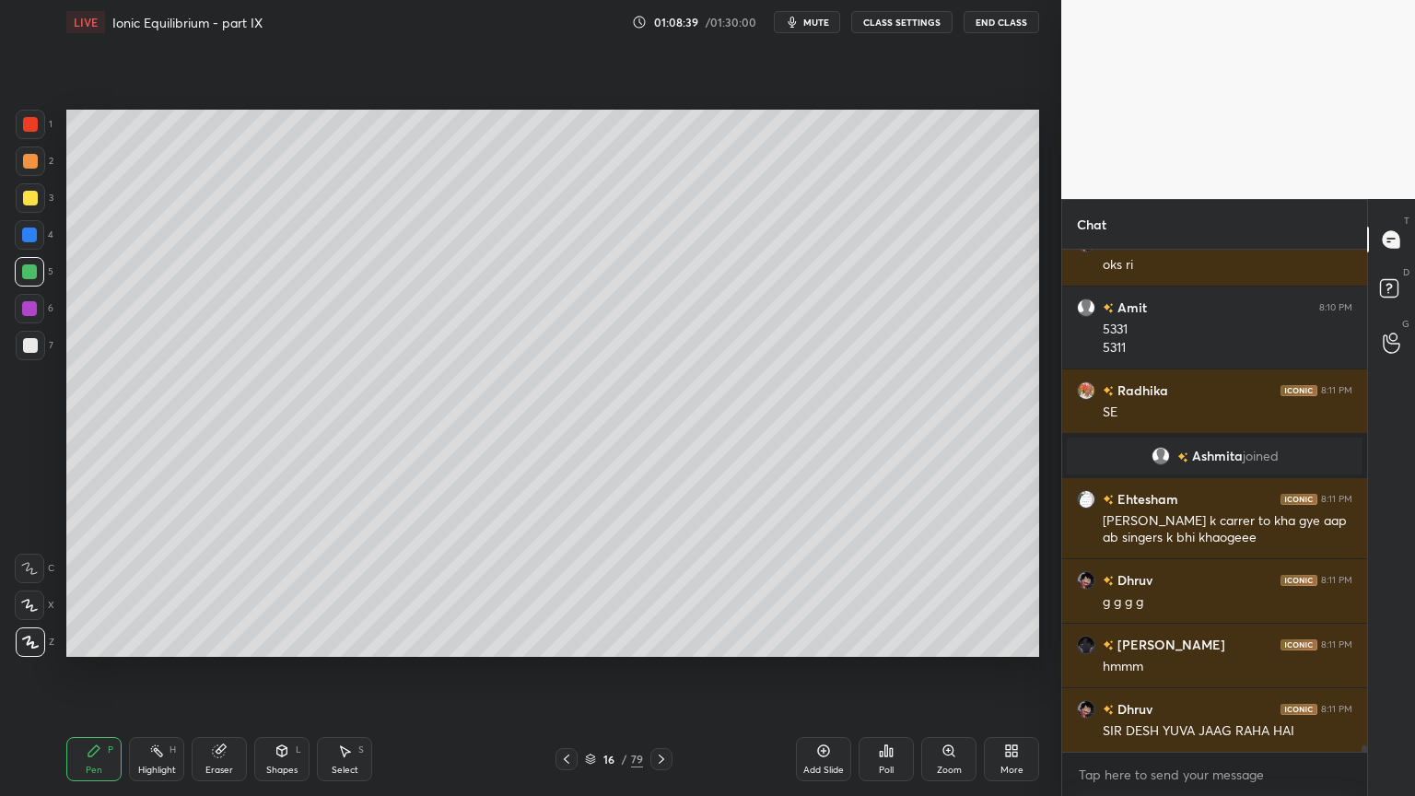
click at [223, 672] on div "Eraser" at bounding box center [219, 759] width 55 height 44
click at [283, 672] on div "Shapes L" at bounding box center [281, 759] width 55 height 44
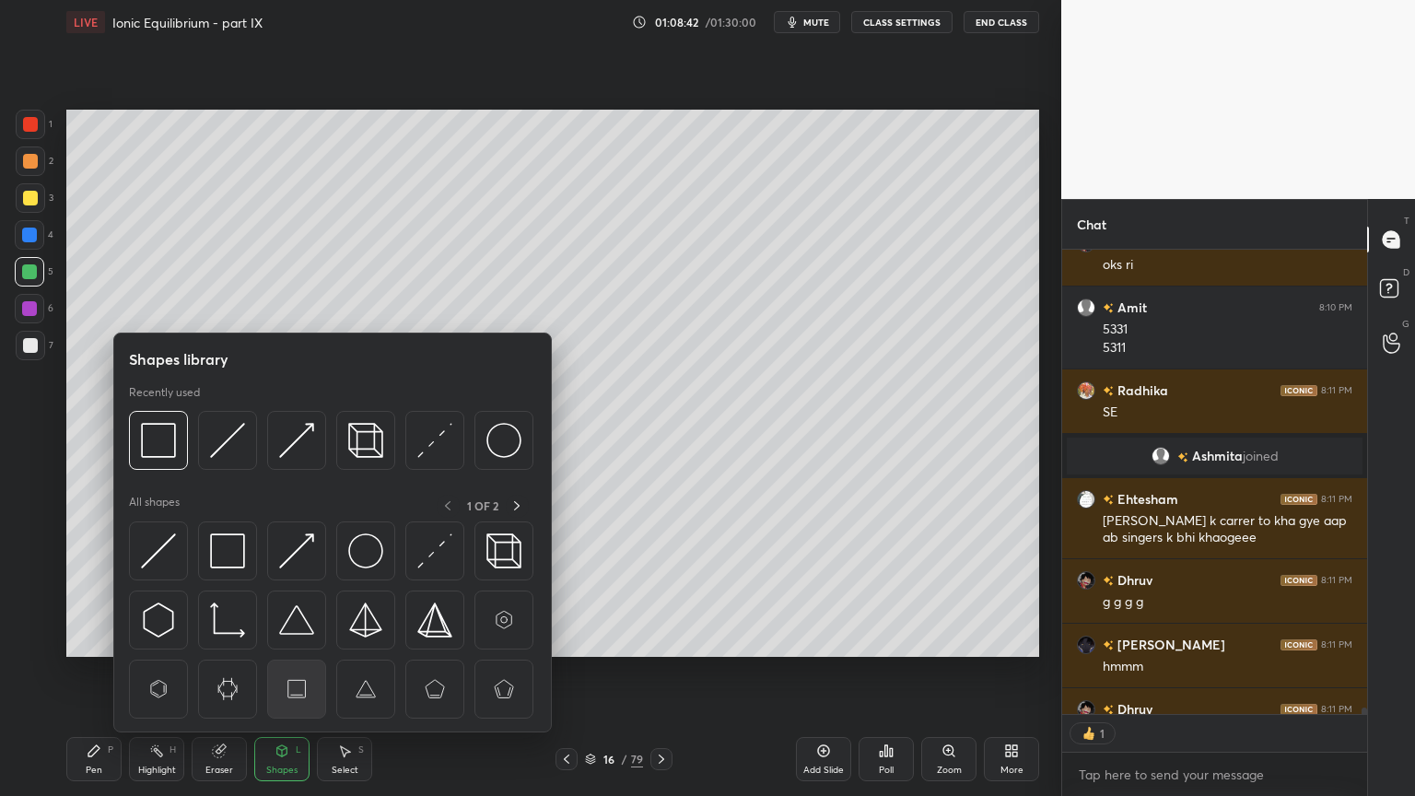
scroll to position [6, 6]
click at [298, 443] on img at bounding box center [296, 440] width 35 height 35
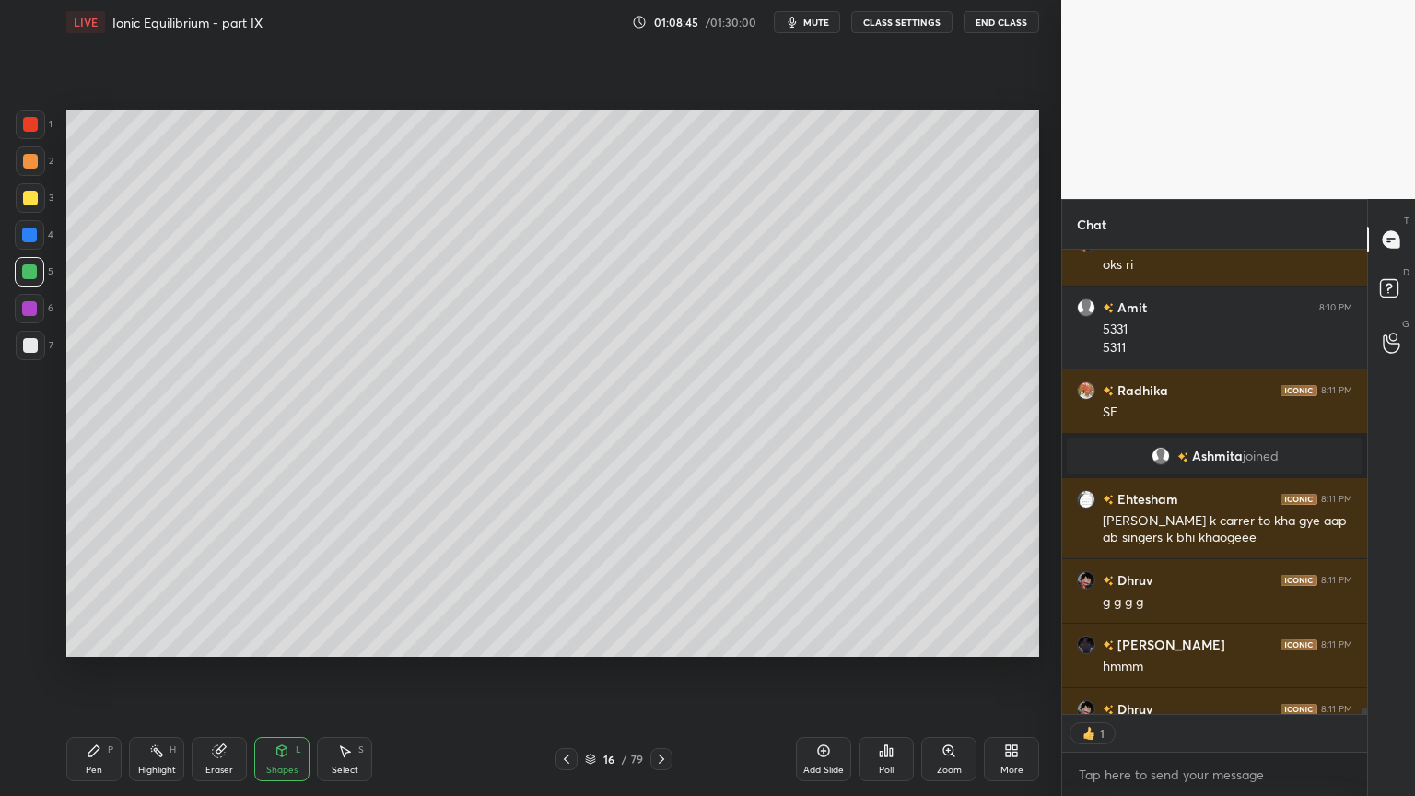
click at [154, 672] on icon at bounding box center [156, 750] width 15 height 15
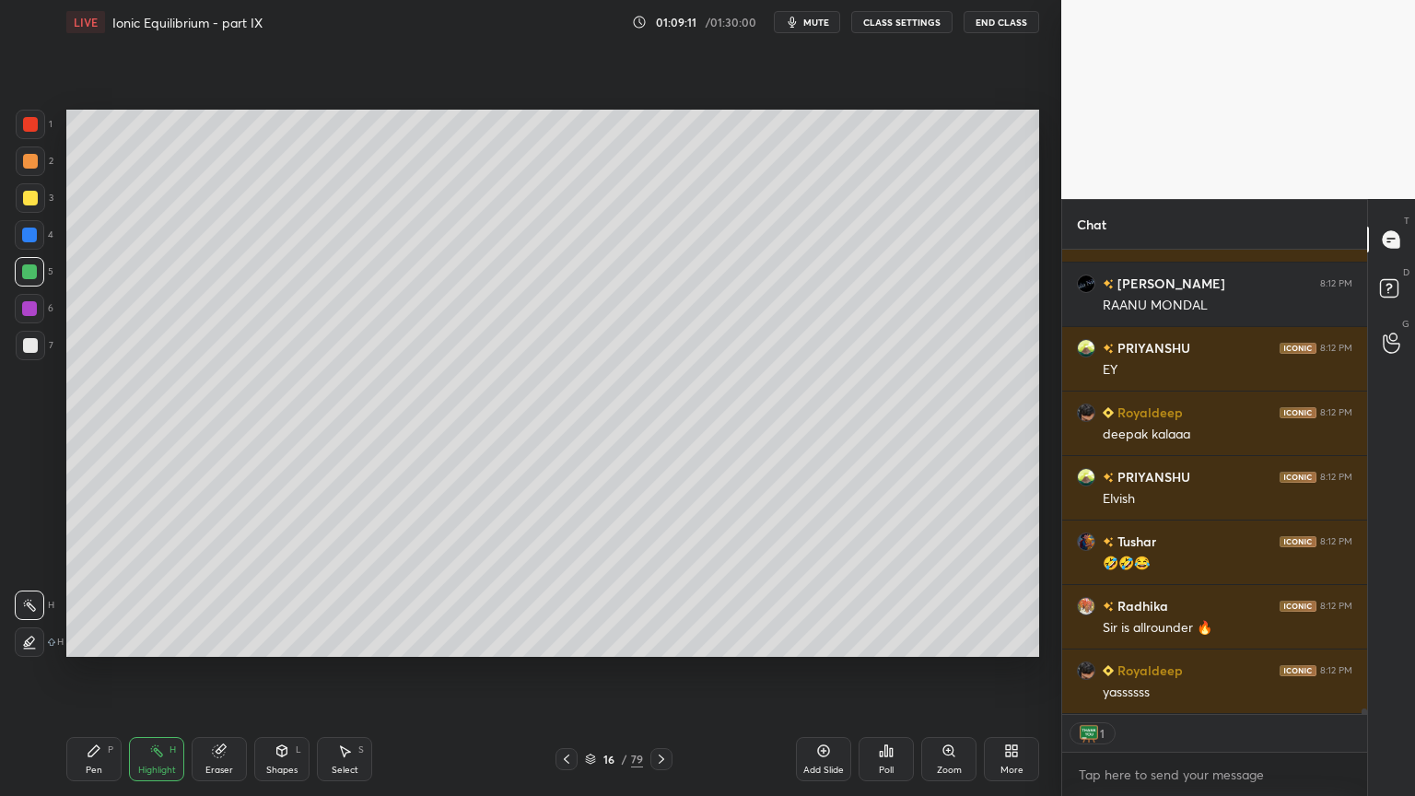
scroll to position [36862, 0]
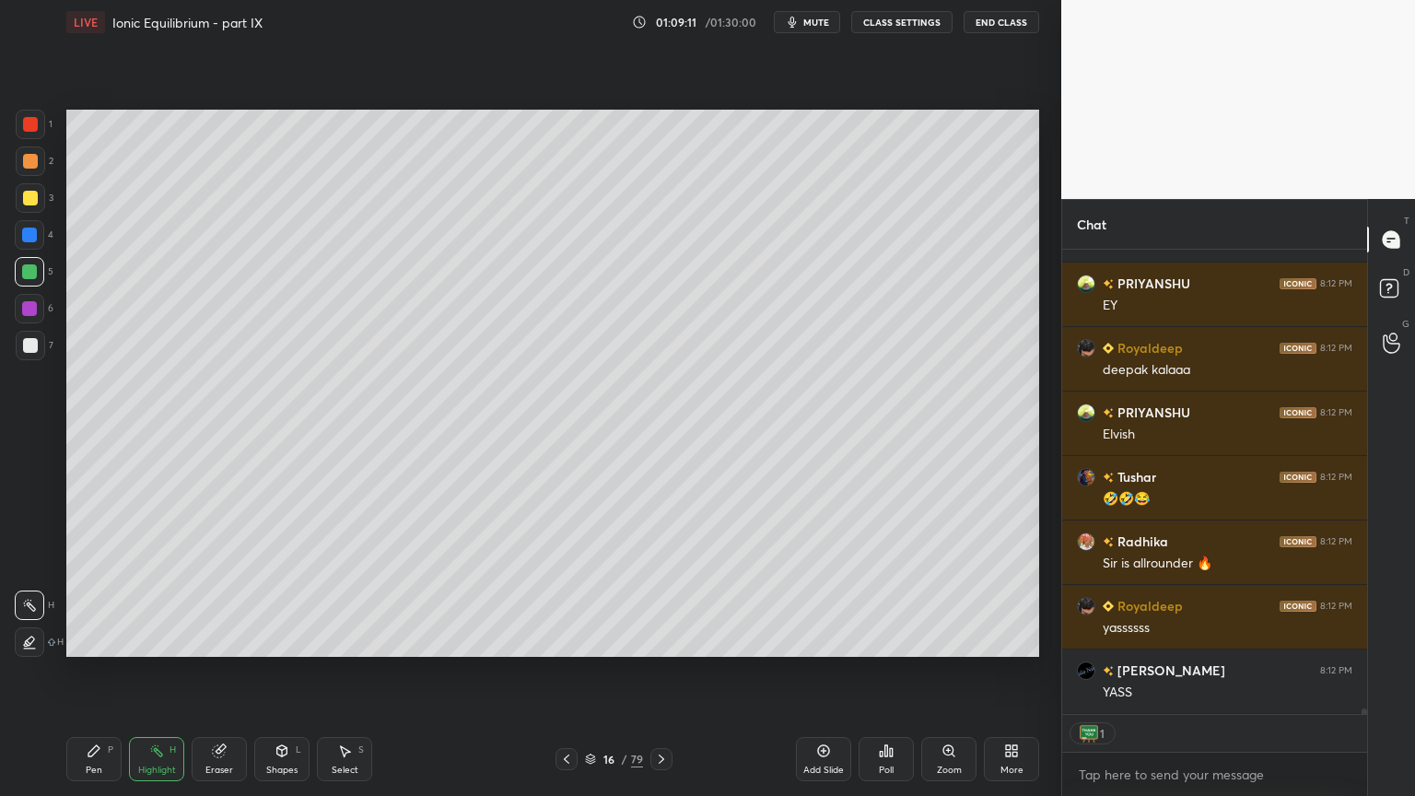
click at [109, 672] on div "Pen P" at bounding box center [93, 759] width 55 height 44
click at [92, 672] on div "Pen" at bounding box center [94, 769] width 17 height 9
click at [28, 205] on div at bounding box center [30, 197] width 29 height 29
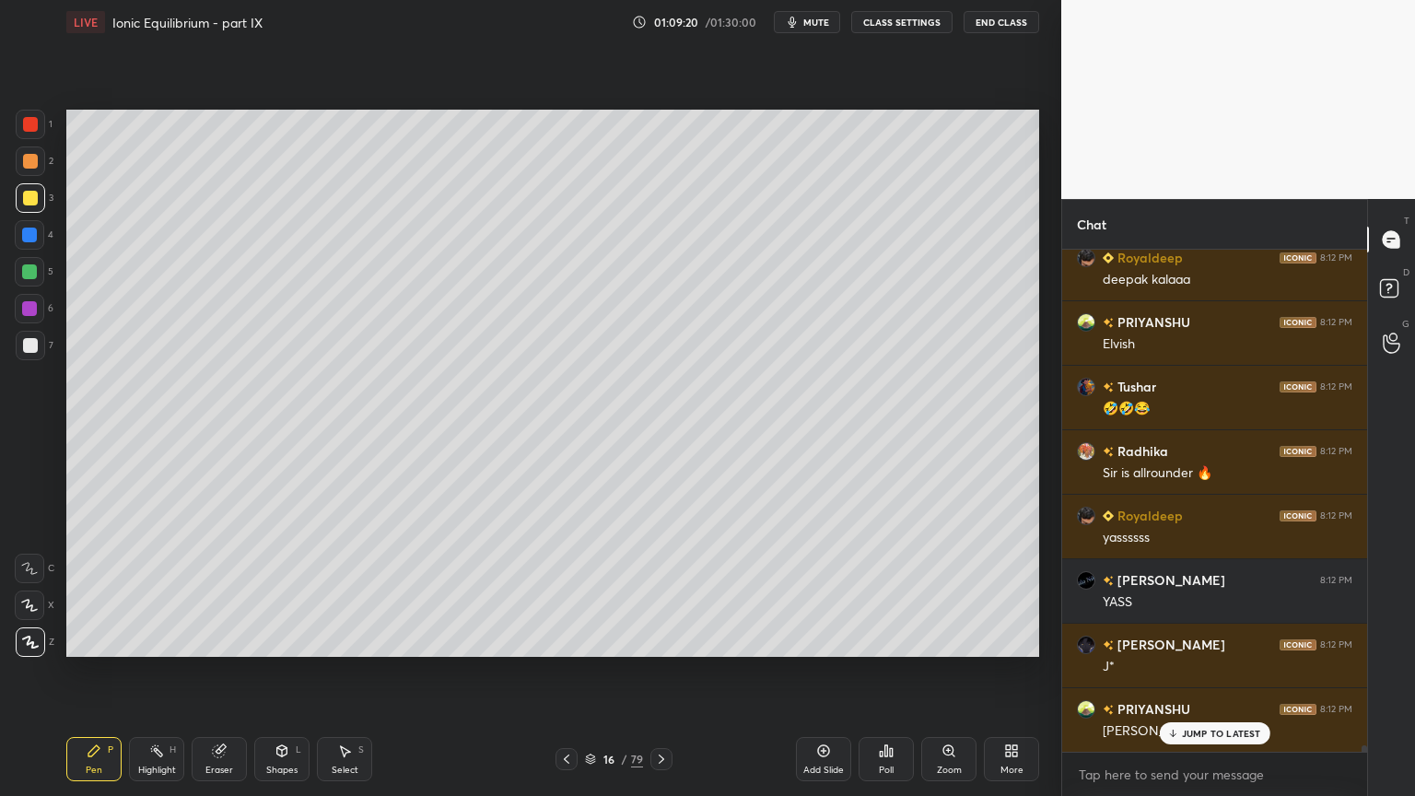
scroll to position [37017, 0]
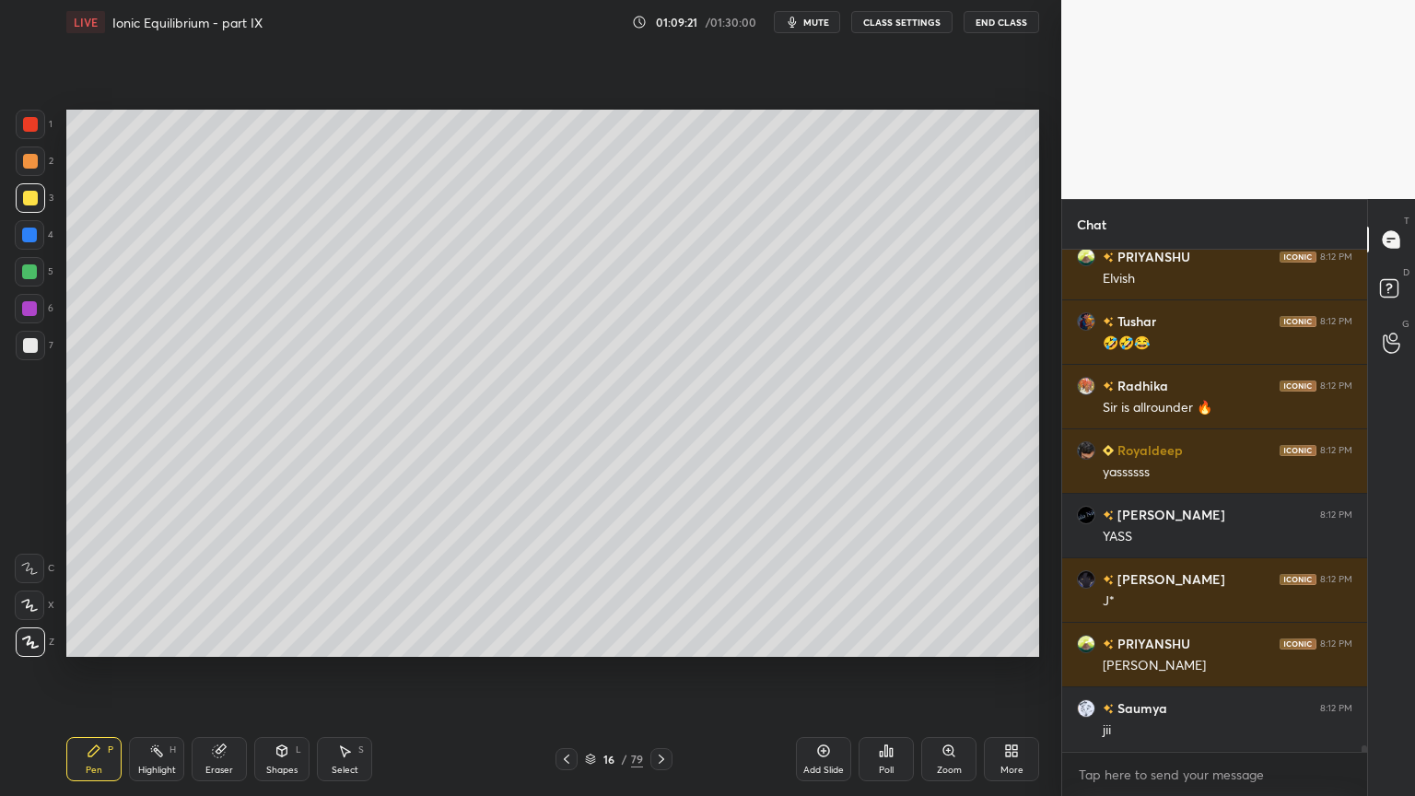
drag, startPoint x: 162, startPoint y: 765, endPoint x: 149, endPoint y: 761, distance: 13.7
click at [157, 672] on div "Highlight" at bounding box center [157, 769] width 38 height 9
click at [88, 672] on div "Pen" at bounding box center [94, 769] width 17 height 9
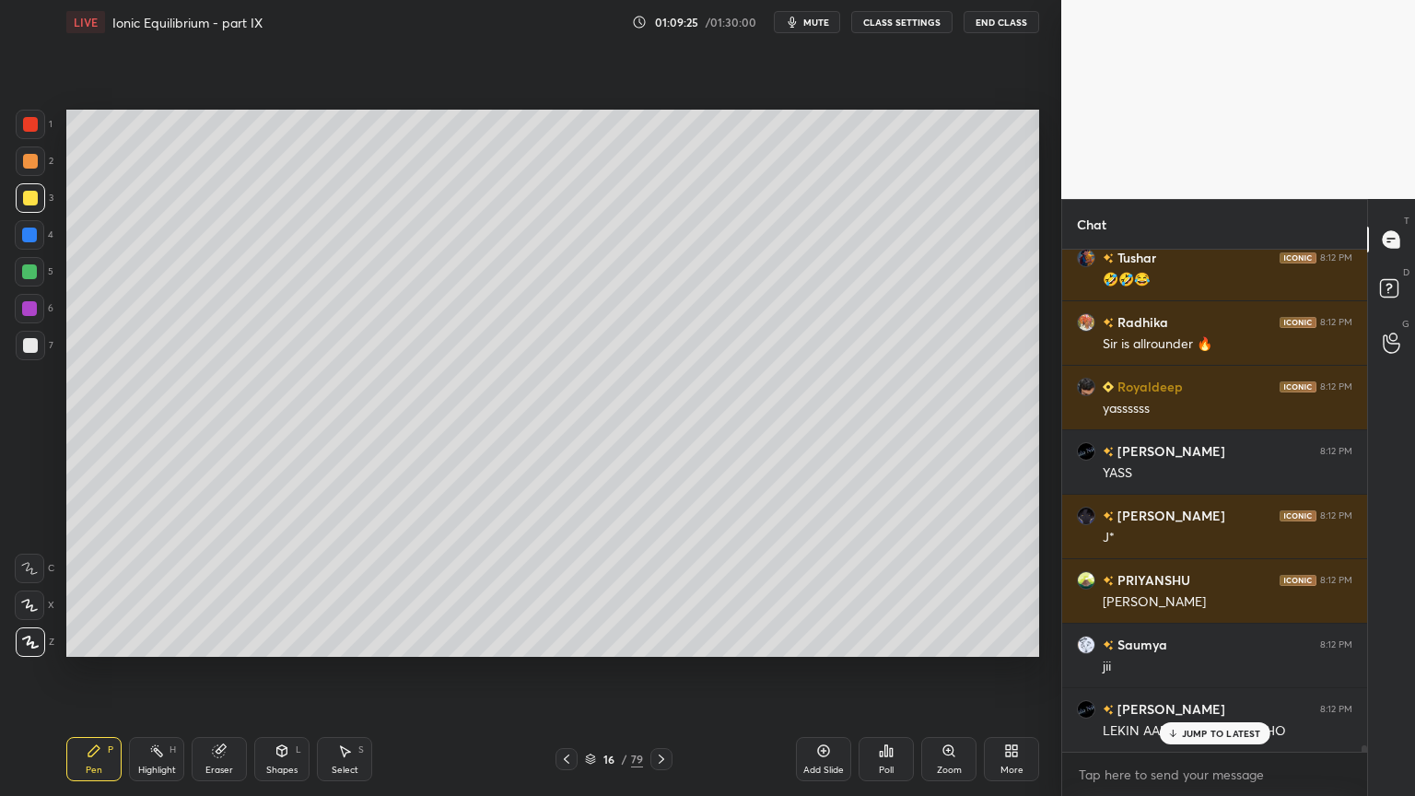
scroll to position [37146, 0]
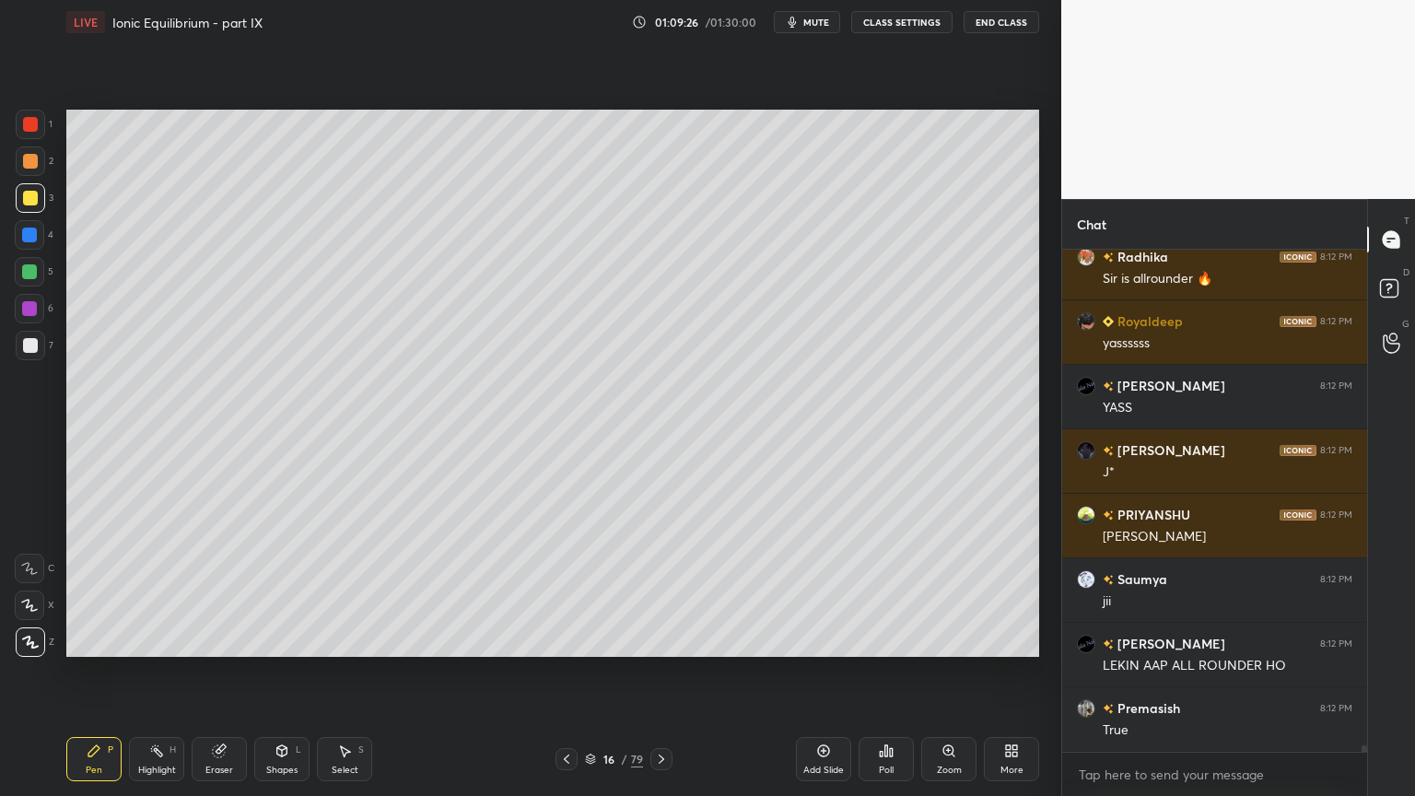
click at [33, 341] on div at bounding box center [30, 345] width 15 height 15
click at [160, 672] on div "Highlight H" at bounding box center [156, 759] width 55 height 44
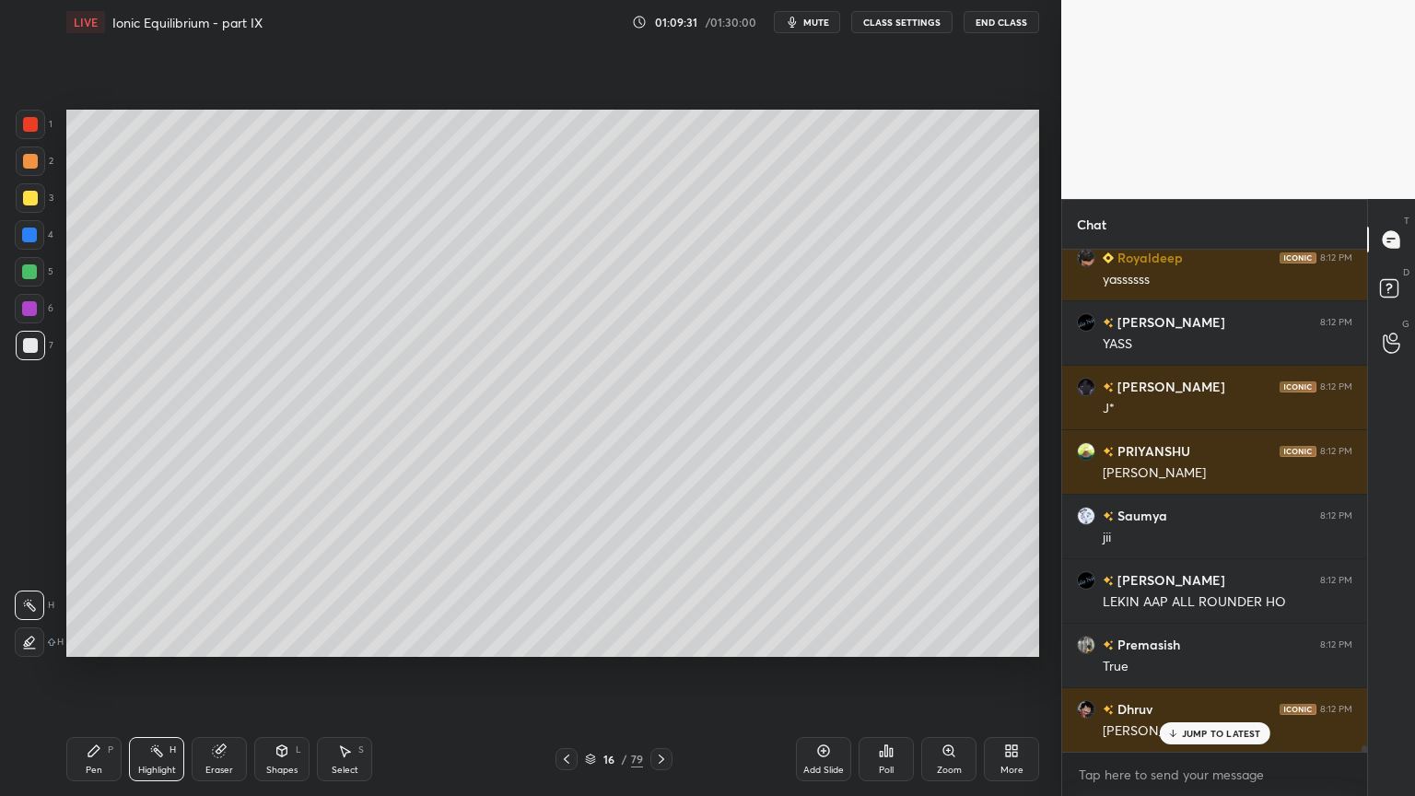
click at [1220, 672] on p "JUMP TO LATEST" at bounding box center [1221, 733] width 79 height 11
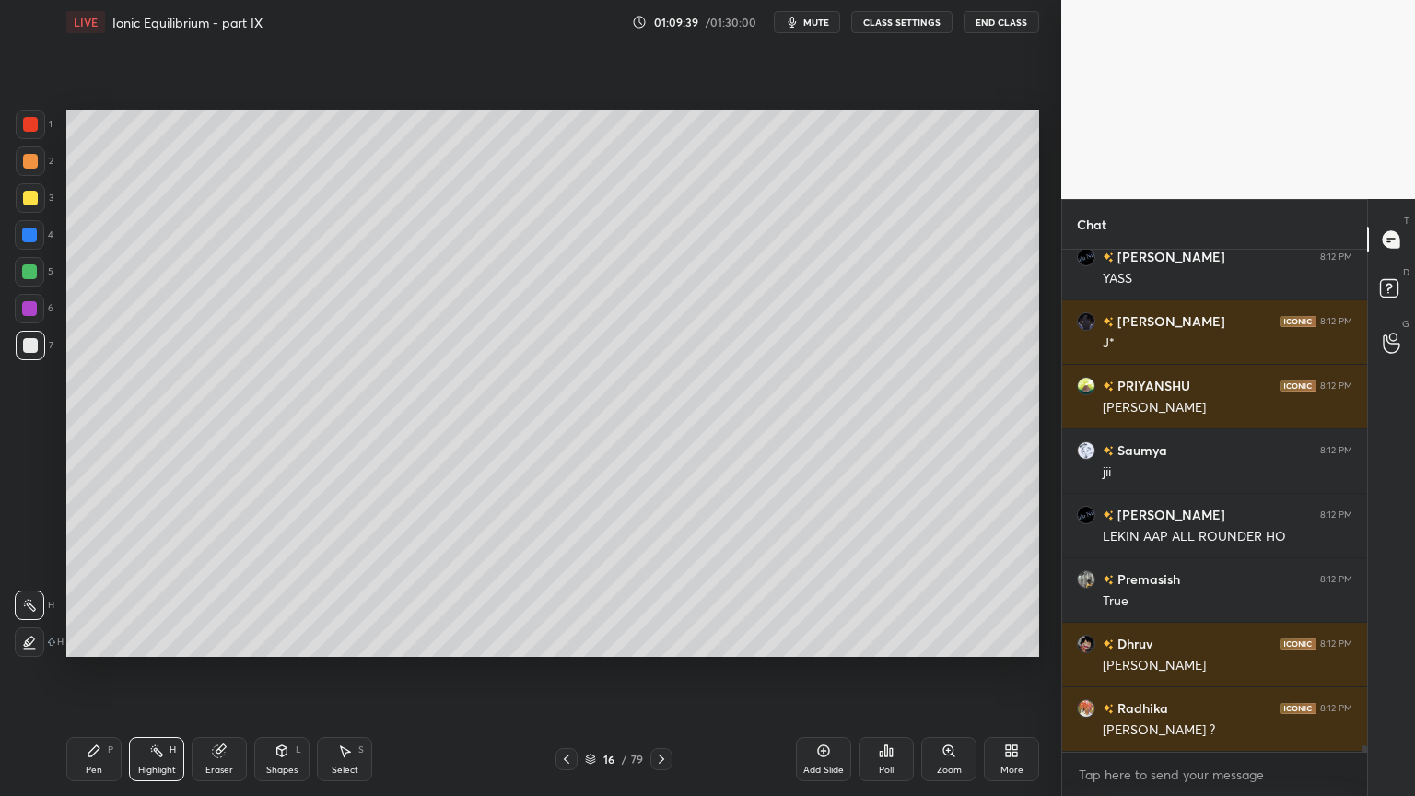
scroll to position [37339, 0]
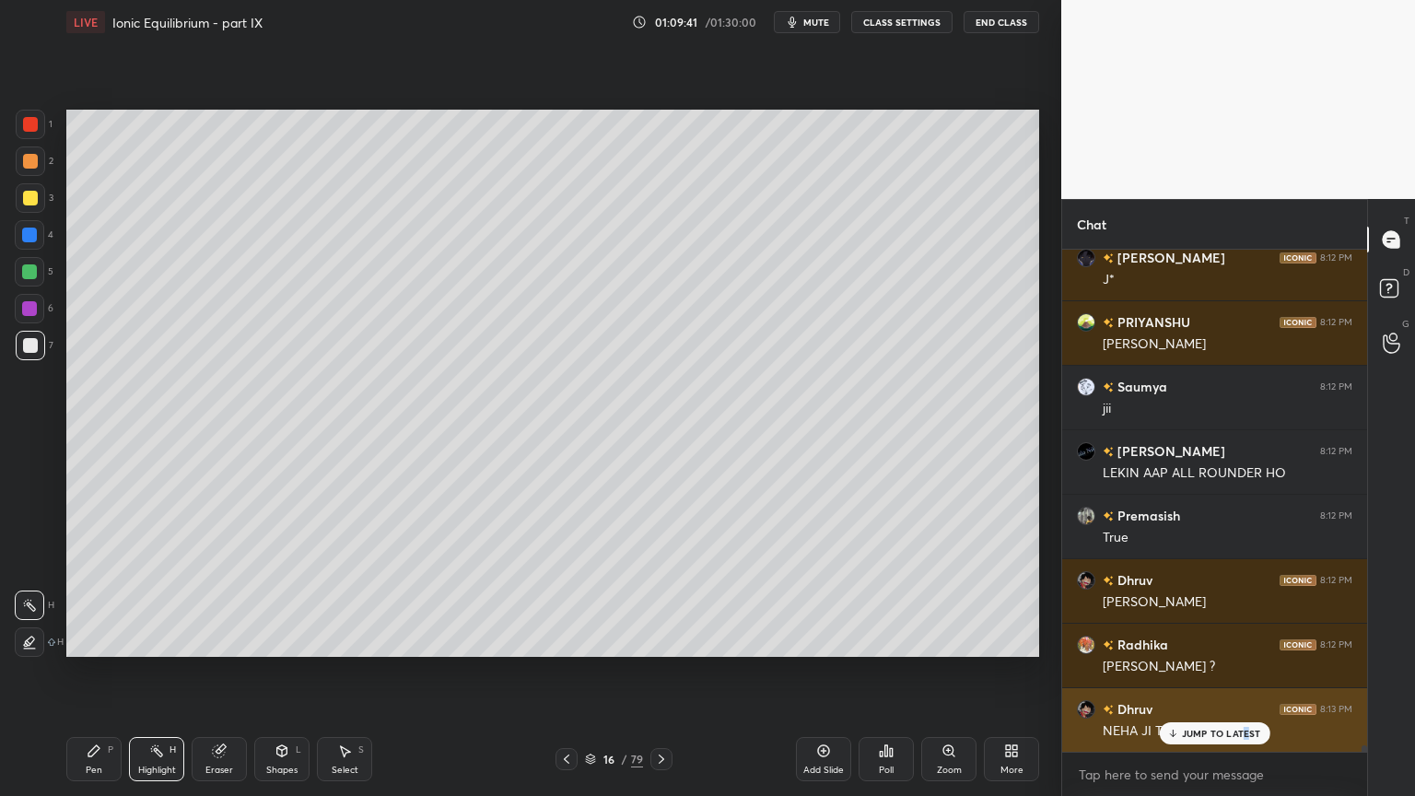
click at [1244, 672] on p "JUMP TO LATEST" at bounding box center [1221, 733] width 79 height 11
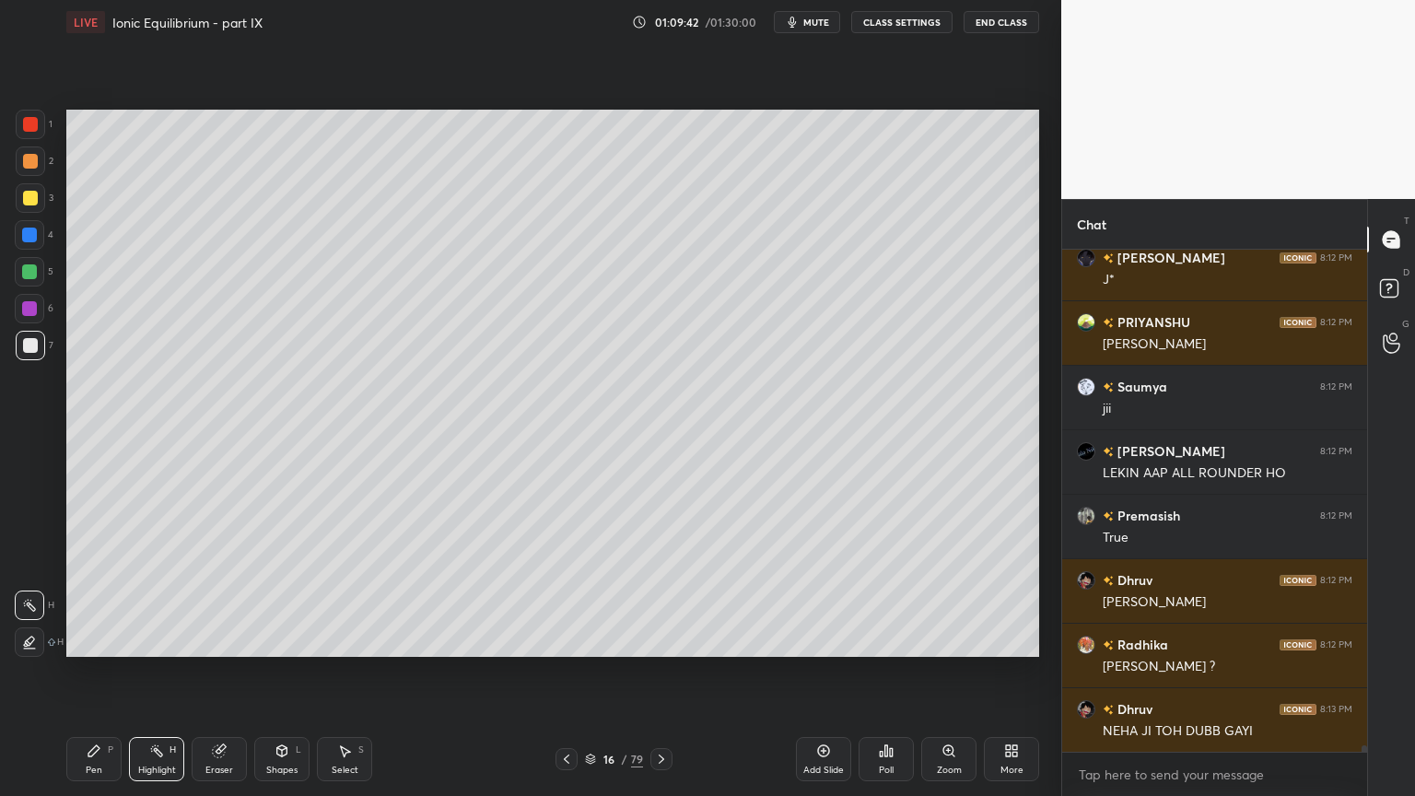
click at [91, 672] on icon at bounding box center [93, 750] width 11 height 11
drag, startPoint x: 157, startPoint y: 763, endPoint x: 165, endPoint y: 741, distance: 23.6
click at [157, 672] on div "Highlight H" at bounding box center [156, 759] width 55 height 44
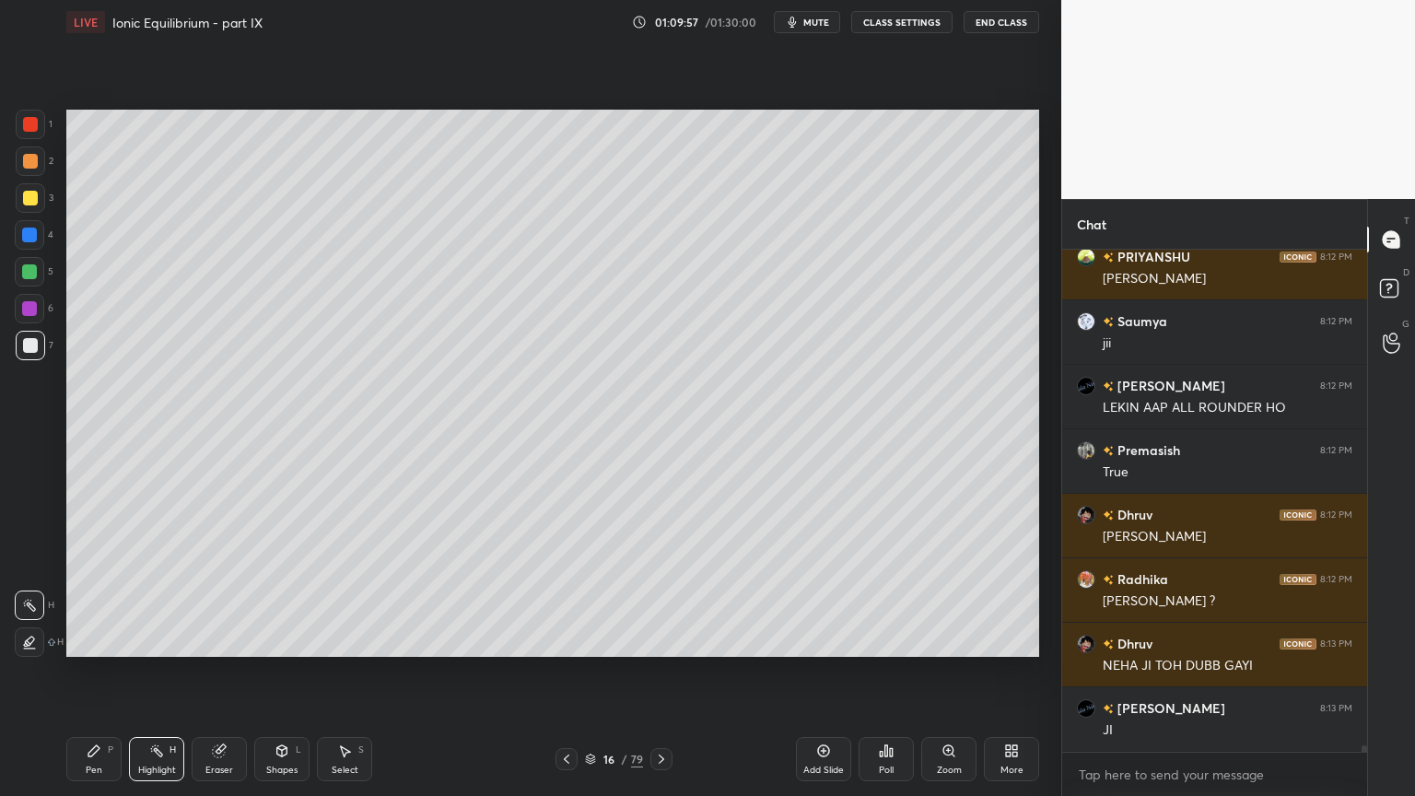
scroll to position [37468, 0]
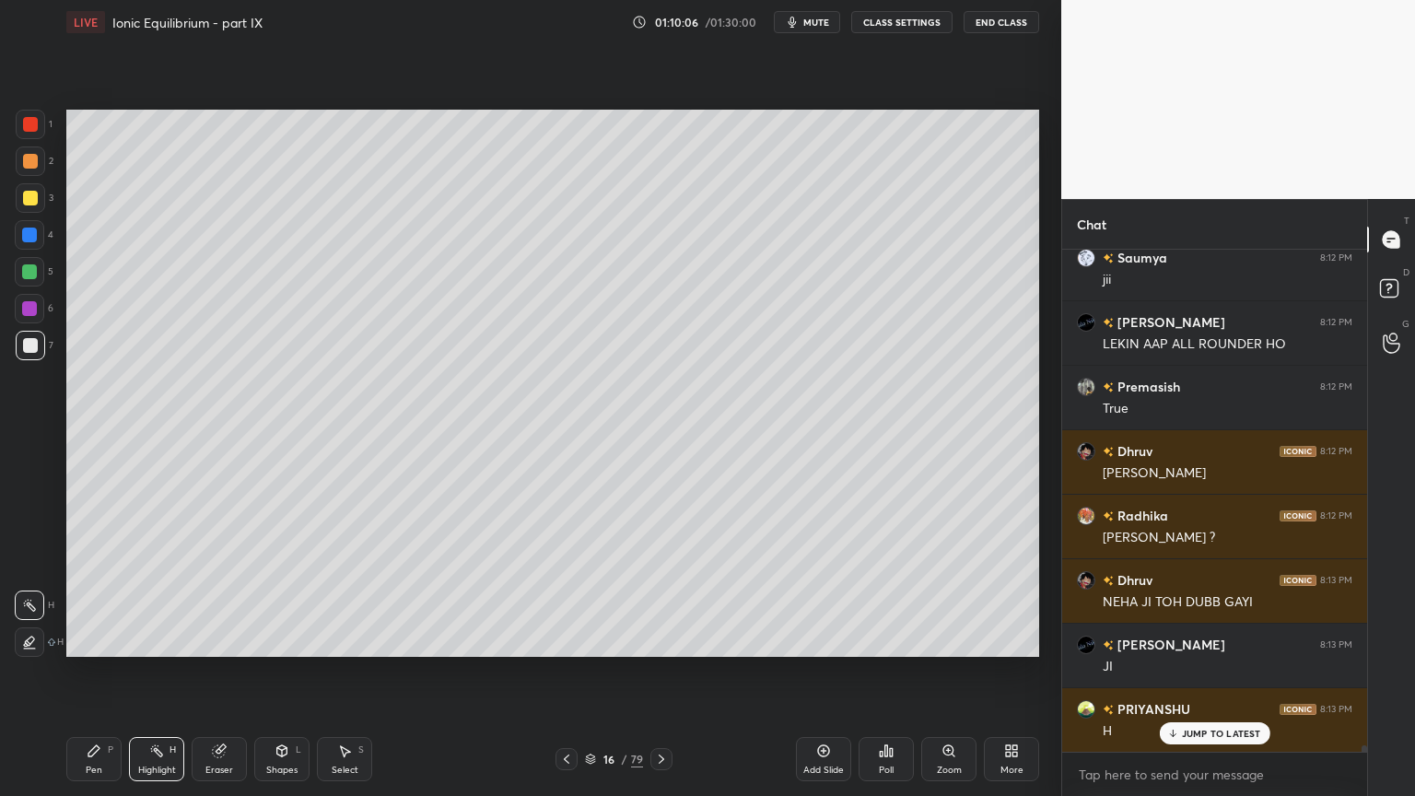
click at [162, 672] on div "Highlight" at bounding box center [157, 769] width 38 height 9
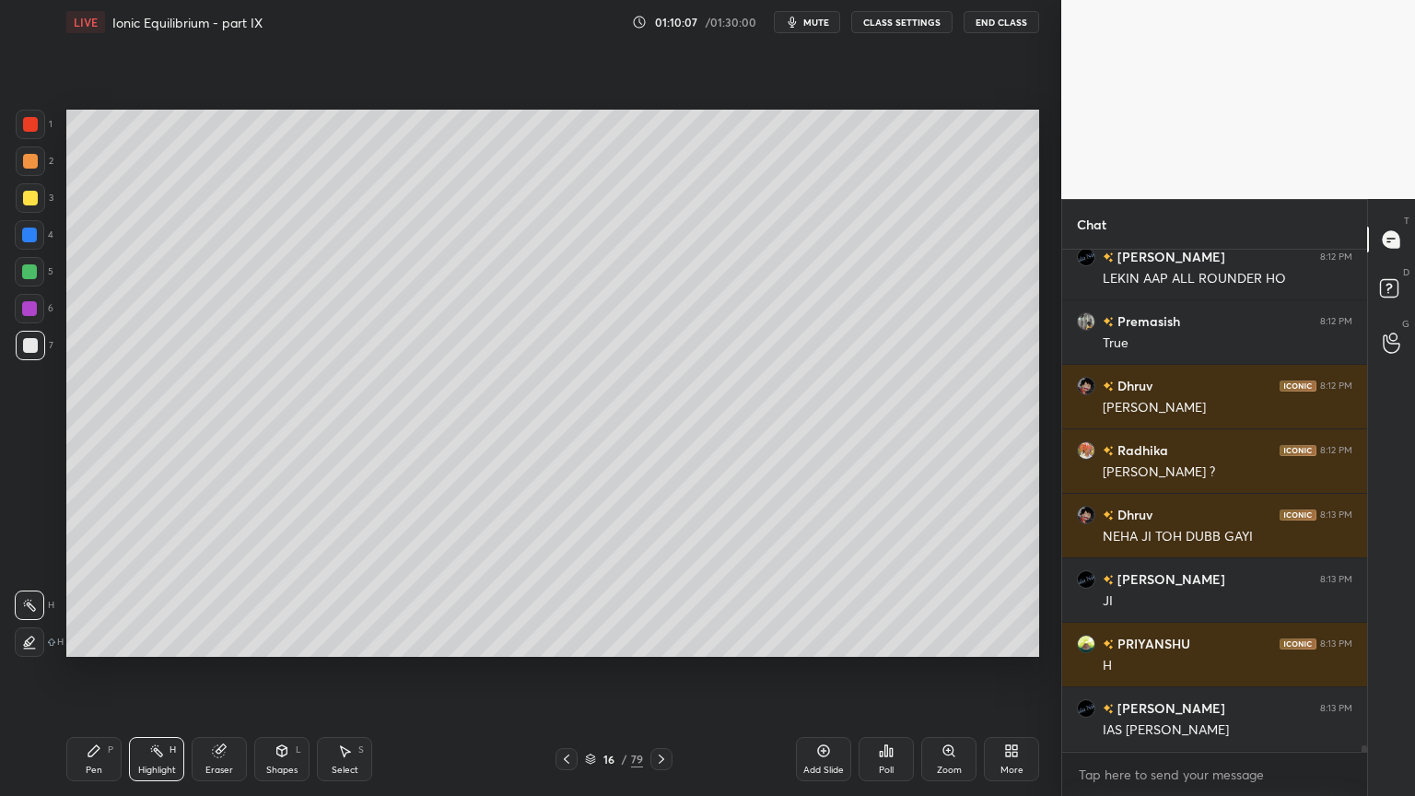
scroll to position [37597, 0]
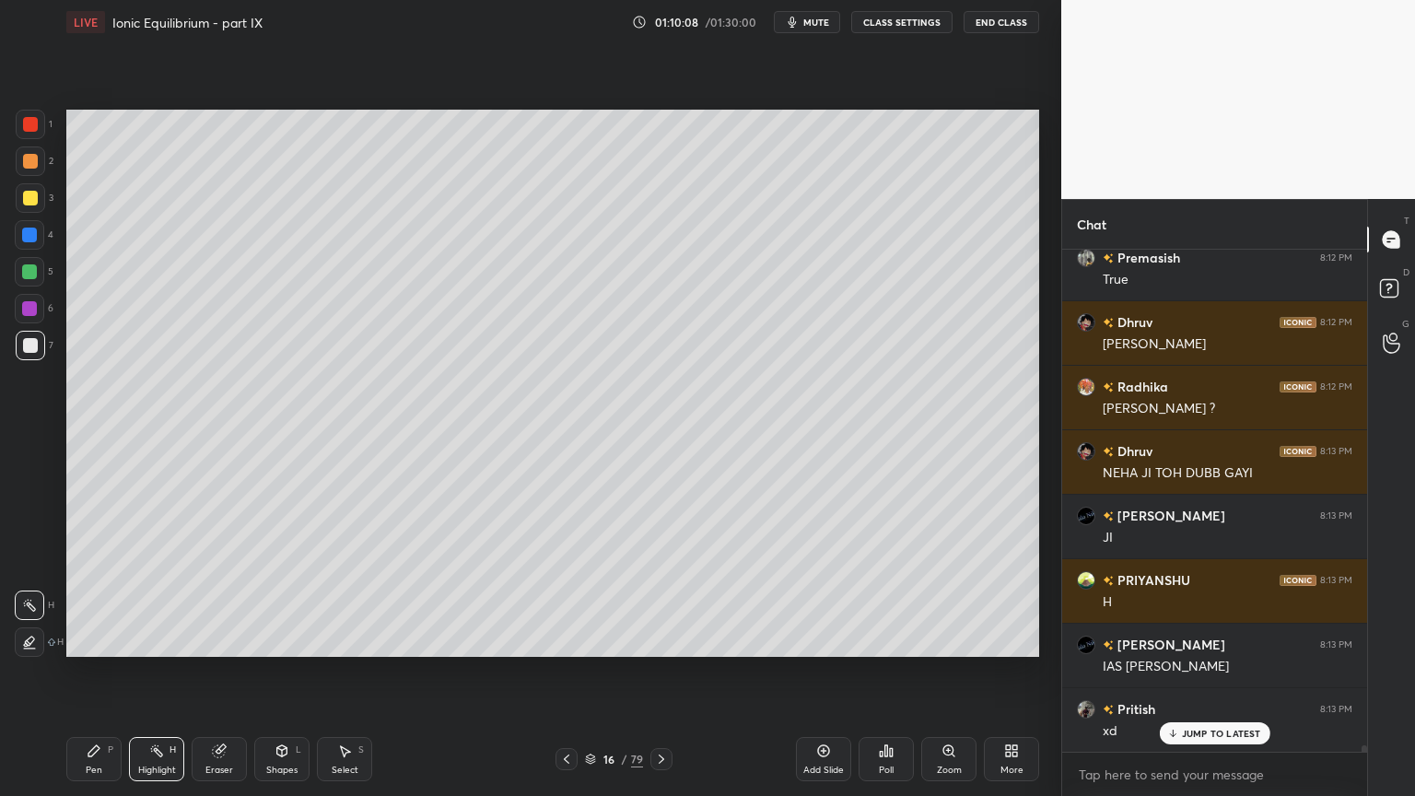
click at [92, 672] on div "Pen P" at bounding box center [93, 759] width 55 height 44
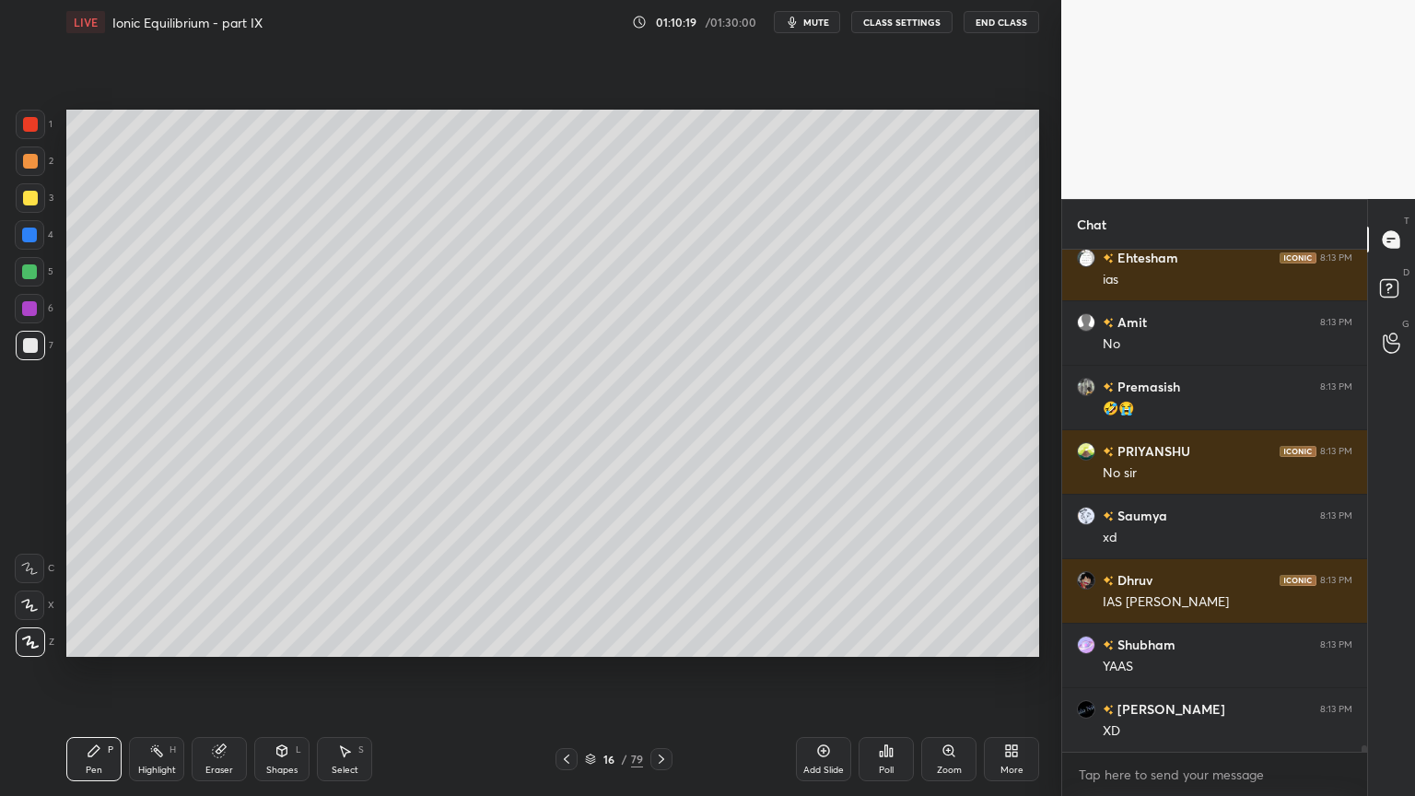
scroll to position [38178, 0]
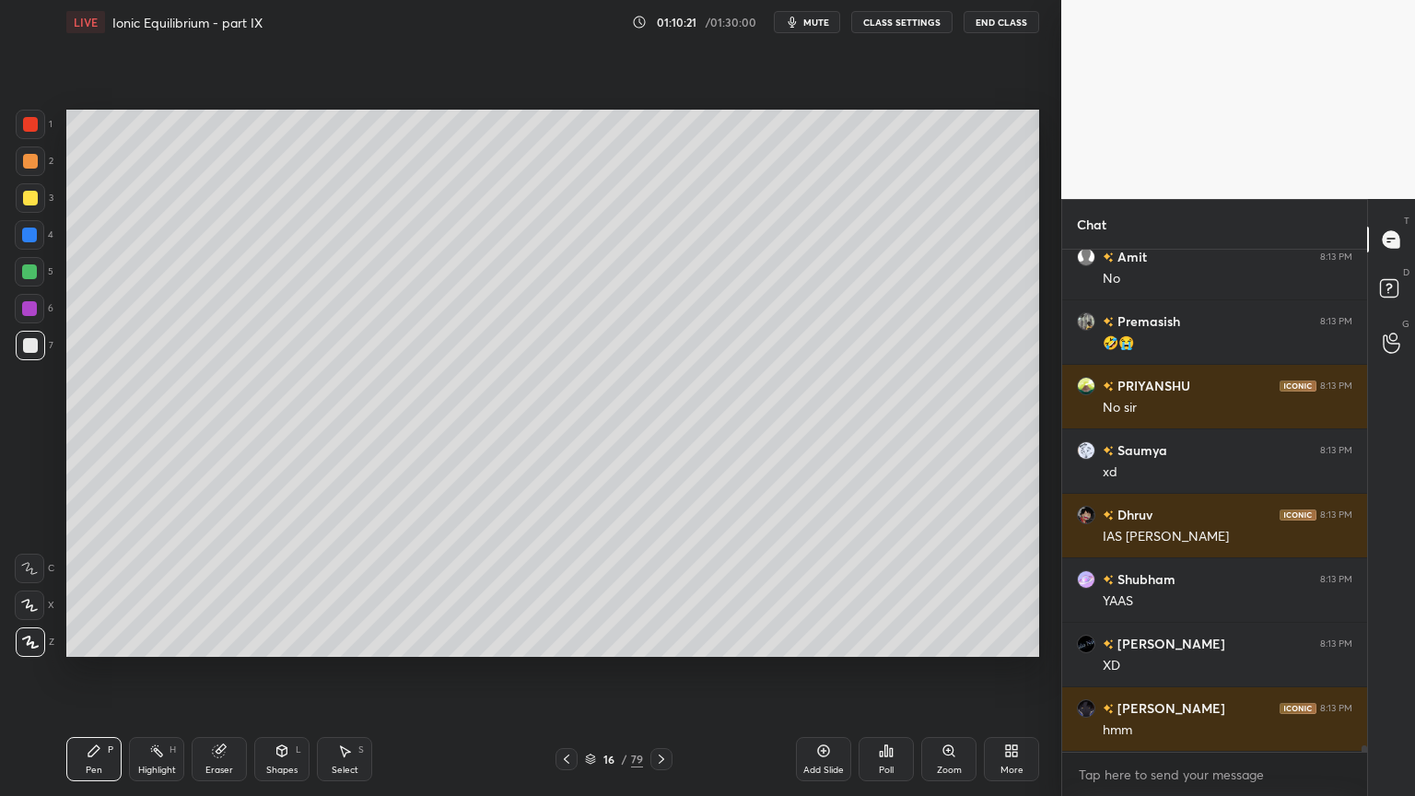
click at [87, 672] on div "Pen" at bounding box center [94, 769] width 17 height 9
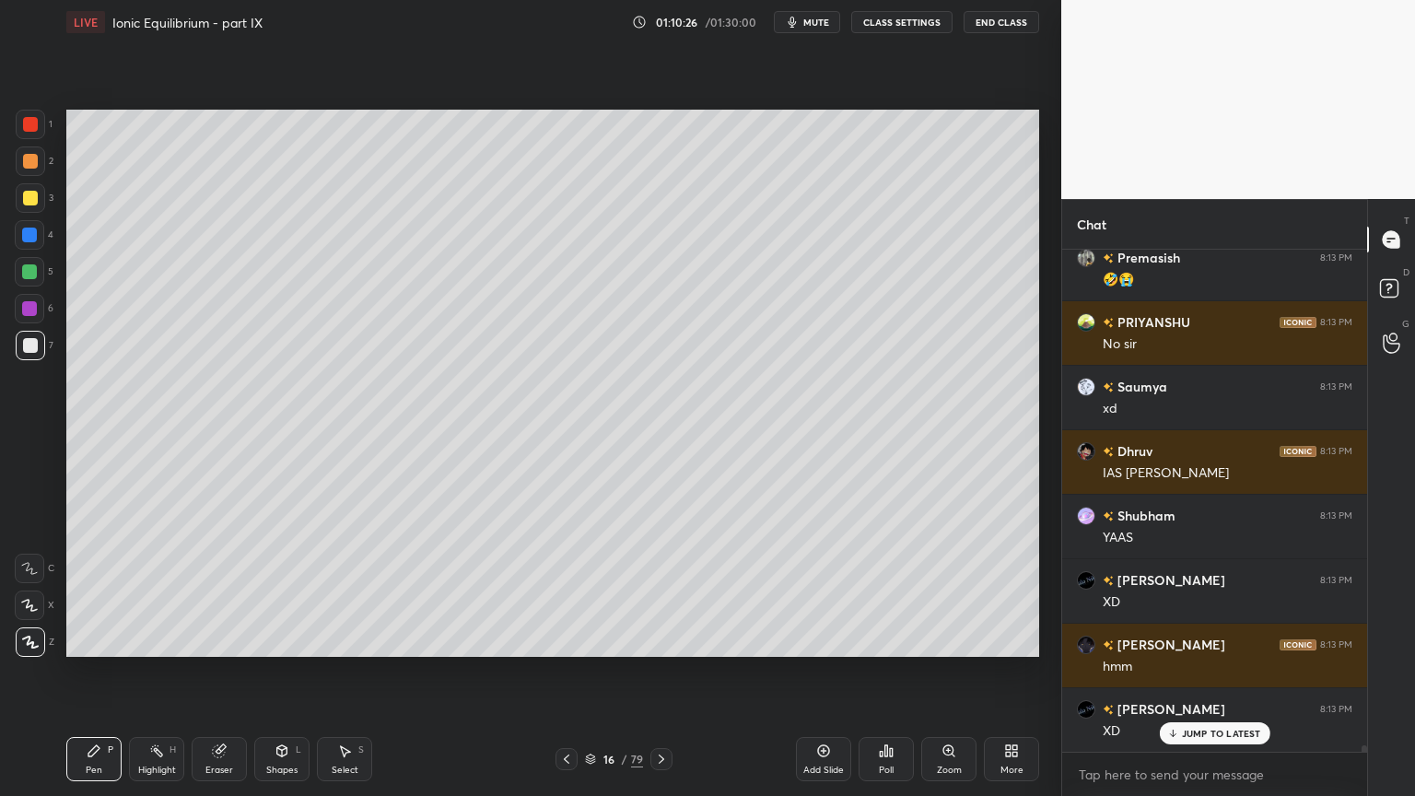
click at [169, 672] on div "Highlight H" at bounding box center [156, 759] width 55 height 44
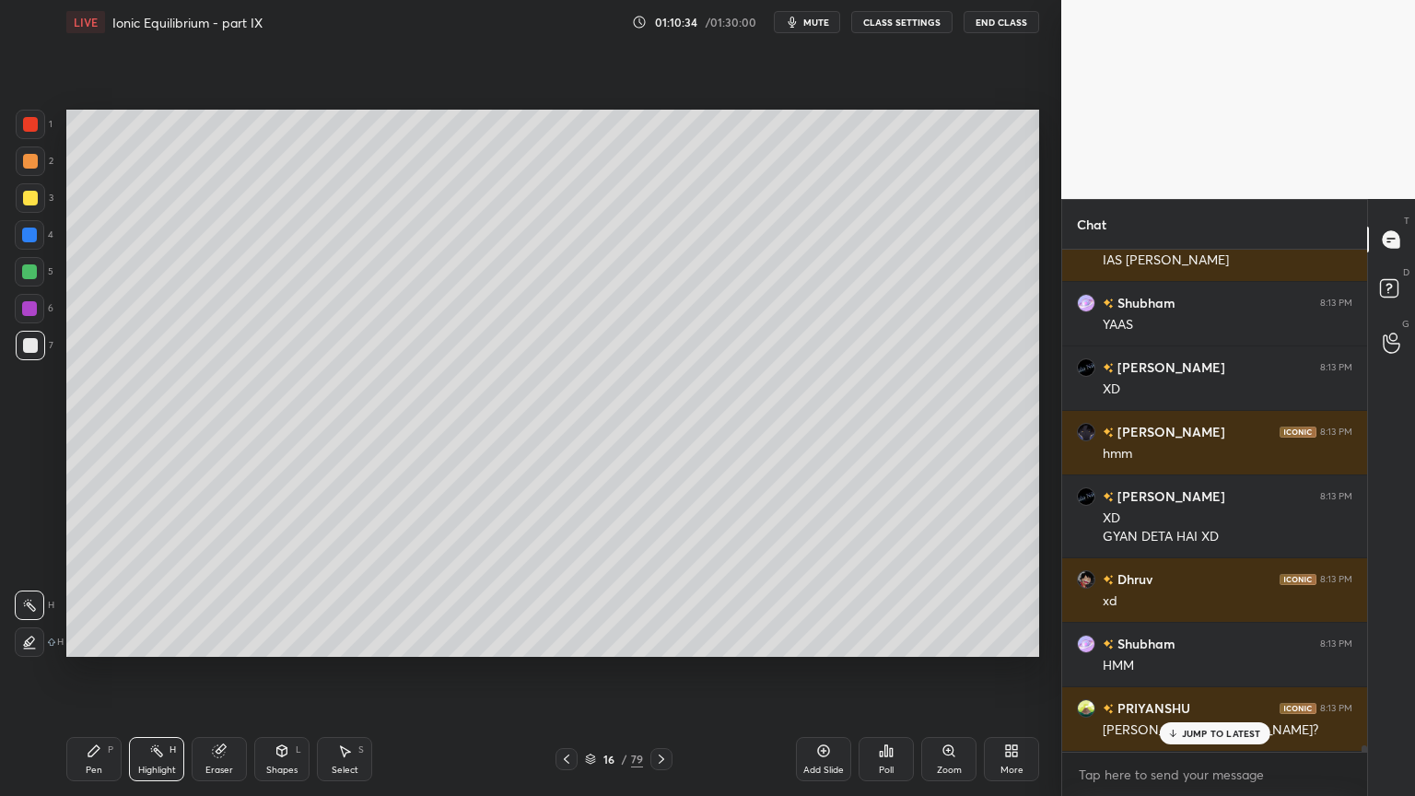
scroll to position [38518, 0]
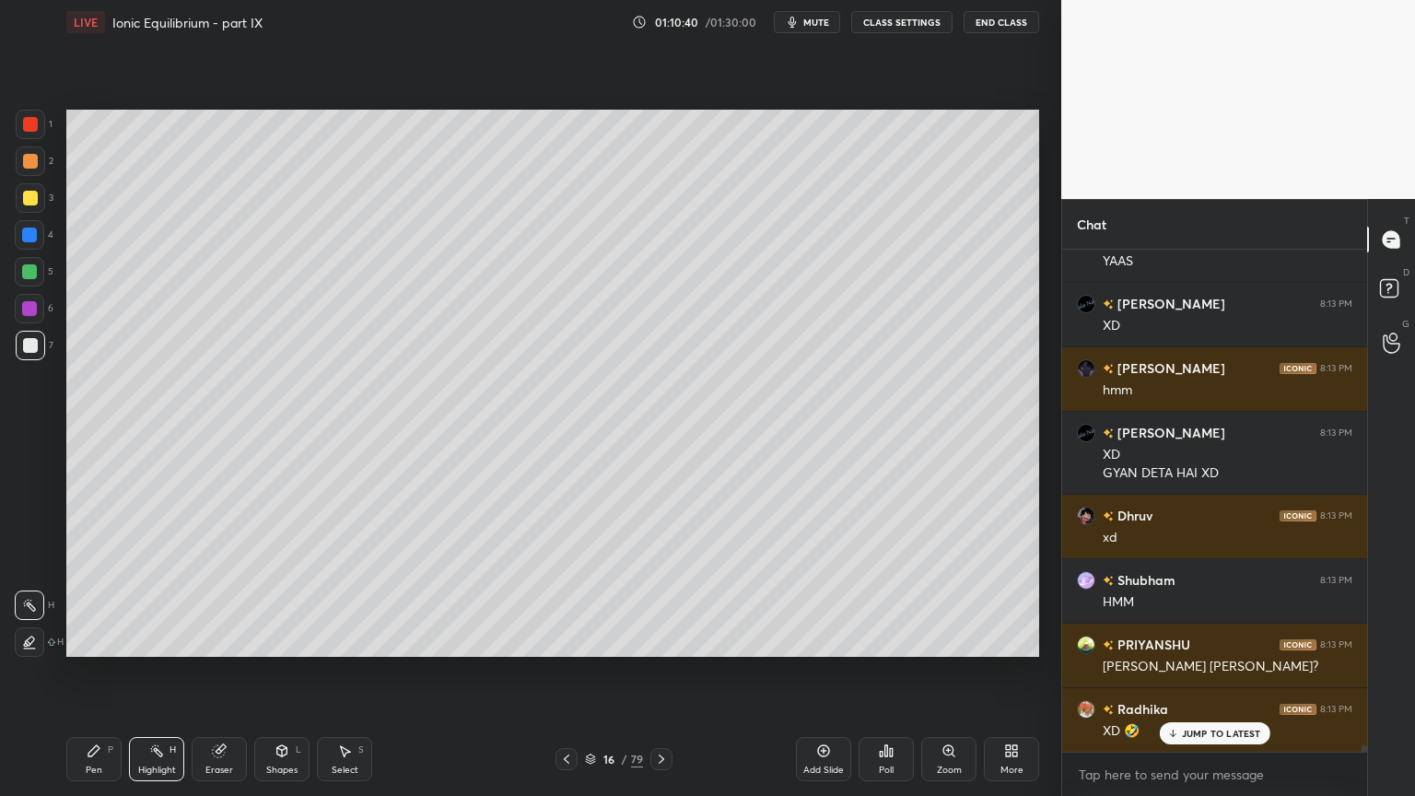
click at [156, 672] on icon at bounding box center [156, 750] width 15 height 15
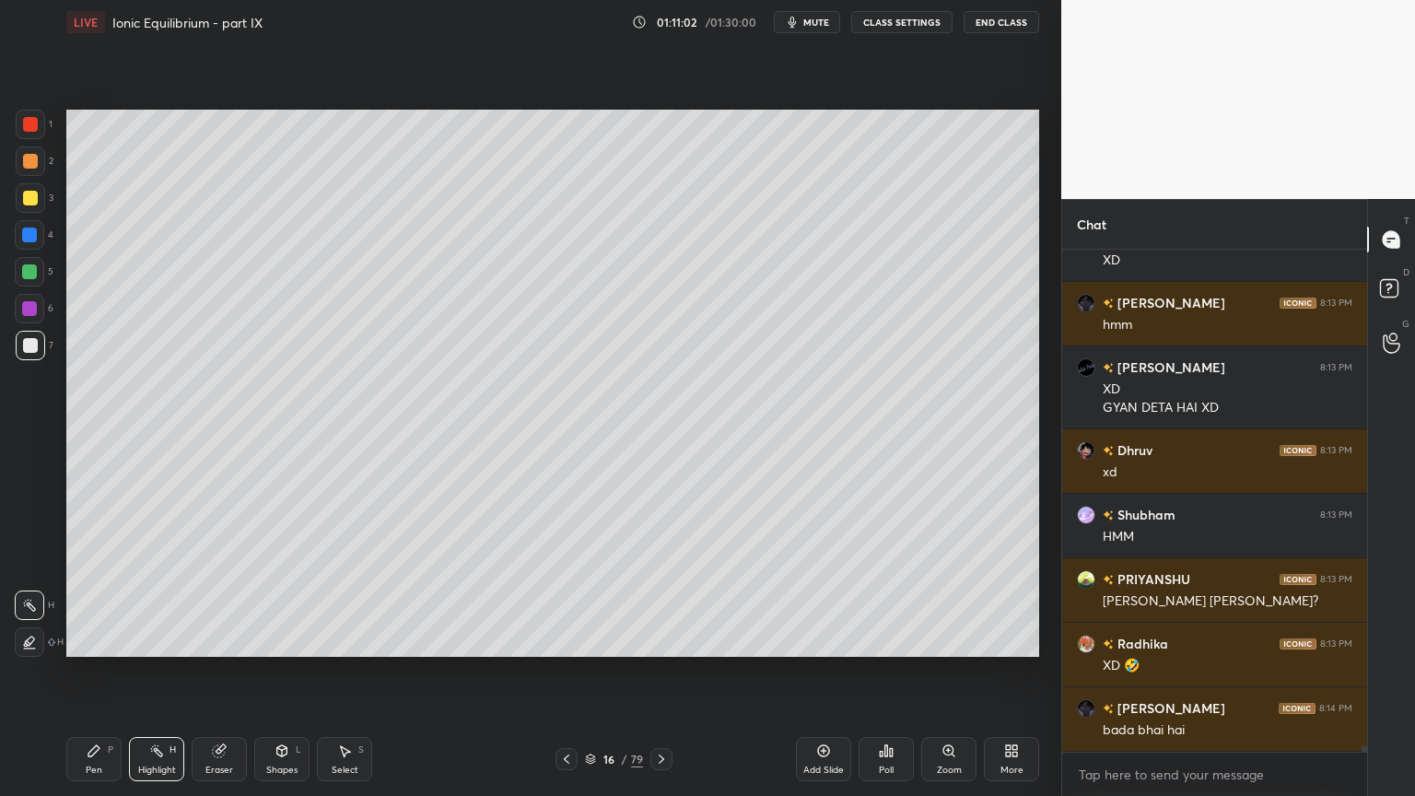
click at [96, 672] on div "Pen" at bounding box center [94, 769] width 17 height 9
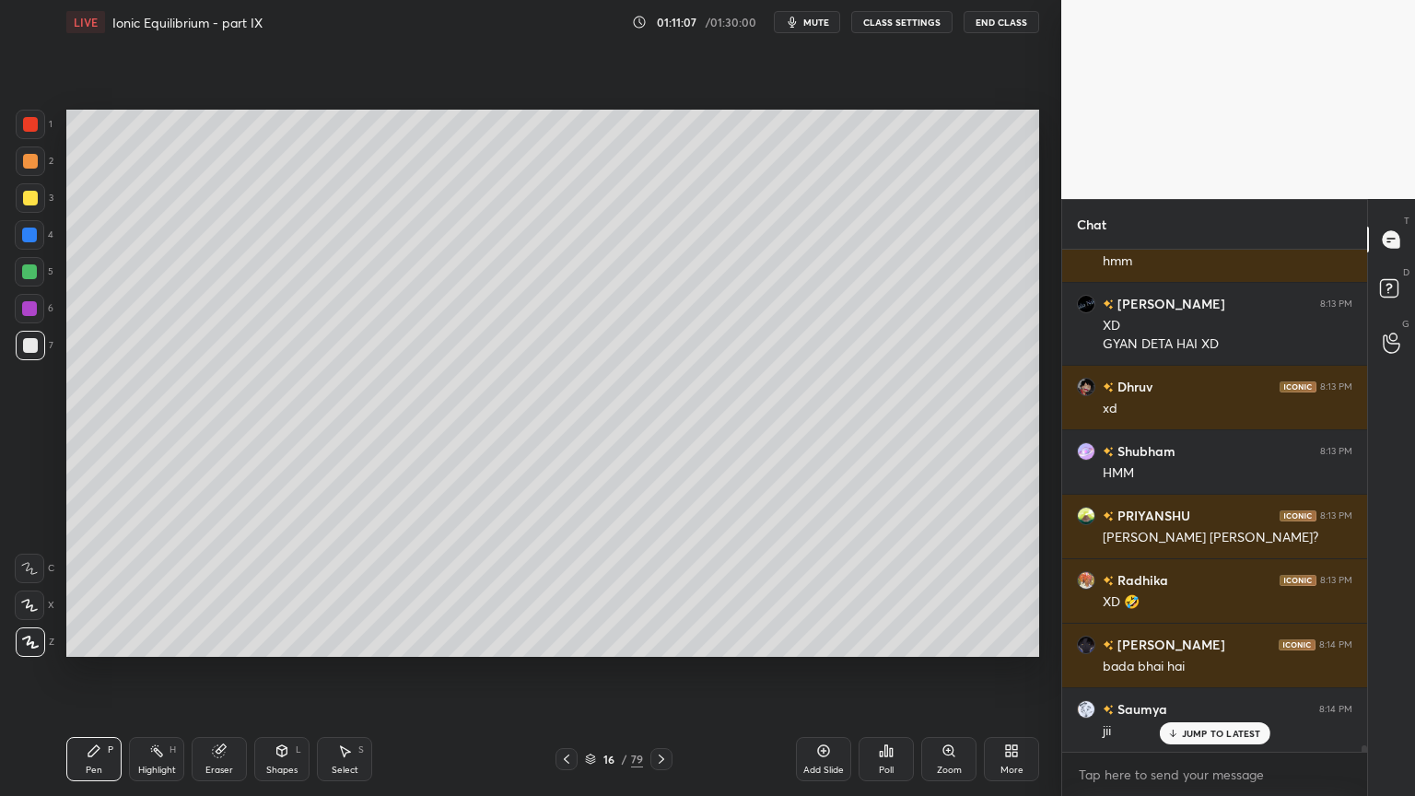
scroll to position [460, 299]
drag, startPoint x: 167, startPoint y: 775, endPoint x: 192, endPoint y: 675, distance: 102.5
click at [165, 672] on div "Highlight" at bounding box center [157, 769] width 38 height 9
click at [83, 672] on div "Pen P" at bounding box center [93, 759] width 55 height 44
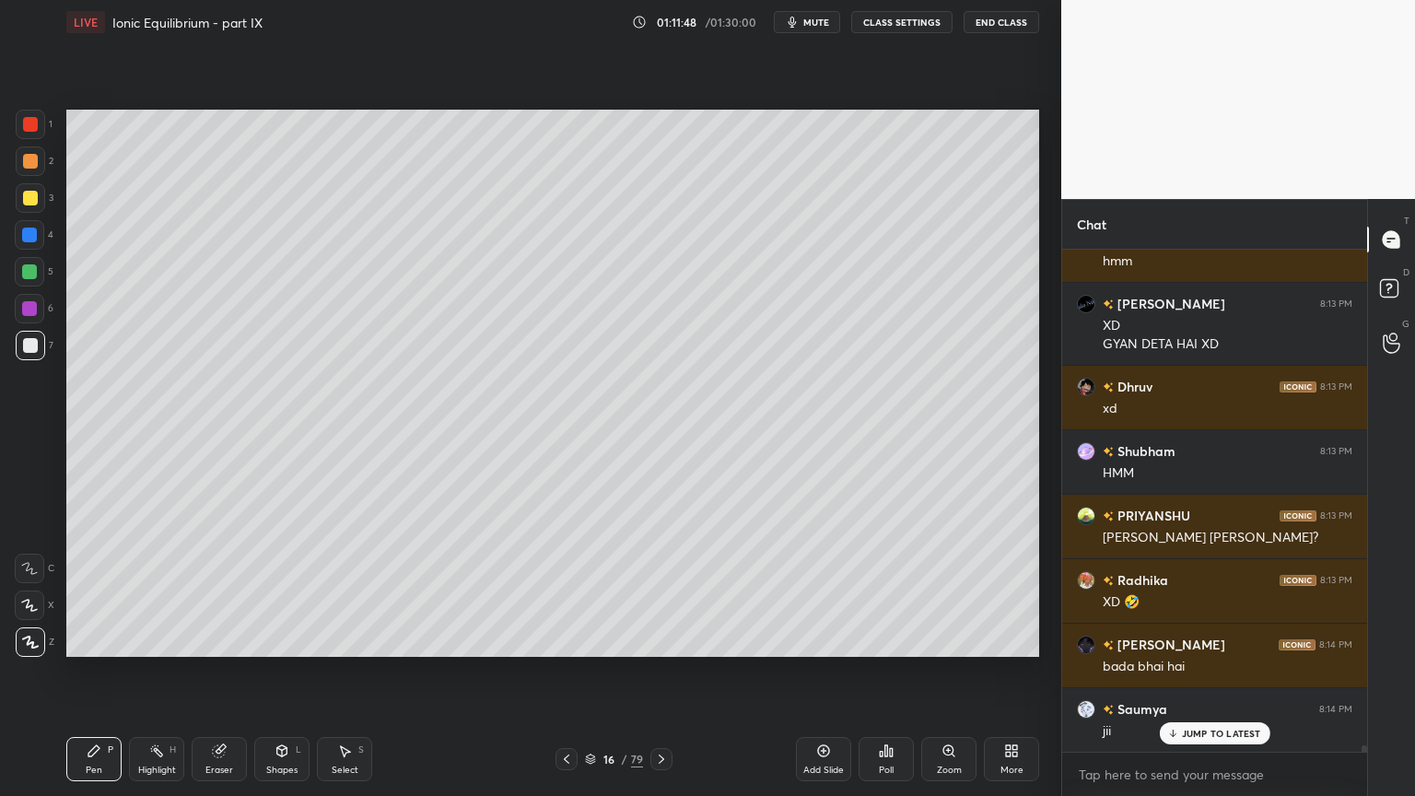
click at [155, 672] on div "Highlight H" at bounding box center [156, 759] width 55 height 44
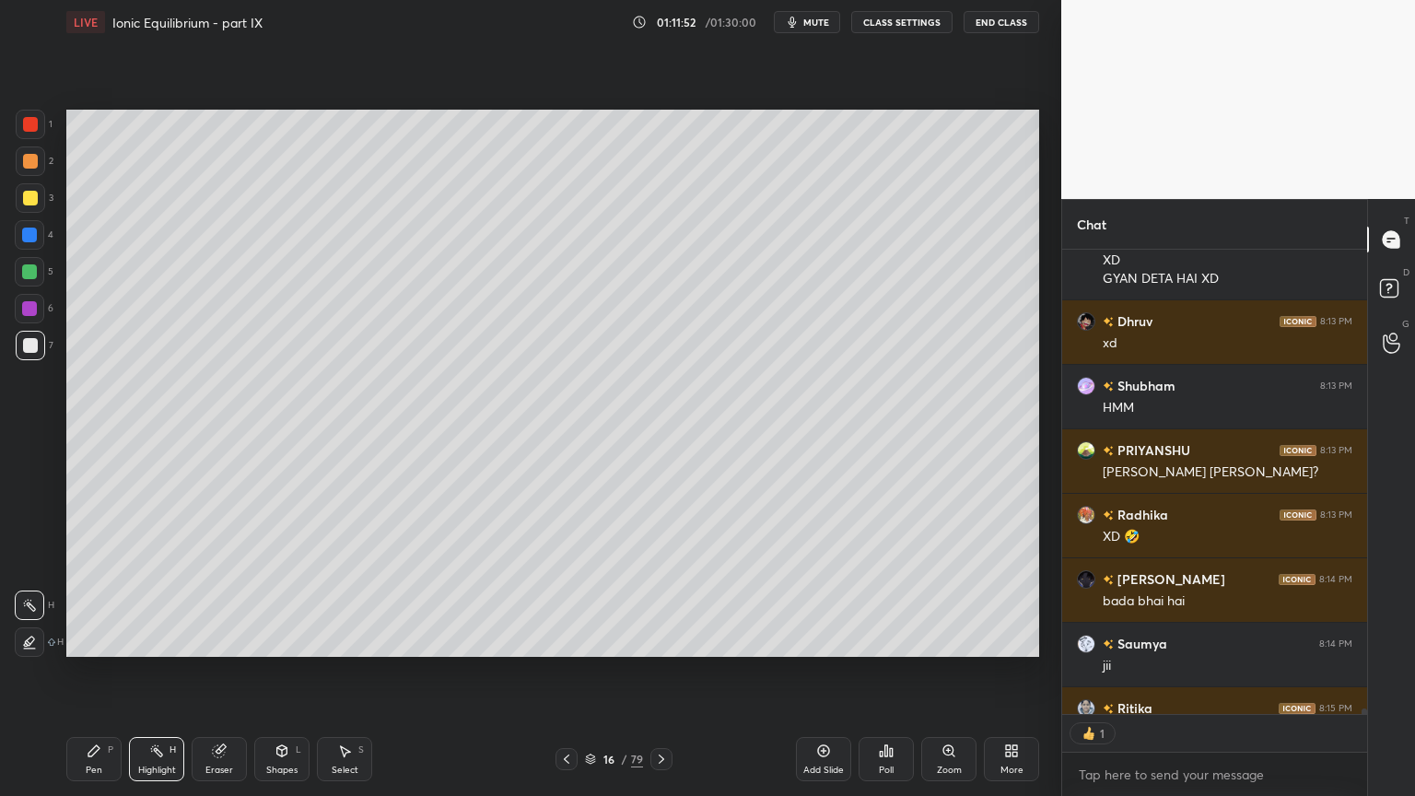
scroll to position [6, 6]
click at [92, 672] on div "Pen" at bounding box center [94, 769] width 17 height 9
click at [29, 199] on div at bounding box center [30, 198] width 15 height 15
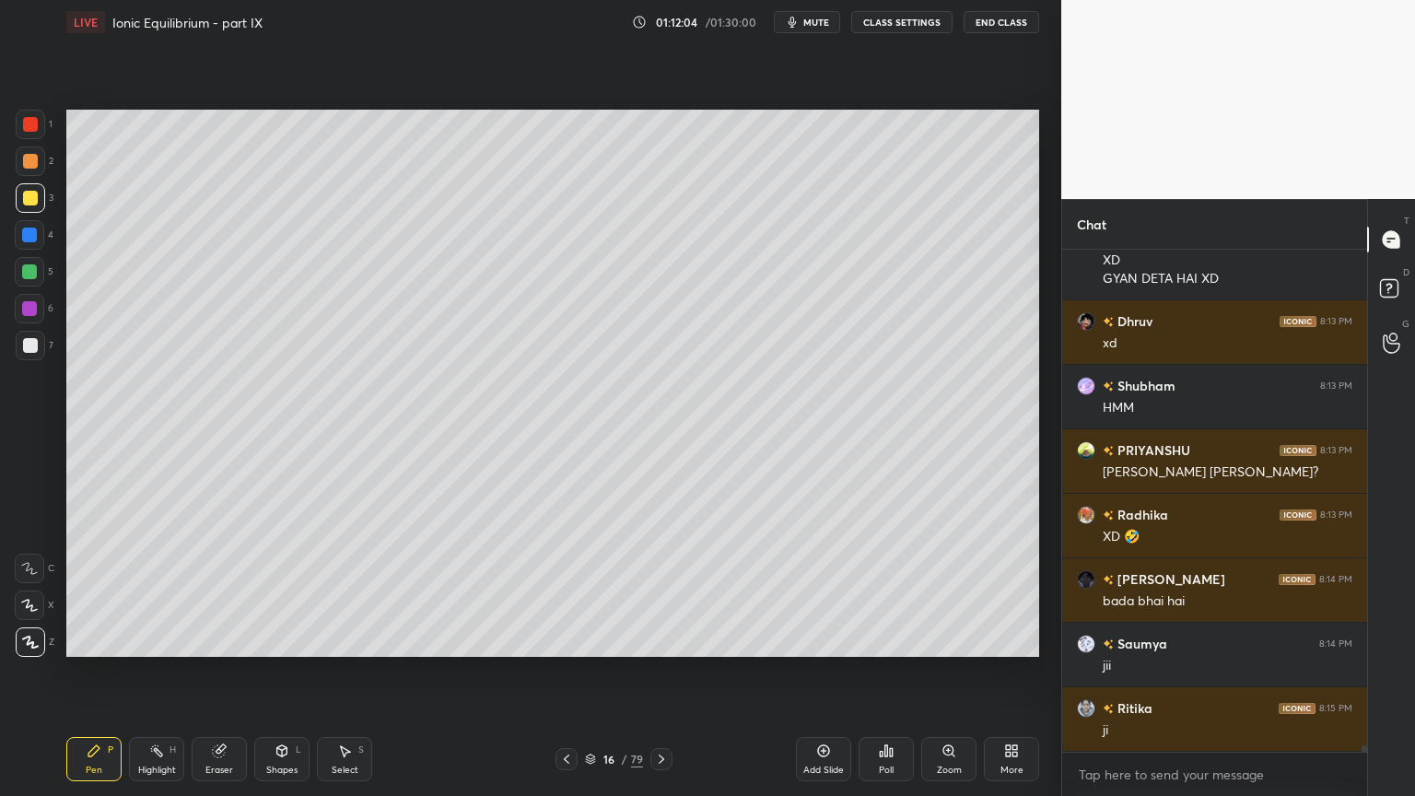
drag, startPoint x: 153, startPoint y: 763, endPoint x: 152, endPoint y: 748, distance: 14.8
click at [154, 672] on div "Highlight H" at bounding box center [156, 759] width 55 height 44
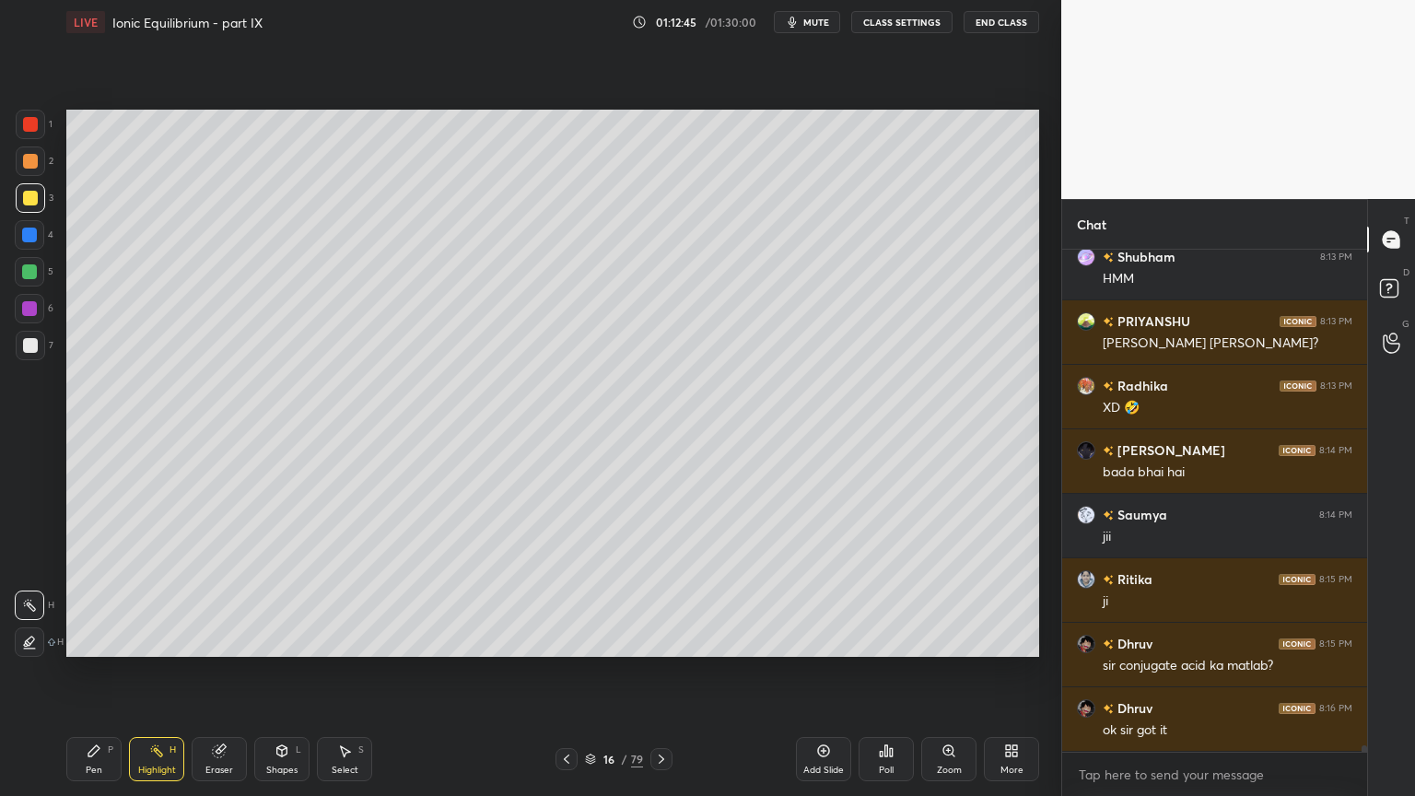
scroll to position [38905, 0]
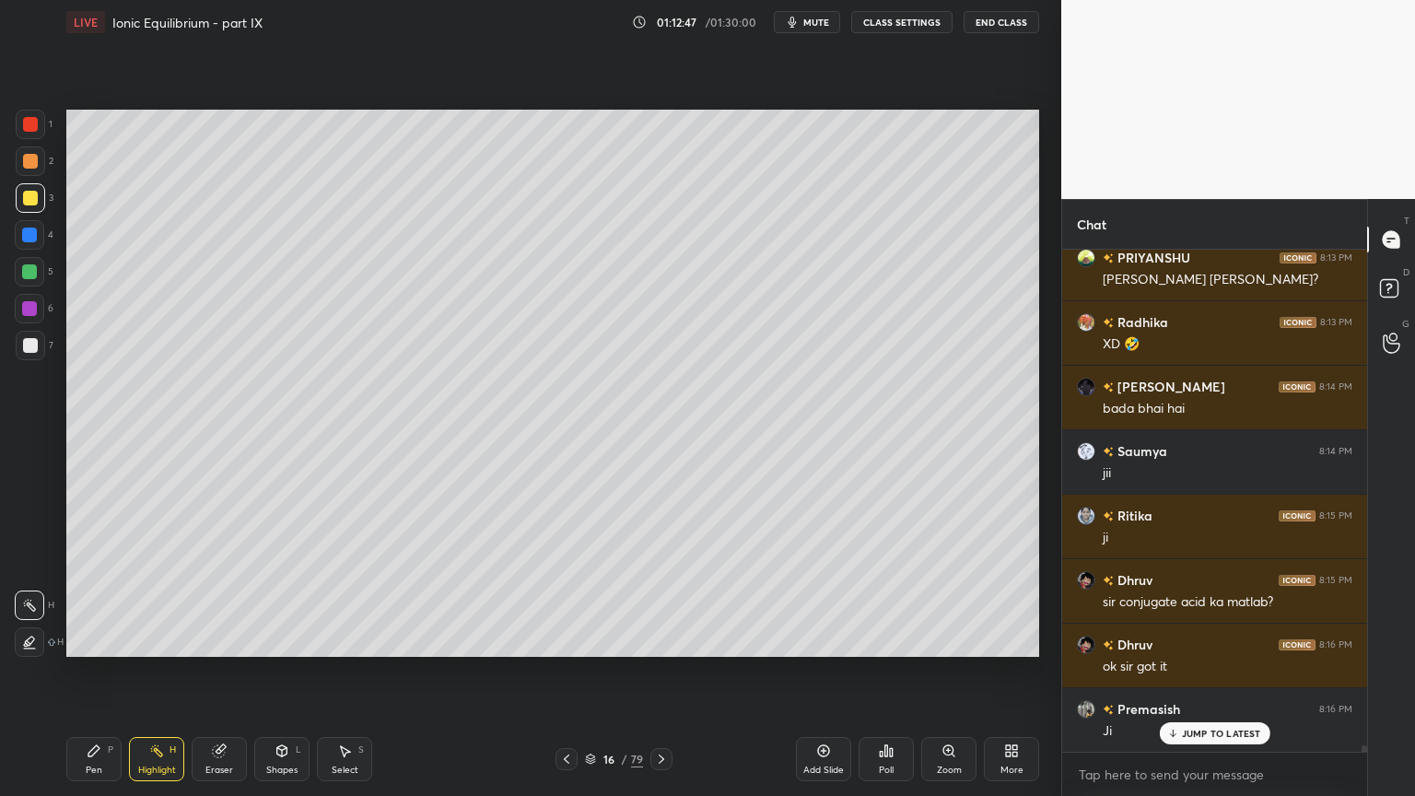
click at [96, 672] on div "Pen" at bounding box center [94, 769] width 17 height 9
click at [166, 672] on div "Highlight H" at bounding box center [156, 759] width 55 height 44
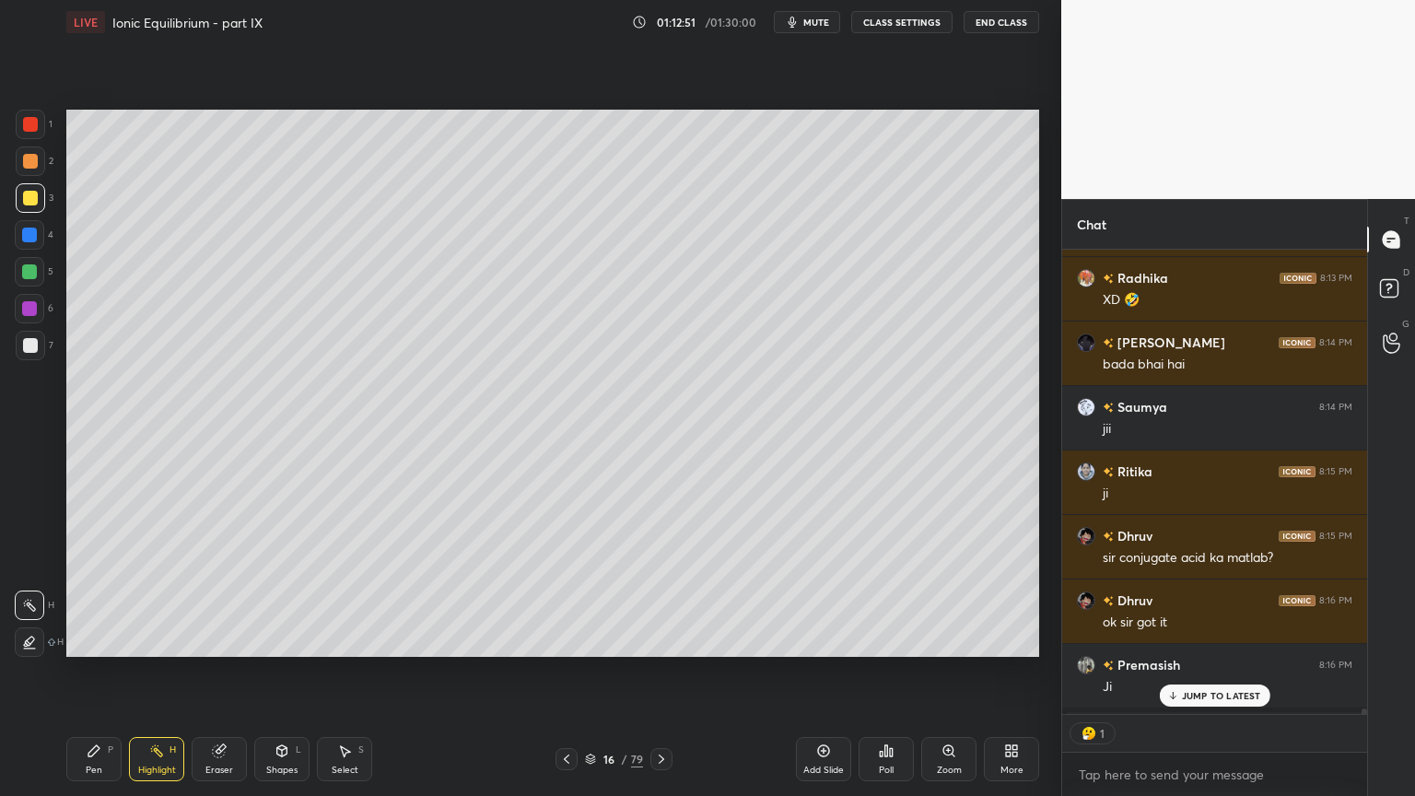
scroll to position [460, 299]
click at [94, 672] on div "Pen" at bounding box center [94, 769] width 17 height 9
click at [27, 346] on div at bounding box center [30, 345] width 15 height 15
drag, startPoint x: 271, startPoint y: 767, endPoint x: 264, endPoint y: 745, distance: 23.0
click at [273, 672] on div "Shapes" at bounding box center [281, 769] width 31 height 9
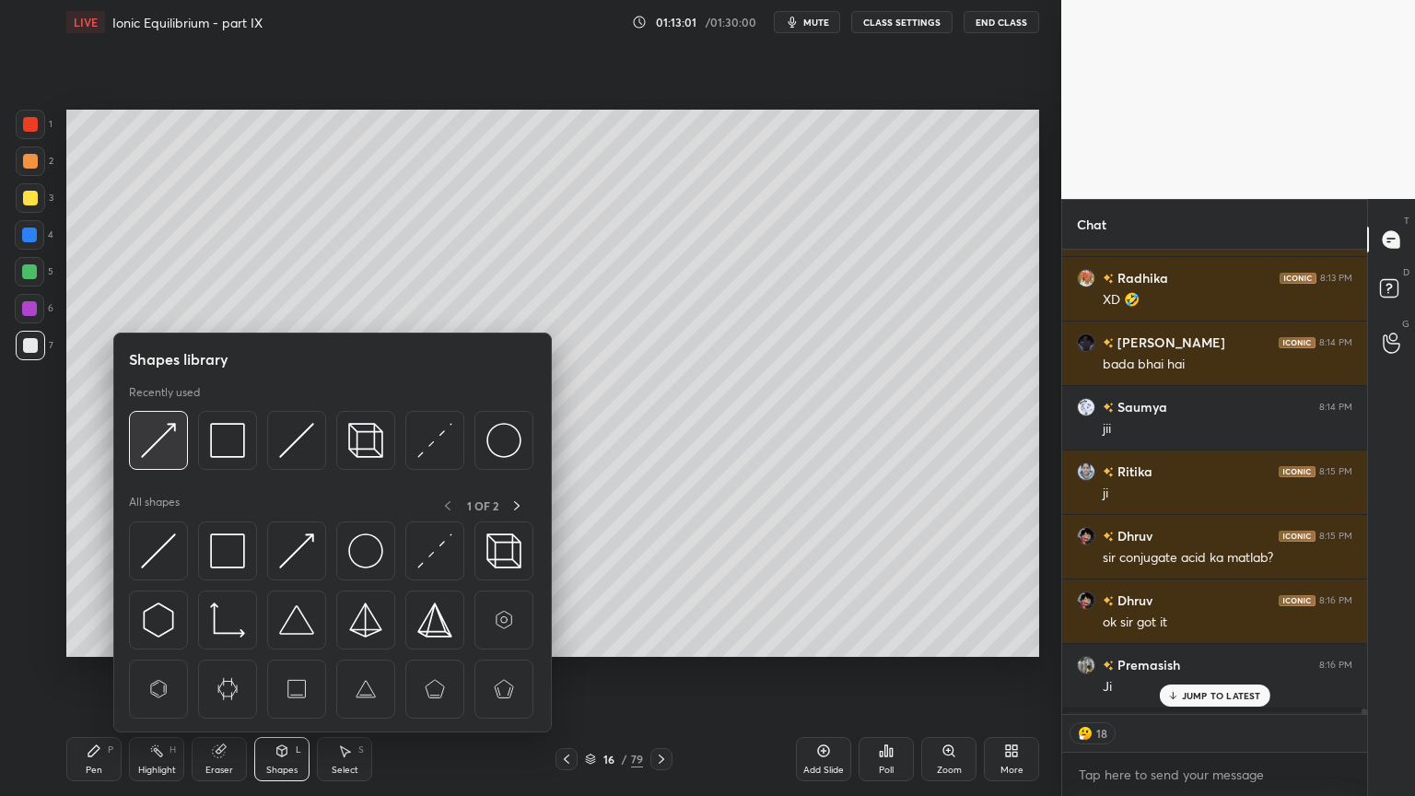
click at [158, 445] on img at bounding box center [158, 440] width 35 height 35
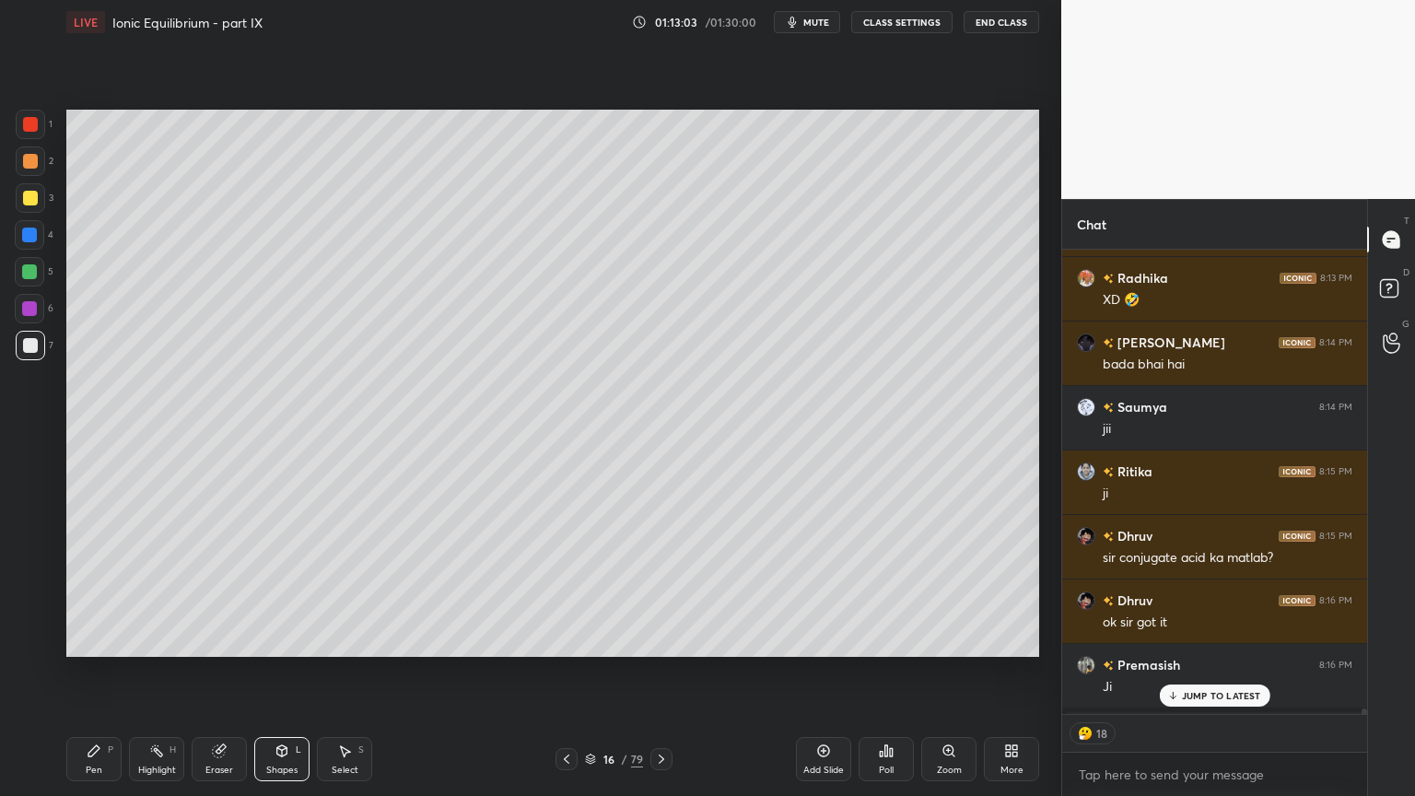
click at [162, 672] on div "Highlight H" at bounding box center [156, 759] width 55 height 44
drag, startPoint x: 95, startPoint y: 757, endPoint x: 192, endPoint y: 687, distance: 119.4
click at [95, 672] on icon at bounding box center [94, 750] width 15 height 15
click at [78, 672] on div "Pen P" at bounding box center [93, 759] width 55 height 44
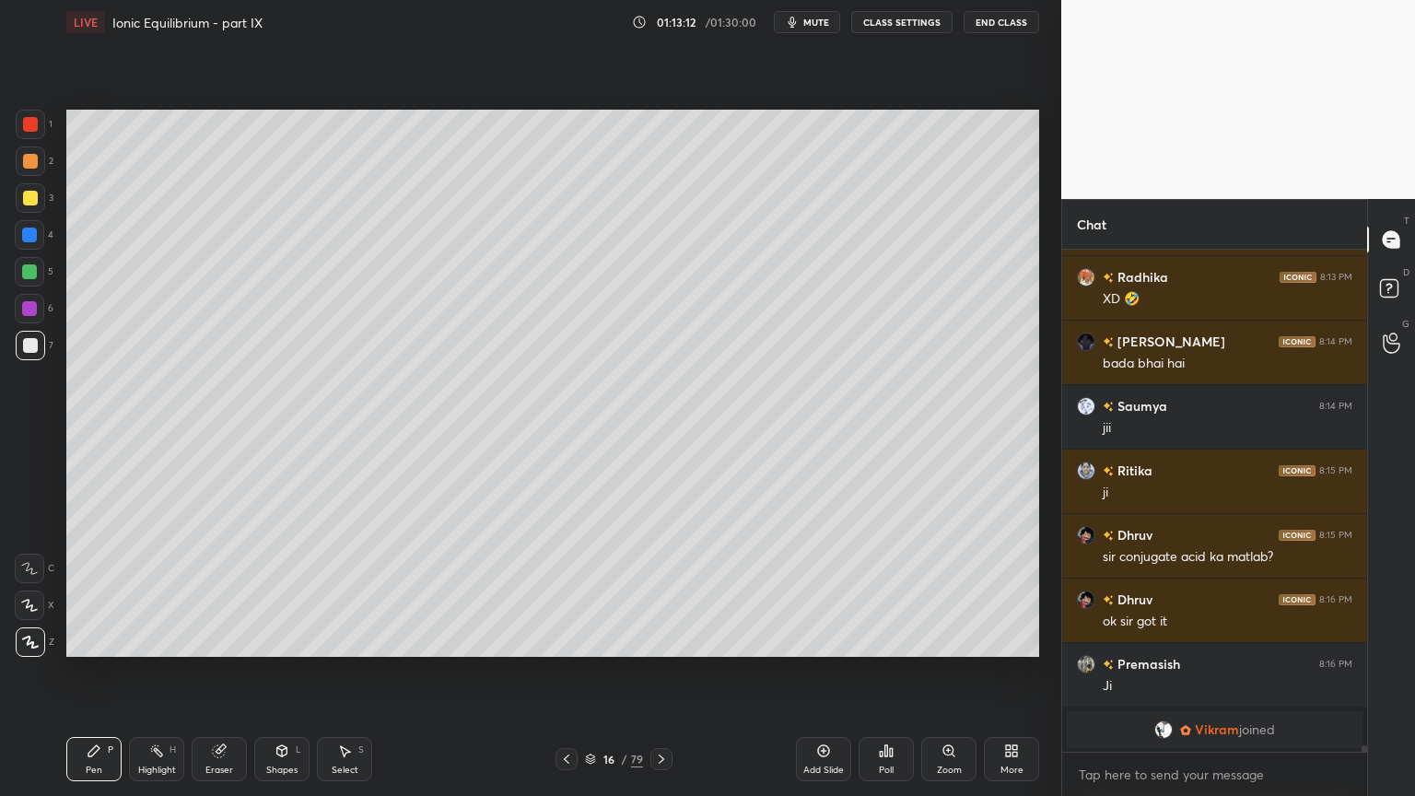
click at [35, 194] on div at bounding box center [30, 198] width 15 height 15
click at [133, 672] on div "Highlight H" at bounding box center [156, 759] width 55 height 44
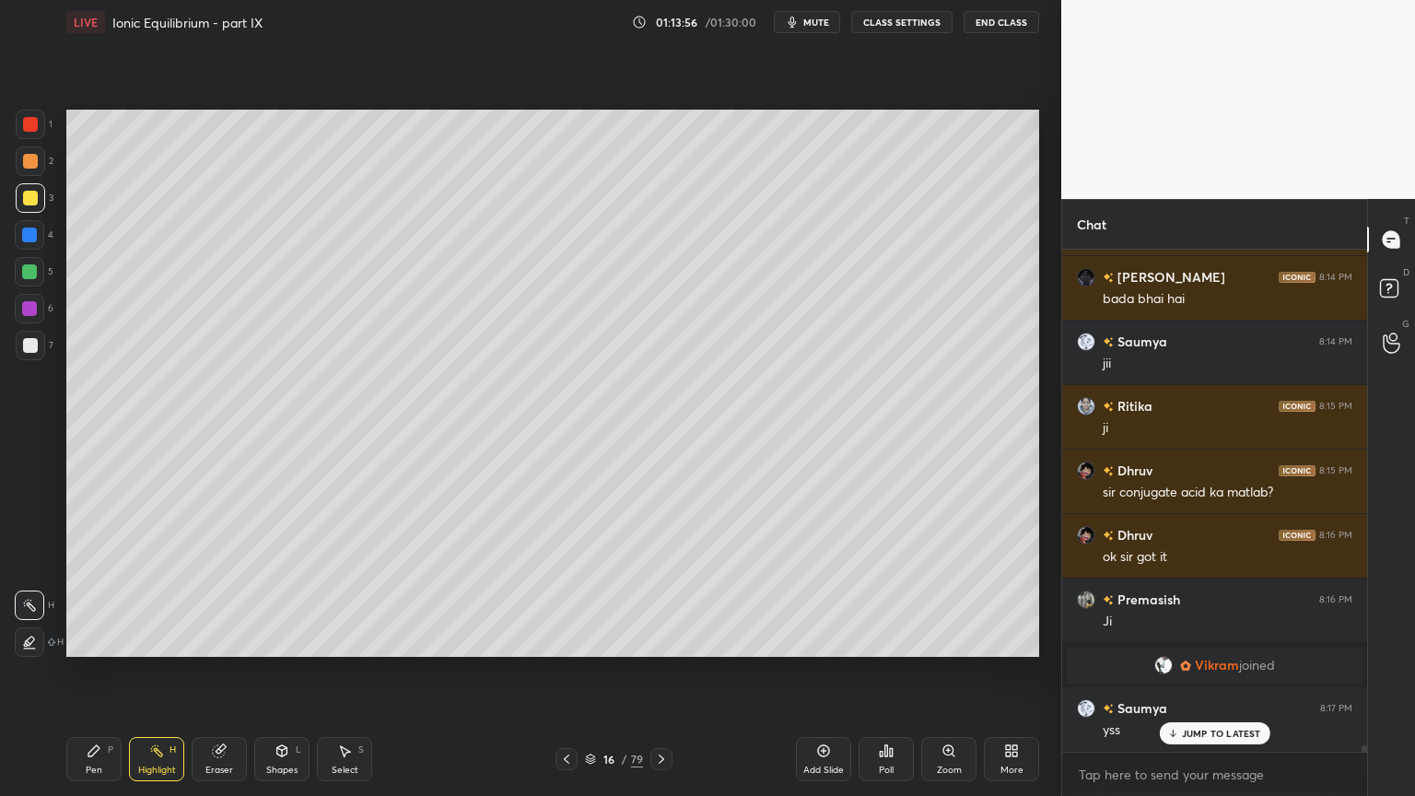
scroll to position [39078, 0]
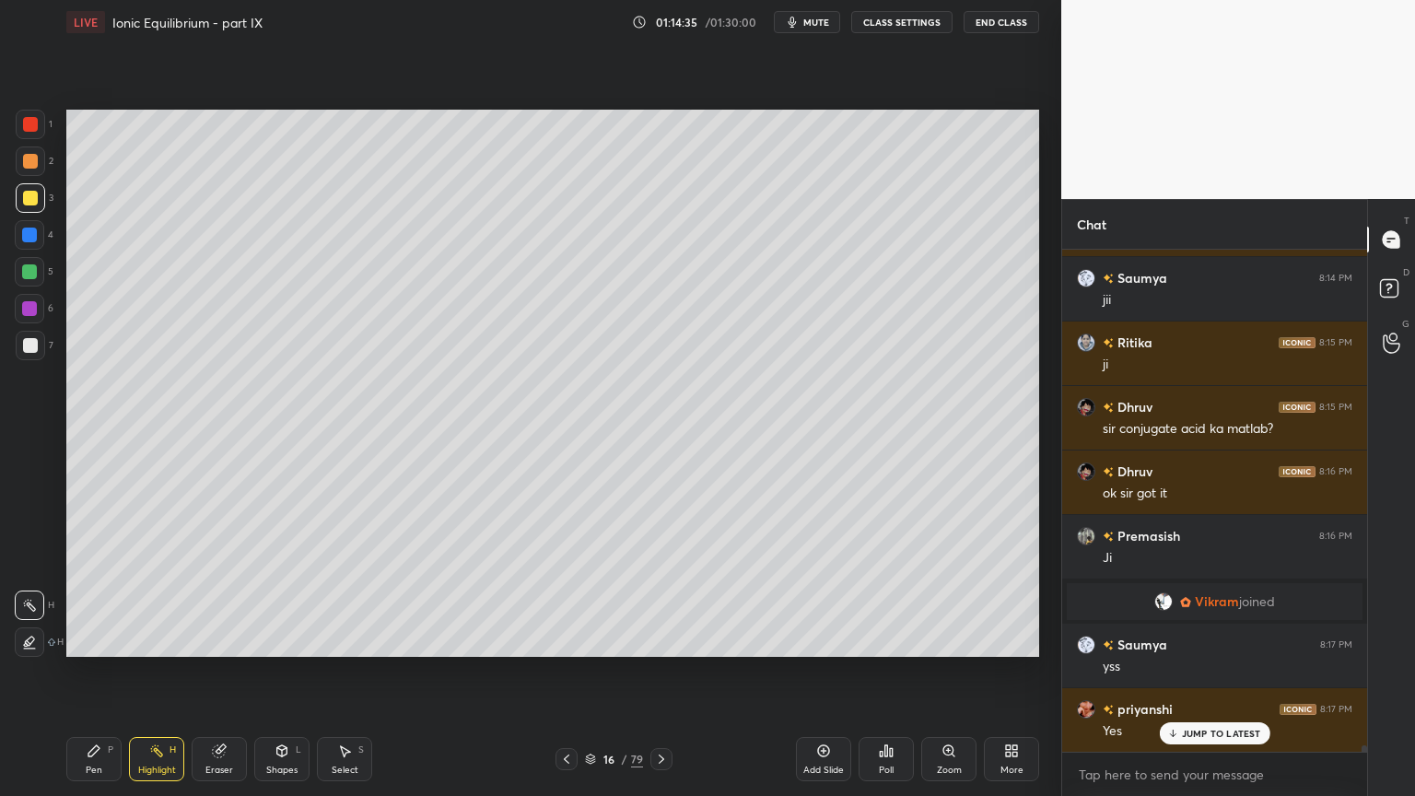
drag, startPoint x: 94, startPoint y: 767, endPoint x: 105, endPoint y: 765, distance: 11.4
click at [95, 672] on div "Pen" at bounding box center [94, 769] width 17 height 9
drag, startPoint x: 96, startPoint y: 767, endPoint x: 118, endPoint y: 750, distance: 28.2
click at [99, 672] on div "Pen" at bounding box center [94, 769] width 17 height 9
click at [30, 345] on div at bounding box center [30, 345] width 15 height 15
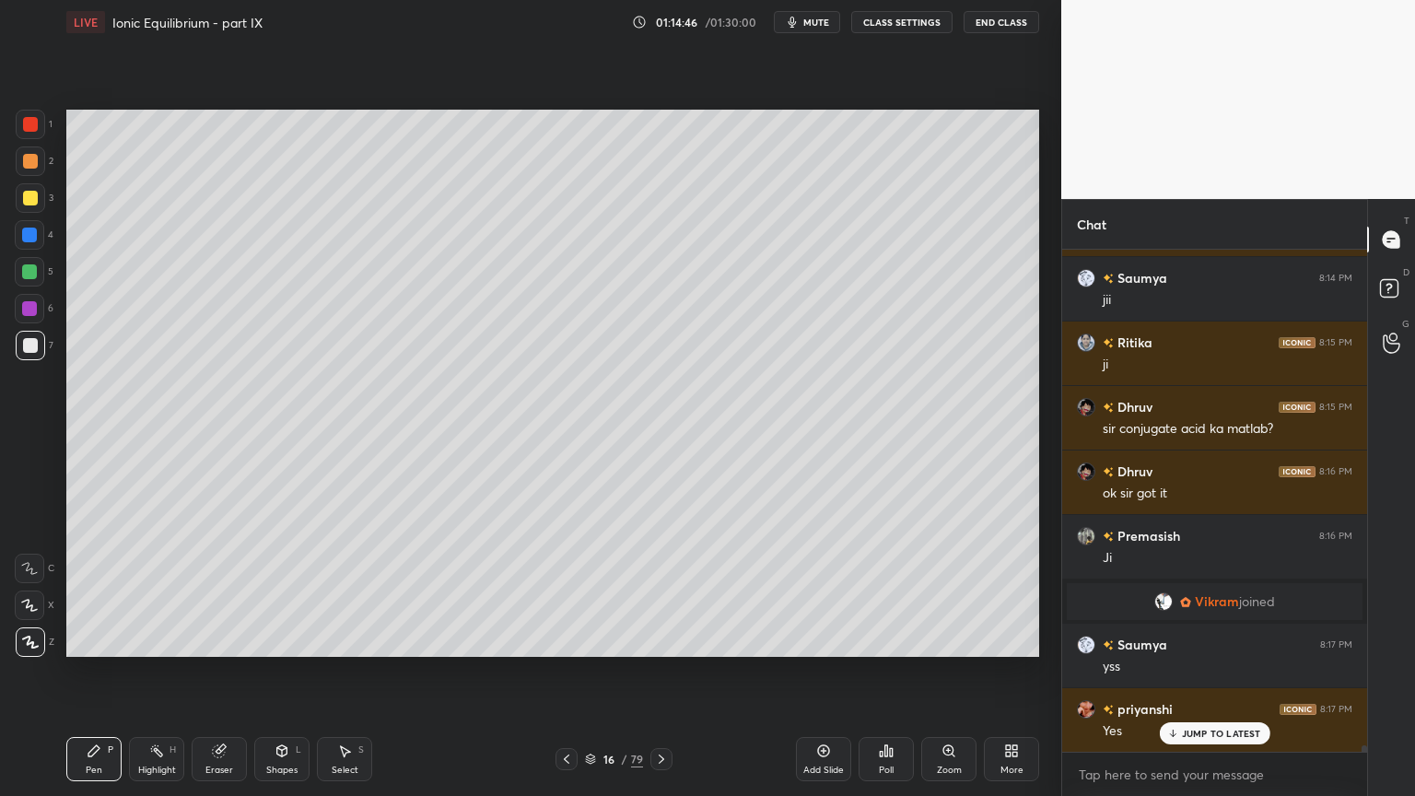
drag, startPoint x: 156, startPoint y: 761, endPoint x: 216, endPoint y: 704, distance: 82.7
click at [157, 672] on div "Highlight H" at bounding box center [156, 759] width 55 height 44
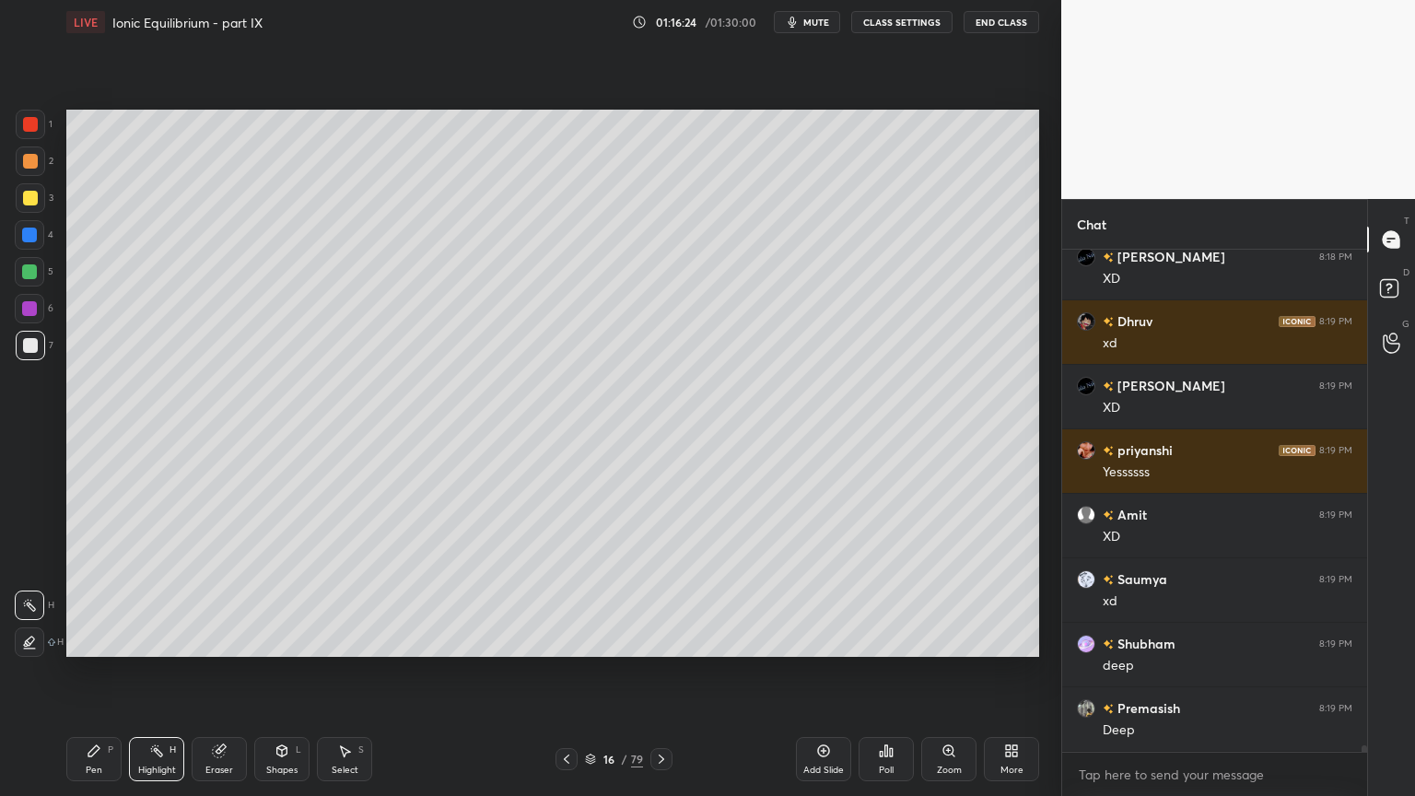
scroll to position [39852, 0]
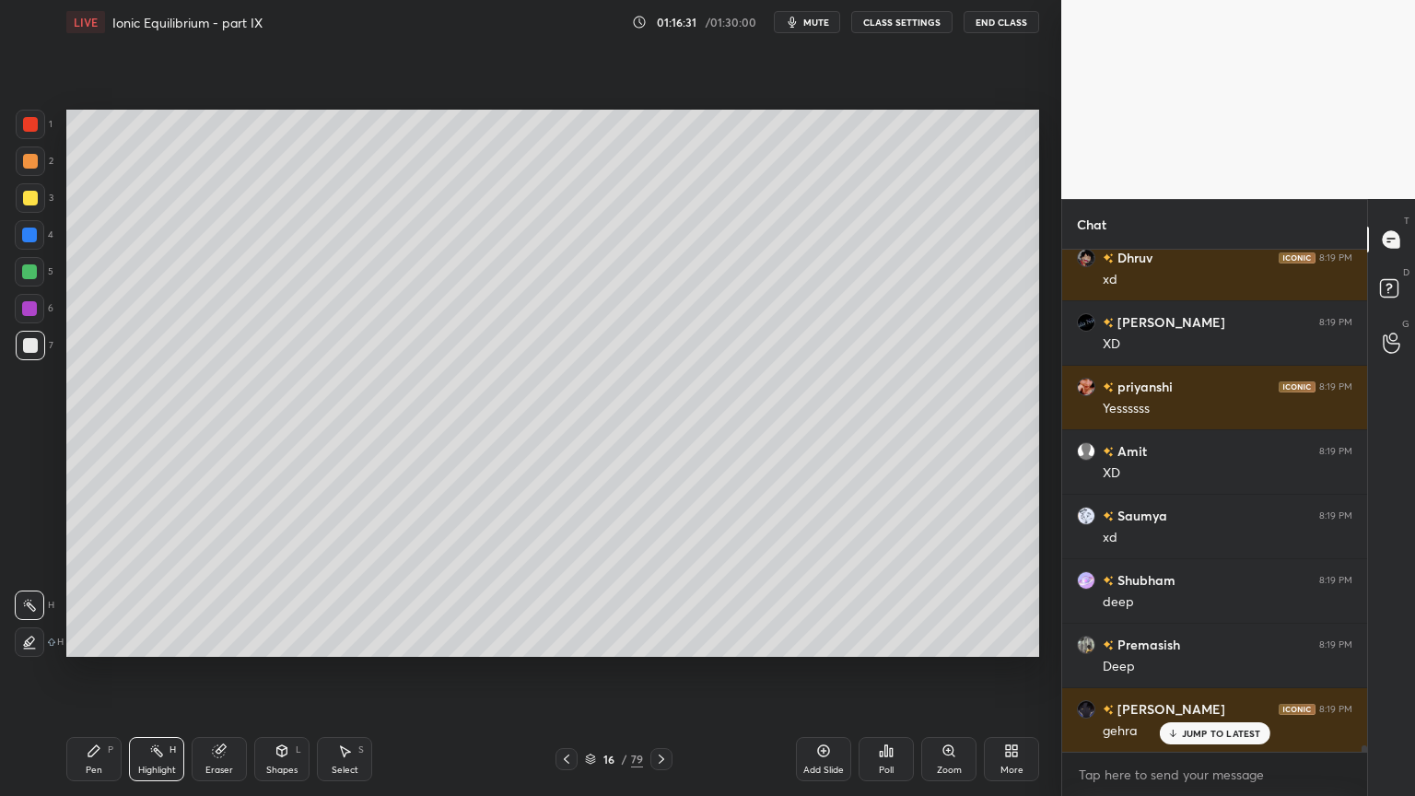
click at [1237, 672] on p "JUMP TO LATEST" at bounding box center [1221, 733] width 79 height 11
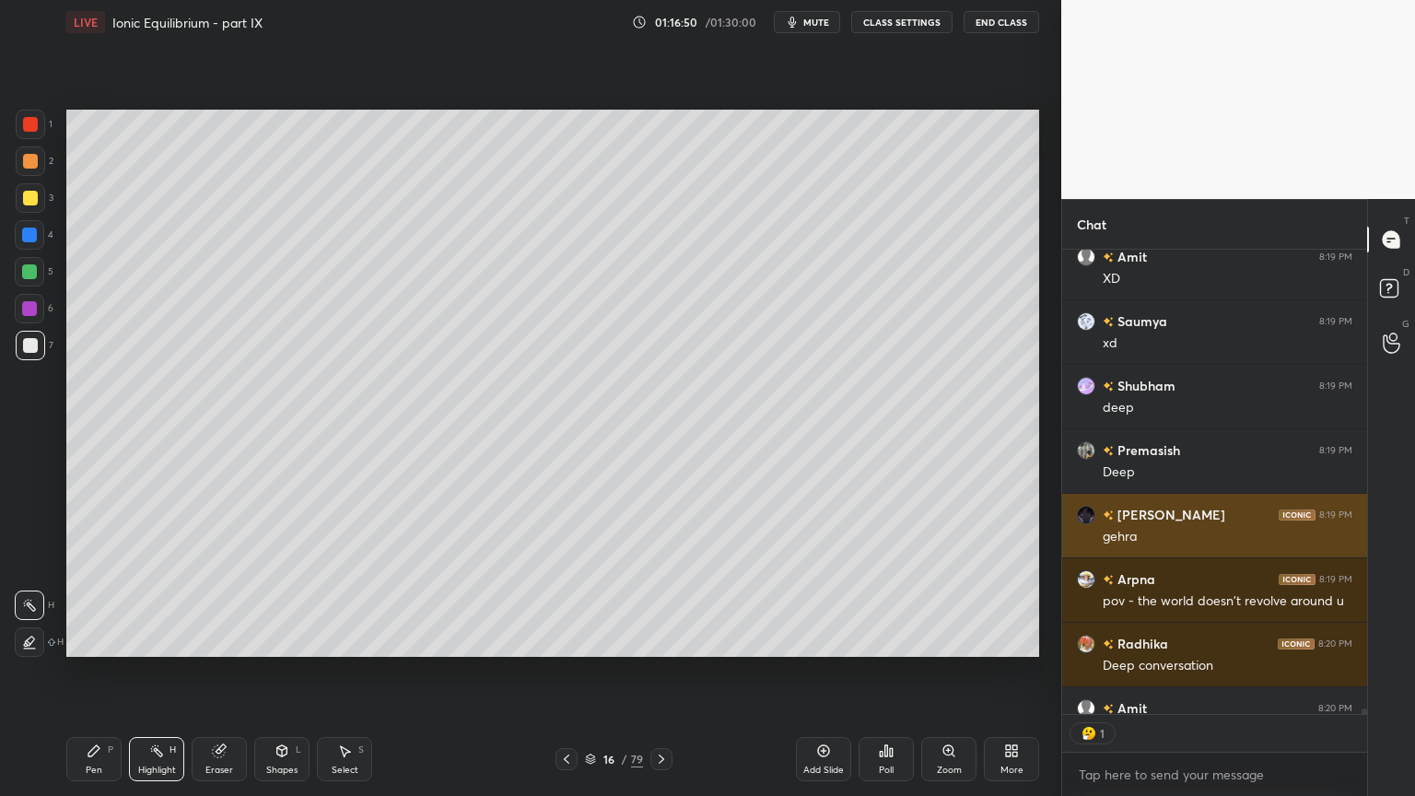
scroll to position [6, 6]
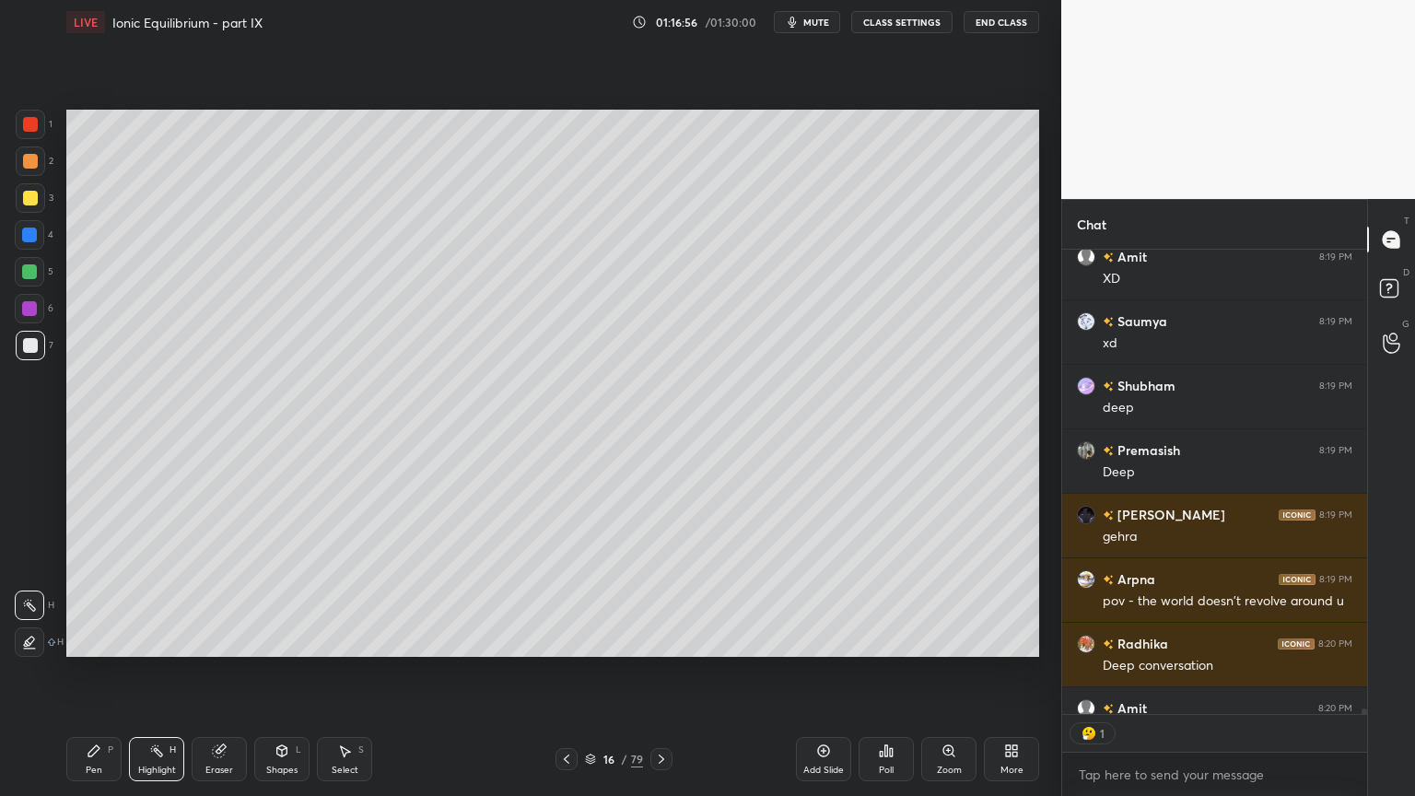
click at [459, 277] on div "1 2 3 4 5 6 7 C X Z C X Z E E Erase all H H LIVE Ionic Equilibrium - part IX 01…" at bounding box center [530, 398] width 1061 height 796
drag, startPoint x: 831, startPoint y: 756, endPoint x: 461, endPoint y: 695, distance: 375.3
click at [819, 672] on div "Add Slide" at bounding box center [823, 759] width 55 height 44
click at [88, 672] on div "Pen P" at bounding box center [93, 759] width 55 height 44
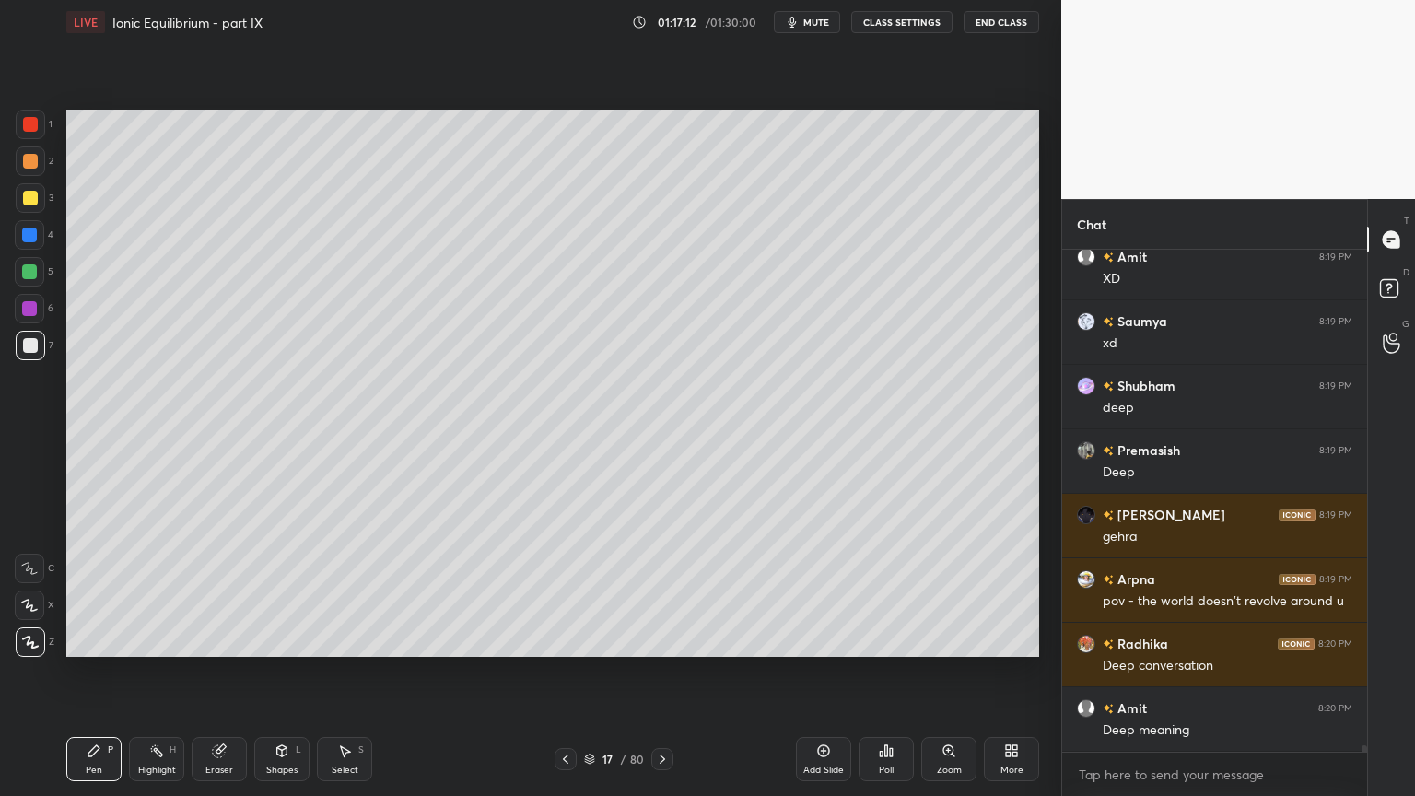
click at [31, 160] on div at bounding box center [30, 161] width 15 height 15
drag, startPoint x: 286, startPoint y: 762, endPoint x: 290, endPoint y: 739, distance: 23.3
click at [283, 672] on div "Shapes L" at bounding box center [281, 759] width 55 height 44
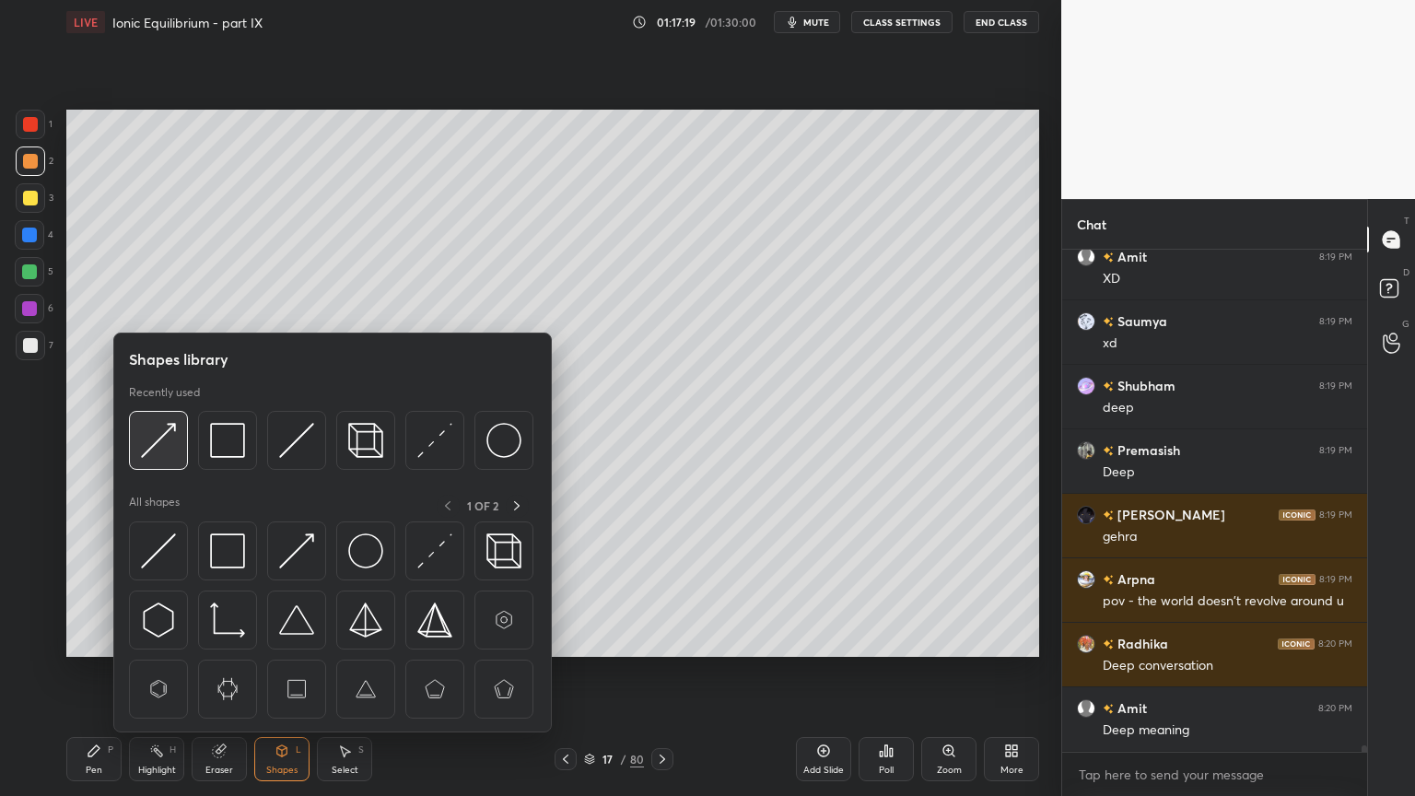
click at [160, 446] on img at bounding box center [158, 440] width 35 height 35
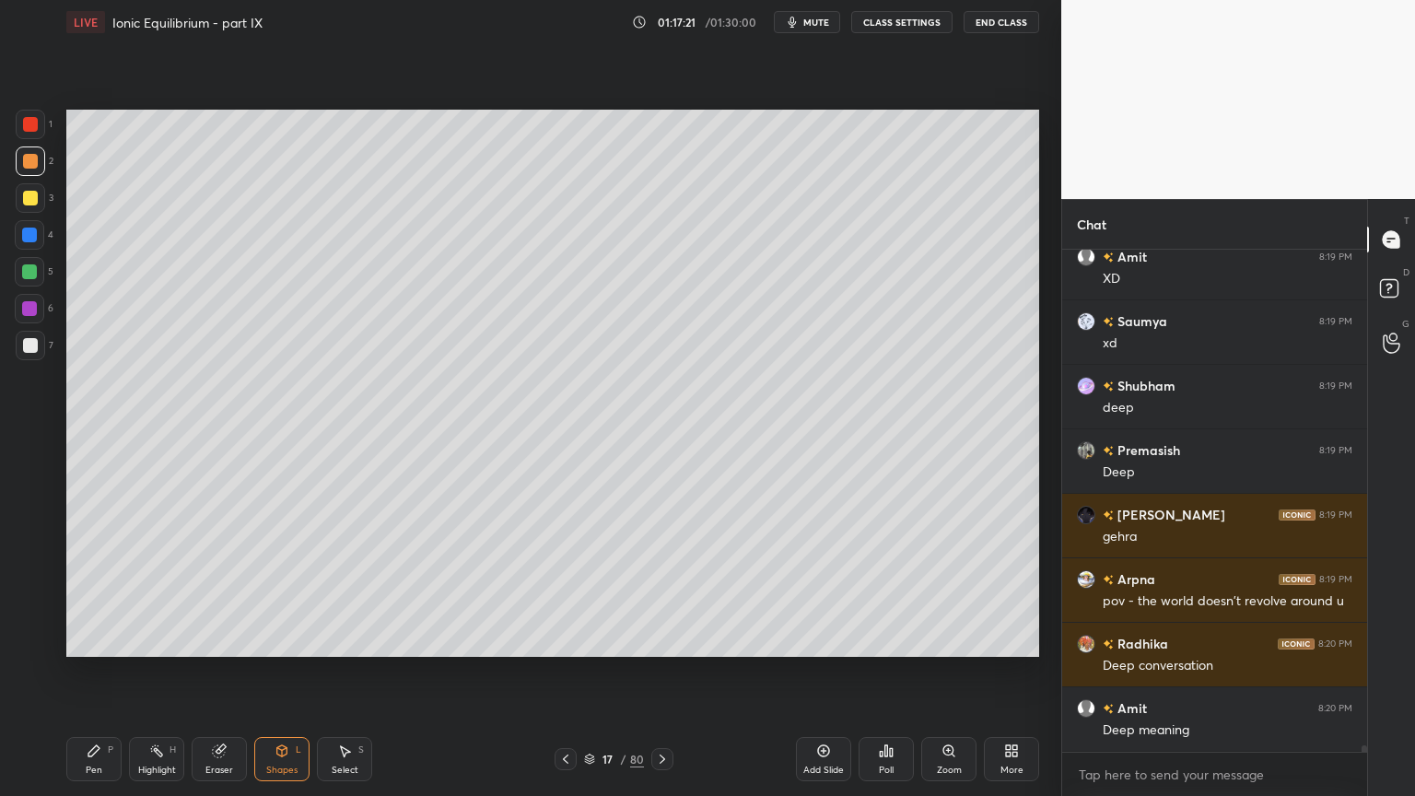
click at [96, 672] on div "Pen" at bounding box center [94, 769] width 17 height 9
click at [33, 345] on div at bounding box center [30, 345] width 15 height 15
drag, startPoint x: 158, startPoint y: 755, endPoint x: 157, endPoint y: 745, distance: 10.2
click at [156, 672] on icon at bounding box center [156, 750] width 15 height 15
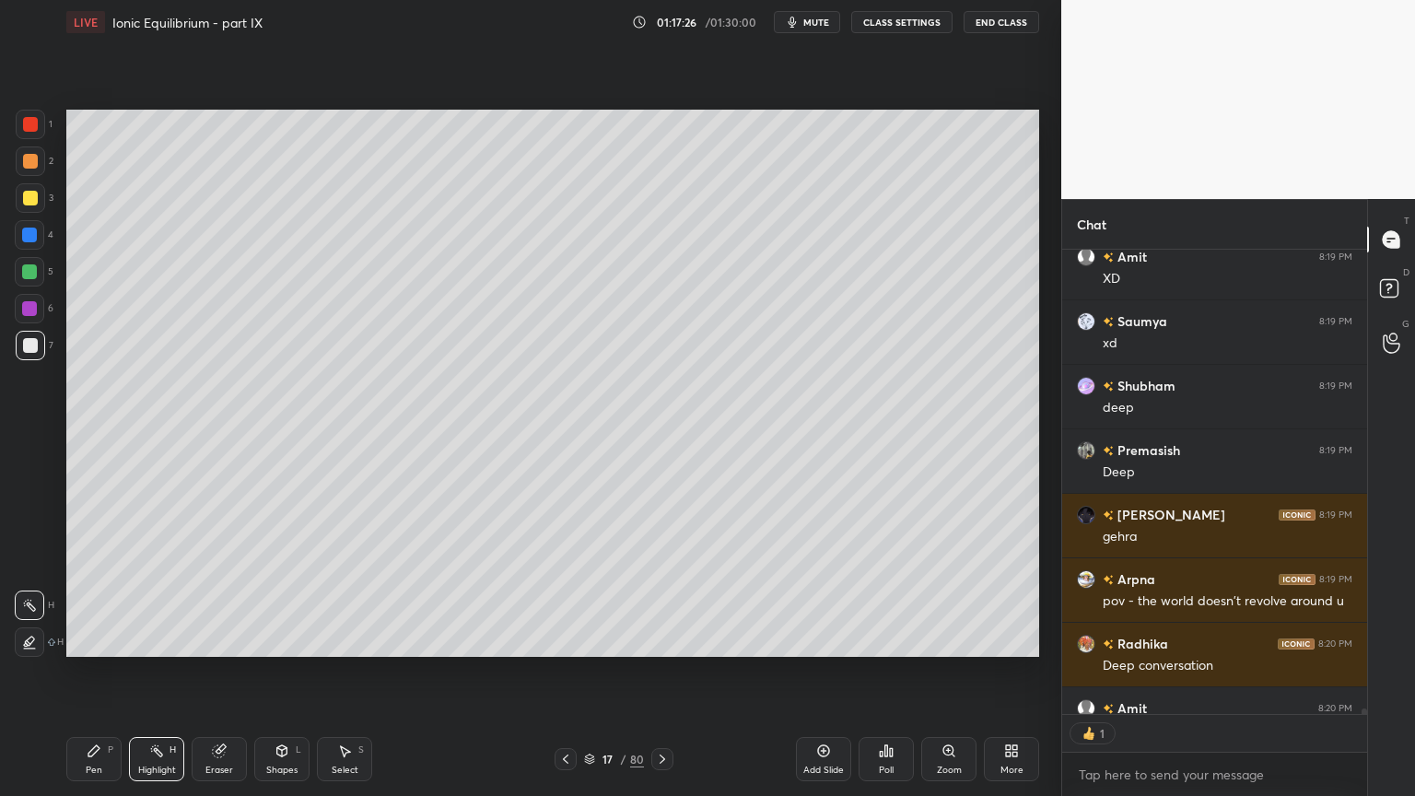
click at [94, 672] on icon at bounding box center [94, 750] width 15 height 15
drag, startPoint x: 37, startPoint y: 232, endPoint x: 53, endPoint y: 288, distance: 58.3
click at [37, 237] on div at bounding box center [29, 234] width 29 height 29
click at [104, 672] on div "Pen P" at bounding box center [93, 759] width 55 height 44
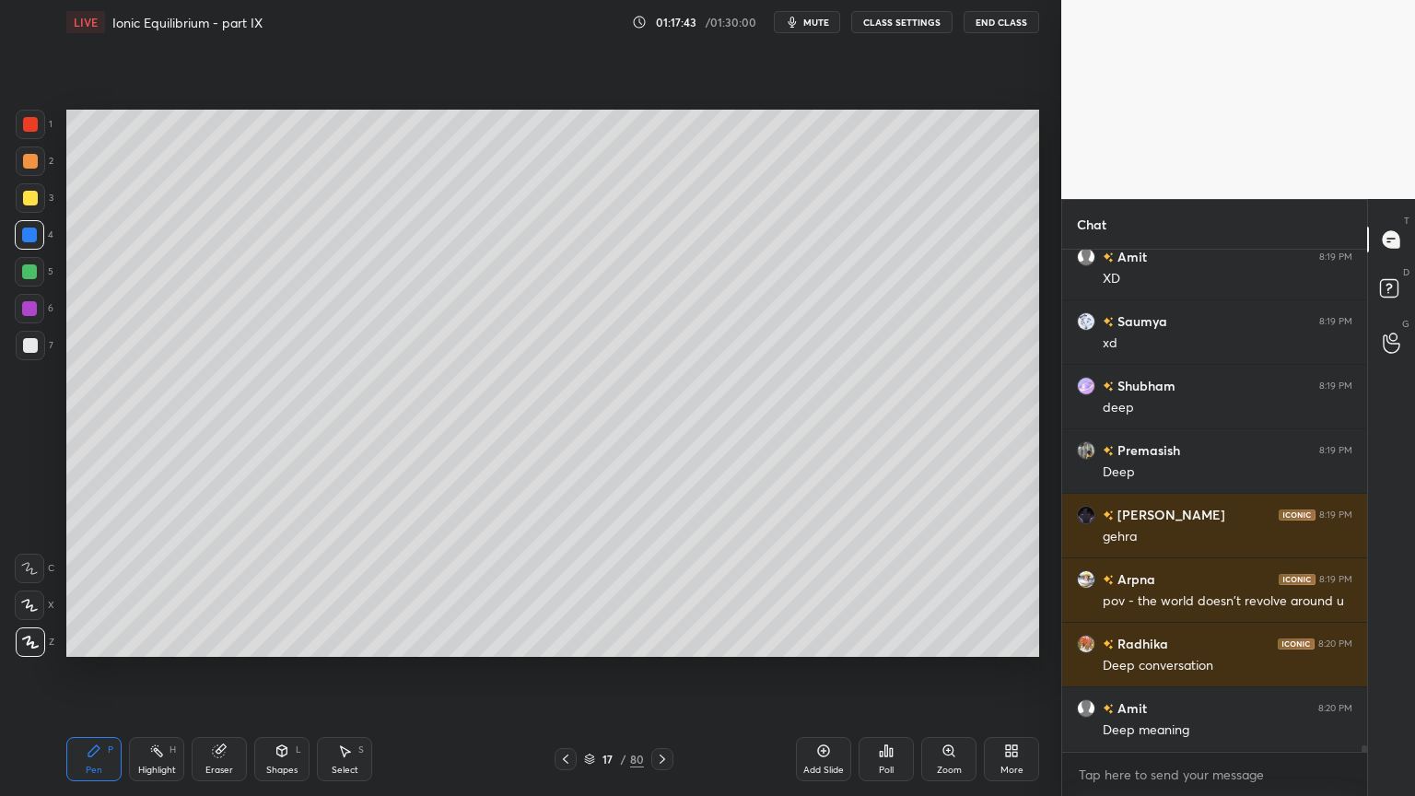
click at [33, 355] on div at bounding box center [30, 345] width 29 height 29
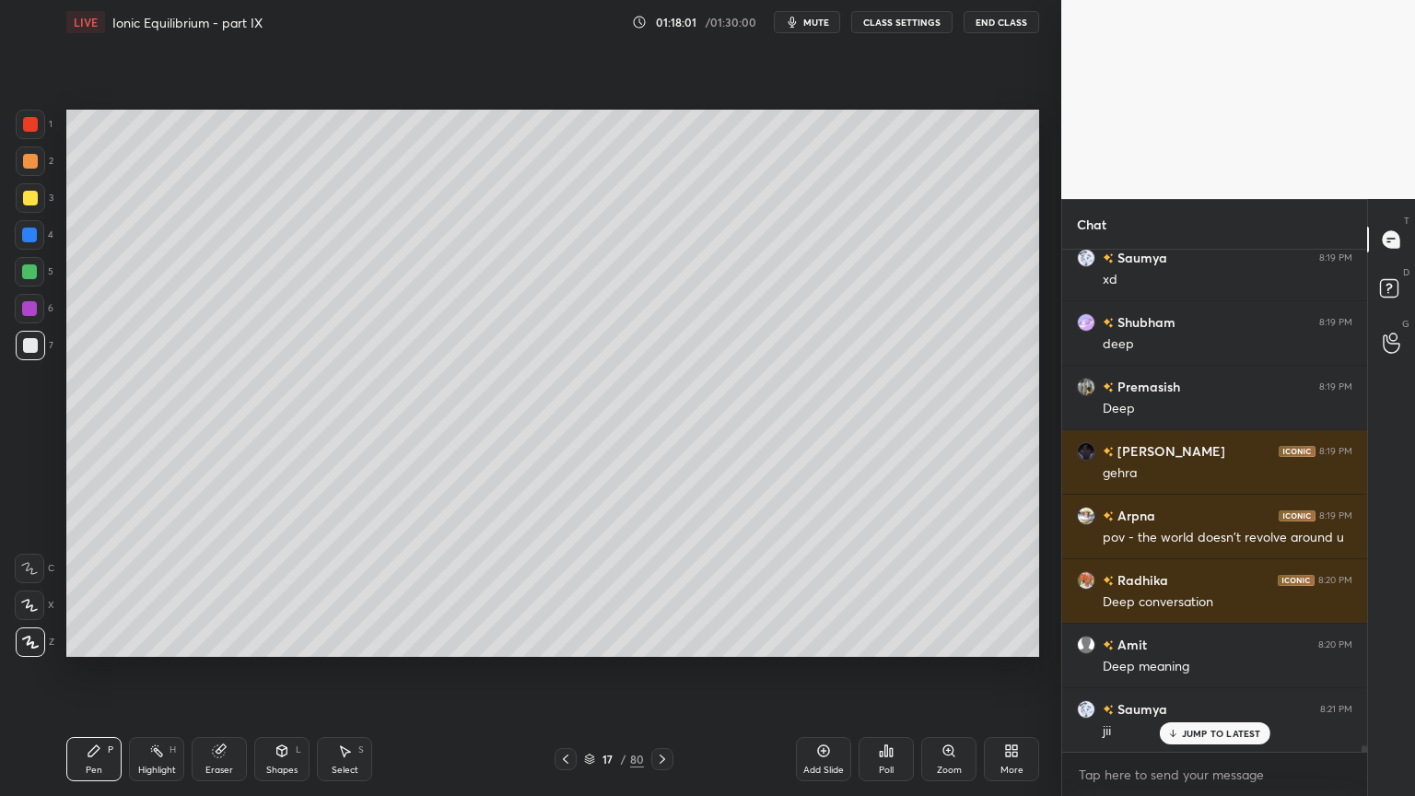
click at [164, 672] on div "Highlight H" at bounding box center [156, 759] width 55 height 44
drag, startPoint x: 93, startPoint y: 757, endPoint x: 107, endPoint y: 722, distance: 37.6
click at [94, 672] on icon at bounding box center [94, 750] width 15 height 15
click at [157, 672] on div "Highlight H" at bounding box center [156, 759] width 55 height 44
drag, startPoint x: 560, startPoint y: 758, endPoint x: 572, endPoint y: 756, distance: 12.1
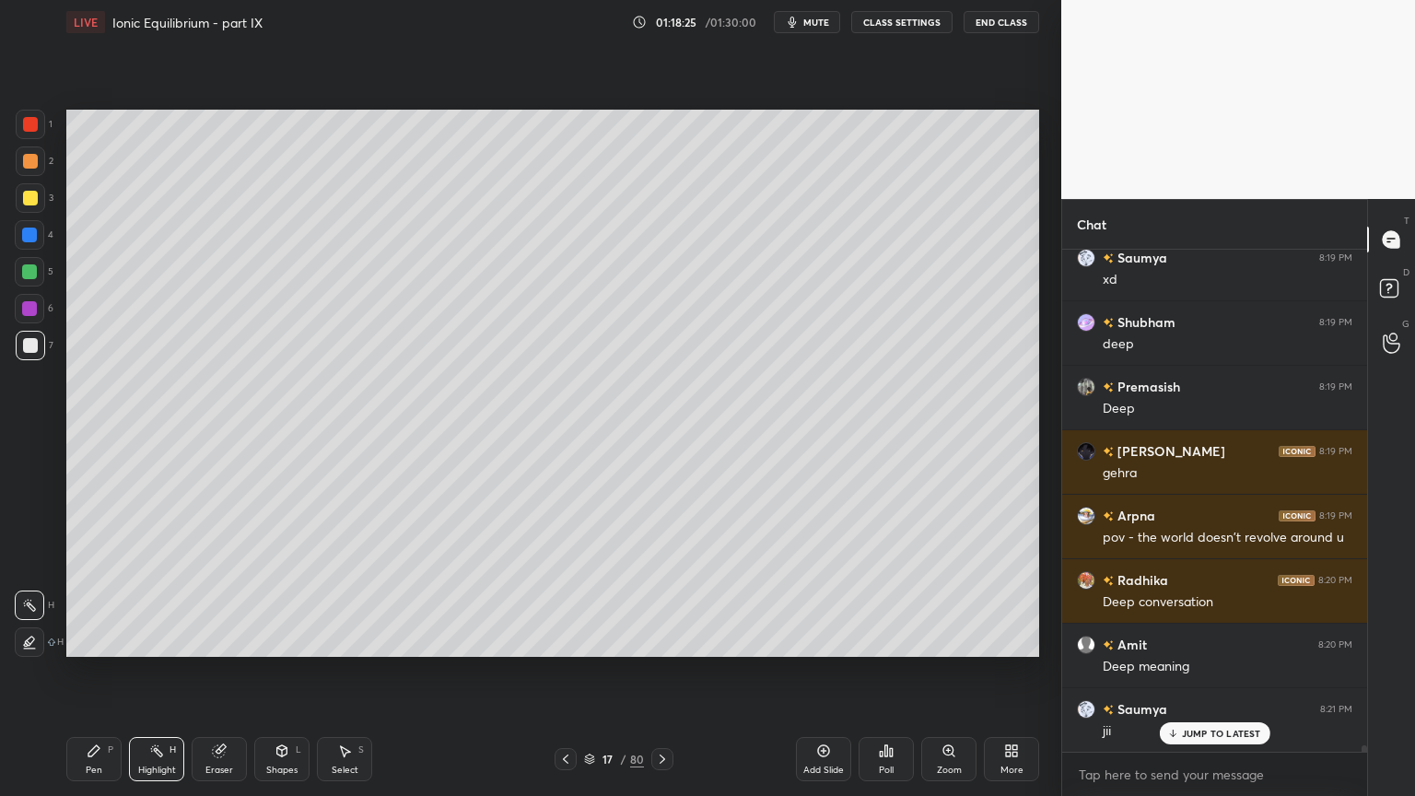
click at [562, 672] on icon at bounding box center [565, 759] width 15 height 15
click at [666, 672] on icon at bounding box center [662, 759] width 15 height 15
click at [298, 672] on div "Shapes L" at bounding box center [281, 759] width 55 height 44
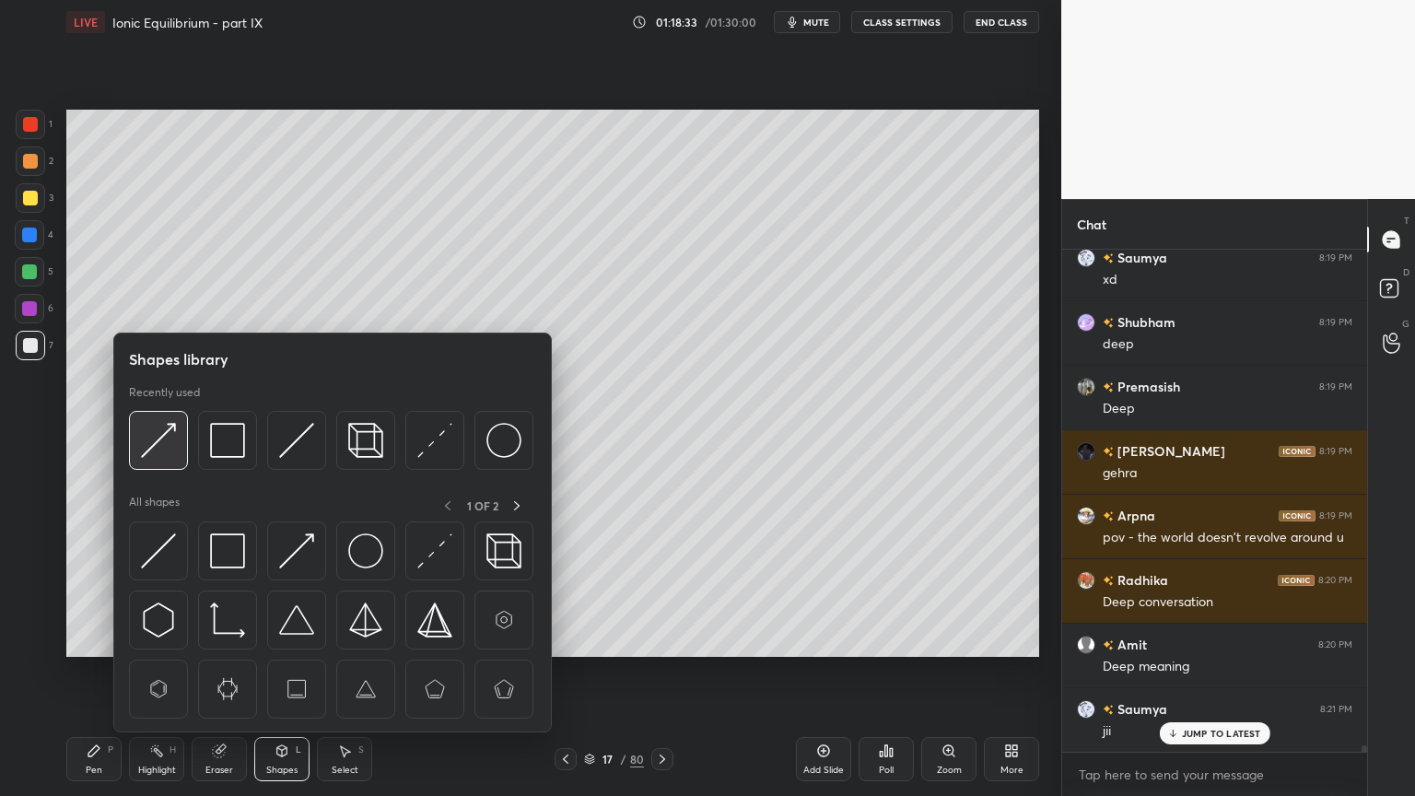
click at [158, 450] on img at bounding box center [158, 440] width 35 height 35
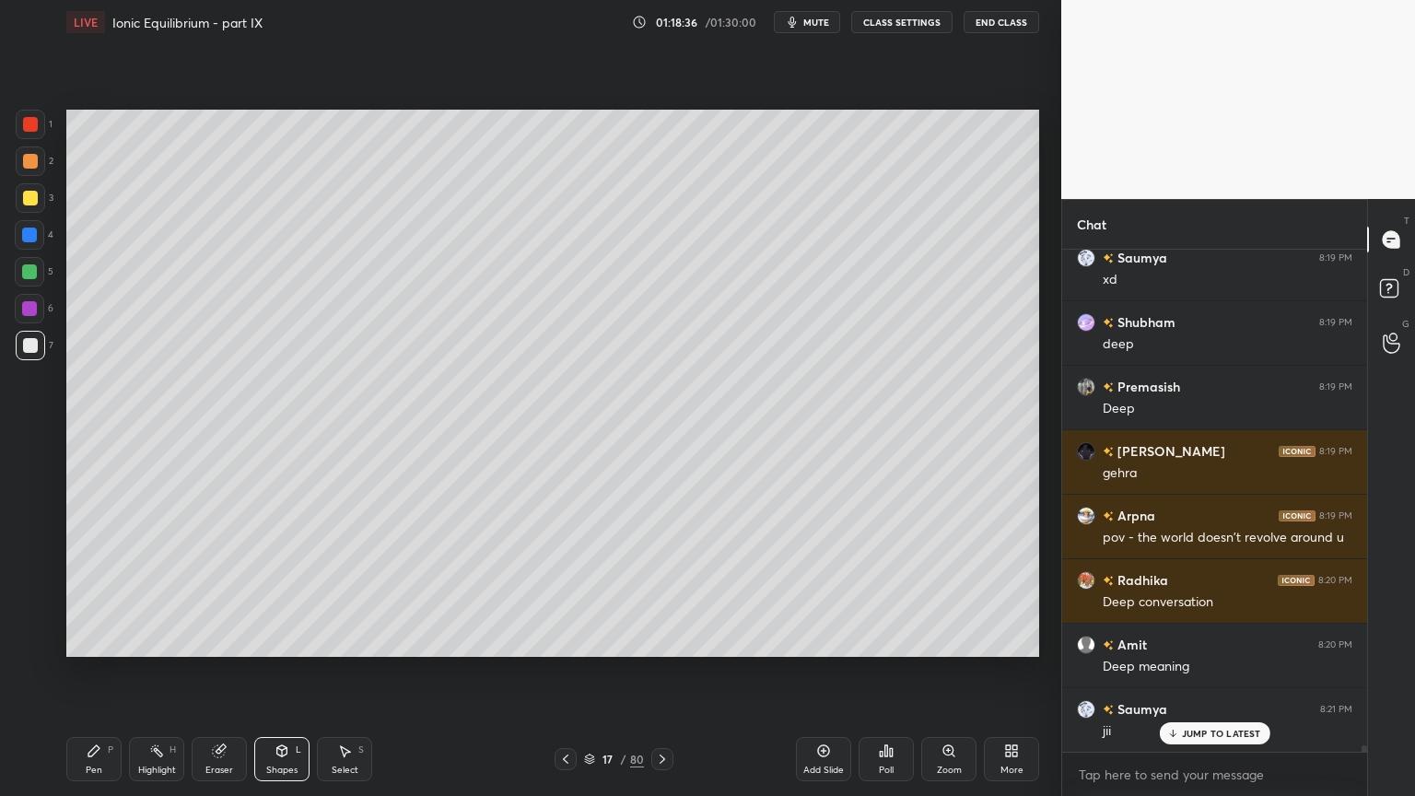
drag, startPoint x: 107, startPoint y: 759, endPoint x: 105, endPoint y: 738, distance: 21.3
click at [104, 672] on div "Pen P" at bounding box center [93, 759] width 55 height 44
click at [27, 163] on div at bounding box center [30, 161] width 15 height 15
click at [26, 121] on div at bounding box center [30, 124] width 15 height 15
click at [298, 672] on div "Shapes L" at bounding box center [281, 759] width 55 height 44
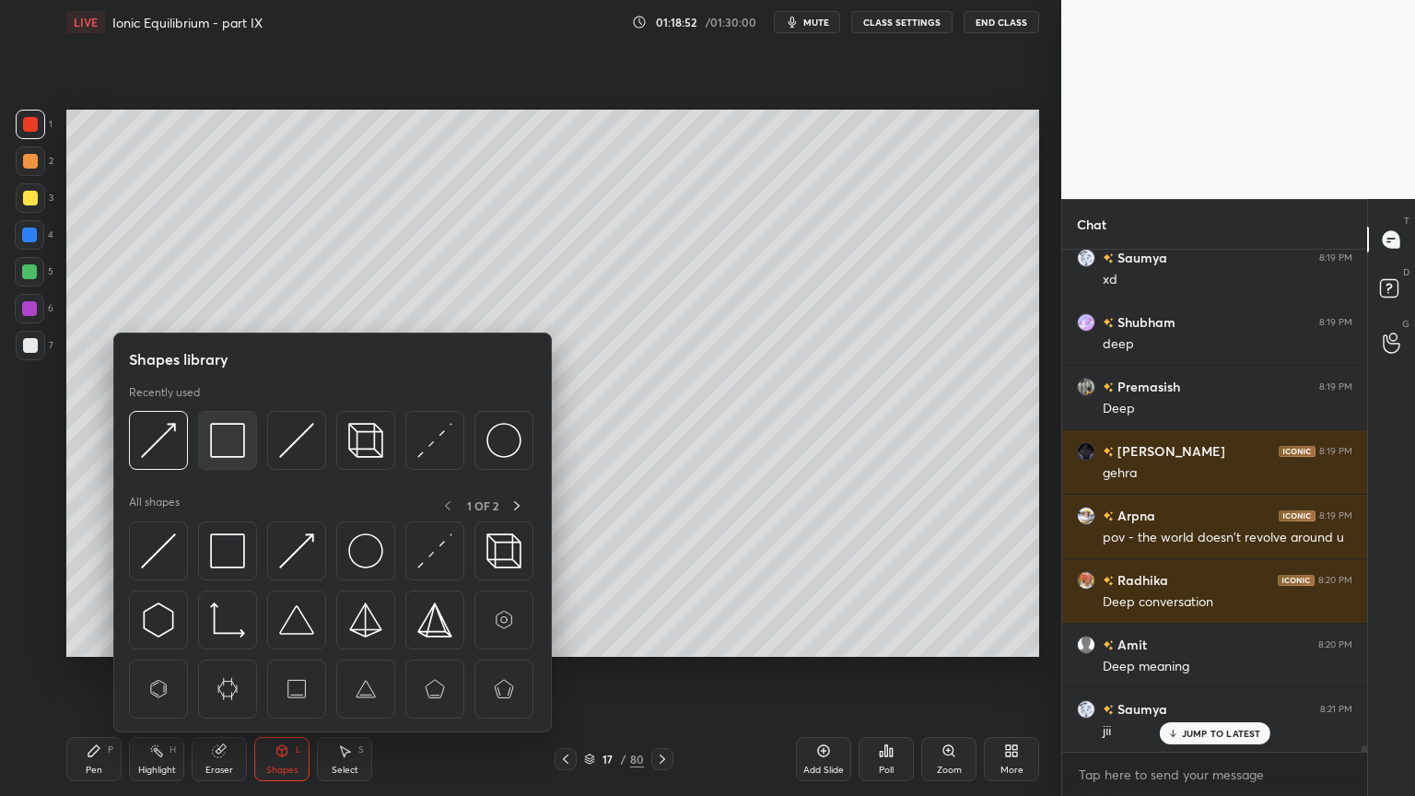
click at [223, 446] on img at bounding box center [227, 440] width 35 height 35
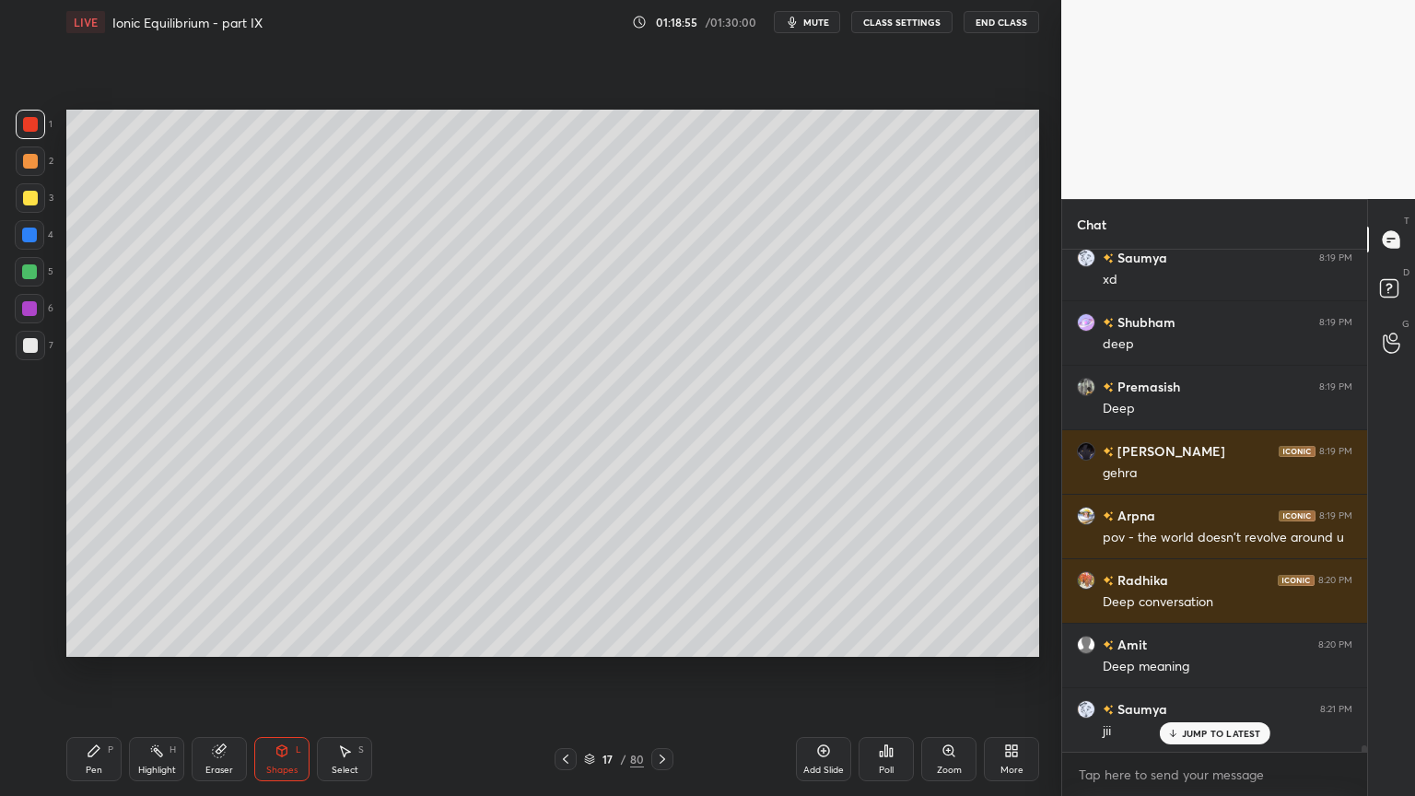
click at [169, 672] on div "Highlight H" at bounding box center [156, 759] width 55 height 44
click at [110, 672] on div "Pen P" at bounding box center [93, 759] width 55 height 44
click at [36, 344] on div at bounding box center [30, 345] width 15 height 15
drag, startPoint x: 165, startPoint y: 758, endPoint x: 192, endPoint y: 658, distance: 103.9
click at [164, 672] on div "Highlight H" at bounding box center [156, 759] width 55 height 44
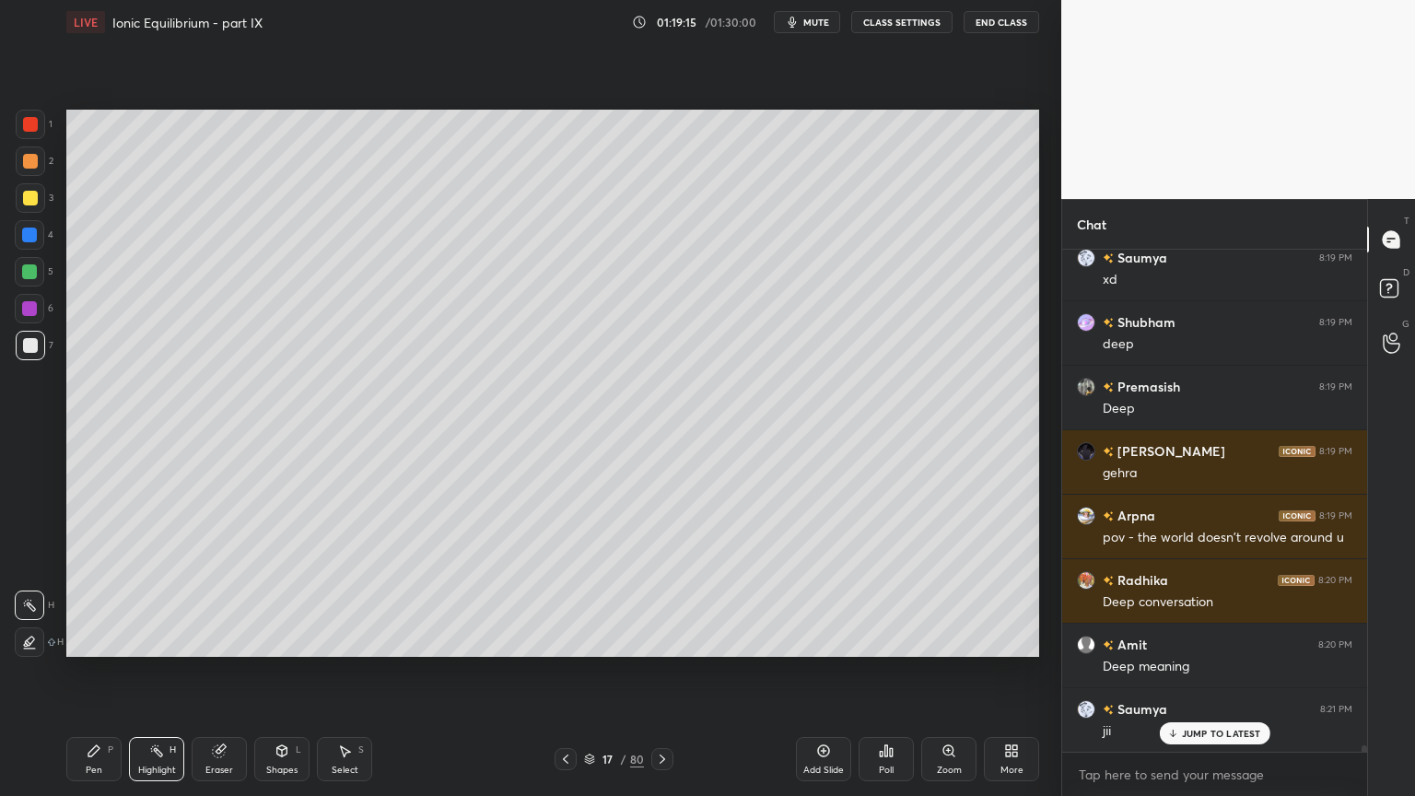
drag, startPoint x: 563, startPoint y: 750, endPoint x: 576, endPoint y: 749, distance: 12.9
click at [566, 672] on div at bounding box center [566, 759] width 22 height 22
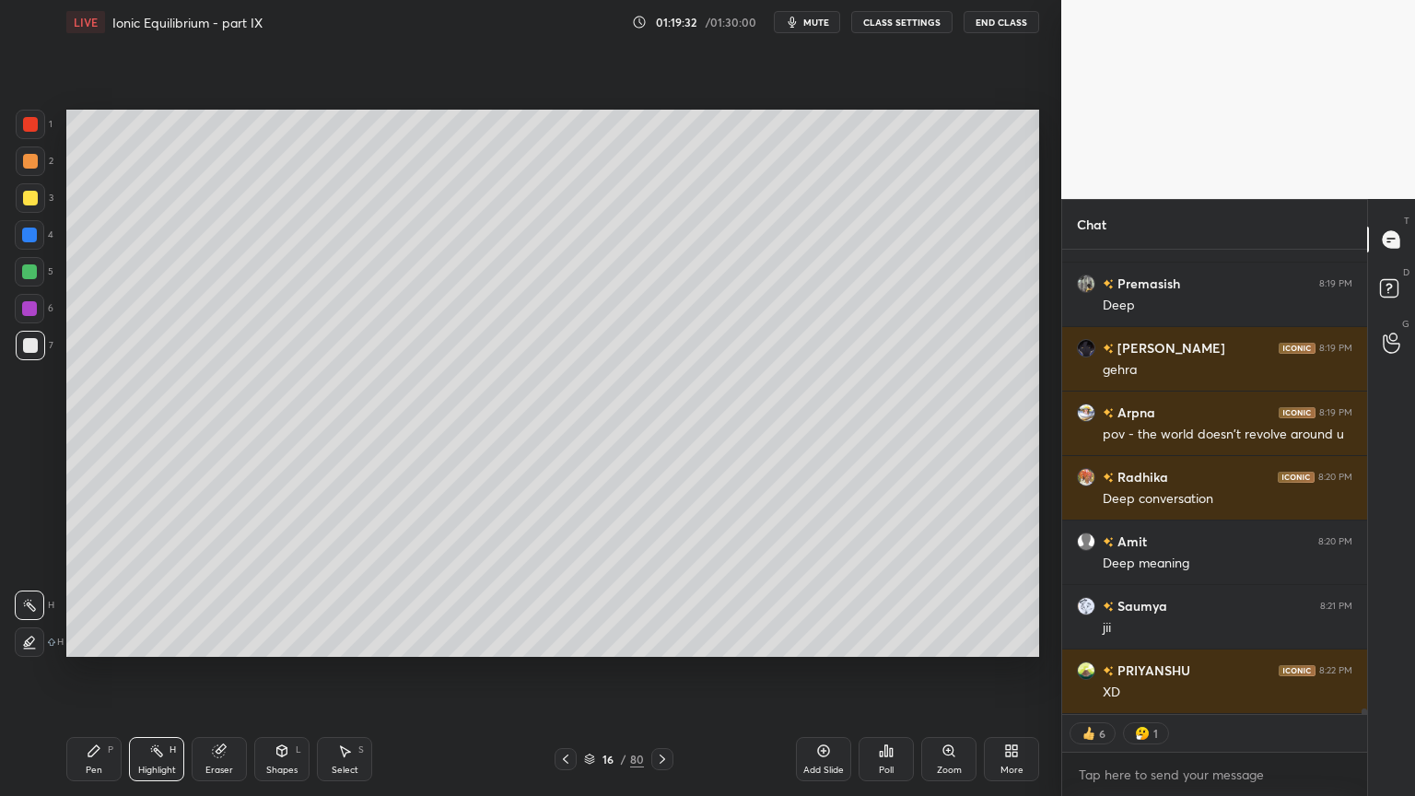
click at [660, 672] on icon at bounding box center [662, 759] width 15 height 15
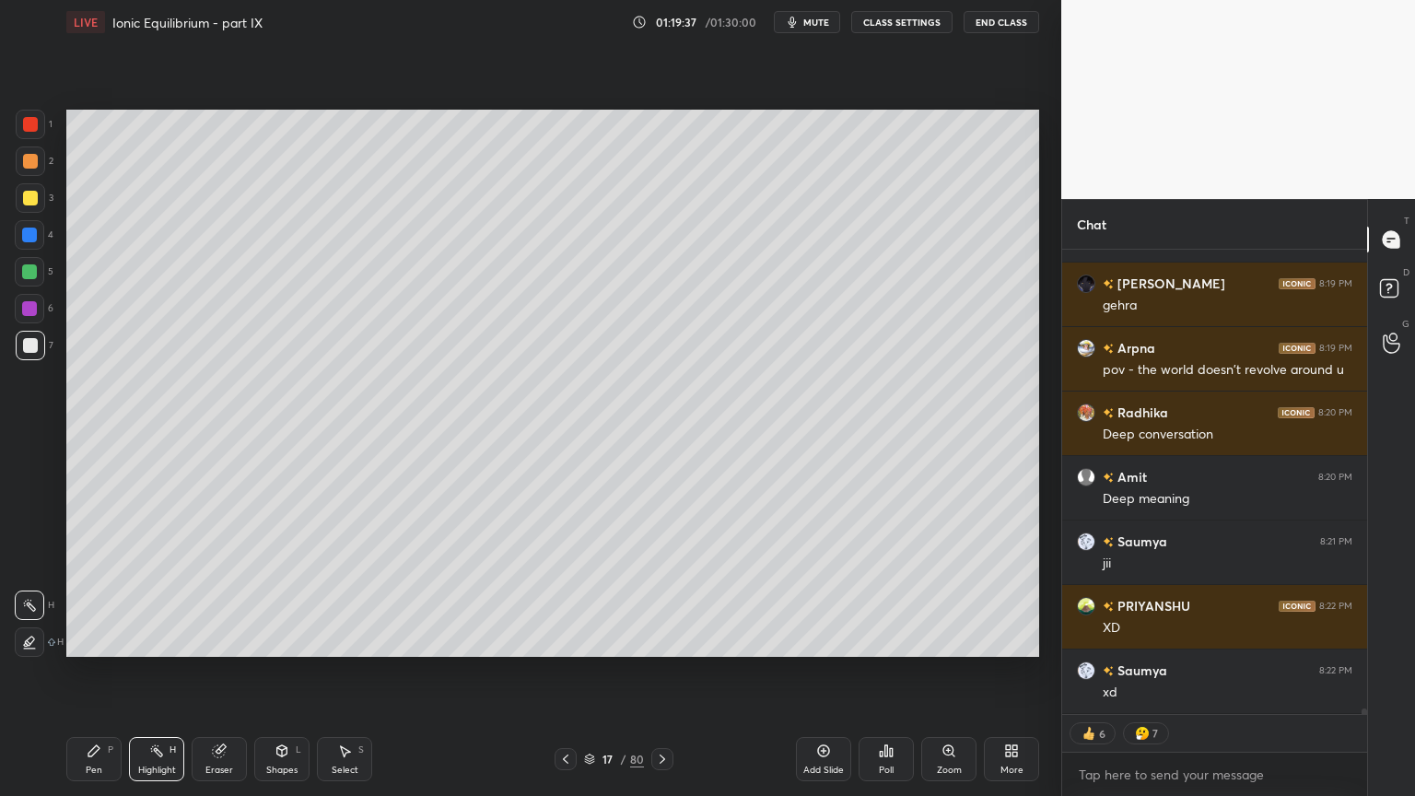
drag, startPoint x: 562, startPoint y: 750, endPoint x: 538, endPoint y: 684, distance: 69.6
click at [562, 672] on icon at bounding box center [565, 759] width 15 height 15
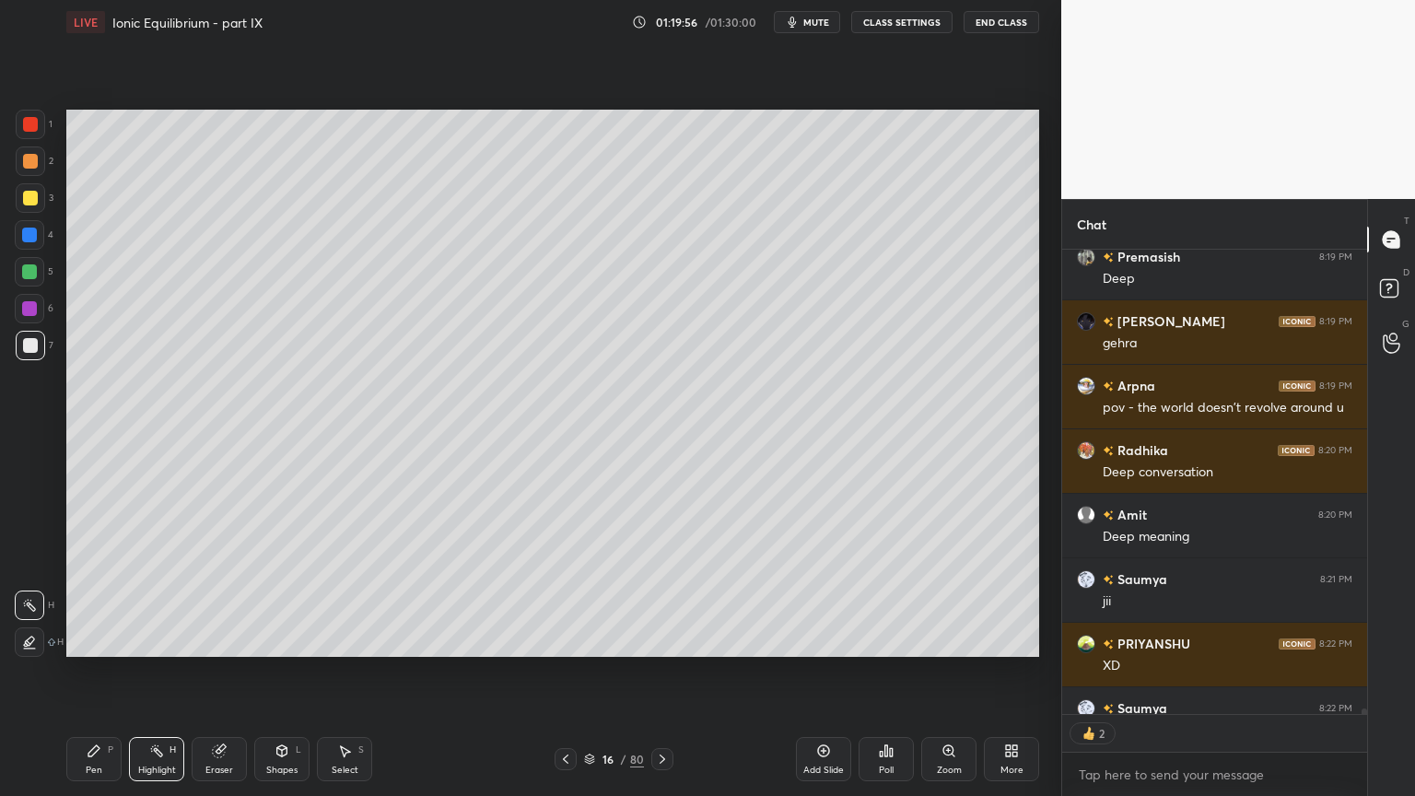
scroll to position [460, 299]
click at [660, 672] on icon at bounding box center [662, 759] width 15 height 15
drag, startPoint x: 664, startPoint y: 751, endPoint x: 669, endPoint y: 760, distance: 10.3
click at [663, 672] on div at bounding box center [662, 759] width 22 height 22
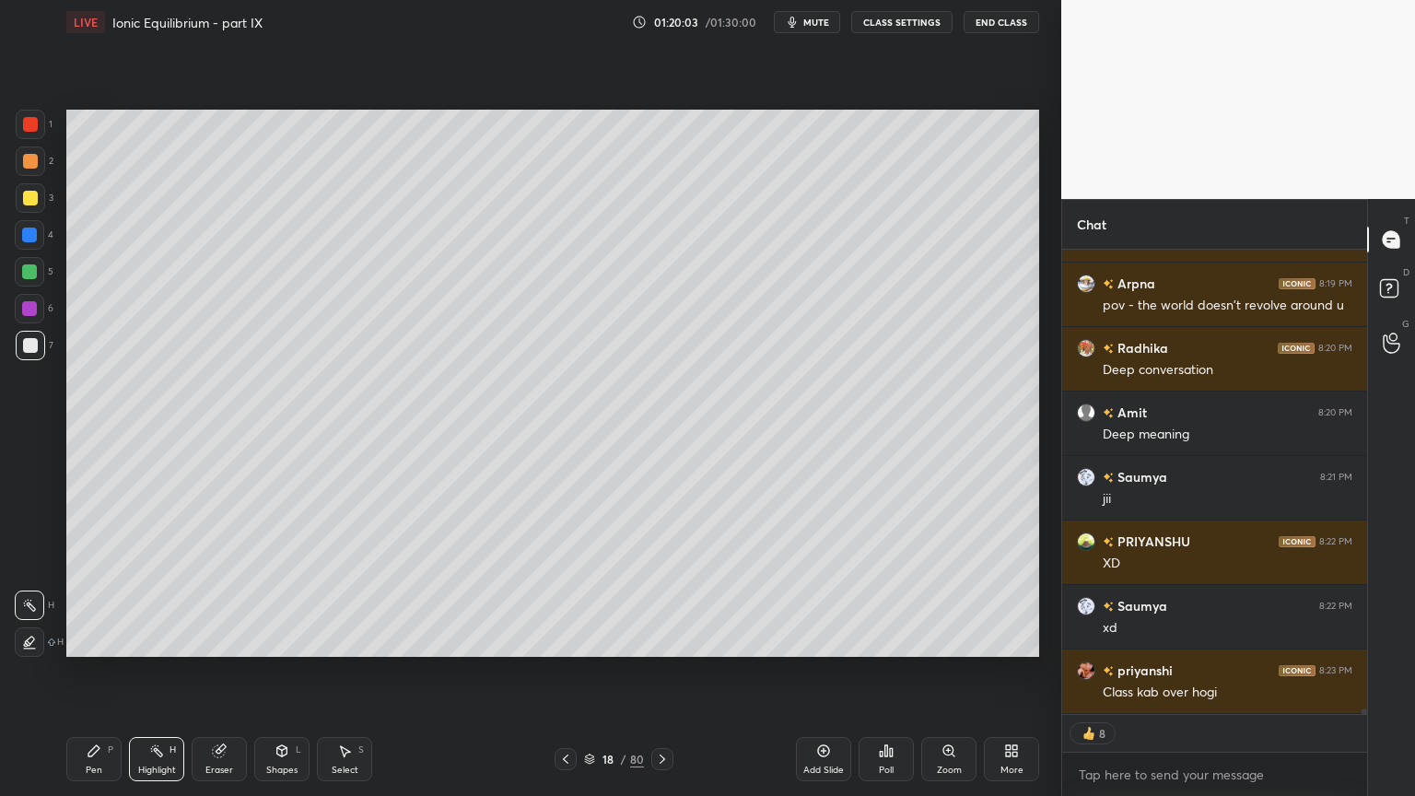
click at [223, 672] on div "Eraser" at bounding box center [219, 759] width 55 height 44
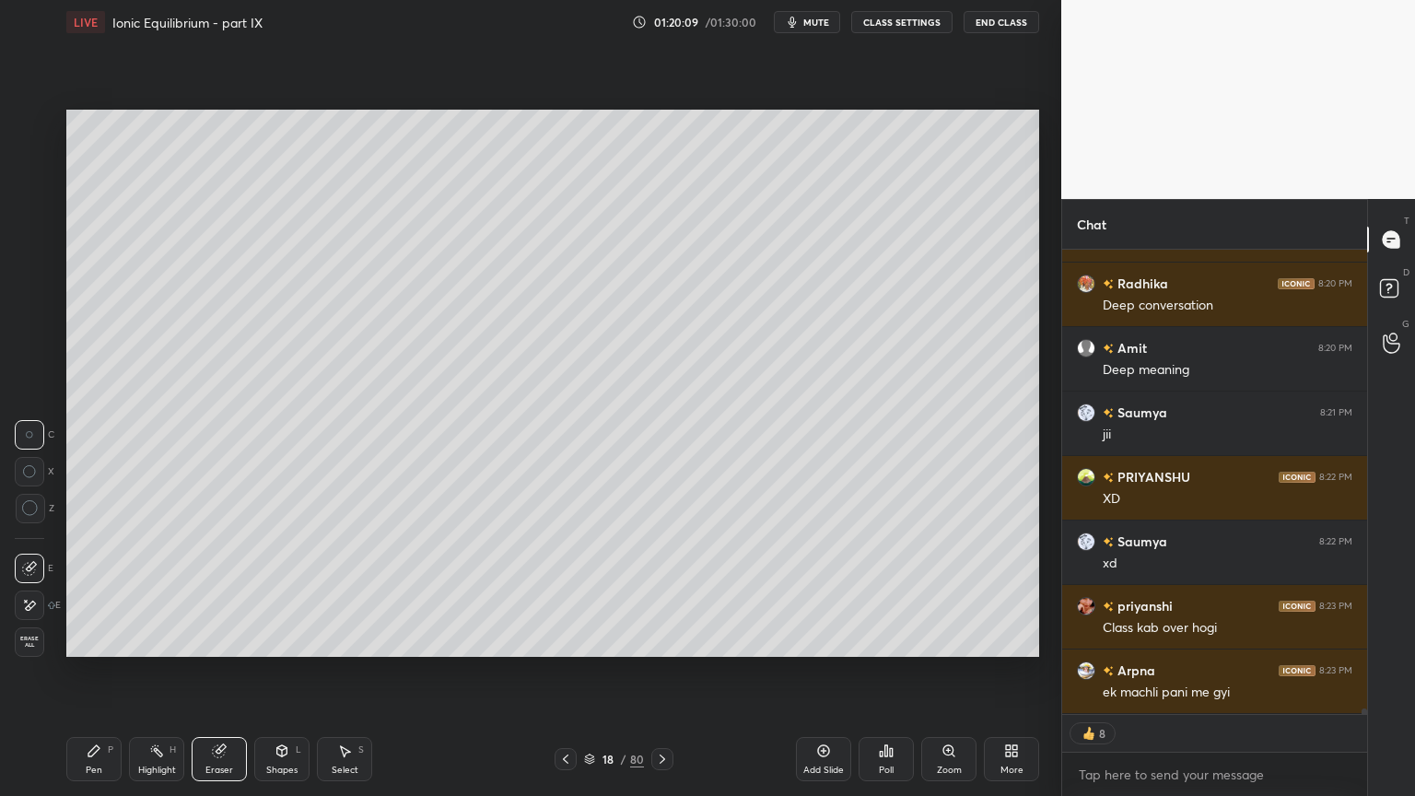
scroll to position [40471, 0]
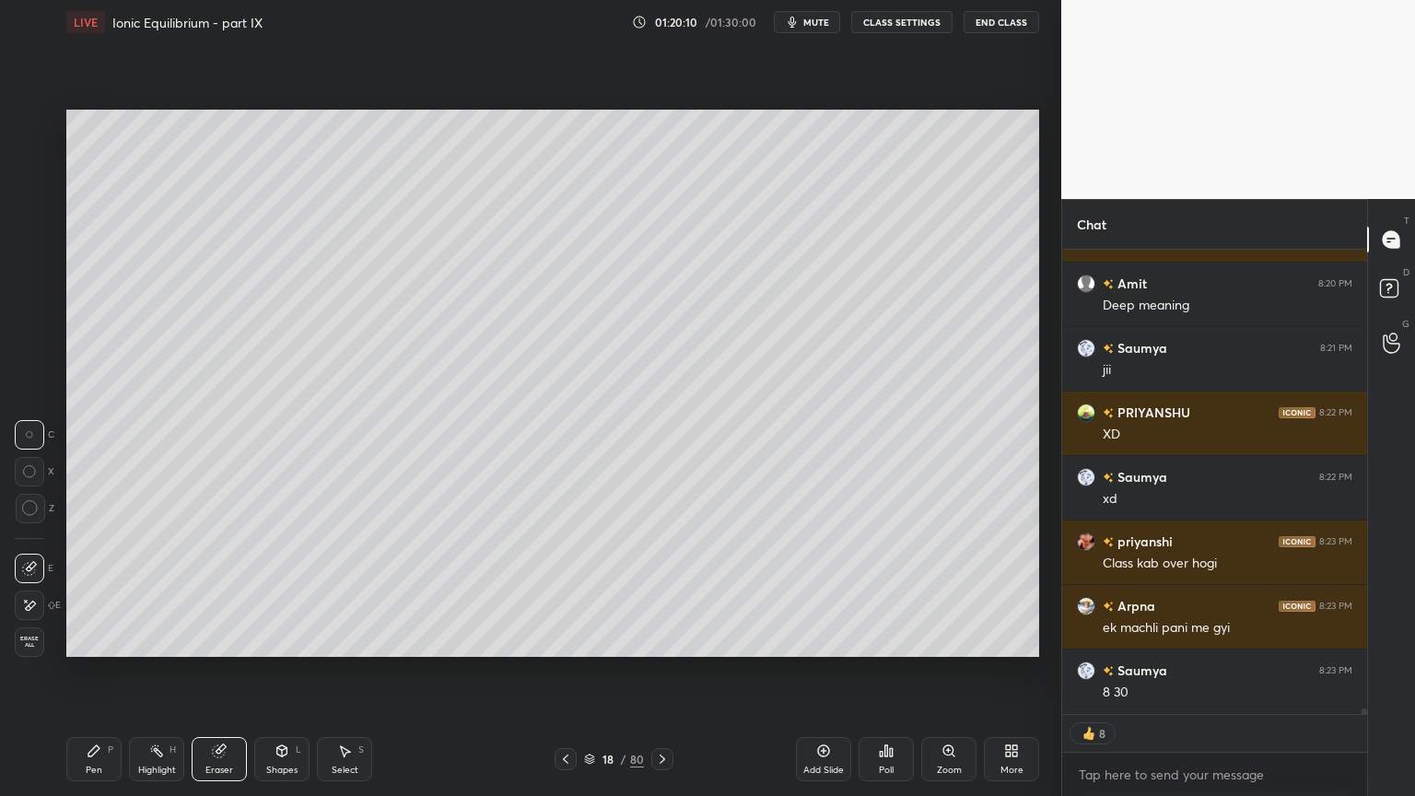
click at [570, 672] on icon at bounding box center [565, 759] width 15 height 15
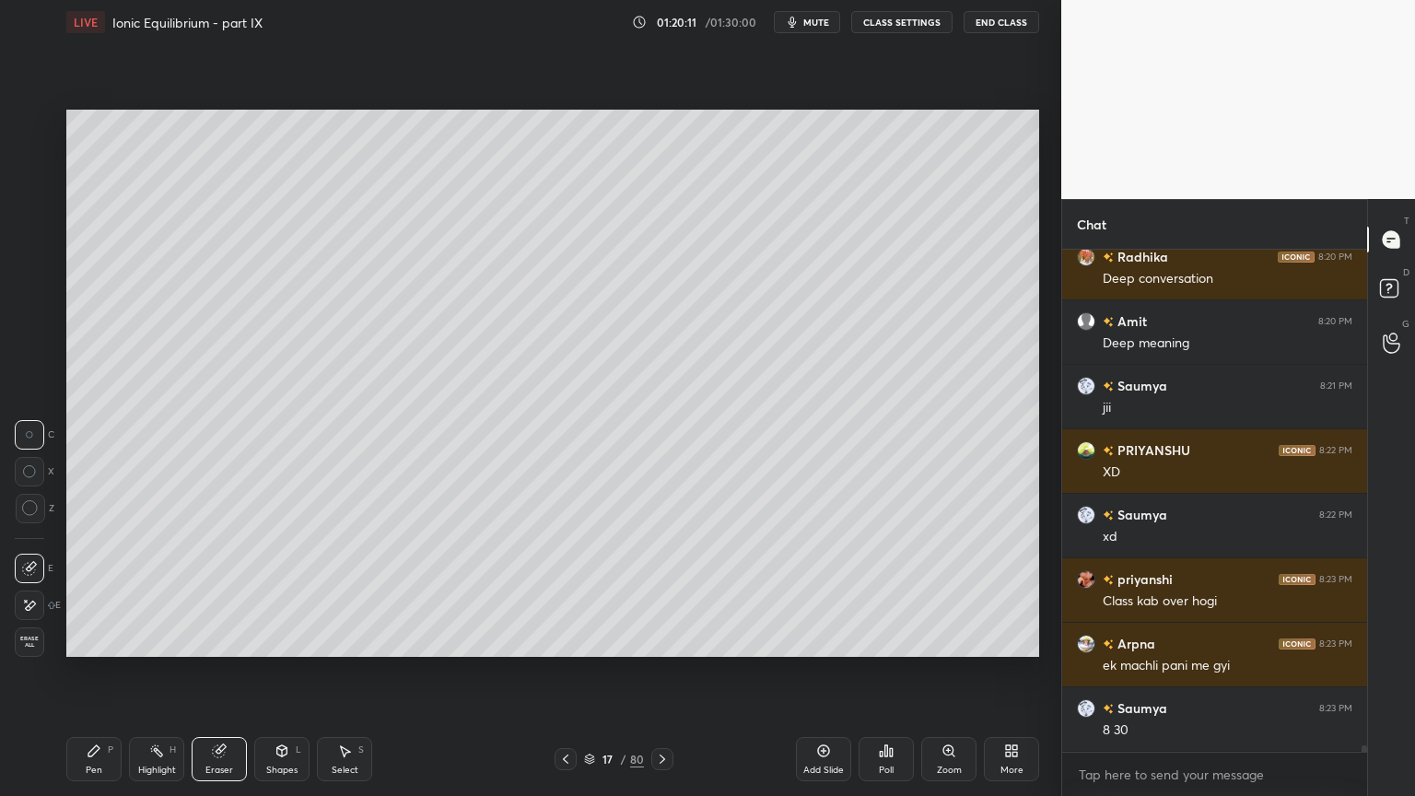
click at [574, 672] on div at bounding box center [566, 759] width 22 height 22
click at [569, 672] on icon at bounding box center [565, 759] width 15 height 15
click at [571, 672] on icon at bounding box center [565, 759] width 15 height 15
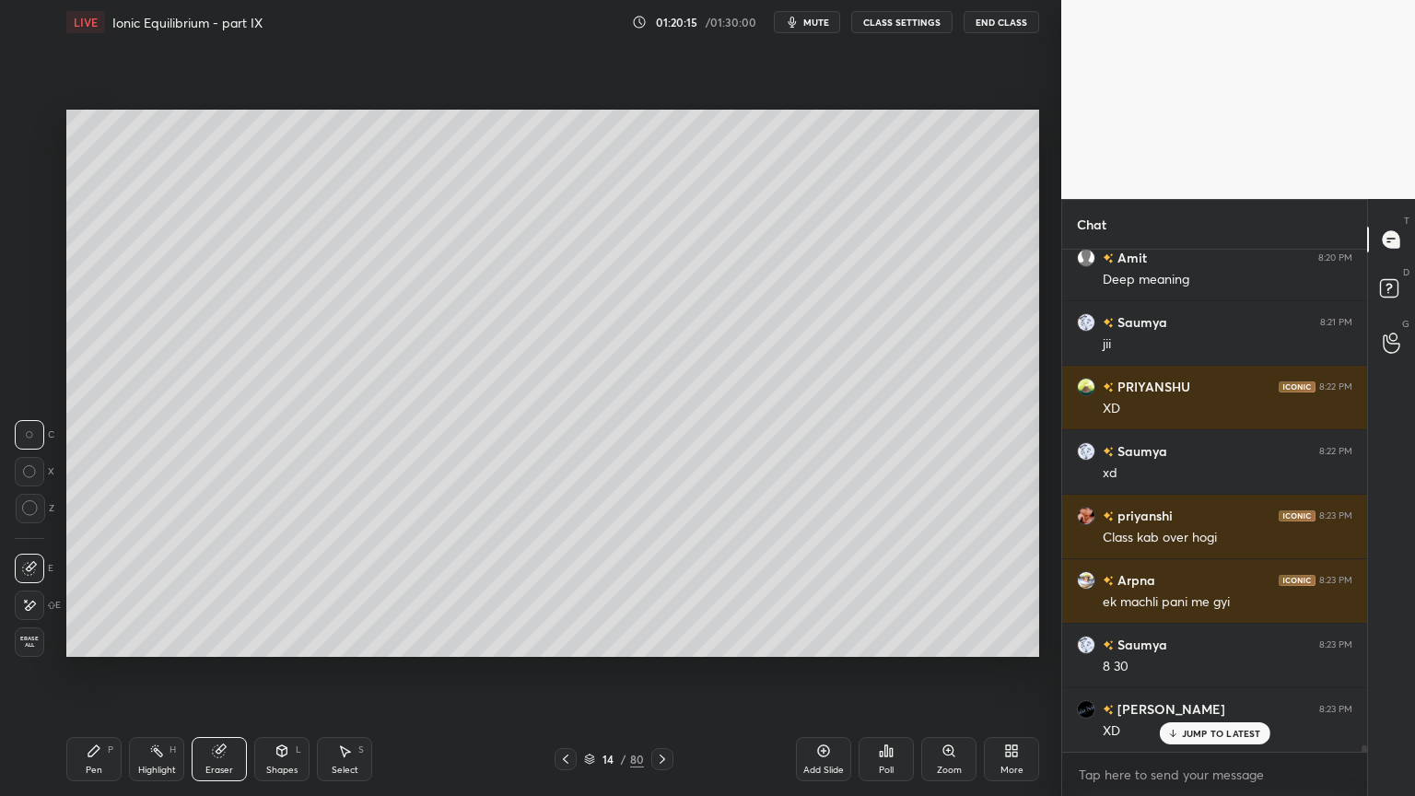
click at [667, 672] on icon at bounding box center [662, 759] width 15 height 15
click at [564, 672] on icon at bounding box center [565, 759] width 15 height 15
click at [812, 672] on div "Add Slide" at bounding box center [823, 759] width 55 height 44
click at [65, 672] on div "LIVE Ionic Equilibrium - part IX 01:20:17 / 01:30:00 mute CLASS SETTINGS End Cl…" at bounding box center [552, 398] width 987 height 796
drag, startPoint x: 98, startPoint y: 759, endPoint x: 97, endPoint y: 660, distance: 99.5
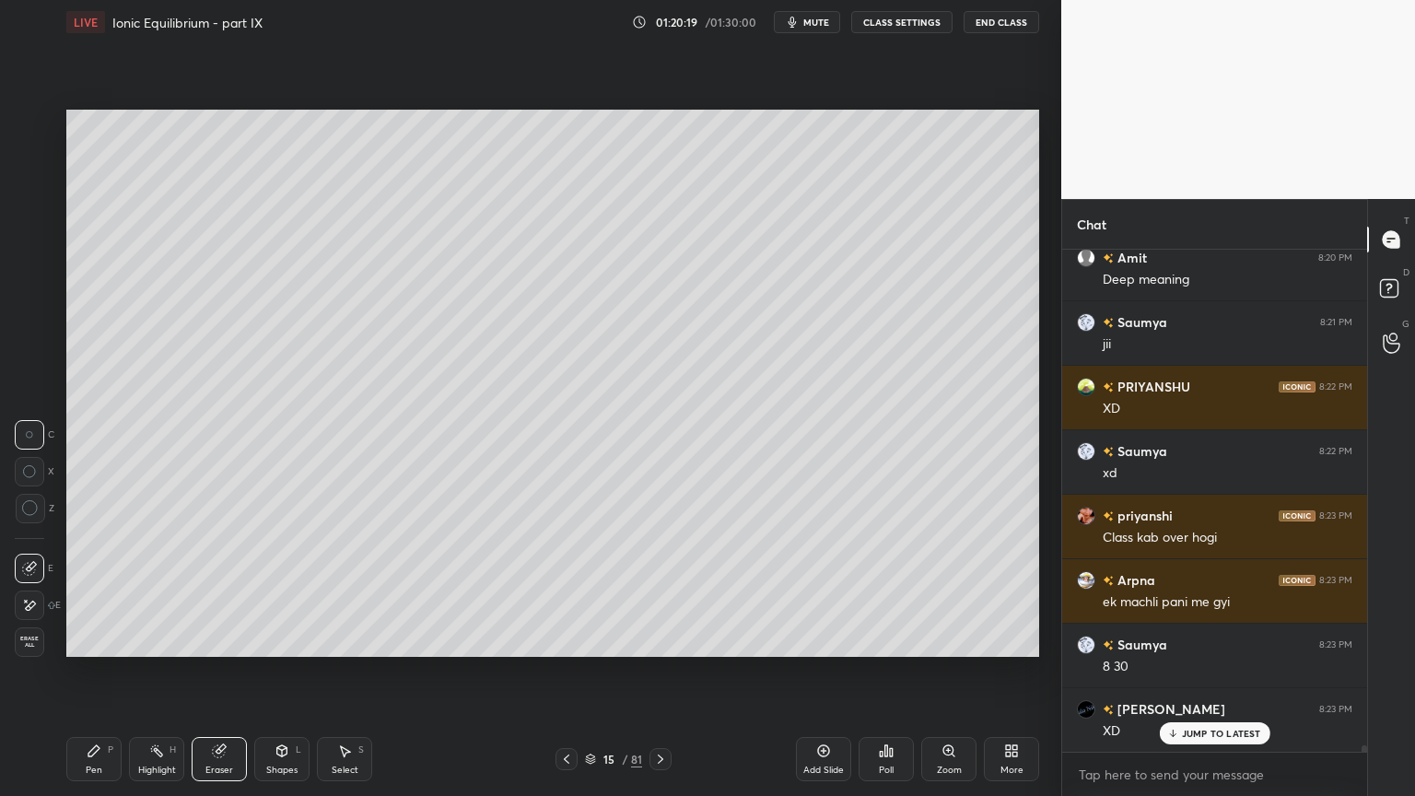
click at [93, 672] on div "Pen P" at bounding box center [93, 759] width 55 height 44
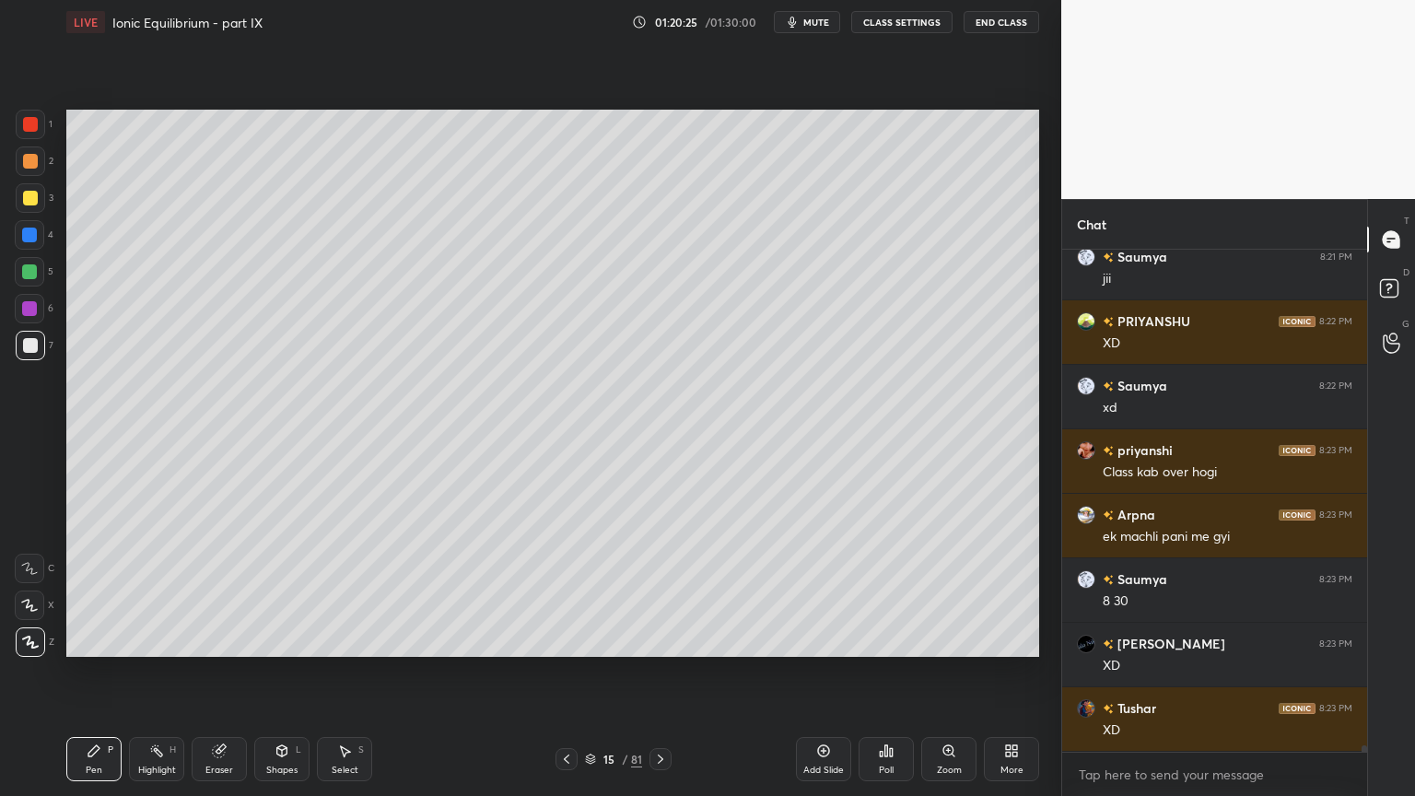
scroll to position [40643, 0]
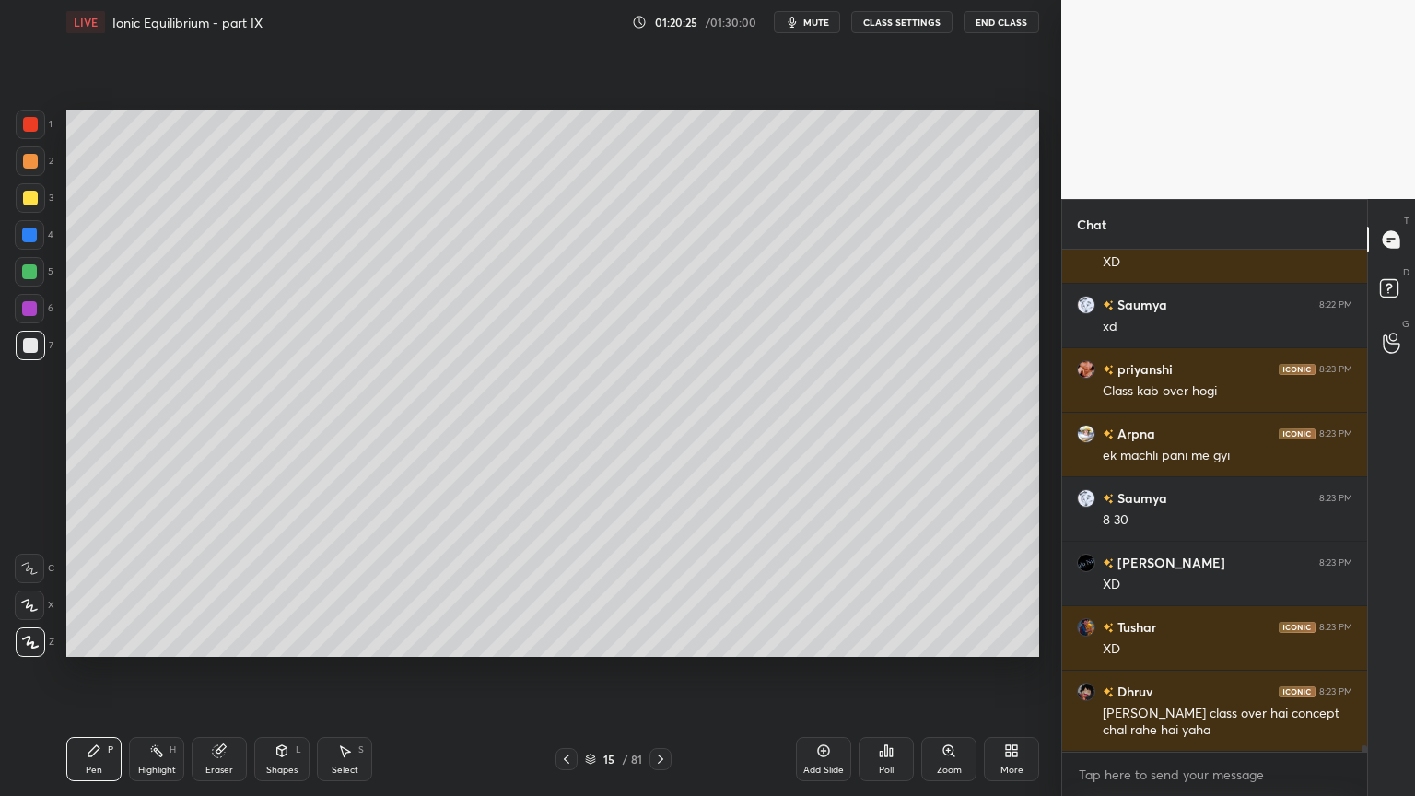
drag, startPoint x: 206, startPoint y: 771, endPoint x: 268, endPoint y: 660, distance: 127.4
click at [210, 672] on div "Eraser" at bounding box center [219, 769] width 28 height 9
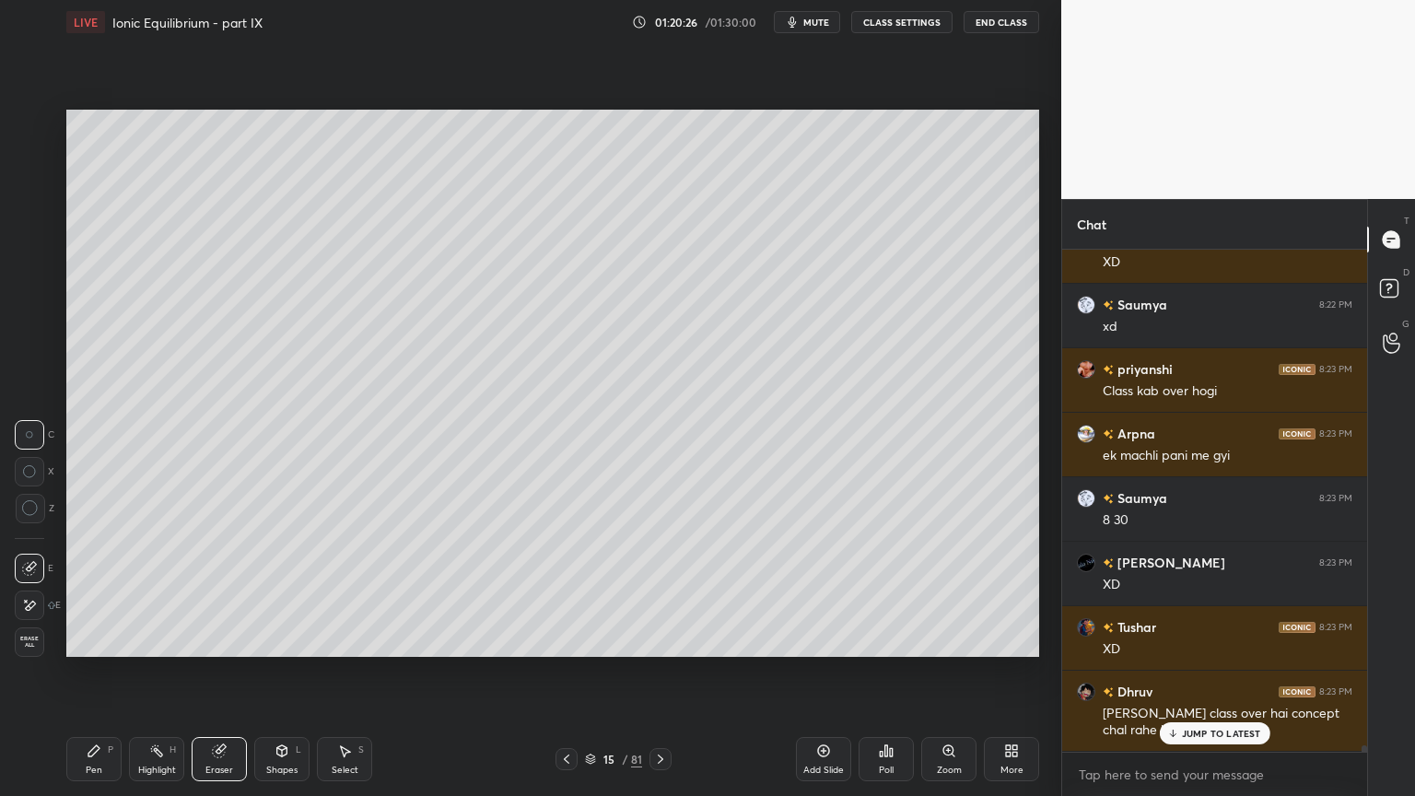
scroll to position [40706, 0]
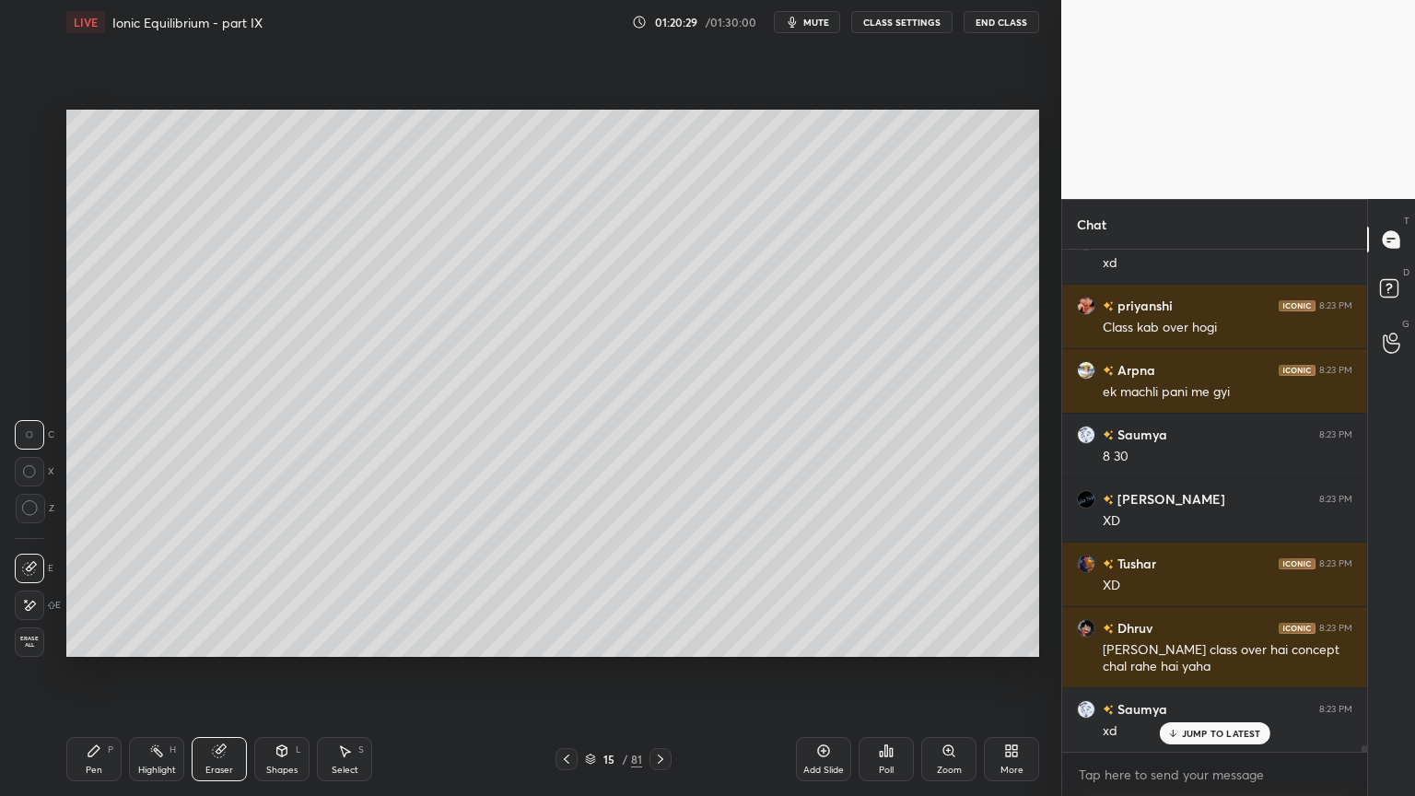
click at [70, 672] on div "LIVE Ionic Equilibrium - part IX 01:20:29 / 01:30:00 mute CLASS SETTINGS End Cl…" at bounding box center [552, 398] width 987 height 796
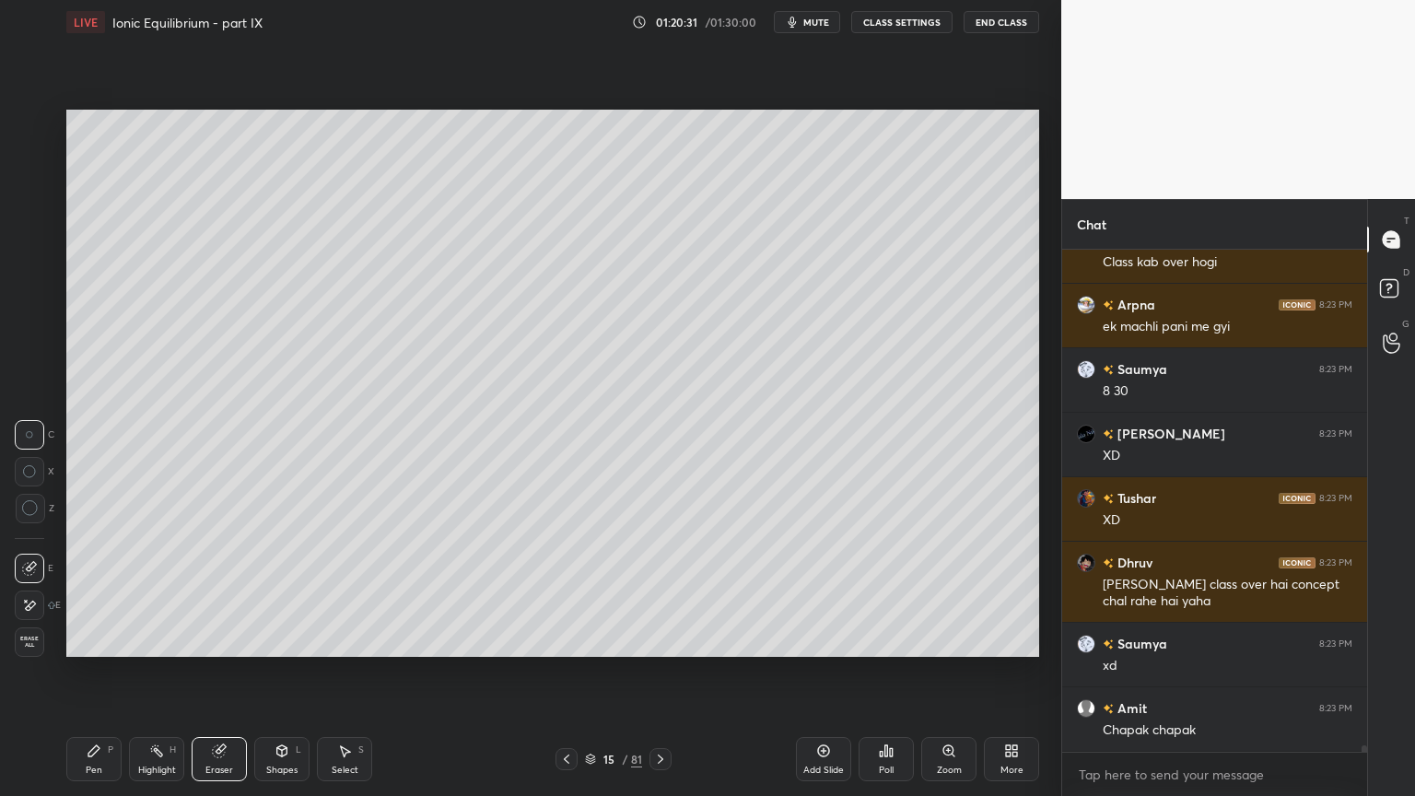
click at [99, 672] on icon at bounding box center [94, 750] width 15 height 15
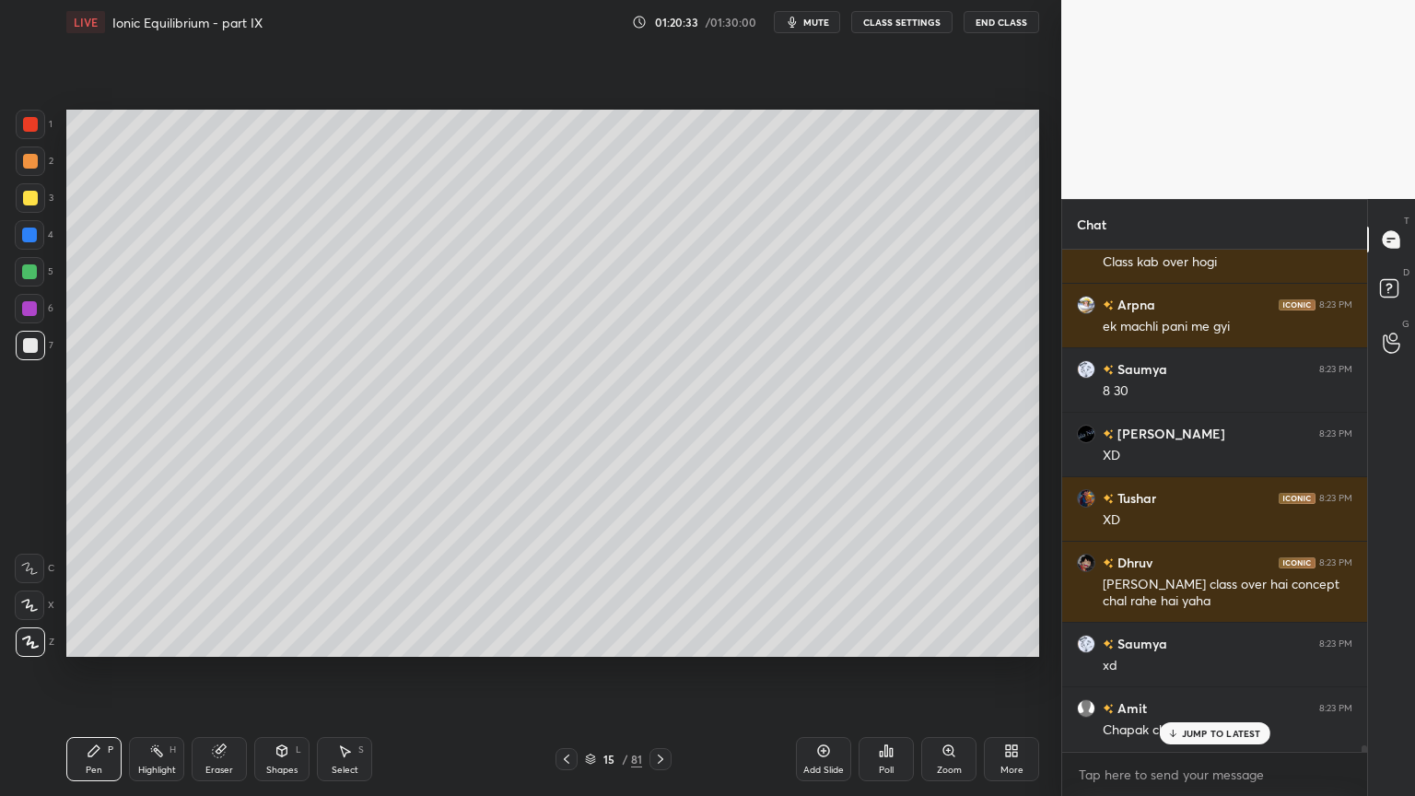
scroll to position [40835, 0]
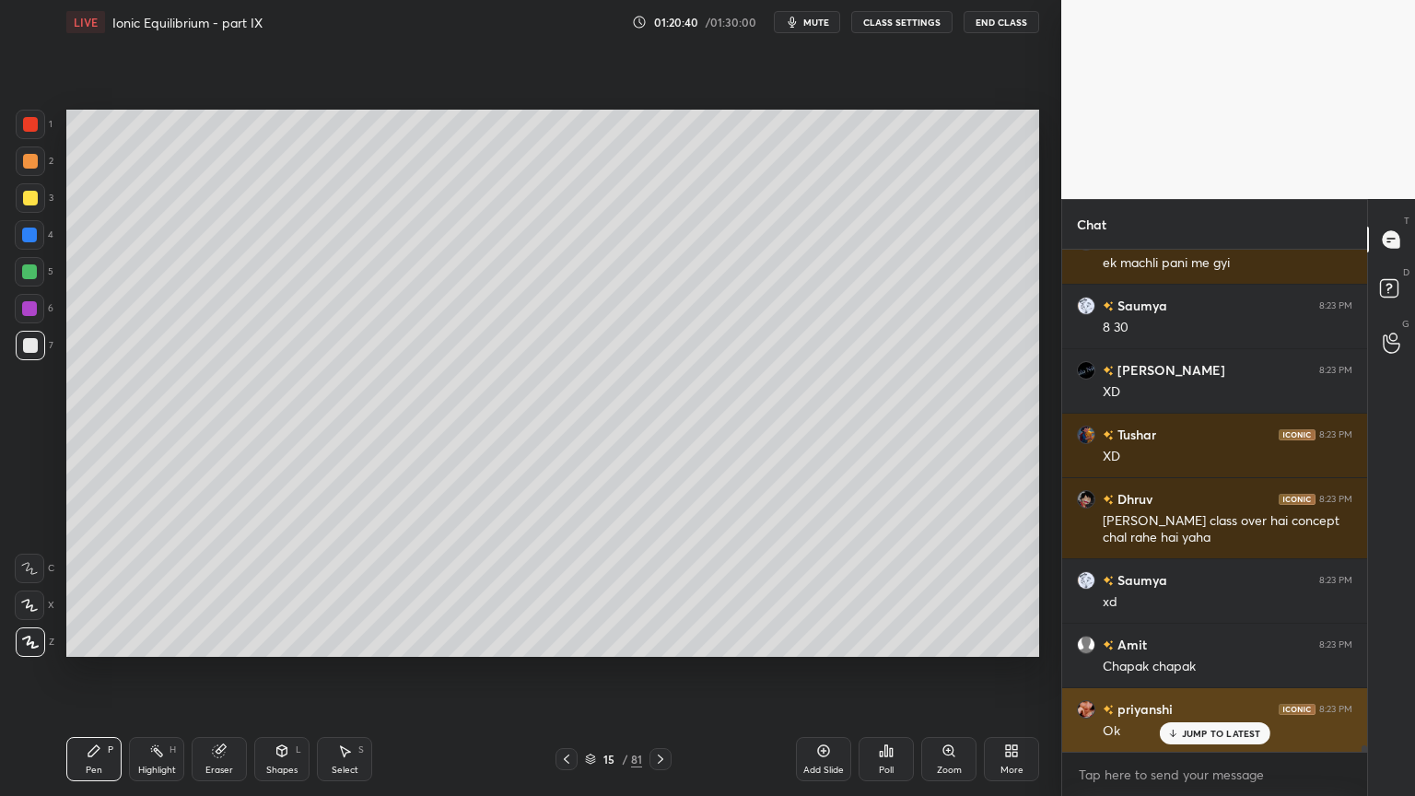
click at [1080, 672] on img "grid" at bounding box center [1086, 709] width 18 height 18
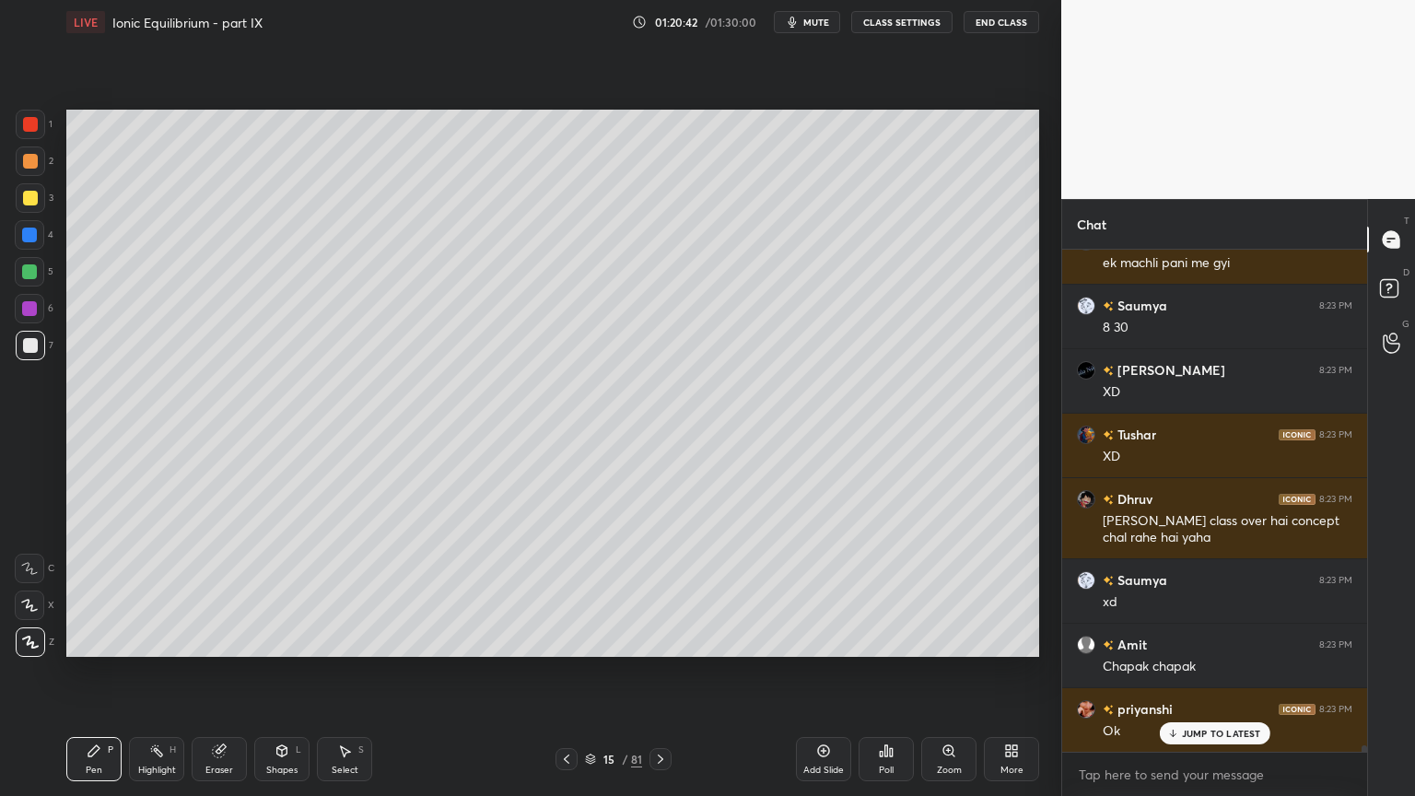
click at [564, 672] on div at bounding box center [566, 759] width 22 height 22
click at [661, 672] on icon at bounding box center [660, 759] width 15 height 15
click at [660, 672] on icon at bounding box center [660, 759] width 15 height 15
click at [661, 672] on icon at bounding box center [660, 759] width 15 height 15
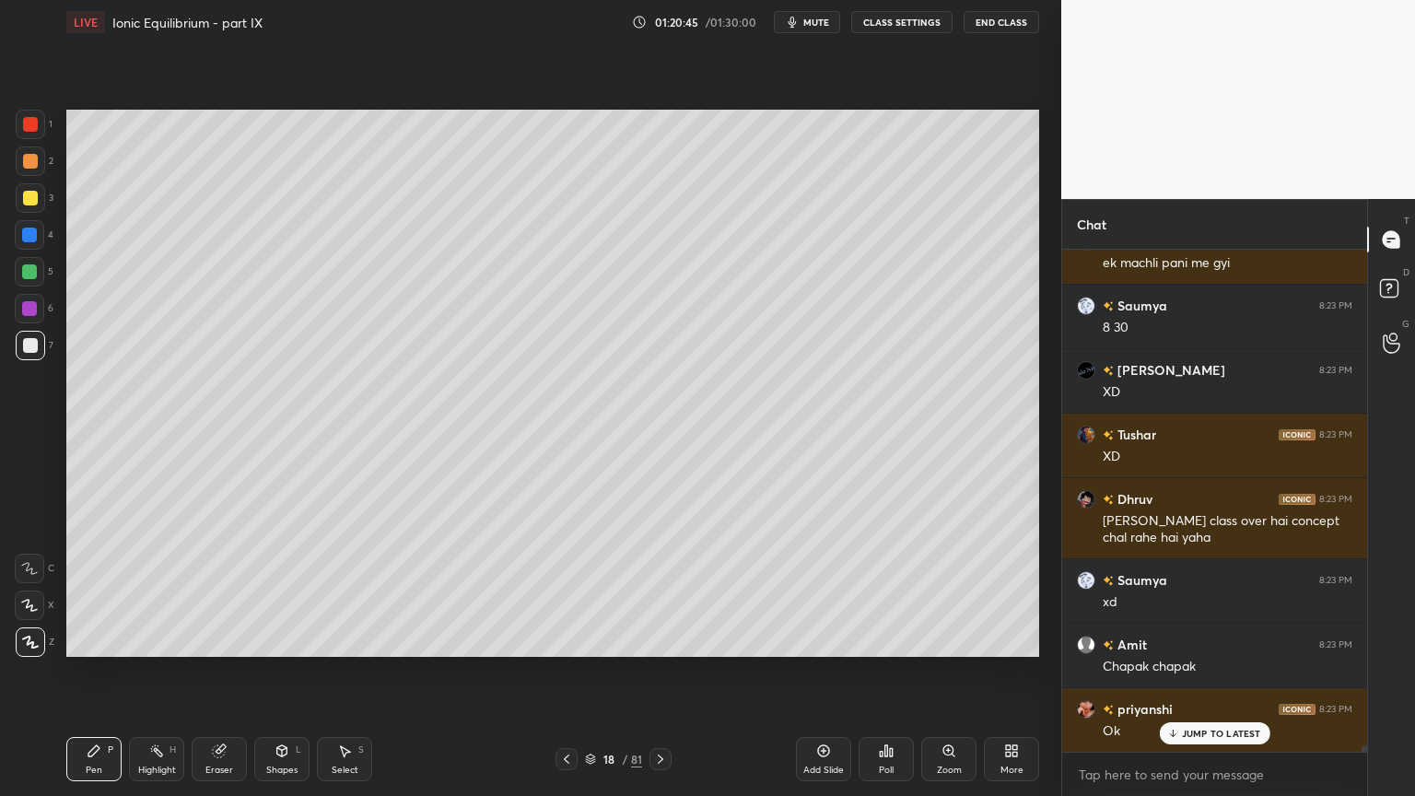
scroll to position [40901, 0]
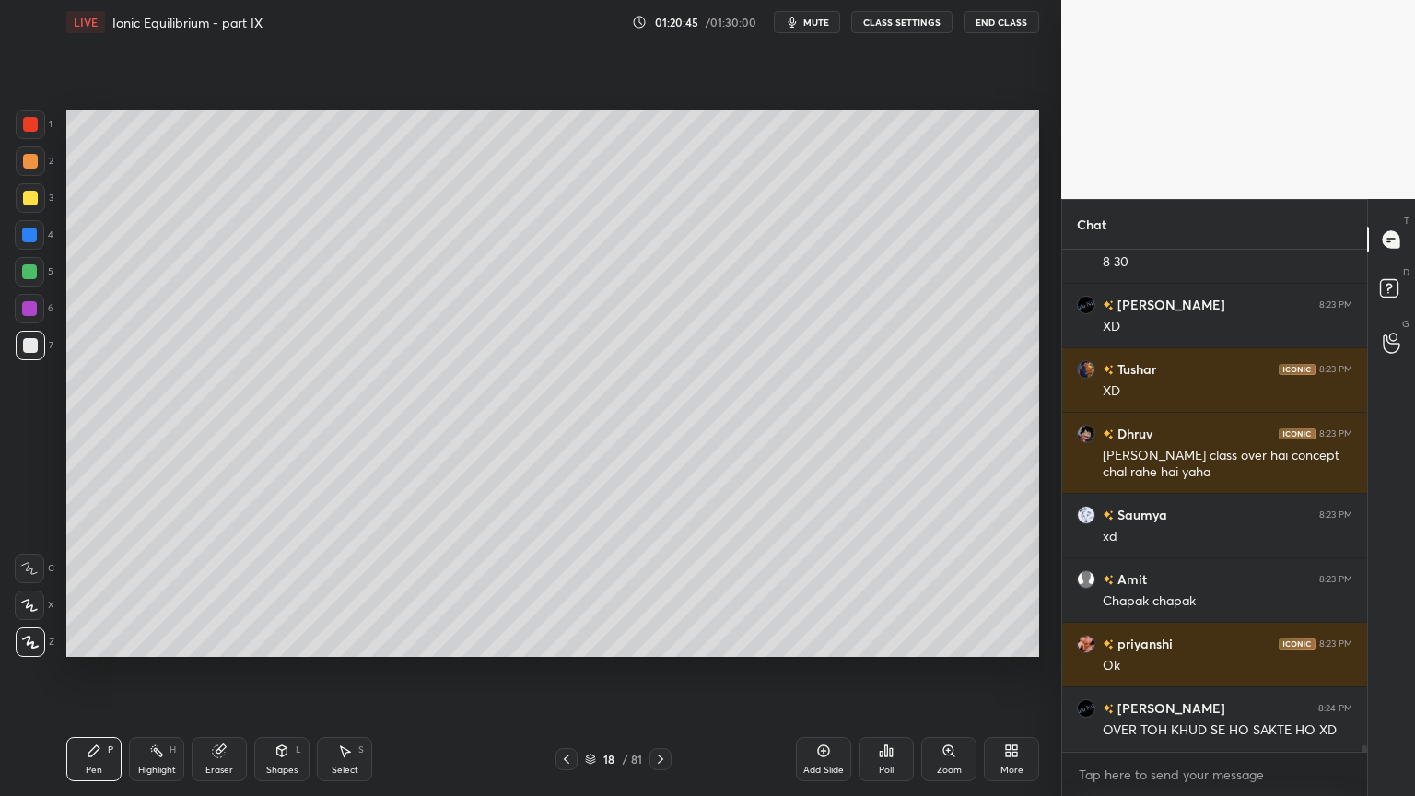
click at [662, 672] on icon at bounding box center [660, 759] width 15 height 15
click at [562, 672] on icon at bounding box center [566, 759] width 15 height 15
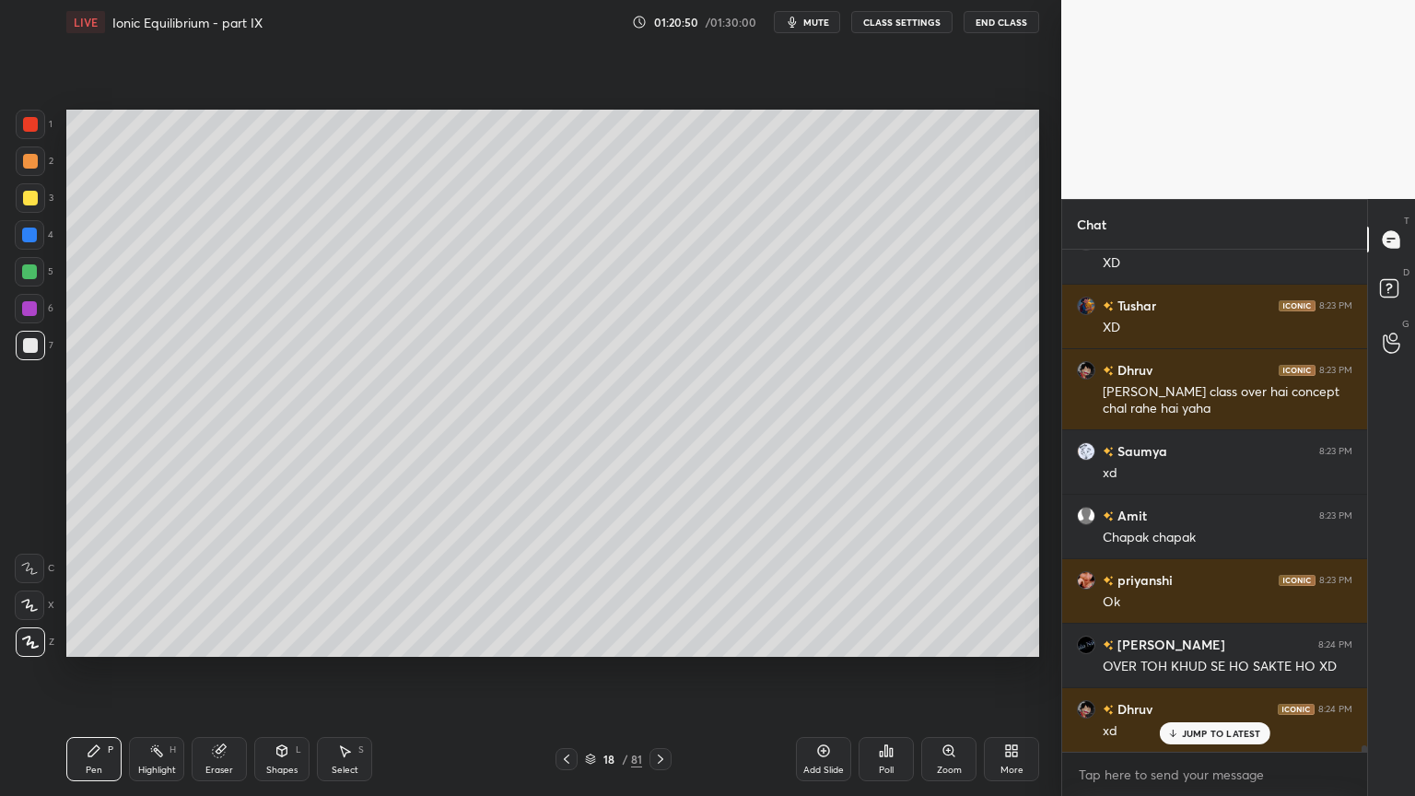
click at [656, 672] on icon at bounding box center [660, 759] width 15 height 15
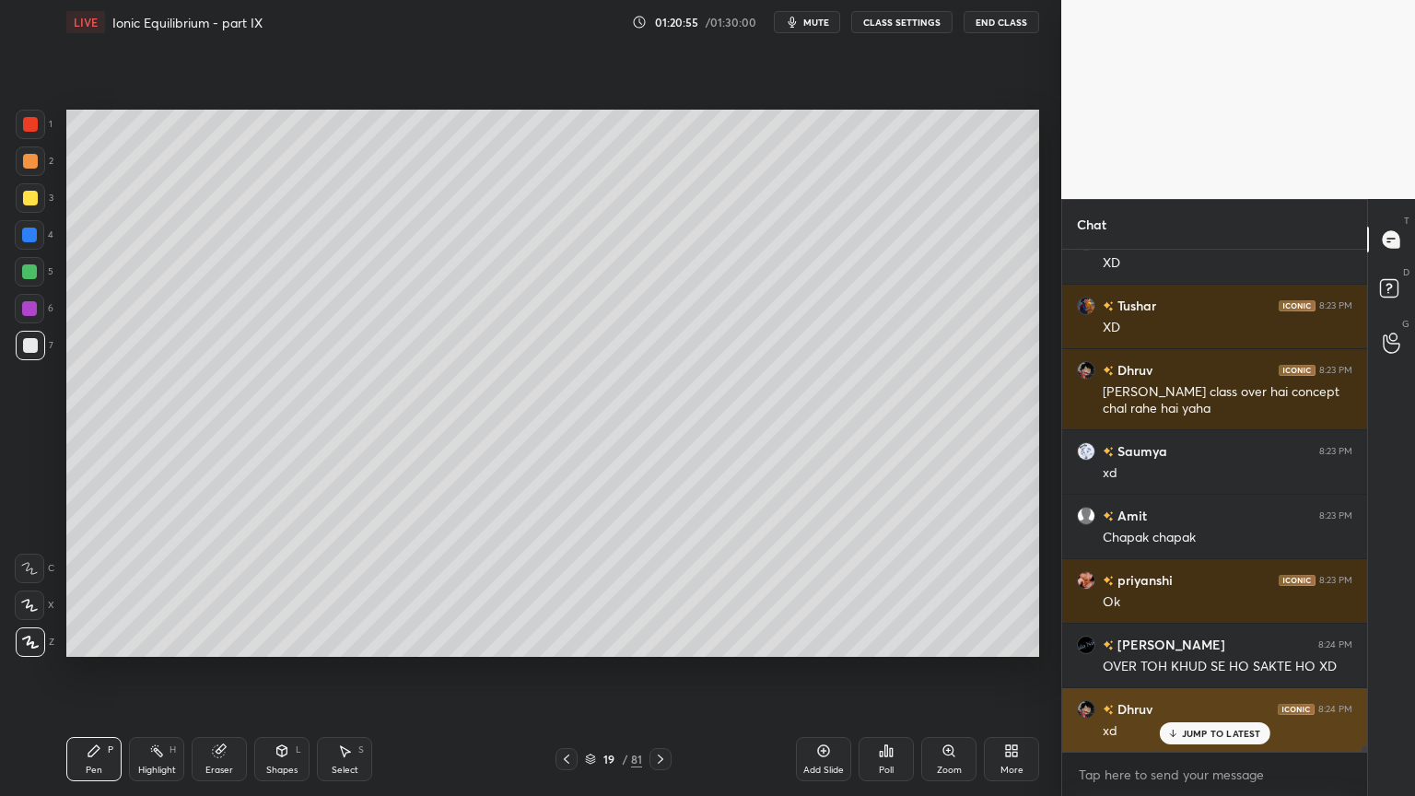
drag, startPoint x: 1219, startPoint y: 731, endPoint x: 1197, endPoint y: 737, distance: 21.9
click at [1217, 672] on p "JUMP TO LATEST" at bounding box center [1221, 733] width 79 height 11
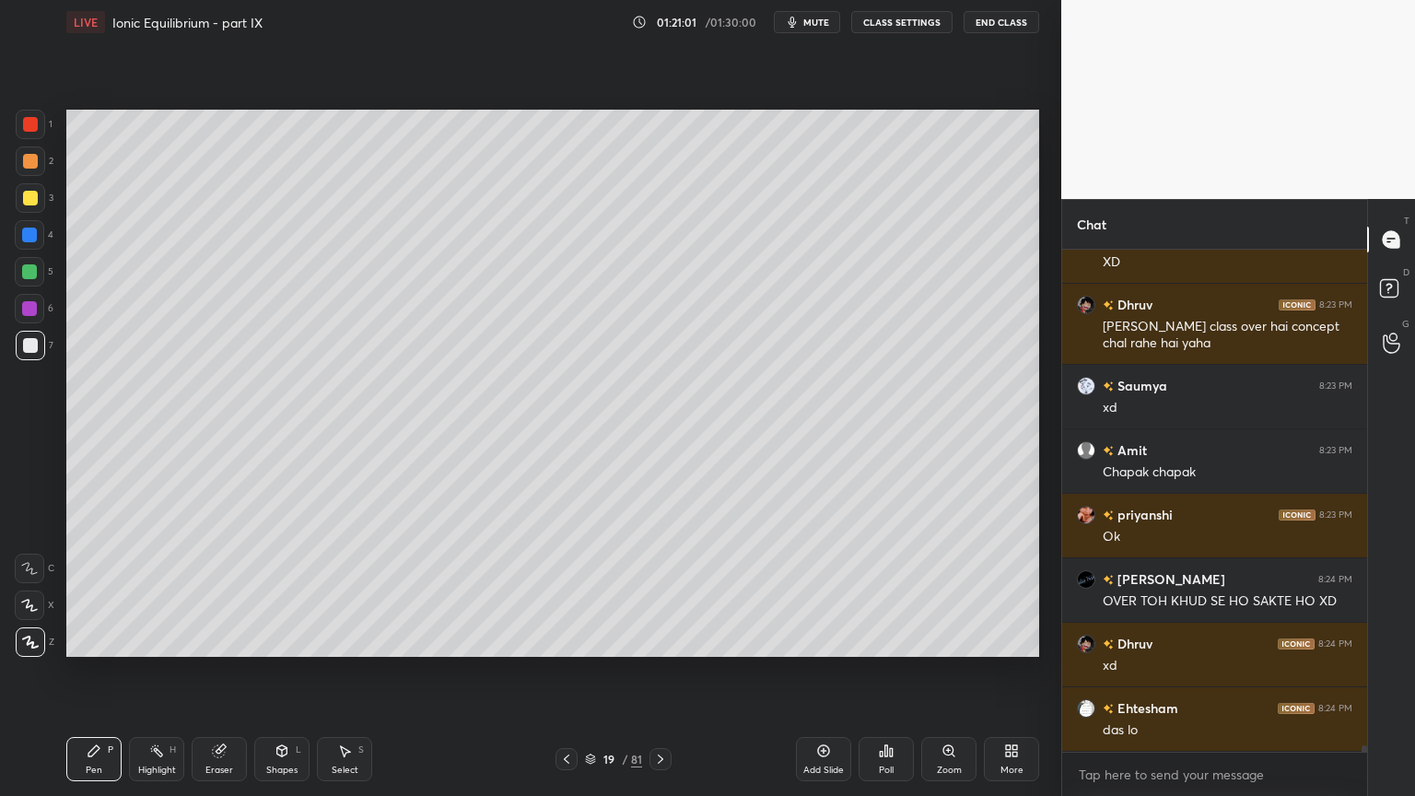
scroll to position [41093, 0]
click at [563, 672] on icon at bounding box center [566, 759] width 15 height 15
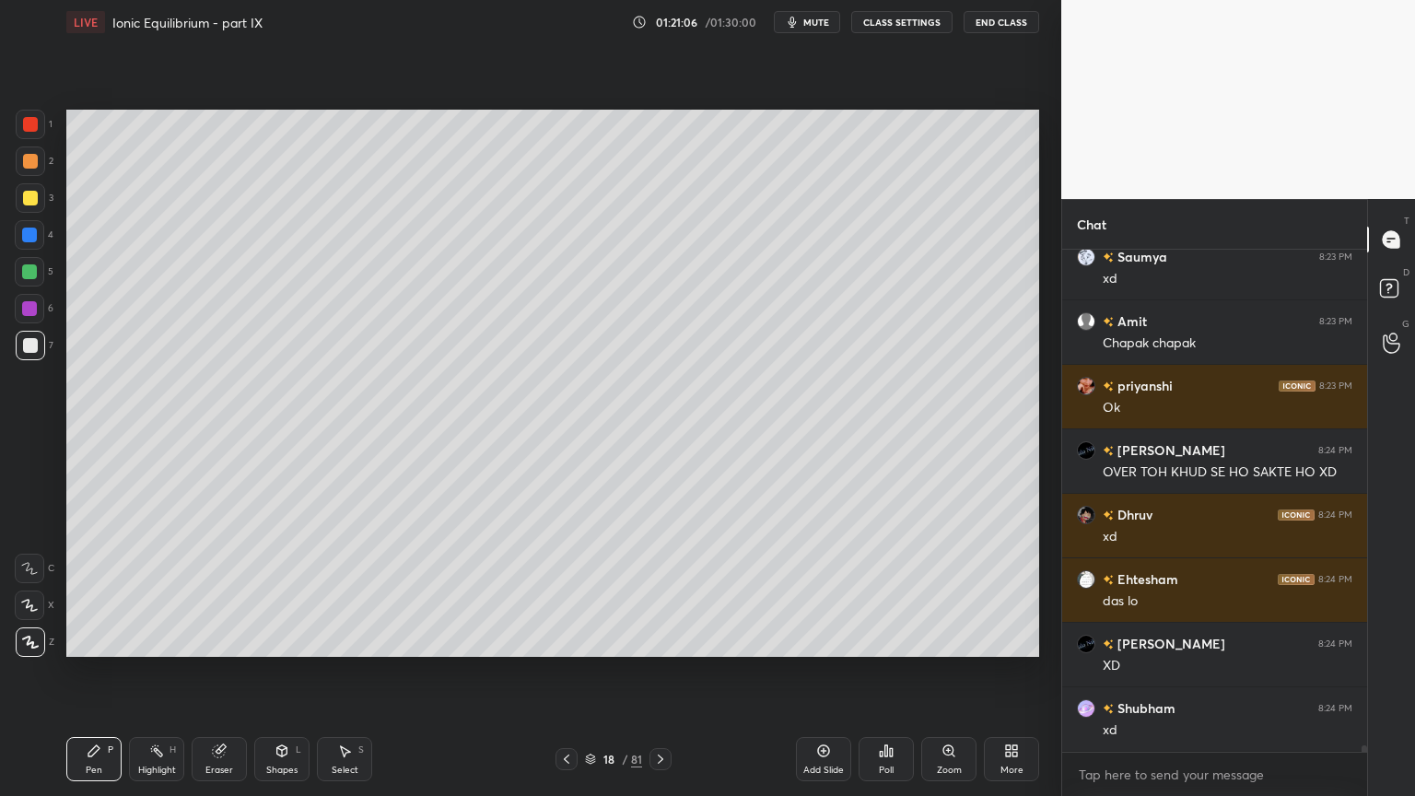
scroll to position [41222, 0]
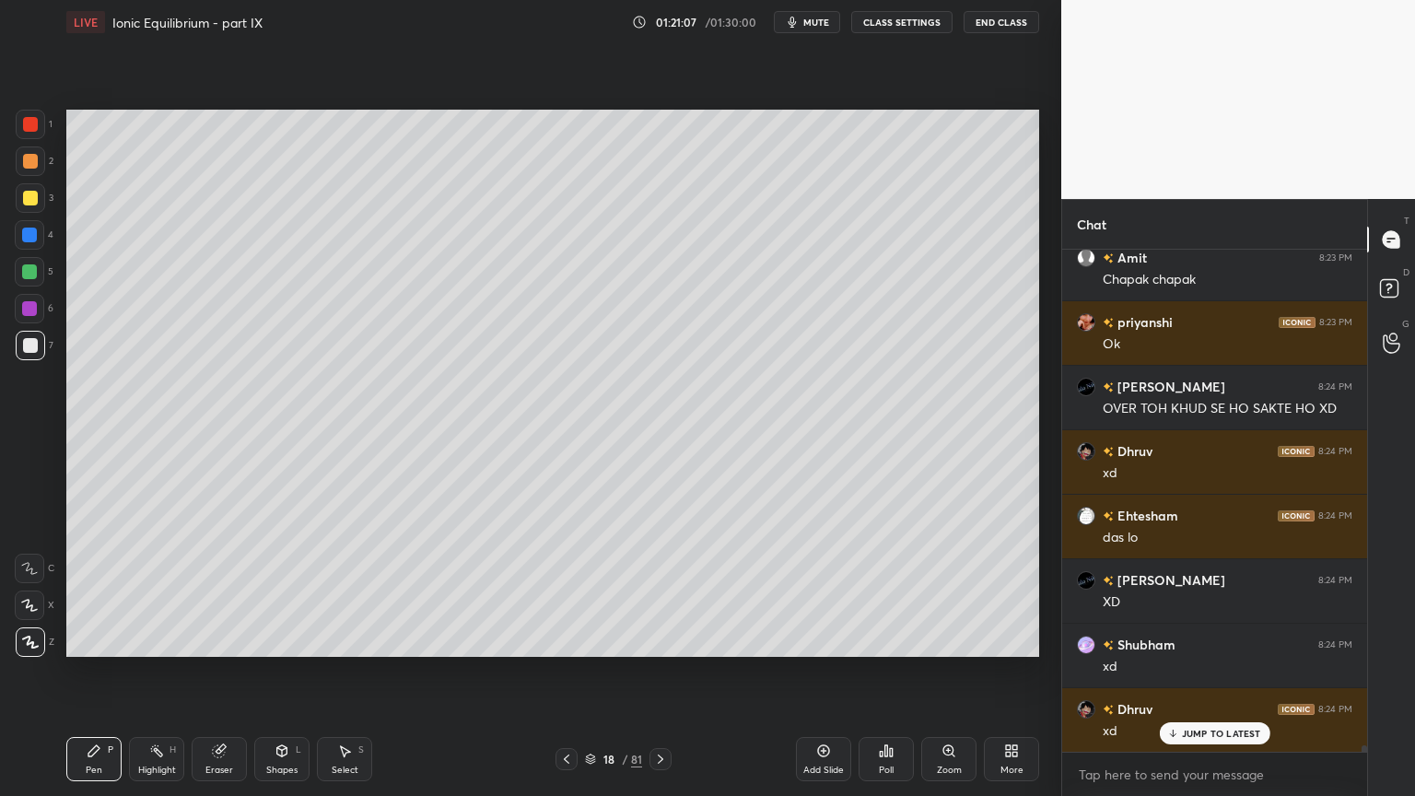
drag, startPoint x: 833, startPoint y: 755, endPoint x: 820, endPoint y: 753, distance: 13.2
click at [828, 672] on div "Add Slide" at bounding box center [823, 759] width 55 height 44
click at [111, 672] on div "Pen P" at bounding box center [93, 759] width 55 height 44
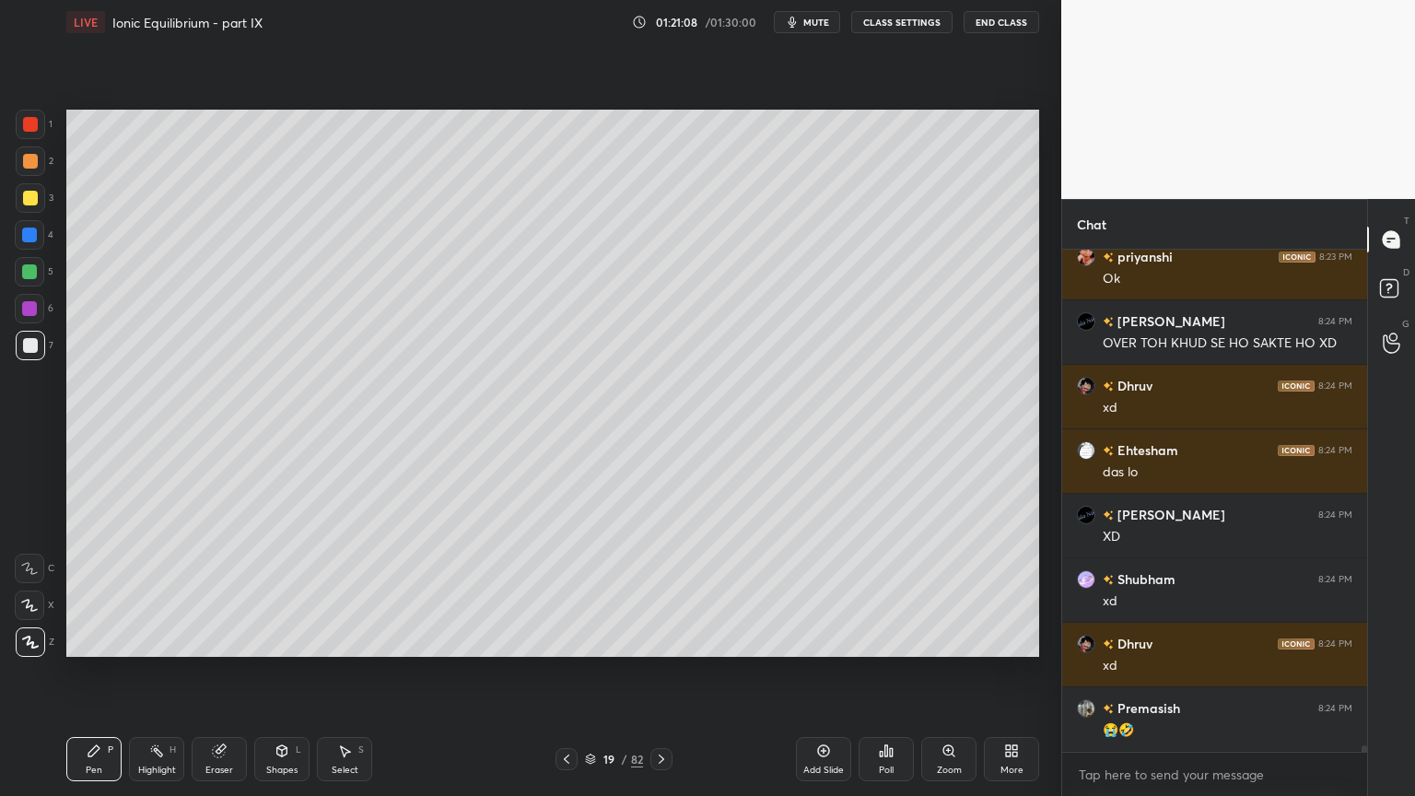
click at [36, 165] on div at bounding box center [30, 161] width 15 height 15
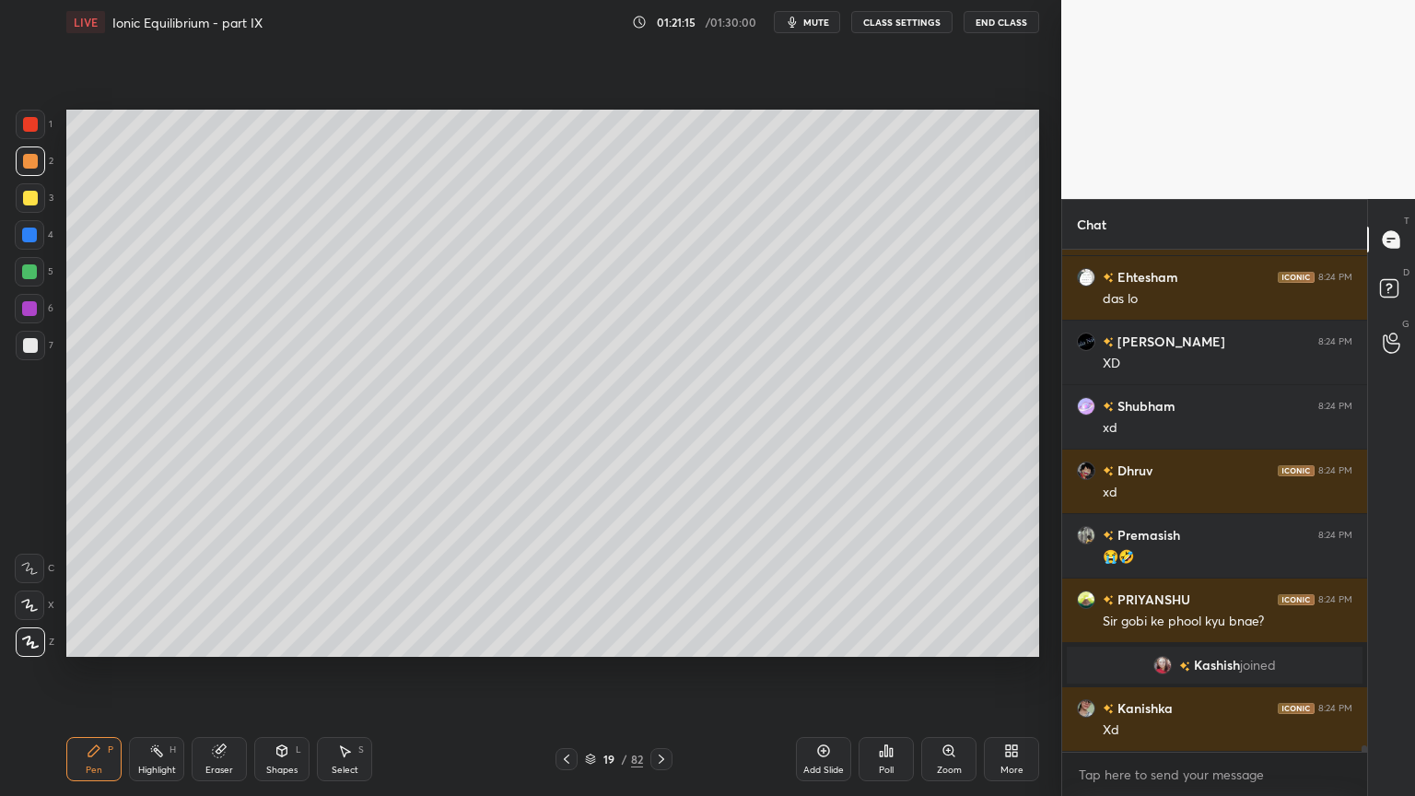
scroll to position [41524, 0]
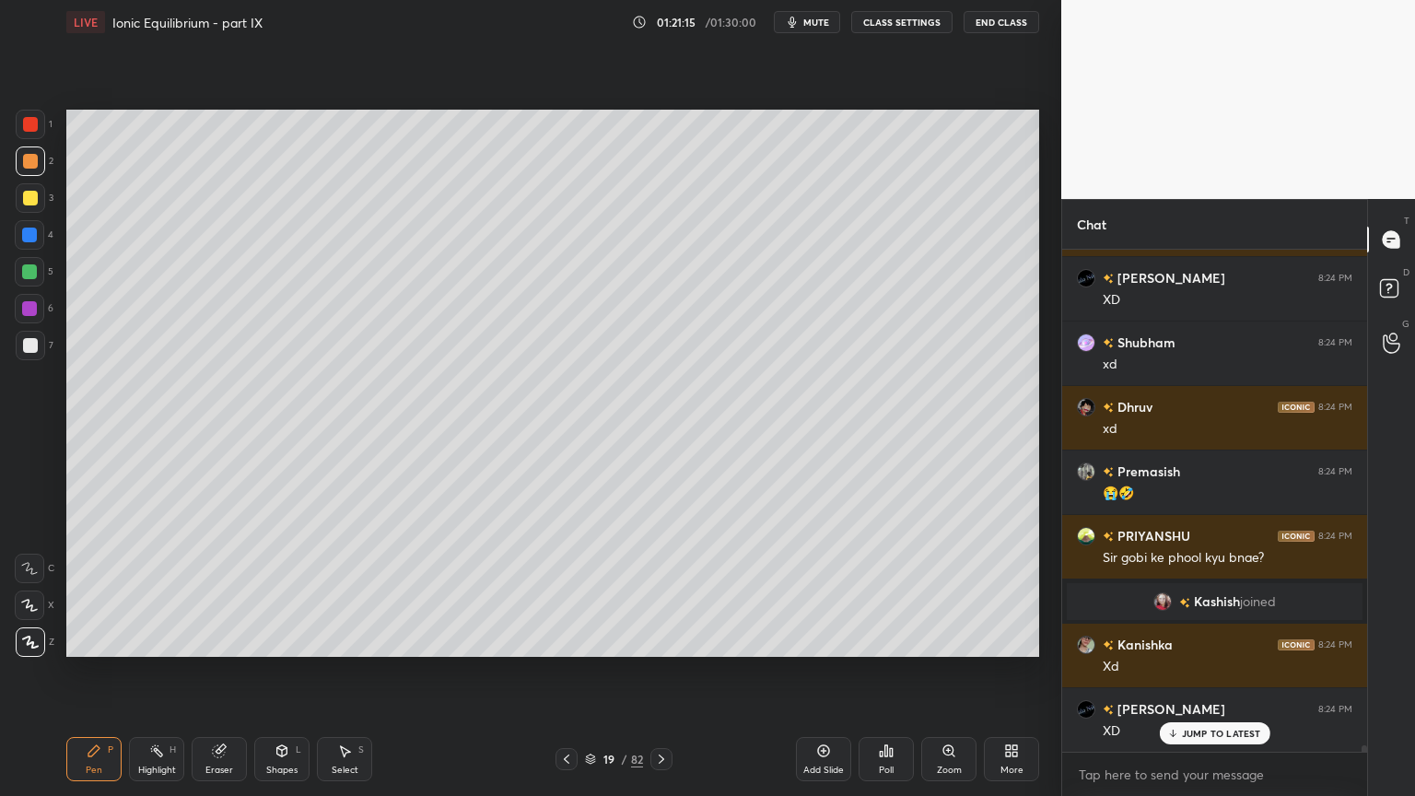
drag, startPoint x: 77, startPoint y: 774, endPoint x: 86, endPoint y: 759, distance: 16.9
click at [77, 672] on div "Pen P" at bounding box center [93, 759] width 55 height 44
click at [29, 343] on div at bounding box center [30, 345] width 15 height 15
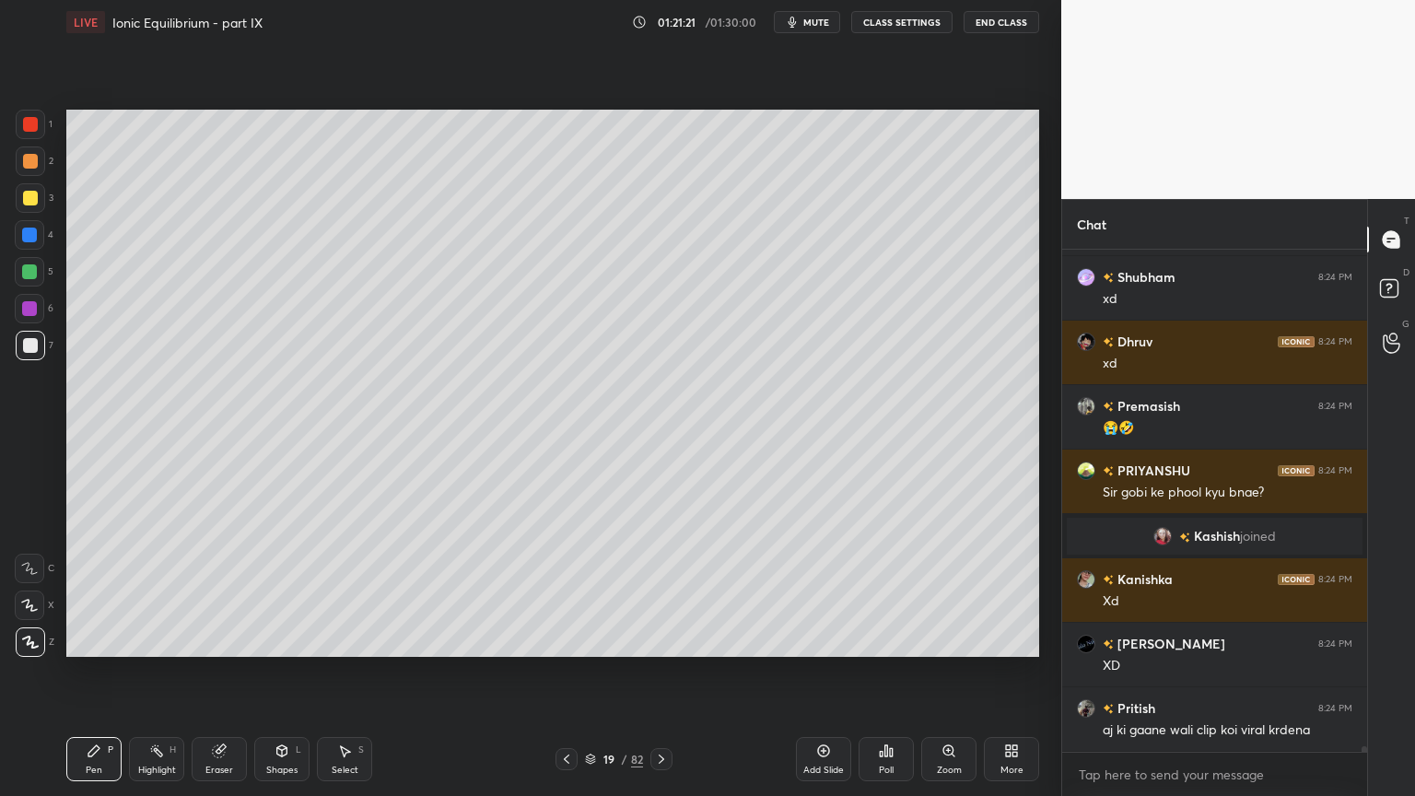
scroll to position [41653, 0]
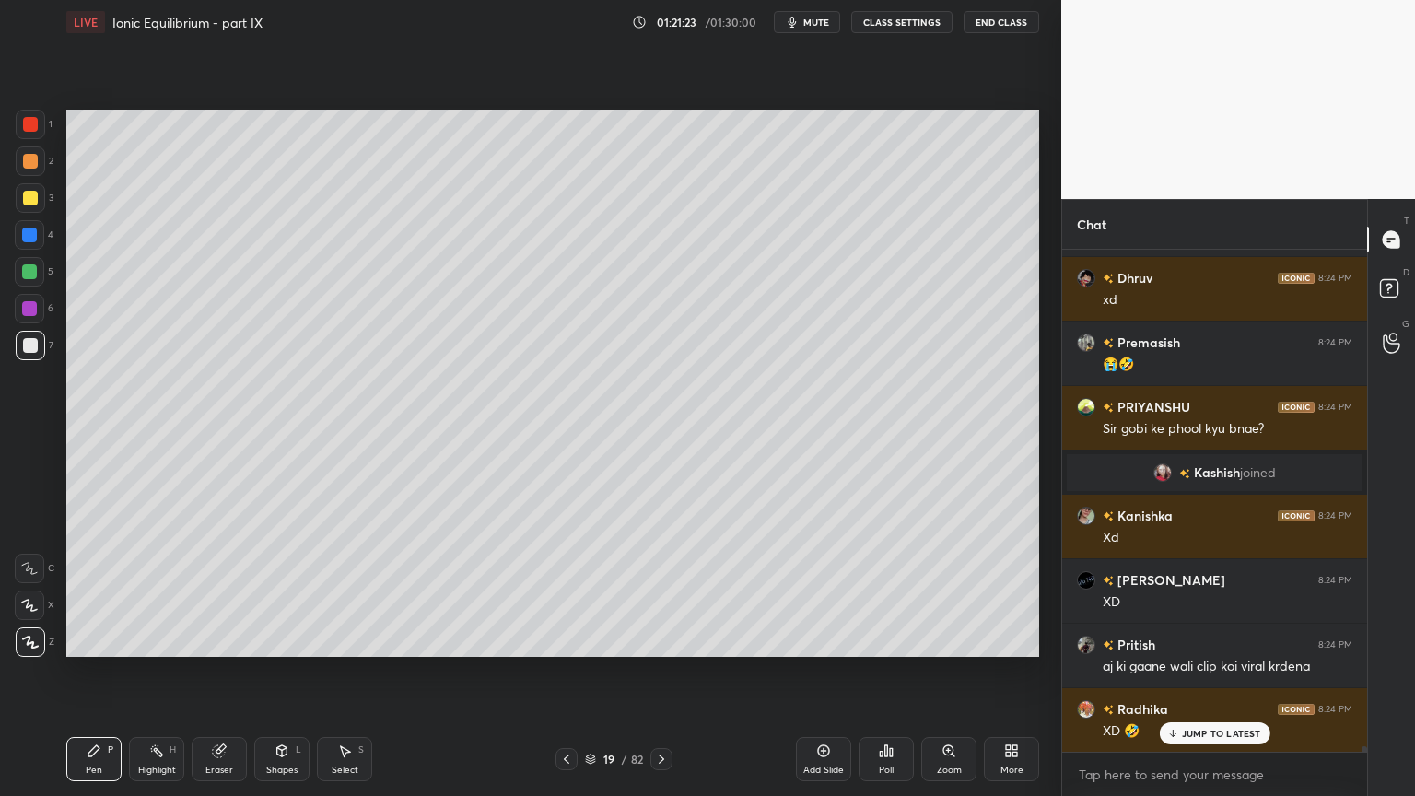
click at [566, 672] on icon at bounding box center [566, 759] width 15 height 15
click at [159, 672] on div "Highlight H" at bounding box center [156, 759] width 55 height 44
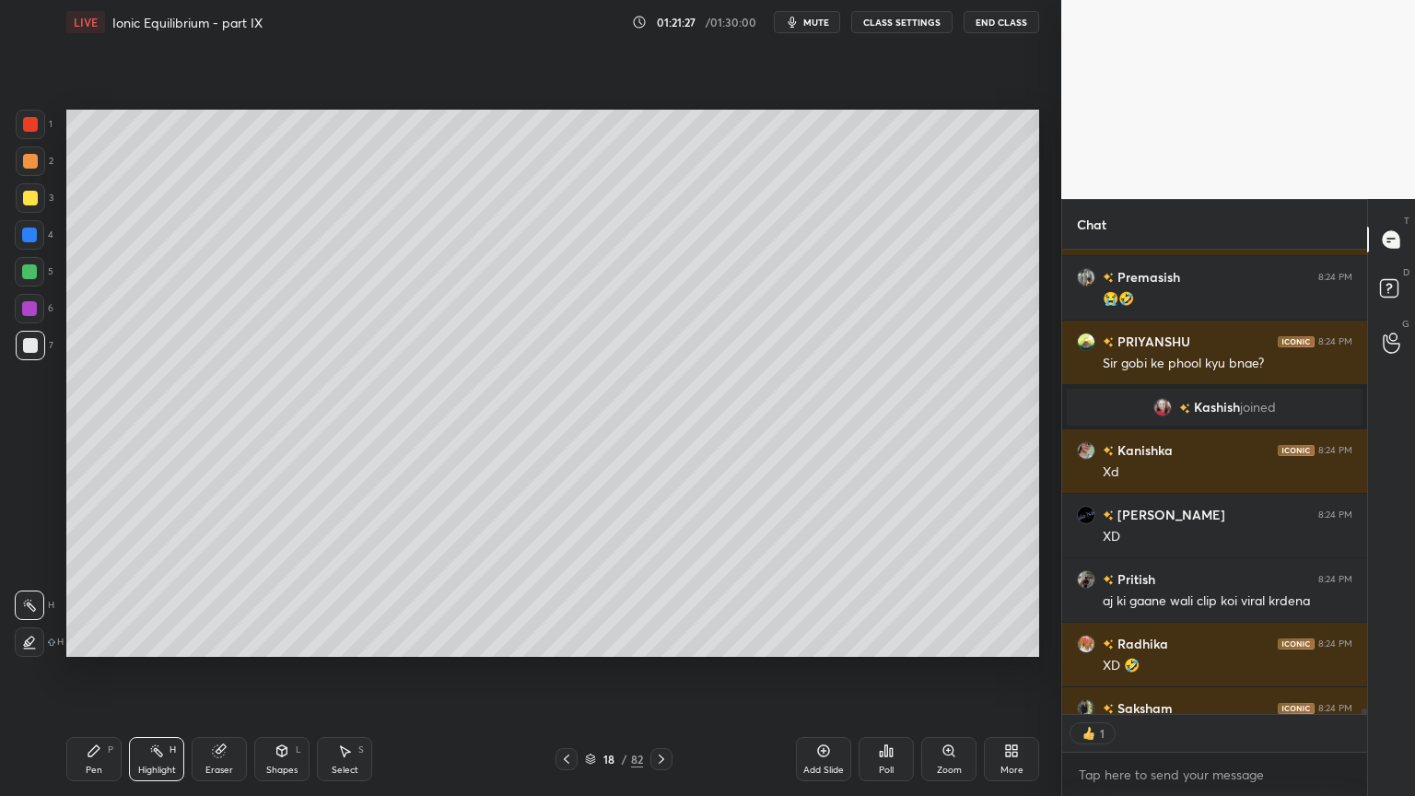
scroll to position [6, 6]
click at [570, 672] on icon at bounding box center [566, 759] width 15 height 15
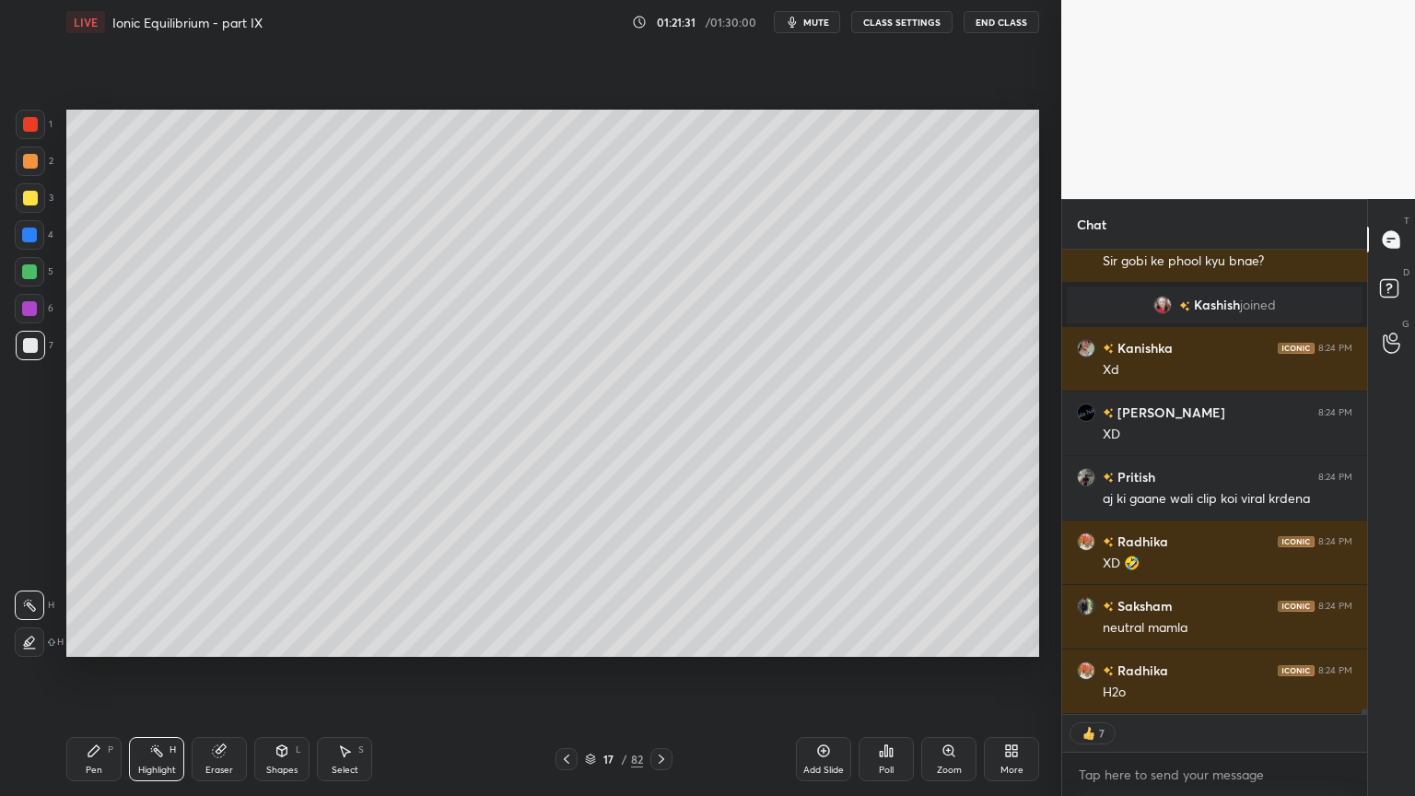
click at [663, 672] on icon at bounding box center [661, 759] width 15 height 15
click at [660, 672] on div at bounding box center [661, 759] width 22 height 22
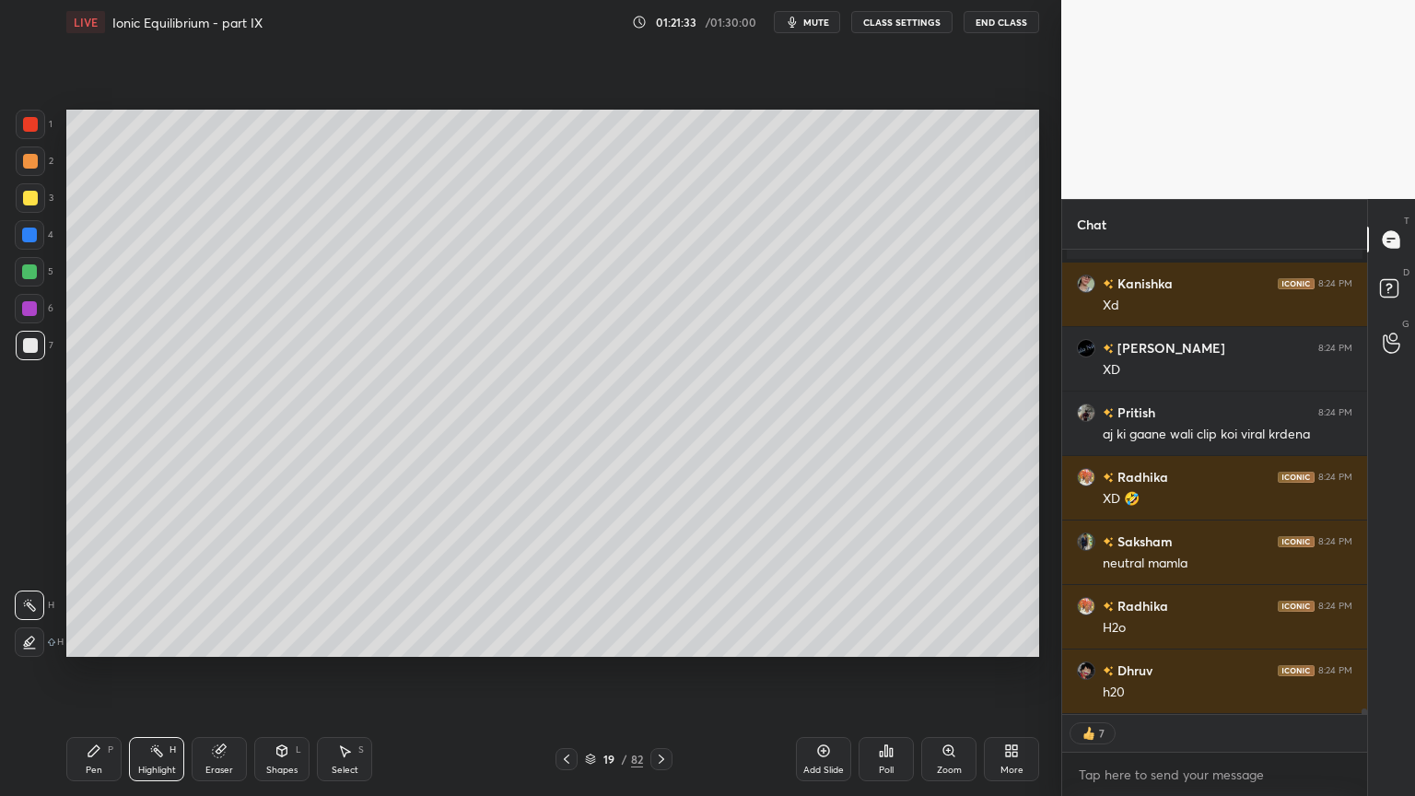
click at [103, 672] on div "Pen P" at bounding box center [93, 759] width 55 height 44
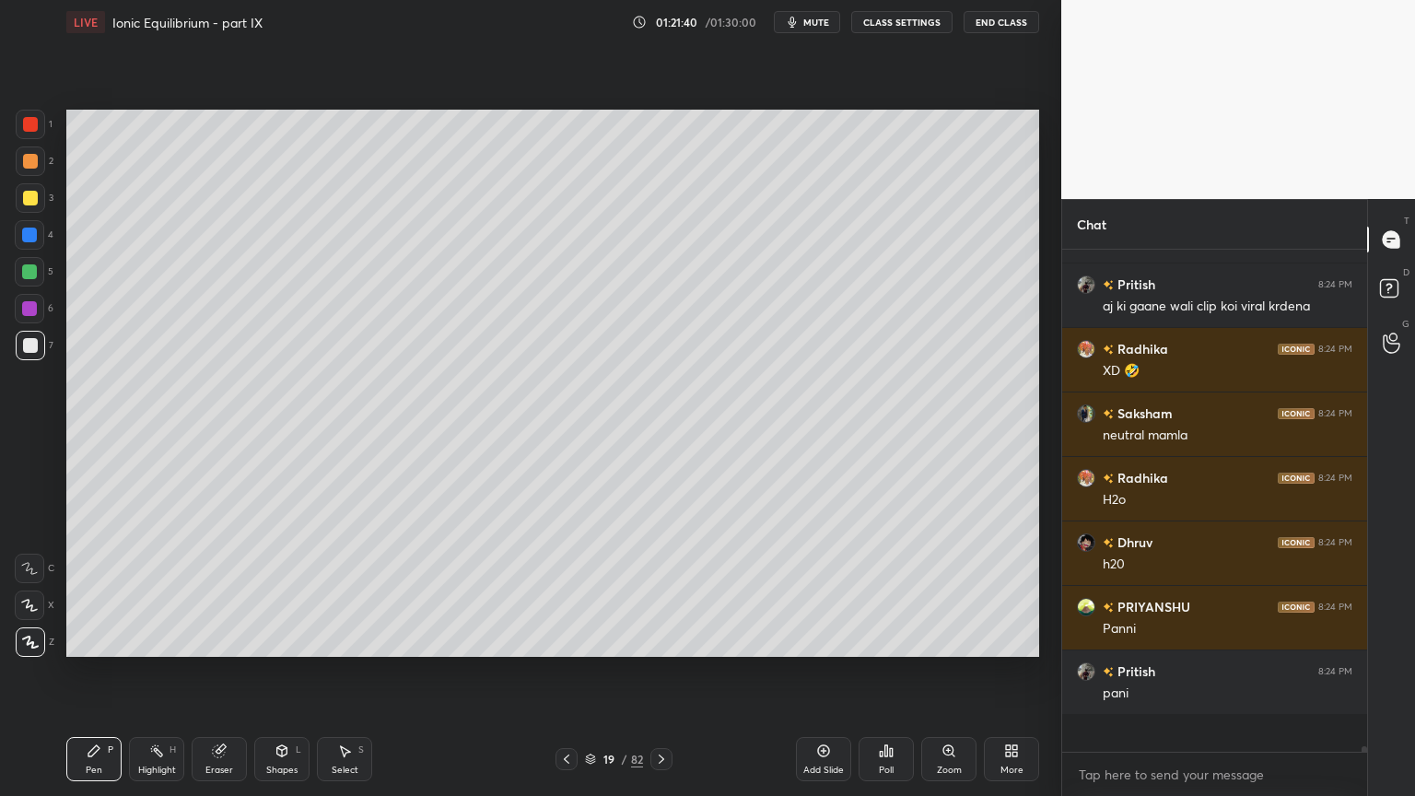
scroll to position [496, 299]
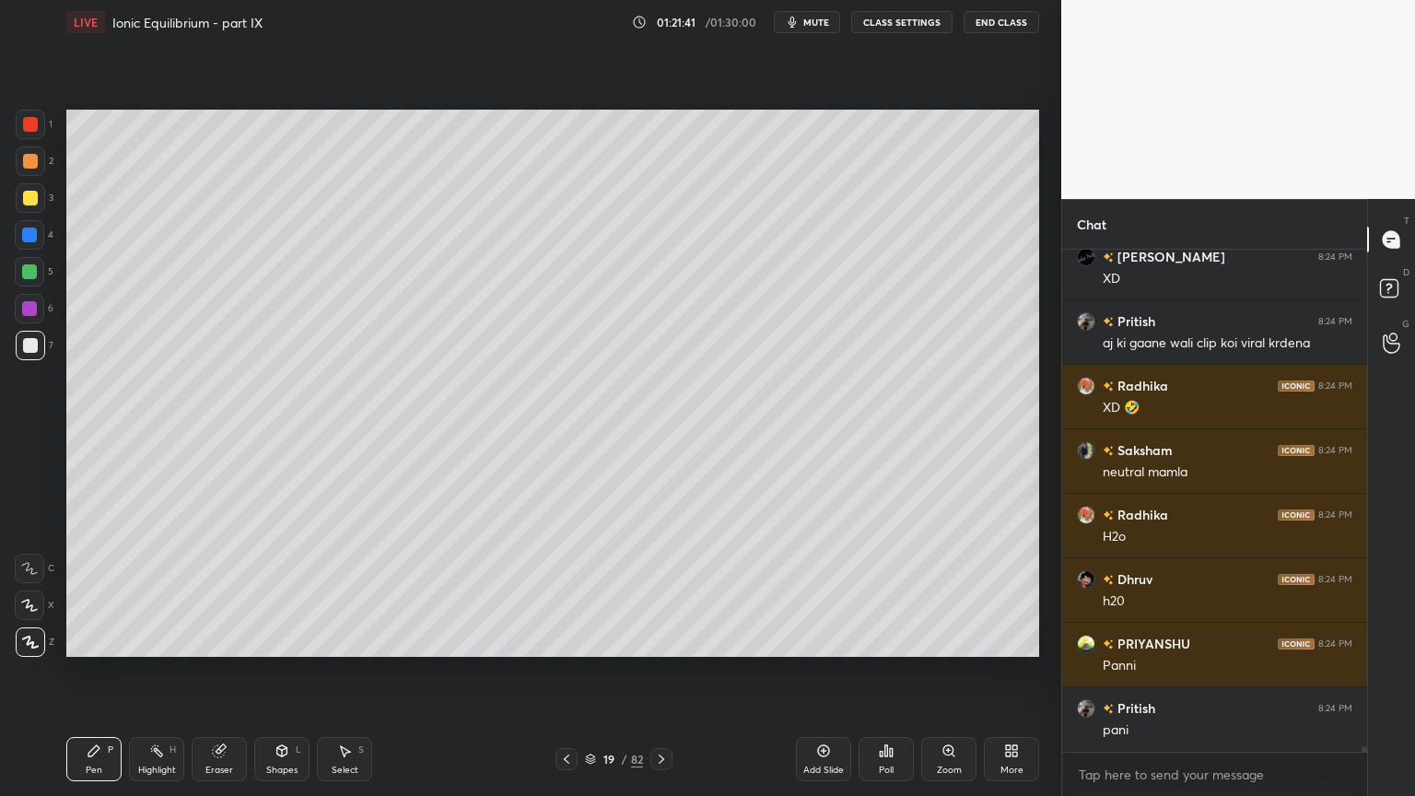
click at [31, 196] on div at bounding box center [30, 198] width 15 height 15
click at [286, 672] on div "Shapes L" at bounding box center [281, 759] width 55 height 44
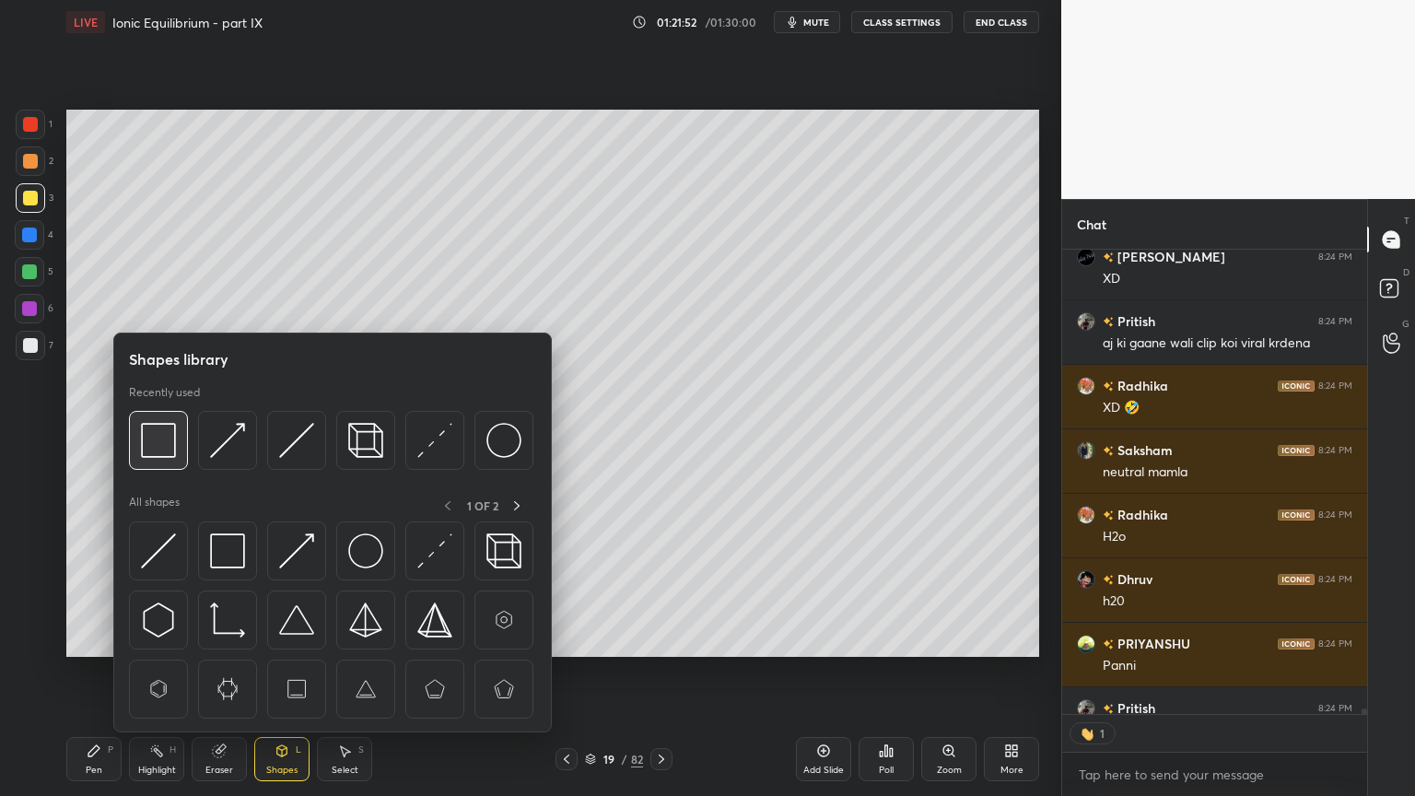
click at [169, 448] on img at bounding box center [158, 440] width 35 height 35
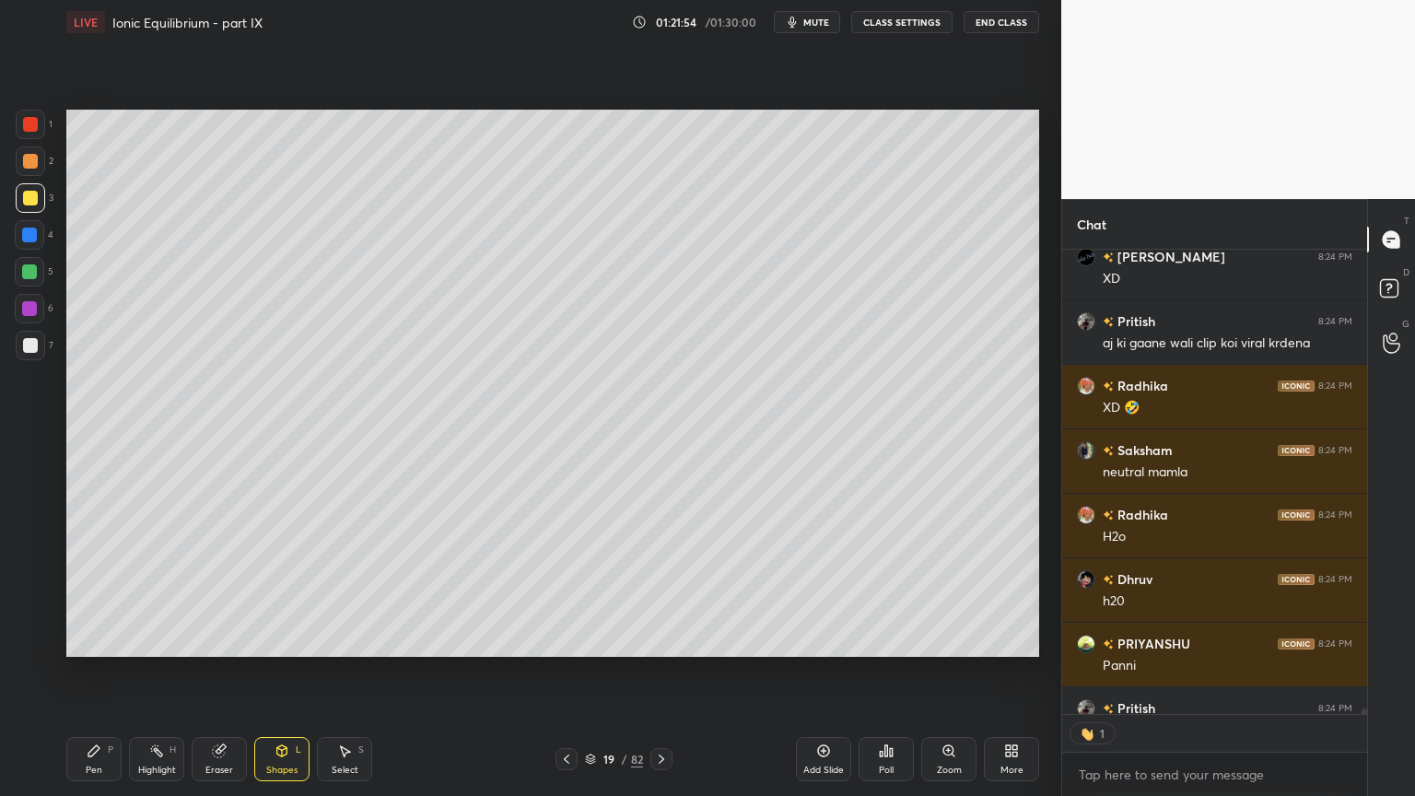
drag, startPoint x: 147, startPoint y: 771, endPoint x: 169, endPoint y: 737, distance: 40.6
click at [151, 672] on div "Highlight" at bounding box center [157, 769] width 38 height 9
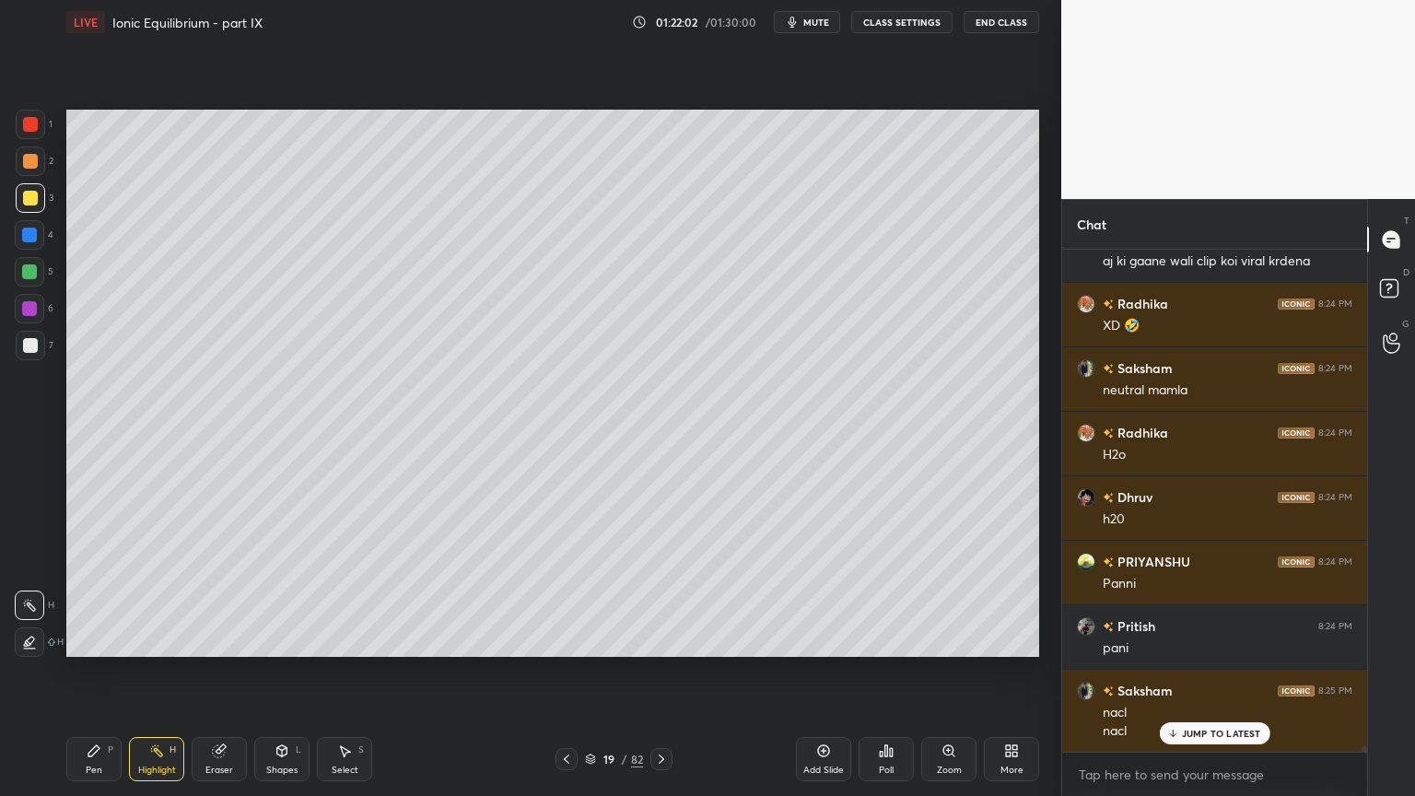
scroll to position [42124, 0]
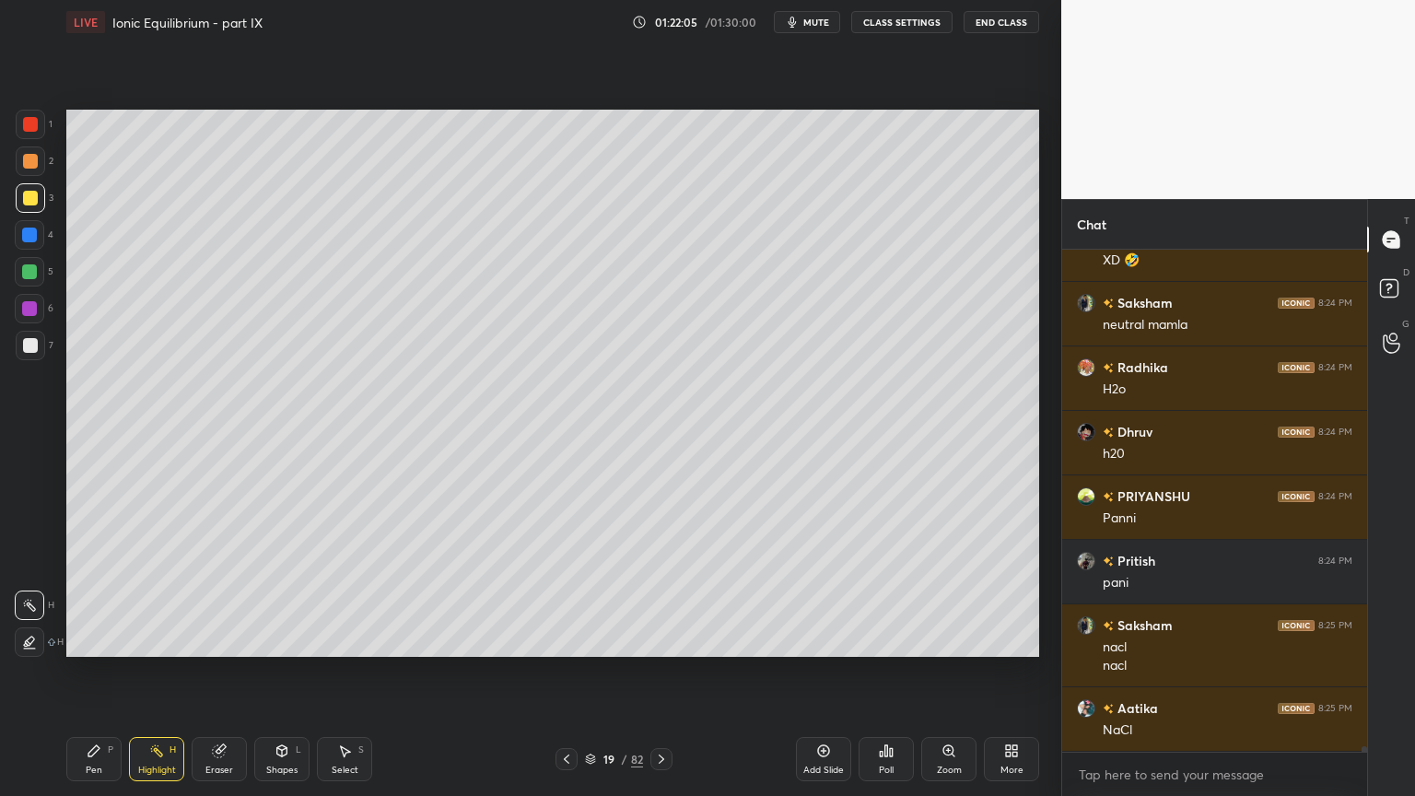
click at [567, 672] on icon at bounding box center [566, 759] width 15 height 15
click at [565, 672] on icon at bounding box center [566, 759] width 15 height 15
click at [567, 672] on icon at bounding box center [566, 759] width 15 height 15
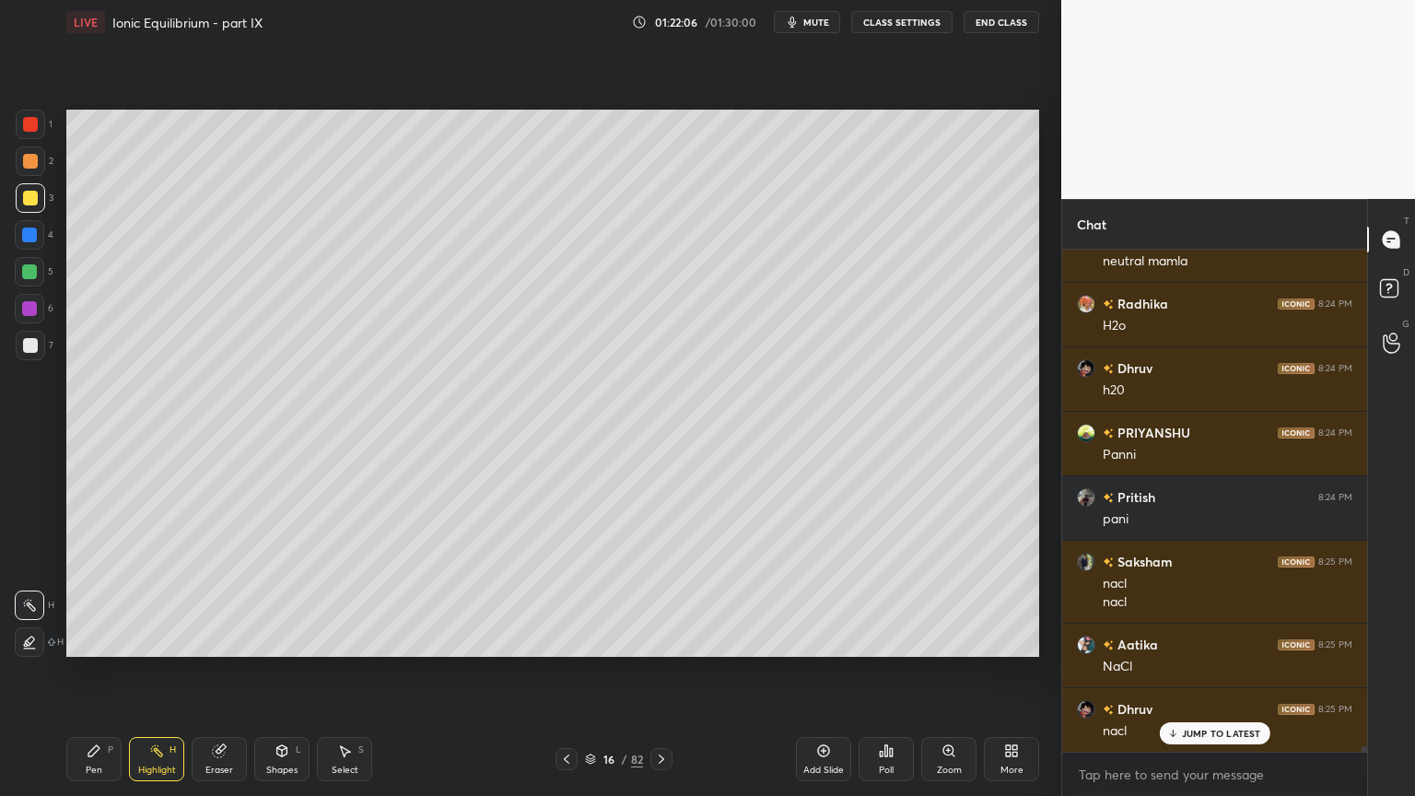
click at [661, 672] on icon at bounding box center [661, 759] width 15 height 15
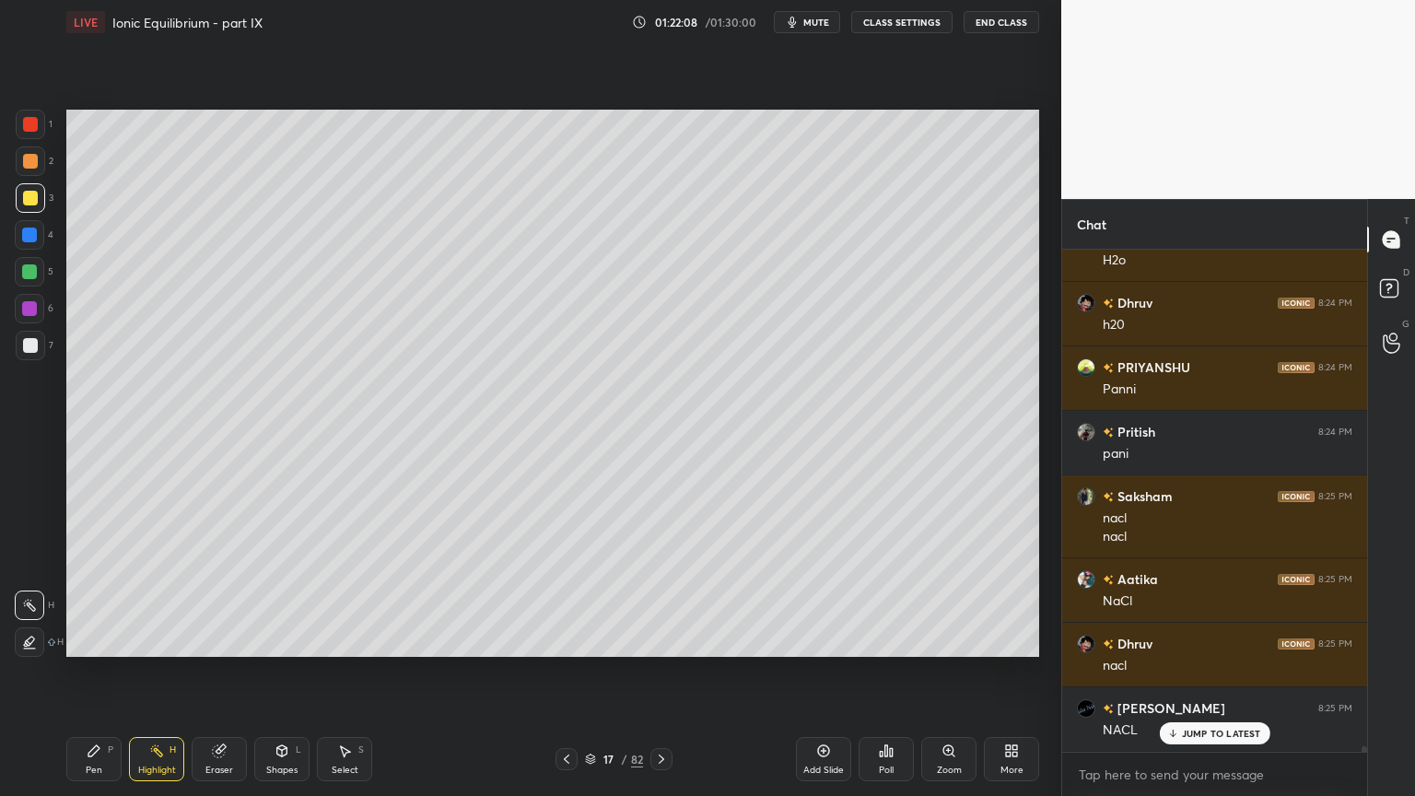
scroll to position [42317, 0]
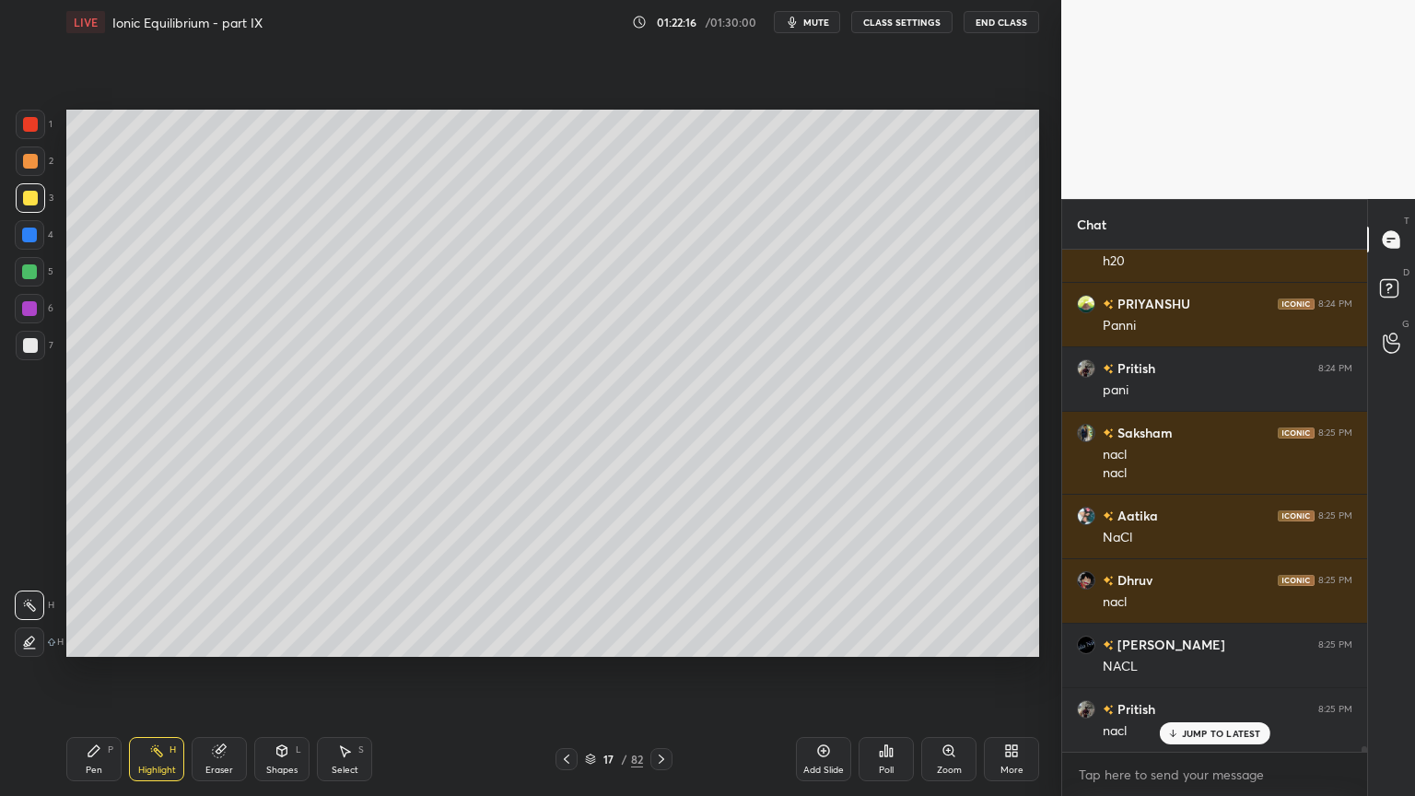
click at [658, 672] on icon at bounding box center [661, 759] width 15 height 15
click at [662, 672] on icon at bounding box center [661, 759] width 15 height 15
click at [562, 672] on icon at bounding box center [566, 759] width 15 height 15
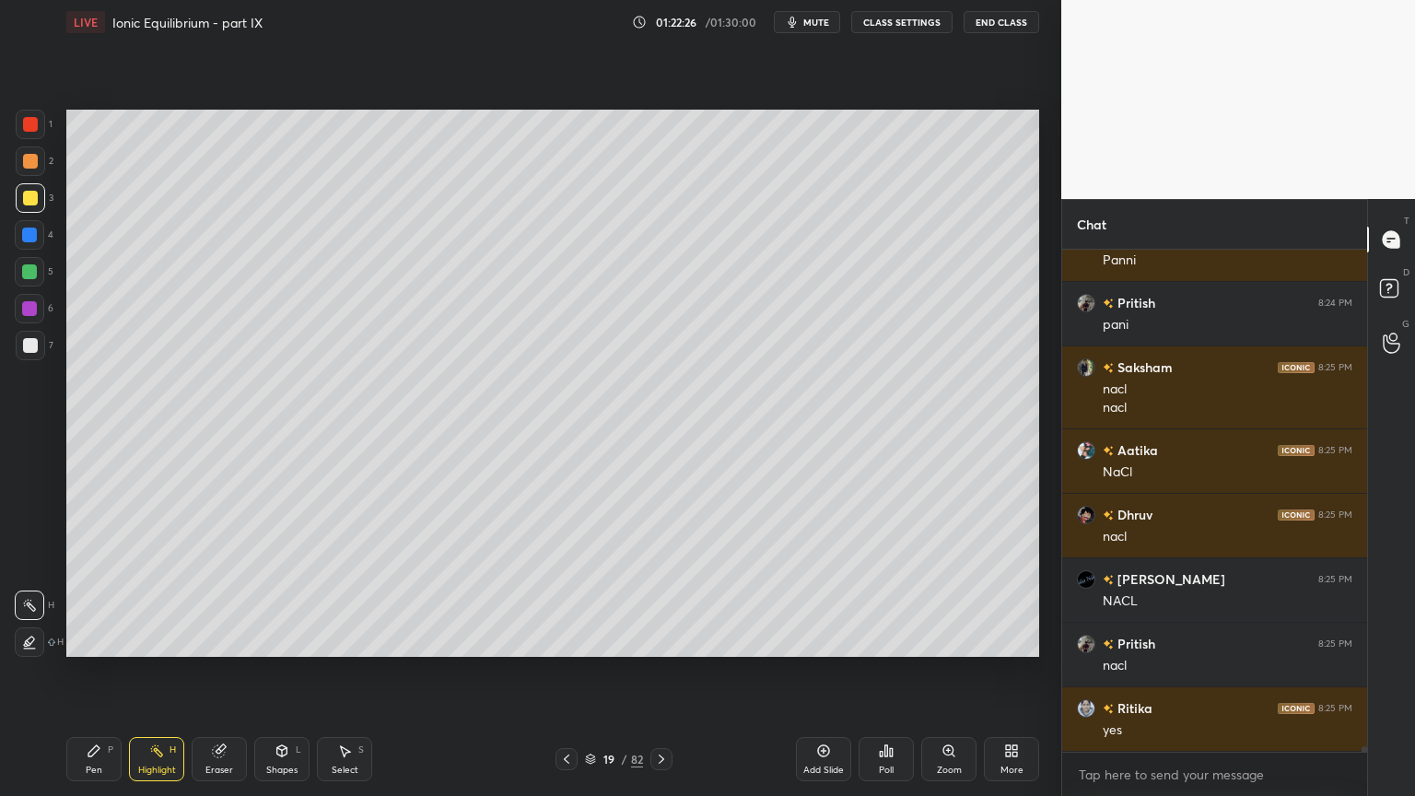
click at [811, 672] on div "Add Slide" at bounding box center [823, 759] width 55 height 44
click at [97, 672] on icon at bounding box center [94, 750] width 15 height 15
drag, startPoint x: 29, startPoint y: 169, endPoint x: 63, endPoint y: 169, distance: 33.2
click at [29, 171] on div at bounding box center [30, 160] width 29 height 29
click at [31, 349] on div at bounding box center [30, 345] width 15 height 15
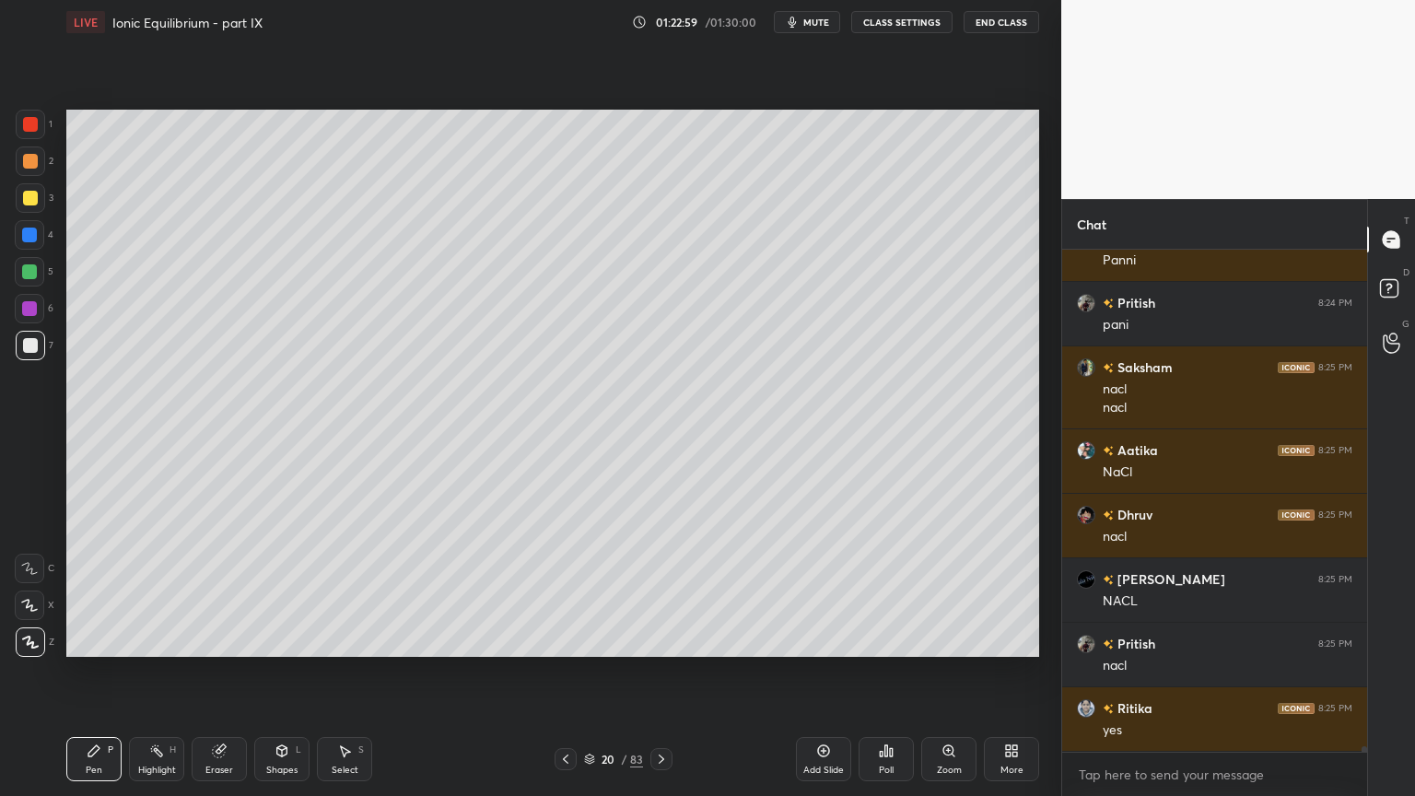
click at [270, 672] on div "Shapes L" at bounding box center [281, 759] width 55 height 44
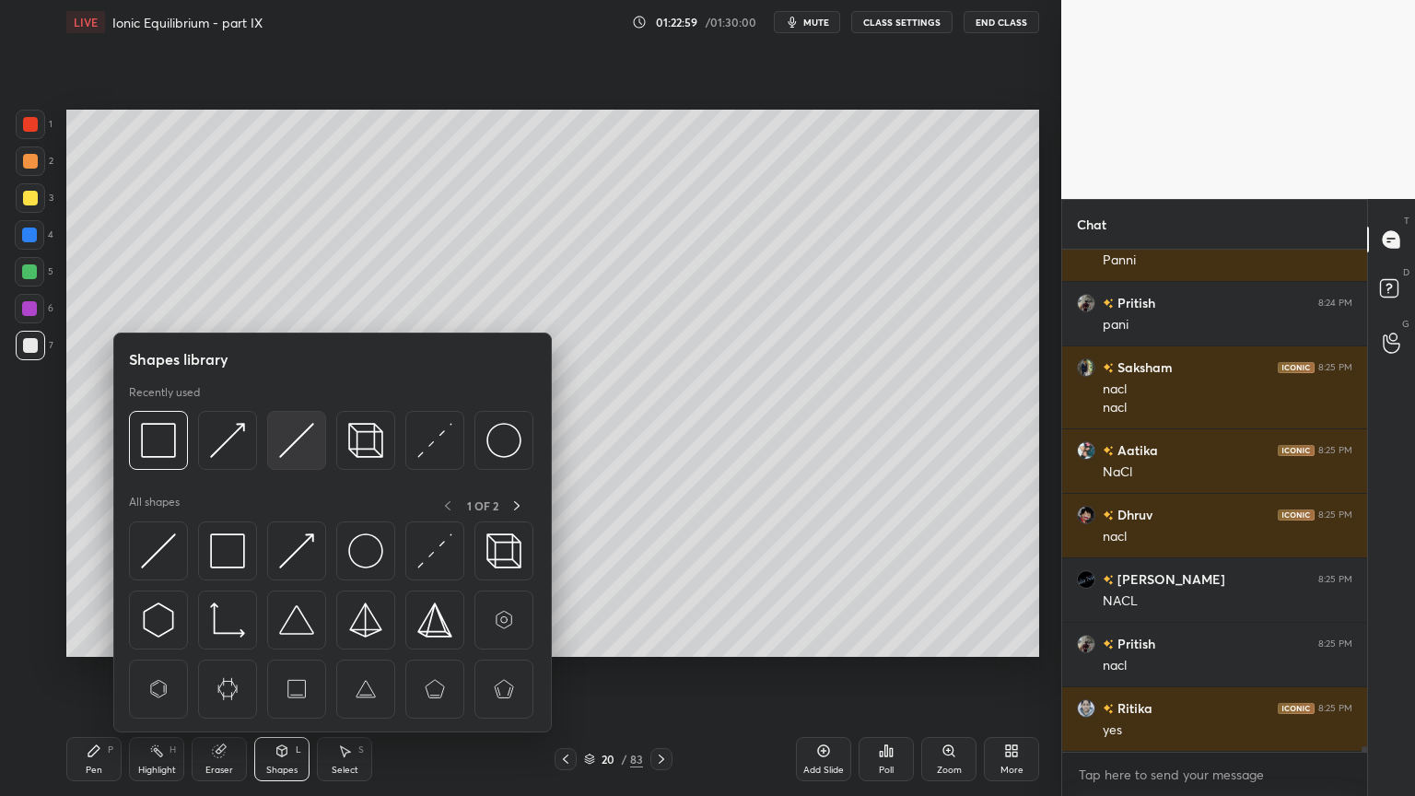
click at [300, 442] on img at bounding box center [296, 440] width 35 height 35
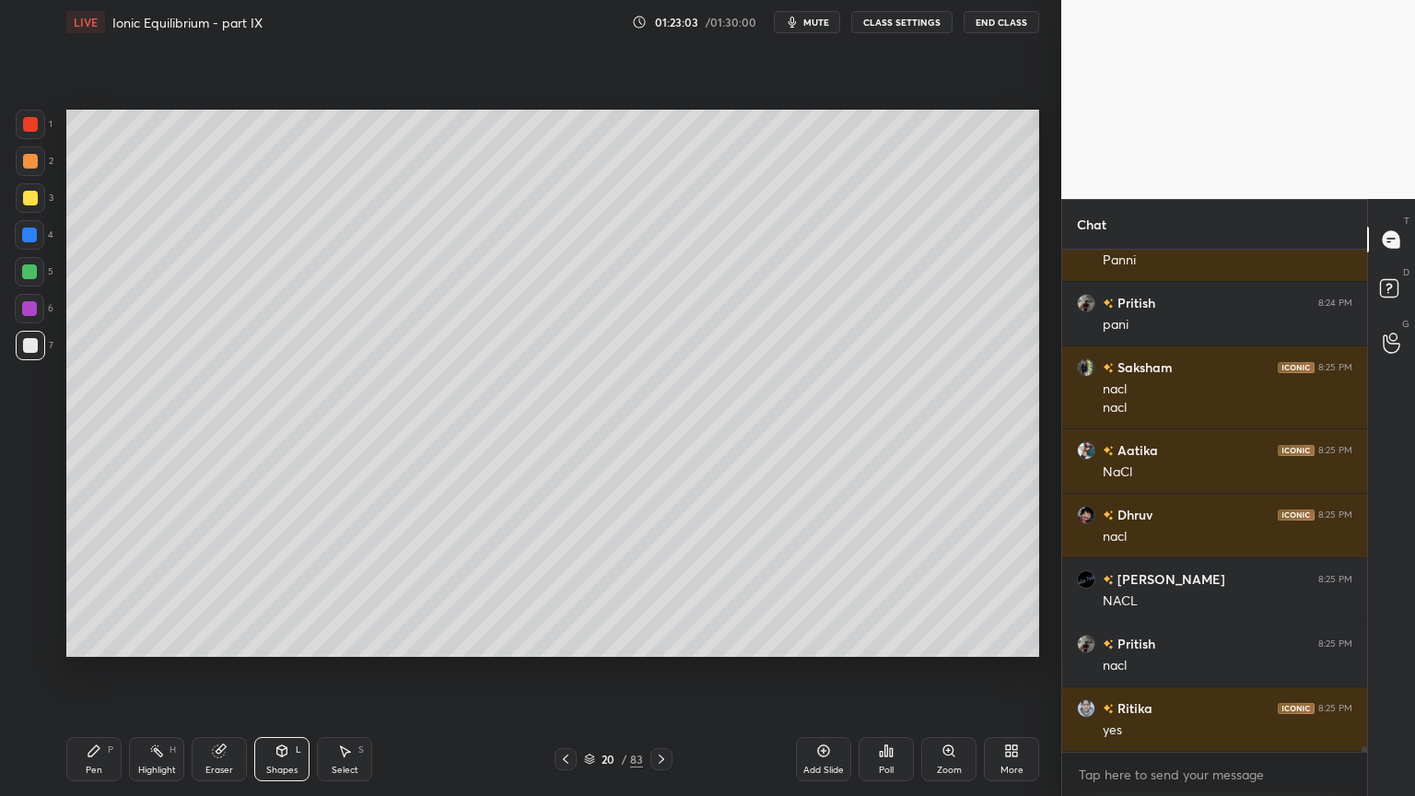
click at [102, 672] on div "Pen P" at bounding box center [93, 759] width 55 height 44
drag, startPoint x: 33, startPoint y: 158, endPoint x: 33, endPoint y: 171, distance: 12.9
click at [33, 162] on div at bounding box center [30, 161] width 15 height 15
click at [198, 672] on div "Eraser" at bounding box center [219, 759] width 55 height 44
drag, startPoint x: 101, startPoint y: 771, endPoint x: 102, endPoint y: 753, distance: 18.4
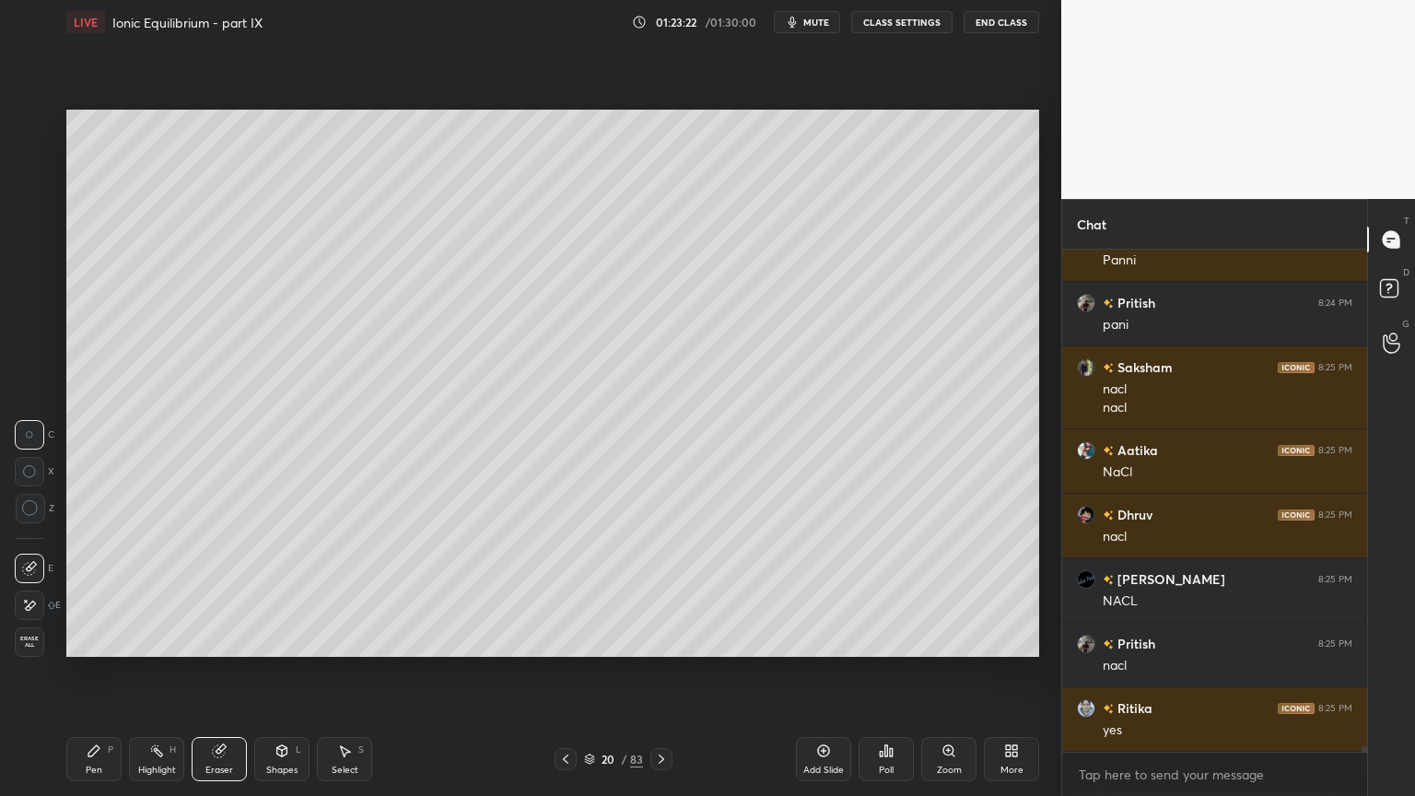
click at [102, 672] on div "Pen P" at bounding box center [93, 759] width 55 height 44
click at [31, 348] on div at bounding box center [30, 345] width 15 height 15
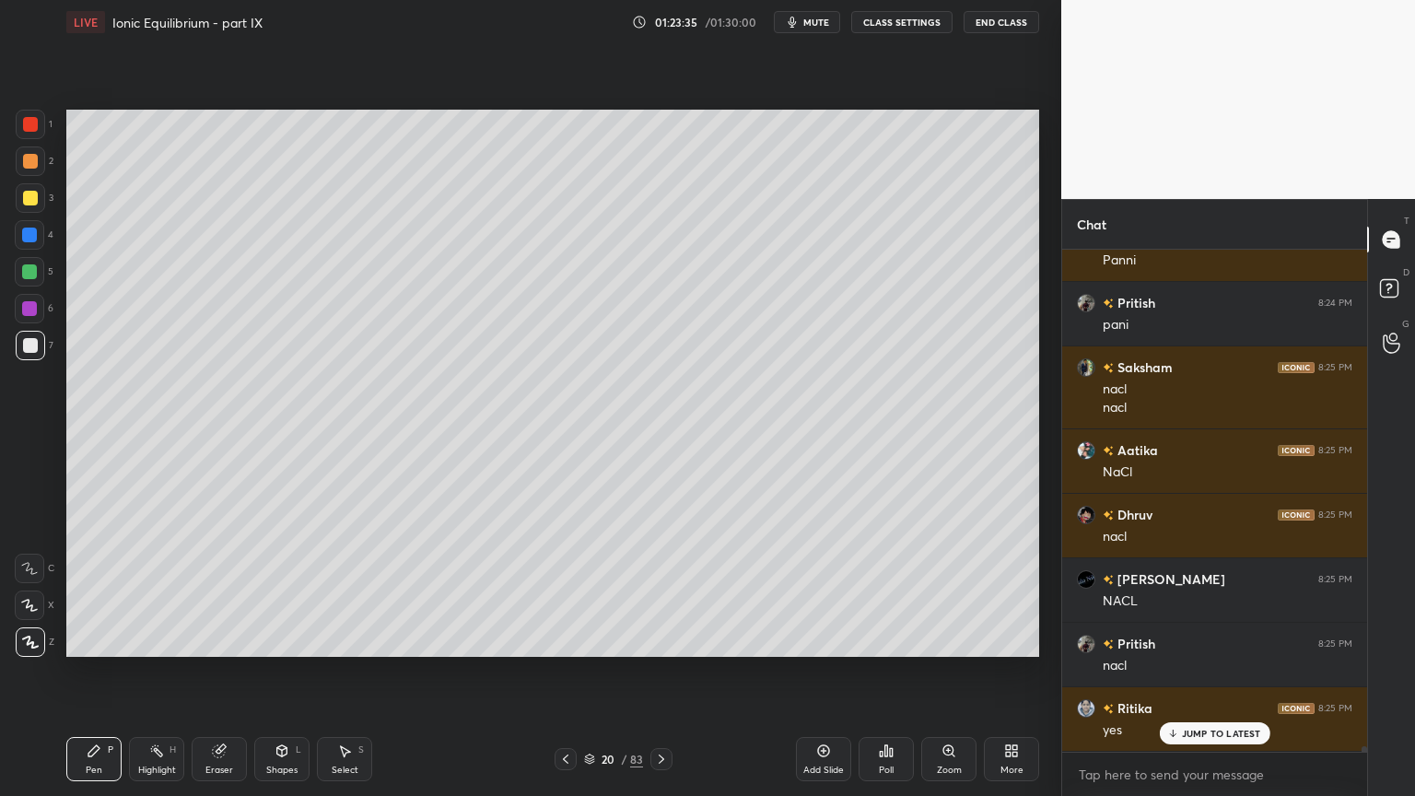
scroll to position [42446, 0]
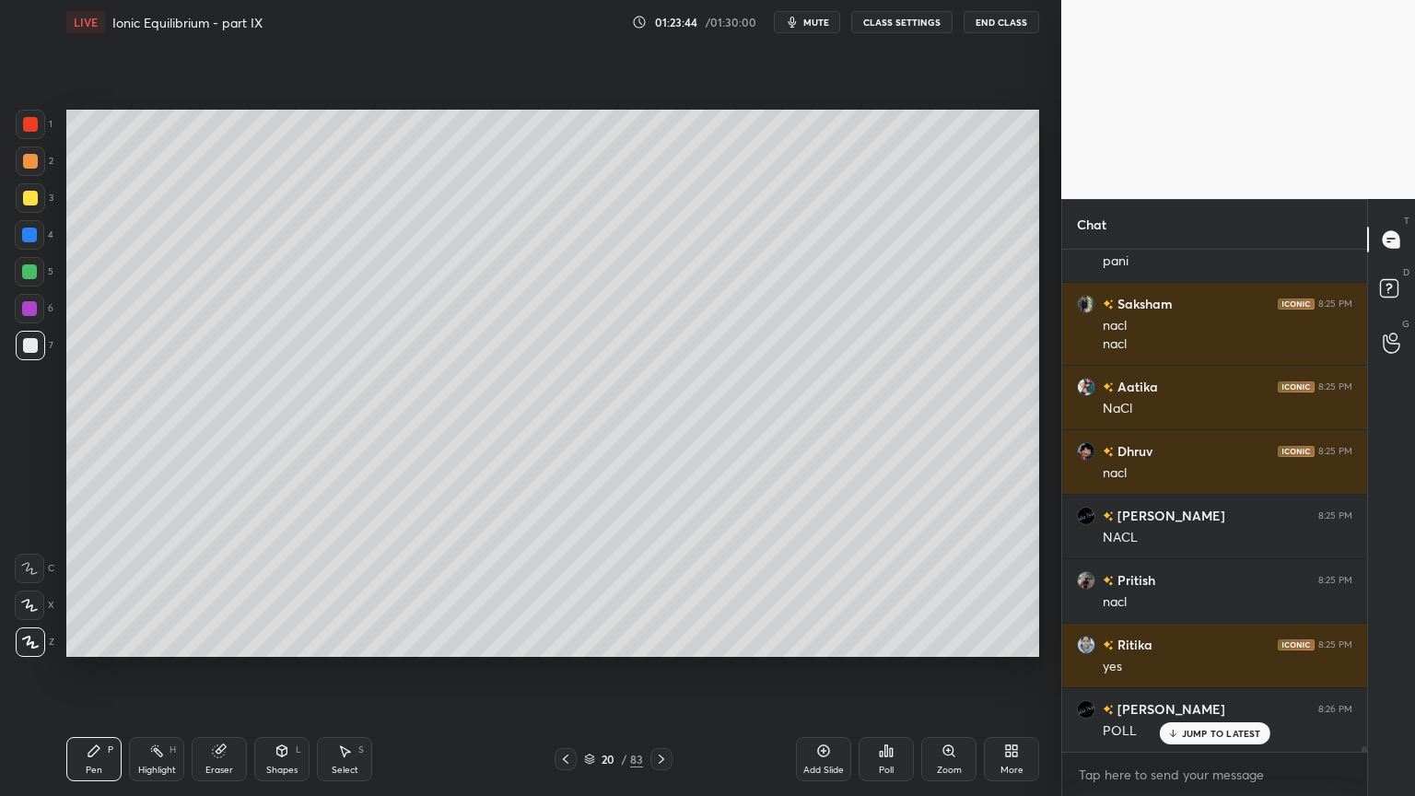
click at [169, 672] on div "Highlight H" at bounding box center [156, 759] width 55 height 44
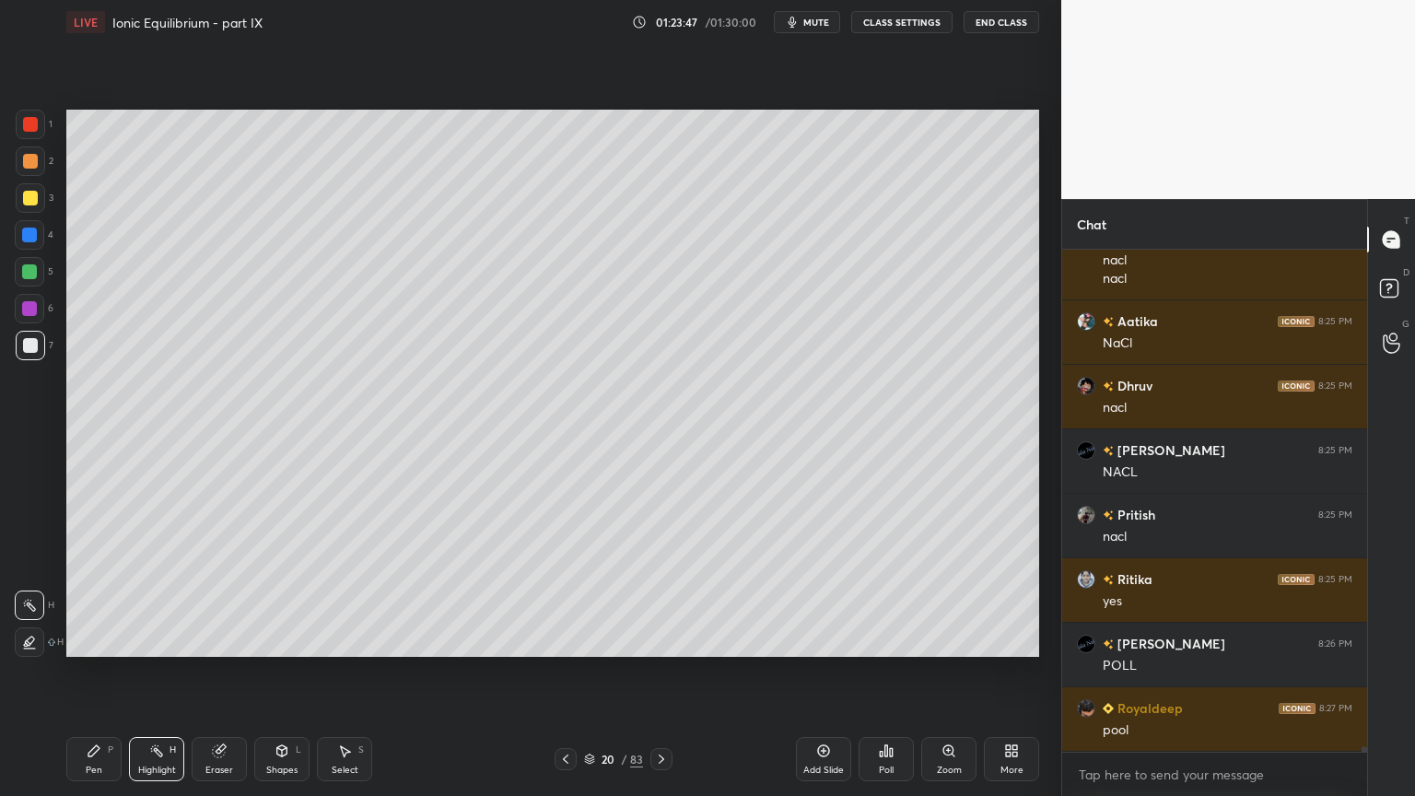
click at [890, 672] on div "Poll" at bounding box center [885, 759] width 55 height 44
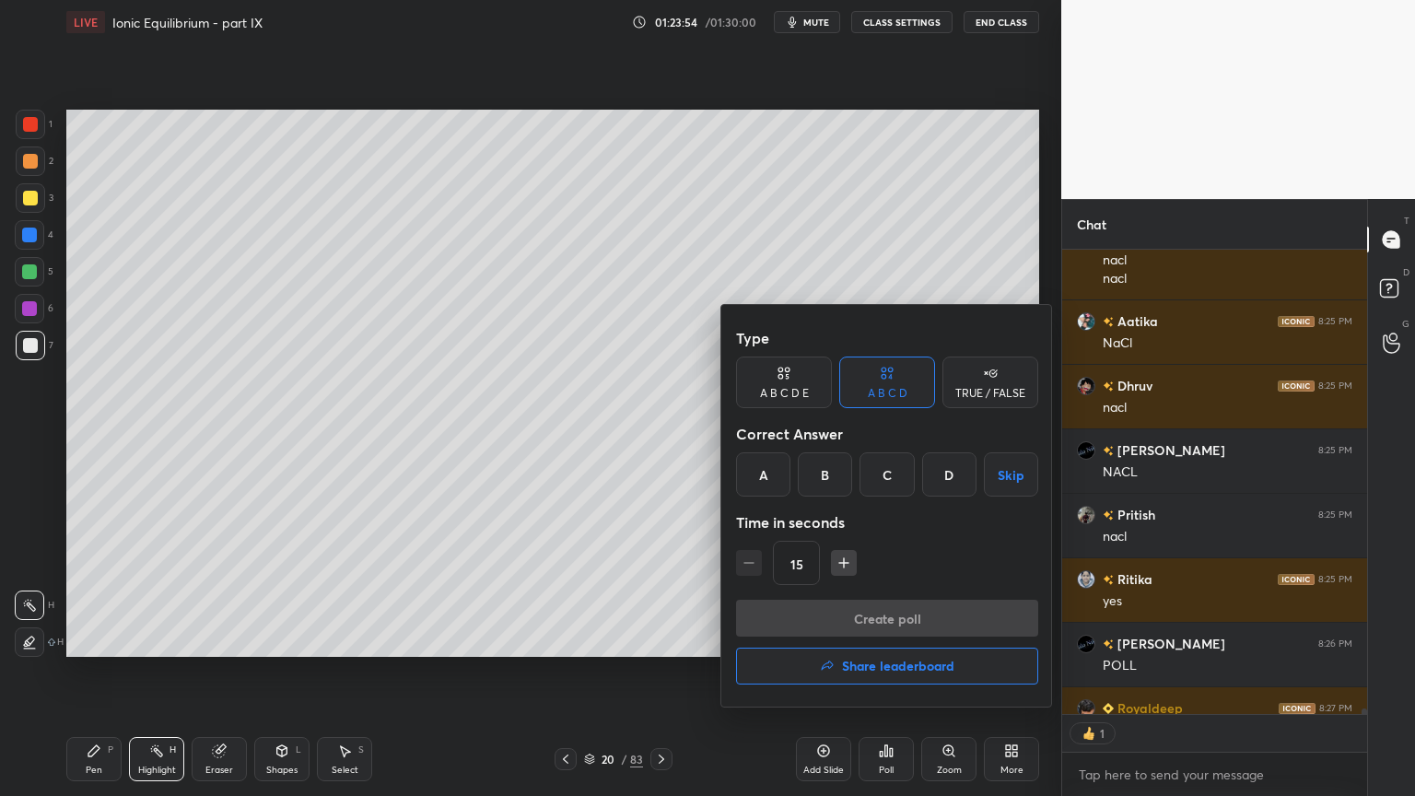
scroll to position [6, 6]
click at [768, 473] on div "A" at bounding box center [763, 474] width 54 height 44
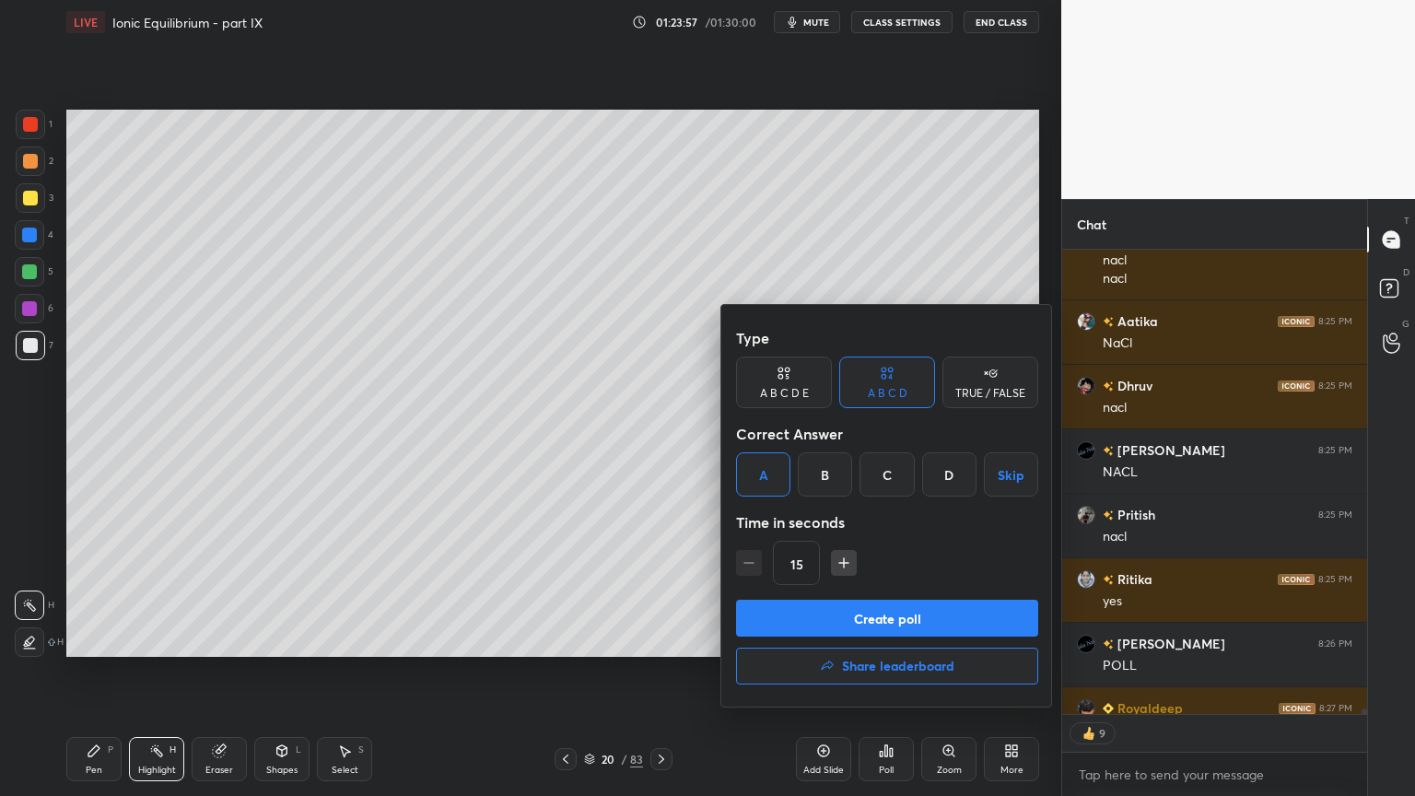
click at [836, 616] on button "Create poll" at bounding box center [887, 618] width 302 height 37
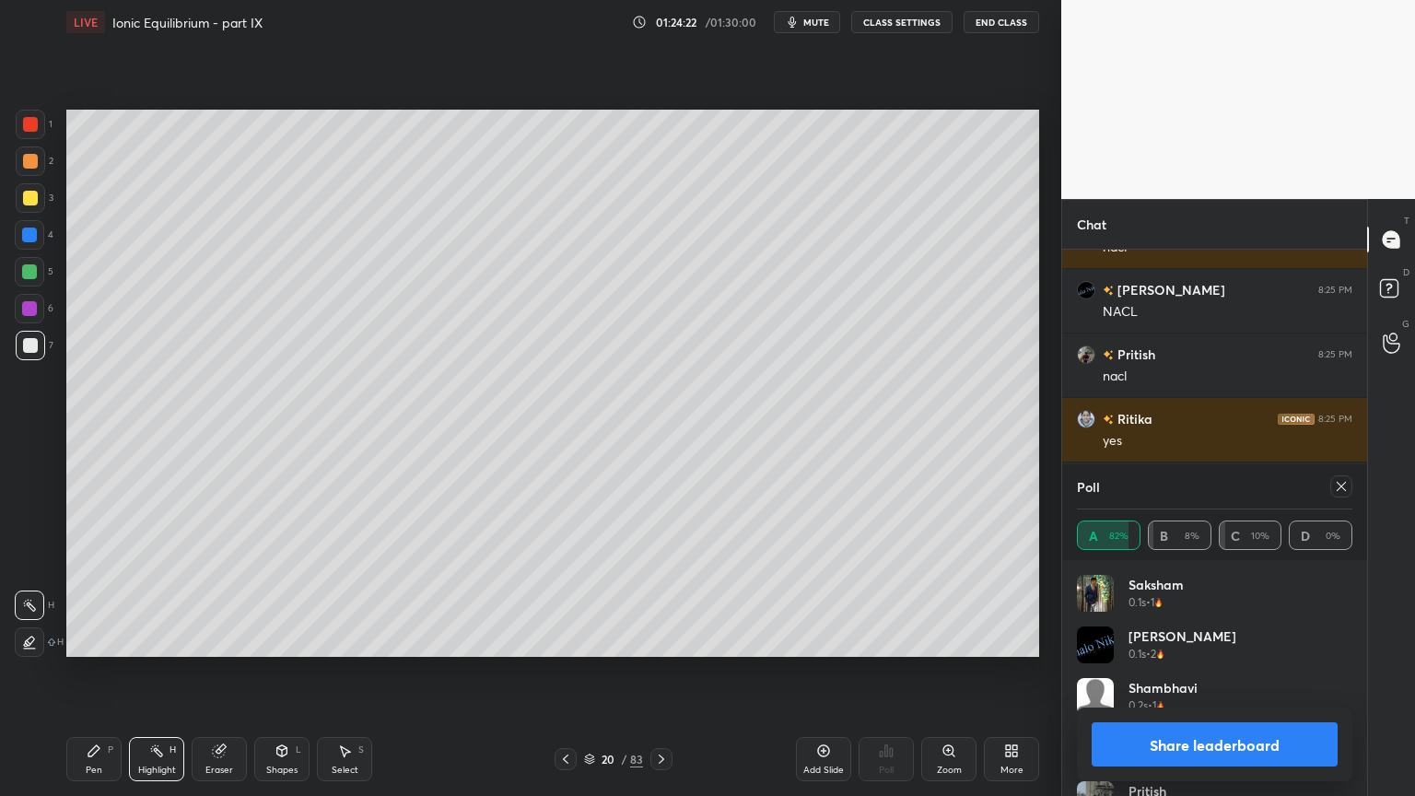
click at [1212, 672] on button "Share leaderboard" at bounding box center [1215, 744] width 246 height 44
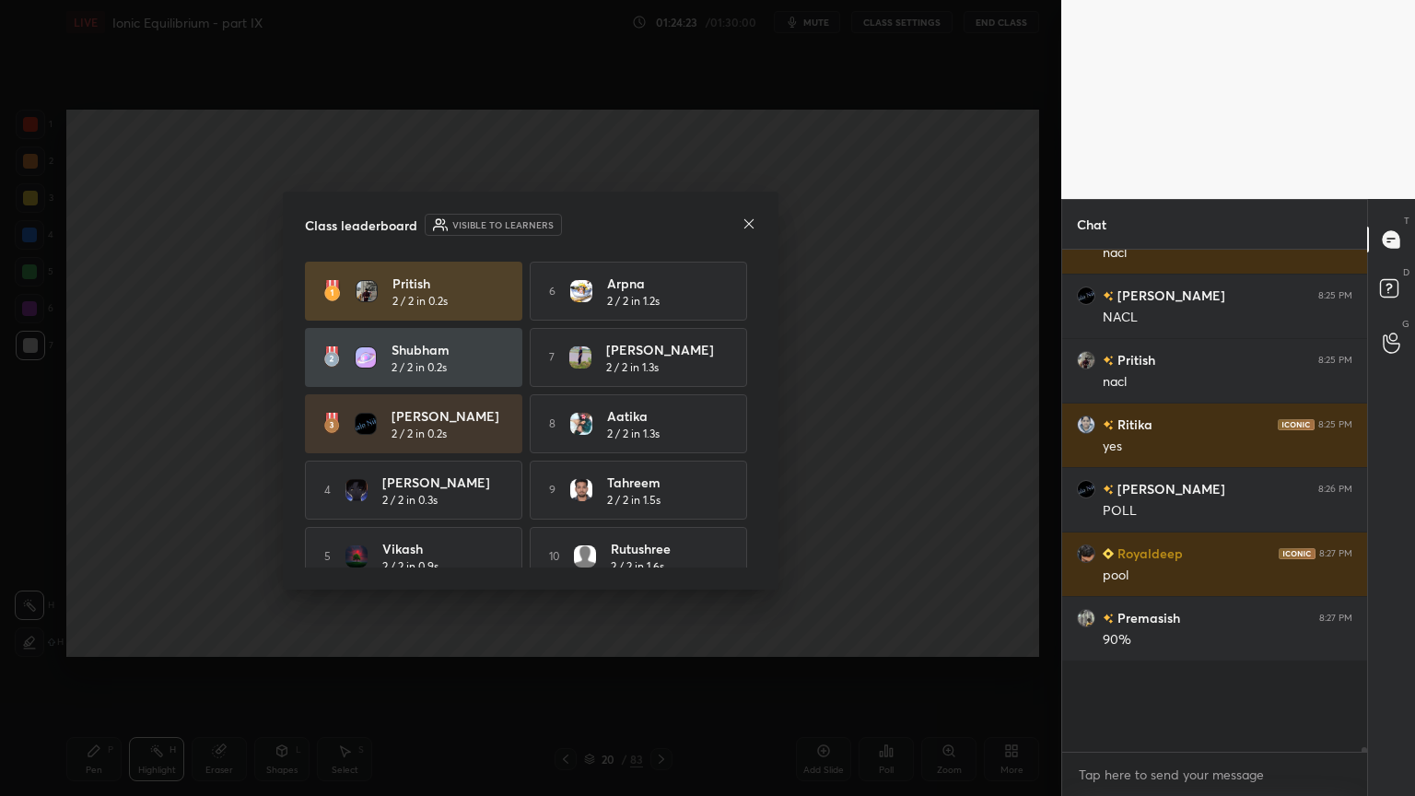
scroll to position [6, 6]
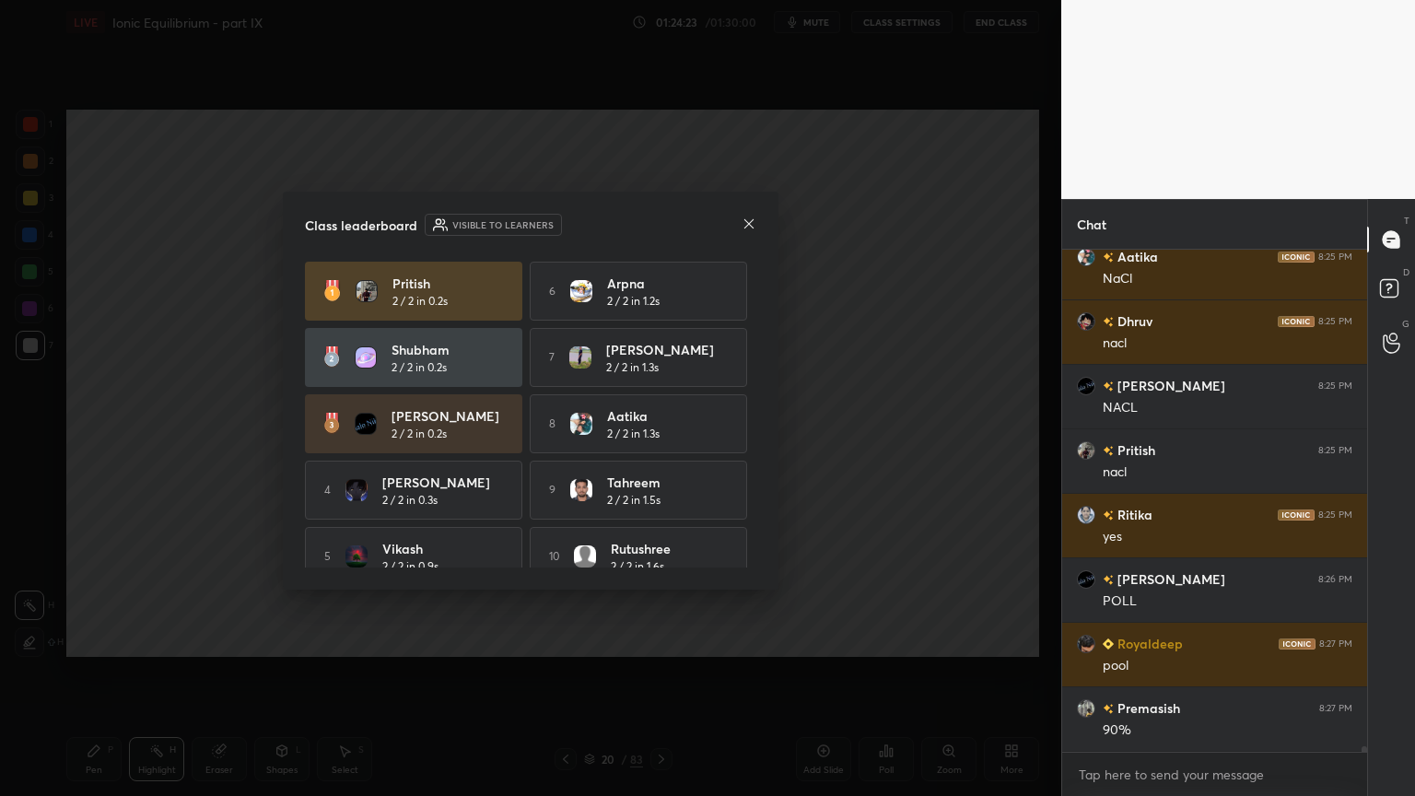
drag, startPoint x: 921, startPoint y: 377, endPoint x: 914, endPoint y: 384, distance: 10.4
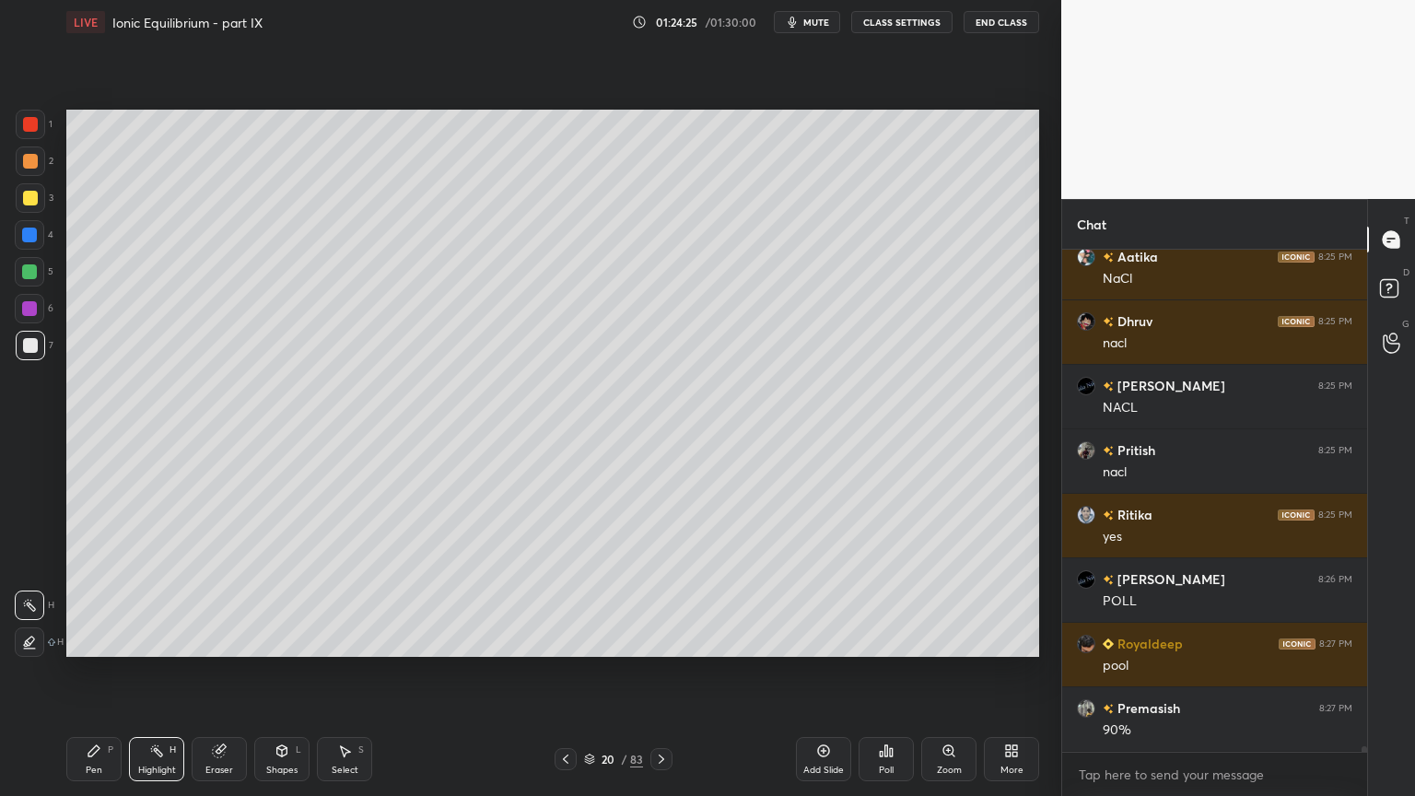
click at [885, 672] on div "Poll" at bounding box center [886, 769] width 15 height 9
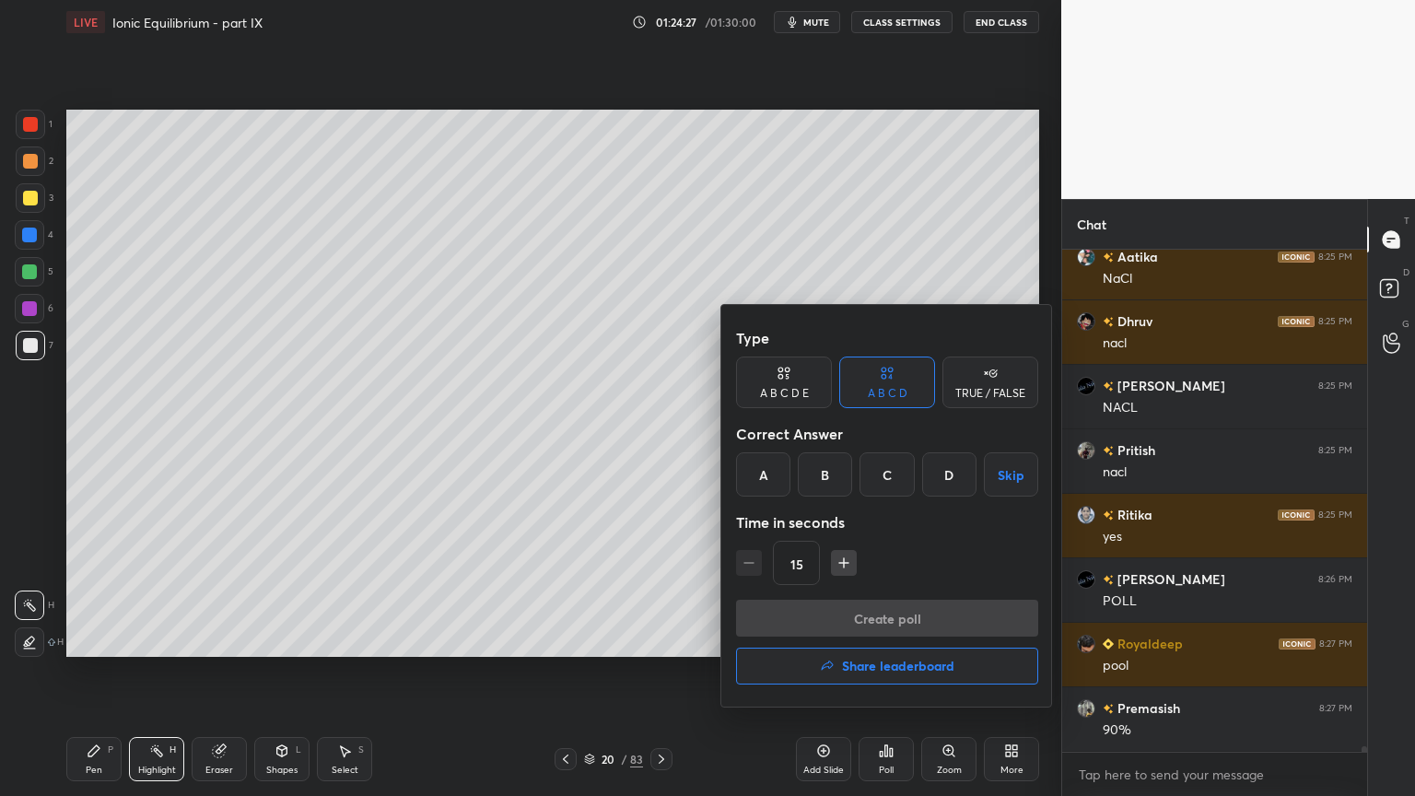
drag, startPoint x: 830, startPoint y: 473, endPoint x: 829, endPoint y: 490, distance: 16.6
click at [829, 483] on div "B" at bounding box center [825, 474] width 54 height 44
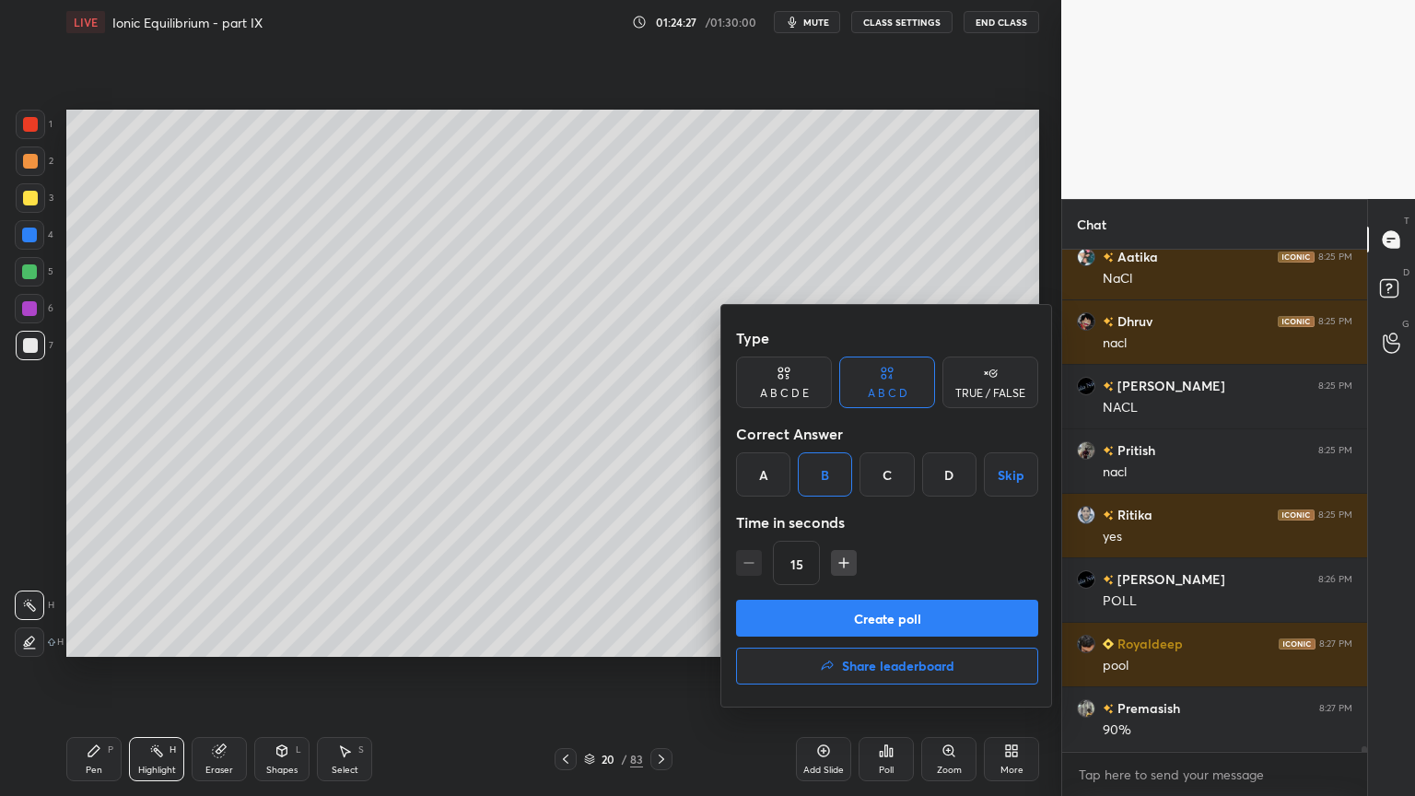
click at [865, 622] on button "Create poll" at bounding box center [887, 618] width 302 height 37
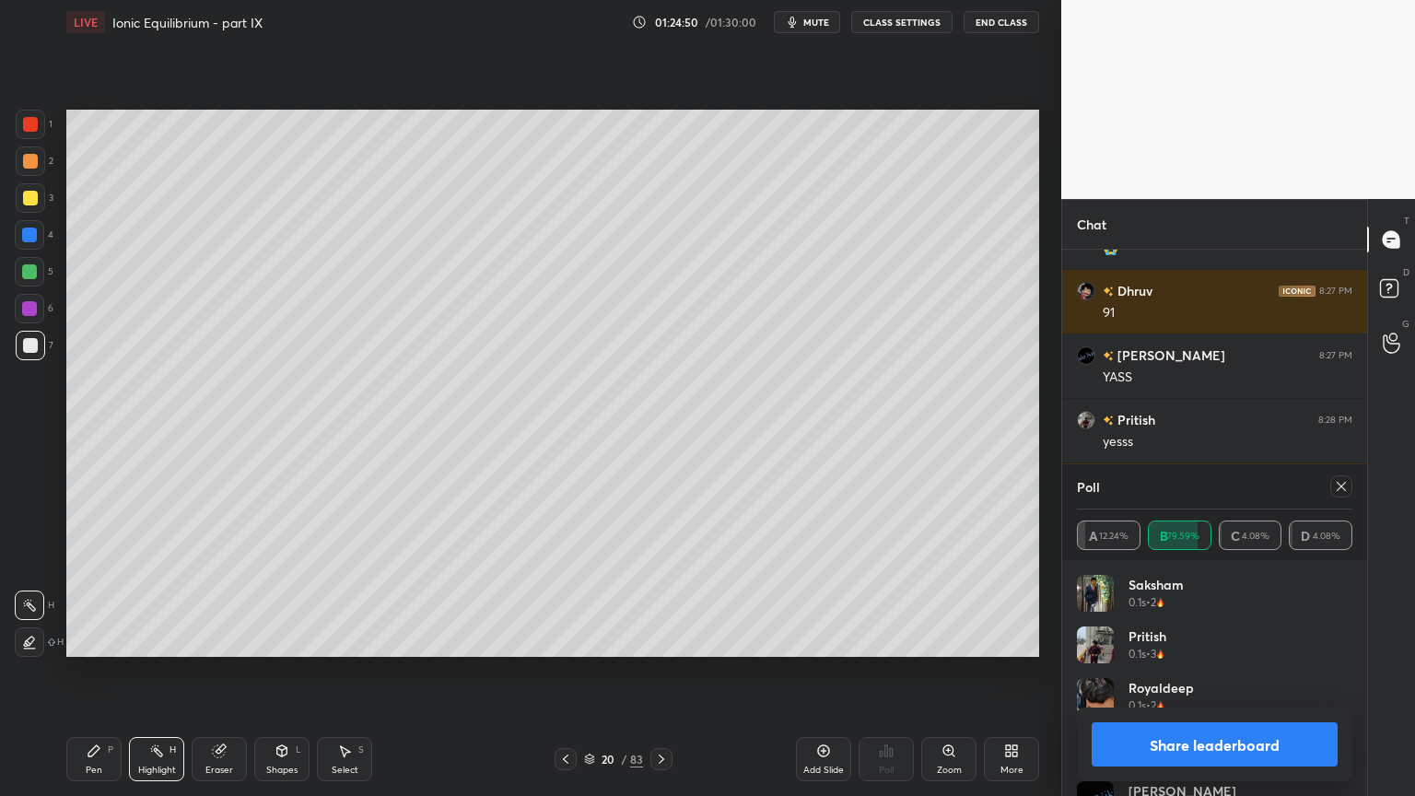
click at [1260, 672] on button "Share leaderboard" at bounding box center [1215, 744] width 246 height 44
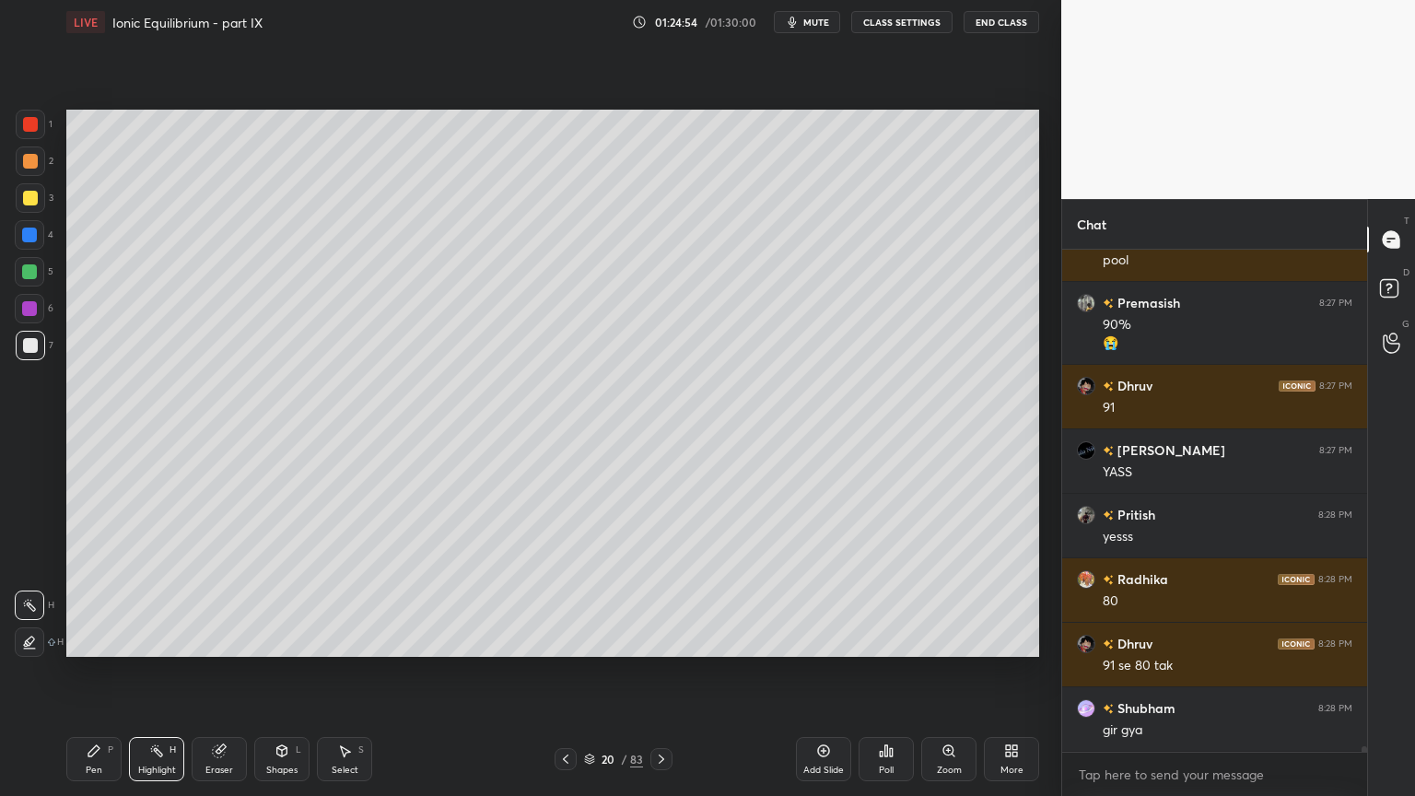
drag, startPoint x: 161, startPoint y: 765, endPoint x: 228, endPoint y: 661, distance: 123.1
click at [160, 672] on div "Highlight H" at bounding box center [156, 759] width 55 height 44
drag, startPoint x: 87, startPoint y: 772, endPoint x: 89, endPoint y: 763, distance: 9.6
click at [88, 672] on div "Pen" at bounding box center [94, 769] width 17 height 9
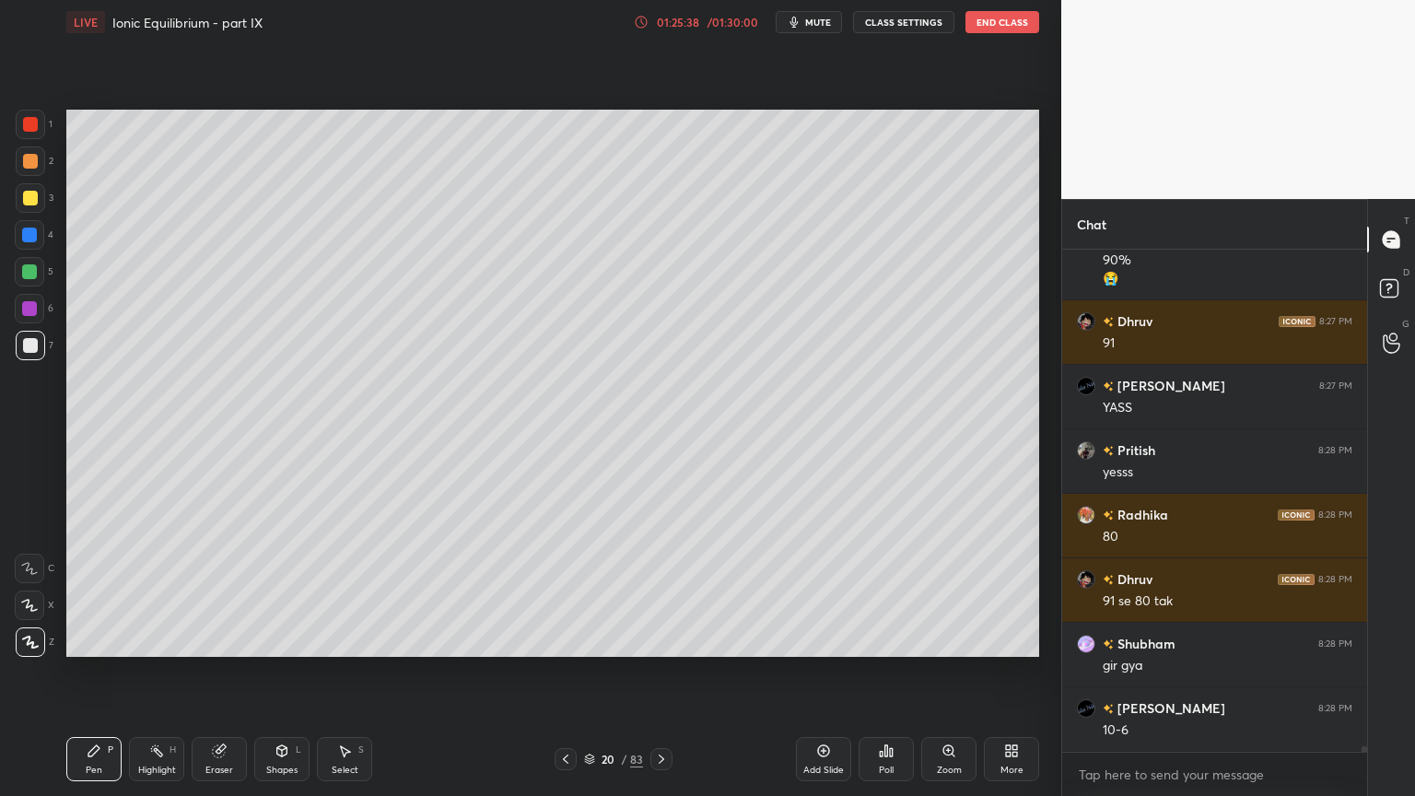
scroll to position [43109, 0]
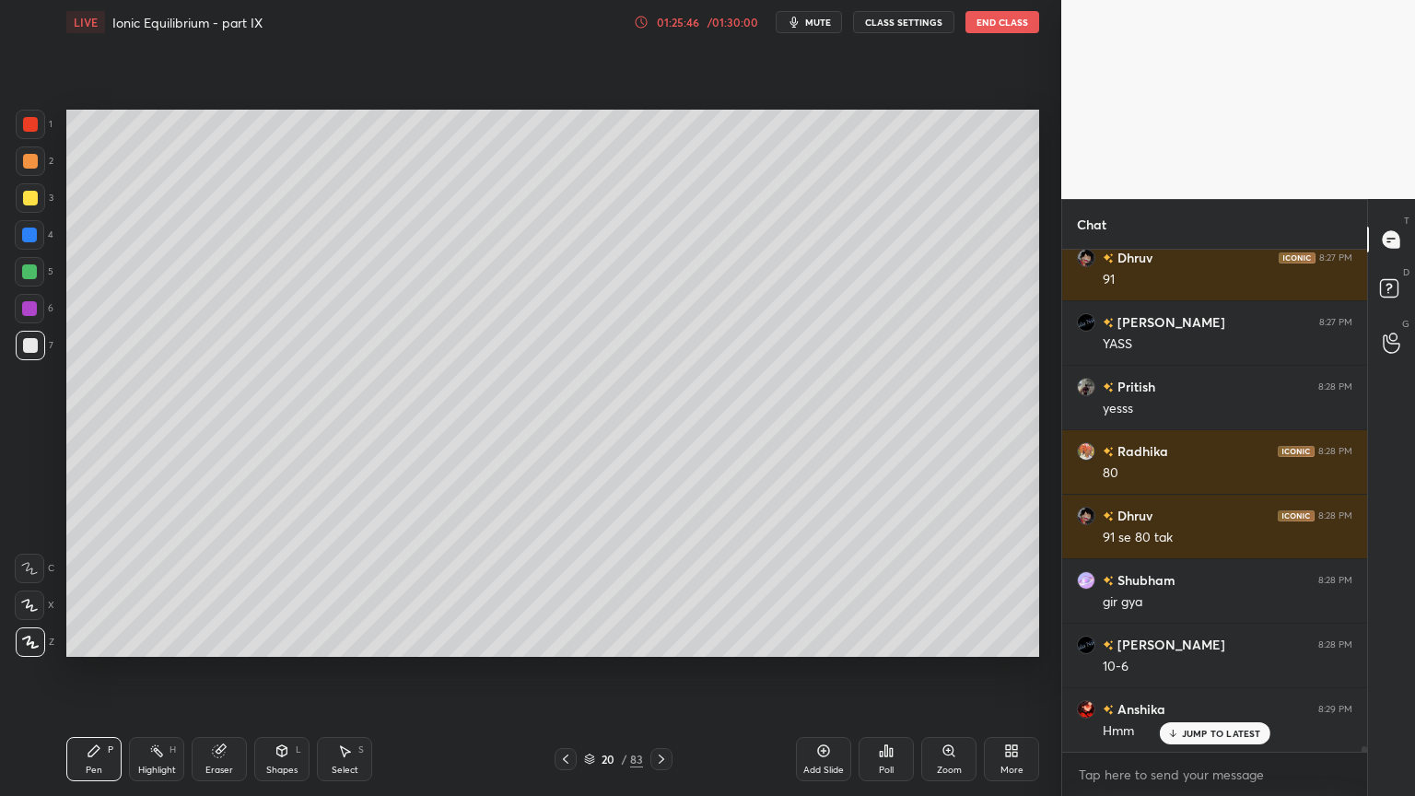
drag, startPoint x: 139, startPoint y: 773, endPoint x: 157, endPoint y: 748, distance: 30.4
click at [139, 672] on div "Highlight" at bounding box center [157, 769] width 38 height 9
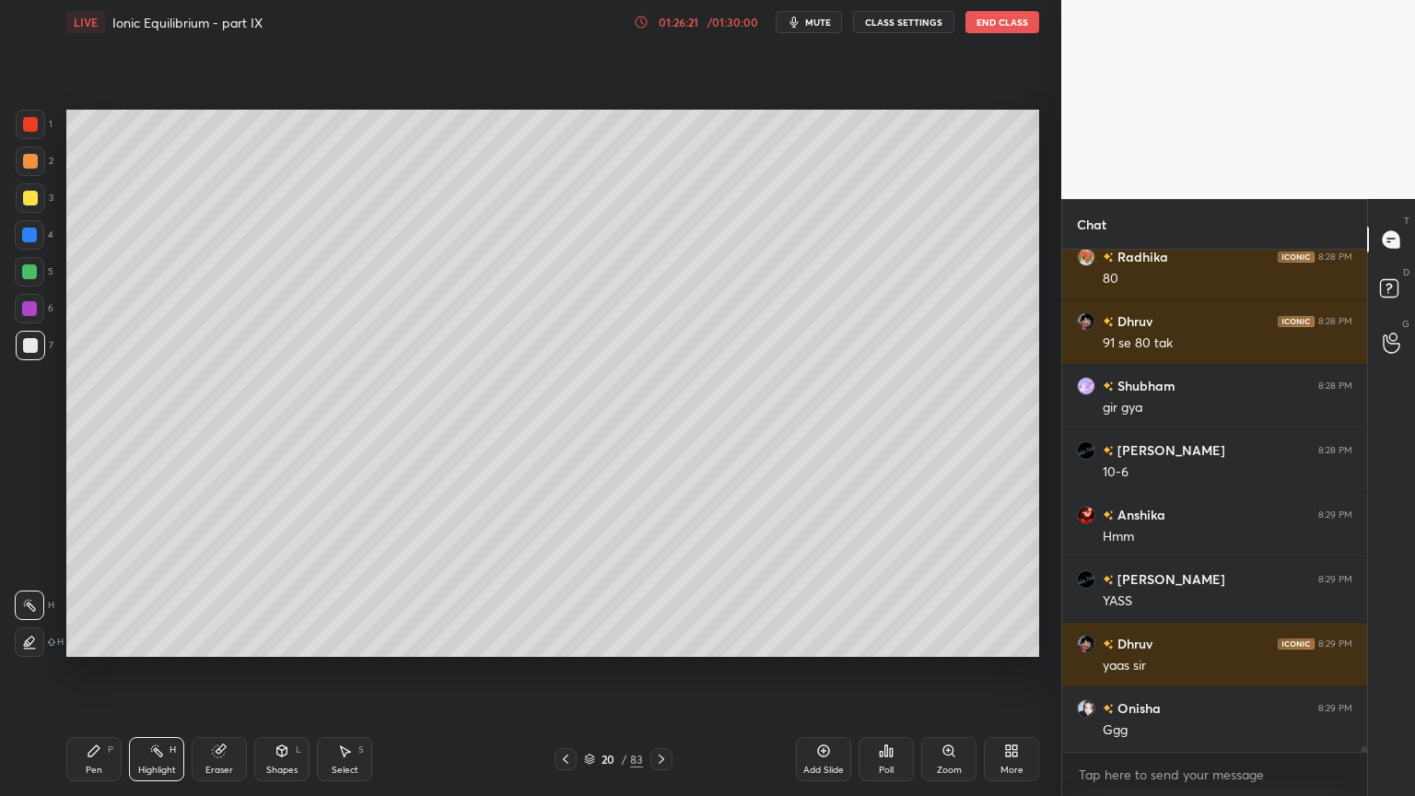
scroll to position [43367, 0]
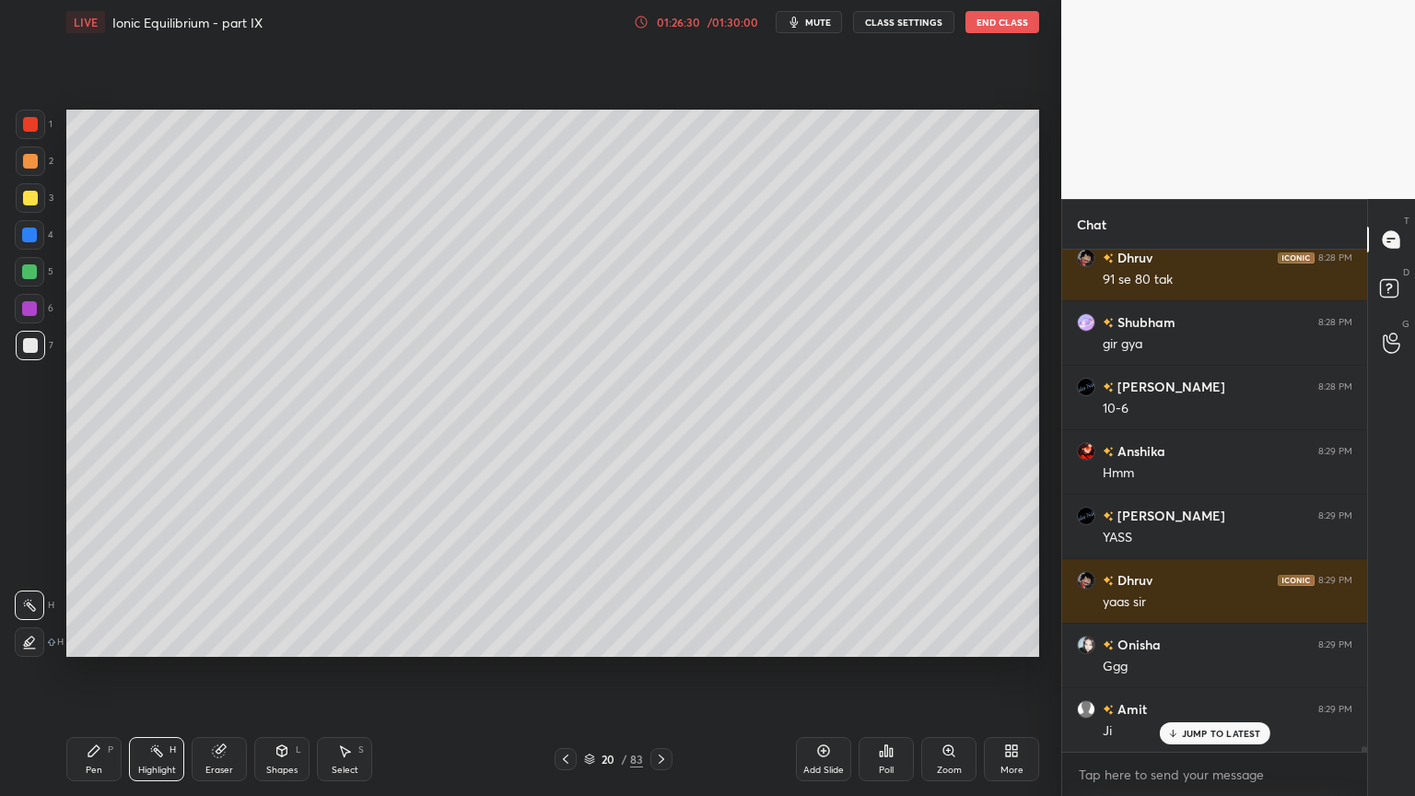
click at [825, 672] on div "Add Slide" at bounding box center [823, 769] width 41 height 9
click at [96, 672] on div "Pen P" at bounding box center [93, 759] width 55 height 44
click at [561, 672] on icon at bounding box center [565, 759] width 15 height 15
click at [567, 672] on icon at bounding box center [566, 758] width 6 height 9
click at [568, 672] on icon at bounding box center [565, 759] width 15 height 15
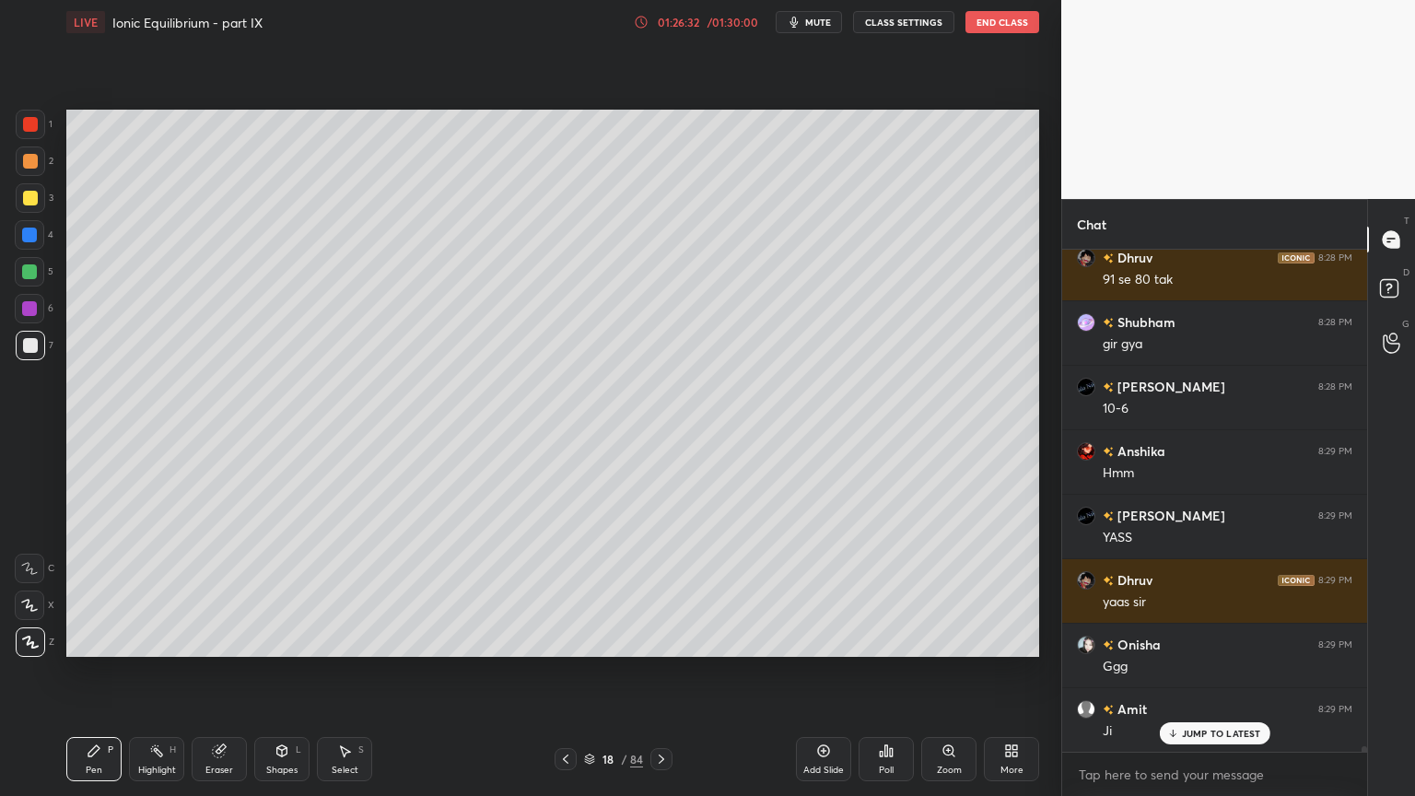
click at [567, 672] on icon at bounding box center [565, 759] width 15 height 15
click at [571, 672] on icon at bounding box center [565, 759] width 15 height 15
click at [88, 672] on icon at bounding box center [94, 750] width 15 height 15
drag, startPoint x: 28, startPoint y: 299, endPoint x: 52, endPoint y: 325, distance: 35.2
click at [29, 303] on div at bounding box center [29, 308] width 29 height 29
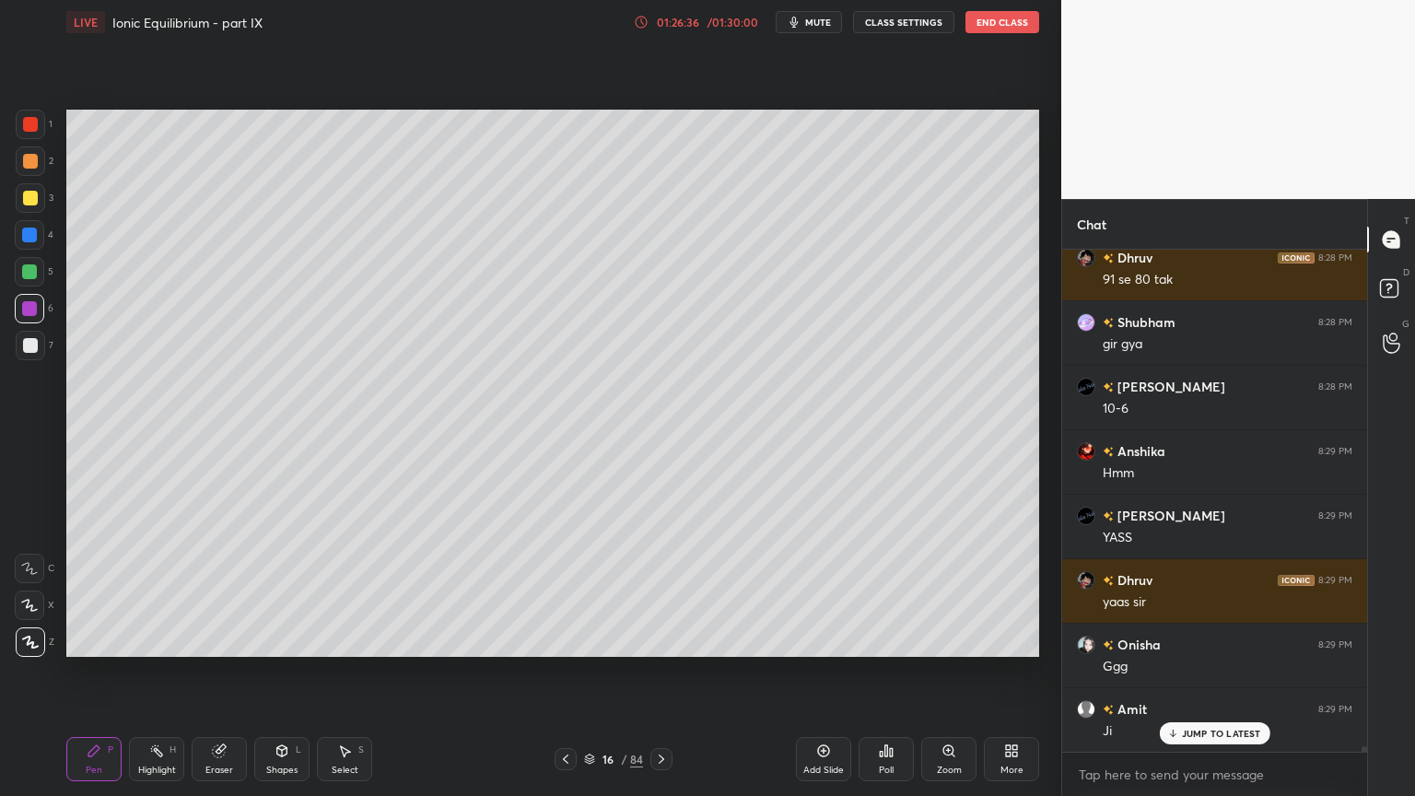
click at [169, 672] on div "Highlight H" at bounding box center [156, 759] width 55 height 44
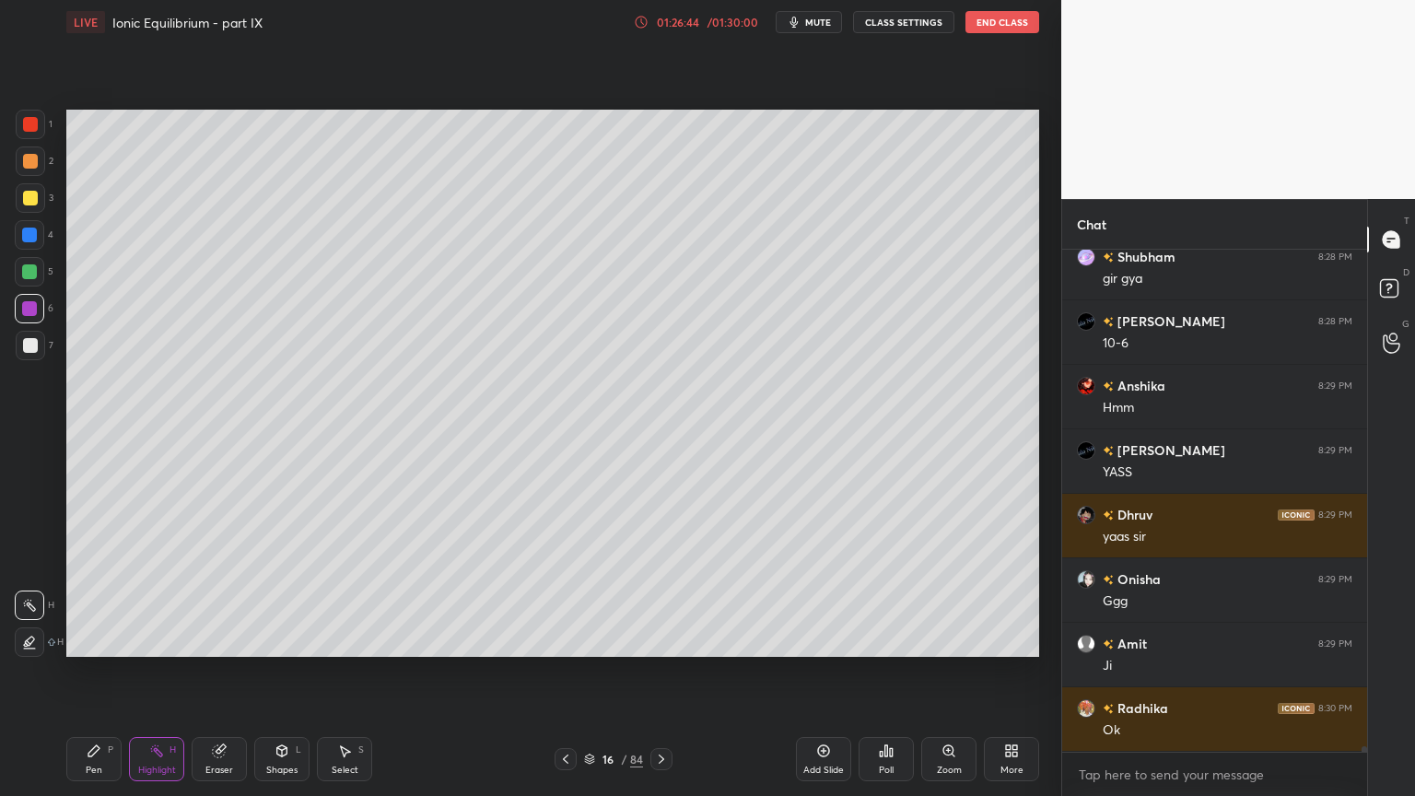
click at [660, 672] on icon at bounding box center [661, 759] width 15 height 15
click at [662, 672] on icon at bounding box center [661, 759] width 15 height 15
click at [661, 672] on icon at bounding box center [662, 758] width 6 height 9
click at [661, 672] on icon at bounding box center [661, 759] width 15 height 15
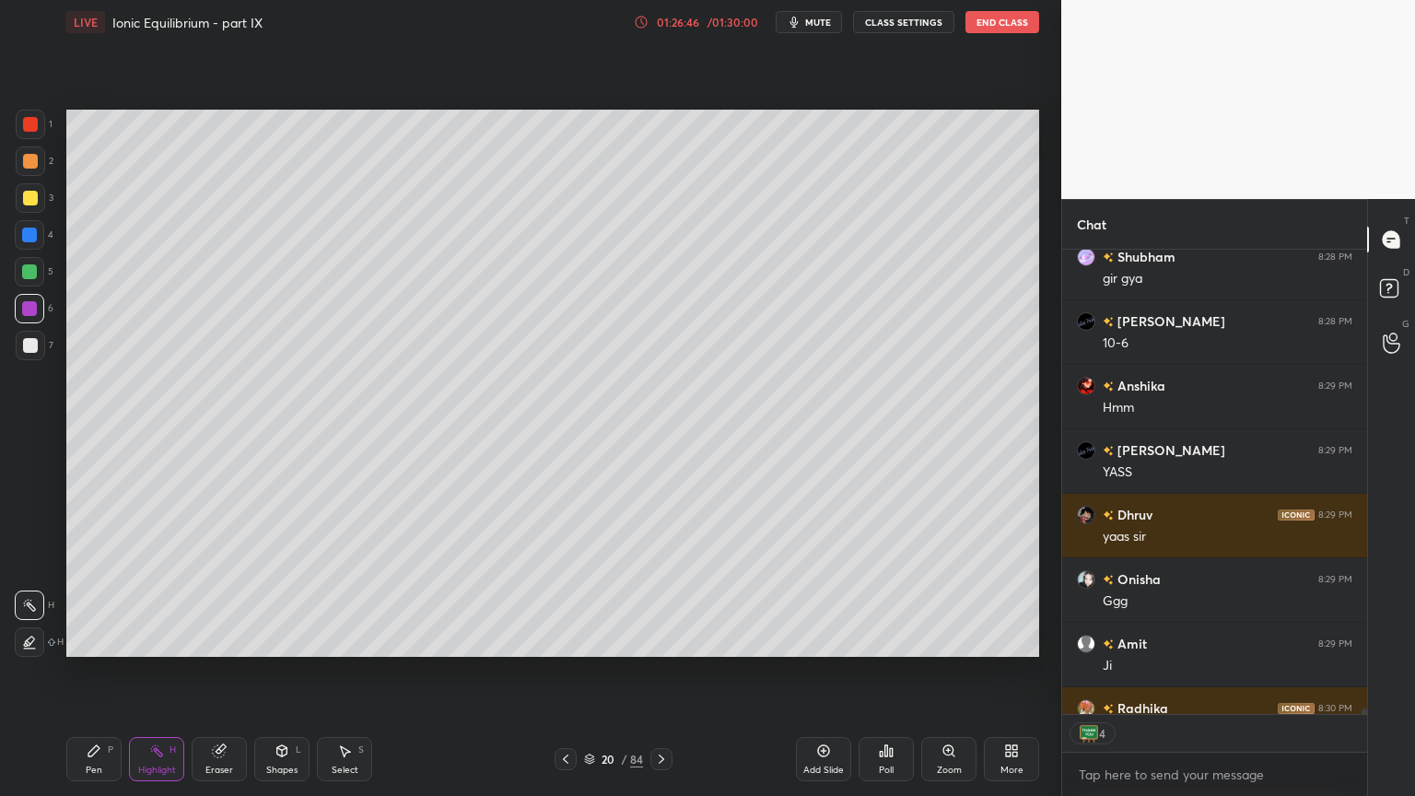
type textarea "x"
click at [665, 672] on icon at bounding box center [661, 759] width 15 height 15
click at [96, 672] on div "Pen P" at bounding box center [93, 759] width 55 height 44
click at [29, 158] on div at bounding box center [30, 161] width 15 height 15
click at [565, 672] on icon at bounding box center [566, 758] width 6 height 9
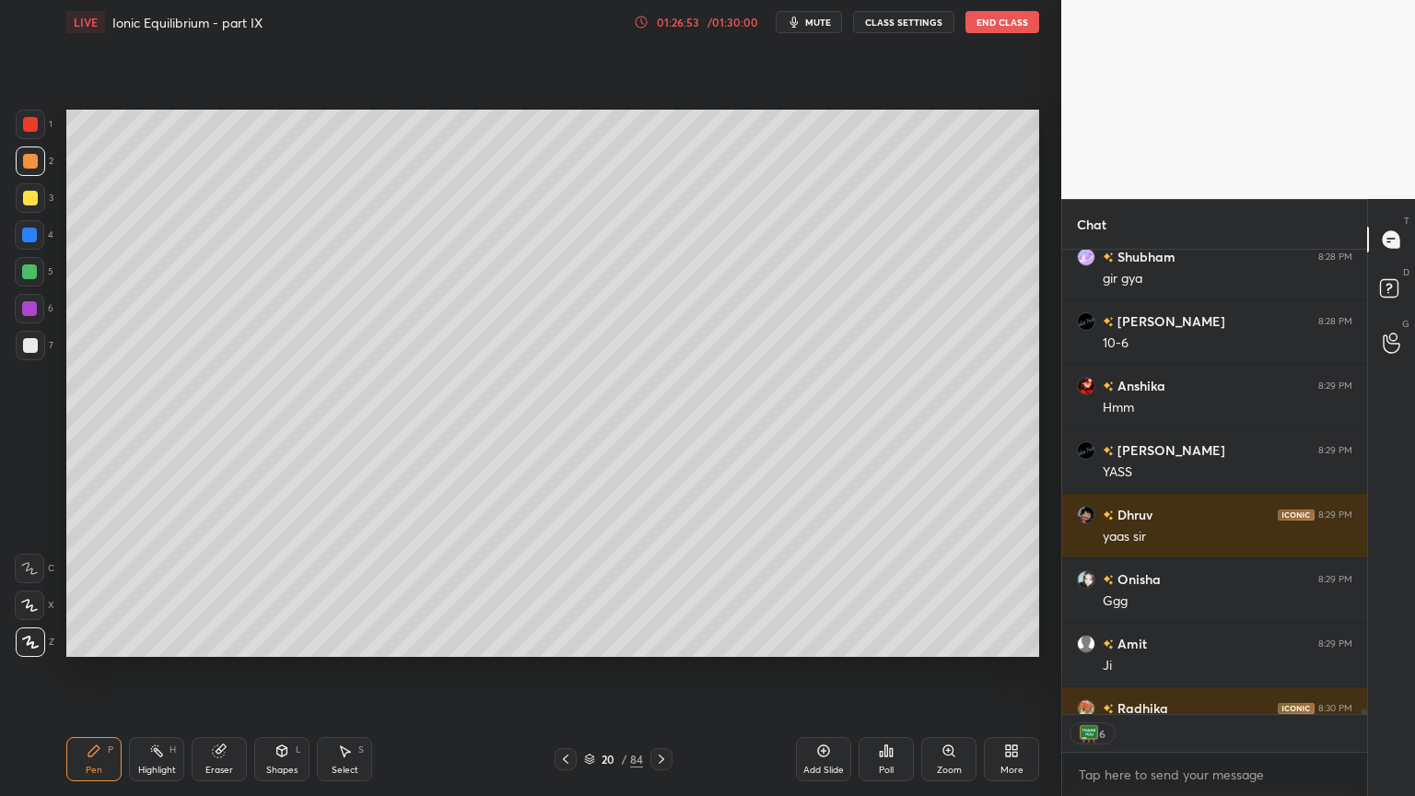
click at [895, 26] on button "CLASS SETTINGS" at bounding box center [903, 22] width 101 height 22
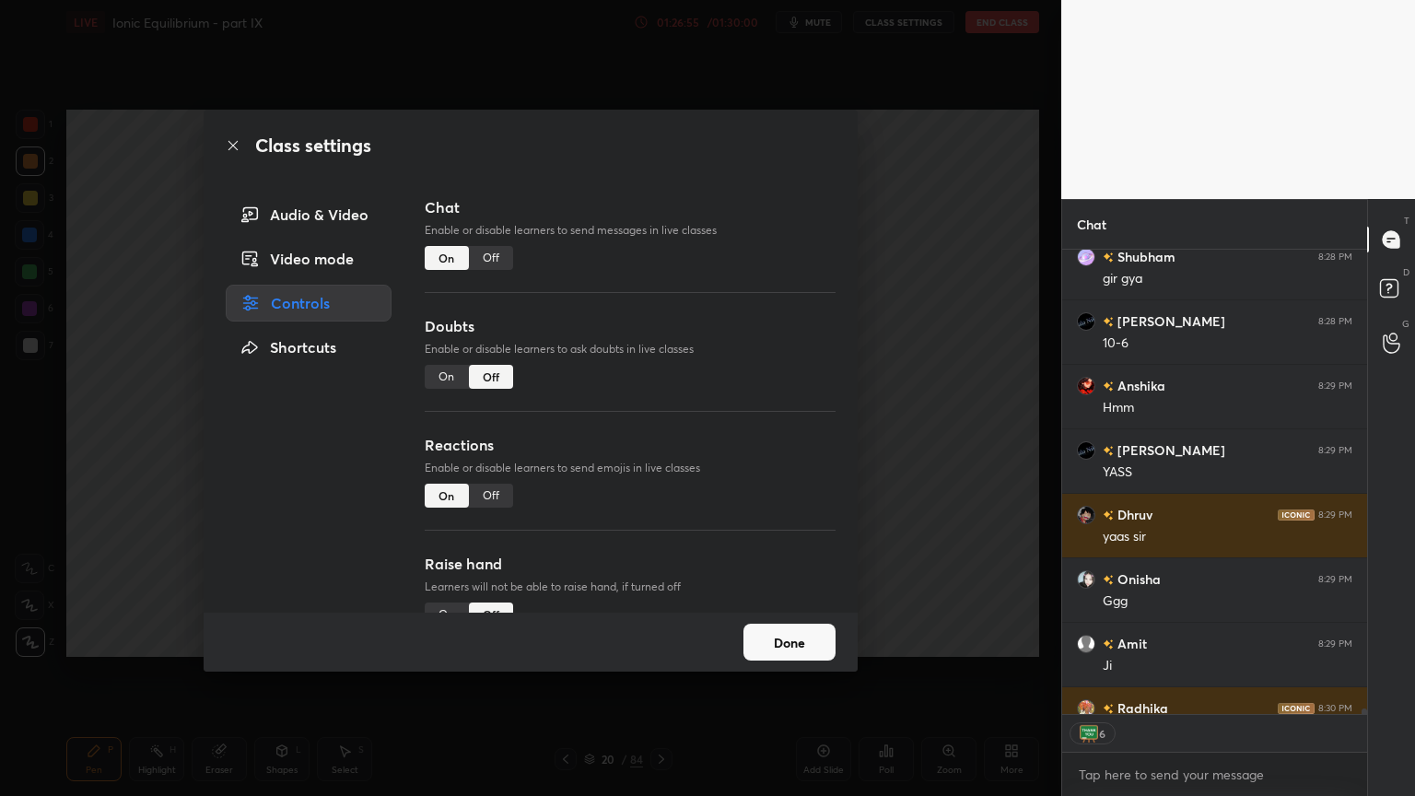
click at [492, 266] on div "Off" at bounding box center [491, 258] width 44 height 24
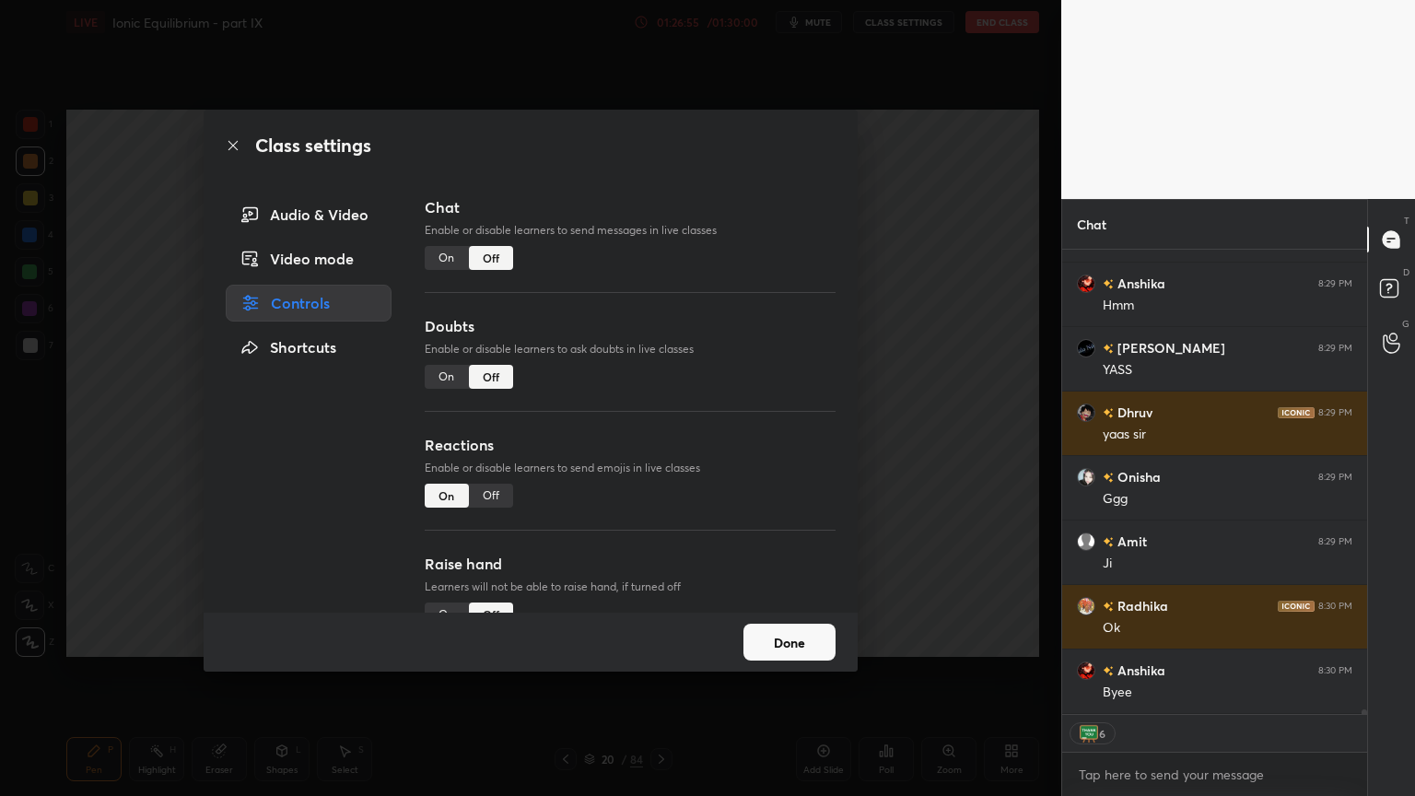
scroll to position [421, 299]
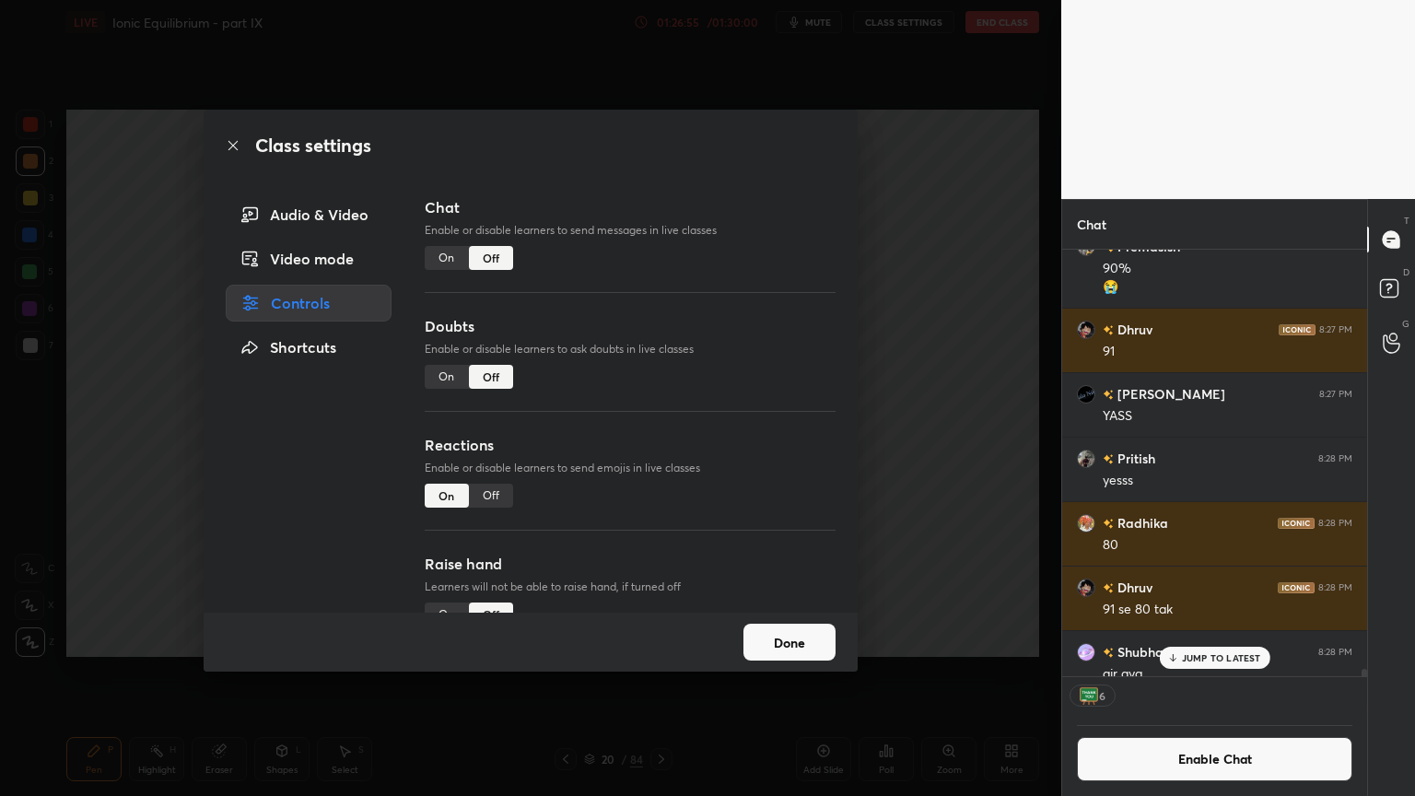
click at [493, 496] on div "Off" at bounding box center [491, 496] width 44 height 24
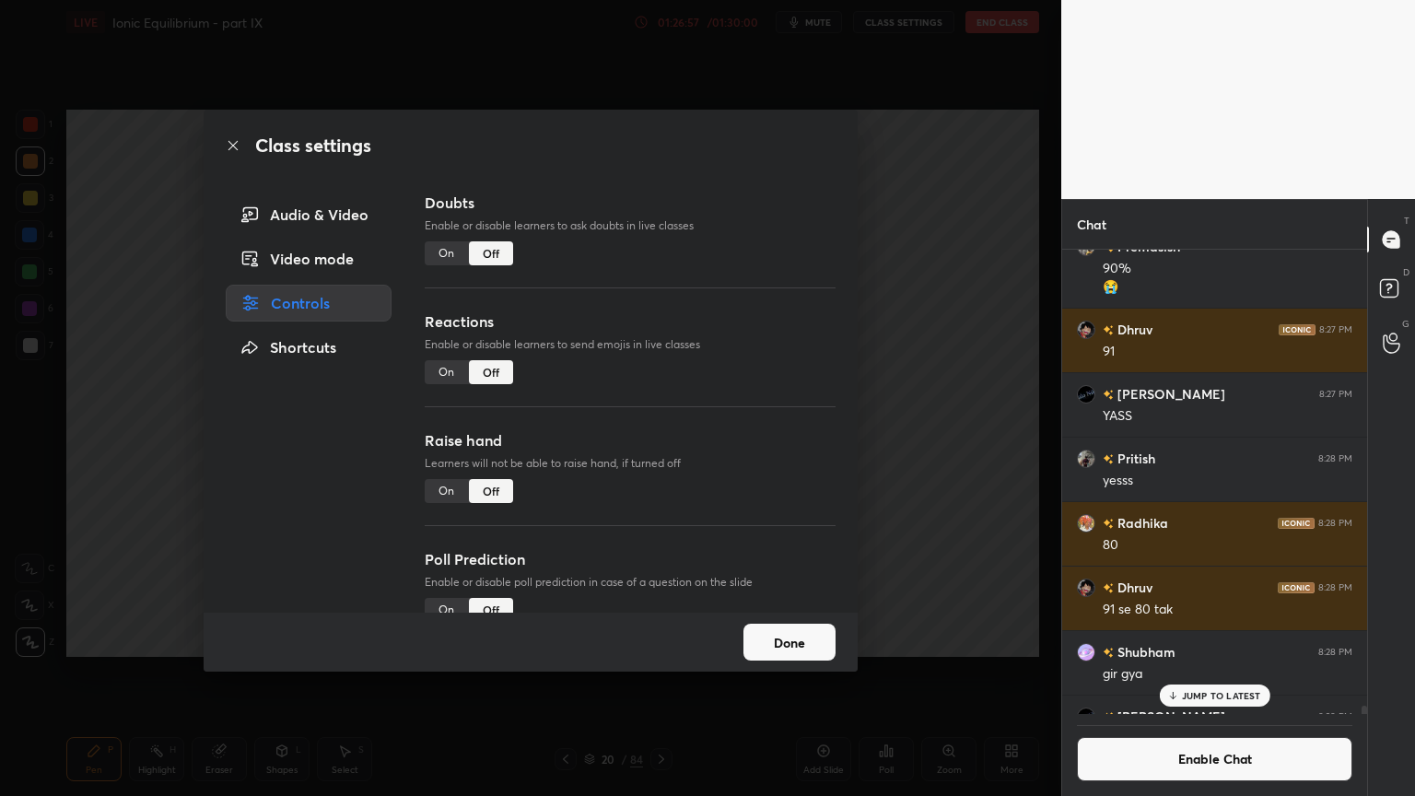
scroll to position [159, 0]
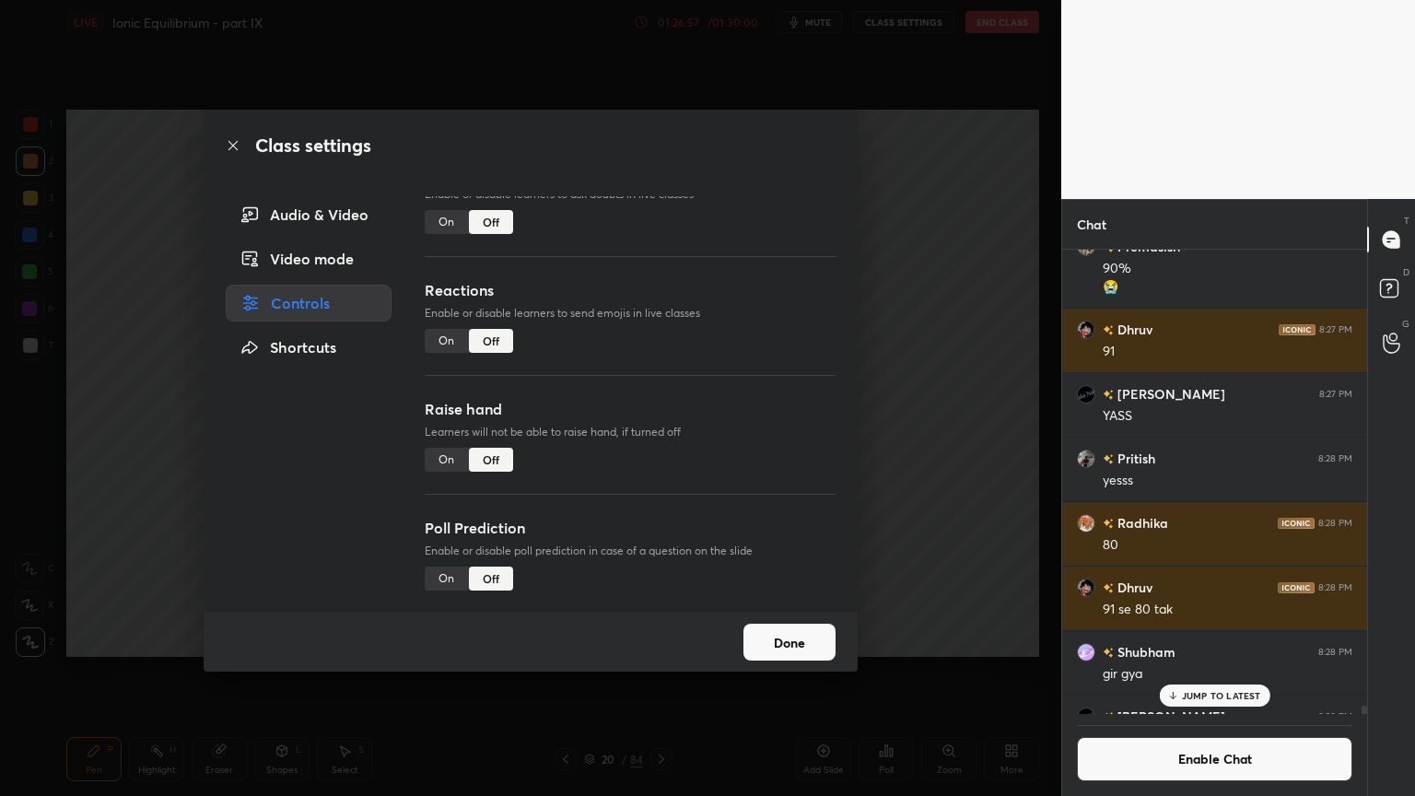
click at [805, 654] on button "Done" at bounding box center [789, 642] width 92 height 37
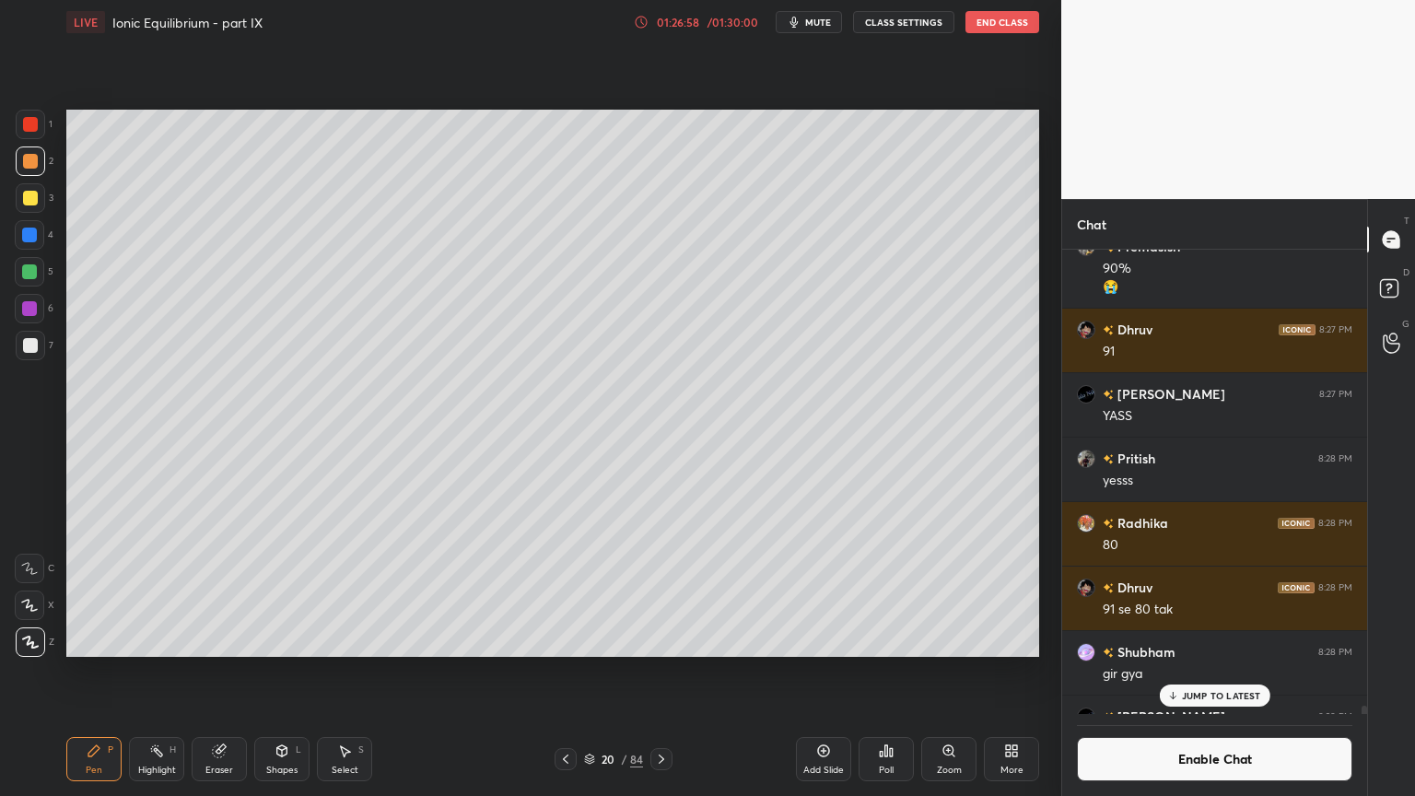
click at [1002, 18] on button "End Class" at bounding box center [1002, 22] width 74 height 22
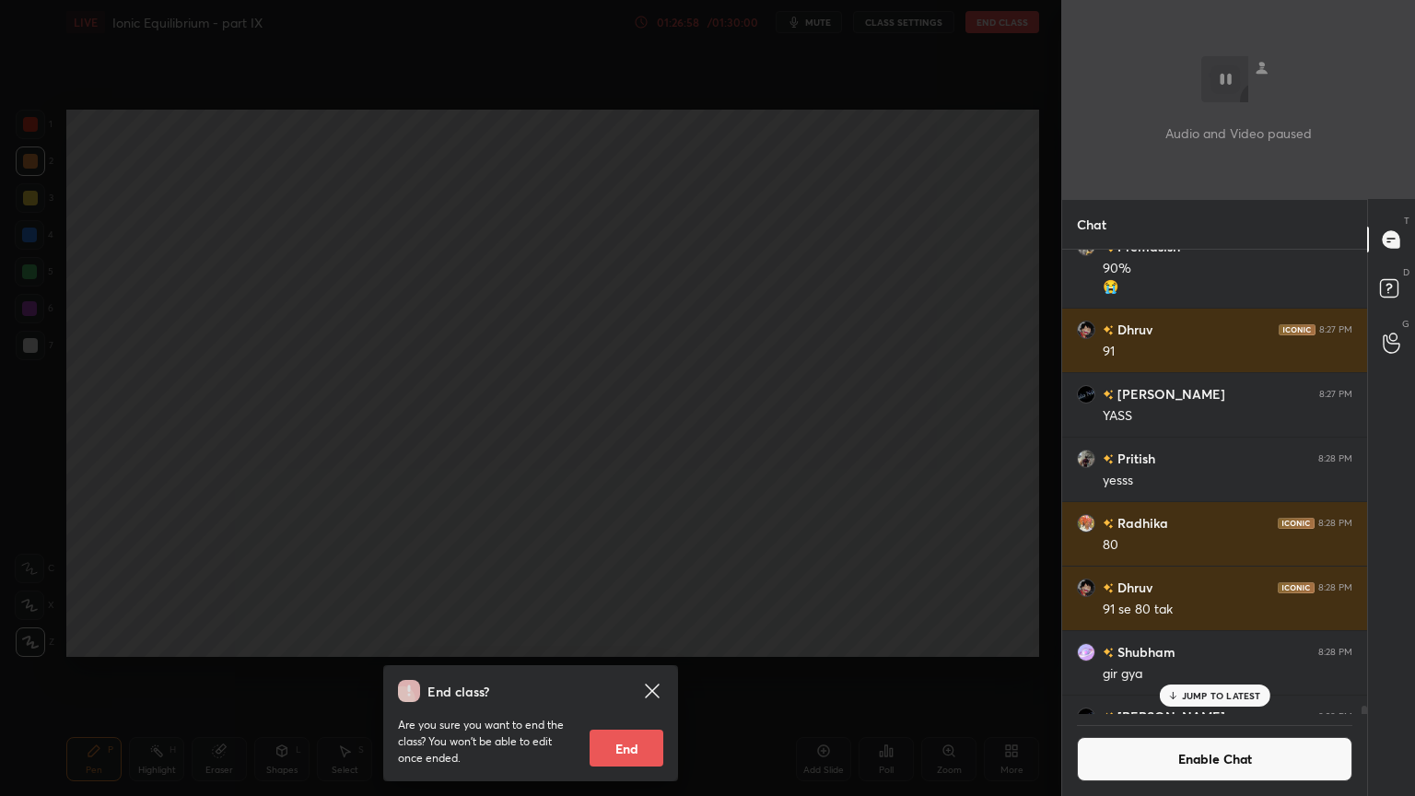
click at [624, 672] on button "End" at bounding box center [627, 748] width 74 height 37
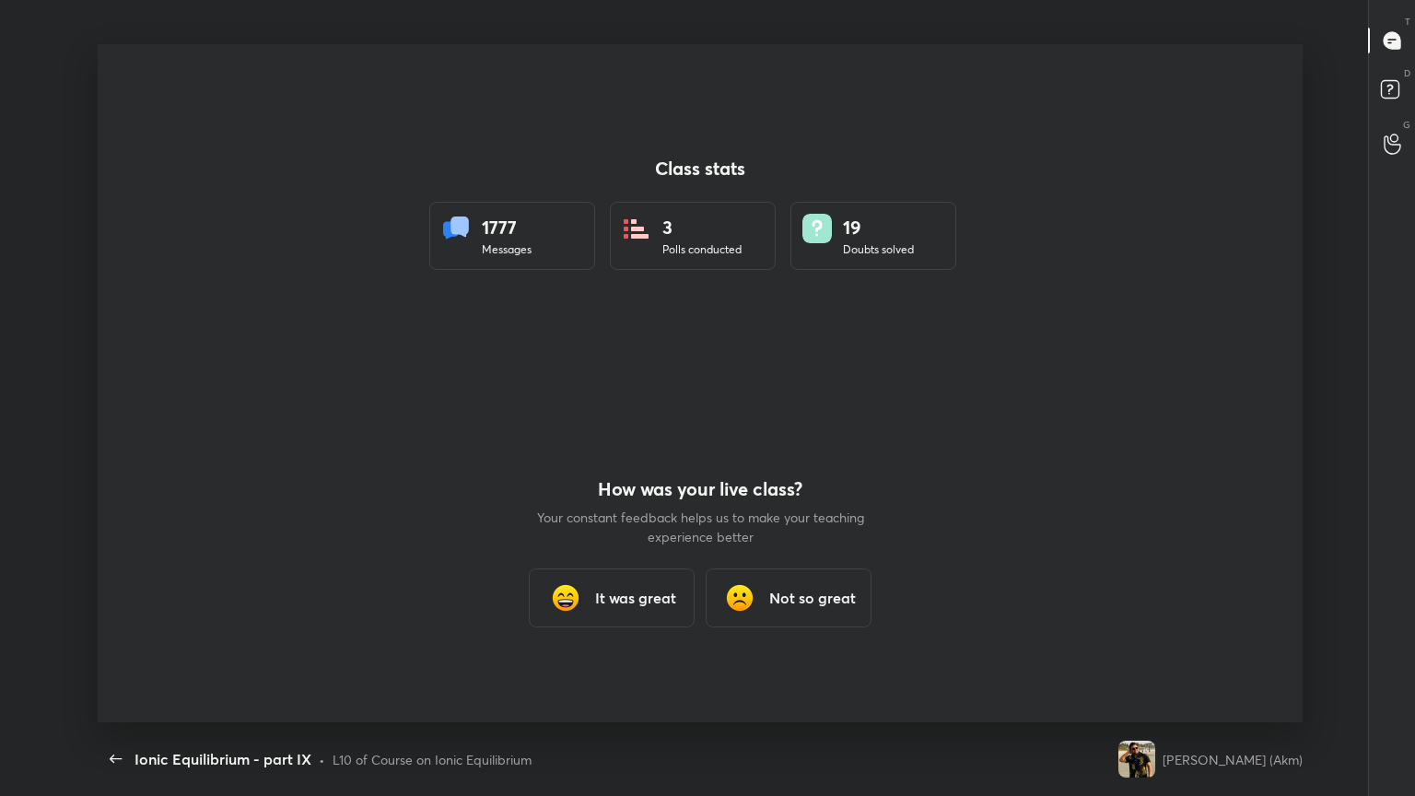
scroll to position [678, 1400]
click at [664, 598] on h3 "It was great" at bounding box center [635, 598] width 81 height 22
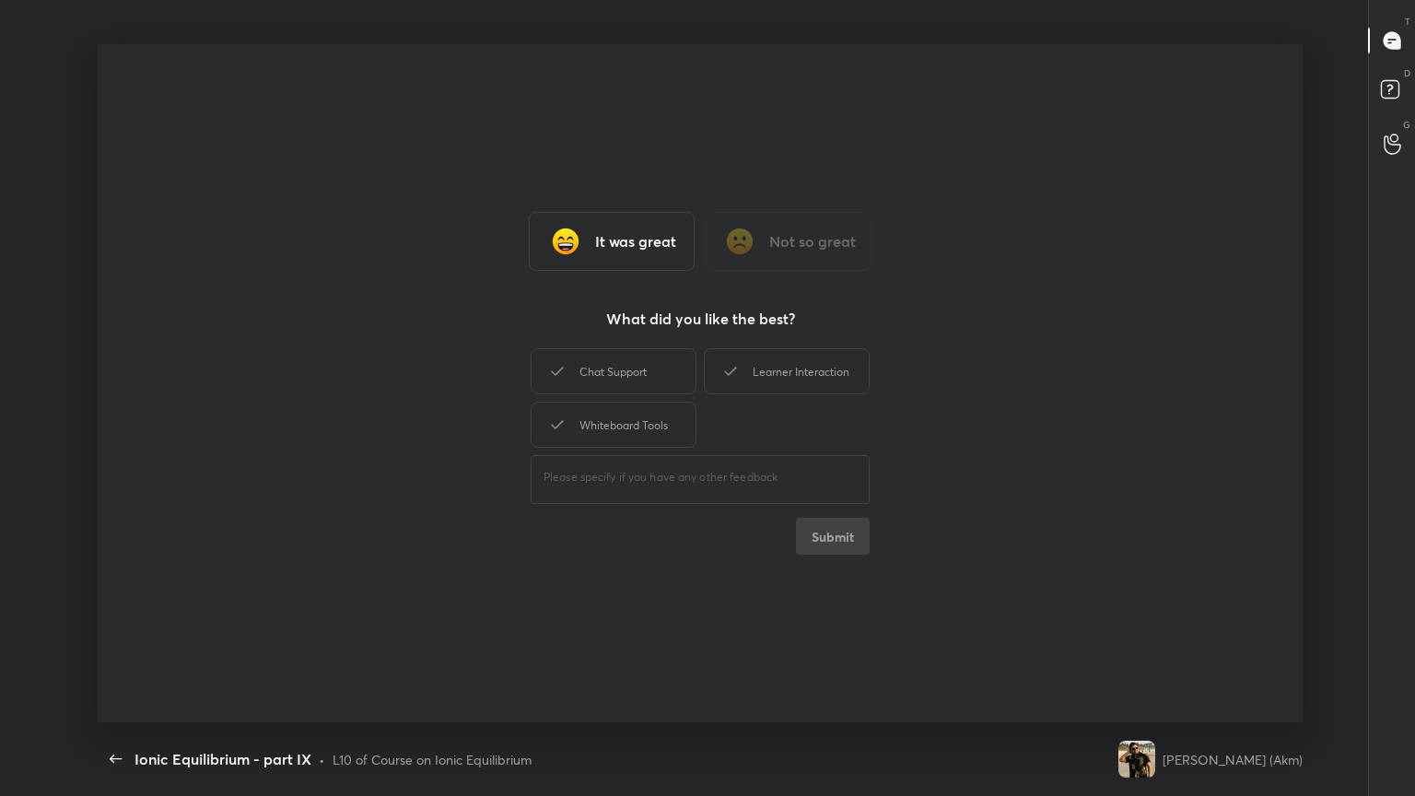
click at [626, 387] on div "Chat Support" at bounding box center [614, 371] width 166 height 46
click at [637, 426] on div "Whiteboard Tools" at bounding box center [614, 425] width 166 height 46
click at [753, 364] on div "Learner Interaction" at bounding box center [787, 371] width 166 height 46
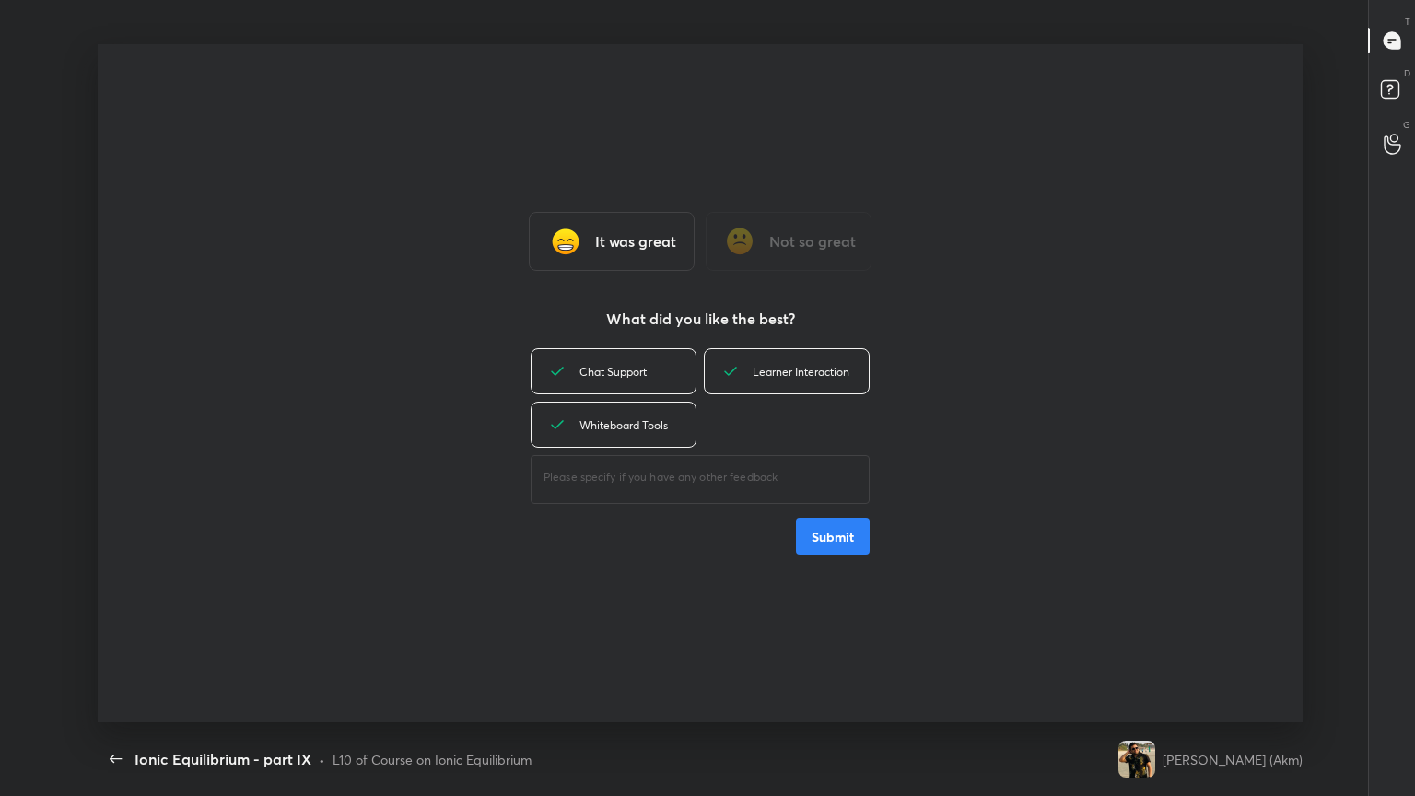
click at [840, 537] on button "Submit" at bounding box center [833, 536] width 74 height 37
